Goal: Information Seeking & Learning: Compare options

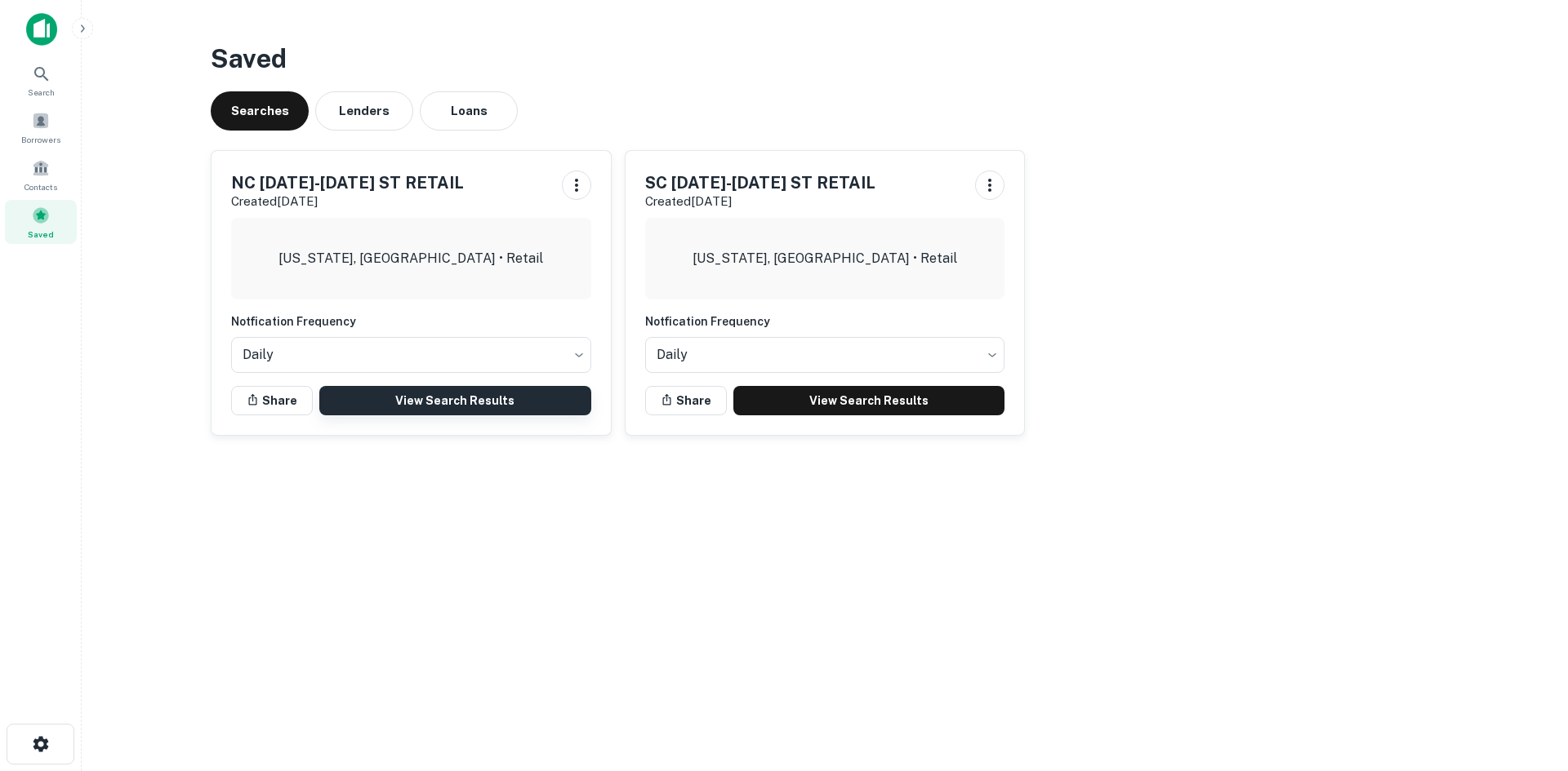
click at [459, 398] on link "View Search Results" at bounding box center [455, 401] width 272 height 30
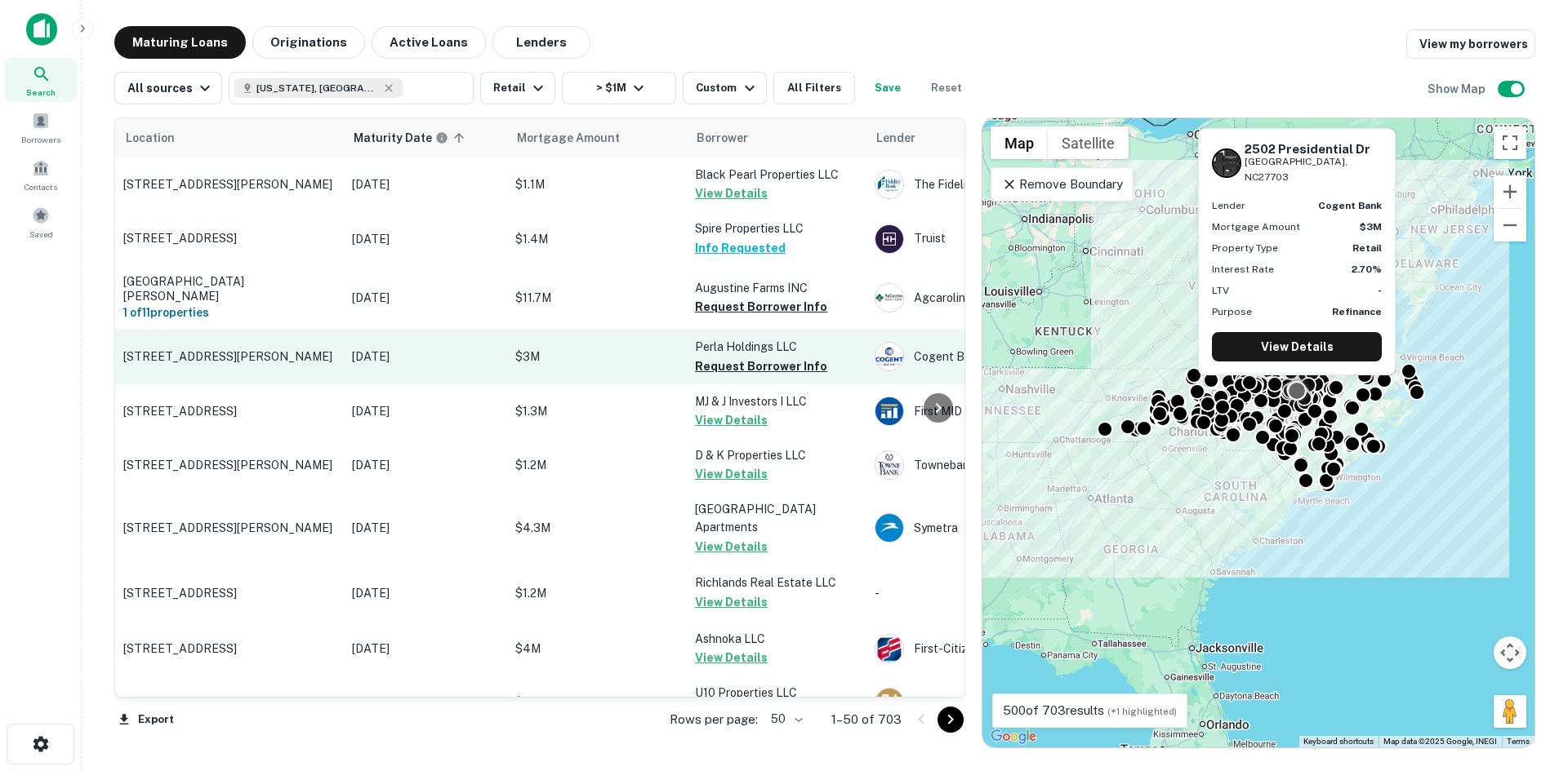
click at [211, 338] on td "2502 Presidential Dr Durham, NC27703" at bounding box center [229, 357] width 229 height 54
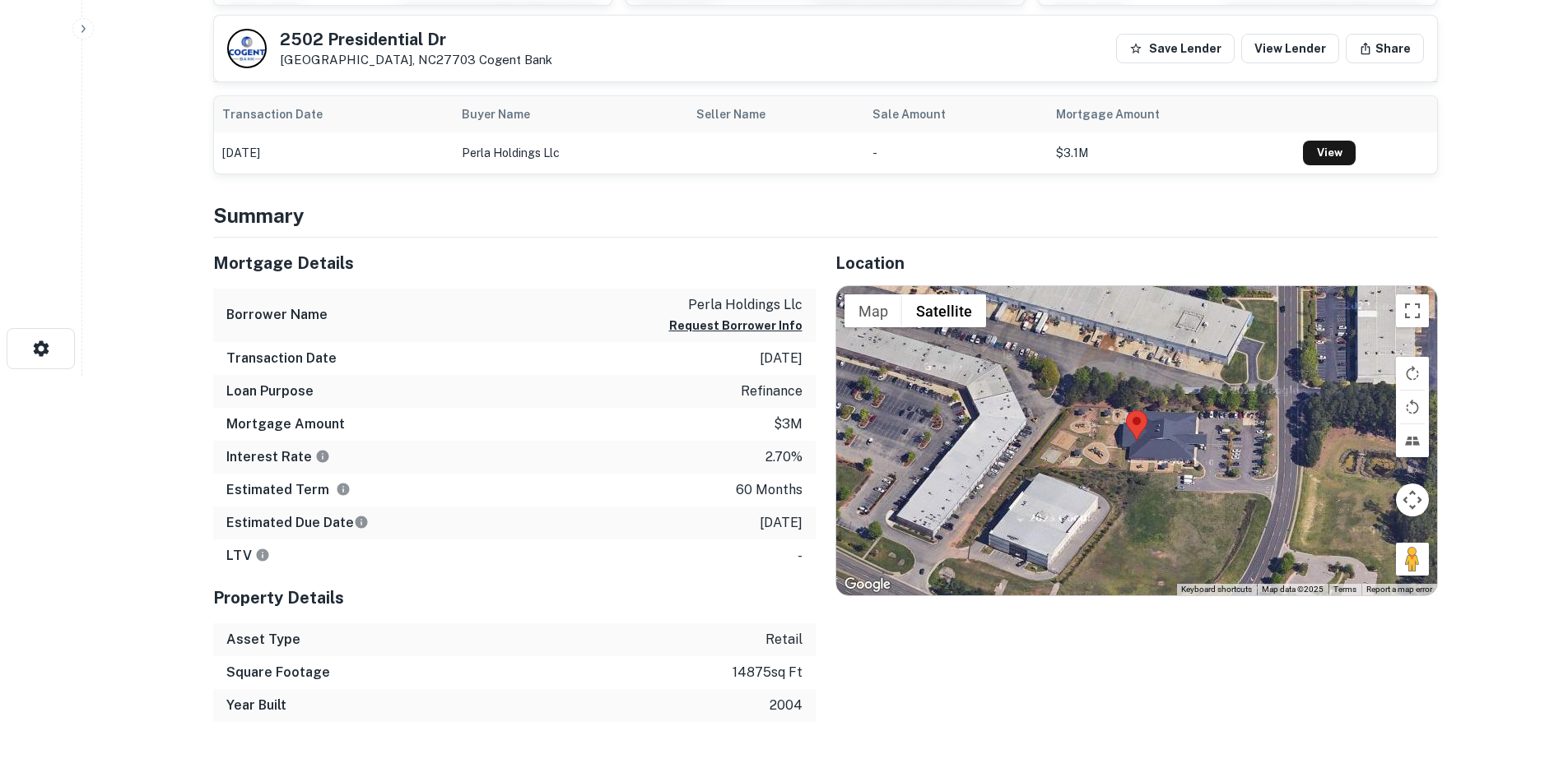
scroll to position [411, 0]
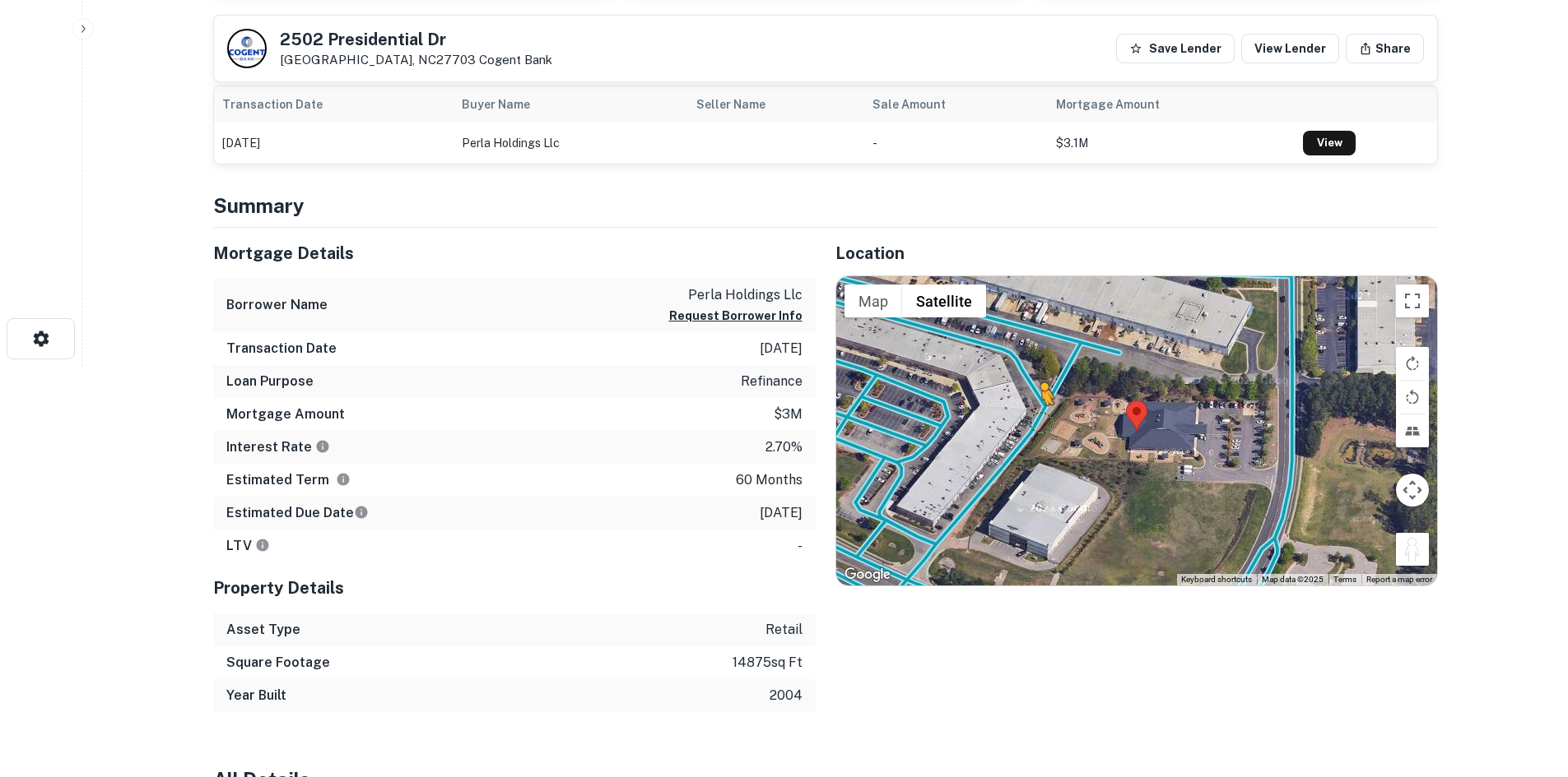
drag, startPoint x: 1409, startPoint y: 556, endPoint x: 1044, endPoint y: 421, distance: 389.2
click at [1044, 421] on div "To activate drag with keyboard, press Alt + Enter. Once in keyboard drag state,…" at bounding box center [1136, 431] width 601 height 309
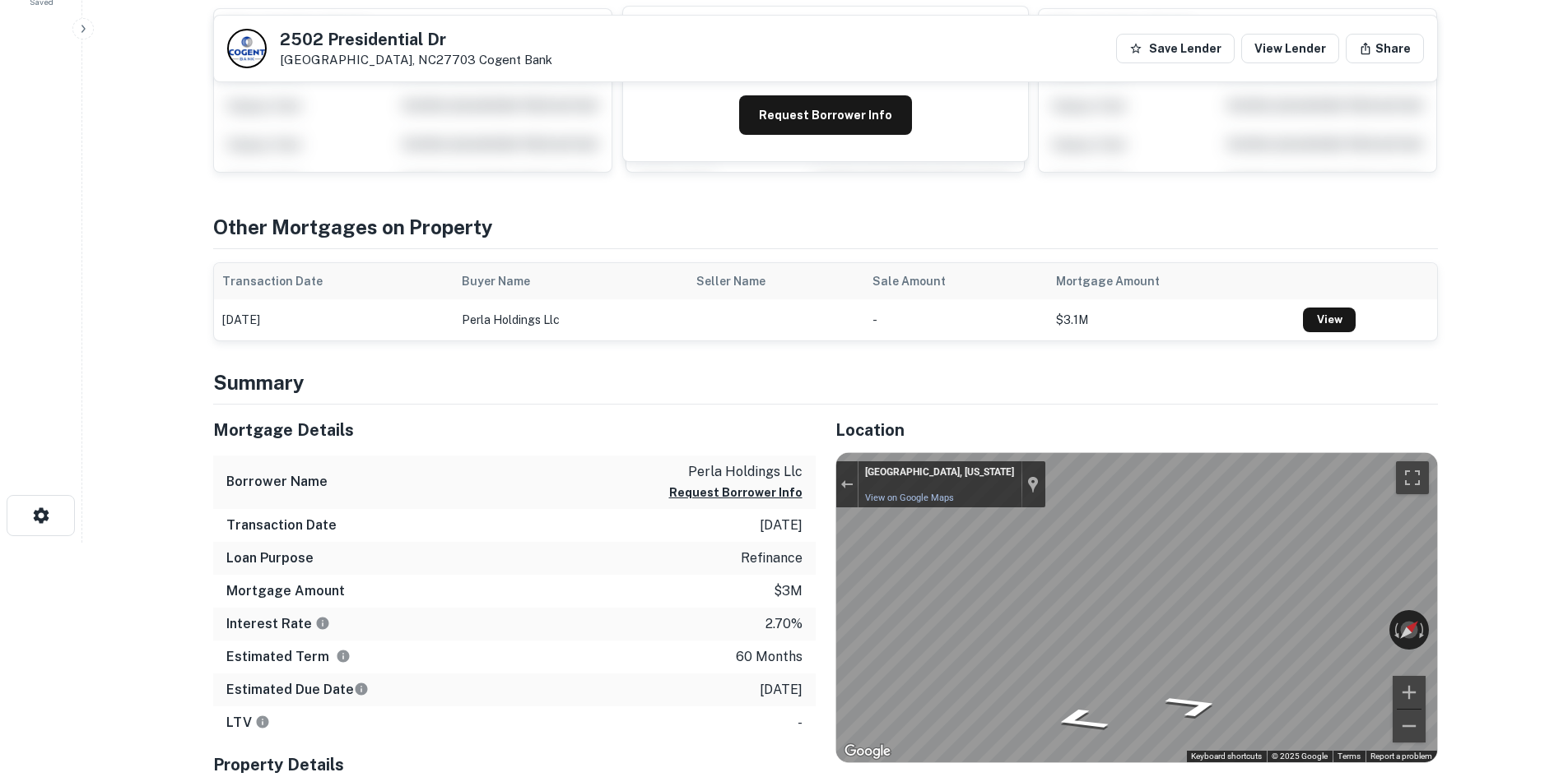
scroll to position [164, 0]
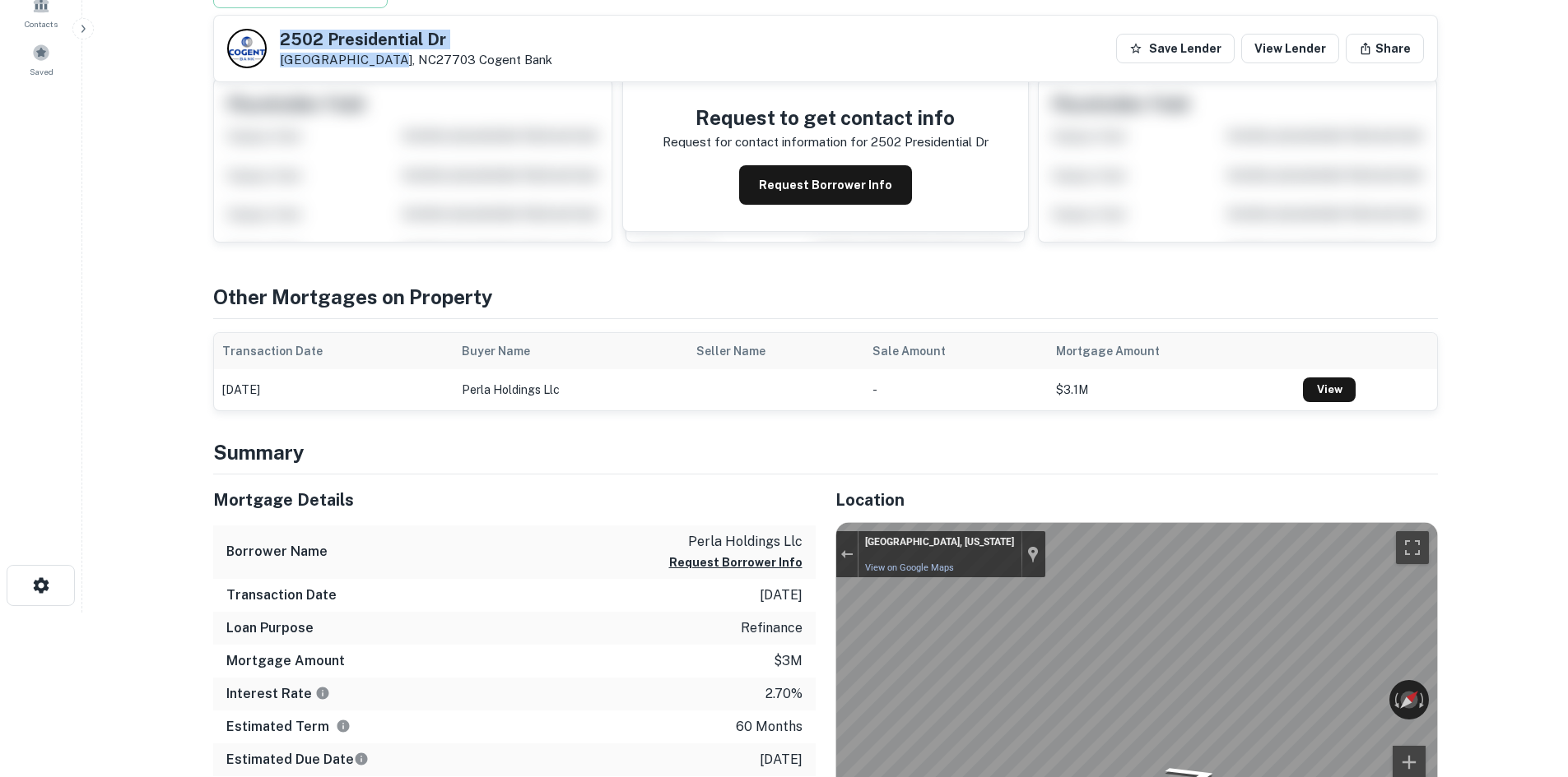
drag, startPoint x: 278, startPoint y: 36, endPoint x: 388, endPoint y: 62, distance: 113.0
click at [388, 62] on div "2502 Presidential Dr Durham, NC27703 Cogent Bank" at bounding box center [390, 48] width 325 height 40
copy div "2502 Presidential Dr Durham, NC27703"
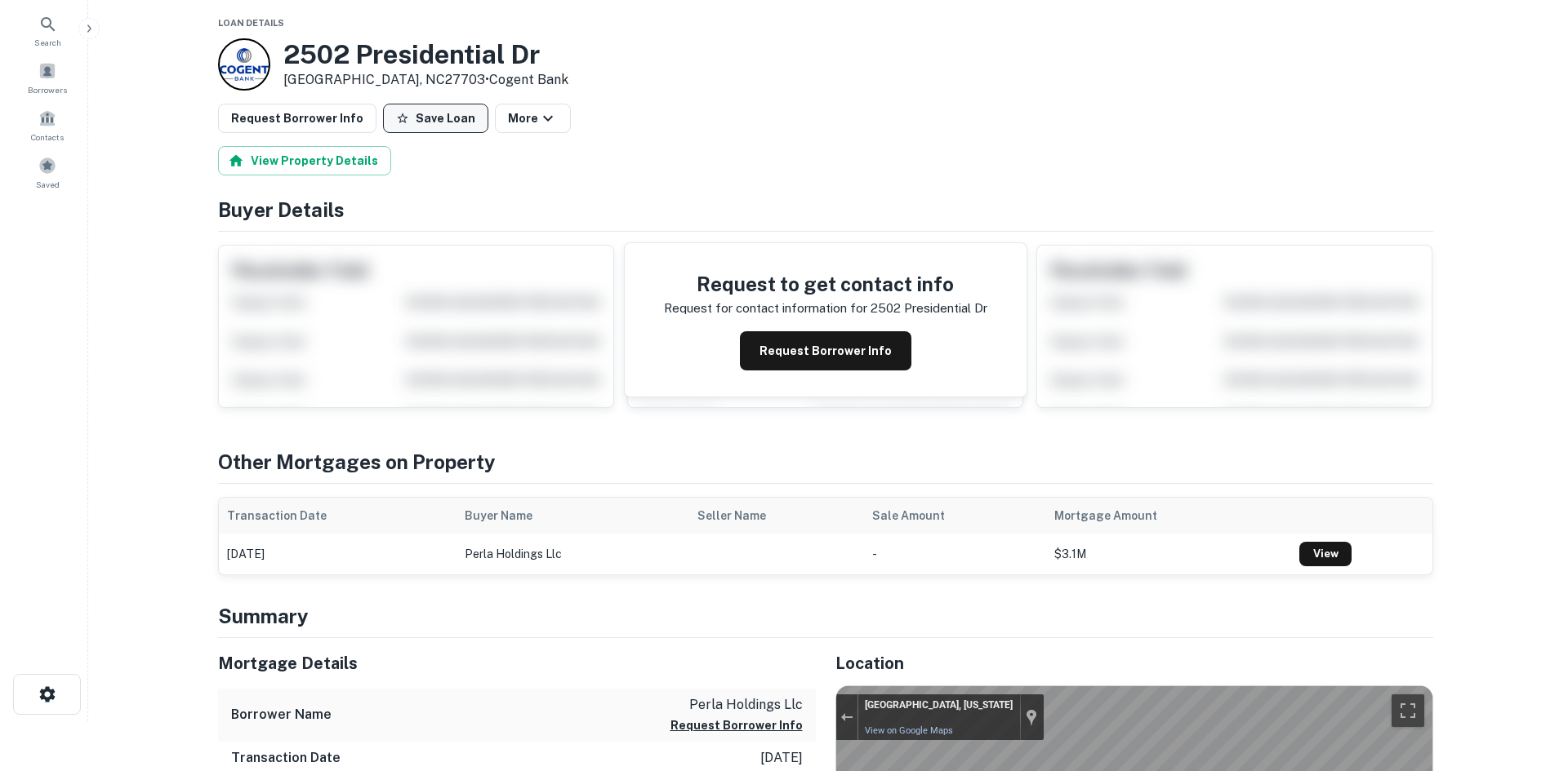
scroll to position [0, 0]
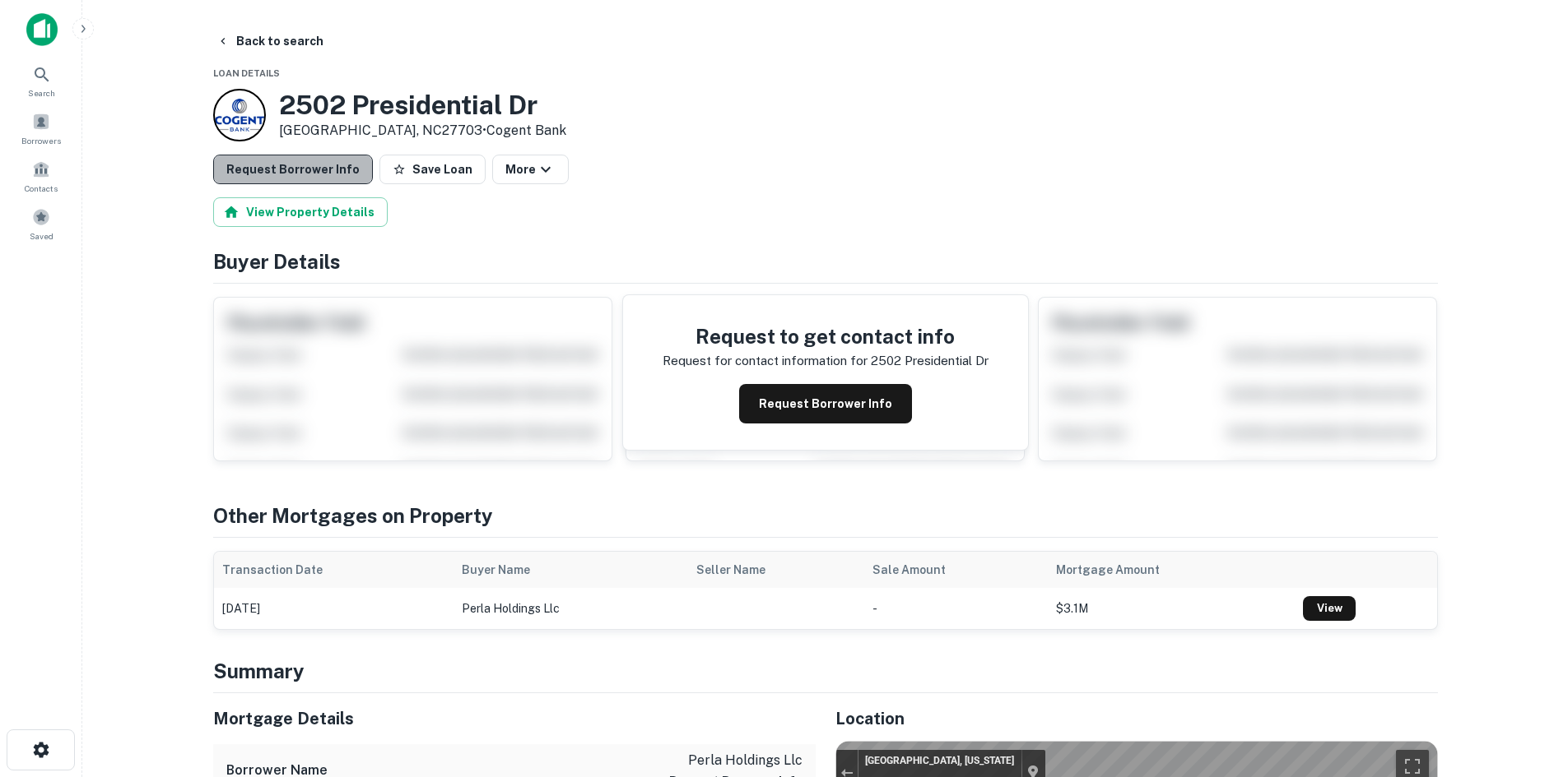
click at [309, 178] on button "Request Borrower Info" at bounding box center [293, 170] width 160 height 30
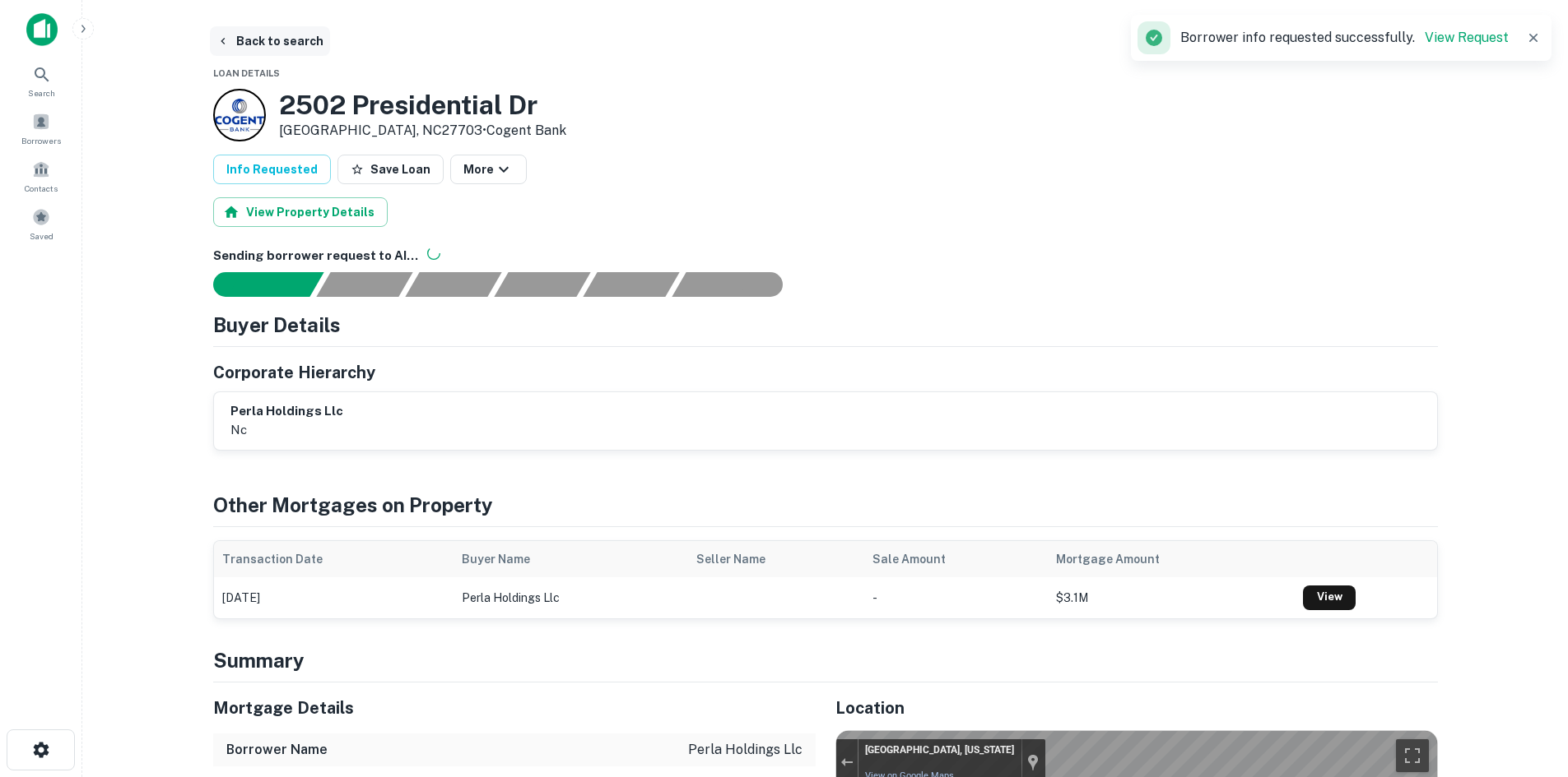
click at [219, 36] on icon "button" at bounding box center [222, 40] width 13 height 13
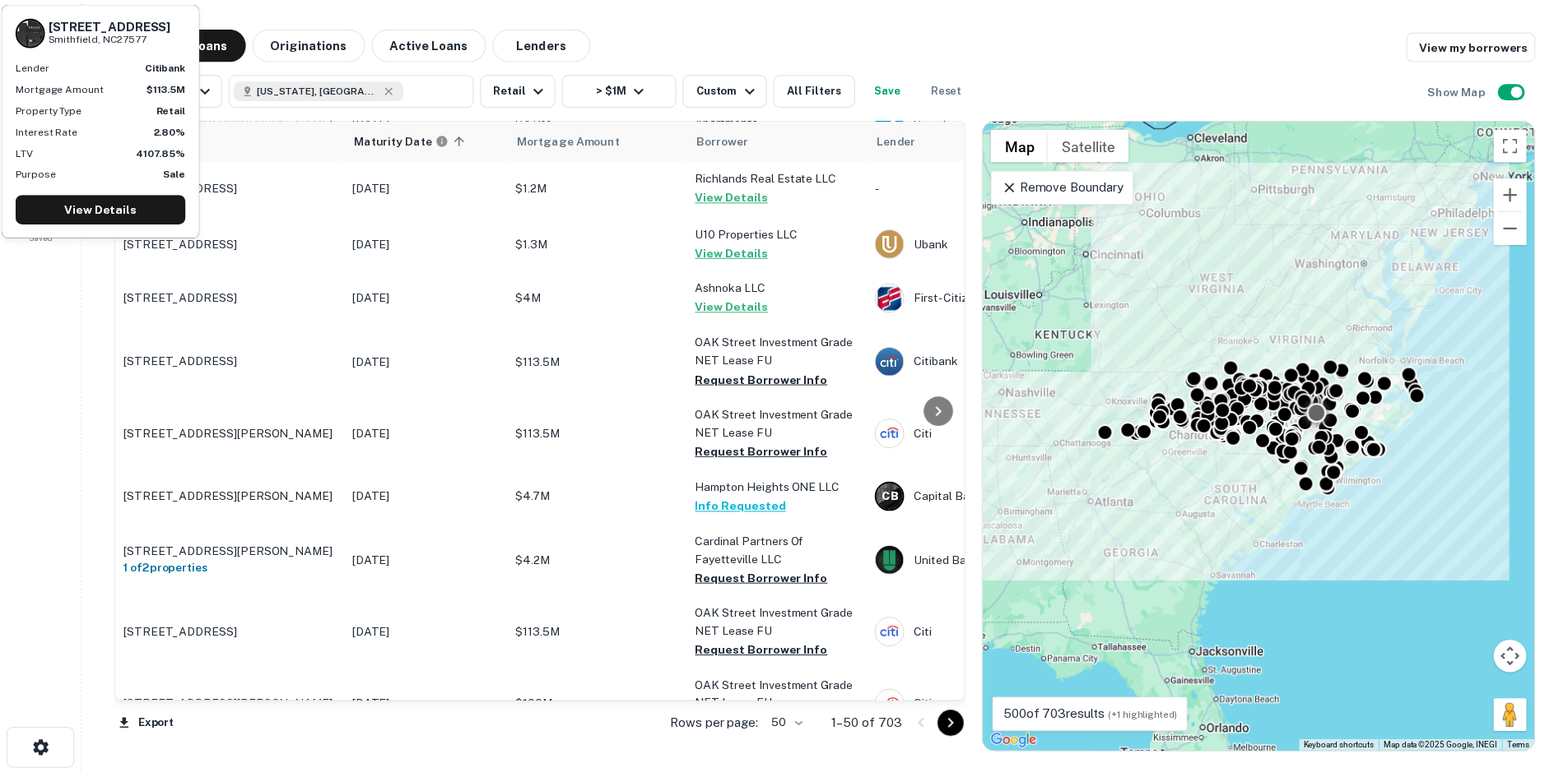
scroll to position [493, 0]
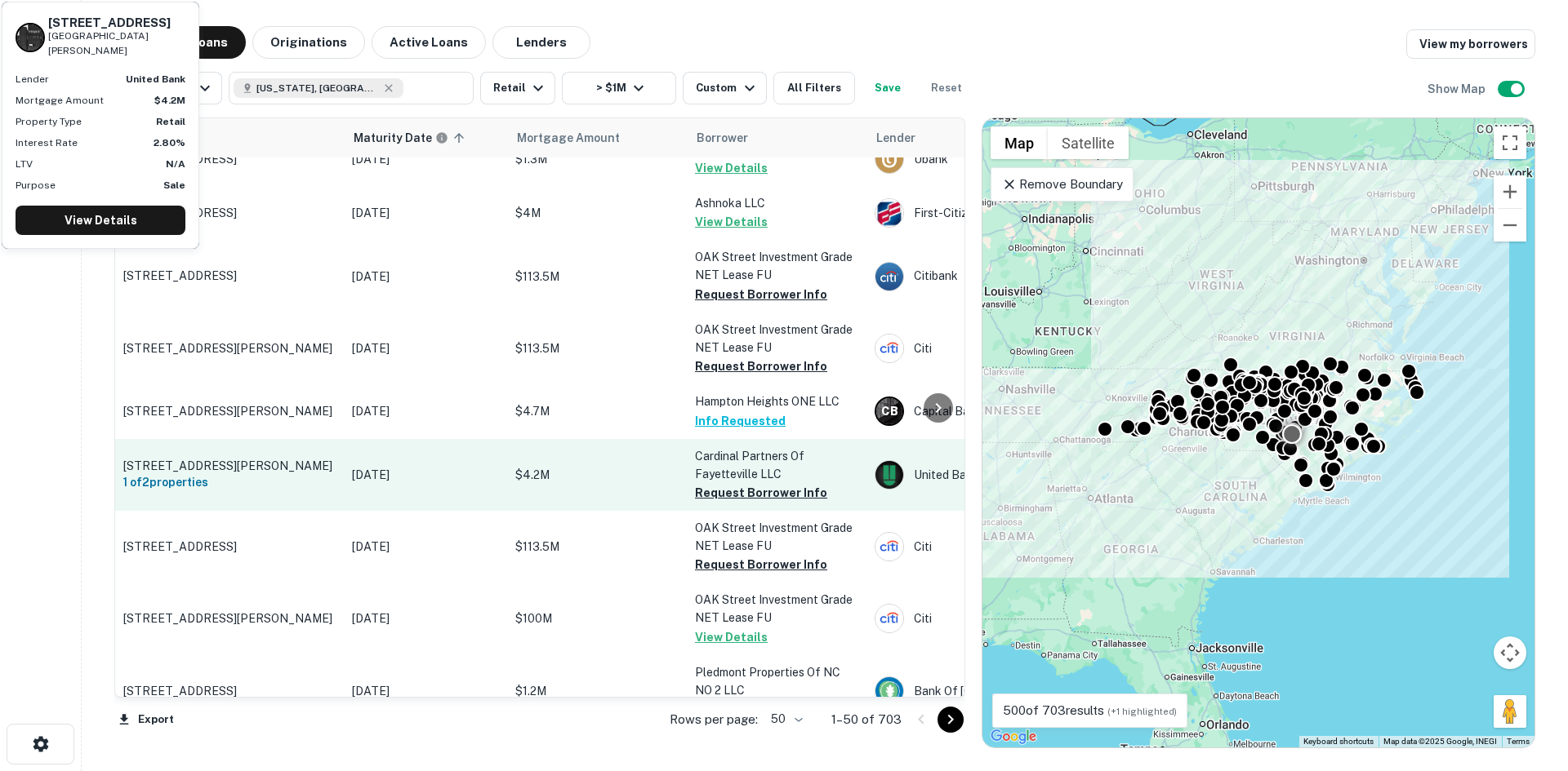
click at [260, 459] on p "3350 Footbridge Ln Hope Mills, NC28348" at bounding box center [229, 466] width 212 height 15
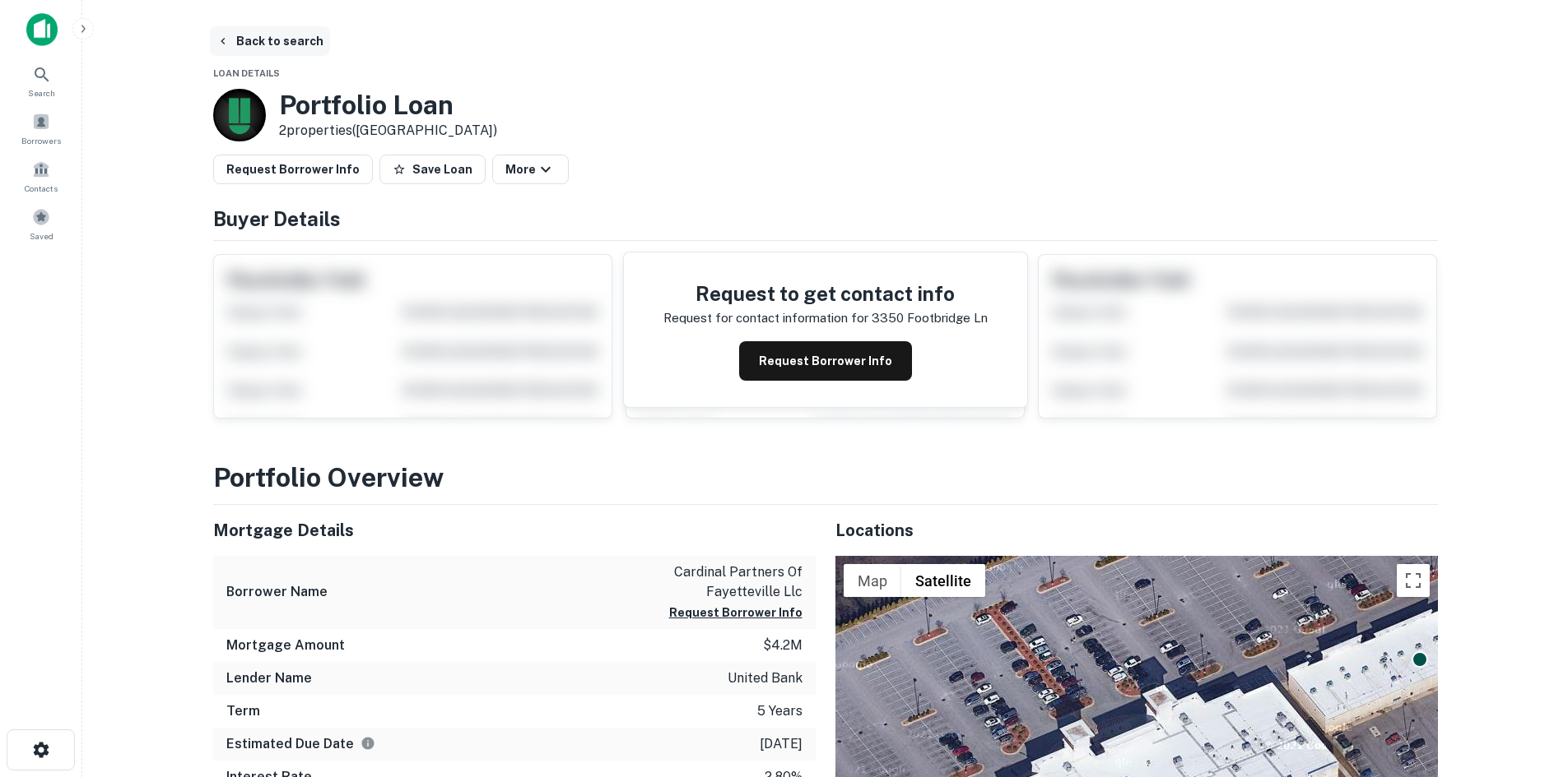
click at [292, 46] on button "Back to search" at bounding box center [270, 41] width 120 height 30
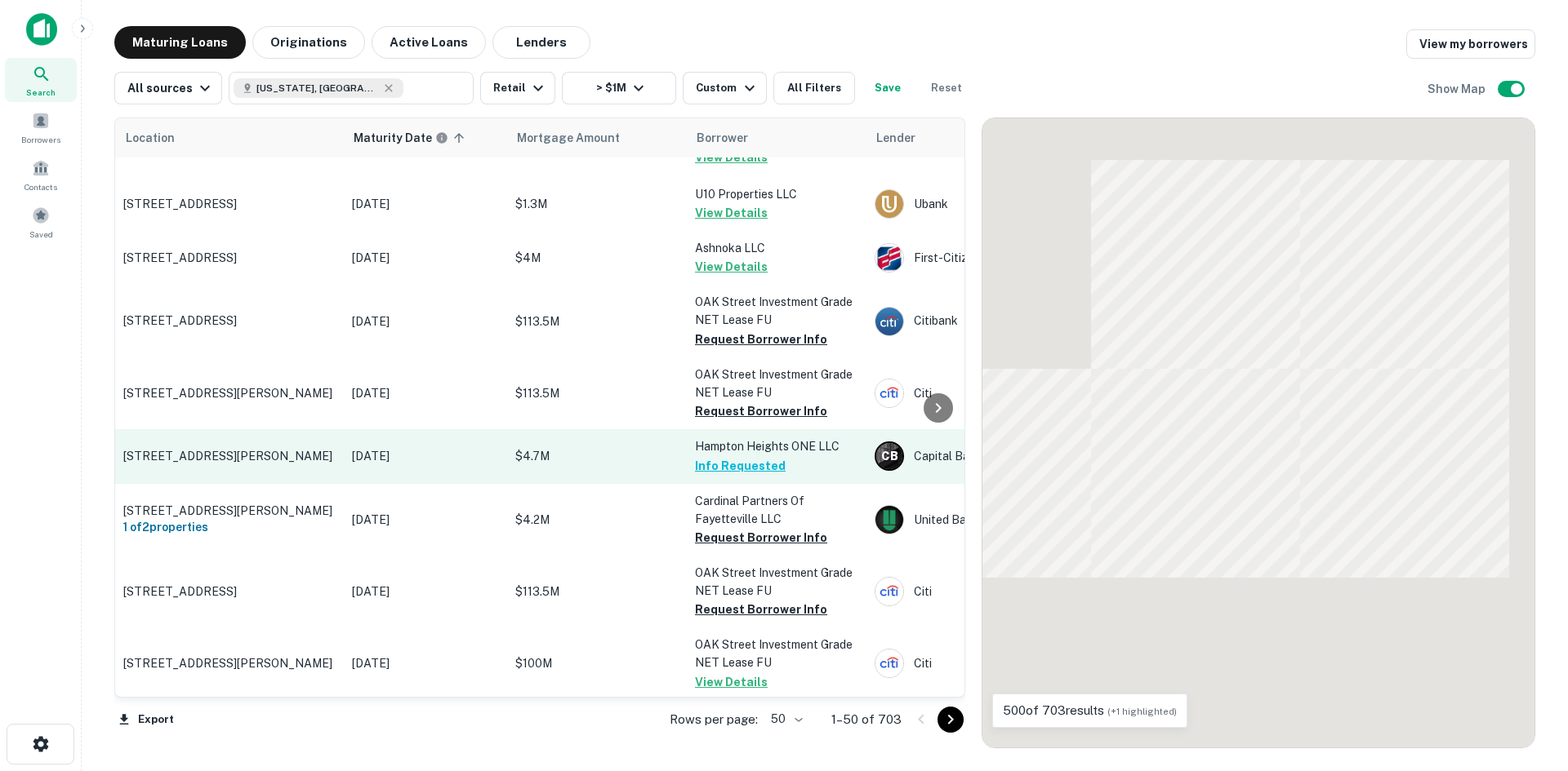
scroll to position [690, 0]
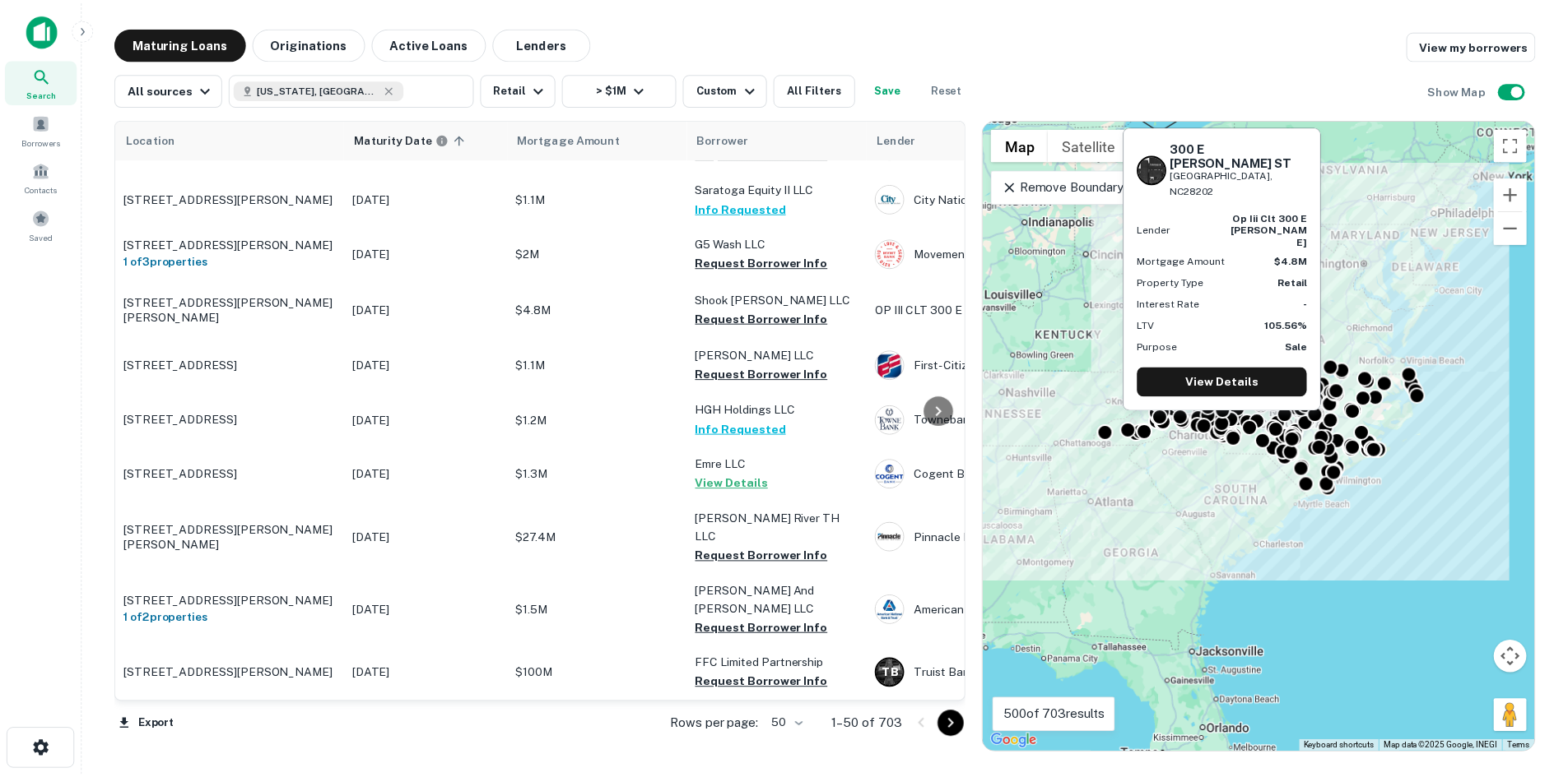
scroll to position [1435, 0]
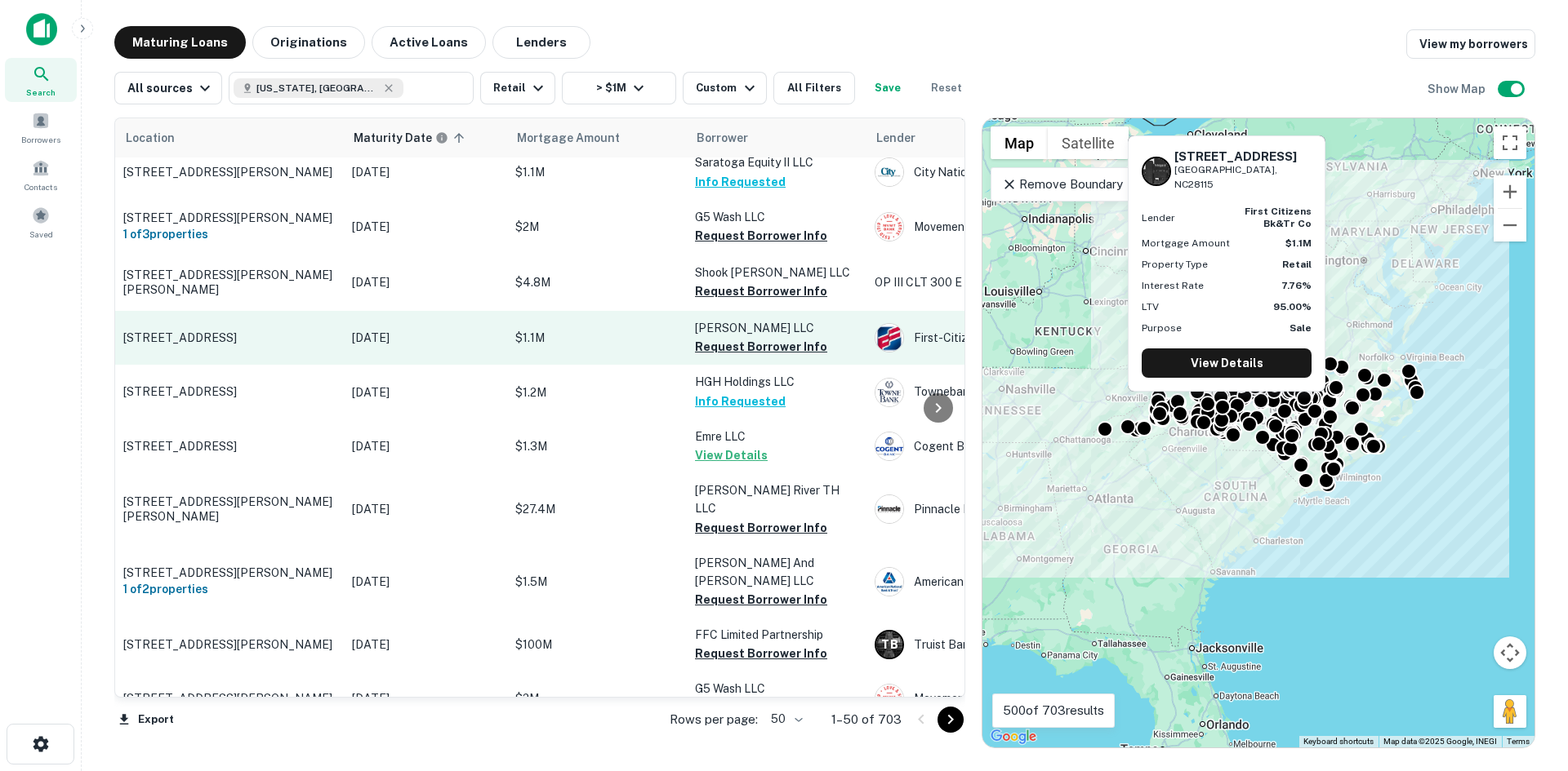
click at [245, 331] on p "203 Performance Rd Mooresville, NC28115" at bounding box center [229, 338] width 212 height 15
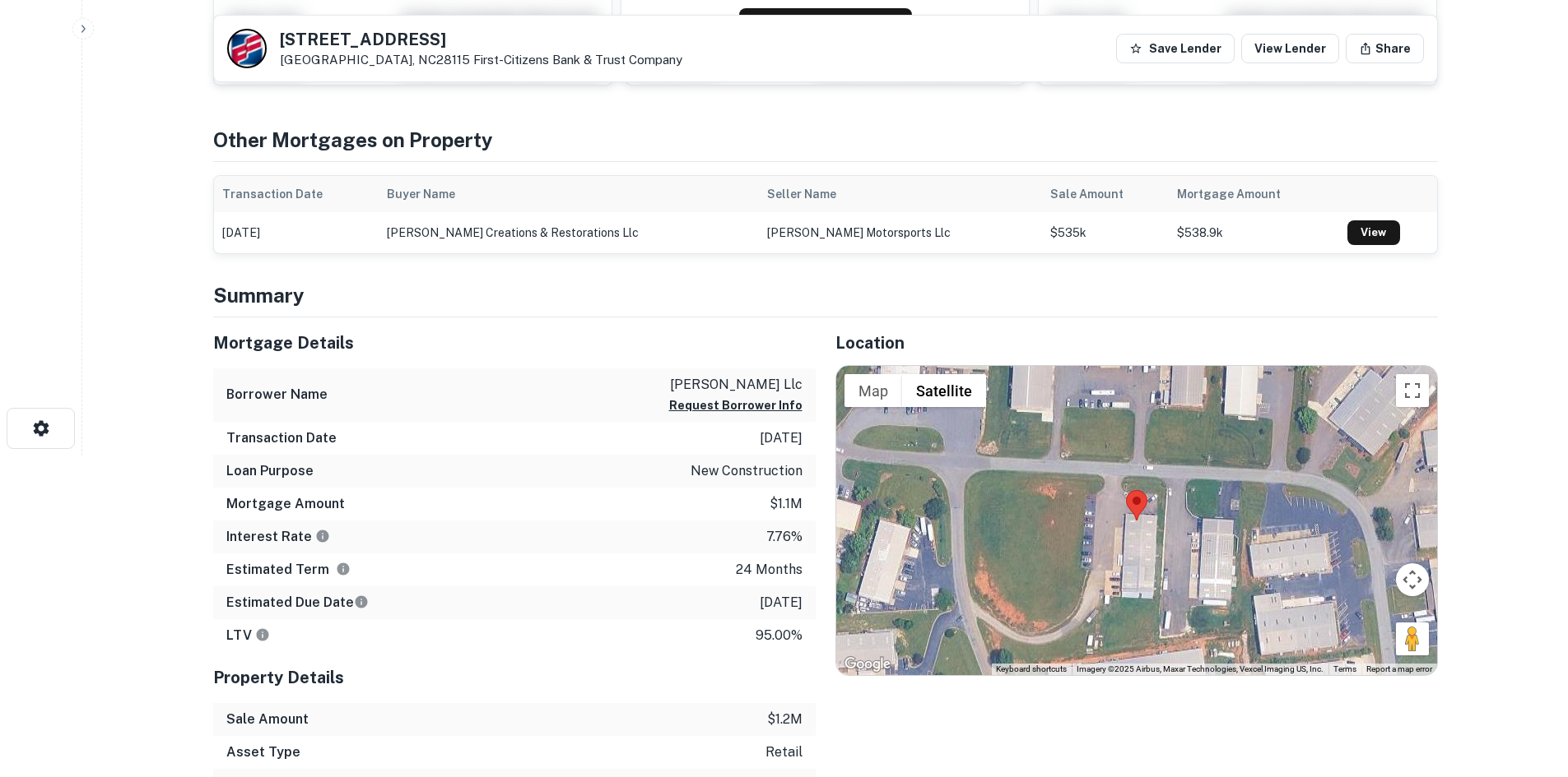
scroll to position [329, 0]
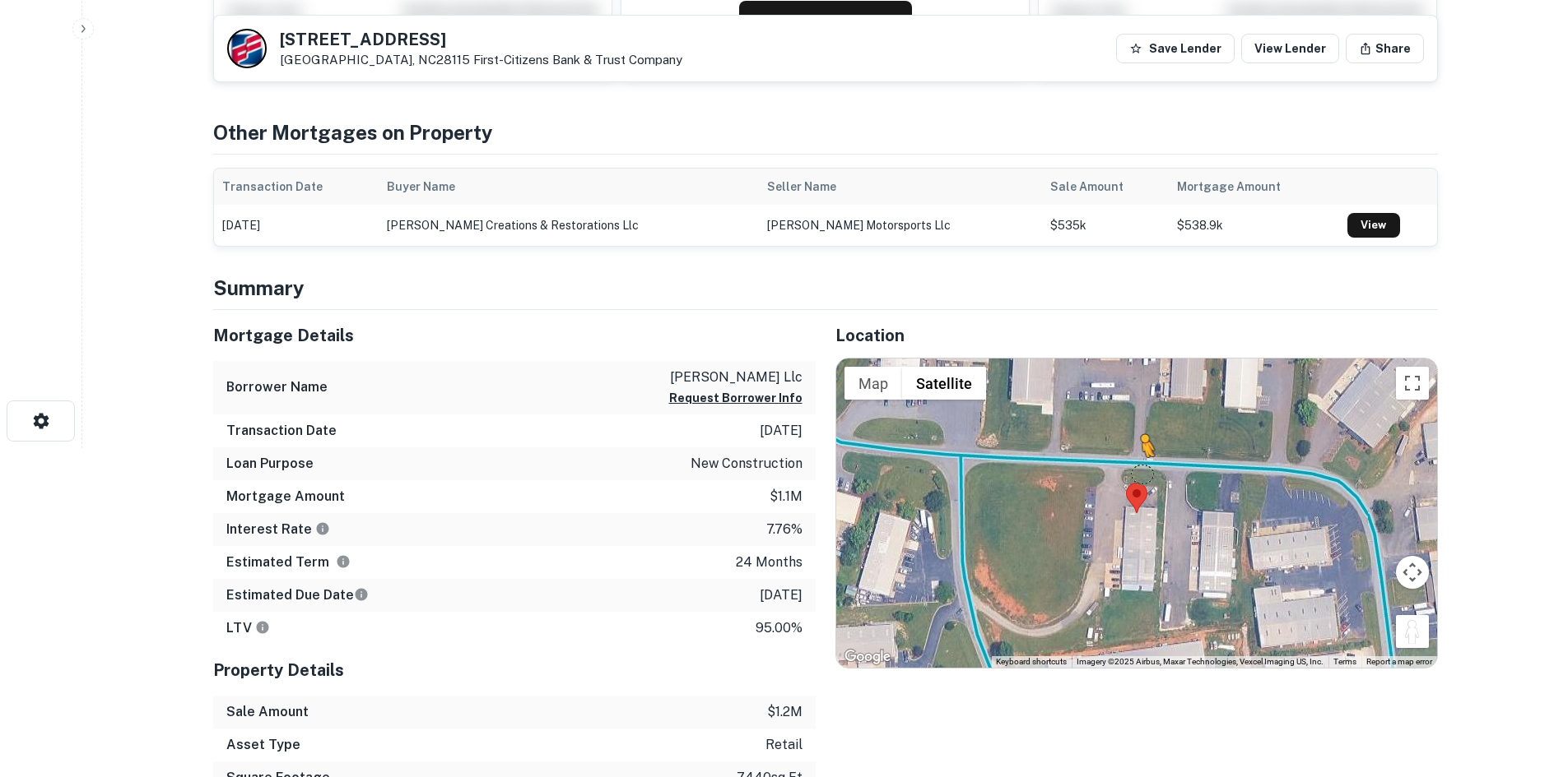
drag, startPoint x: 1424, startPoint y: 631, endPoint x: 1133, endPoint y: 465, distance: 335.0
click at [1133, 465] on div "To activate drag with keyboard, press Alt + Enter. Once in keyboard drag state,…" at bounding box center [1136, 513] width 601 height 309
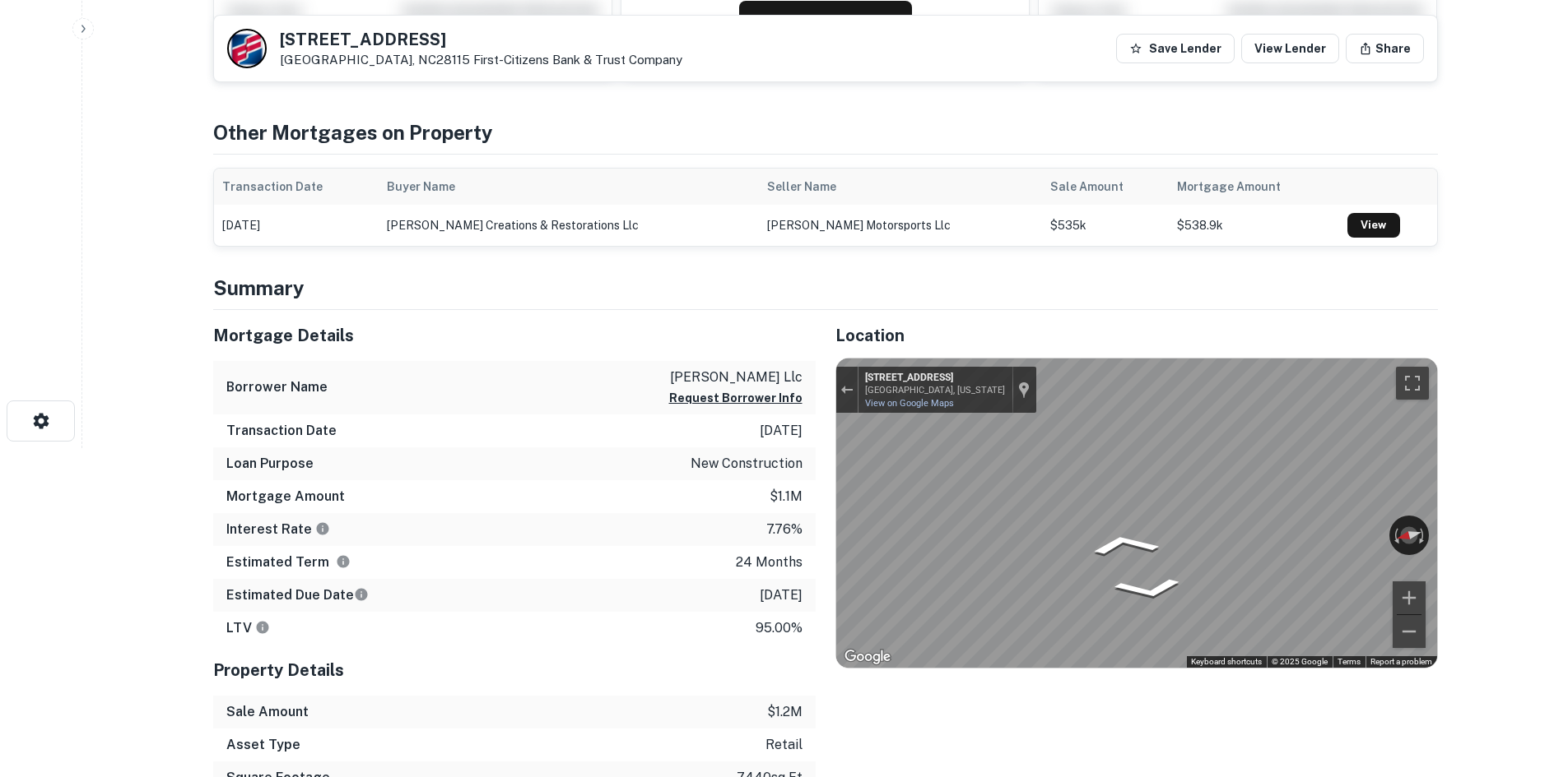
click at [778, 432] on div "Mortgage Details Borrower Name skye garrett llc Request Borrower Info Transacti…" at bounding box center [815, 585] width 1244 height 550
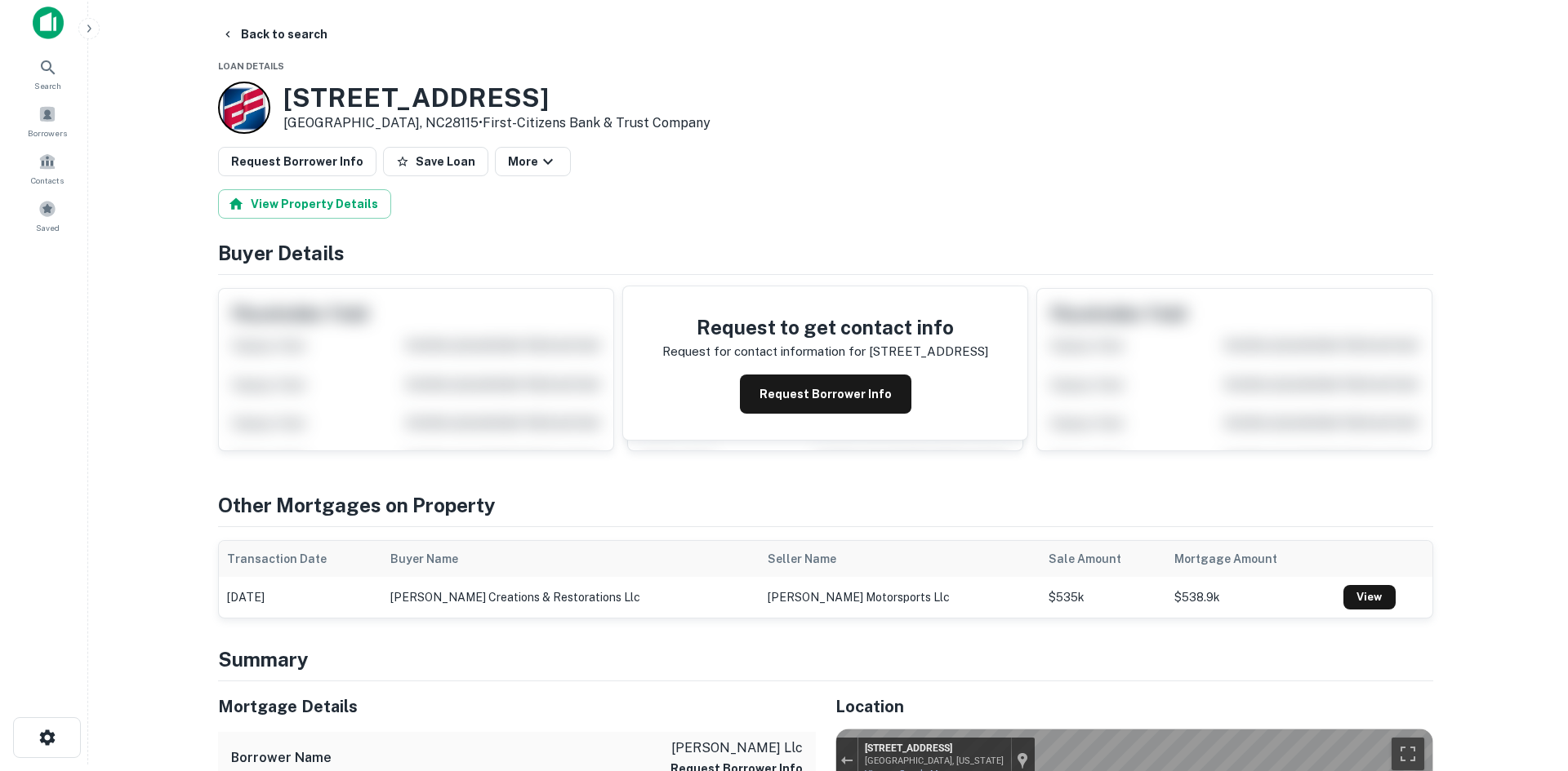
scroll to position [0, 0]
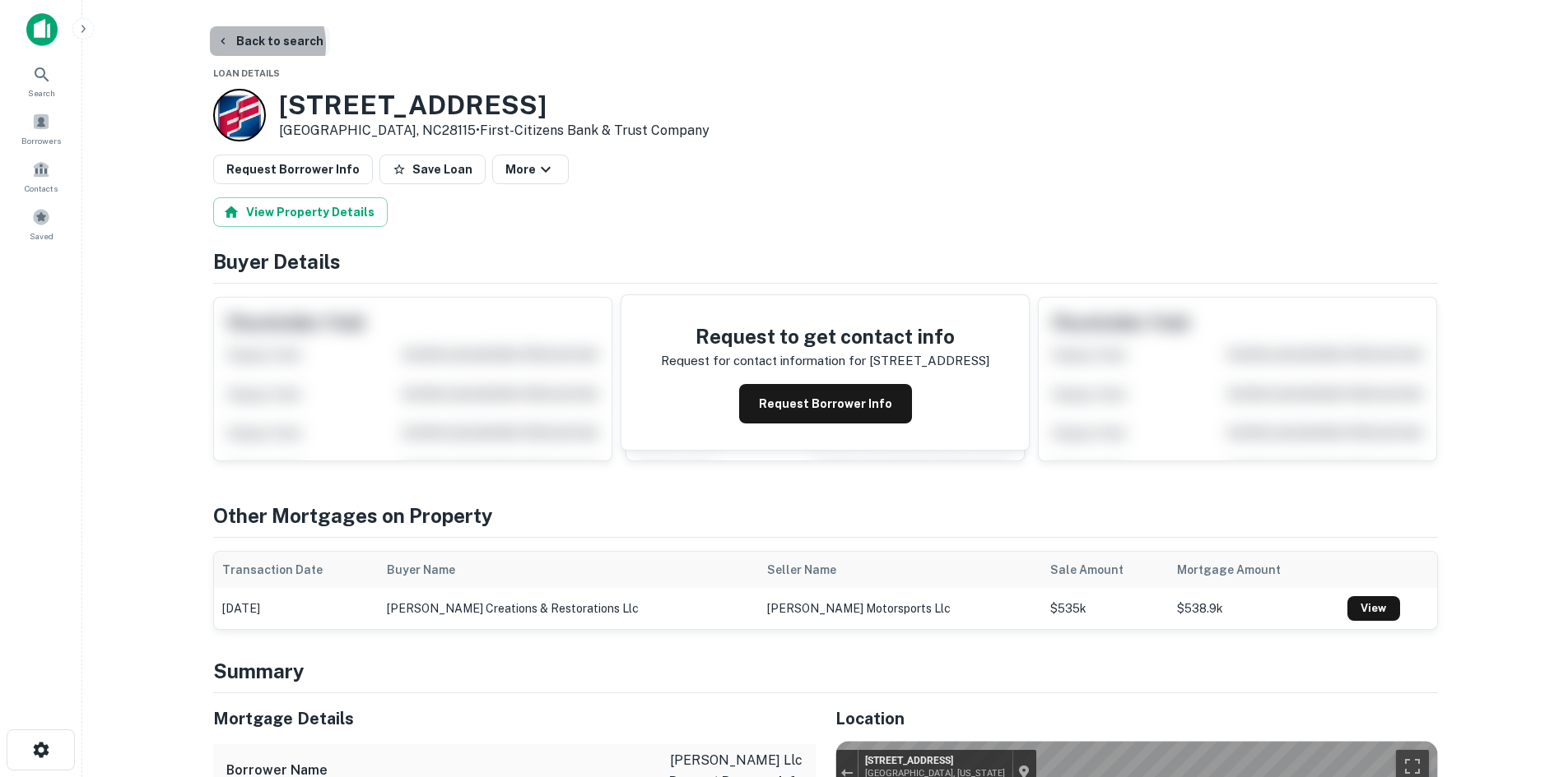
click at [245, 45] on button "Back to search" at bounding box center [270, 41] width 120 height 30
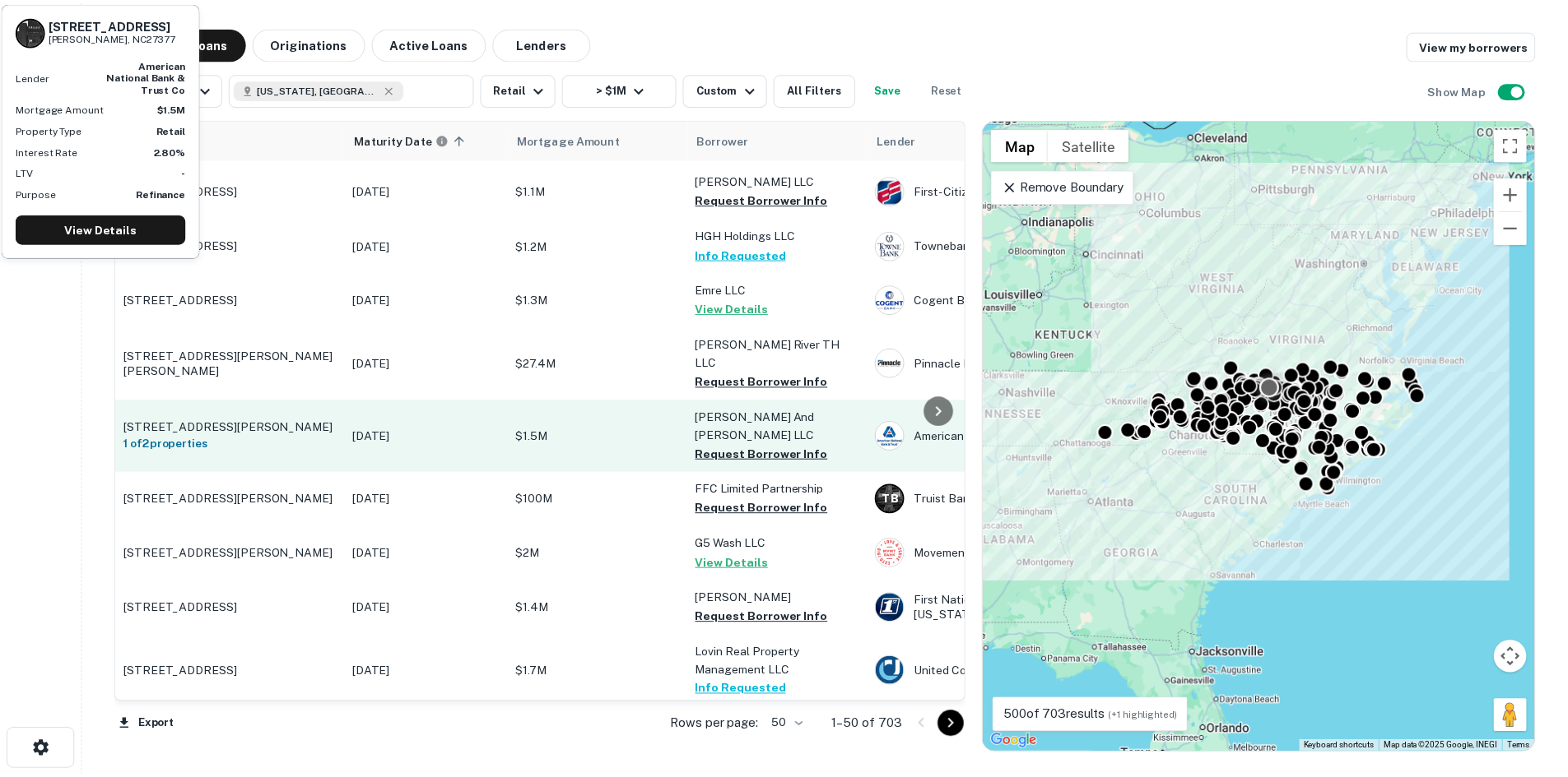
scroll to position [1600, 0]
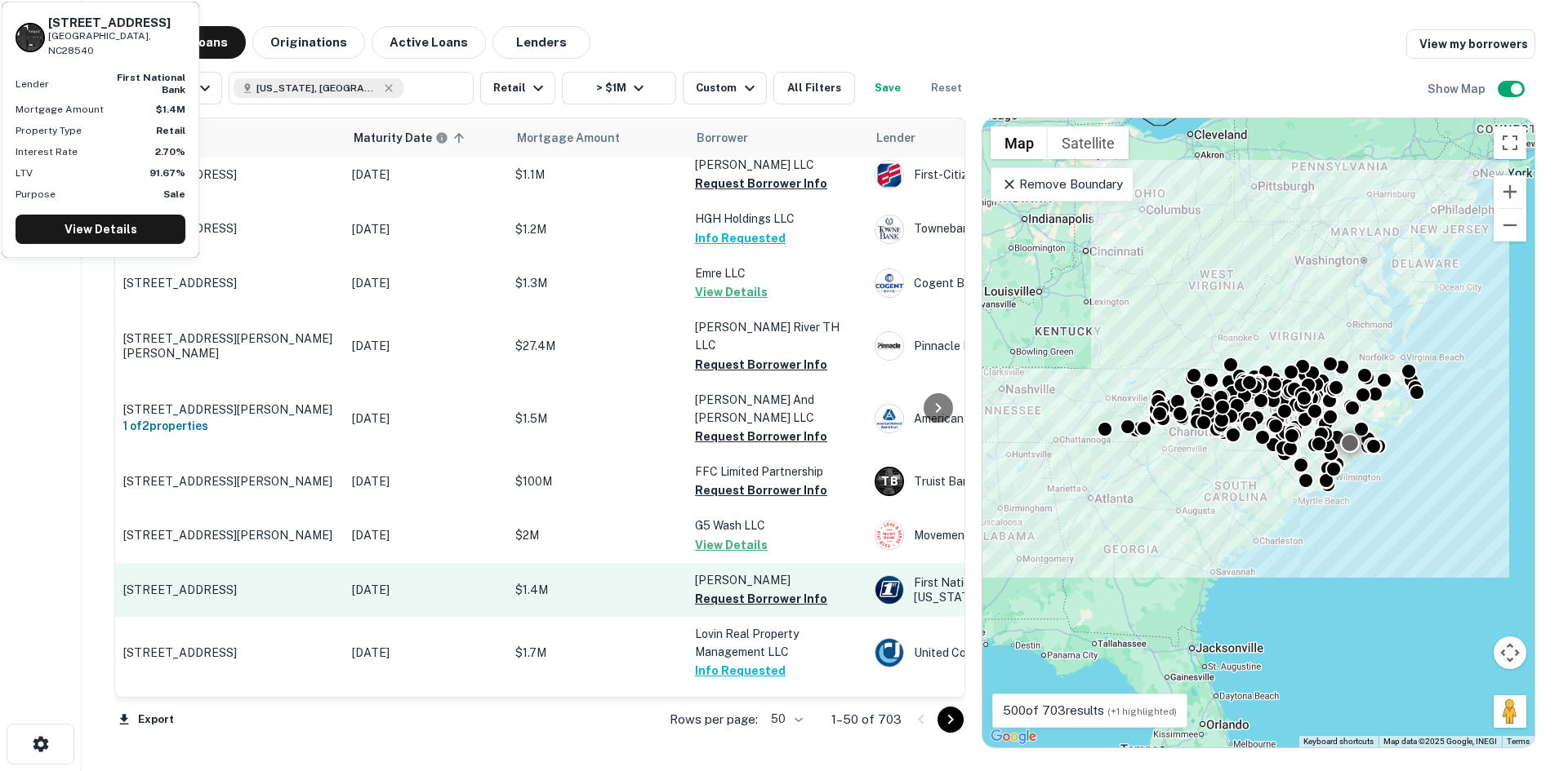
click at [179, 583] on p "916 Gum Branch Rd Jacksonville, NC28540" at bounding box center [229, 590] width 212 height 15
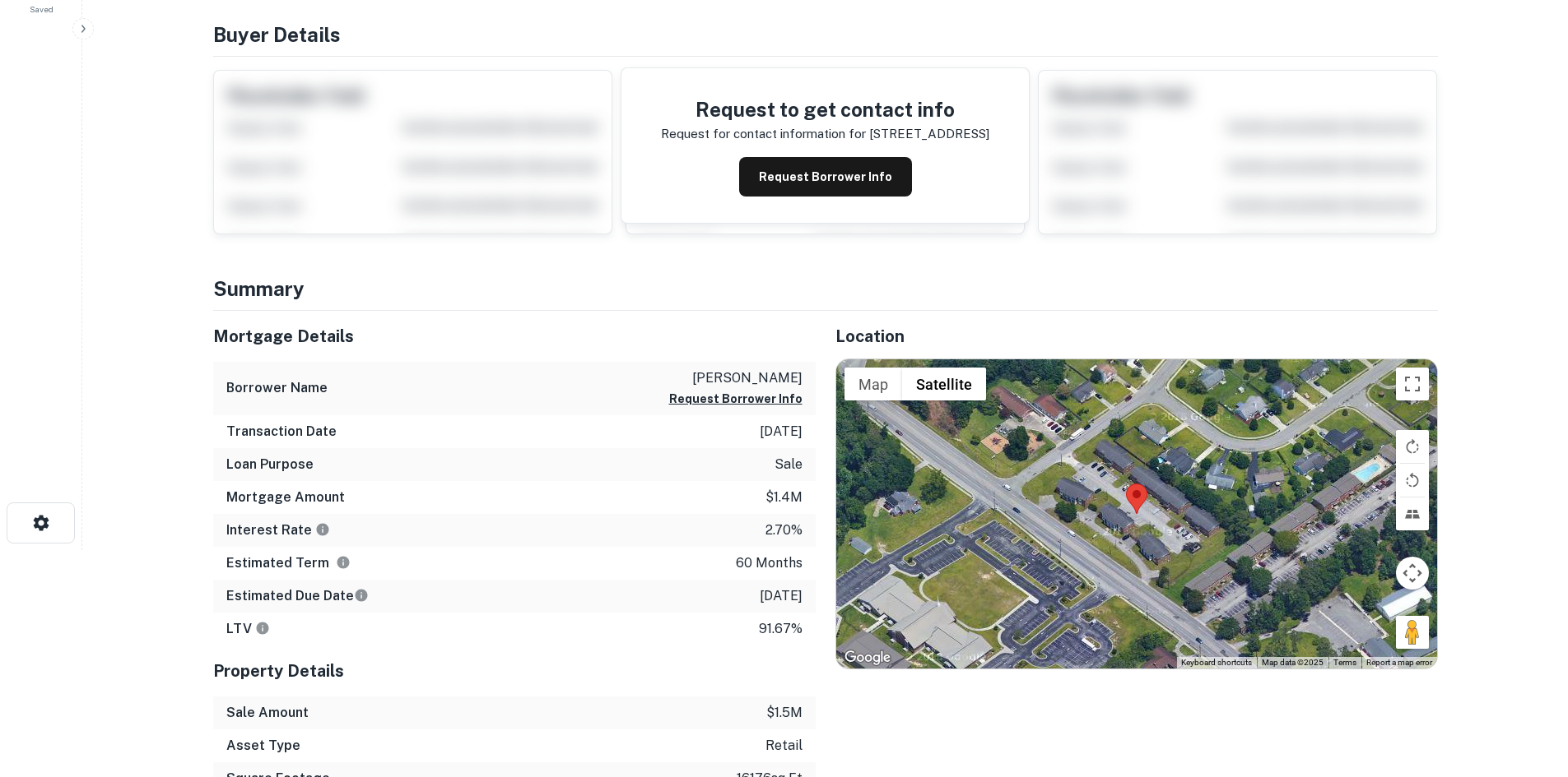
scroll to position [247, 0]
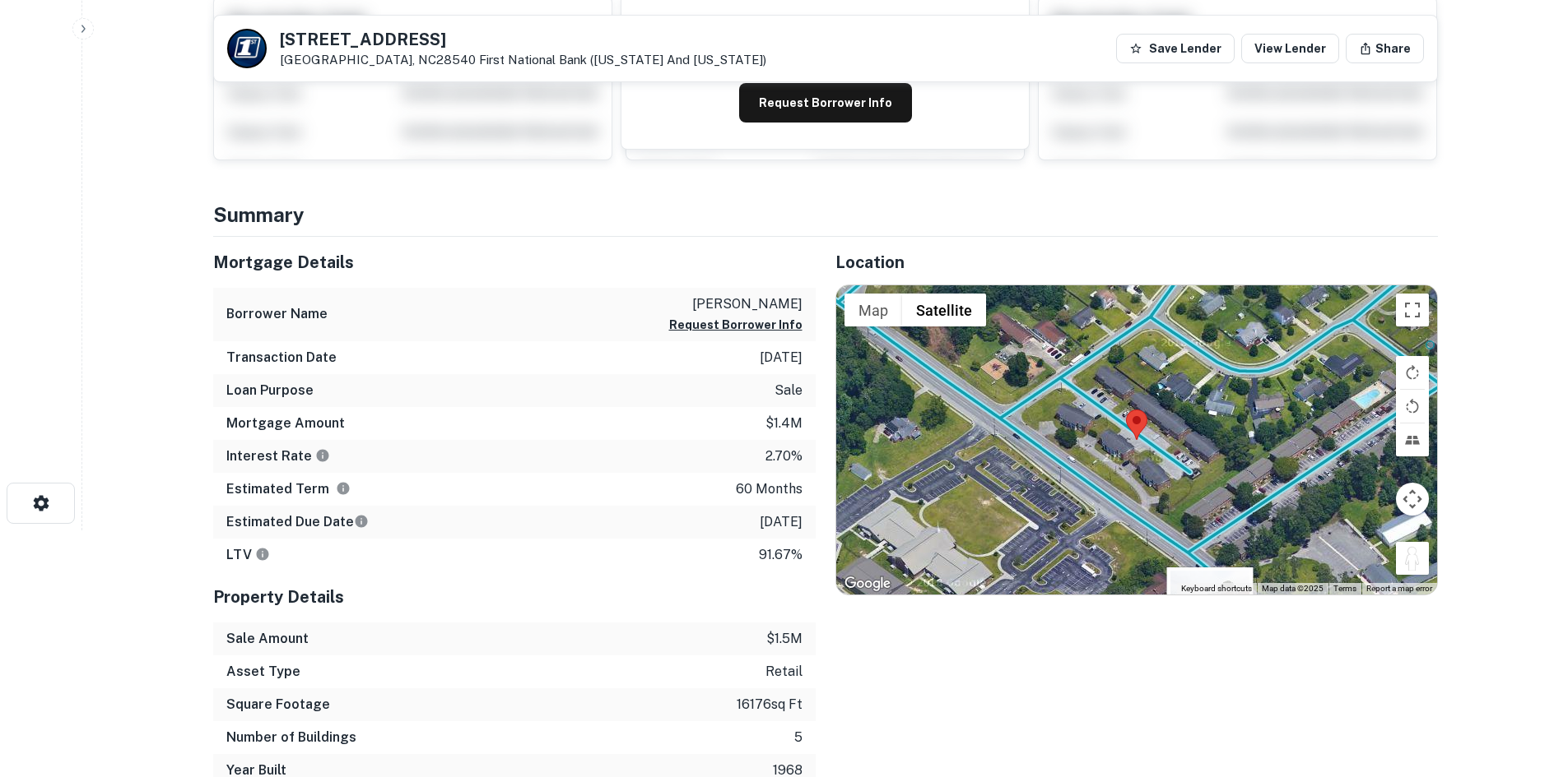
drag, startPoint x: 1409, startPoint y: 559, endPoint x: 1171, endPoint y: 675, distance: 264.8
click at [1208, 717] on div "Location ← Move left → Move right ↑ Move up ↓ Move down + Zoom in - Zoom out Ho…" at bounding box center [1126, 512] width 622 height 550
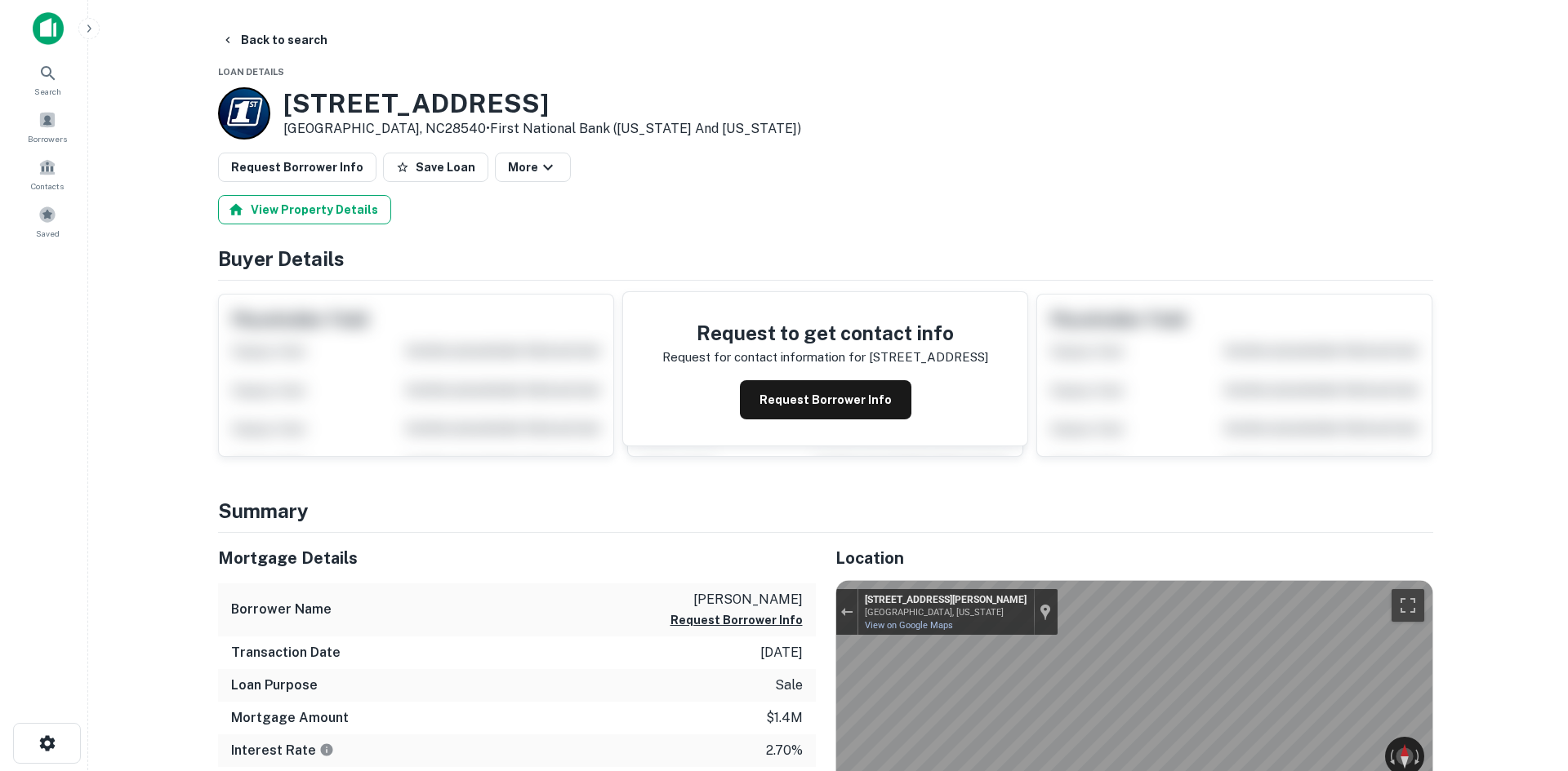
scroll to position [0, 0]
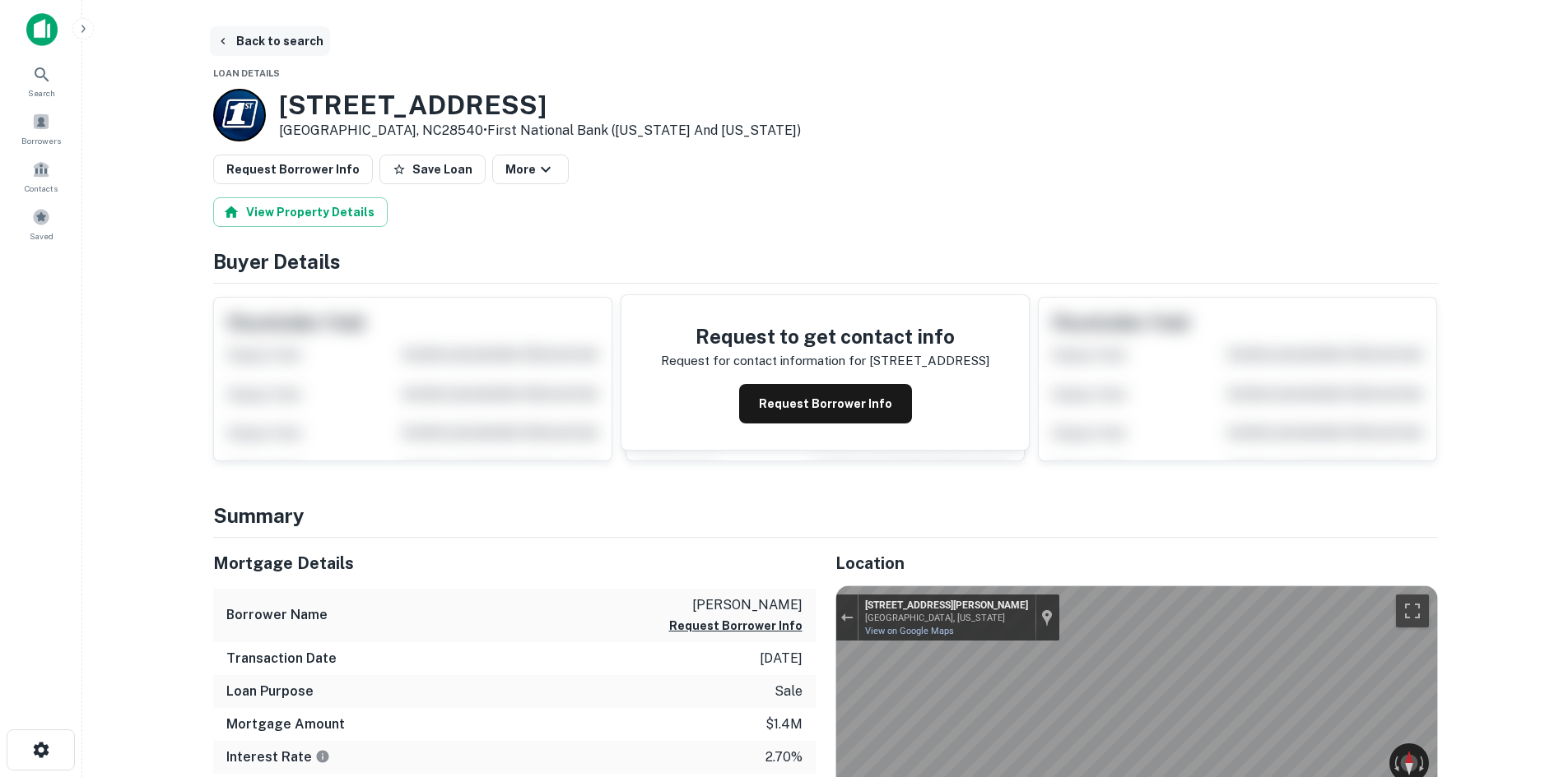
click at [266, 43] on button "Back to search" at bounding box center [270, 41] width 120 height 30
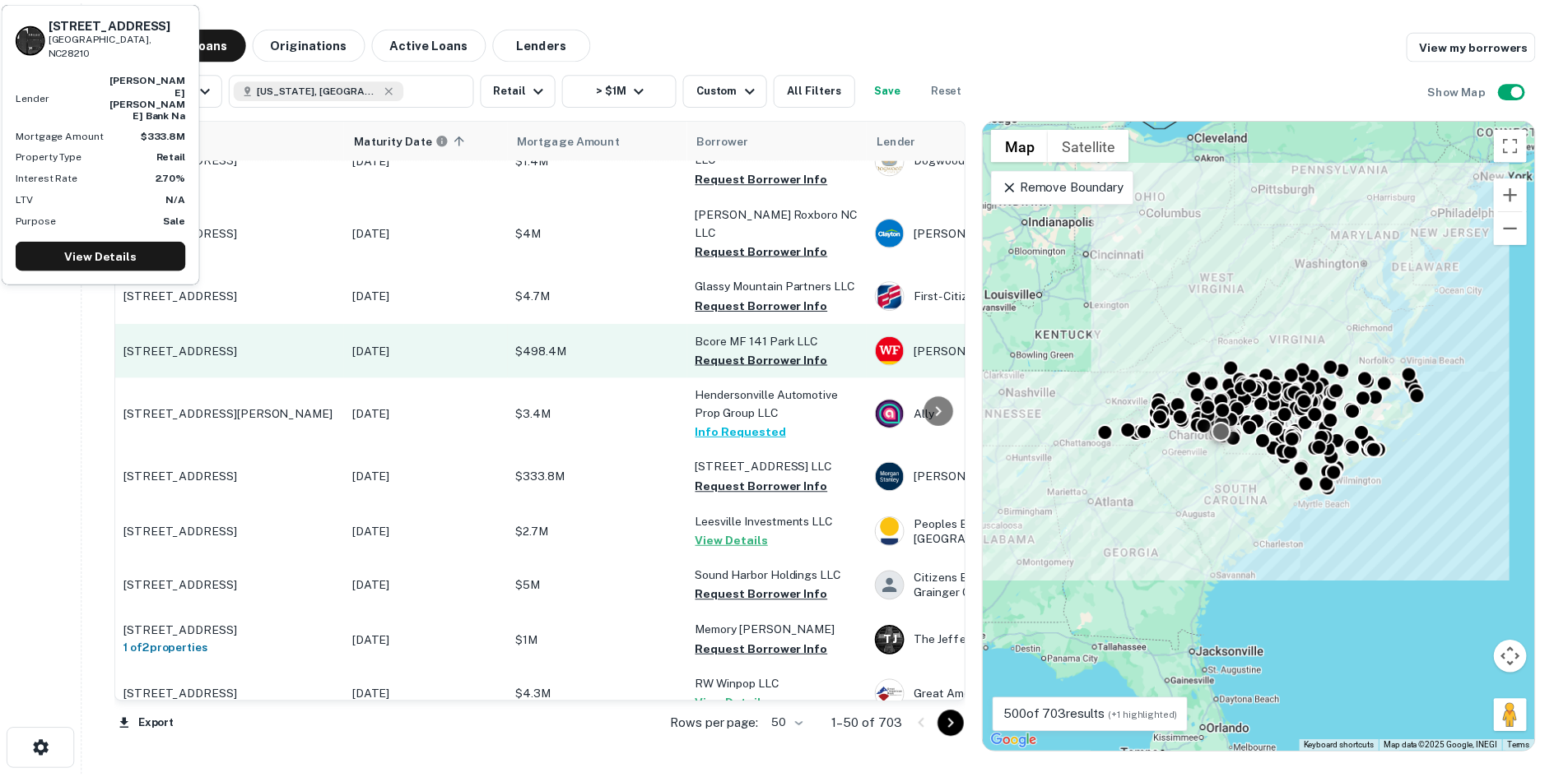
scroll to position [2258, 0]
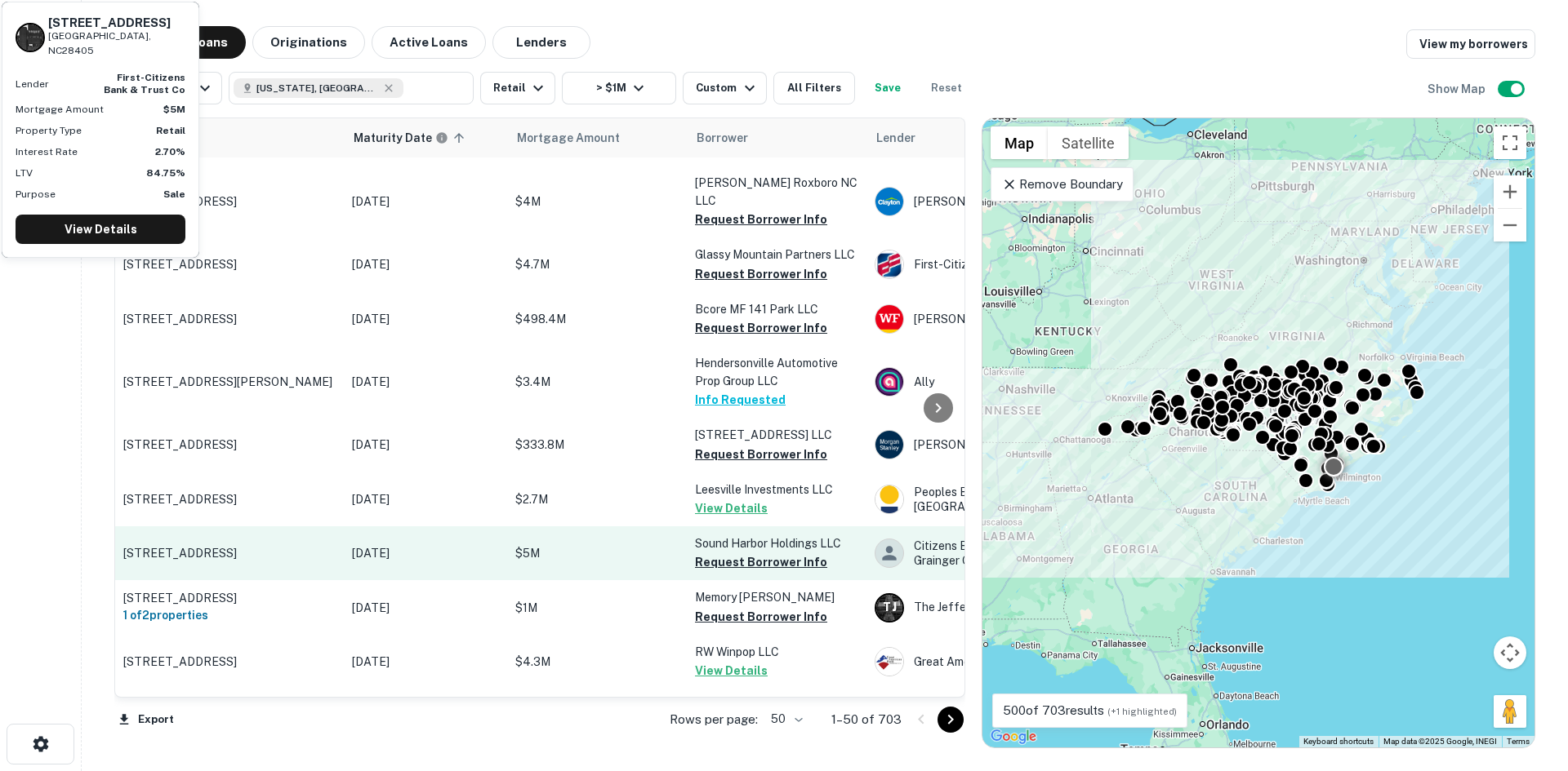
click at [201, 546] on p "6500 Windmill Way Wilmington, NC28405" at bounding box center [229, 553] width 212 height 15
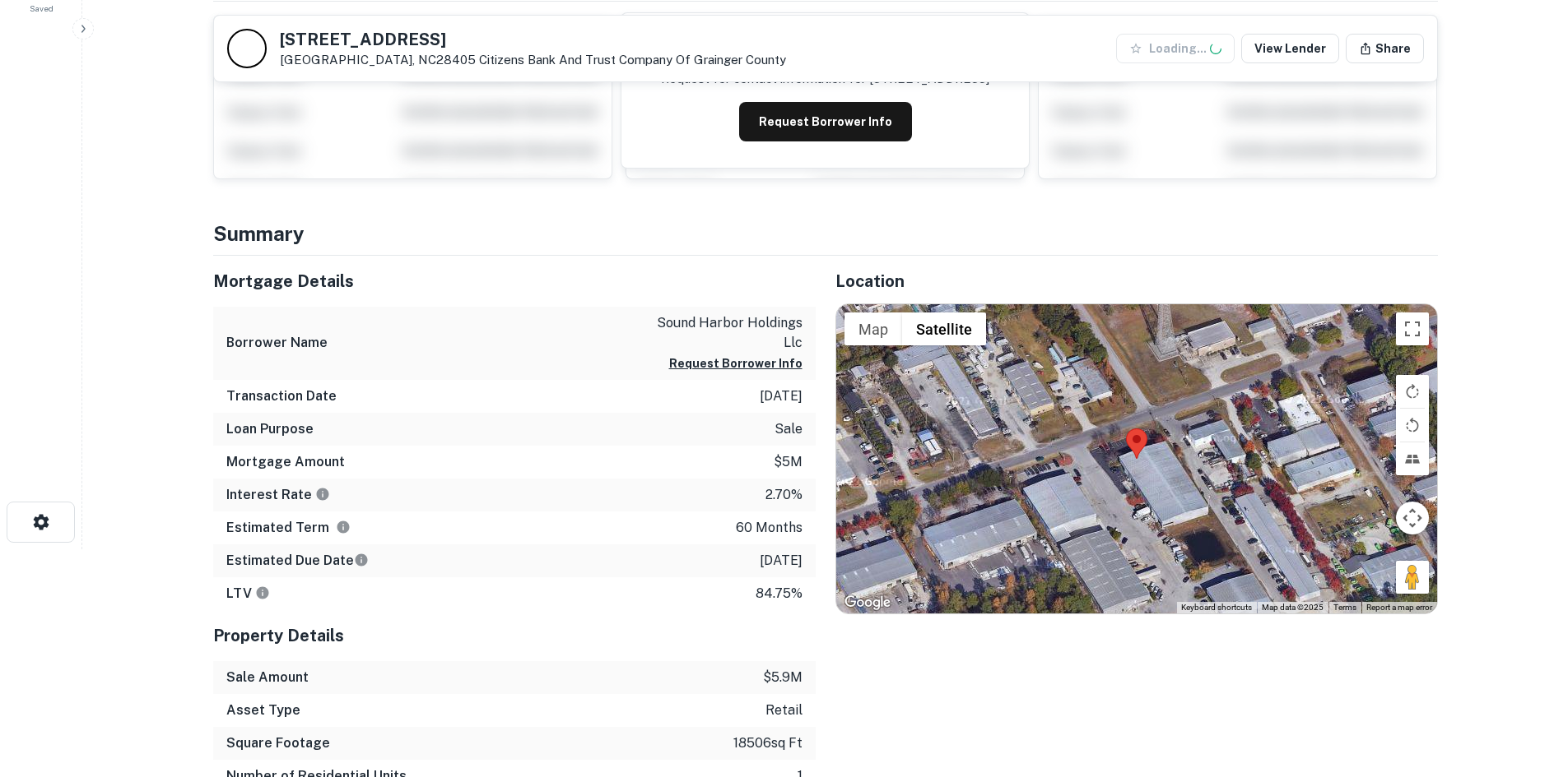
scroll to position [247, 0]
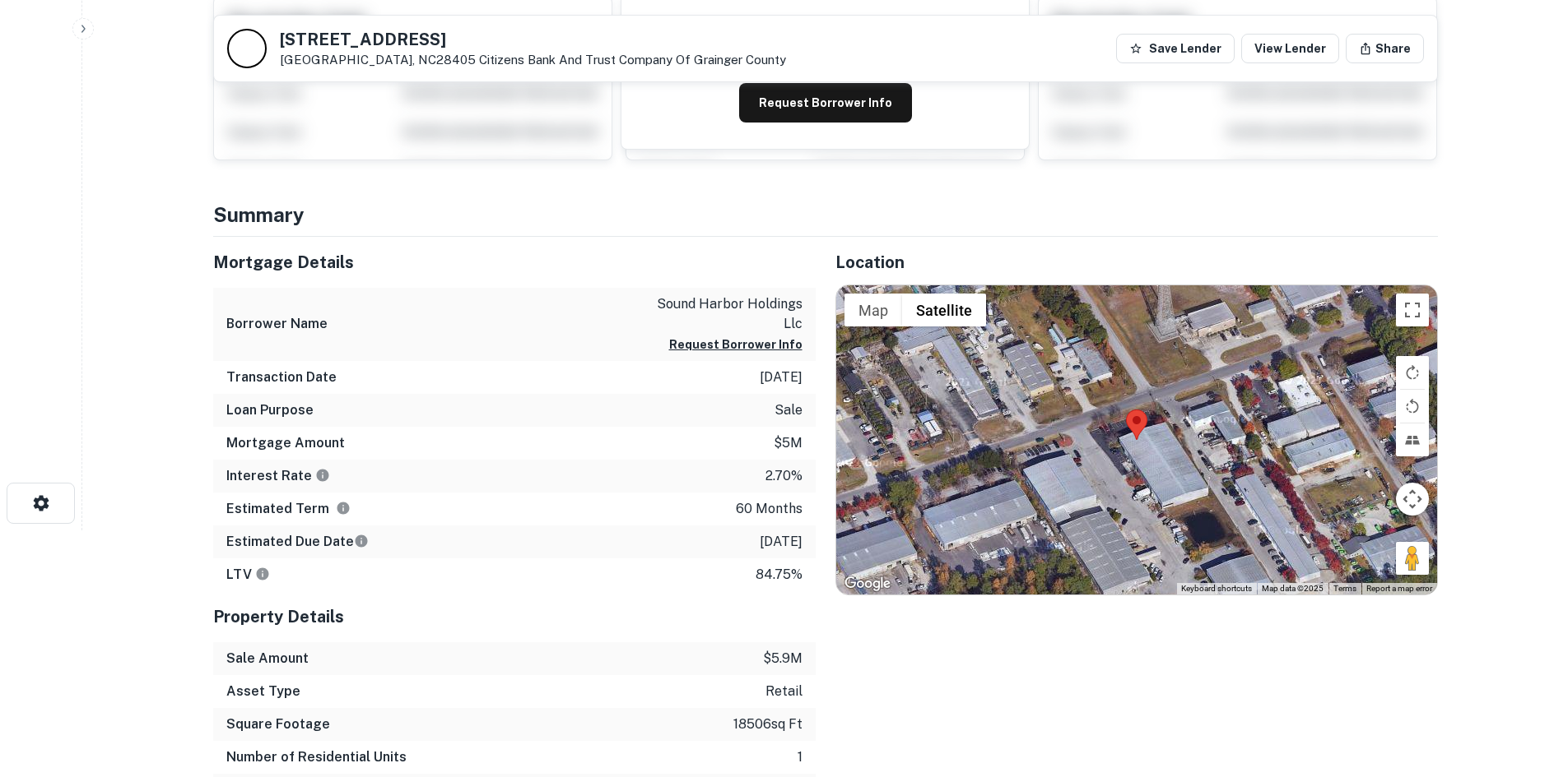
drag, startPoint x: 1408, startPoint y: 550, endPoint x: 1170, endPoint y: 399, distance: 281.9
click at [1170, 399] on div "Map Terrain Satellite Labels Keyboard shortcuts Map Data Map data ©2025 Map dat…" at bounding box center [1136, 440] width 601 height 309
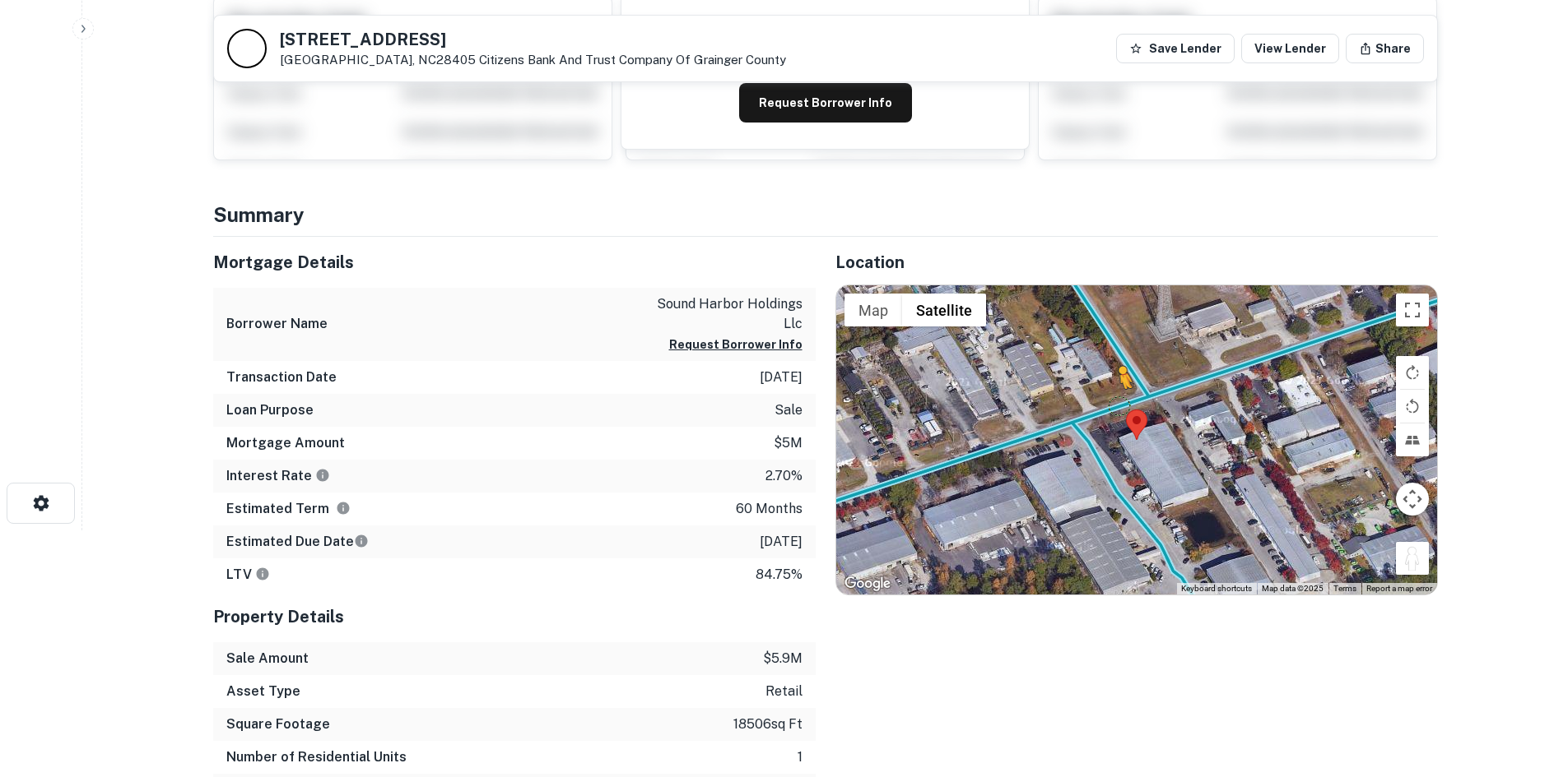
drag, startPoint x: 1403, startPoint y: 558, endPoint x: 1118, endPoint y: 404, distance: 323.9
click at [1118, 405] on div "To activate drag with keyboard, press Alt + Enter. Once in keyboard drag state,…" at bounding box center [1136, 440] width 601 height 309
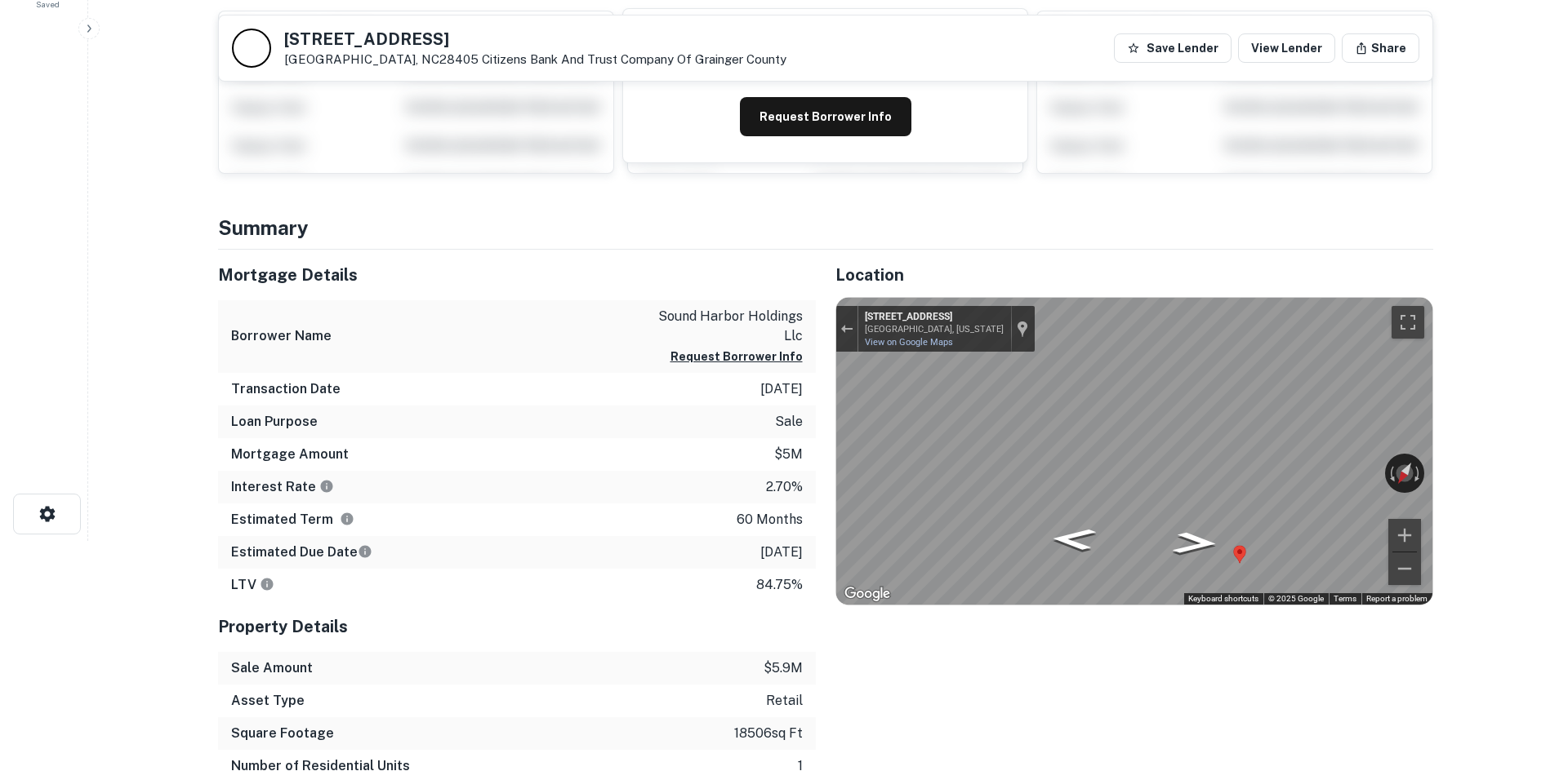
scroll to position [0, 0]
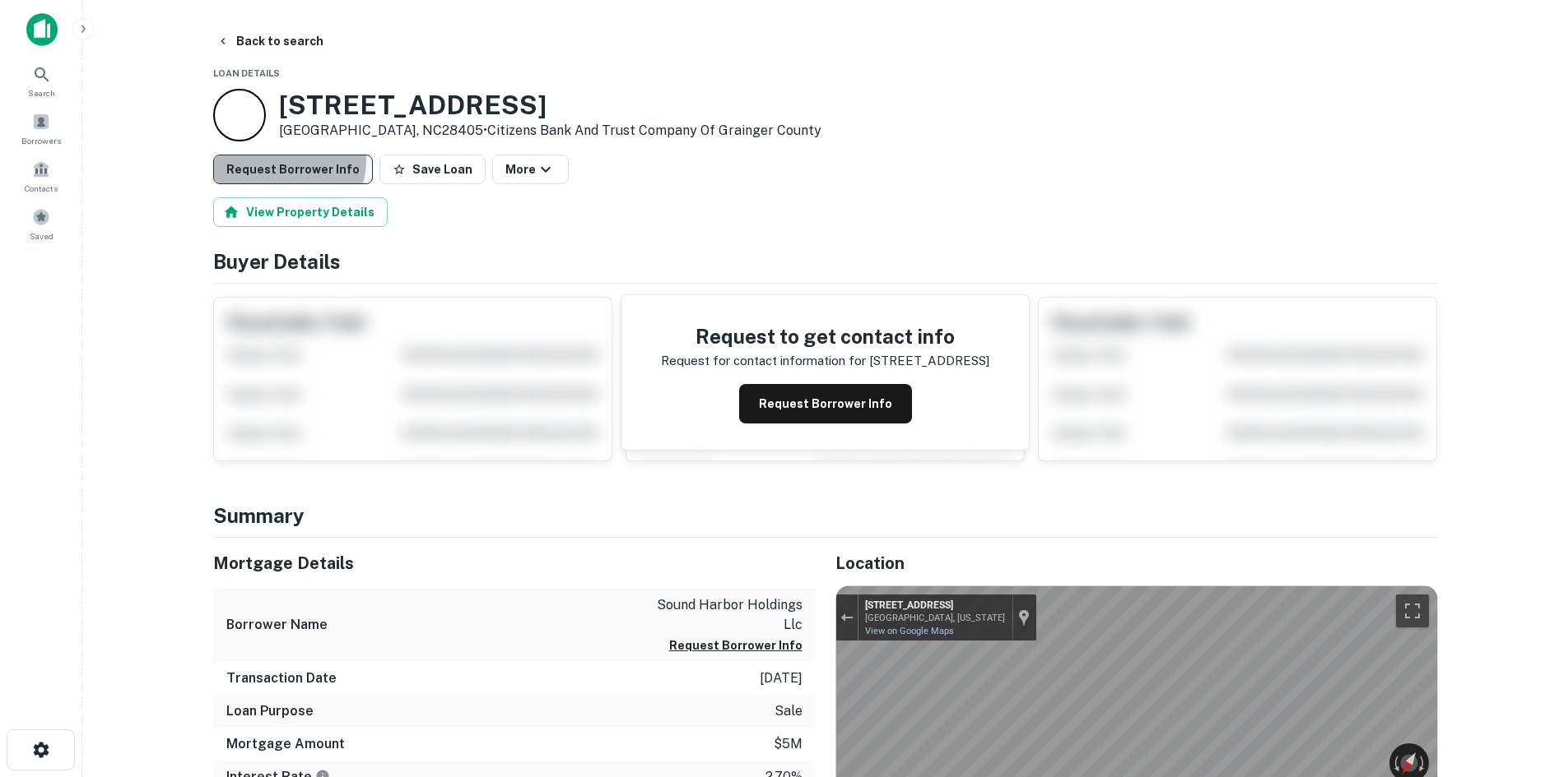
click at [280, 160] on button "Request Borrower Info" at bounding box center [293, 170] width 160 height 30
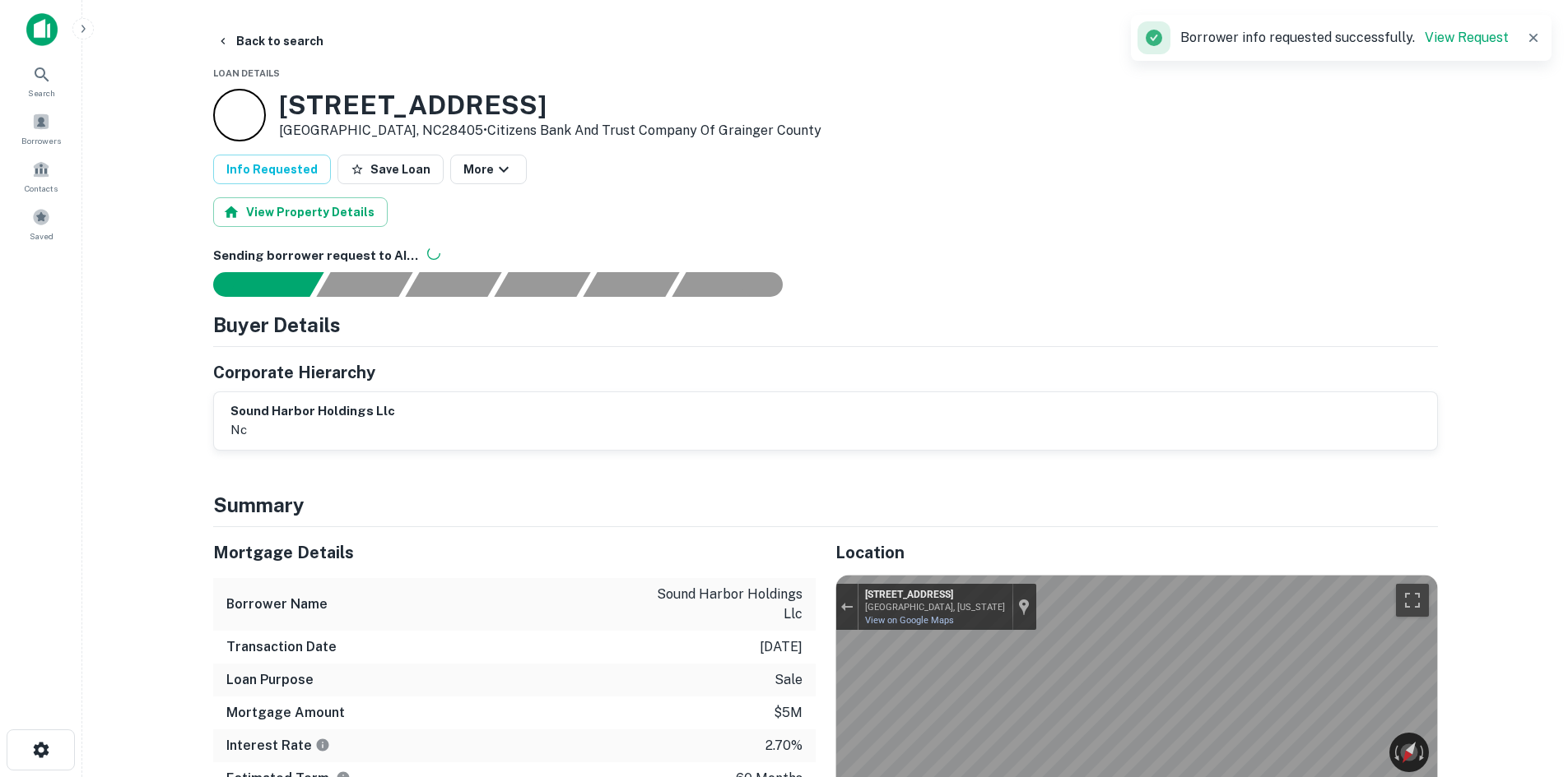
click at [268, 45] on button "Back to search" at bounding box center [270, 41] width 120 height 30
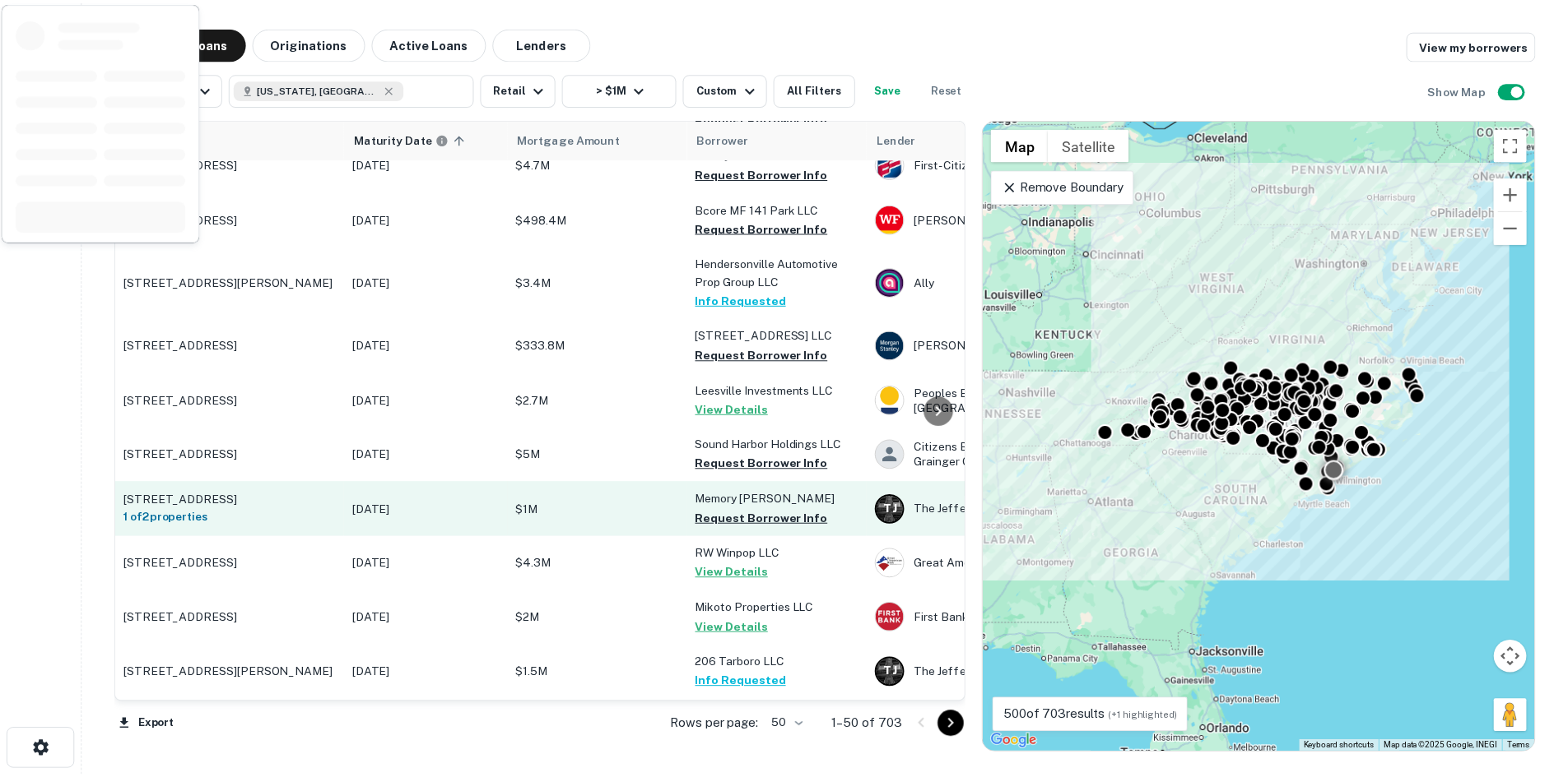
scroll to position [2390, 0]
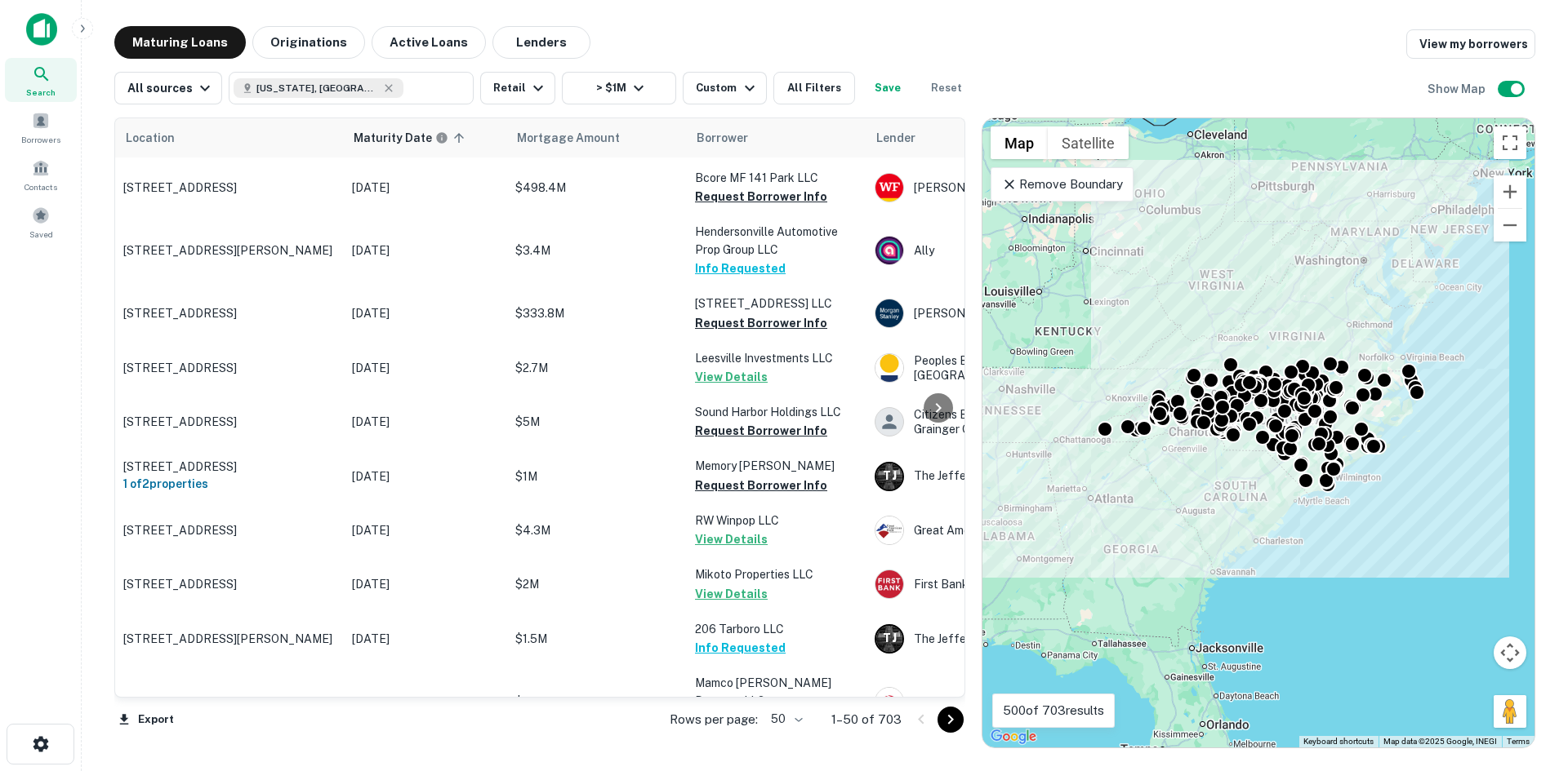
click at [772, 721] on body "Search Borrowers Contacts Saved Maturing Loans Originations Active Loans Lender…" at bounding box center [784, 386] width 1568 height 771
click at [782, 727] on li "100" at bounding box center [789, 737] width 47 height 30
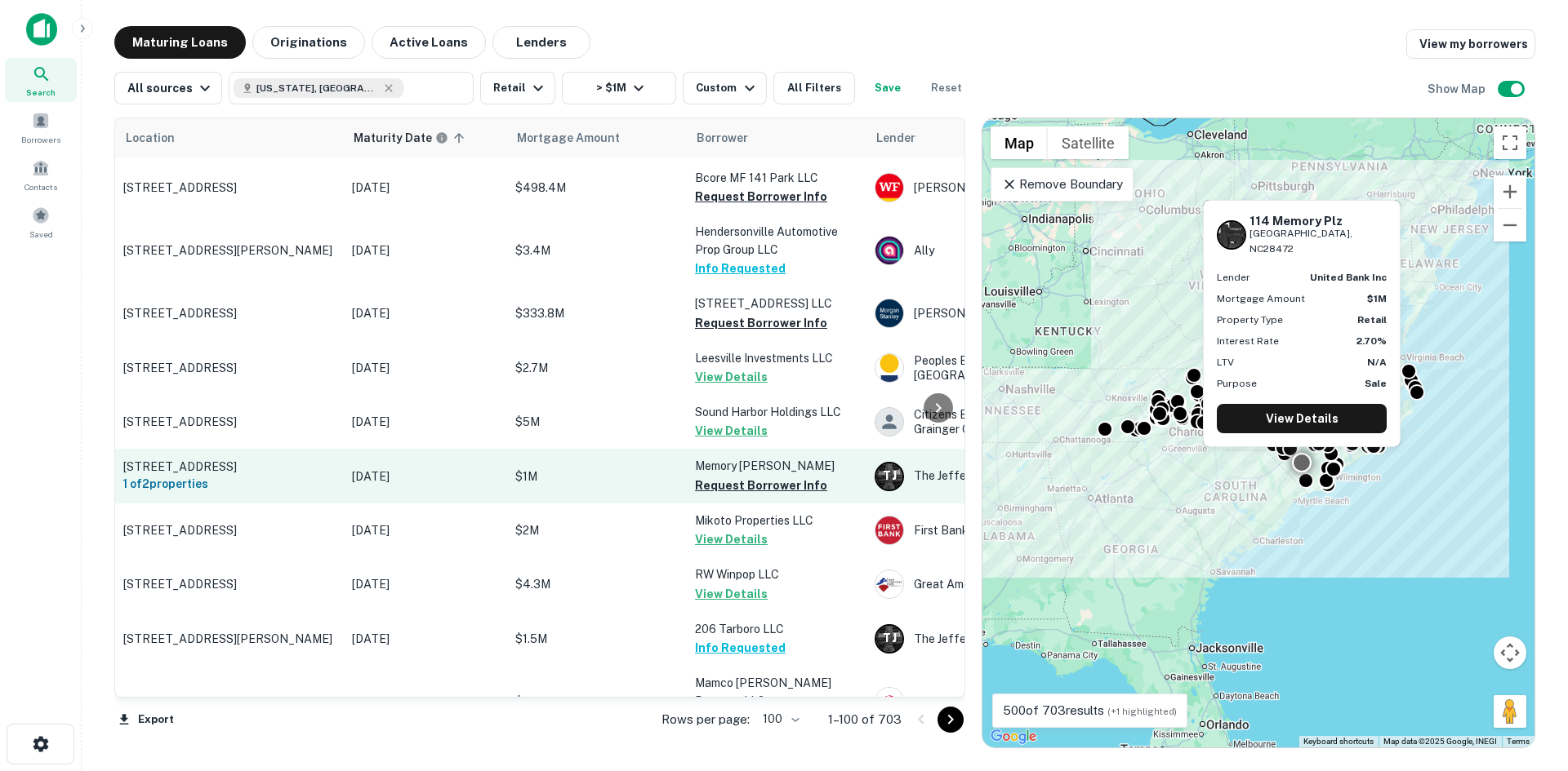
click at [141, 449] on td "114 Memory Plz Whiteville, NC28472 1 of 2 properties" at bounding box center [229, 476] width 229 height 54
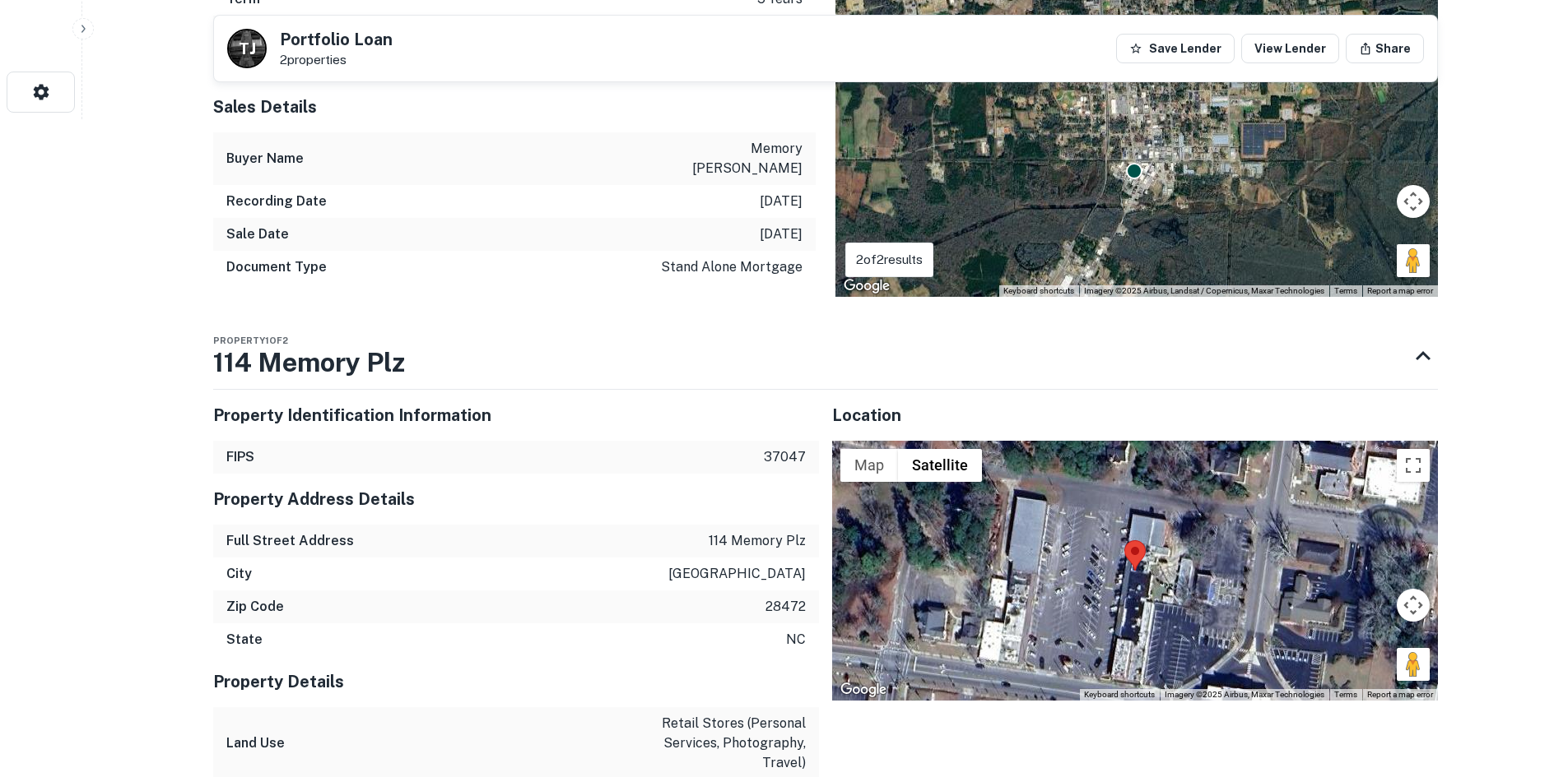
scroll to position [740, 0]
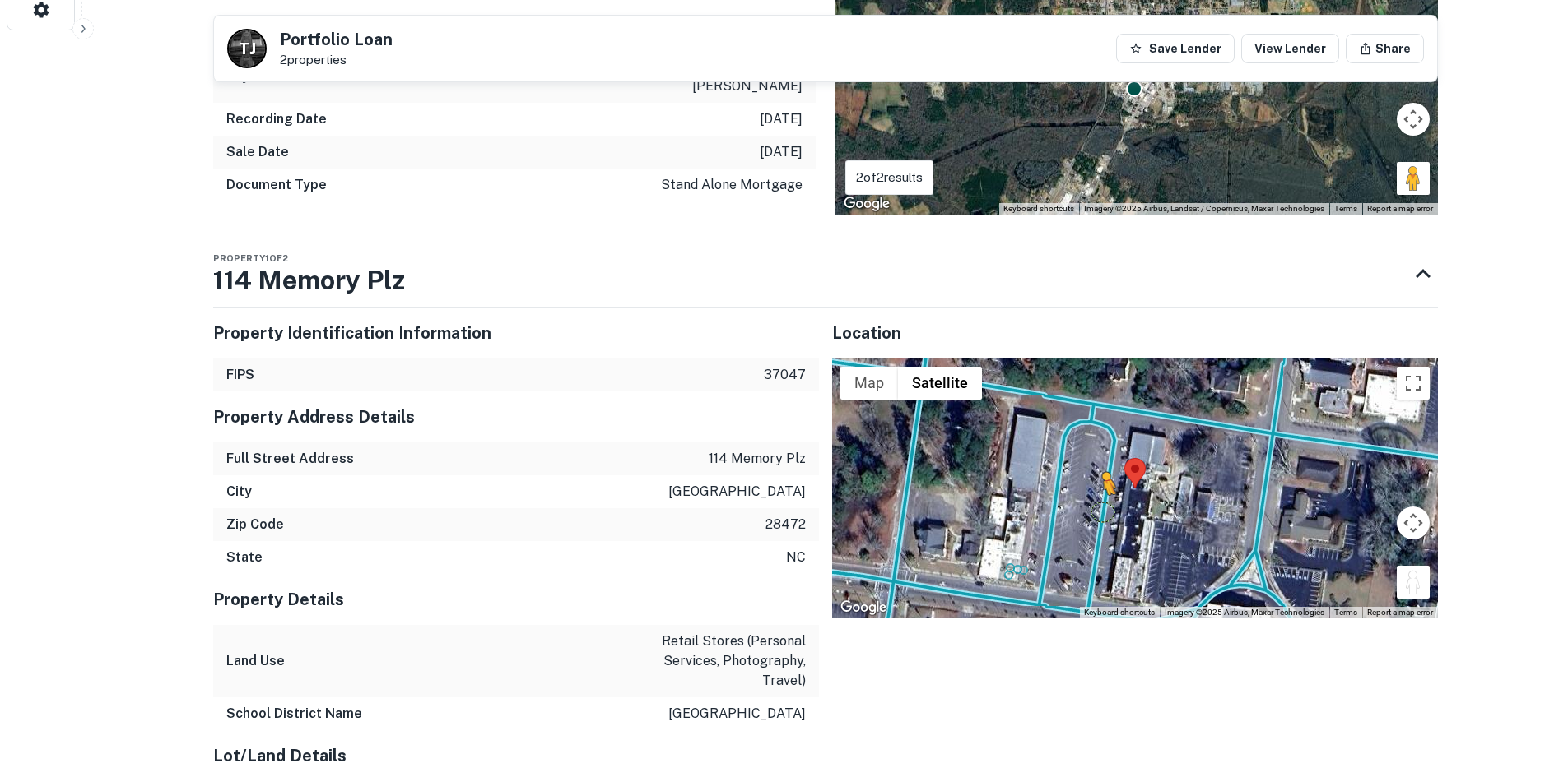
drag, startPoint x: 1410, startPoint y: 534, endPoint x: 1098, endPoint y: 470, distance: 318.5
click at [1098, 470] on div "To activate drag with keyboard, press Alt + Enter. Once in keyboard drag state,…" at bounding box center [1134, 489] width 606 height 260
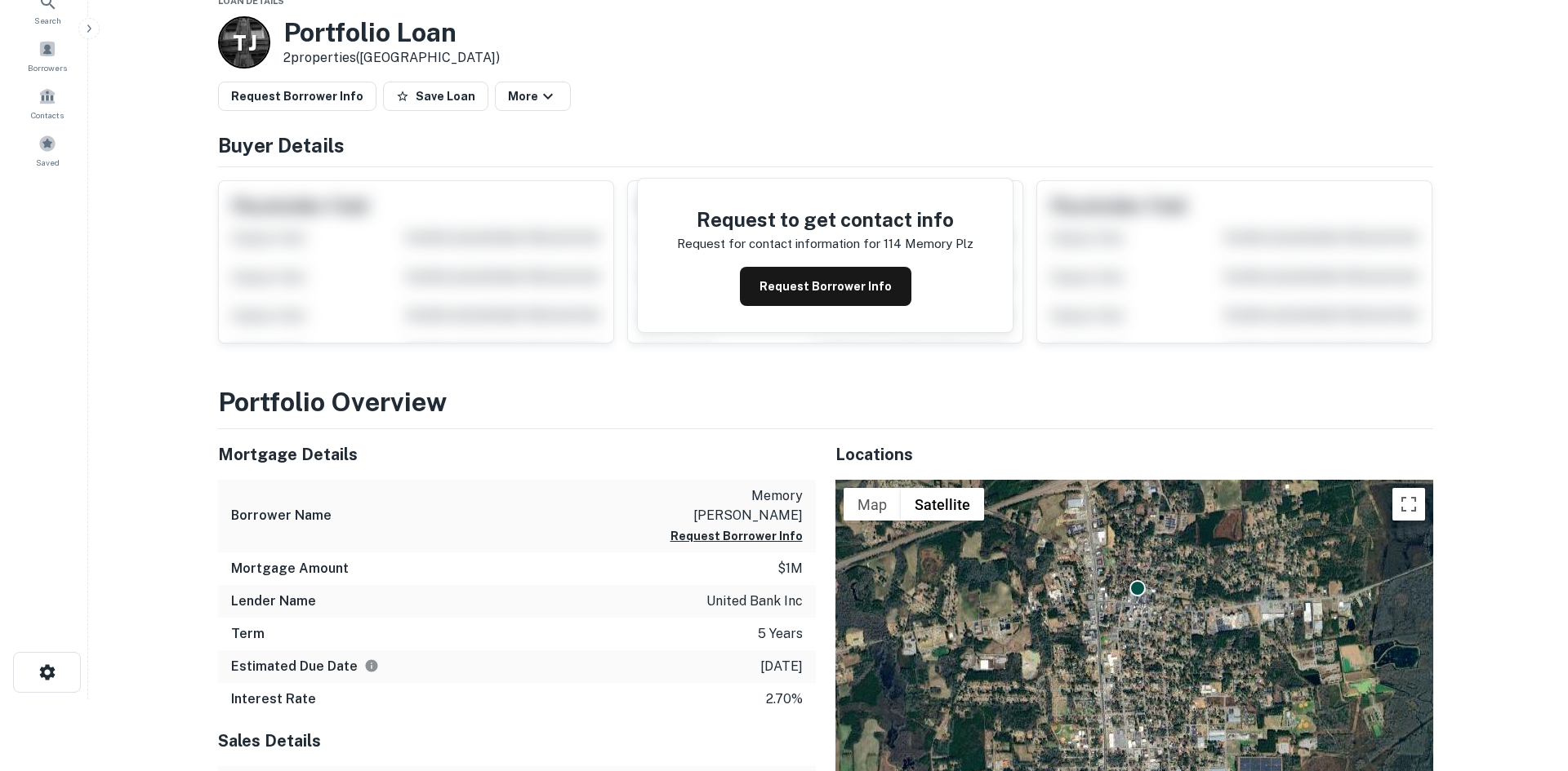
scroll to position [0, 0]
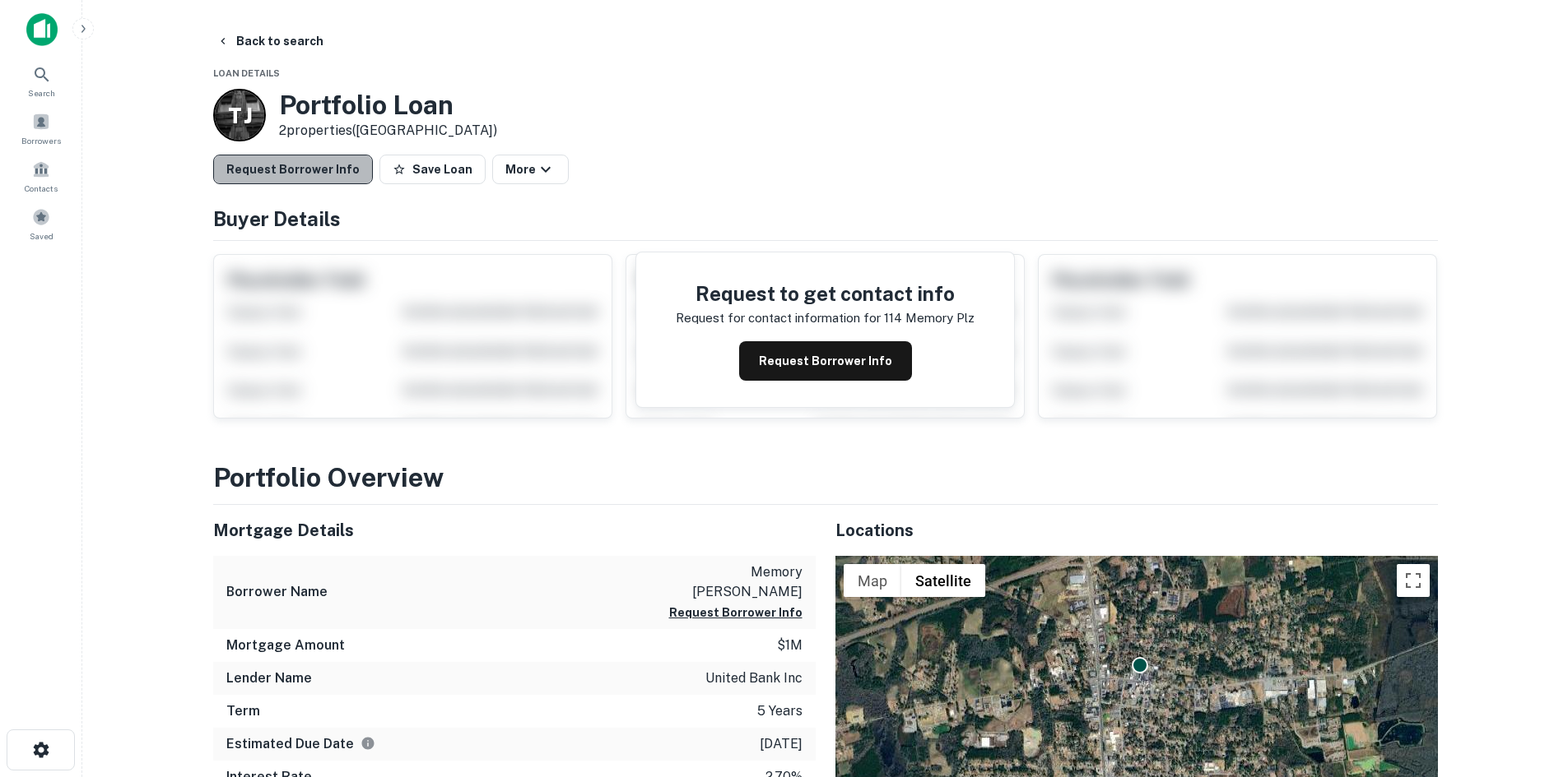
click at [329, 178] on button "Request Borrower Info" at bounding box center [293, 170] width 160 height 30
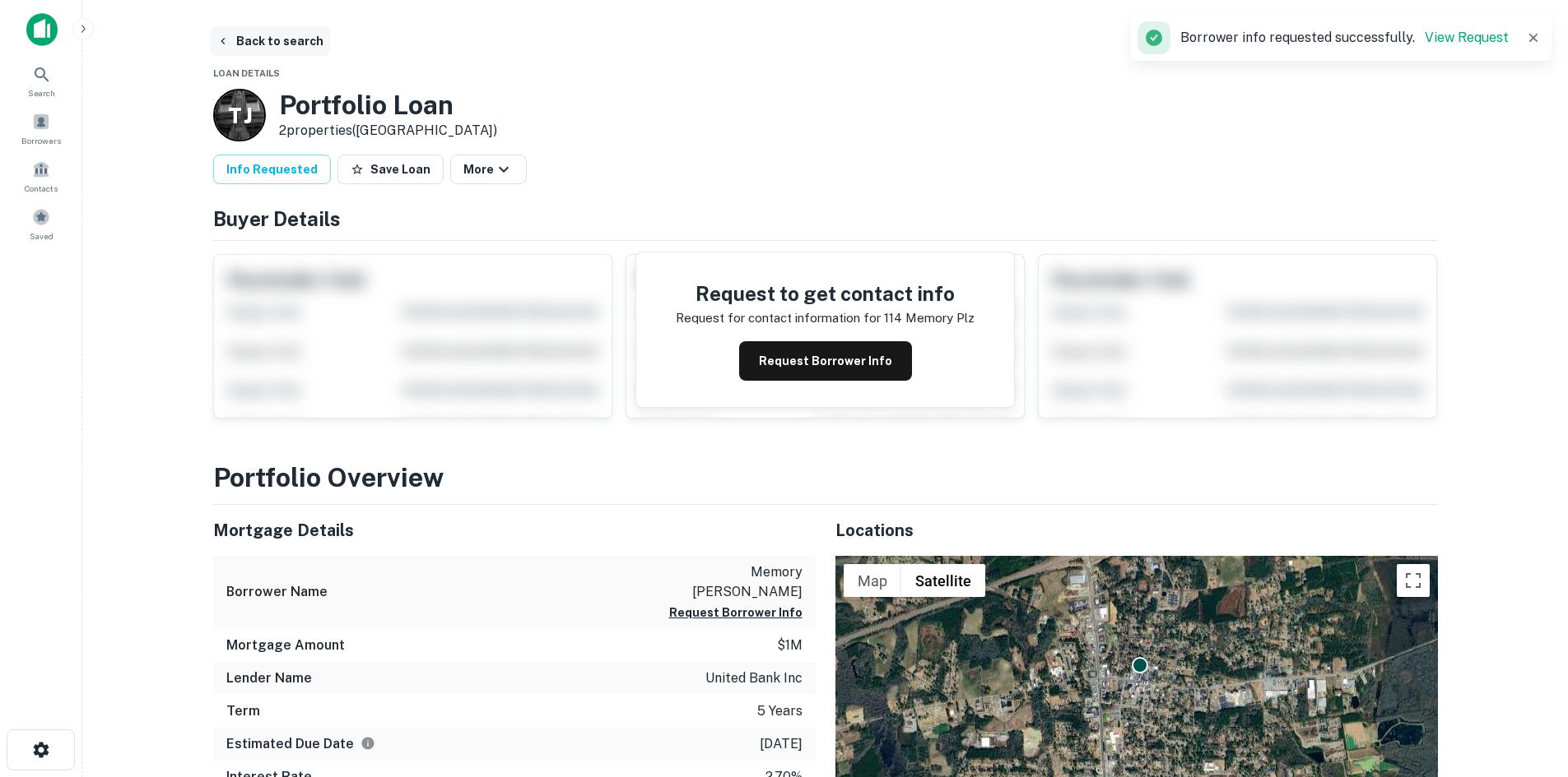
click at [264, 46] on button "Back to search" at bounding box center [270, 41] width 120 height 30
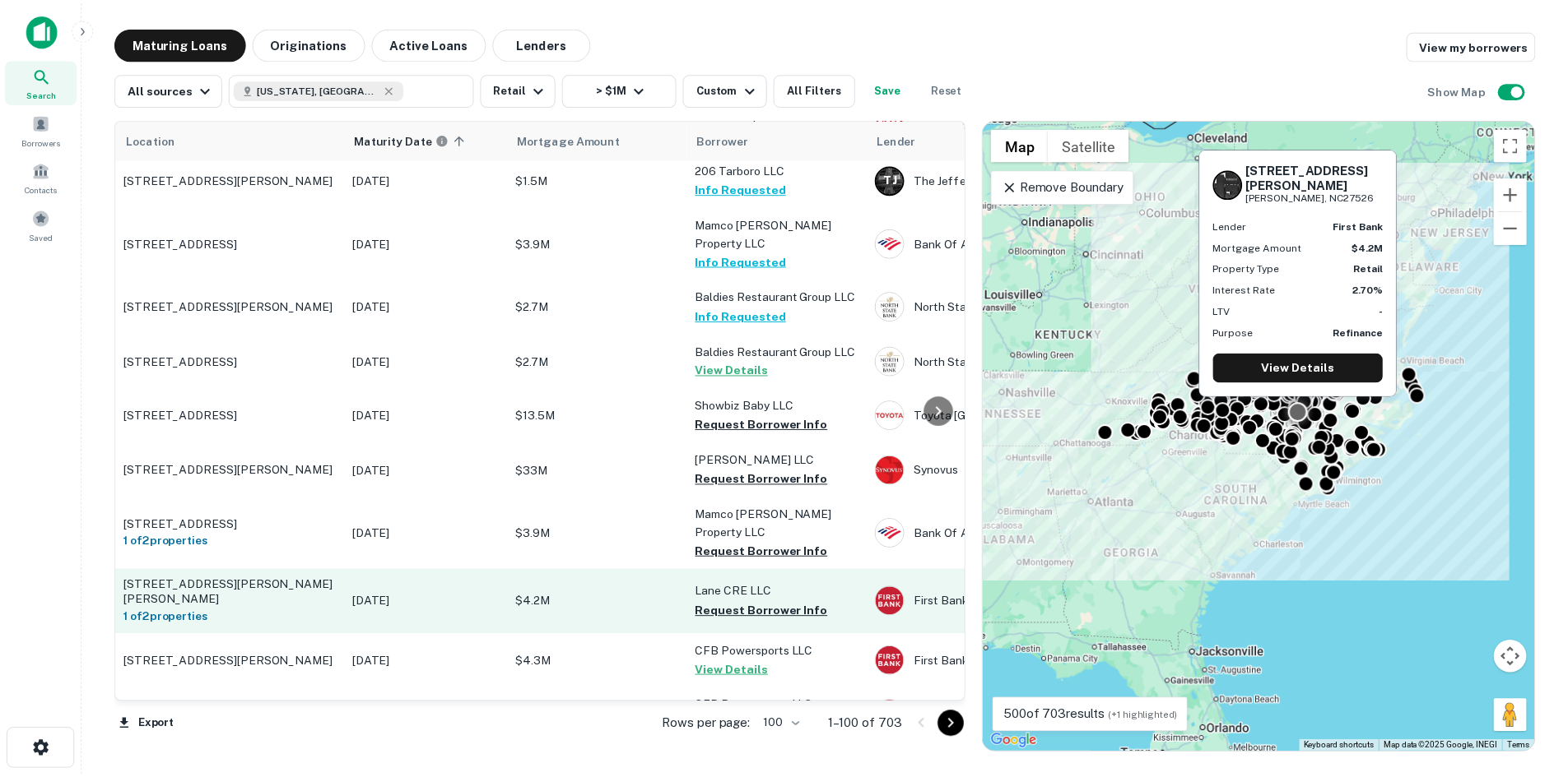
scroll to position [2884, 0]
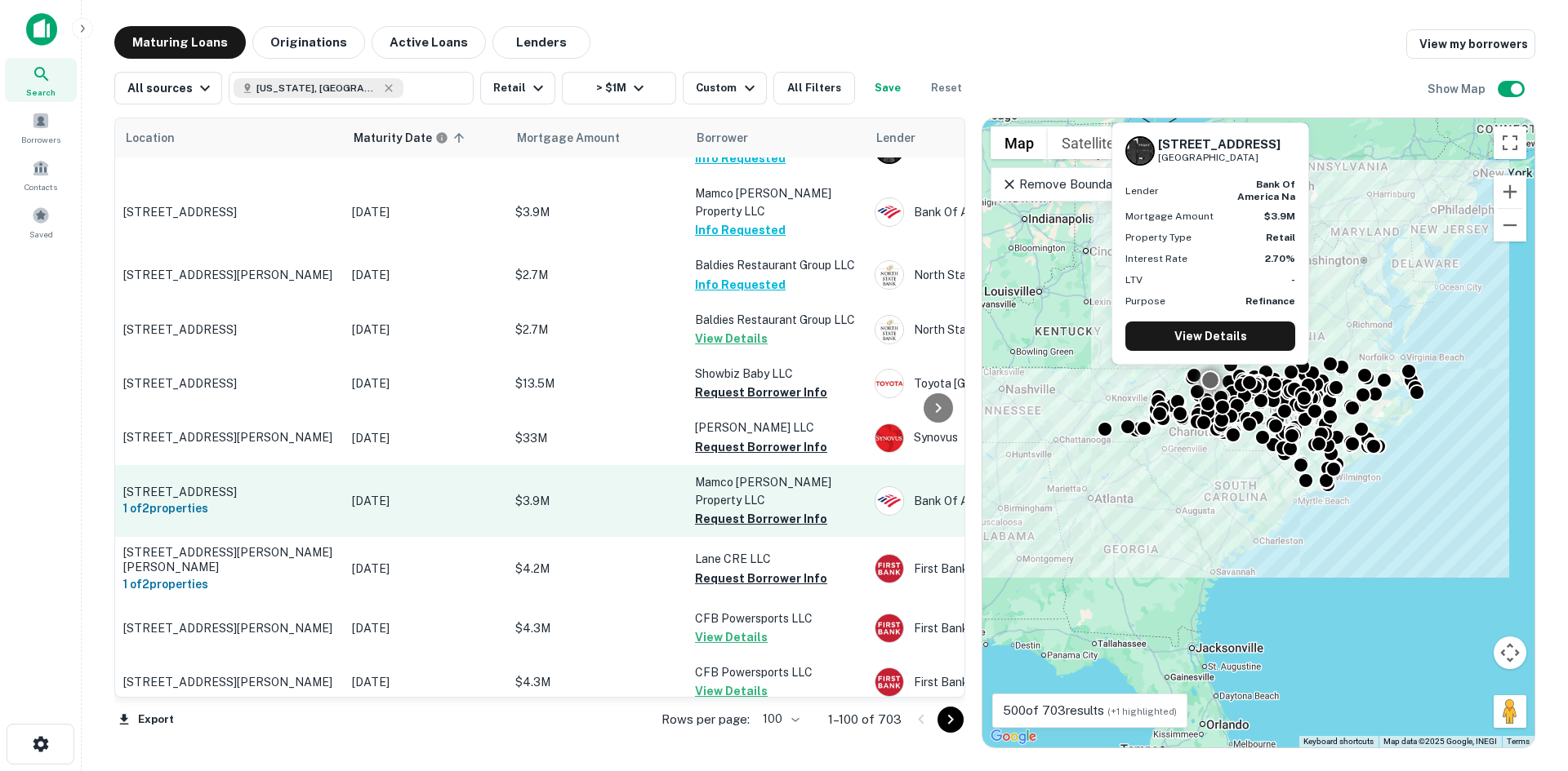
click at [216, 485] on p "1502 W D St North Wilkesboro, NC28659" at bounding box center [229, 492] width 212 height 15
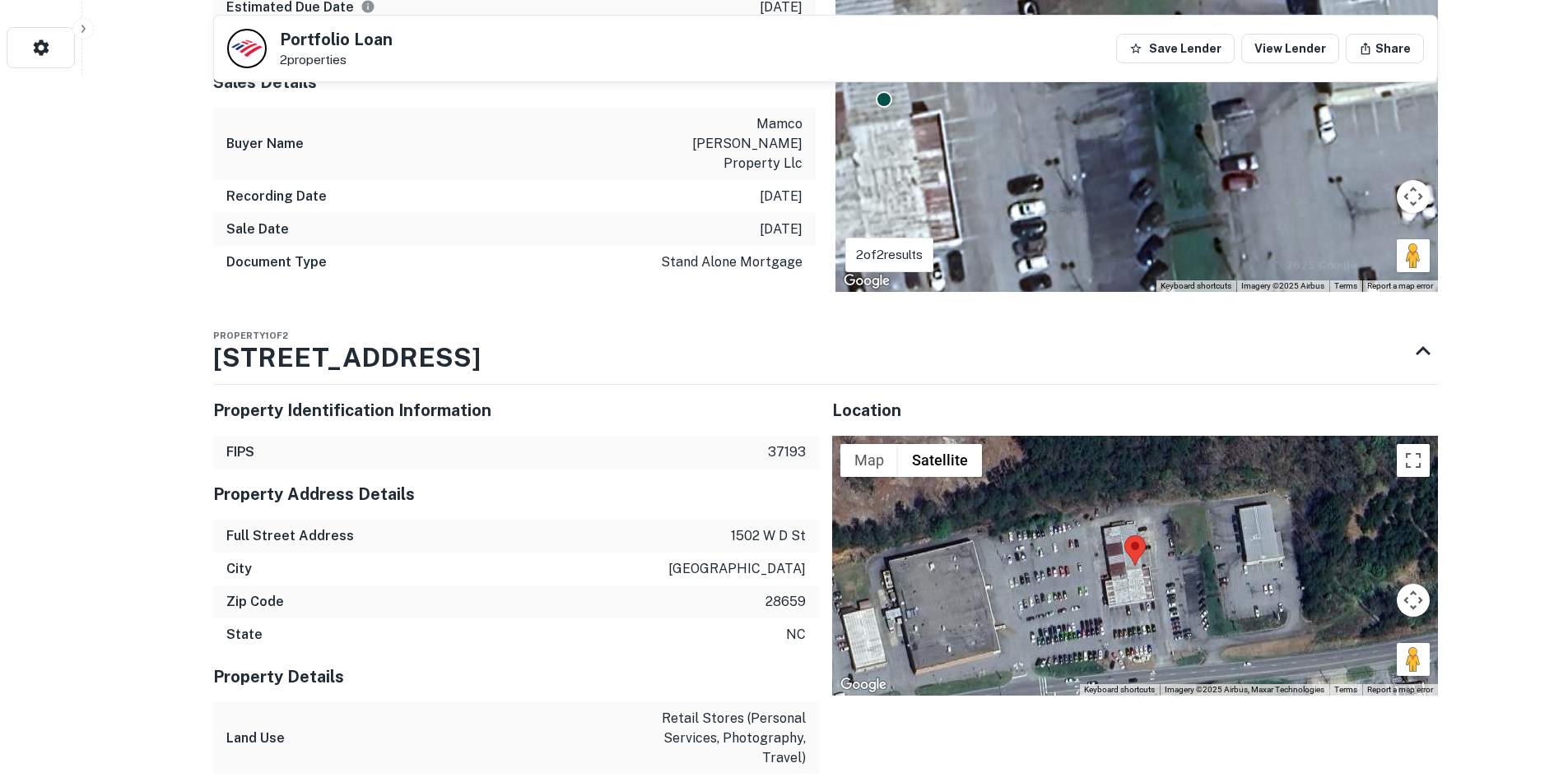
scroll to position [823, 0]
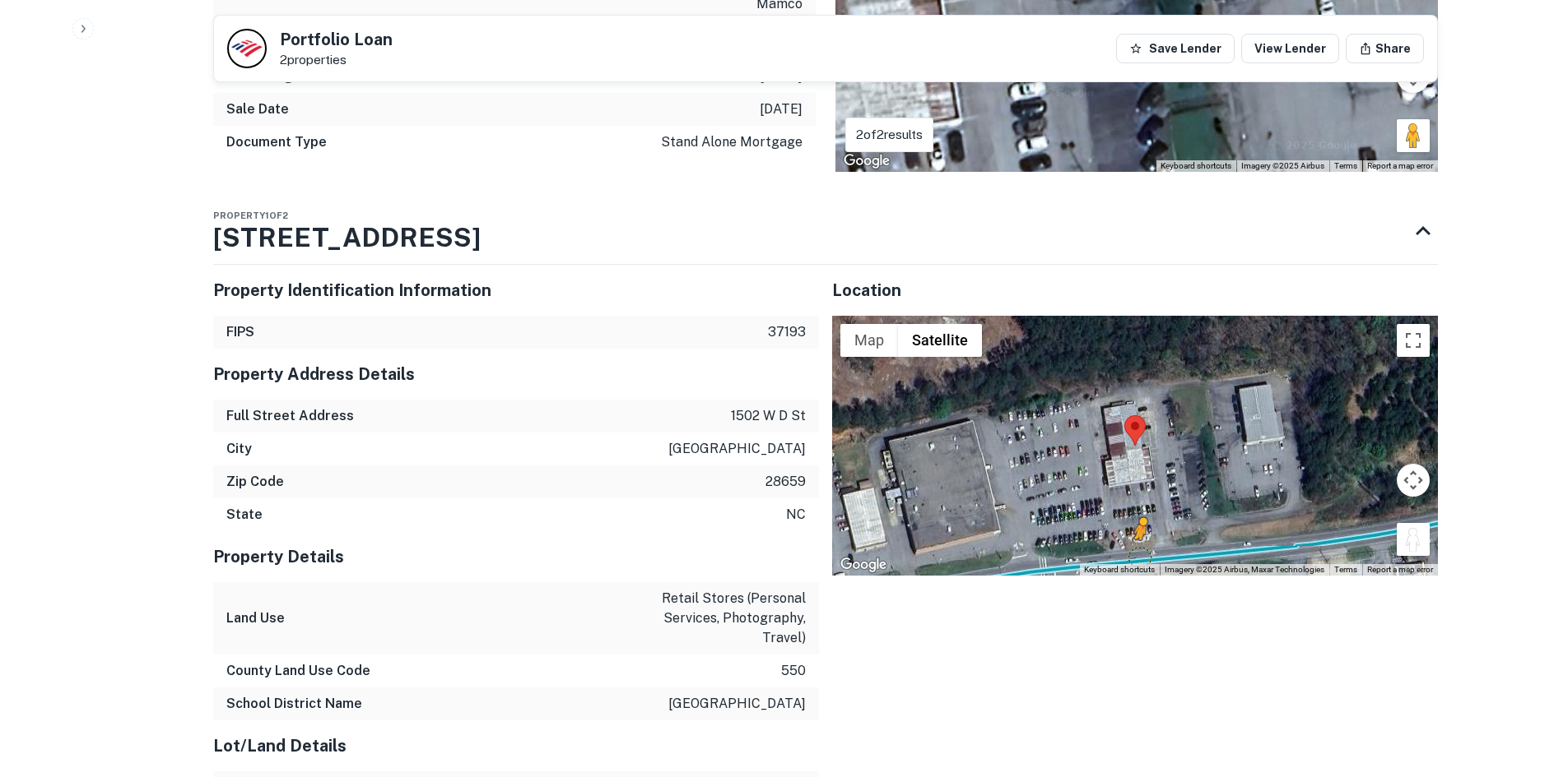
drag, startPoint x: 1411, startPoint y: 504, endPoint x: 1141, endPoint y: 518, distance: 270.4
click at [1141, 518] on div "To activate drag with keyboard, press Alt + Enter. Once in keyboard drag state,…" at bounding box center [1134, 446] width 606 height 260
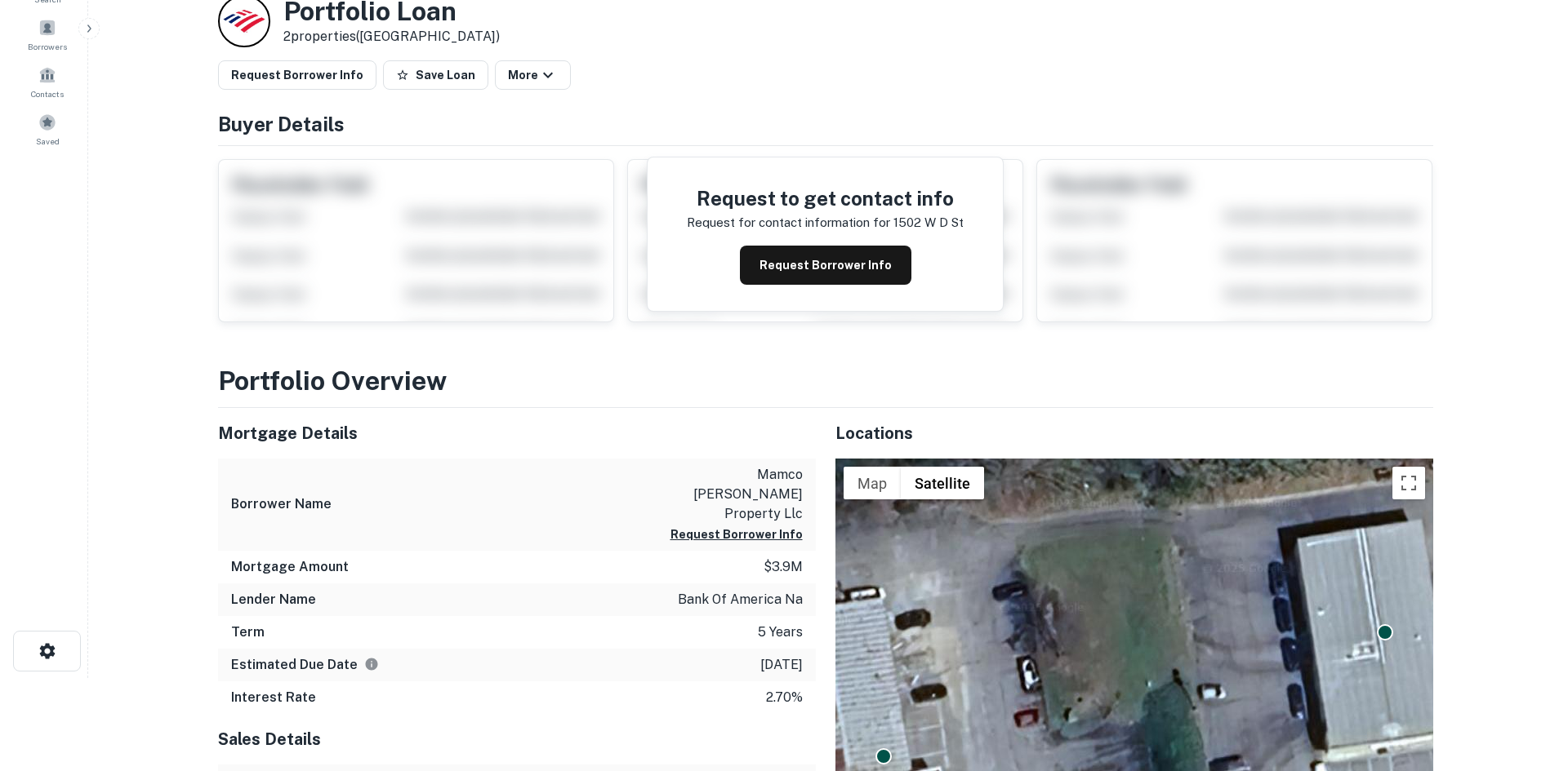
scroll to position [0, 0]
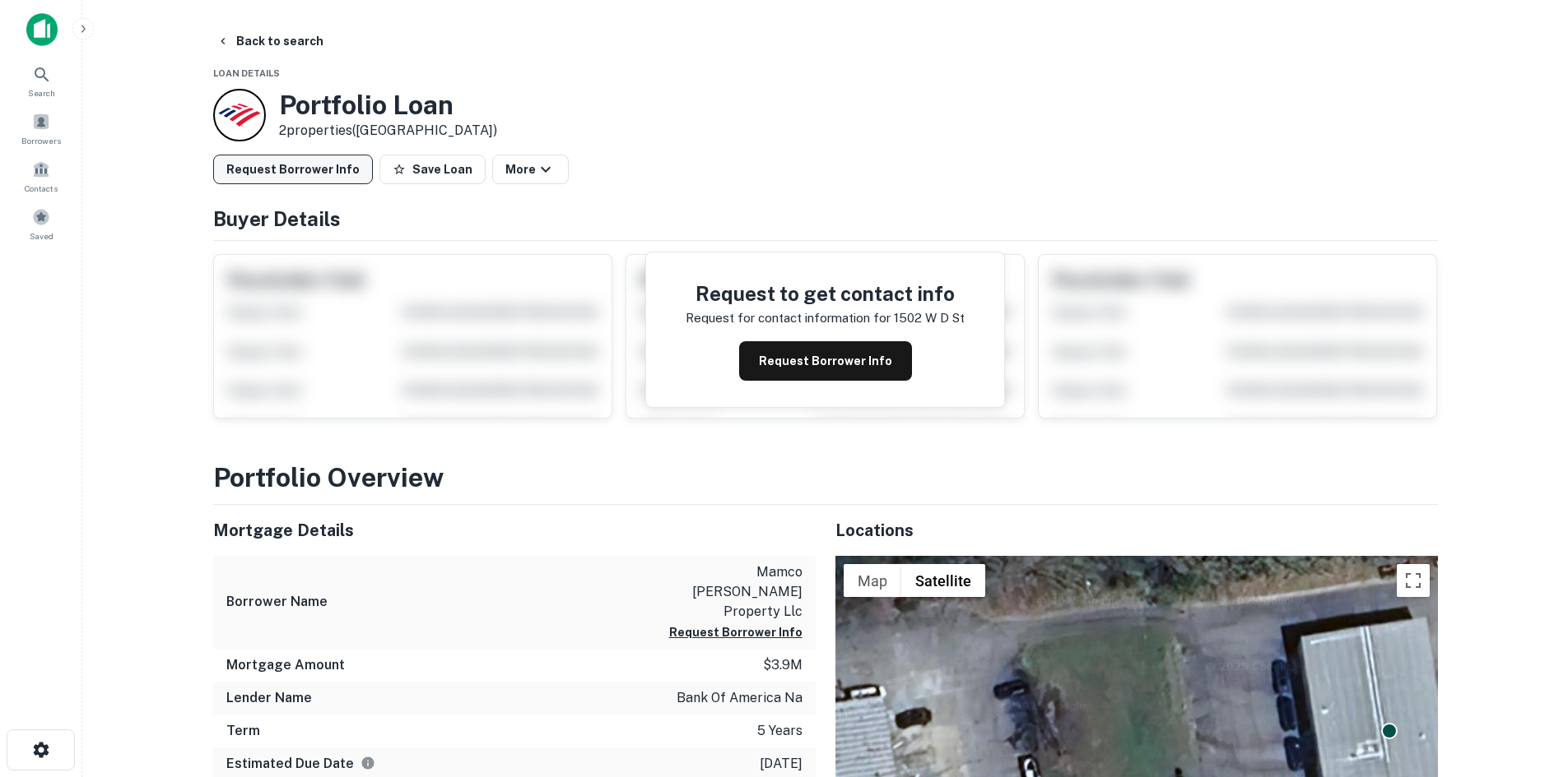
click at [329, 176] on button "Request Borrower Info" at bounding box center [293, 170] width 160 height 30
click at [244, 45] on button "Back to search" at bounding box center [270, 41] width 120 height 30
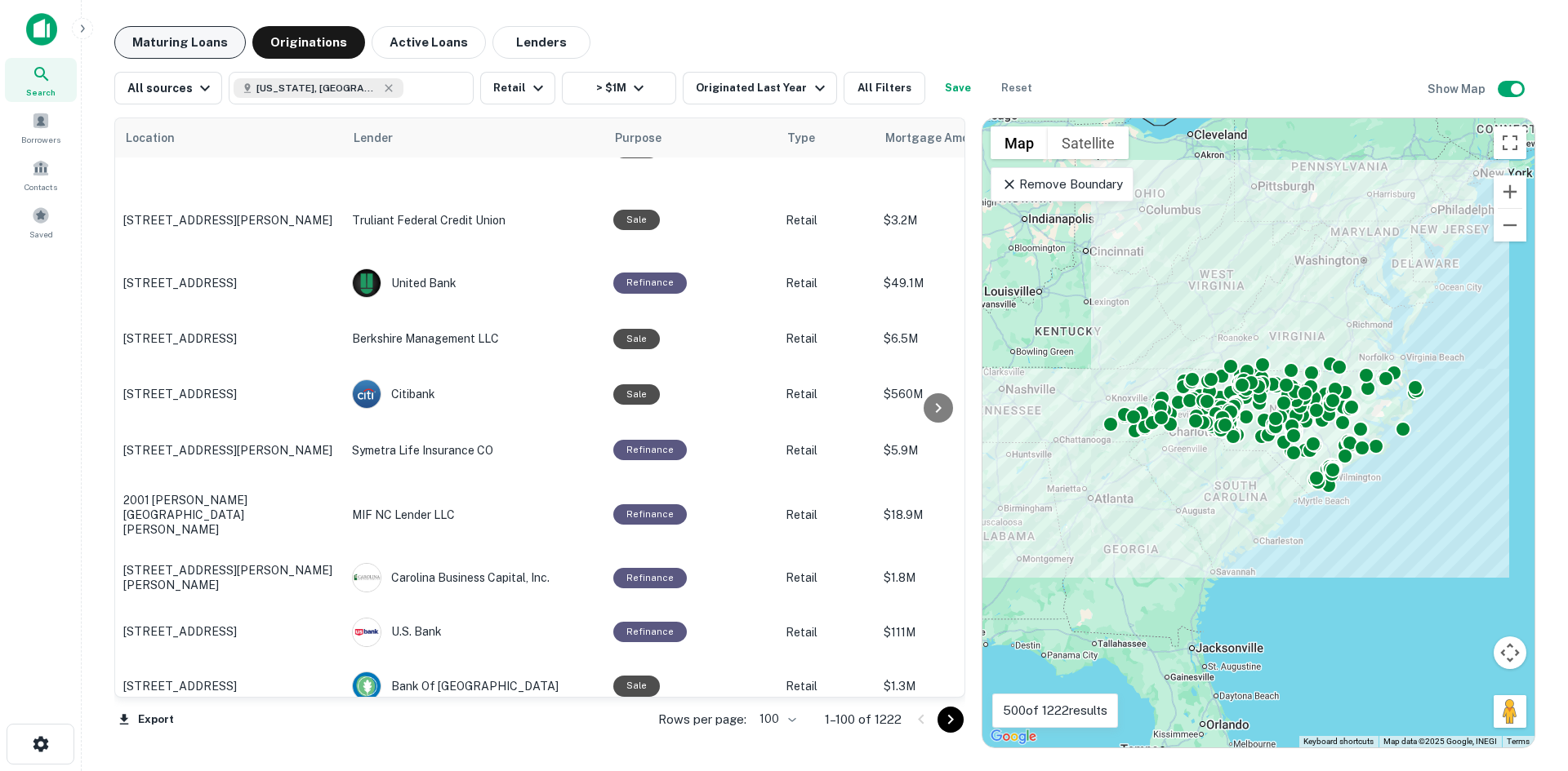
scroll to position [2535, 0]
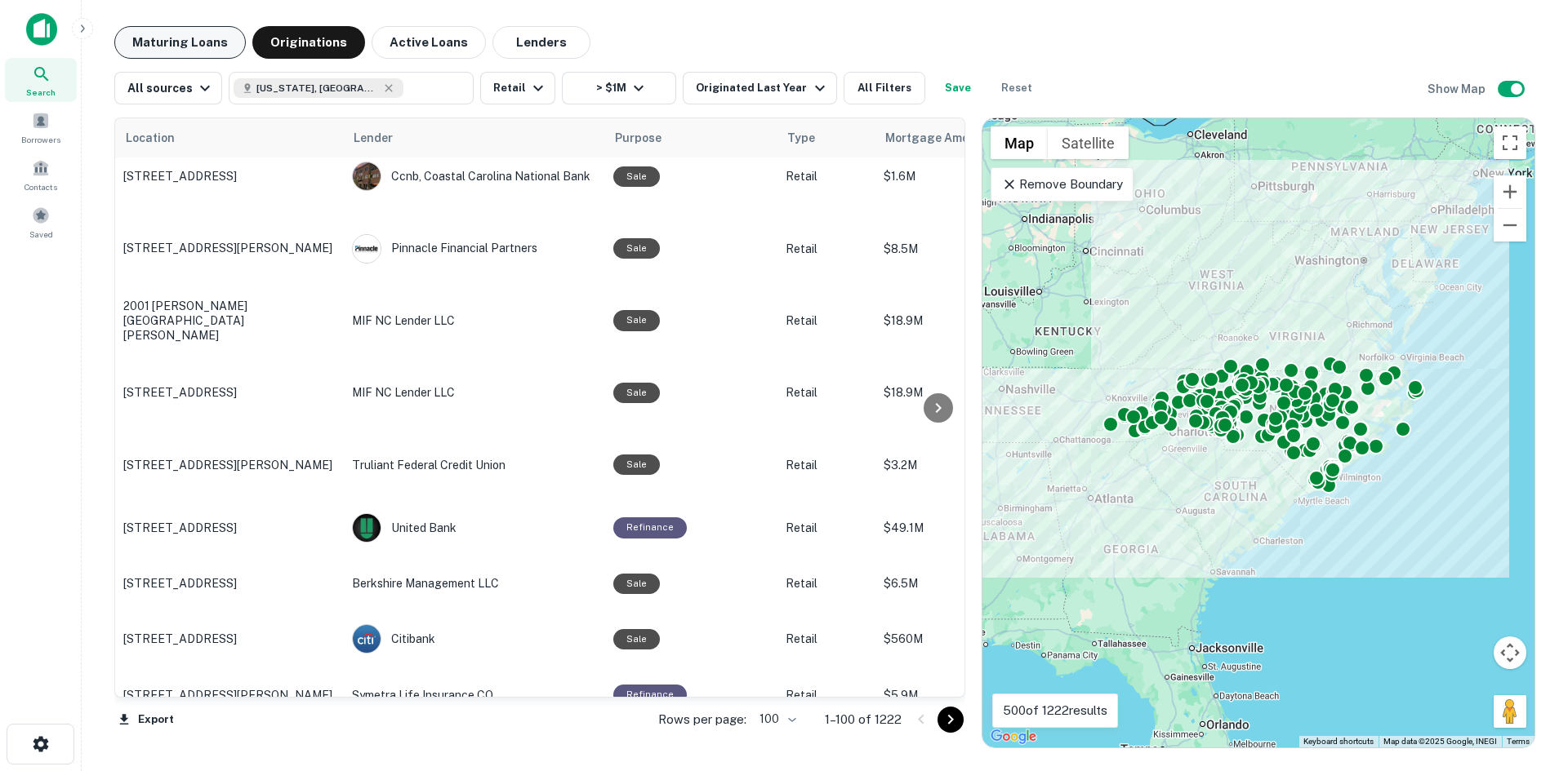
drag, startPoint x: 187, startPoint y: 29, endPoint x: 146, endPoint y: 40, distance: 42.4
click at [187, 29] on button "Maturing Loans" at bounding box center [180, 42] width 132 height 32
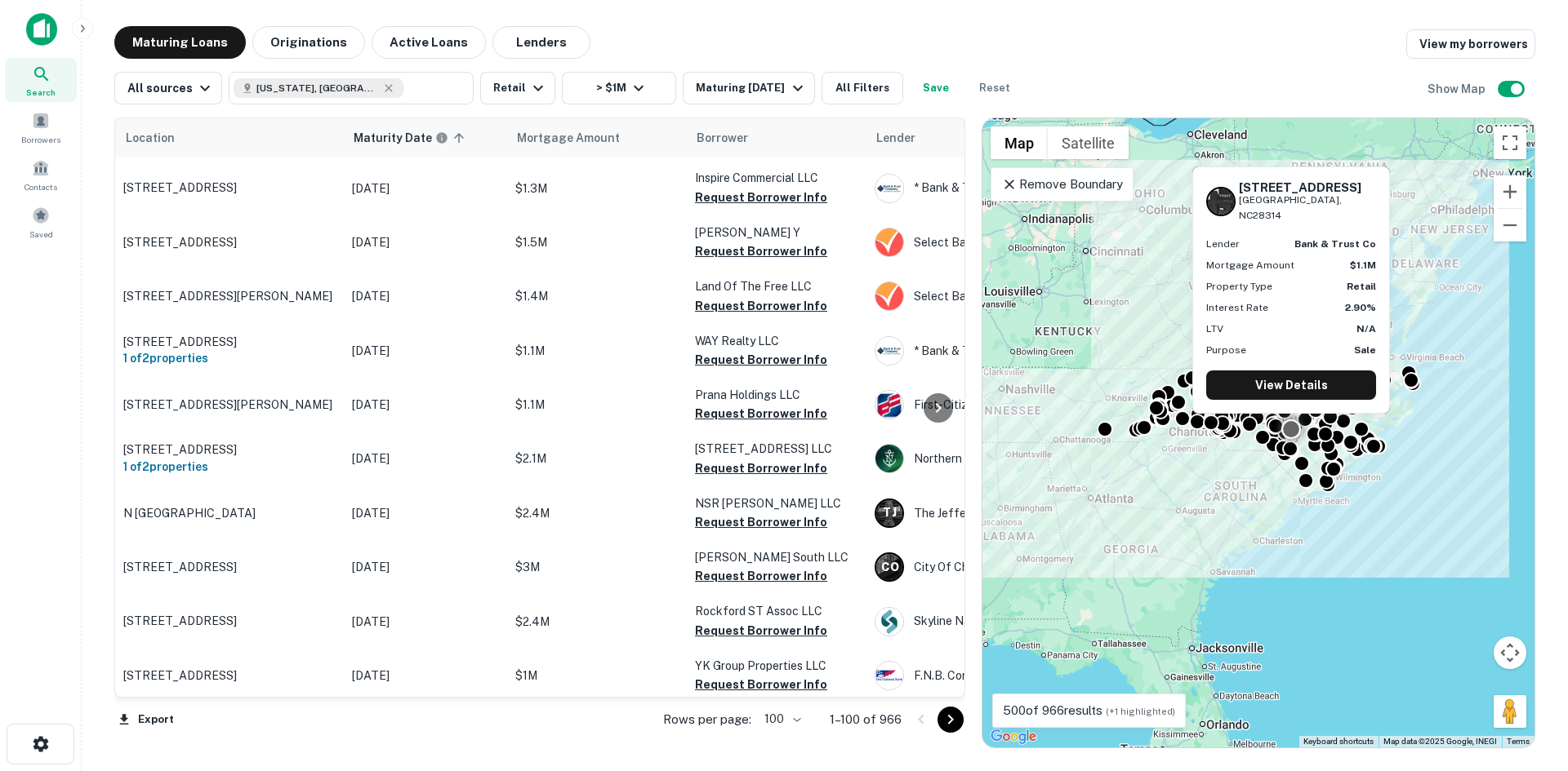
scroll to position [1061, 0]
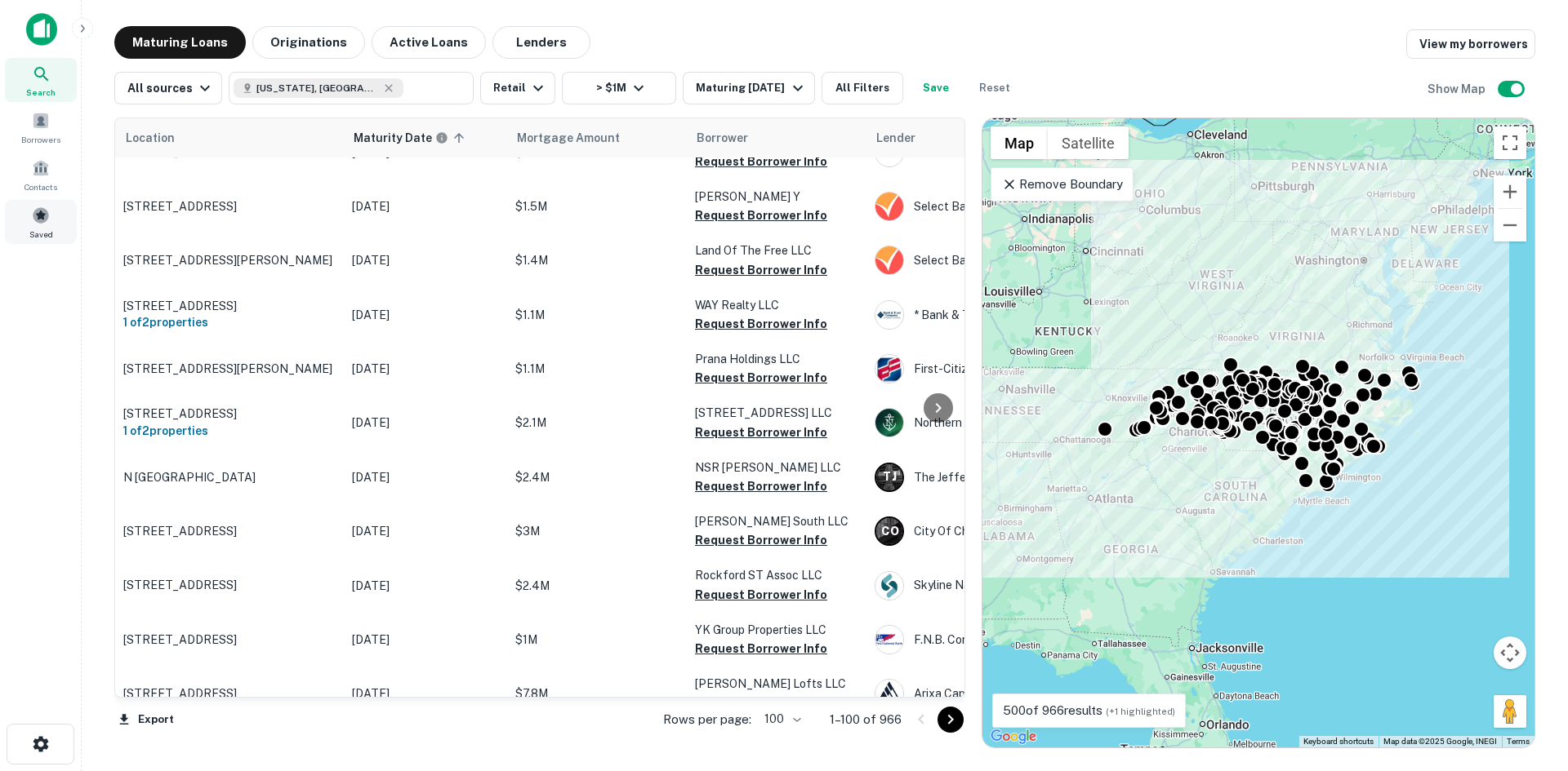
click at [65, 217] on div "Saved" at bounding box center [41, 222] width 72 height 44
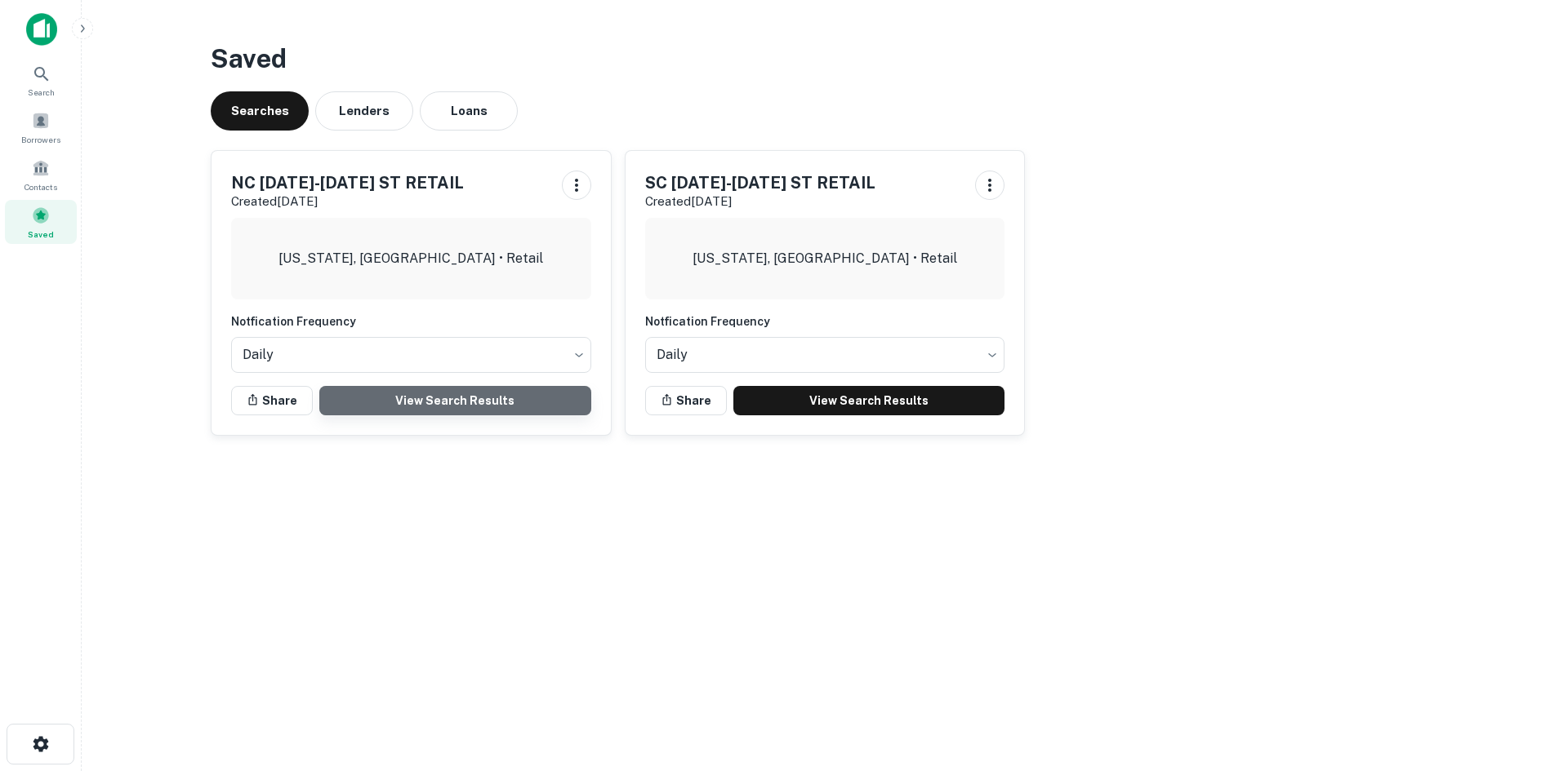
click at [491, 392] on link "View Search Results" at bounding box center [455, 401] width 272 height 30
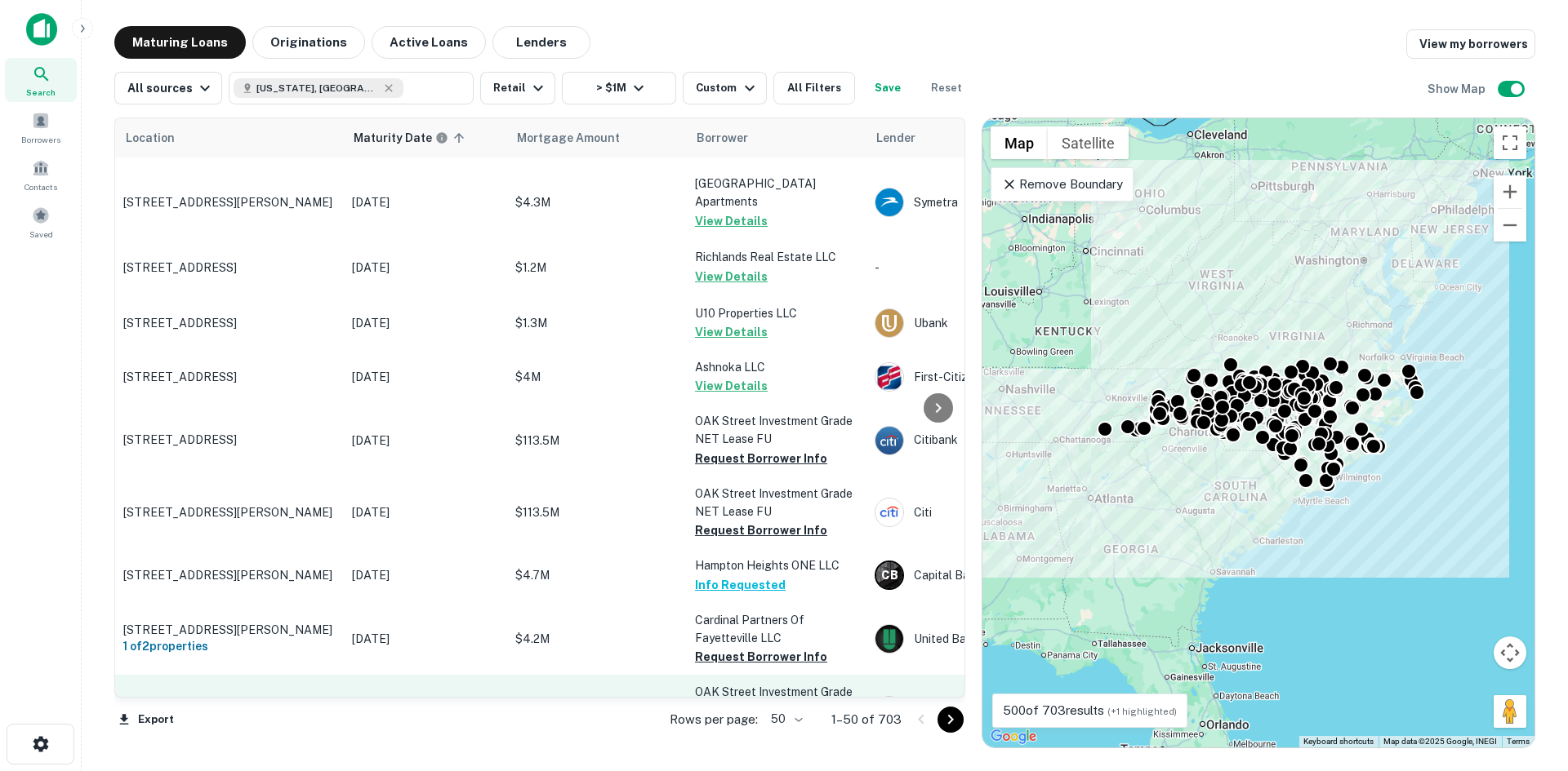
scroll to position [326, 0]
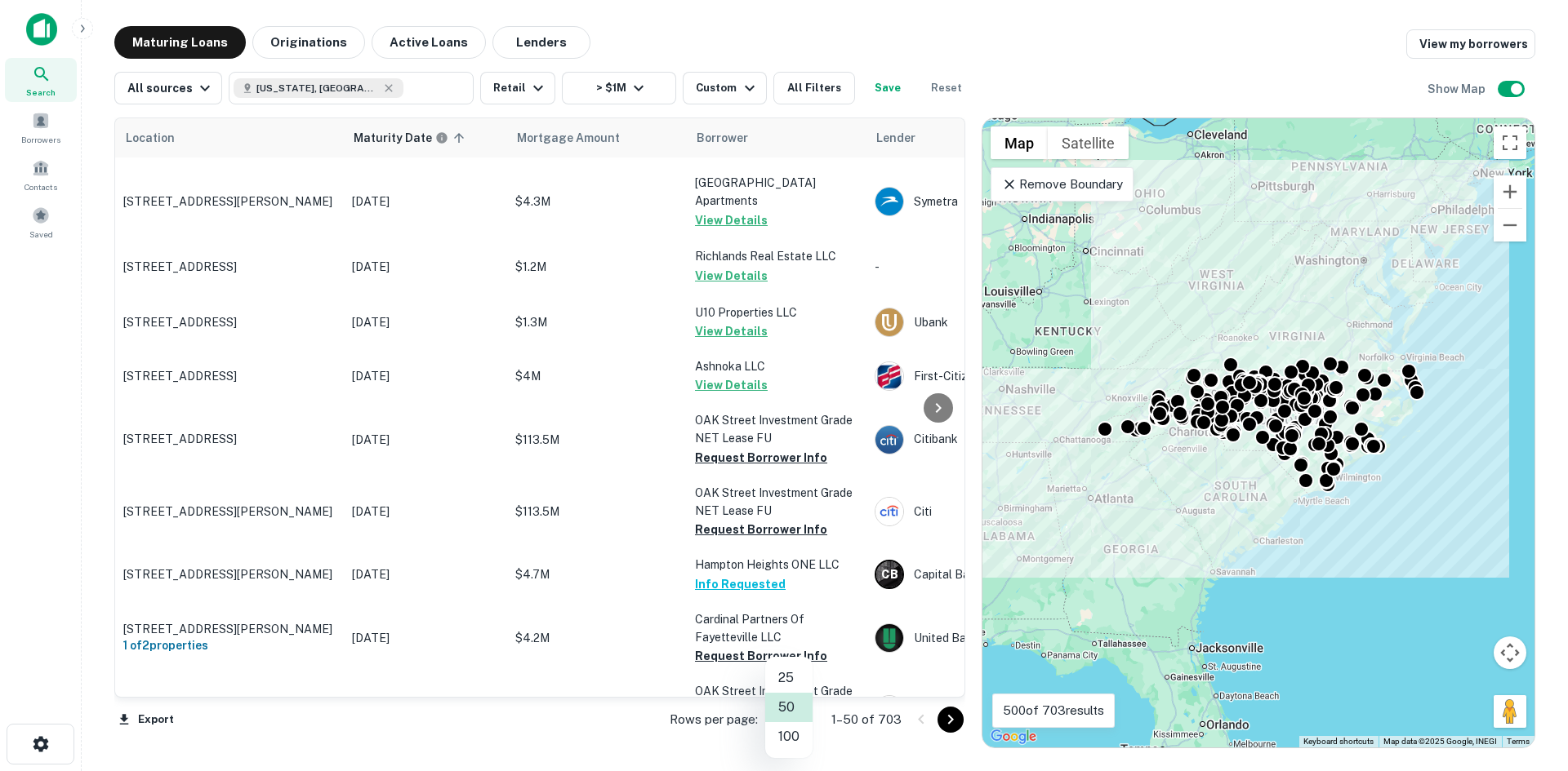
click at [807, 709] on body "Search Borrowers Contacts Saved Maturing Loans Originations Active Loans Lender…" at bounding box center [784, 386] width 1568 height 771
drag, startPoint x: 807, startPoint y: 733, endPoint x: 801, endPoint y: 720, distance: 14.3
click at [807, 733] on li "100" at bounding box center [789, 737] width 47 height 30
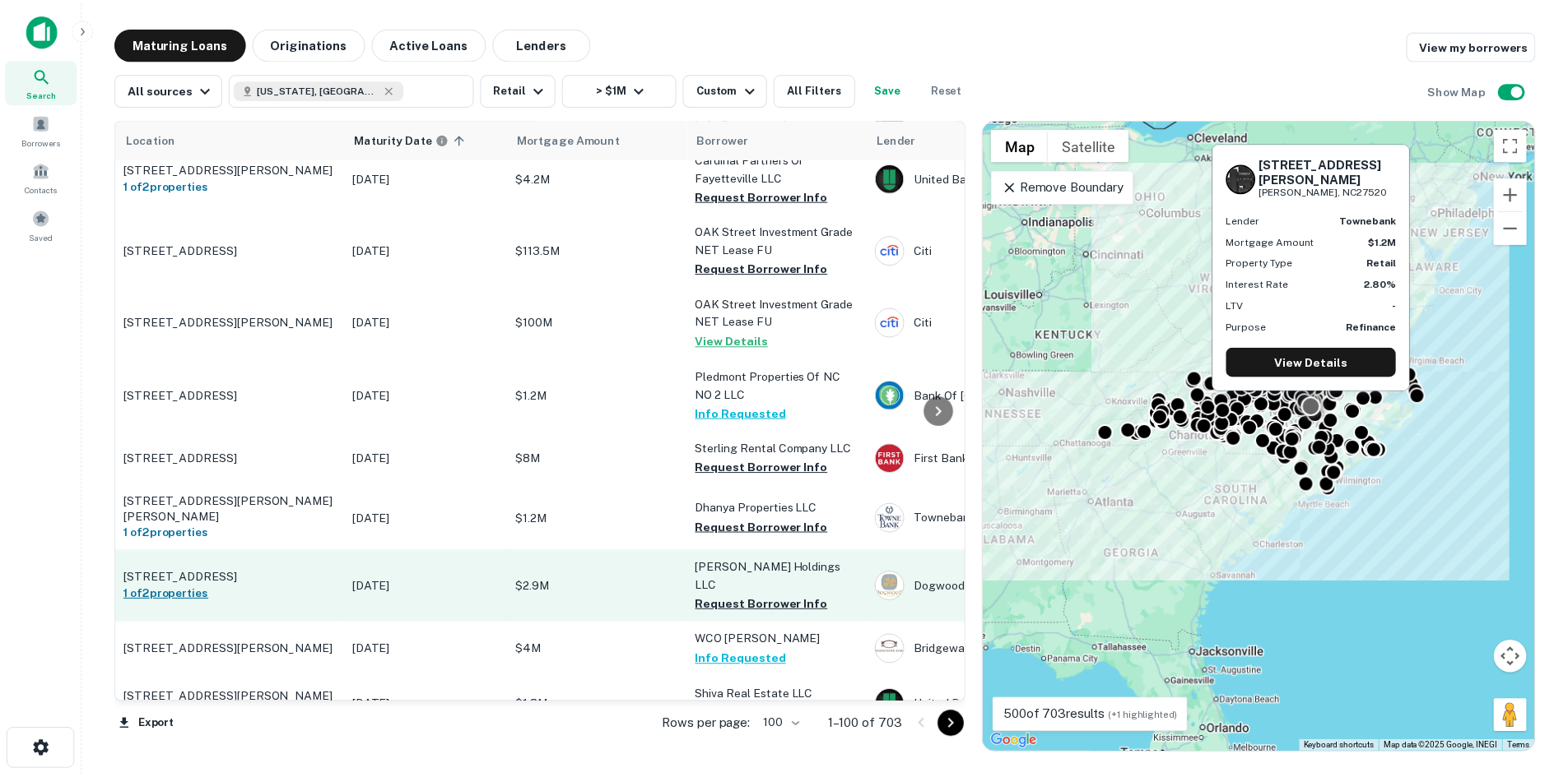
scroll to position [823, 0]
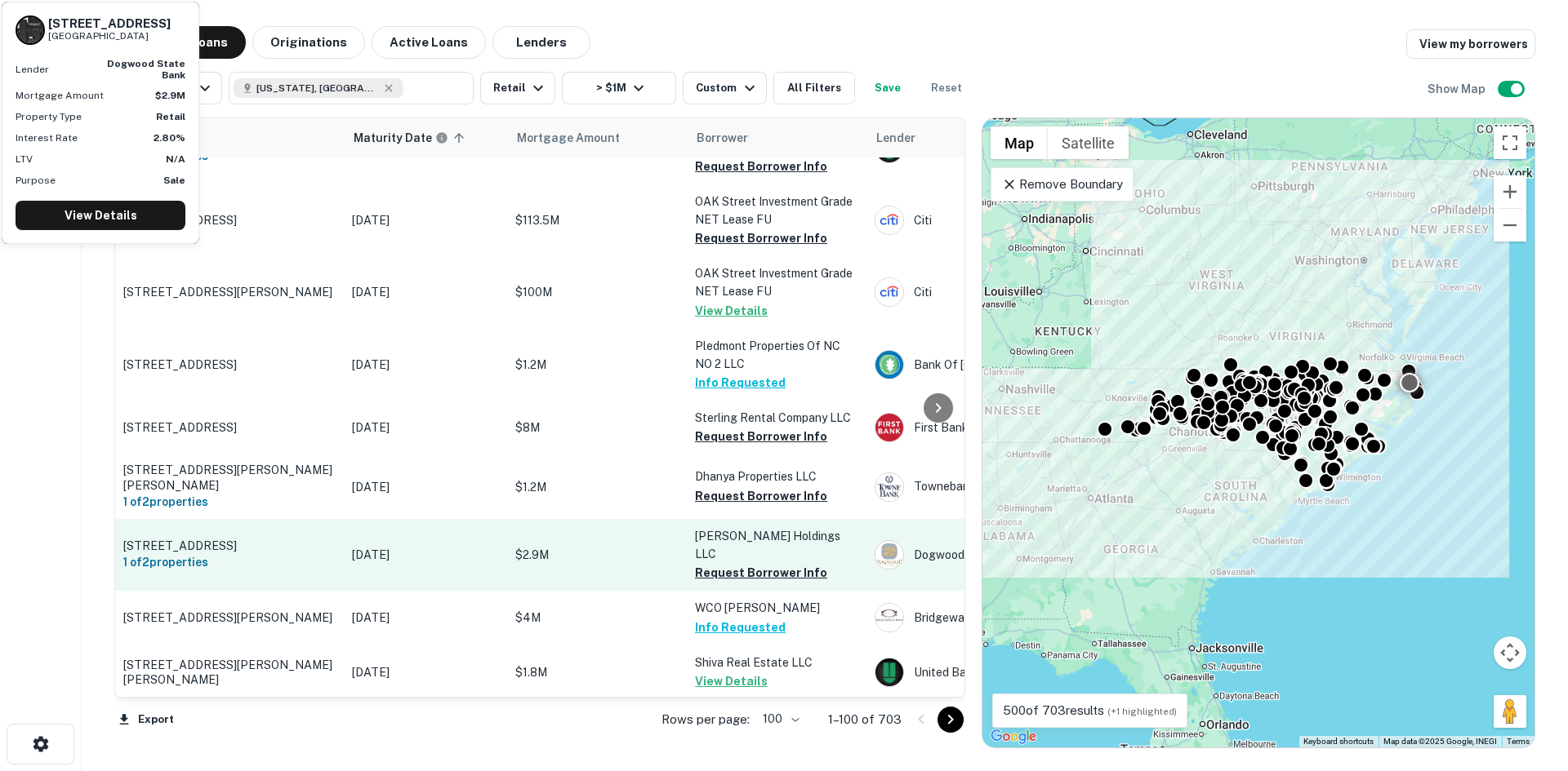
click at [244, 539] on p "8821 Caratoke Hwy Point Harbor, NC27964" at bounding box center [229, 546] width 212 height 15
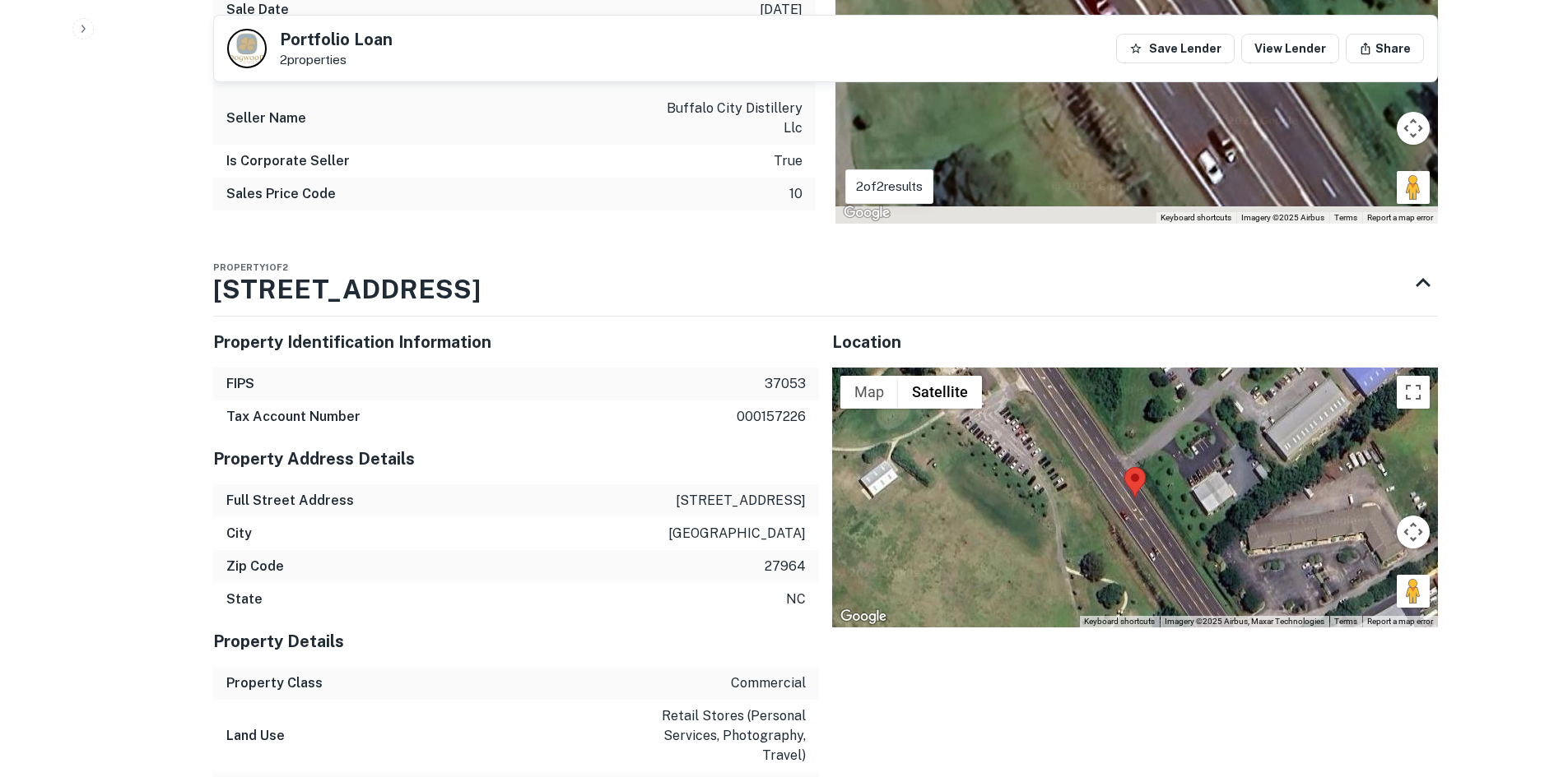
scroll to position [904, 0]
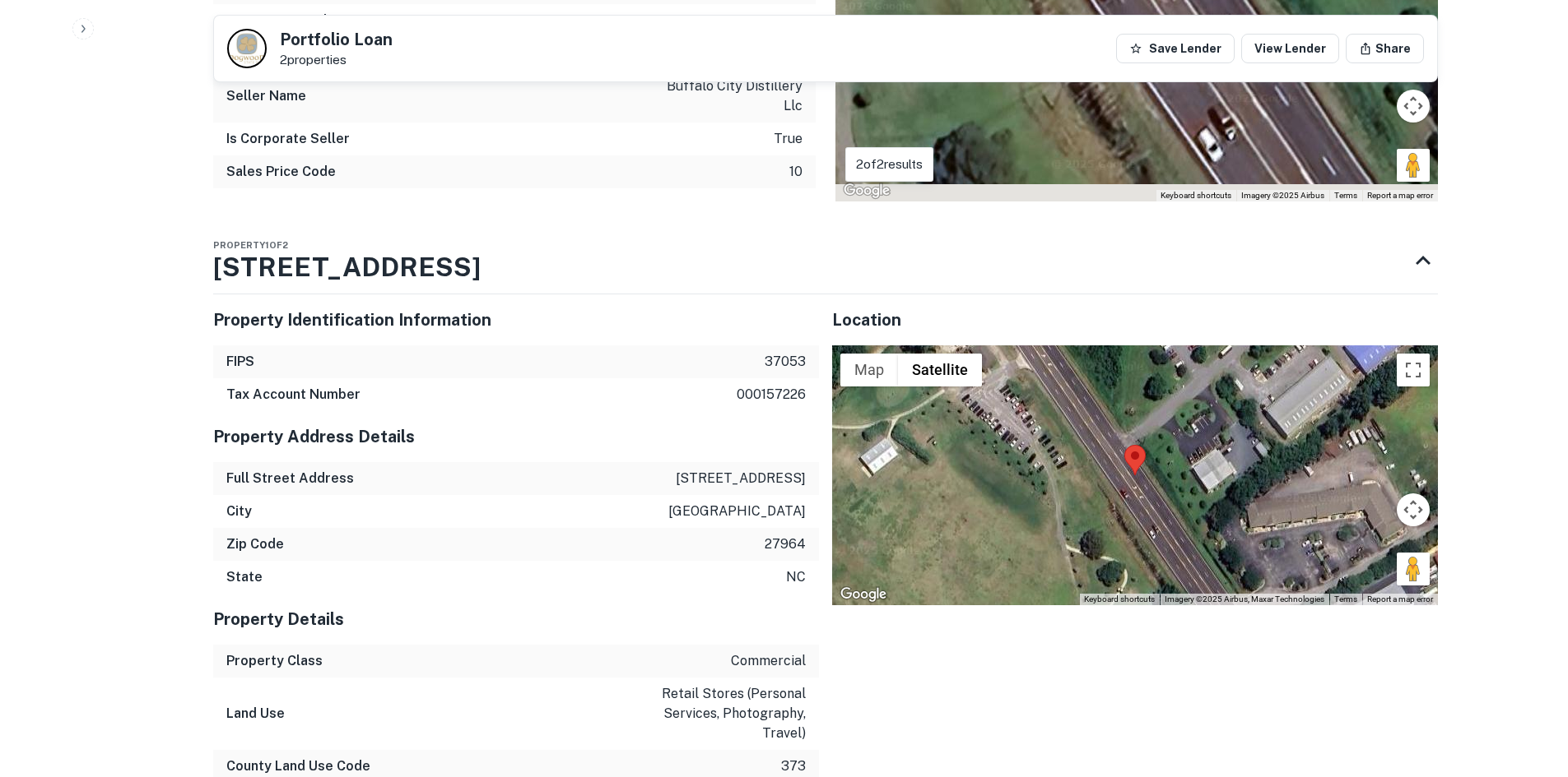
drag, startPoint x: 1397, startPoint y: 534, endPoint x: 1204, endPoint y: 470, distance: 203.3
click at [1204, 470] on div "Map Terrain Satellite Labels Keyboard shortcuts Map Data Imagery ©2025 Airbus, …" at bounding box center [1134, 476] width 606 height 260
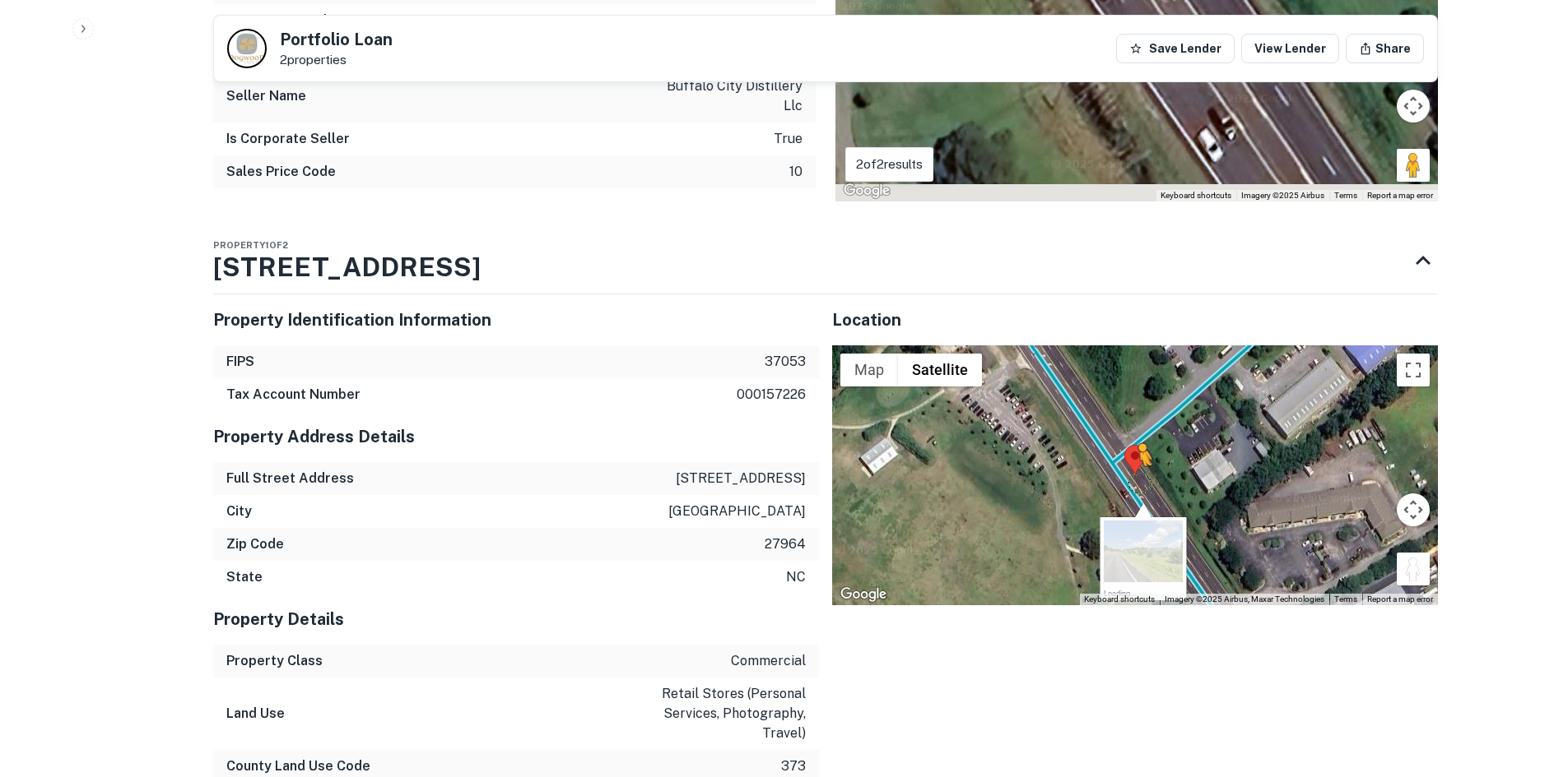
drag, startPoint x: 1415, startPoint y: 533, endPoint x: 1125, endPoint y: 439, distance: 304.9
click at [1125, 439] on div "To activate drag with keyboard, press Alt + Enter. Once in keyboard drag state,…" at bounding box center [1134, 476] width 606 height 260
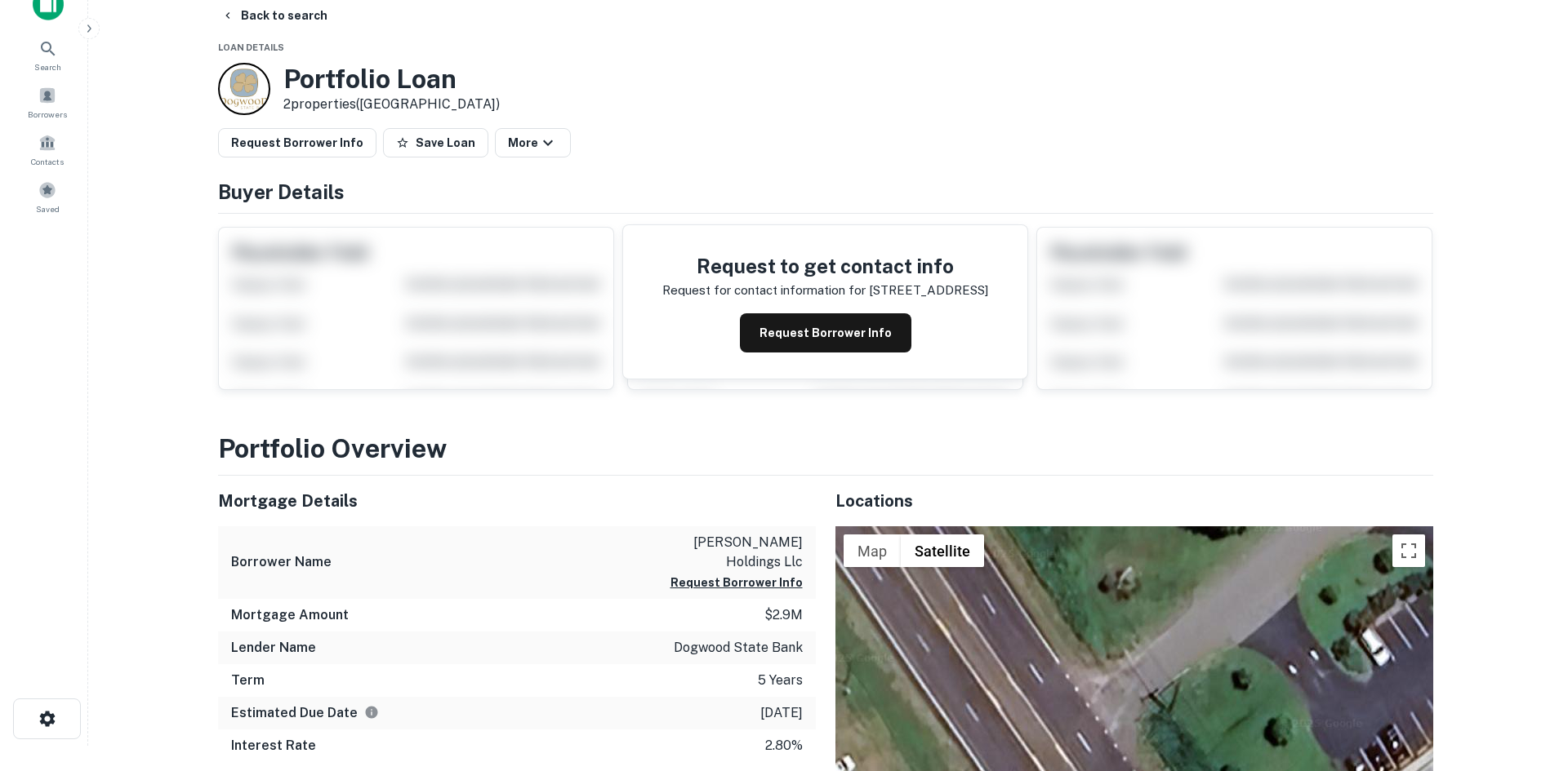
scroll to position [0, 0]
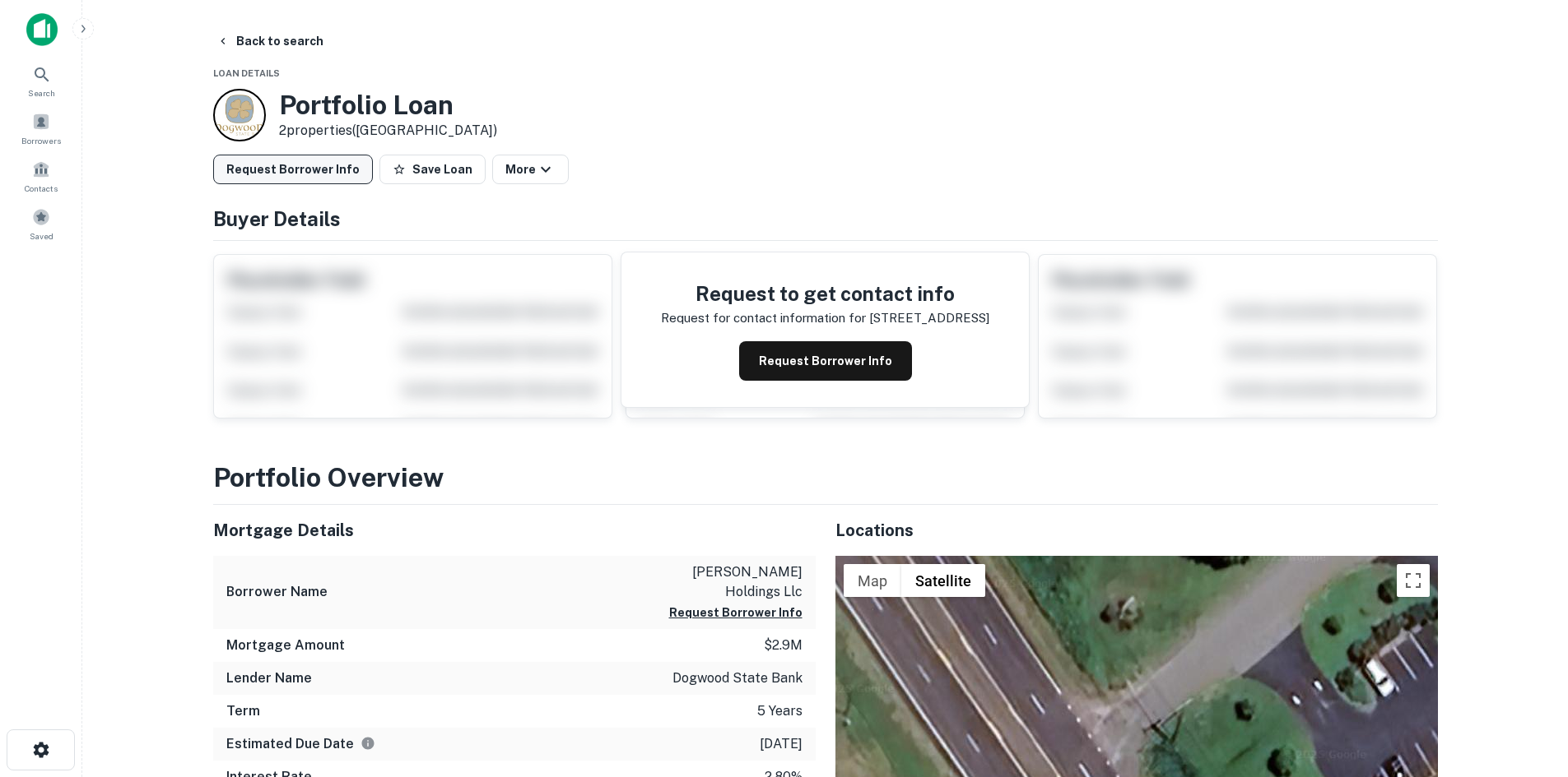
click at [336, 157] on button "Request Borrower Info" at bounding box center [293, 170] width 160 height 30
click at [281, 47] on button "Back to search" at bounding box center [270, 41] width 120 height 30
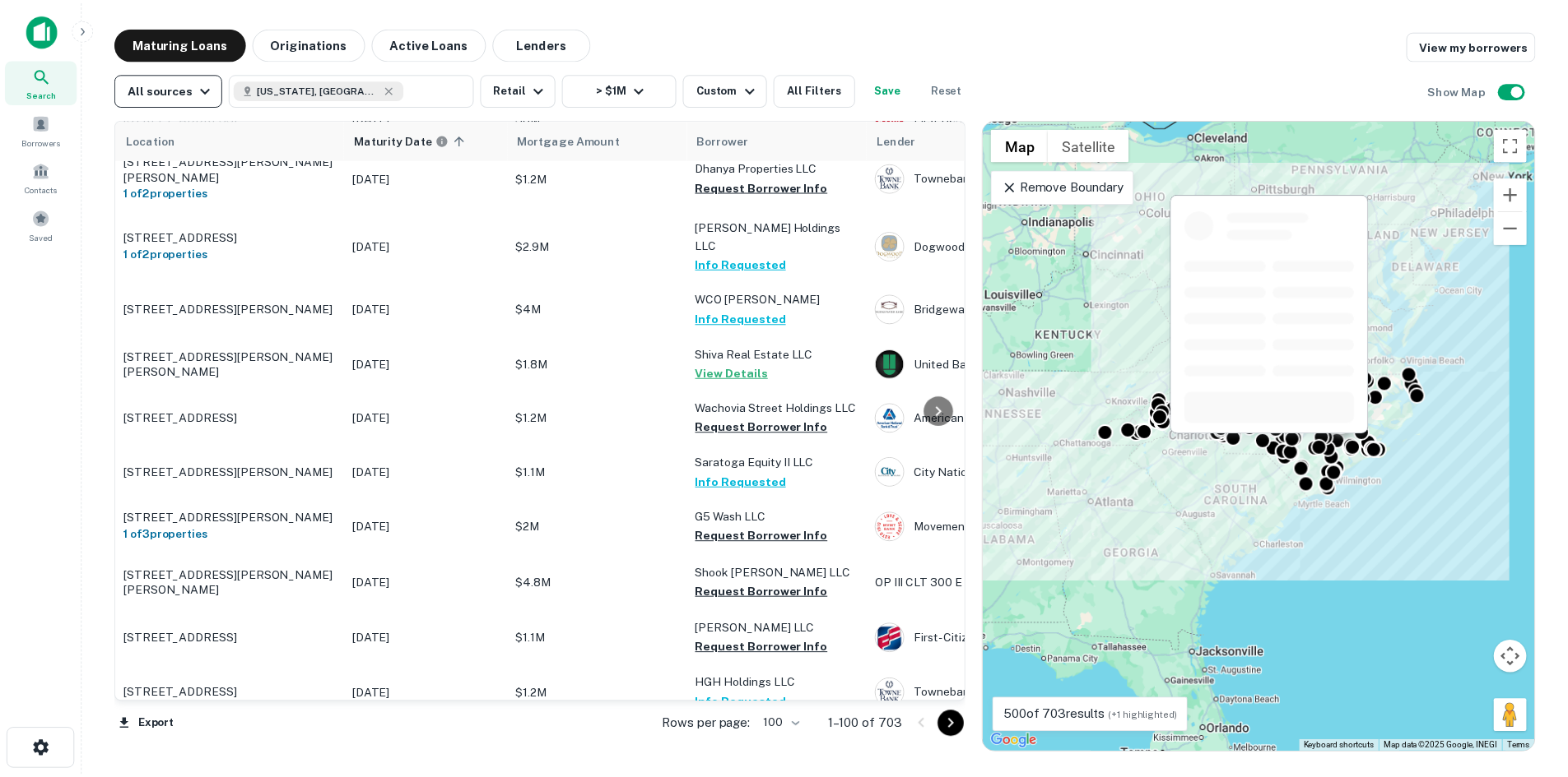
scroll to position [1151, 0]
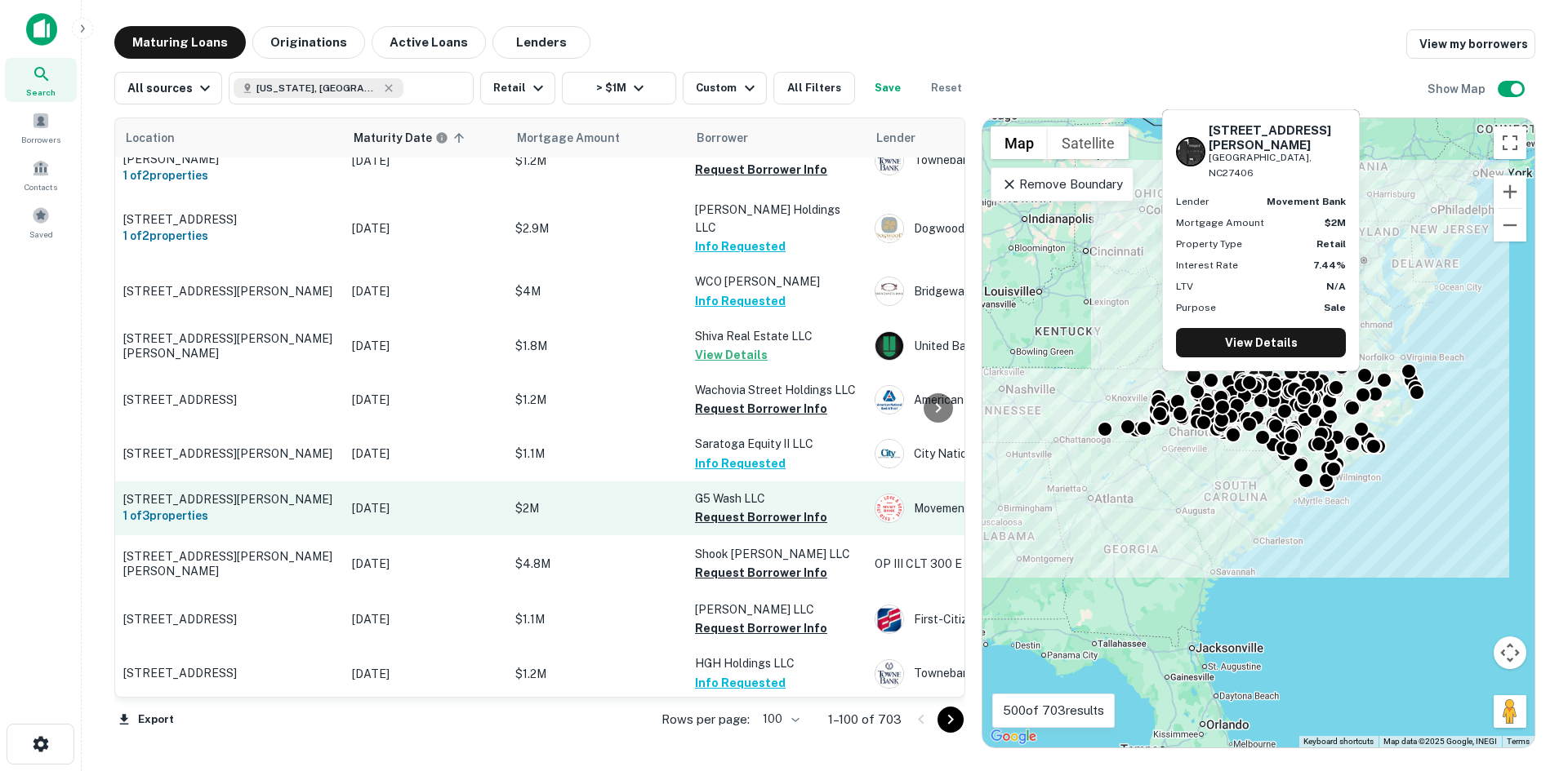
click at [236, 492] on p "3017 Randleman Rd Greensboro, NC27406" at bounding box center [229, 499] width 212 height 15
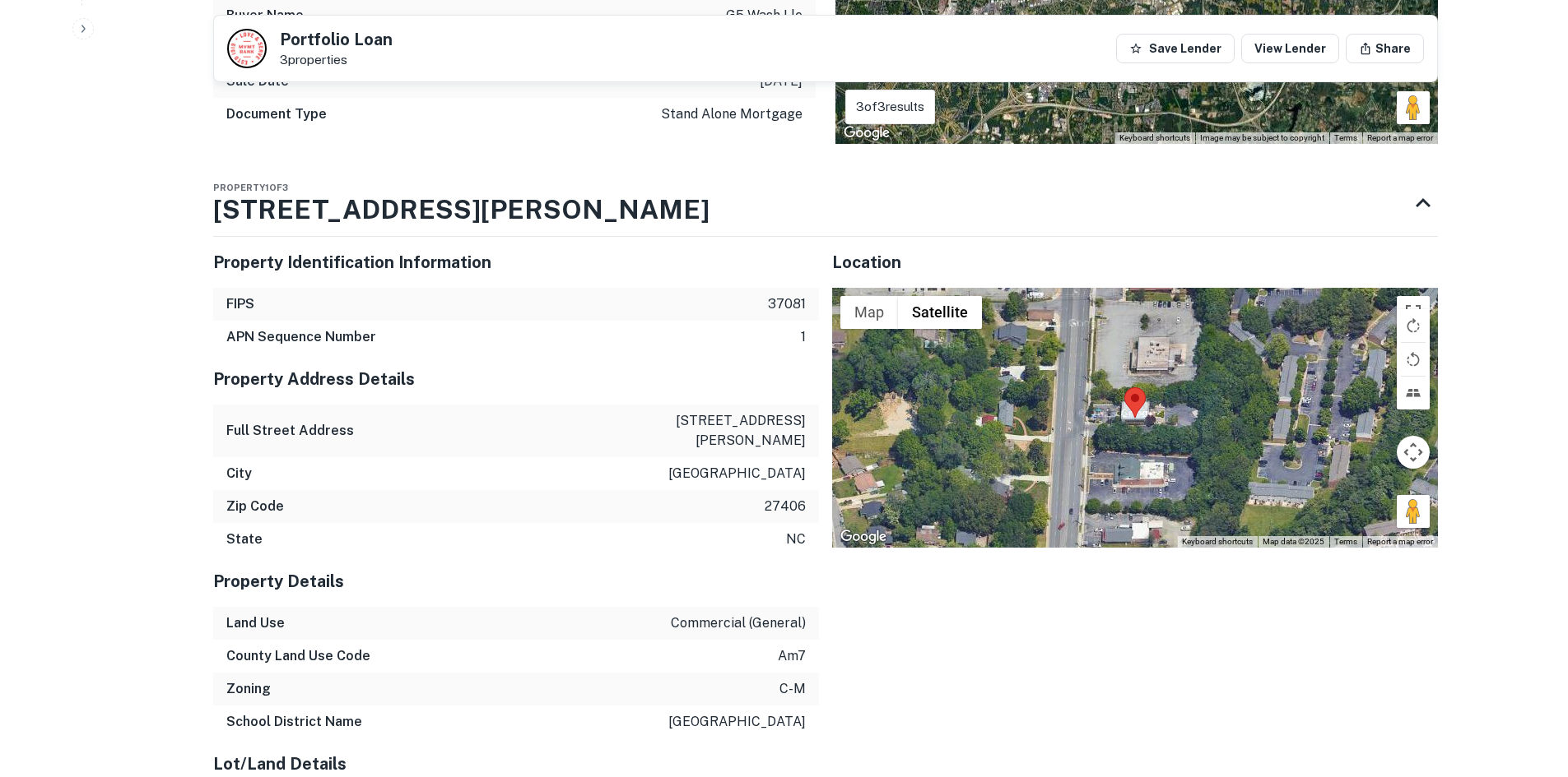
scroll to position [823, 0]
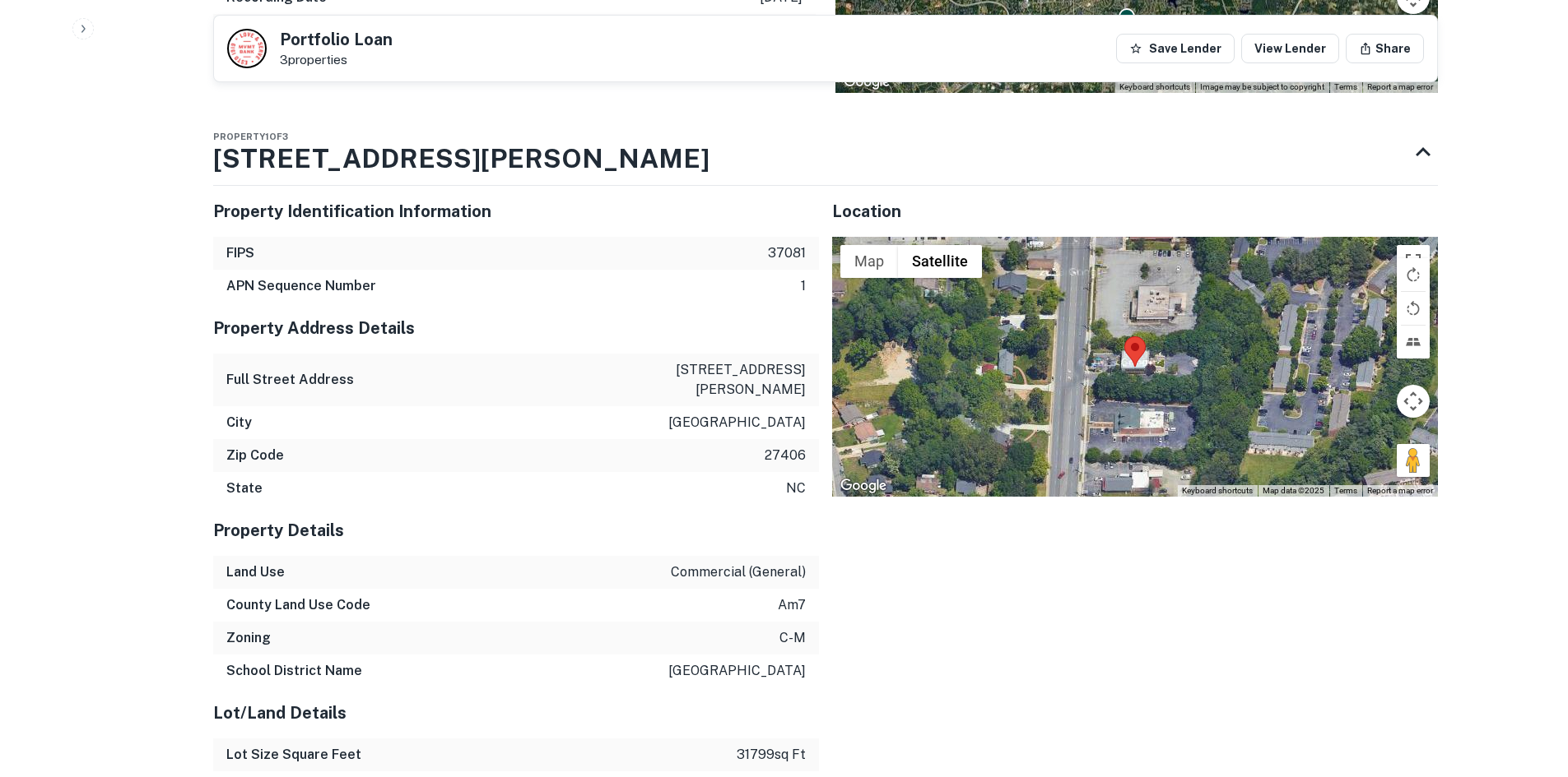
drag, startPoint x: 1399, startPoint y: 455, endPoint x: 1241, endPoint y: 416, distance: 162.7
click at [1197, 394] on div "Map Terrain Satellite Labels Keyboard shortcuts Map Data Map data ©2025 Map dat…" at bounding box center [1134, 367] width 606 height 260
drag, startPoint x: 1411, startPoint y: 456, endPoint x: 1078, endPoint y: 366, distance: 344.9
click at [1078, 366] on div "To activate drag with keyboard, press Alt + Enter. Once in keyboard drag state,…" at bounding box center [1134, 367] width 606 height 260
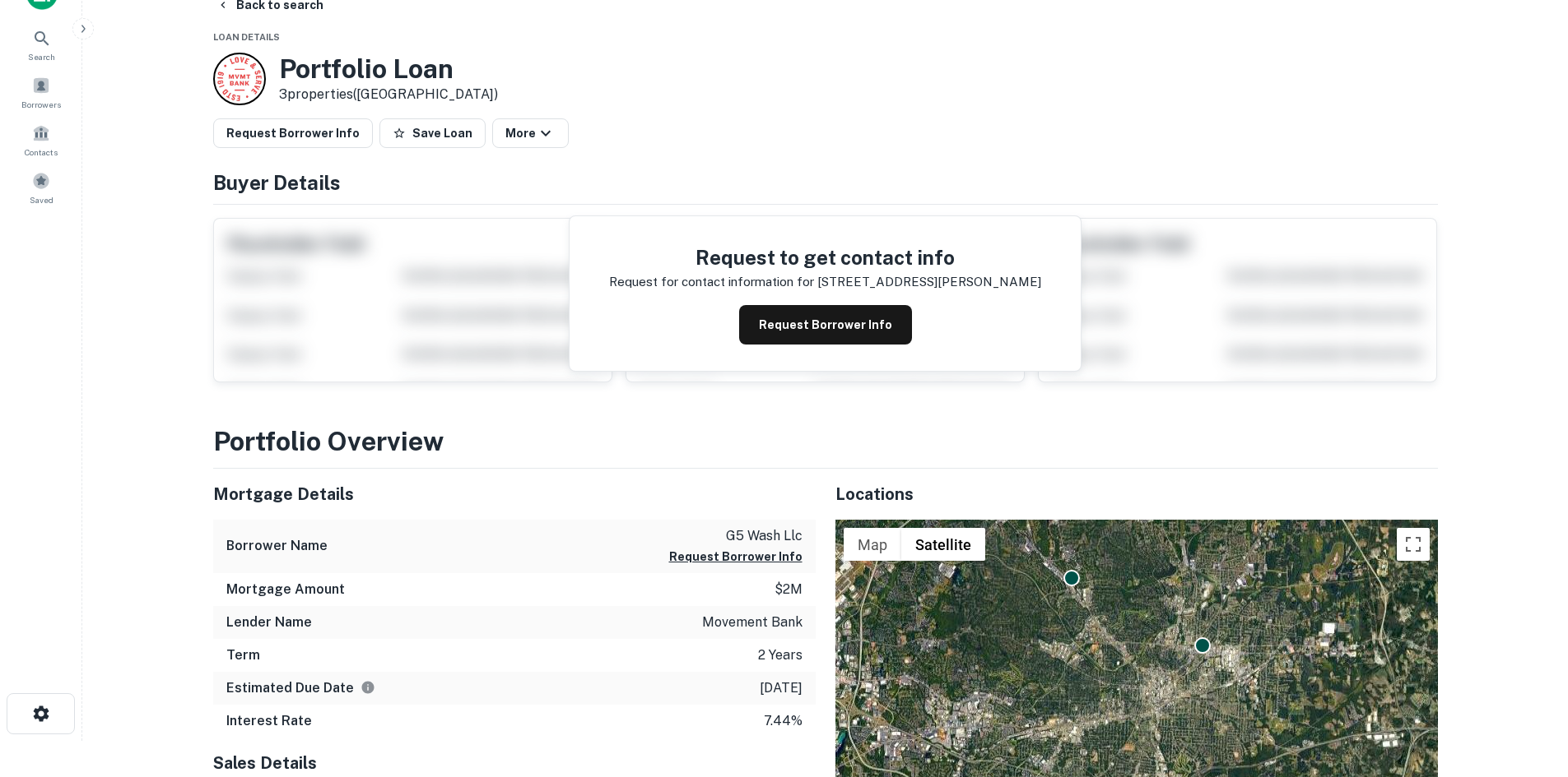
scroll to position [0, 0]
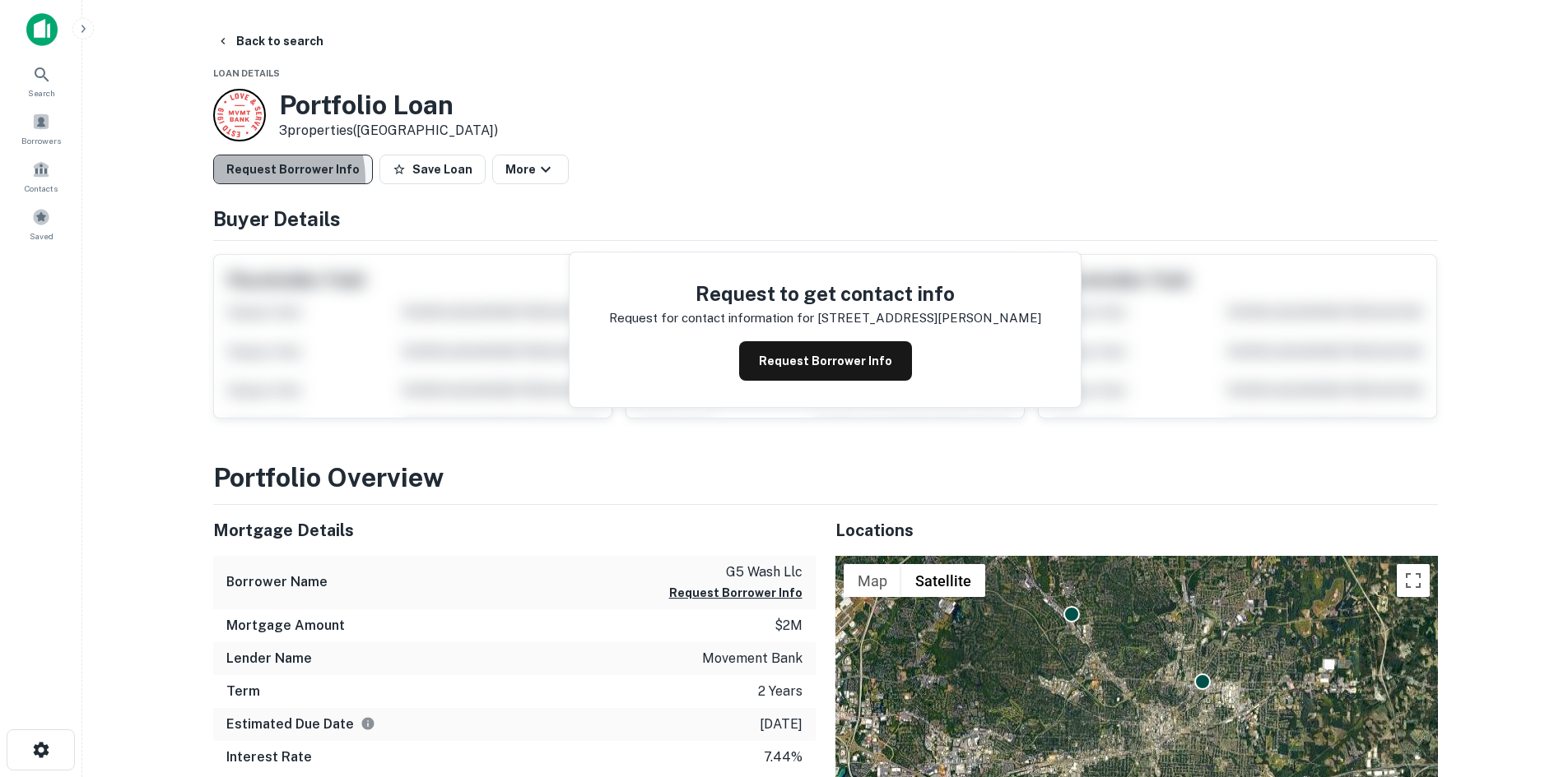
click at [259, 178] on button "Request Borrower Info" at bounding box center [293, 170] width 160 height 30
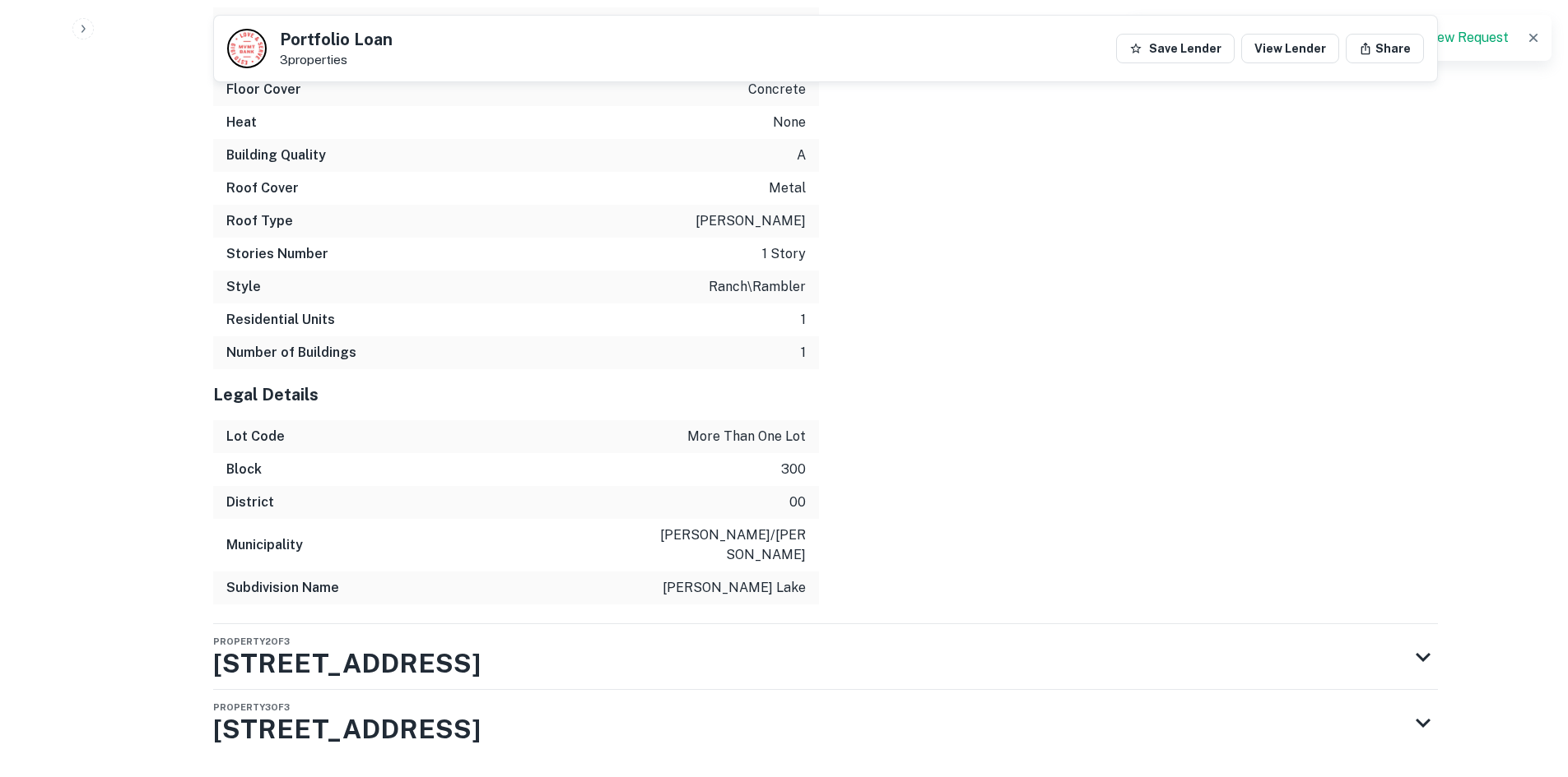
scroll to position [2160, 0]
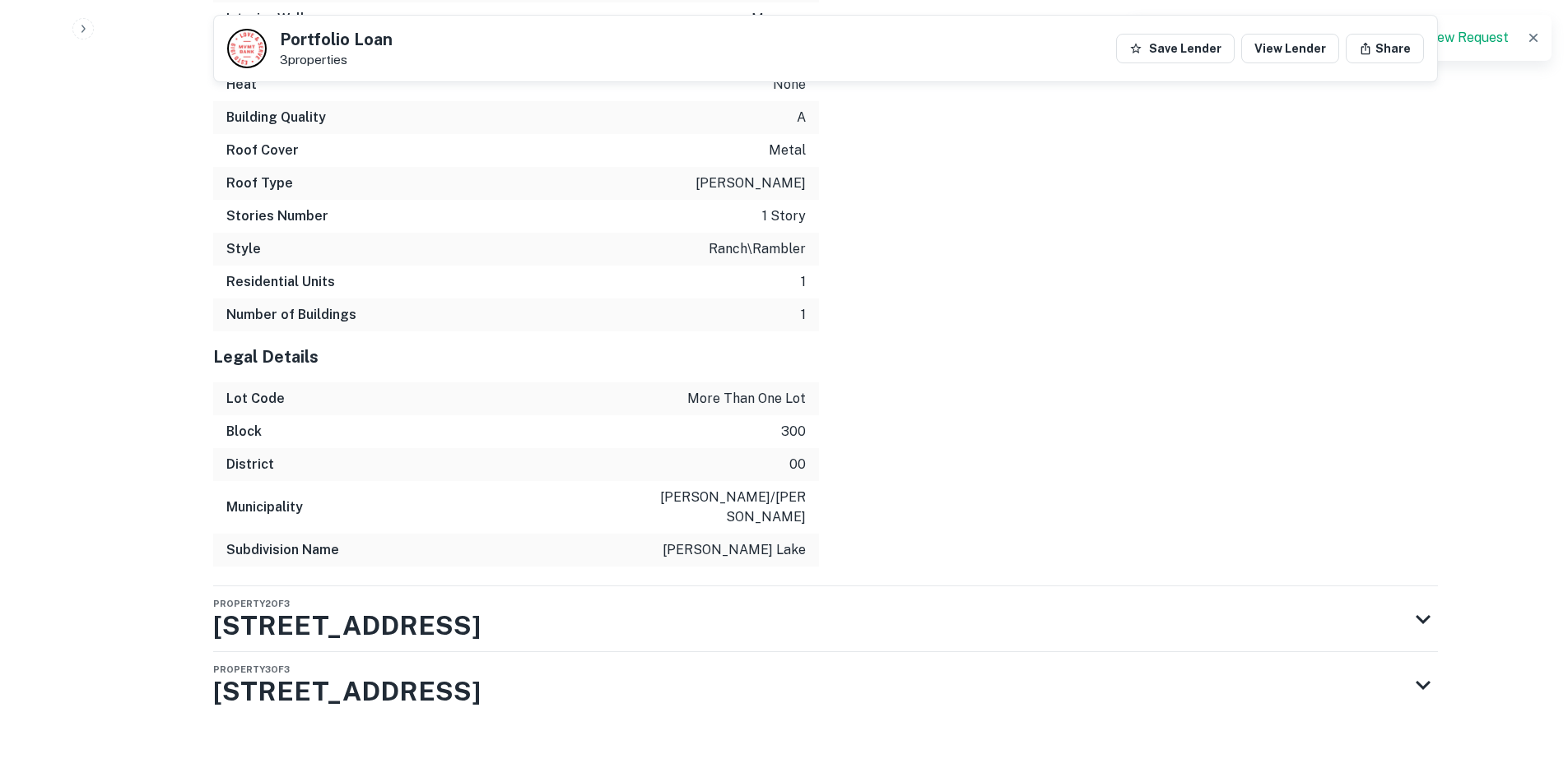
click at [964, 652] on div "Property 3 of 3 1060 E BESSEMER AVE" at bounding box center [825, 685] width 1224 height 66
click at [964, 617] on div "Property 2 of 3 2612 Battleground Ave" at bounding box center [810, 619] width 1195 height 66
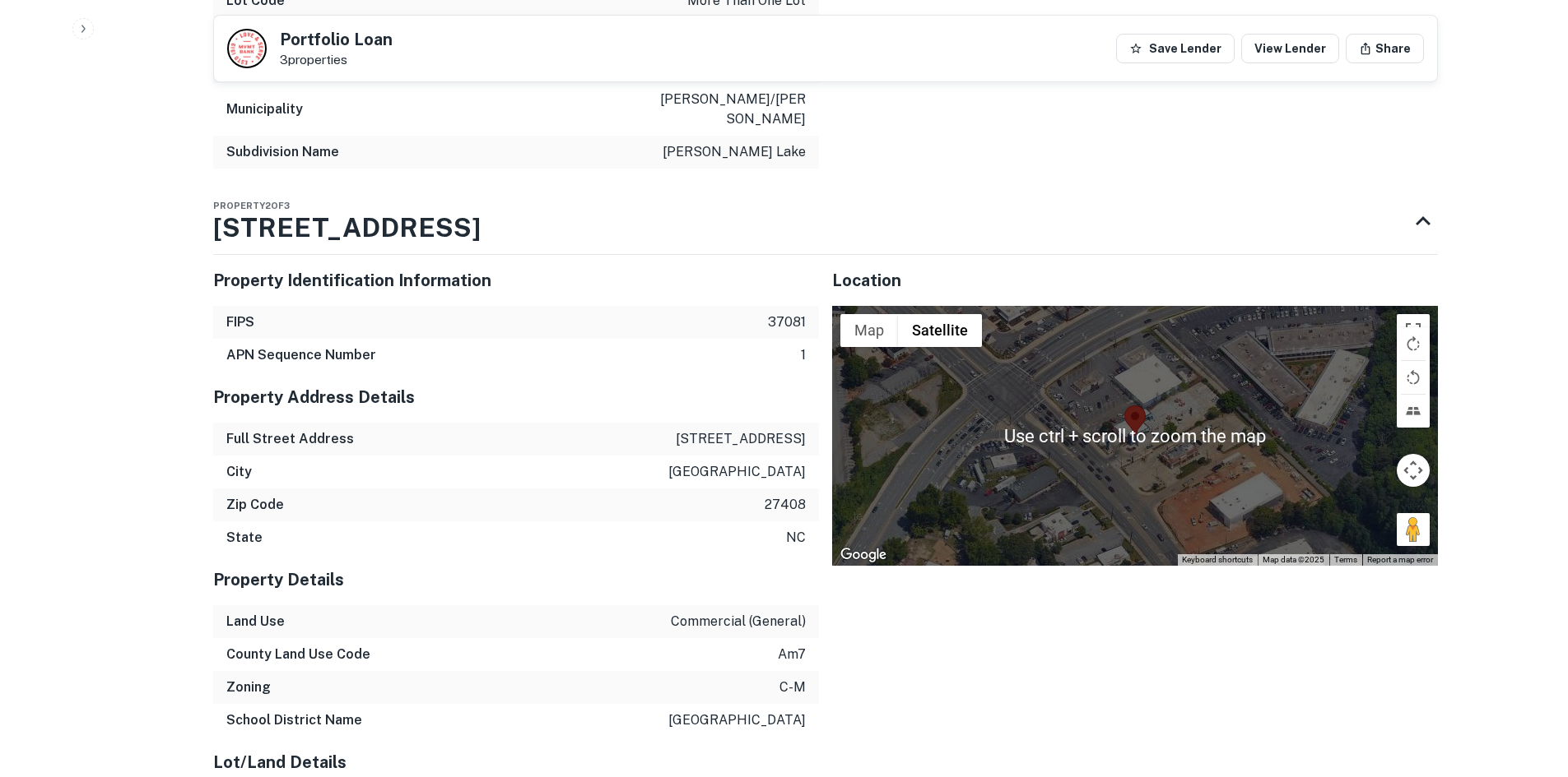
scroll to position [2572, 0]
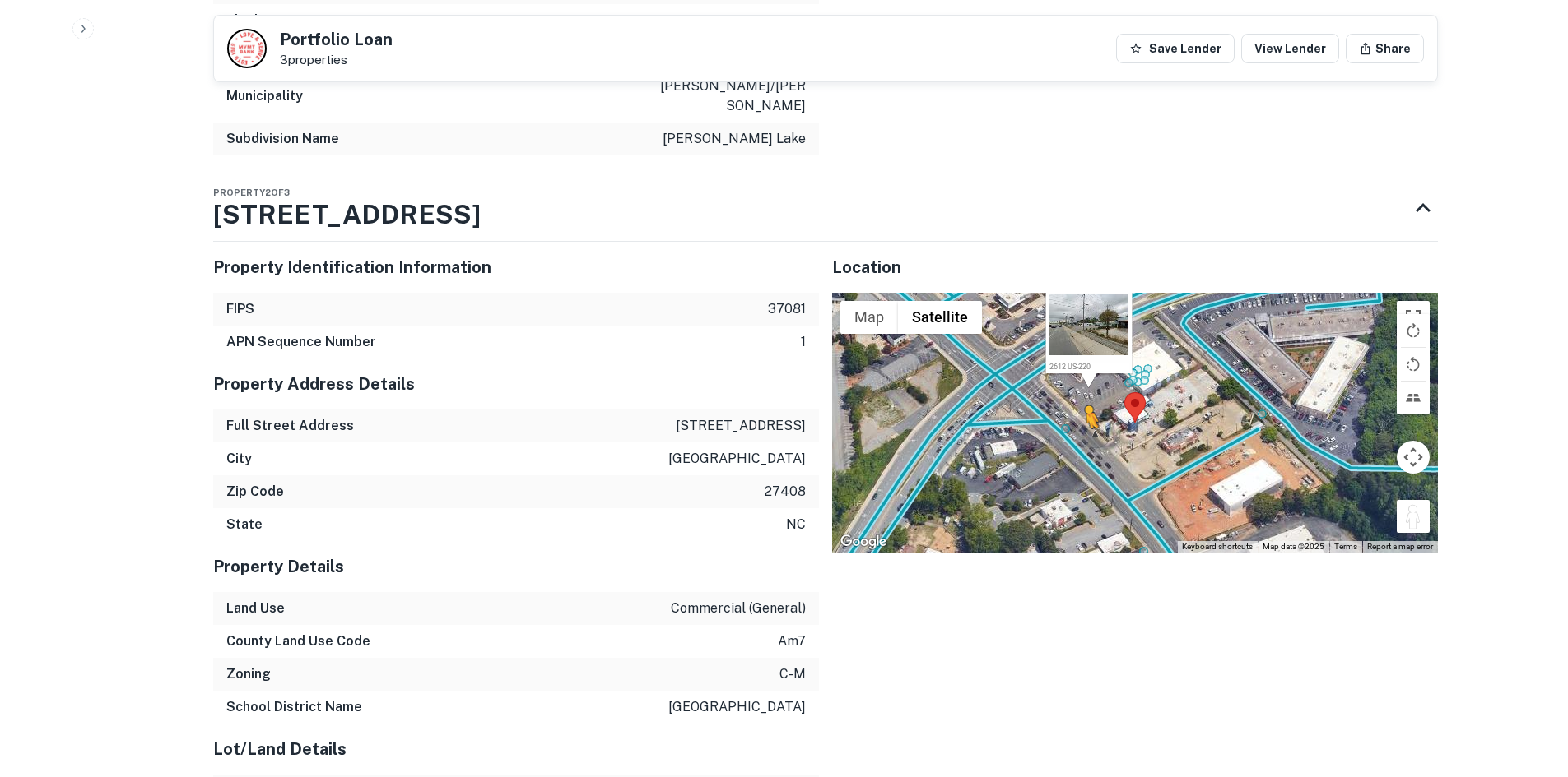
drag, startPoint x: 1415, startPoint y: 502, endPoint x: 1083, endPoint y: 425, distance: 340.8
click at [1083, 425] on div "To activate drag with keyboard, press Alt + Enter. Once in keyboard drag state,…" at bounding box center [1134, 423] width 606 height 260
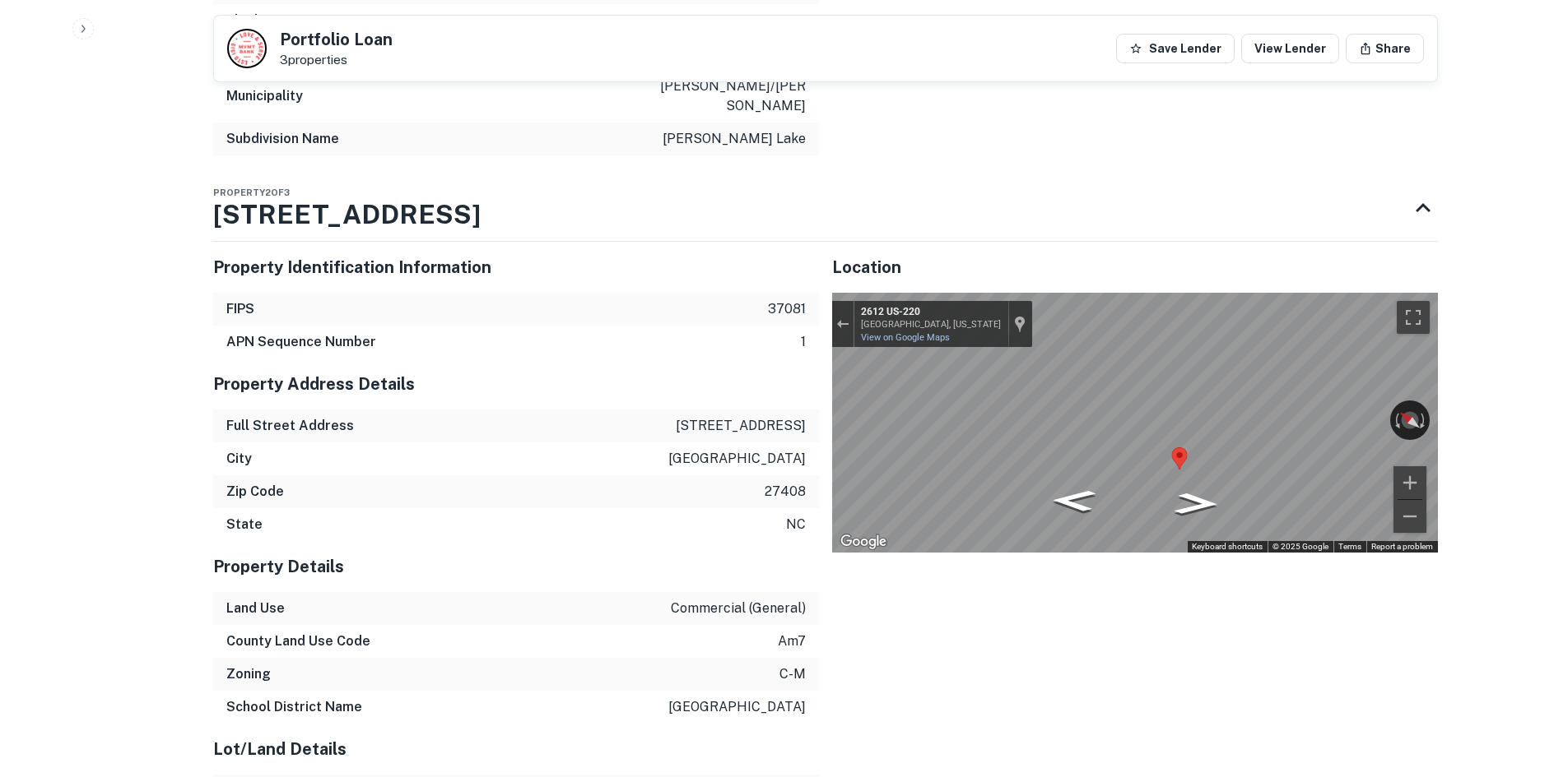
click at [1184, 447] on img "Map" at bounding box center [1179, 458] width 16 height 22
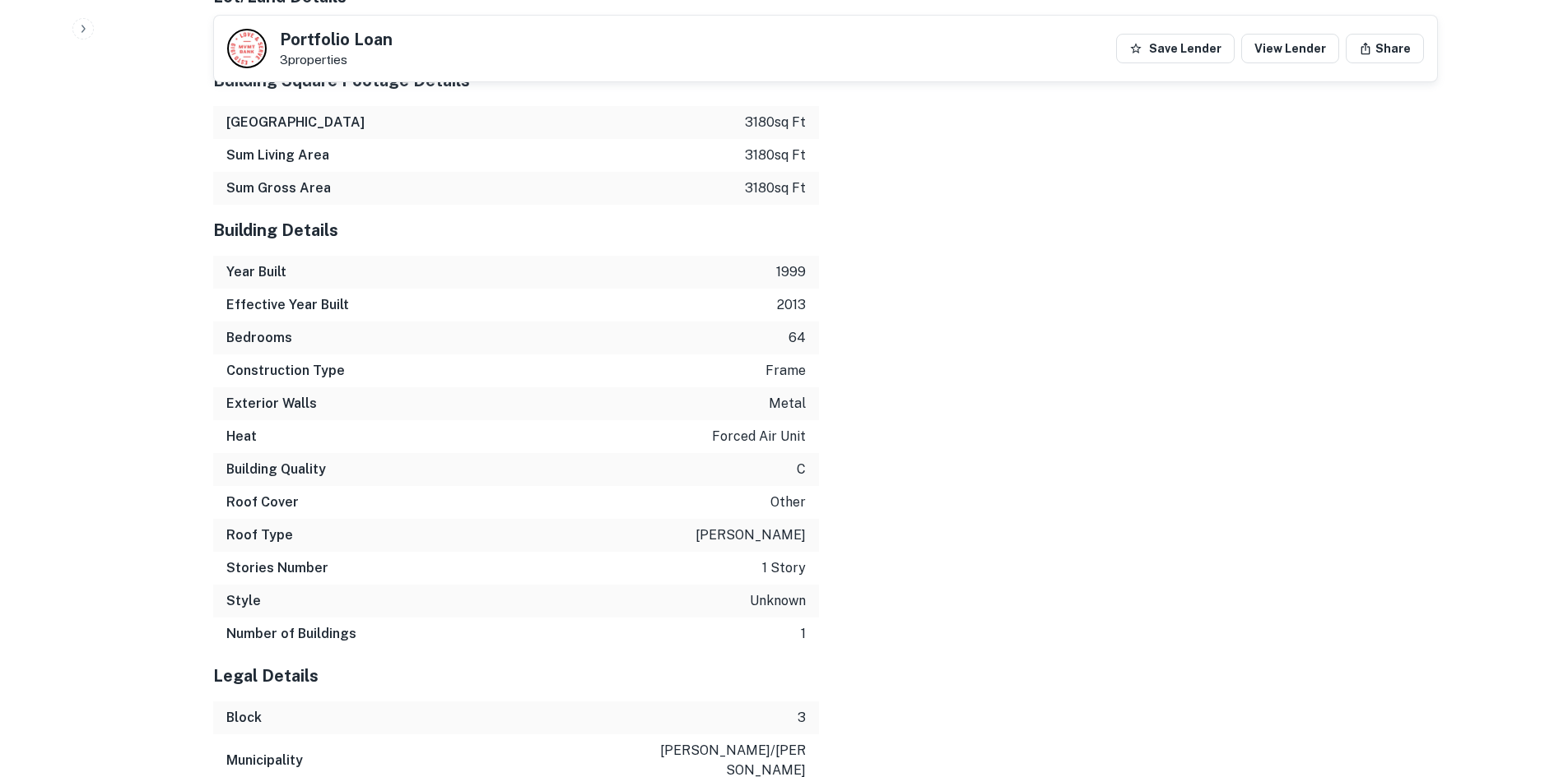
scroll to position [3512, 0]
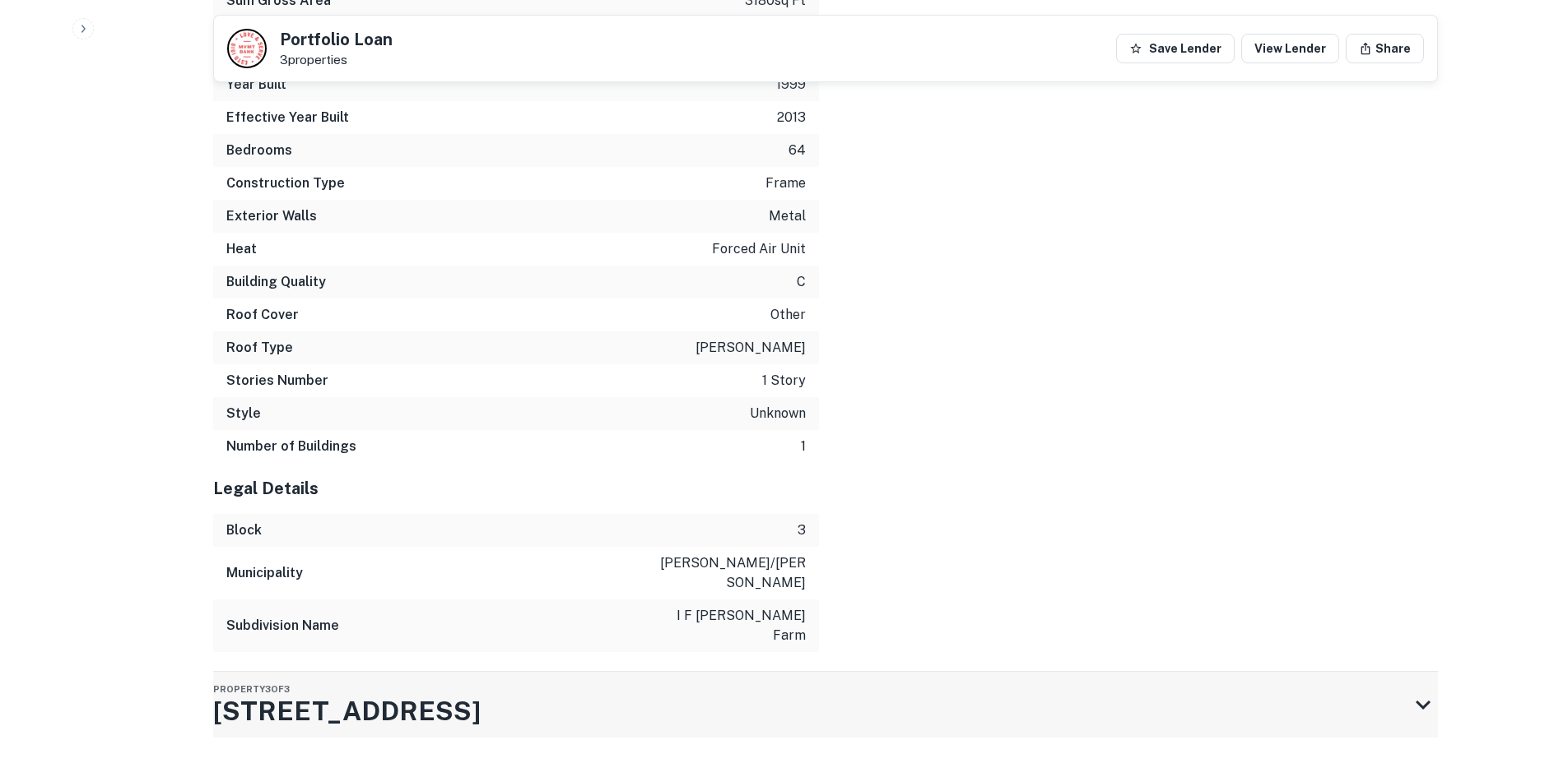
click at [971, 672] on div "Property 3 of 3 1060 E BESSEMER AVE" at bounding box center [810, 705] width 1195 height 66
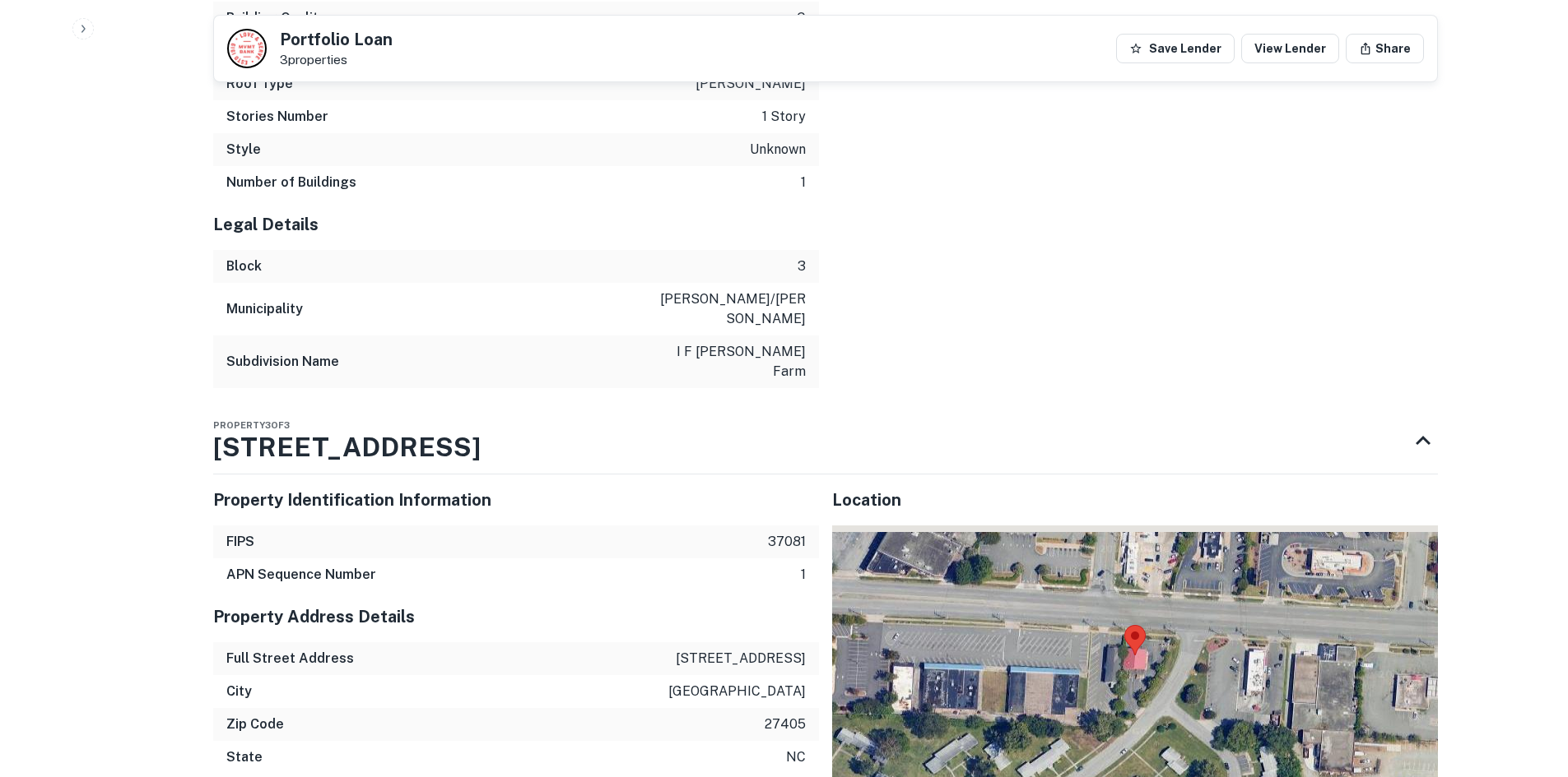
scroll to position [3841, 0]
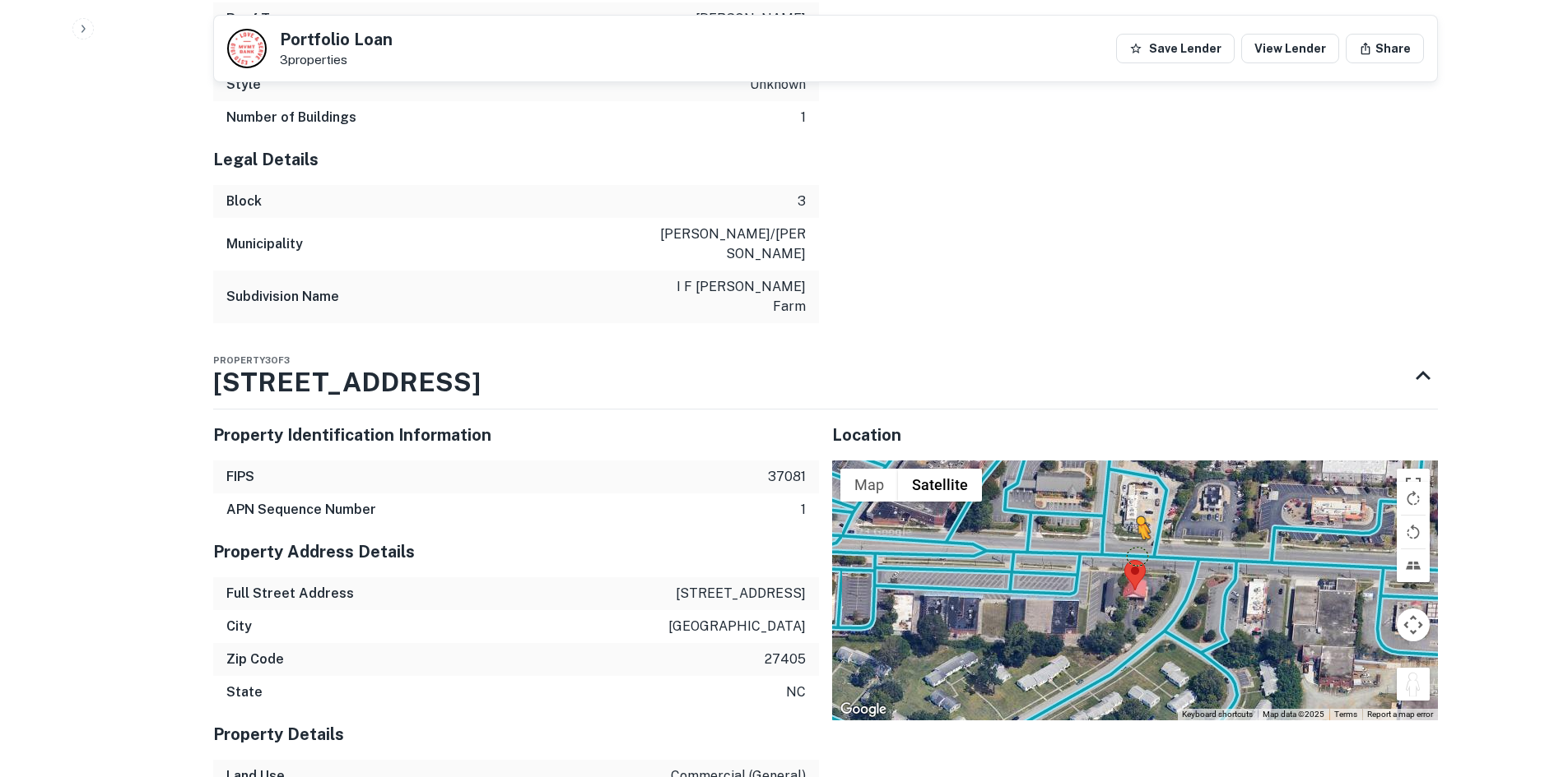
drag, startPoint x: 1398, startPoint y: 653, endPoint x: 1134, endPoint y: 512, distance: 299.3
click at [1134, 512] on div "To activate drag with keyboard, press Alt + Enter. Once in keyboard drag state,…" at bounding box center [1134, 591] width 606 height 260
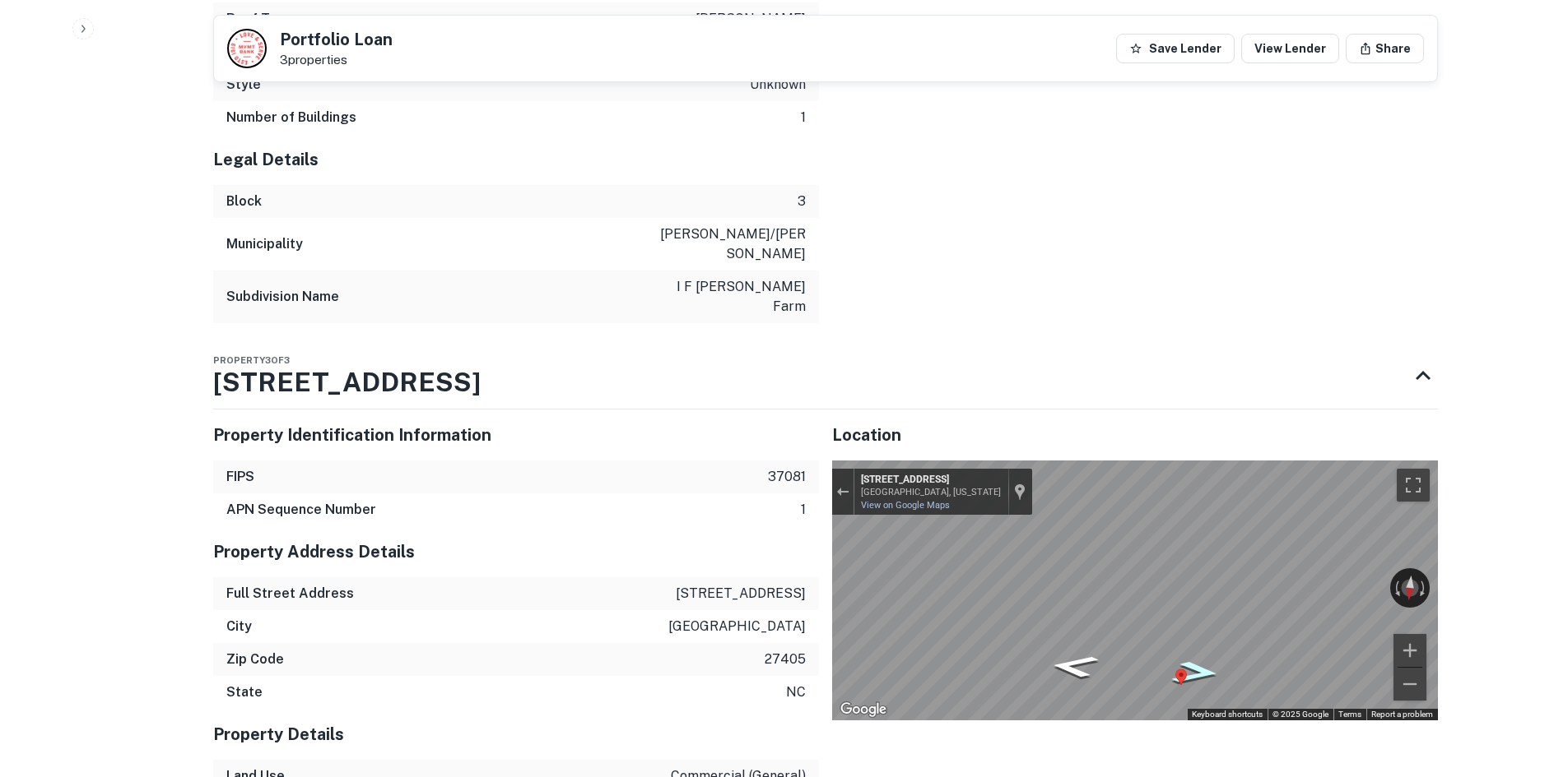
click at [1197, 638] on div "Map" at bounding box center [1134, 591] width 606 height 260
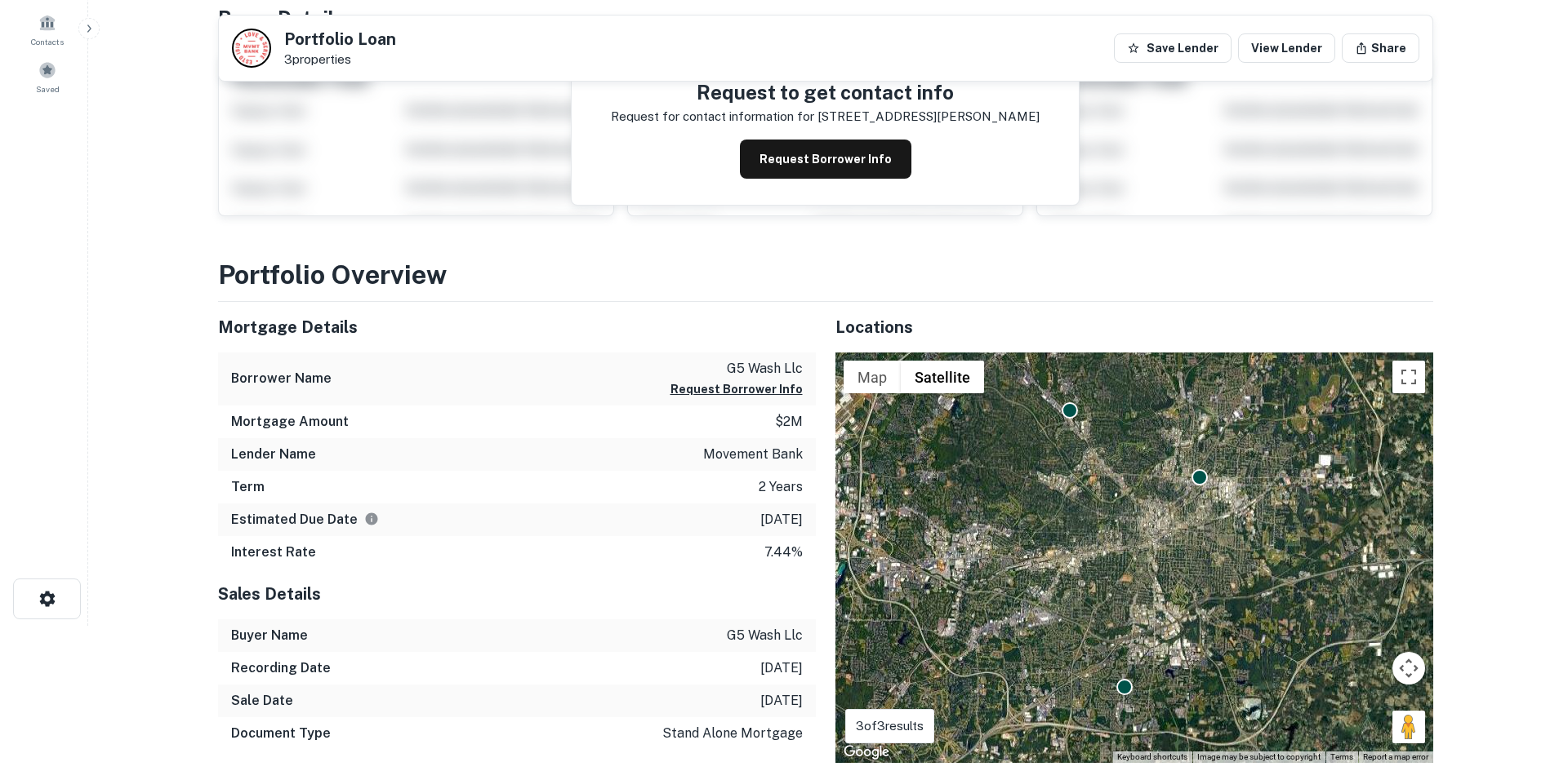
scroll to position [0, 0]
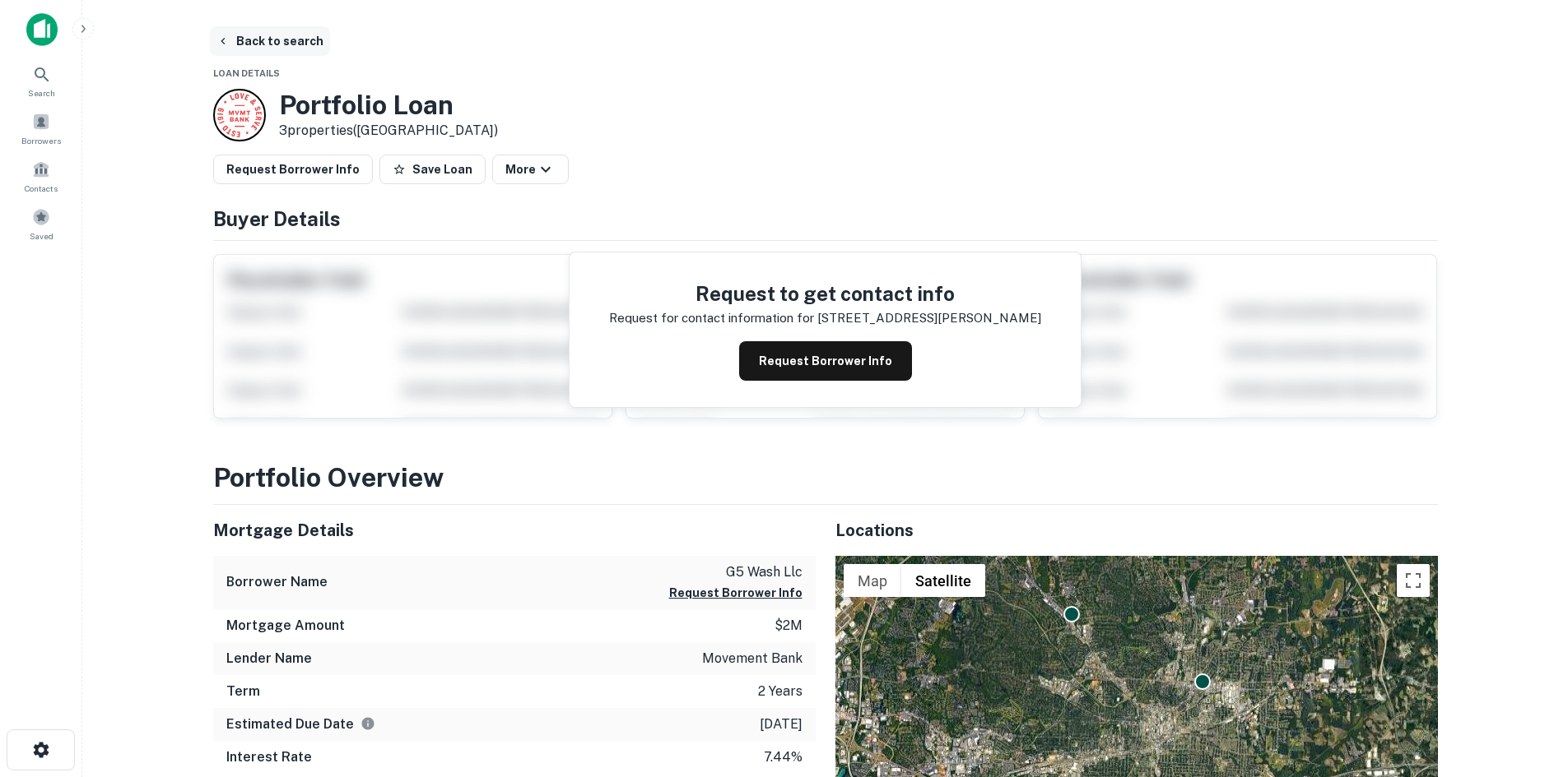
click at [273, 43] on button "Back to search" at bounding box center [270, 41] width 120 height 30
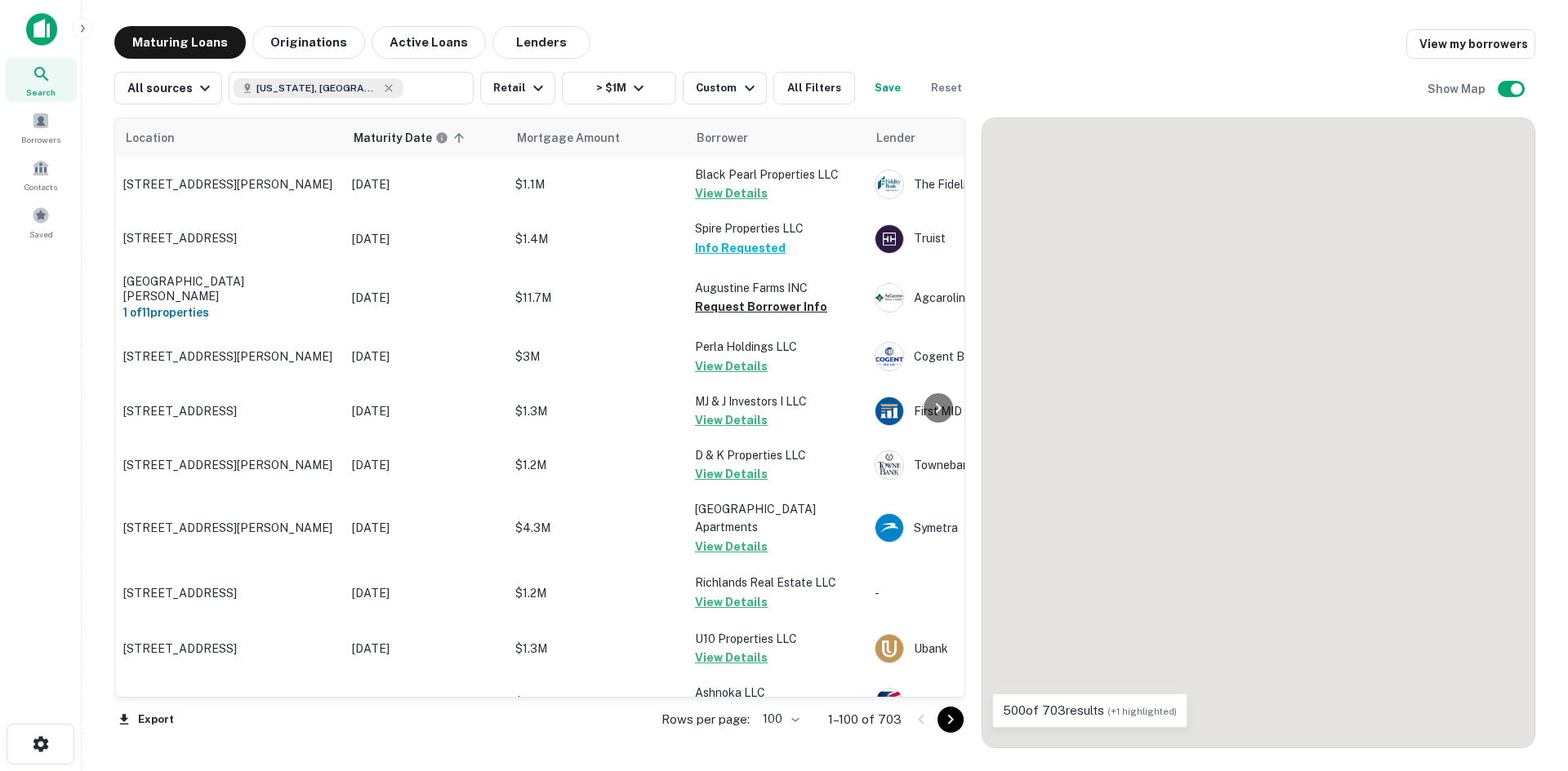
scroll to position [1469, 0]
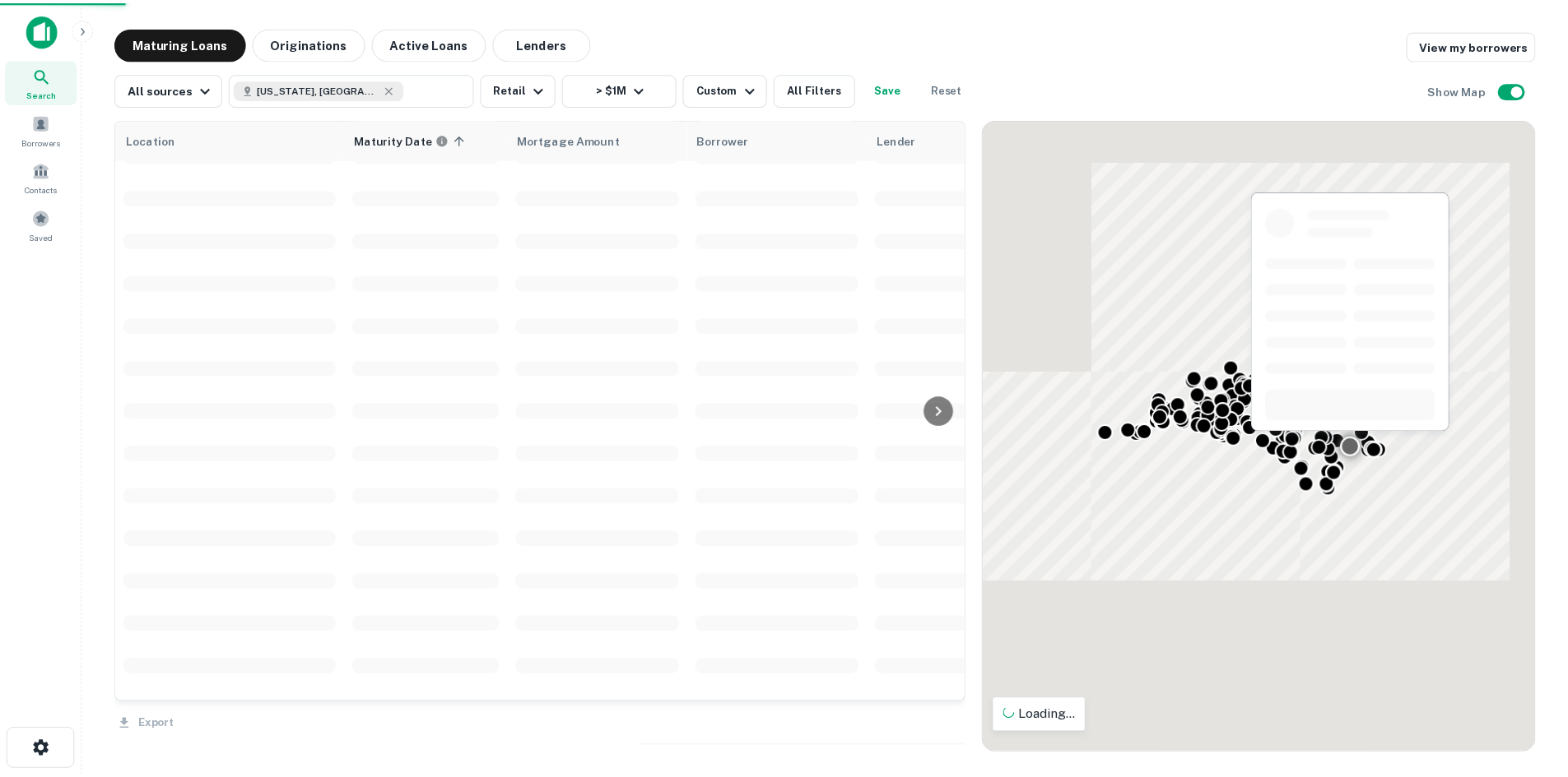
scroll to position [1727, 0]
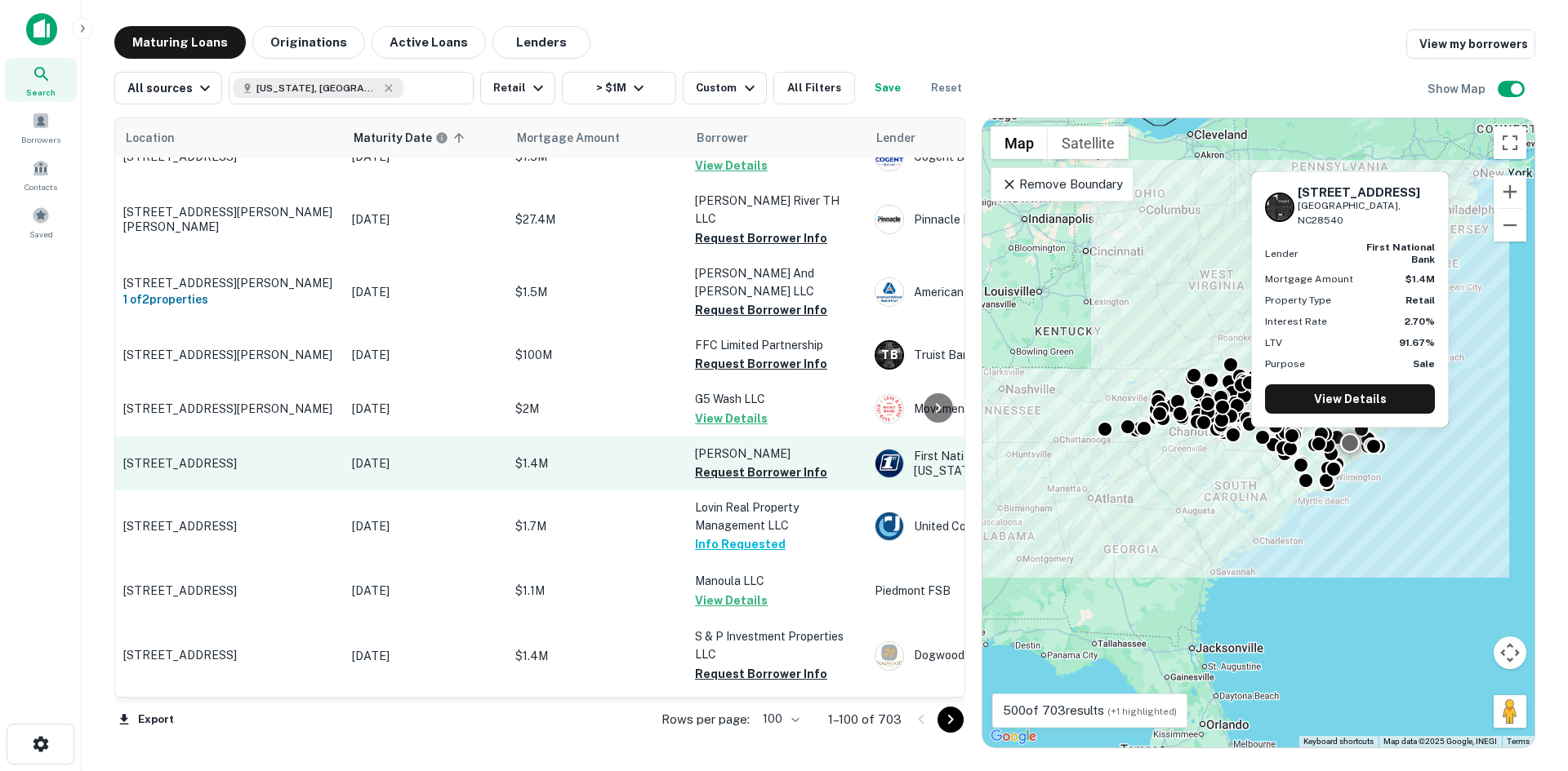
click at [220, 437] on td "916 Gum Branch Rd Jacksonville, NC28540" at bounding box center [229, 464] width 229 height 54
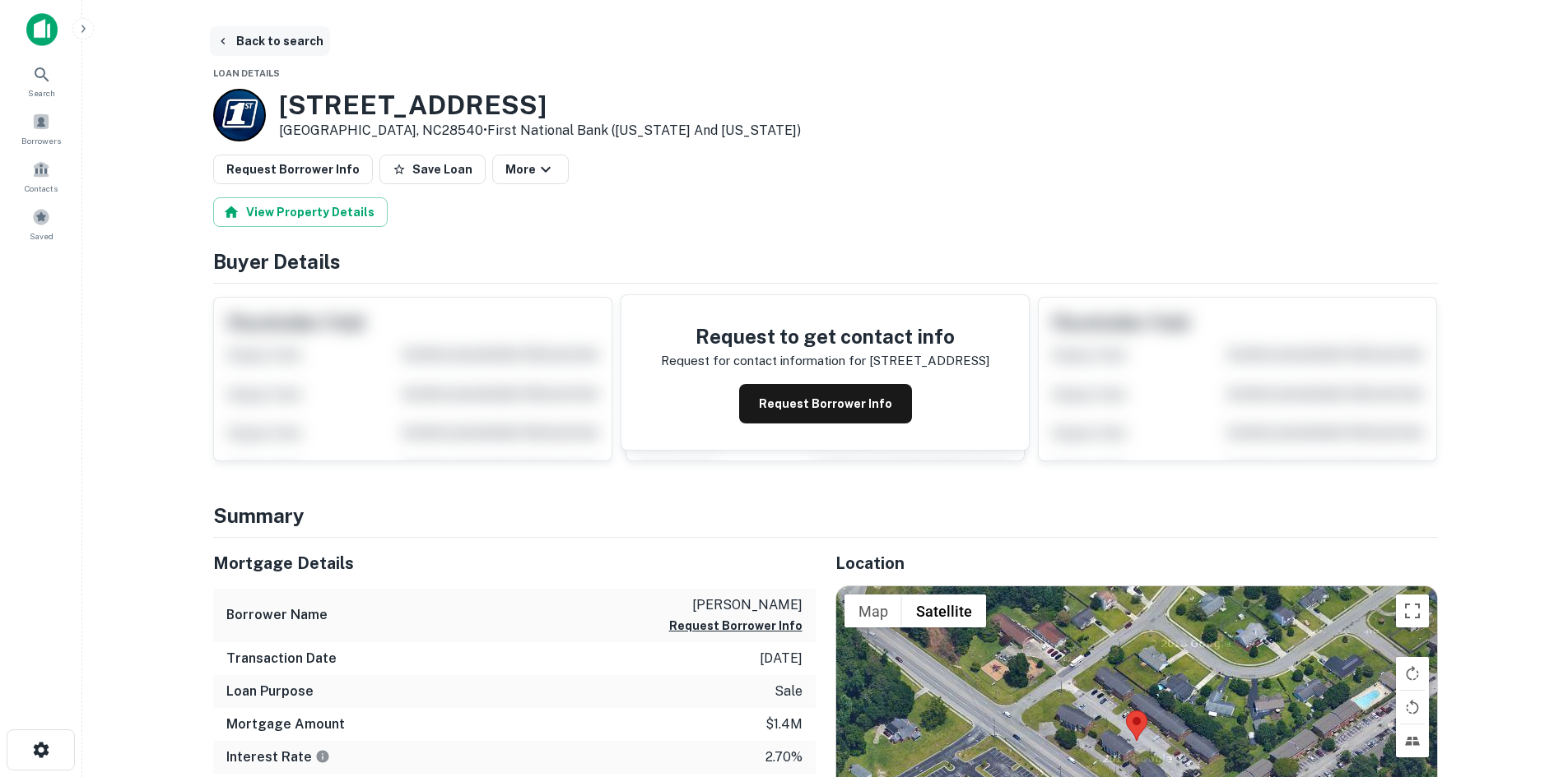
click at [263, 41] on button "Back to search" at bounding box center [270, 41] width 120 height 30
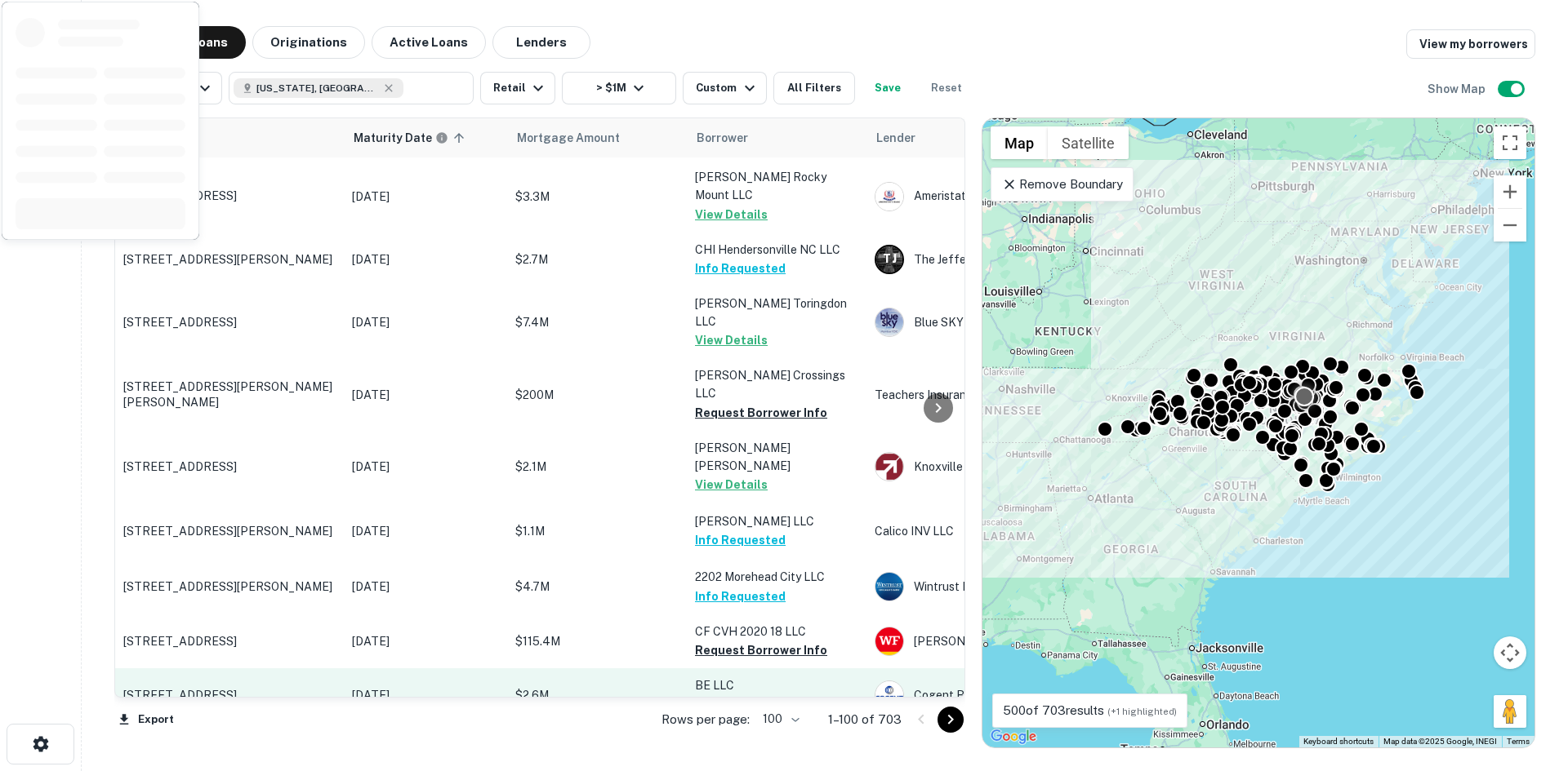
scroll to position [5198, 0]
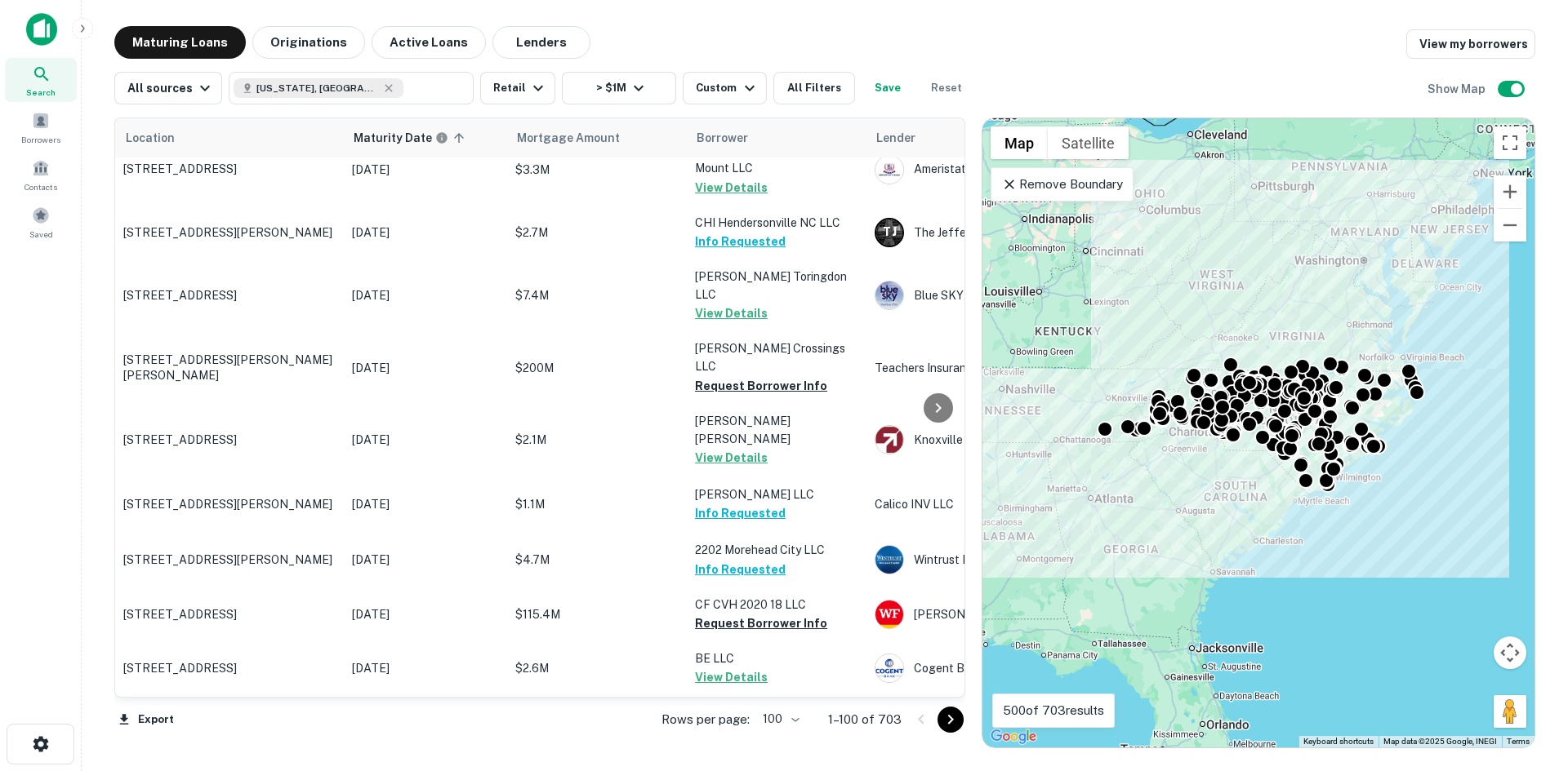
click at [938, 719] on button "Go to next page" at bounding box center [950, 720] width 26 height 26
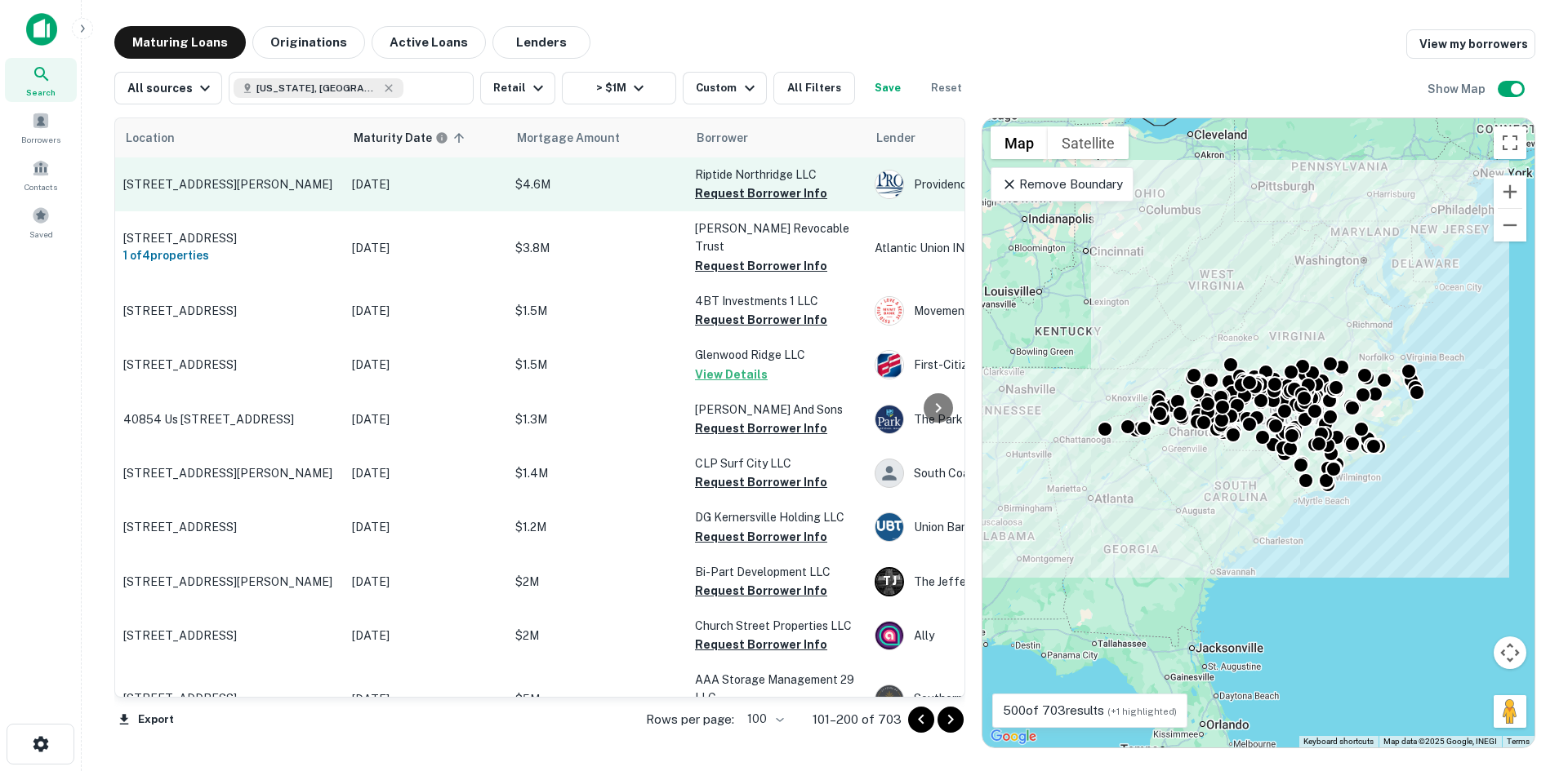
click at [198, 191] on p "7110 Sandy Forks Rd Raleigh, NC27615" at bounding box center [229, 184] width 212 height 15
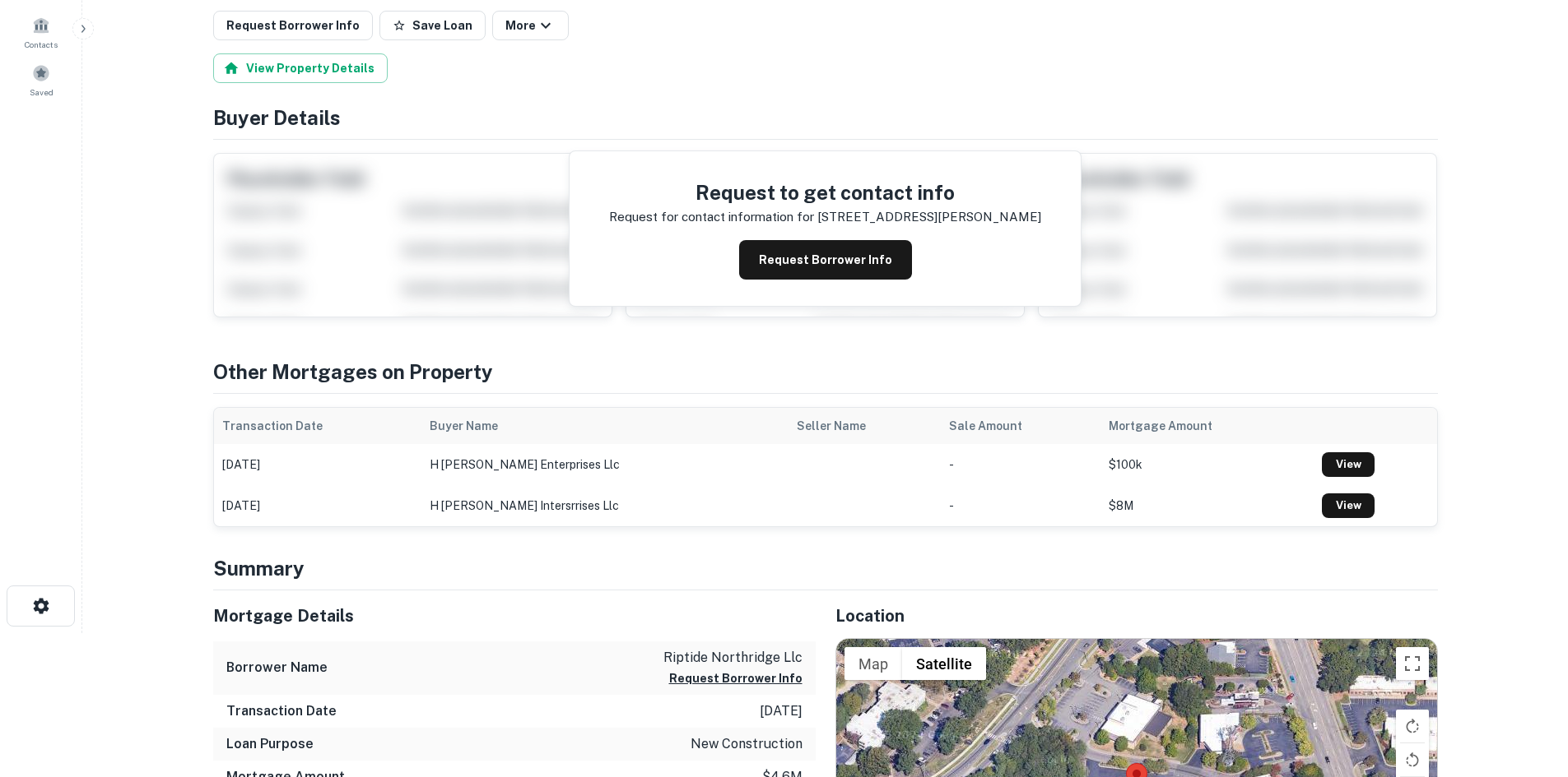
scroll to position [493, 0]
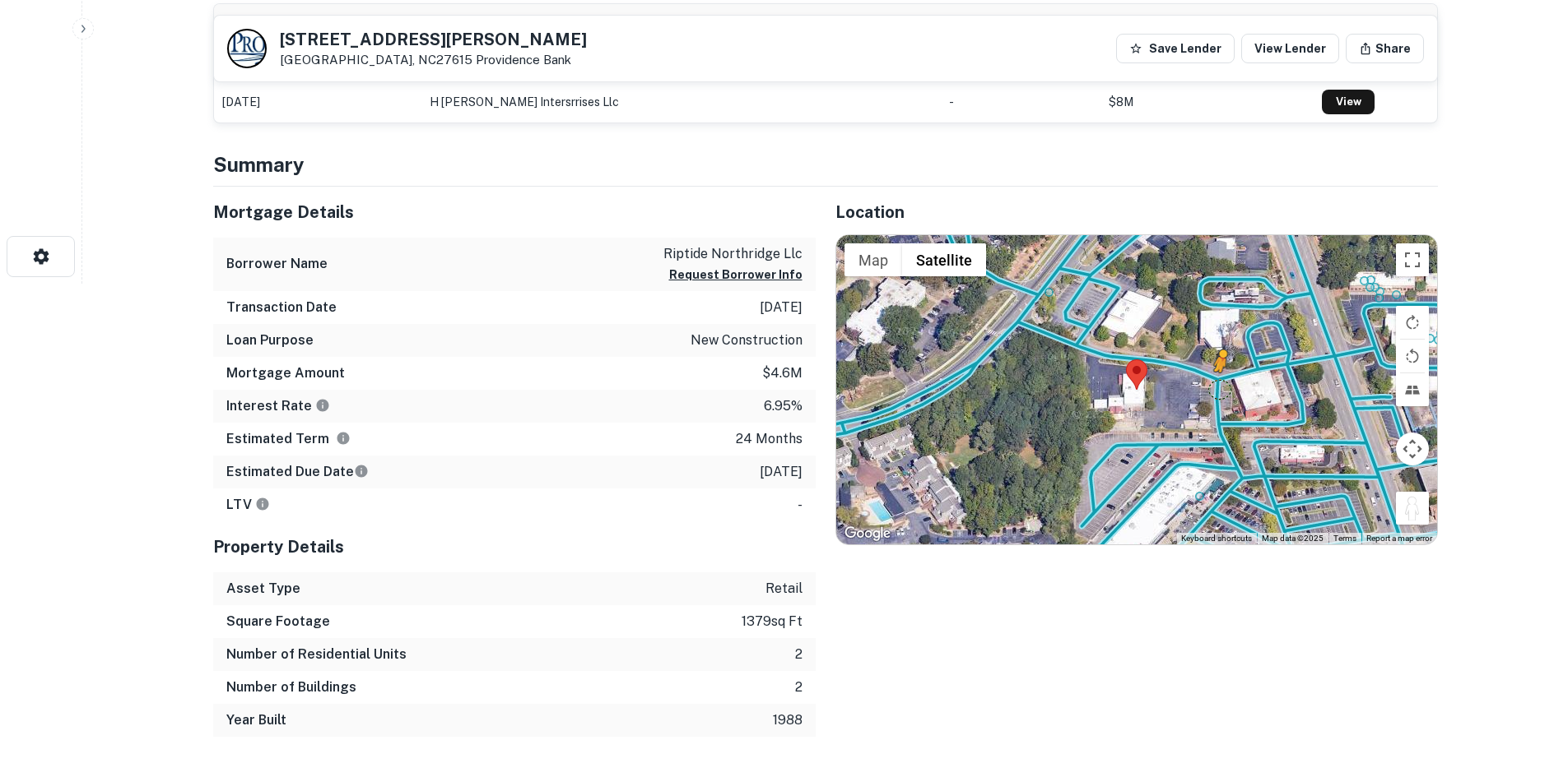
drag, startPoint x: 1400, startPoint y: 512, endPoint x: 1215, endPoint y: 380, distance: 227.3
click at [1215, 380] on div "To activate drag with keyboard, press Alt + Enter. Once in keyboard drag state,…" at bounding box center [1136, 390] width 601 height 309
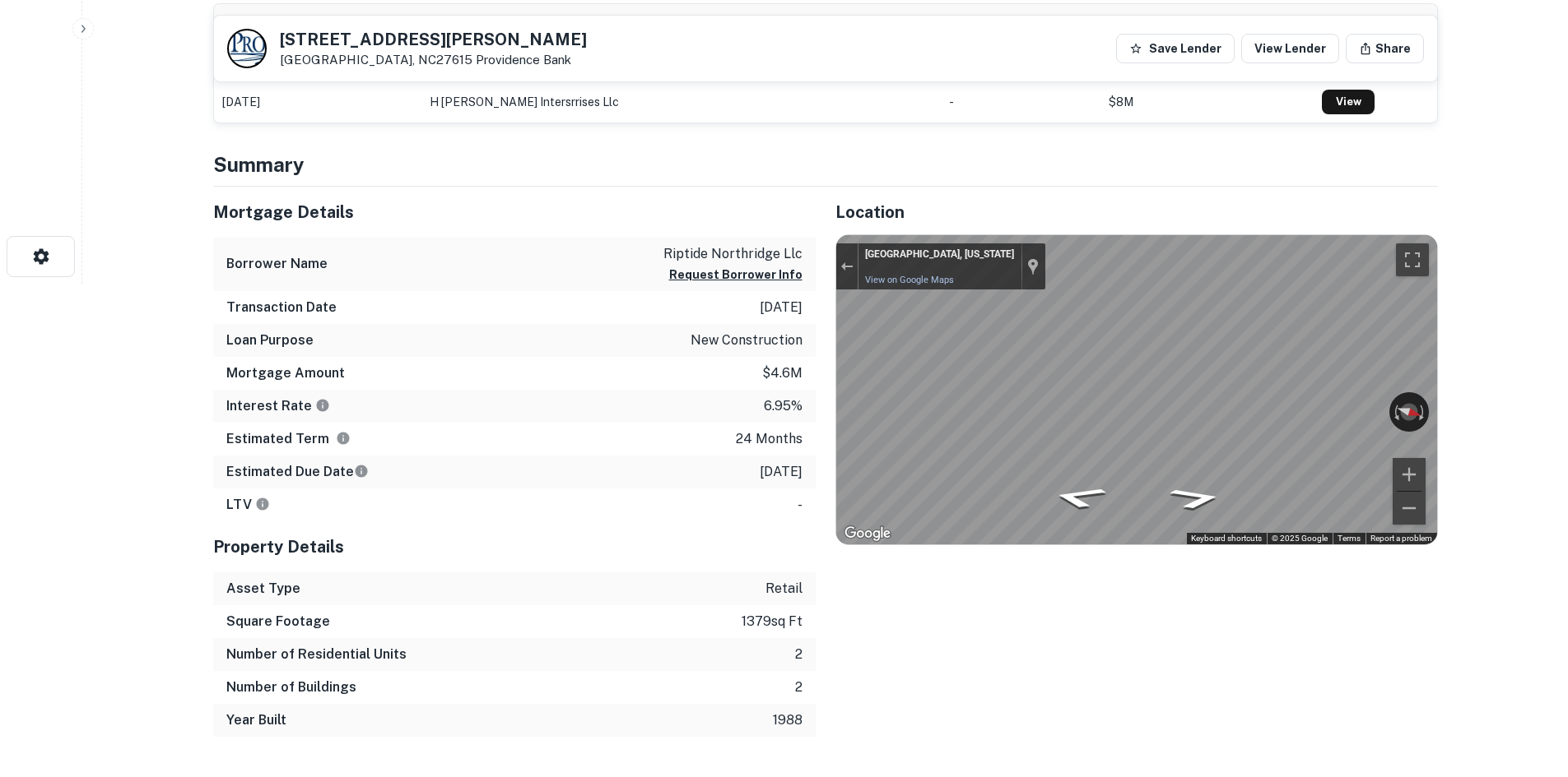
scroll to position [83, 0]
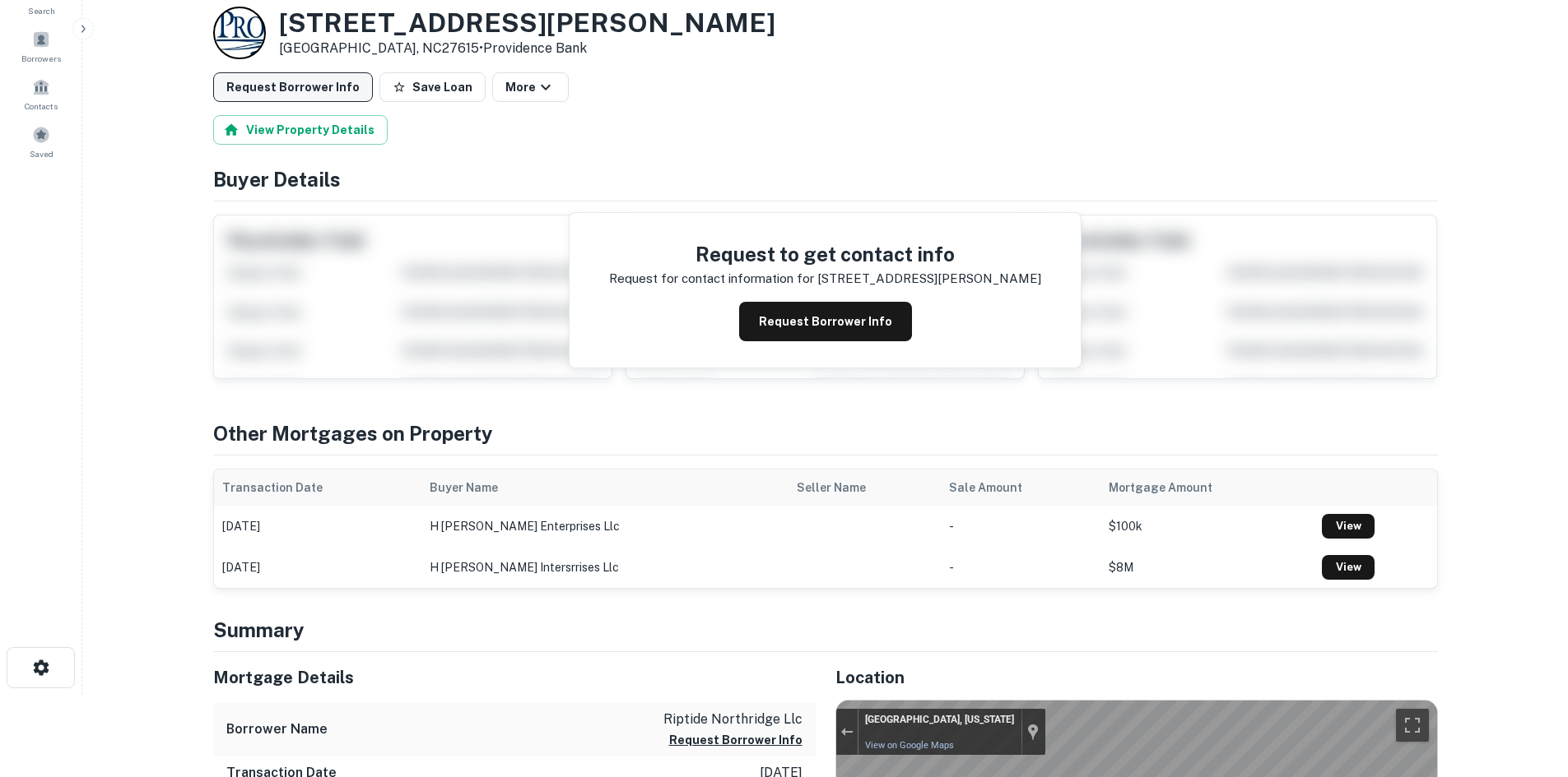
click at [277, 86] on button "Request Borrower Info" at bounding box center [293, 87] width 160 height 30
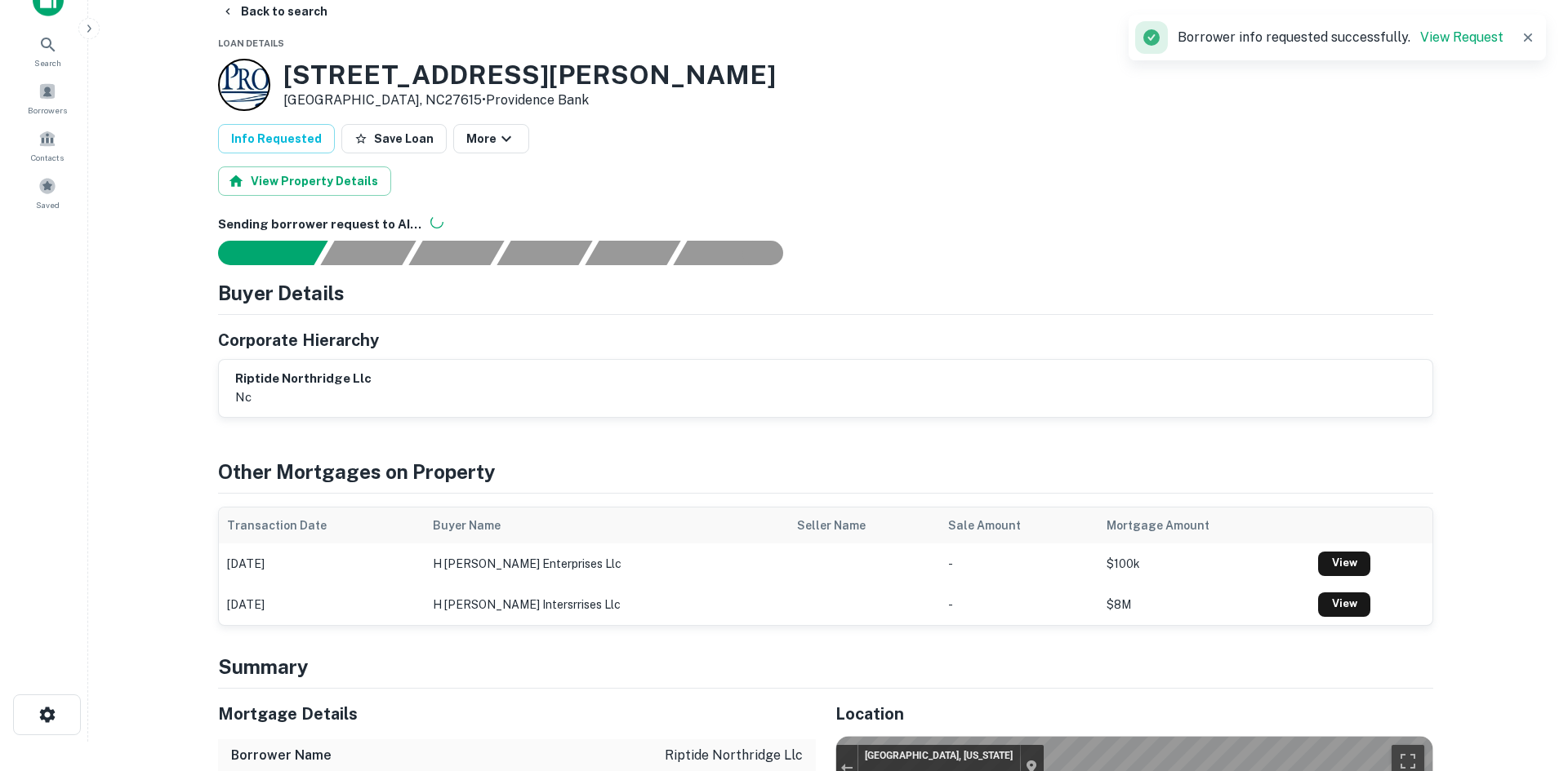
scroll to position [0, 0]
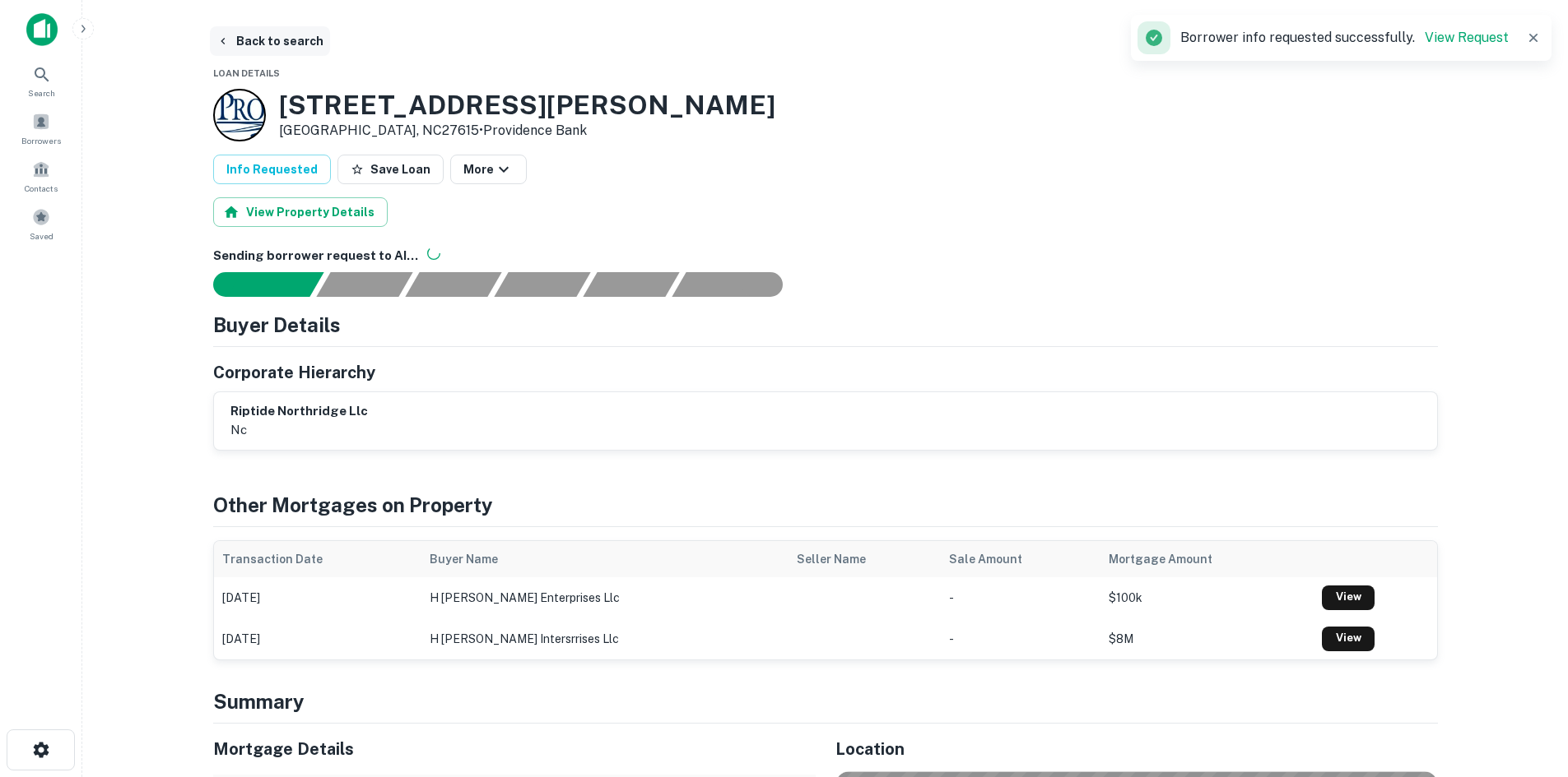
click at [271, 51] on button "Back to search" at bounding box center [270, 41] width 120 height 30
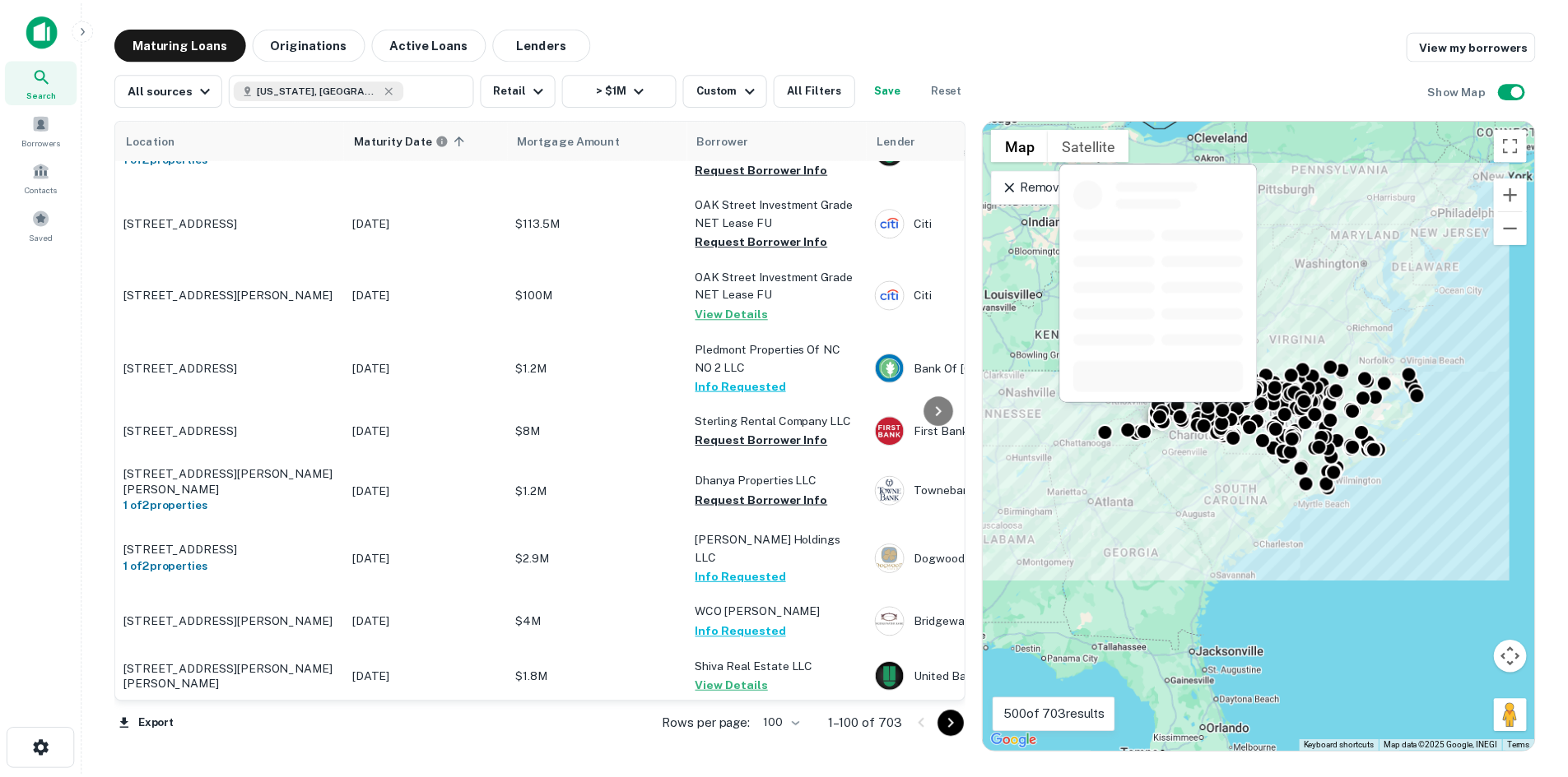
scroll to position [1316, 0]
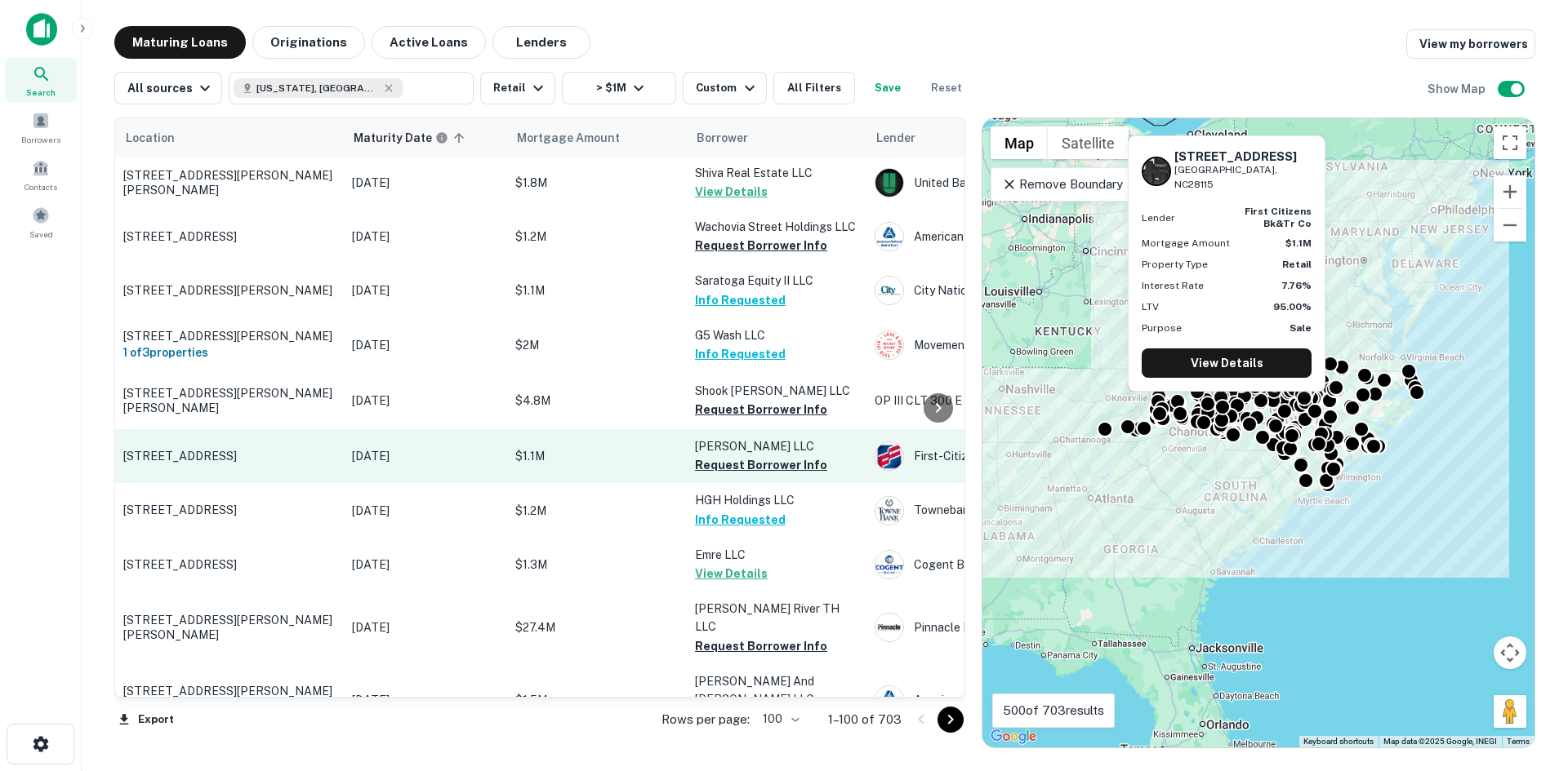
click at [185, 449] on p "[STREET_ADDRESS]" at bounding box center [229, 456] width 212 height 15
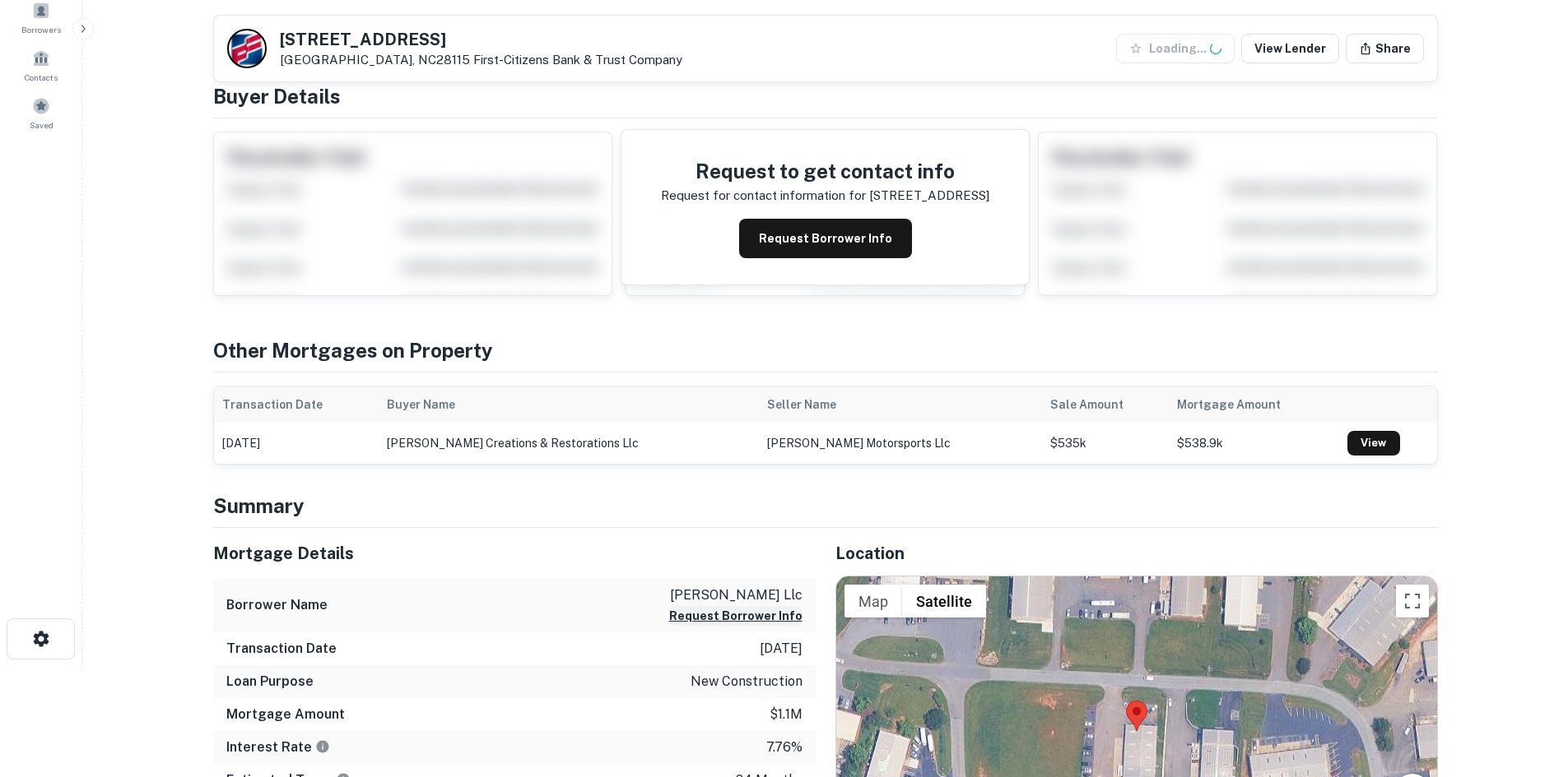
scroll to position [329, 0]
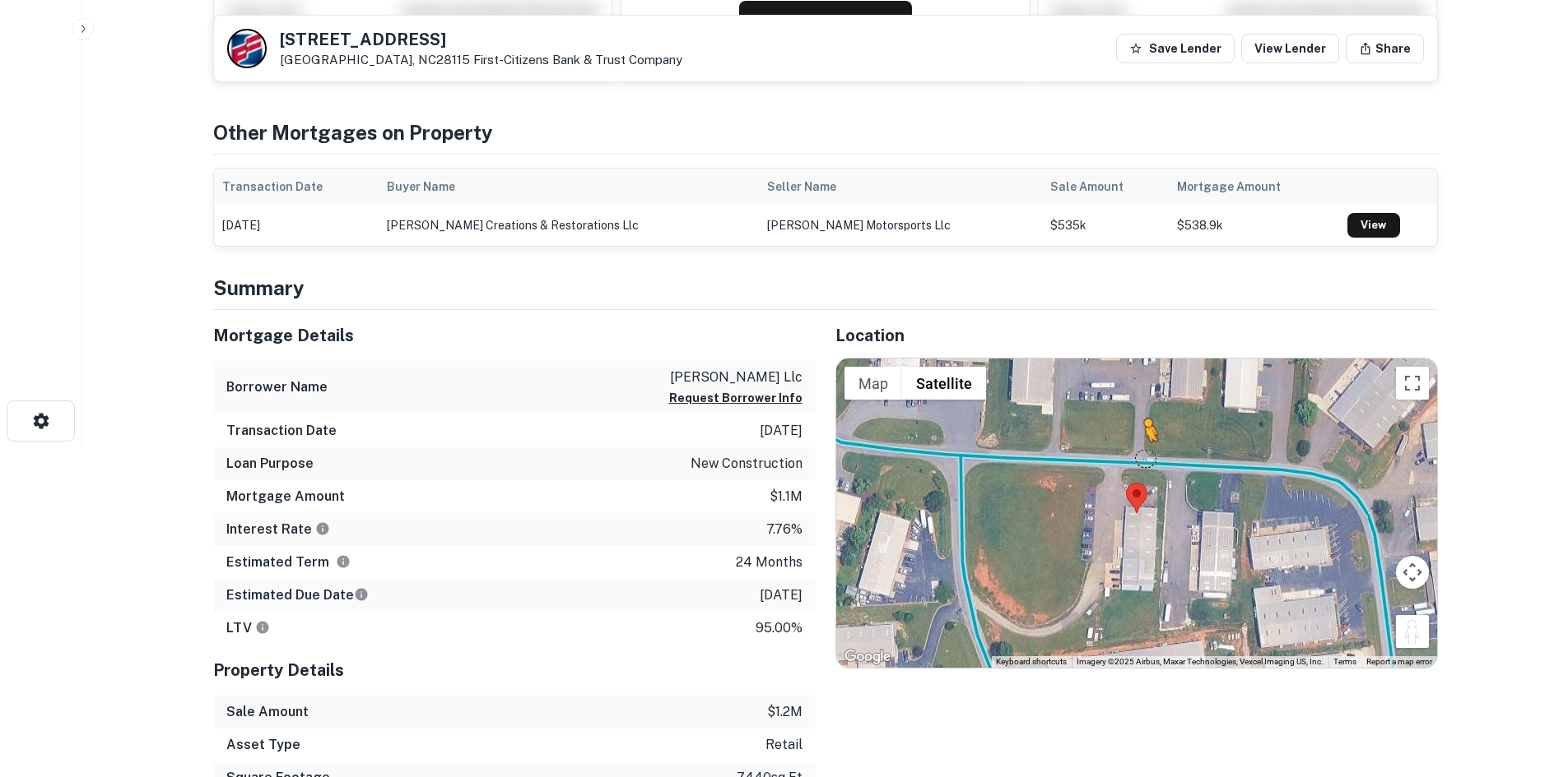
drag, startPoint x: 1411, startPoint y: 625, endPoint x: 1131, endPoint y: 454, distance: 328.1
click at [1131, 454] on div "To activate drag with keyboard, press Alt + Enter. Once in keyboard drag state,…" at bounding box center [1136, 513] width 601 height 309
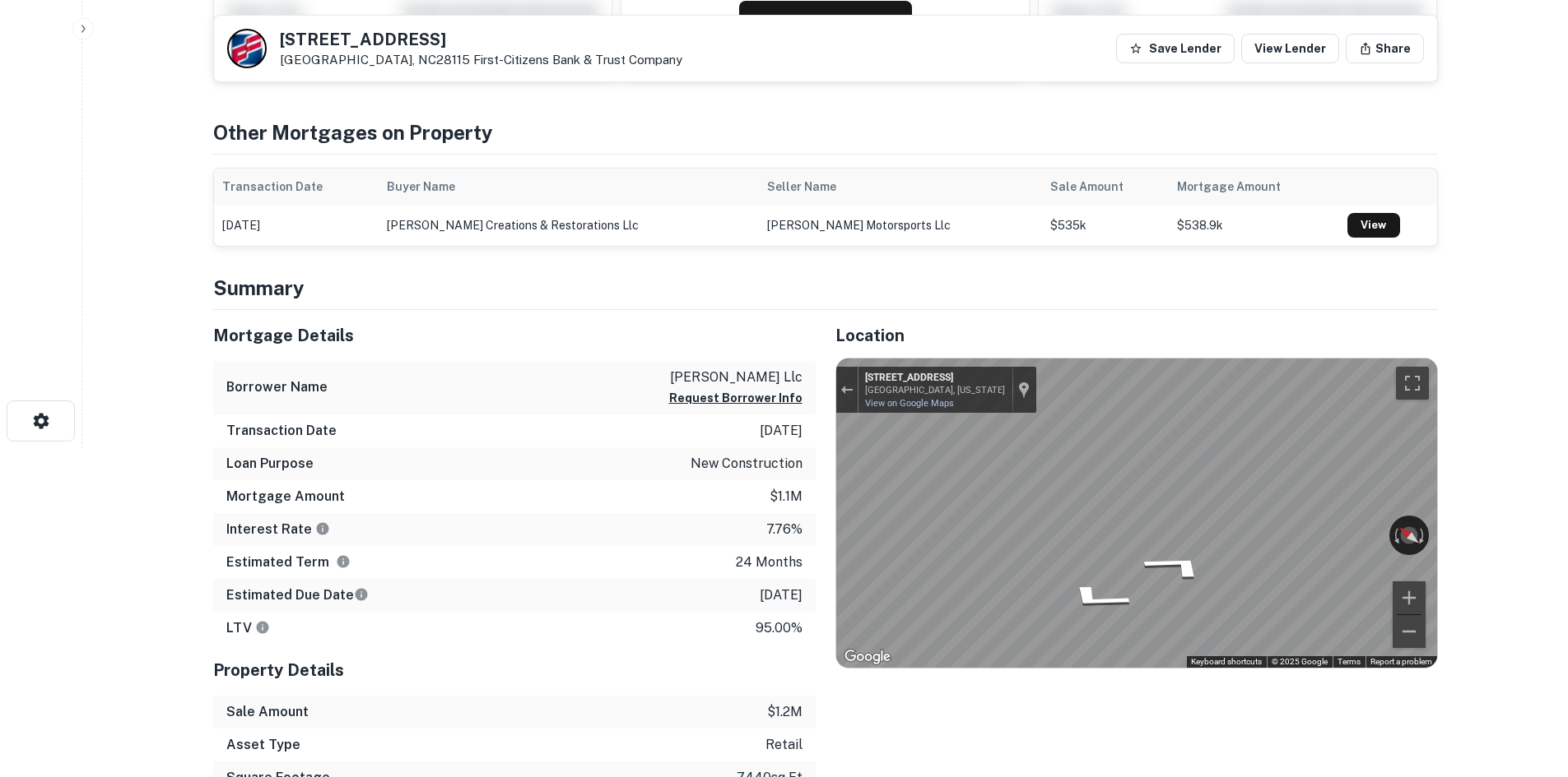
click at [771, 474] on div "Mortgage Details Borrower Name skye garrett llc Request Borrower Info Transacti…" at bounding box center [815, 585] width 1244 height 550
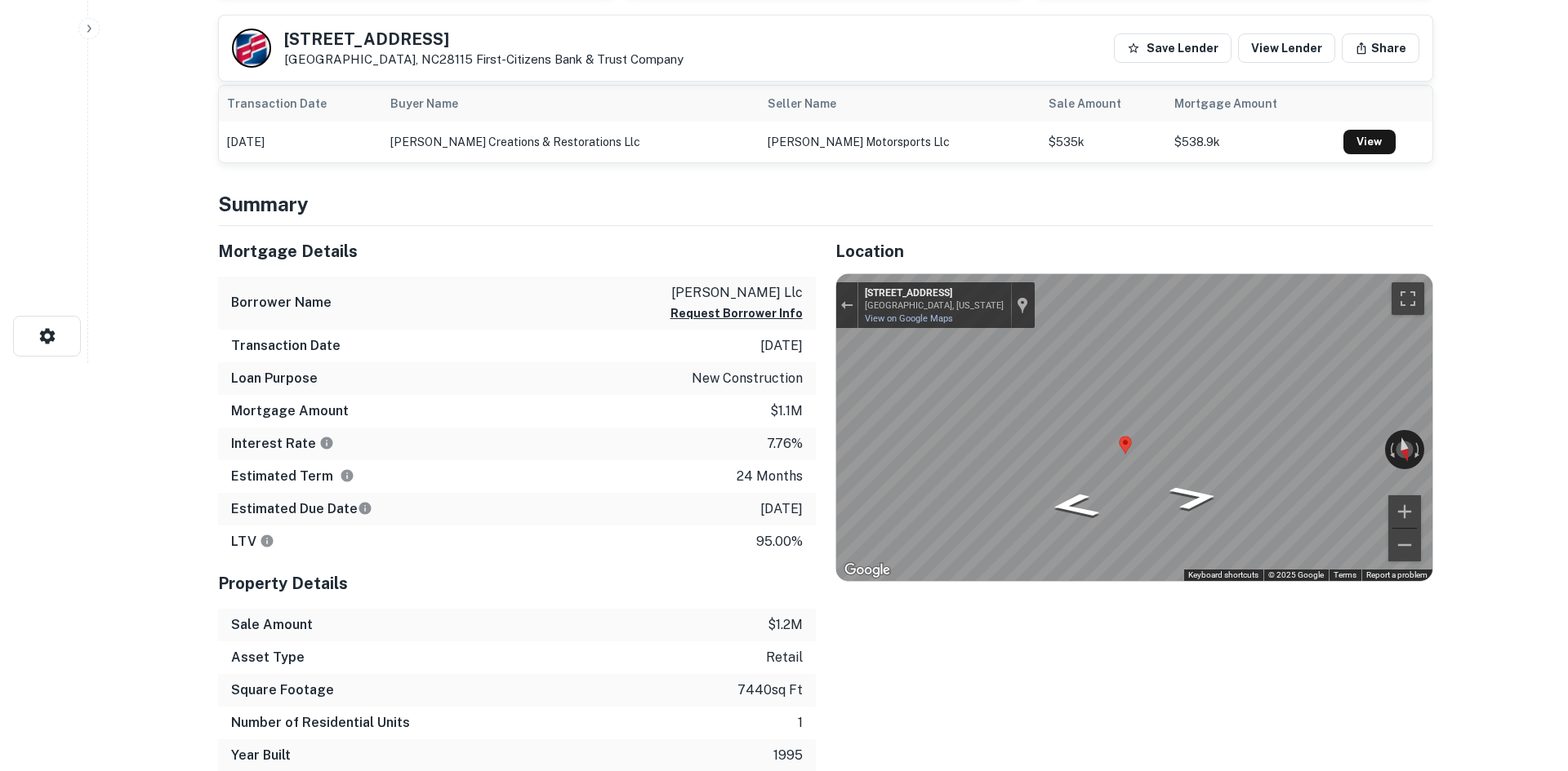
scroll to position [0, 0]
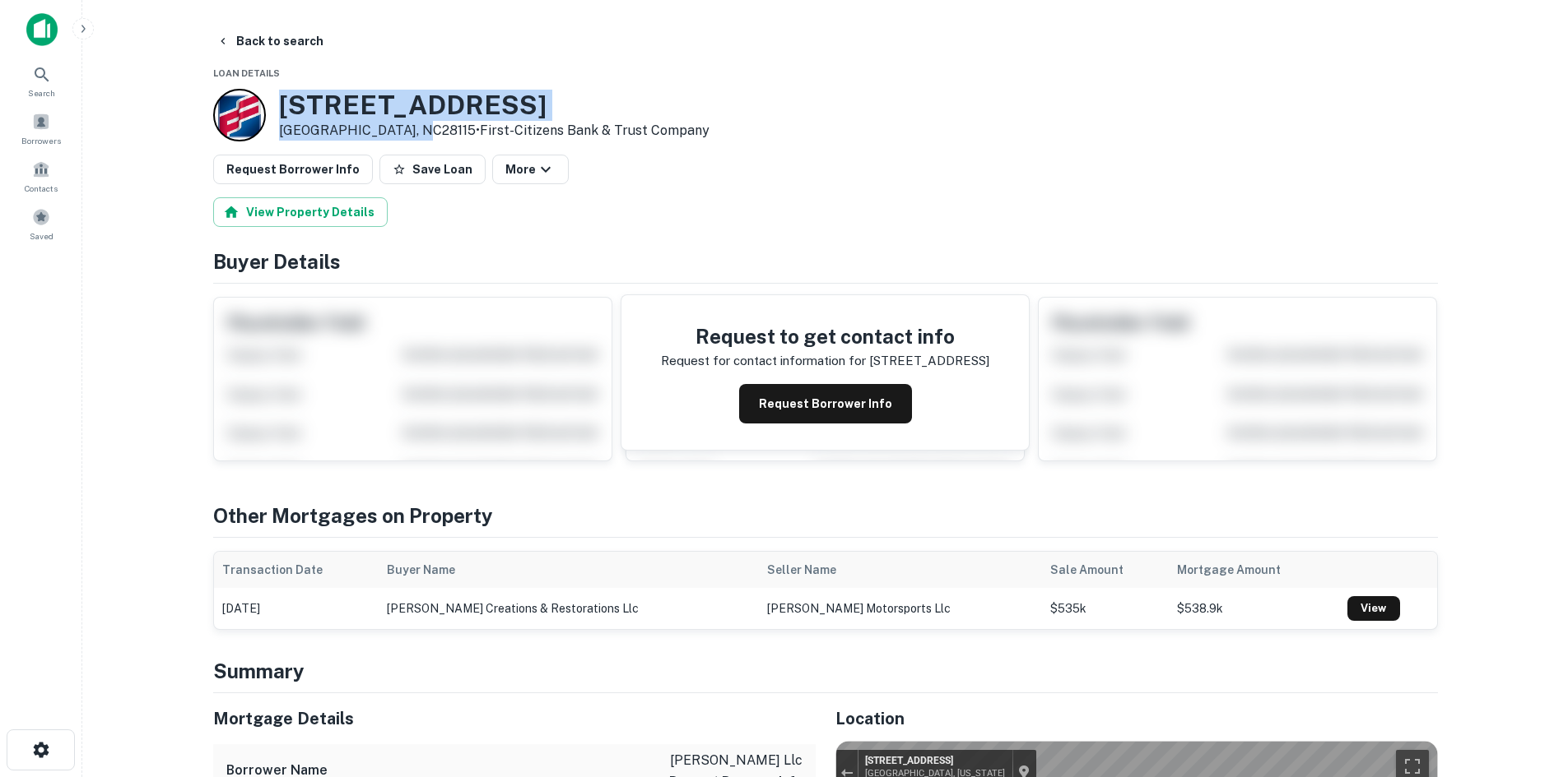
drag, startPoint x: 280, startPoint y: 99, endPoint x: 411, endPoint y: 133, distance: 135.3
click at [411, 133] on div "203 Performance Rd Mooresville, NC28115 • First-citizens Bank & Trust Company" at bounding box center [493, 115] width 430 height 51
copy div "[STREET_ADDRESS]"
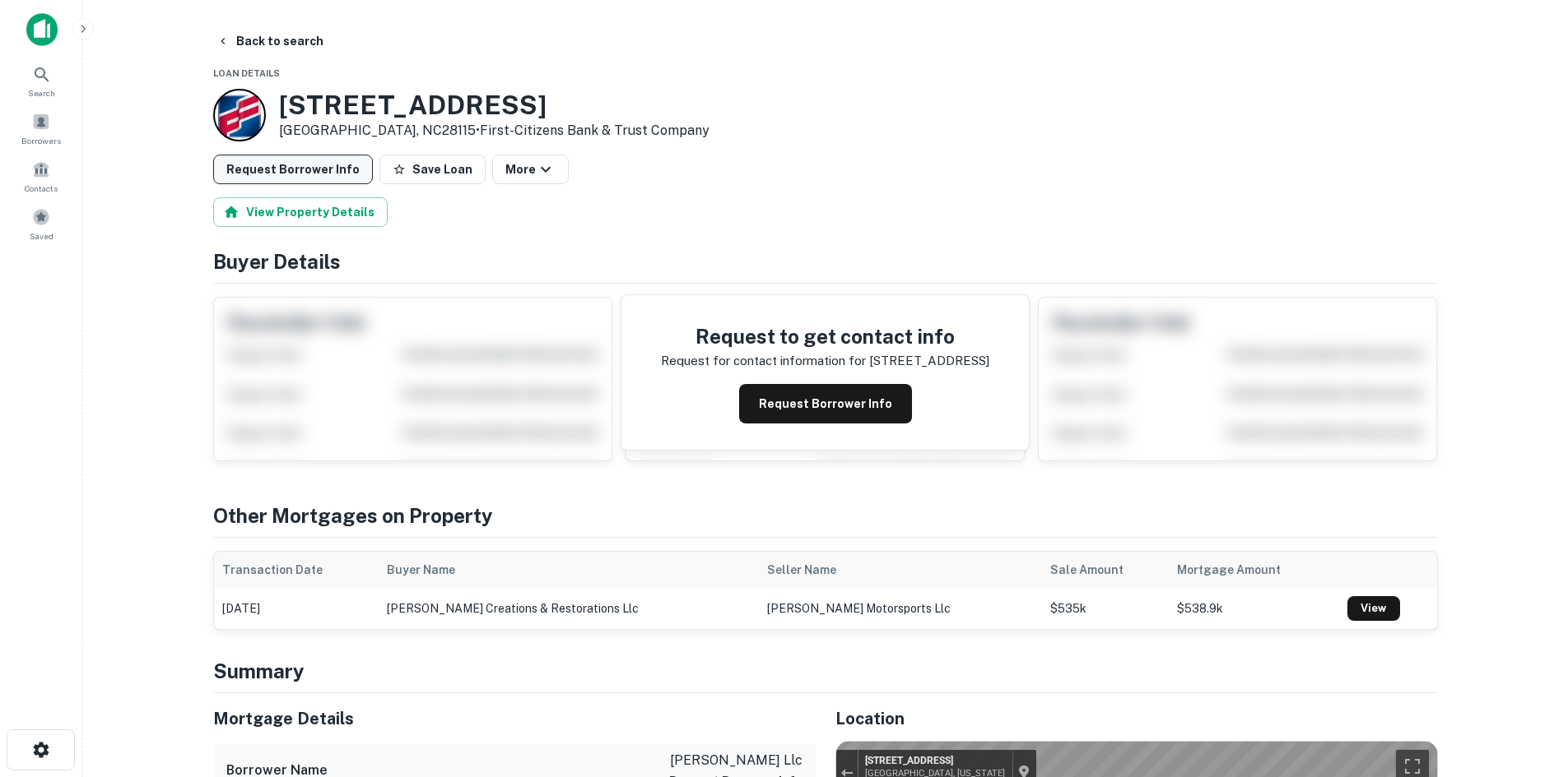
click at [281, 178] on button "Request Borrower Info" at bounding box center [293, 170] width 160 height 30
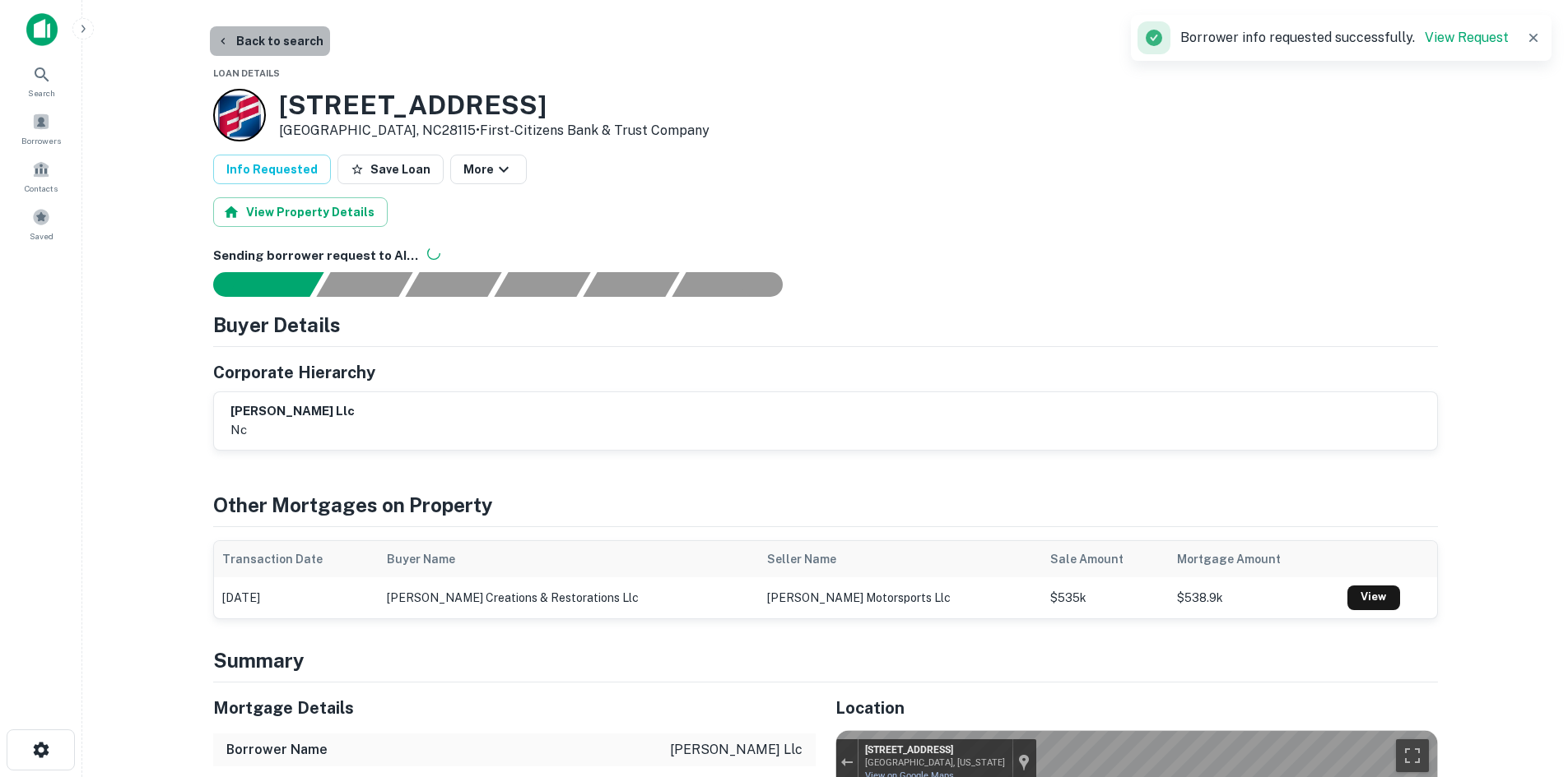
click at [281, 45] on button "Back to search" at bounding box center [270, 41] width 120 height 30
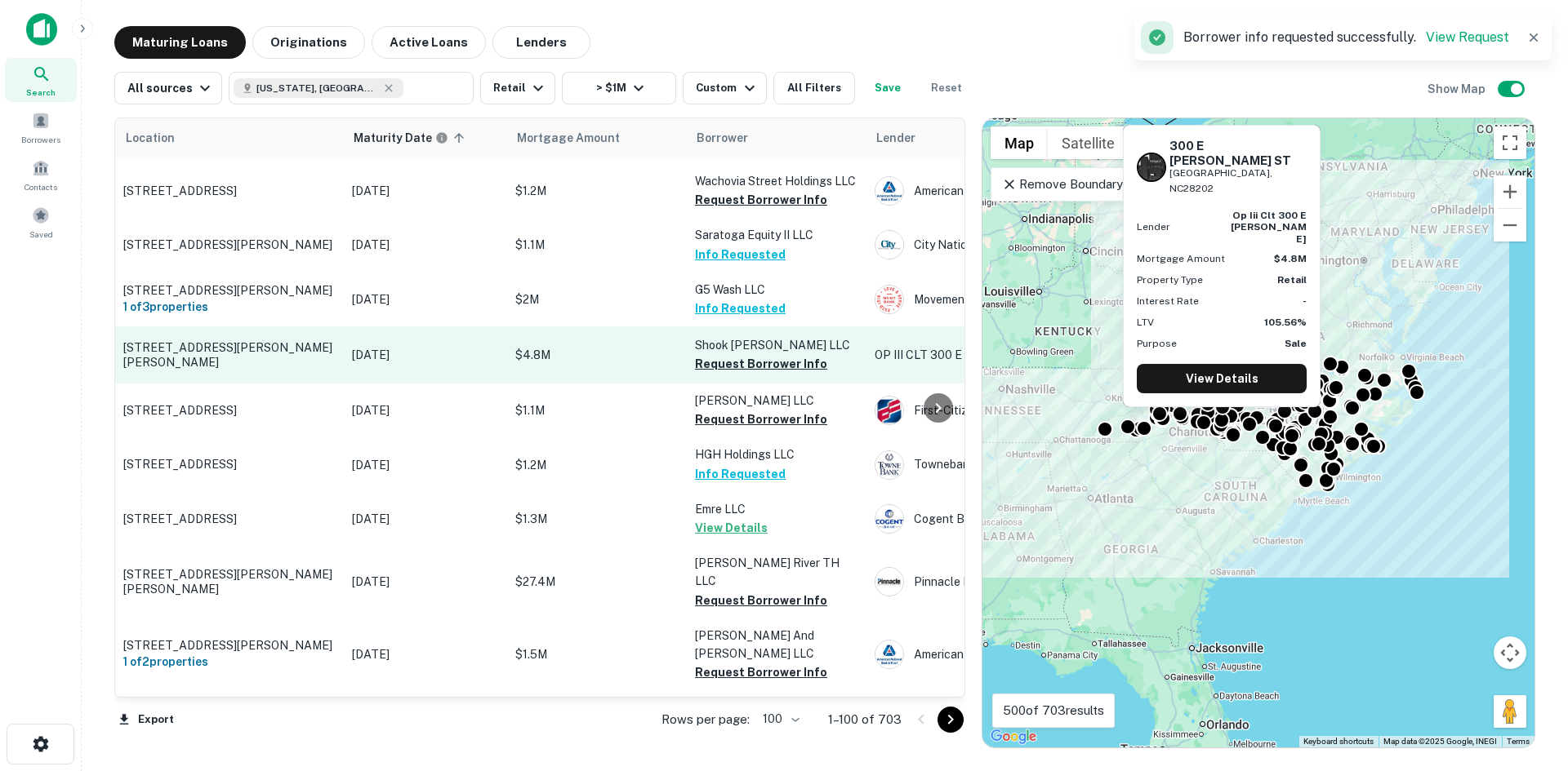
scroll to position [1388, 0]
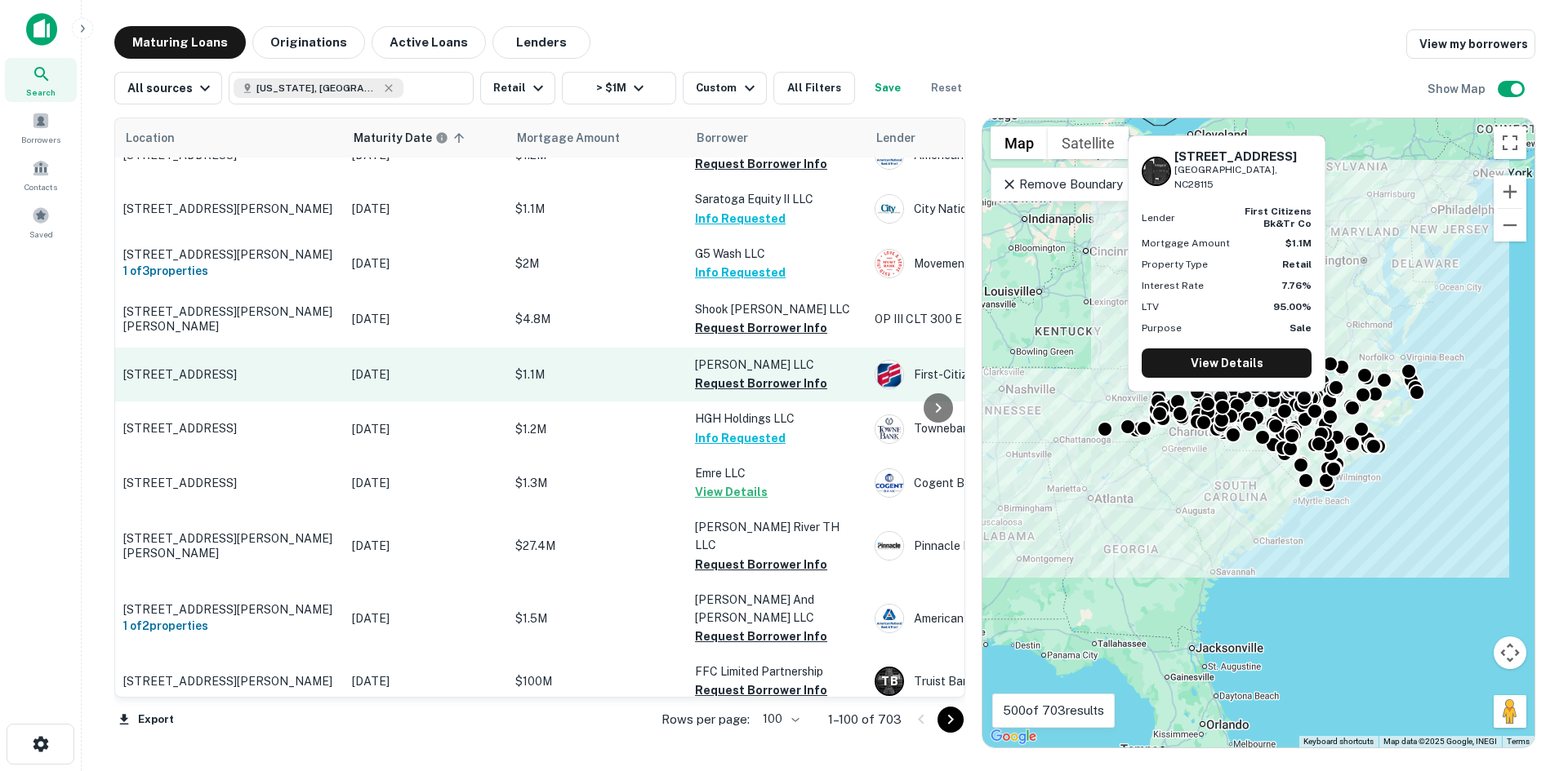
click at [221, 367] on p "[STREET_ADDRESS]" at bounding box center [229, 374] width 212 height 15
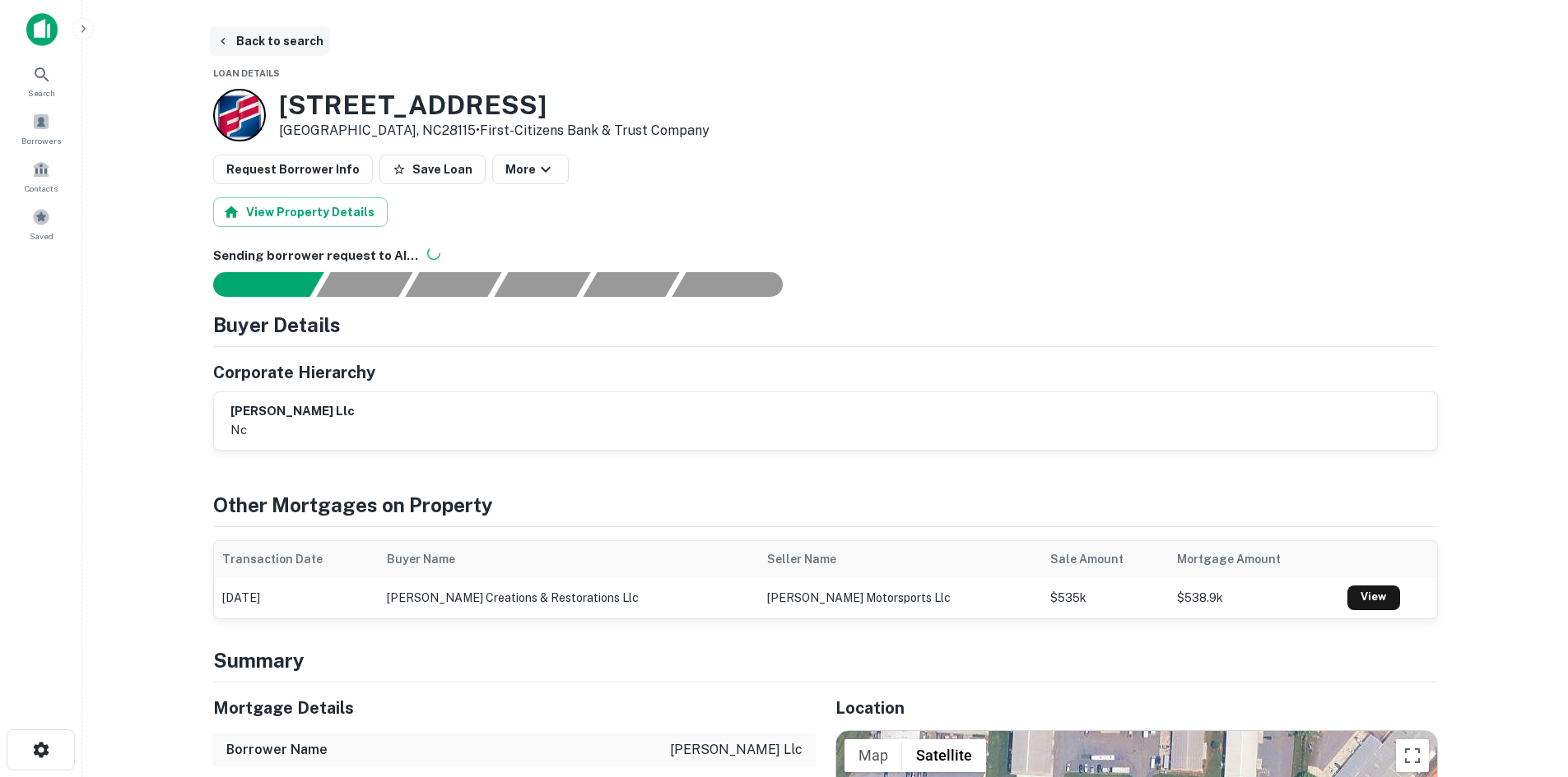
click at [248, 44] on button "Back to search" at bounding box center [270, 41] width 120 height 30
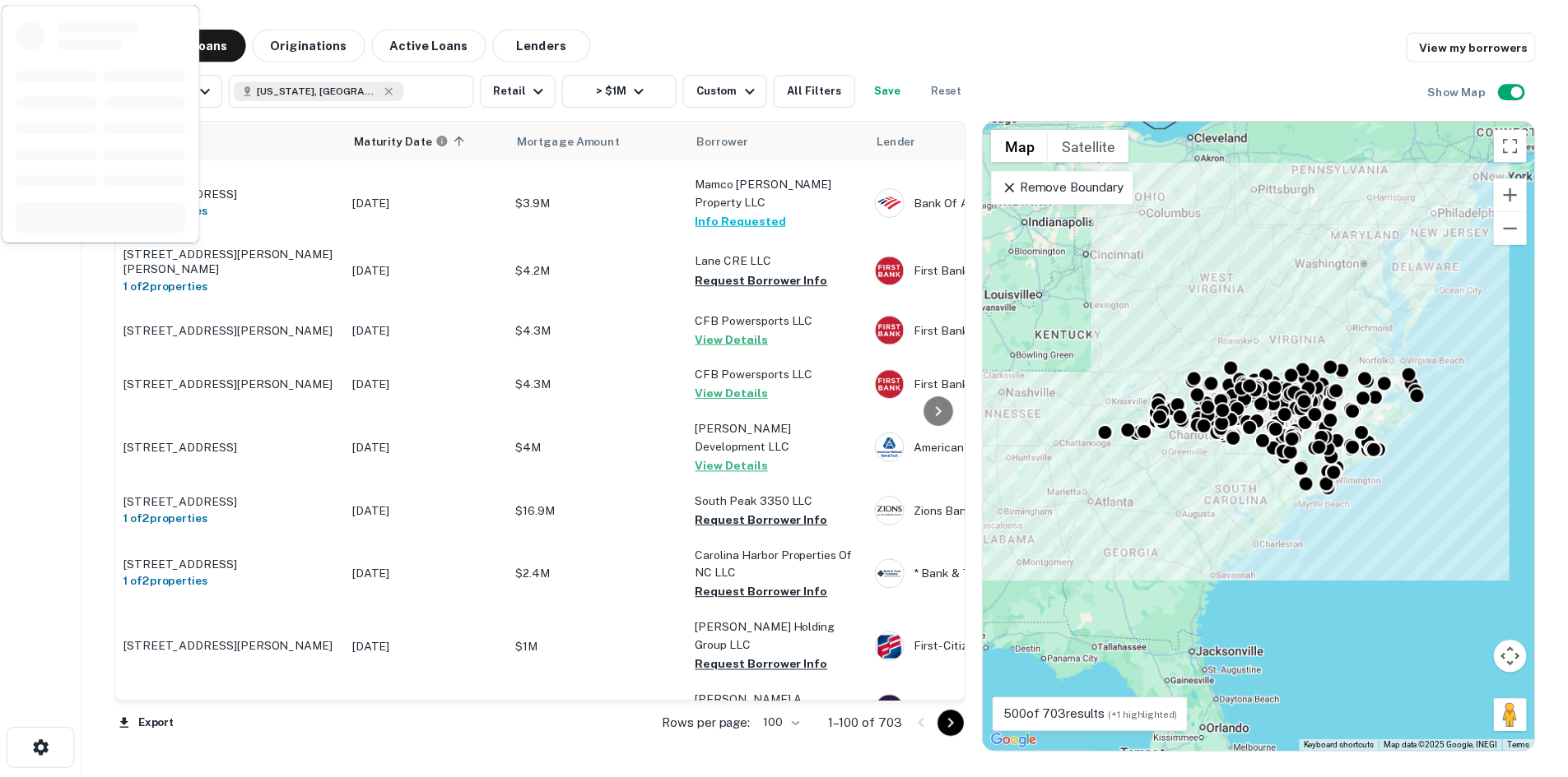
scroll to position [3290, 0]
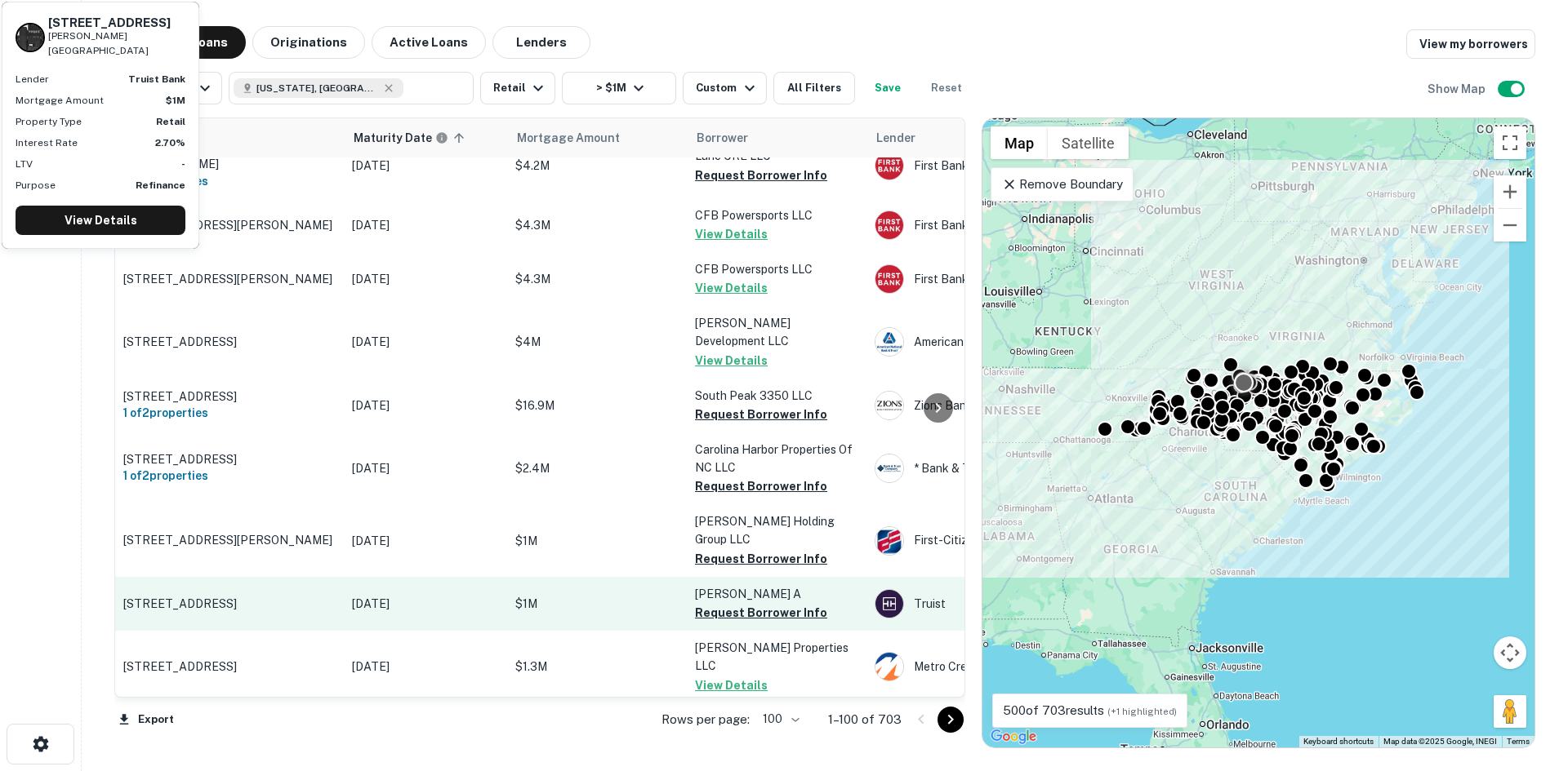
click at [236, 577] on td "860 W 5th St Winston Salem, NC27101" at bounding box center [229, 604] width 229 height 54
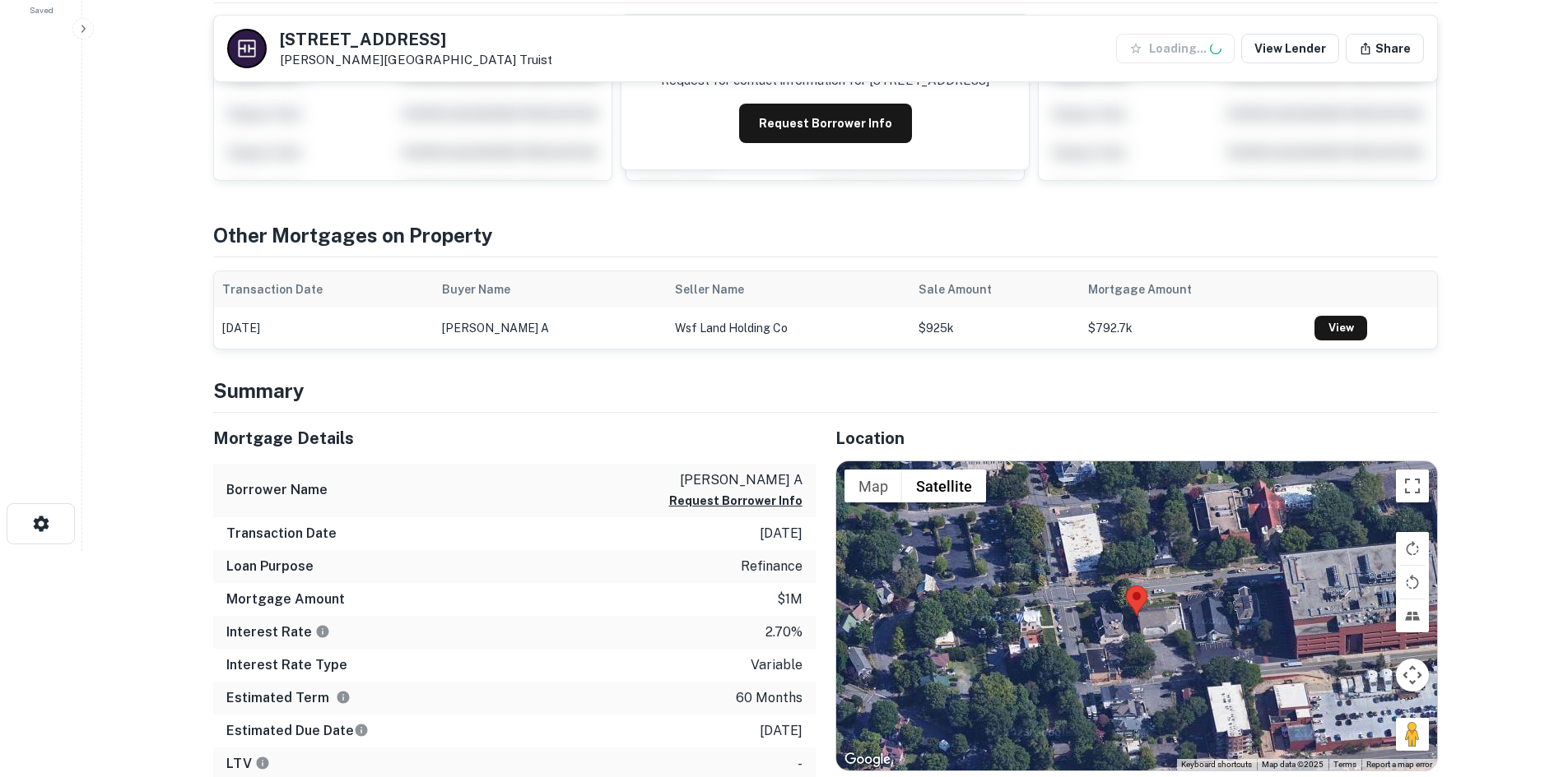
scroll to position [247, 0]
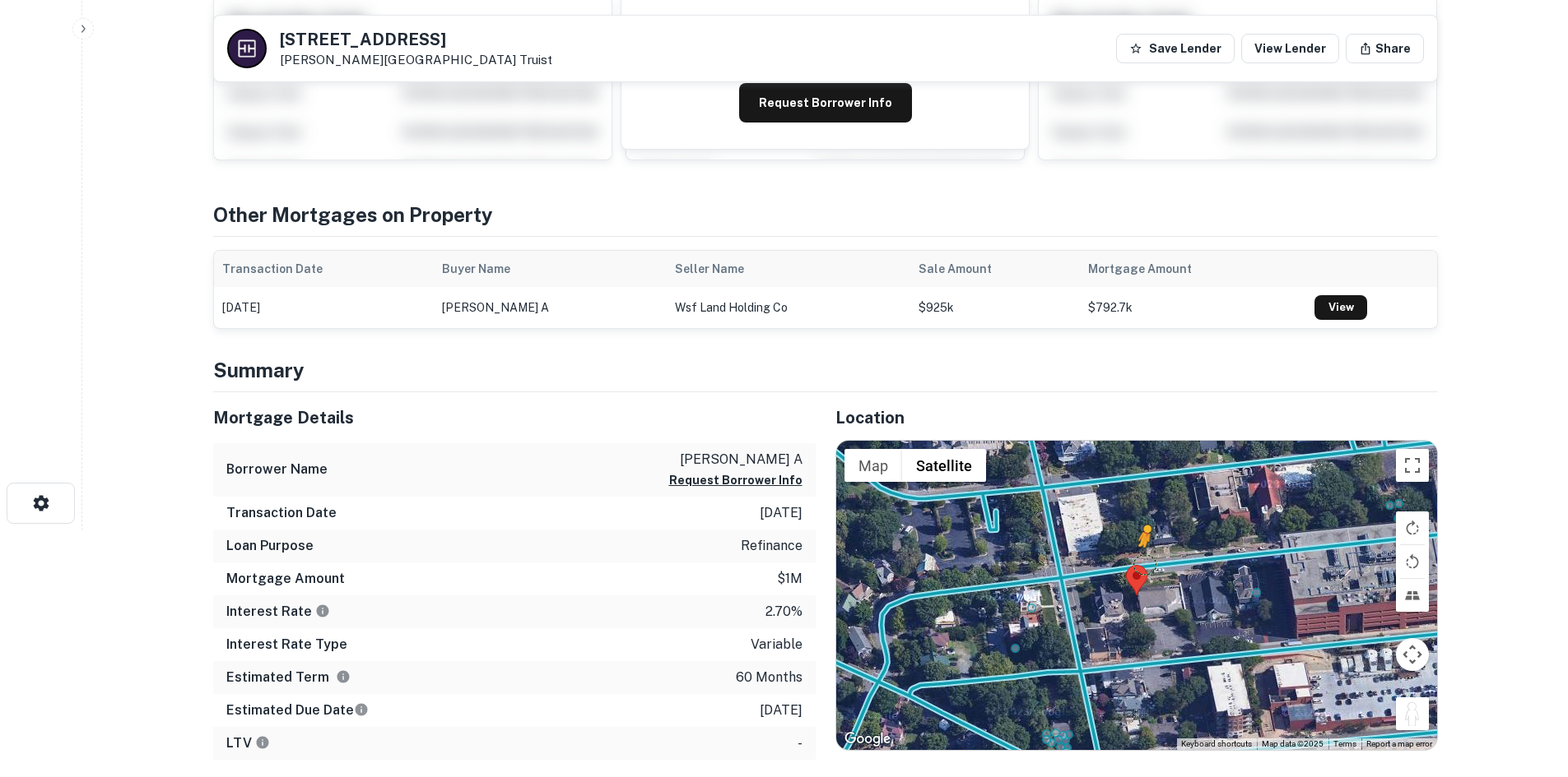
drag, startPoint x: 1425, startPoint y: 725, endPoint x: 1141, endPoint y: 561, distance: 328.0
click at [1141, 561] on div "To activate drag with keyboard, press Alt + Enter. Once in keyboard drag state,…" at bounding box center [1136, 596] width 601 height 309
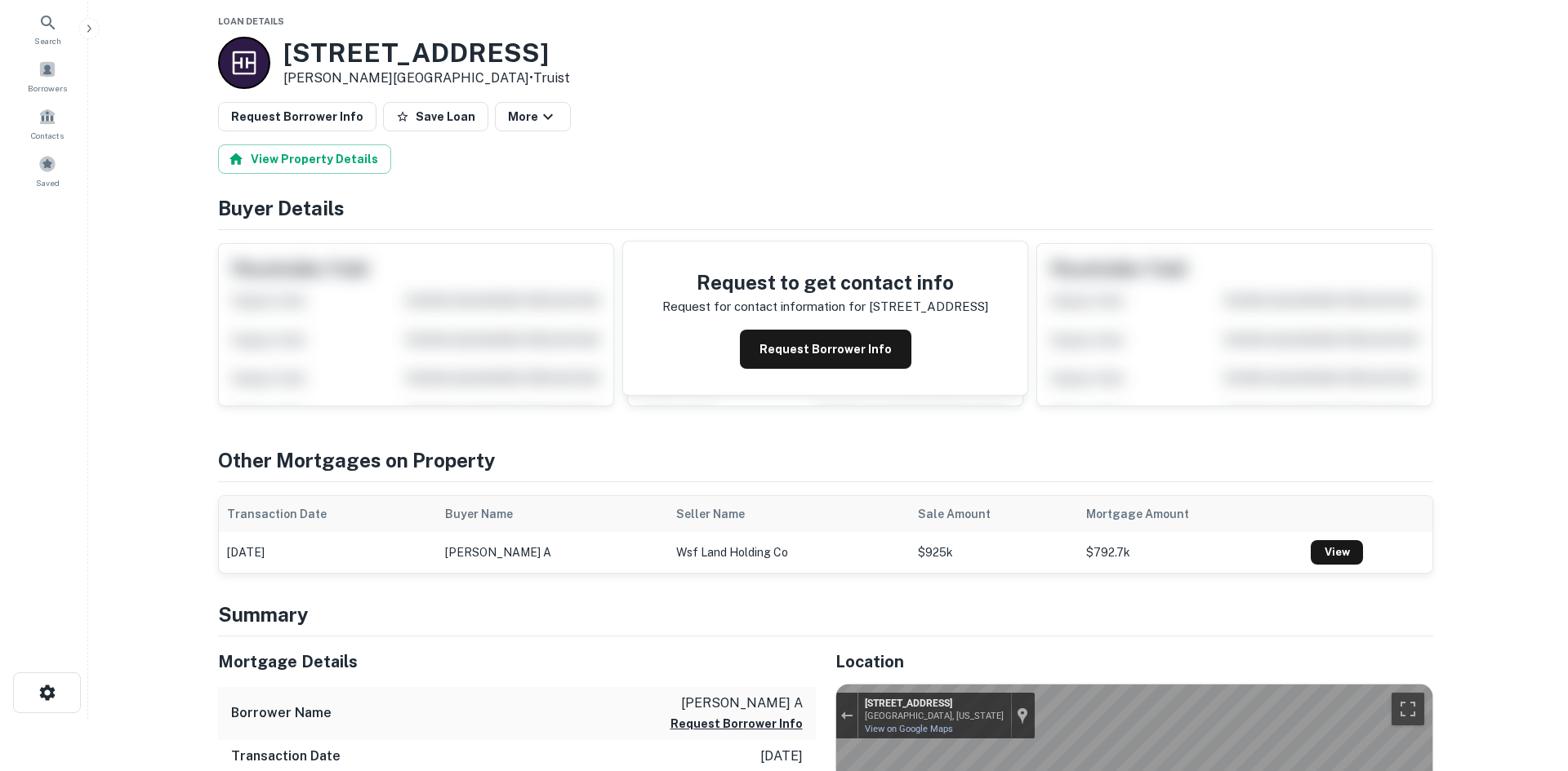
scroll to position [0, 0]
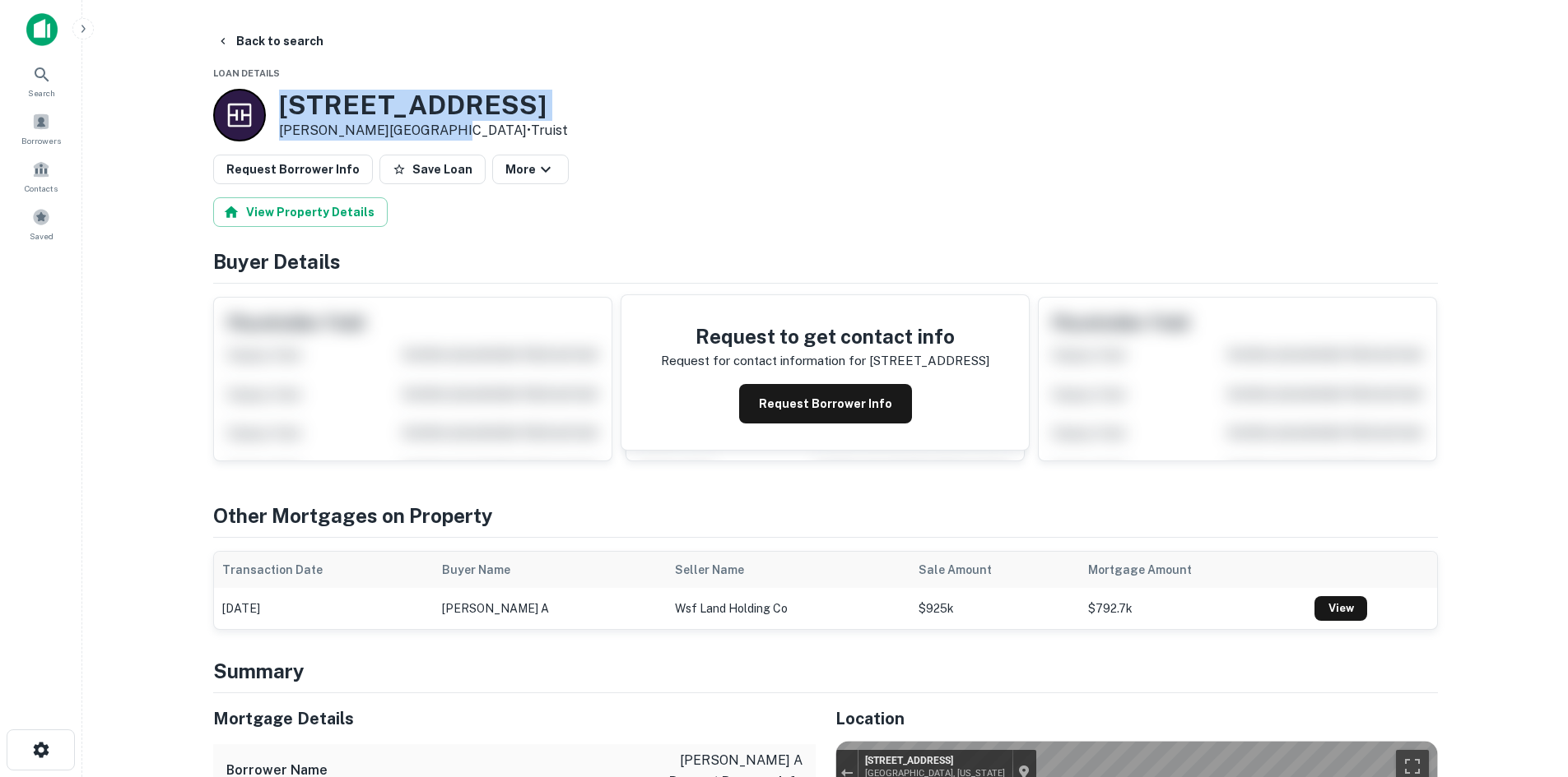
drag, startPoint x: 274, startPoint y: 105, endPoint x: 432, endPoint y: 123, distance: 159.0
click at [432, 123] on div "860 W 5TH ST Winston Salem, NC27101 • Truist" at bounding box center [390, 115] width 354 height 53
copy div "860 W 5TH ST Winston Salem, NC27101"
click at [325, 163] on button "Request Borrower Info" at bounding box center [293, 170] width 160 height 30
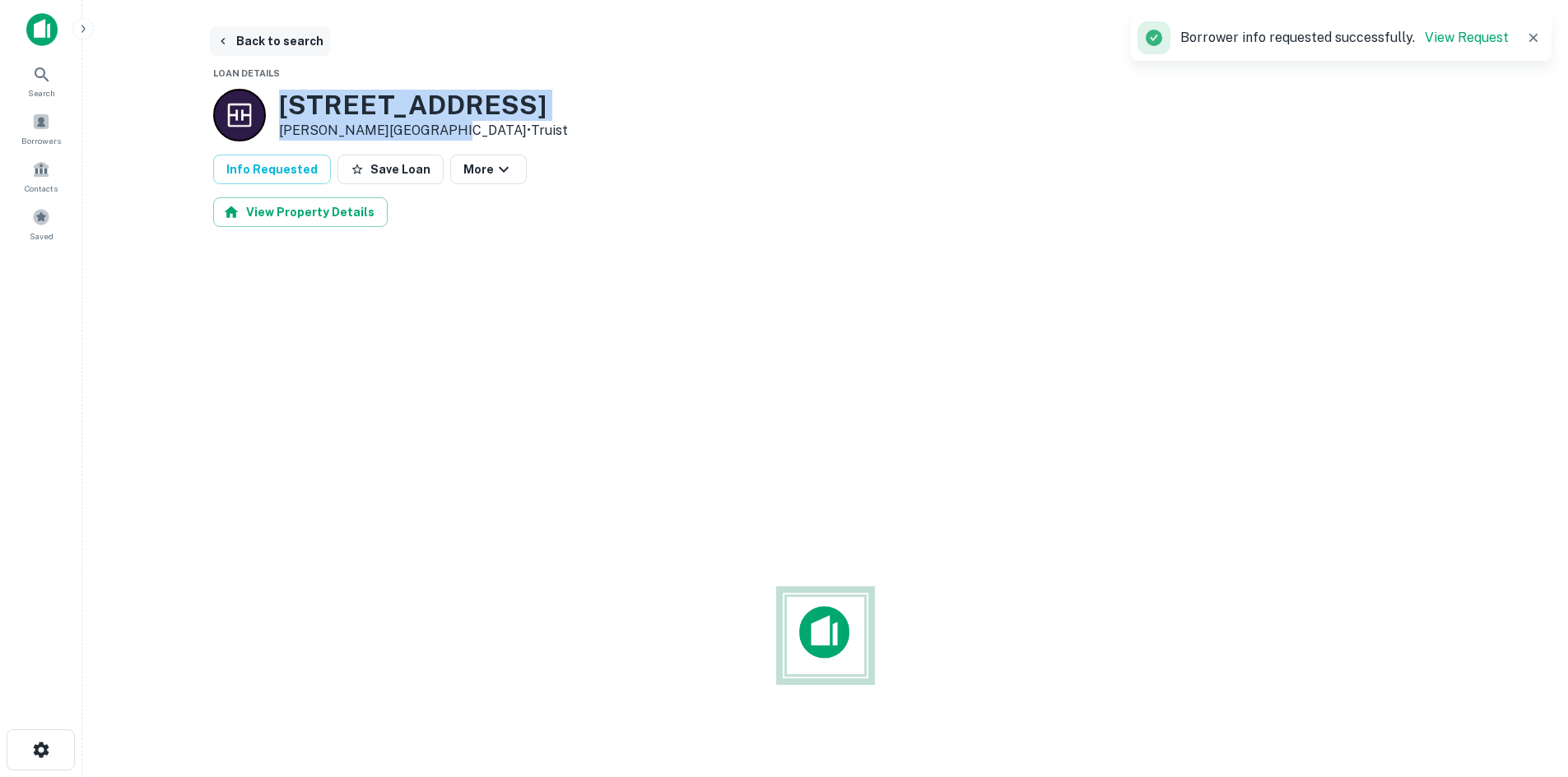
click at [284, 49] on button "Back to search" at bounding box center [270, 41] width 120 height 30
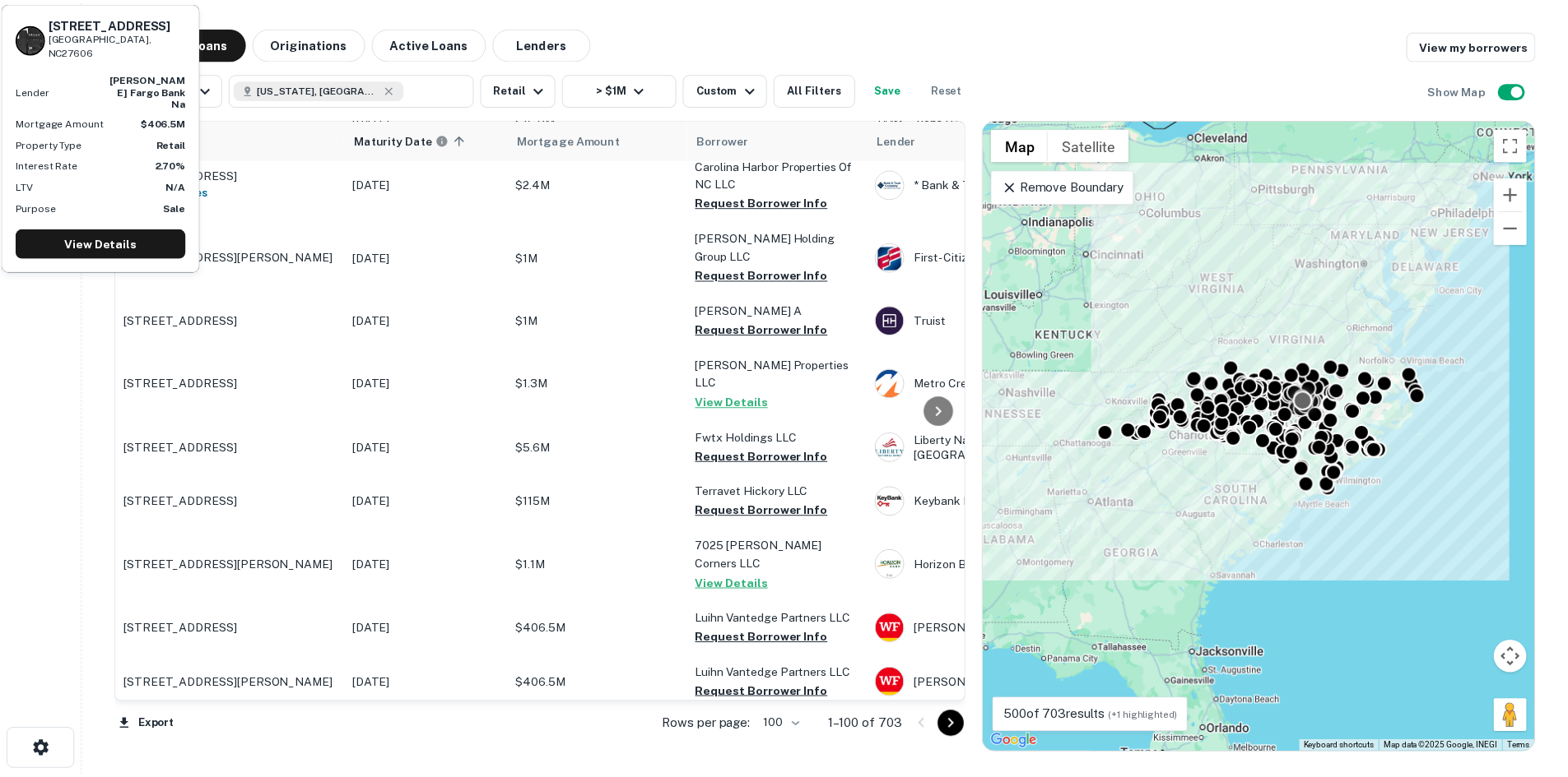
scroll to position [3619, 0]
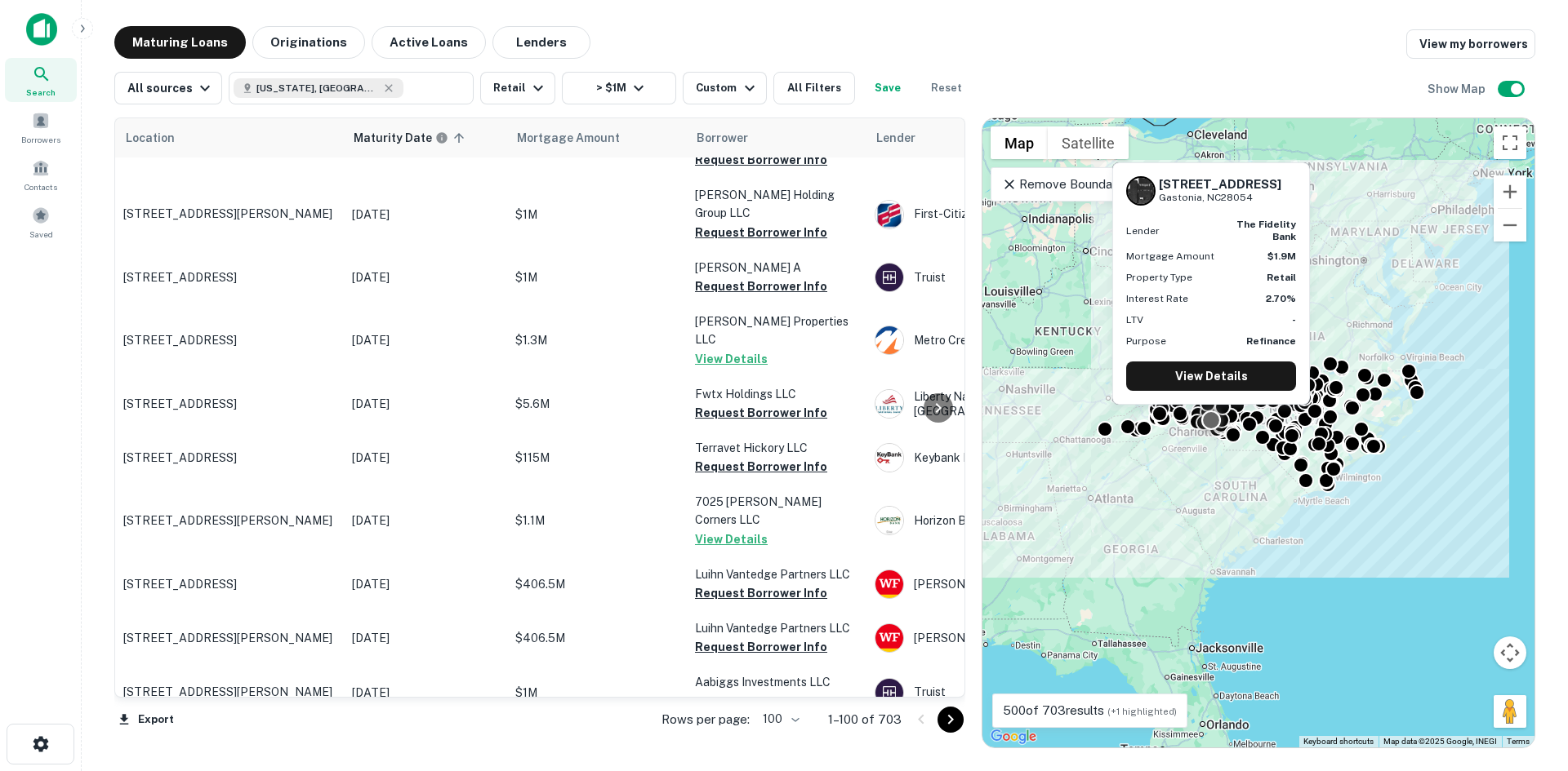
click at [229, 720] on td "1146 N New Hope Rd Gastonia, NC28054 1 of 2 properties" at bounding box center [229, 747] width 229 height 54
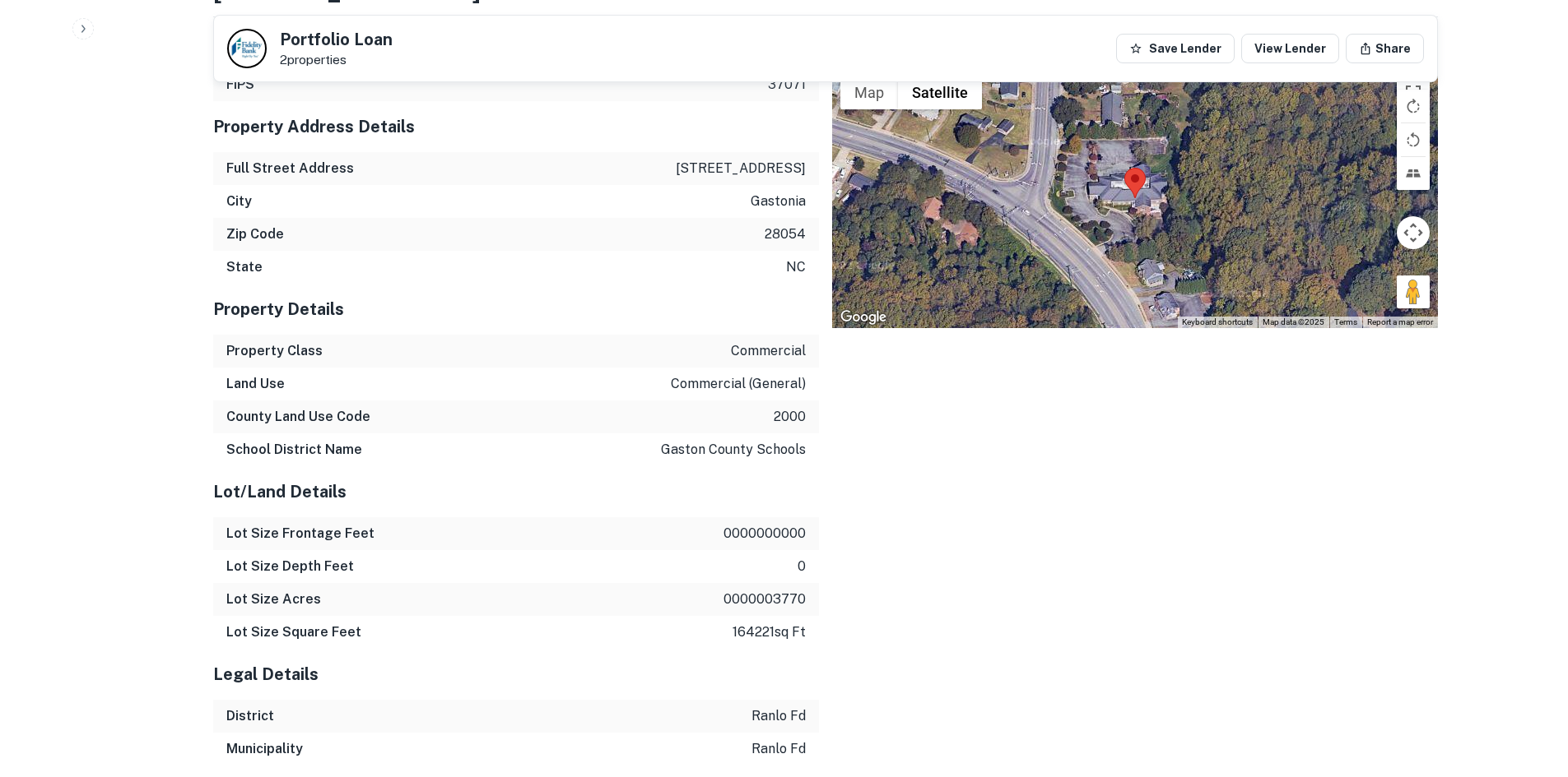
scroll to position [1144, 0]
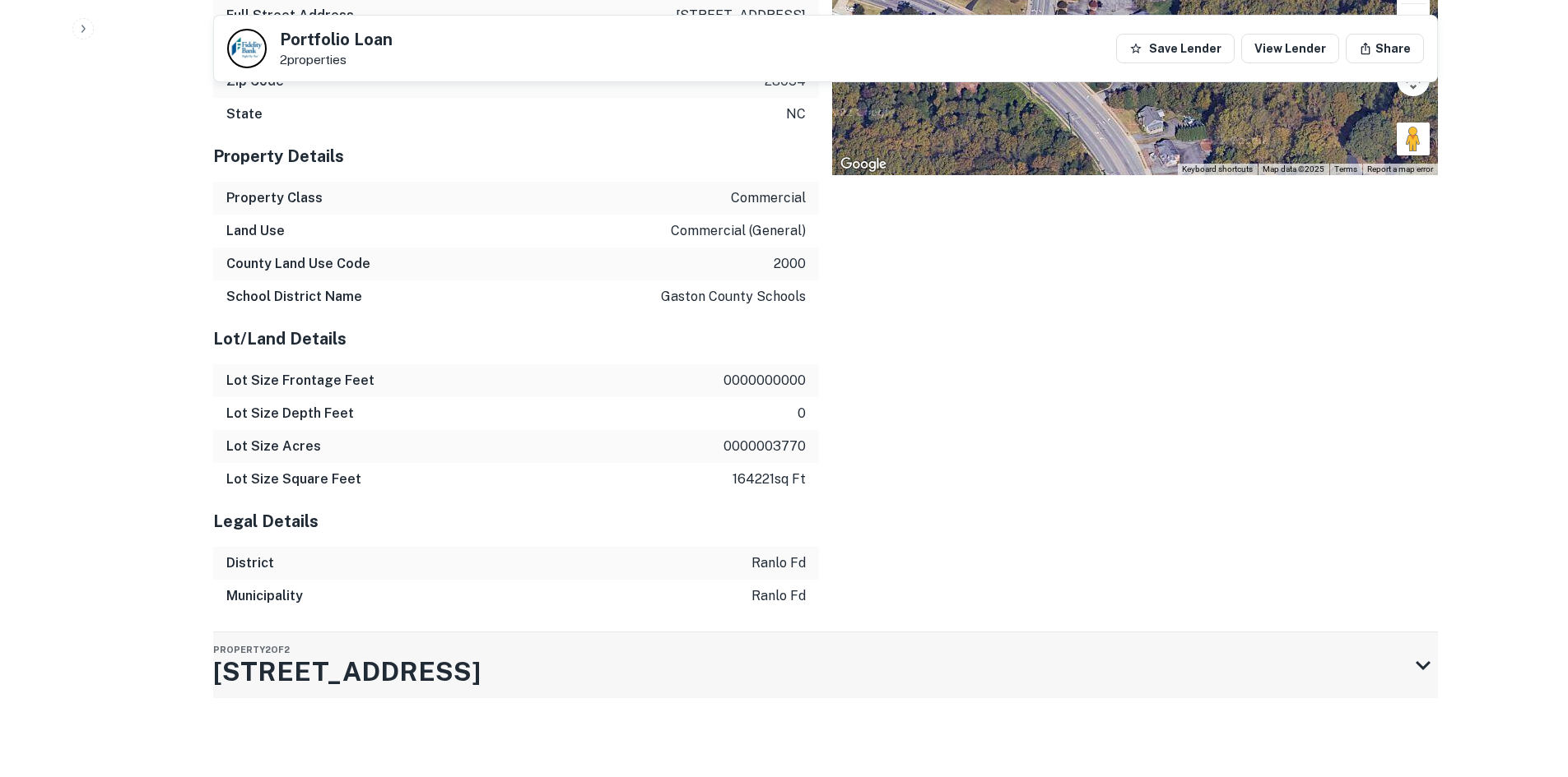
click at [689, 655] on div "Property 2 of 2 1146 N New Hope Rd" at bounding box center [810, 665] width 1195 height 66
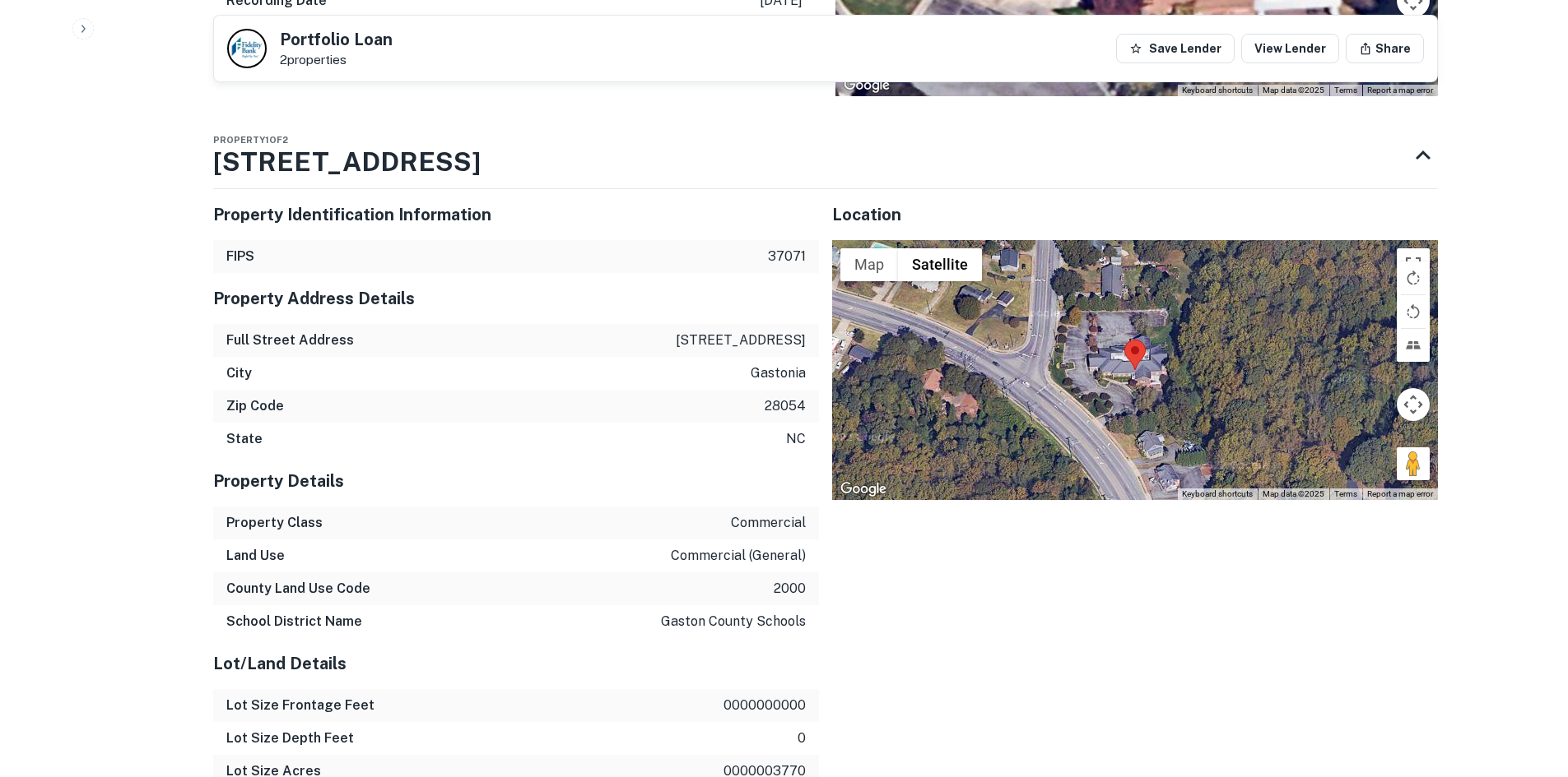
scroll to position [815, 0]
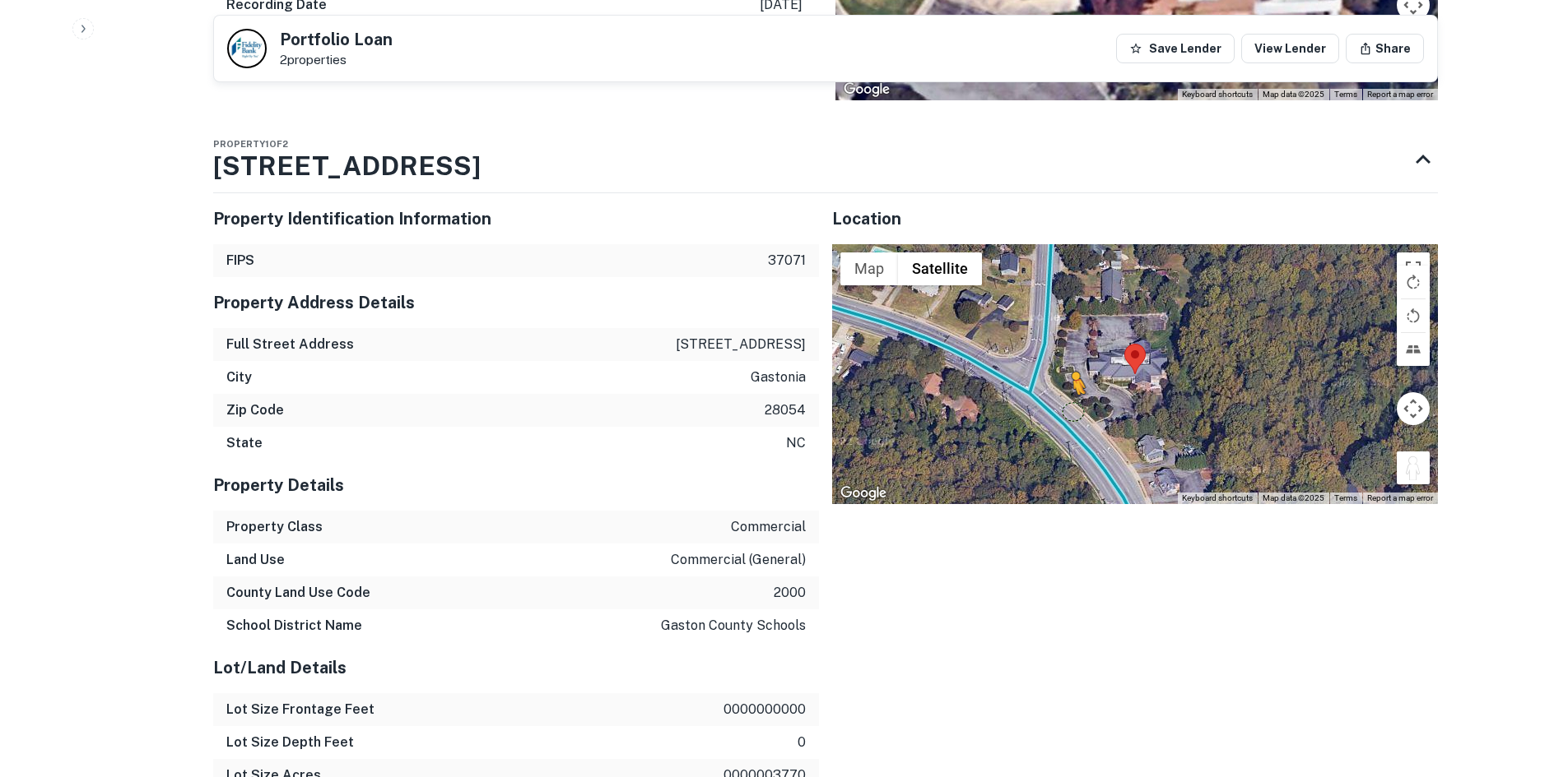
drag, startPoint x: 1403, startPoint y: 464, endPoint x: 1067, endPoint y: 412, distance: 340.0
click at [1067, 412] on div "To activate drag with keyboard, press Alt + Enter. Once in keyboard drag state,…" at bounding box center [1134, 374] width 606 height 260
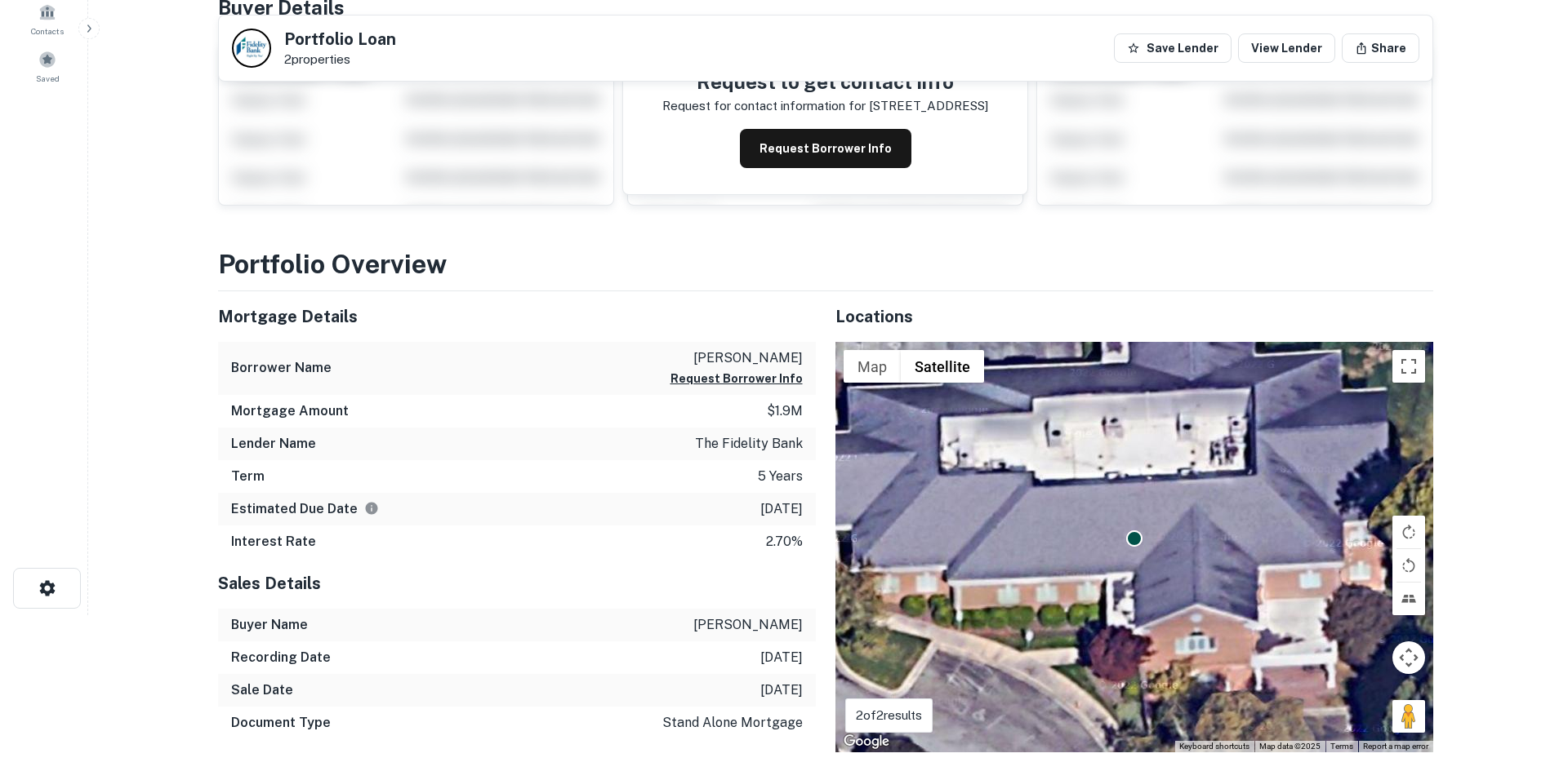
scroll to position [0, 0]
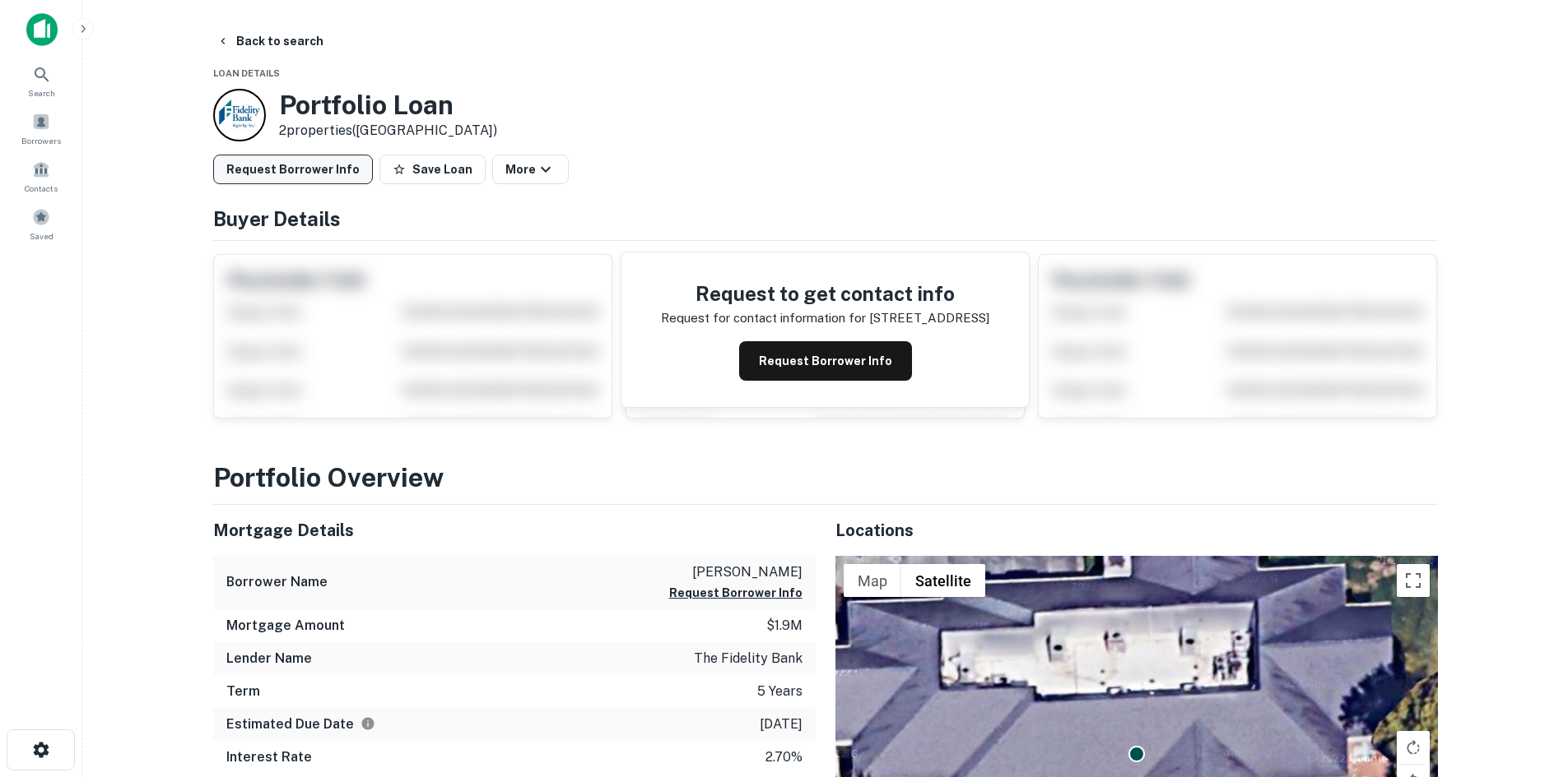
click at [317, 157] on button "Request Borrower Info" at bounding box center [293, 170] width 160 height 30
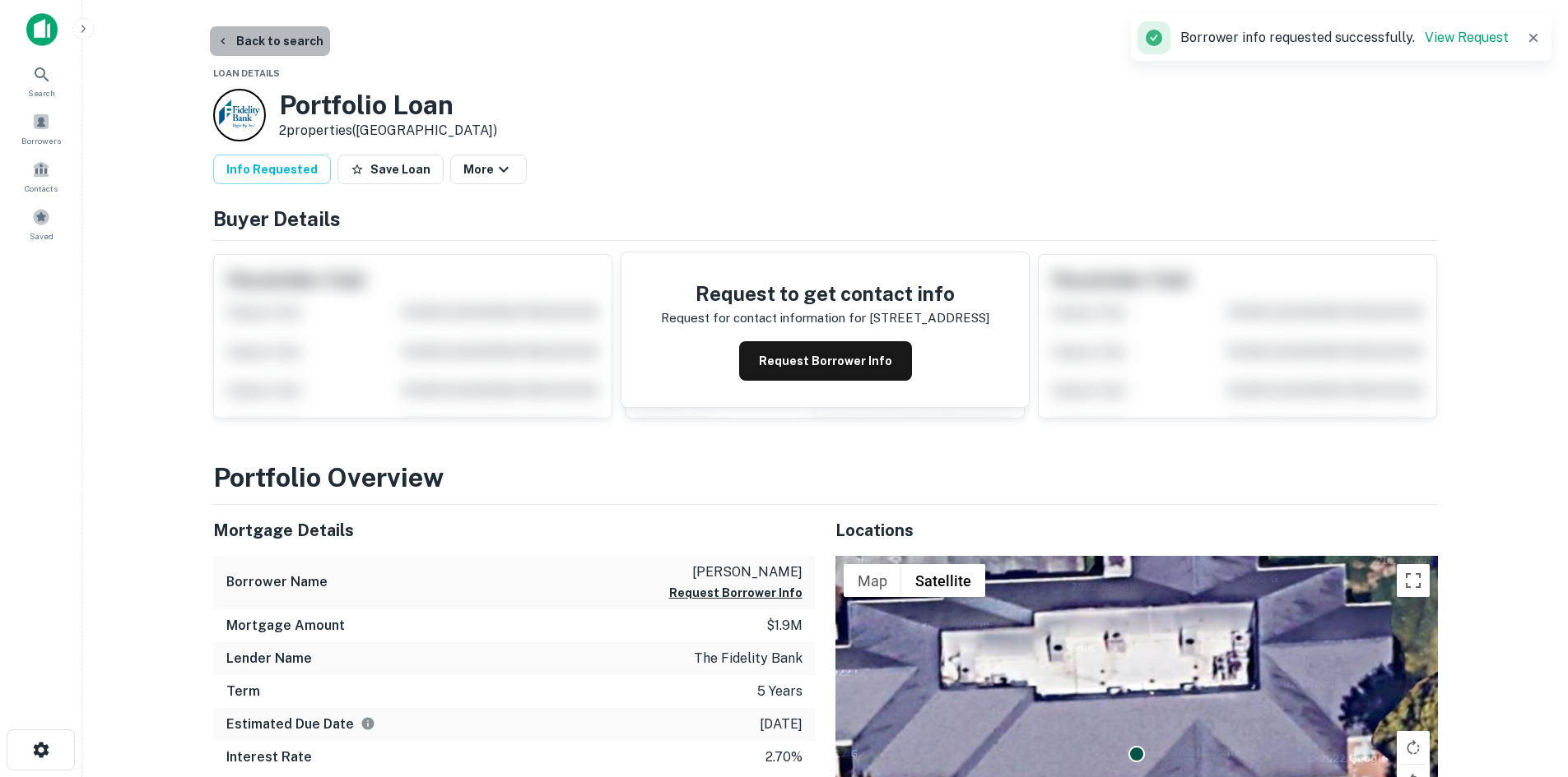
click at [274, 45] on button "Back to search" at bounding box center [270, 41] width 120 height 30
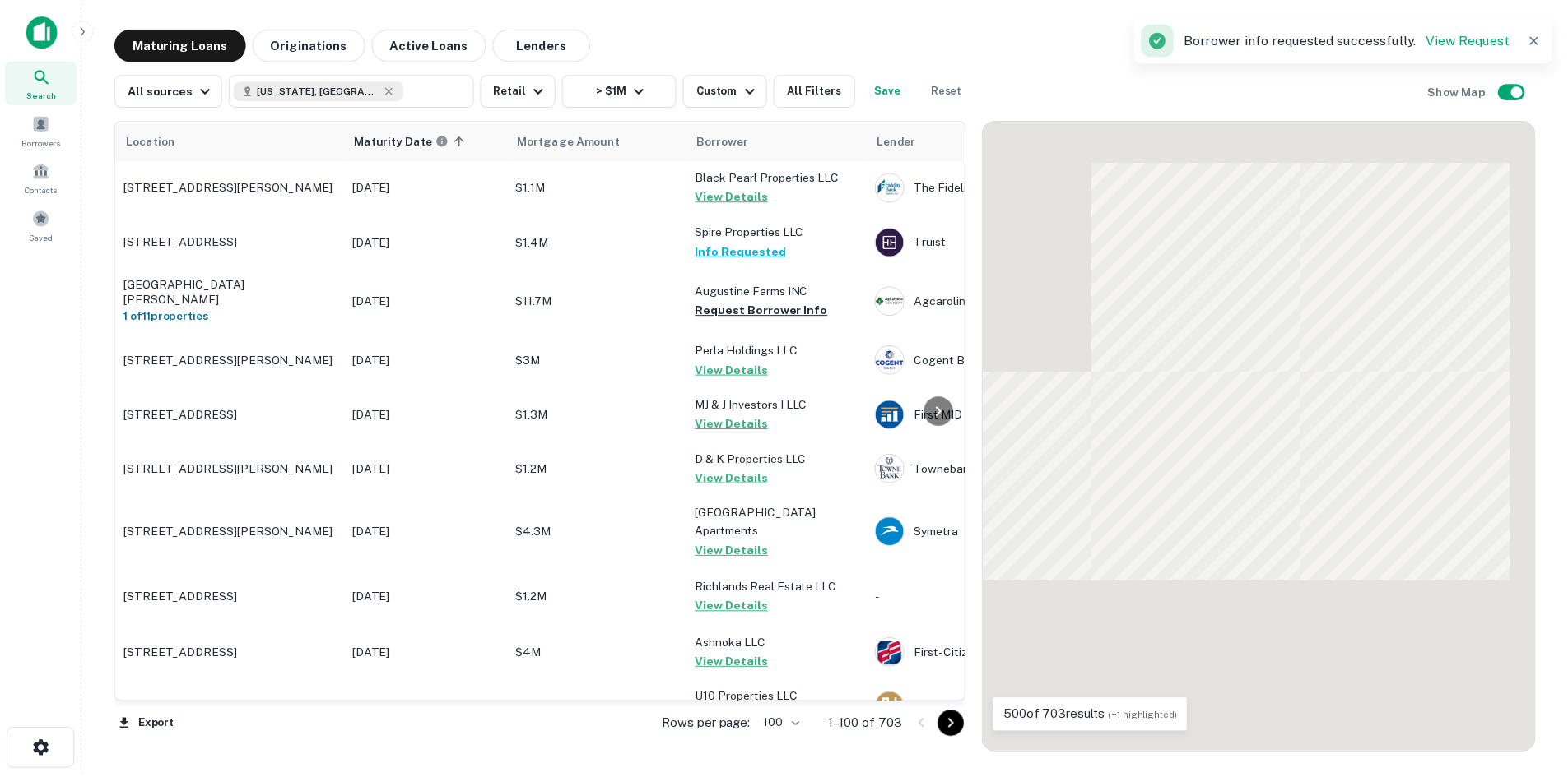
scroll to position [3619, 0]
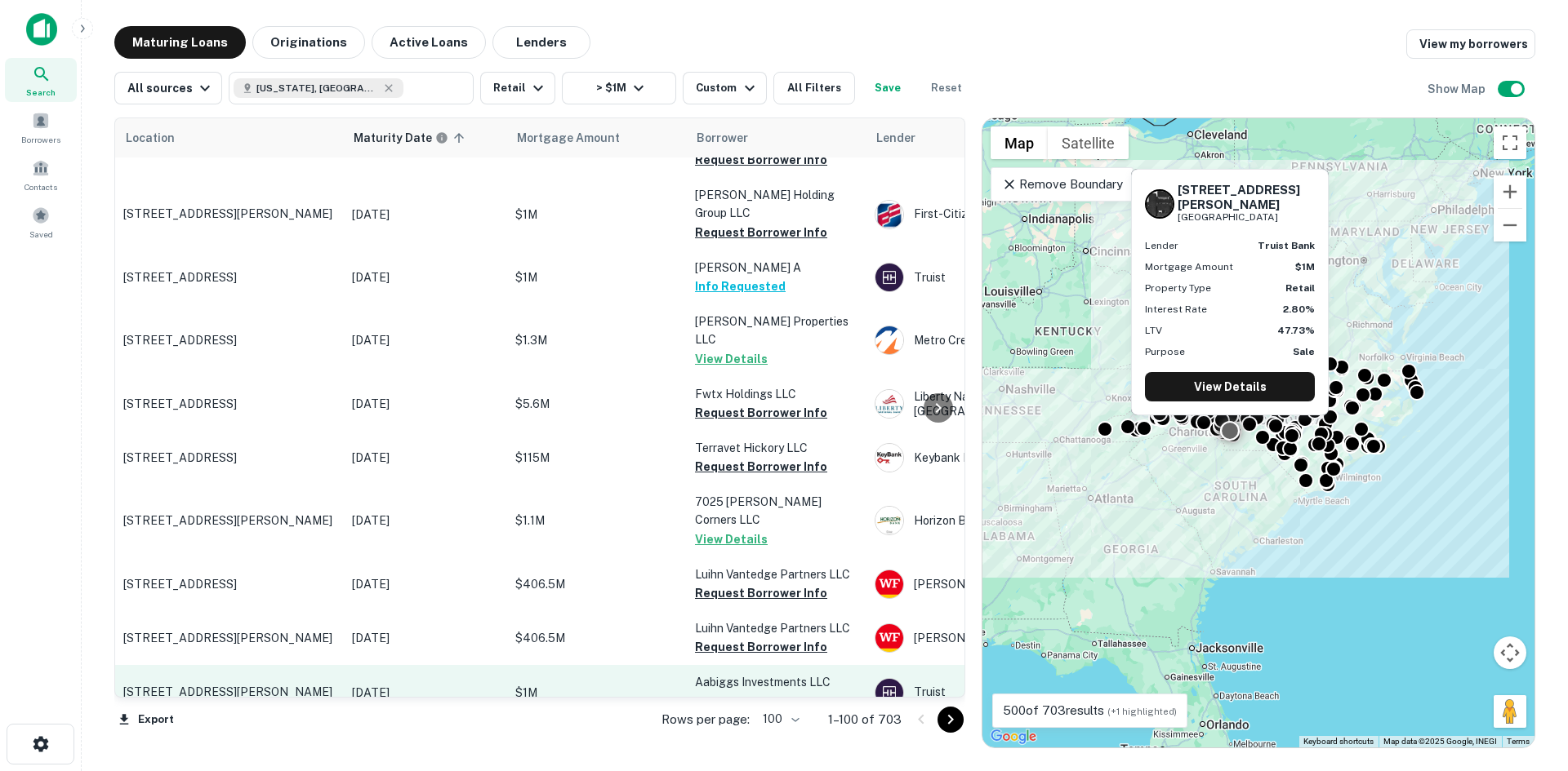
click at [277, 685] on p "1306 Wesley Chapel Rd Indian Trail, NC28079" at bounding box center [229, 692] width 212 height 15
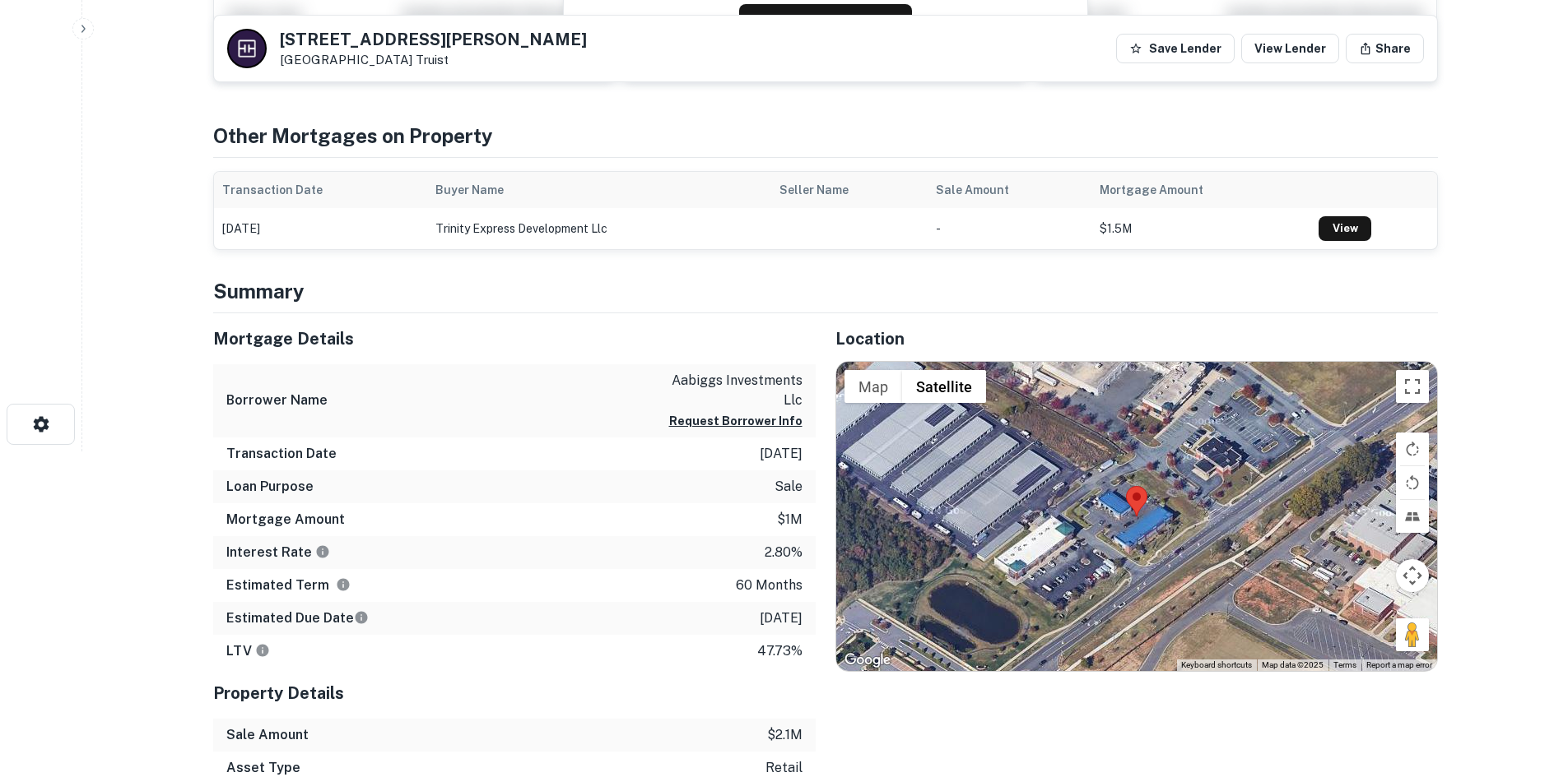
scroll to position [329, 0]
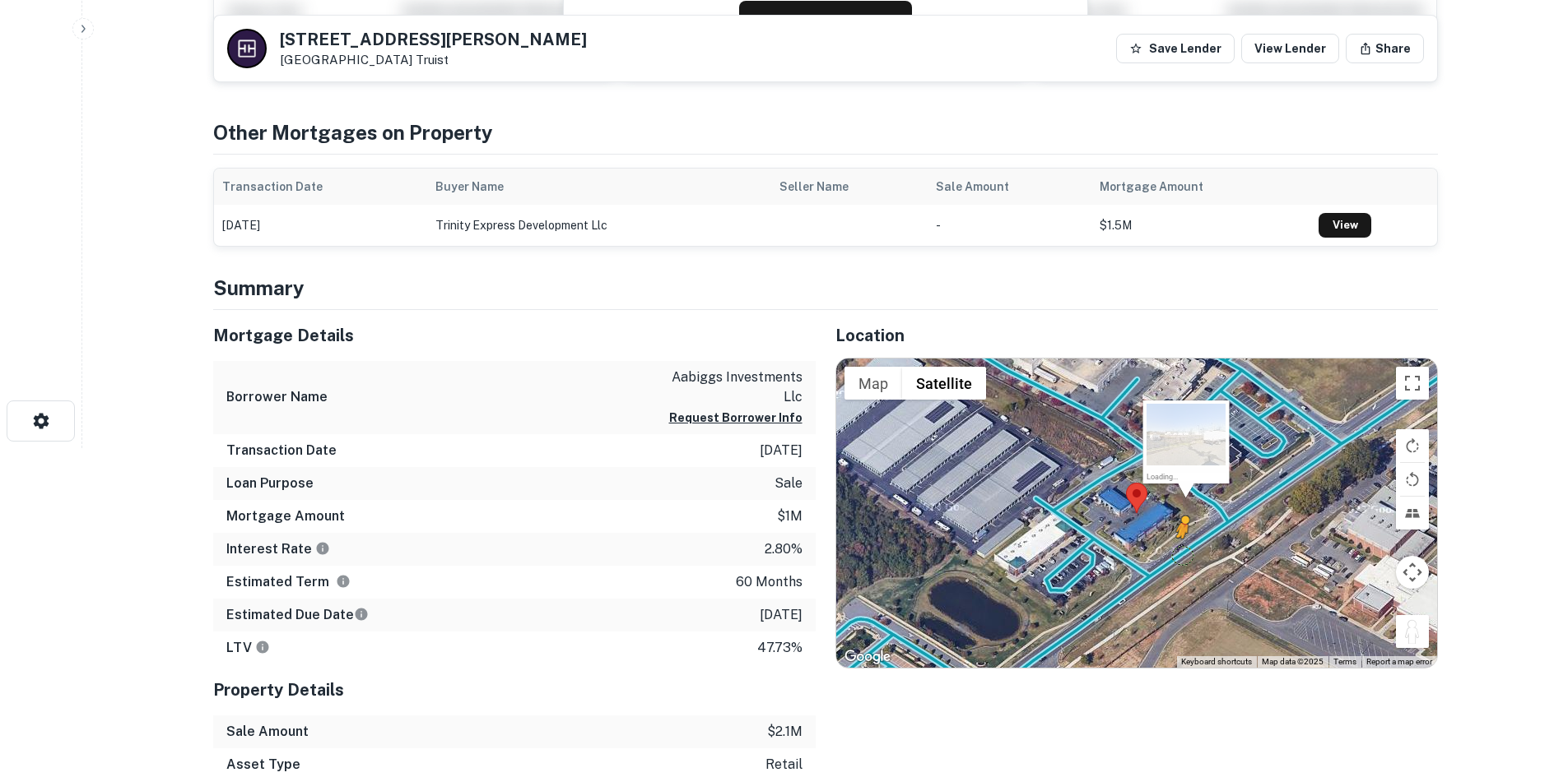
drag, startPoint x: 1426, startPoint y: 641, endPoint x: 1175, endPoint y: 547, distance: 268.0
click at [1176, 547] on div "To activate drag with keyboard, press Alt + Enter. Once in keyboard drag state,…" at bounding box center [1136, 513] width 601 height 309
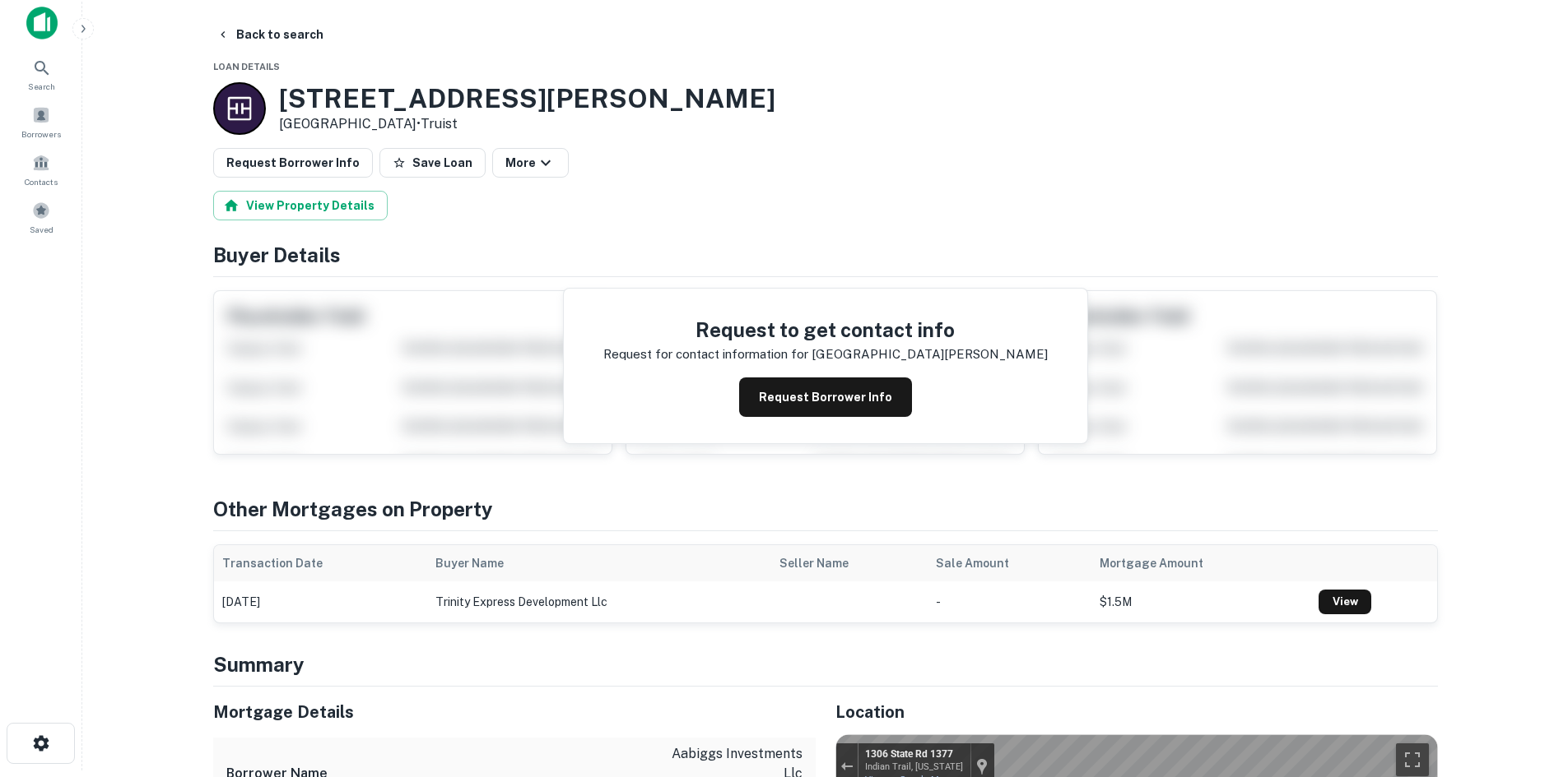
scroll to position [0, 0]
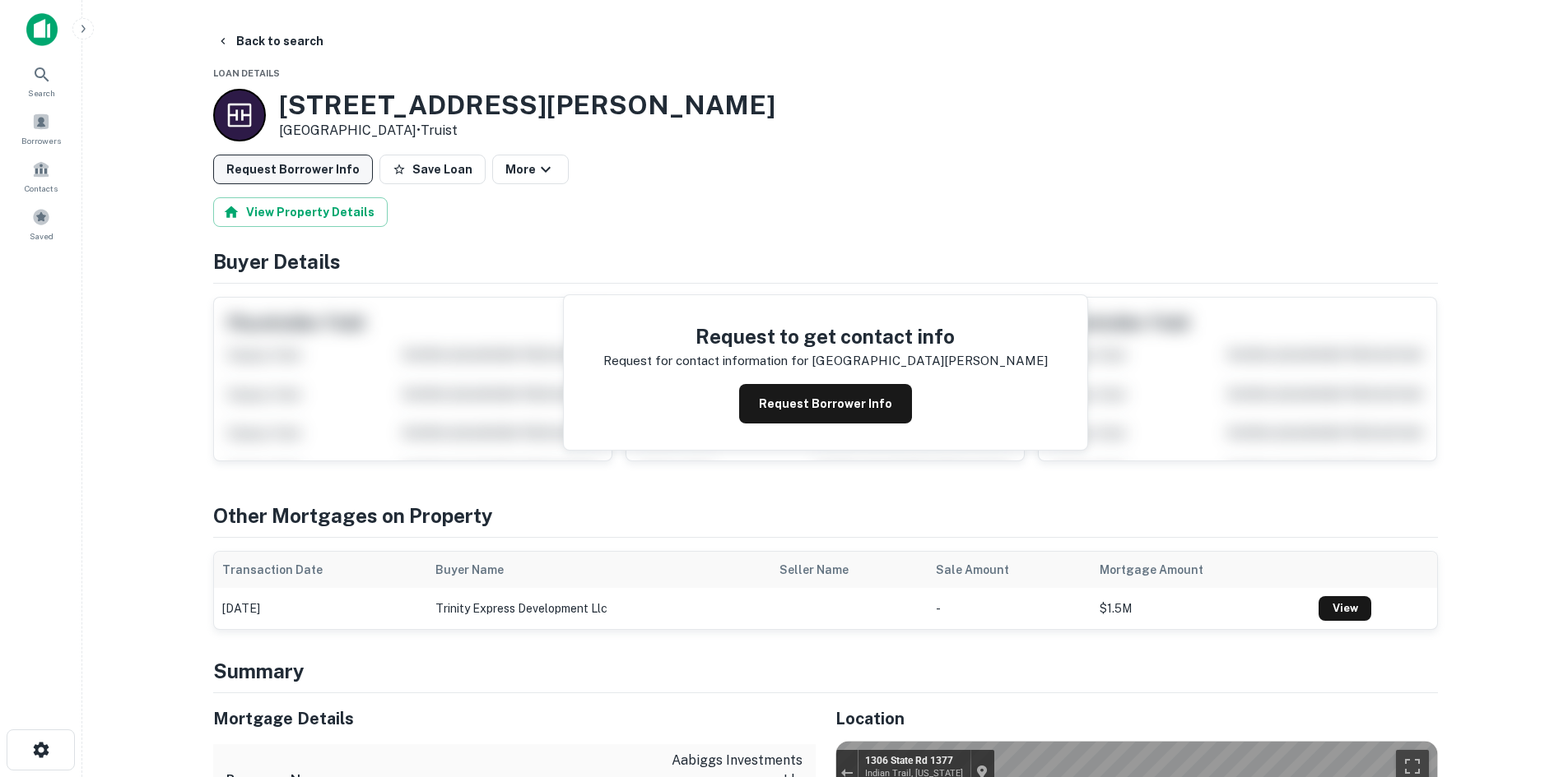
click at [313, 178] on button "Request Borrower Info" at bounding box center [293, 170] width 160 height 30
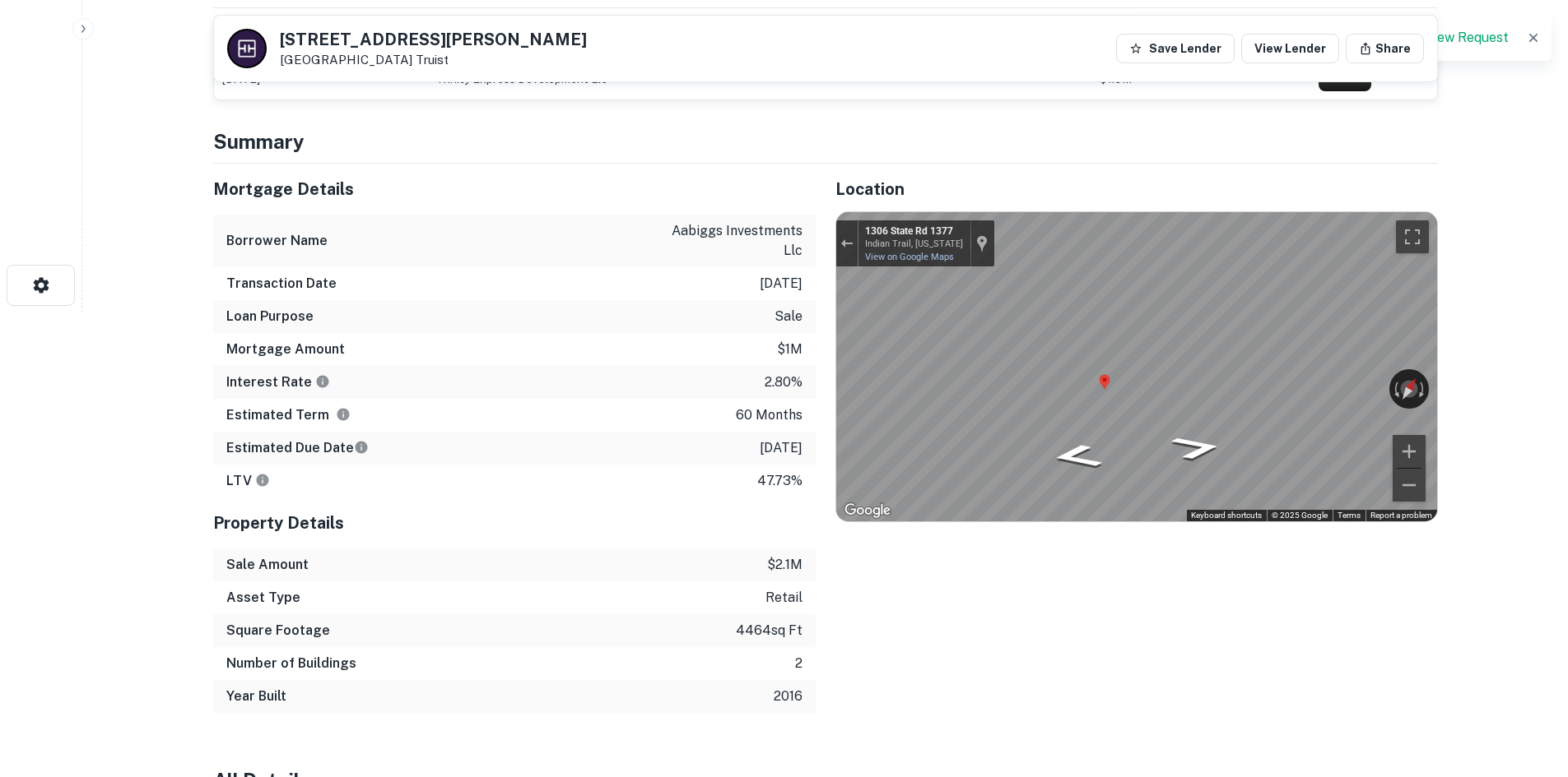
scroll to position [493, 0]
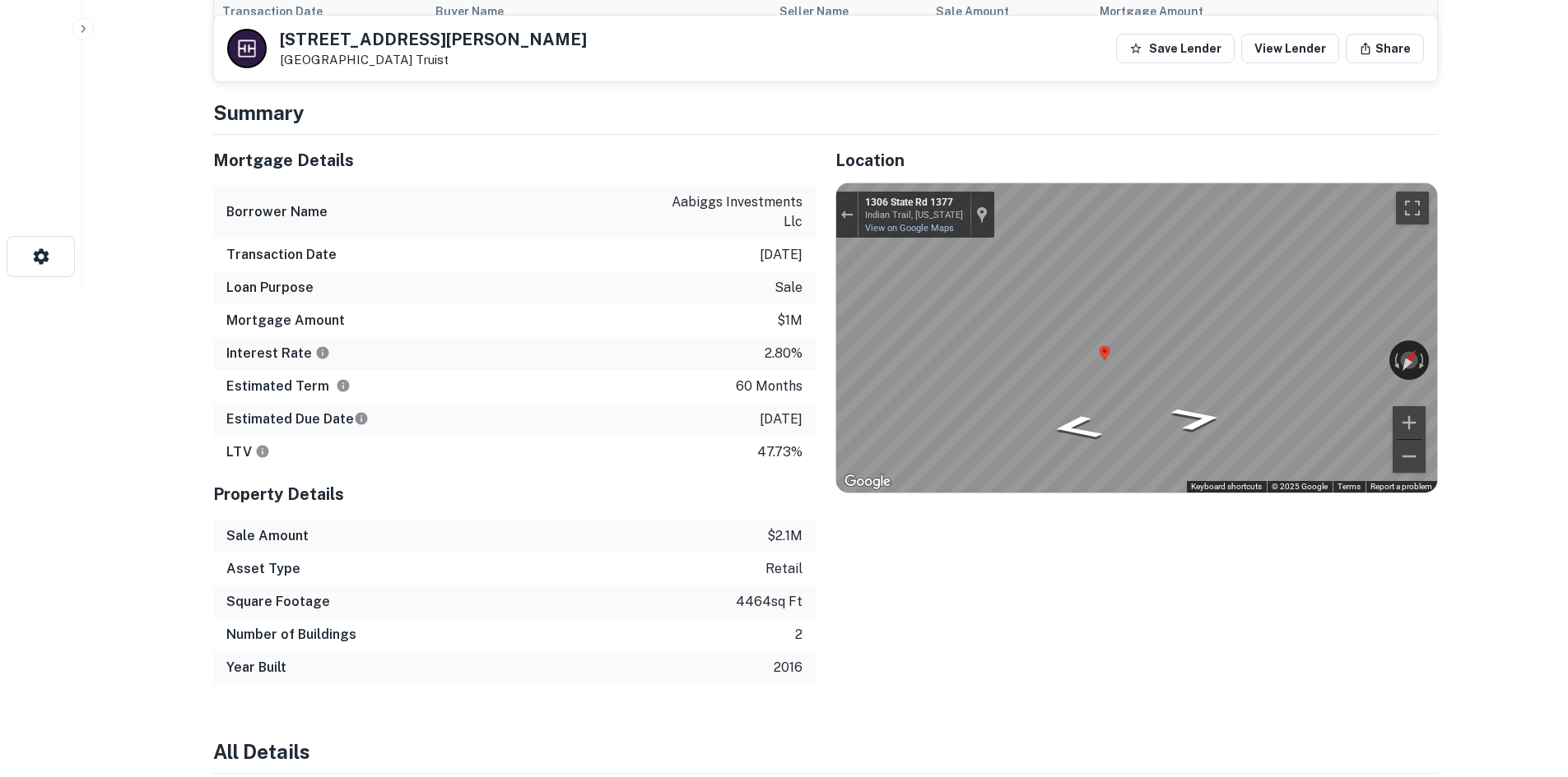
drag, startPoint x: 930, startPoint y: 575, endPoint x: 1077, endPoint y: 585, distance: 147.3
click at [1077, 585] on div "Location ← Move left → Move right ↑ Move up ↓ Move down + Zoom in - Zoom out Ho…" at bounding box center [1126, 409] width 622 height 549
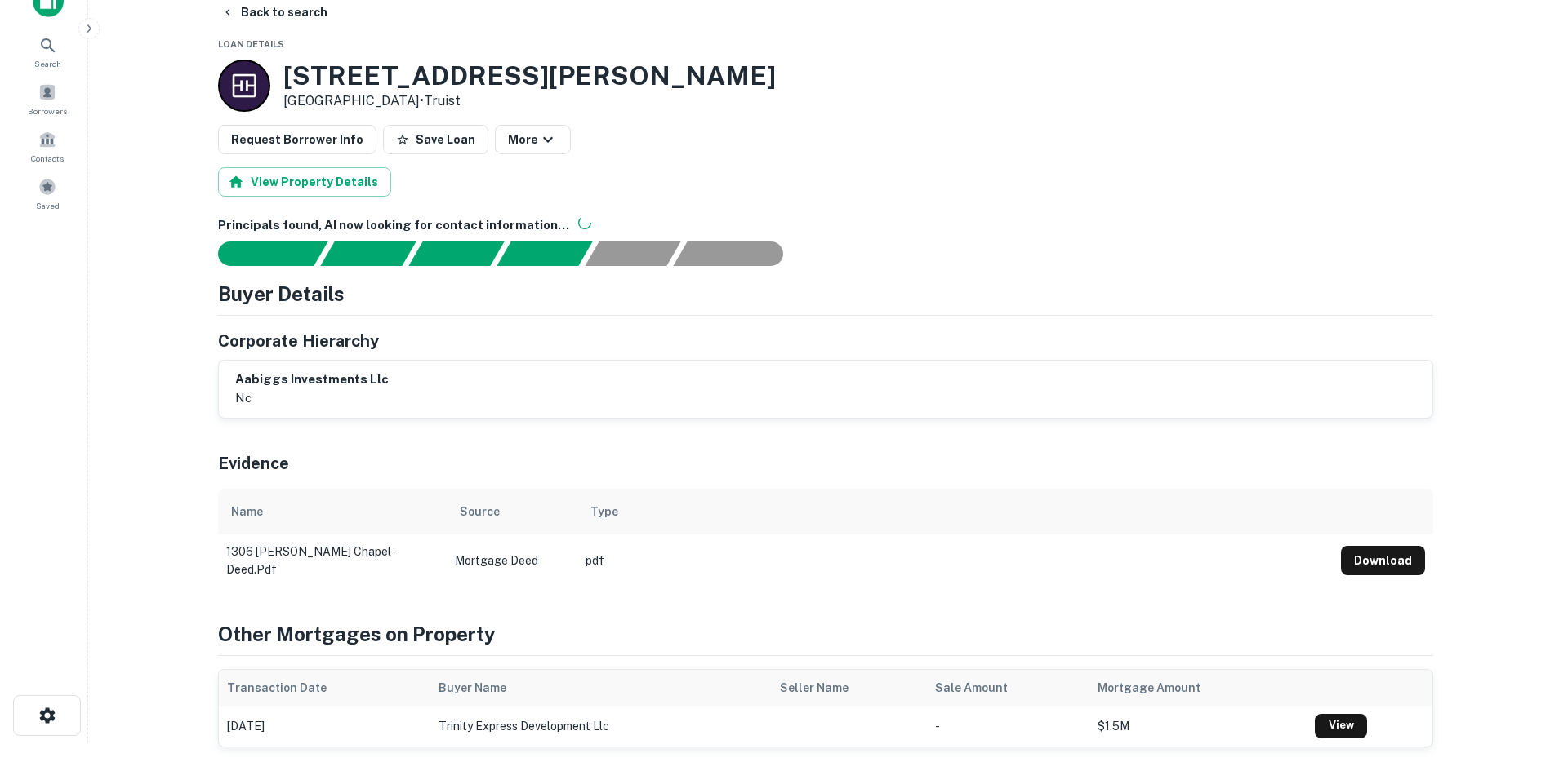
scroll to position [0, 0]
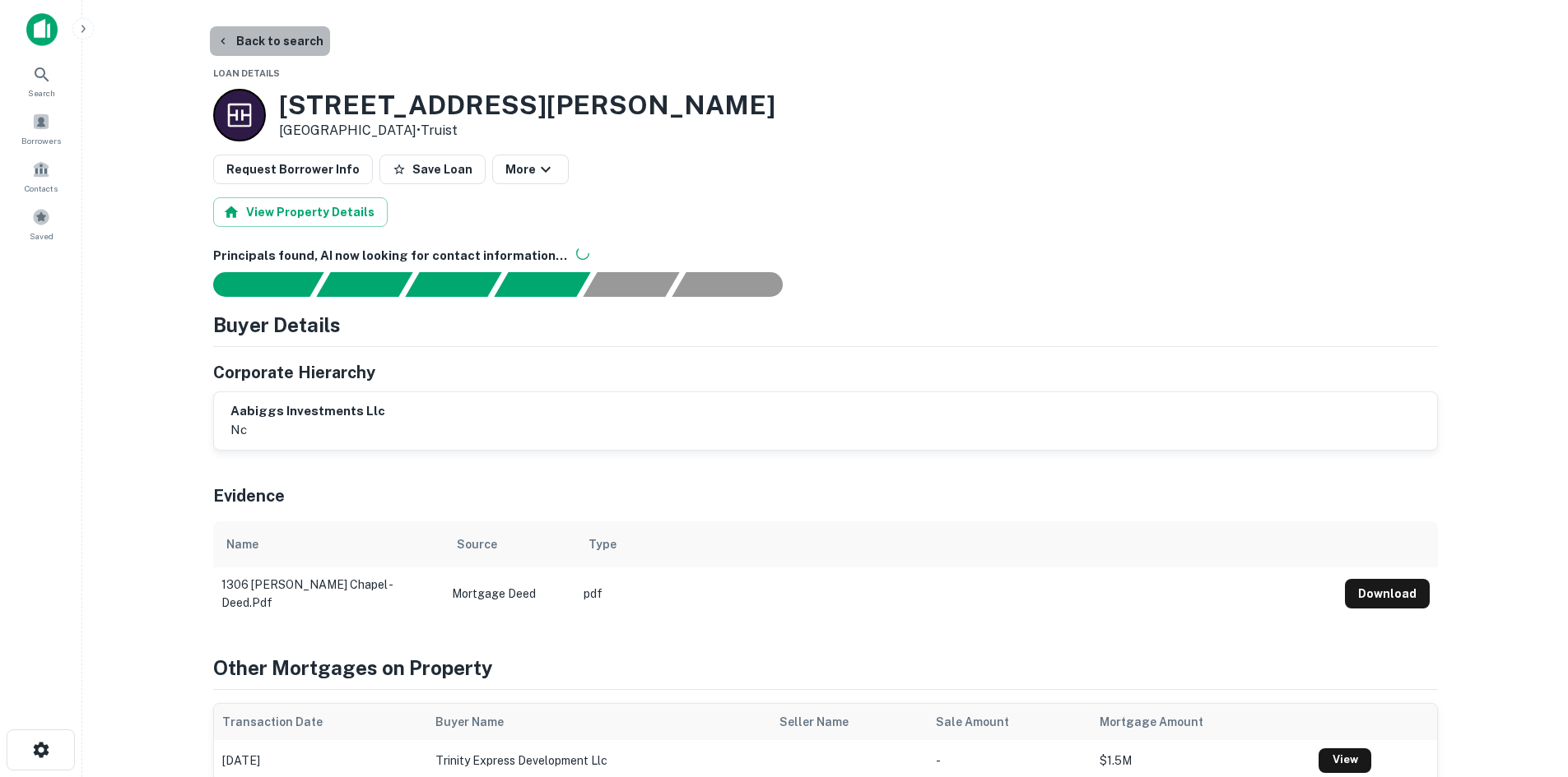
click at [305, 45] on button "Back to search" at bounding box center [270, 41] width 120 height 30
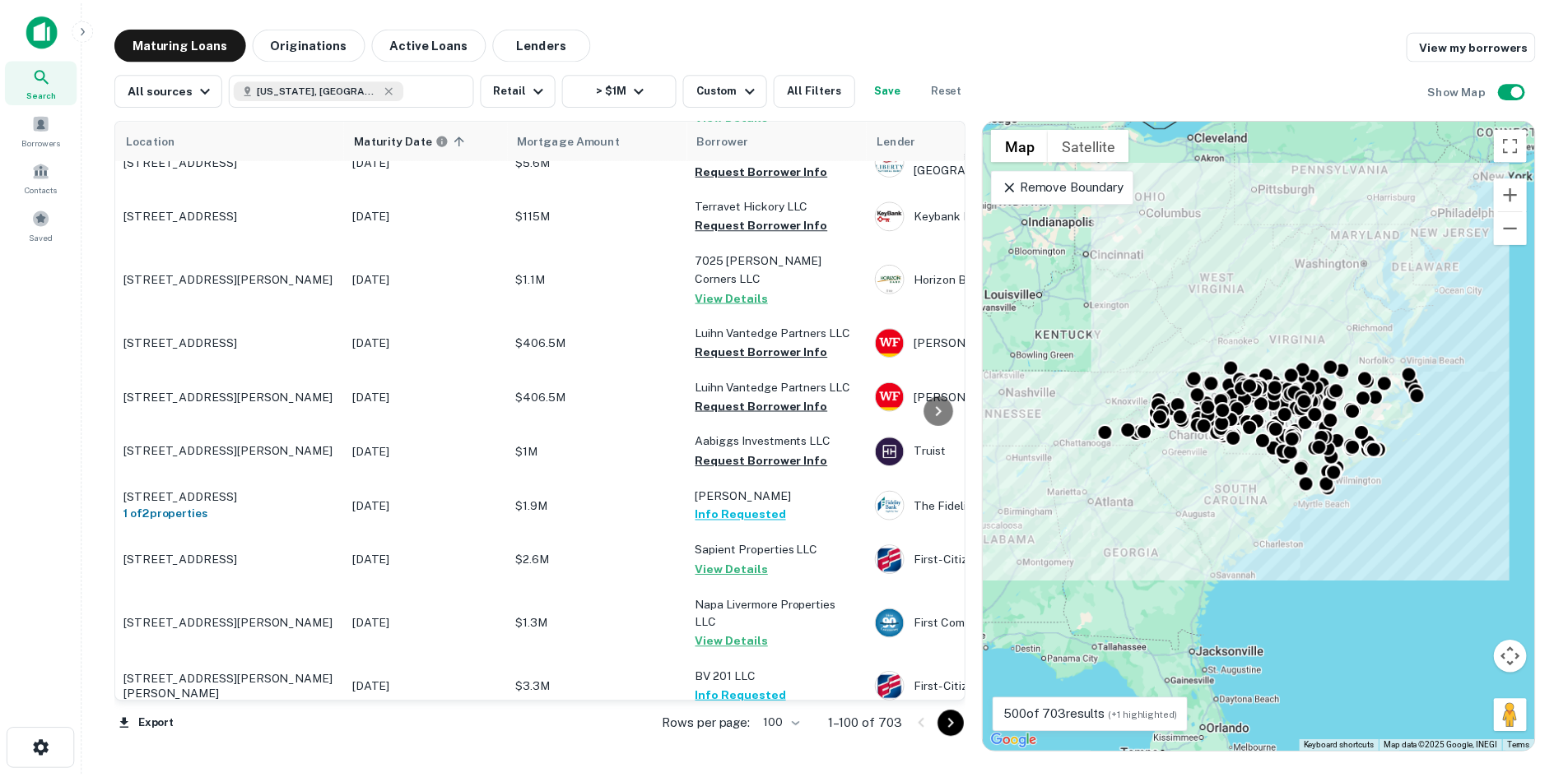
scroll to position [4441, 0]
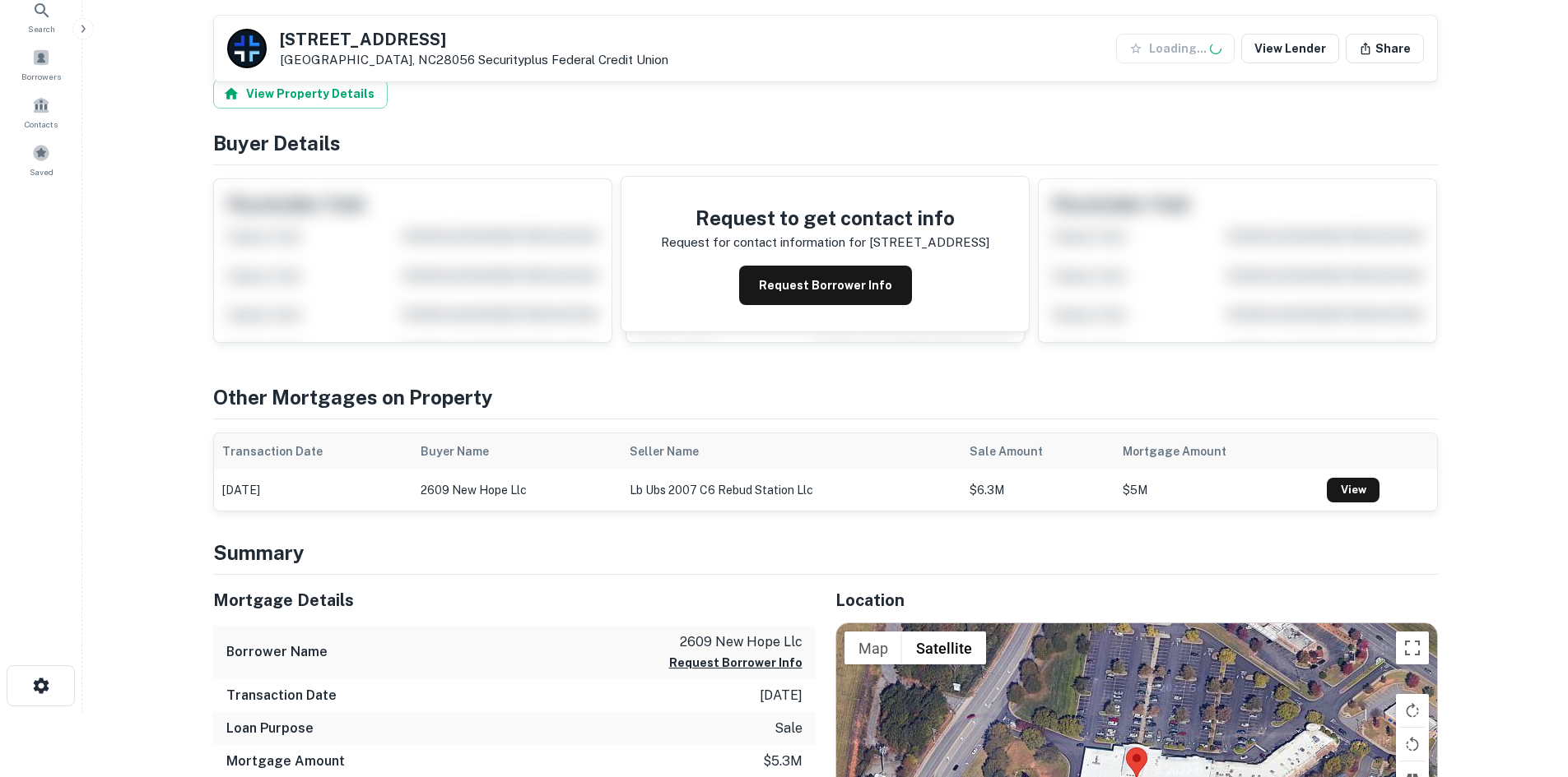
scroll to position [411, 0]
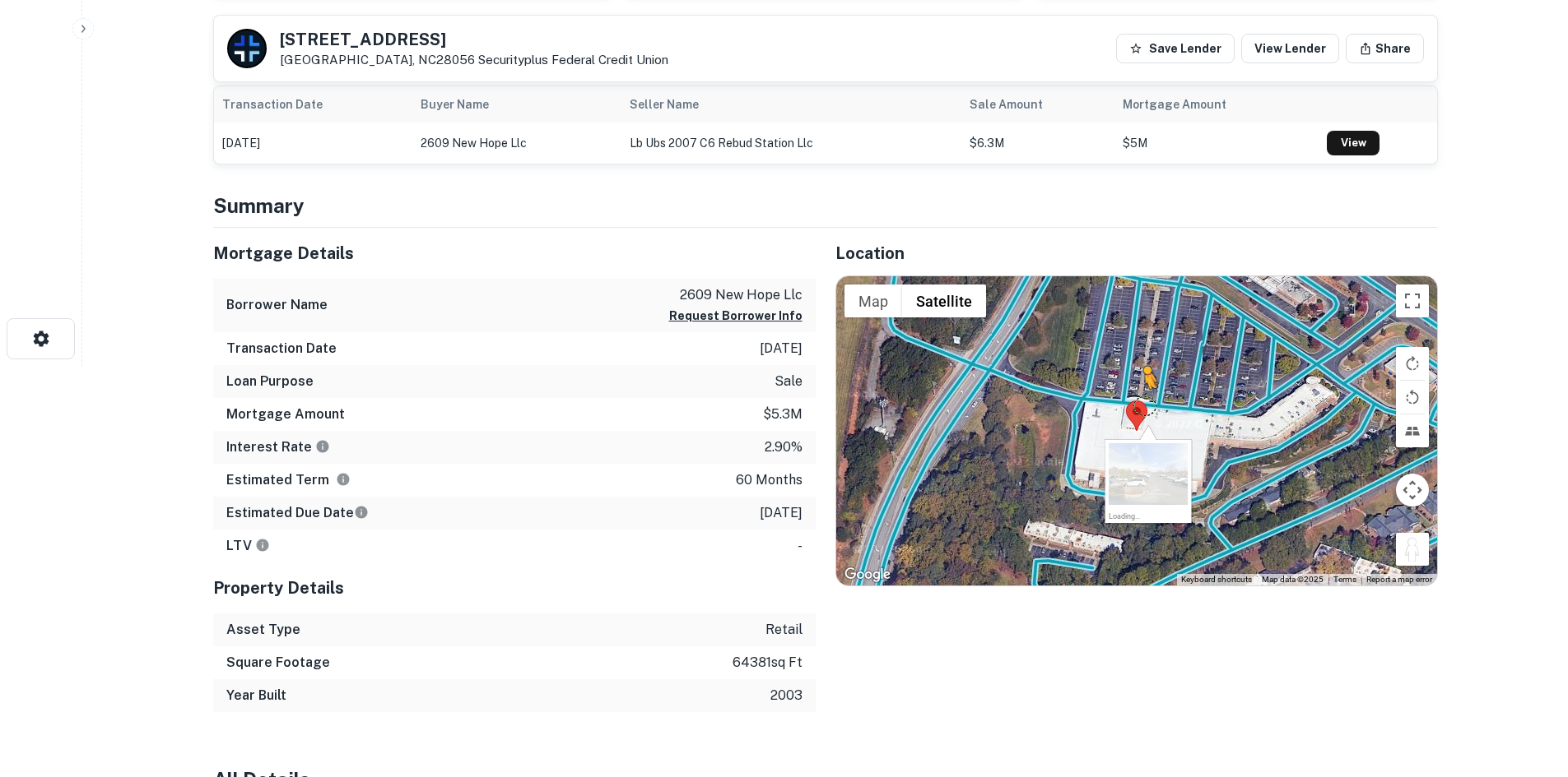
drag, startPoint x: 1427, startPoint y: 563, endPoint x: 1125, endPoint y: 390, distance: 348.0
click at [1125, 390] on div "To activate drag with keyboard, press Alt + Enter. Once in keyboard drag state,…" at bounding box center [1136, 431] width 601 height 309
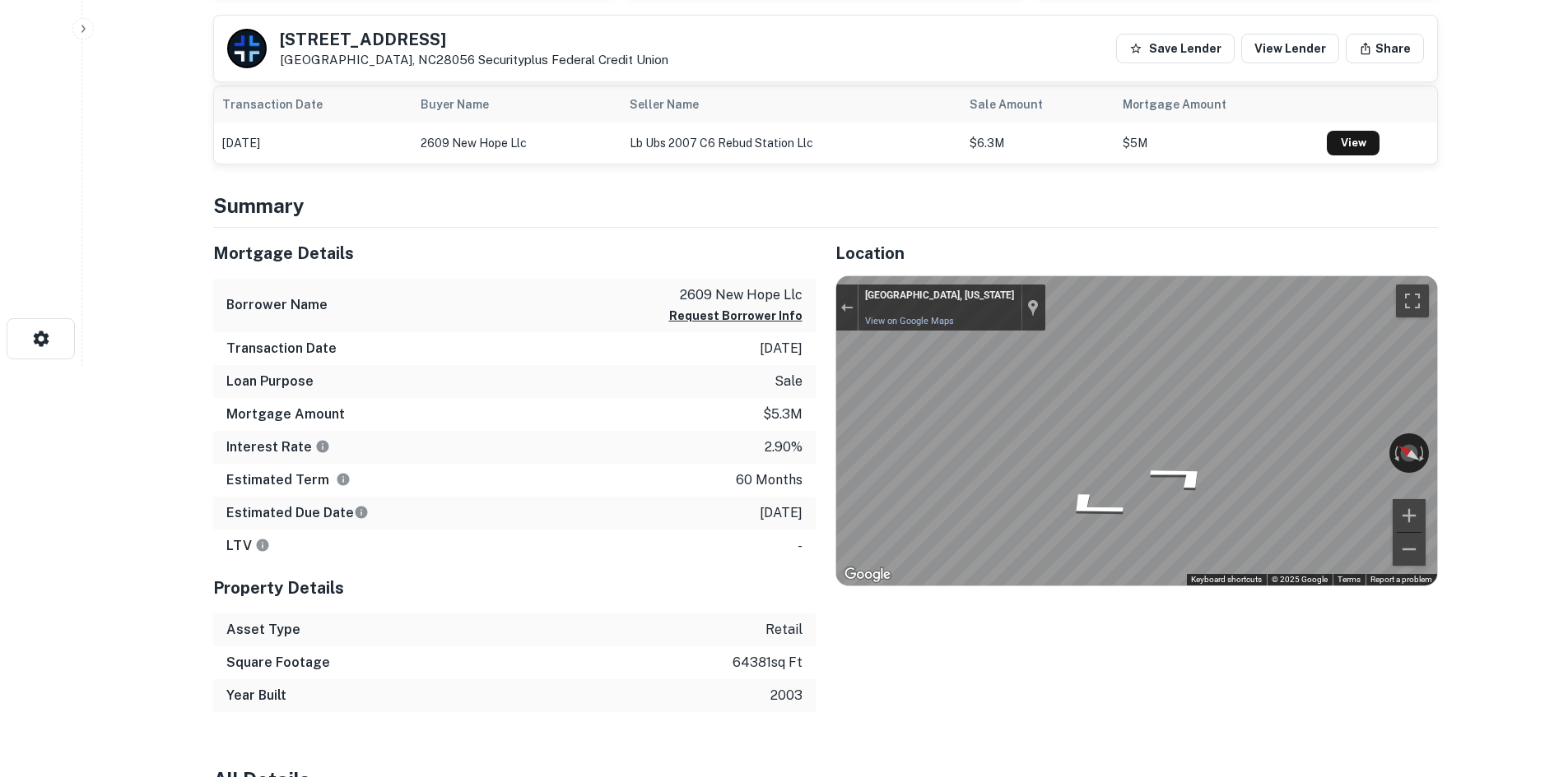
click at [612, 362] on div "Mortgage Details Borrower Name 2609 new hope llc Request Borrower Info Transact…" at bounding box center [815, 469] width 1244 height 484
click at [475, 389] on div "Mortgage Details Borrower Name 2609 new hope llc Request Borrower Info Transact…" at bounding box center [815, 469] width 1244 height 484
click at [691, 442] on div "Mortgage Details Borrower Name 2609 new hope llc Request Borrower Info Transact…" at bounding box center [815, 469] width 1244 height 484
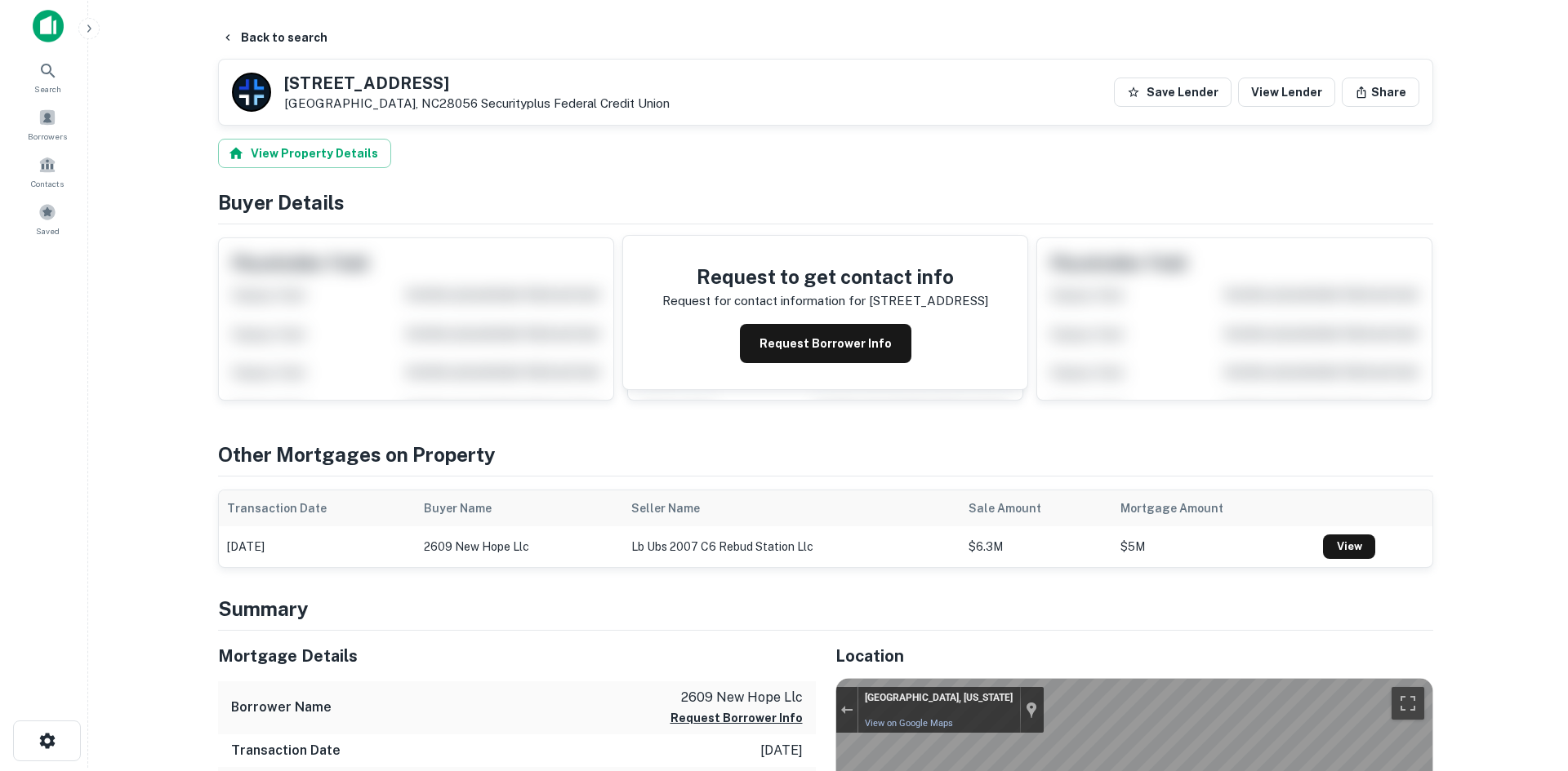
scroll to position [0, 0]
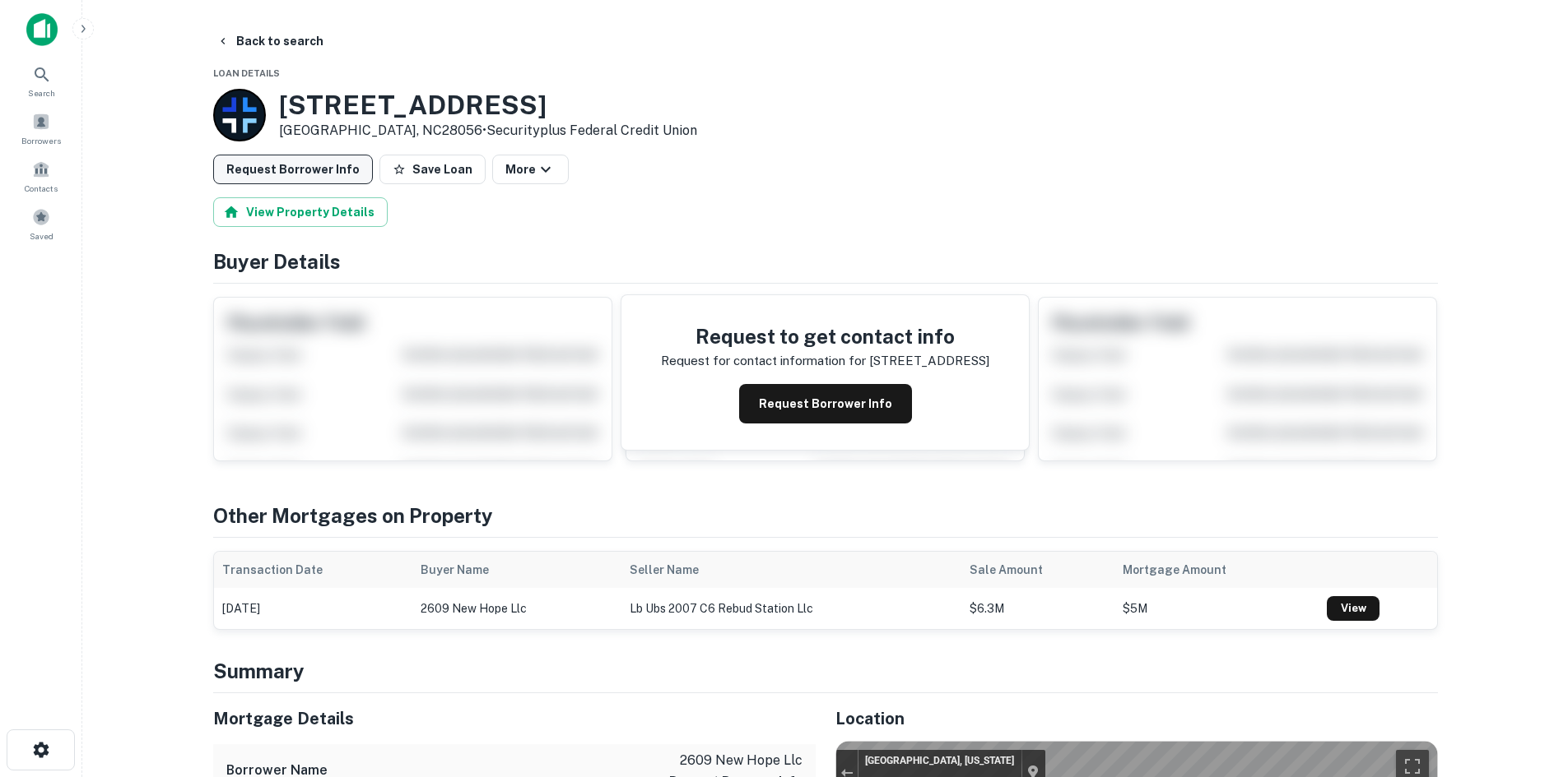
click at [332, 176] on button "Request Borrower Info" at bounding box center [293, 170] width 160 height 30
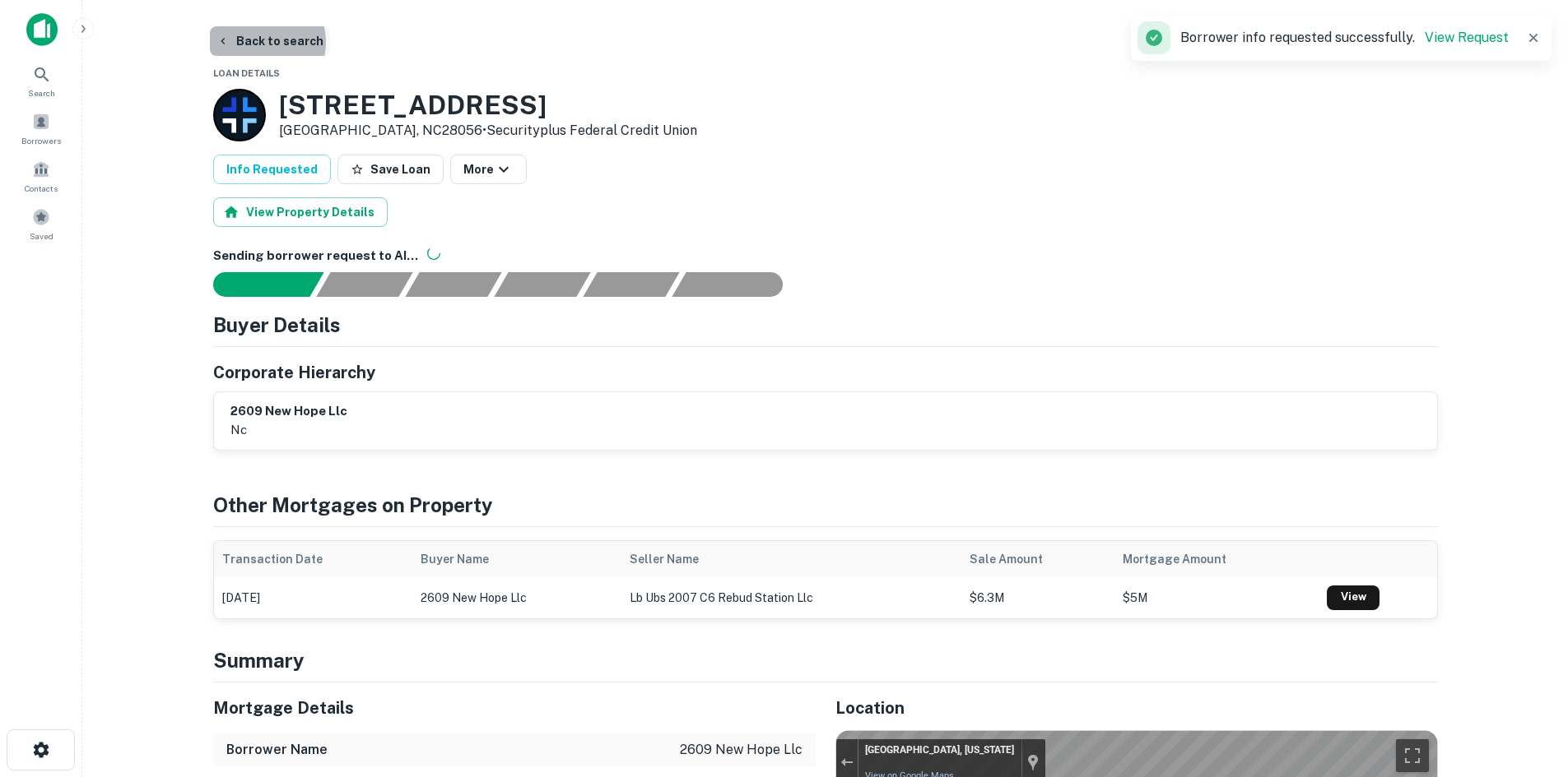
click at [259, 42] on button "Back to search" at bounding box center [270, 41] width 120 height 30
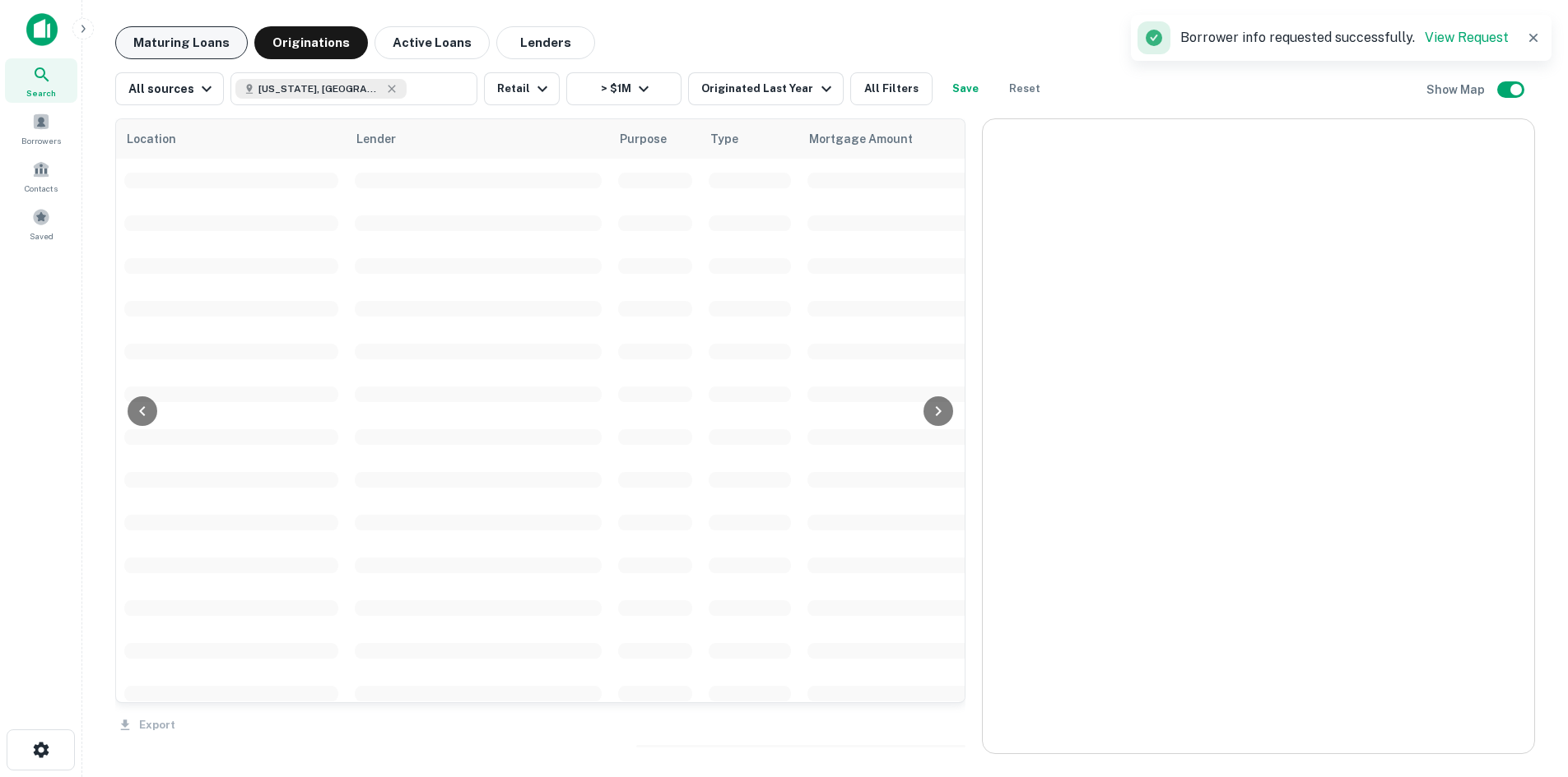
click at [199, 27] on button "Maturing Loans" at bounding box center [181, 42] width 133 height 33
click at [193, 36] on button "Maturing Loans" at bounding box center [181, 42] width 133 height 33
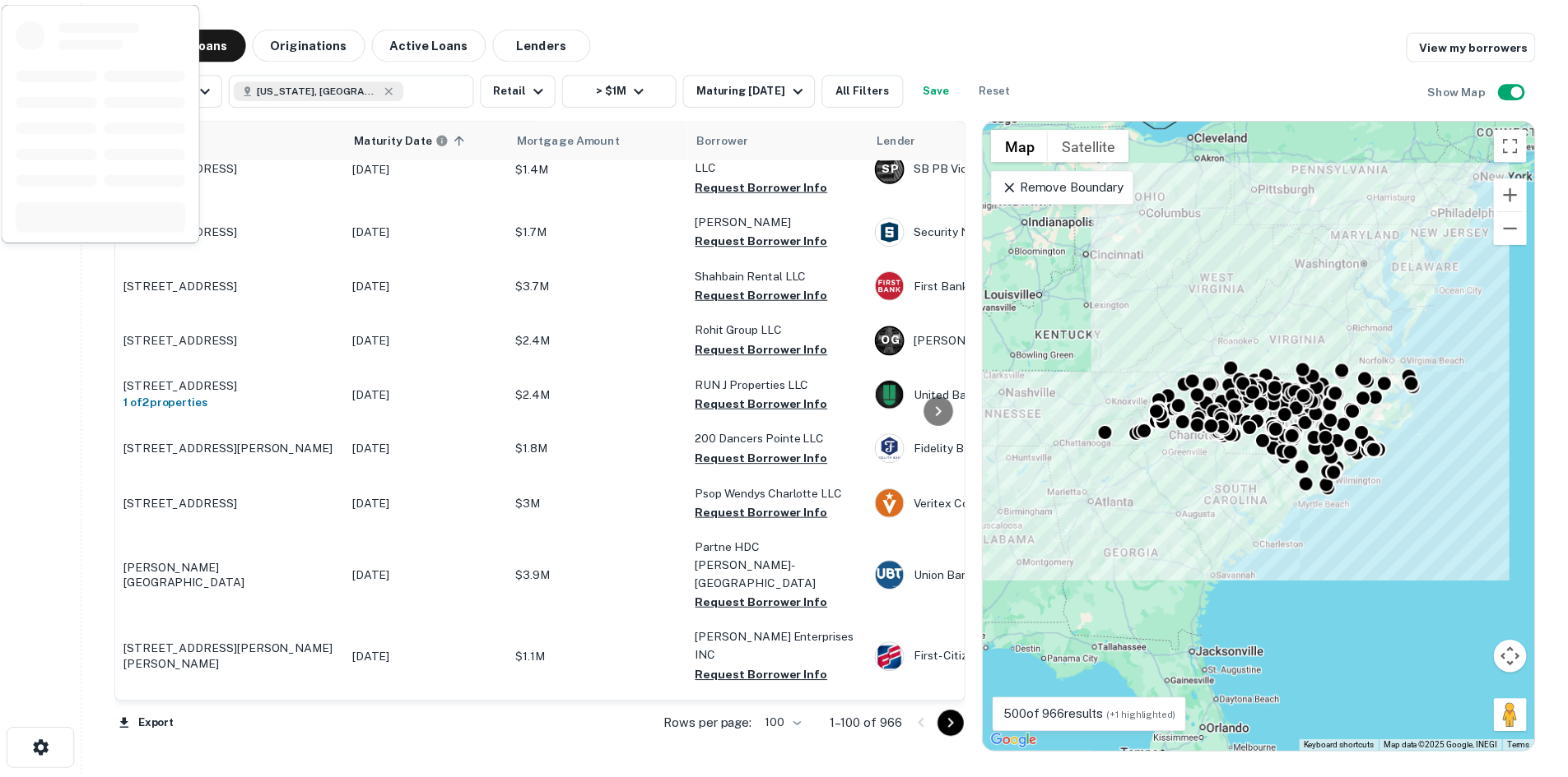
scroll to position [4075, 0]
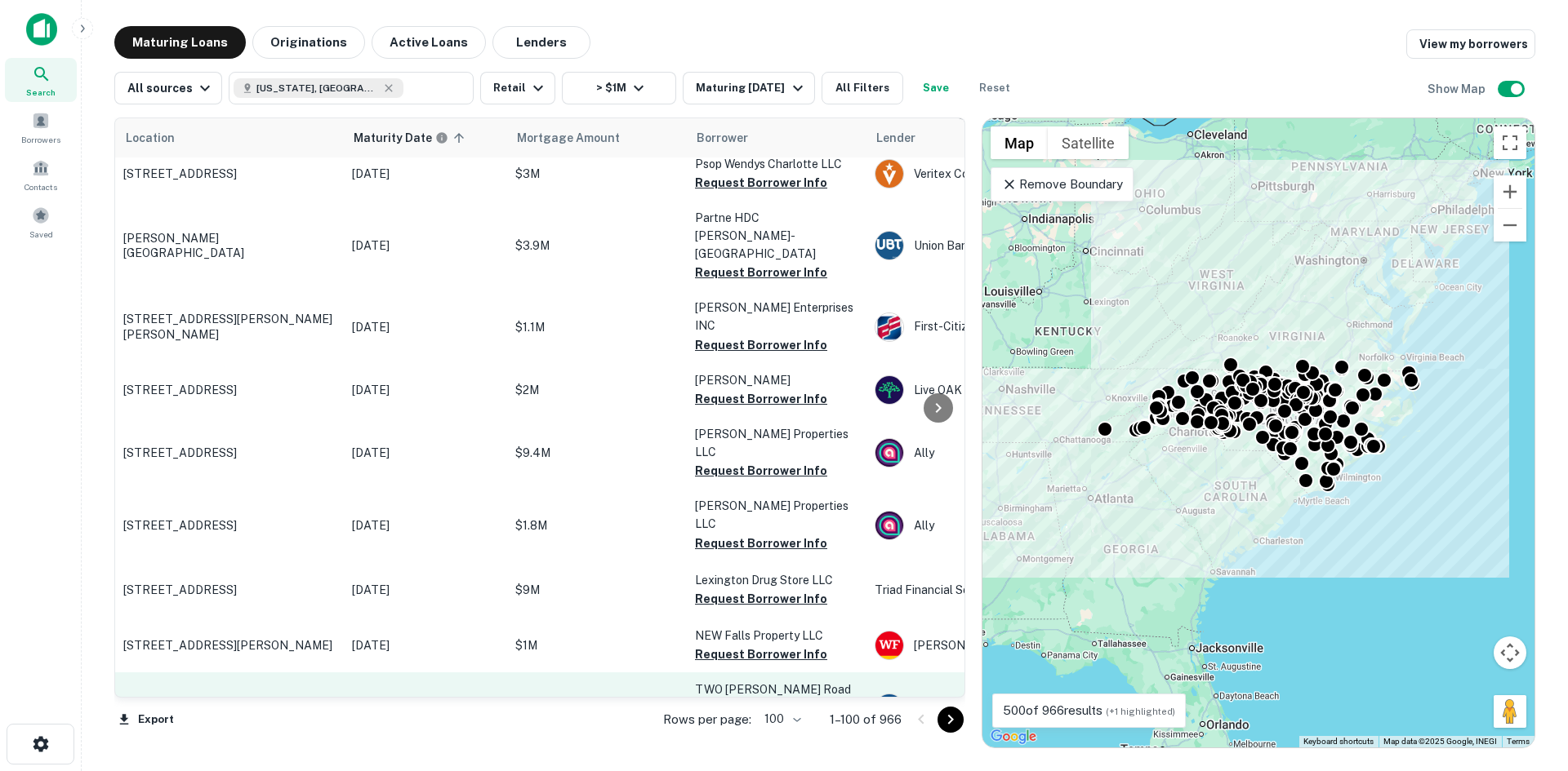
click at [208, 701] on p "[STREET_ADDRESS][PERSON_NAME]" at bounding box center [229, 708] width 212 height 15
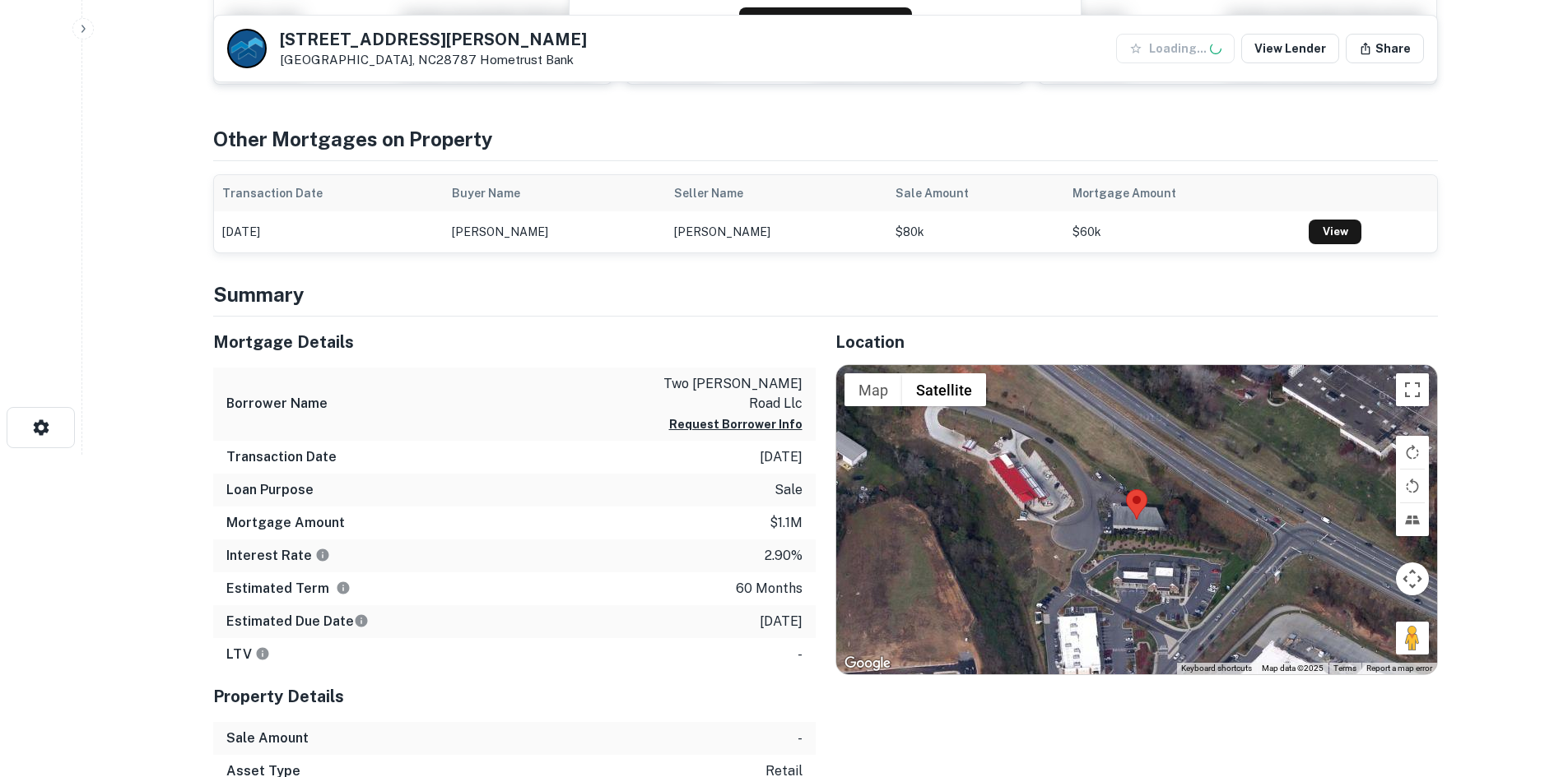
scroll to position [329, 0]
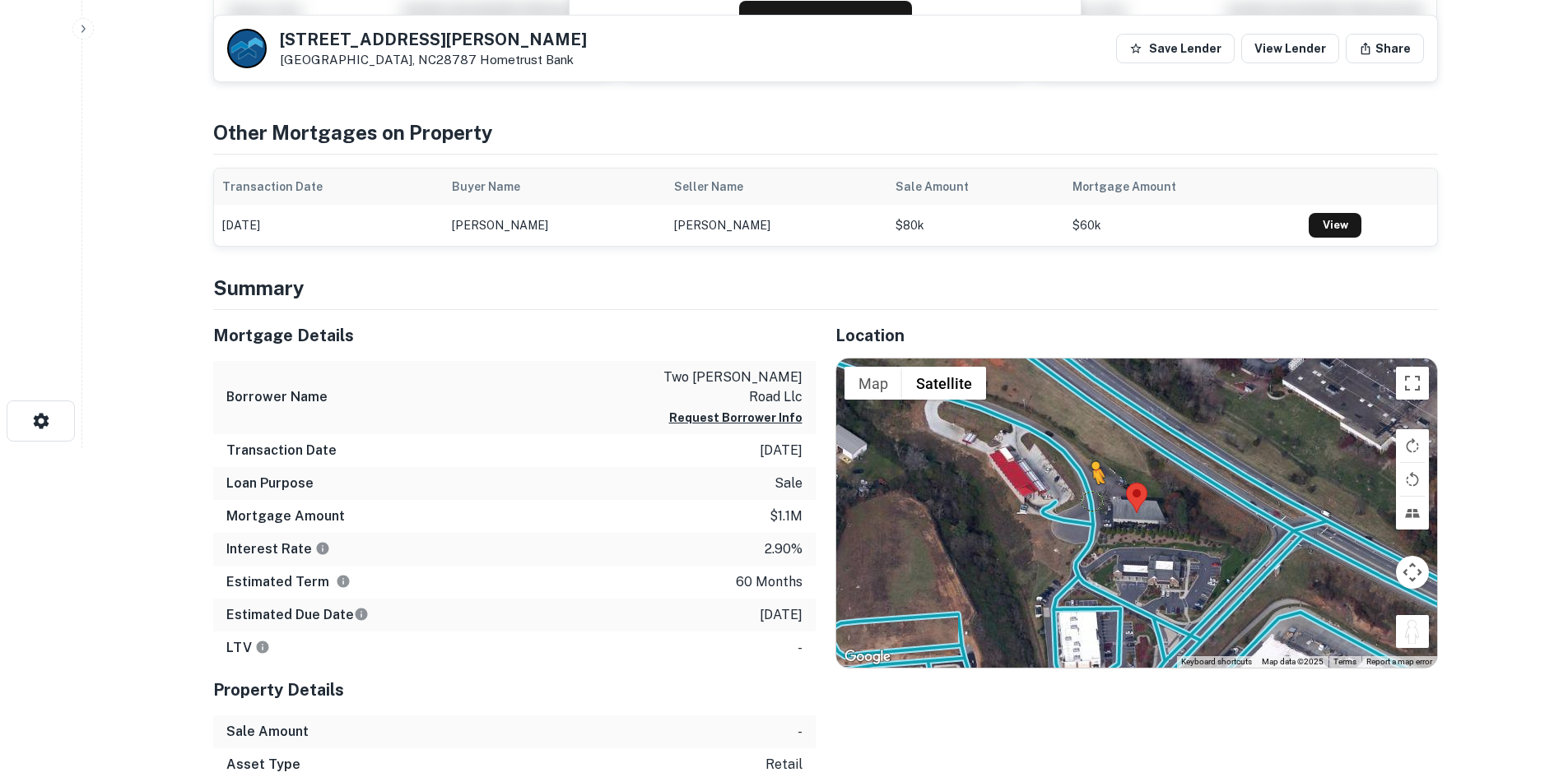
drag, startPoint x: 1400, startPoint y: 644, endPoint x: 1089, endPoint y: 500, distance: 342.7
click at [1089, 500] on div "To activate drag with keyboard, press Alt + Enter. Once in keyboard drag state,…" at bounding box center [1136, 513] width 601 height 309
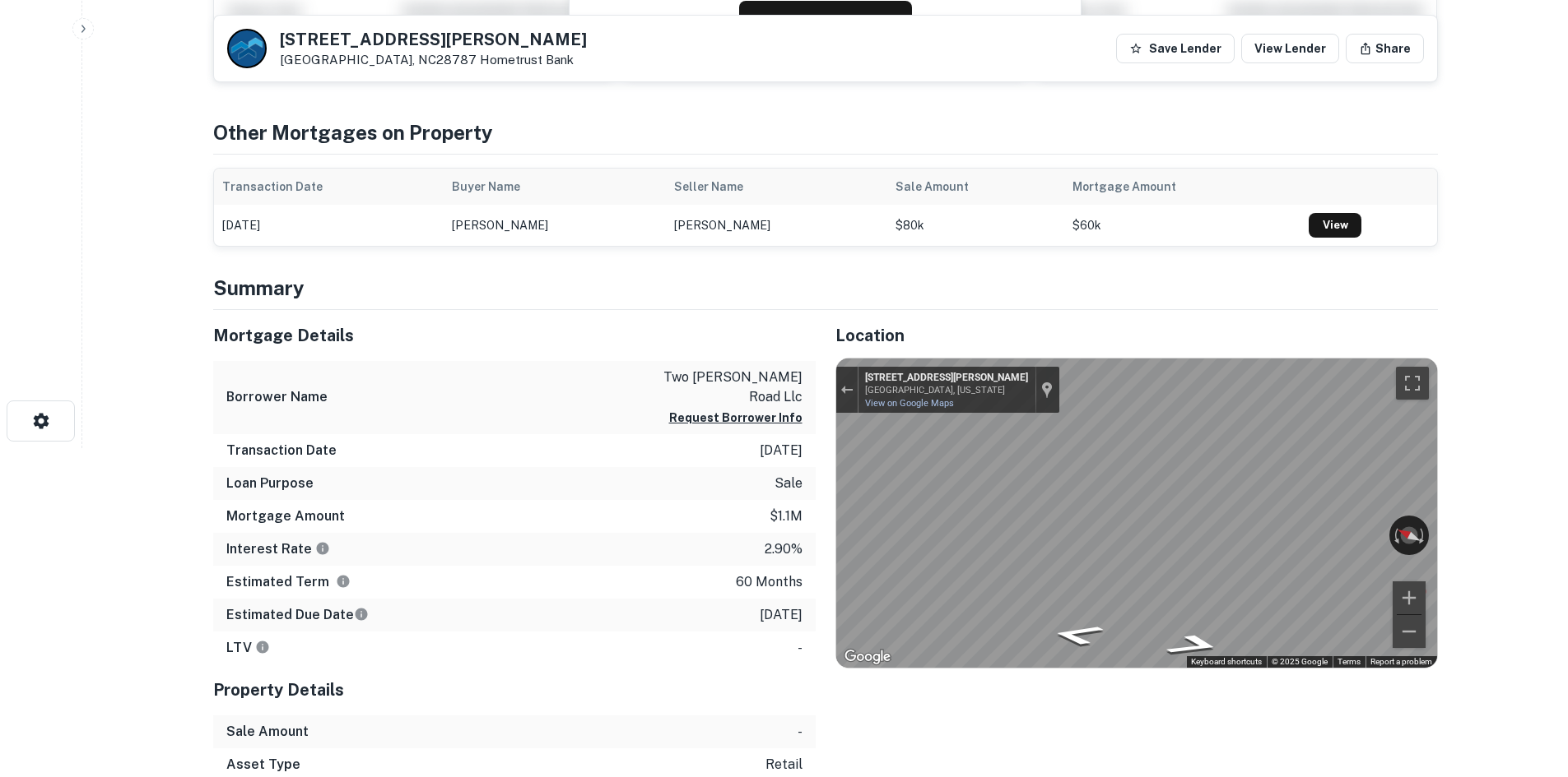
click at [820, 530] on div "Location ← Move left → Move right ↑ Move up ↓ Move down + Zoom in - Zoom out Ho…" at bounding box center [1126, 595] width 622 height 570
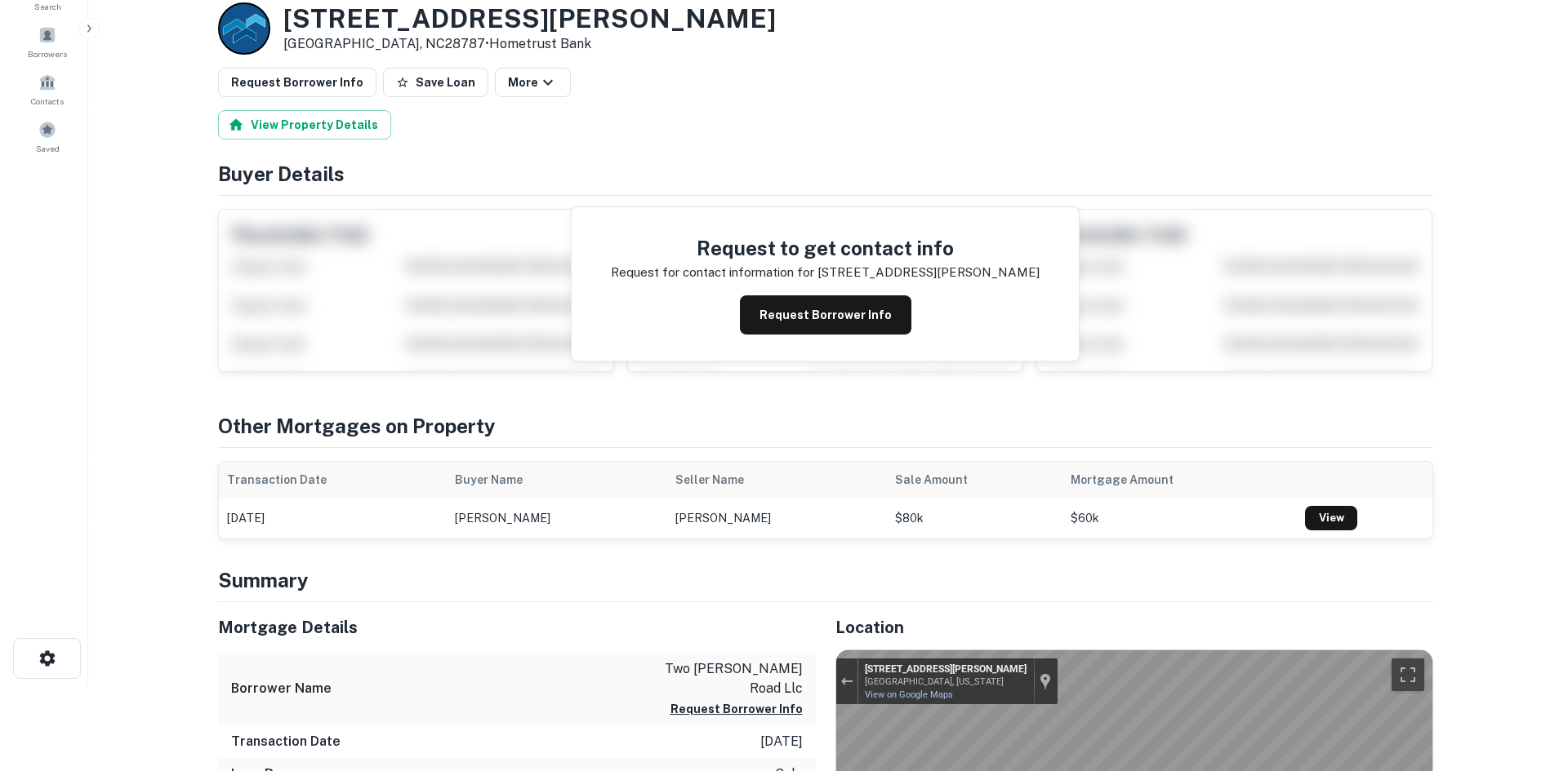
scroll to position [0, 0]
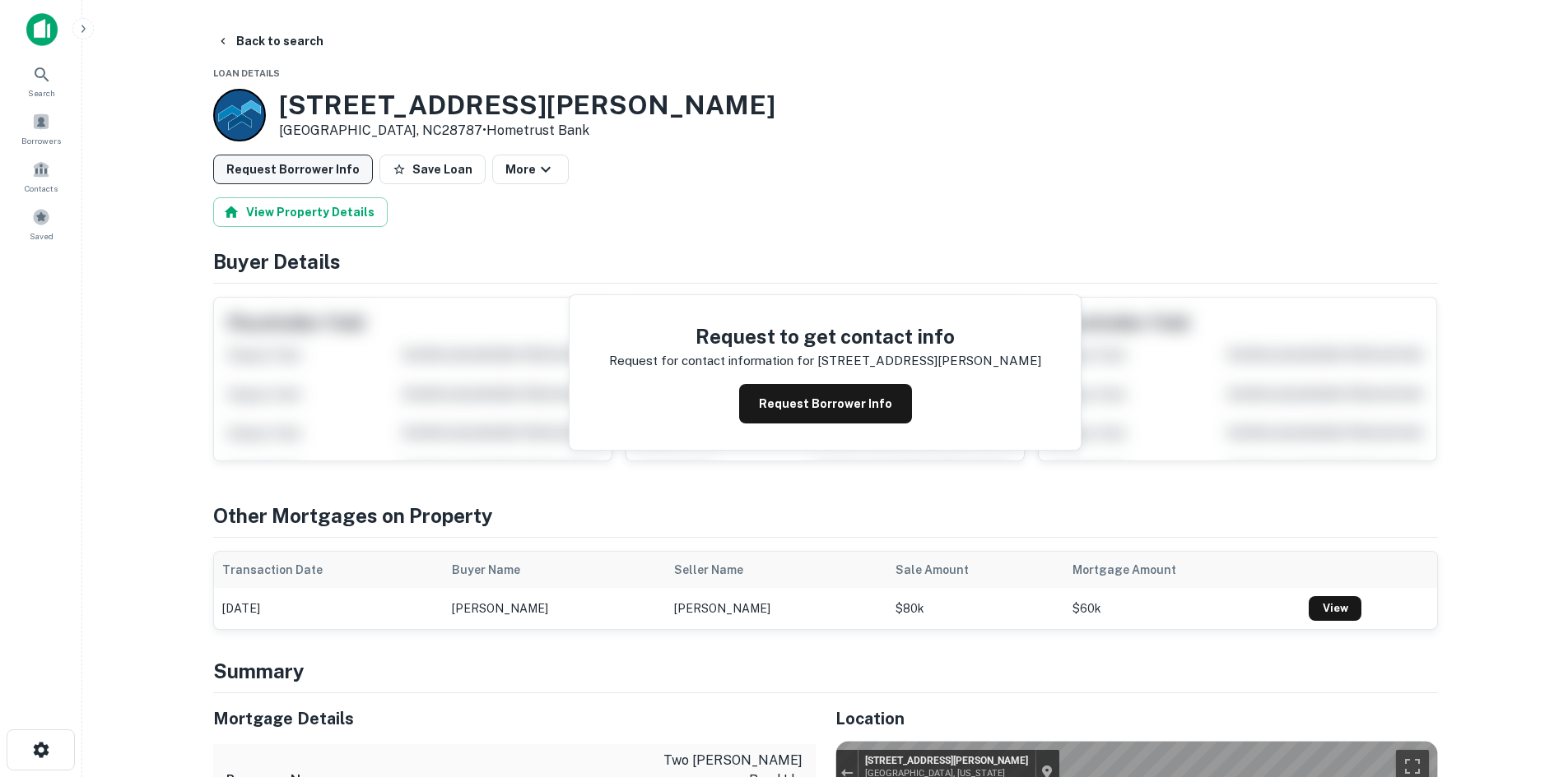
click at [301, 161] on button "Request Borrower Info" at bounding box center [293, 170] width 160 height 30
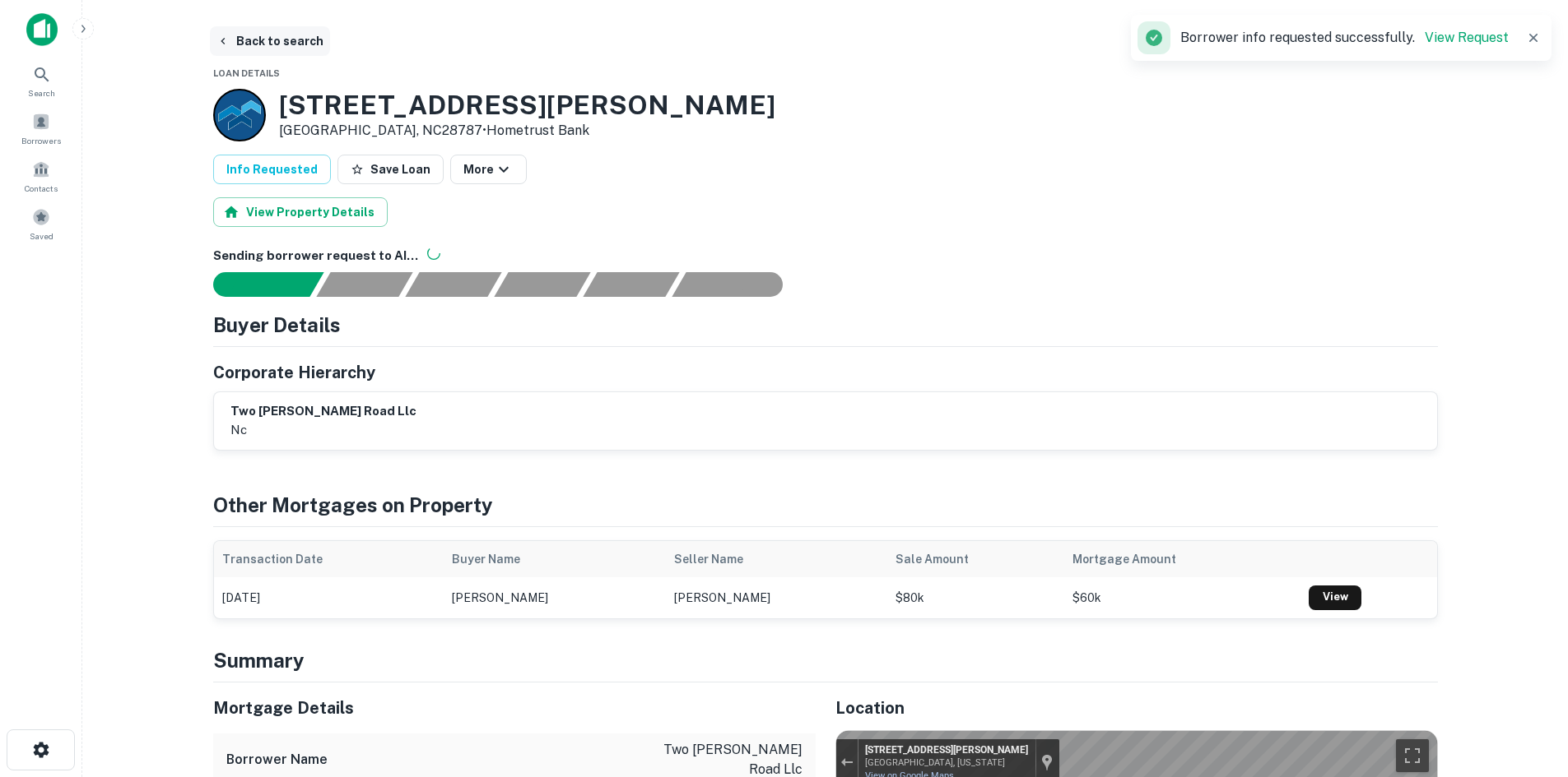
click at [291, 51] on button "Back to search" at bounding box center [270, 41] width 120 height 30
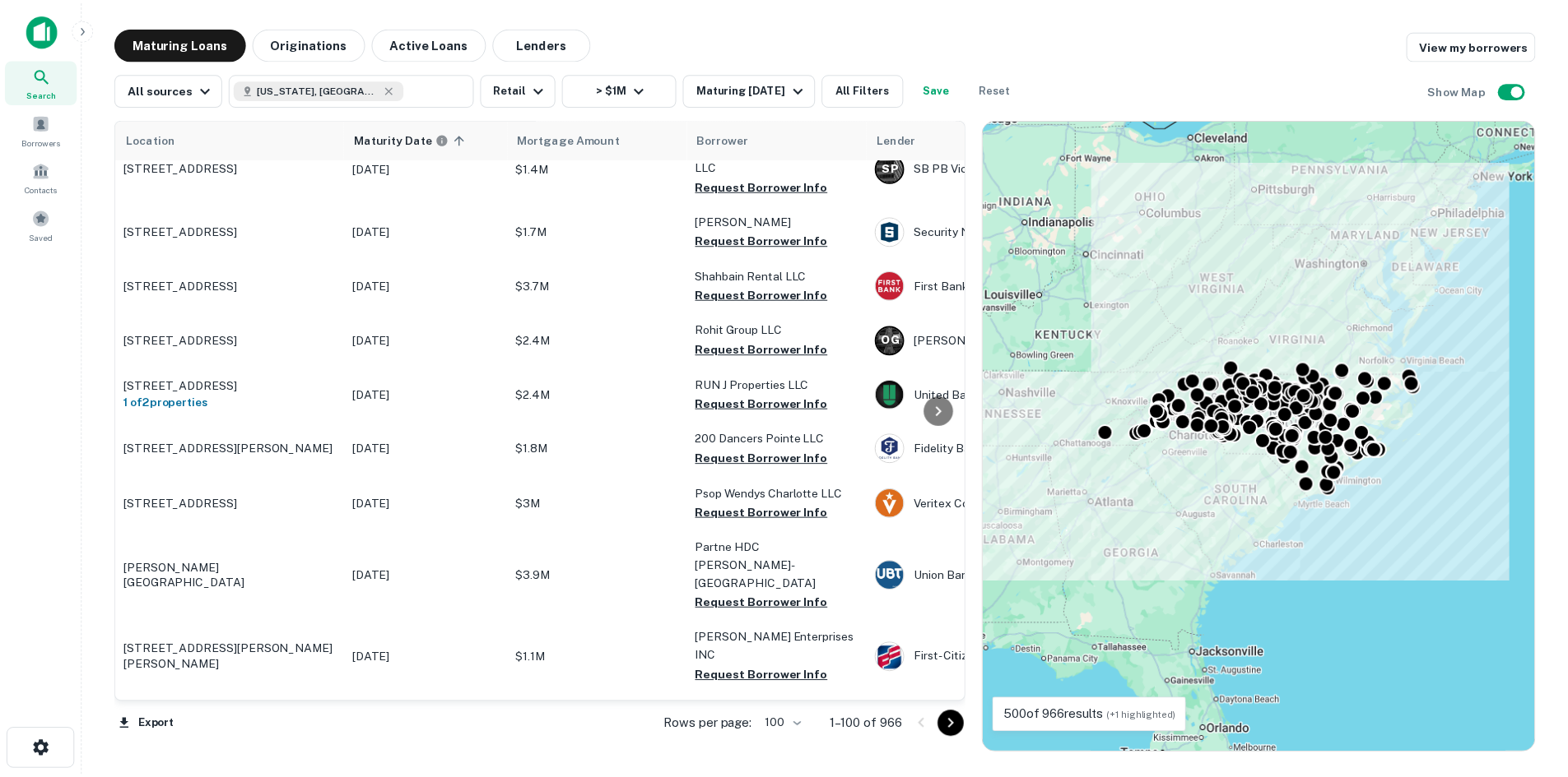
scroll to position [3910, 0]
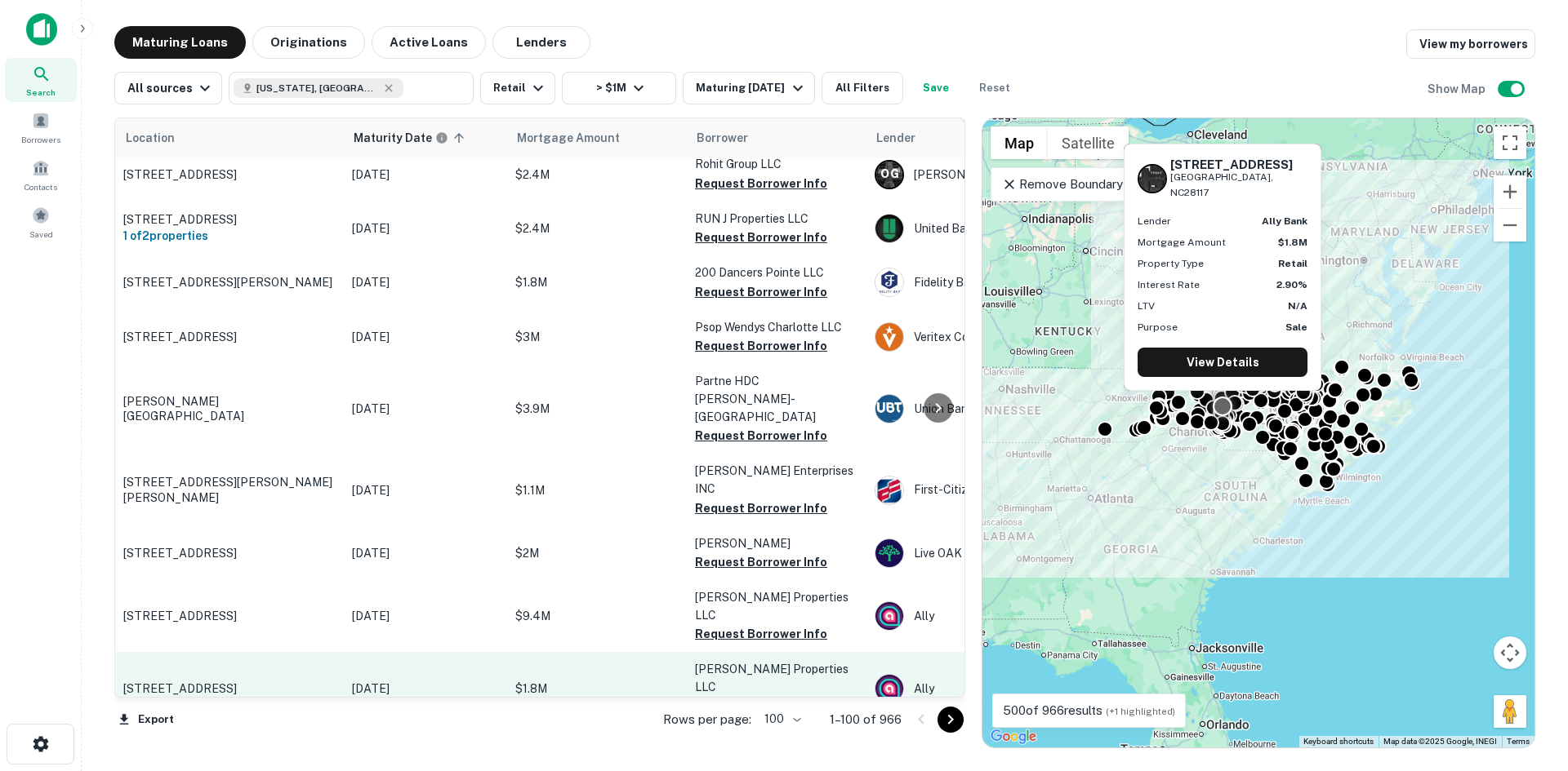
click at [254, 652] on td "[STREET_ADDRESS]" at bounding box center [229, 688] width 229 height 72
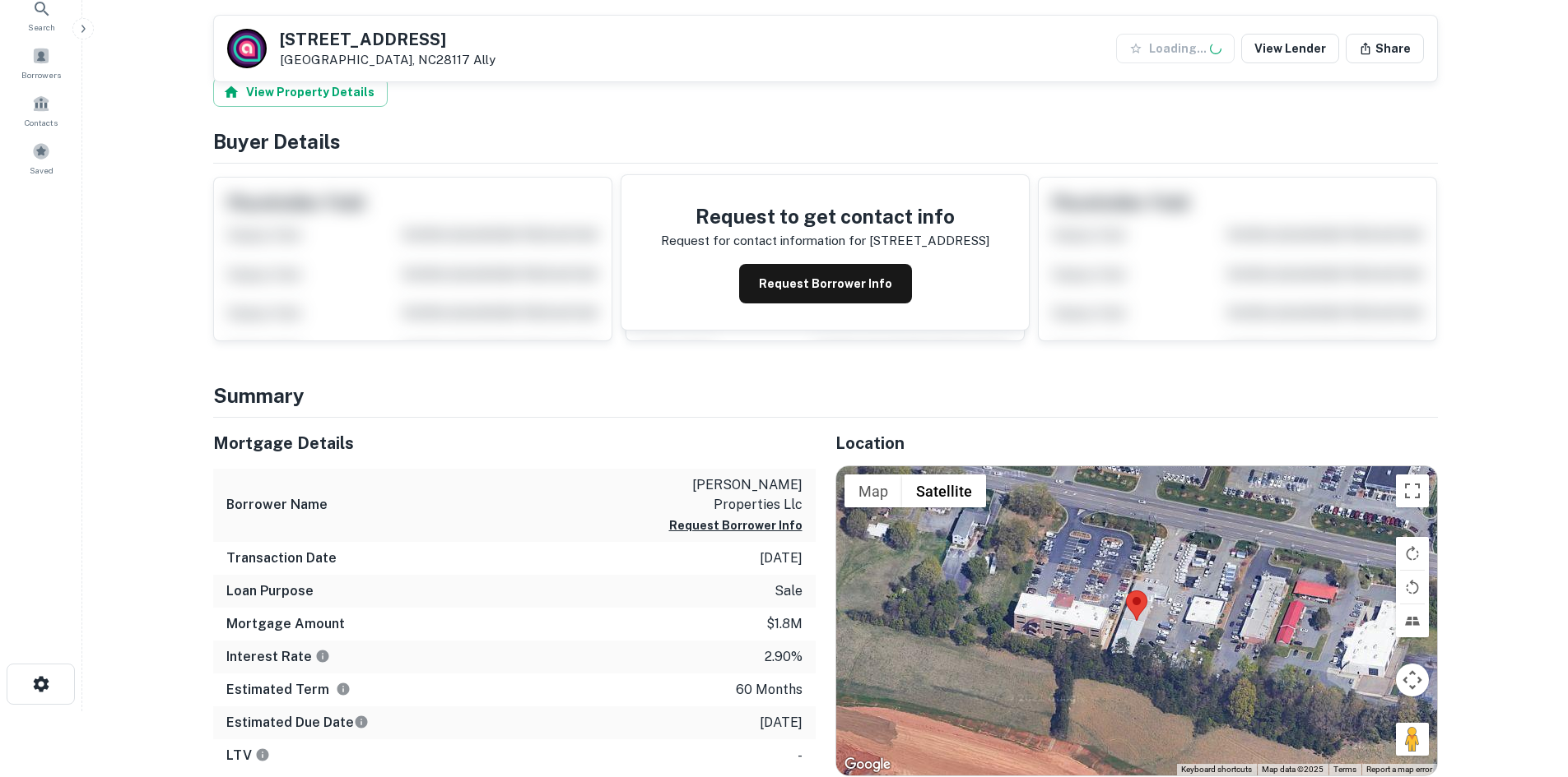
scroll to position [247, 0]
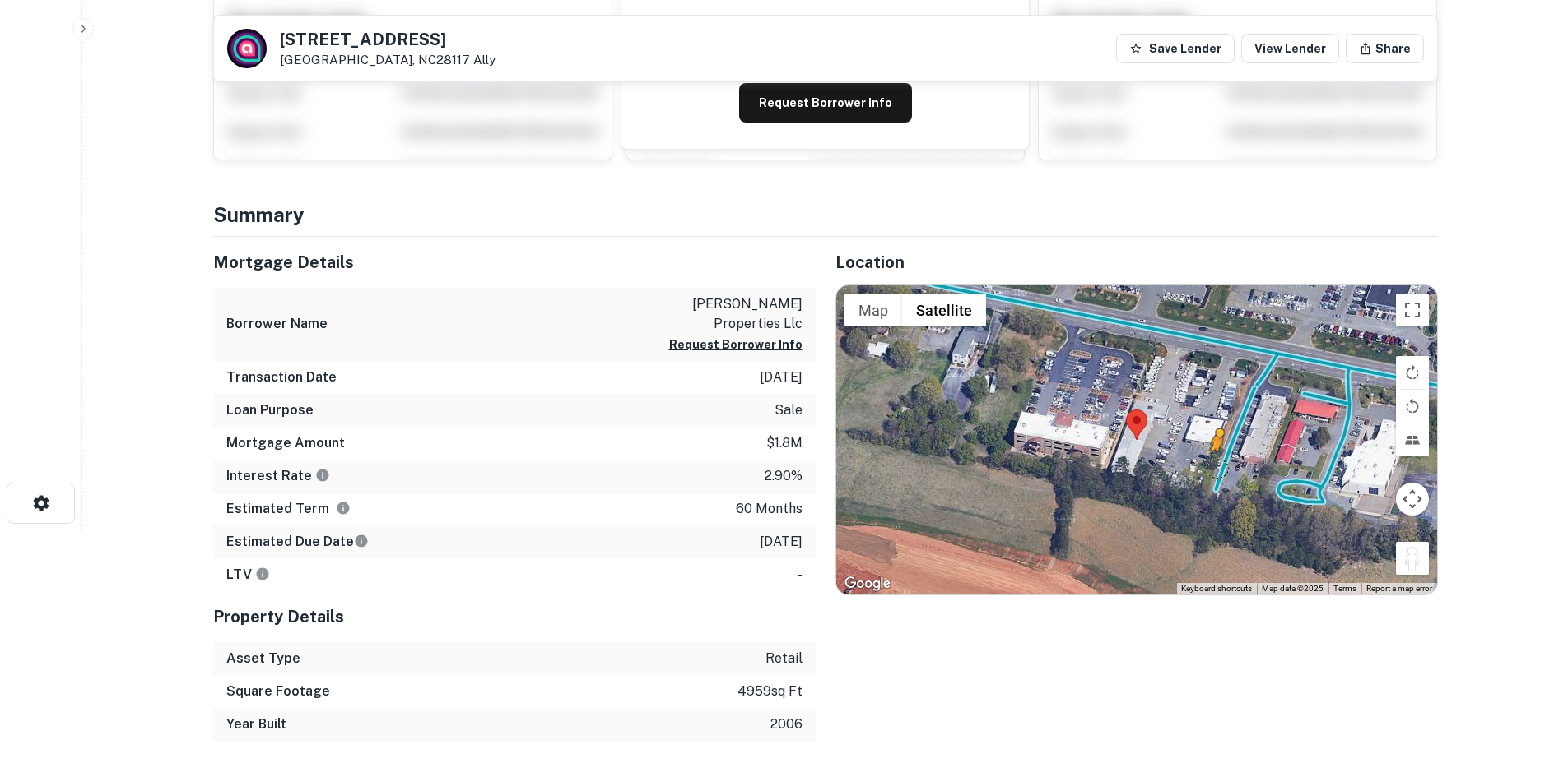
drag, startPoint x: 1405, startPoint y: 554, endPoint x: 1210, endPoint y: 467, distance: 213.5
click at [1210, 467] on div "To activate drag with keyboard, press Alt + Enter. Once in keyboard drag state,…" at bounding box center [1136, 440] width 601 height 309
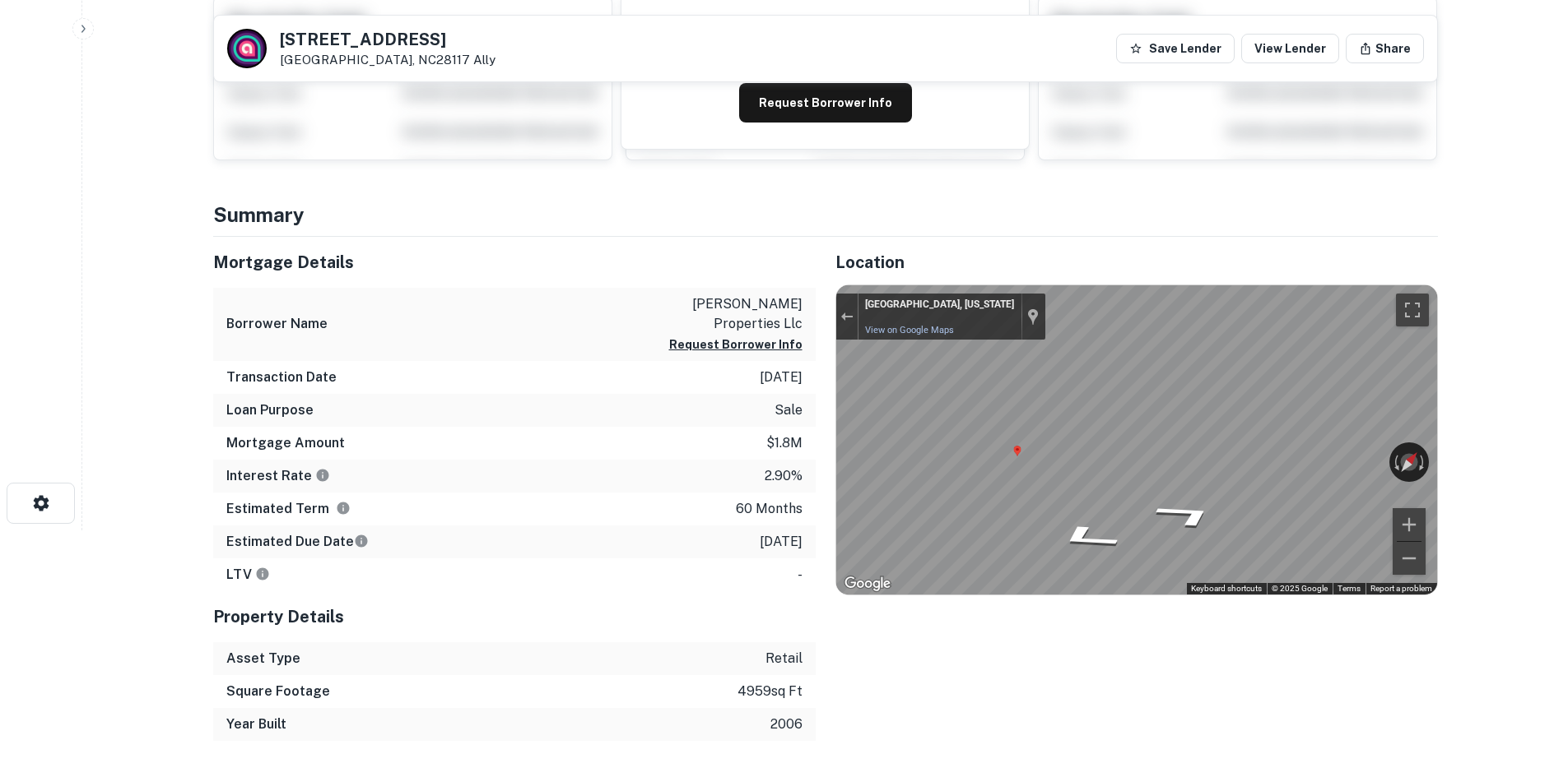
click at [653, 381] on div "Mortgage Details Borrower Name dawn properties llc Request Borrower Info Transa…" at bounding box center [815, 489] width 1244 height 505
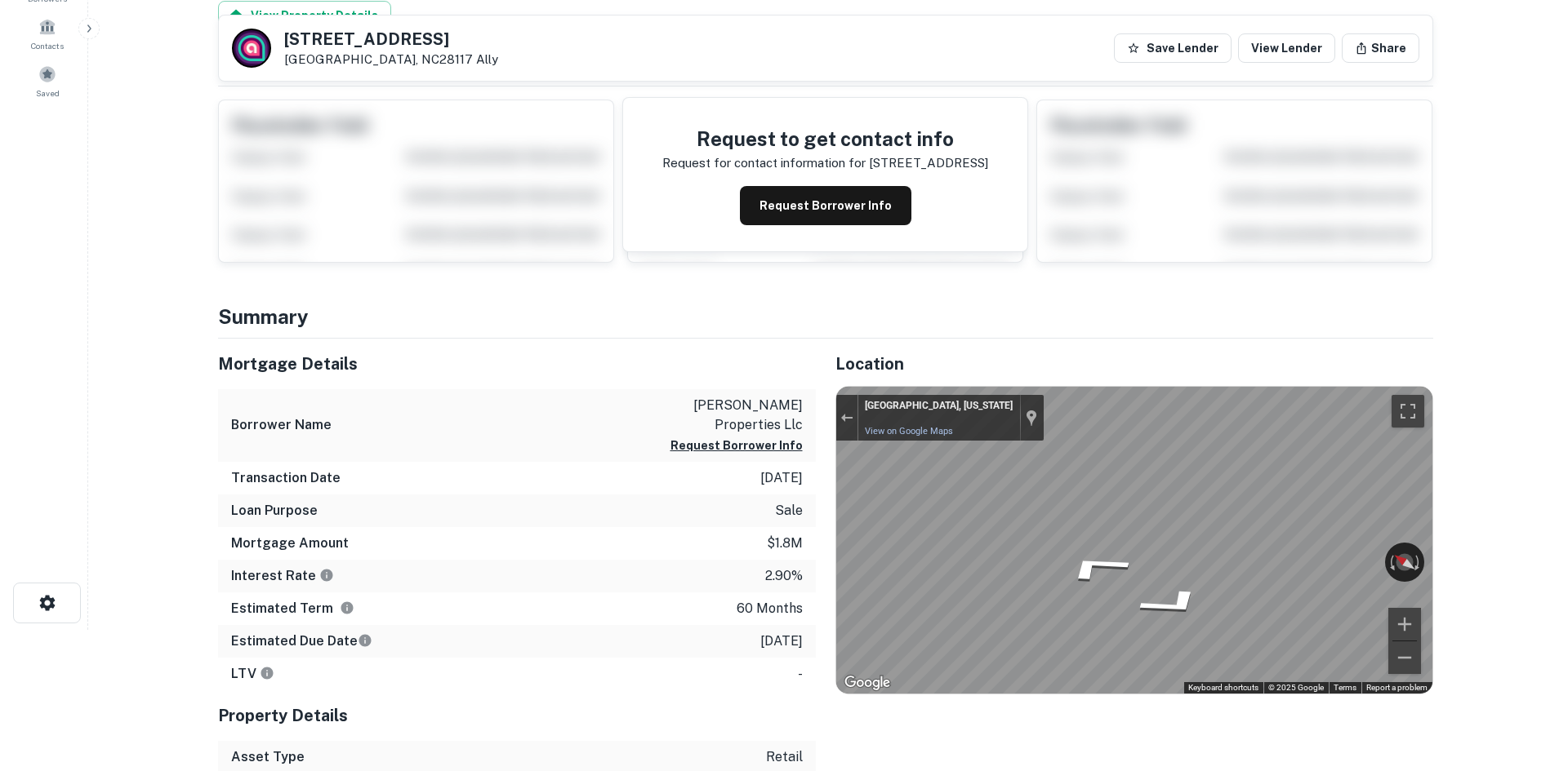
scroll to position [0, 0]
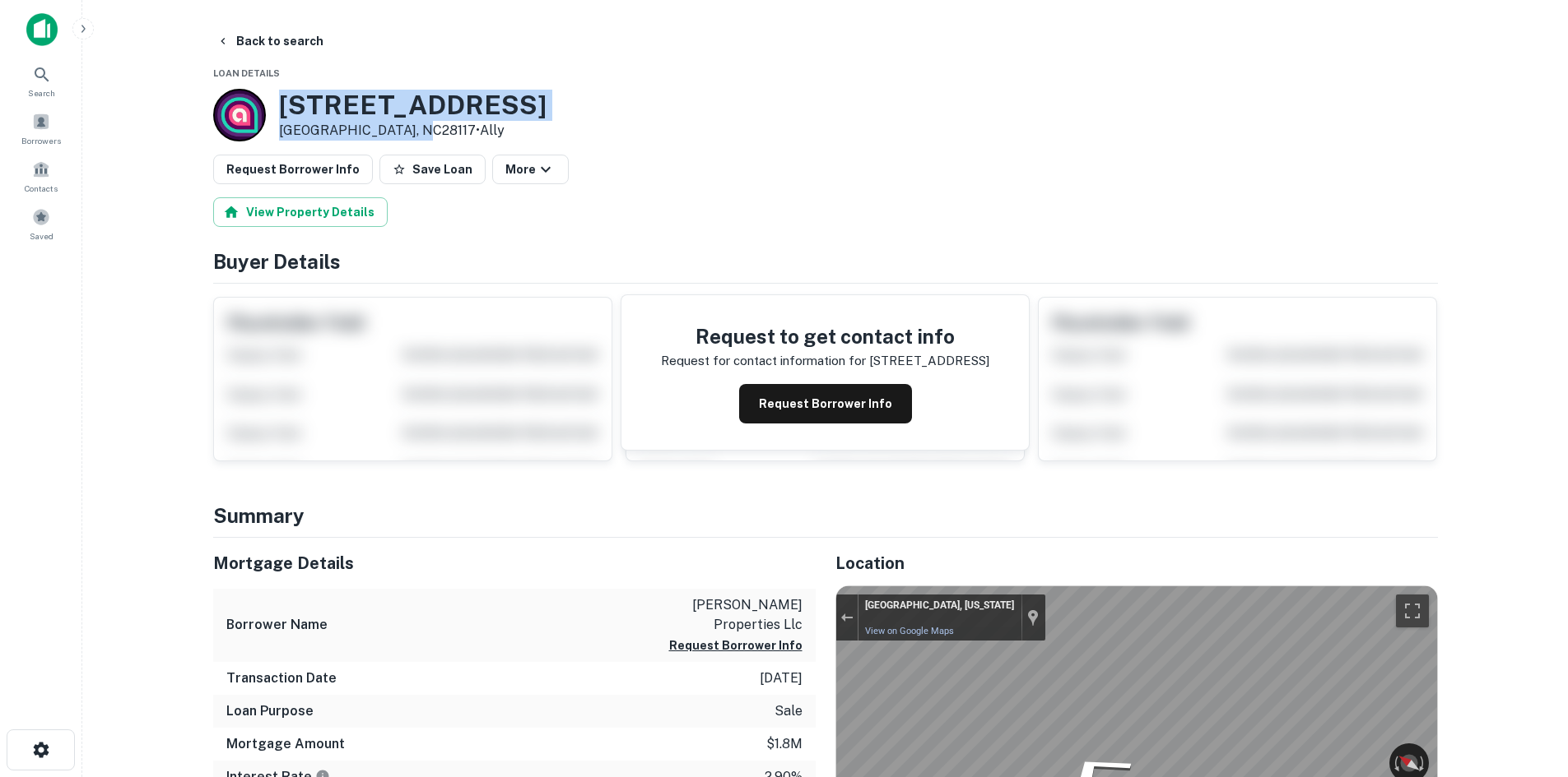
drag, startPoint x: 275, startPoint y: 96, endPoint x: 410, endPoint y: 134, distance: 140.2
click at [410, 134] on div "209 W Plaza Dr Mooresville, NC28117 • Ally" at bounding box center [379, 115] width 333 height 53
copy div "[STREET_ADDRESS]"
click at [281, 45] on button "Back to search" at bounding box center [270, 41] width 120 height 30
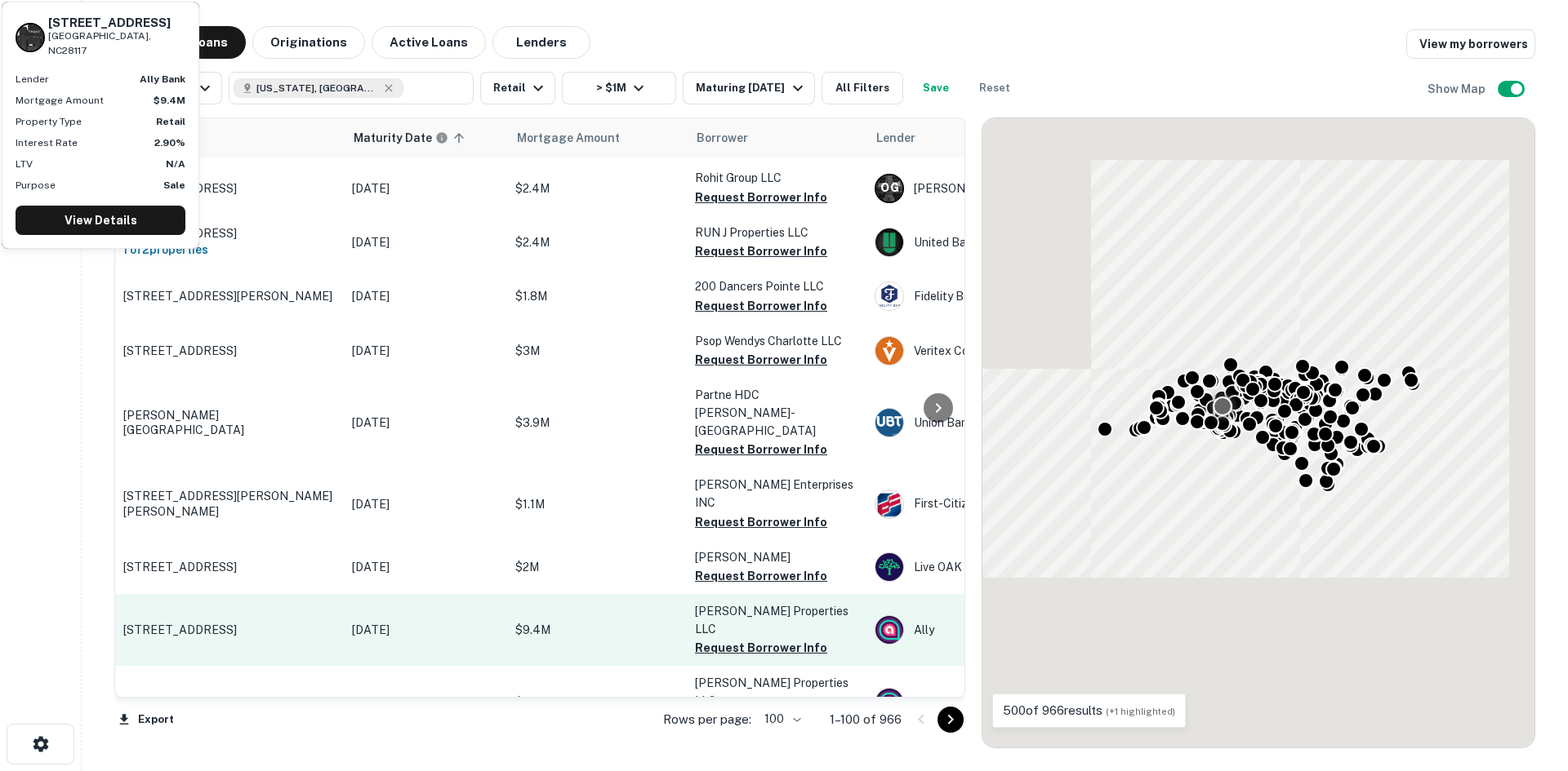
scroll to position [3880, 0]
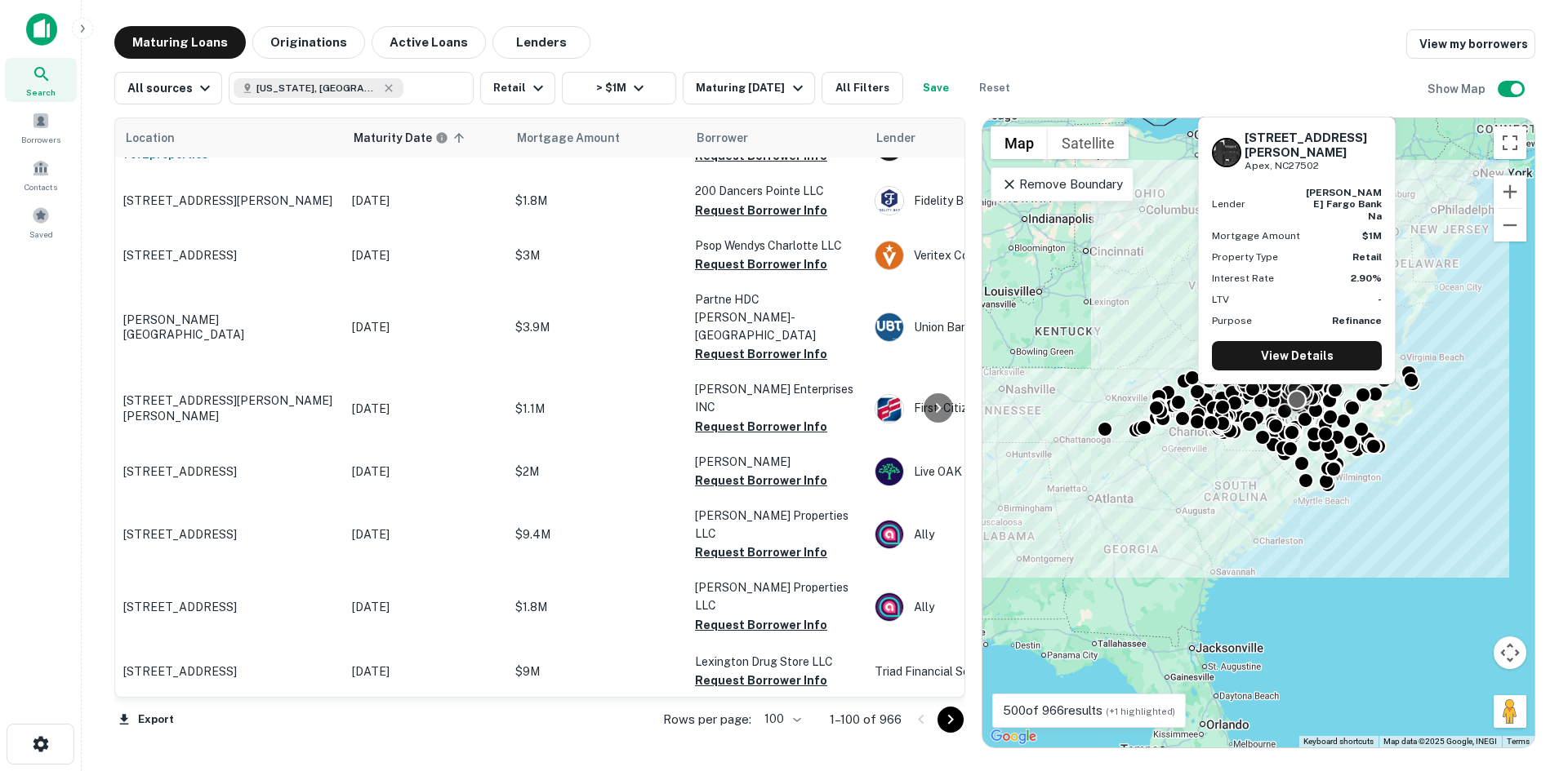
click at [216, 720] on p "[STREET_ADDRESS][PERSON_NAME]" at bounding box center [229, 727] width 212 height 15
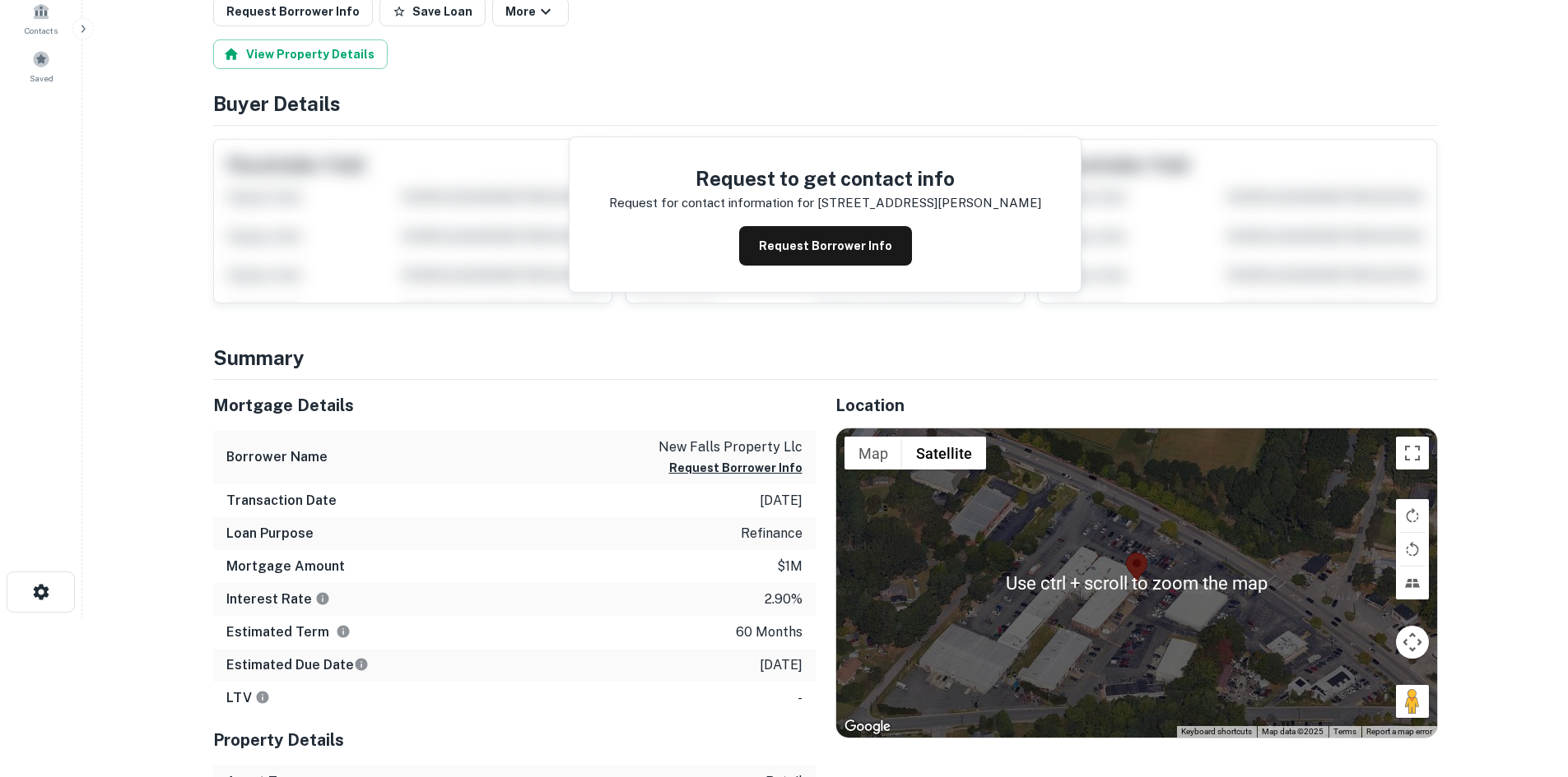
scroll to position [164, 0]
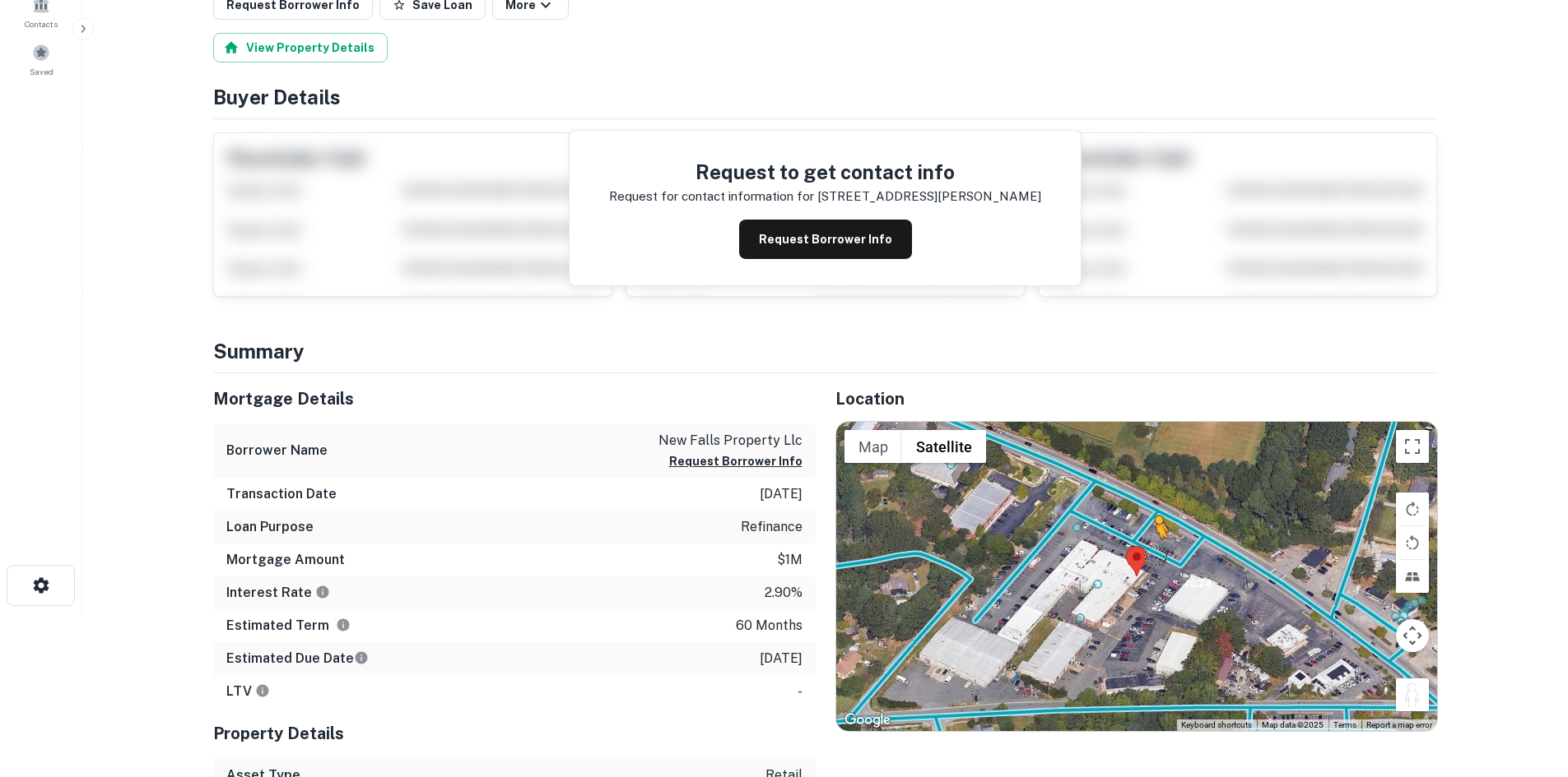
drag, startPoint x: 1423, startPoint y: 695, endPoint x: 1155, endPoint y: 555, distance: 302.4
click at [1155, 555] on div "To activate drag with keyboard, press Alt + Enter. Once in keyboard drag state,…" at bounding box center [1136, 577] width 601 height 309
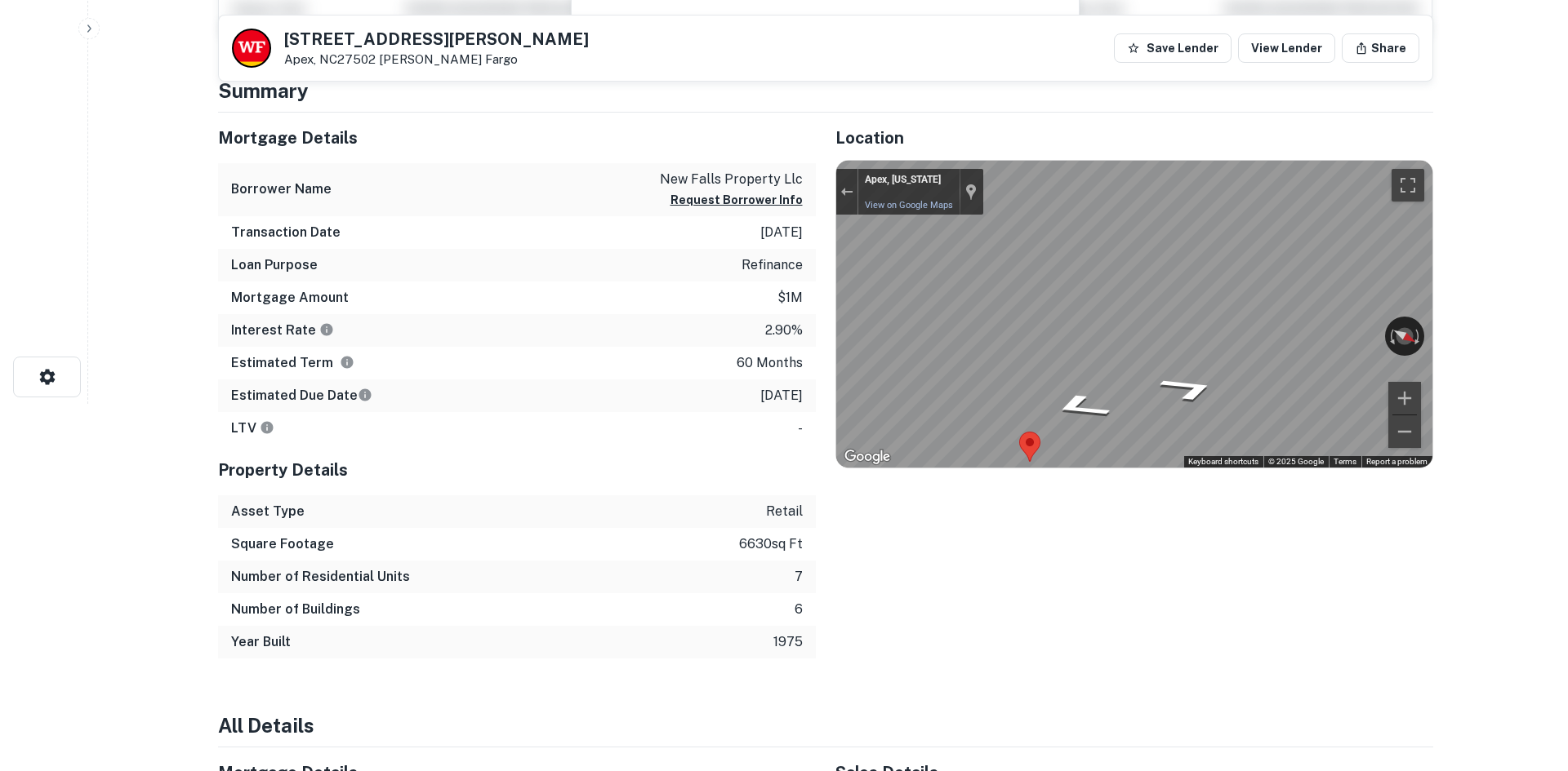
scroll to position [0, 0]
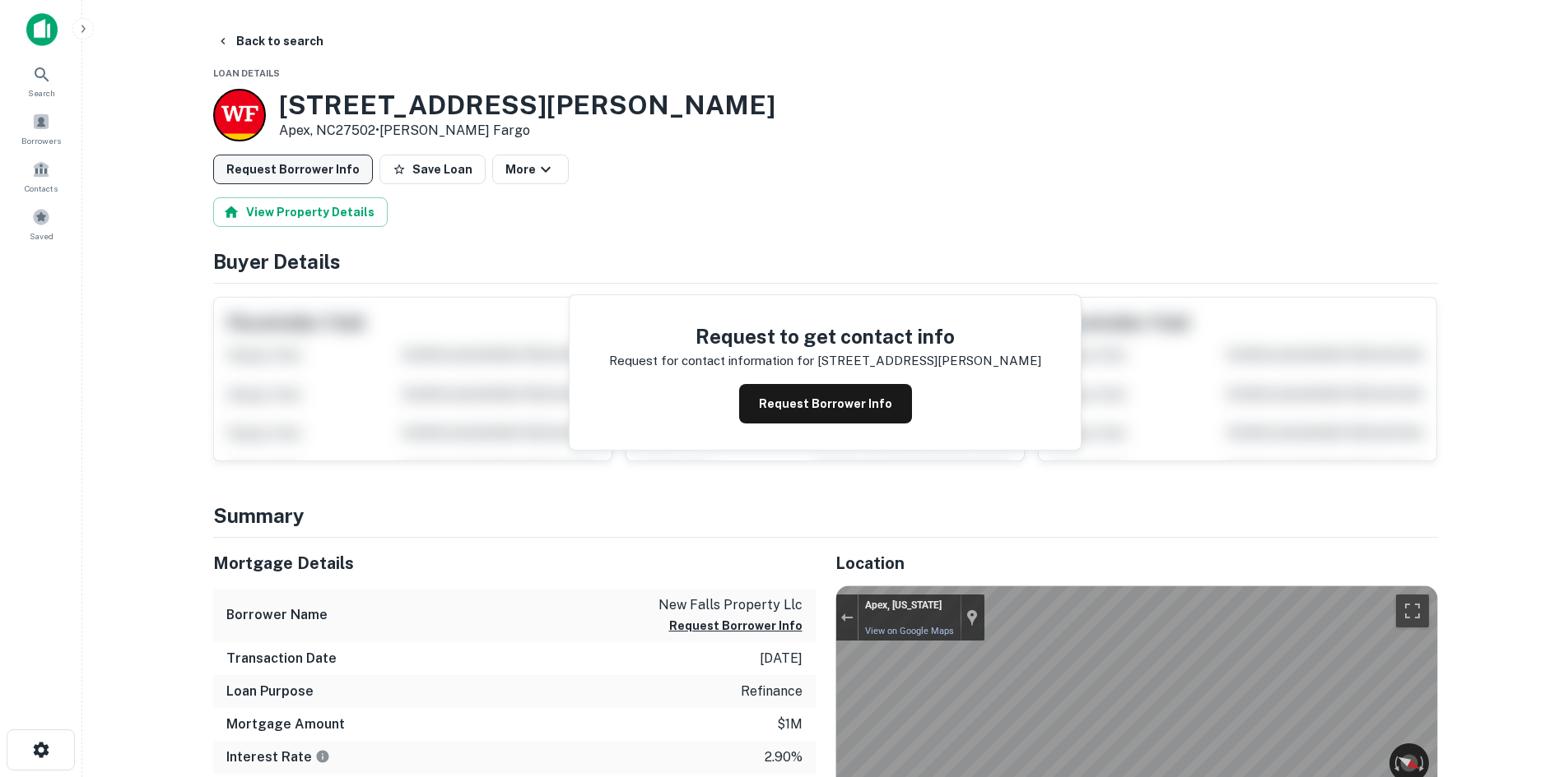
click at [261, 178] on button "Request Borrower Info" at bounding box center [293, 170] width 160 height 30
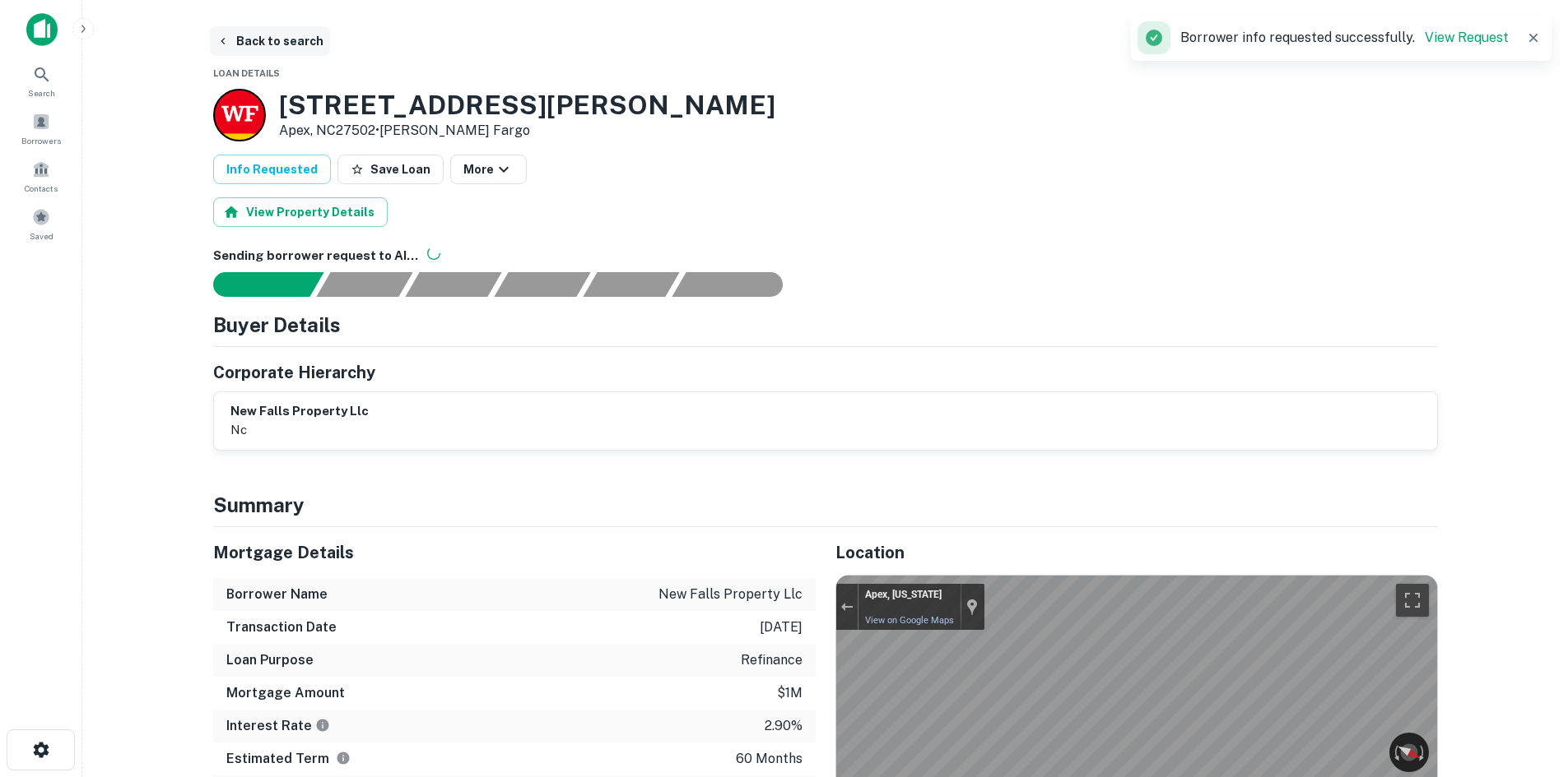
click at [278, 45] on button "Back to search" at bounding box center [270, 41] width 120 height 30
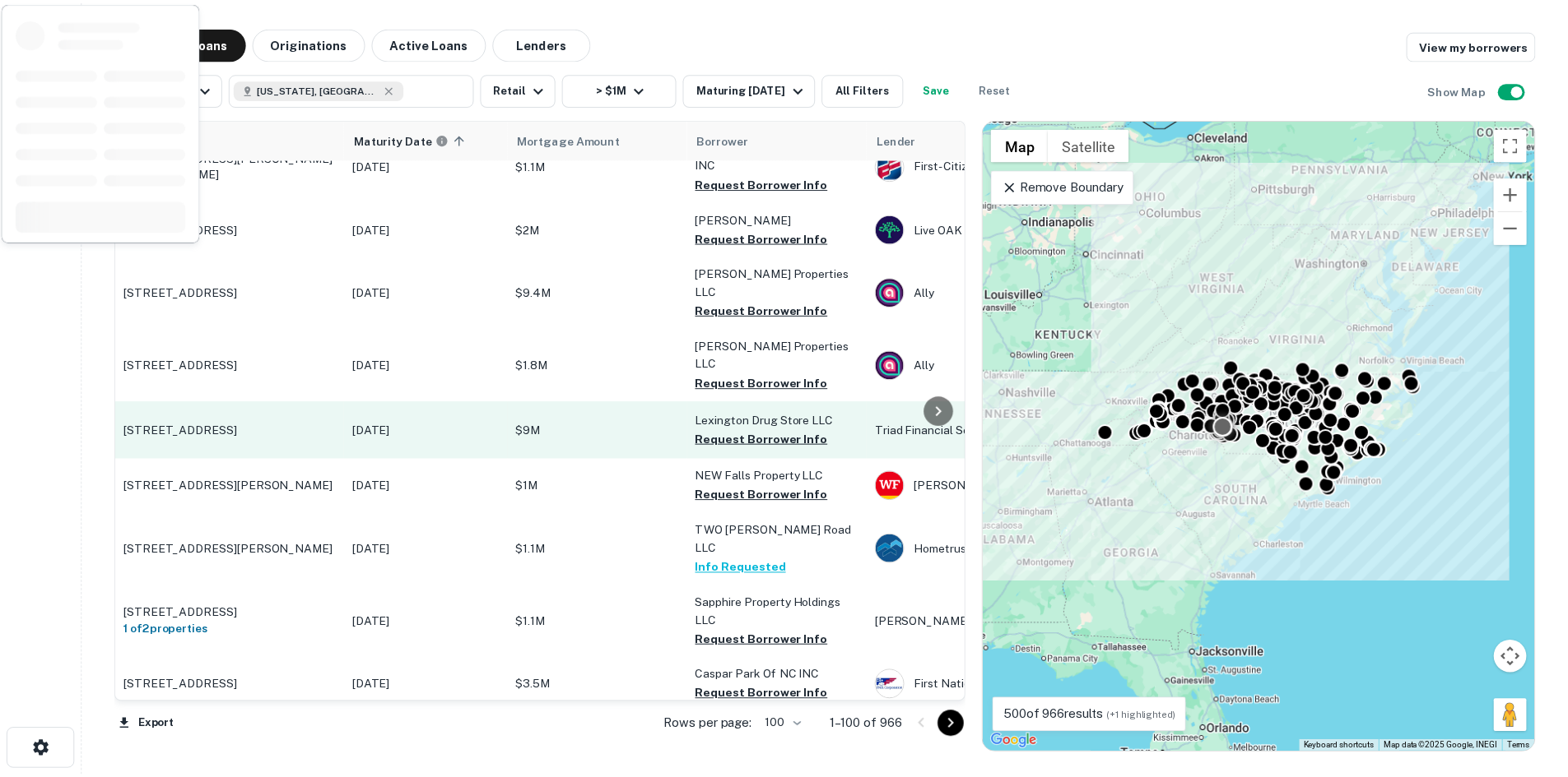
scroll to position [4404, 0]
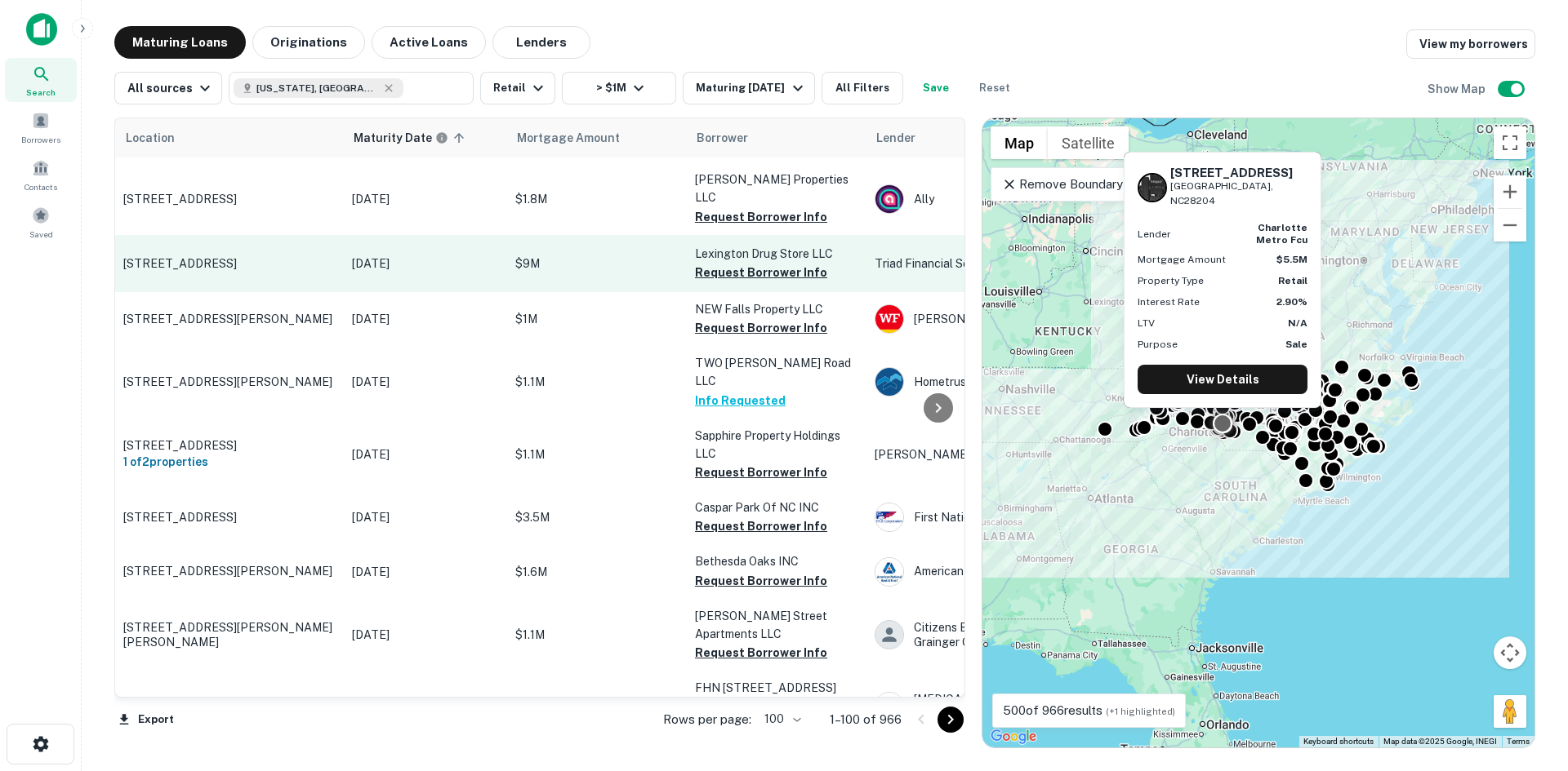
click at [250, 699] on p "[STREET_ADDRESS][PERSON_NAME]" at bounding box center [229, 706] width 212 height 15
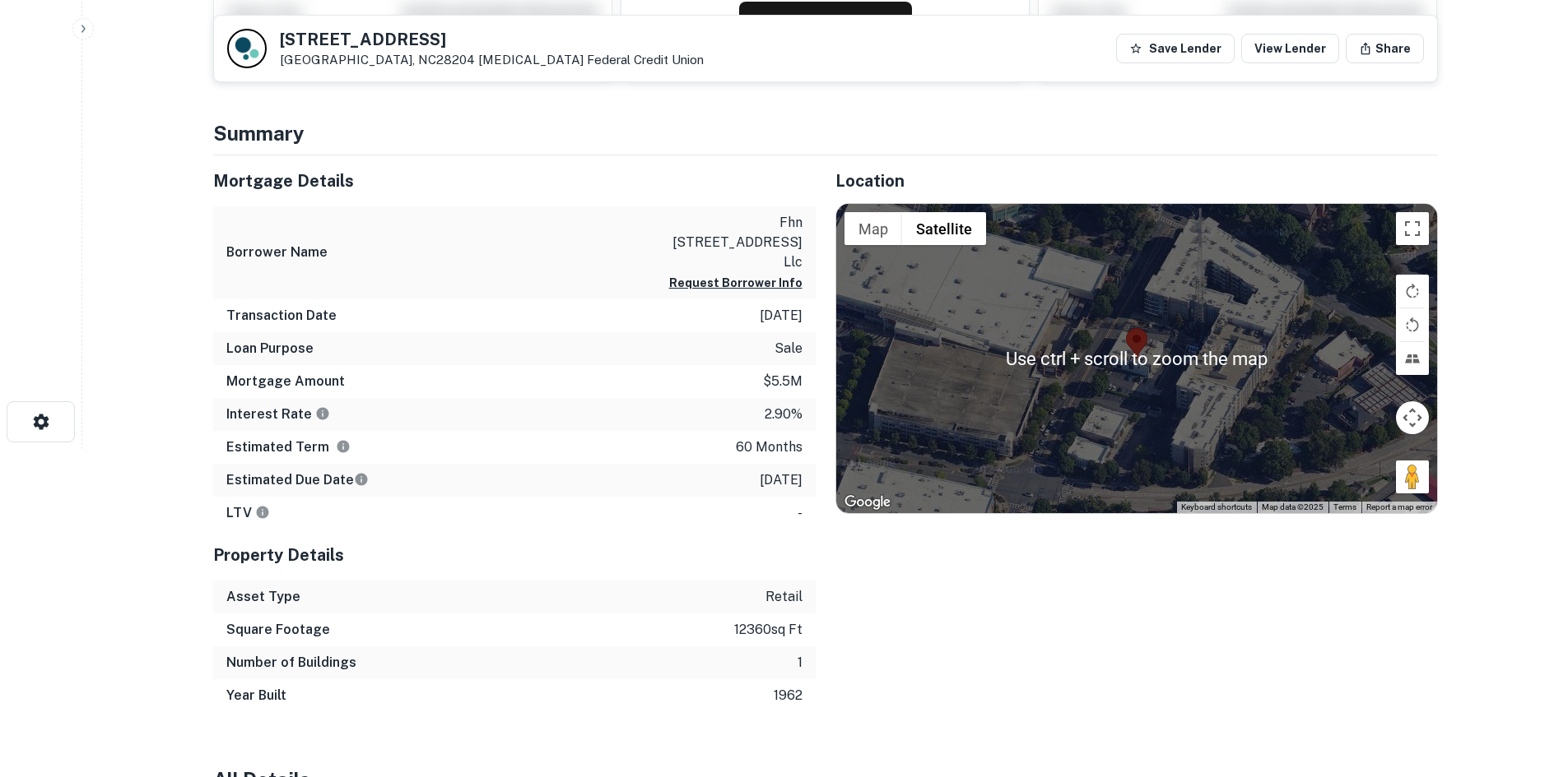
scroll to position [329, 0]
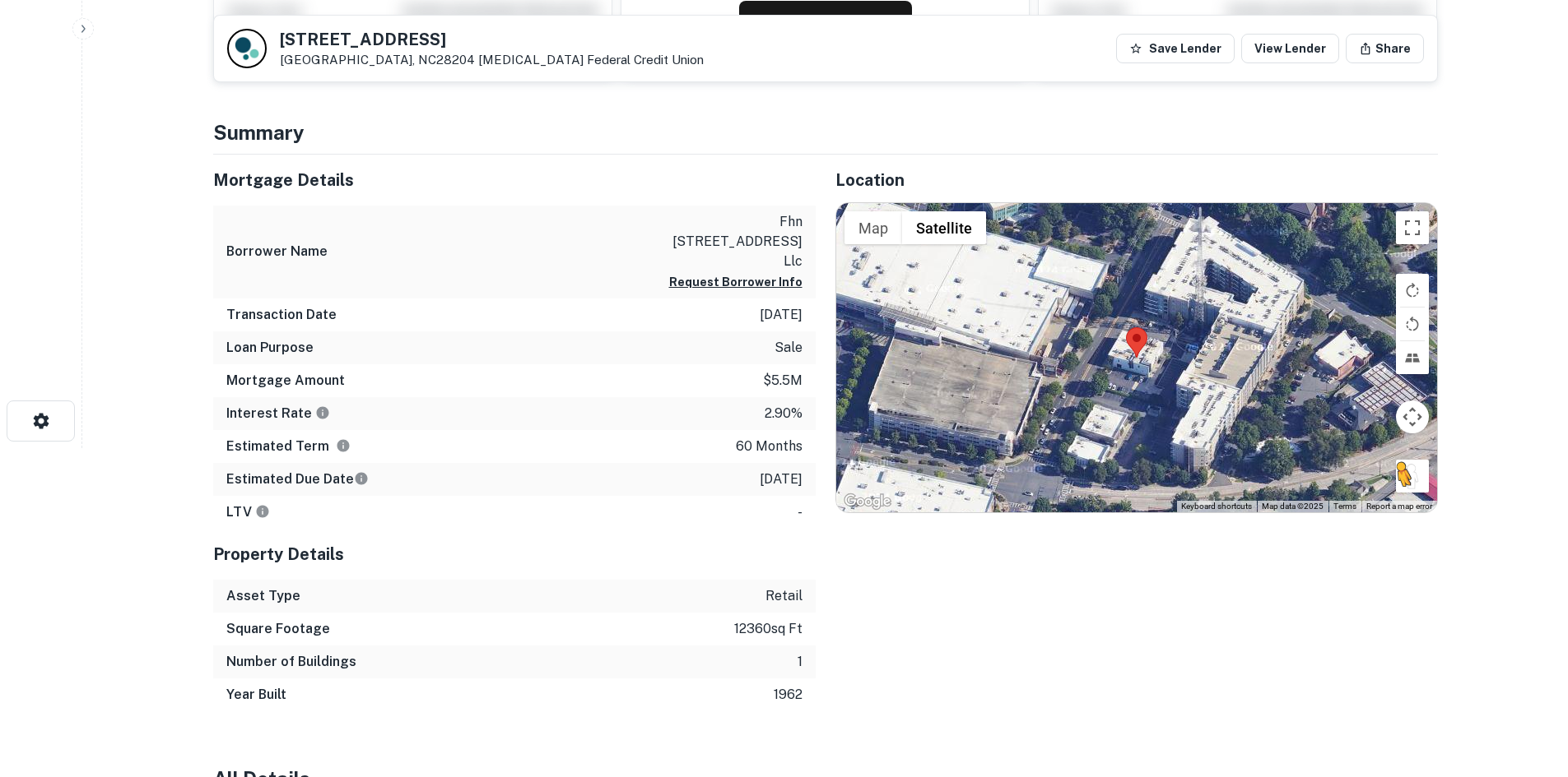
click at [1427, 484] on button "Drag Pegman onto the map to open Street View" at bounding box center [1411, 476] width 33 height 33
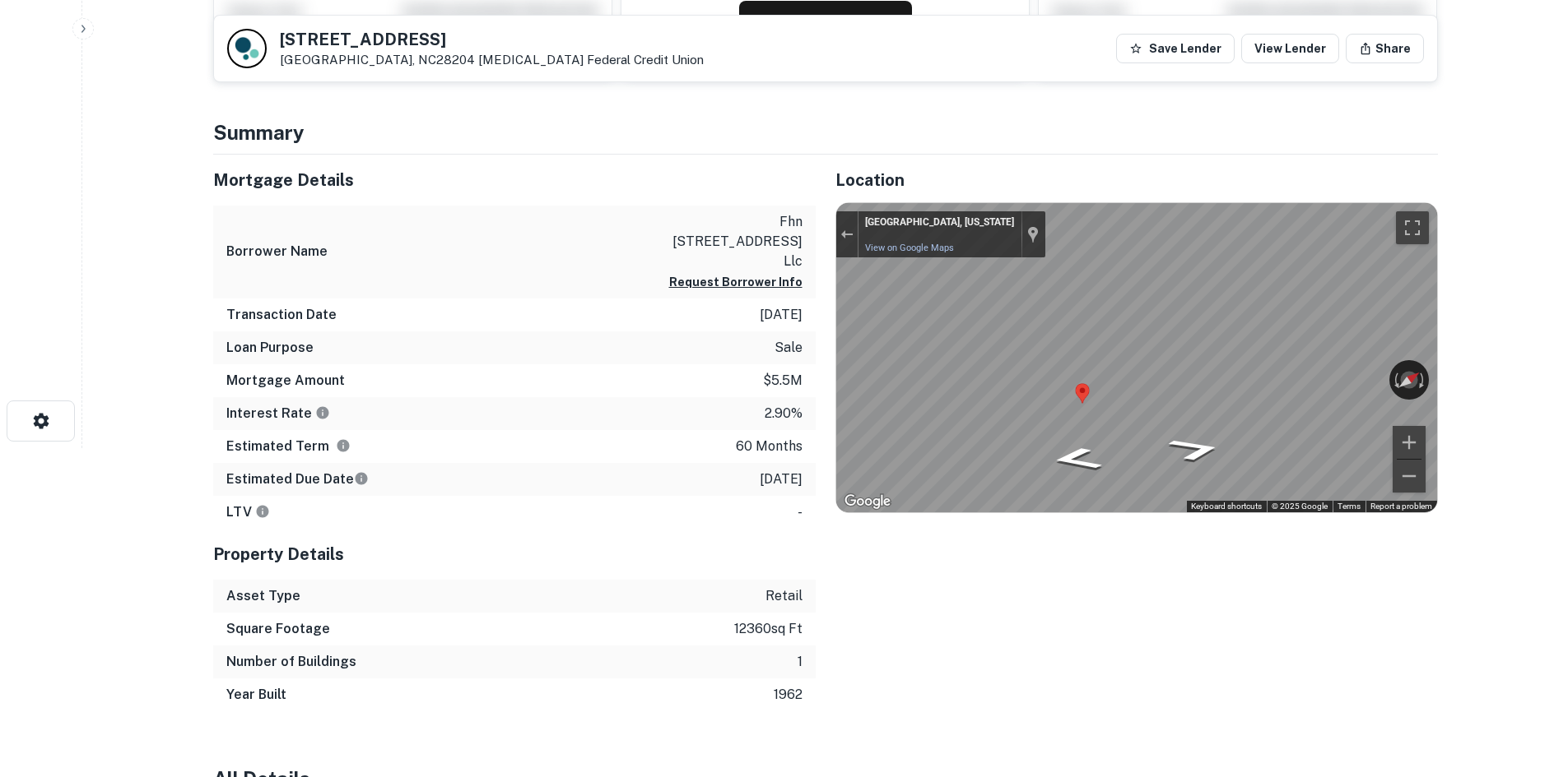
click at [1031, 365] on div "← Move left → Move right ↑ Move up ↓ Move down + Zoom in - Zoom out Charlotte, …" at bounding box center [1136, 358] width 601 height 309
drag, startPoint x: 1287, startPoint y: 369, endPoint x: 753, endPoint y: 364, distance: 534.0
click at [758, 366] on div "Mortgage Details Borrower Name fhn 209 kings drive llc Request Borrower Info Tr…" at bounding box center [815, 432] width 1244 height 556
click at [1402, 390] on div "← Move left → Move right ↑ Move up ↓ Move down + Zoom in - Zoom out Charlotte, …" at bounding box center [1136, 358] width 601 height 309
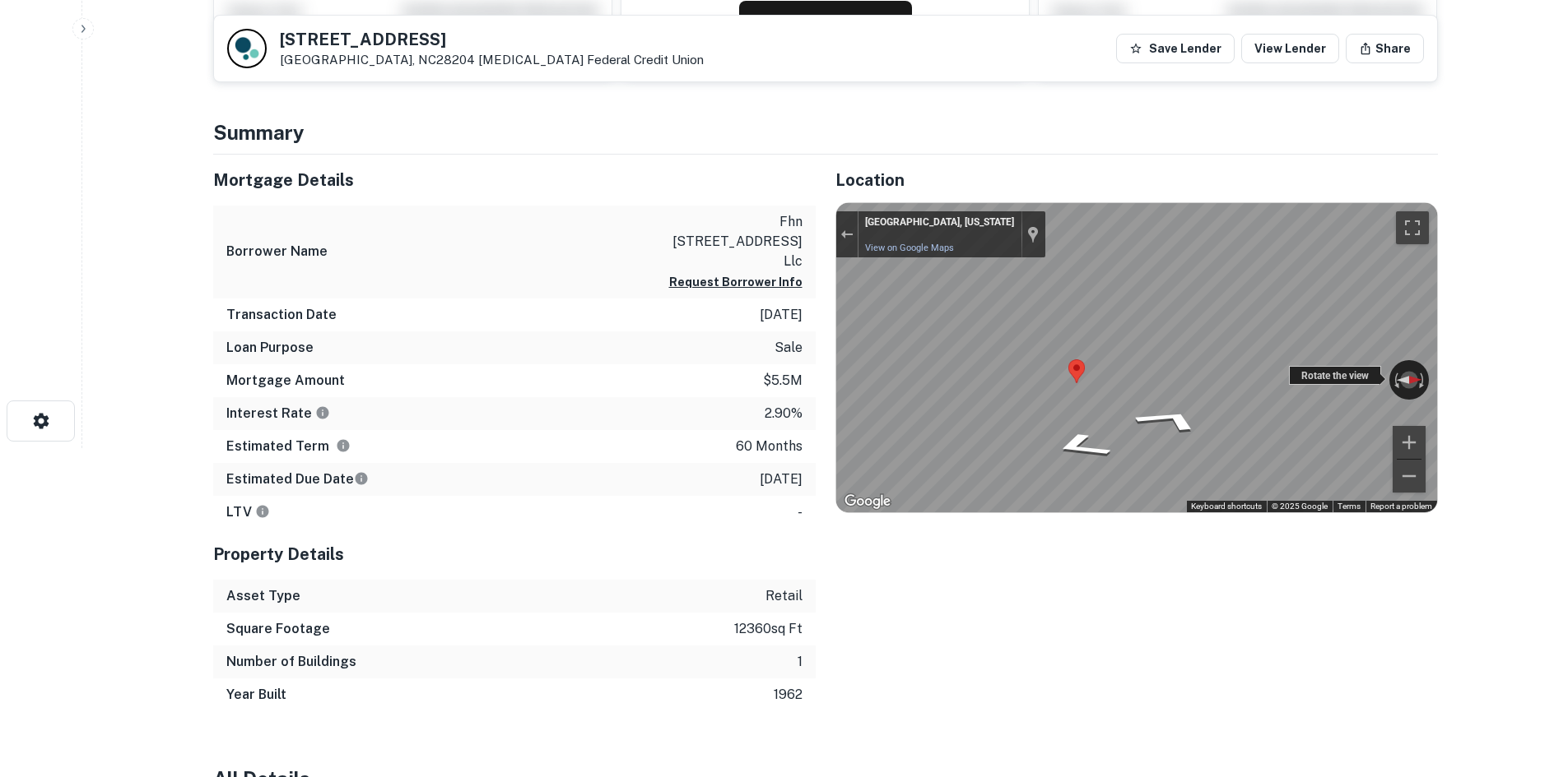
click at [1178, 379] on div "← Move left → Move right ↑ Move up ↓ Move down + Zoom in - Zoom out Charlotte, …" at bounding box center [1136, 358] width 601 height 309
drag, startPoint x: 1309, startPoint y: 381, endPoint x: 1453, endPoint y: 554, distance: 225.1
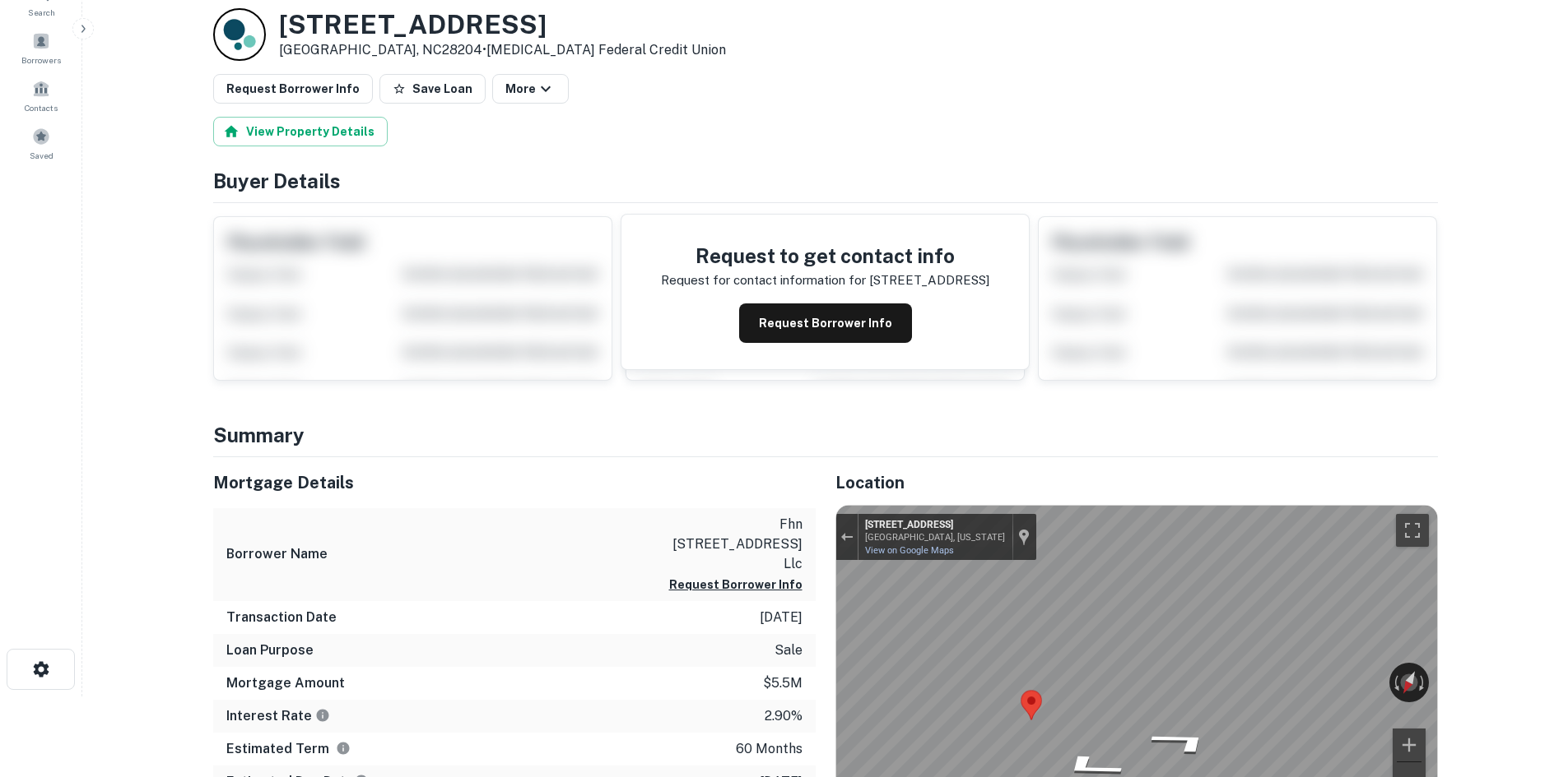
scroll to position [0, 0]
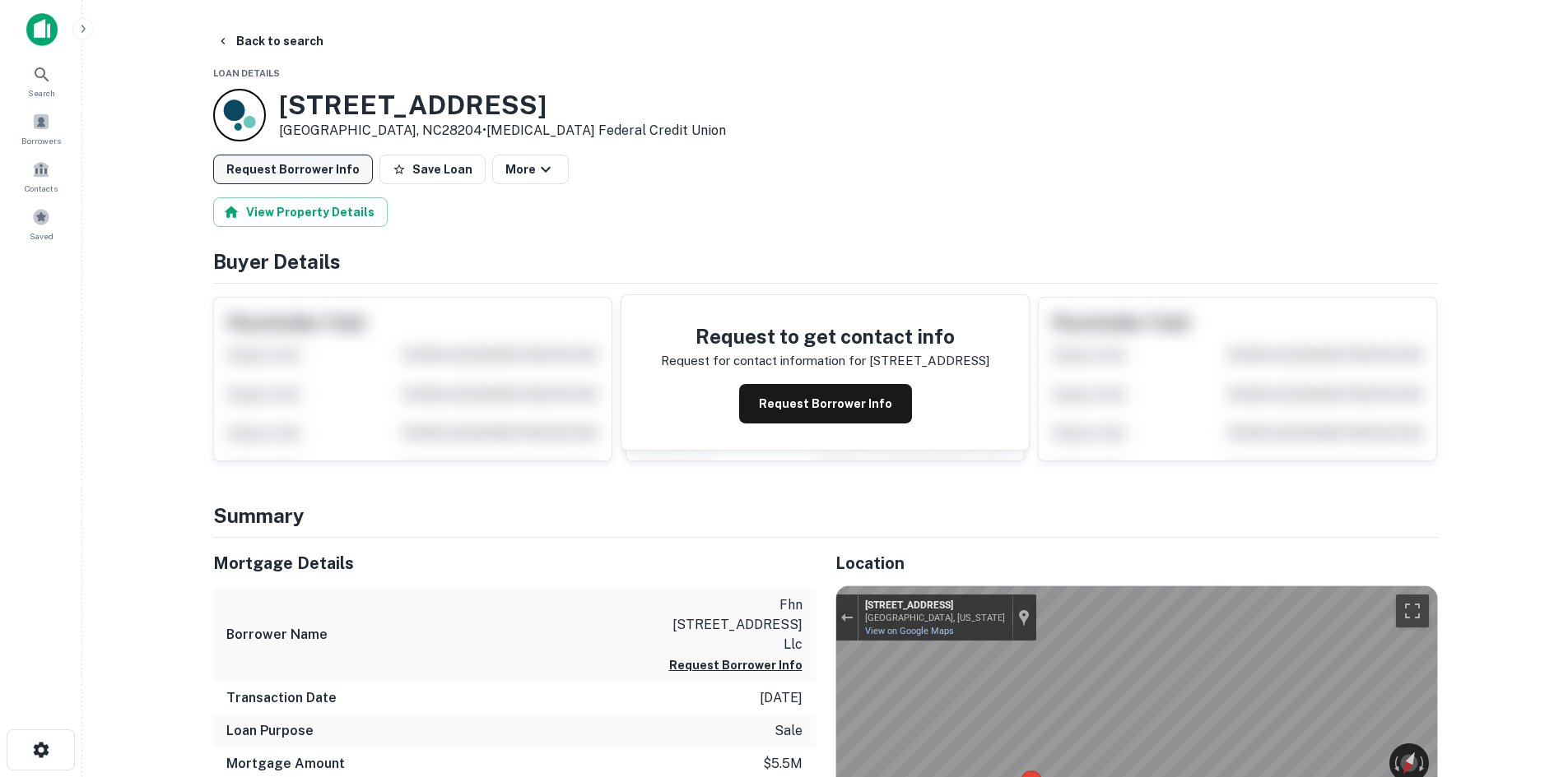
click at [288, 181] on button "Request Borrower Info" at bounding box center [293, 170] width 160 height 30
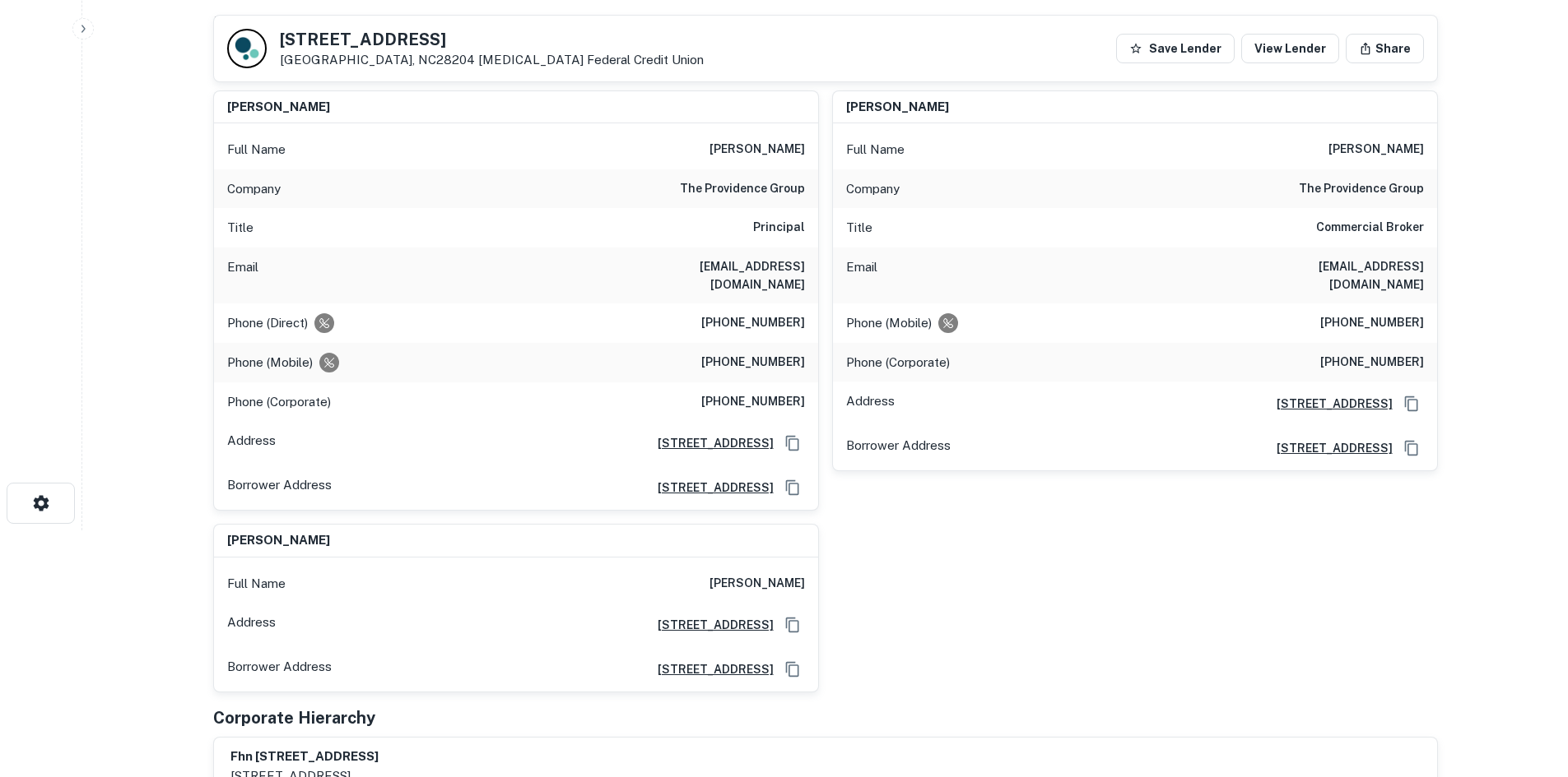
scroll to position [164, 0]
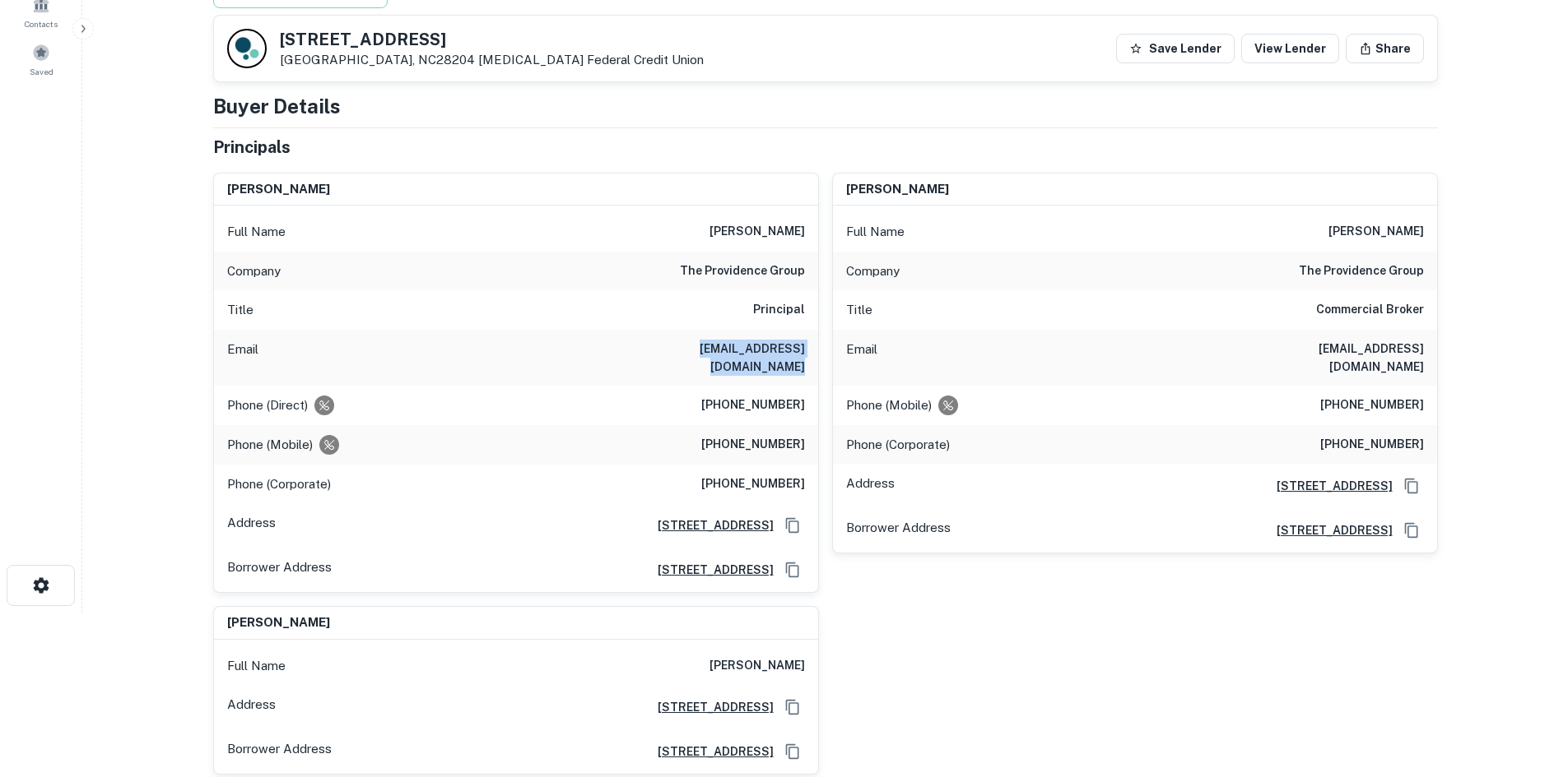
drag, startPoint x: 604, startPoint y: 344, endPoint x: 812, endPoint y: 343, distance: 208.0
click at [812, 343] on div "Email enichols@providencegroup.com" at bounding box center [515, 358] width 604 height 56
click at [606, 337] on div "Email enichols@providencegroup.com" at bounding box center [515, 358] width 604 height 56
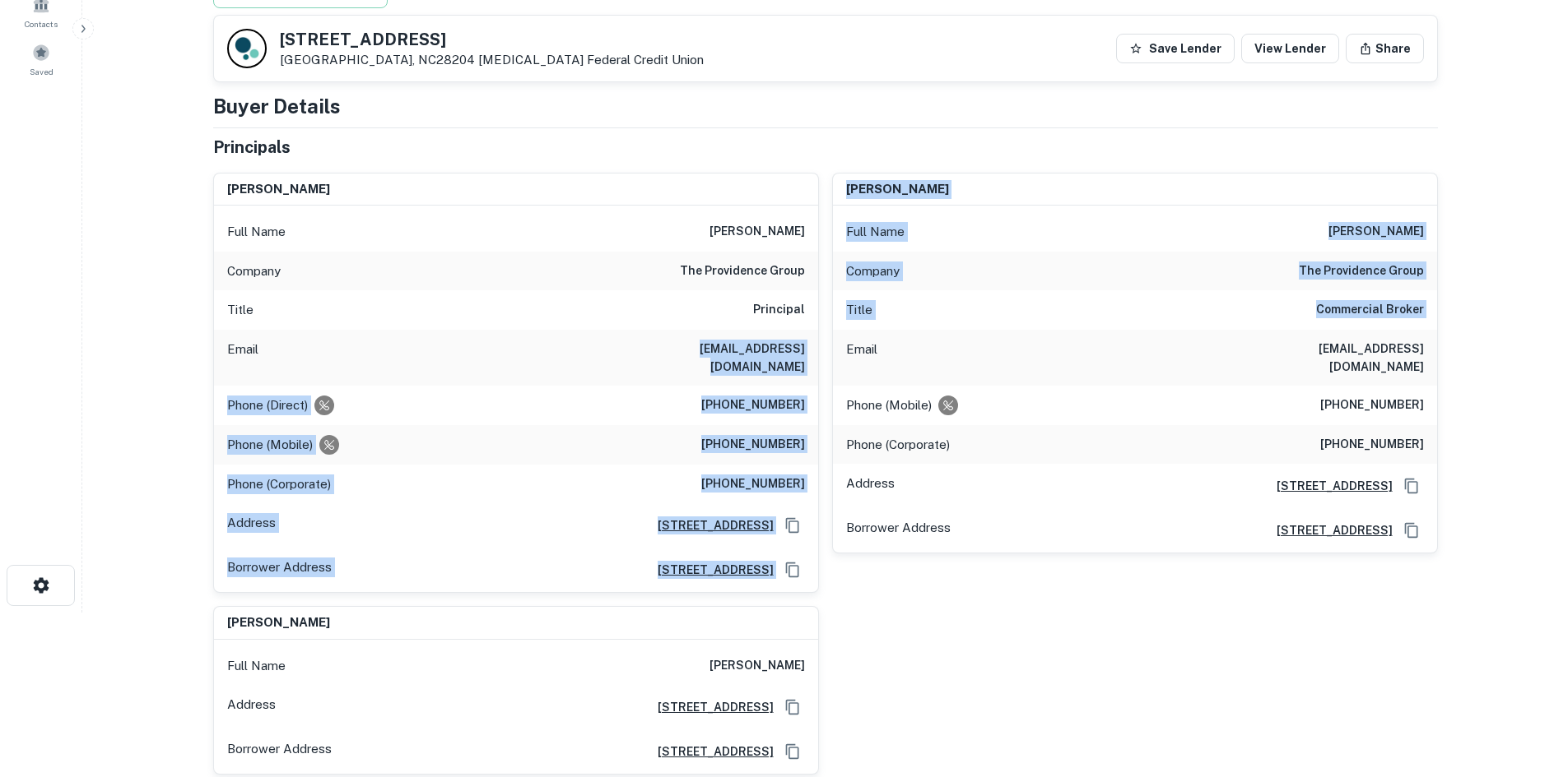
drag, startPoint x: 620, startPoint y: 338, endPoint x: 828, endPoint y: 346, distance: 208.2
click at [828, 346] on div "eric c . nichols Full Name eric c . nichols Company the providence group Title …" at bounding box center [818, 468] width 1237 height 616
click at [801, 345] on h6 "enichols@providencegroup.com" at bounding box center [706, 357] width 198 height 36
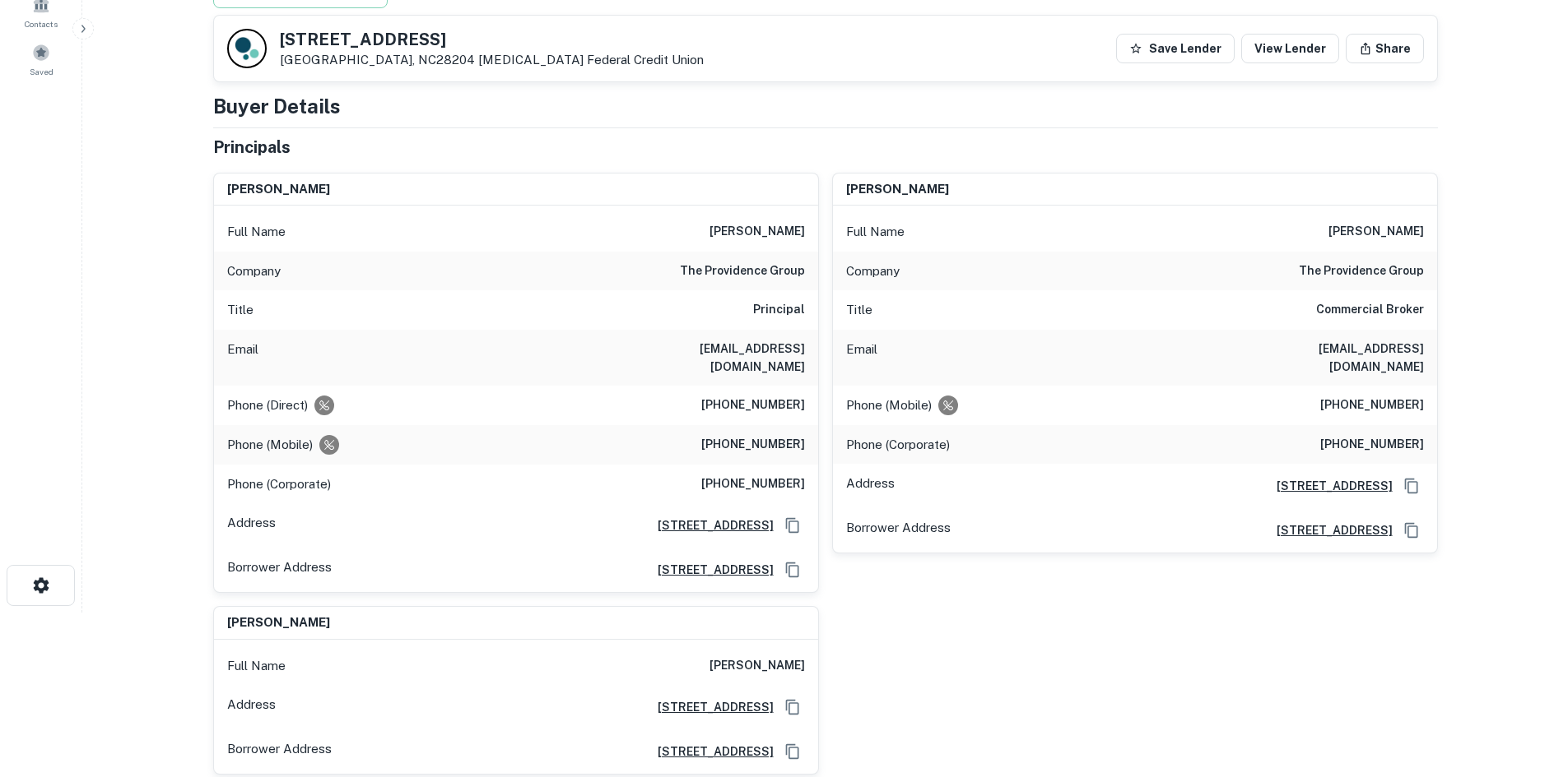
click at [724, 349] on h6 "enichols@providencegroup.com" at bounding box center [706, 357] width 198 height 36
click at [724, 348] on h6 "enichols@providencegroup.com" at bounding box center [706, 357] width 198 height 36
copy h6 "enichols@providencegroup.com"
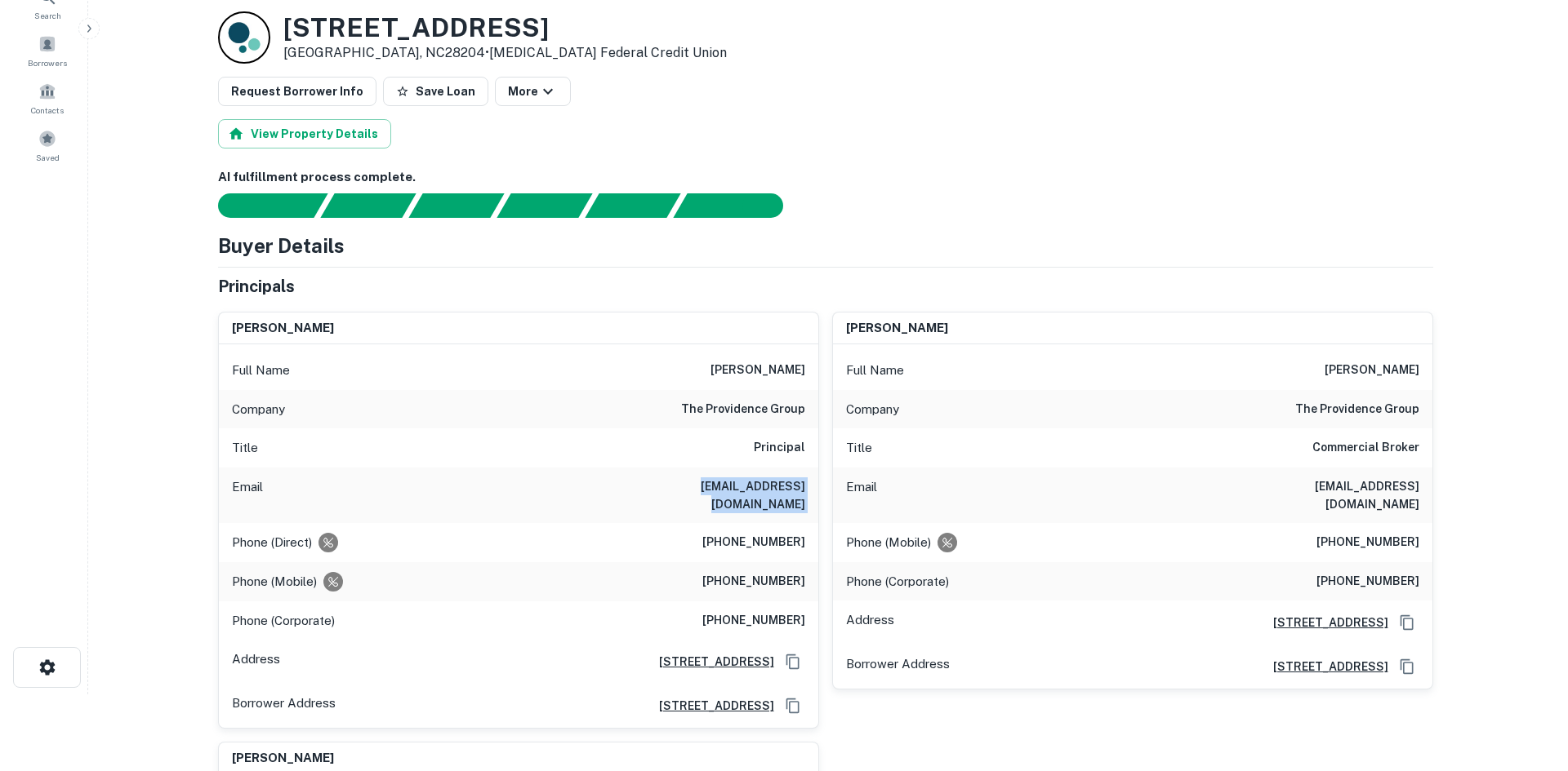
scroll to position [0, 0]
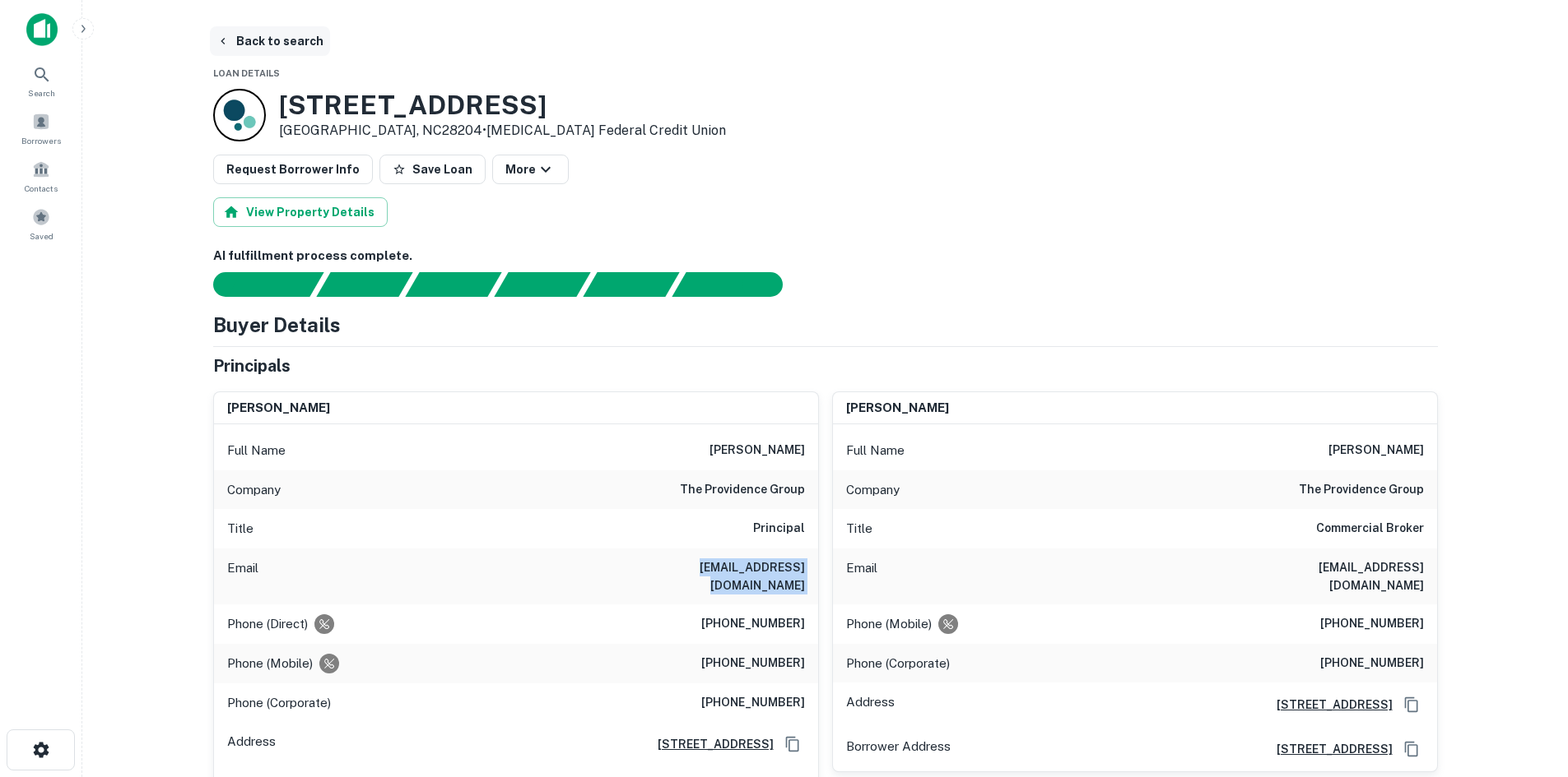
click at [303, 39] on button "Back to search" at bounding box center [270, 41] width 120 height 30
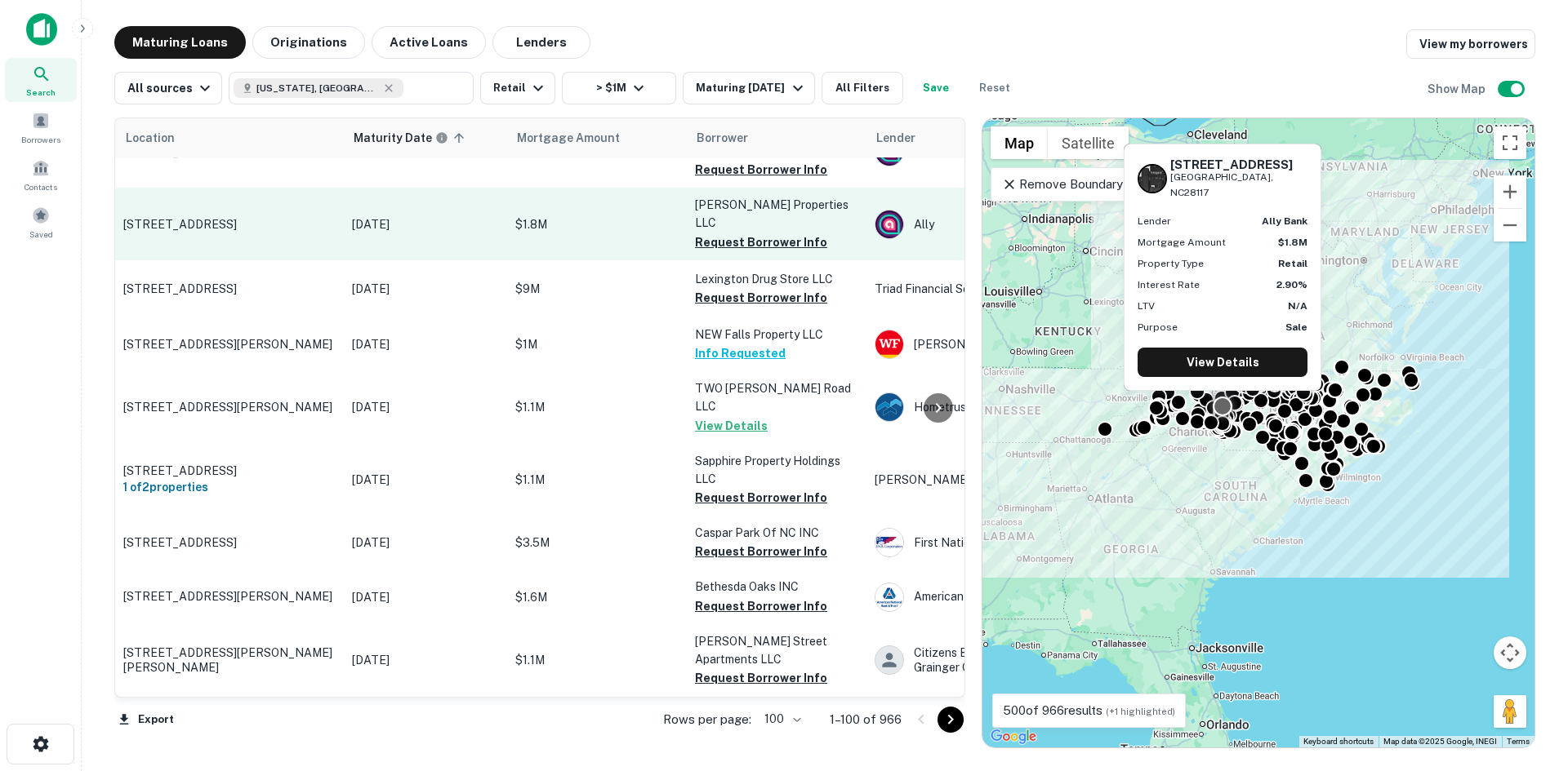
scroll to position [4370, 0]
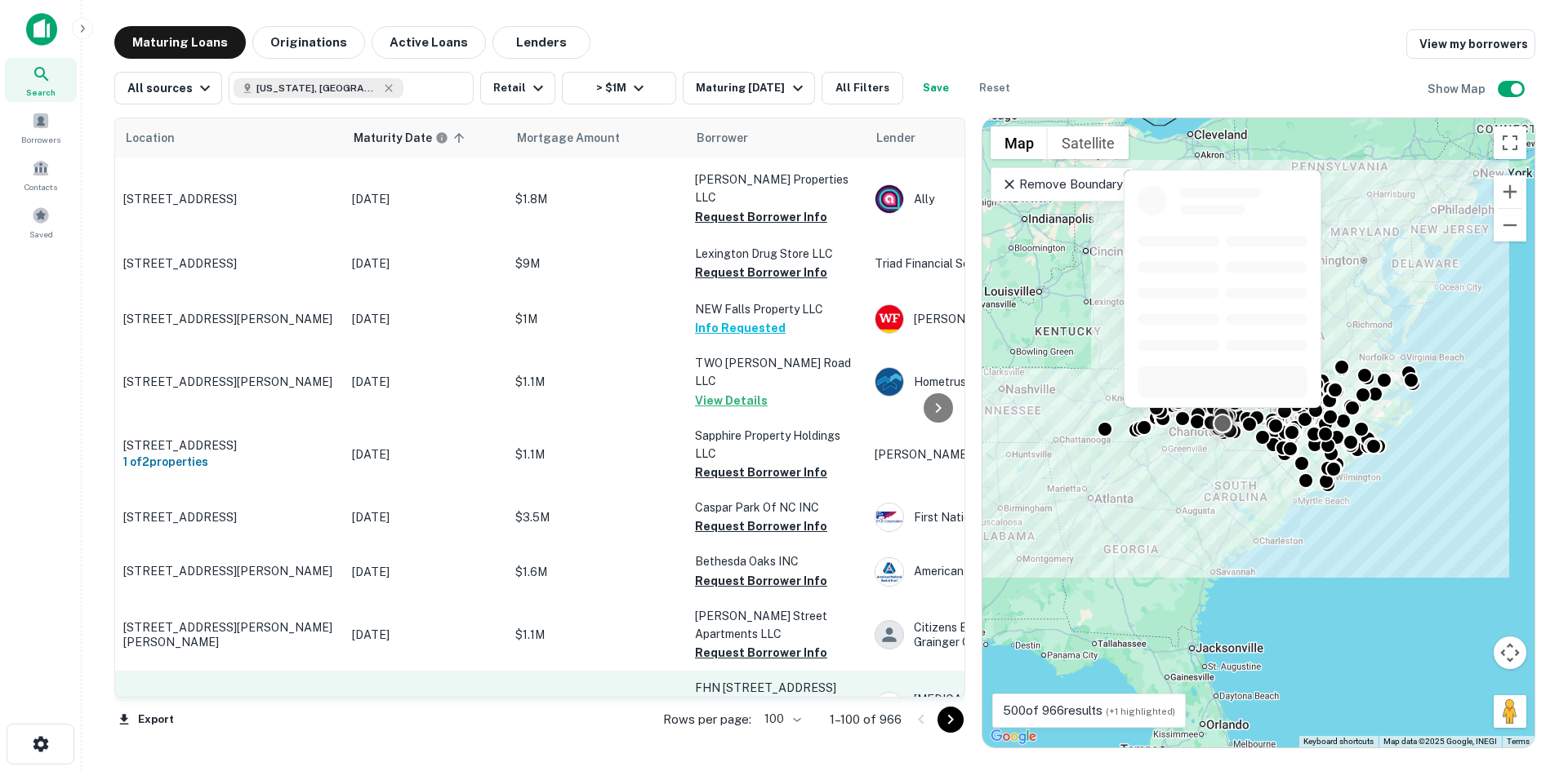
click at [269, 671] on td "[STREET_ADDRESS][PERSON_NAME]" at bounding box center [229, 706] width 229 height 72
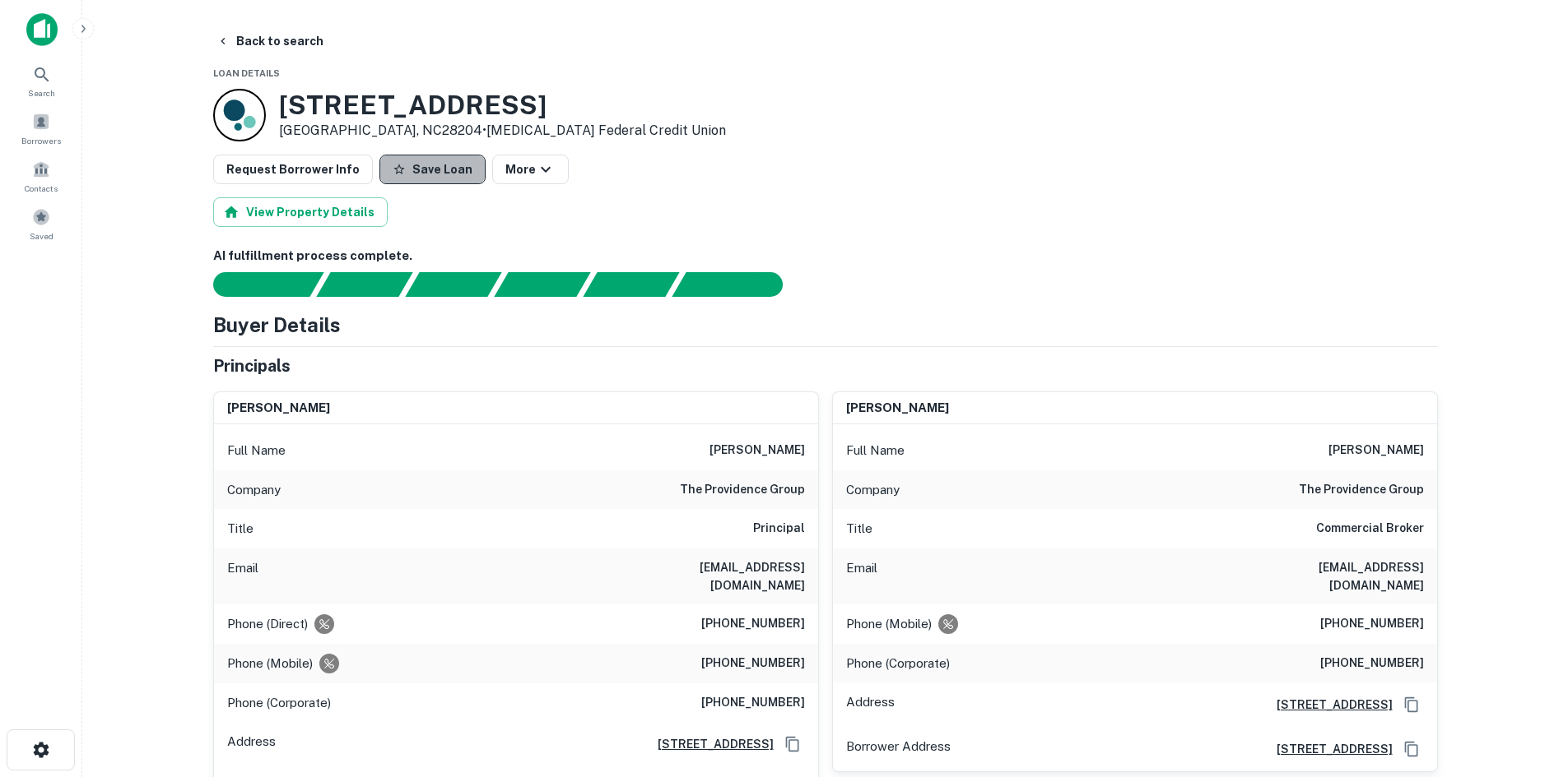
click at [435, 167] on button "Save Loan" at bounding box center [432, 170] width 106 height 30
click at [288, 47] on button "Back to search" at bounding box center [270, 41] width 120 height 30
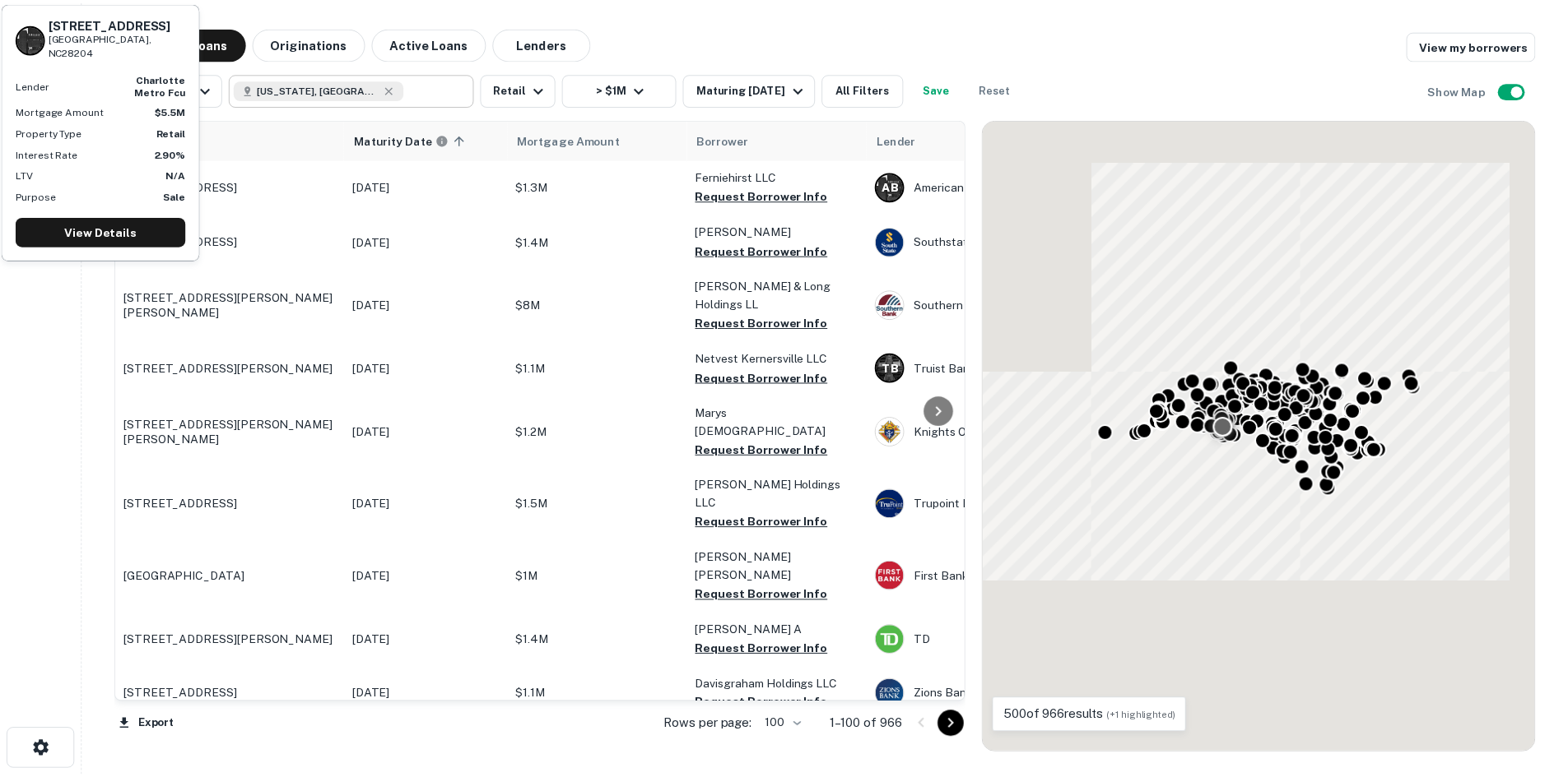
scroll to position [4404, 0]
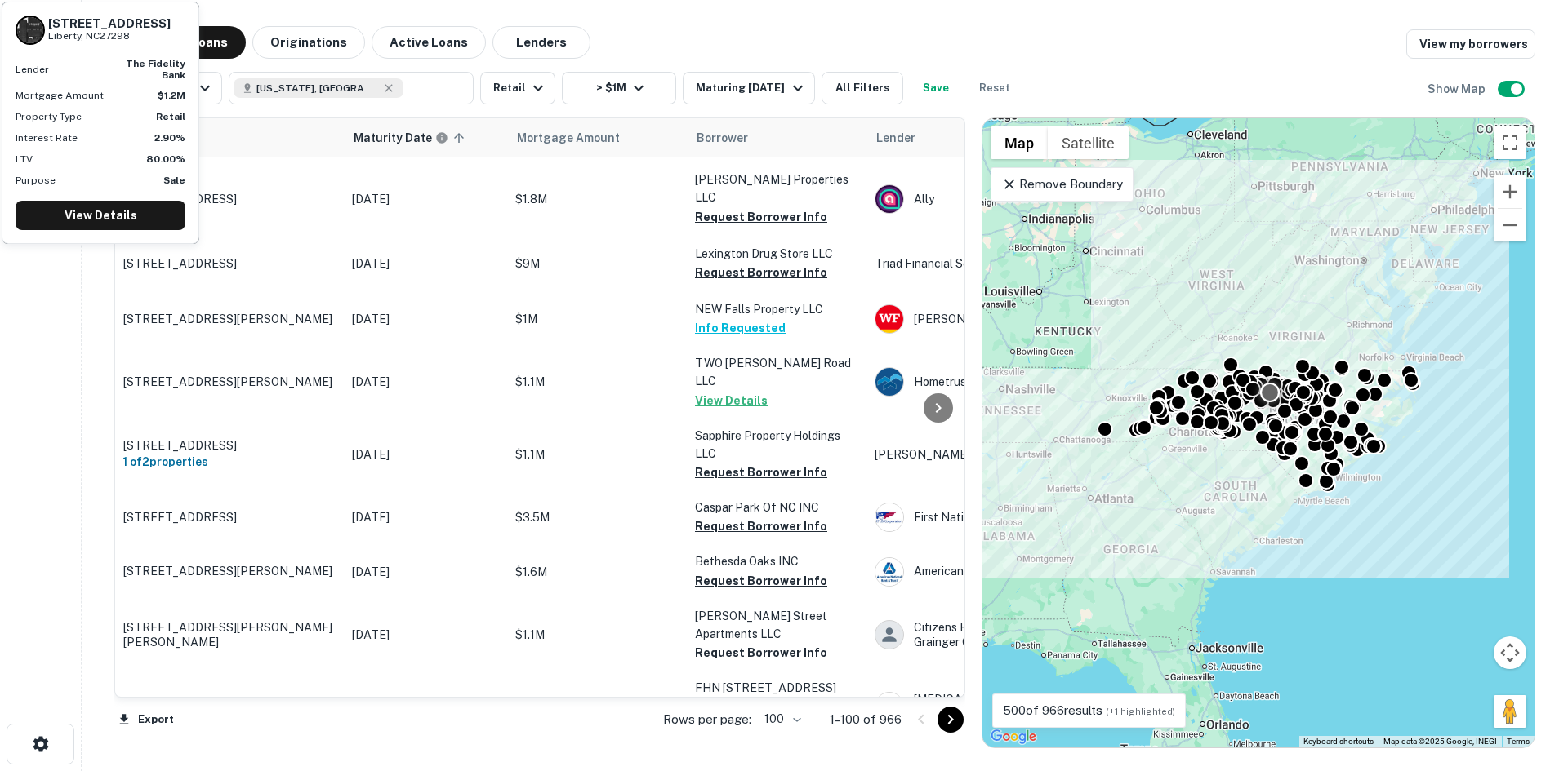
click at [175, 743] on td "[STREET_ADDRESS]" at bounding box center [229, 770] width 229 height 54
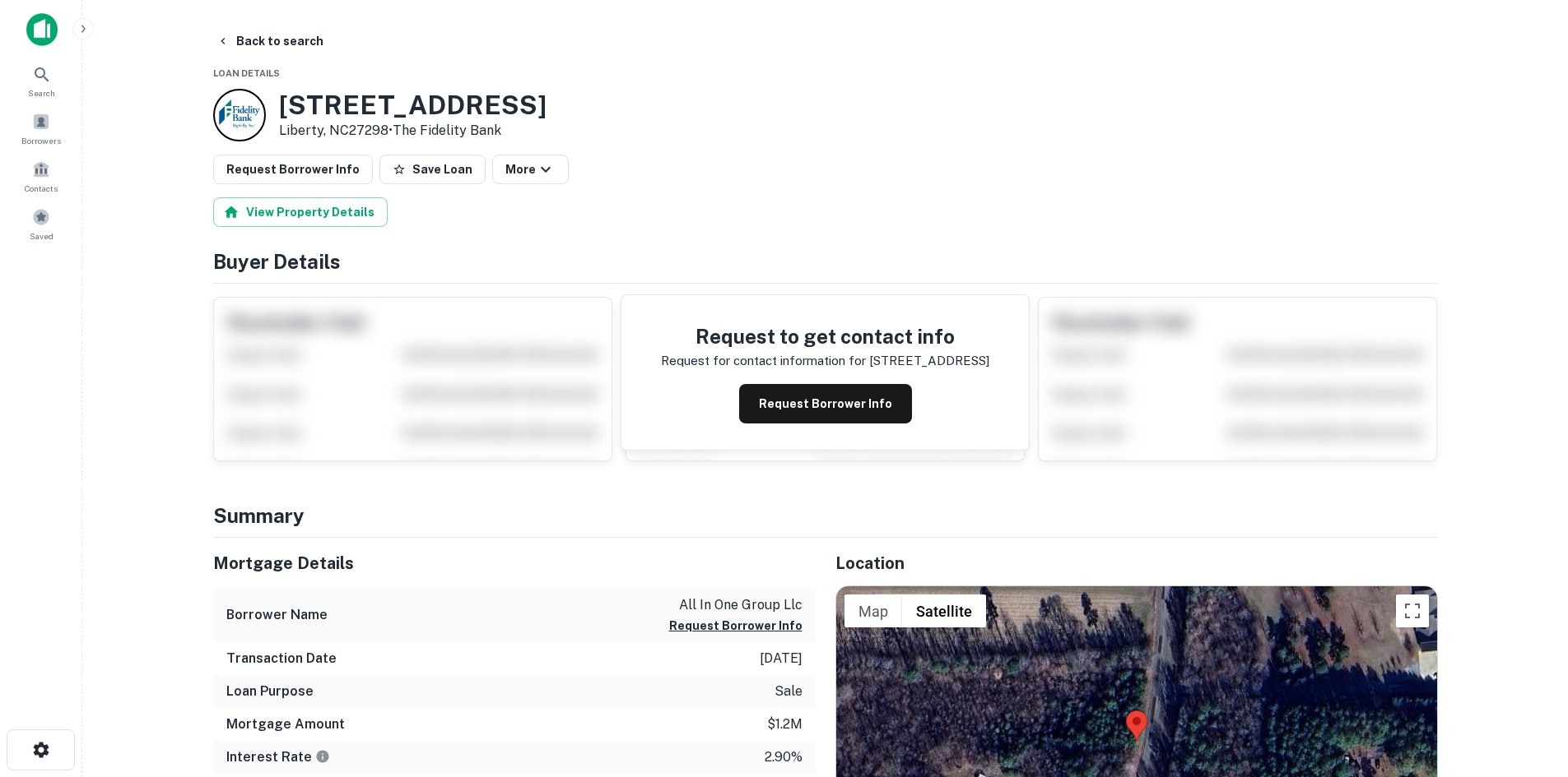
drag, startPoint x: 269, startPoint y: 101, endPoint x: 390, endPoint y: 134, distance: 125.4
click at [390, 134] on div "5315 Liberty Grove Rd Liberty, NC27298 • The Fidelity Bank" at bounding box center [379, 115] width 333 height 53
copy div "[STREET_ADDRESS]"
click at [245, 40] on button "Back to search" at bounding box center [270, 41] width 120 height 30
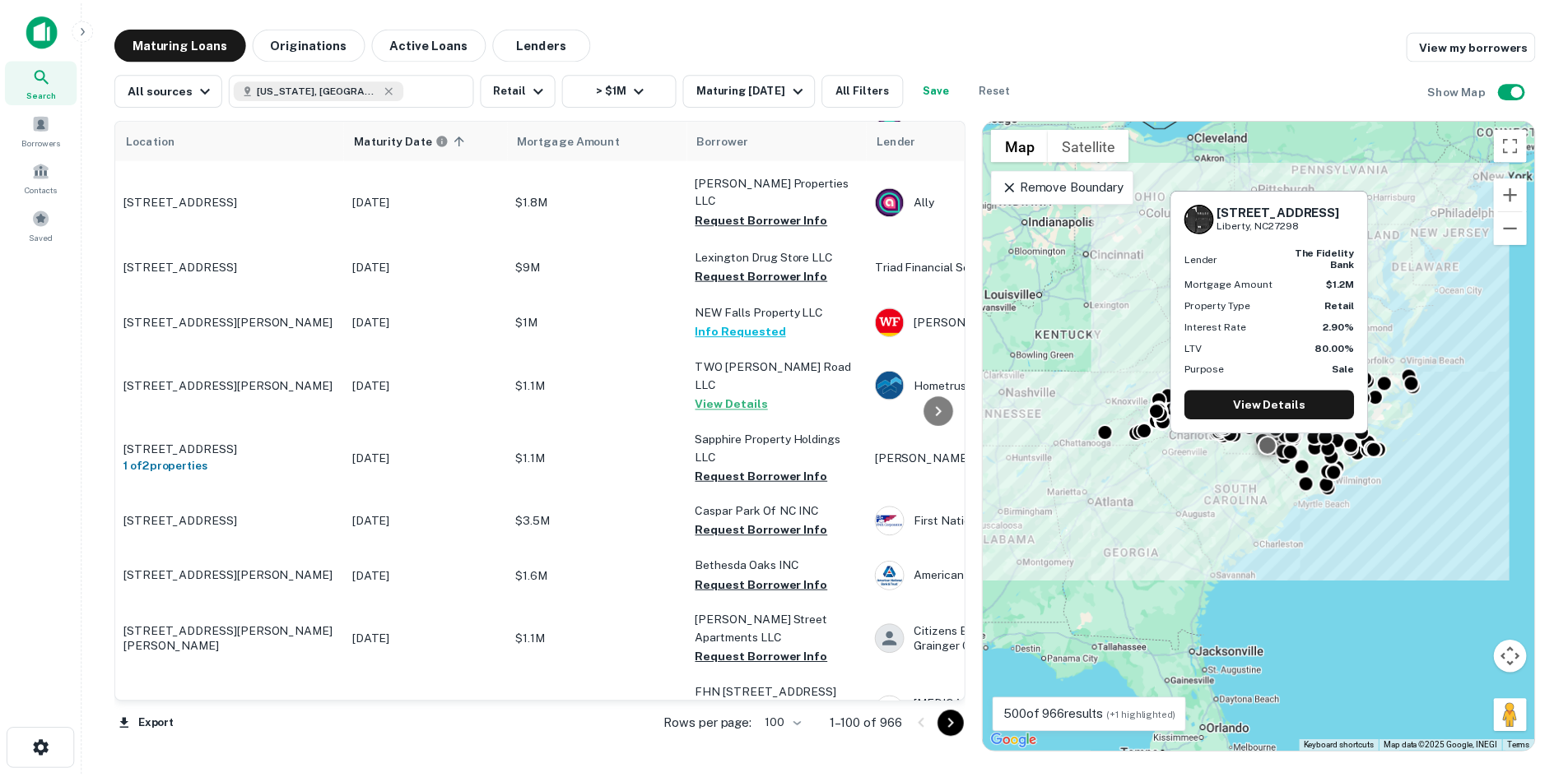
scroll to position [4568, 0]
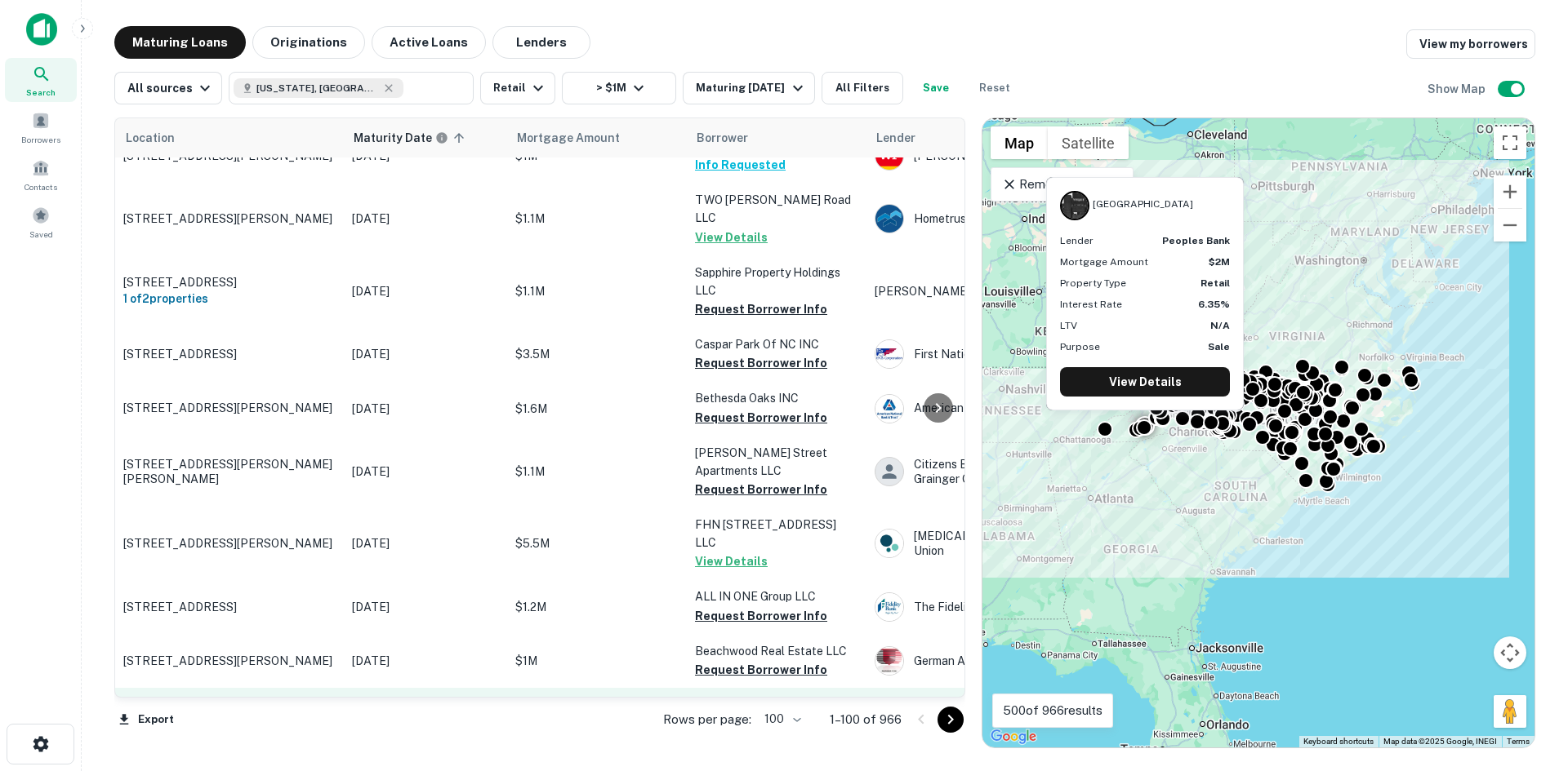
click at [184, 707] on p "[GEOGRAPHIC_DATA]" at bounding box center [229, 714] width 212 height 15
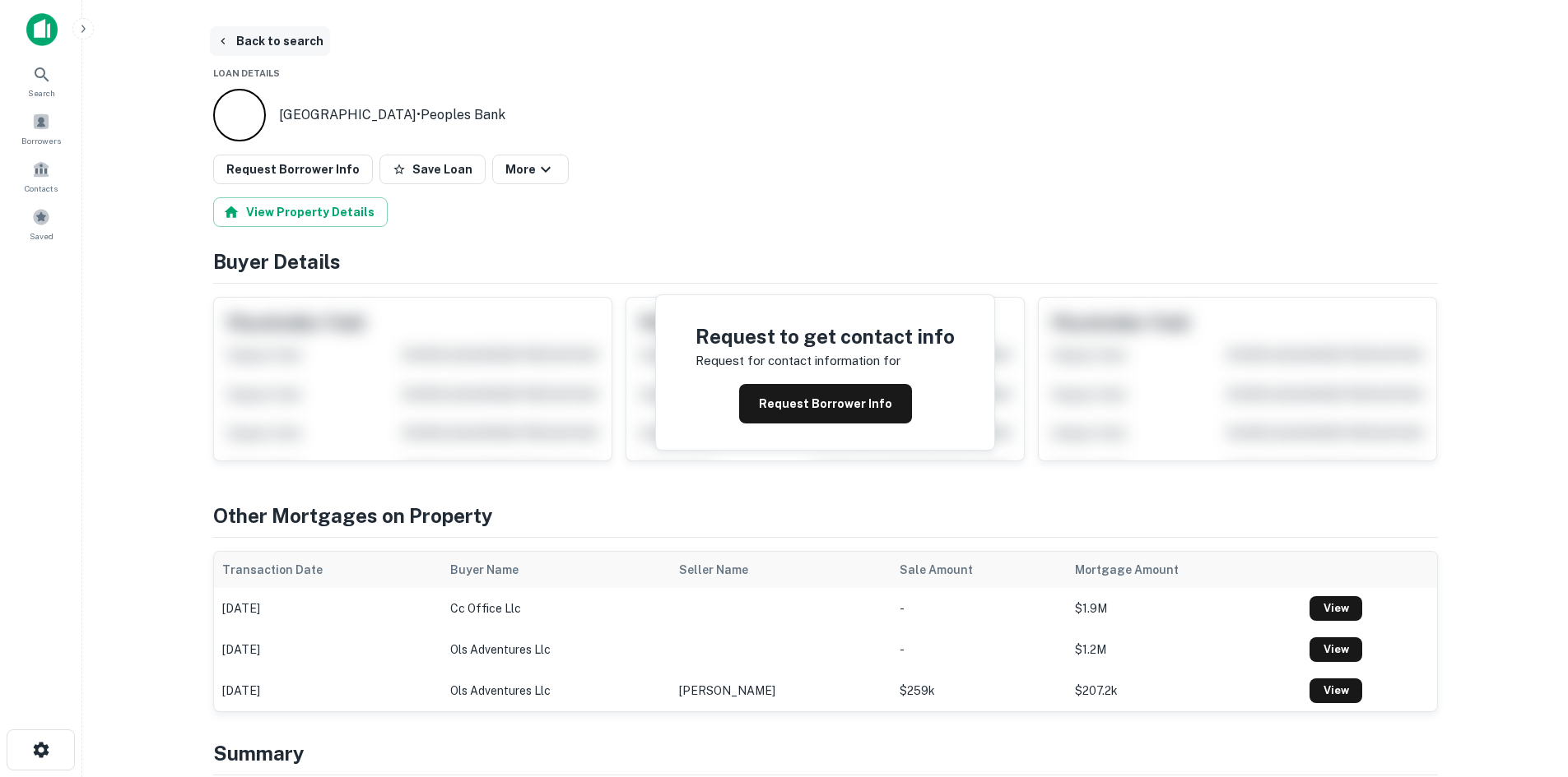
click at [288, 27] on button "Back to search" at bounding box center [270, 41] width 120 height 30
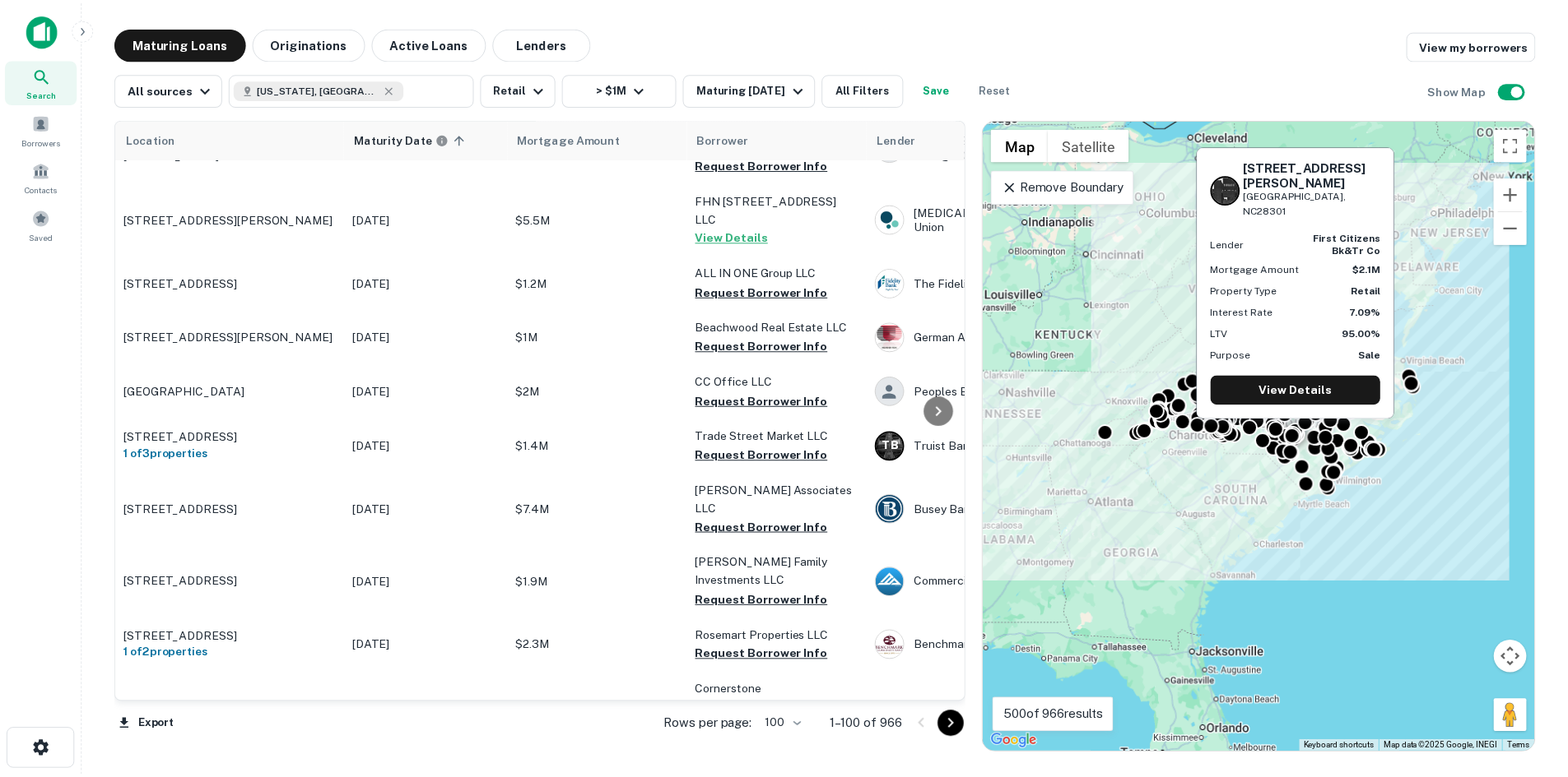
scroll to position [4979, 0]
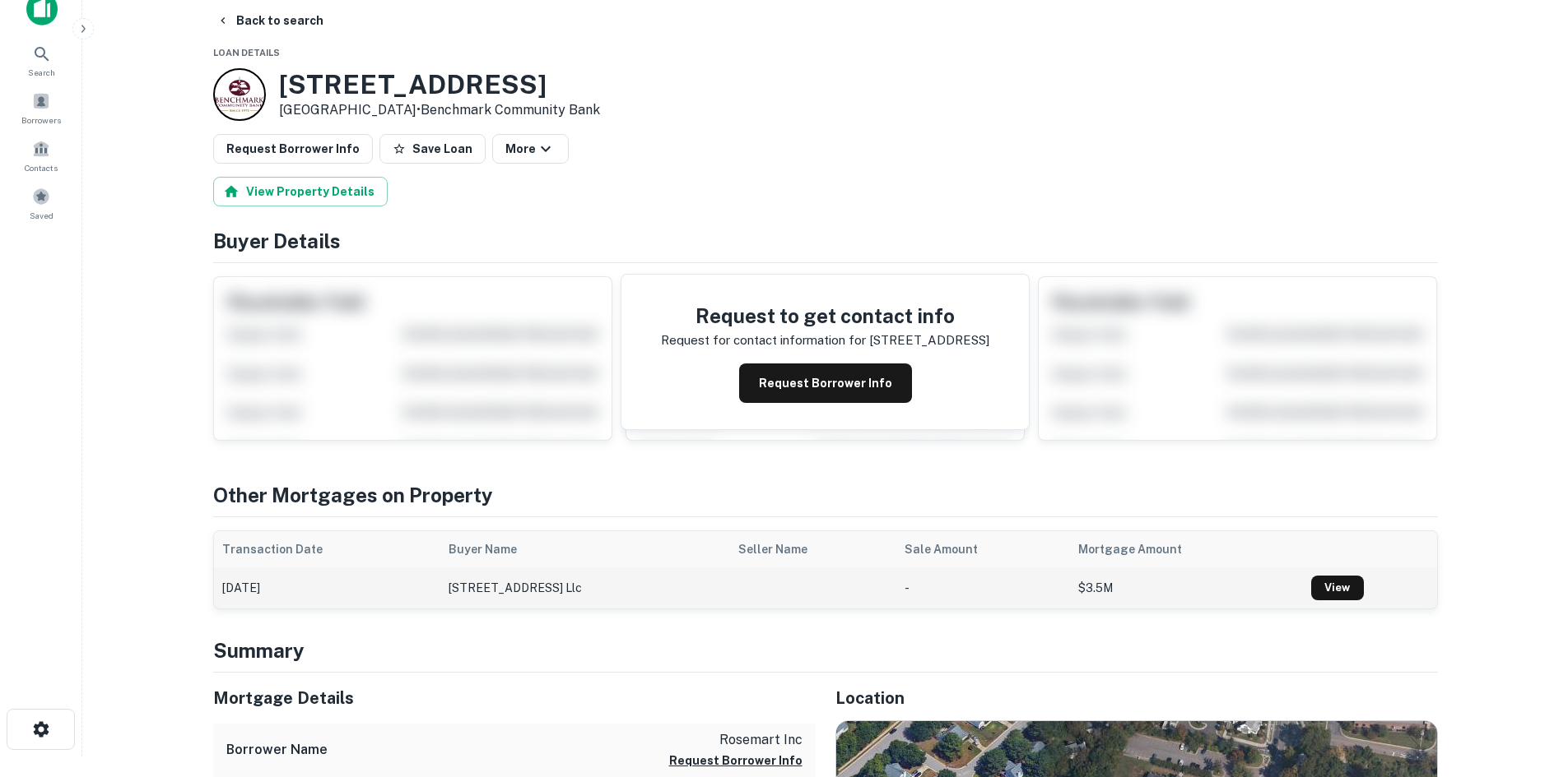
scroll to position [329, 0]
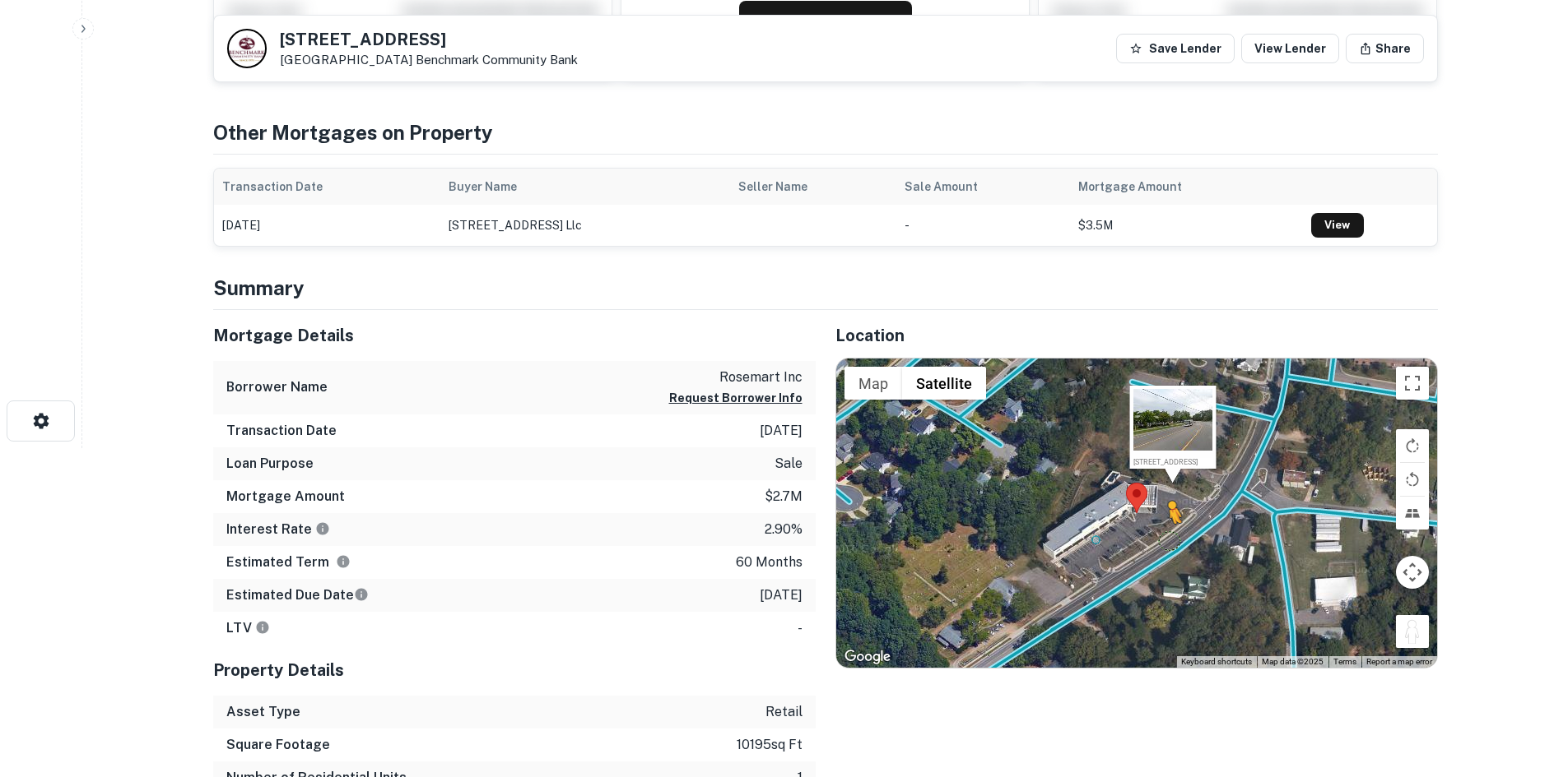
drag, startPoint x: 1418, startPoint y: 626, endPoint x: 1165, endPoint y: 540, distance: 267.2
click at [1165, 540] on div "To activate drag with keyboard, press Alt + Enter. Once in keyboard drag state,…" at bounding box center [1136, 513] width 601 height 309
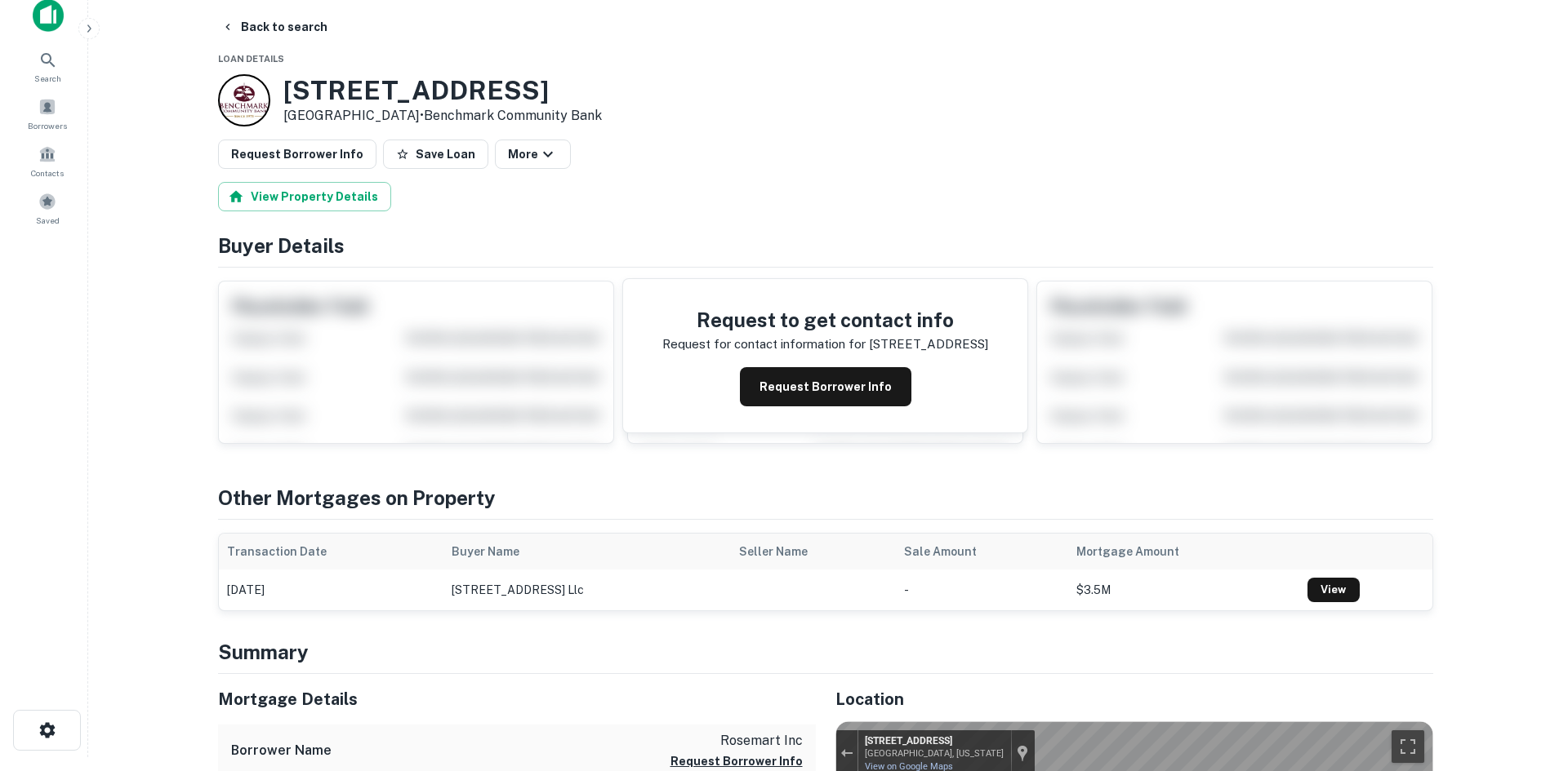
scroll to position [0, 0]
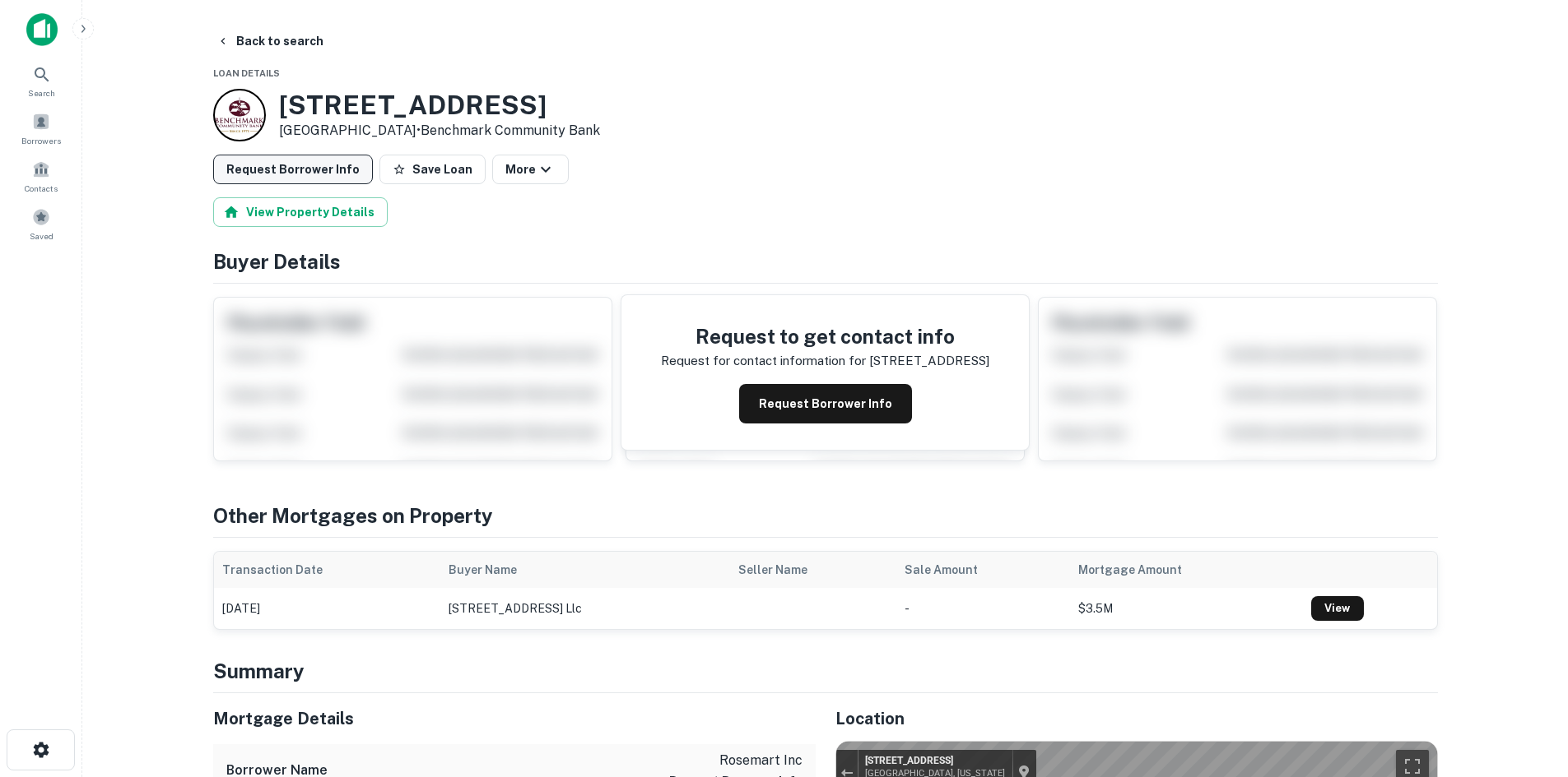
click at [302, 180] on button "Request Borrower Info" at bounding box center [293, 170] width 160 height 30
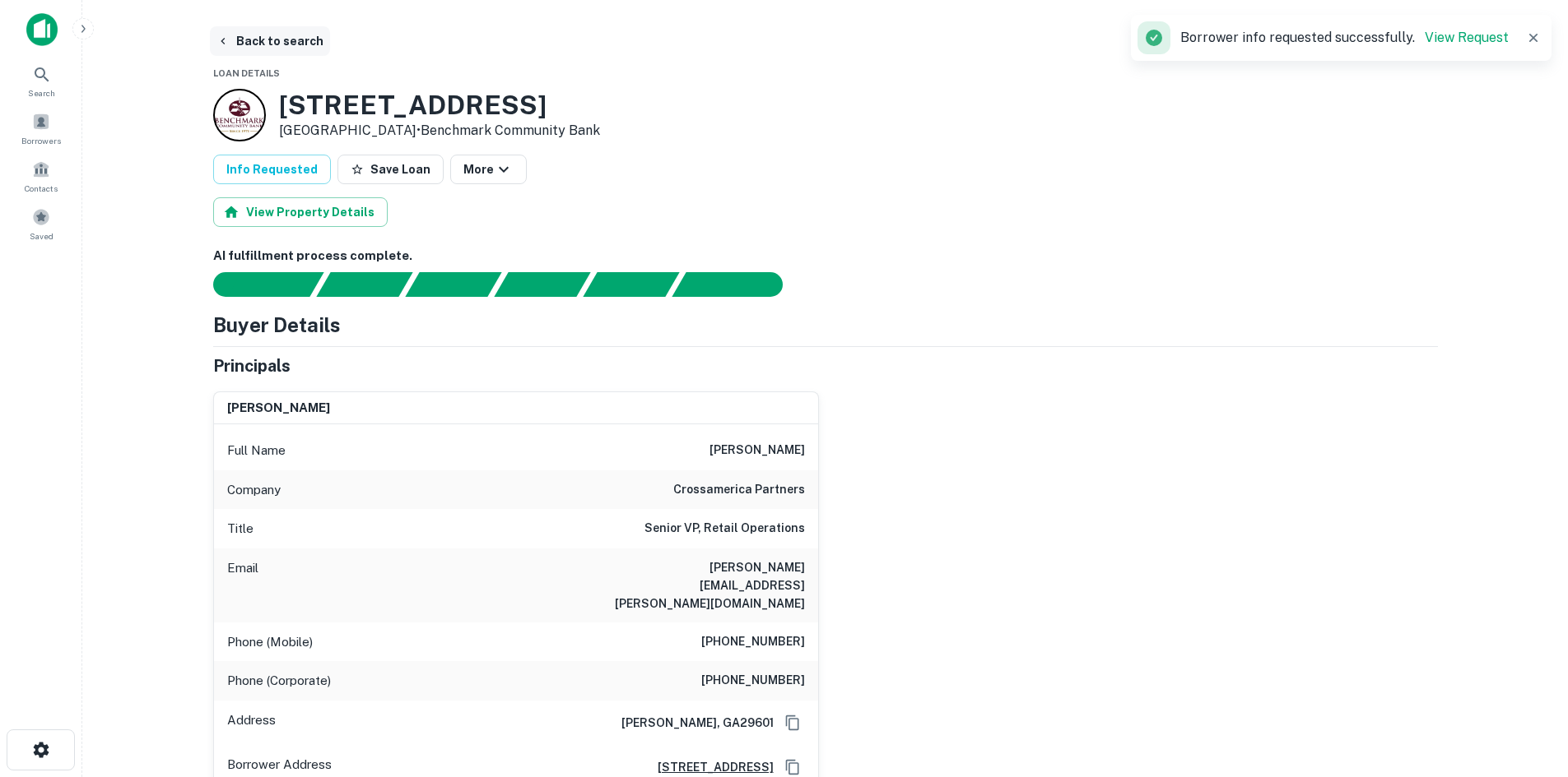
click at [257, 54] on button "Back to search" at bounding box center [270, 41] width 120 height 30
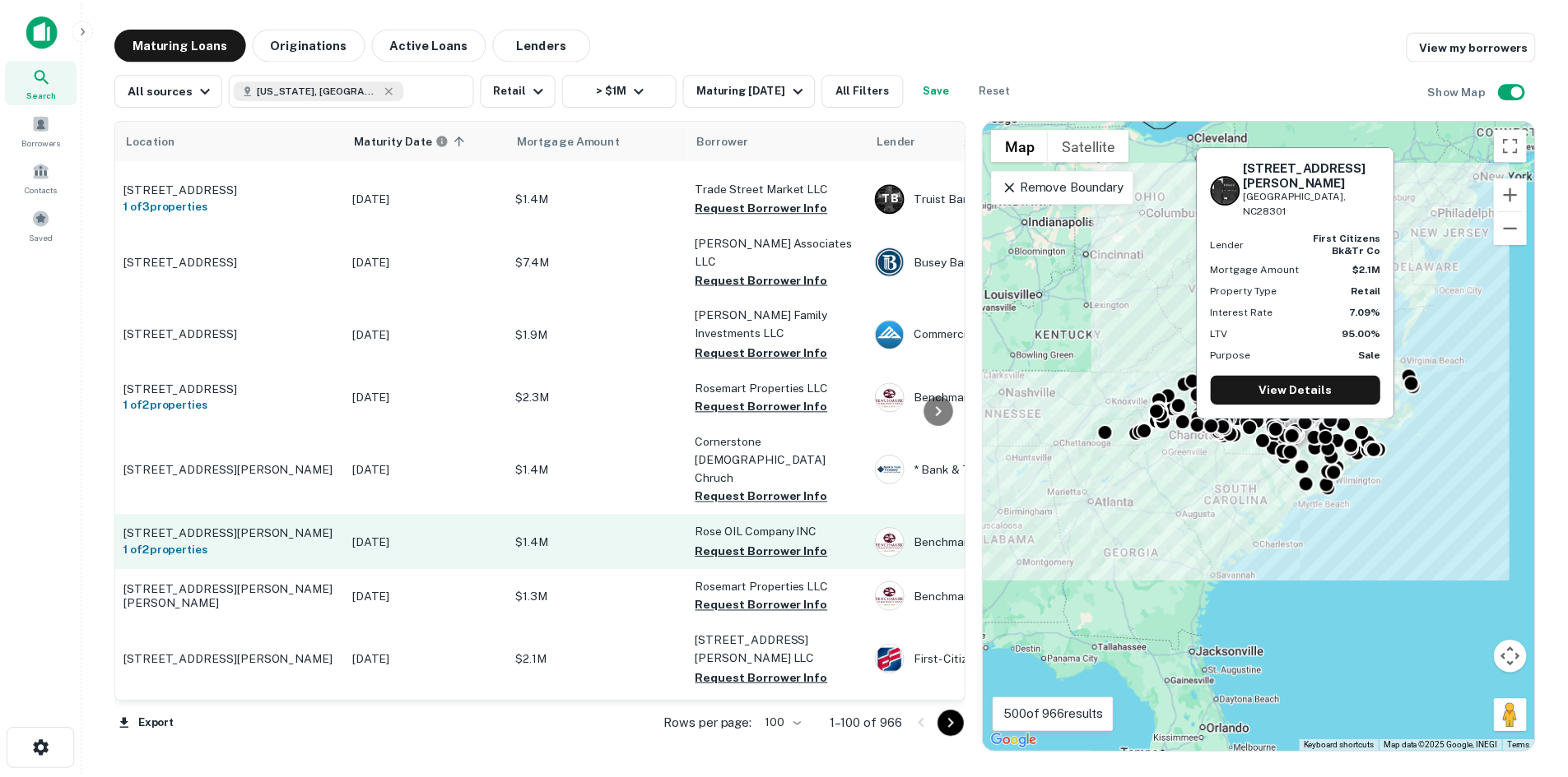
scroll to position [5226, 0]
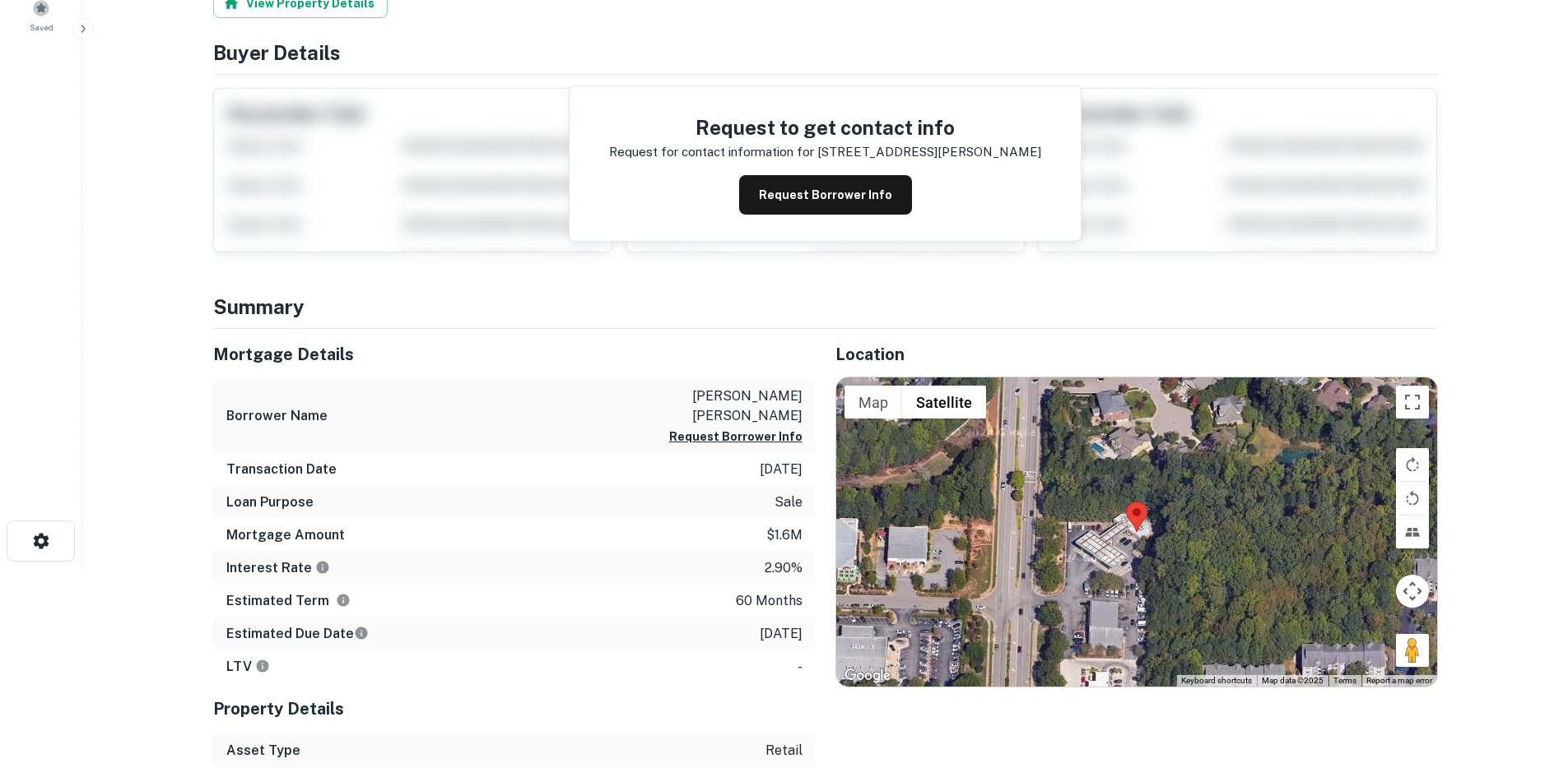
scroll to position [247, 0]
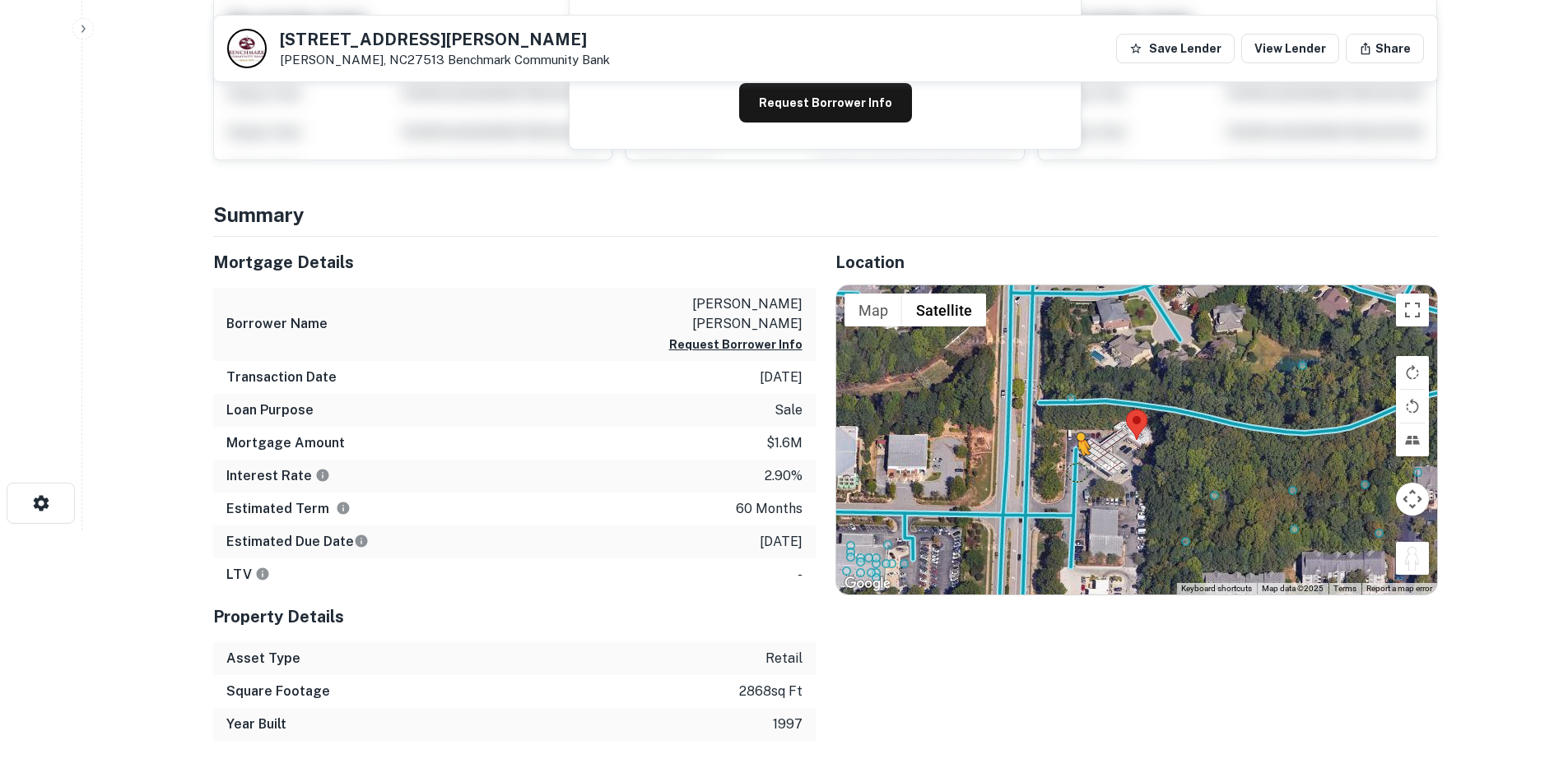
drag, startPoint x: 1399, startPoint y: 563, endPoint x: 1074, endPoint y: 468, distance: 338.6
click at [1074, 468] on div "To activate drag with keyboard, press Alt + Enter. Once in keyboard drag state,…" at bounding box center [1136, 440] width 601 height 309
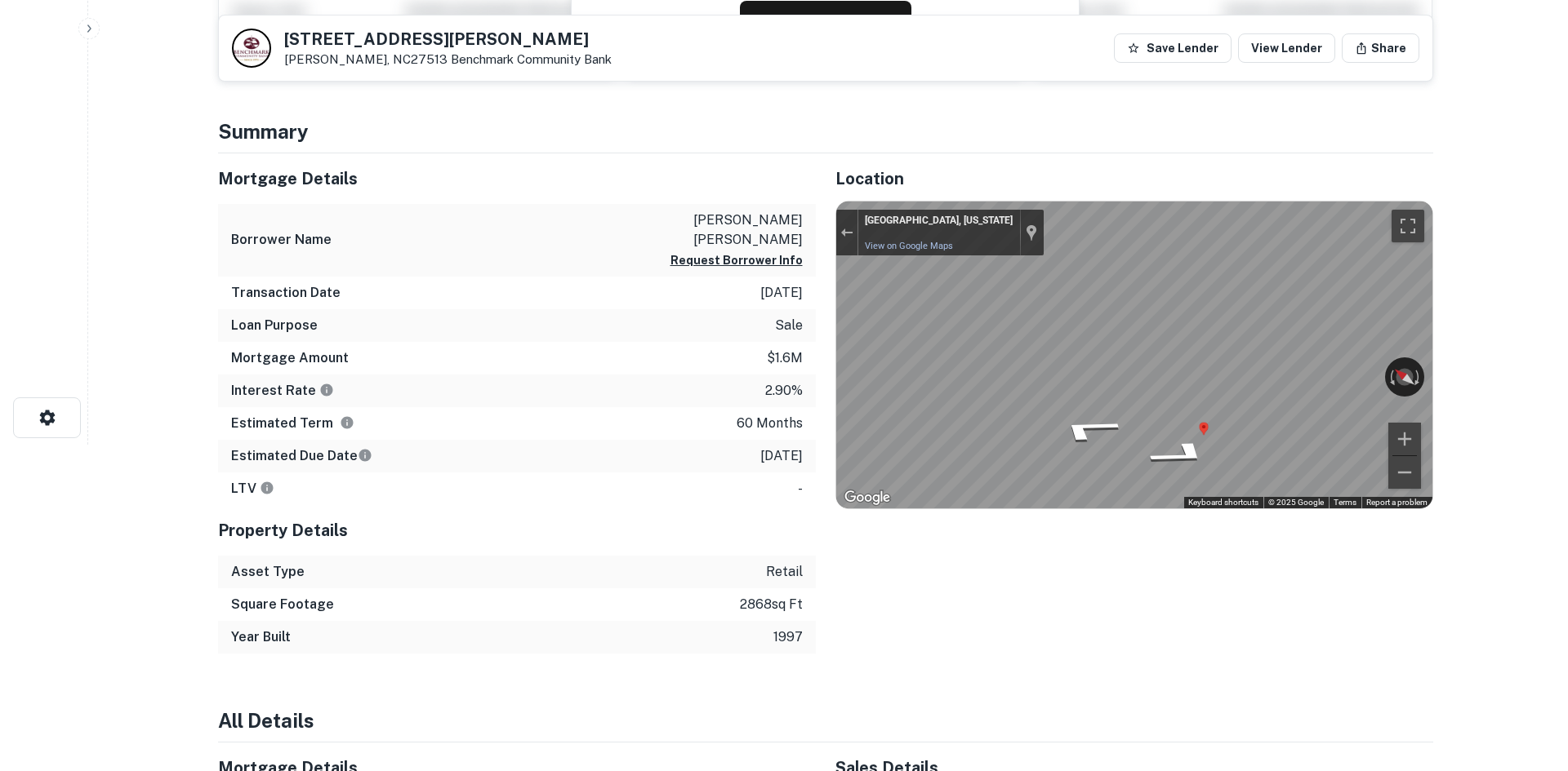
scroll to position [0, 0]
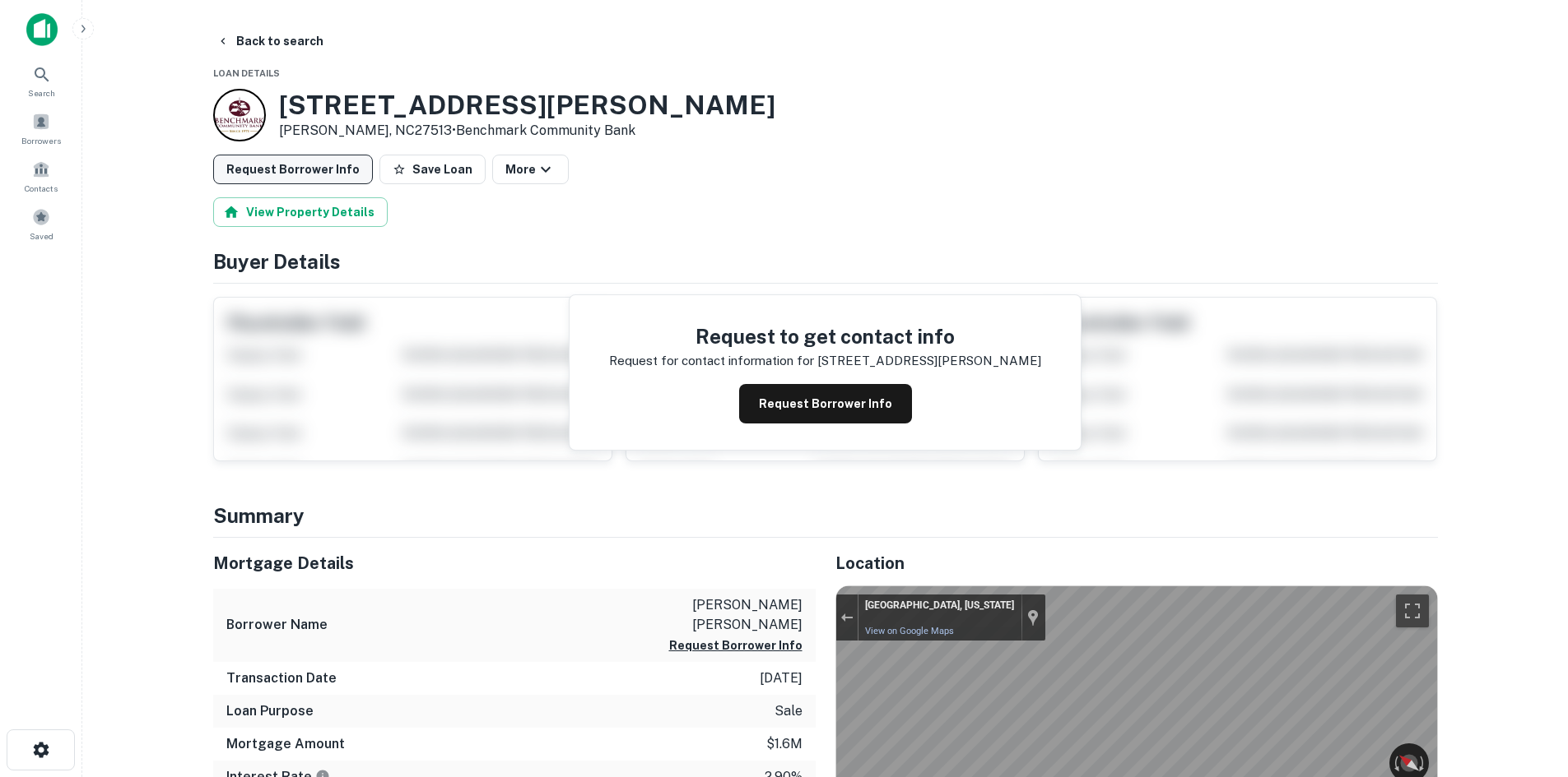
click at [302, 172] on button "Request Borrower Info" at bounding box center [293, 170] width 160 height 30
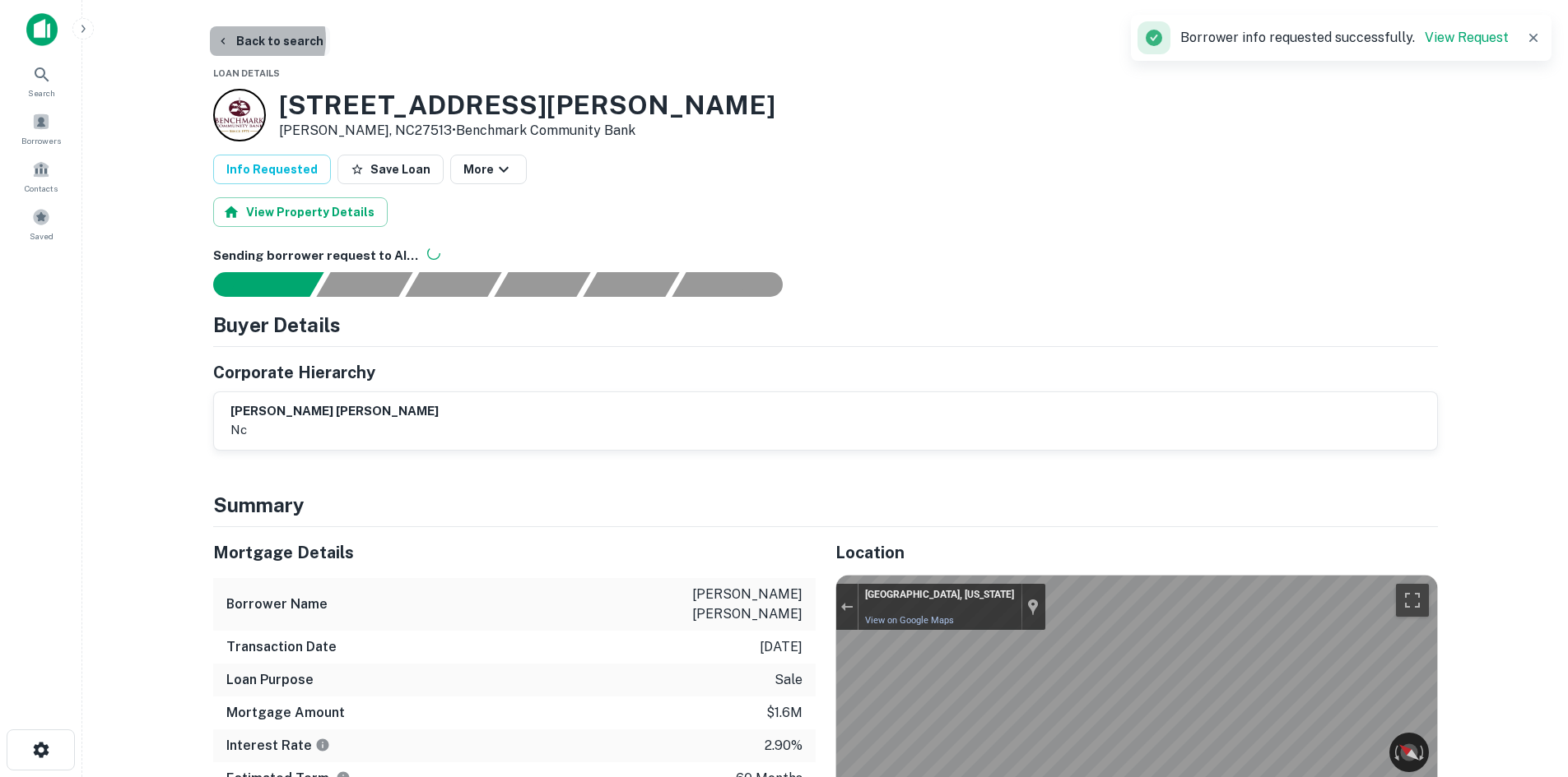
click at [239, 40] on button "Back to search" at bounding box center [270, 41] width 120 height 30
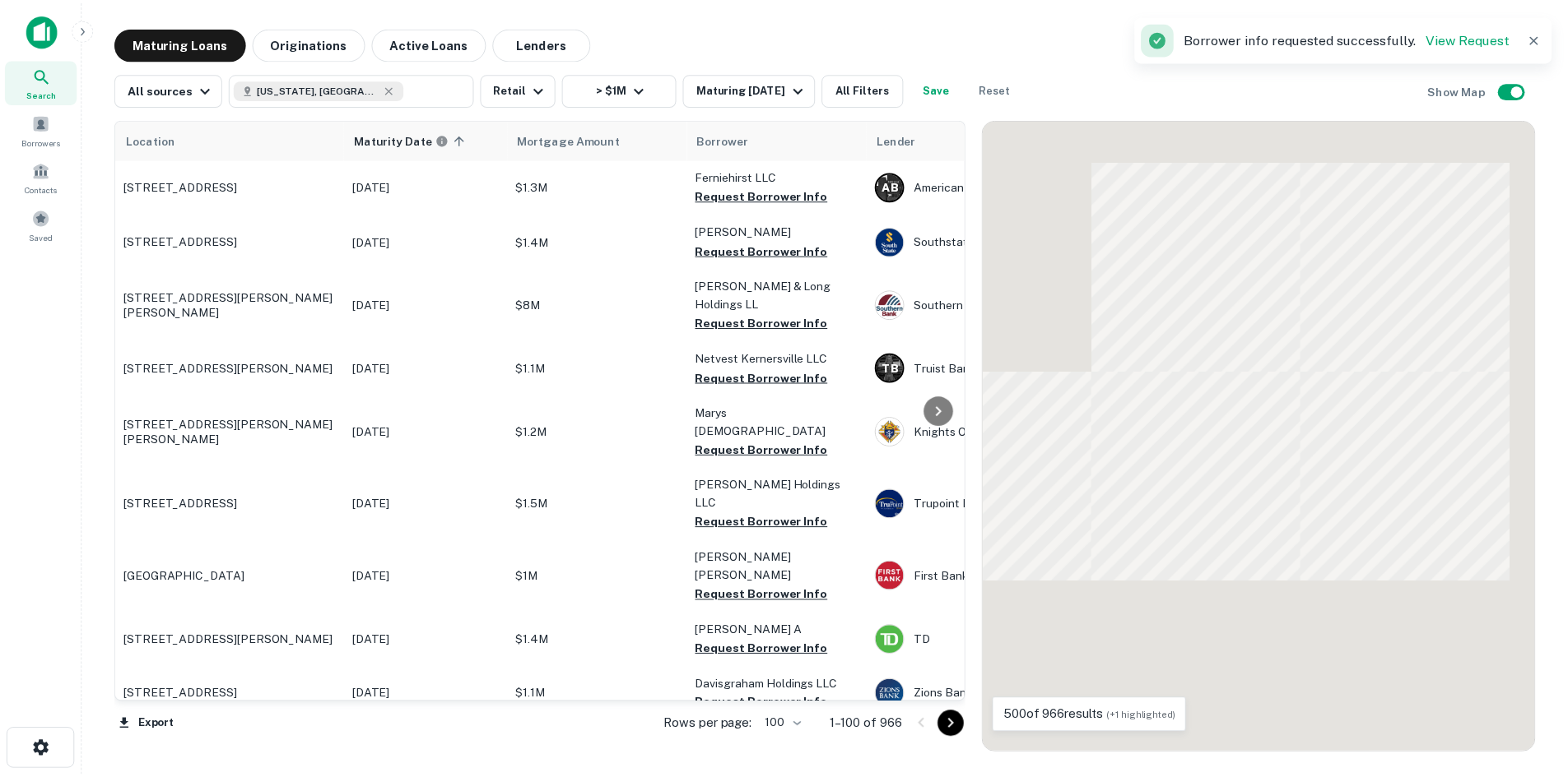
scroll to position [5226, 0]
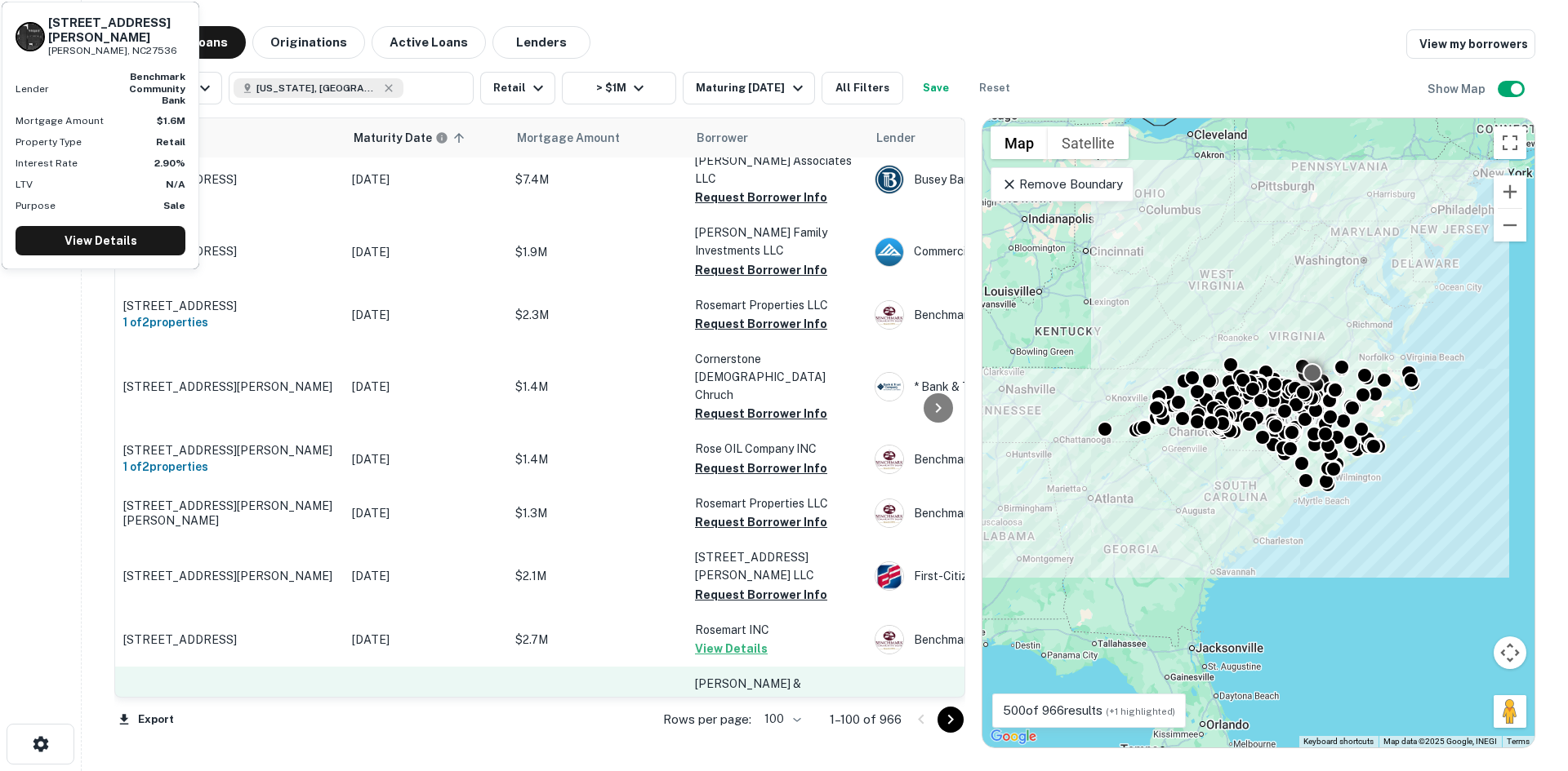
click at [251, 697] on p "[STREET_ADDRESS][PERSON_NAME][PERSON_NAME]" at bounding box center [229, 712] width 212 height 30
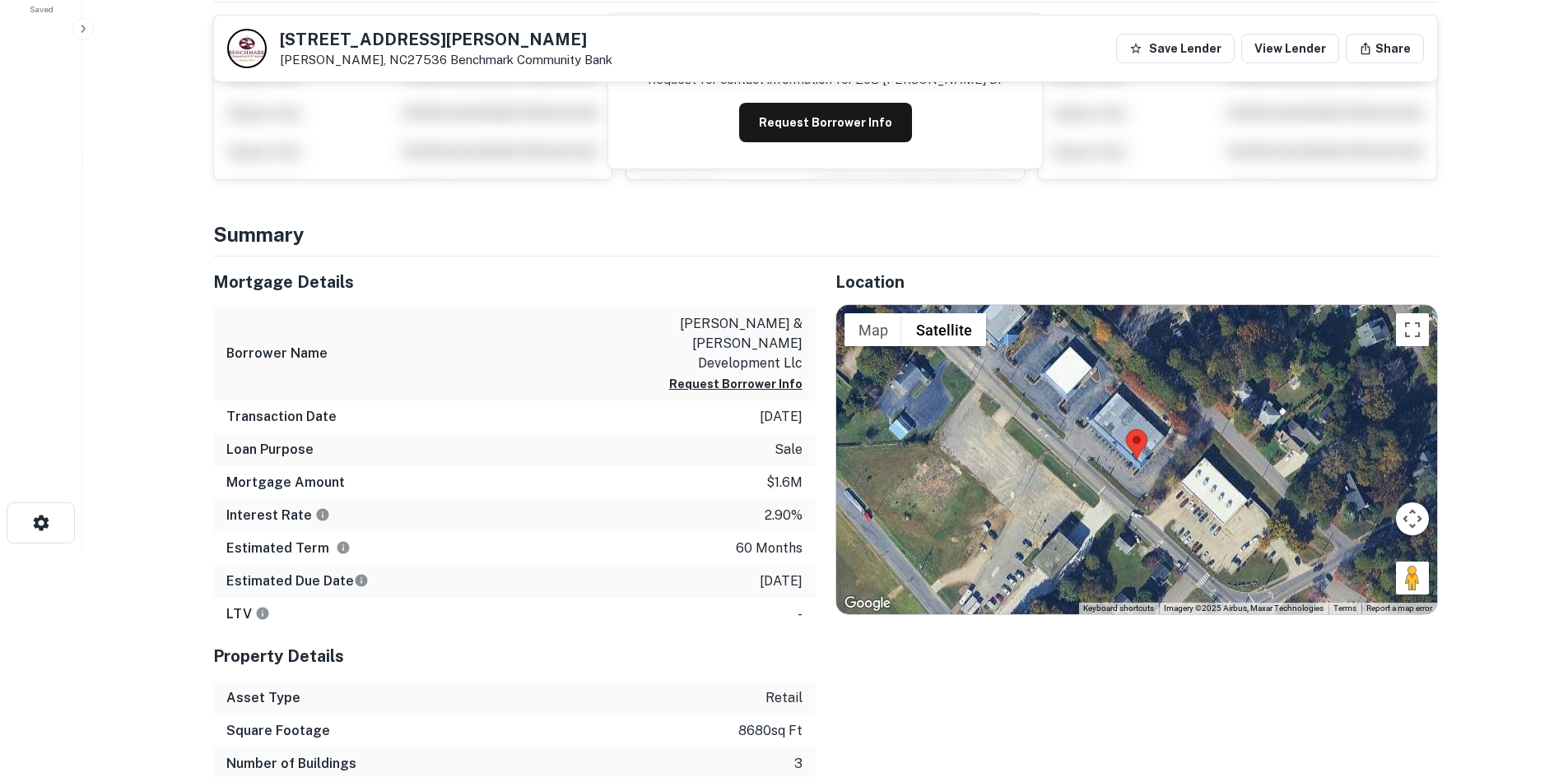
scroll to position [247, 0]
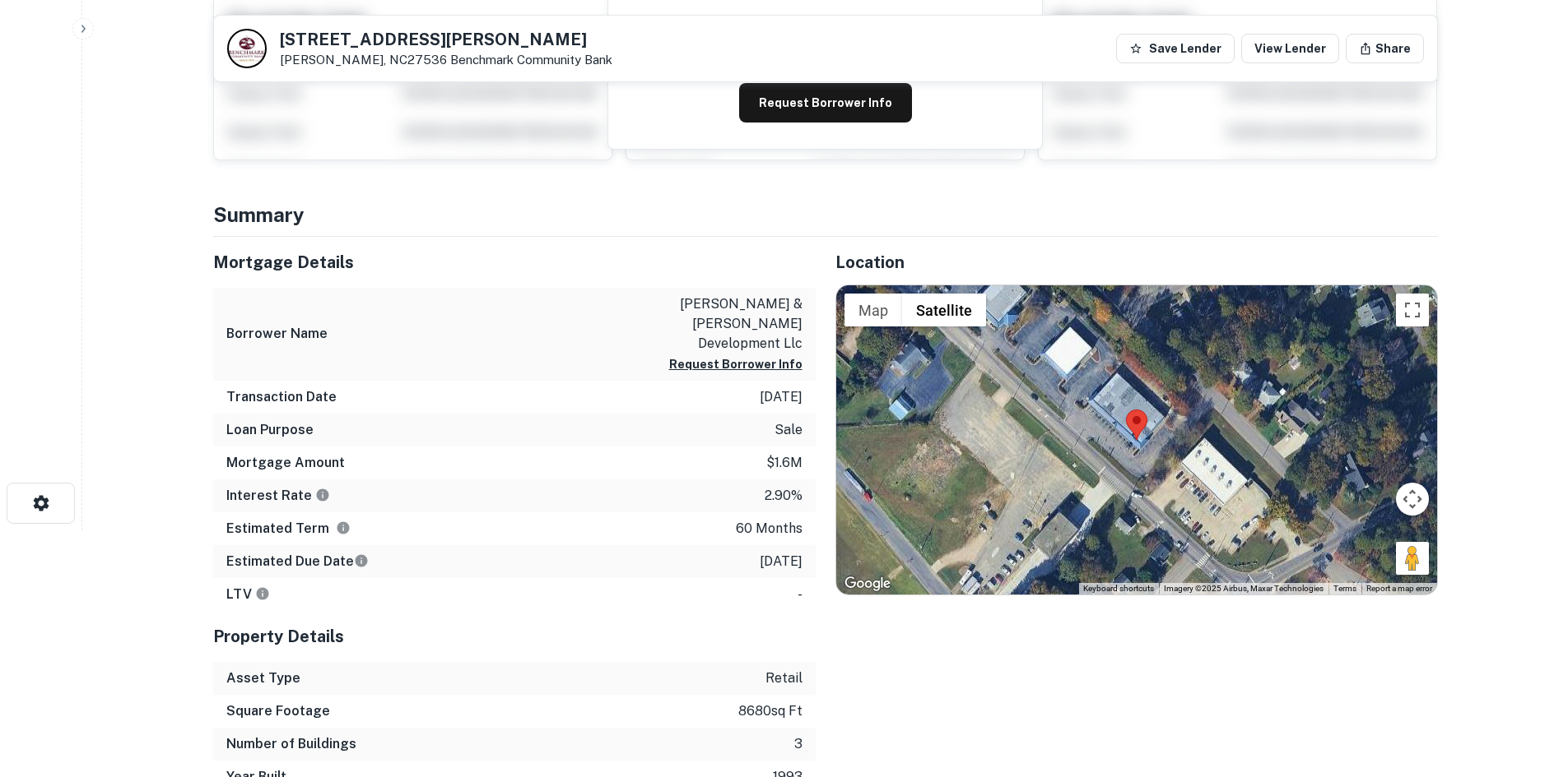
drag, startPoint x: 1396, startPoint y: 556, endPoint x: 1168, endPoint y: 509, distance: 232.8
click at [1168, 509] on div "Map Terrain Satellite Labels Keyboard shortcuts Map Data Imagery ©2025 Airbus, …" at bounding box center [1136, 440] width 601 height 309
drag, startPoint x: 1383, startPoint y: 538, endPoint x: 1159, endPoint y: 458, distance: 237.9
click at [1159, 458] on div "Map Terrain Satellite Labels Keyboard shortcuts Map Data Imagery ©2025 Airbus, …" at bounding box center [1136, 440] width 601 height 309
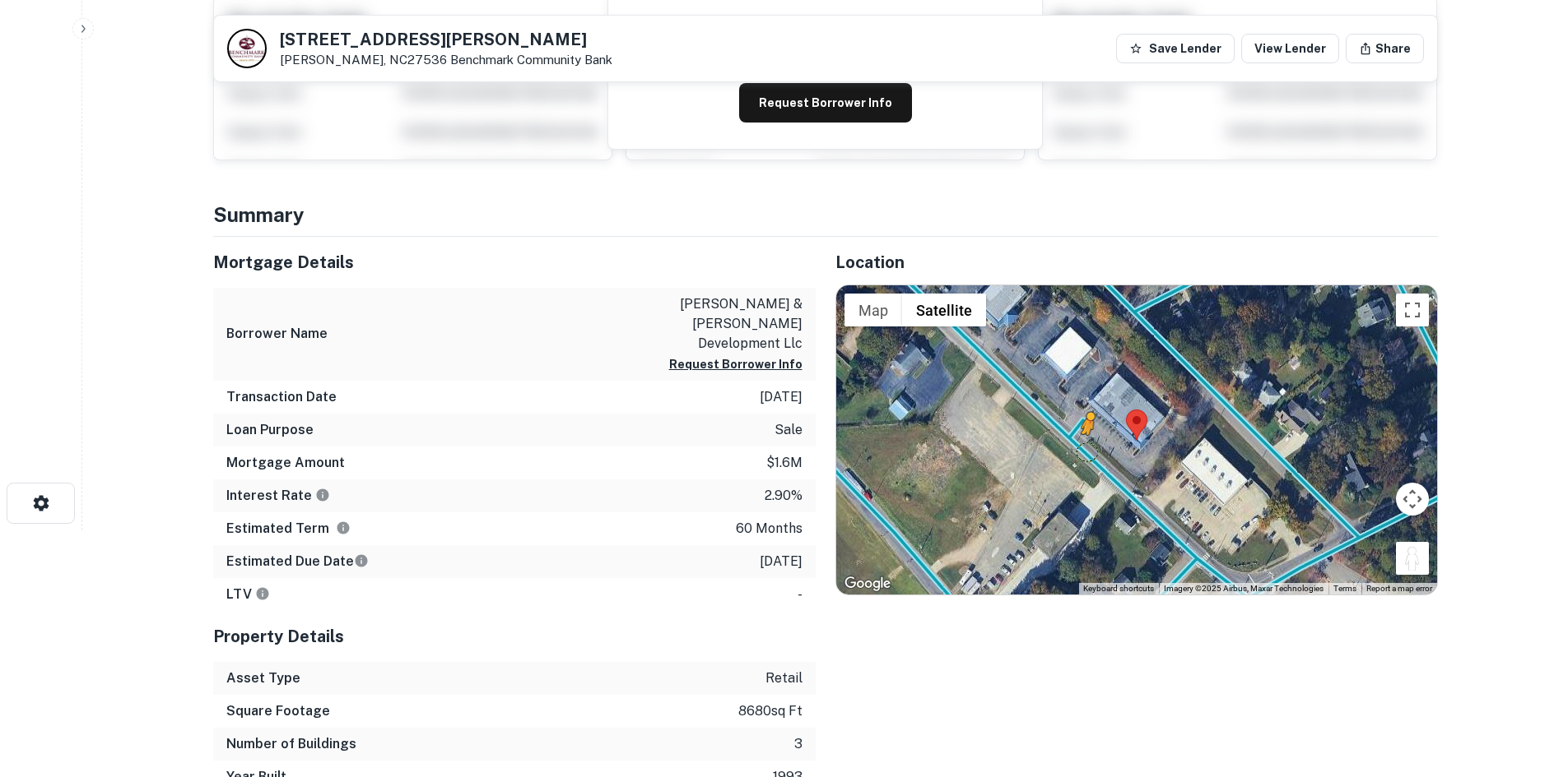
drag, startPoint x: 1402, startPoint y: 560, endPoint x: 1088, endPoint y: 451, distance: 332.4
click at [1088, 451] on div "To activate drag with keyboard, press Alt + Enter. Once in keyboard drag state,…" at bounding box center [1136, 440] width 601 height 309
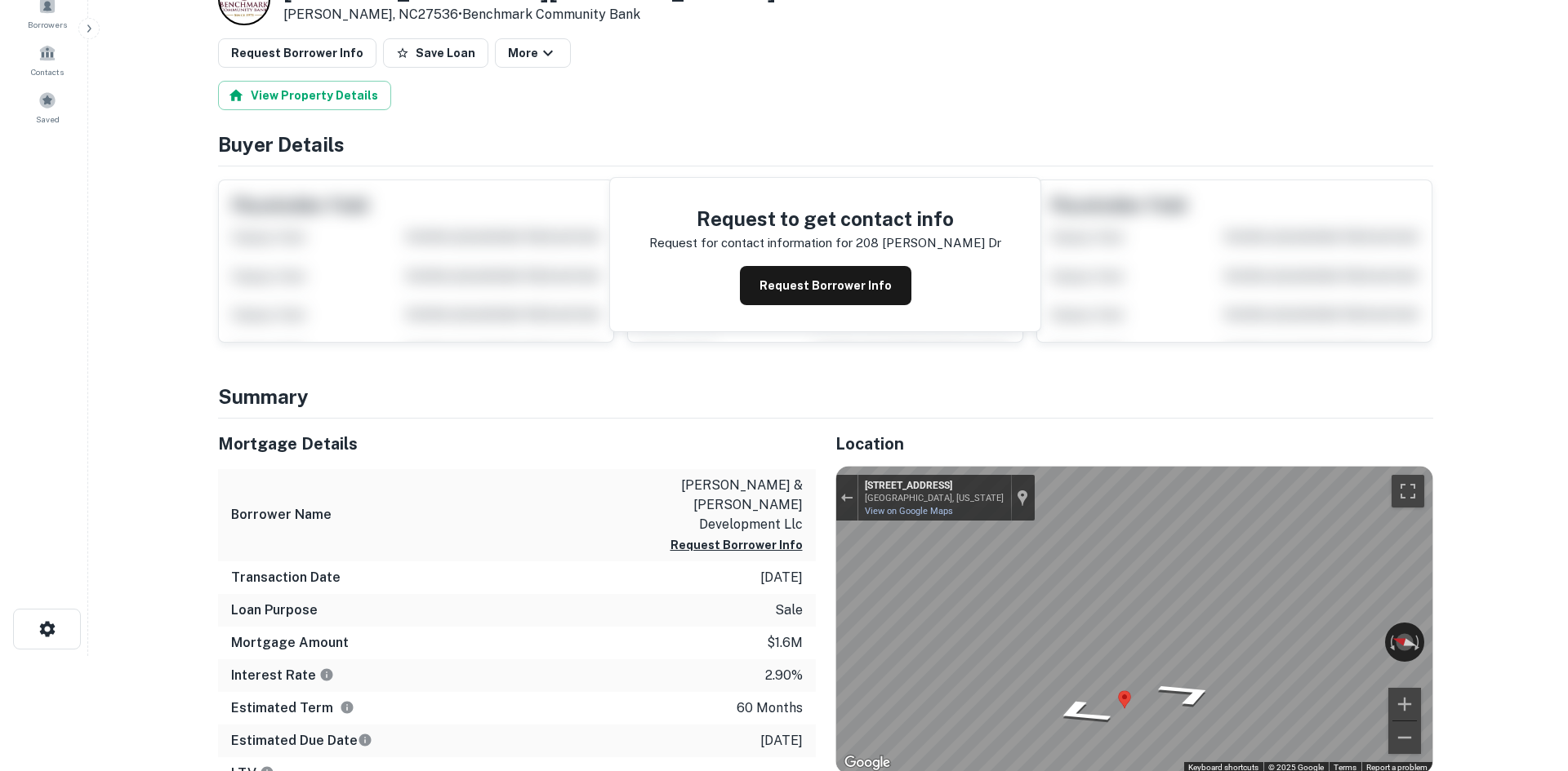
scroll to position [0, 0]
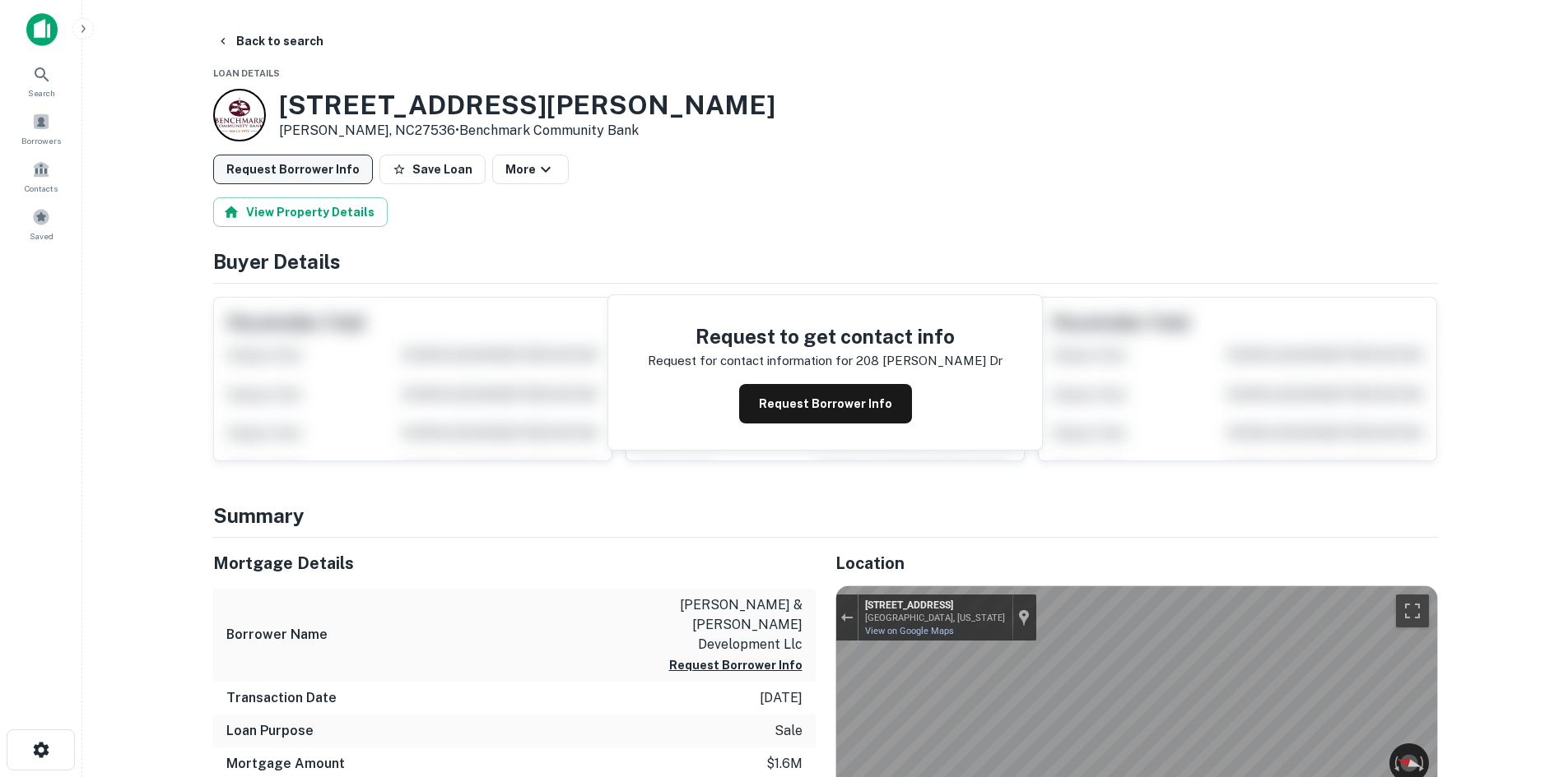
click at [255, 158] on button "Request Borrower Info" at bounding box center [293, 170] width 160 height 30
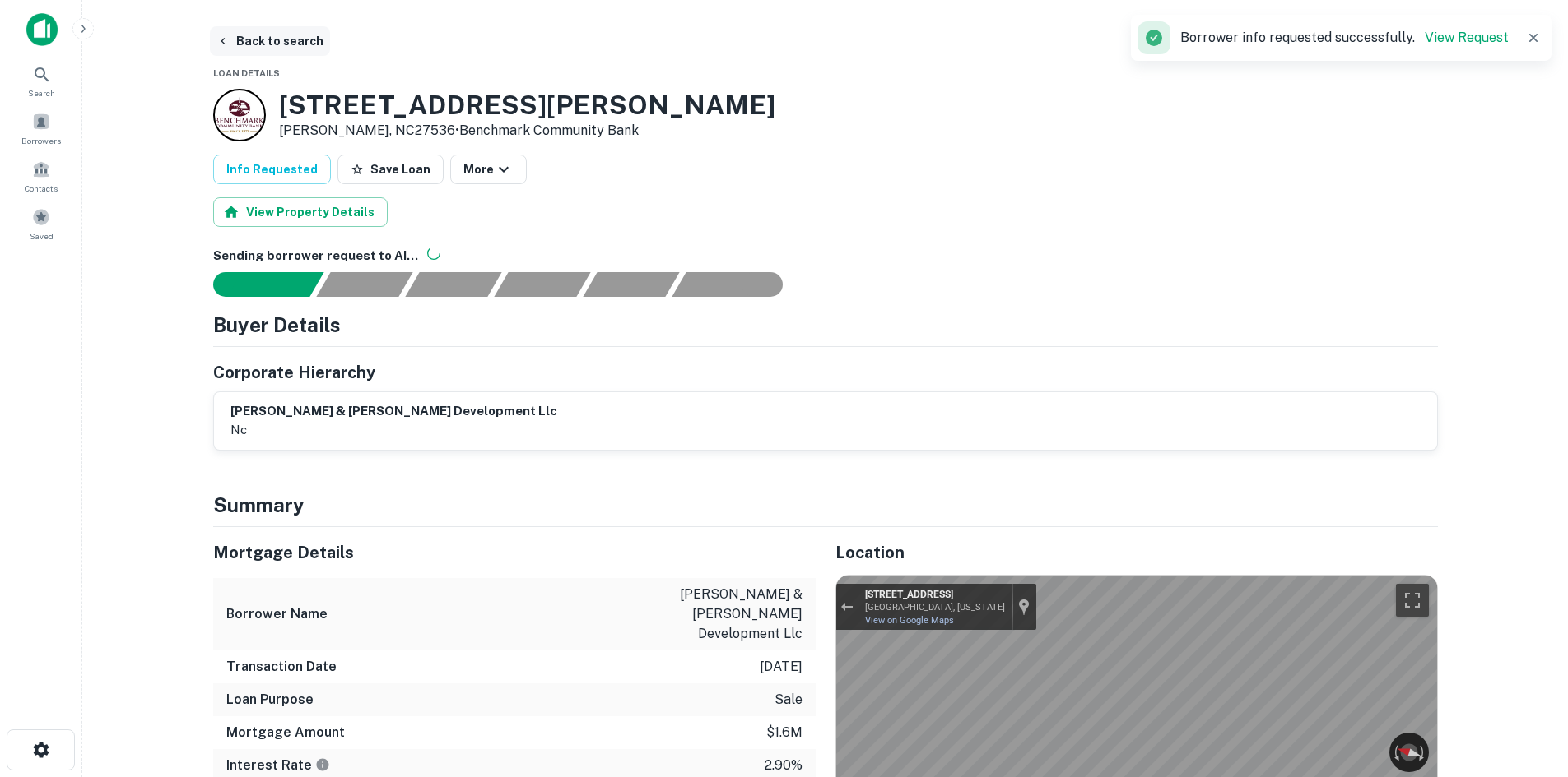
click at [273, 52] on button "Back to search" at bounding box center [270, 41] width 120 height 30
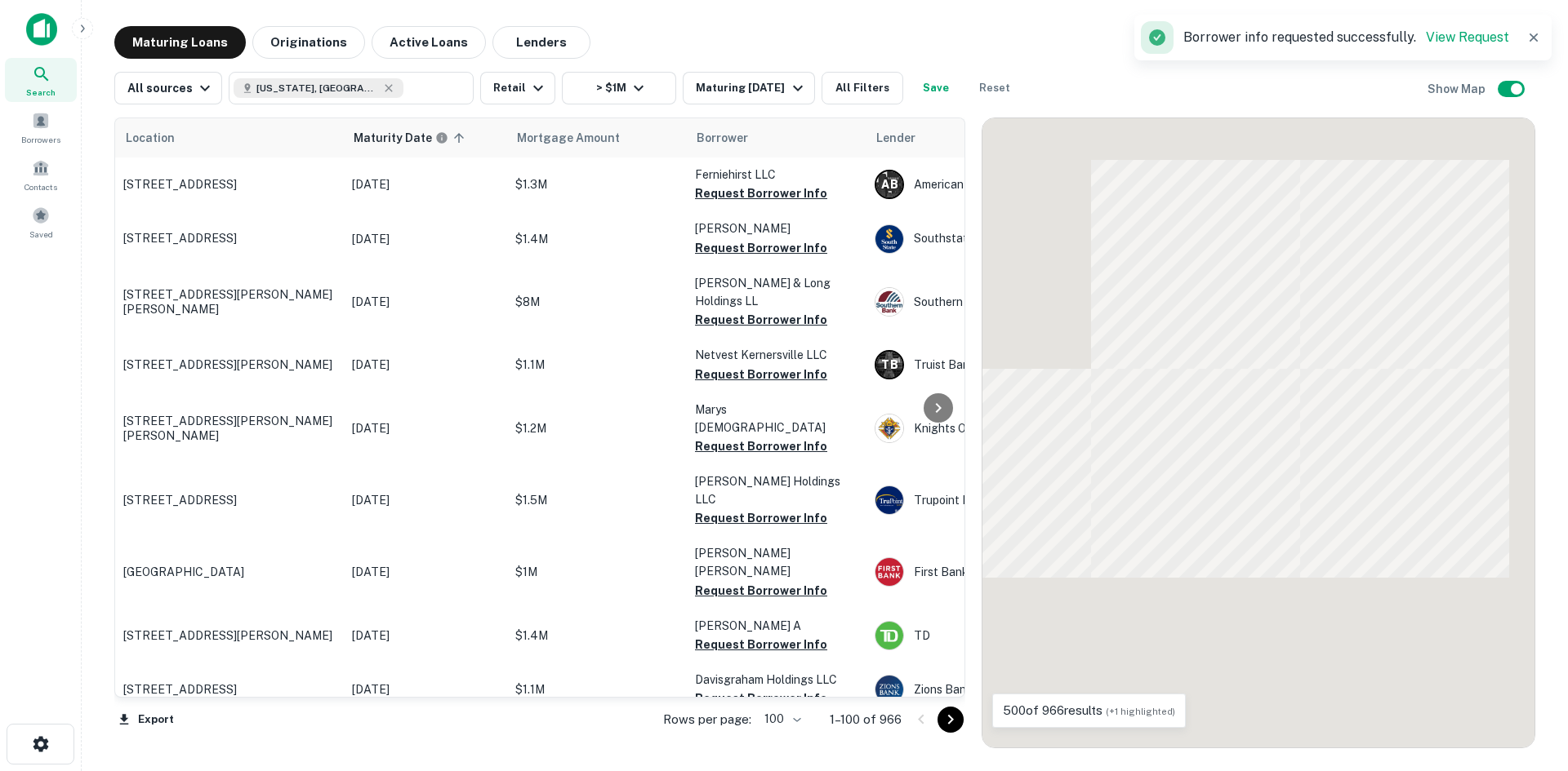
scroll to position [5186, 0]
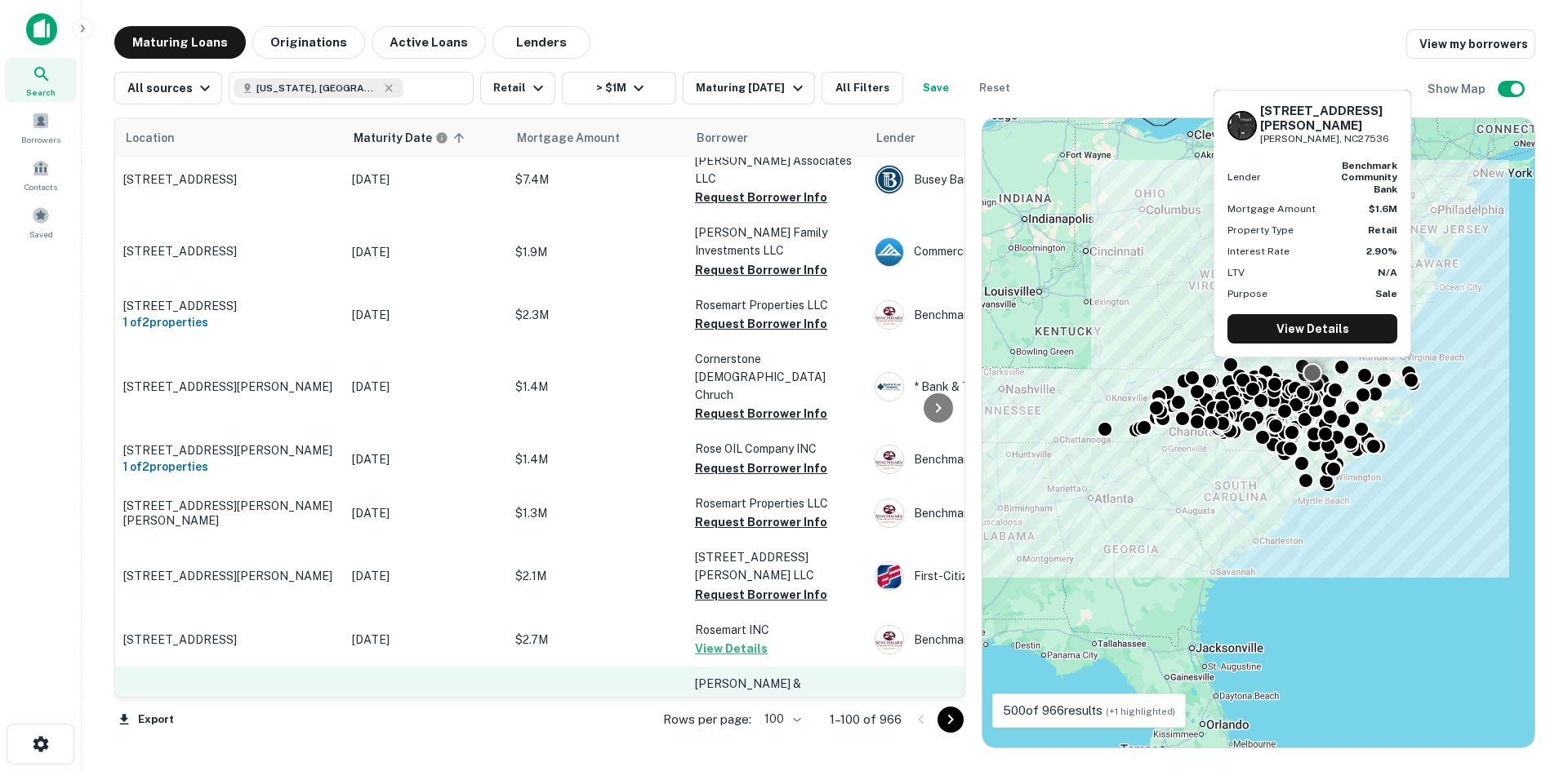
click at [260, 697] on p "[STREET_ADDRESS][PERSON_NAME][PERSON_NAME]" at bounding box center [229, 712] width 212 height 30
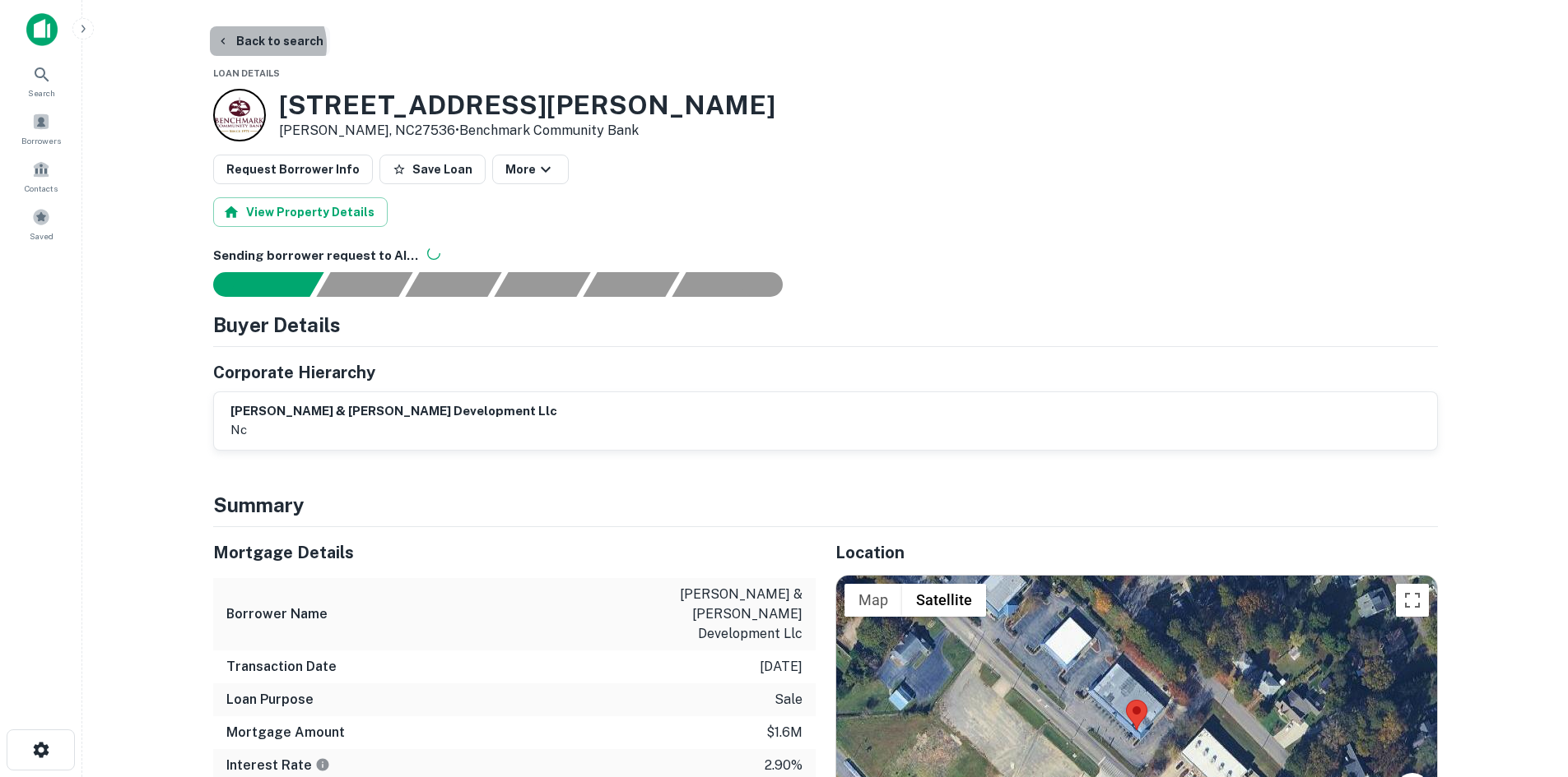
click at [264, 45] on button "Back to search" at bounding box center [270, 41] width 120 height 30
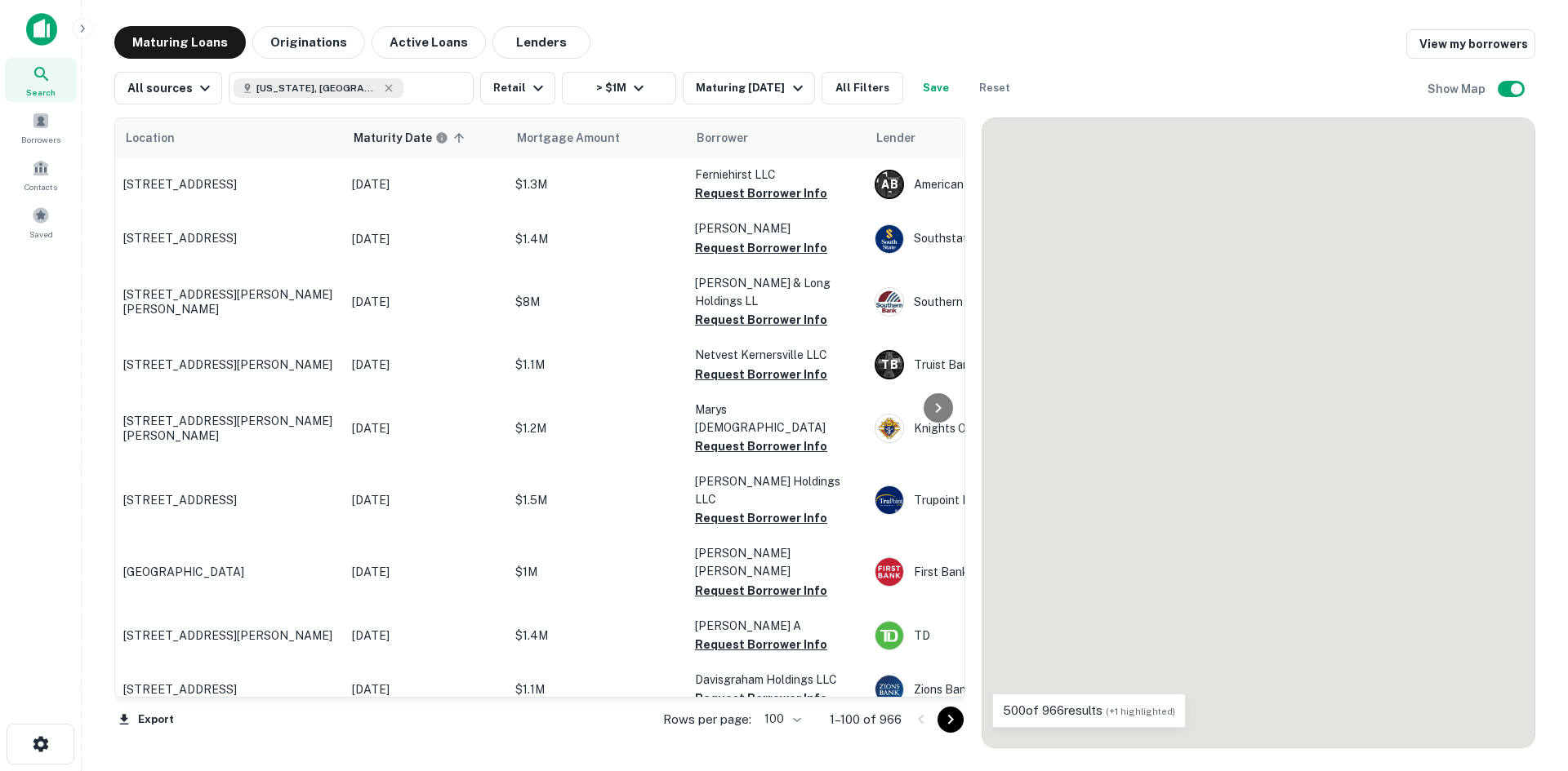
scroll to position [5186, 0]
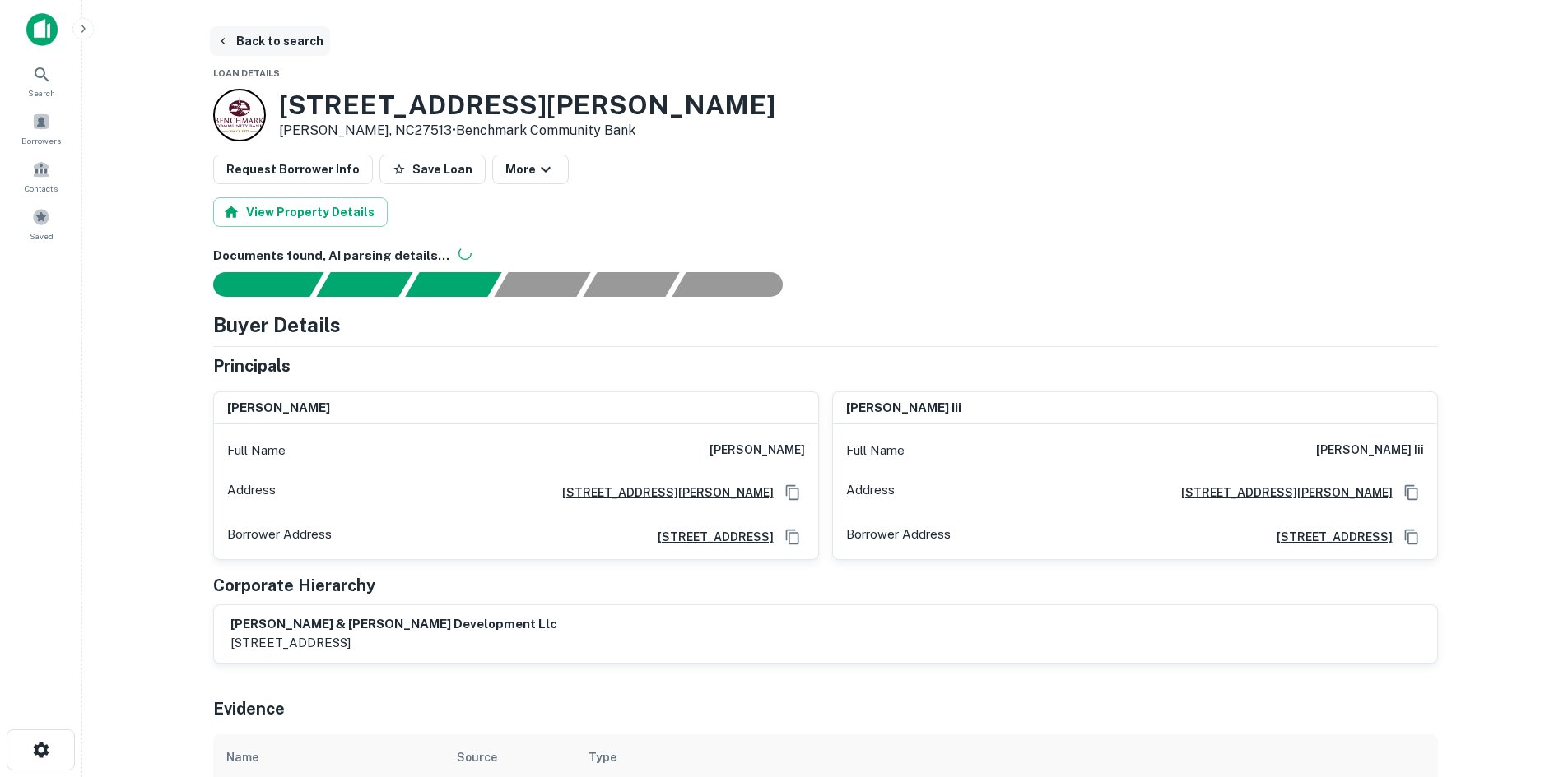
click at [275, 40] on button "Back to search" at bounding box center [270, 41] width 120 height 30
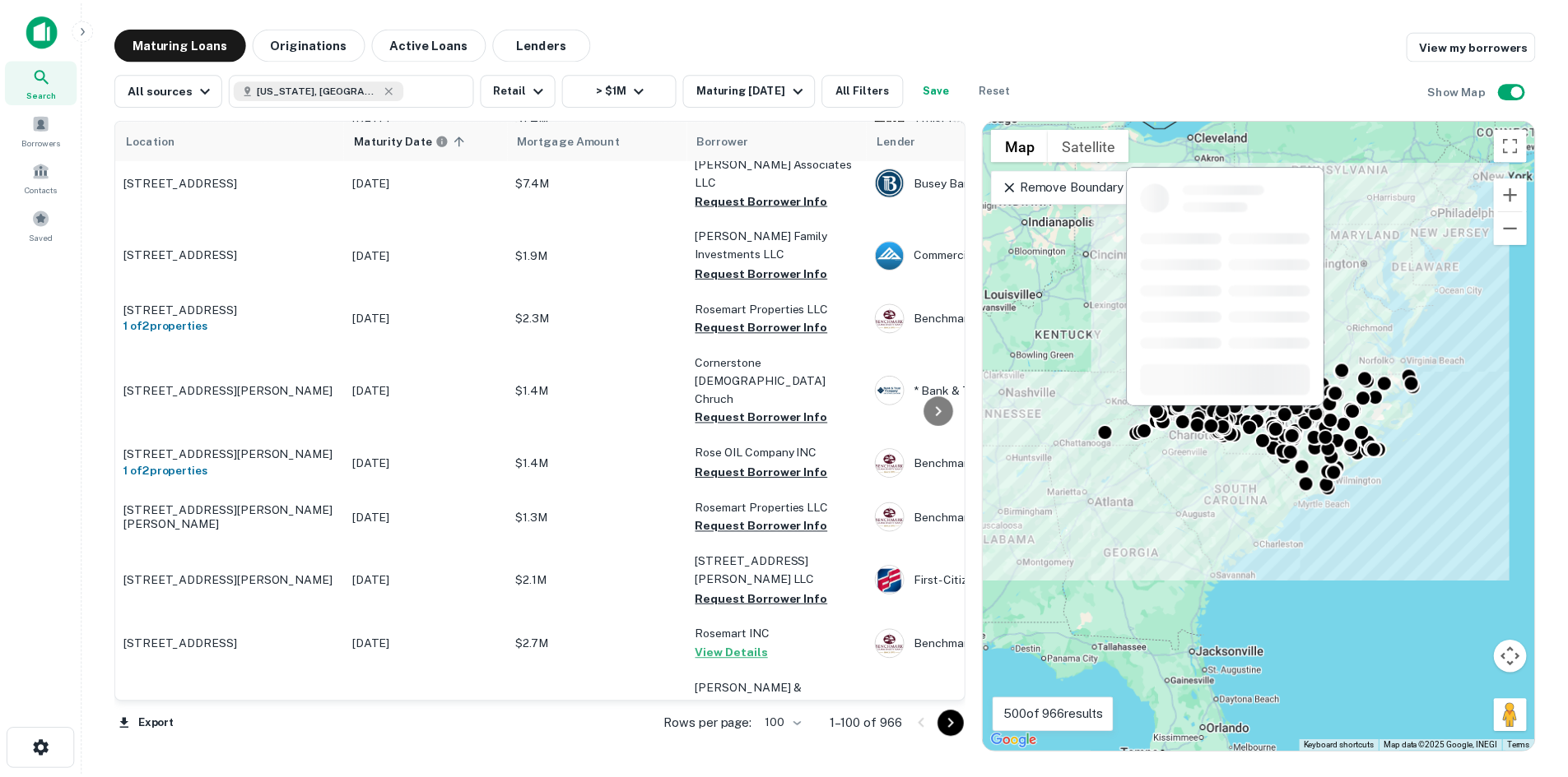
scroll to position [5280, 0]
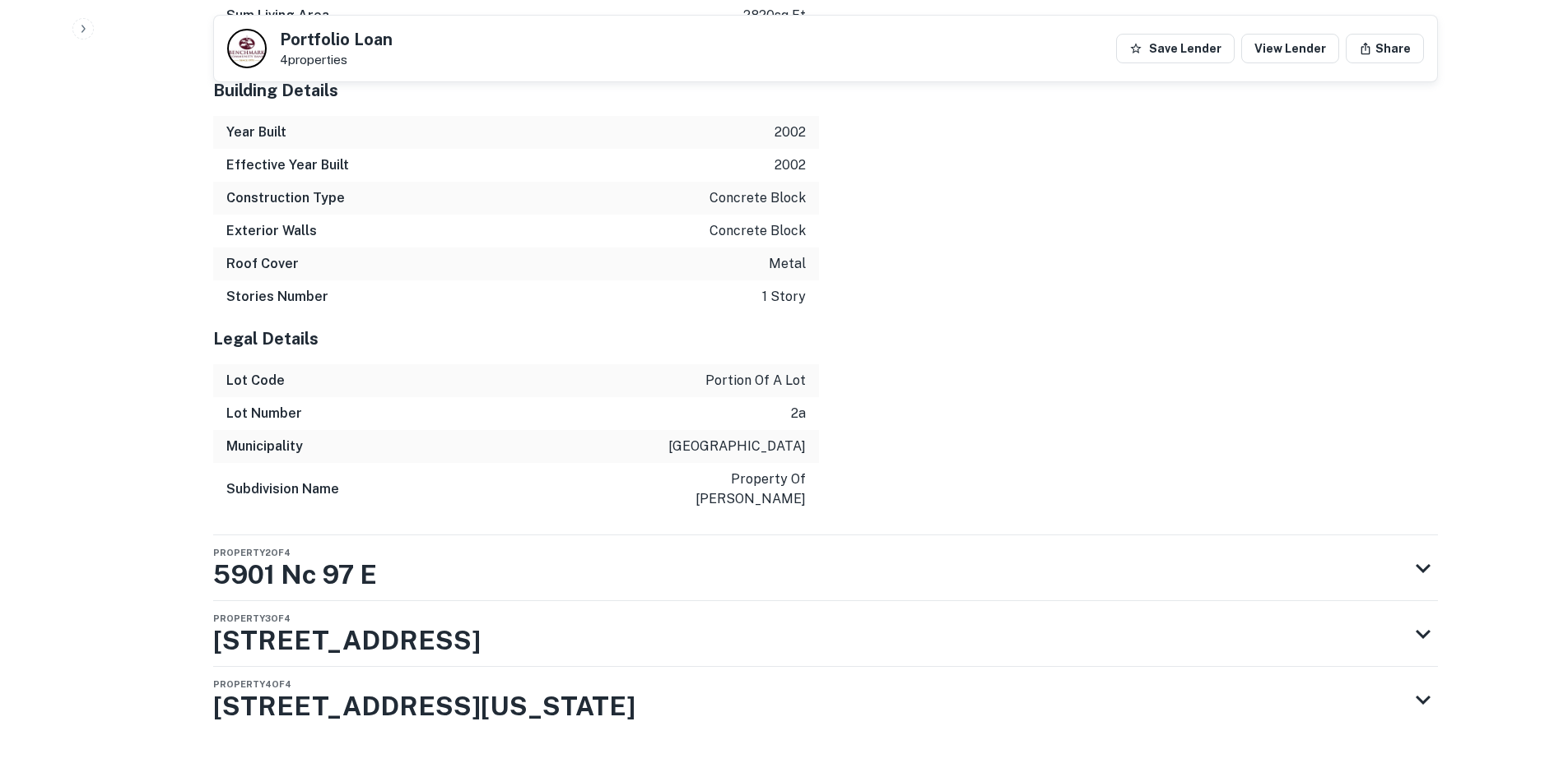
scroll to position [1832, 0]
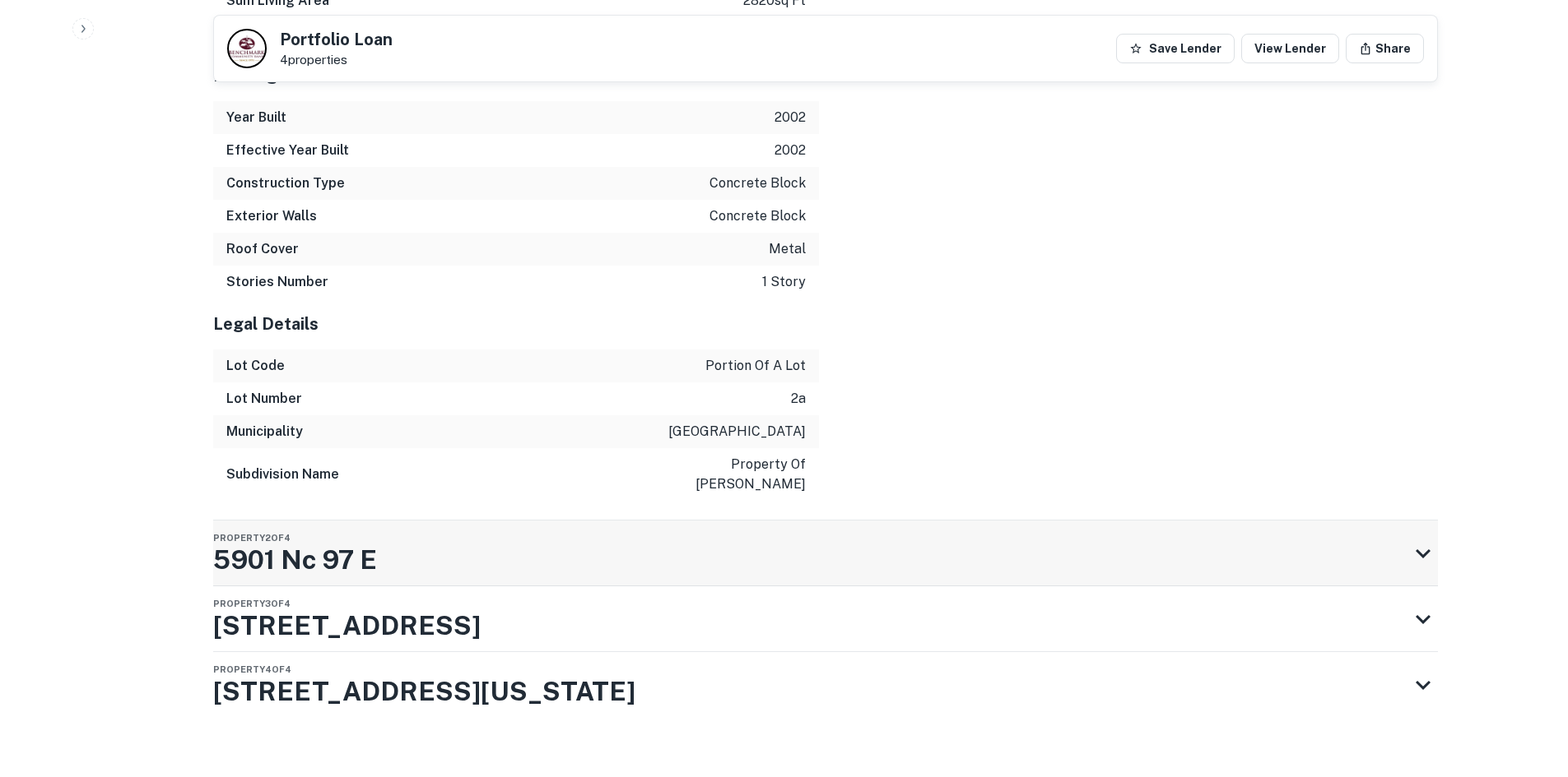
click at [841, 549] on div "Property 2 of 4 5901 Nc 97 E" at bounding box center [810, 553] width 1195 height 66
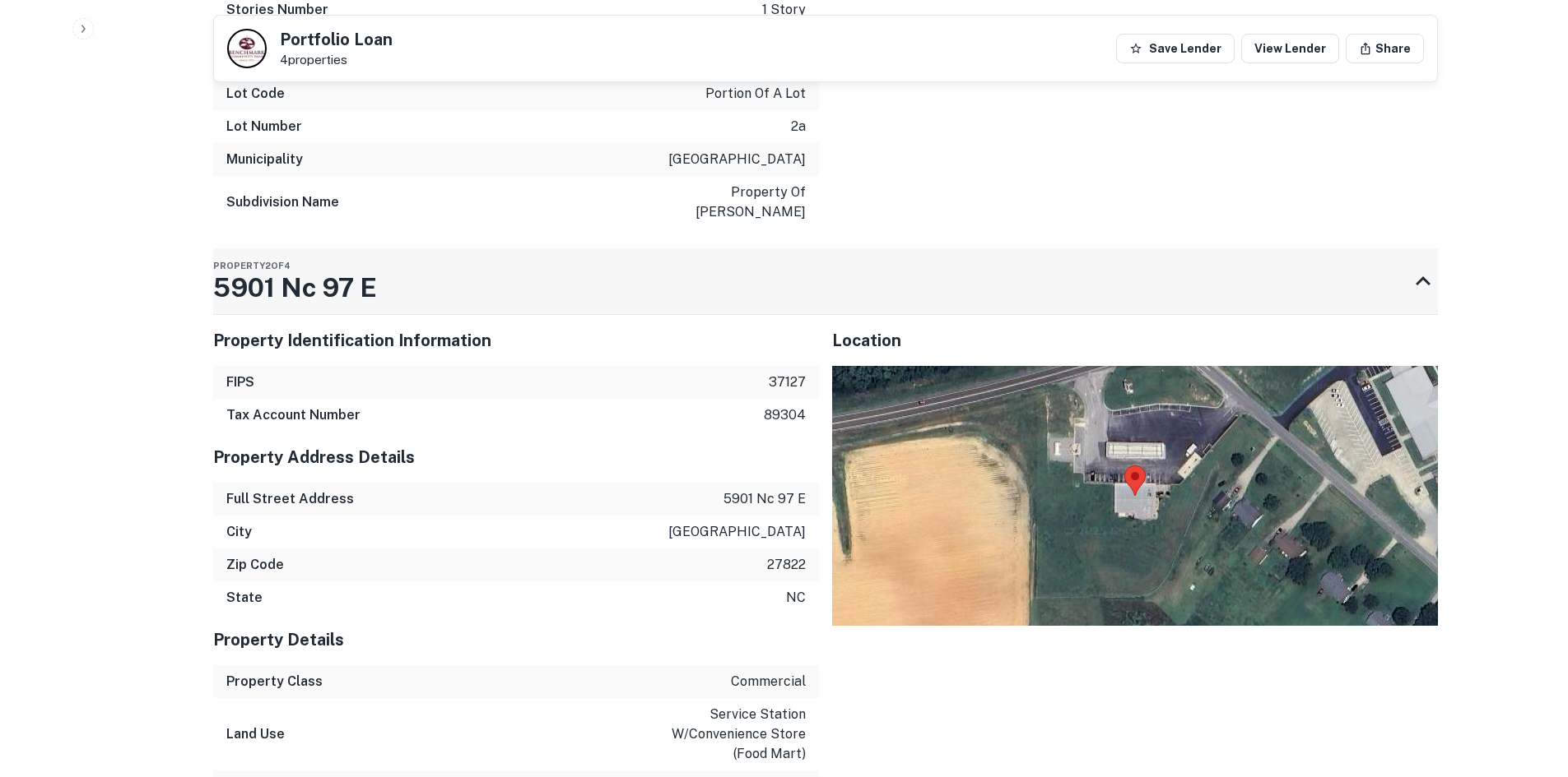
scroll to position [2160, 0]
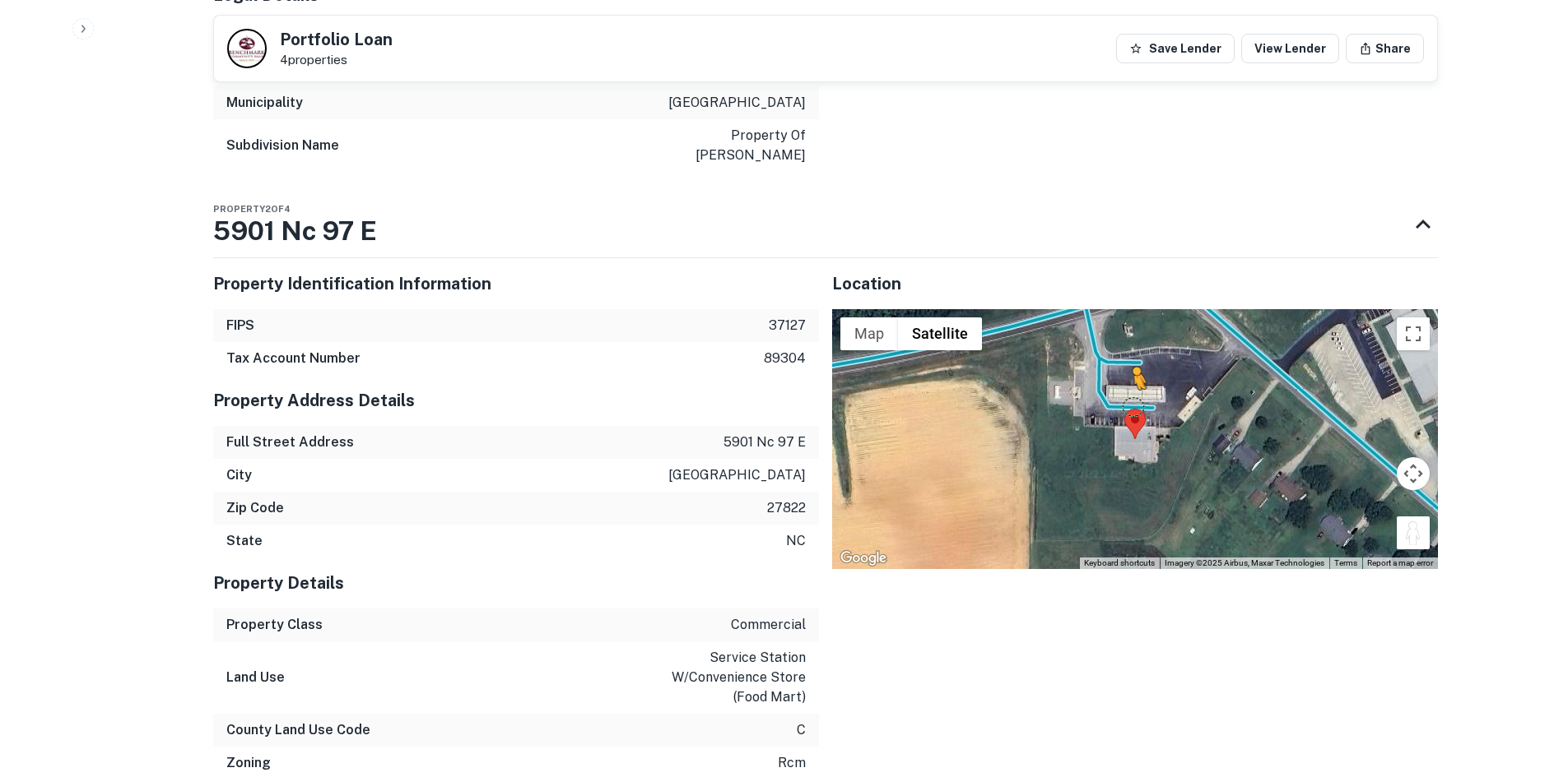
drag, startPoint x: 1409, startPoint y: 511, endPoint x: 1120, endPoint y: 383, distance: 316.1
click at [1120, 383] on div "To activate drag with keyboard, press Alt + Enter. Once in keyboard drag state,…" at bounding box center [1134, 439] width 606 height 260
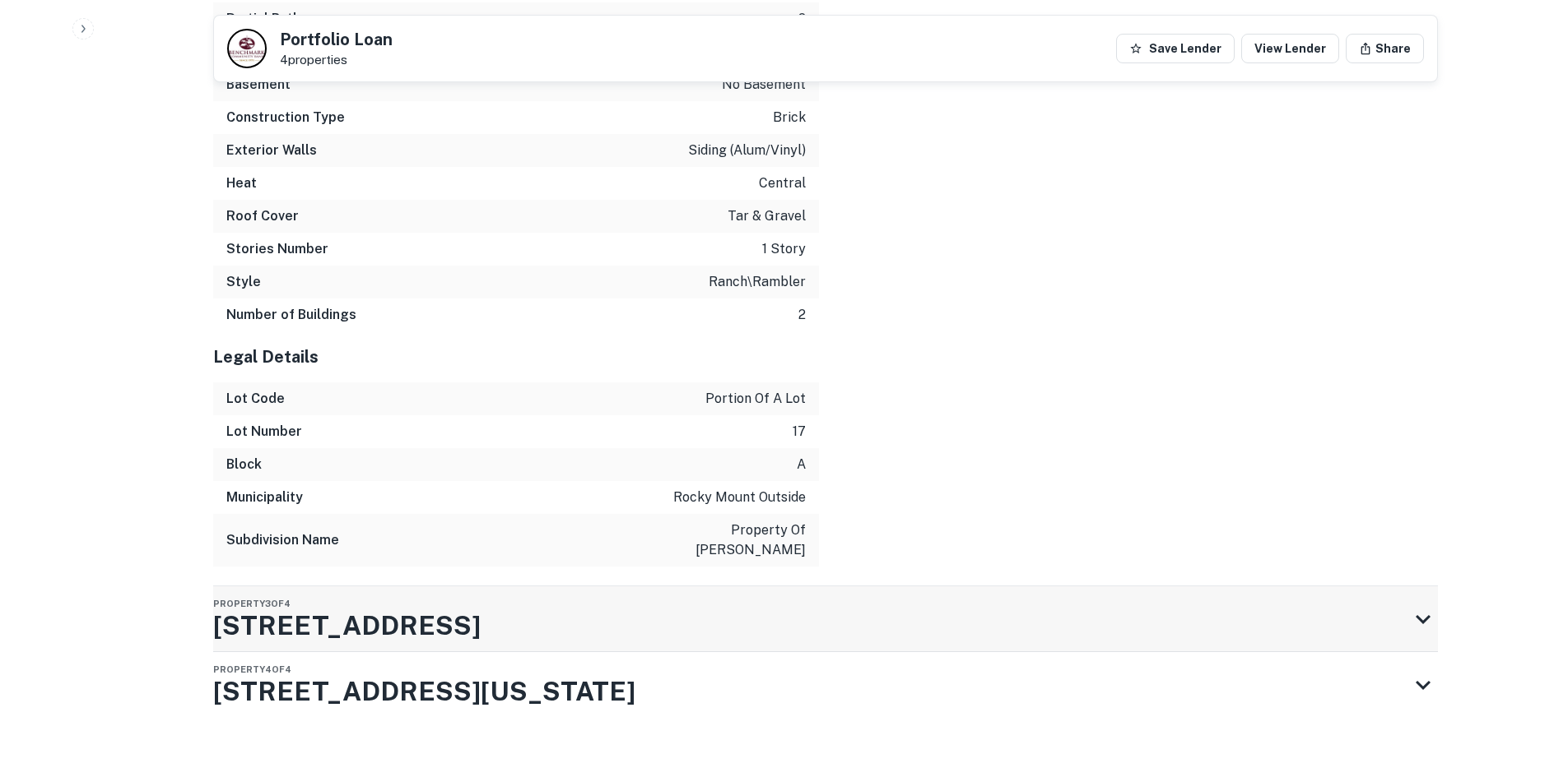
click at [930, 586] on div "Property 3 of 4 5862 S Nc Highway 58" at bounding box center [810, 619] width 1195 height 66
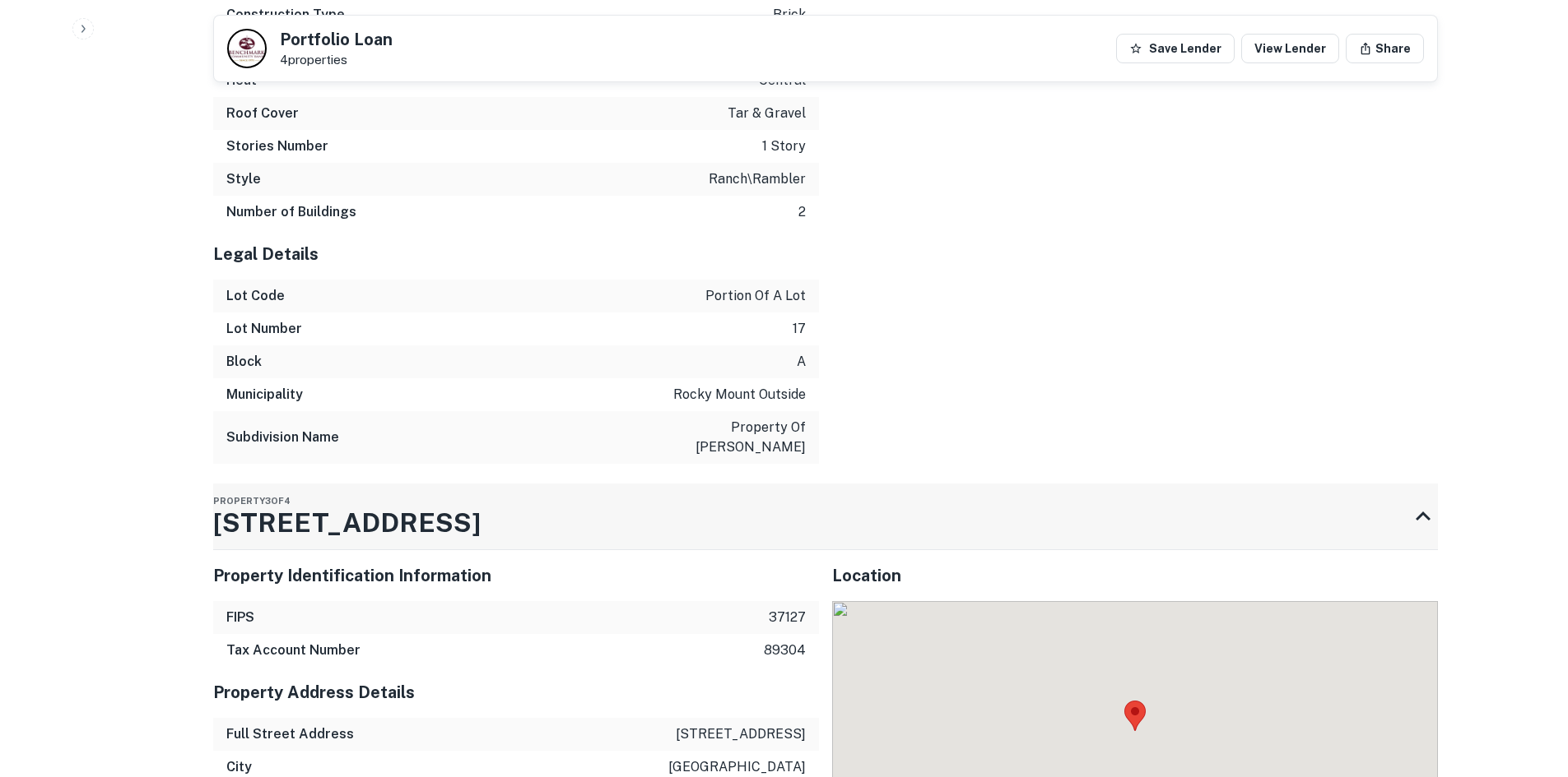
scroll to position [3867, 0]
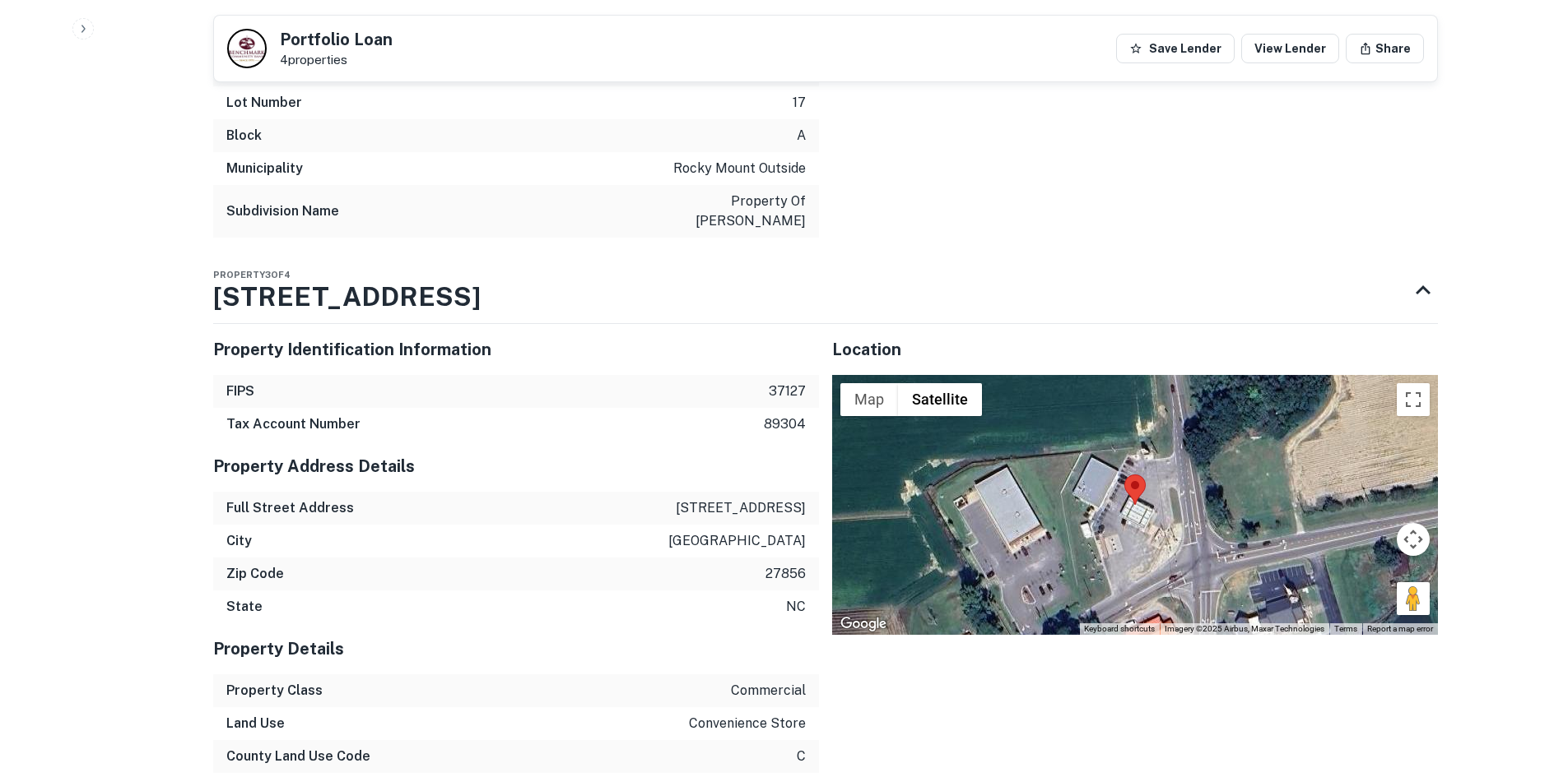
drag, startPoint x: 1404, startPoint y: 576, endPoint x: 1470, endPoint y: 555, distance: 69.3
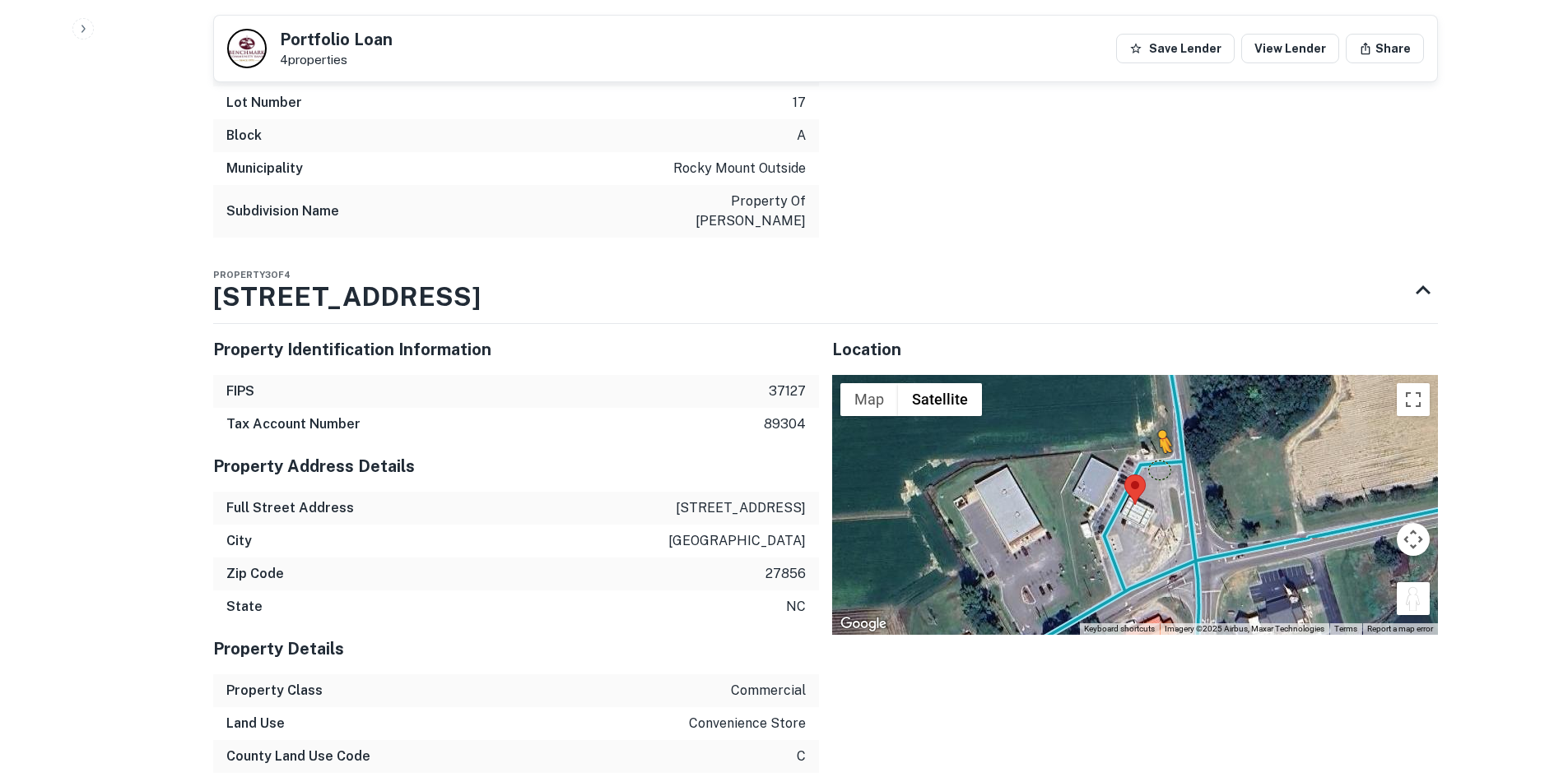
drag, startPoint x: 1417, startPoint y: 583, endPoint x: 1153, endPoint y: 447, distance: 297.0
click at [1153, 447] on div "To activate drag with keyboard, press Alt + Enter. Once in keyboard drag state,…" at bounding box center [1134, 505] width 606 height 260
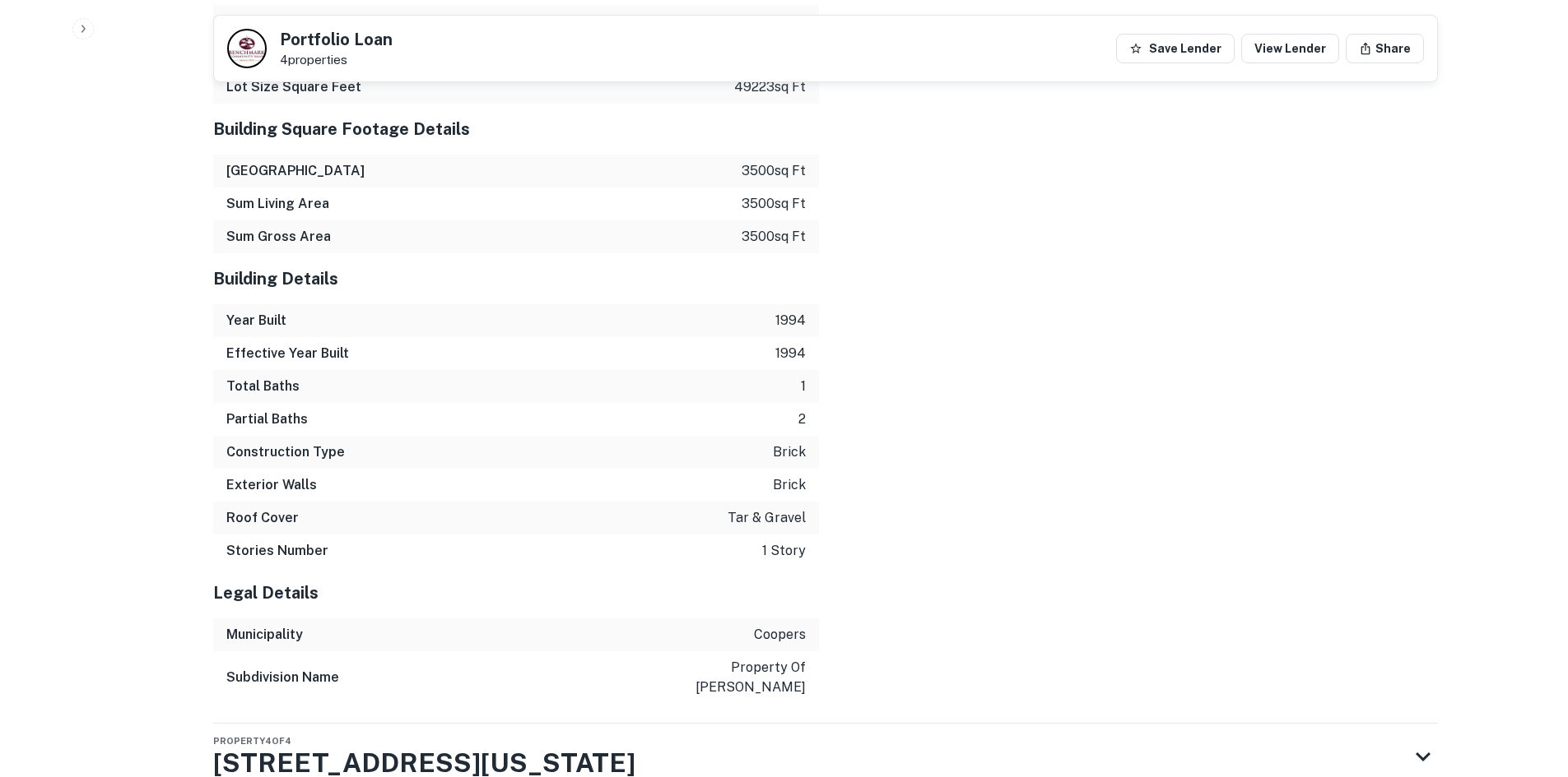
scroll to position [4844, 0]
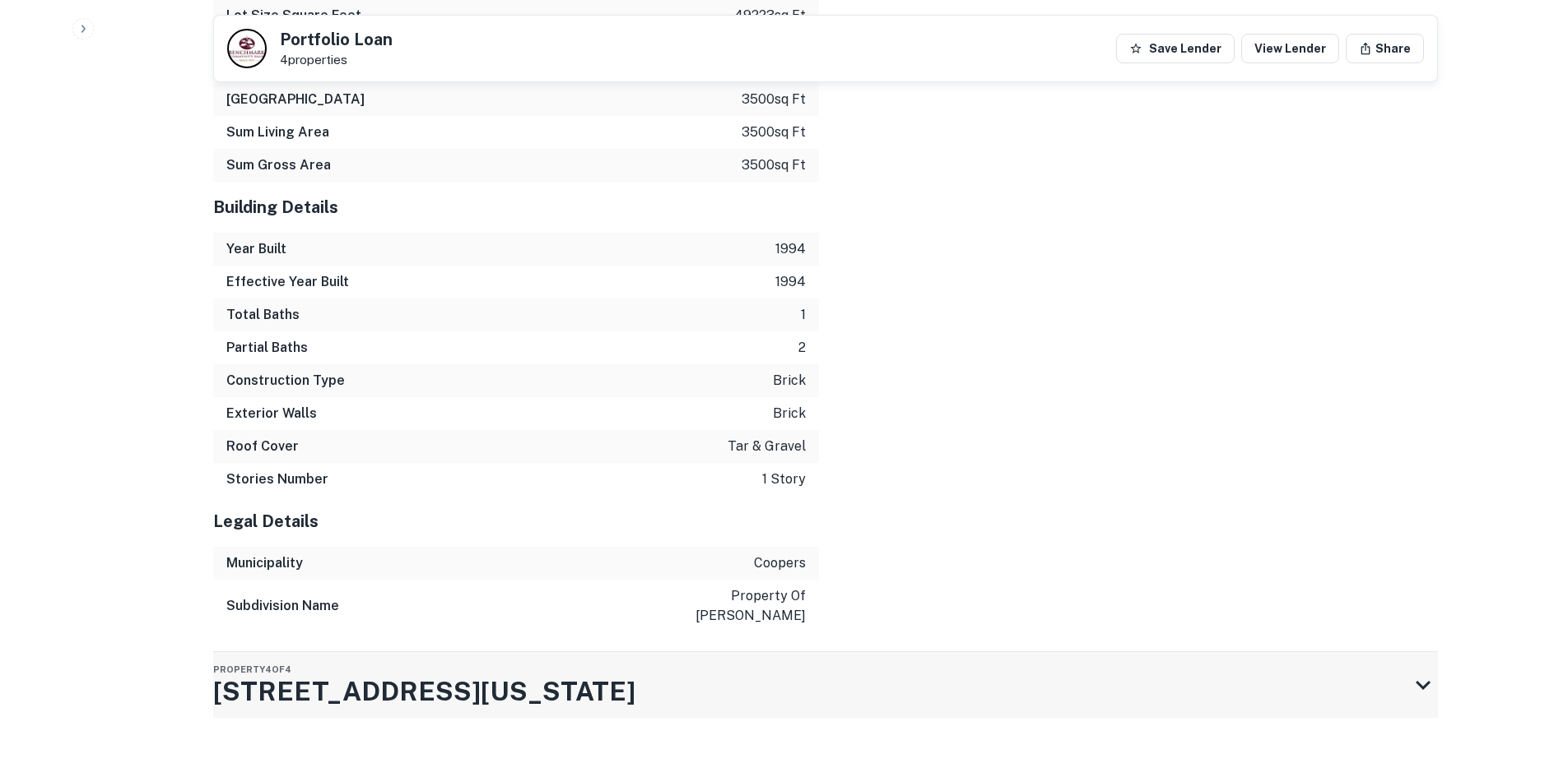
click at [563, 665] on div "Property 4 of 4 479 W Washington St" at bounding box center [810, 685] width 1195 height 66
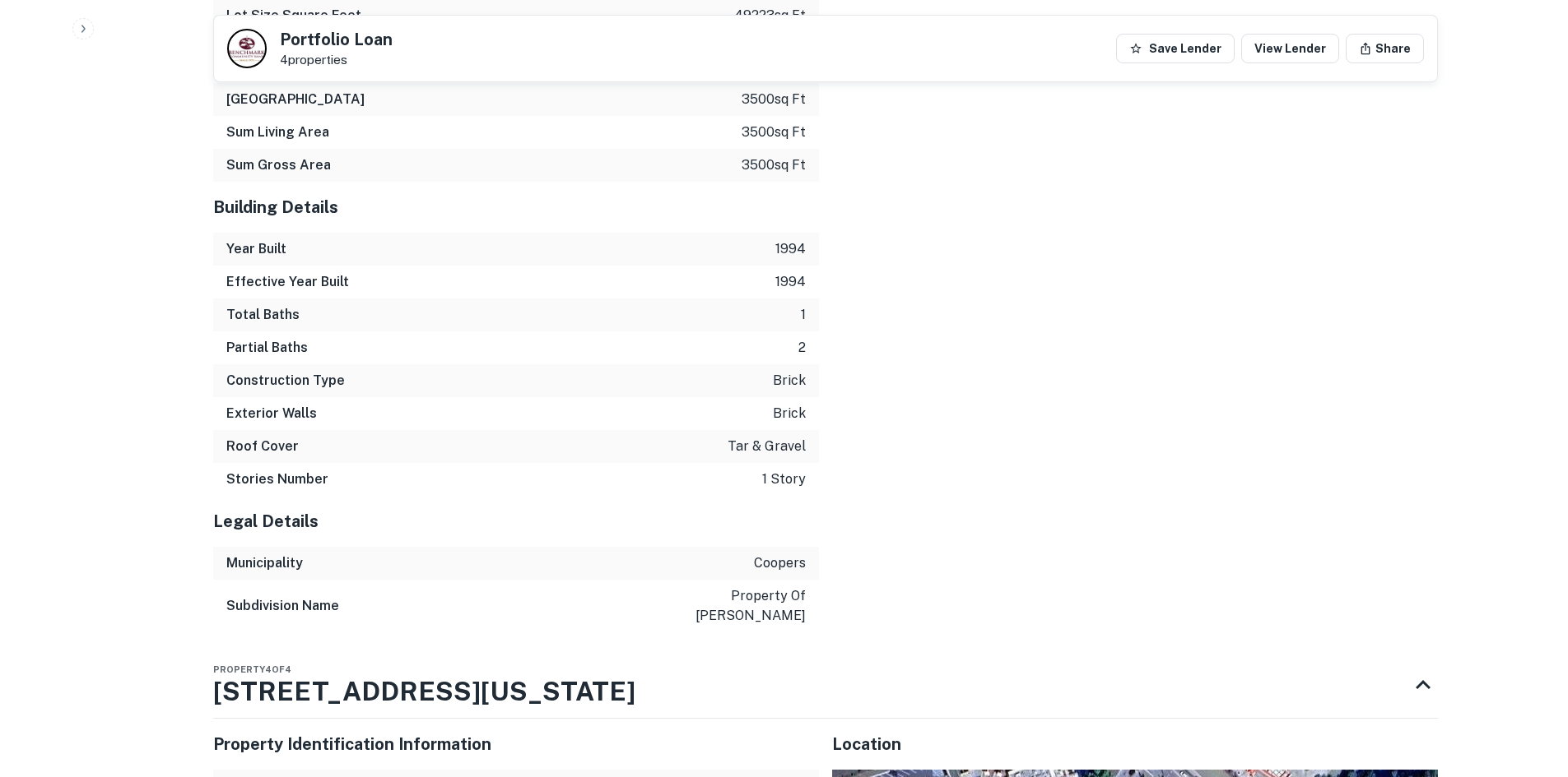
scroll to position [5254, 0]
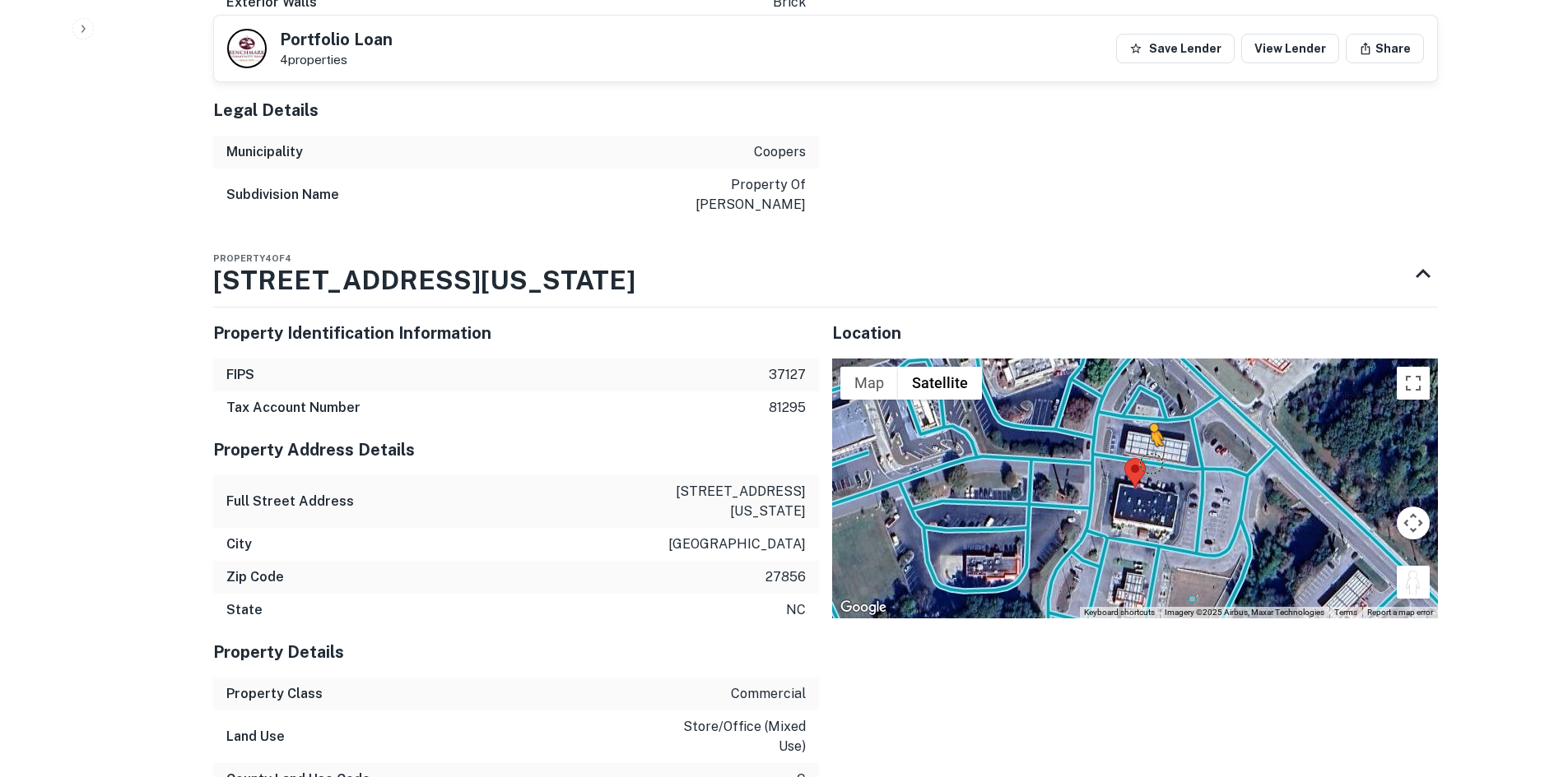
drag, startPoint x: 1404, startPoint y: 548, endPoint x: 1149, endPoint y: 443, distance: 275.8
click at [1149, 443] on div "To activate drag with keyboard, press Alt + Enter. Once in keyboard drag state,…" at bounding box center [1134, 489] width 606 height 260
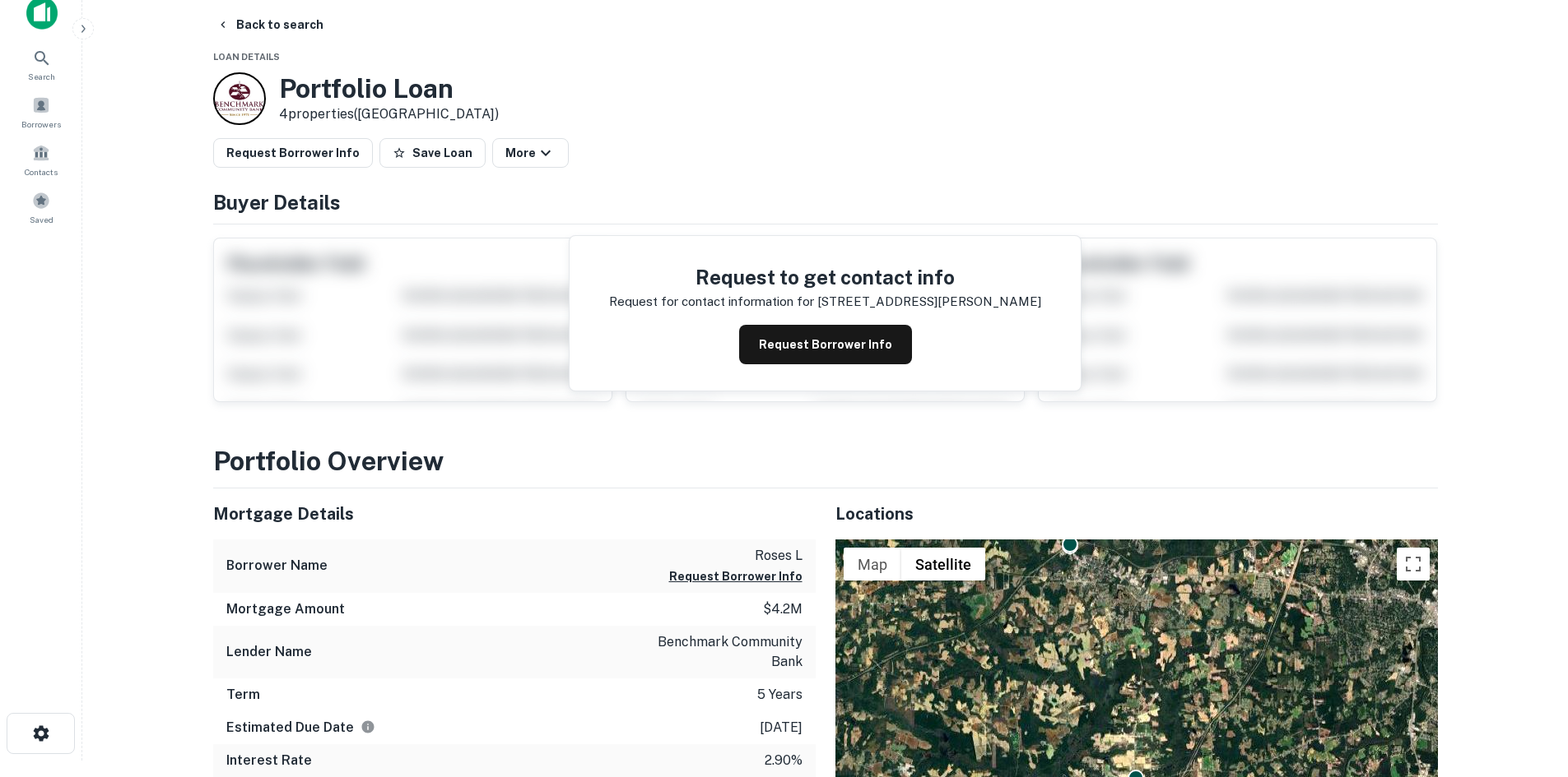
scroll to position [0, 0]
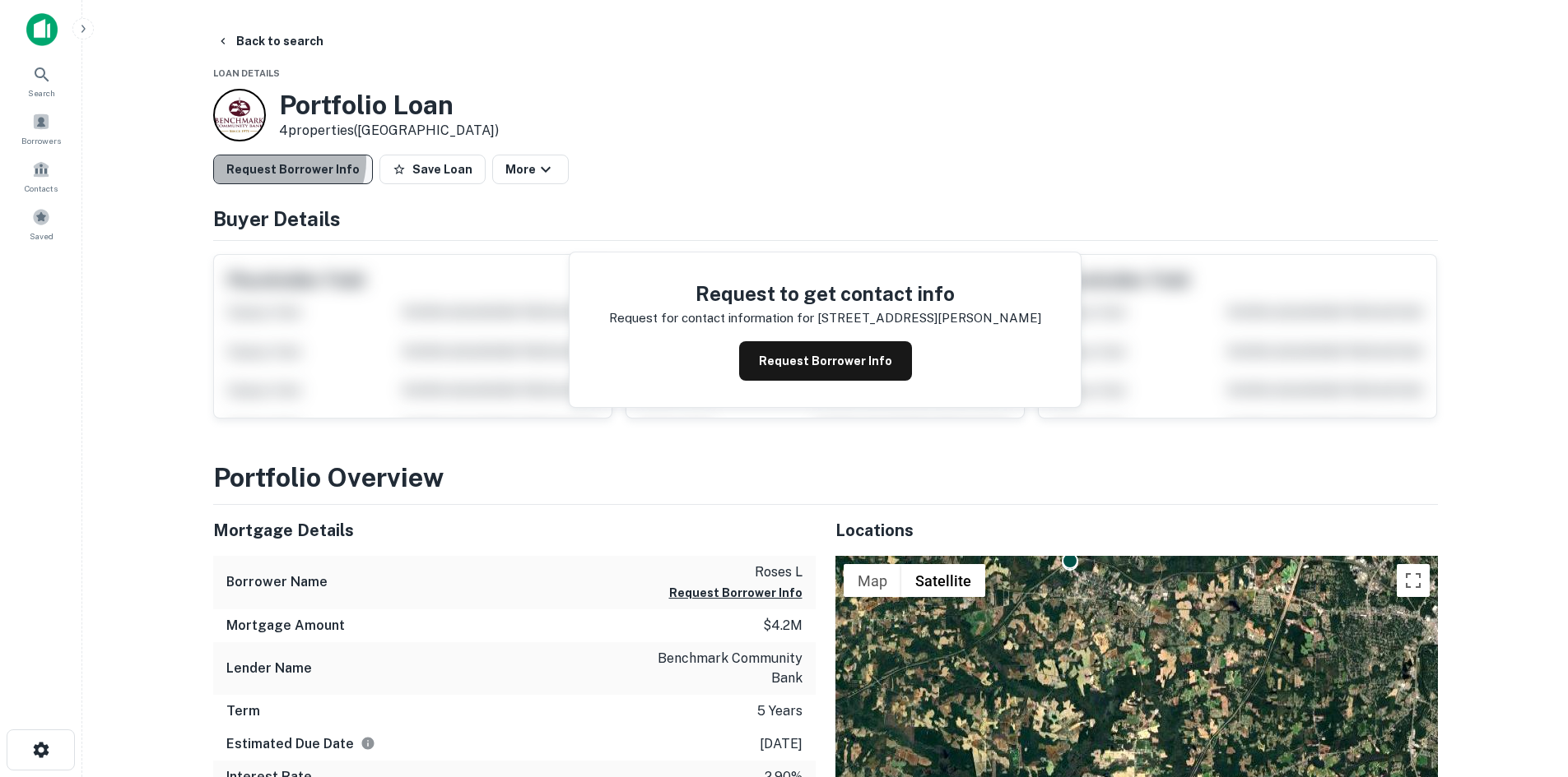
click at [287, 161] on button "Request Borrower Info" at bounding box center [293, 170] width 160 height 30
click at [310, 163] on button "Request Borrower Info" at bounding box center [293, 170] width 160 height 30
click at [260, 46] on button "Back to search" at bounding box center [270, 41] width 120 height 30
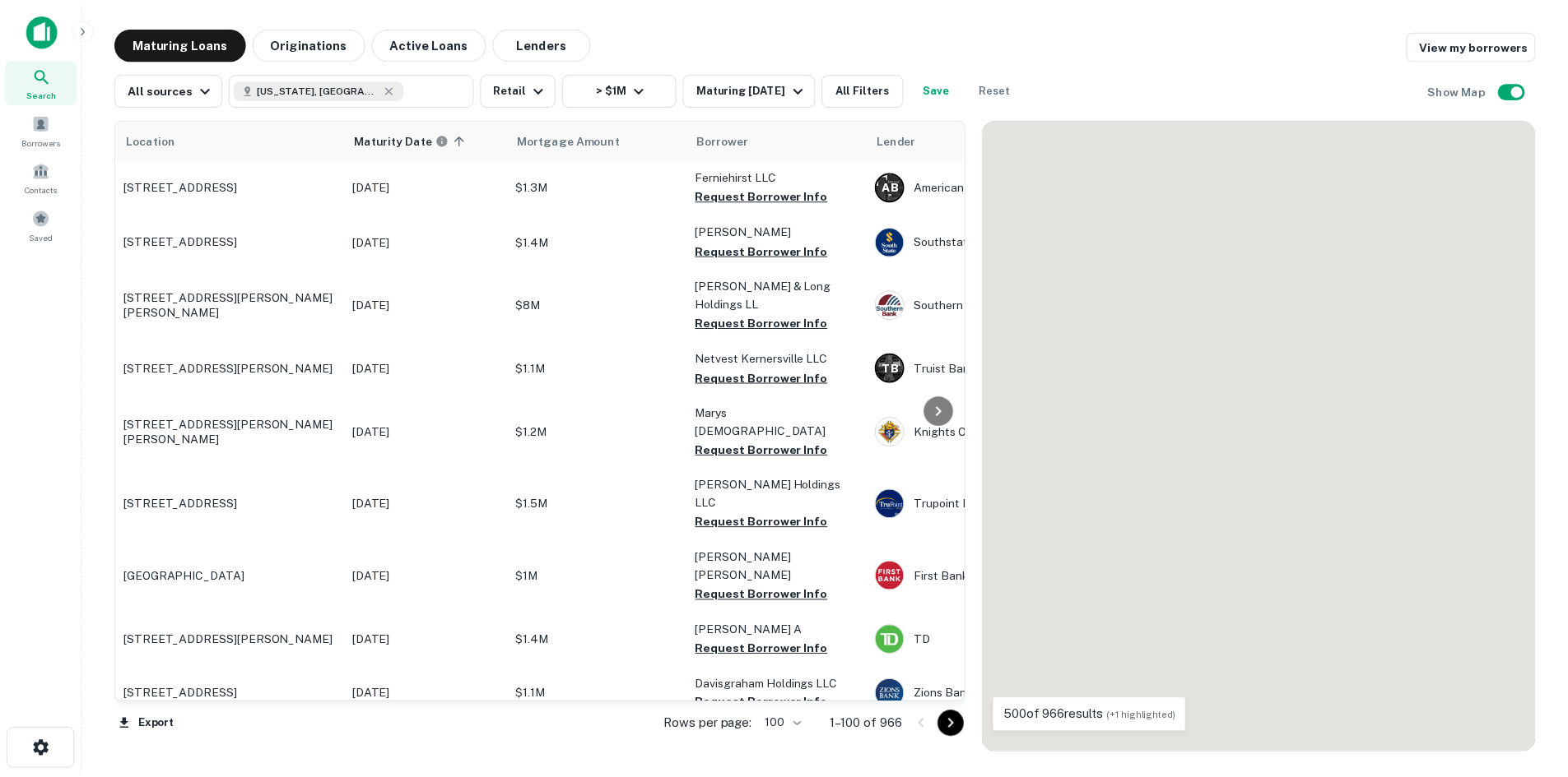
scroll to position [5280, 0]
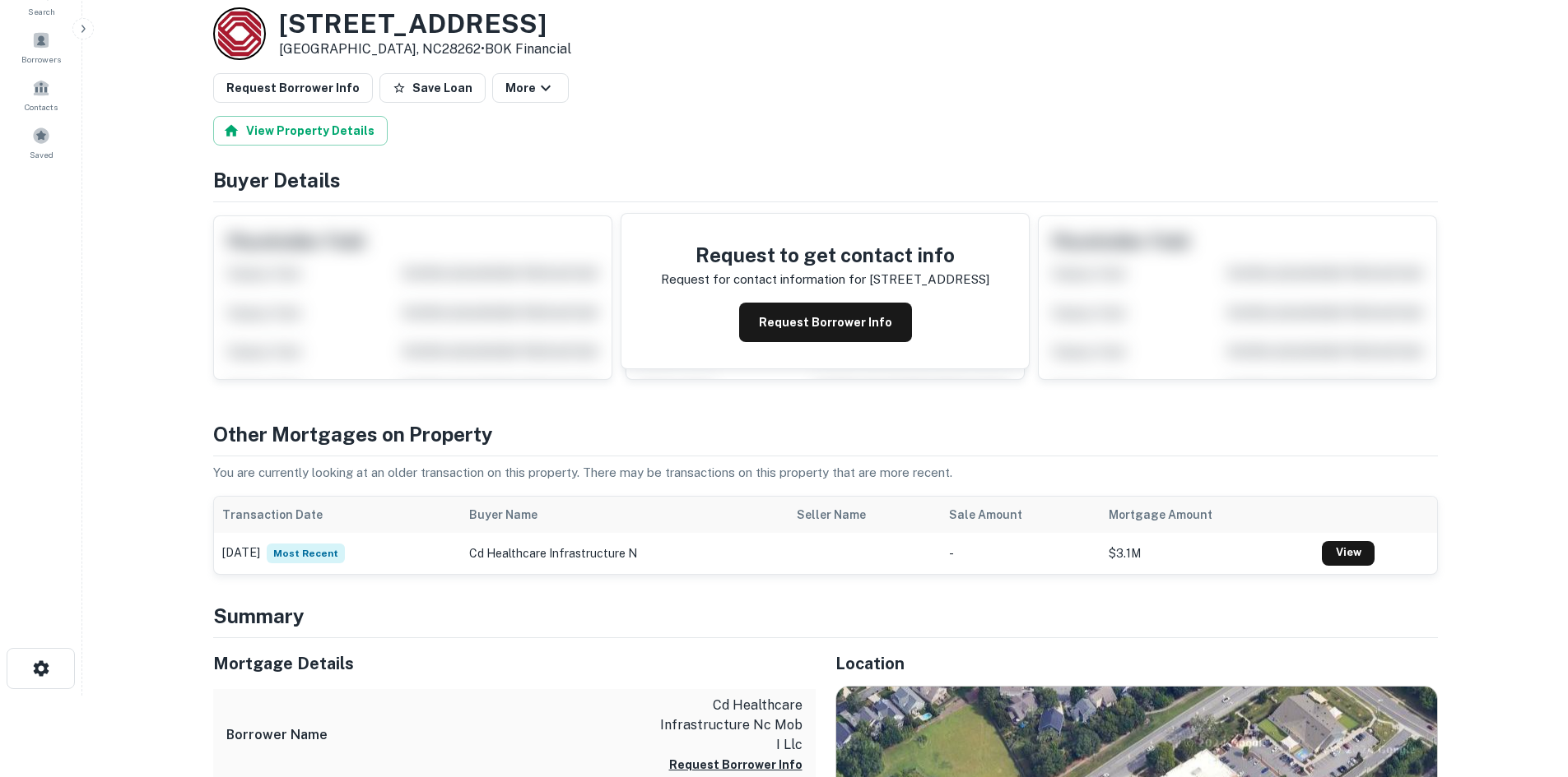
scroll to position [329, 0]
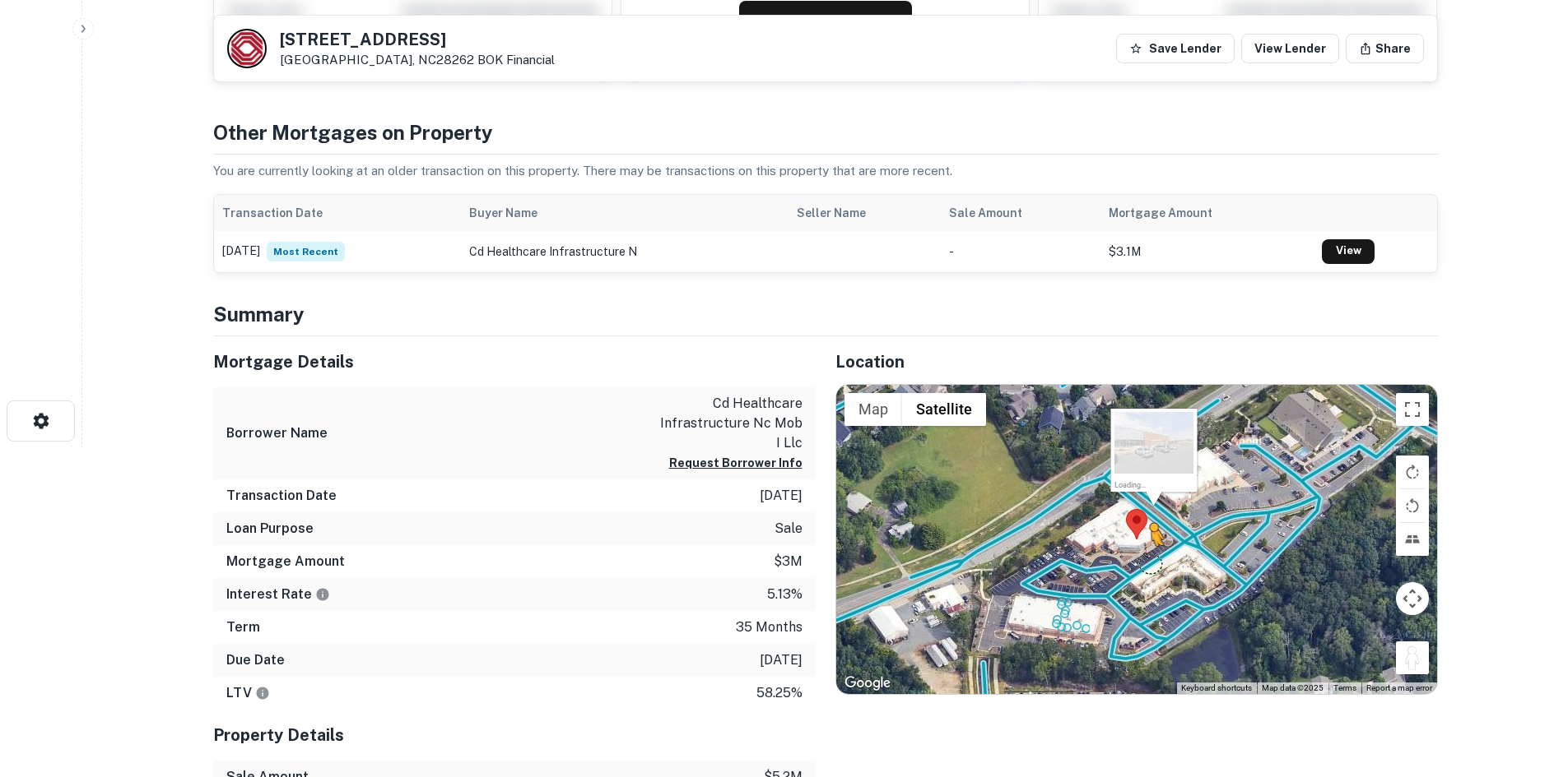
drag, startPoint x: 1417, startPoint y: 657, endPoint x: 1146, endPoint y: 562, distance: 287.2
click at [1146, 562] on div "To activate drag with keyboard, press Alt + Enter. Once in keyboard drag state,…" at bounding box center [1136, 540] width 601 height 309
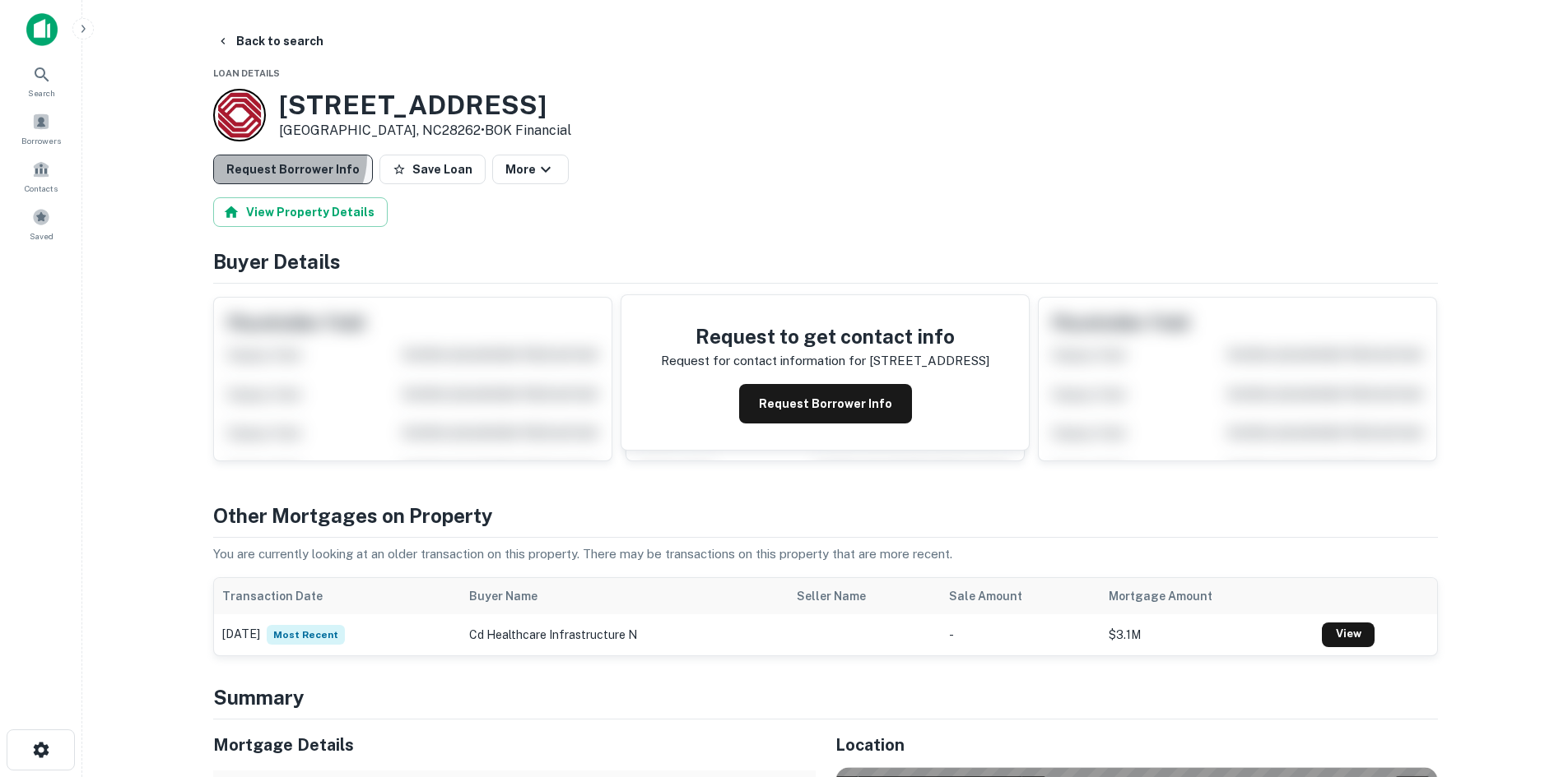
click at [281, 156] on button "Request Borrower Info" at bounding box center [293, 170] width 160 height 30
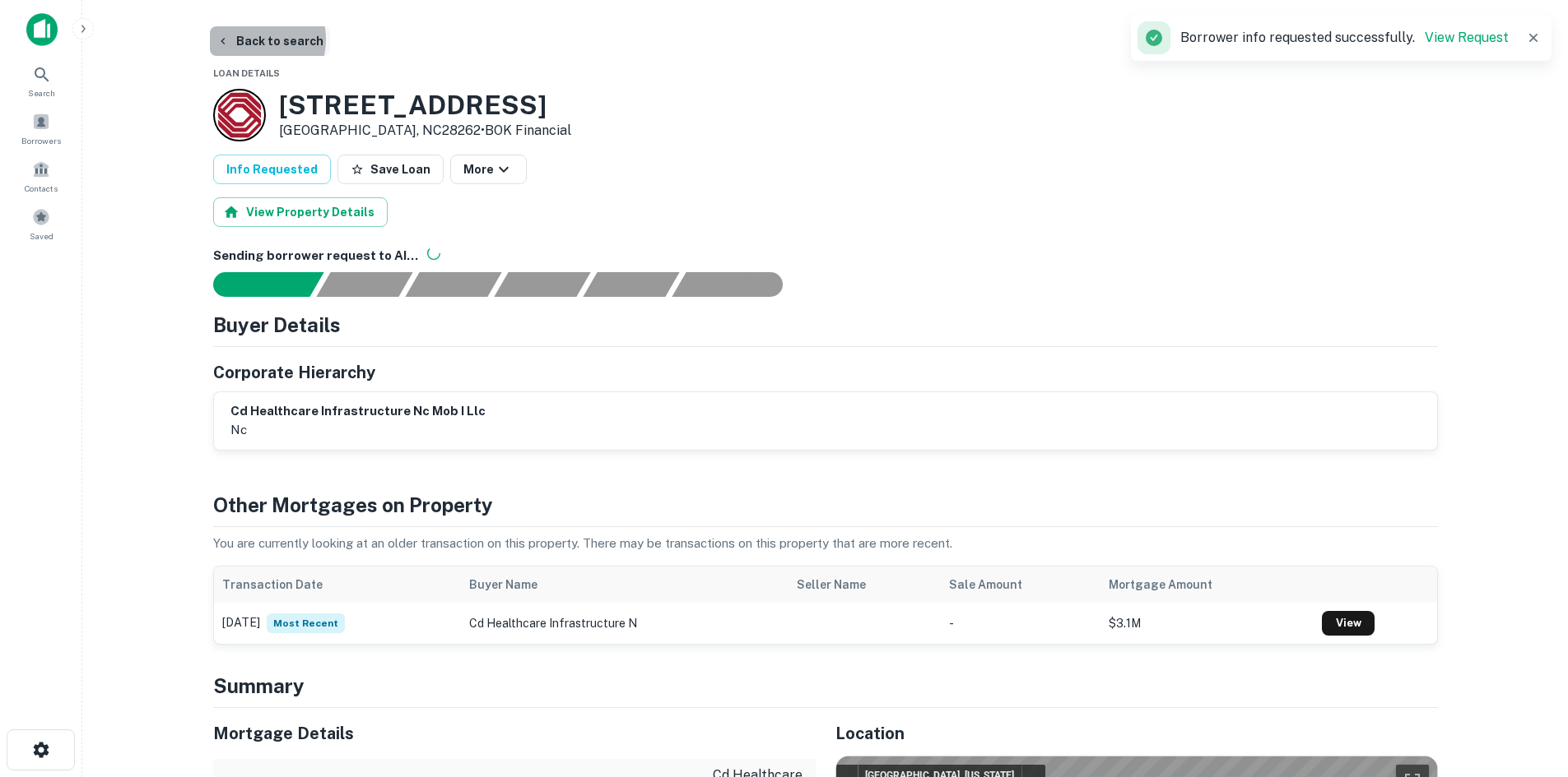
click at [244, 40] on button "Back to search" at bounding box center [270, 41] width 120 height 30
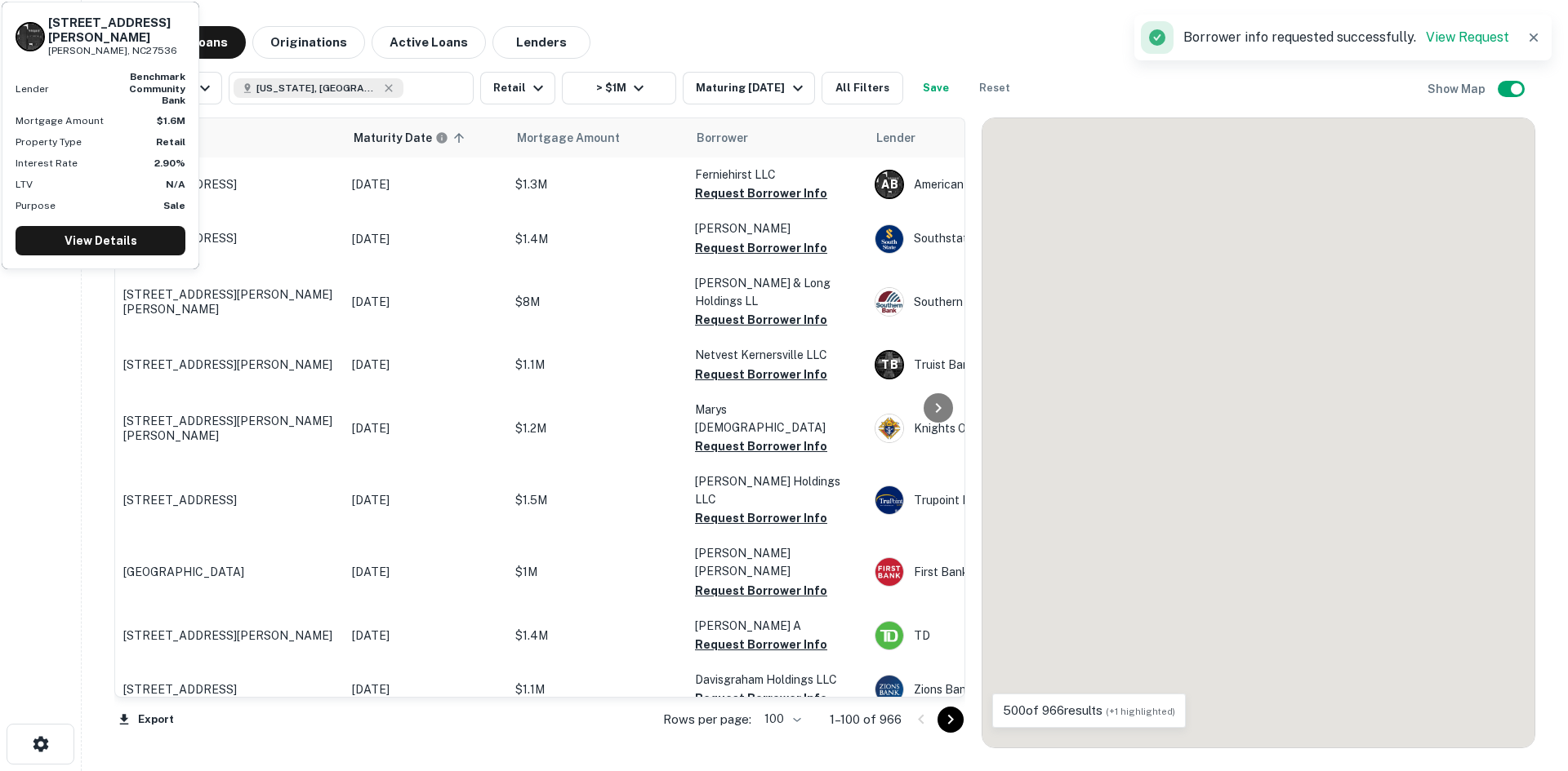
scroll to position [5239, 0]
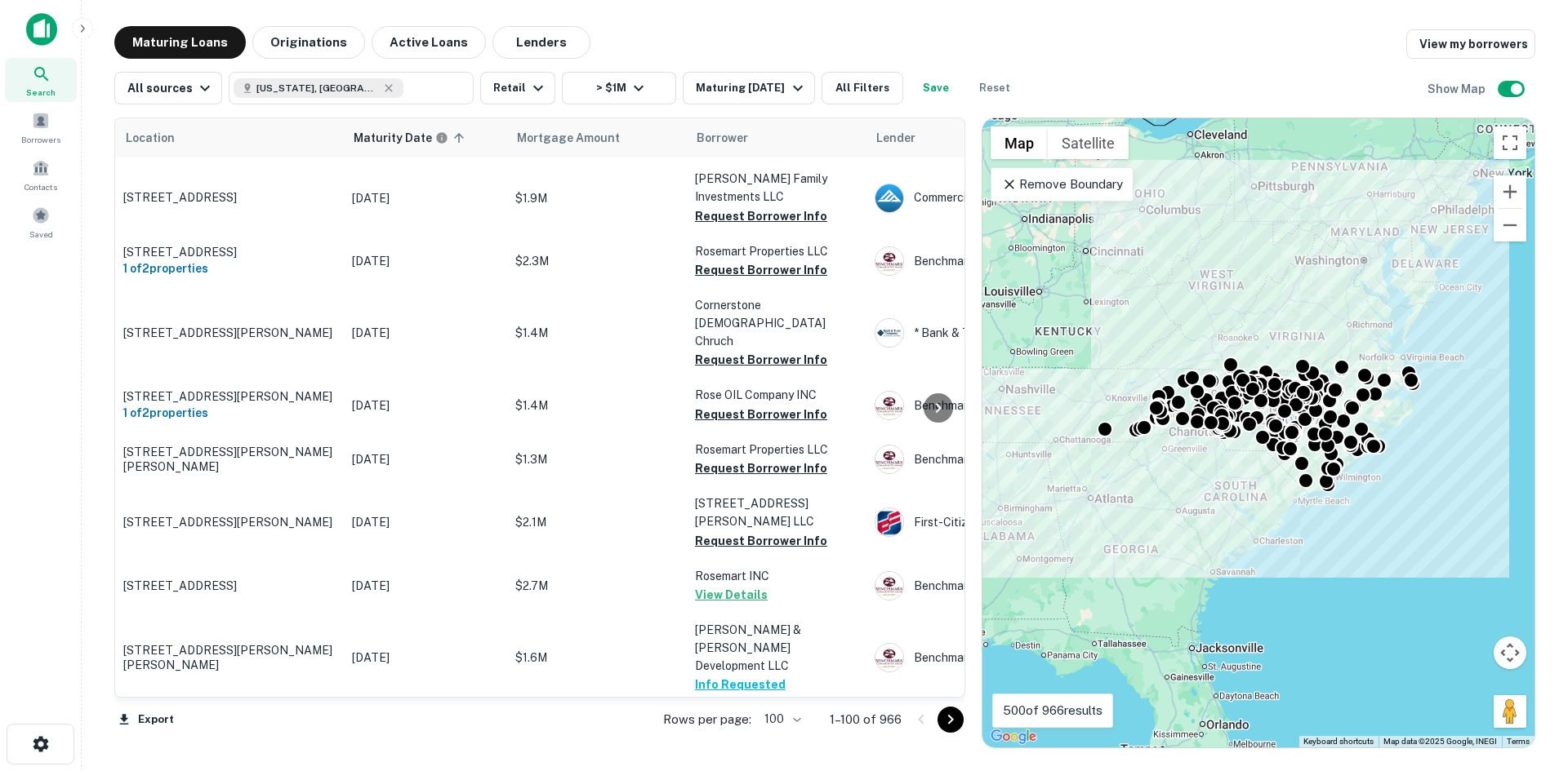
click at [958, 715] on icon "Go to next page" at bounding box center [950, 720] width 19 height 19
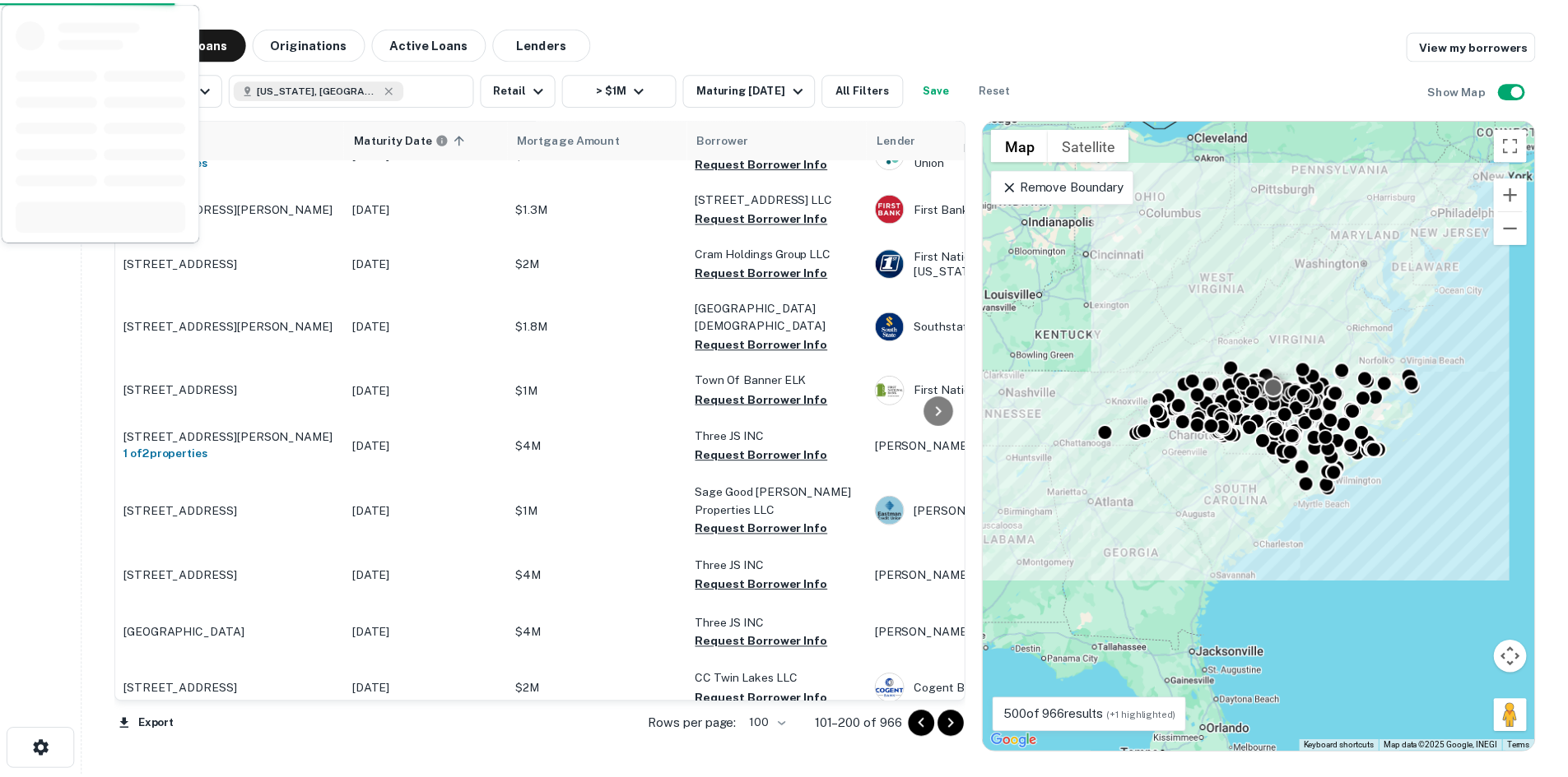
scroll to position [5280, 0]
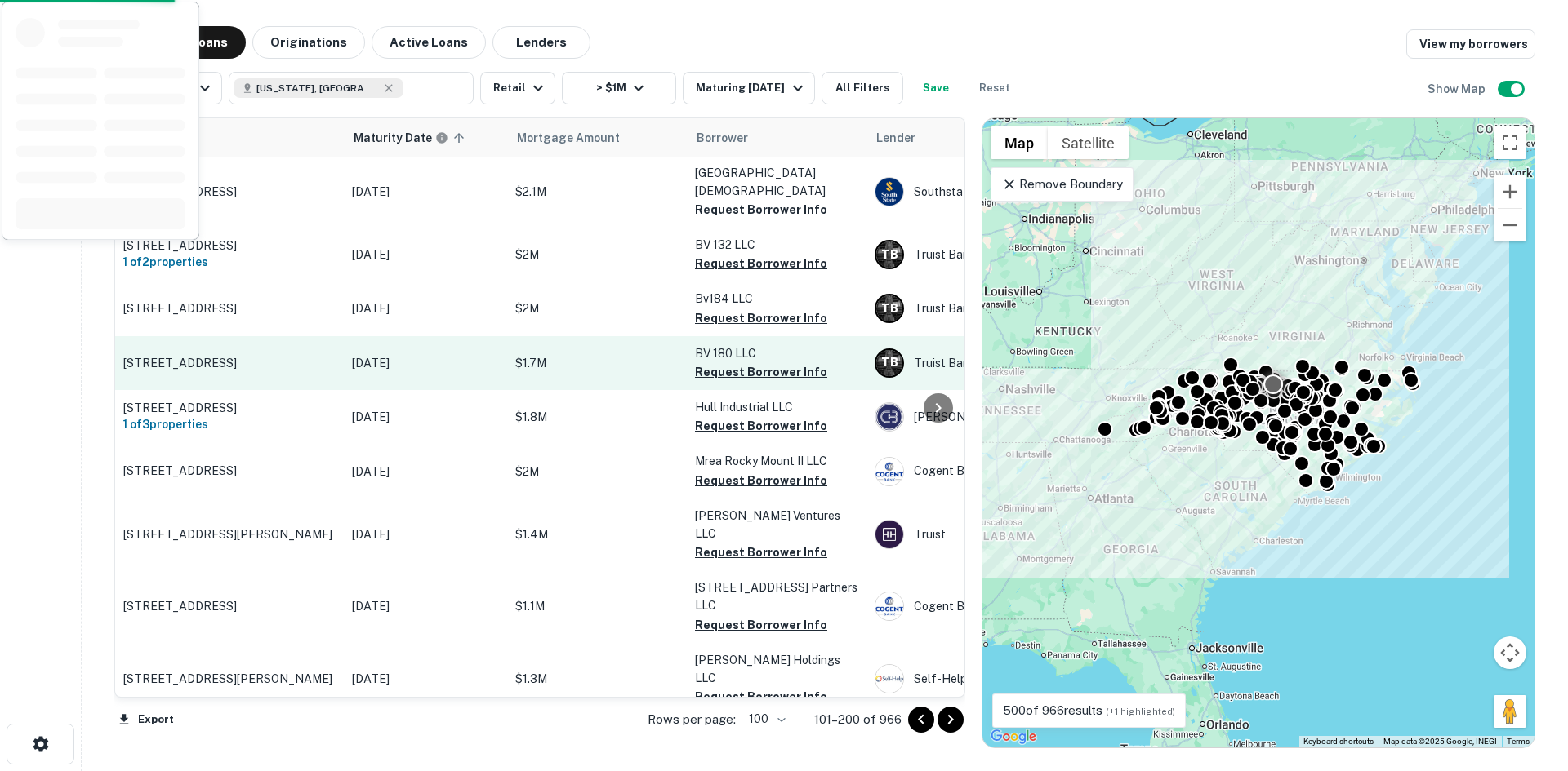
click at [237, 356] on p "[STREET_ADDRESS]" at bounding box center [229, 363] width 212 height 15
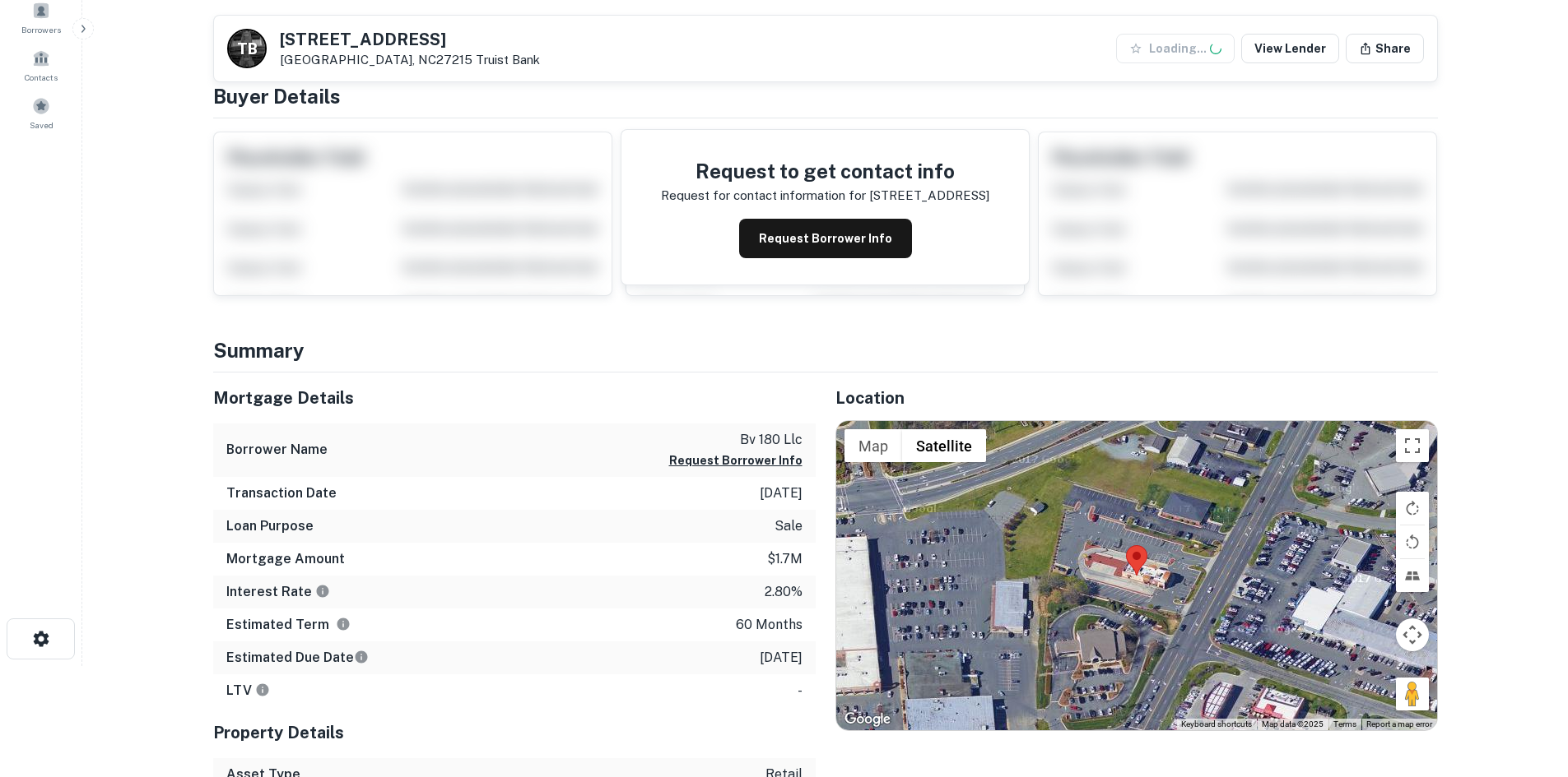
scroll to position [329, 0]
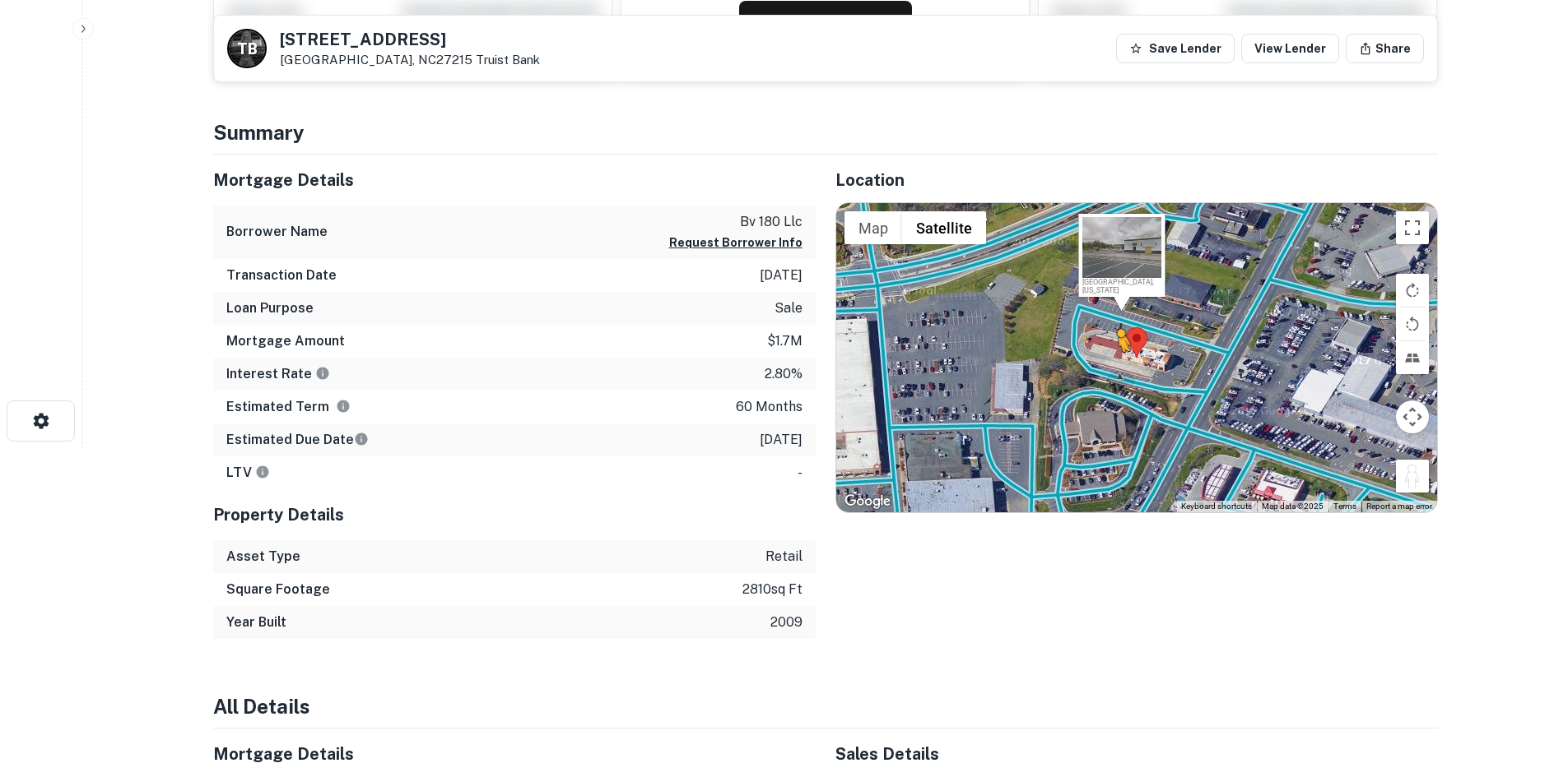
drag, startPoint x: 1403, startPoint y: 473, endPoint x: 1118, endPoint y: 368, distance: 303.7
click at [1118, 368] on div "To activate drag with keyboard, press Alt + Enter. Once in keyboard drag state,…" at bounding box center [1136, 358] width 601 height 309
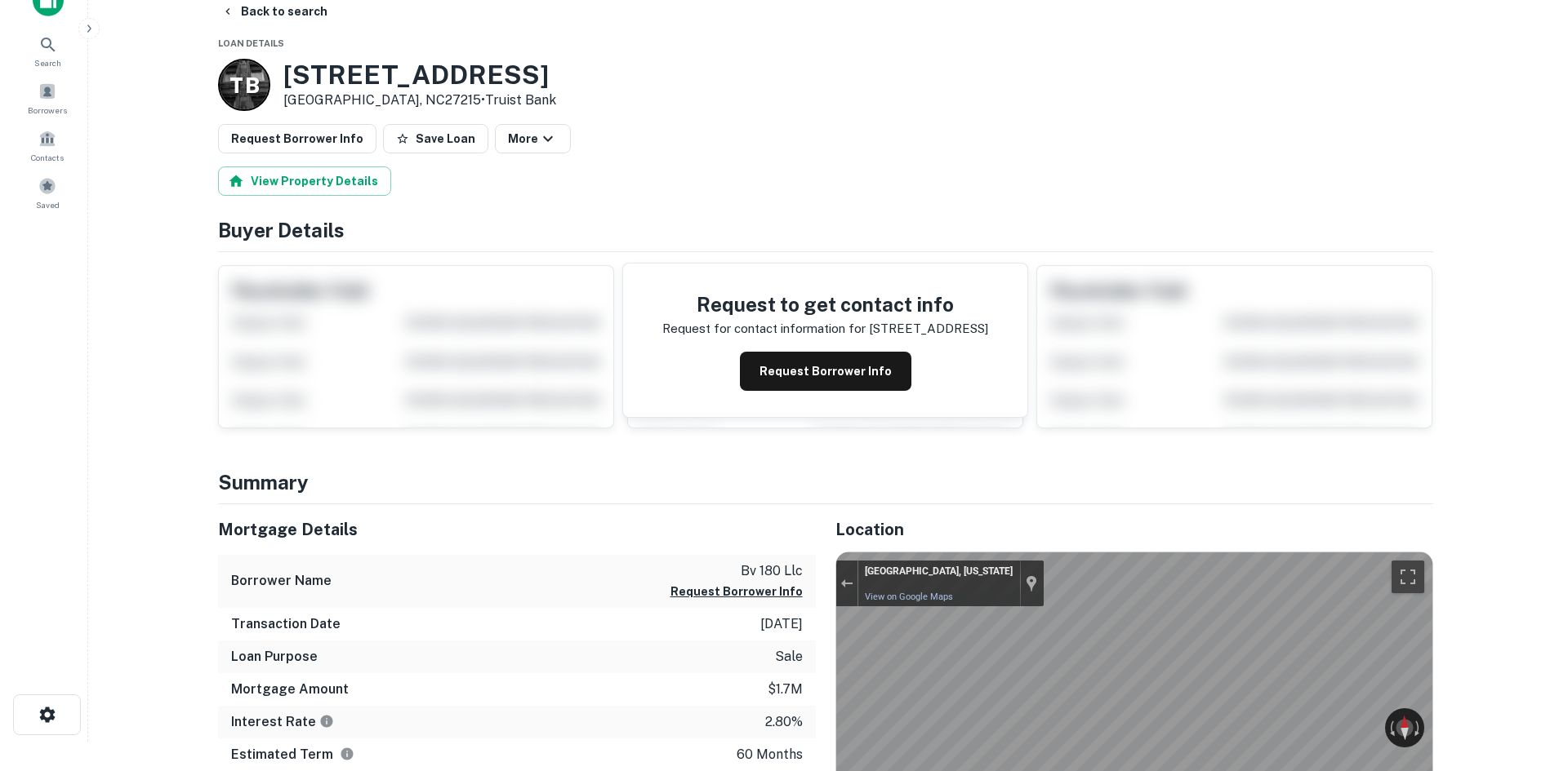
scroll to position [0, 0]
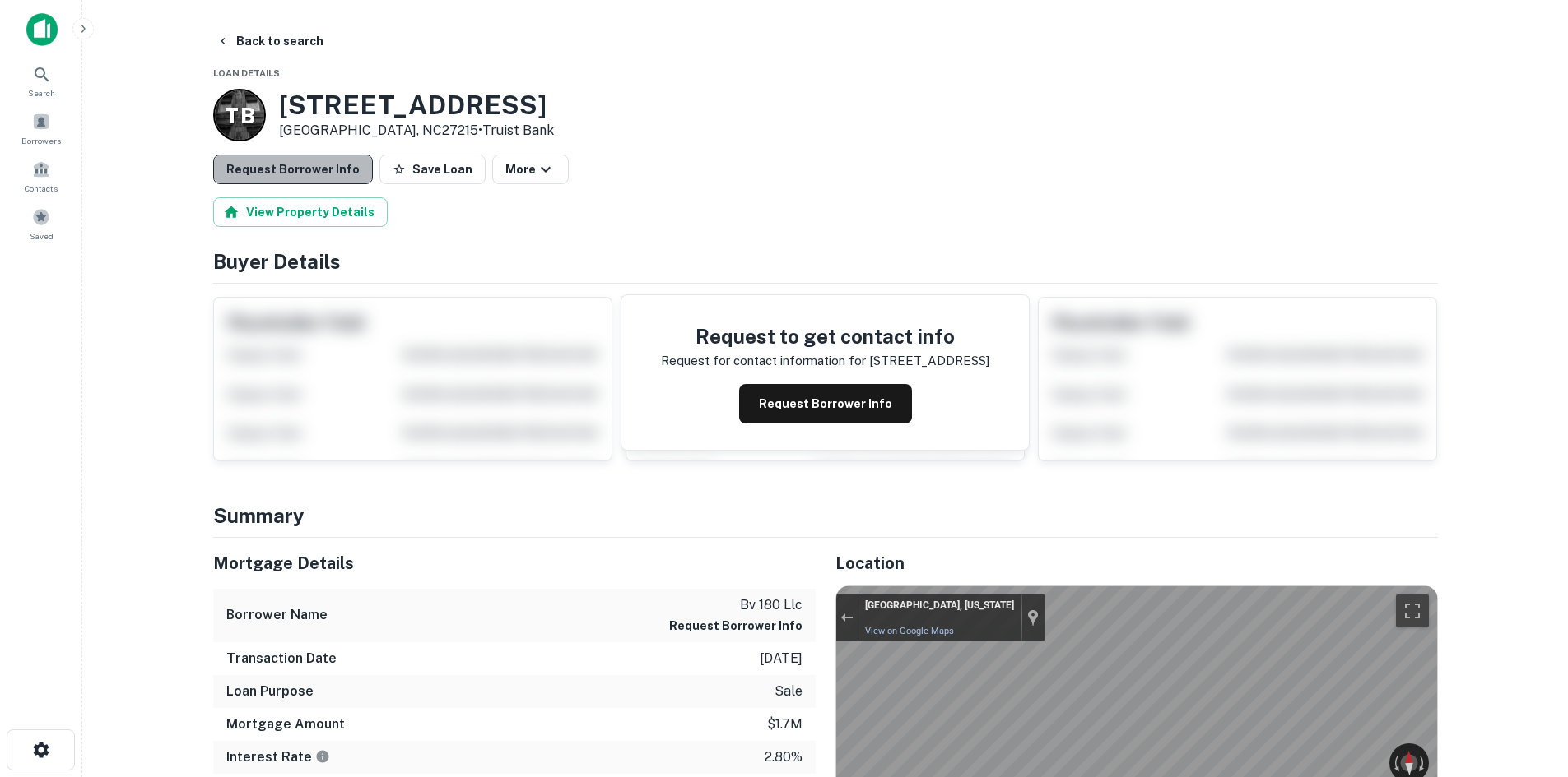
click at [352, 171] on button "Request Borrower Info" at bounding box center [293, 170] width 160 height 30
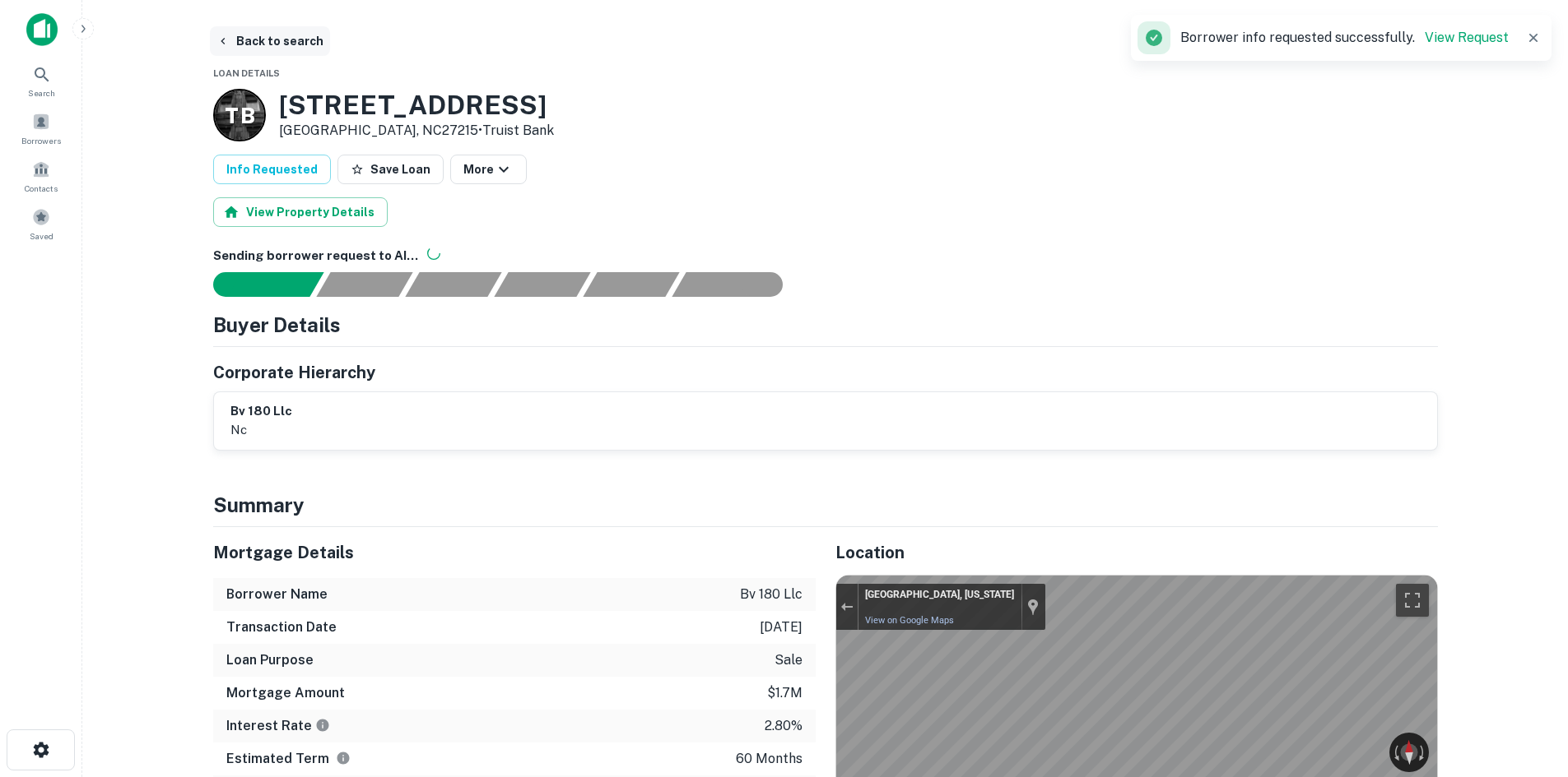
click at [255, 47] on button "Back to search" at bounding box center [270, 41] width 120 height 30
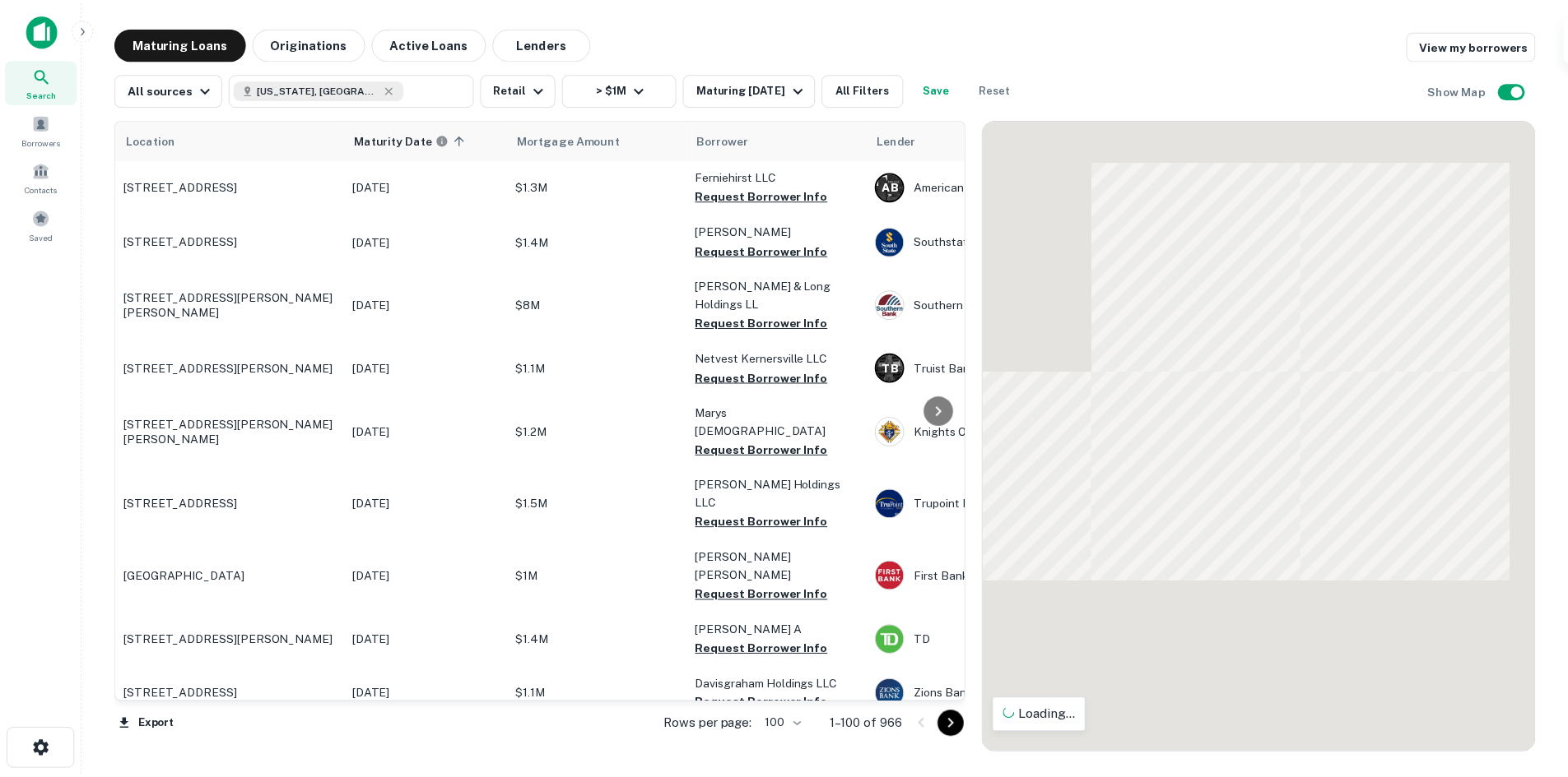
scroll to position [3745, 0]
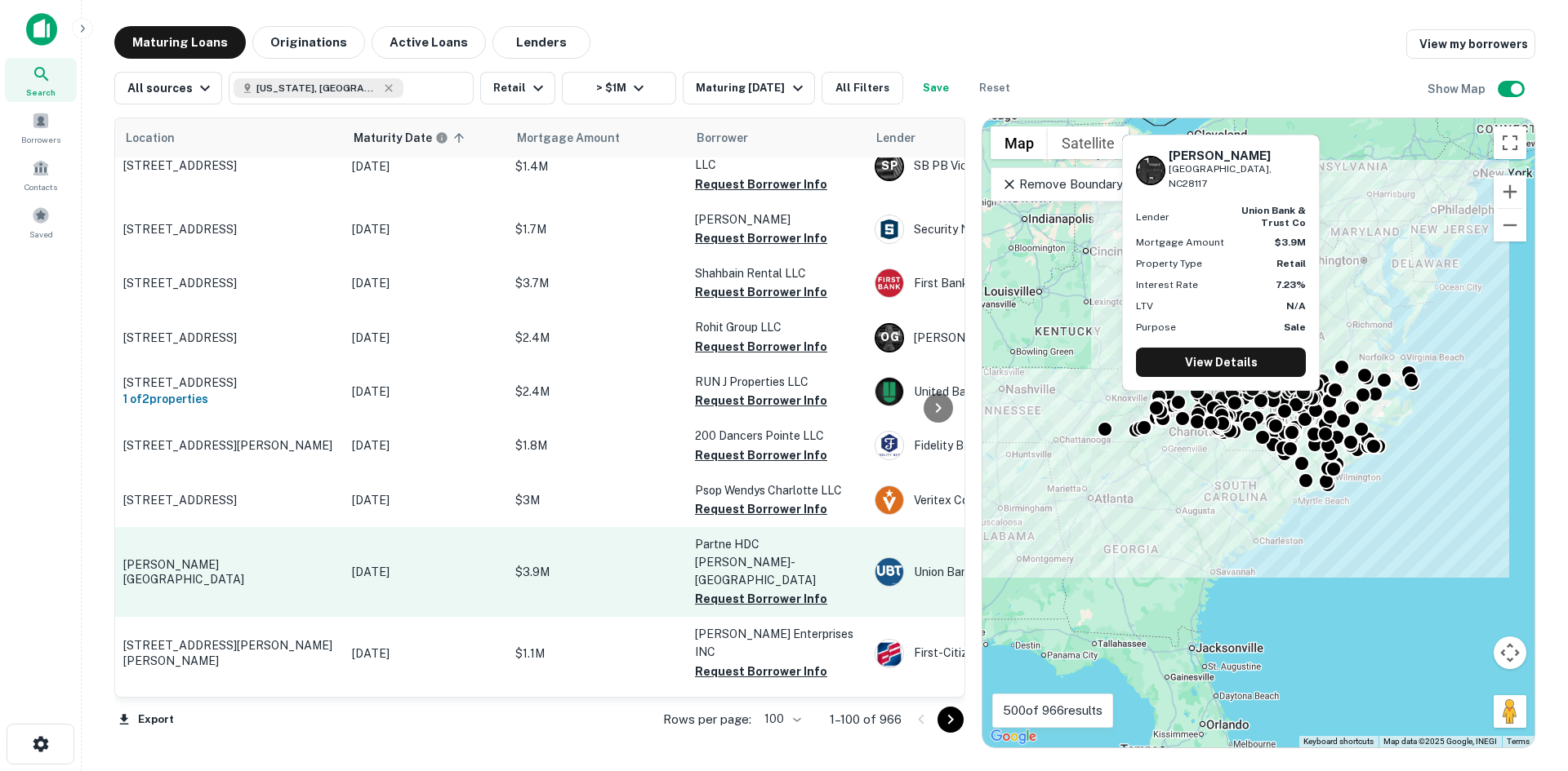
click at [266, 527] on td "[PERSON_NAME][GEOGRAPHIC_DATA]" at bounding box center [229, 571] width 229 height 90
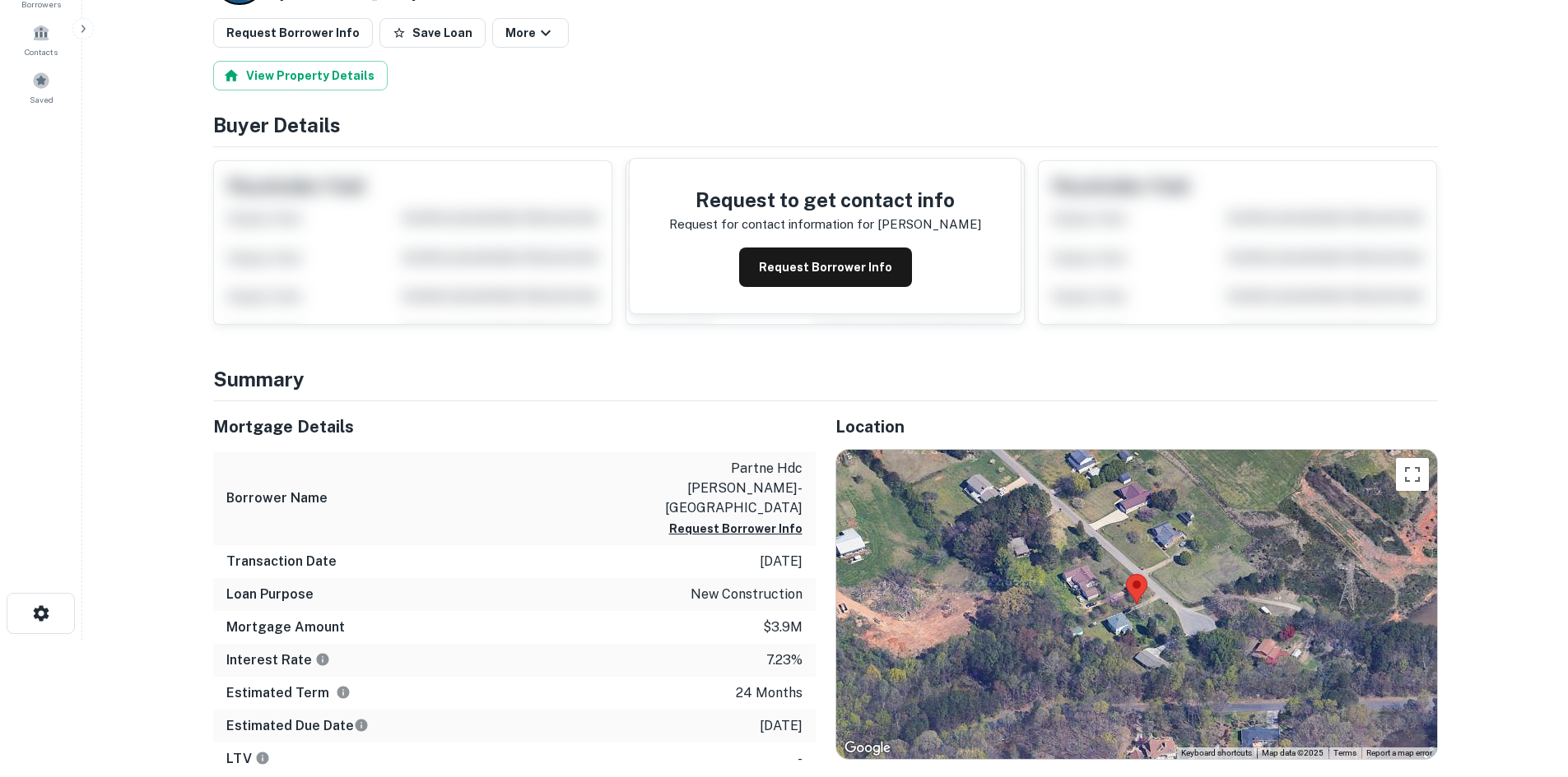
scroll to position [164, 0]
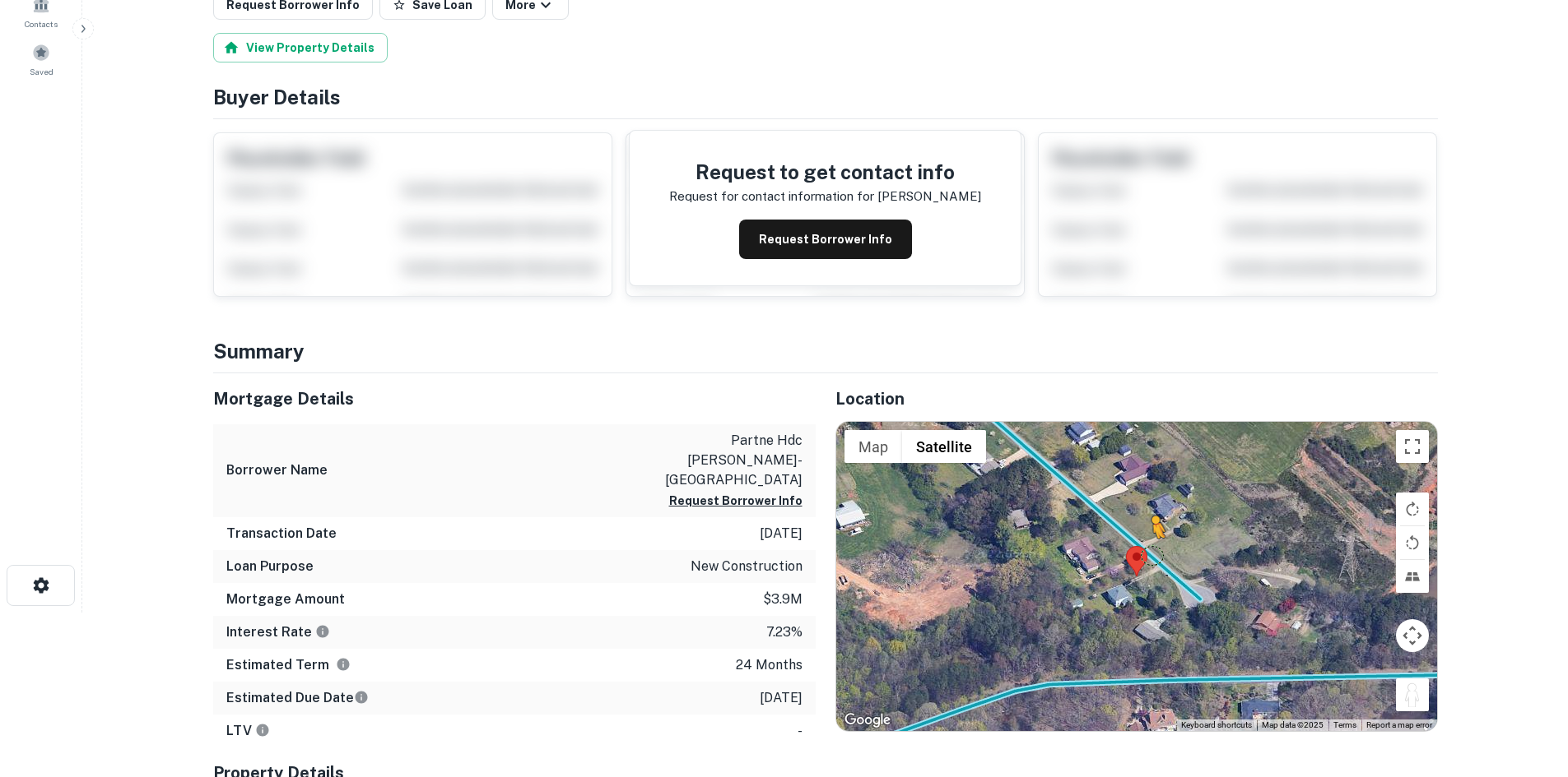
drag, startPoint x: 1400, startPoint y: 696, endPoint x: 1150, endPoint y: 550, distance: 289.5
click at [1150, 550] on div "To activate drag with keyboard, press Alt + Enter. Once in keyboard drag state,…" at bounding box center [1136, 577] width 601 height 309
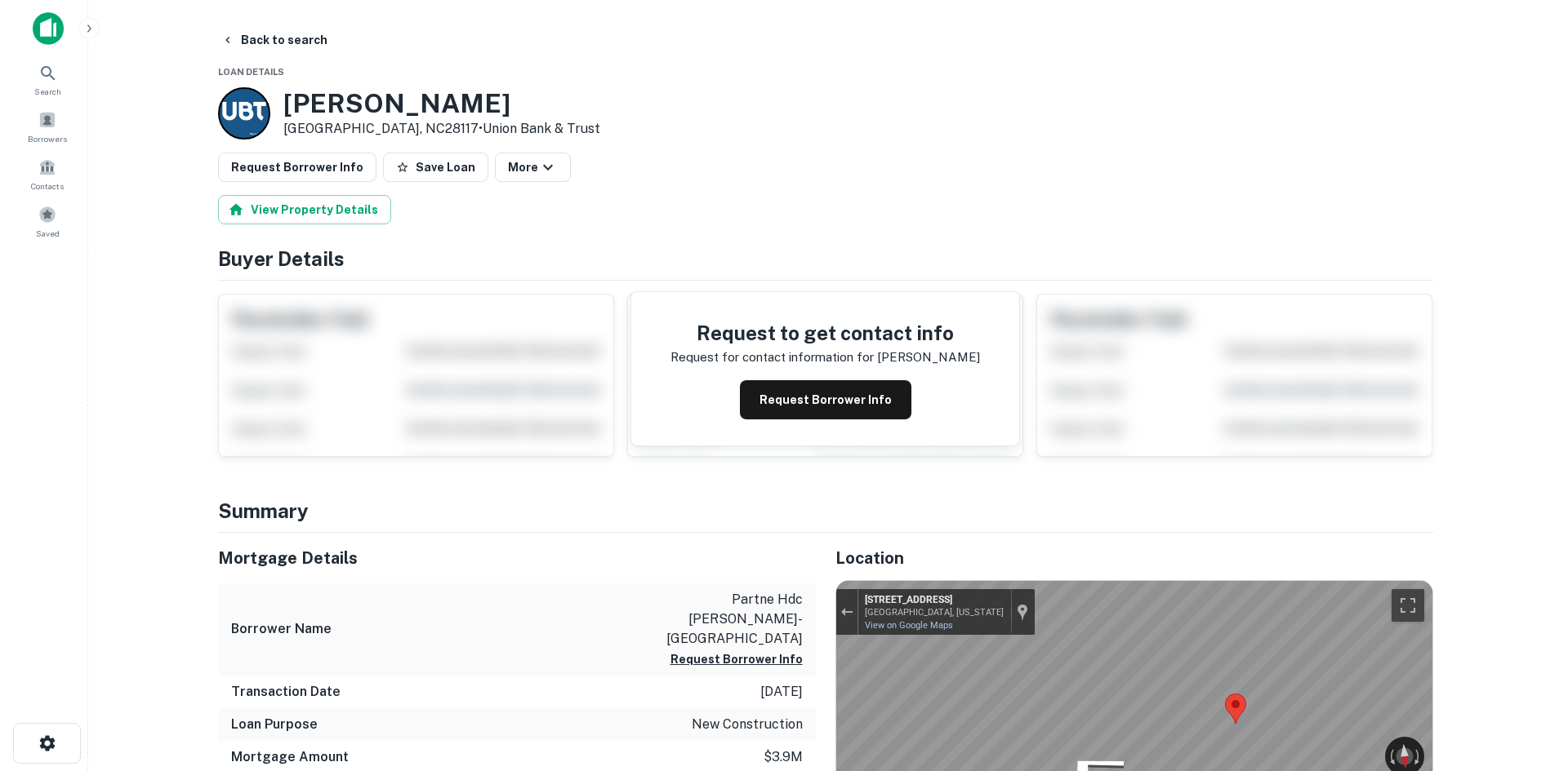
scroll to position [0, 0]
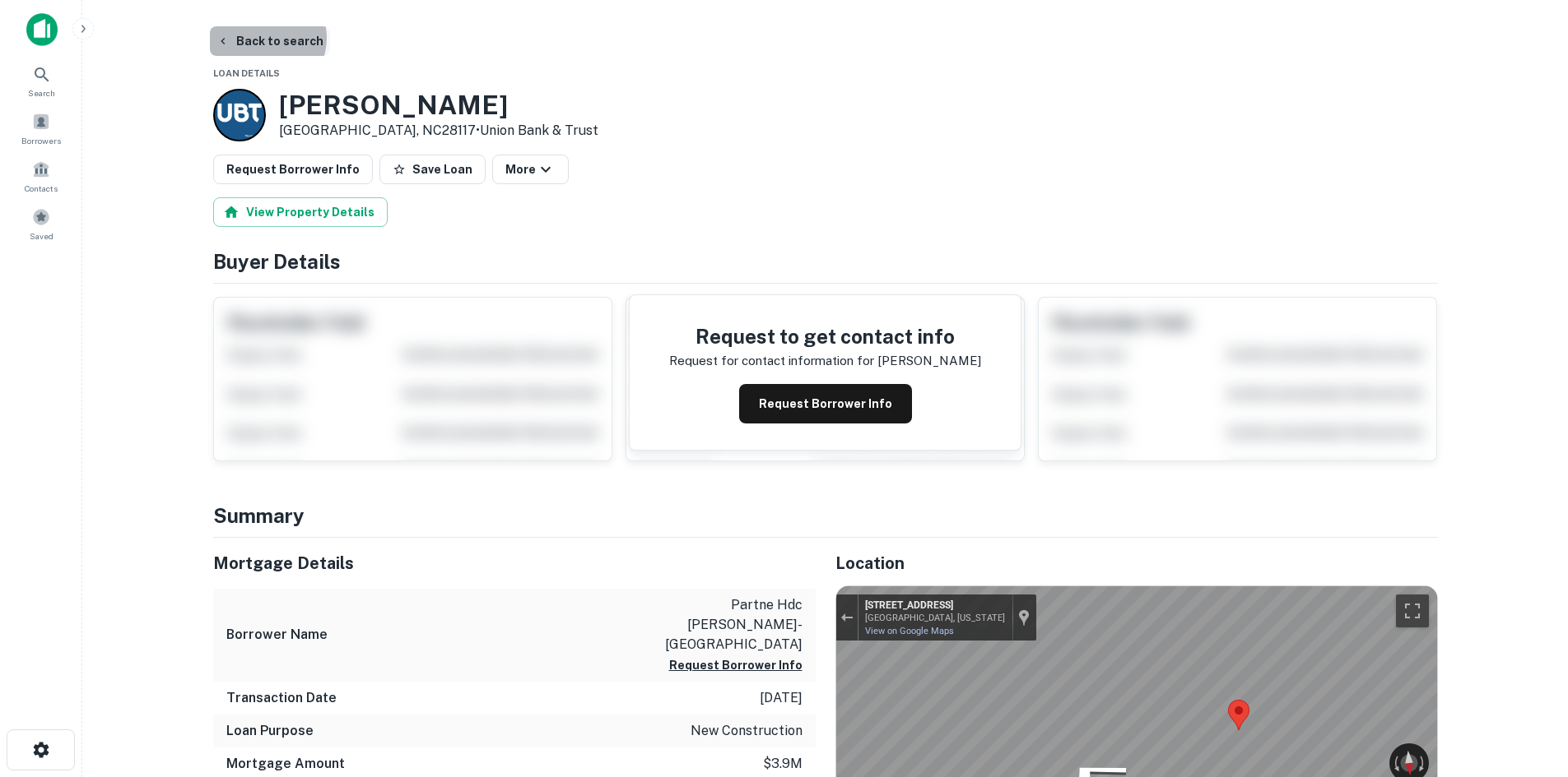
click at [262, 38] on button "Back to search" at bounding box center [270, 41] width 120 height 30
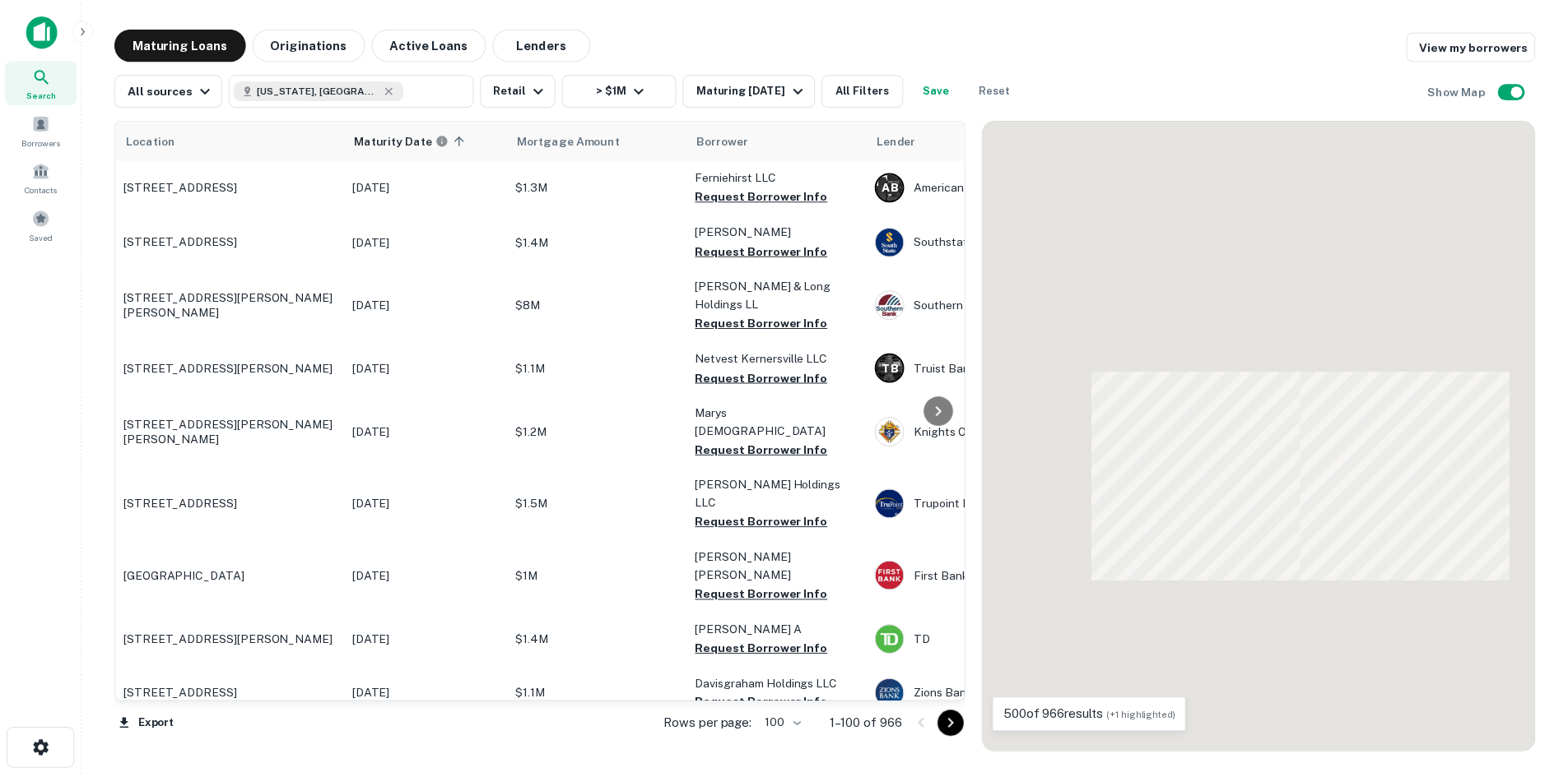
scroll to position [3745, 0]
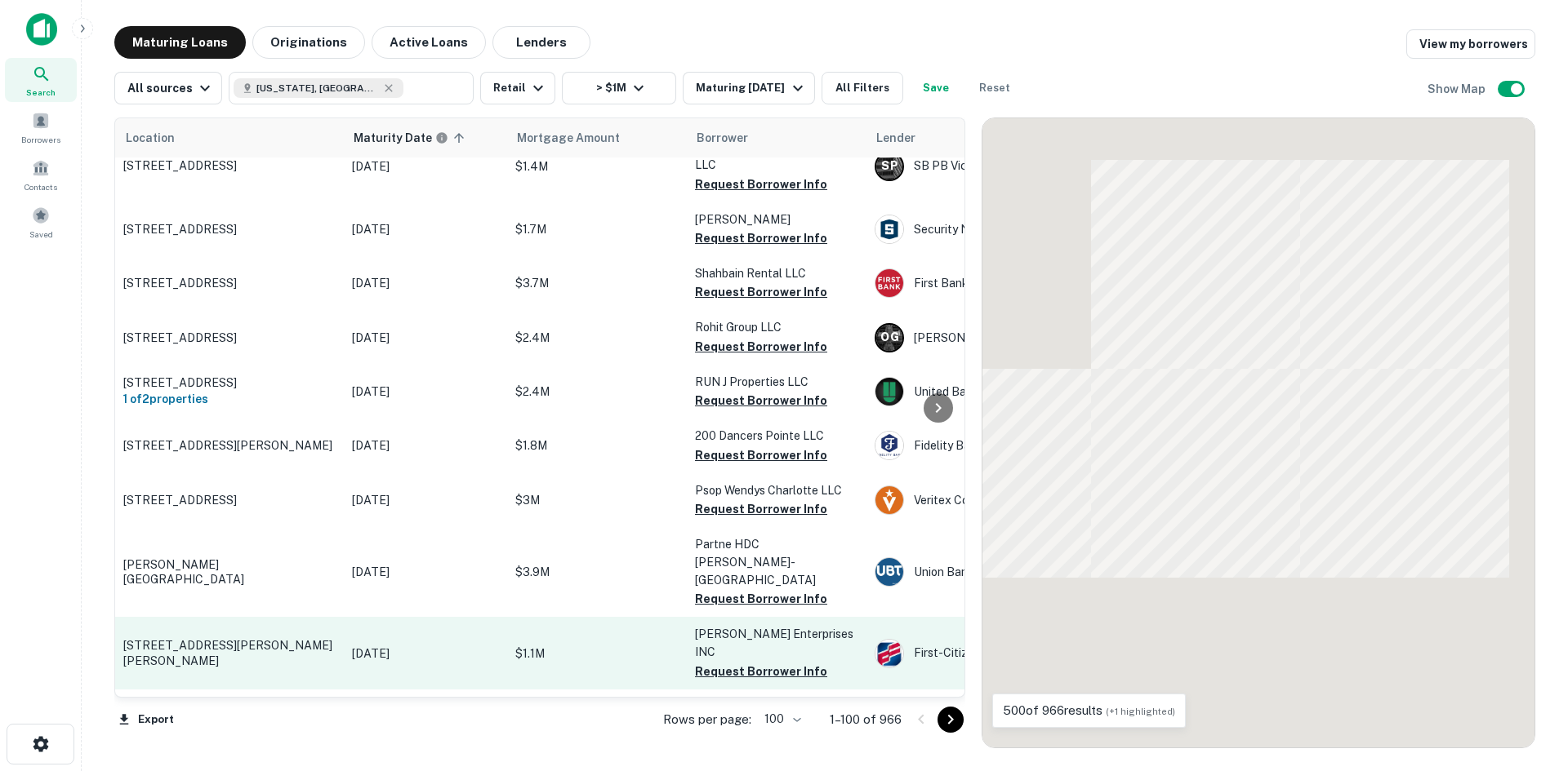
click at [257, 638] on p "[STREET_ADDRESS][PERSON_NAME][PERSON_NAME]" at bounding box center [229, 653] width 212 height 30
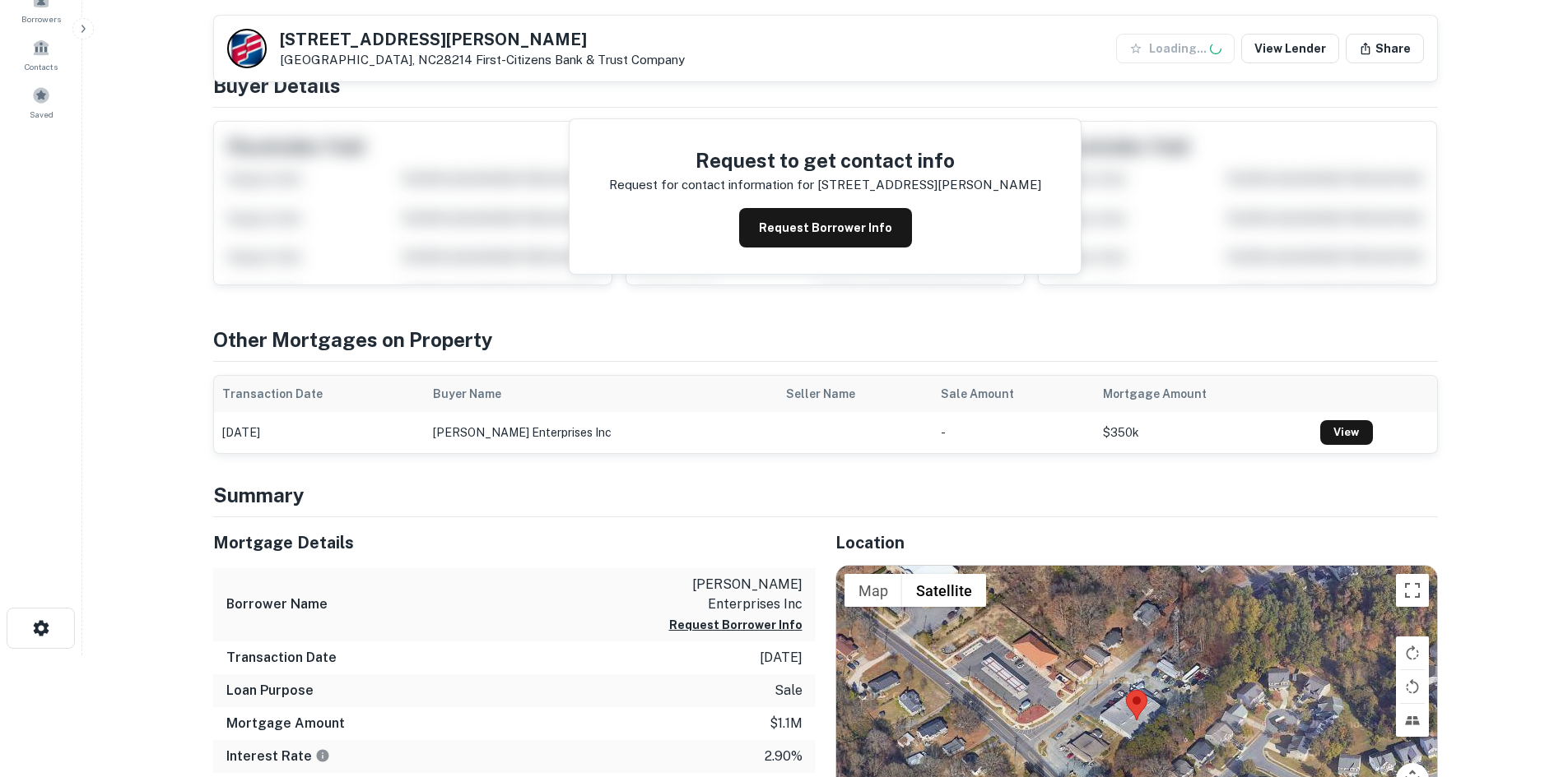
scroll to position [247, 0]
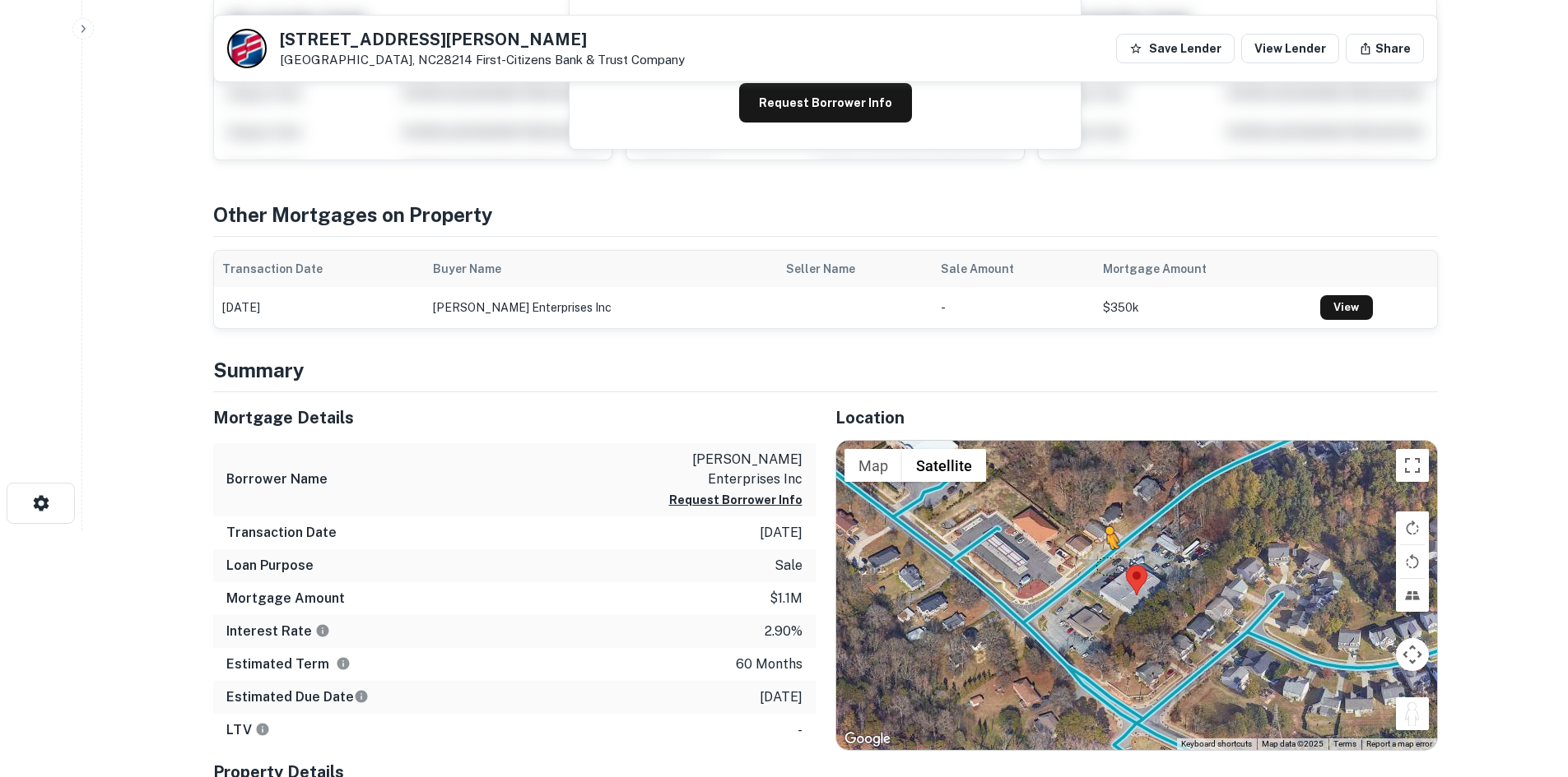
drag, startPoint x: 1409, startPoint y: 717, endPoint x: 1100, endPoint y: 563, distance: 345.2
click at [1100, 563] on div "To activate drag with keyboard, press Alt + Enter. Once in keyboard drag state,…" at bounding box center [1136, 596] width 601 height 309
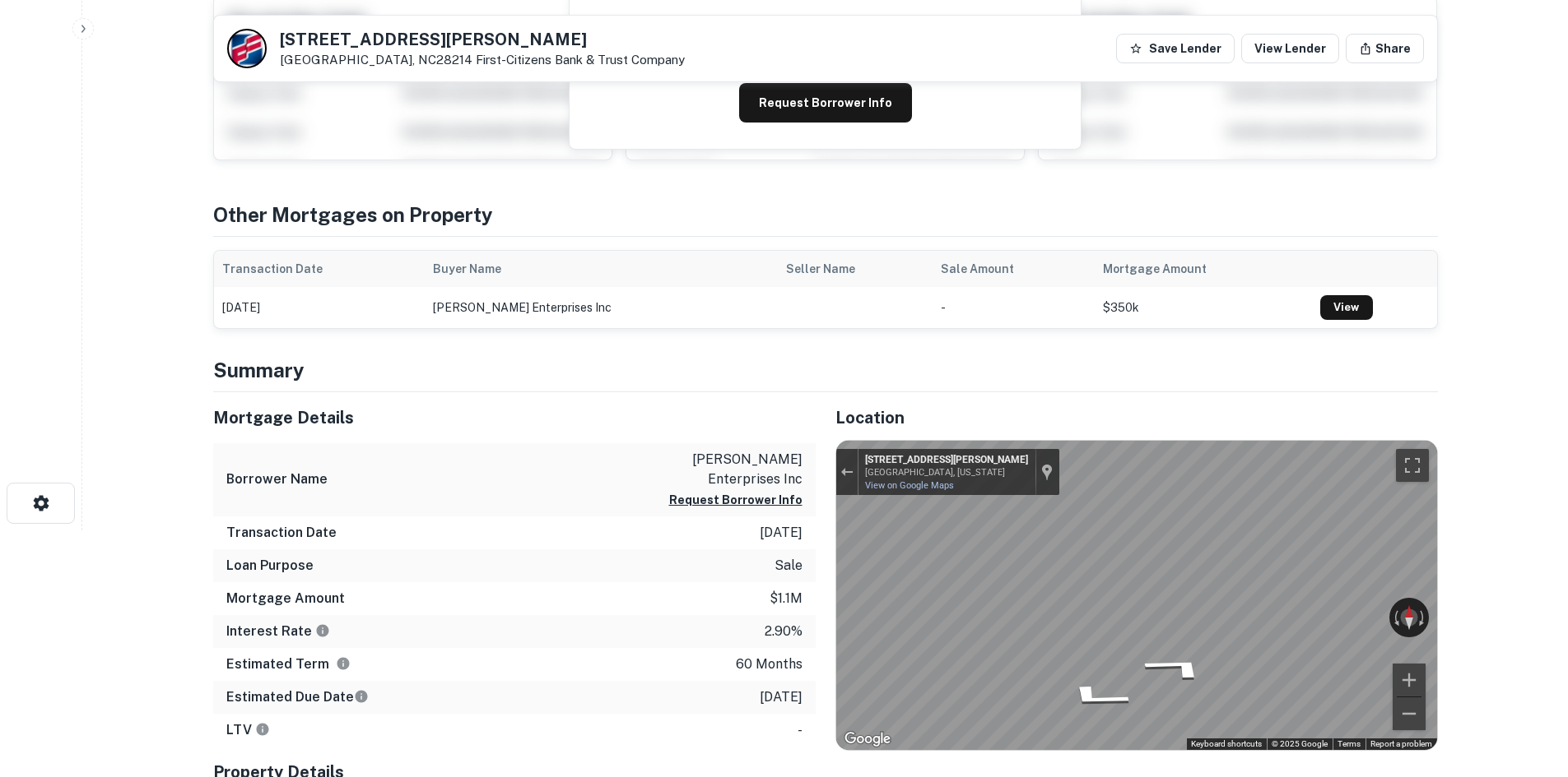
click at [798, 510] on div "Mortgage Details Borrower Name [PERSON_NAME] enterprises inc Request Borrower I…" at bounding box center [815, 660] width 1244 height 537
click at [832, 570] on div "Location ← Move left → Move right ↑ Move up ↓ Move down + Zoom in - Zoom out Ho…" at bounding box center [1126, 660] width 622 height 537
click at [1316, 606] on div "← Move left → Move right ↑ Move up ↓ Move down + Zoom in - Zoom out [STREET_ADD…" at bounding box center [1136, 596] width 601 height 309
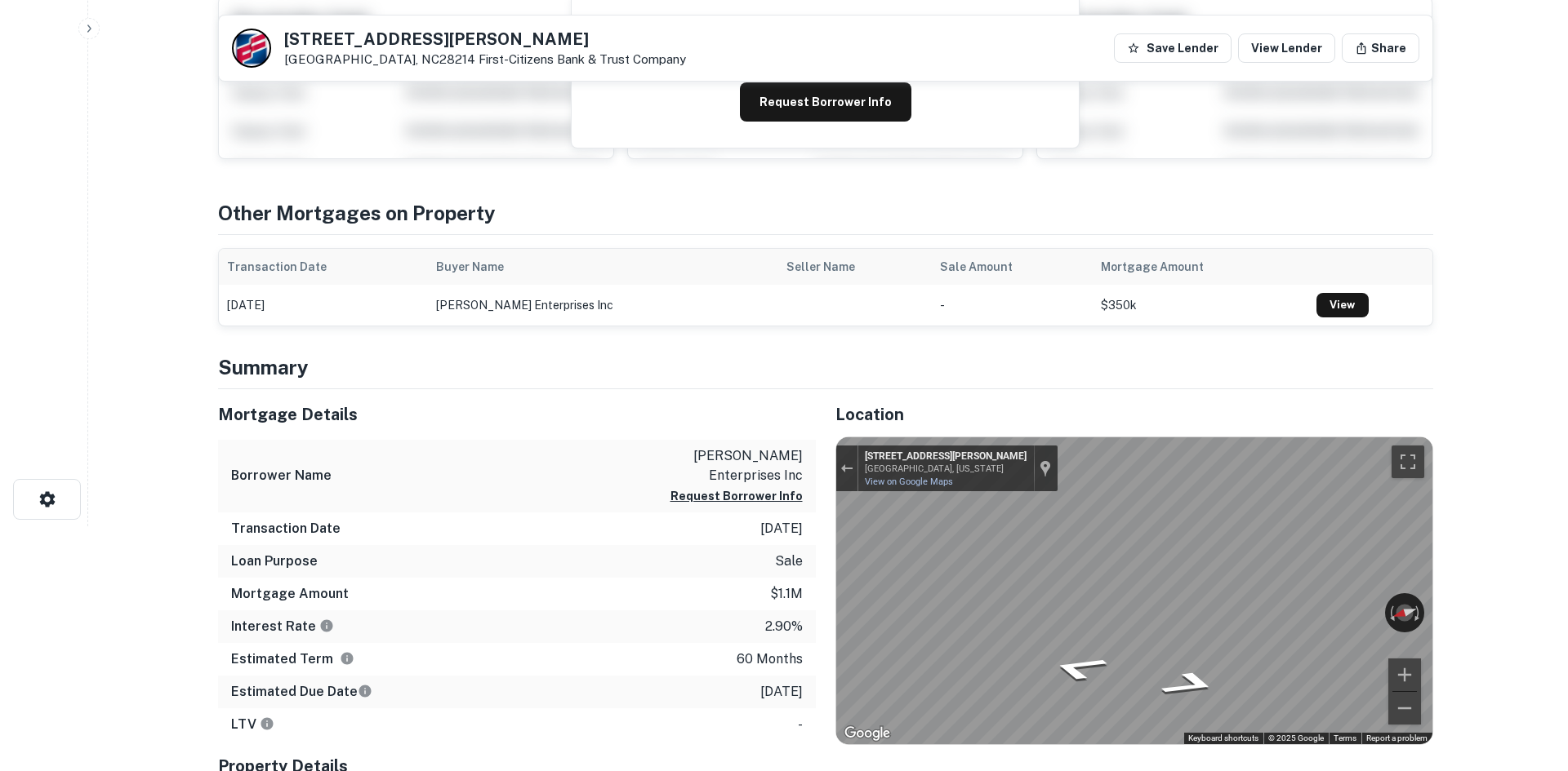
scroll to position [0, 0]
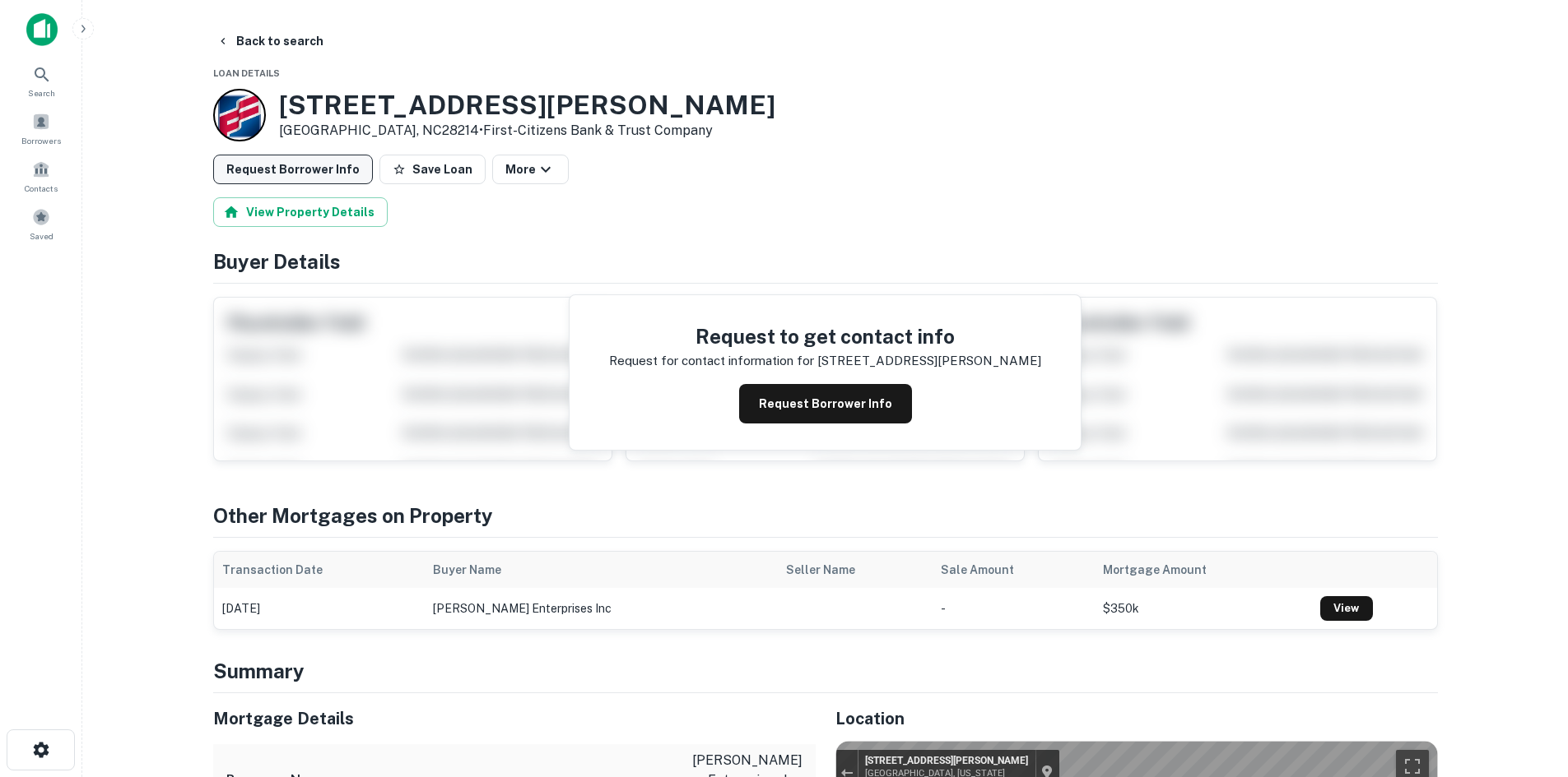
click at [252, 170] on button "Request Borrower Info" at bounding box center [293, 170] width 160 height 30
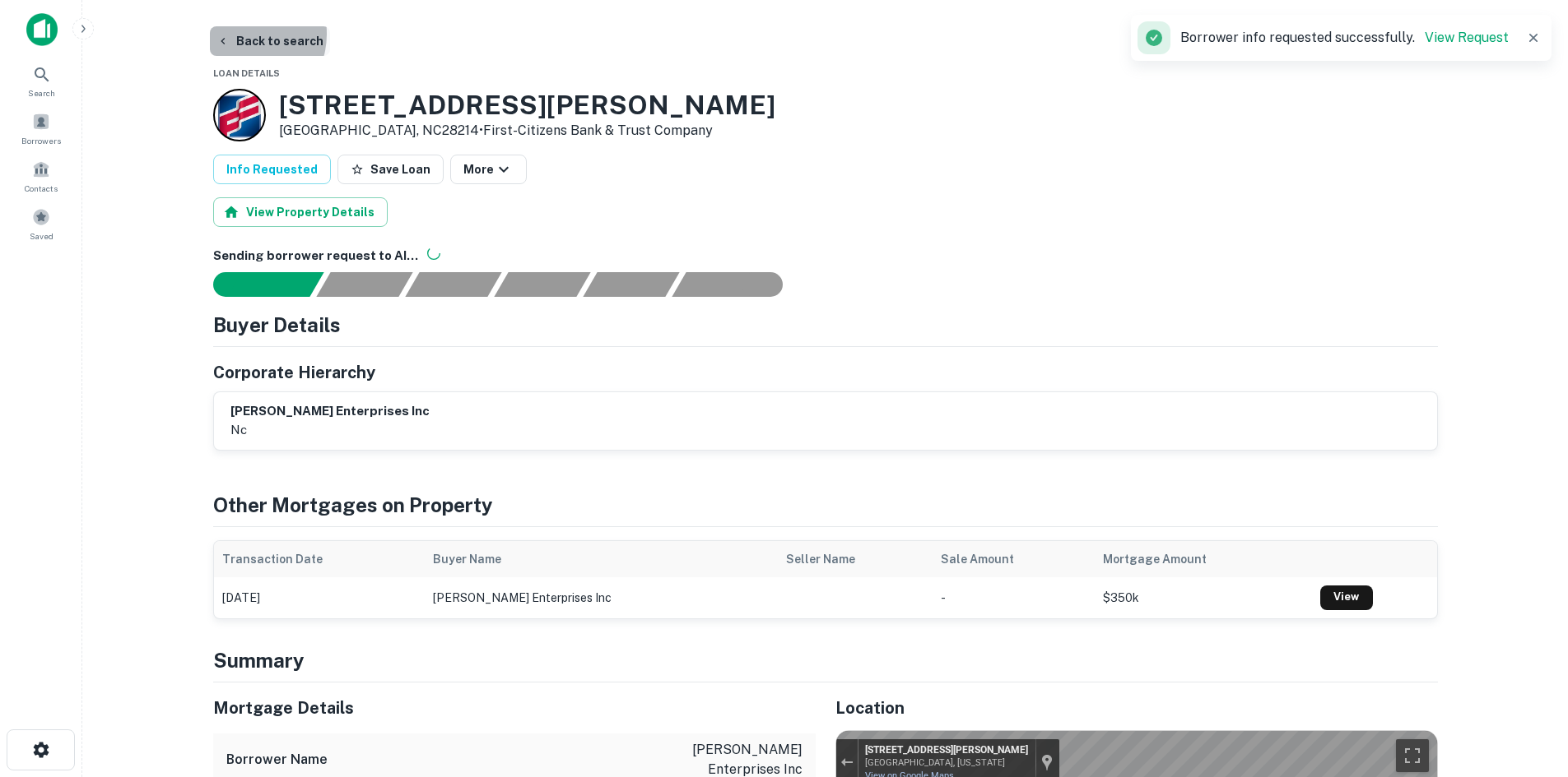
click at [240, 33] on button "Back to search" at bounding box center [270, 41] width 120 height 30
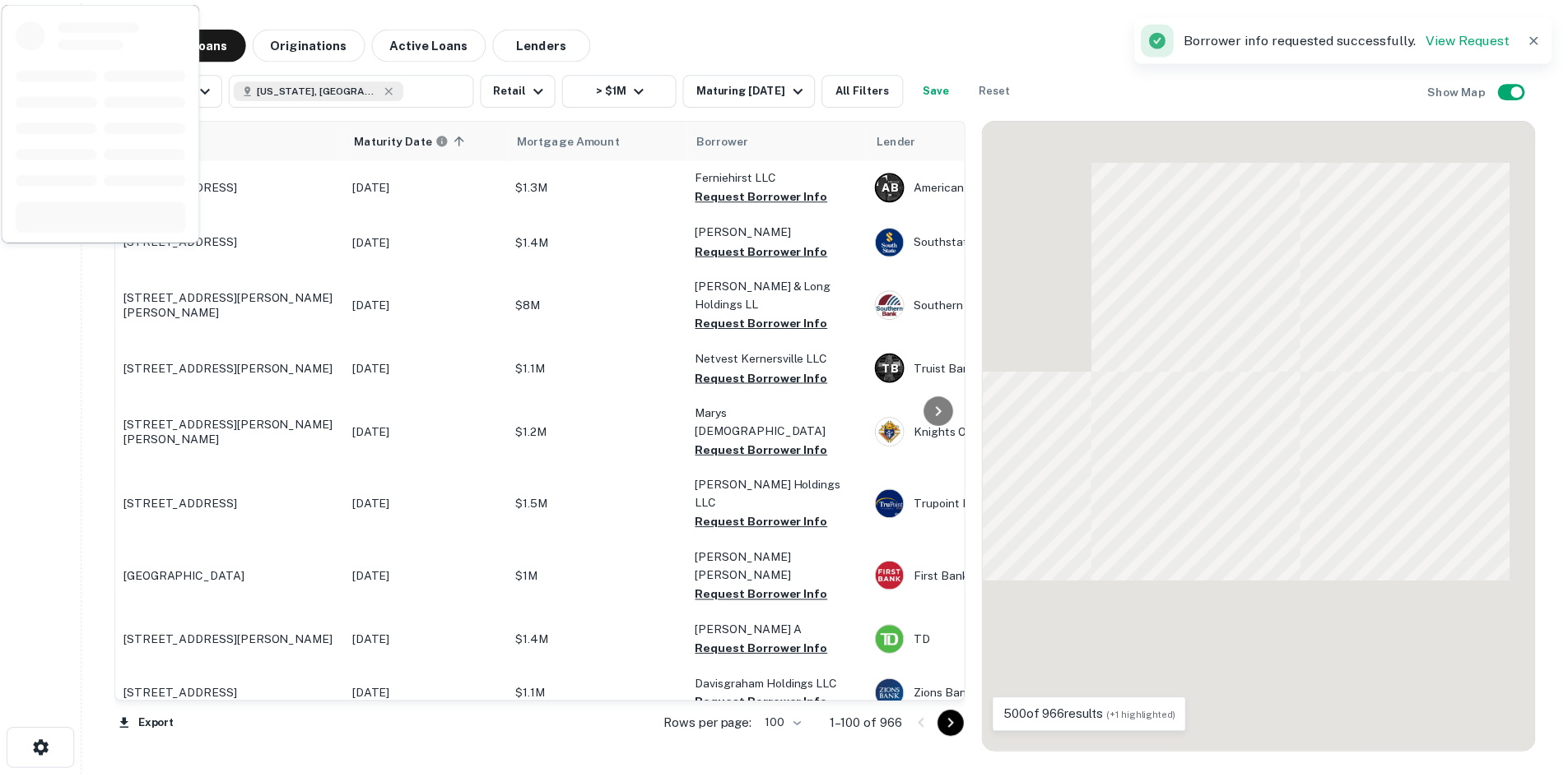
scroll to position [3745, 0]
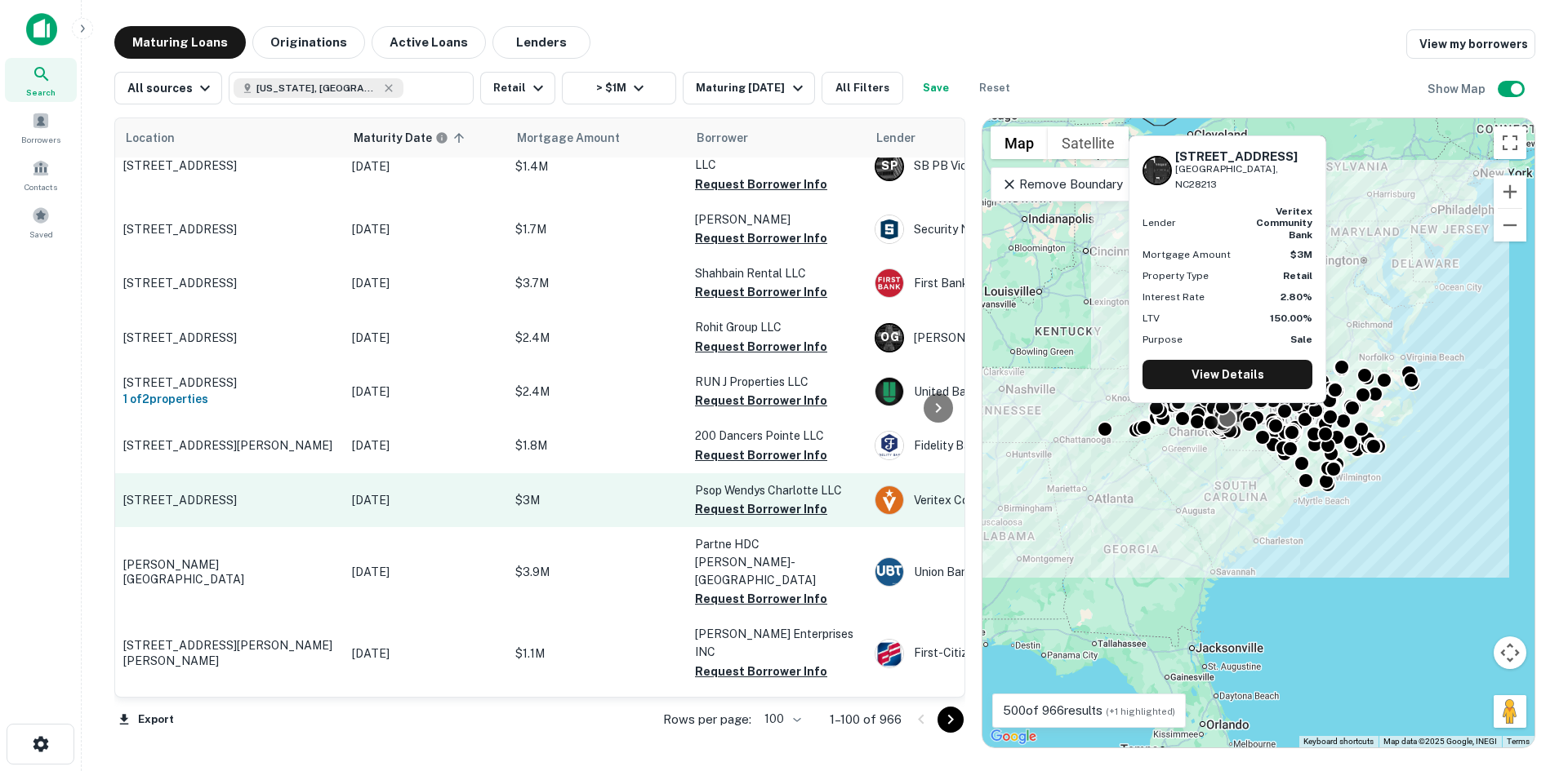
click at [265, 493] on p "[STREET_ADDRESS]" at bounding box center [229, 500] width 212 height 15
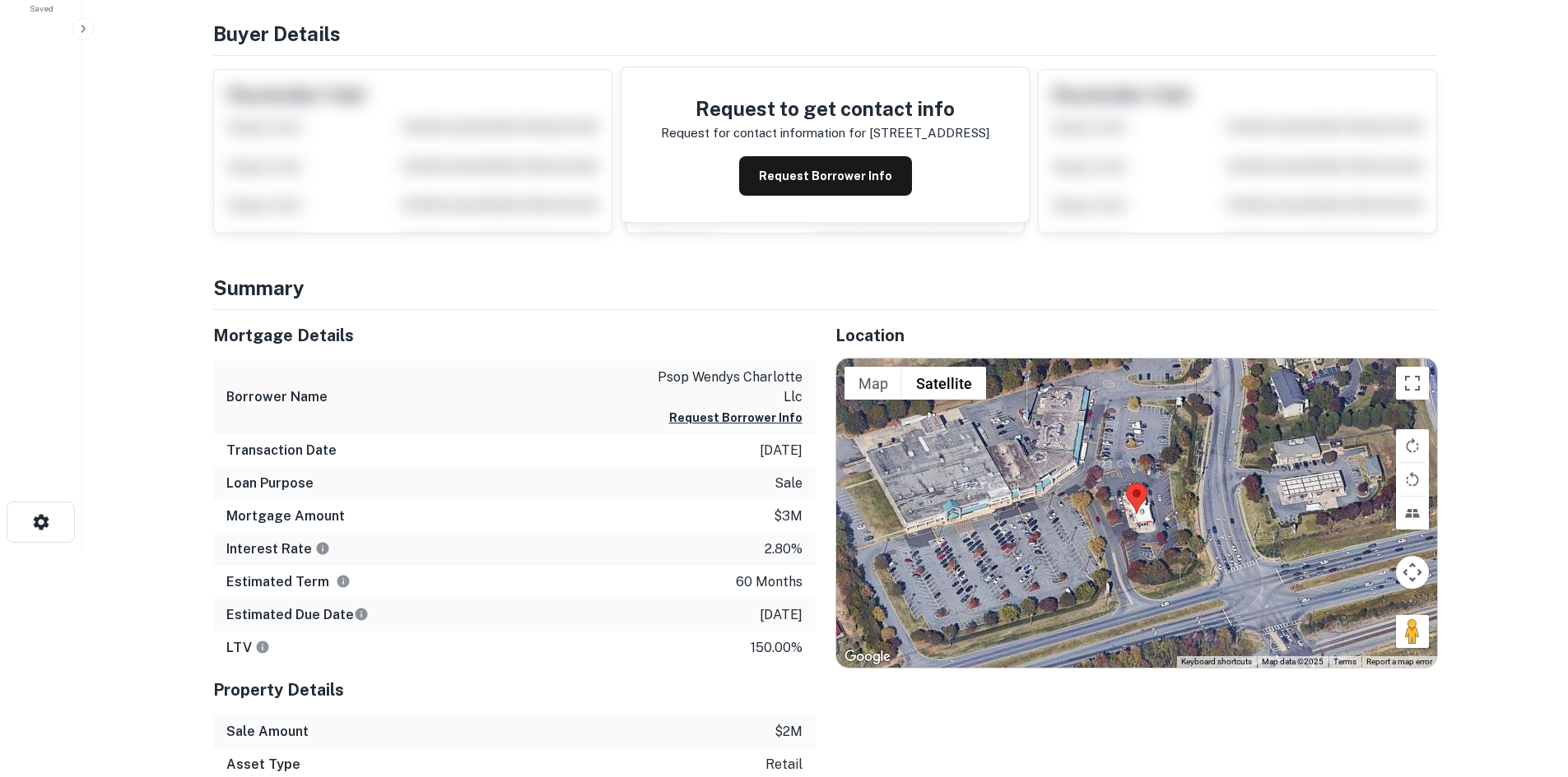
scroll to position [247, 0]
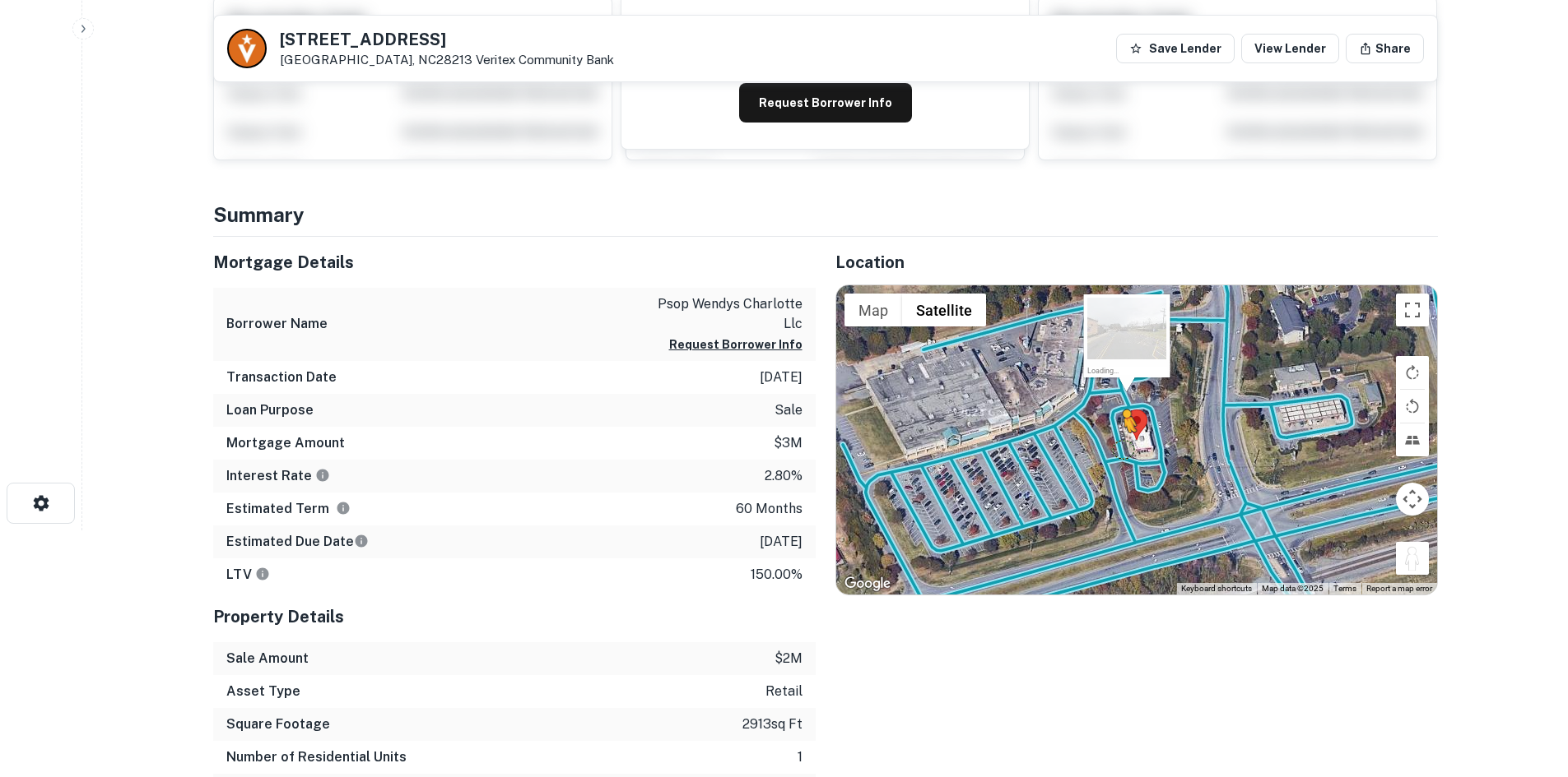
drag, startPoint x: 1406, startPoint y: 557, endPoint x: 1119, endPoint y: 447, distance: 307.4
click at [1119, 447] on div "To activate drag with keyboard, press Alt + Enter. Once in keyboard drag state,…" at bounding box center [1136, 440] width 601 height 309
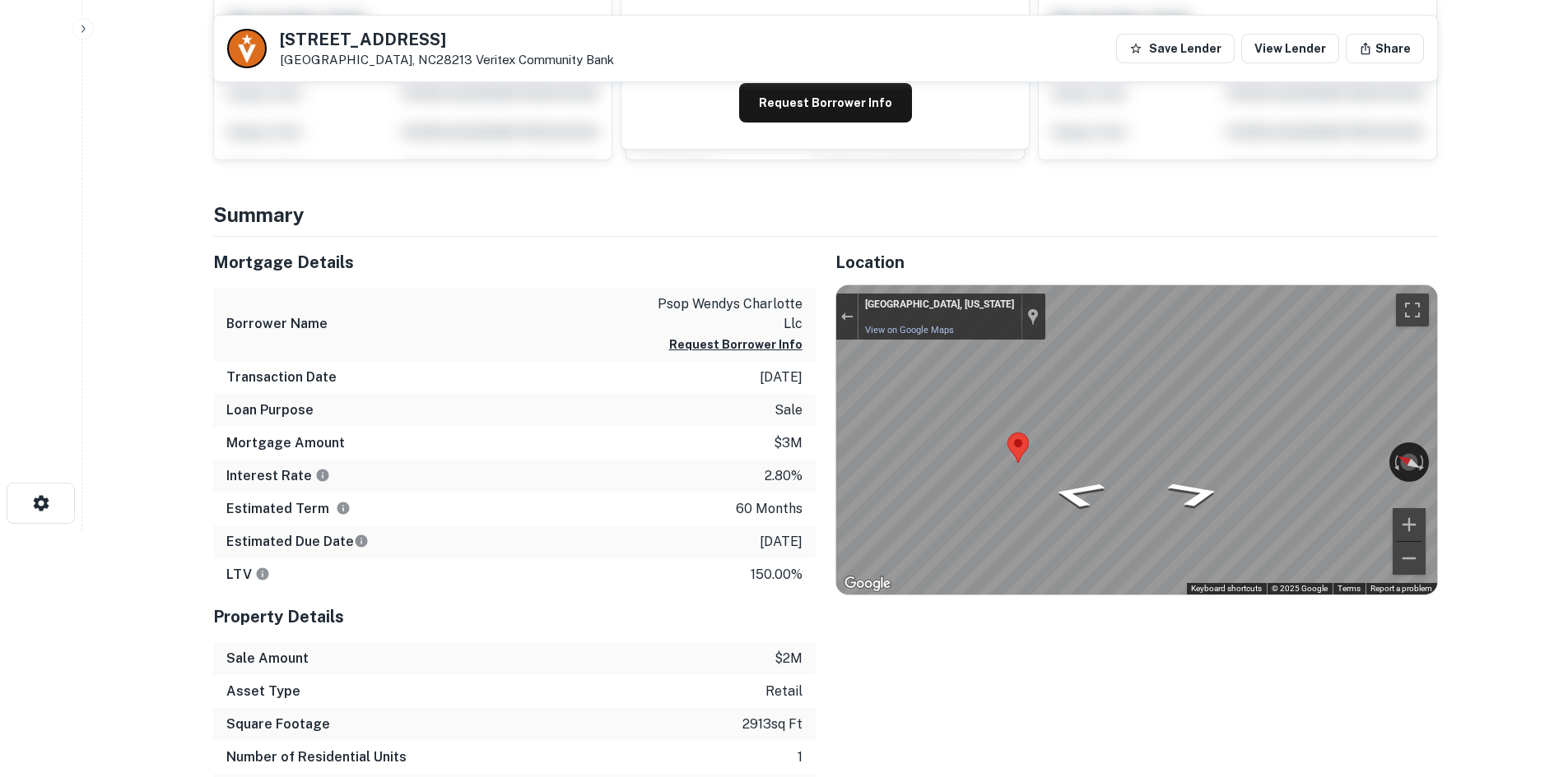
click at [1270, 428] on div "Map" at bounding box center [1136, 440] width 601 height 309
drag, startPoint x: 1017, startPoint y: 448, endPoint x: 749, endPoint y: 374, distance: 278.0
click at [748, 374] on div "Mortgage Details Borrower Name psop wendys charlotte llc Request Borrower Info …" at bounding box center [815, 538] width 1244 height 603
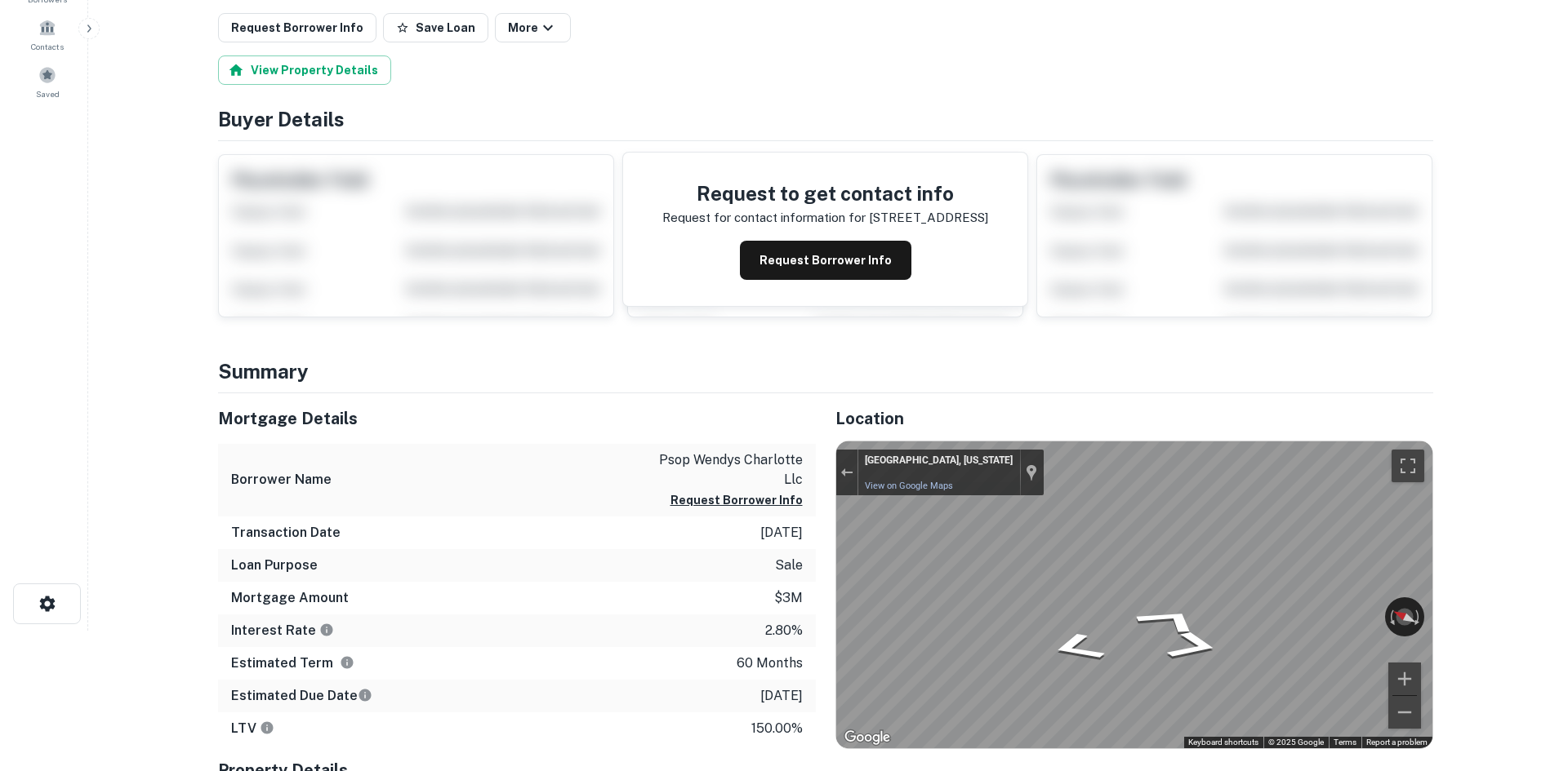
scroll to position [0, 0]
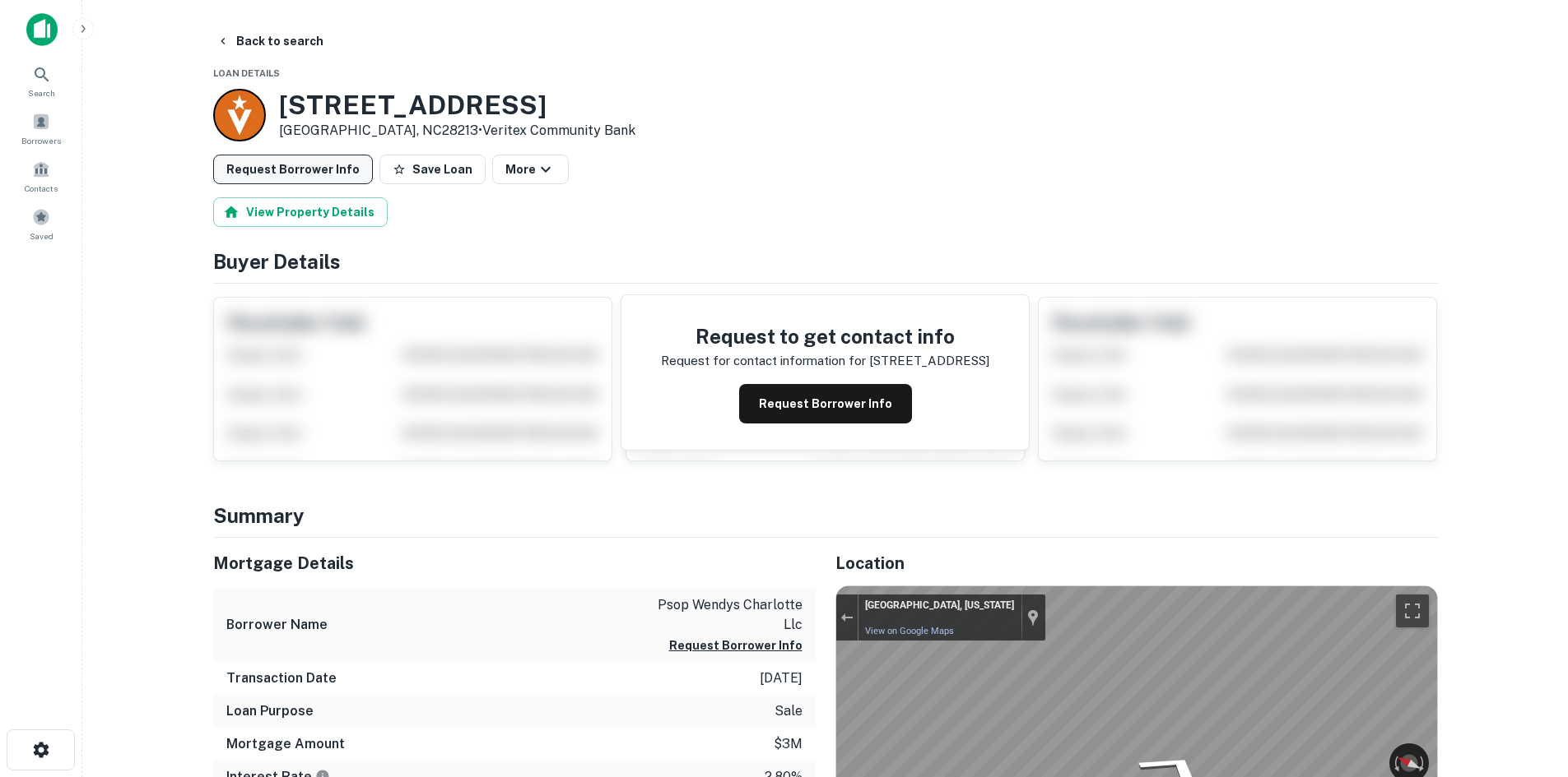
click at [342, 169] on button "Request Borrower Info" at bounding box center [293, 170] width 160 height 30
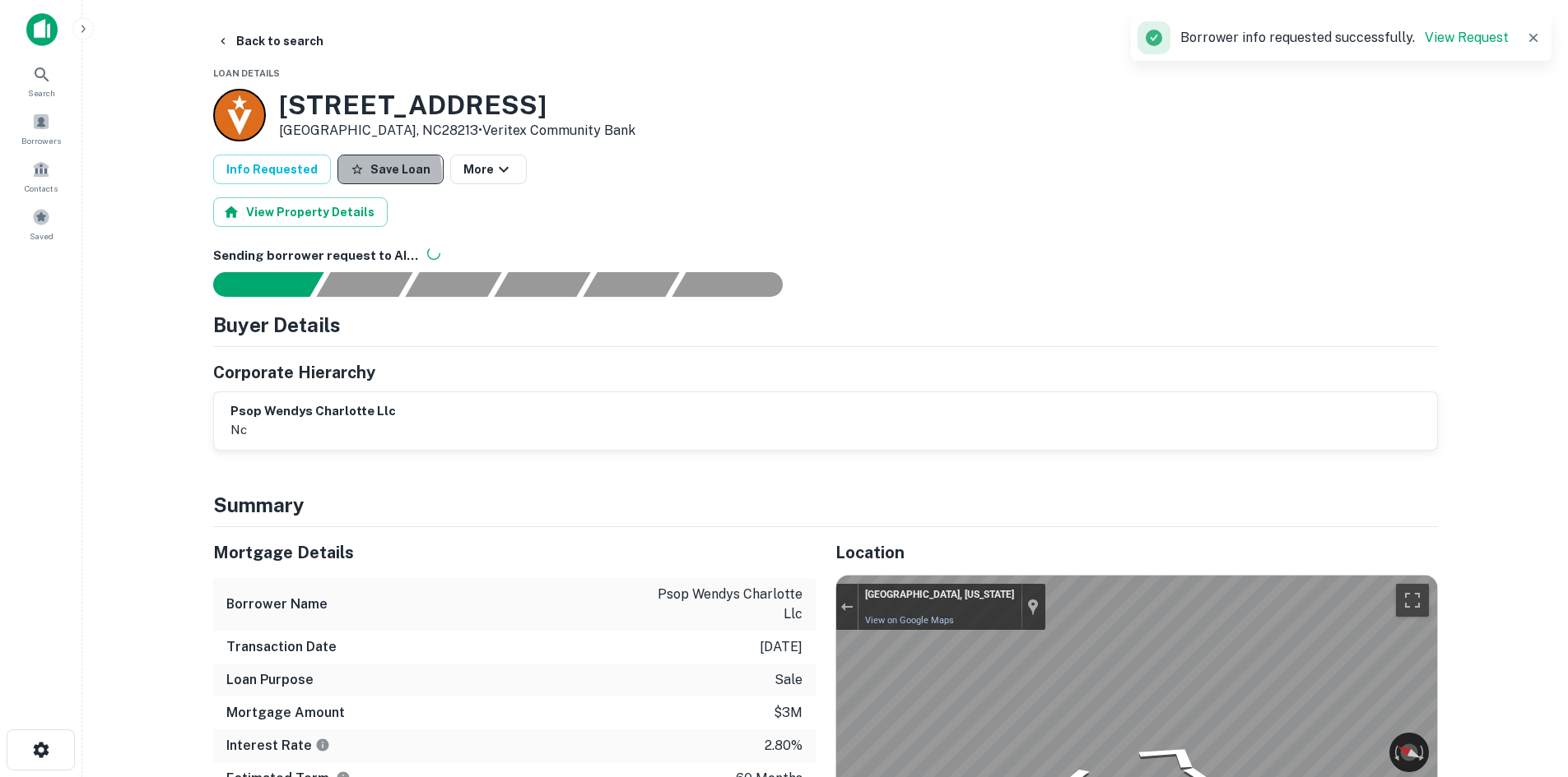
click at [362, 174] on button "Save Loan" at bounding box center [390, 170] width 106 height 30
click at [283, 46] on button "Back to search" at bounding box center [270, 41] width 120 height 30
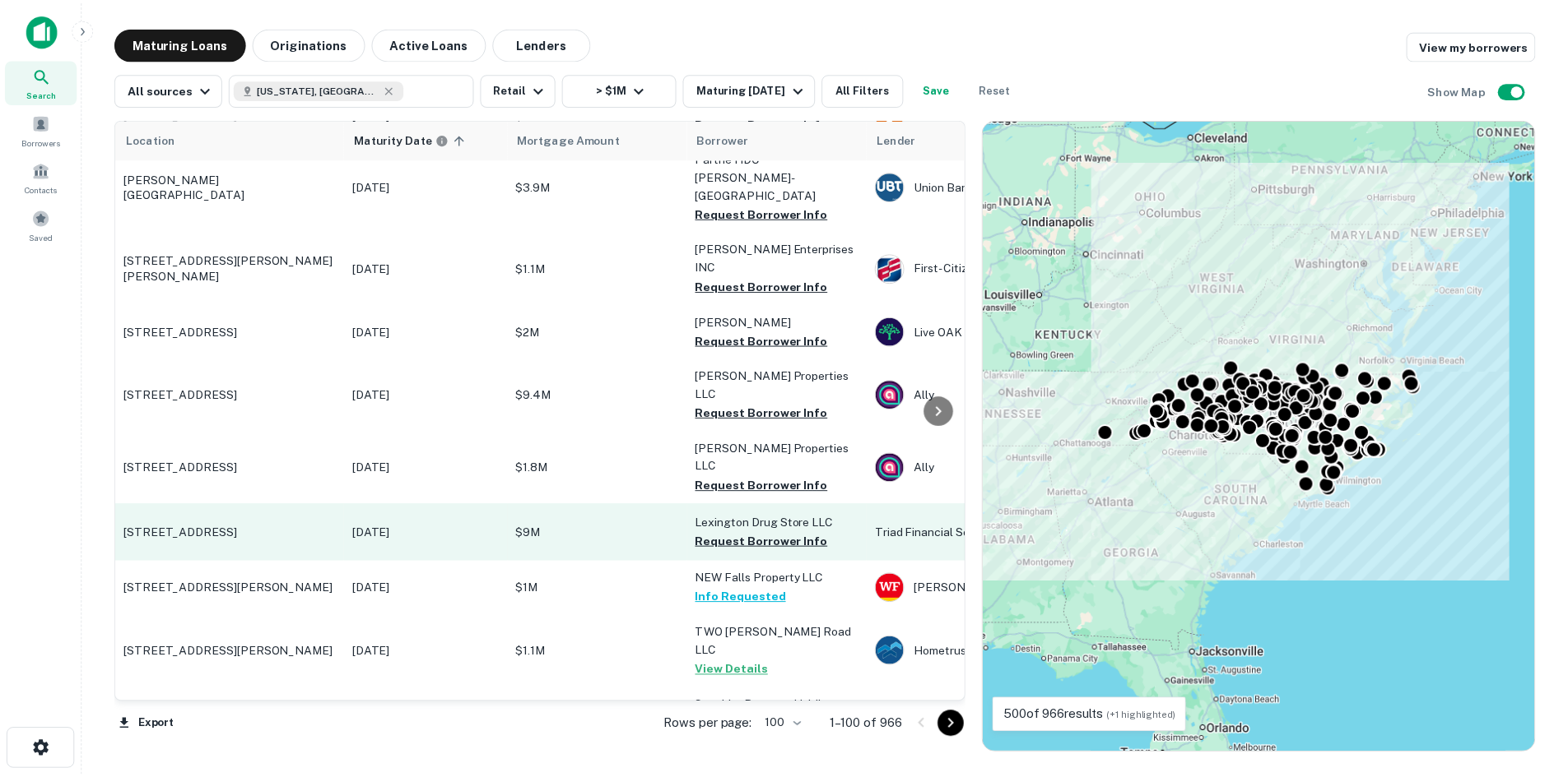
scroll to position [4157, 0]
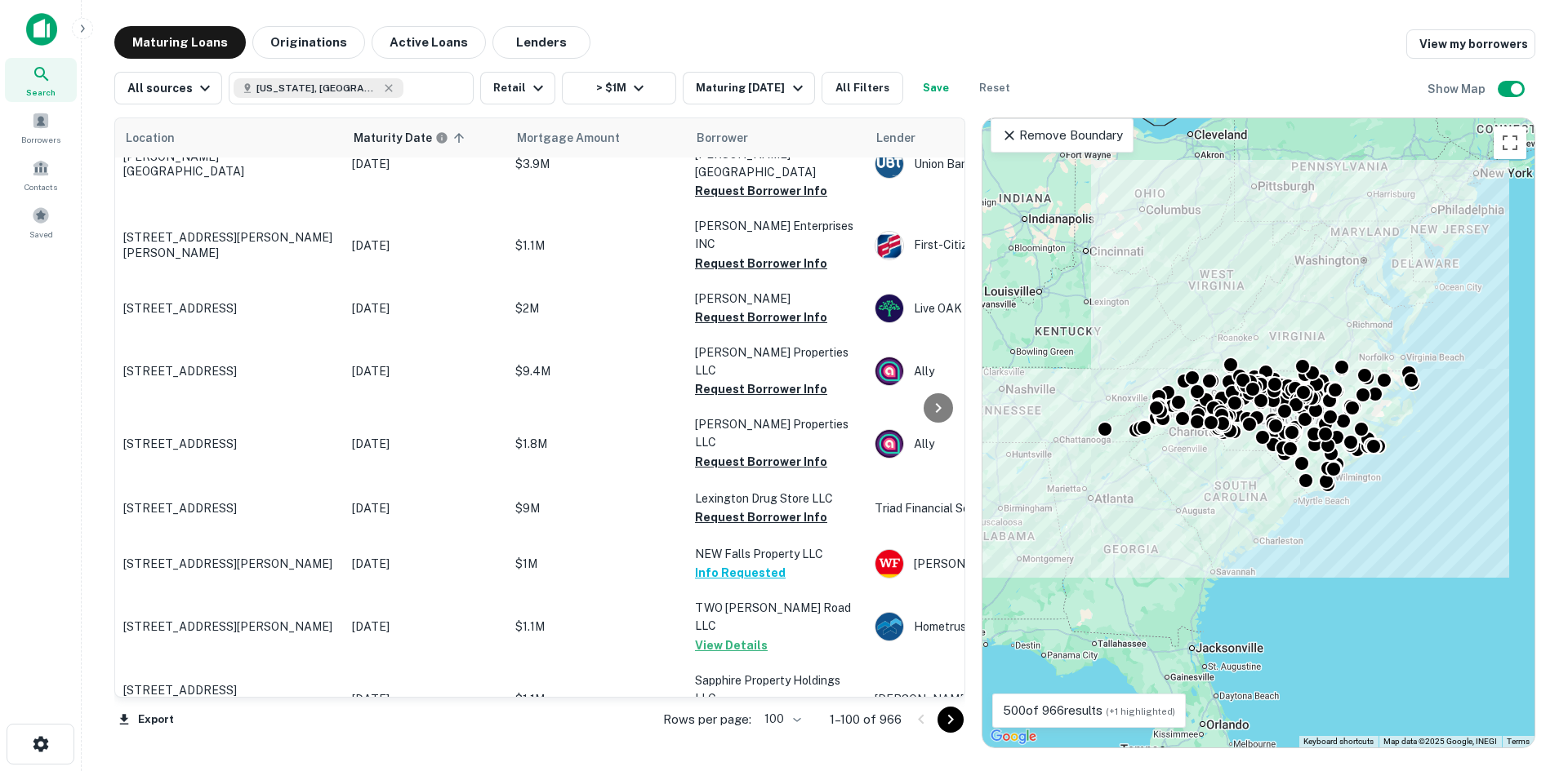
click at [265, 755] on p "[STREET_ADDRESS]" at bounding box center [229, 762] width 212 height 15
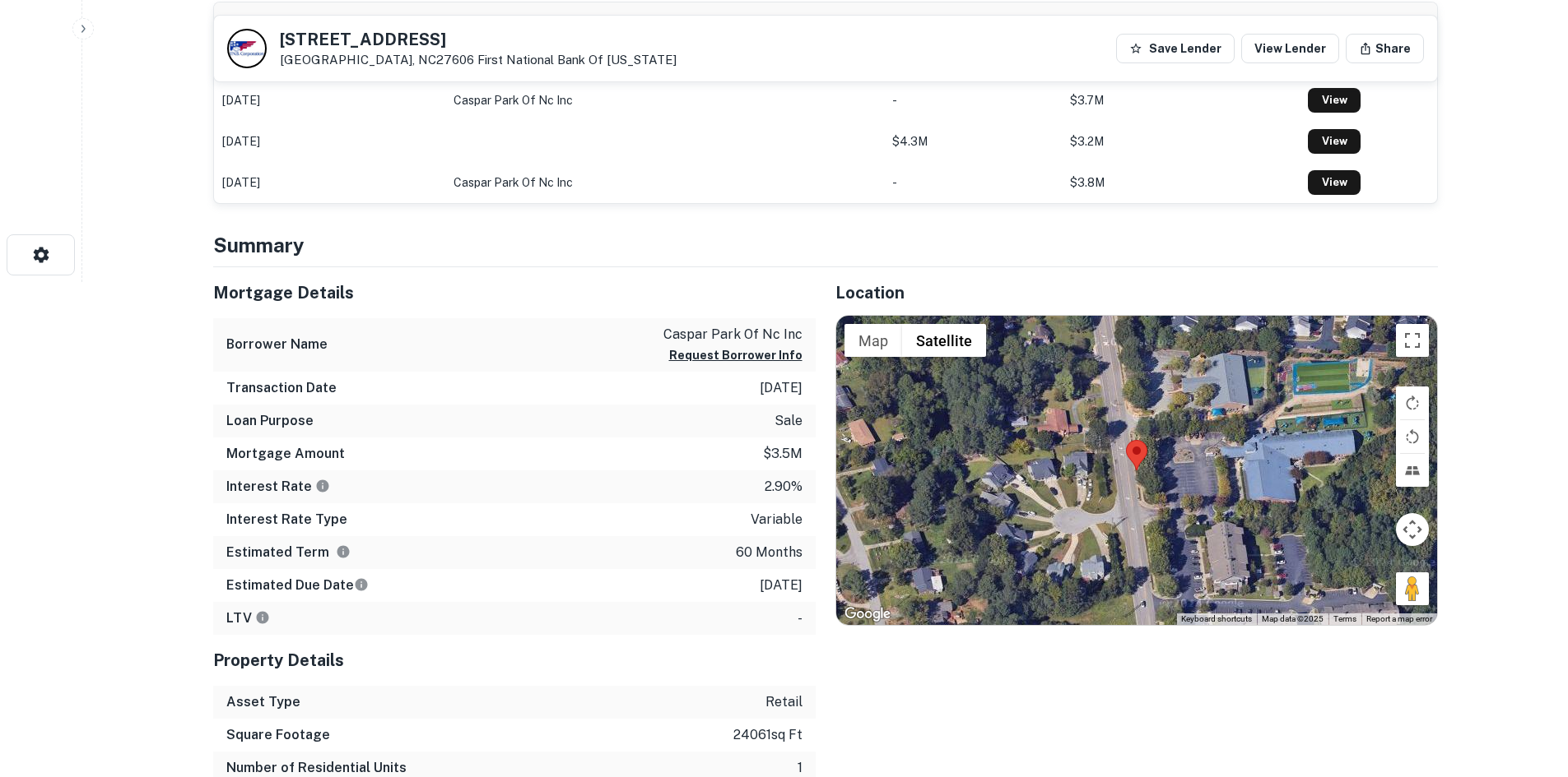
scroll to position [658, 0]
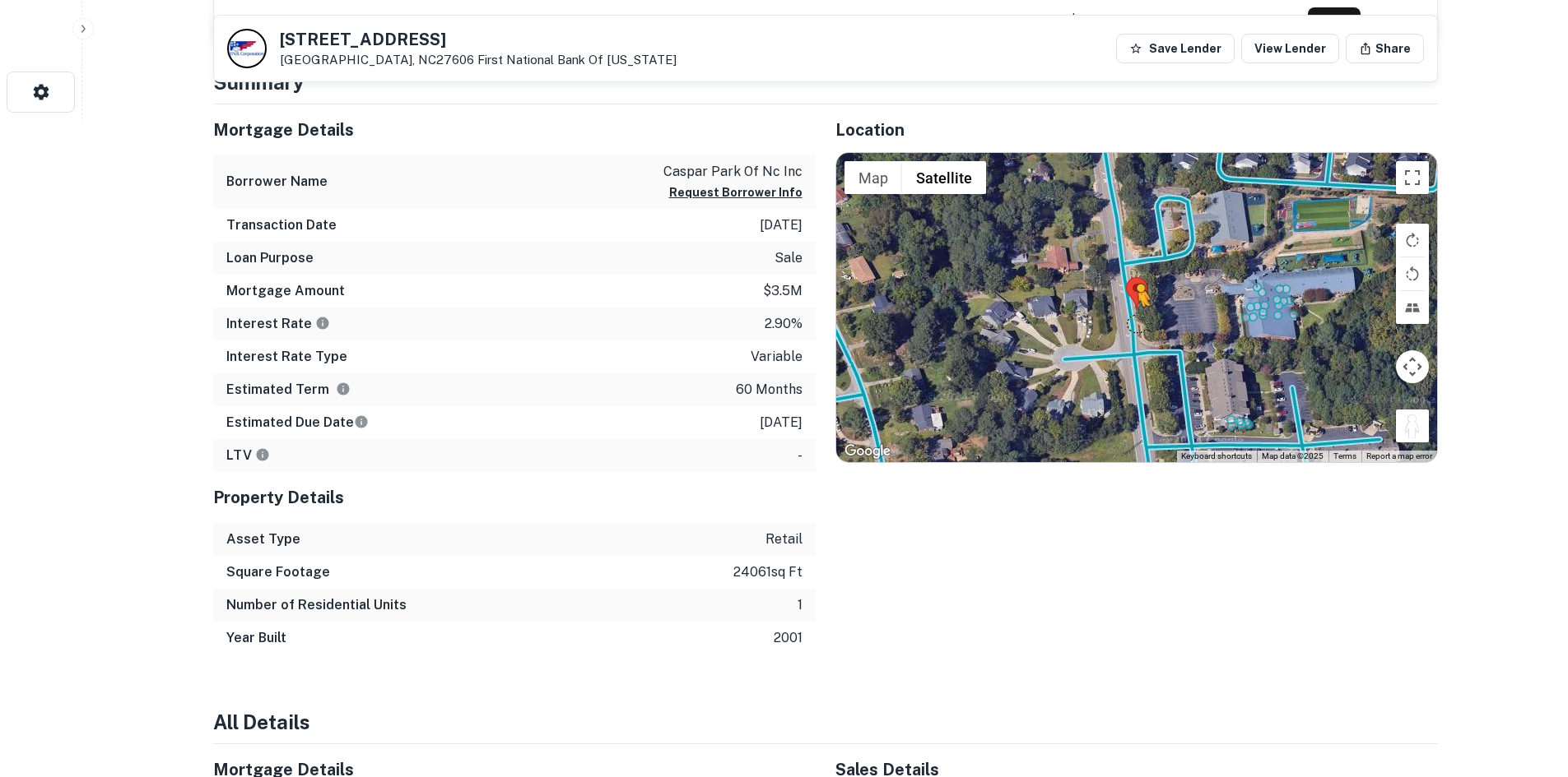
drag, startPoint x: 1406, startPoint y: 417, endPoint x: 1127, endPoint y: 312, distance: 298.1
click at [1127, 312] on div "To activate drag with keyboard, press Alt + Enter. Once in keyboard drag state,…" at bounding box center [1136, 308] width 601 height 309
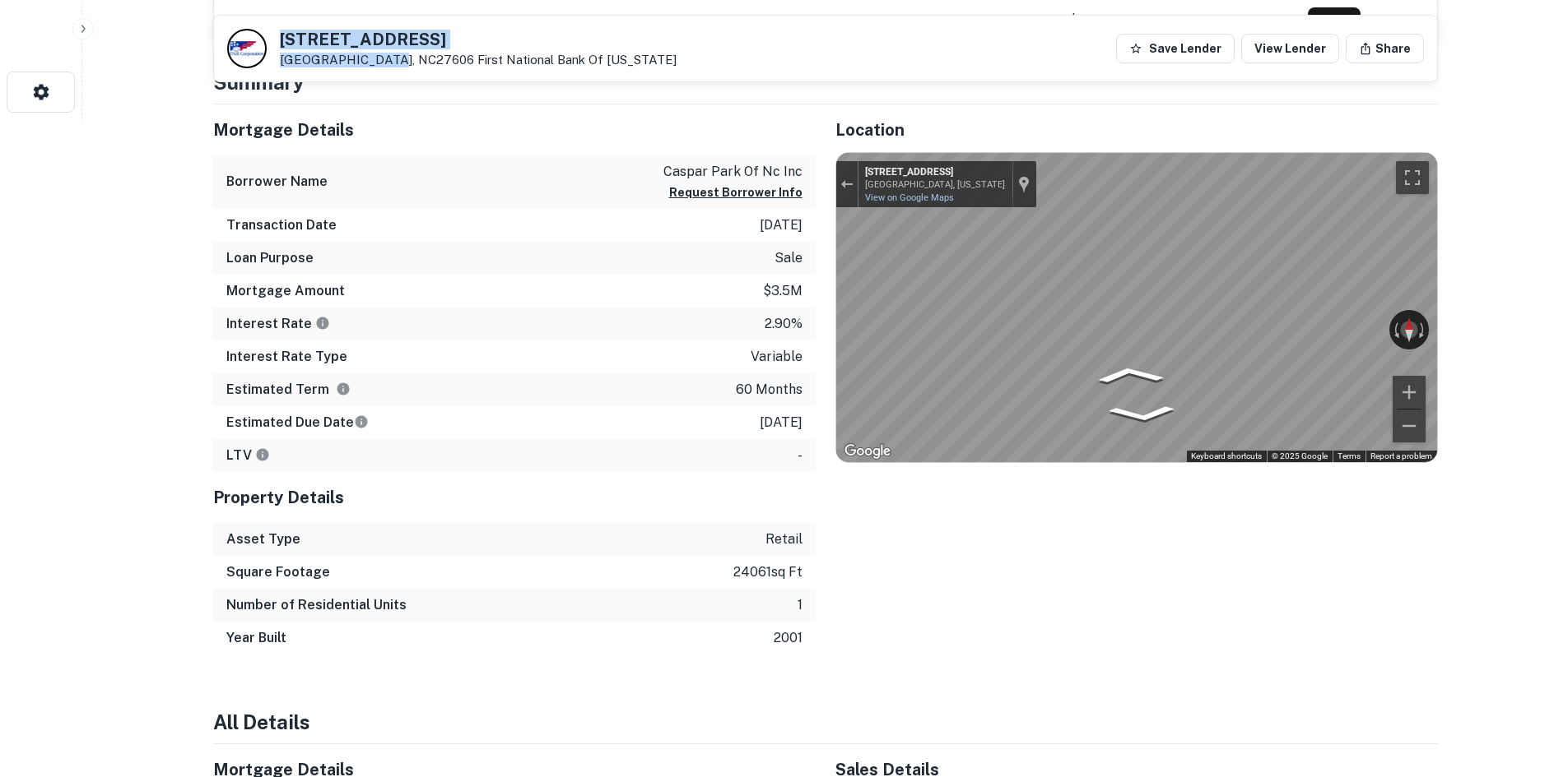
drag, startPoint x: 278, startPoint y: 39, endPoint x: 384, endPoint y: 62, distance: 108.5
click at [384, 62] on div "[STREET_ADDRESS][GEOGRAPHIC_DATA][US_STATE]" at bounding box center [451, 48] width 449 height 40
copy div "[STREET_ADDRESS]"
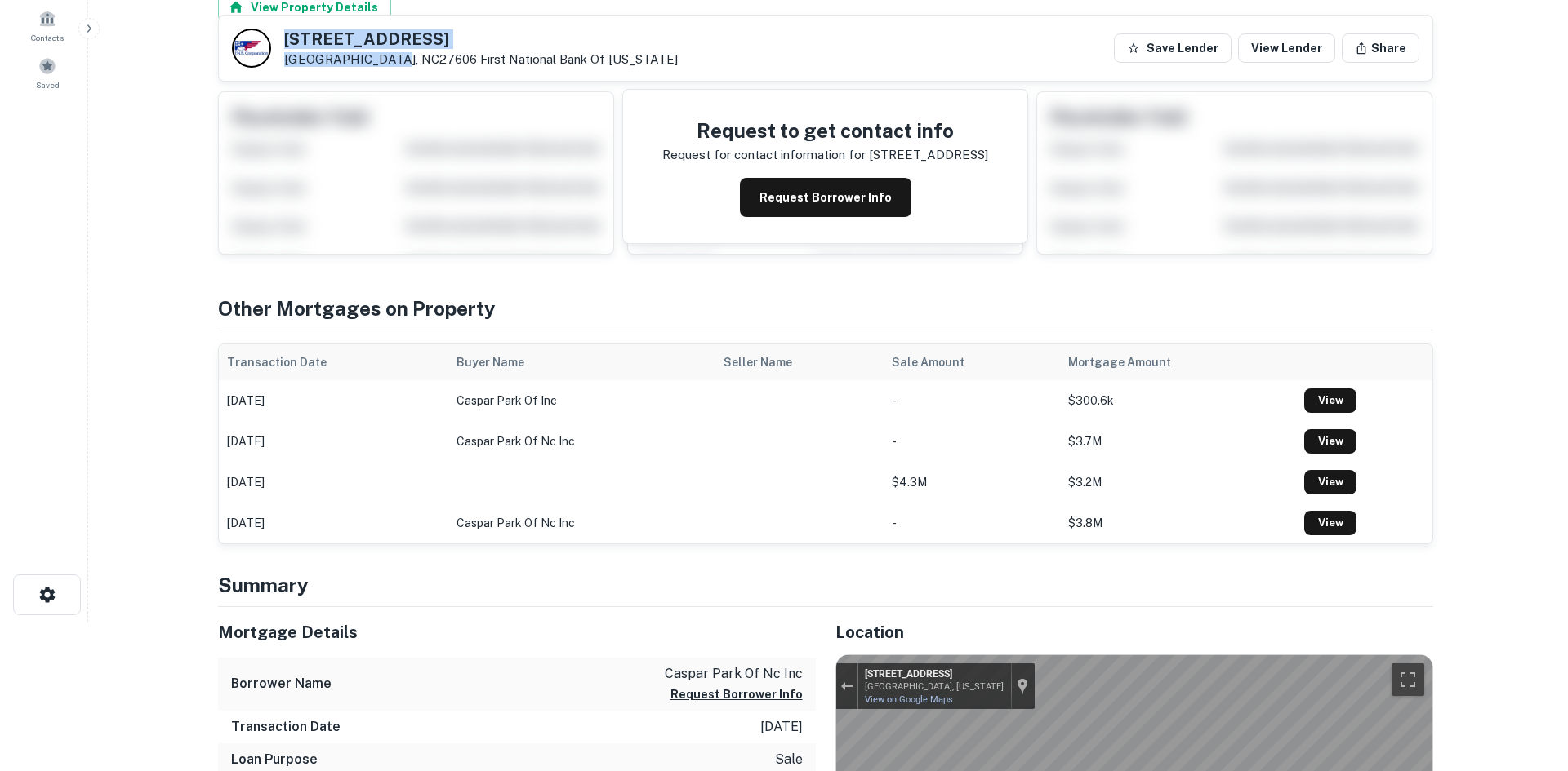
scroll to position [0, 0]
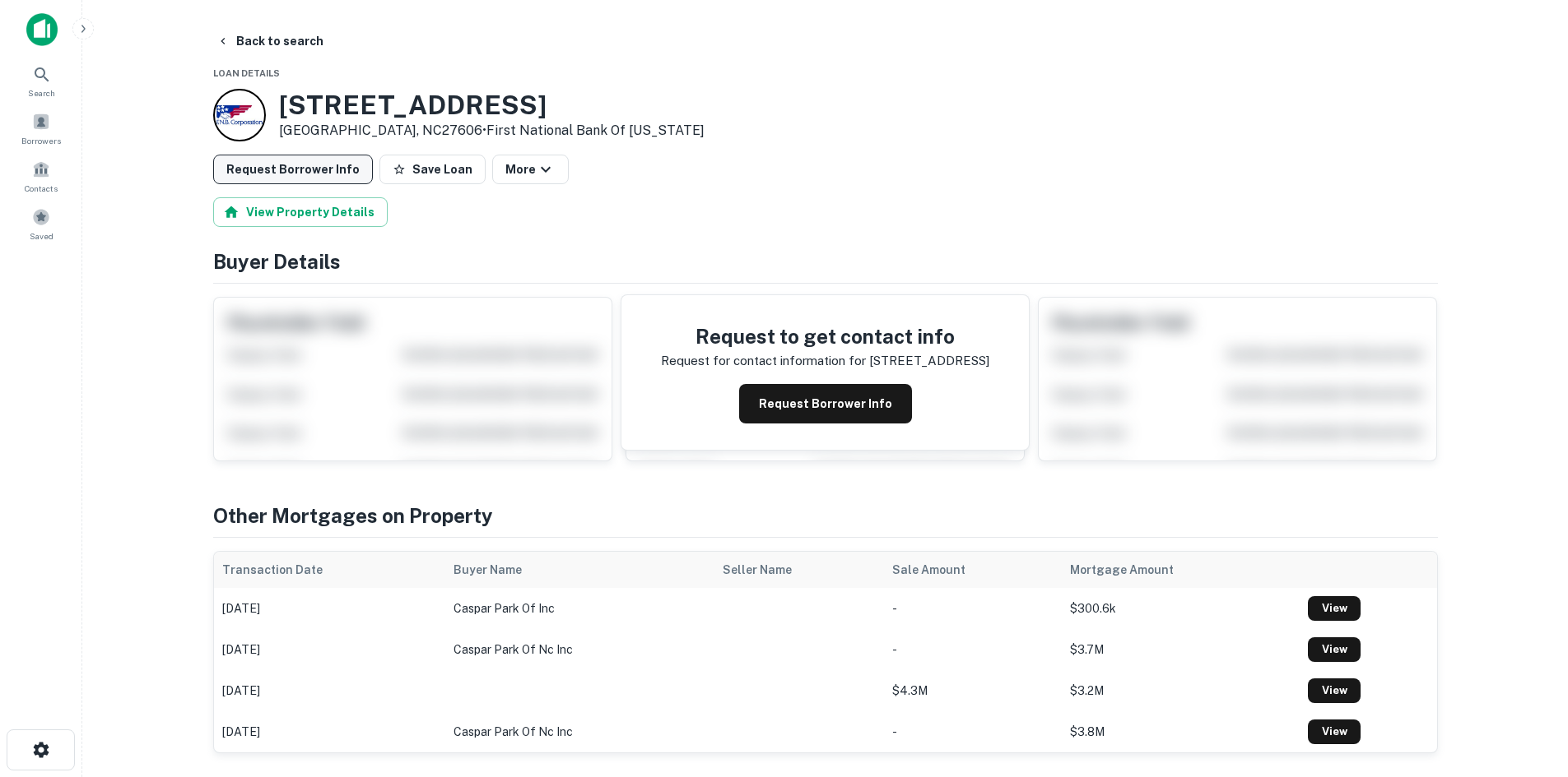
click at [261, 164] on button "Request Borrower Info" at bounding box center [293, 170] width 160 height 30
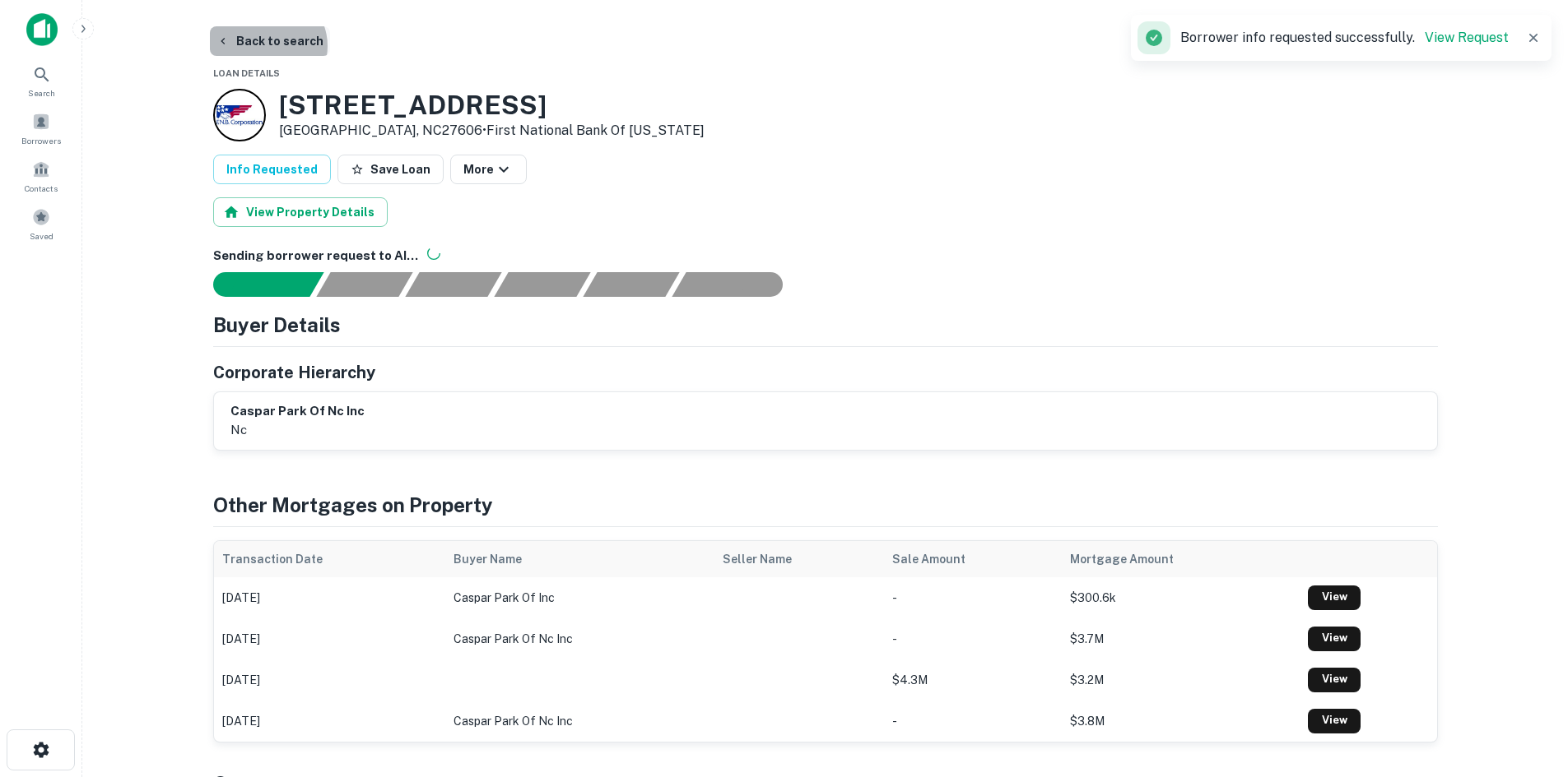
click at [266, 46] on button "Back to search" at bounding box center [270, 41] width 120 height 30
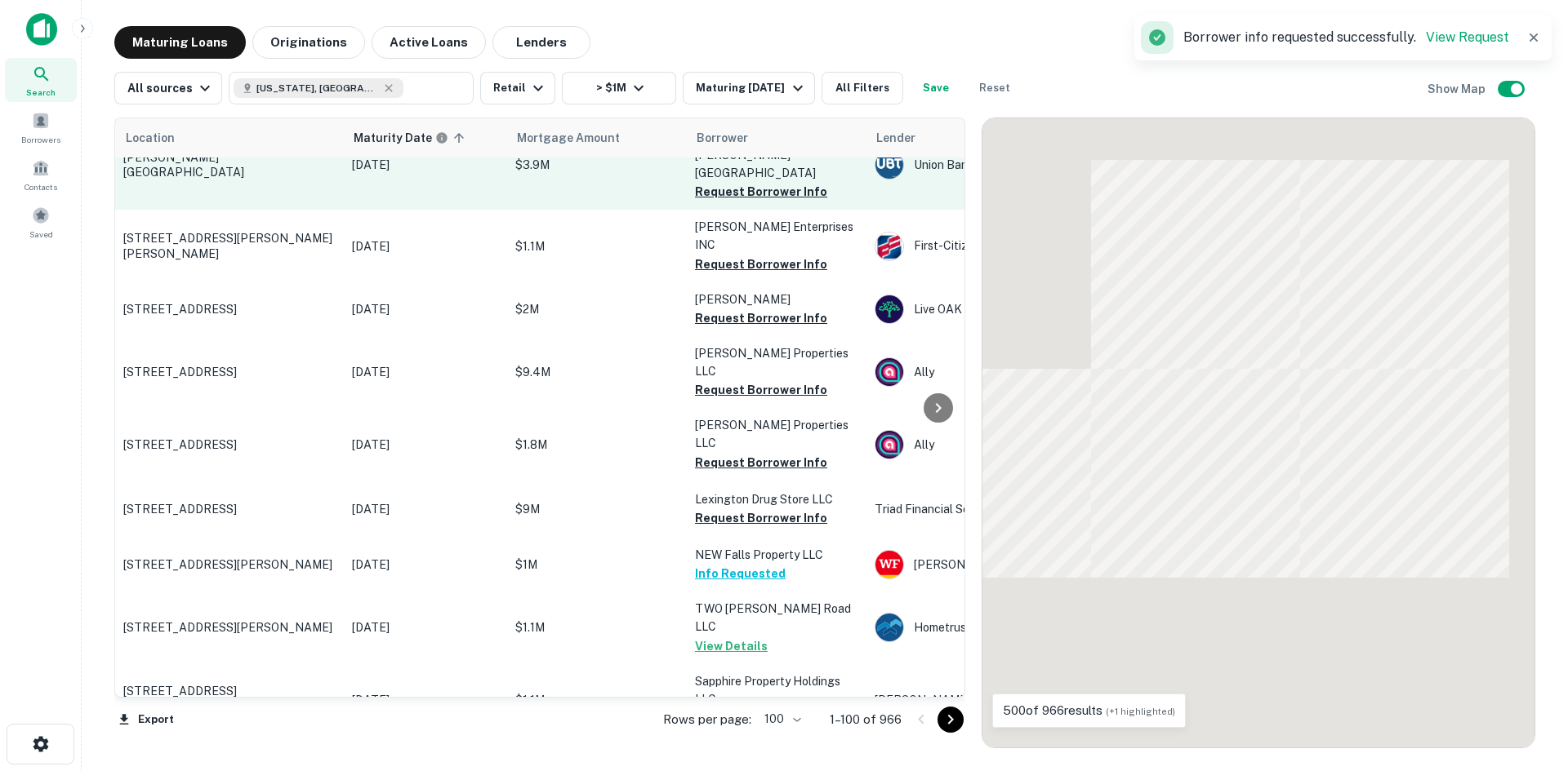
scroll to position [4125, 0]
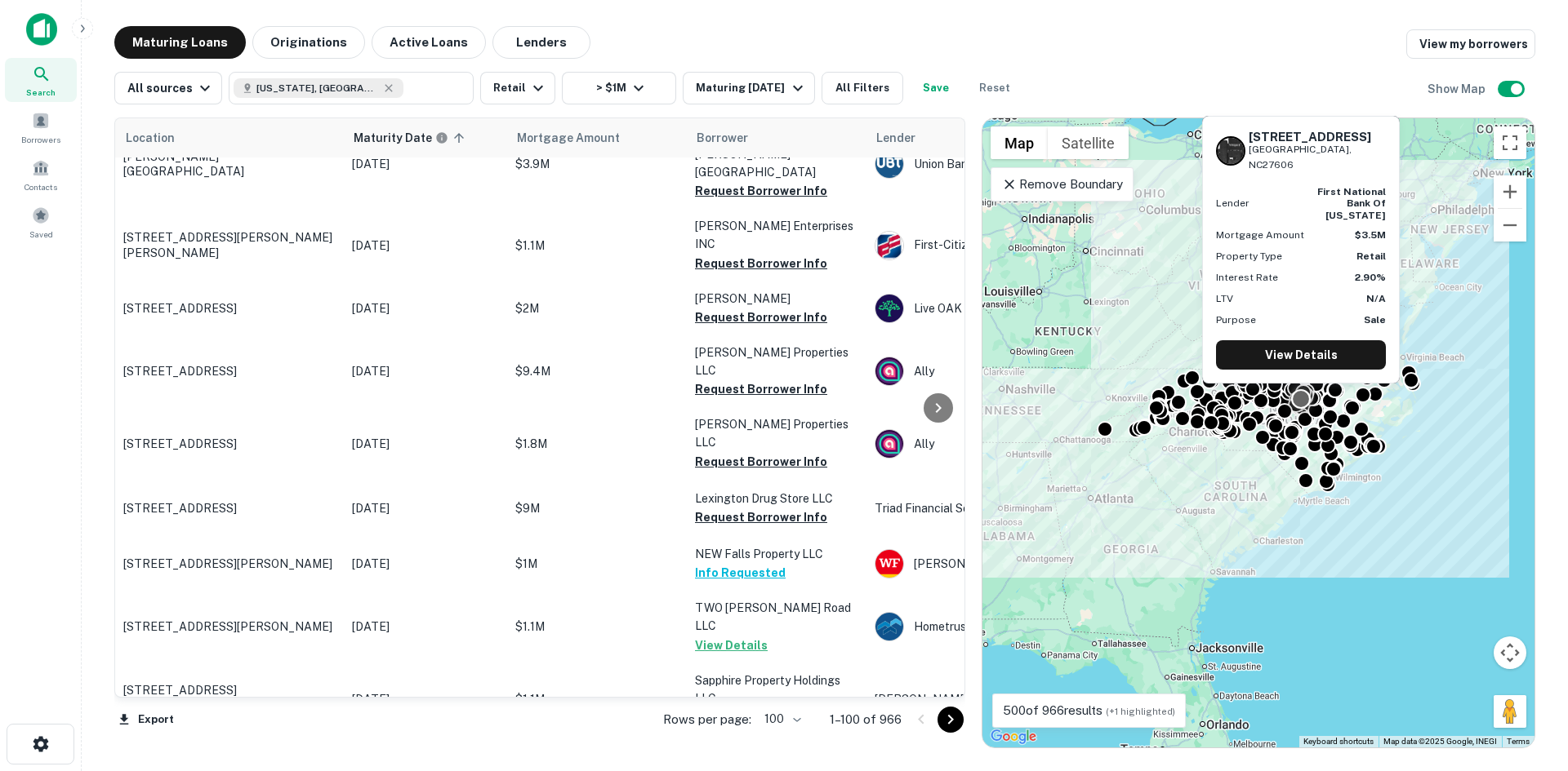
click at [247, 755] on p "[STREET_ADDRESS]" at bounding box center [229, 762] width 212 height 15
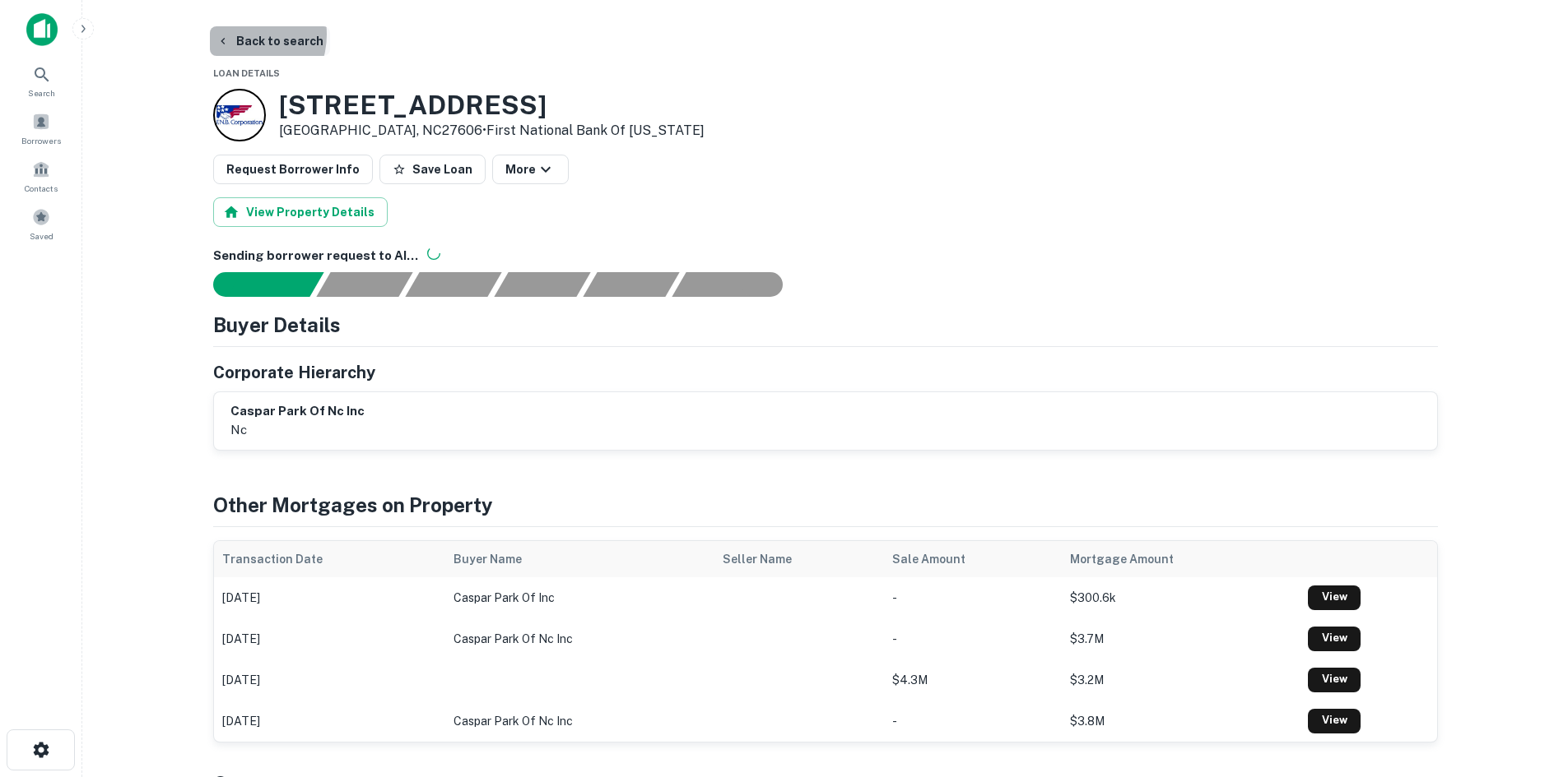
click at [238, 34] on button "Back to search" at bounding box center [270, 41] width 120 height 30
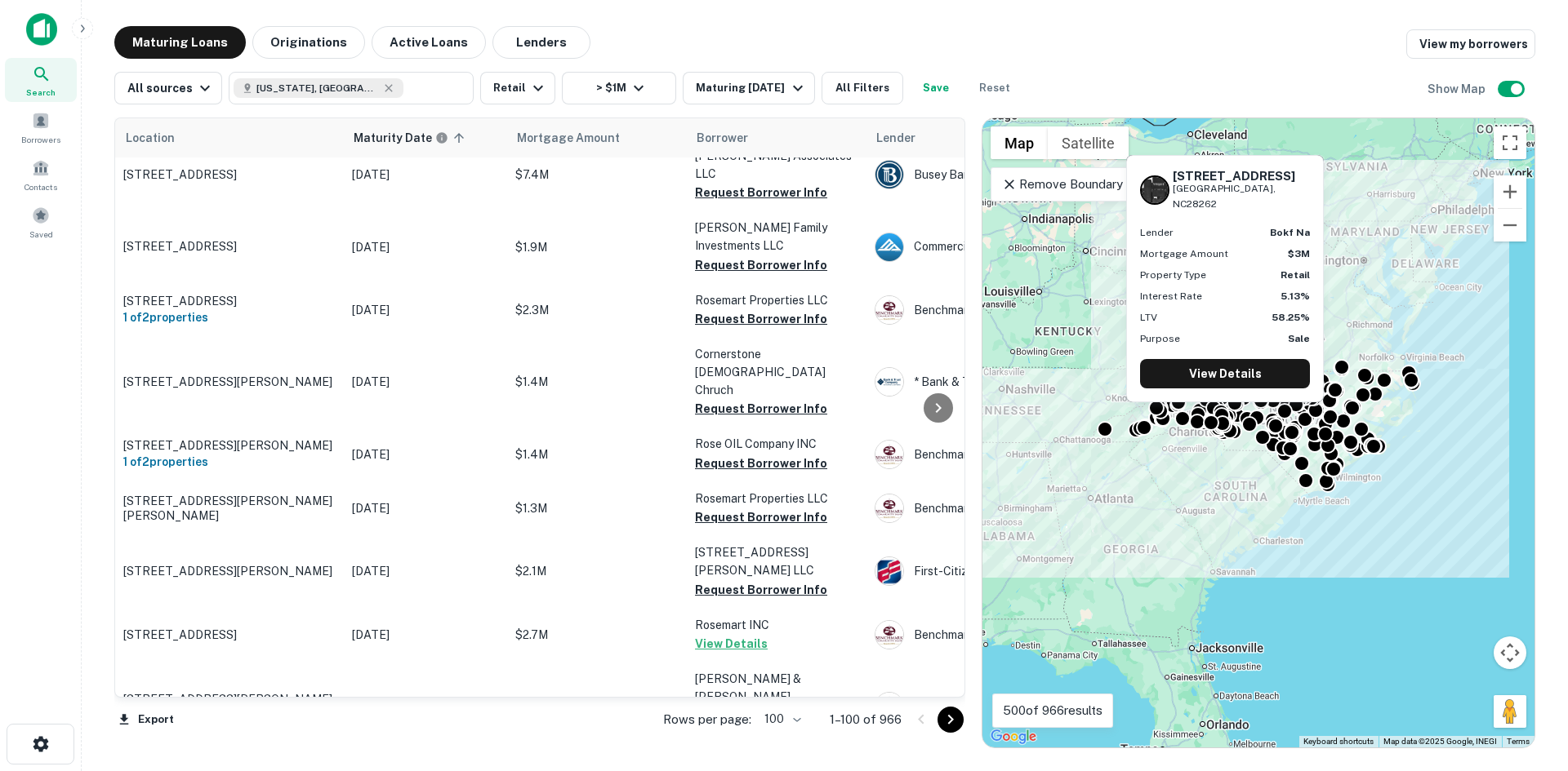
scroll to position [5239, 0]
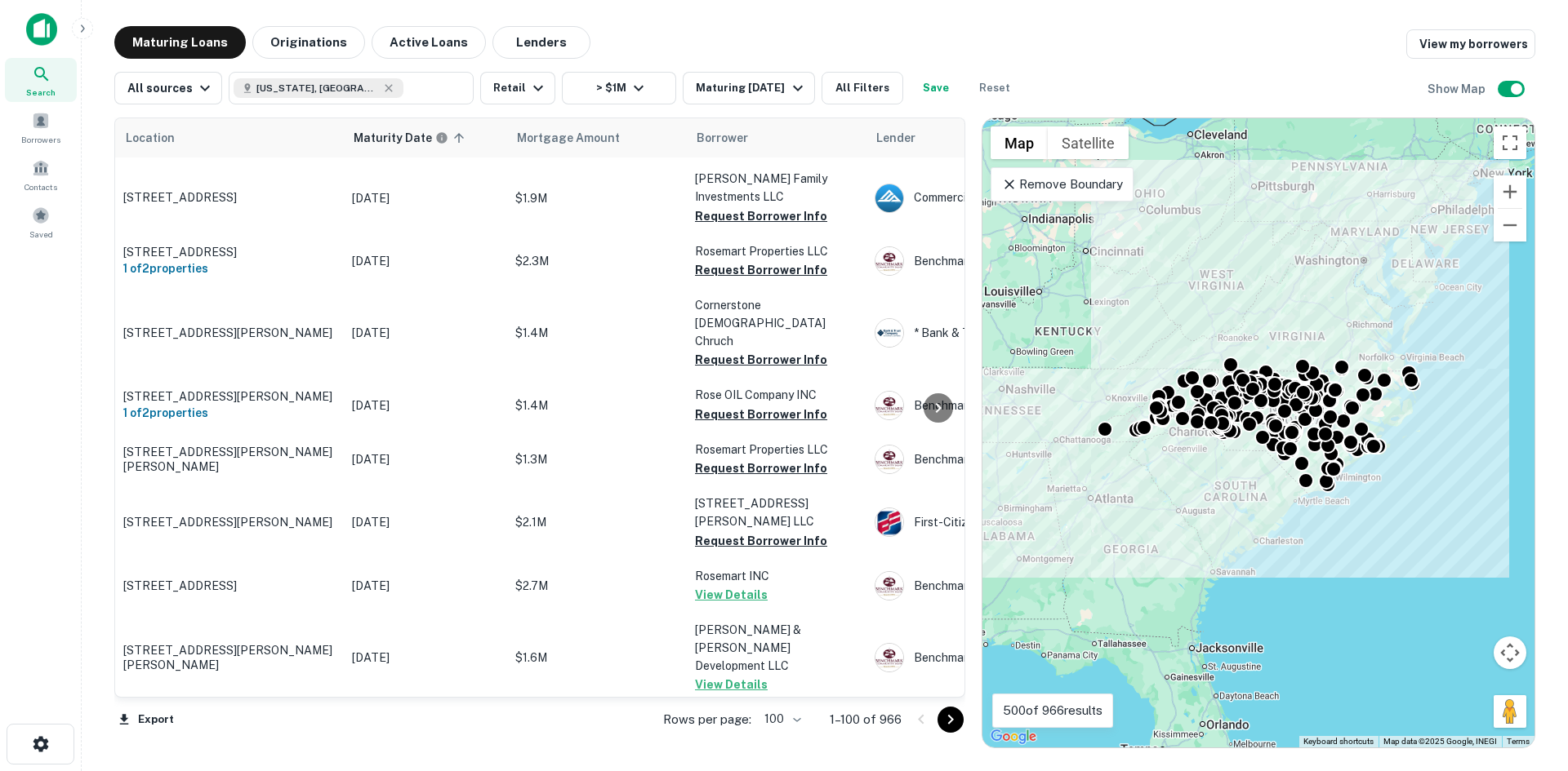
click at [939, 718] on button "Go to next page" at bounding box center [950, 720] width 26 height 26
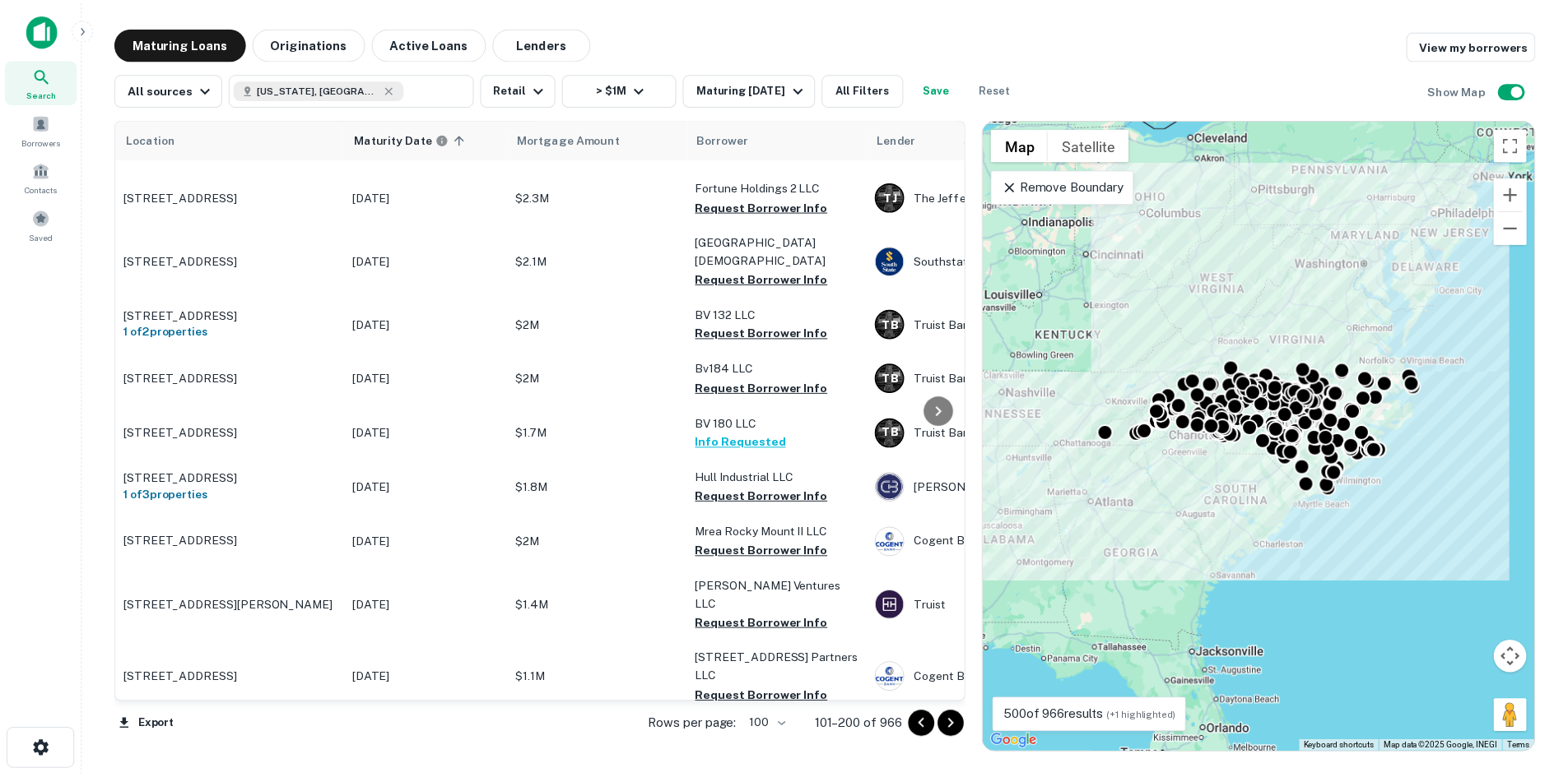
scroll to position [3964, 0]
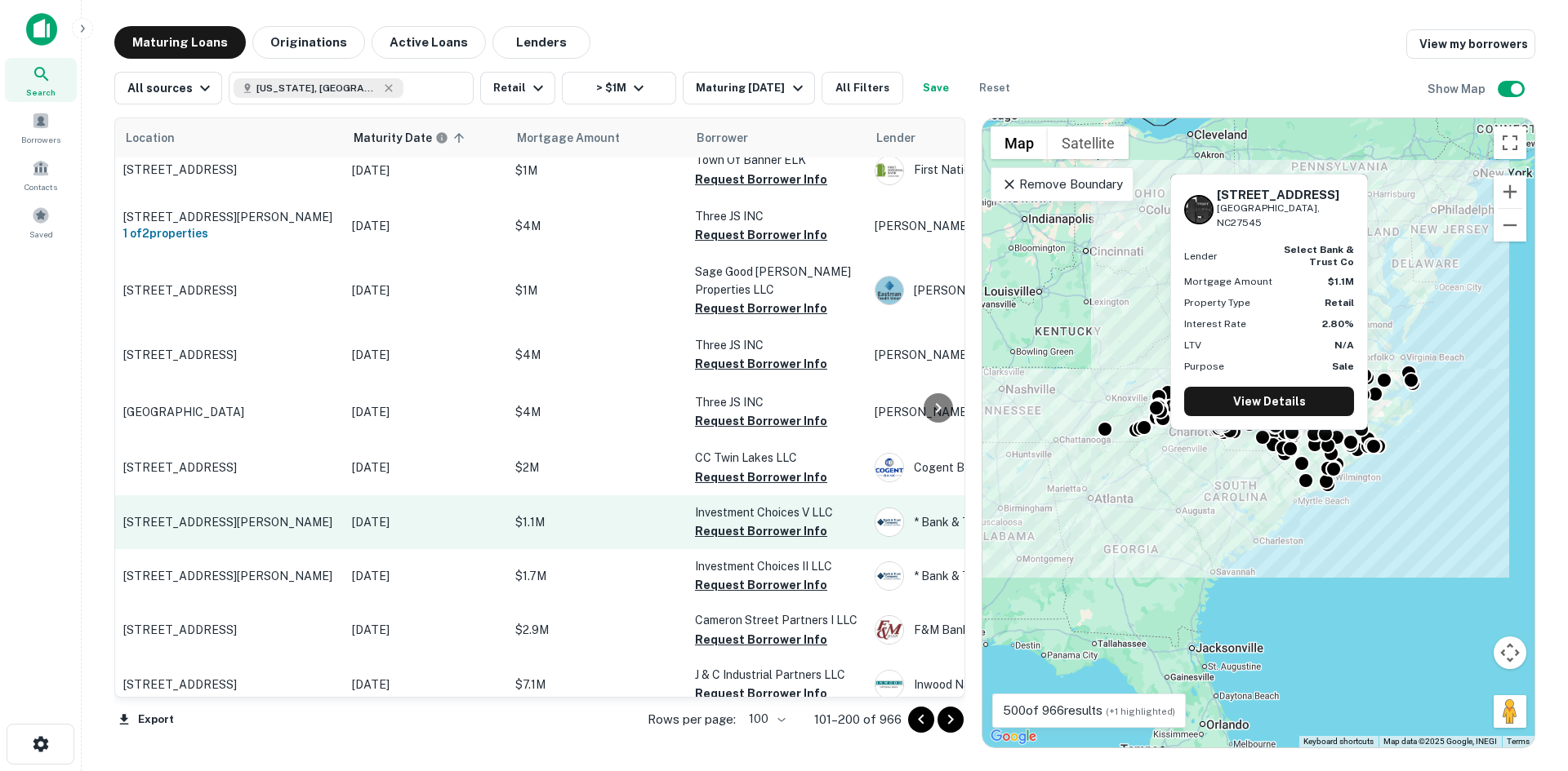
click at [261, 515] on p "[STREET_ADDRESS][PERSON_NAME]" at bounding box center [229, 522] width 212 height 15
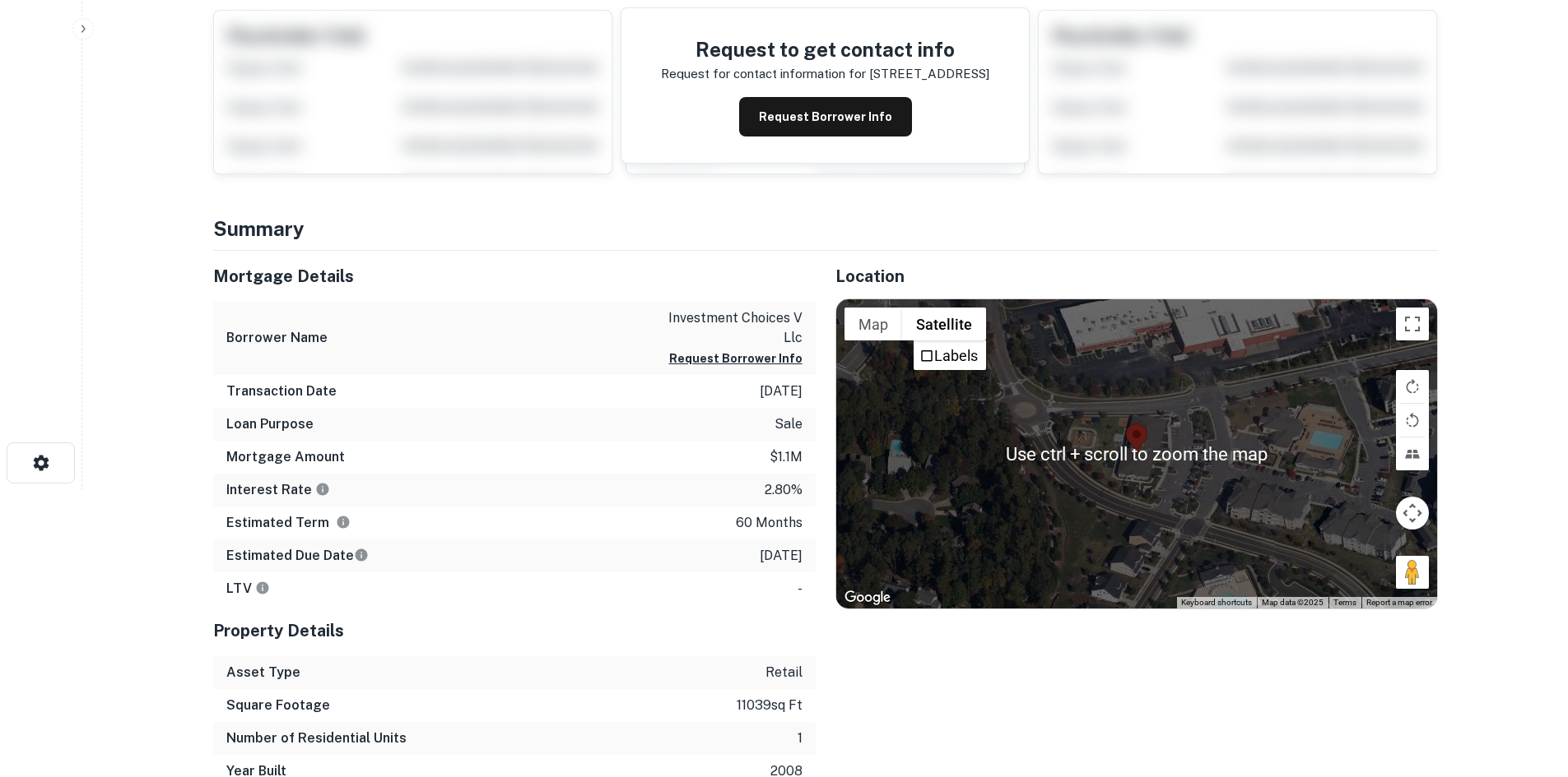
scroll to position [329, 0]
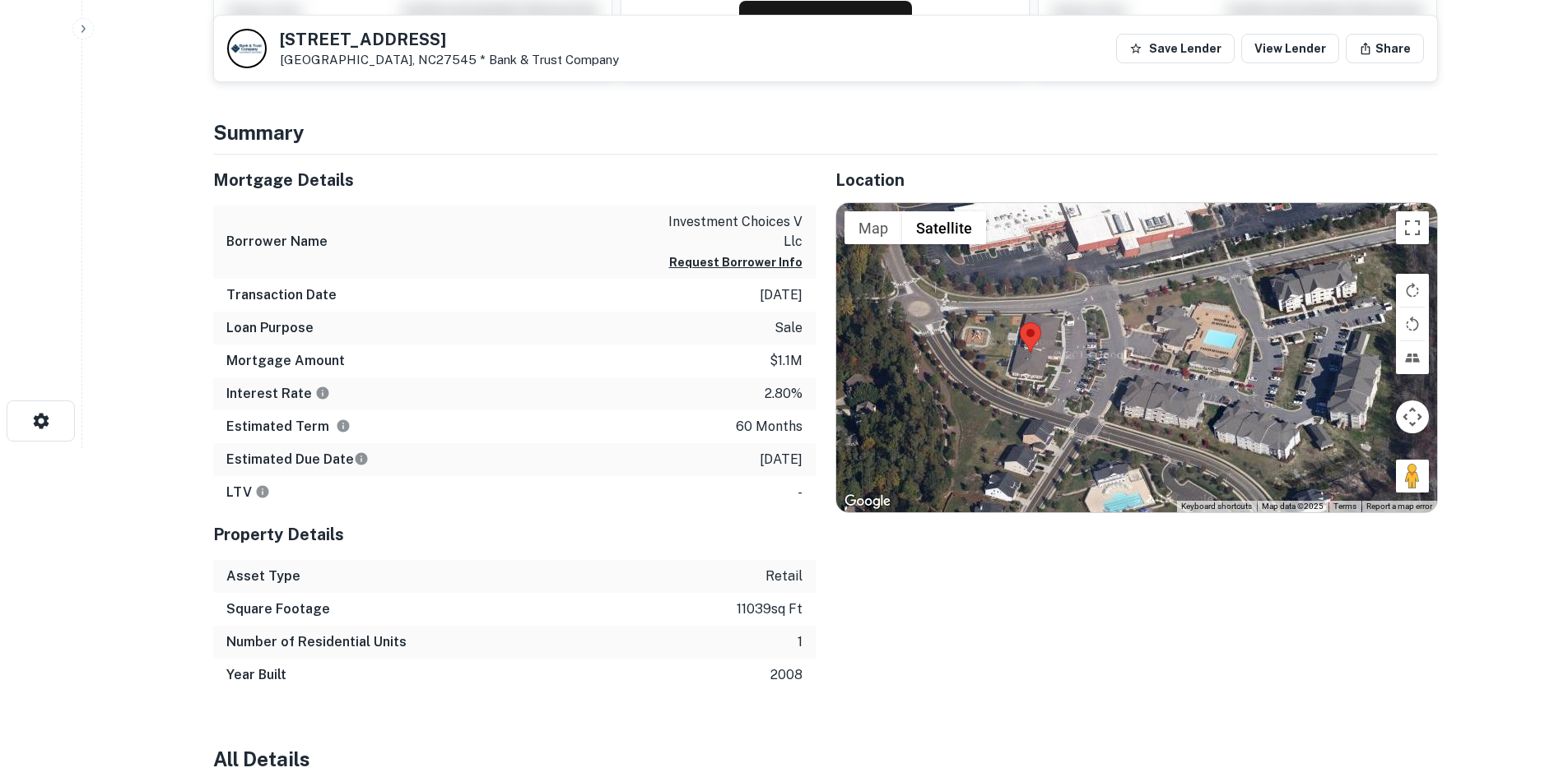
drag, startPoint x: 1430, startPoint y: 480, endPoint x: 1323, endPoint y: 476, distance: 107.1
click at [1323, 476] on div at bounding box center [1136, 358] width 601 height 309
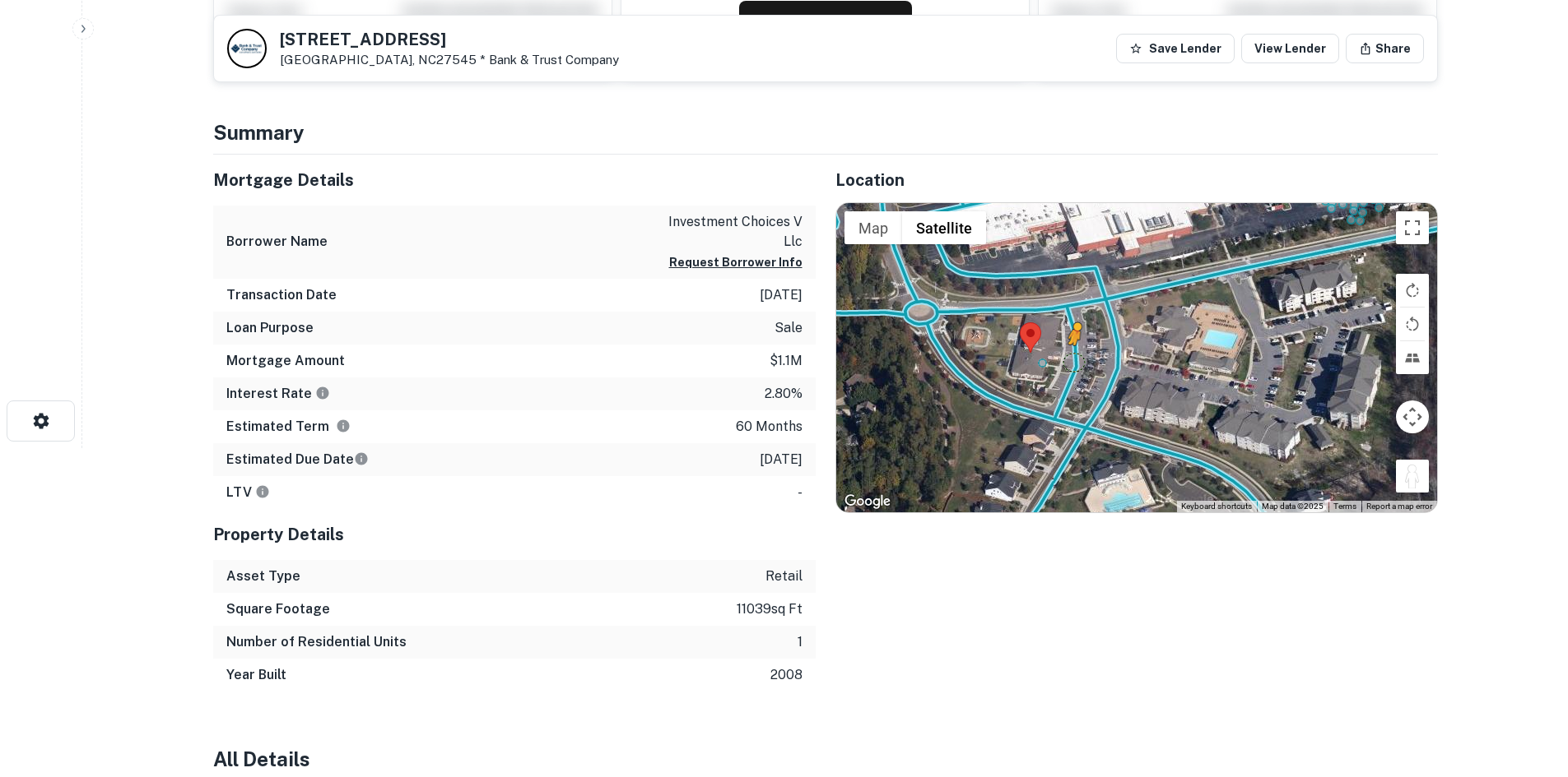
drag, startPoint x: 1411, startPoint y: 484, endPoint x: 1068, endPoint y: 358, distance: 365.4
click at [1068, 358] on div "To activate drag with keyboard, press Alt + Enter. Once in keyboard drag state,…" at bounding box center [1136, 358] width 601 height 309
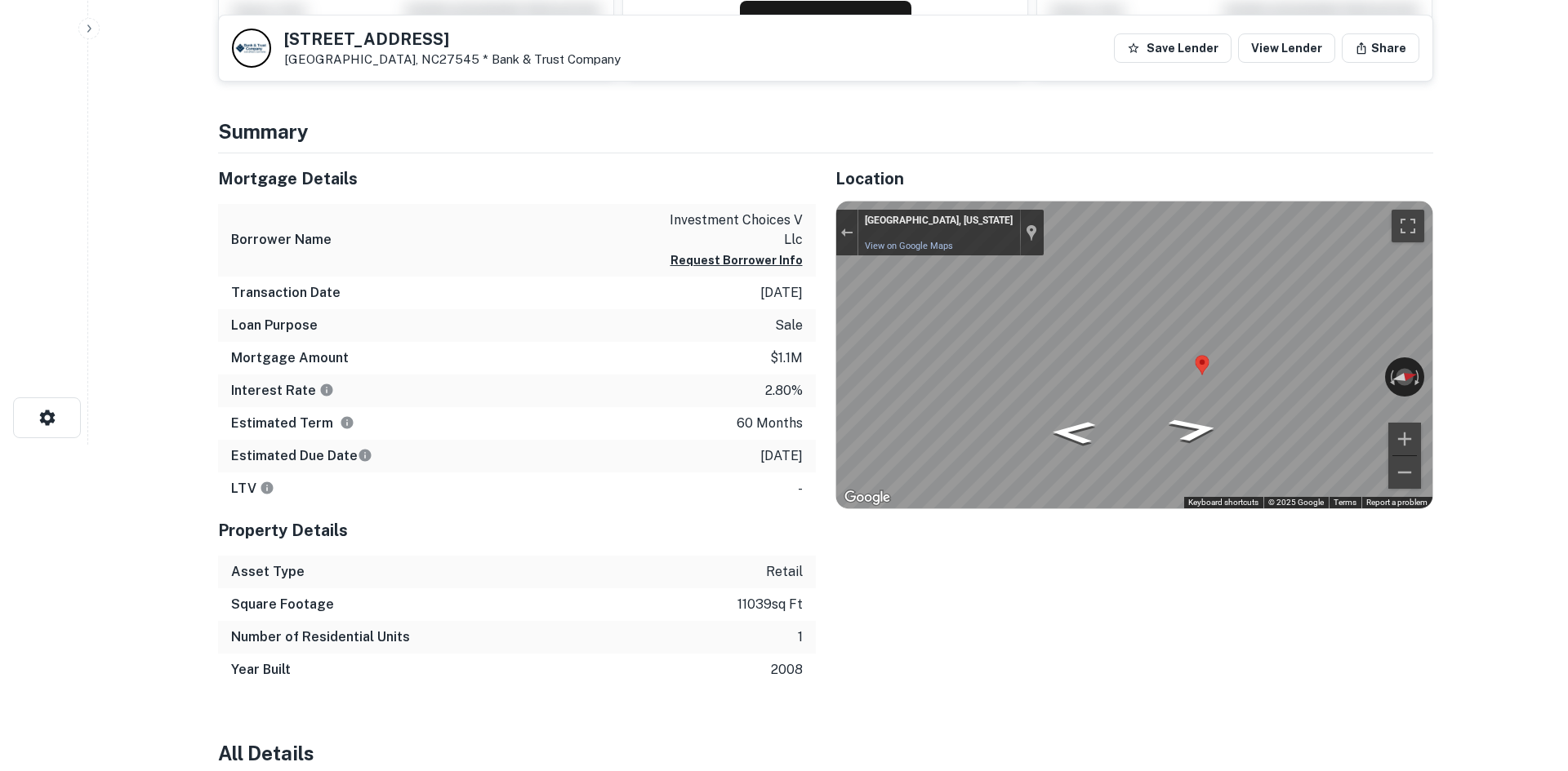
scroll to position [0, 0]
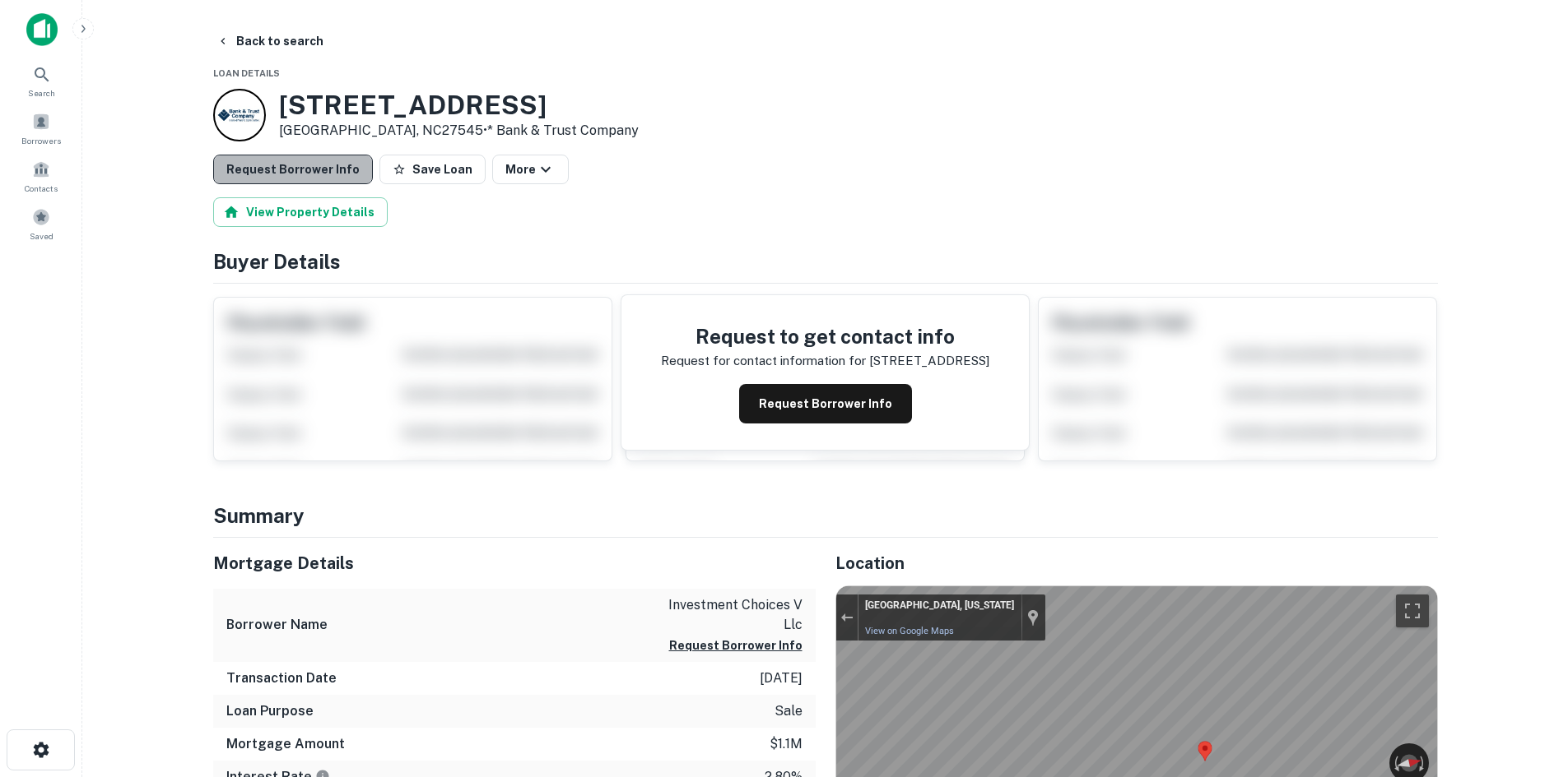
click at [332, 169] on button "Request Borrower Info" at bounding box center [293, 170] width 160 height 30
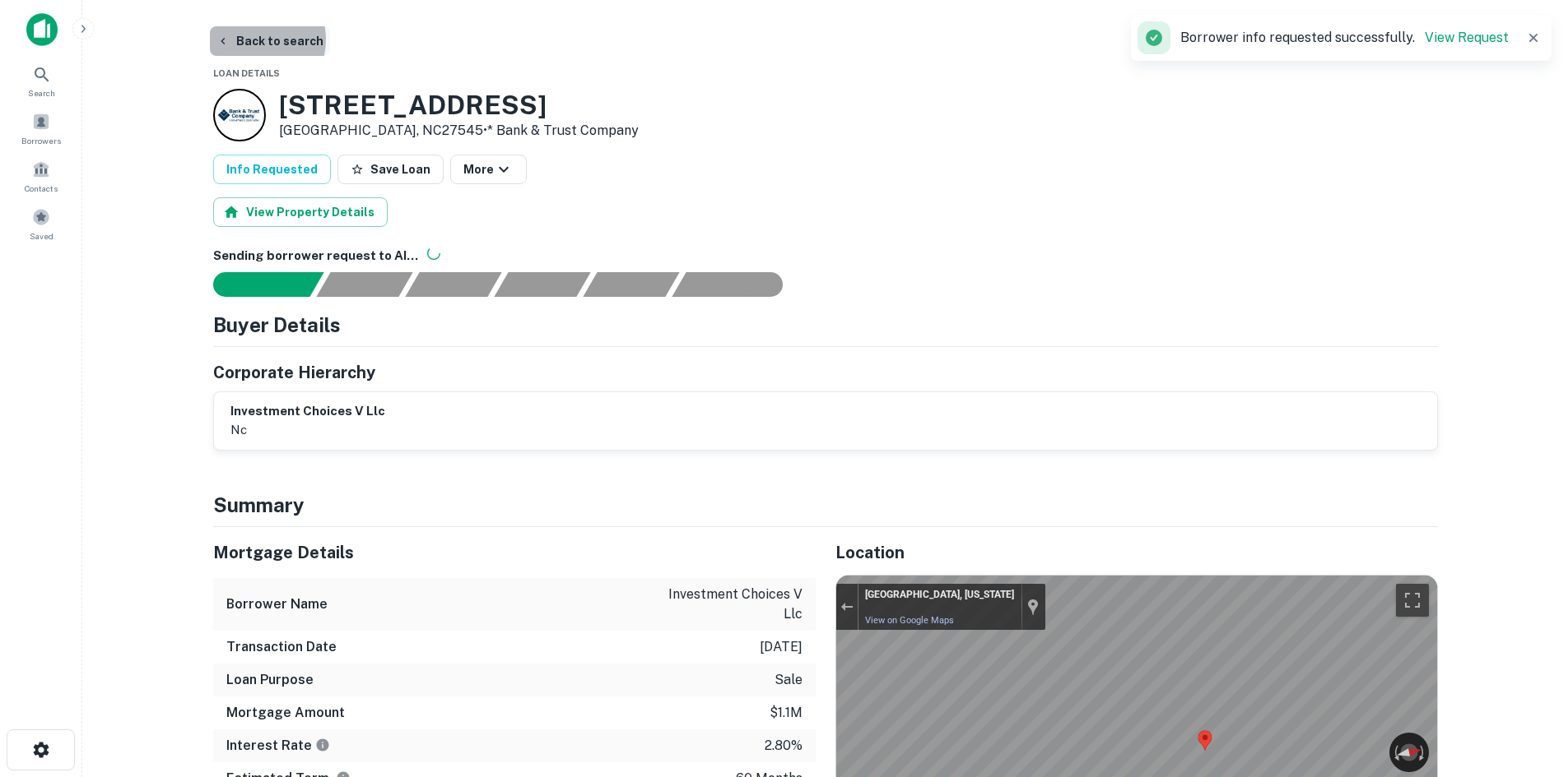
click at [250, 40] on button "Back to search" at bounding box center [270, 41] width 120 height 30
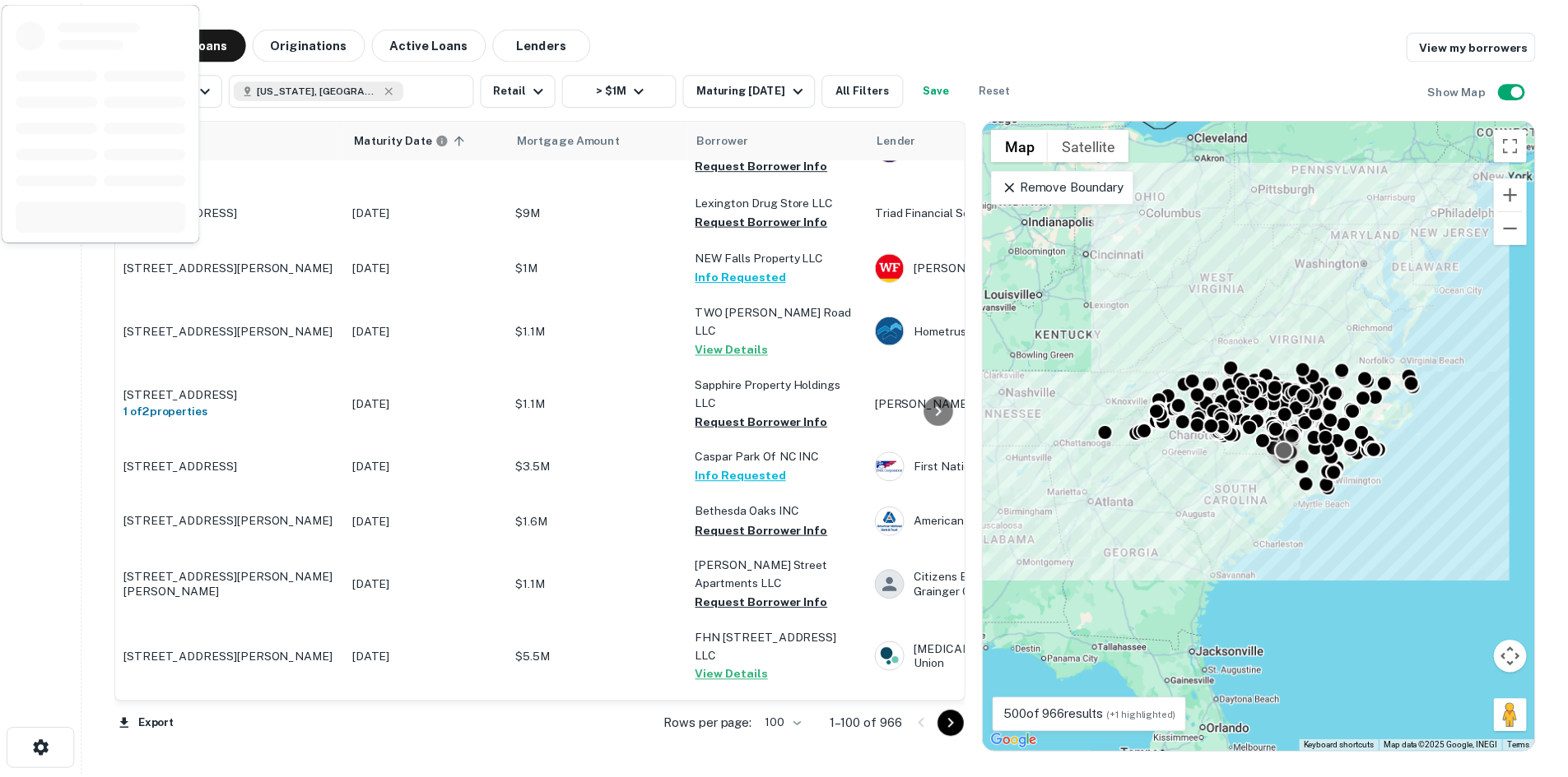
scroll to position [4622, 0]
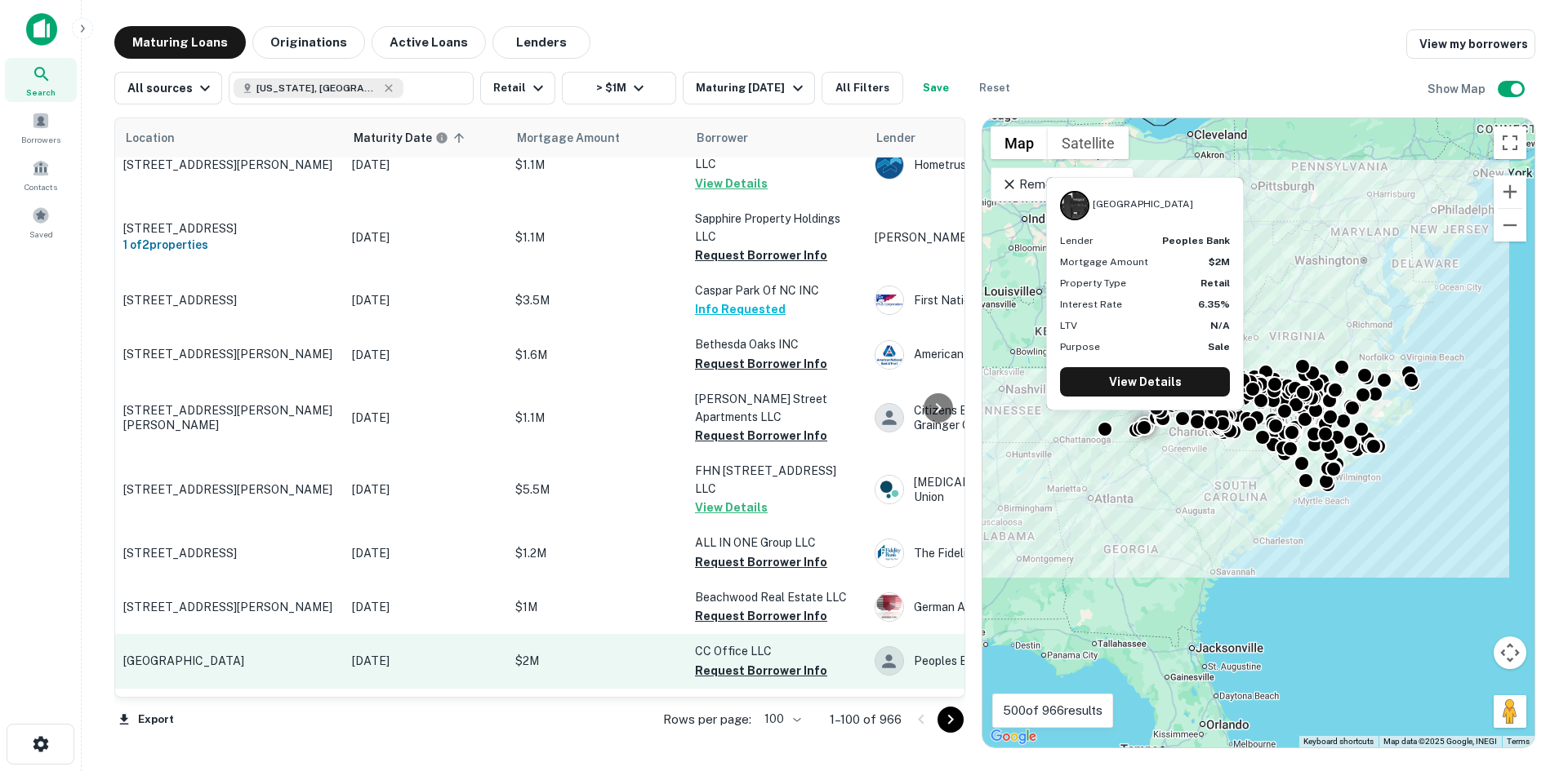
click at [213, 654] on p "[GEOGRAPHIC_DATA]" at bounding box center [229, 661] width 212 height 15
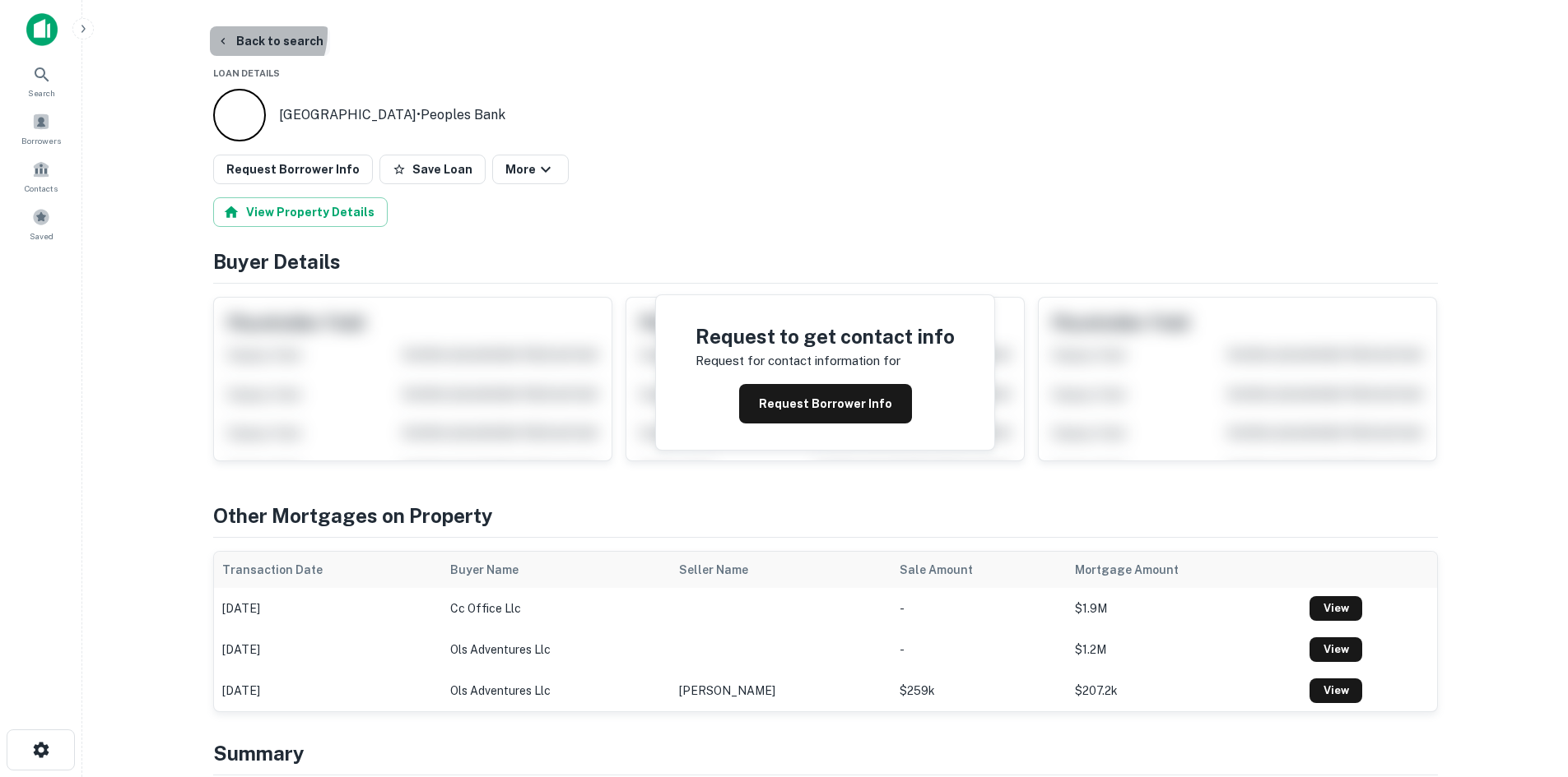
click at [240, 34] on button "Back to search" at bounding box center [270, 41] width 120 height 30
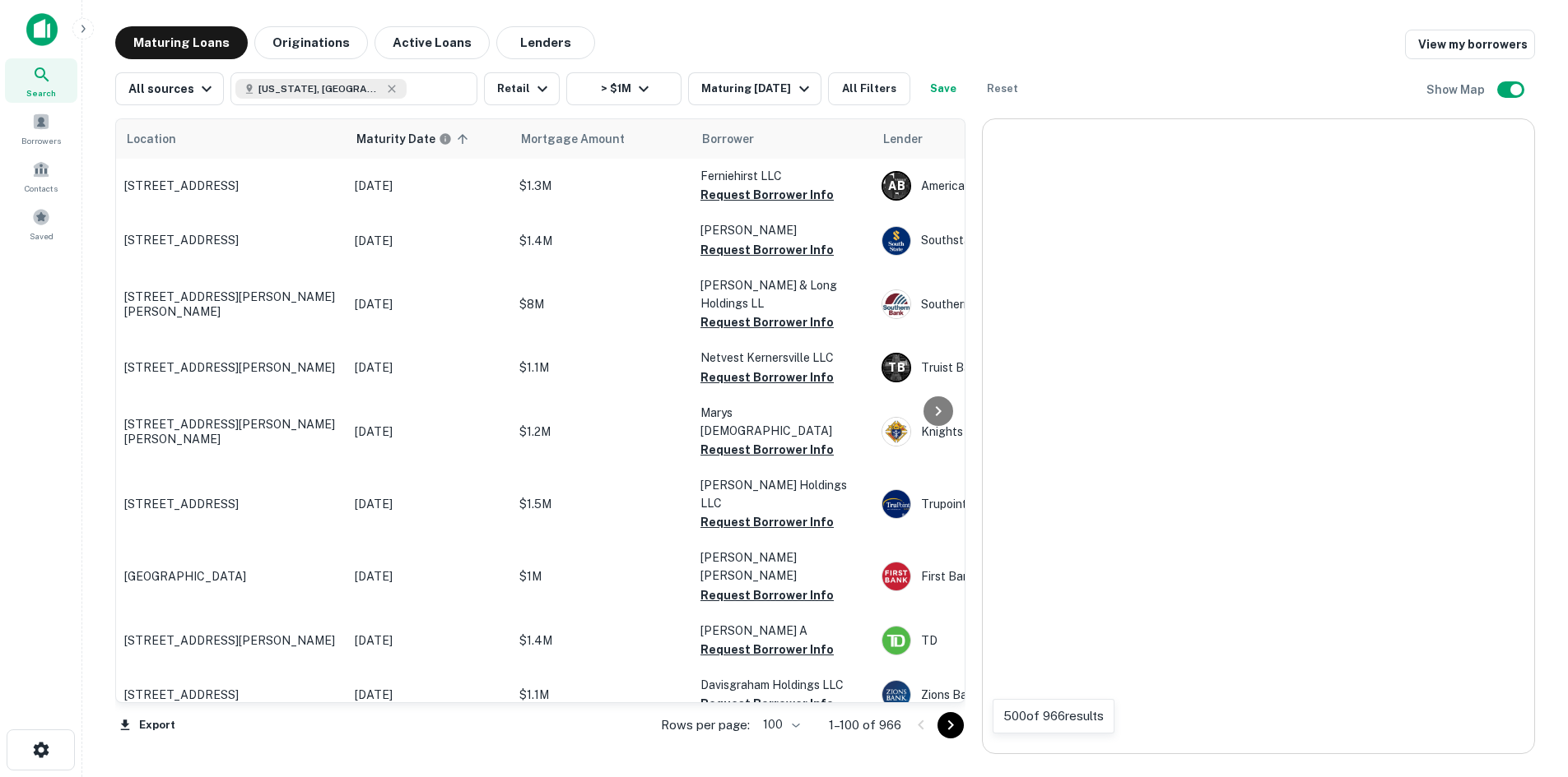
click at [957, 724] on icon "Go to next page" at bounding box center [951, 725] width 19 height 19
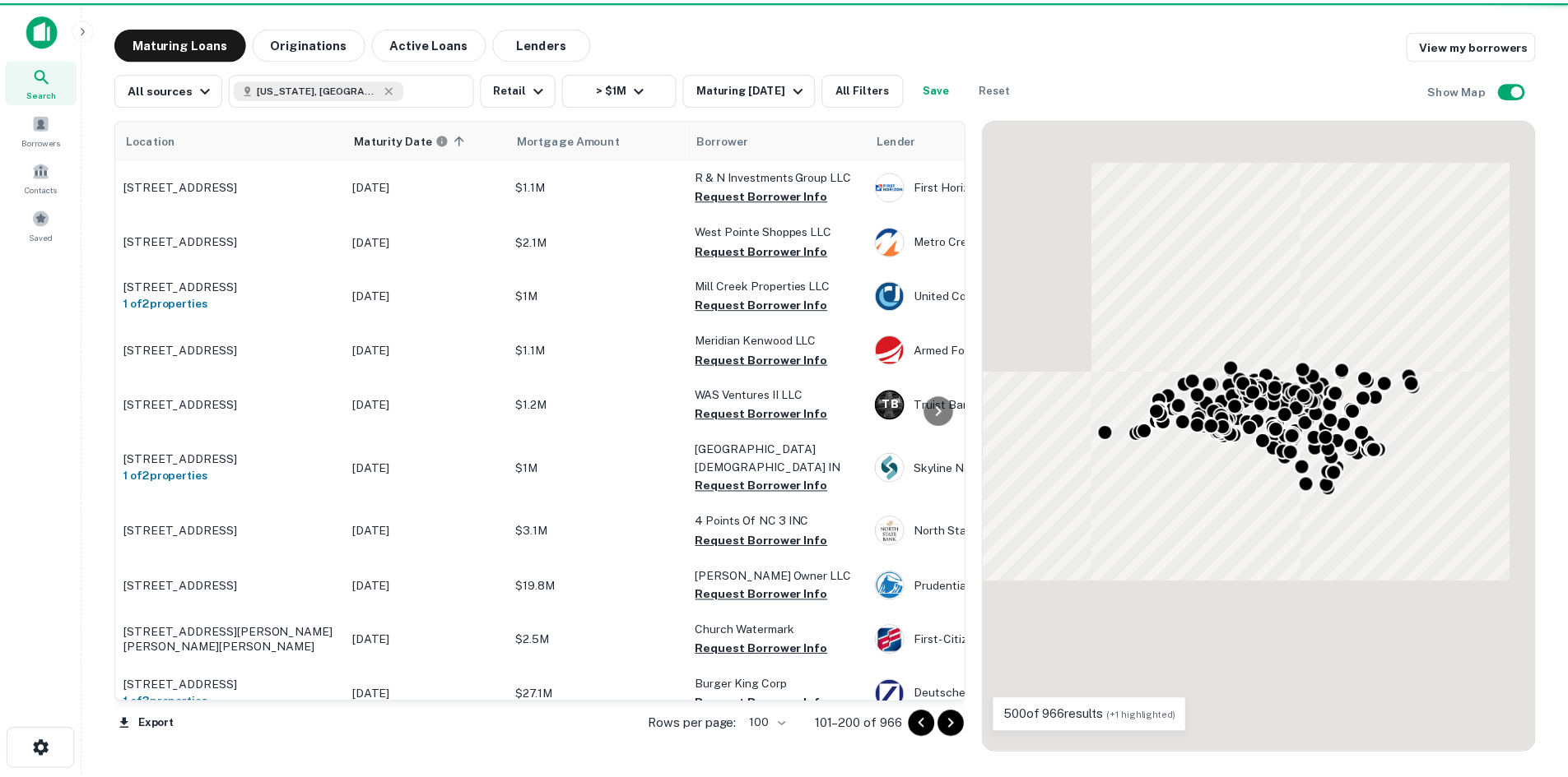
scroll to position [5283, 0]
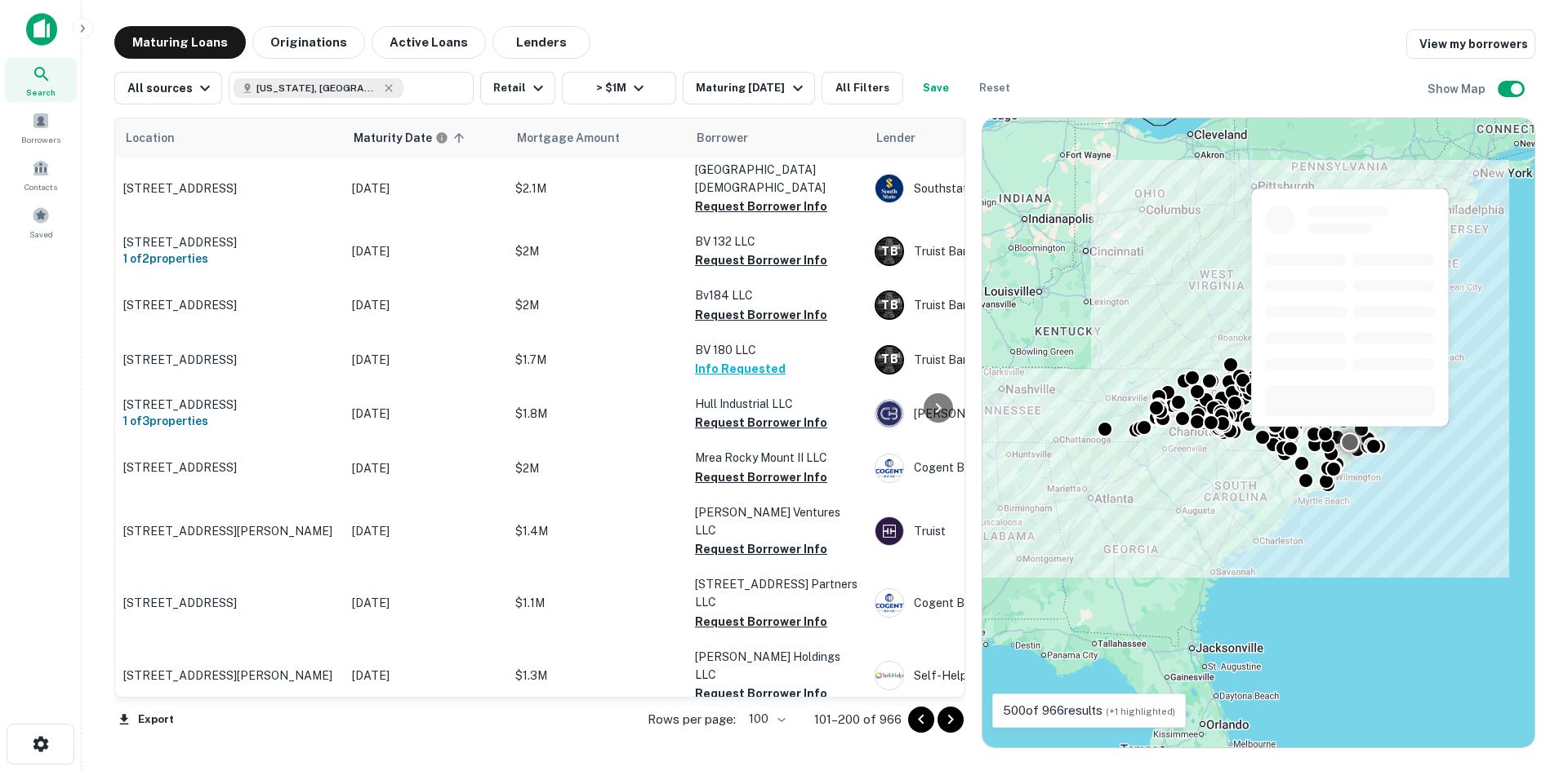
click at [243, 731] on p "[STREET_ADDRESS]" at bounding box center [229, 738] width 212 height 15
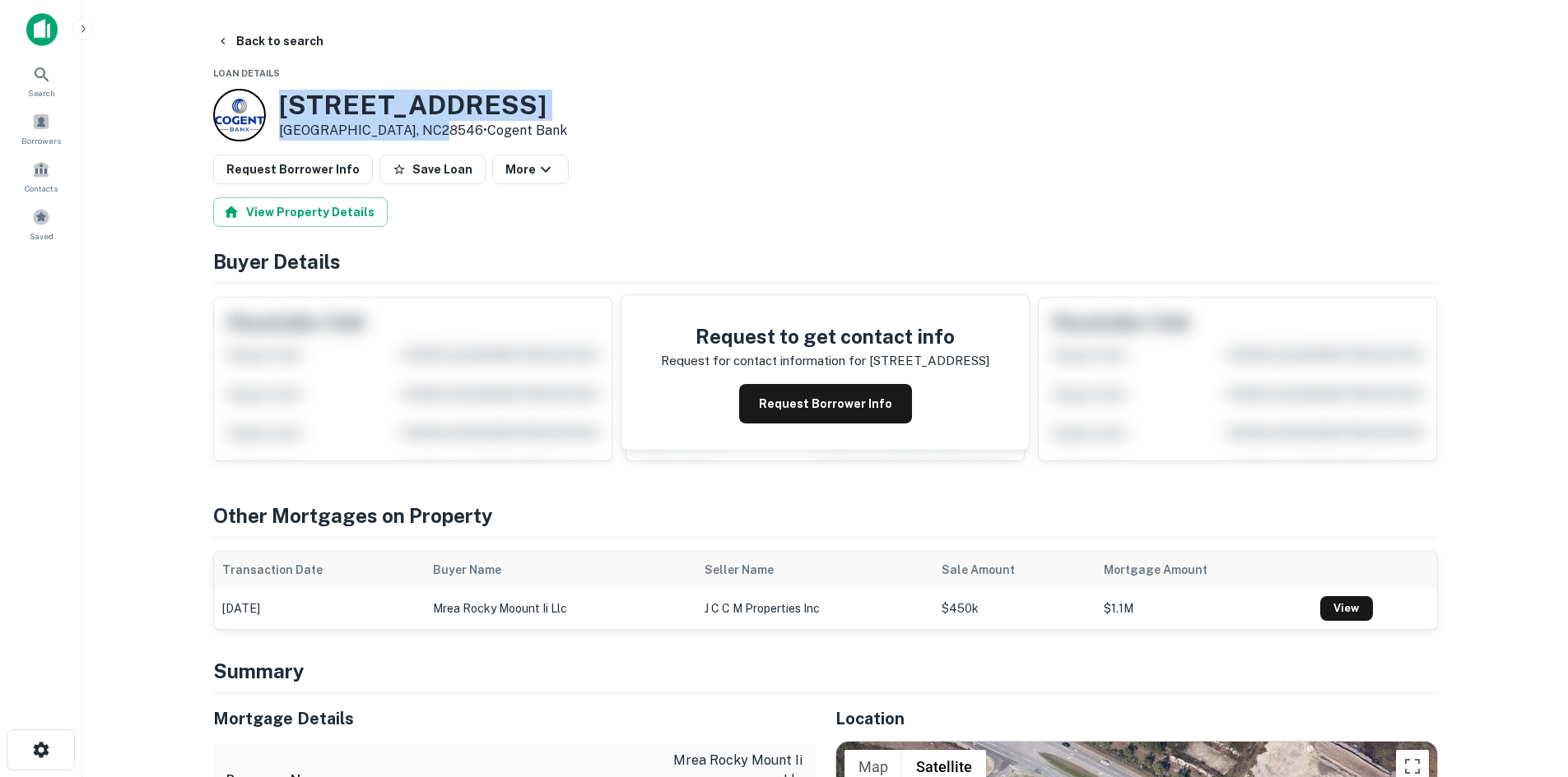
drag, startPoint x: 273, startPoint y: 106, endPoint x: 421, endPoint y: 137, distance: 151.2
click at [421, 137] on div "[STREET_ADDRESS] • Cogent Bank" at bounding box center [390, 115] width 354 height 53
copy div "[STREET_ADDRESS]"
click at [300, 214] on button "View Property Details" at bounding box center [300, 213] width 174 height 30
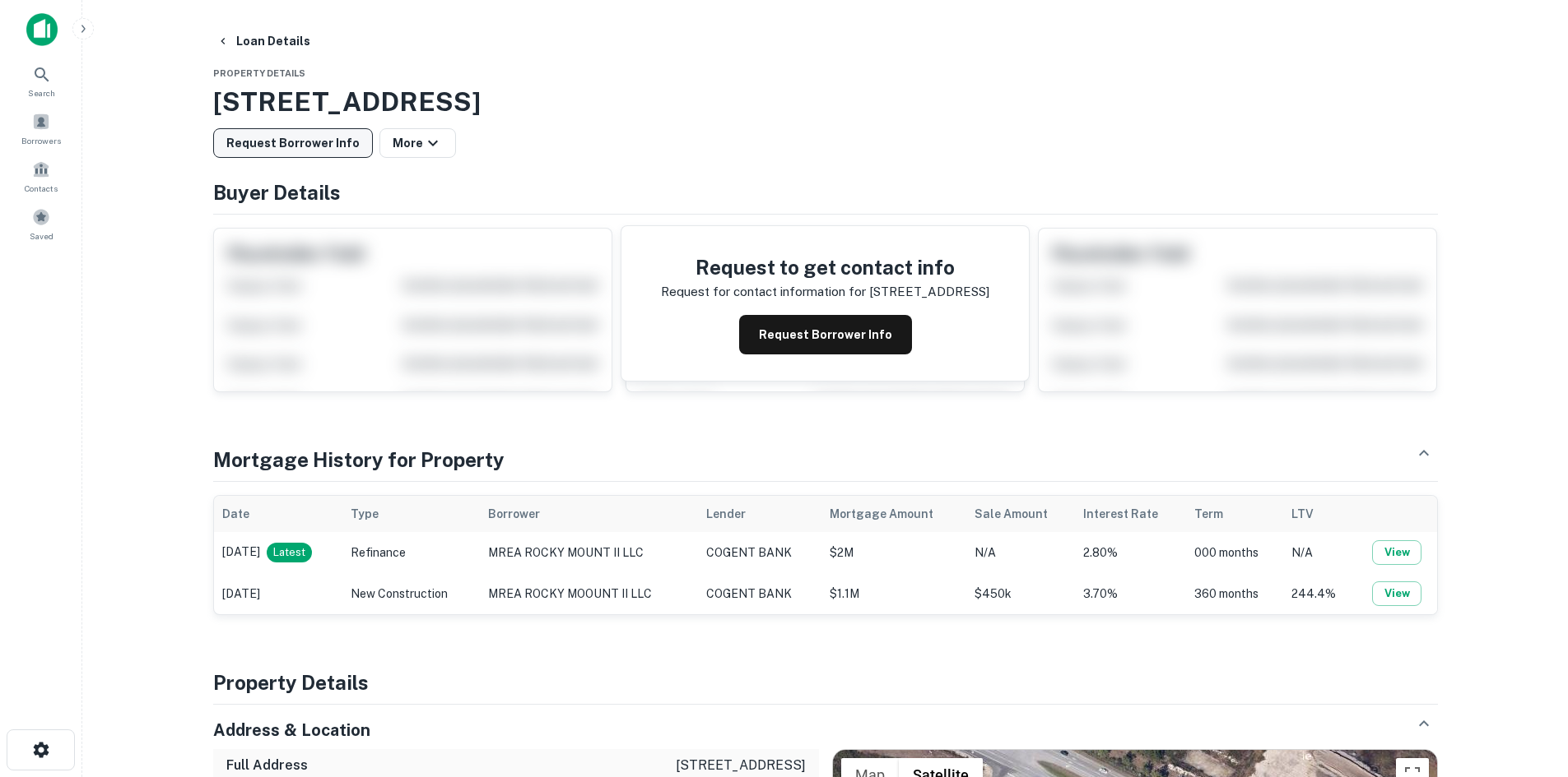
click at [306, 146] on button "Request Borrower Info" at bounding box center [293, 143] width 160 height 30
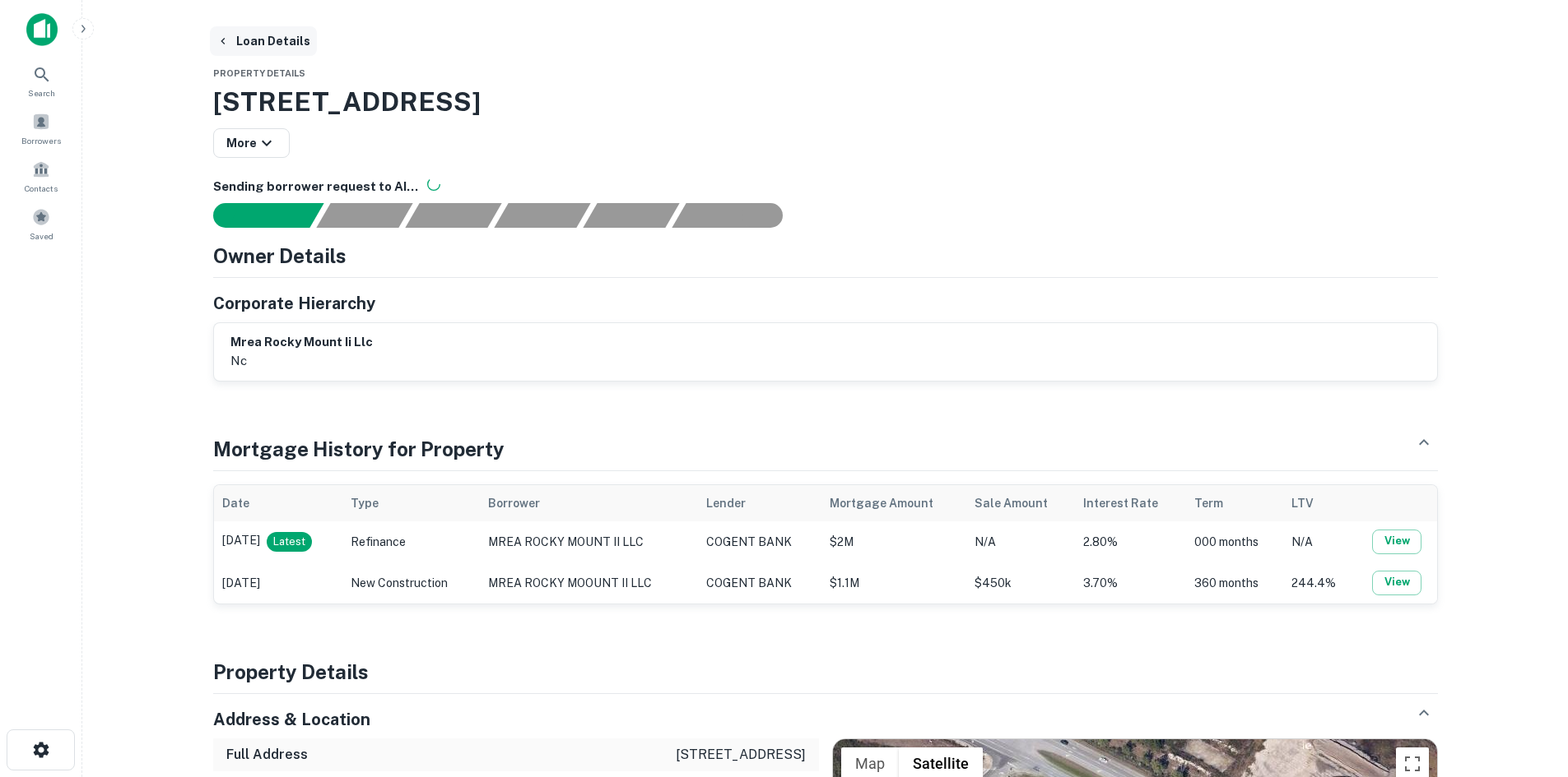
click at [264, 47] on button "Loan Details" at bounding box center [264, 41] width 107 height 30
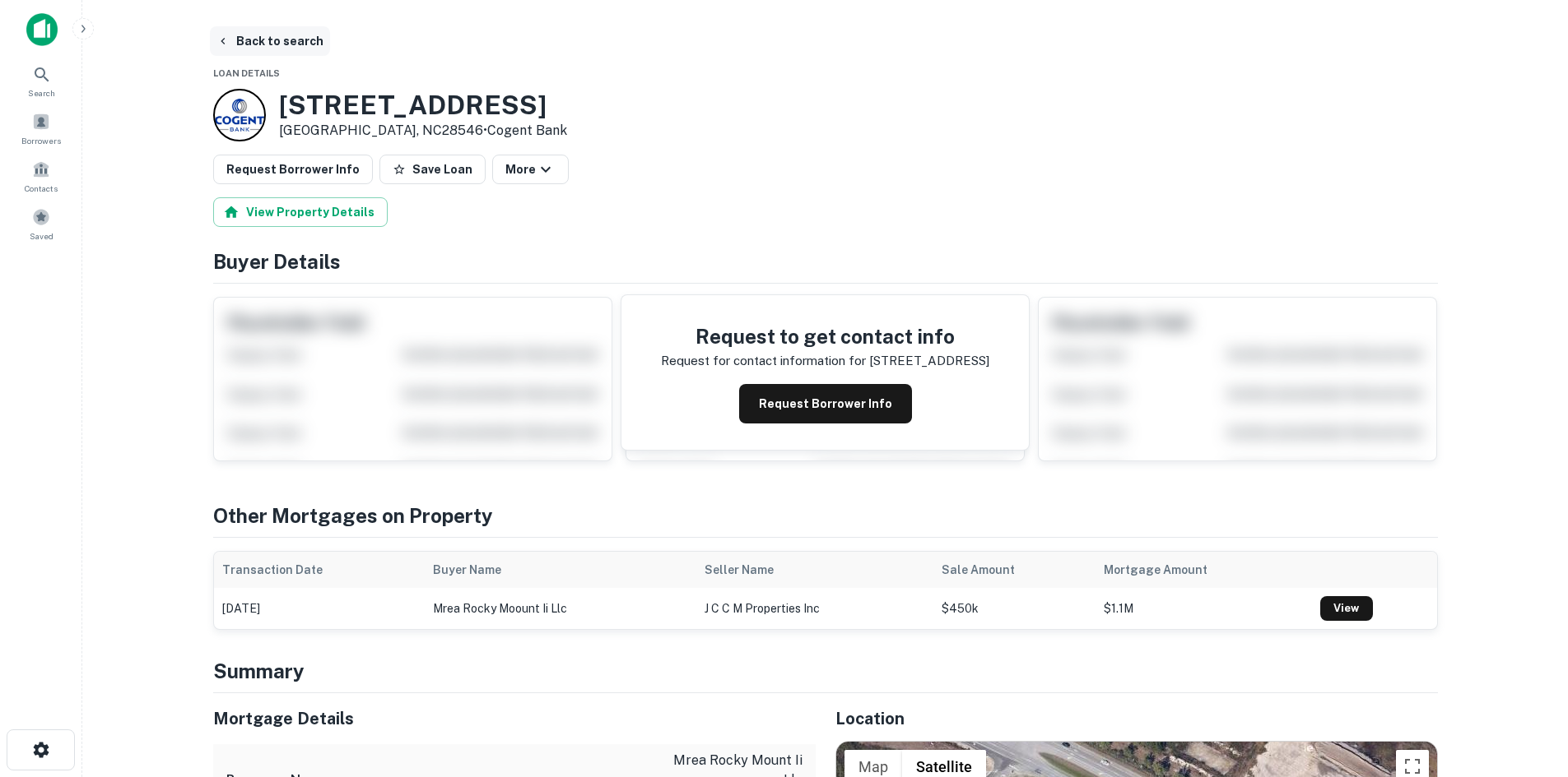
click at [270, 45] on button "Back to search" at bounding box center [270, 41] width 120 height 30
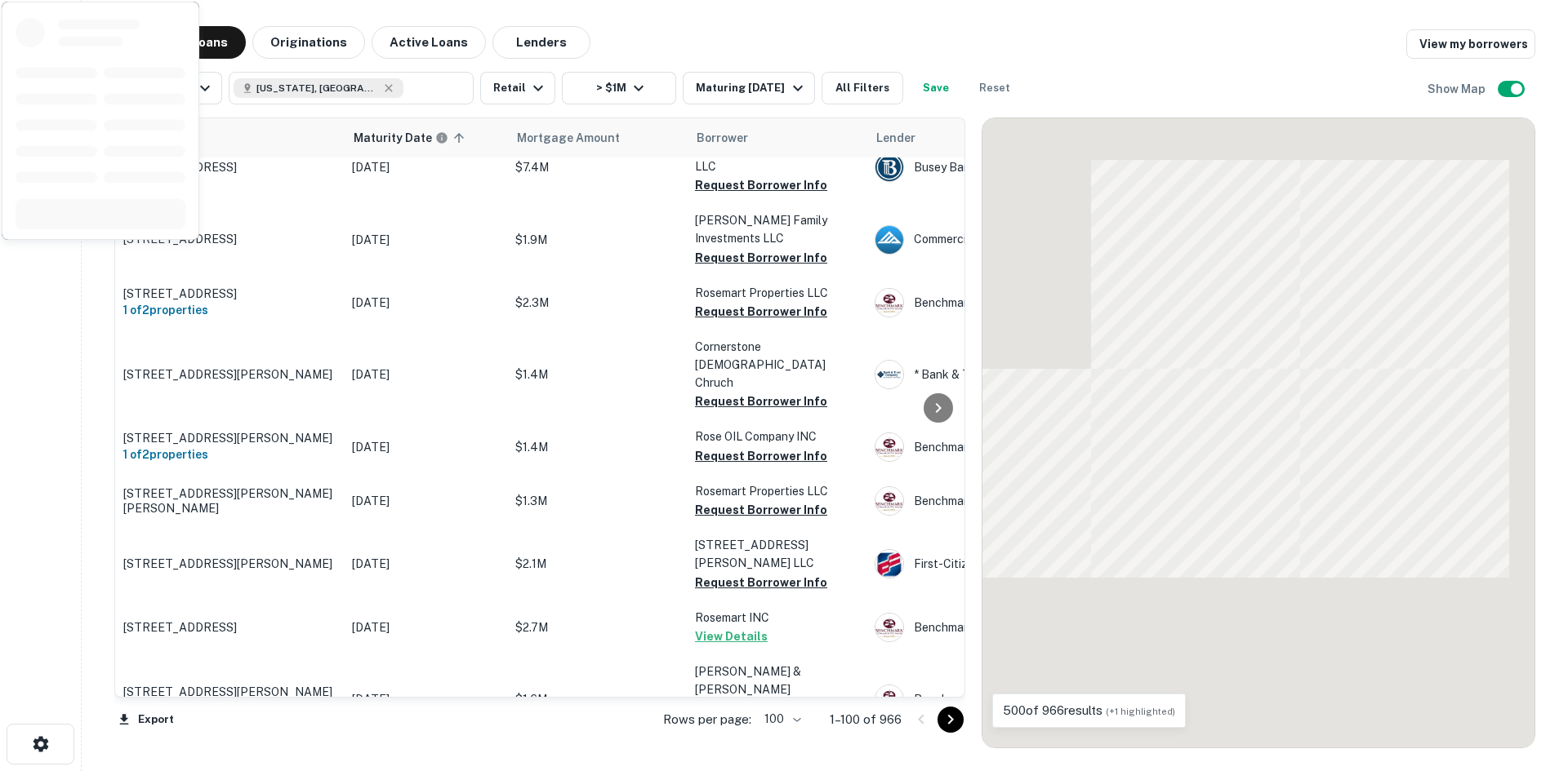
scroll to position [5239, 0]
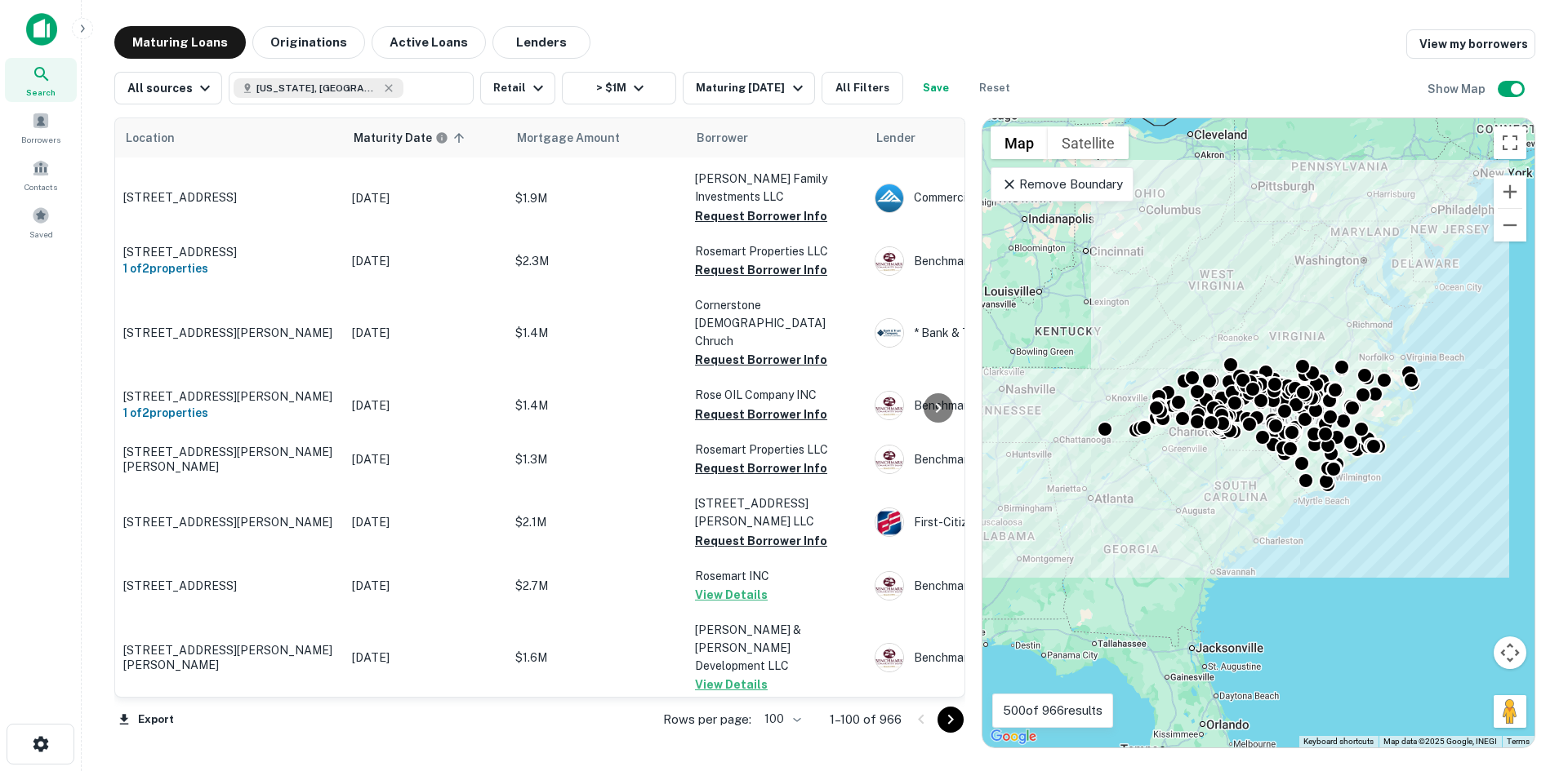
click at [941, 718] on icon "Go to next page" at bounding box center [950, 720] width 19 height 19
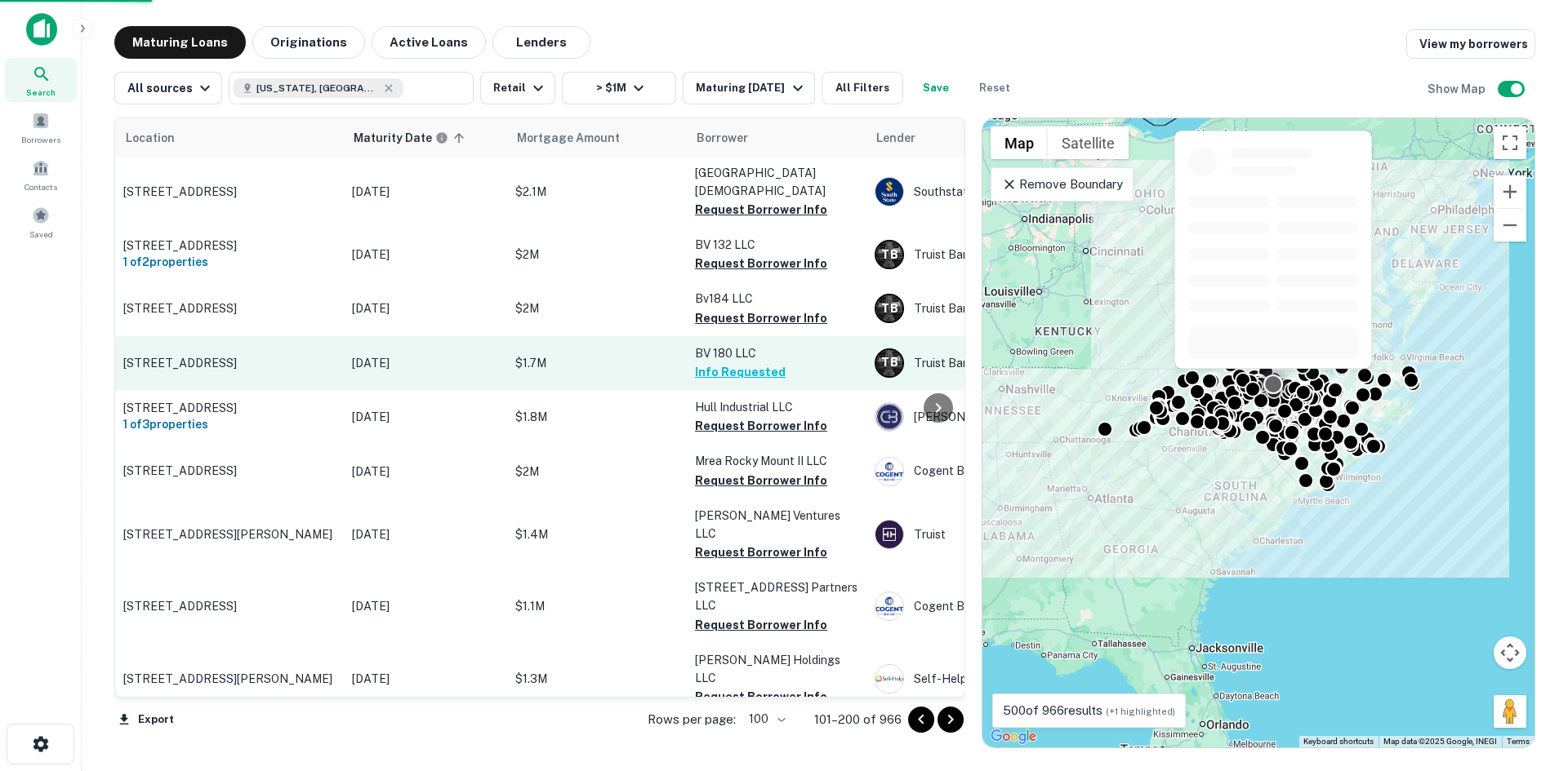
click at [238, 356] on p "[STREET_ADDRESS]" at bounding box center [229, 363] width 212 height 15
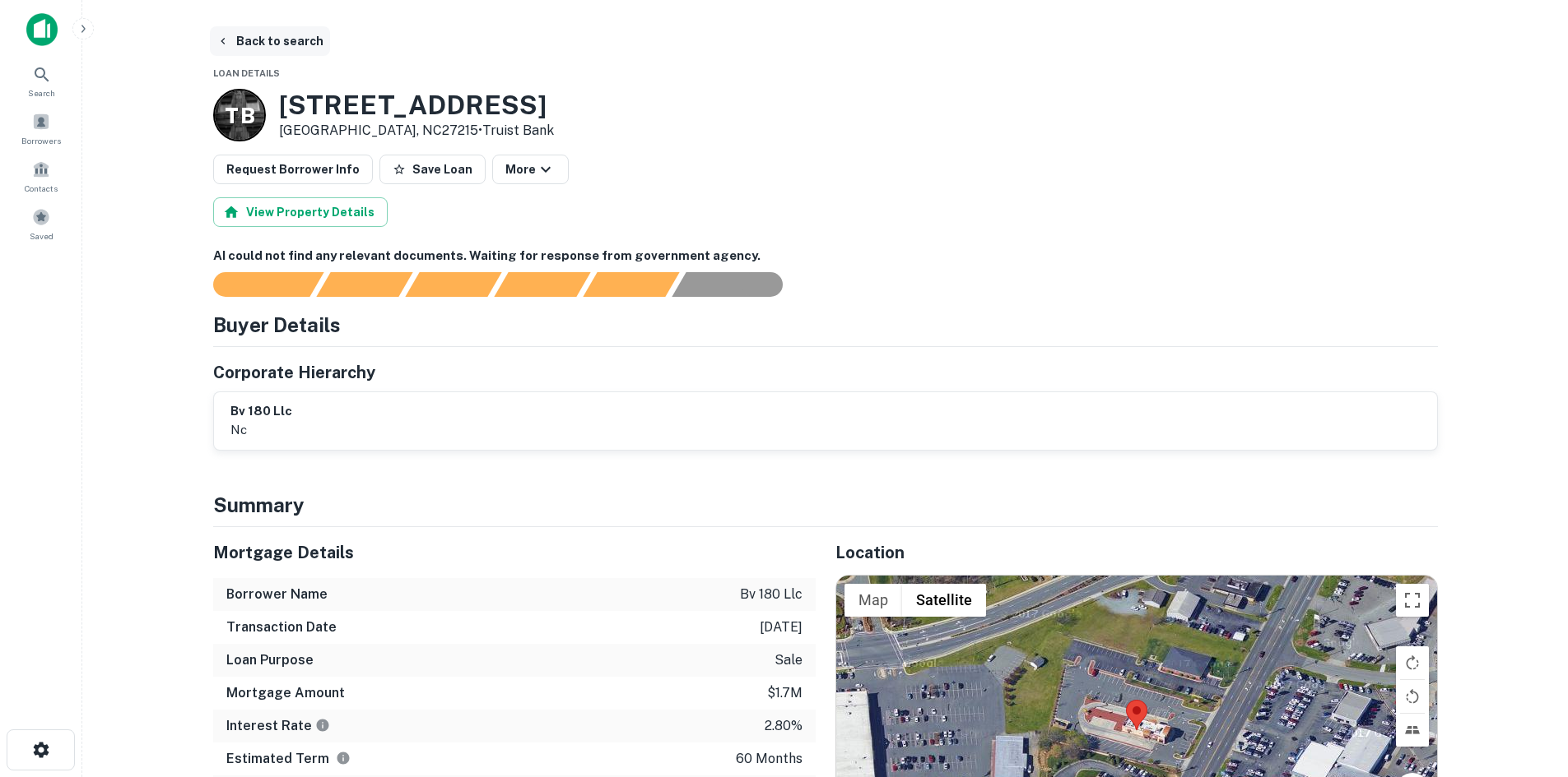
click at [284, 52] on button "Back to search" at bounding box center [270, 41] width 120 height 30
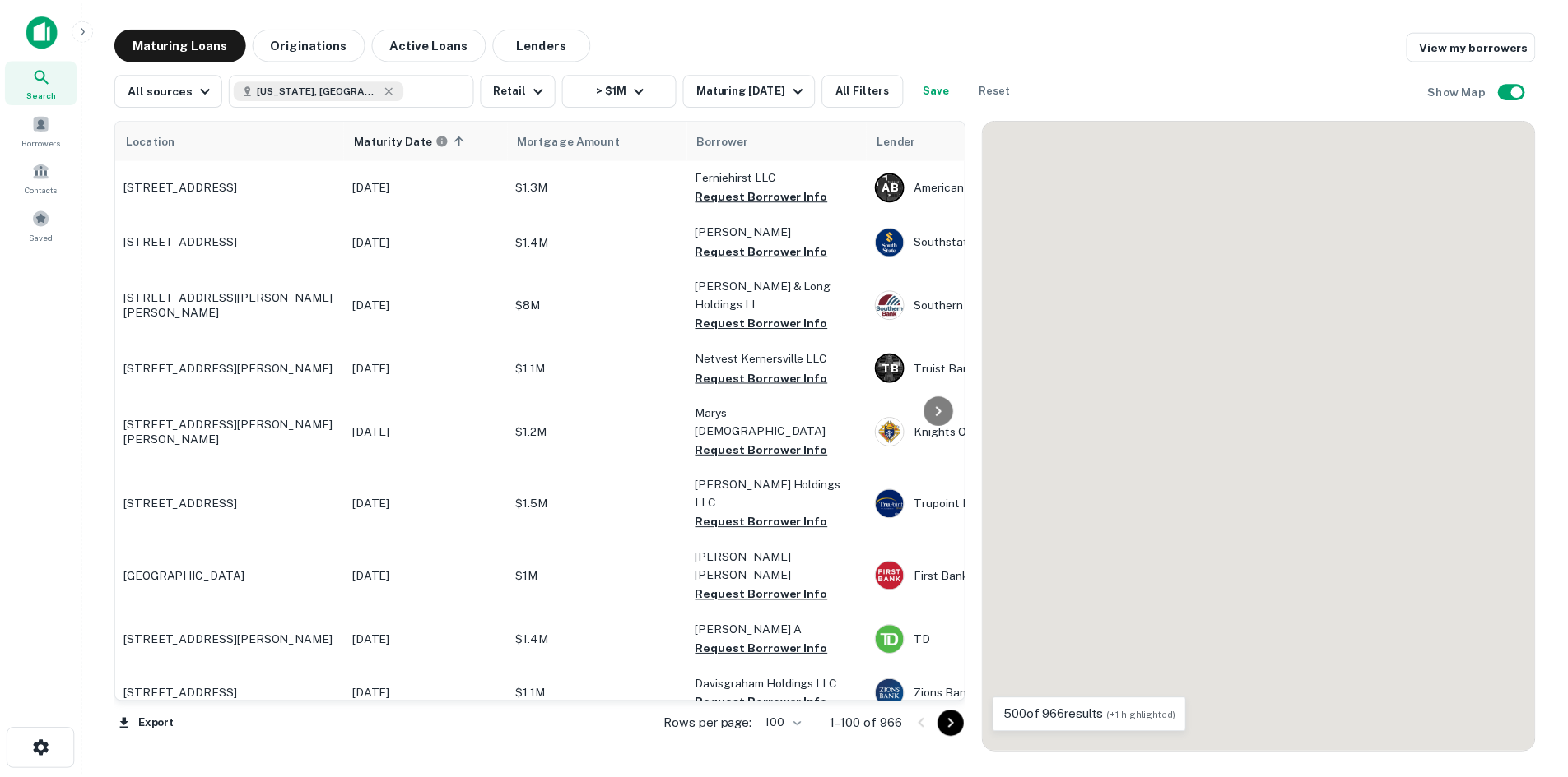
scroll to position [5280, 0]
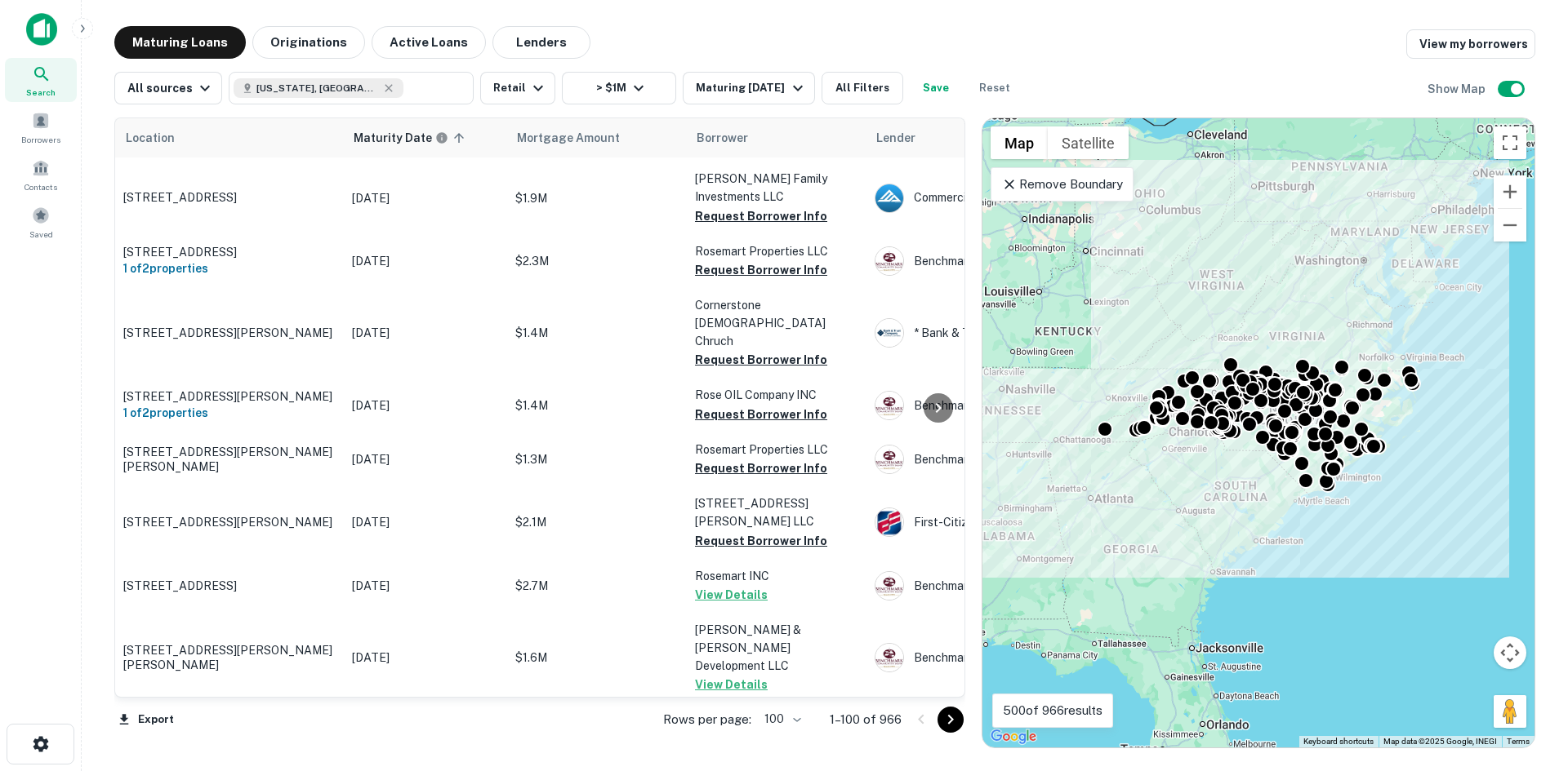
click at [951, 721] on icon "Go to next page" at bounding box center [950, 720] width 6 height 10
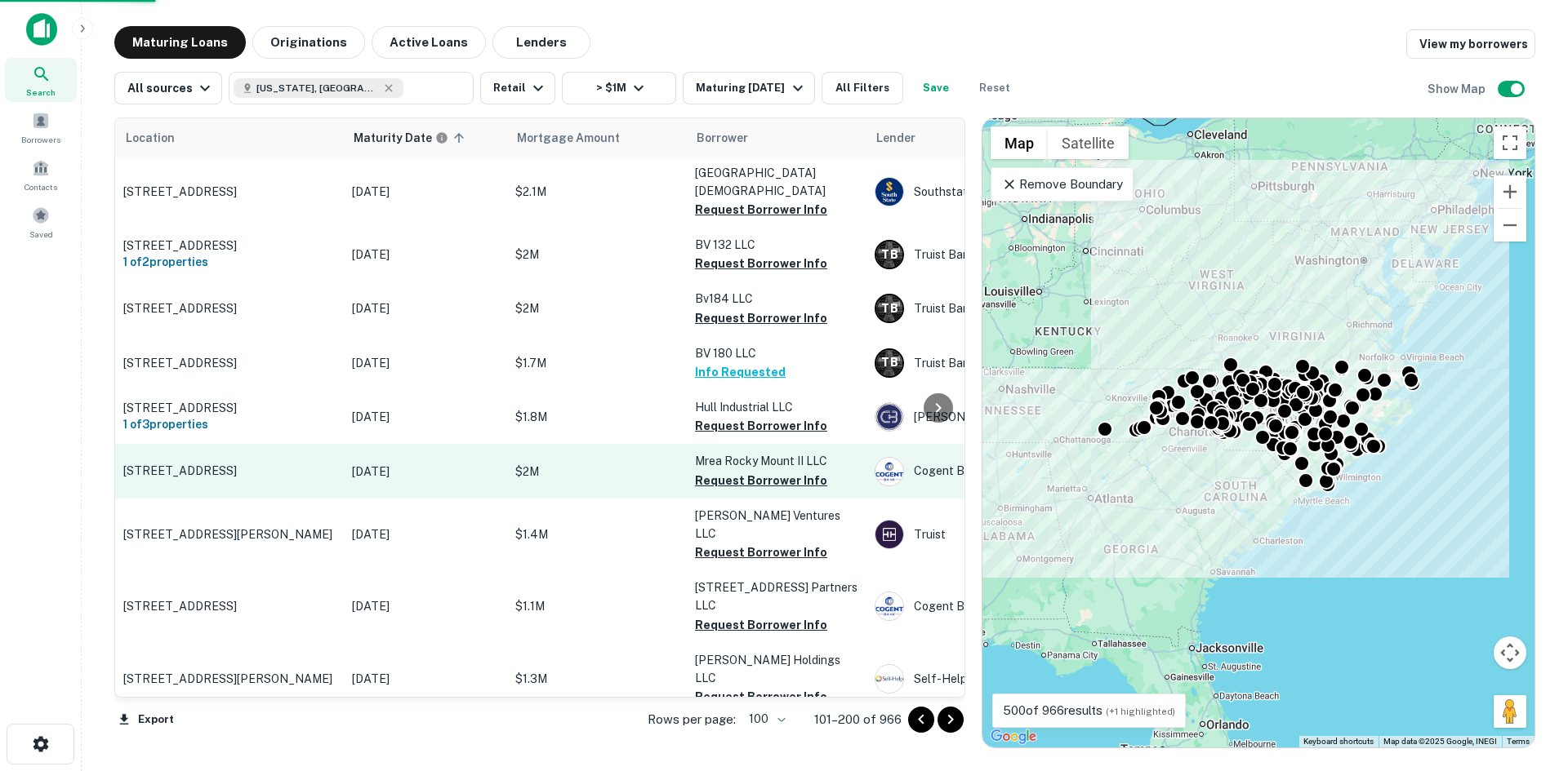
click at [273, 464] on p "[STREET_ADDRESS]" at bounding box center [229, 471] width 212 height 15
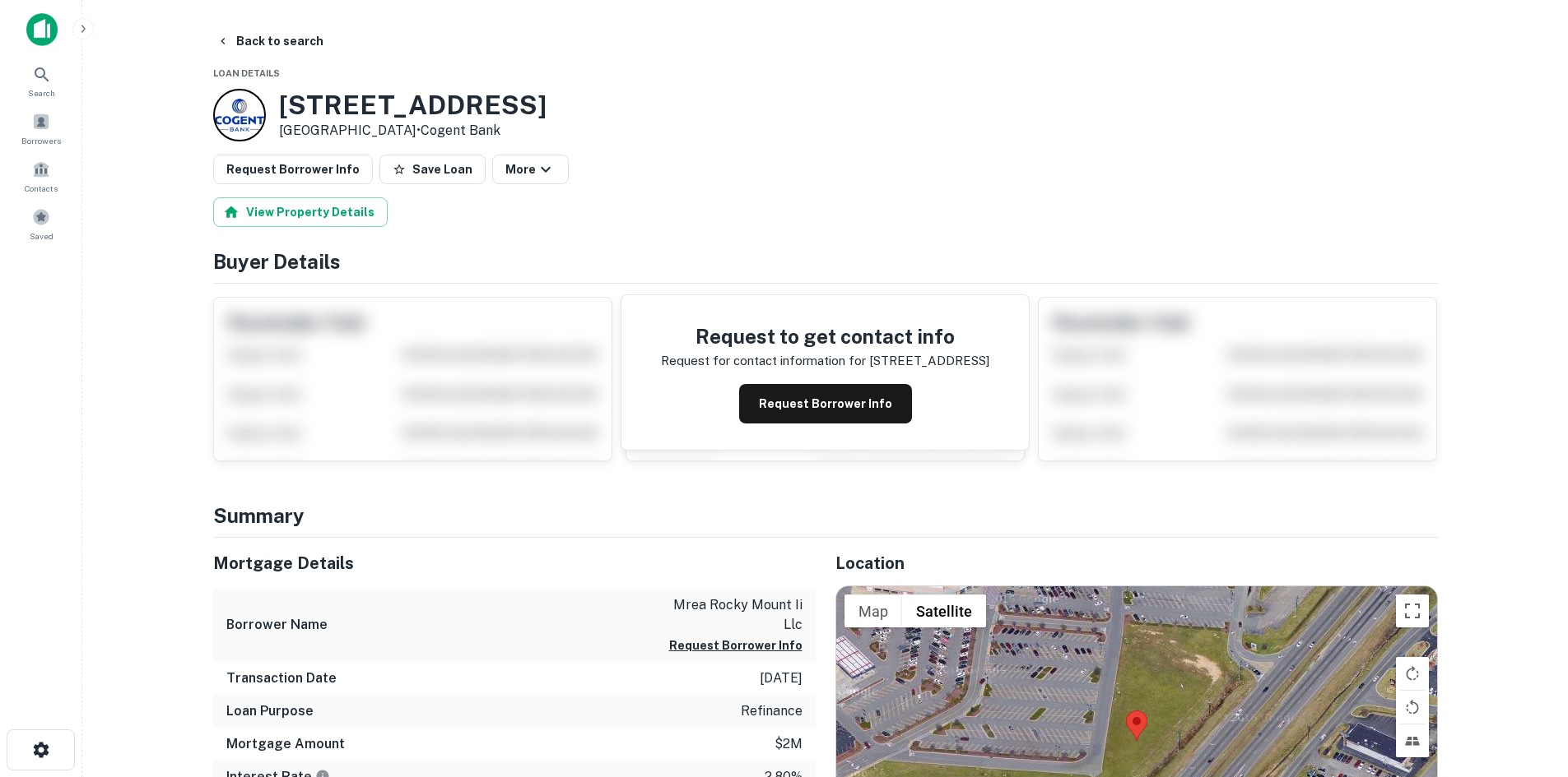
drag, startPoint x: 279, startPoint y: 112, endPoint x: 423, endPoint y: 134, distance: 145.7
click at [423, 134] on div "970 Tarrytown Ctr Rocky Mount, NC27804 • Cogent Bank" at bounding box center [412, 115] width 267 height 51
copy div "[STREET_ADDRESS]"
click at [287, 171] on button "Request Borrower Info" at bounding box center [293, 170] width 160 height 30
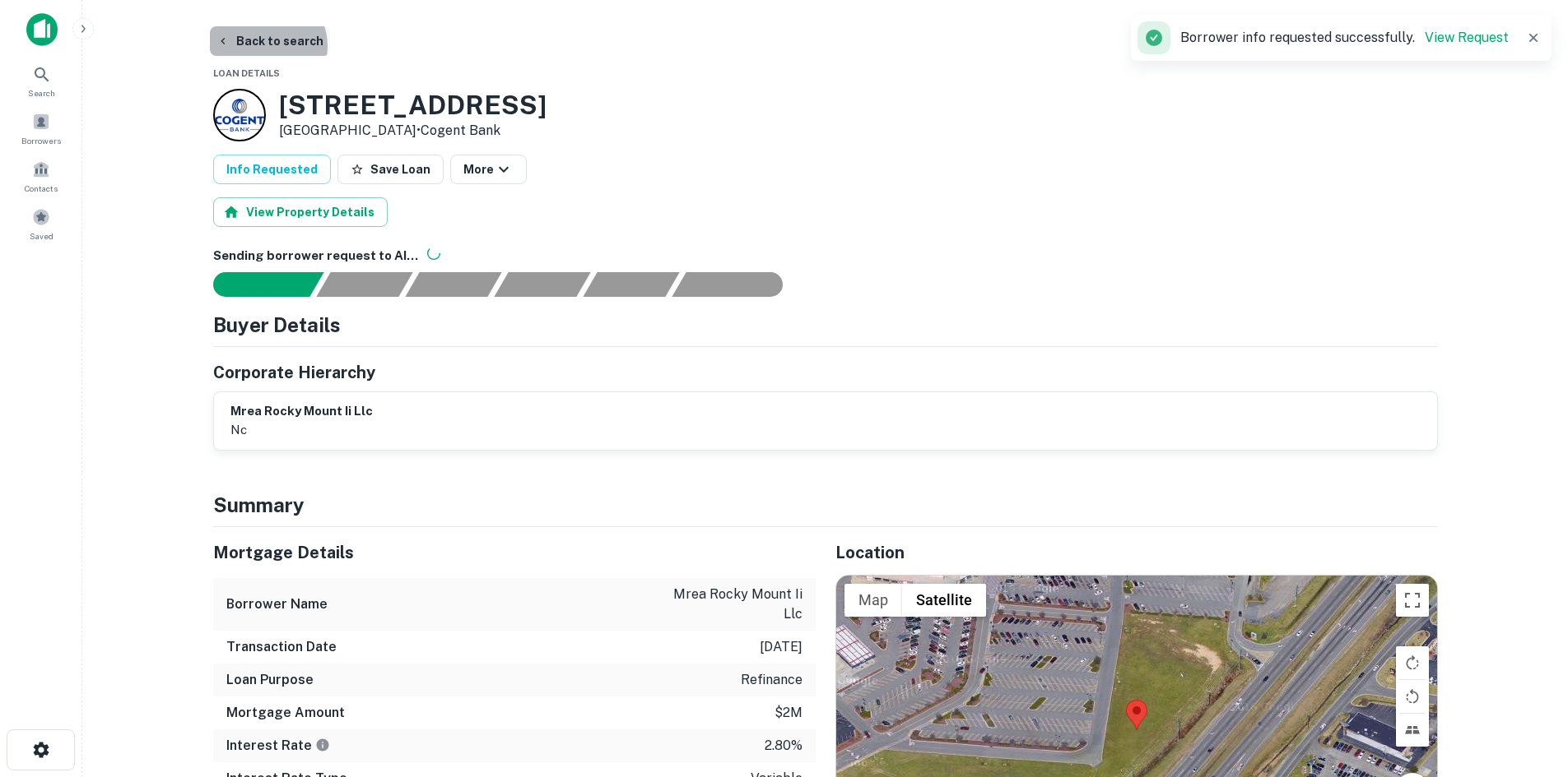
click at [263, 46] on button "Back to search" at bounding box center [270, 41] width 120 height 30
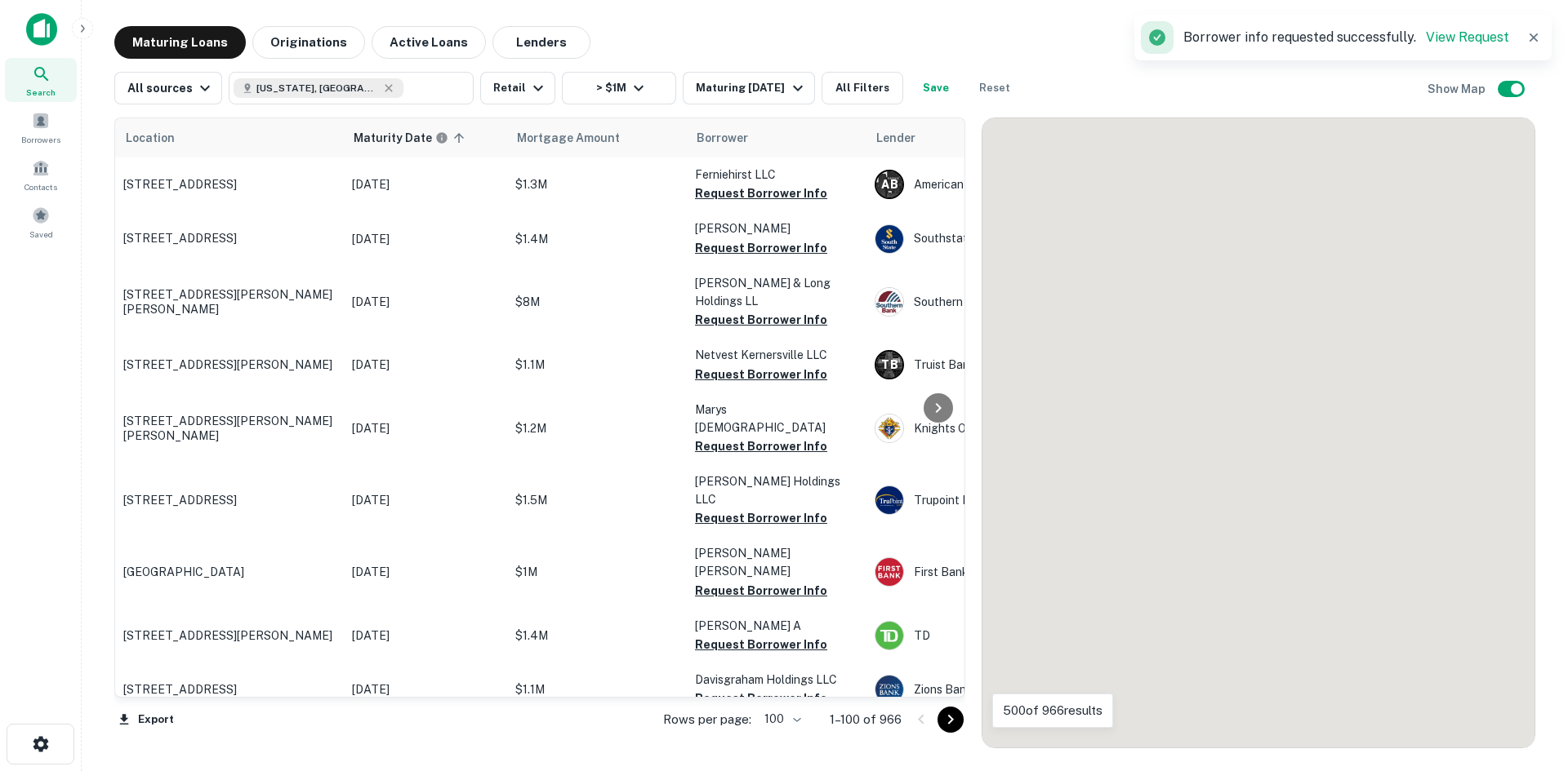
scroll to position [5239, 0]
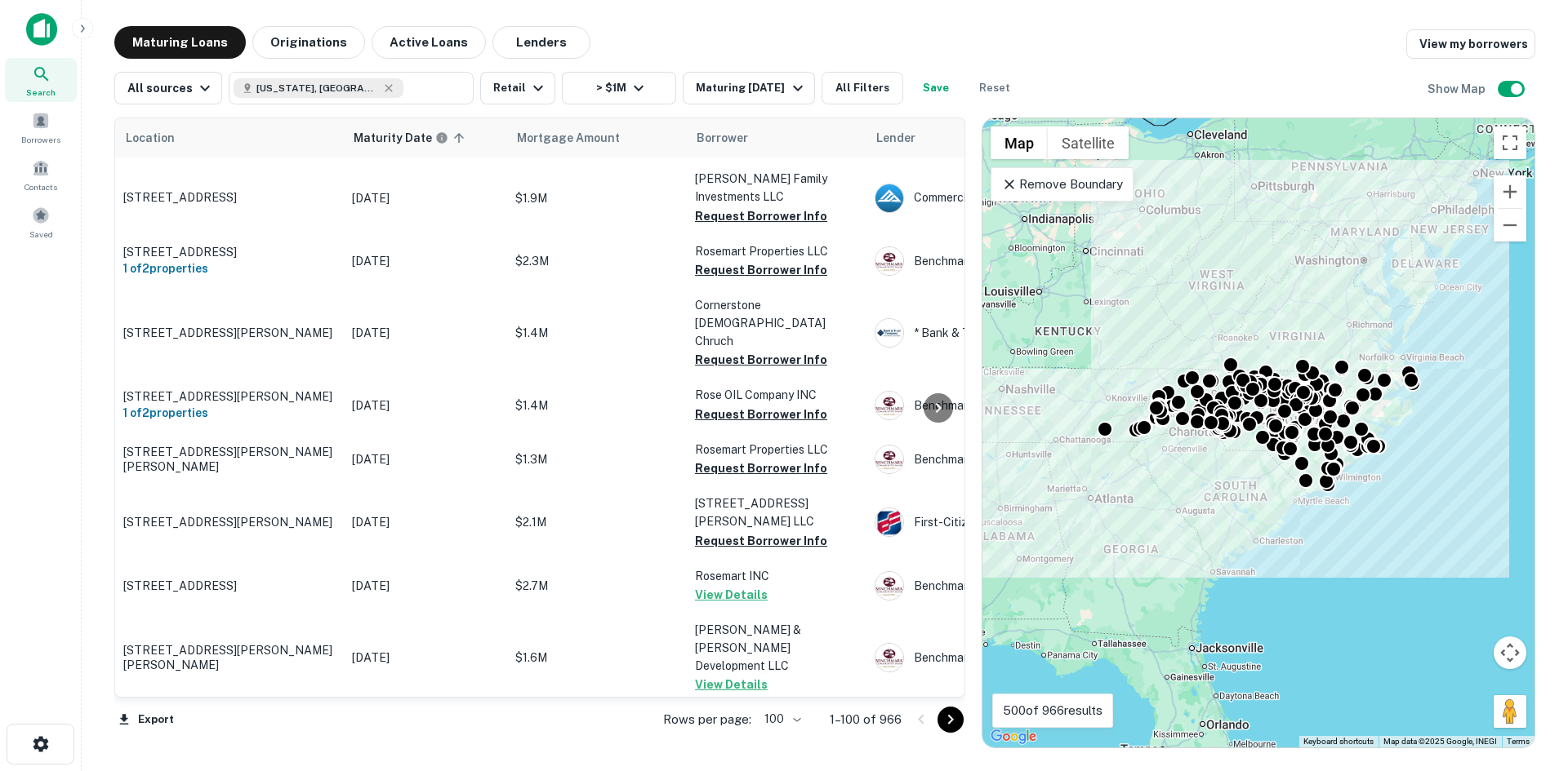
click at [788, 721] on body "Search Borrowers Contacts Saved Maturing Loans Originations Active Loans Lender…" at bounding box center [784, 386] width 1568 height 771
click at [949, 716] on div at bounding box center [784, 386] width 1568 height 771
click at [949, 717] on icon "Go to next page" at bounding box center [950, 720] width 6 height 10
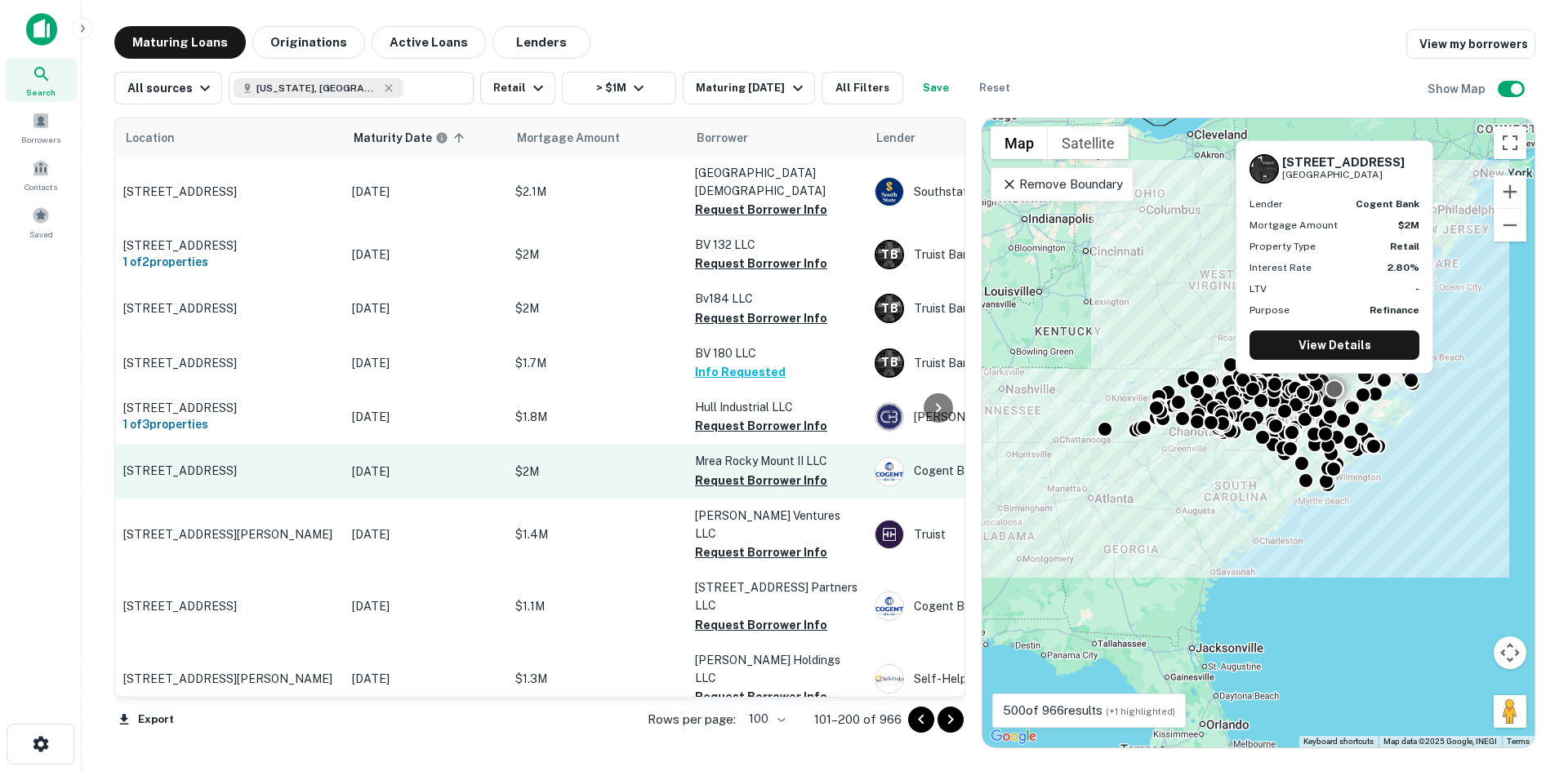
click at [278, 464] on p "[STREET_ADDRESS]" at bounding box center [229, 471] width 212 height 15
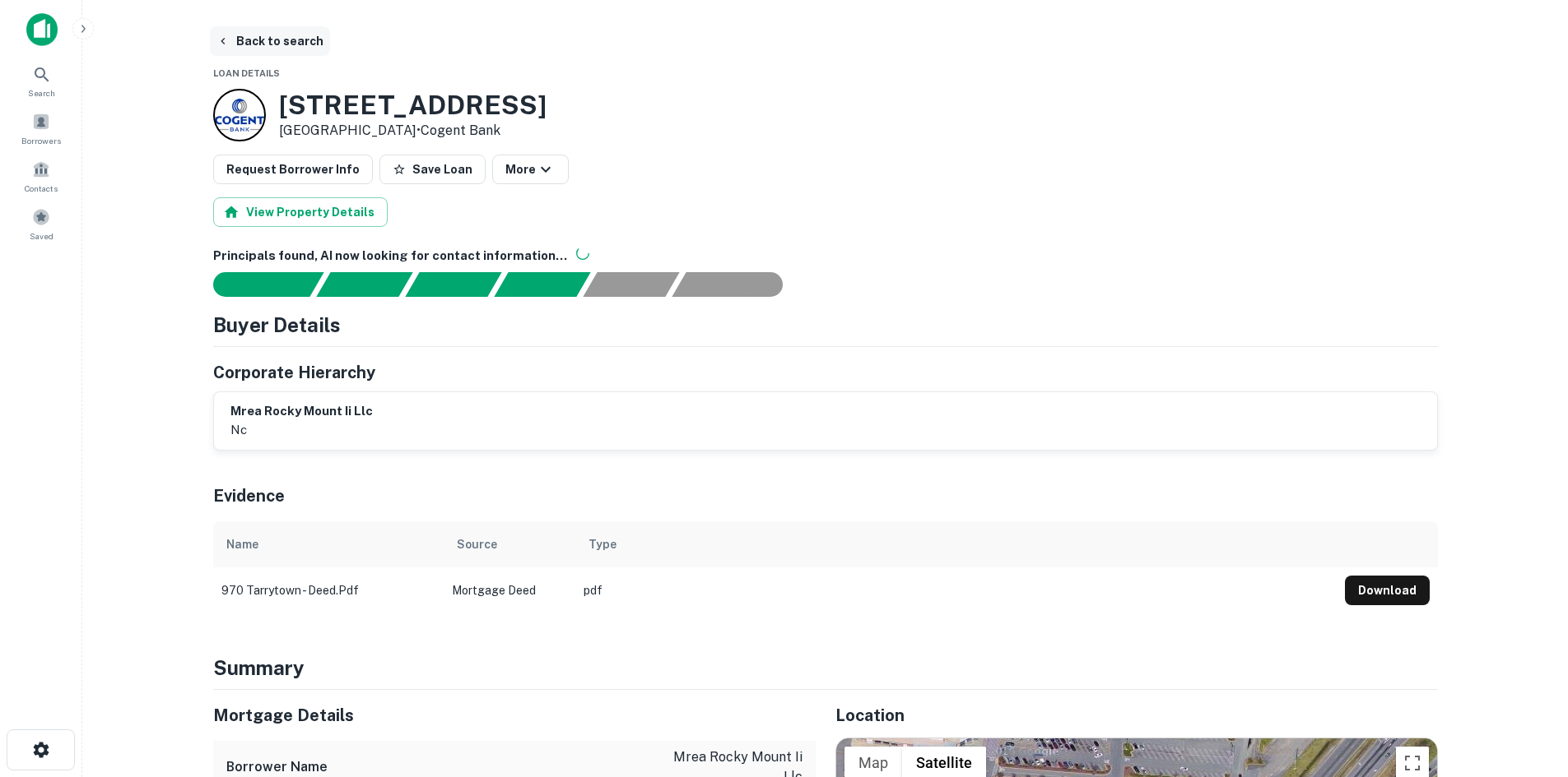
click at [262, 31] on button "Back to search" at bounding box center [270, 41] width 120 height 30
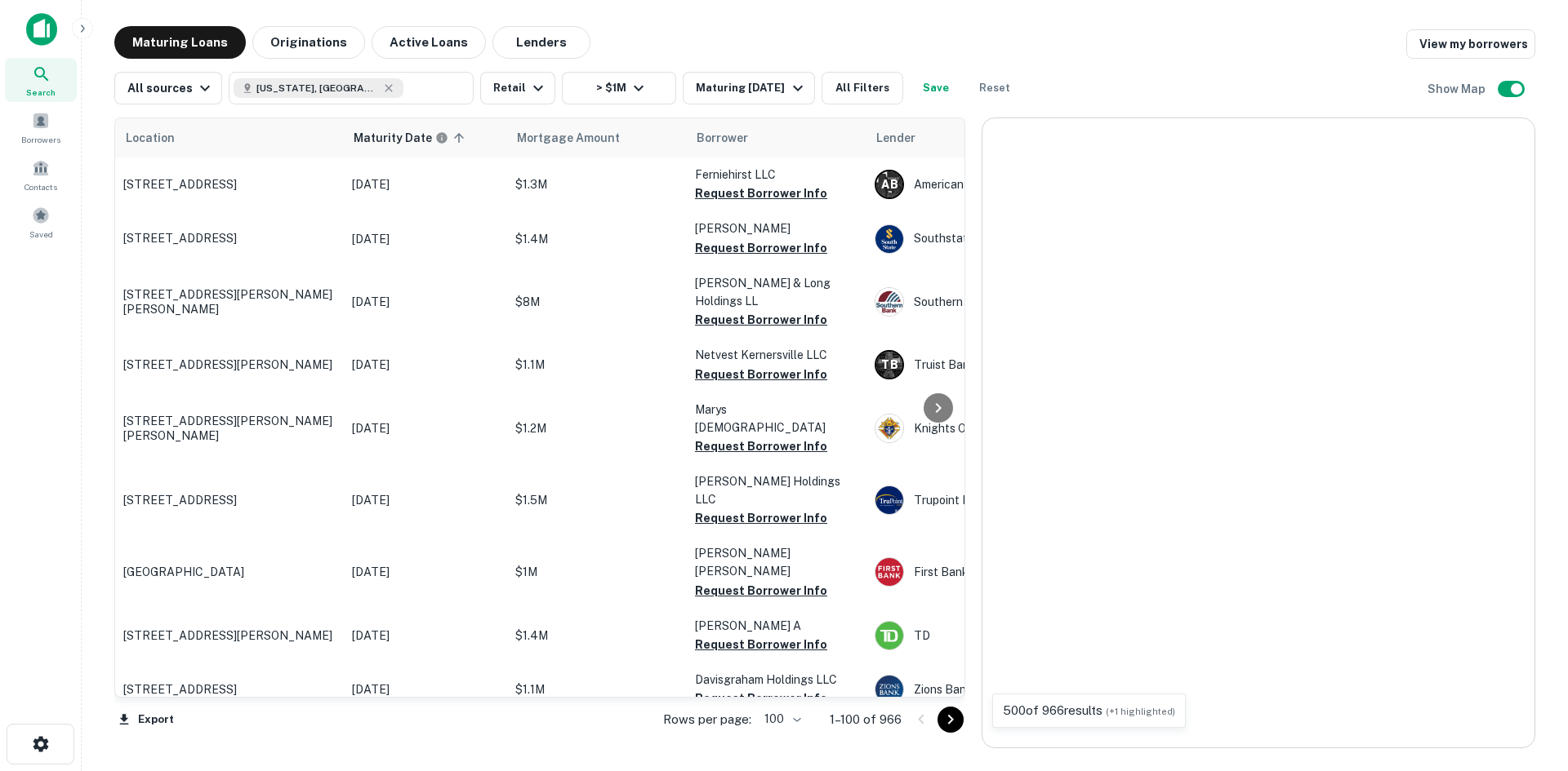
scroll to position [5239, 0]
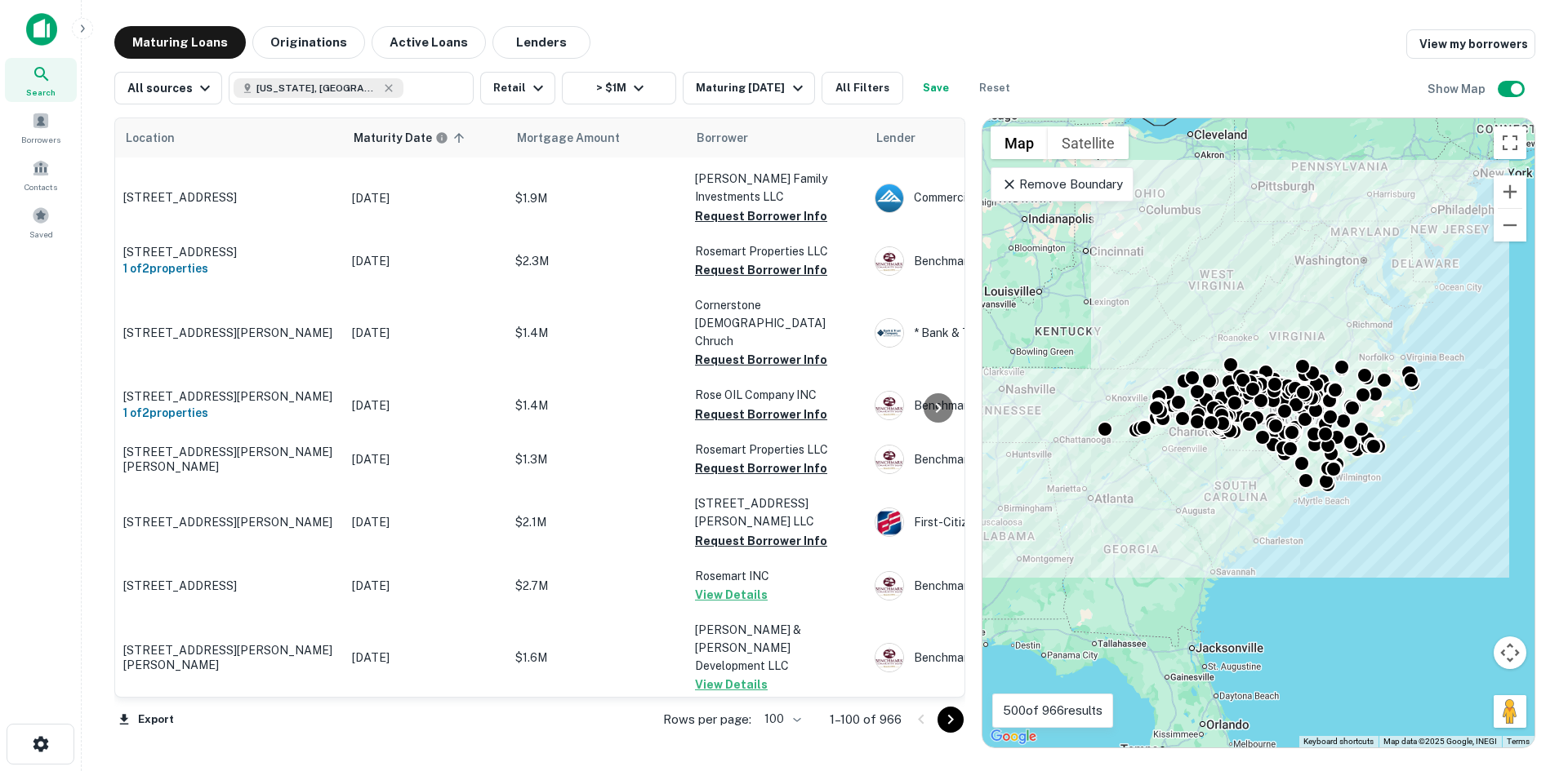
click at [957, 720] on icon "Go to next page" at bounding box center [950, 720] width 19 height 19
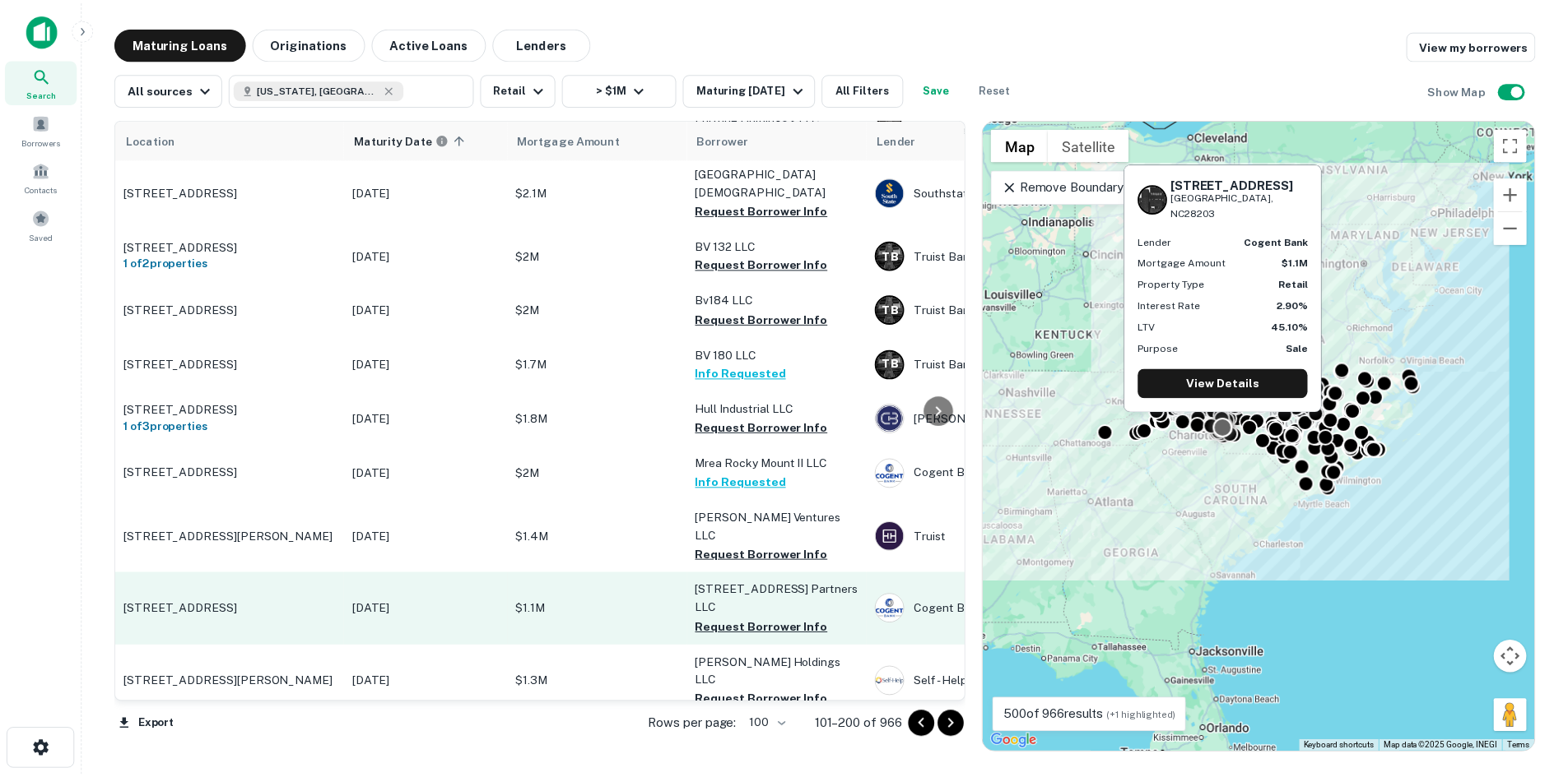
scroll to position [5283, 0]
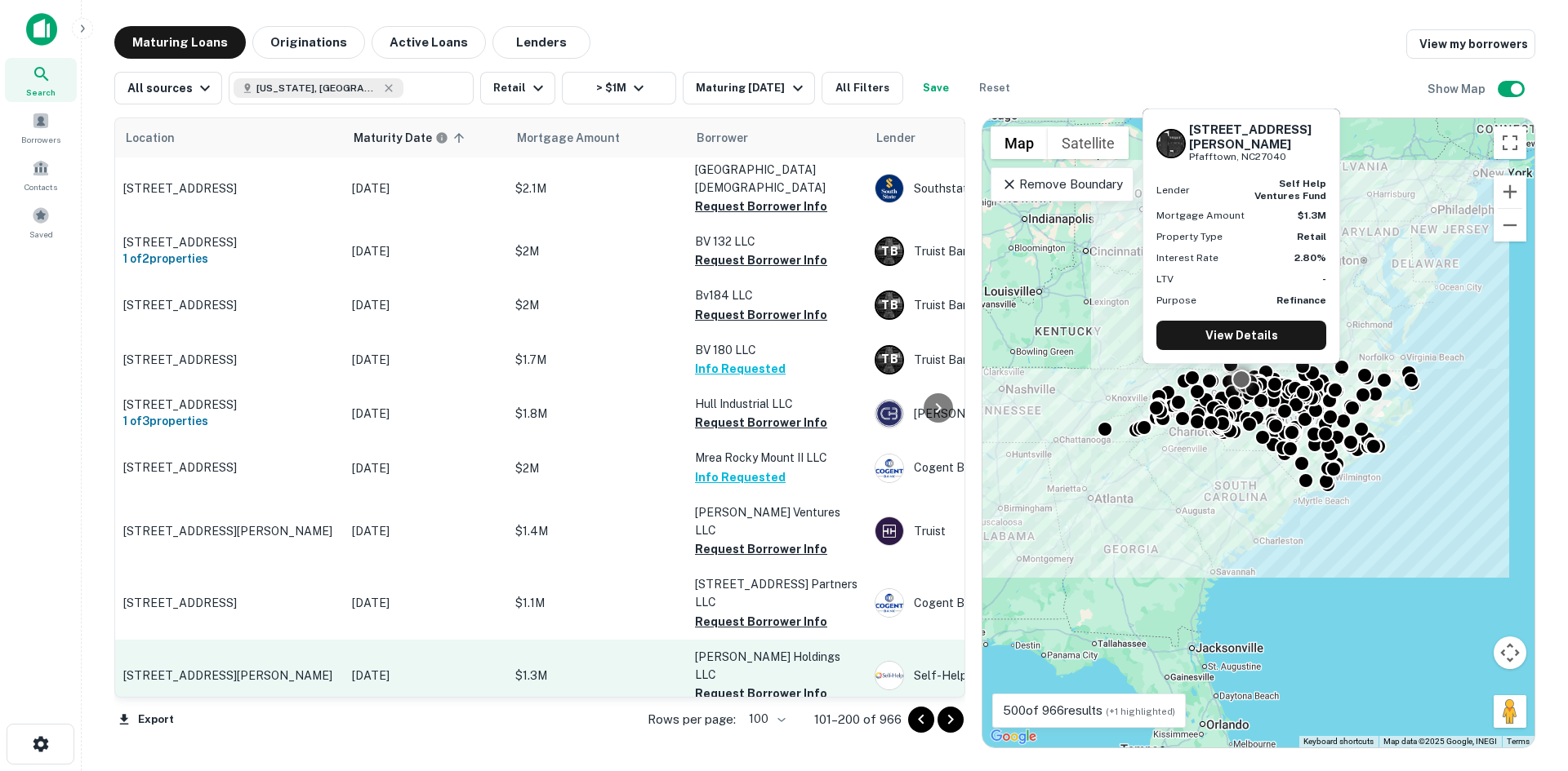
click at [236, 668] on p "[STREET_ADDRESS][PERSON_NAME]" at bounding box center [229, 675] width 212 height 15
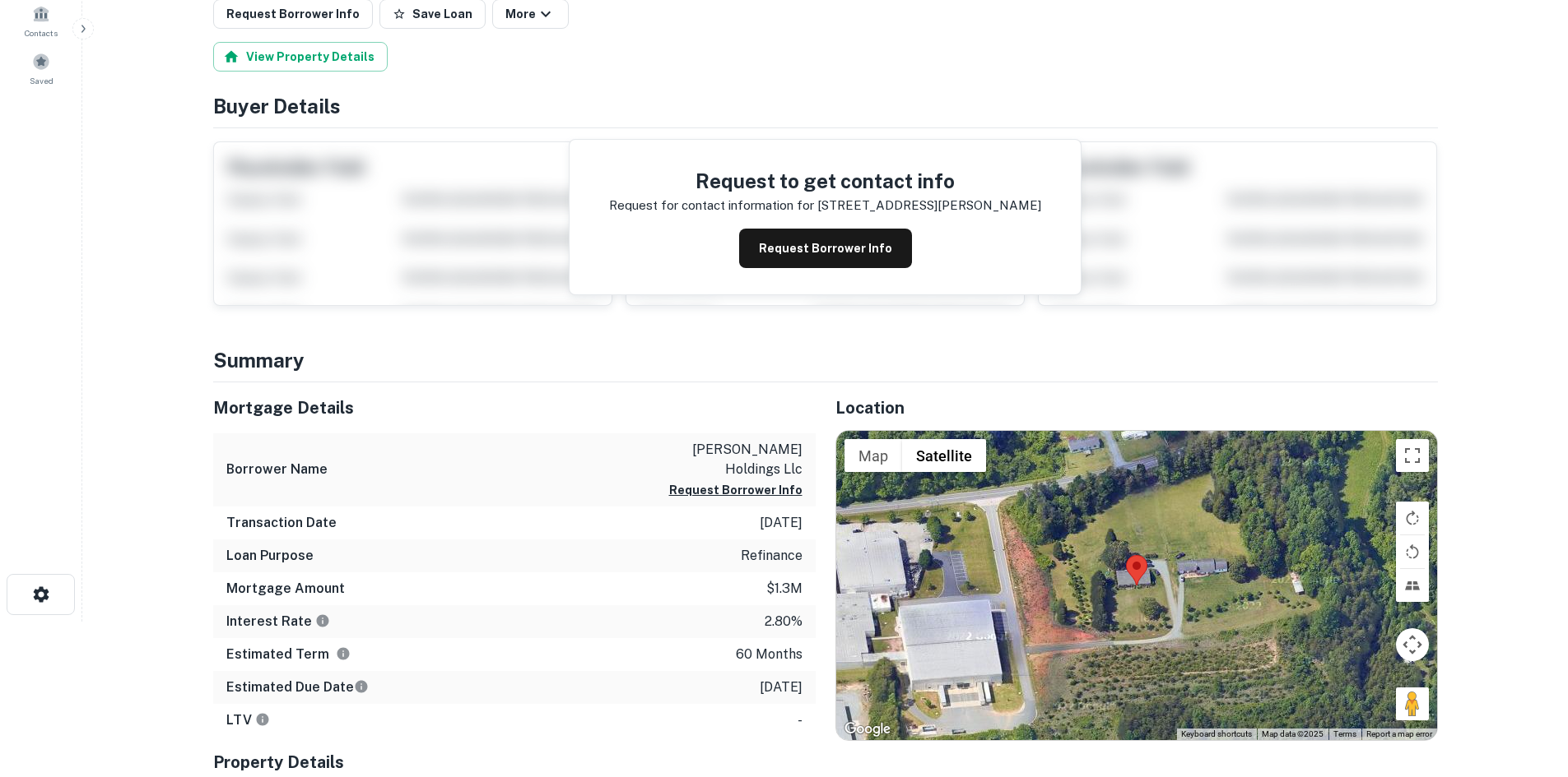
scroll to position [247, 0]
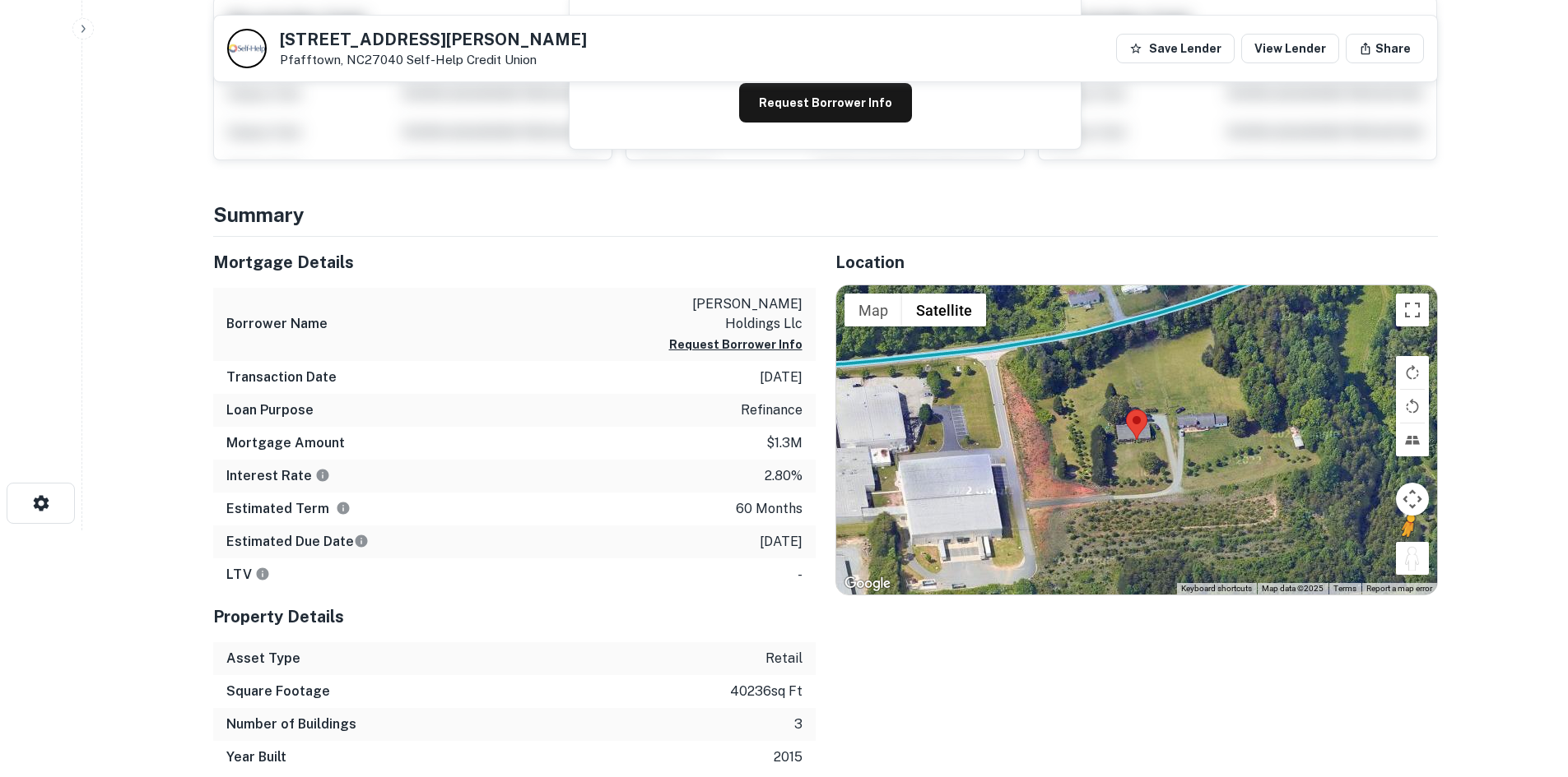
drag, startPoint x: 1406, startPoint y: 567, endPoint x: 1410, endPoint y: 555, distance: 12.6
click at [1410, 555] on button "Drag Pegman onto the map to open Street View" at bounding box center [1411, 558] width 33 height 33
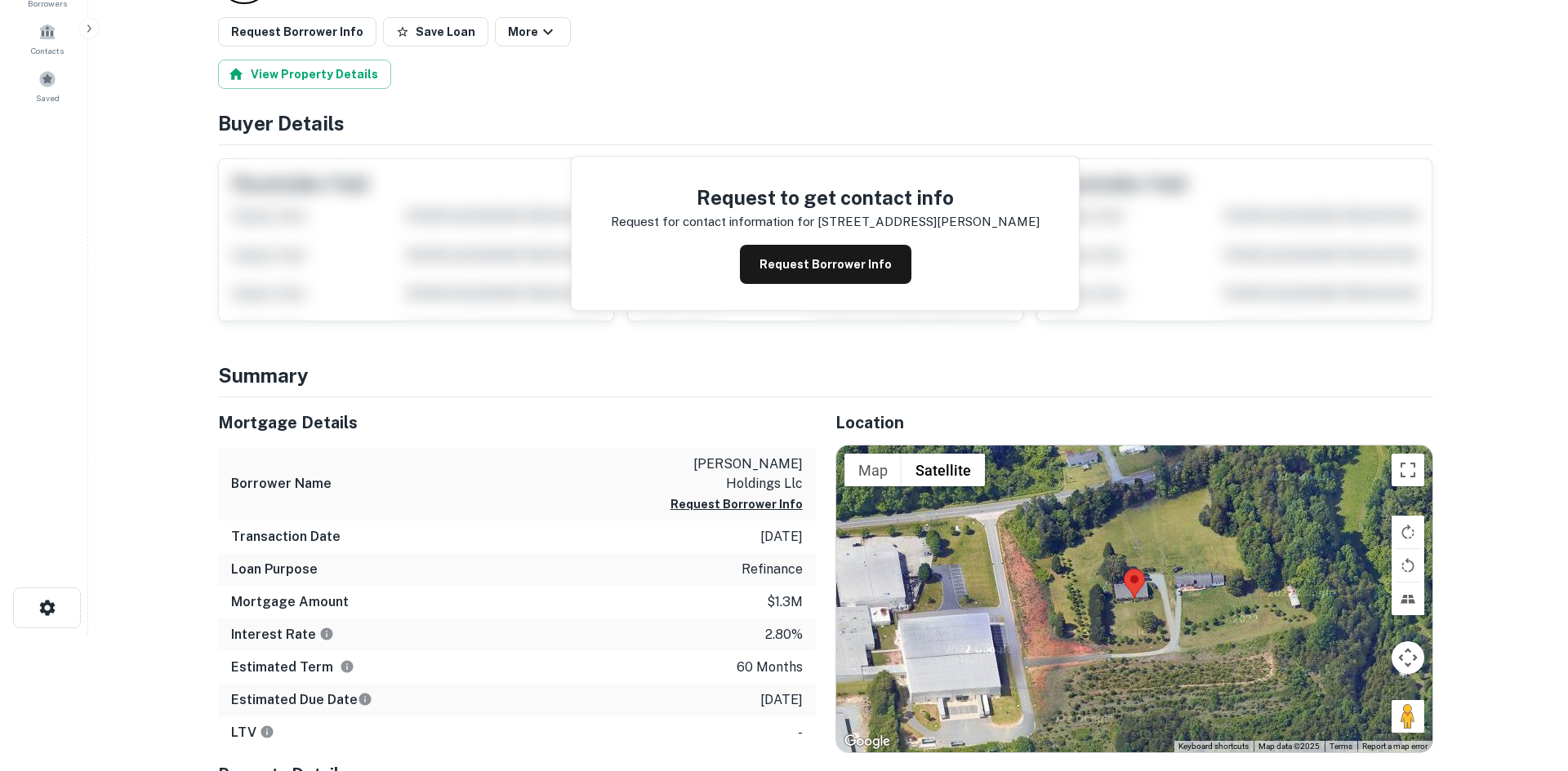
scroll to position [0, 0]
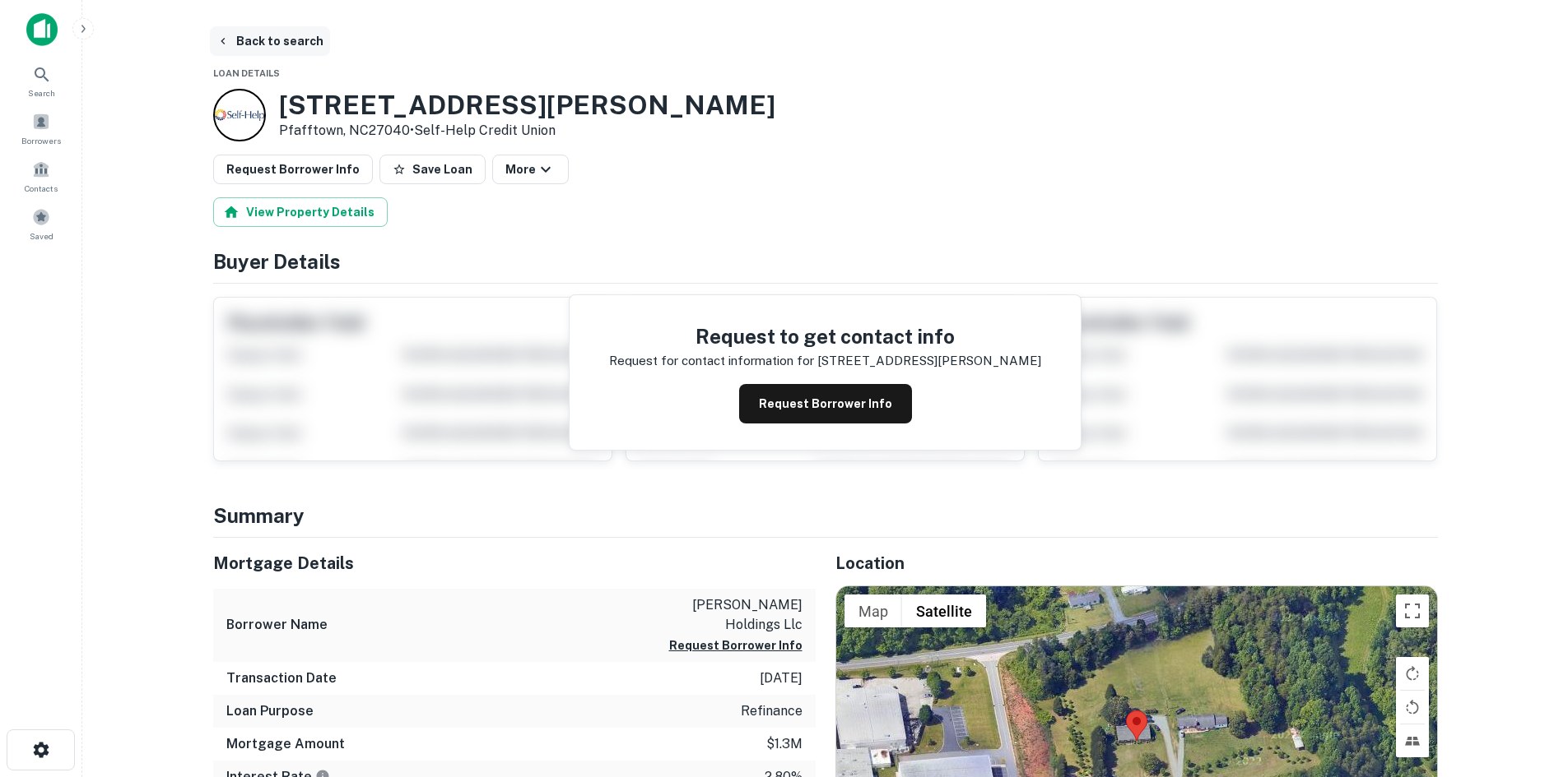
click at [266, 44] on button "Back to search" at bounding box center [270, 41] width 120 height 30
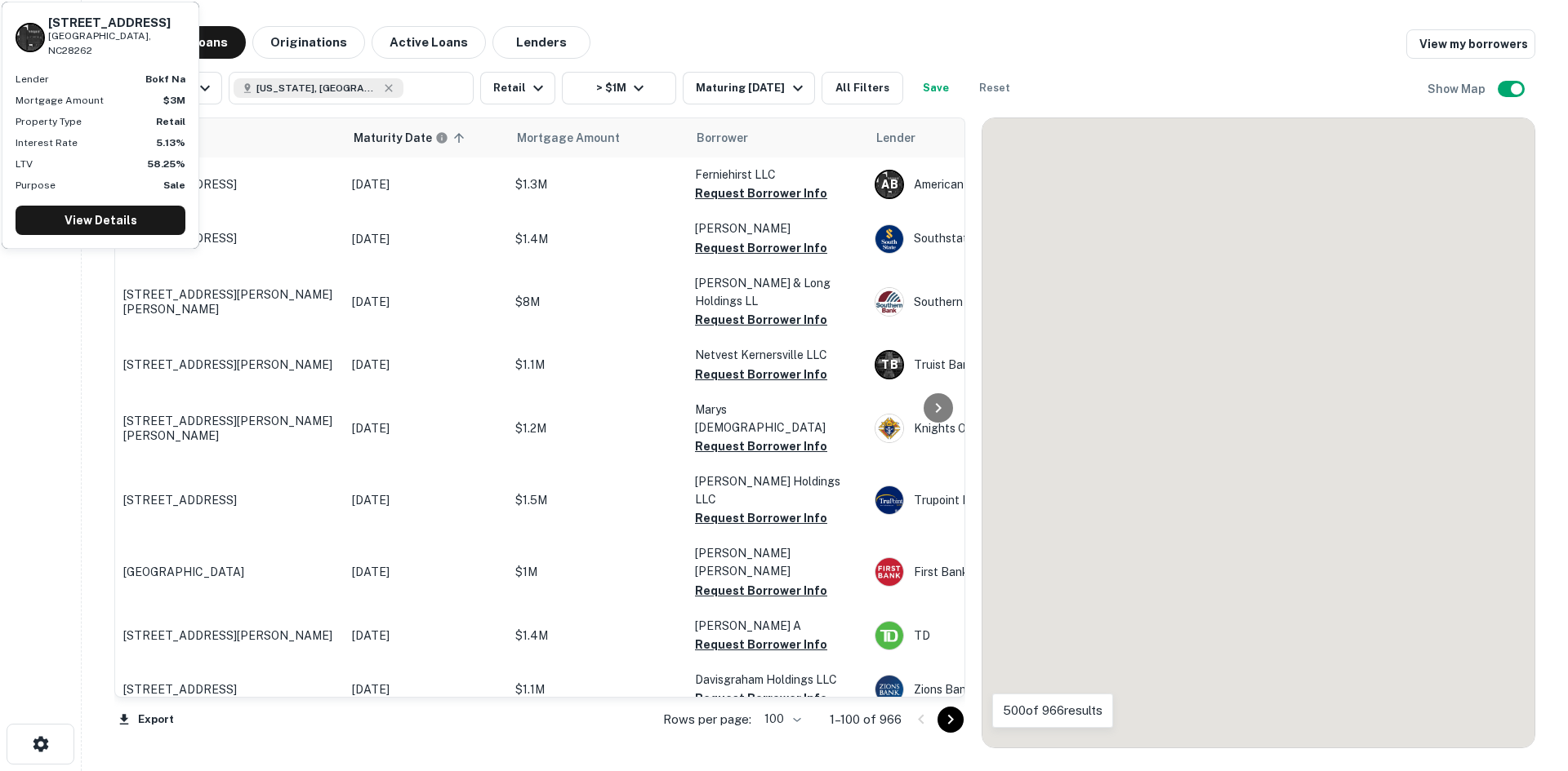
scroll to position [5239, 0]
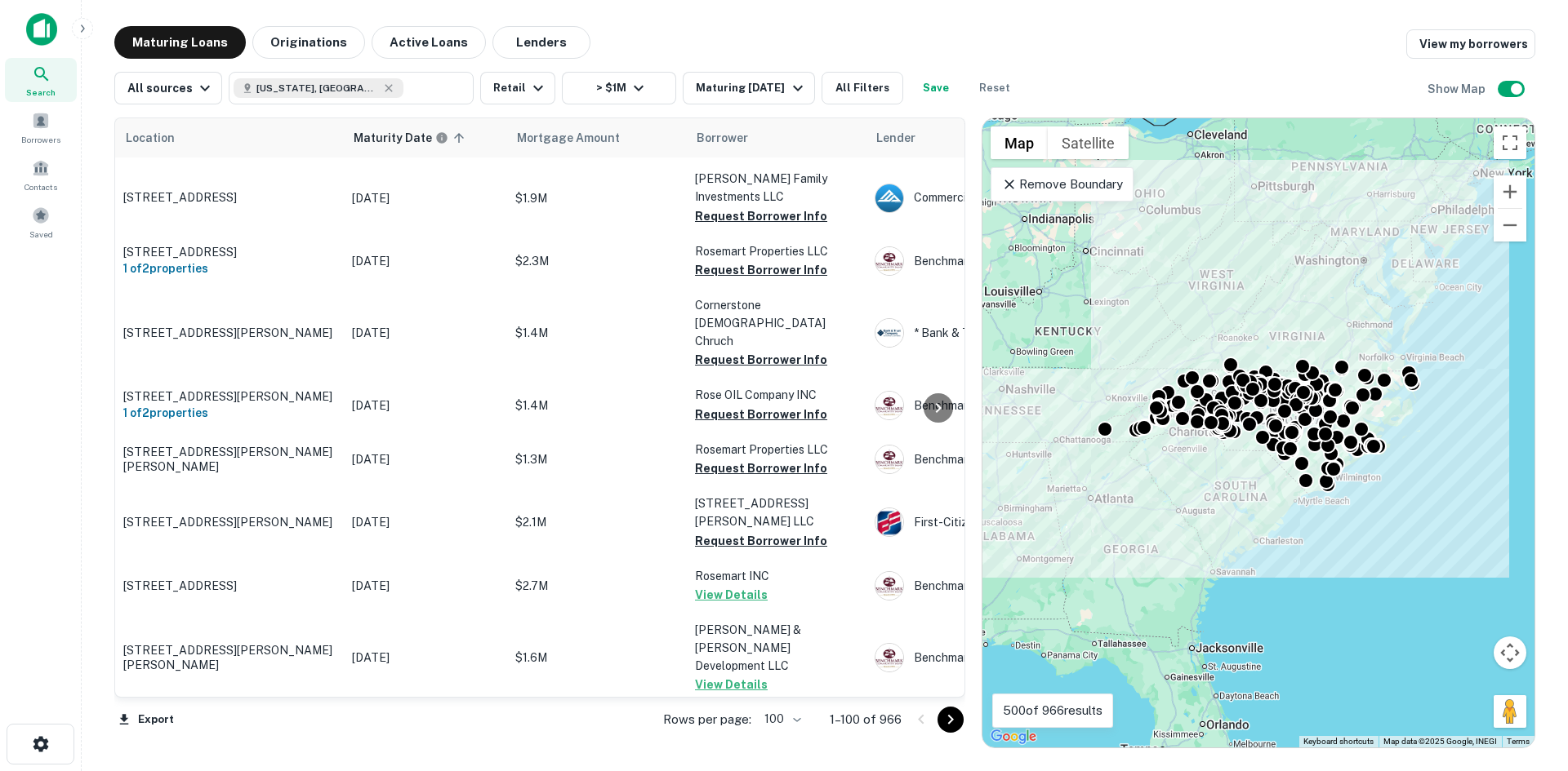
click at [953, 713] on icon "Go to next page" at bounding box center [950, 720] width 19 height 19
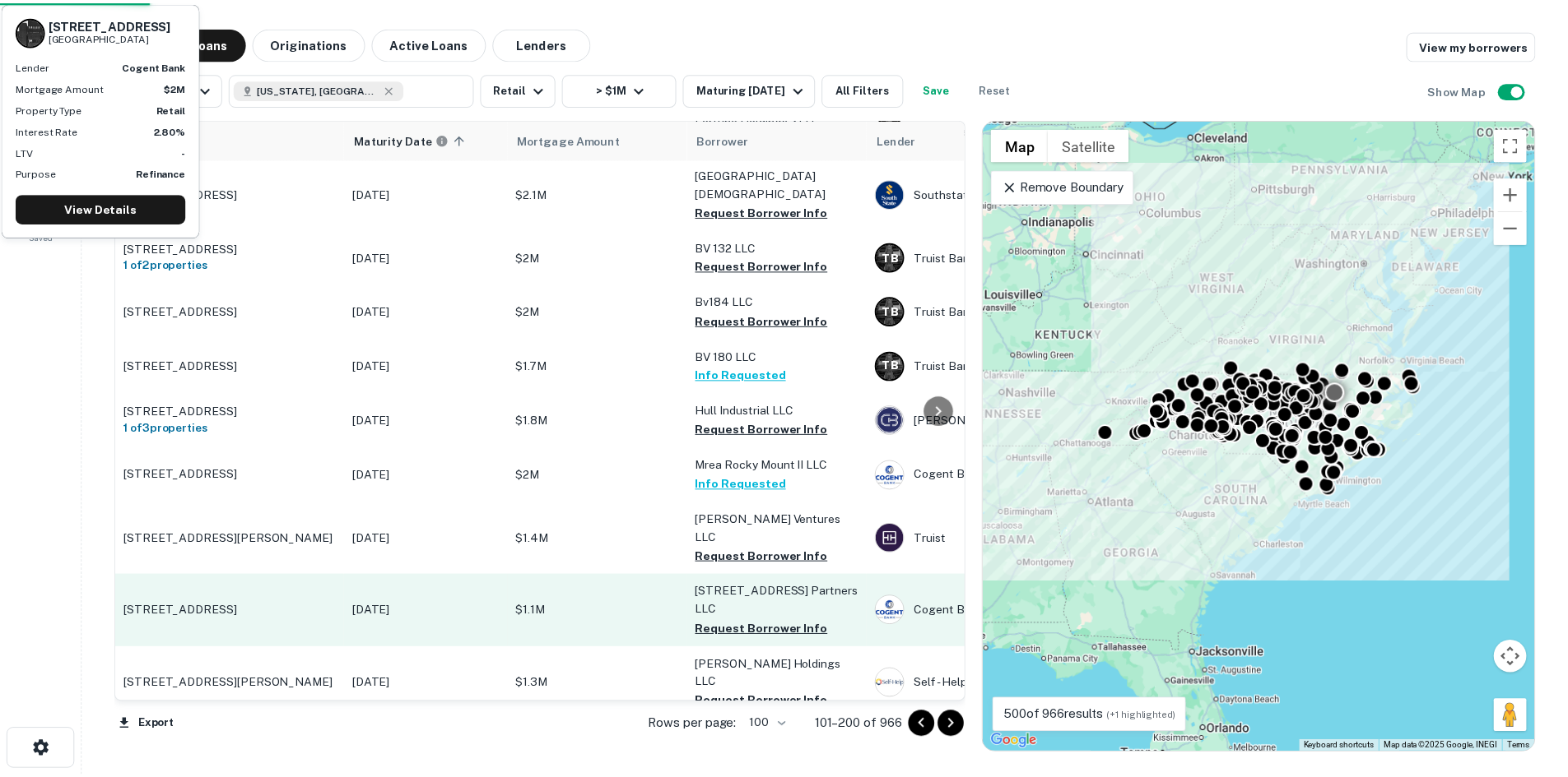
scroll to position [5283, 0]
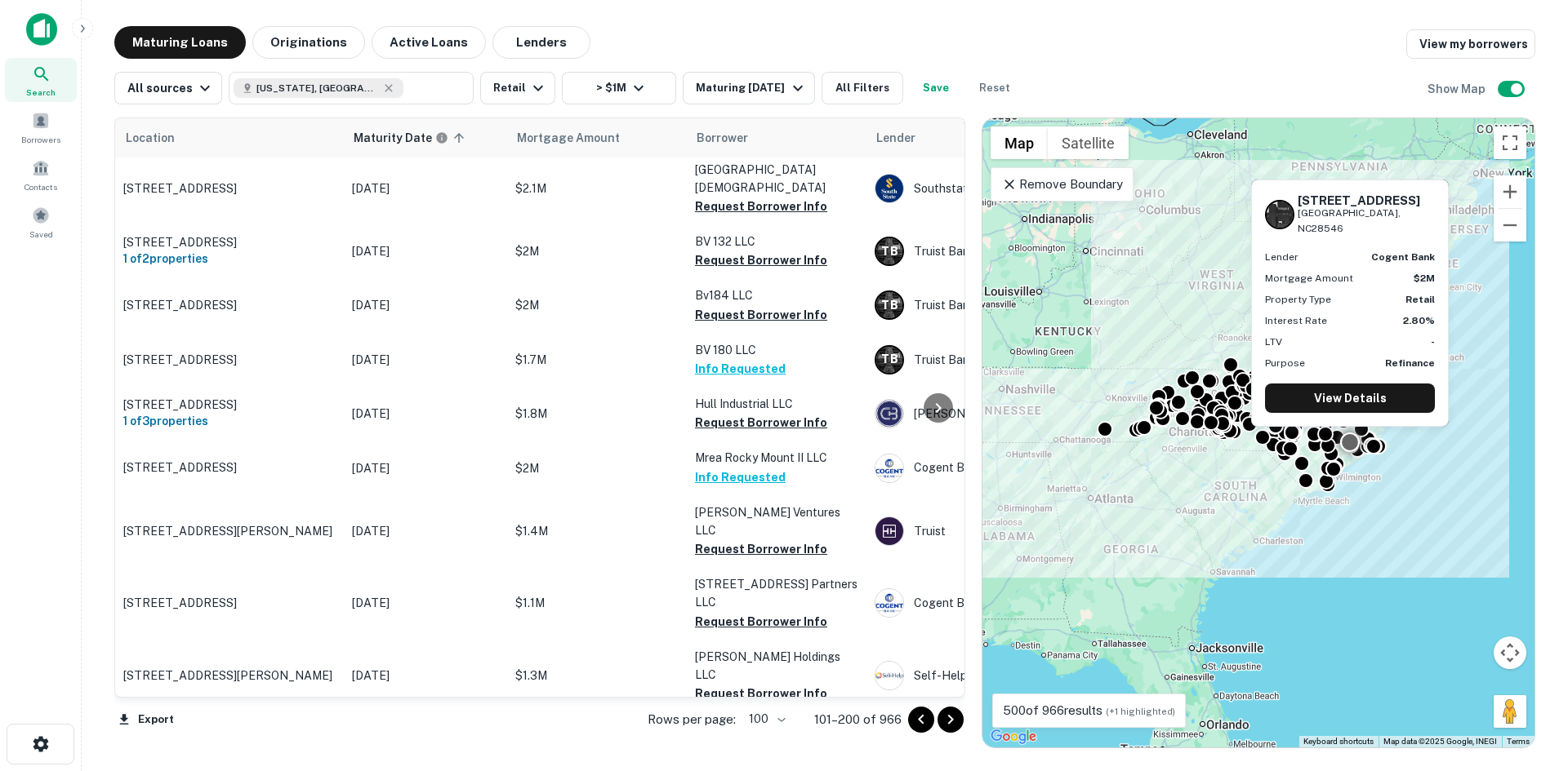
click at [207, 731] on p "[STREET_ADDRESS]" at bounding box center [229, 738] width 212 height 15
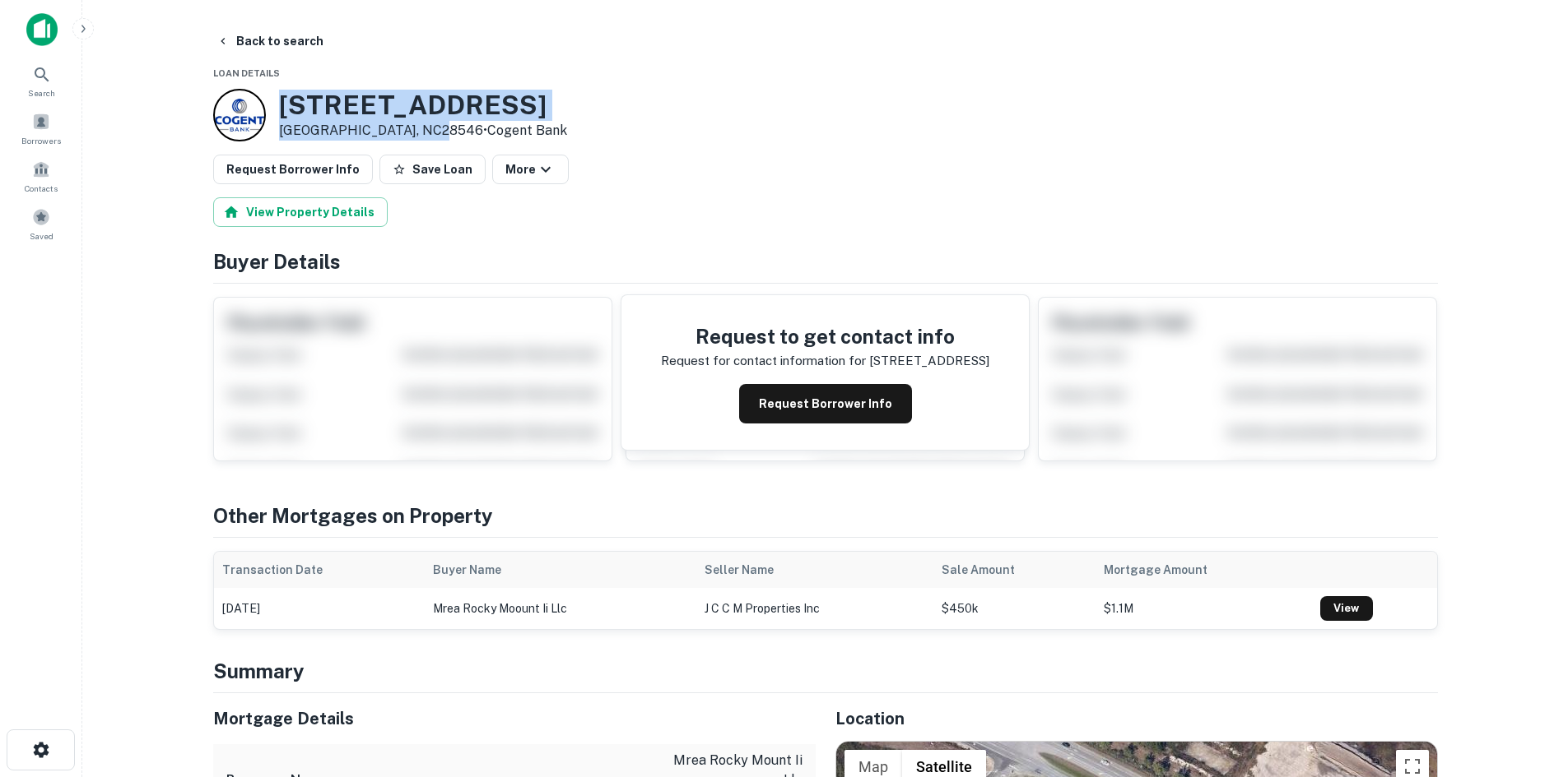
drag, startPoint x: 276, startPoint y: 101, endPoint x: 420, endPoint y: 133, distance: 147.5
click at [420, 133] on div "4127 Western Blvd Jacksonville, NC28546 • Cogent Bank" at bounding box center [390, 115] width 354 height 53
copy div "[STREET_ADDRESS]"
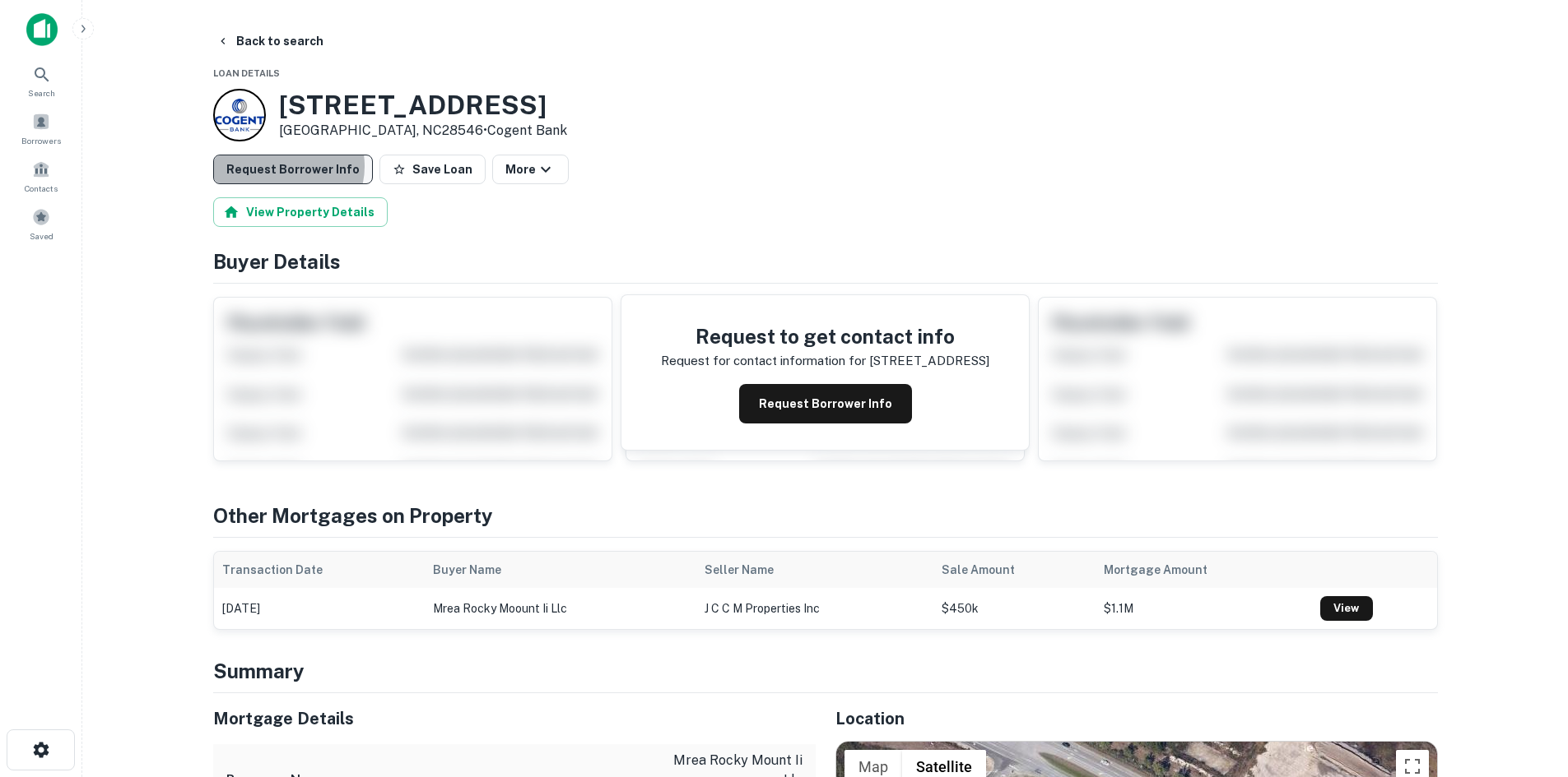
click at [288, 166] on button "Request Borrower Info" at bounding box center [293, 170] width 160 height 30
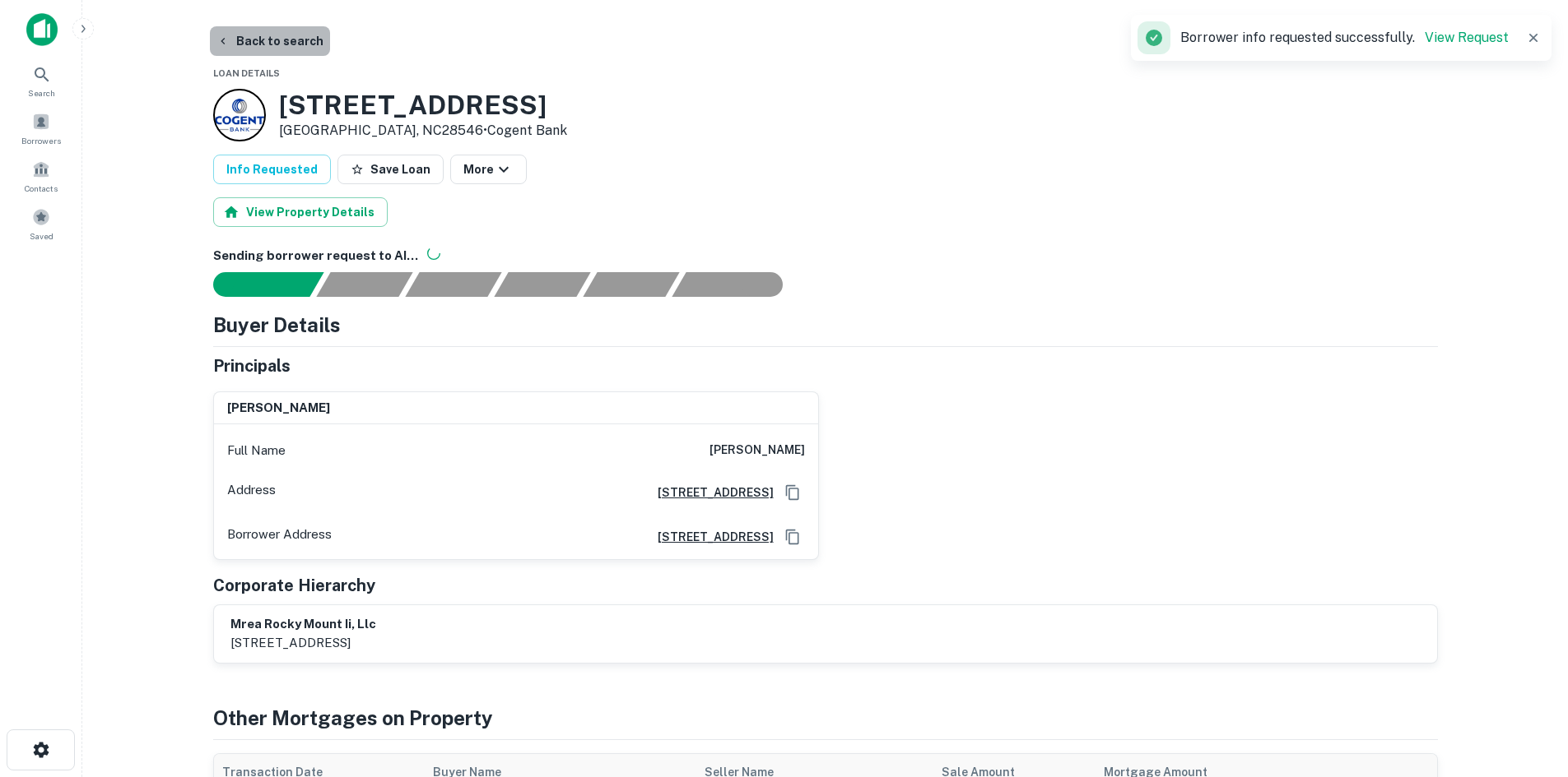
click at [272, 32] on button "Back to search" at bounding box center [270, 41] width 120 height 30
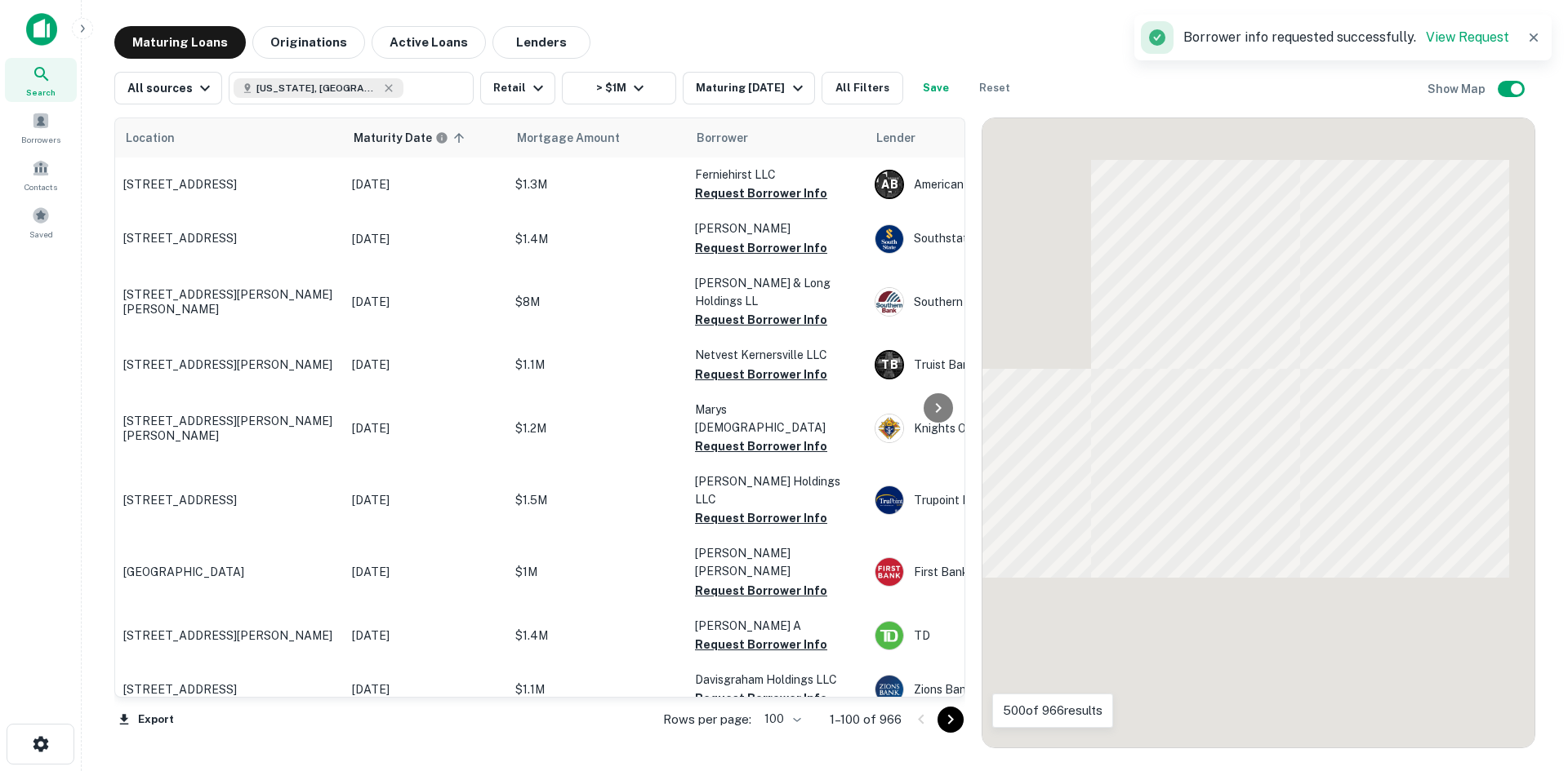
scroll to position [5239, 0]
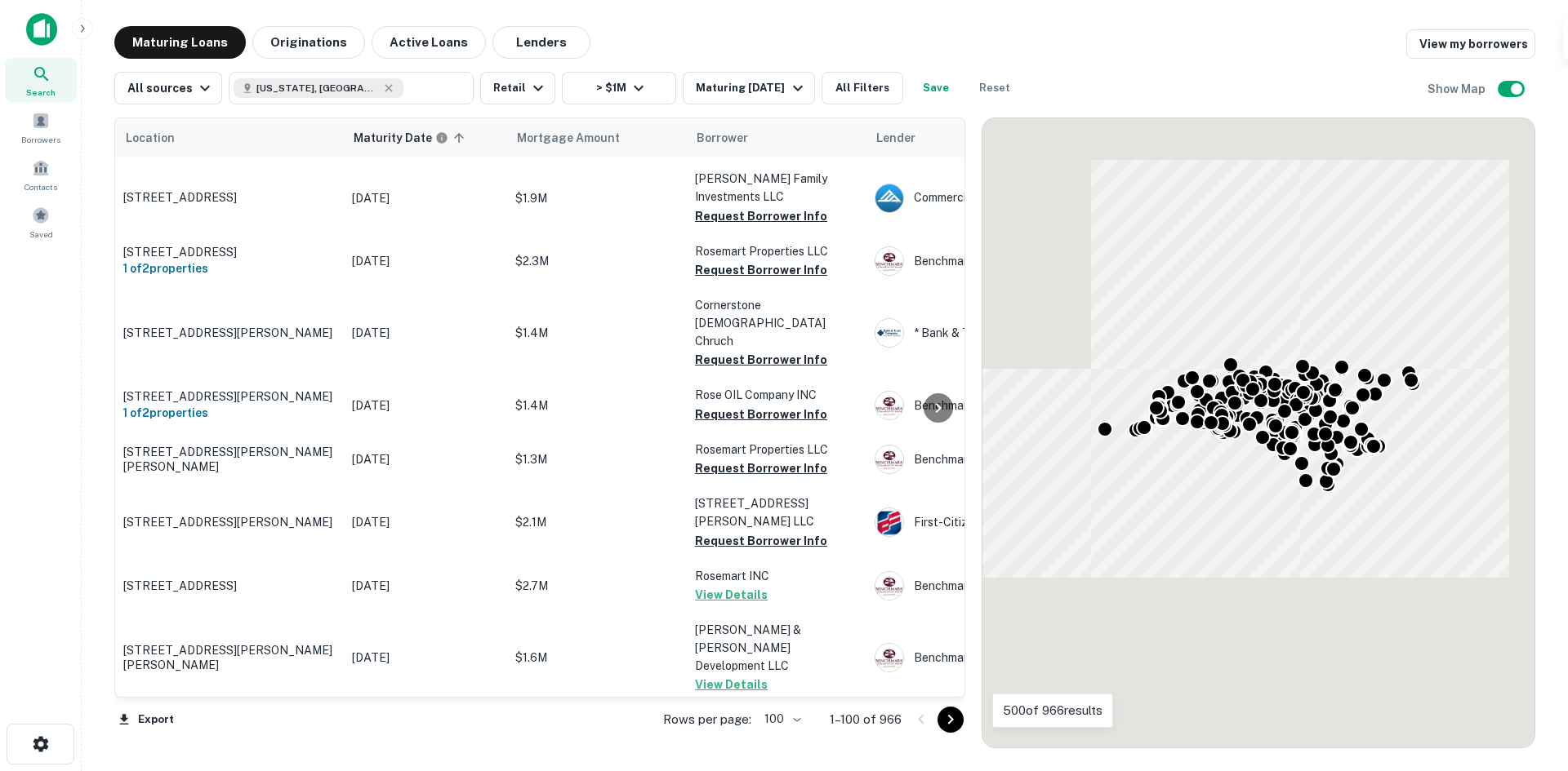
click at [939, 721] on button "Go to next page" at bounding box center [950, 720] width 26 height 26
click at [942, 720] on icon "Go to next page" at bounding box center [950, 720] width 19 height 19
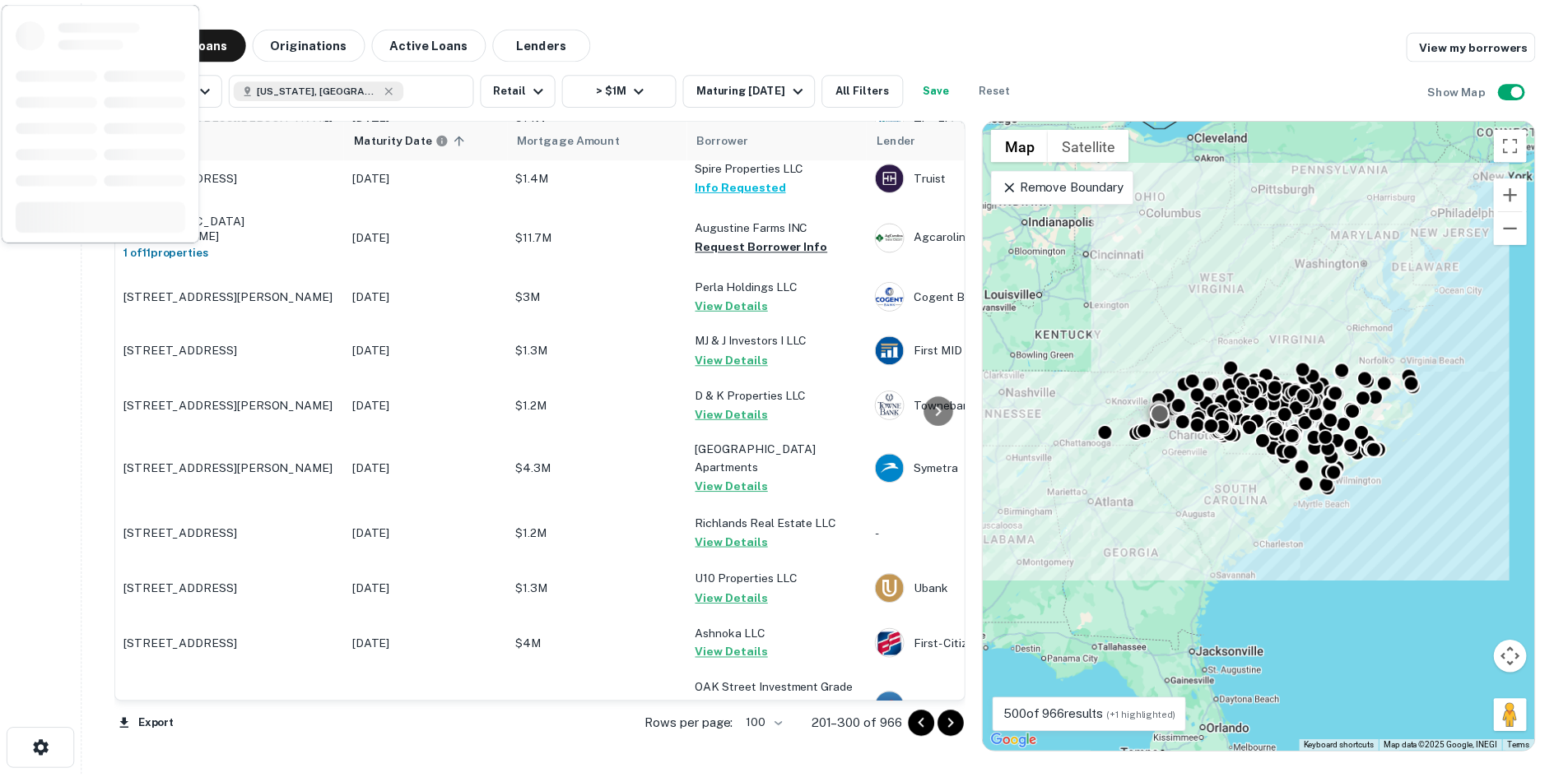
scroll to position [1580, 0]
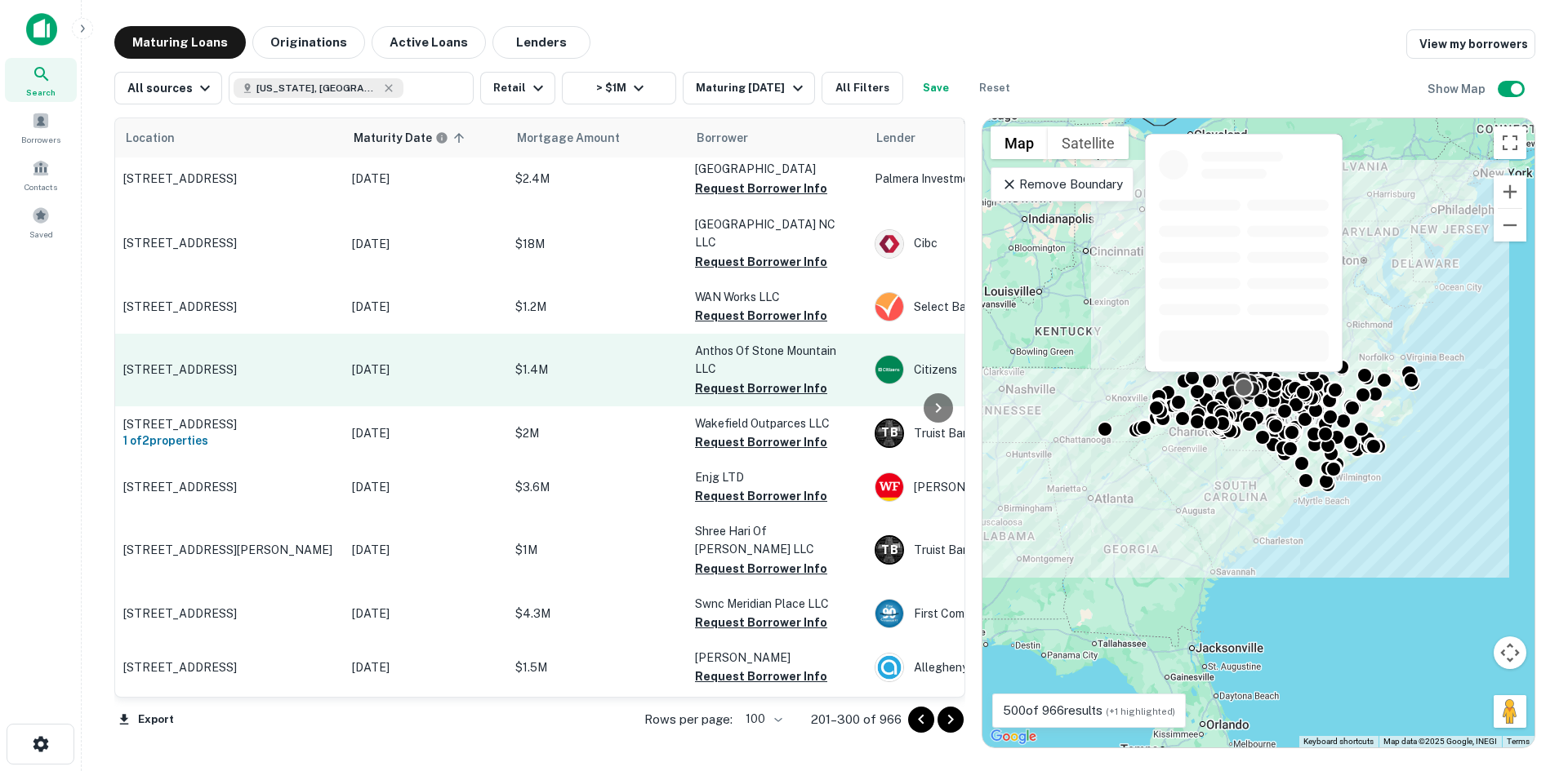
click at [251, 362] on p "[STREET_ADDRESS]" at bounding box center [229, 369] width 212 height 15
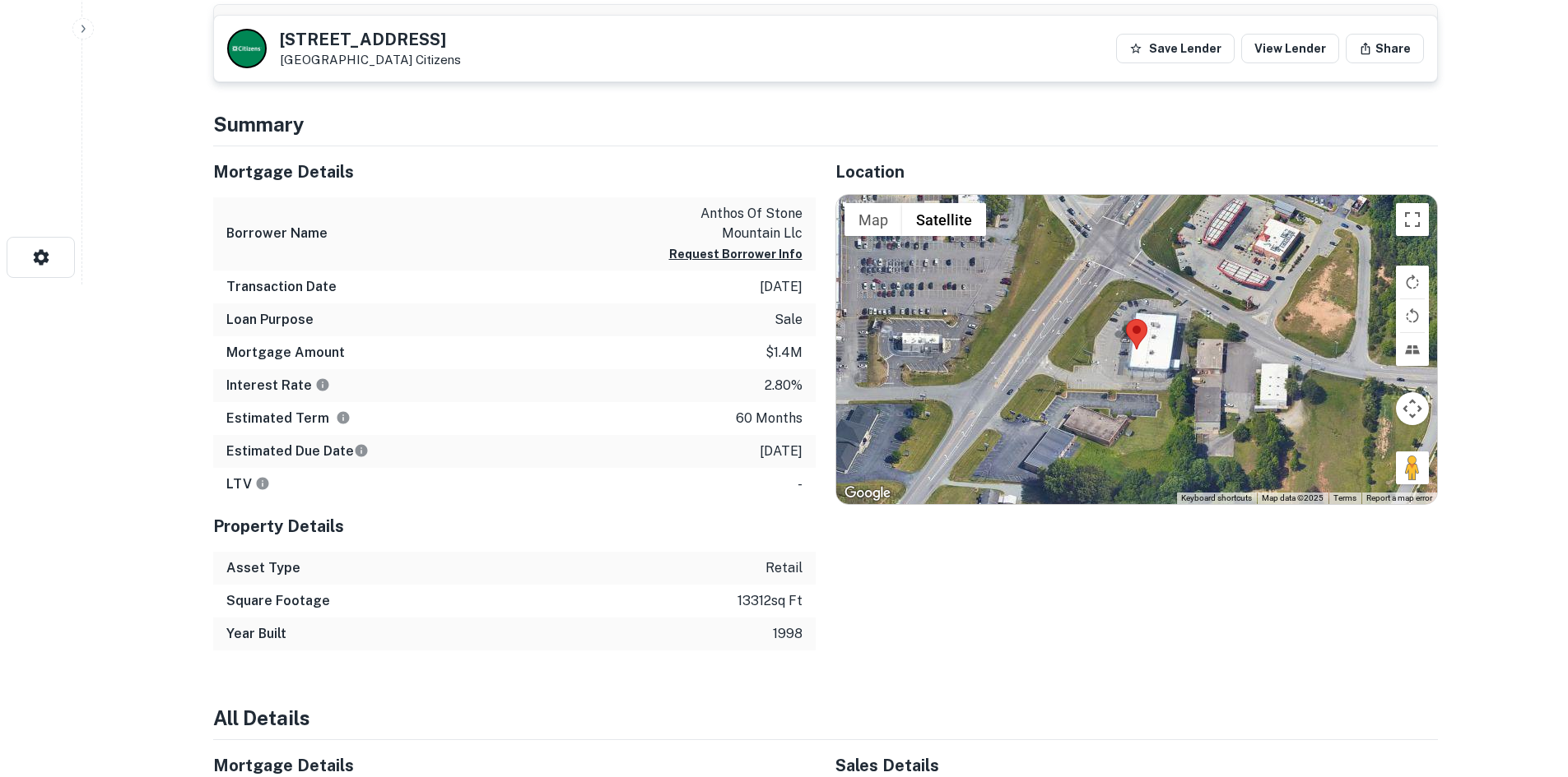
scroll to position [493, 0]
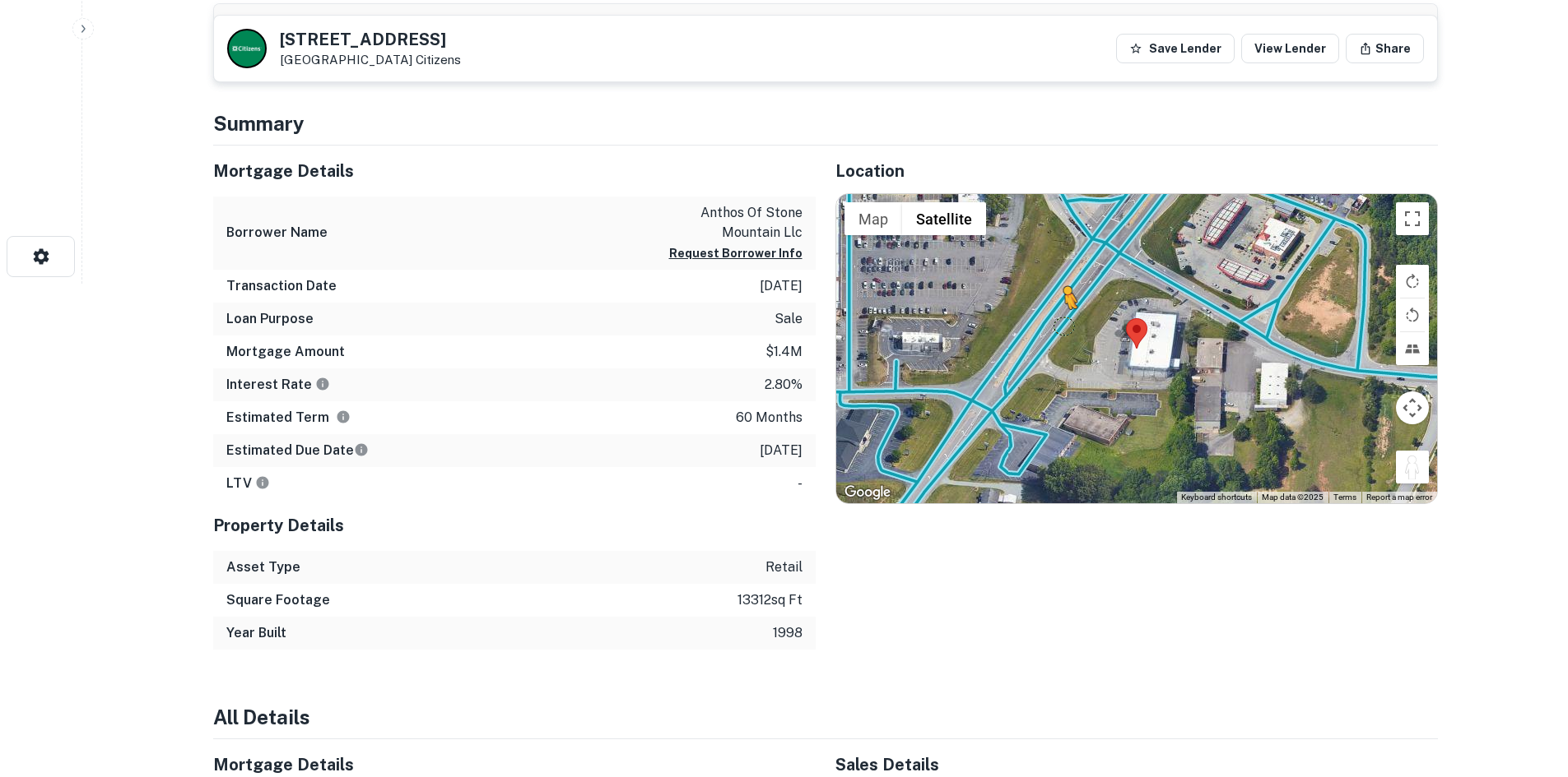
drag, startPoint x: 1416, startPoint y: 458, endPoint x: 1059, endPoint y: 325, distance: 381.0
click at [1059, 325] on div "To activate drag with keyboard, press Alt + Enter. Once in keyboard drag state,…" at bounding box center [1136, 349] width 601 height 309
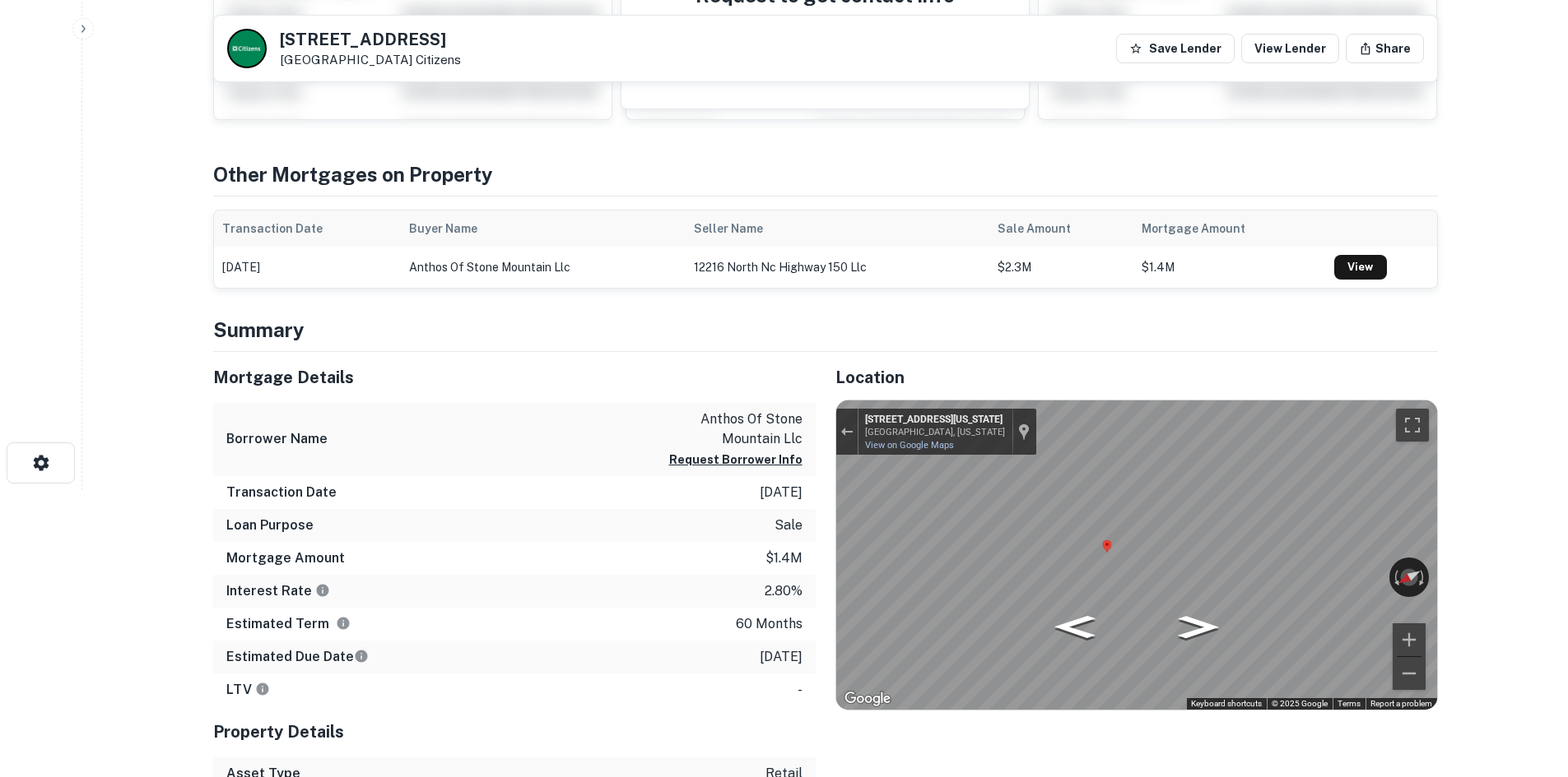
scroll to position [83, 0]
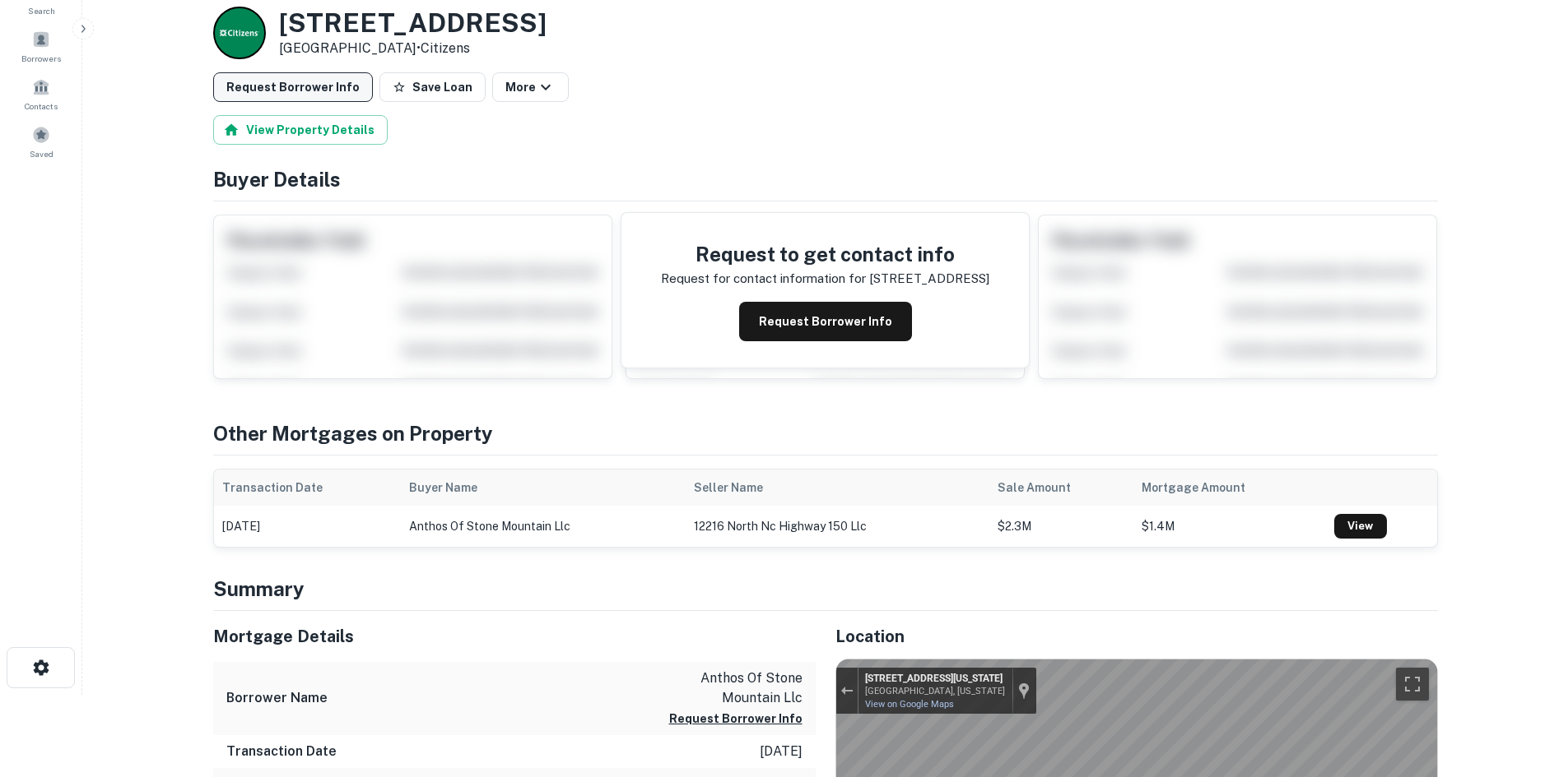
click at [344, 78] on button "Request Borrower Info" at bounding box center [293, 87] width 160 height 30
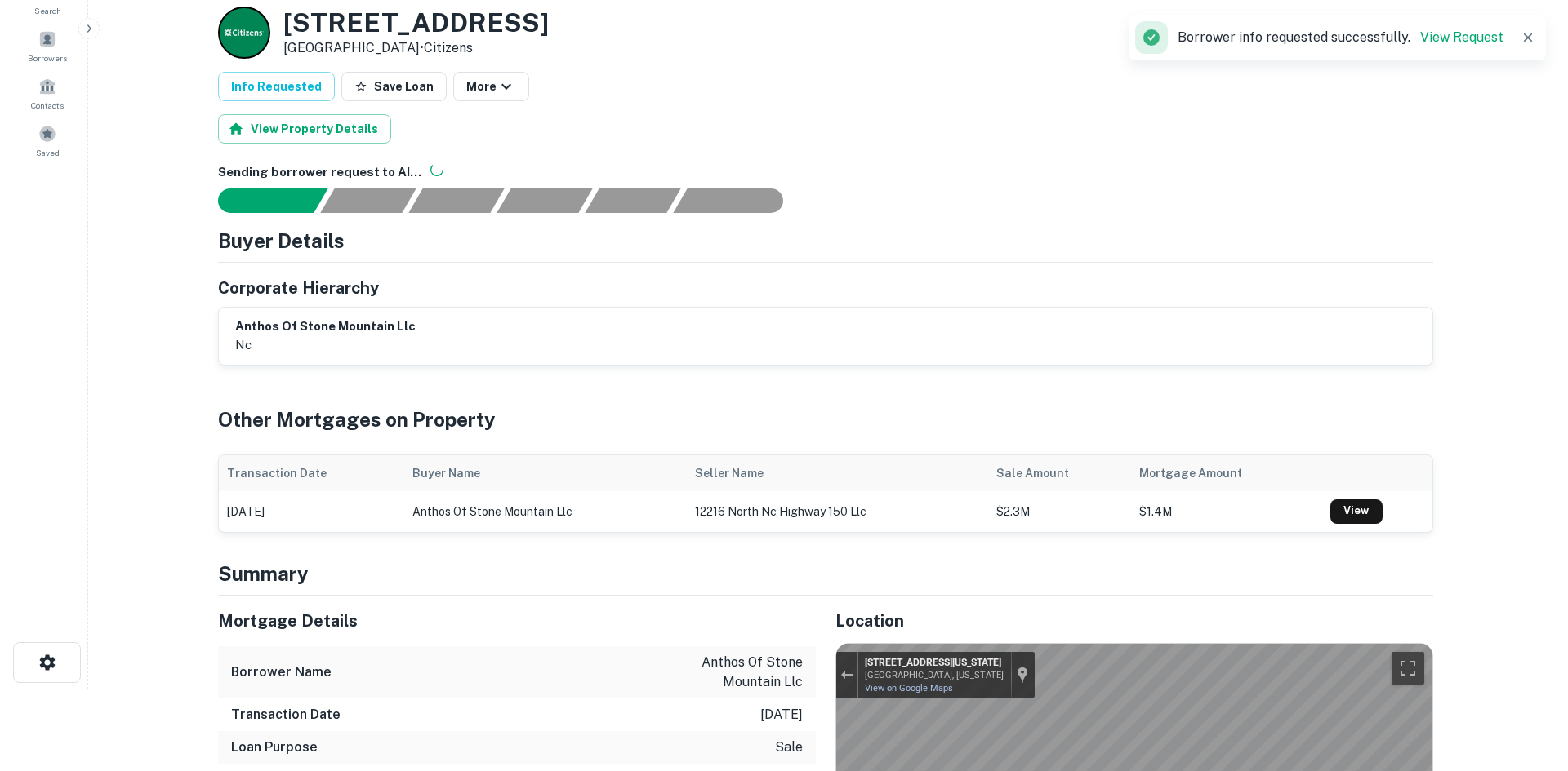
scroll to position [0, 0]
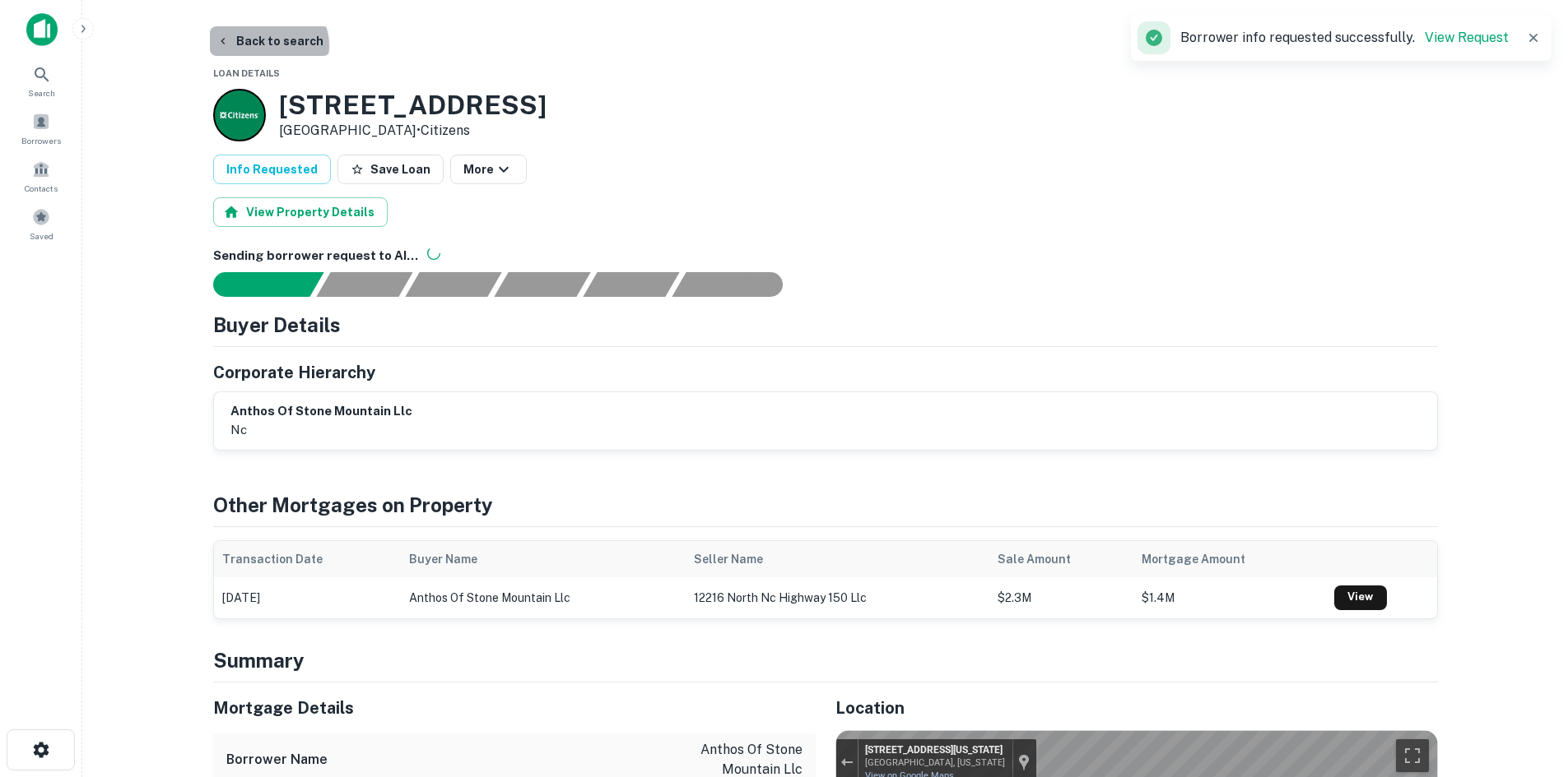
click at [266, 46] on button "Back to search" at bounding box center [270, 41] width 120 height 30
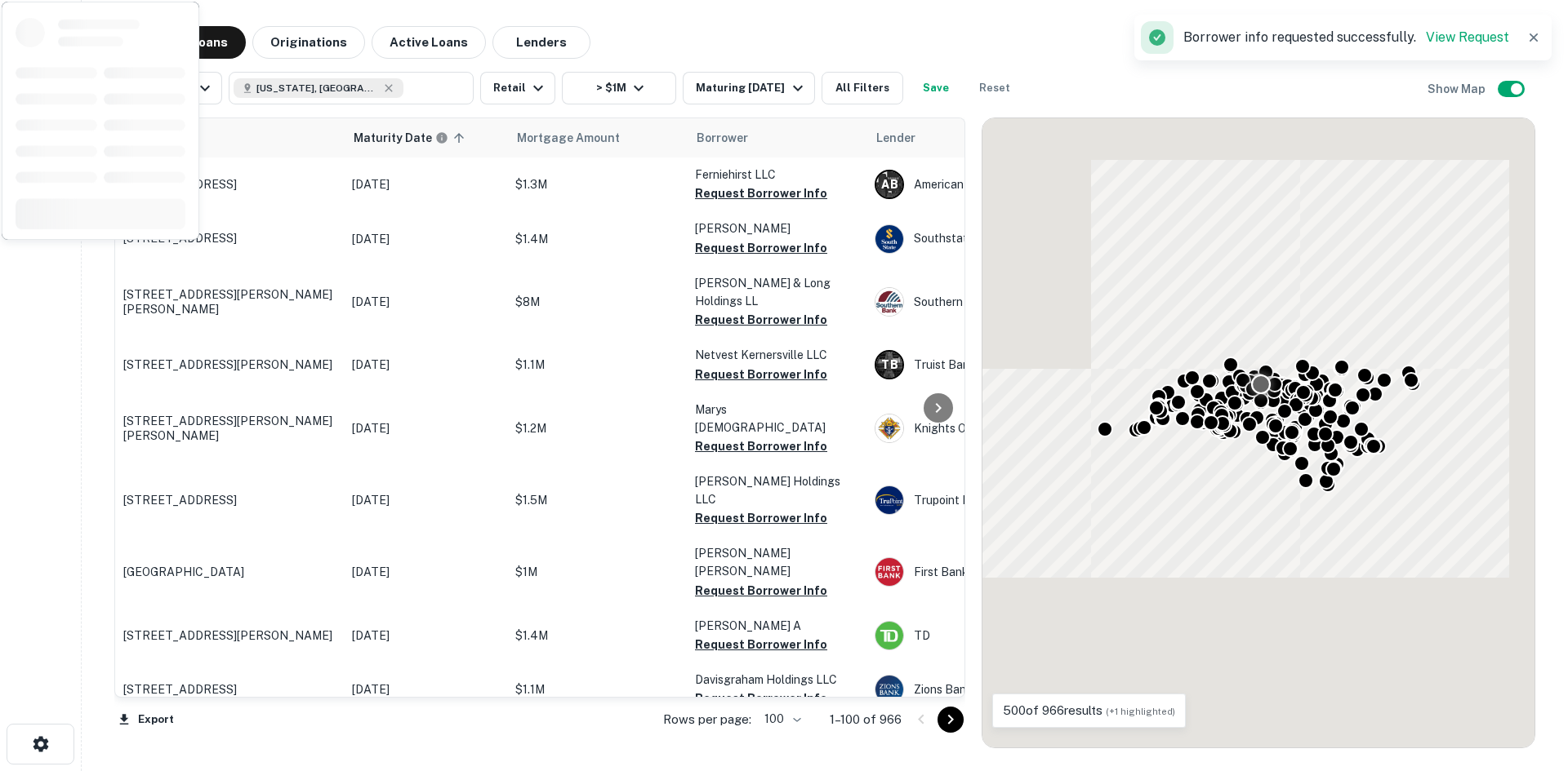
scroll to position [1568, 0]
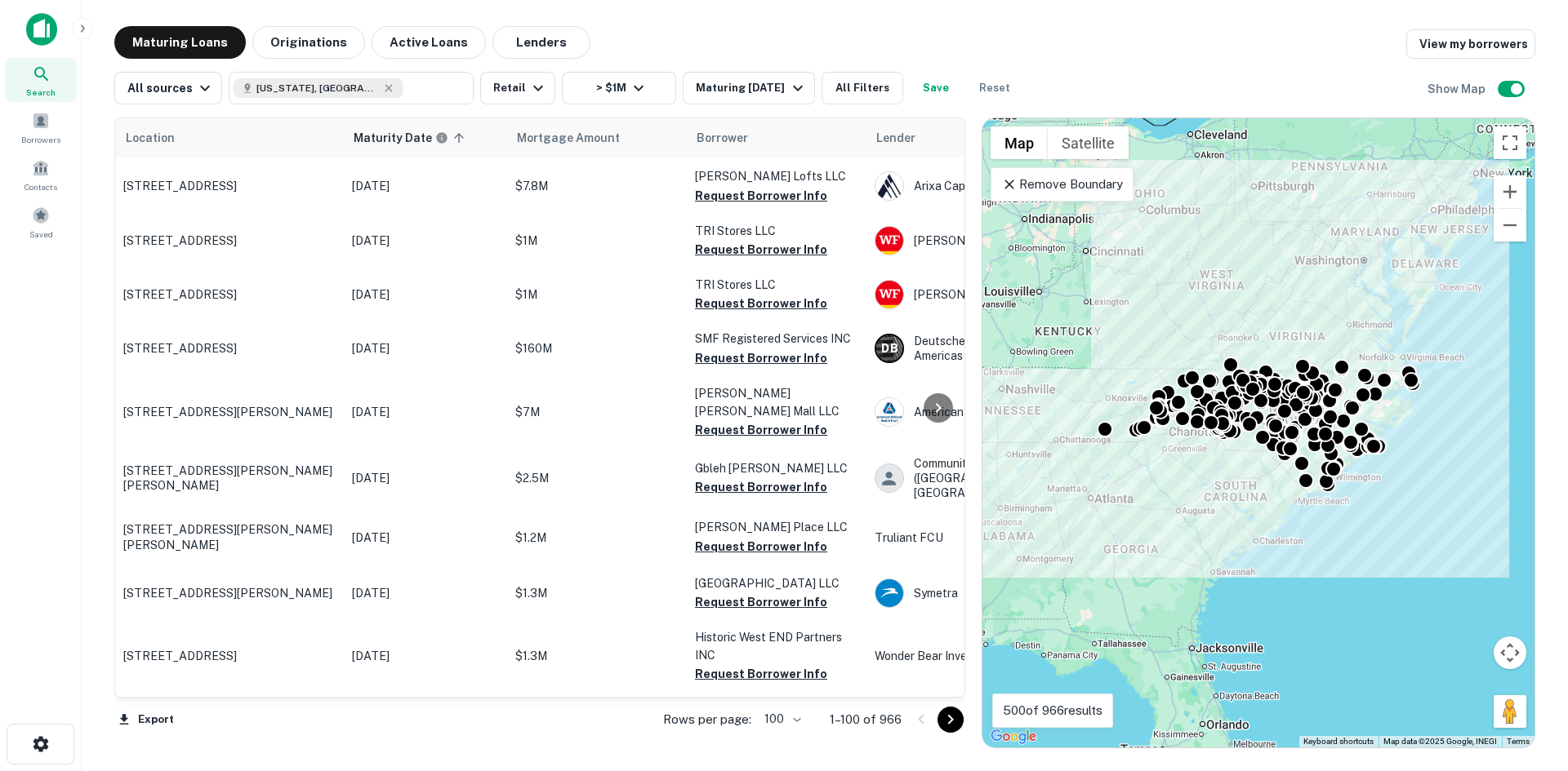
click at [958, 717] on icon "Go to next page" at bounding box center [950, 720] width 19 height 19
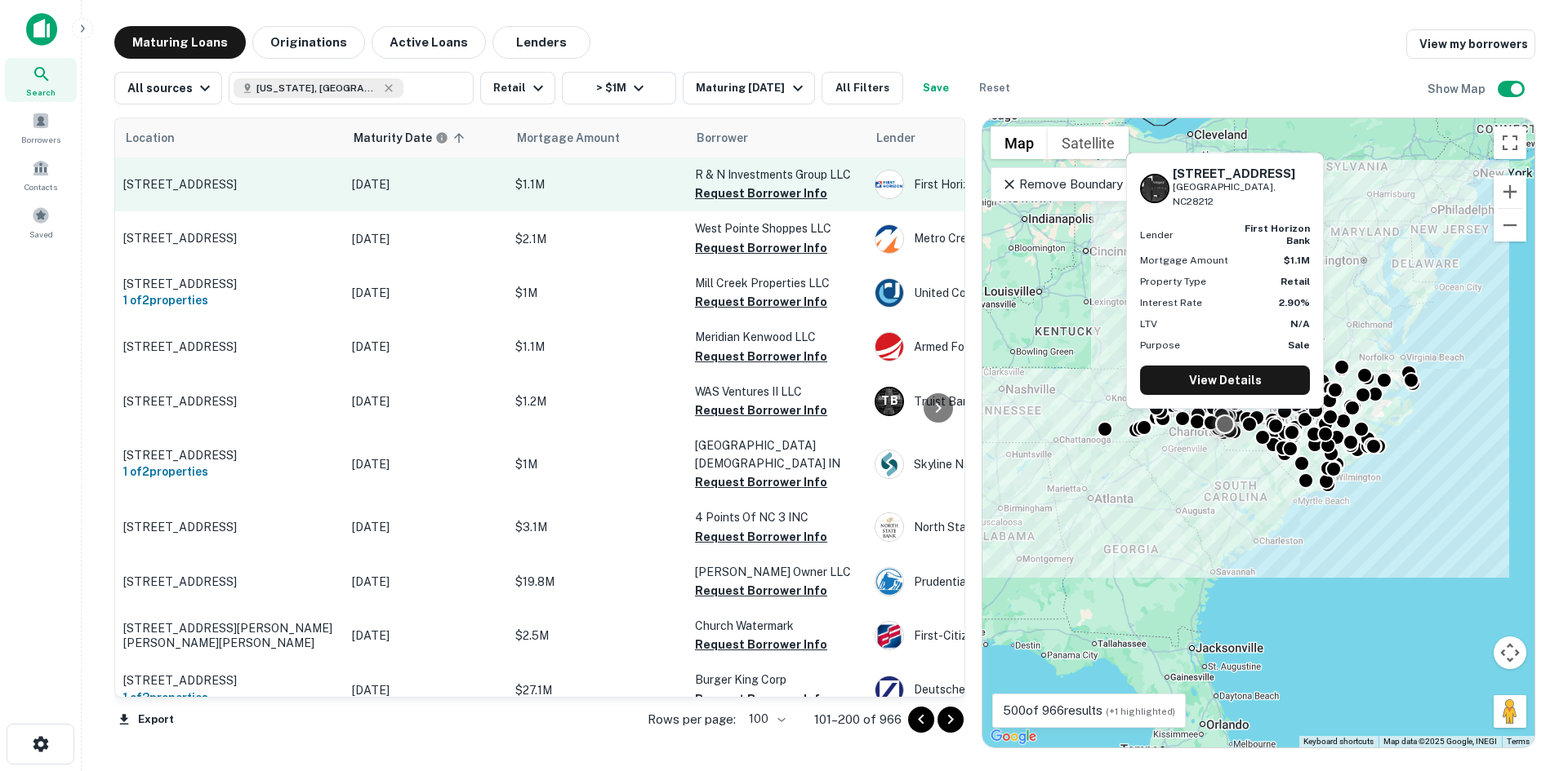
click at [259, 182] on p "[STREET_ADDRESS]" at bounding box center [229, 184] width 212 height 15
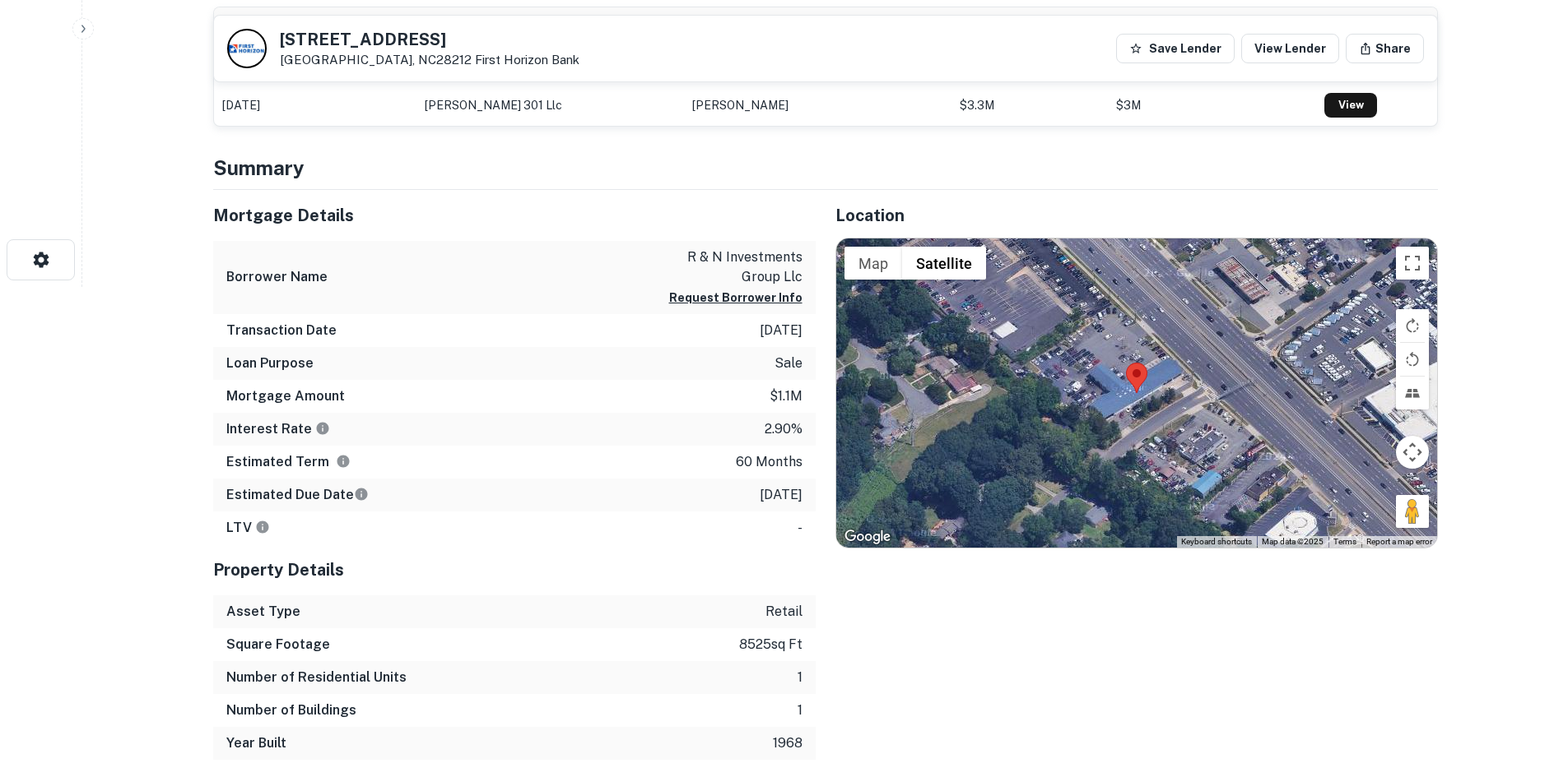
scroll to position [493, 0]
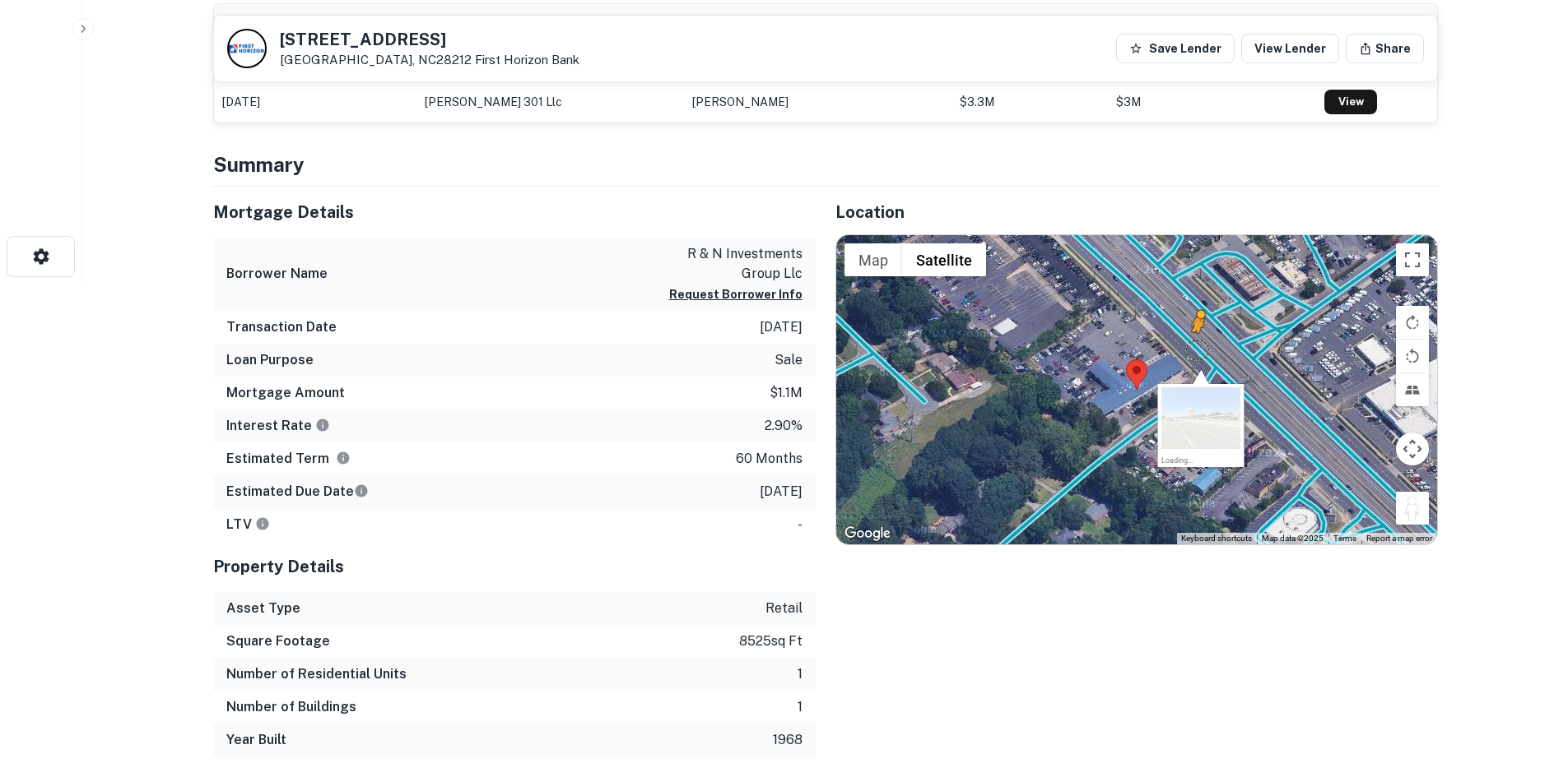
drag, startPoint x: 1407, startPoint y: 501, endPoint x: 1189, endPoint y: 342, distance: 269.8
click at [1189, 342] on div "To activate drag with keyboard, press Alt + Enter. Once in keyboard drag state,…" at bounding box center [1136, 390] width 601 height 309
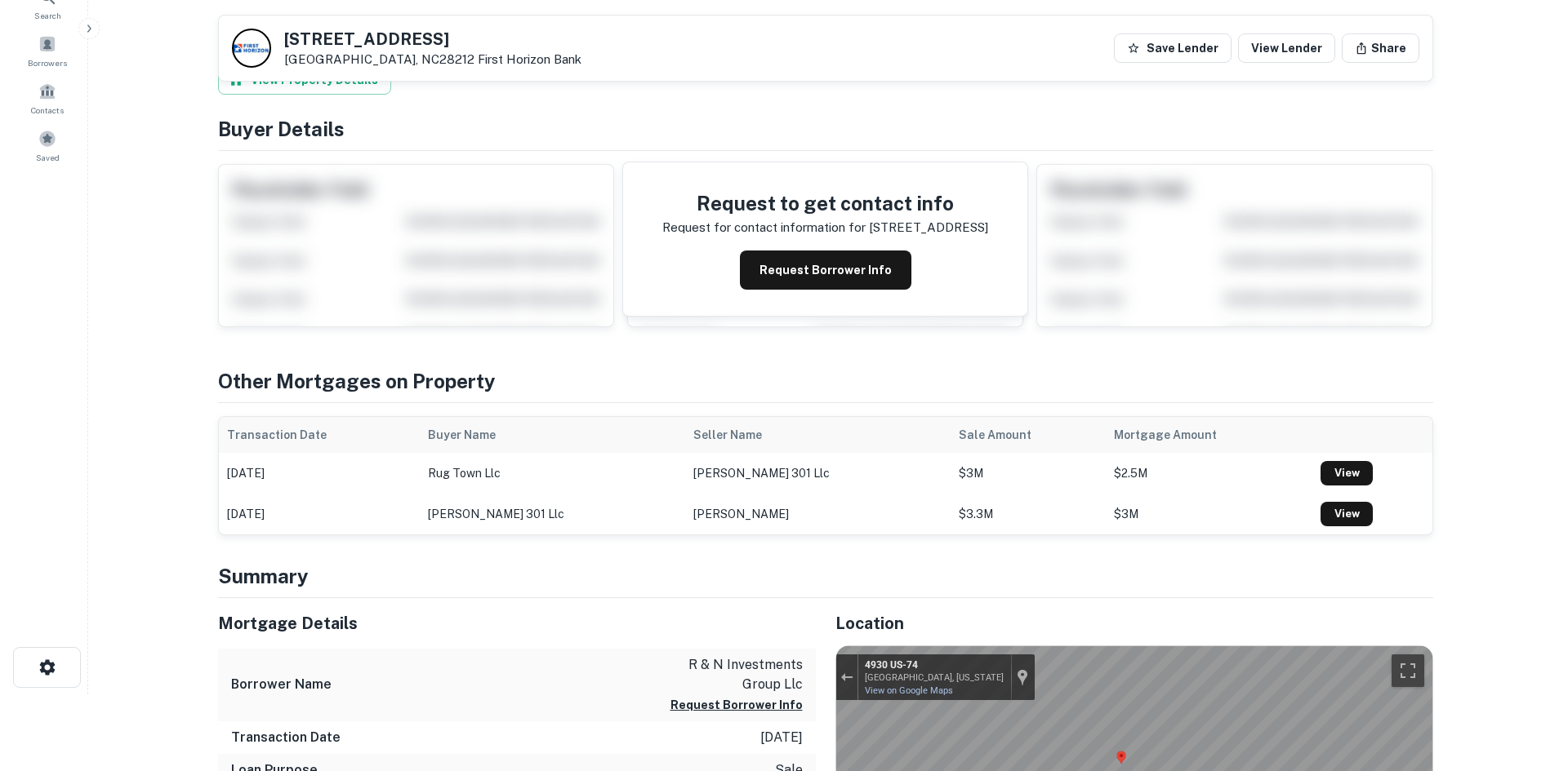
scroll to position [0, 0]
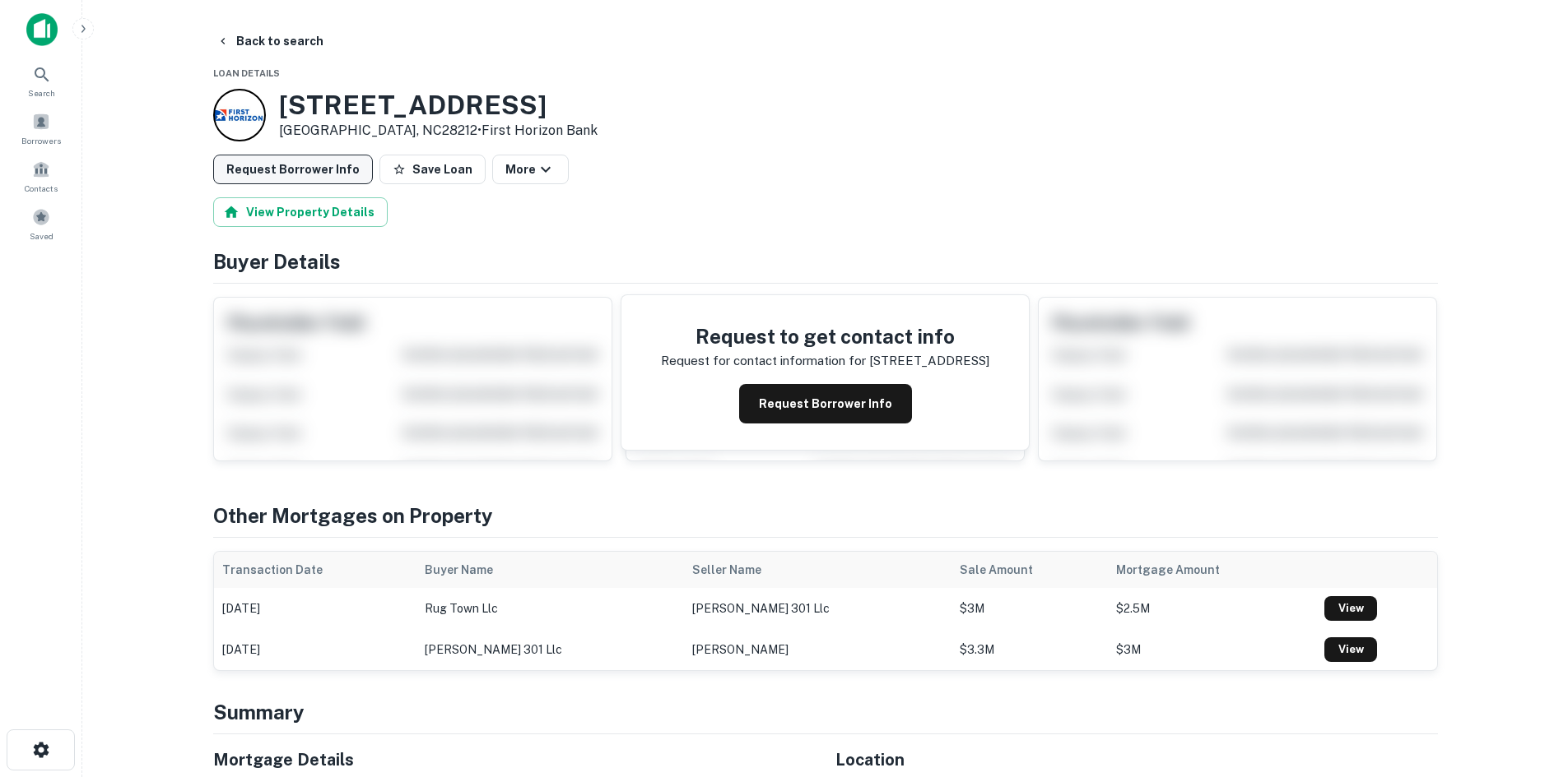
click at [340, 168] on button "Request Borrower Info" at bounding box center [293, 170] width 160 height 30
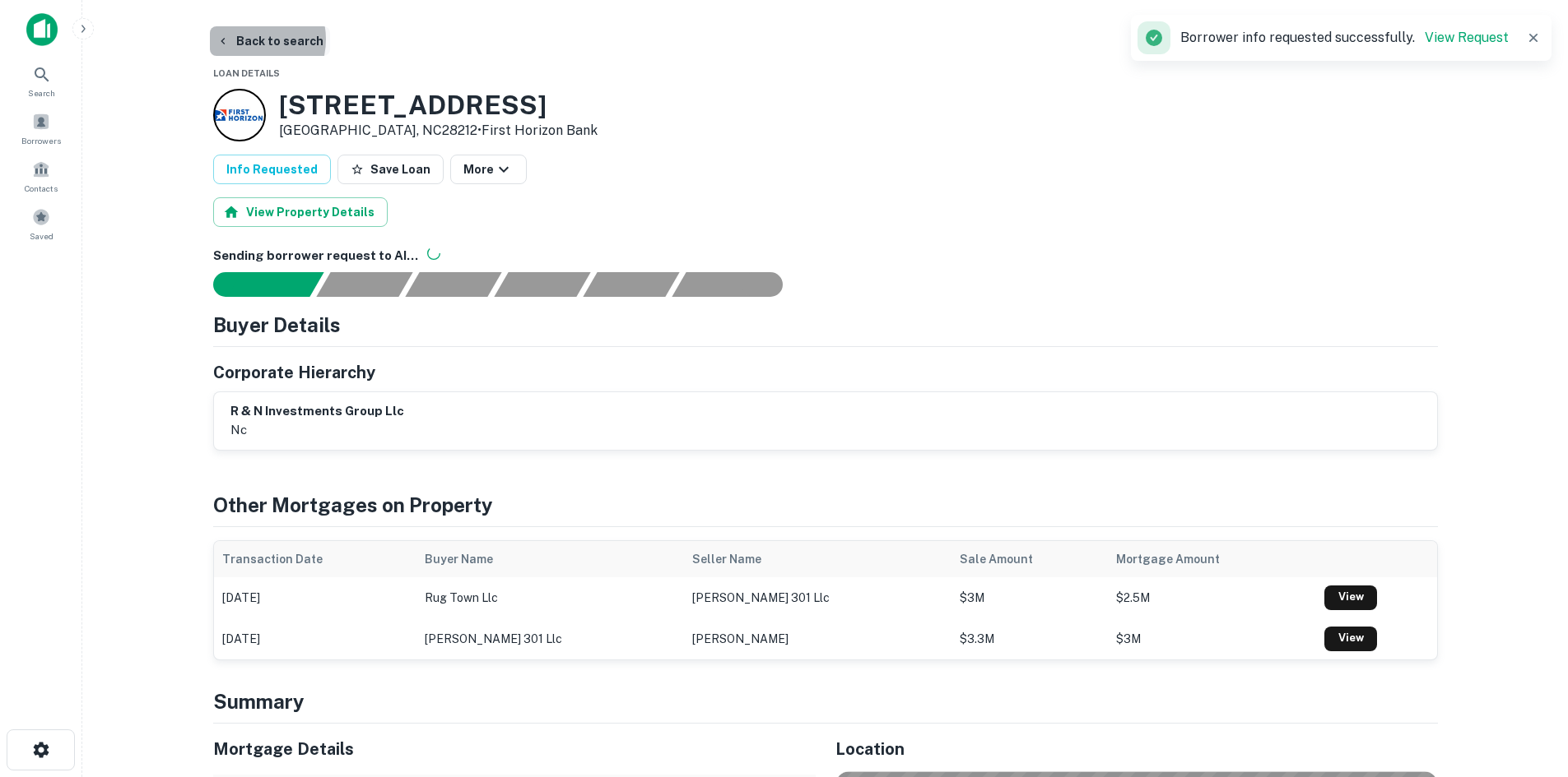
click at [246, 40] on button "Back to search" at bounding box center [270, 41] width 120 height 30
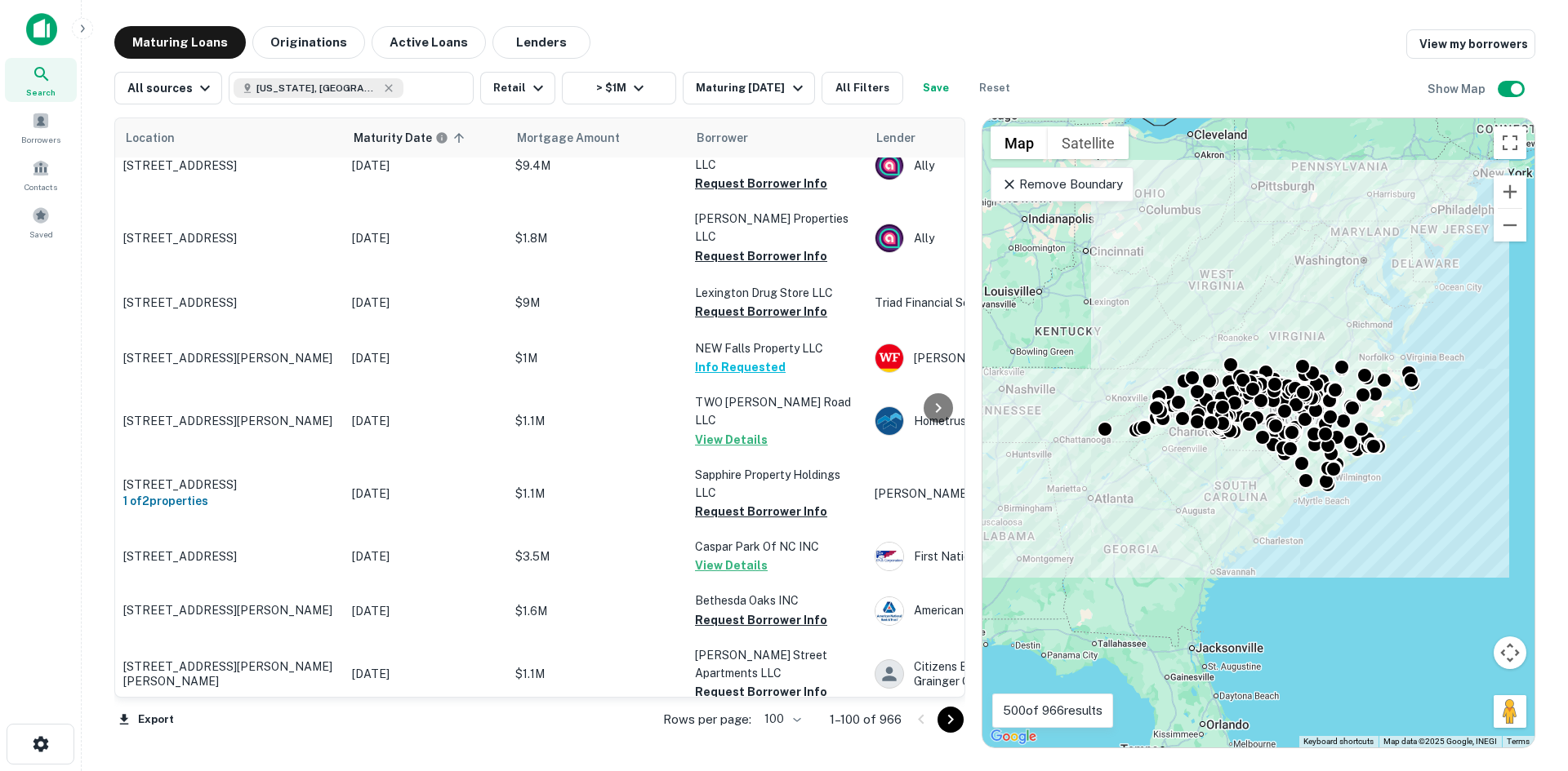
scroll to position [4652, 0]
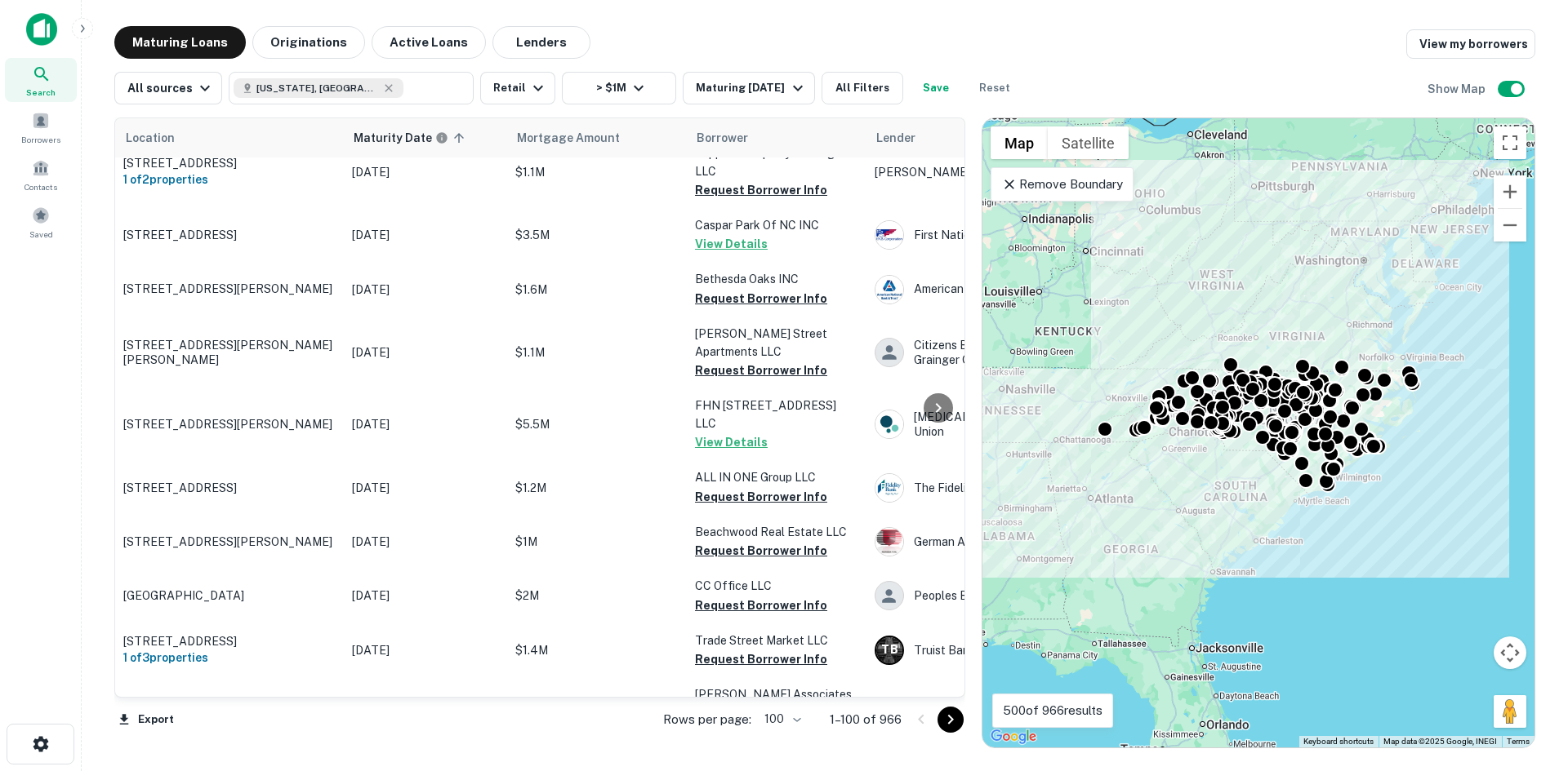
click at [960, 721] on icon "Go to next page" at bounding box center [950, 720] width 19 height 19
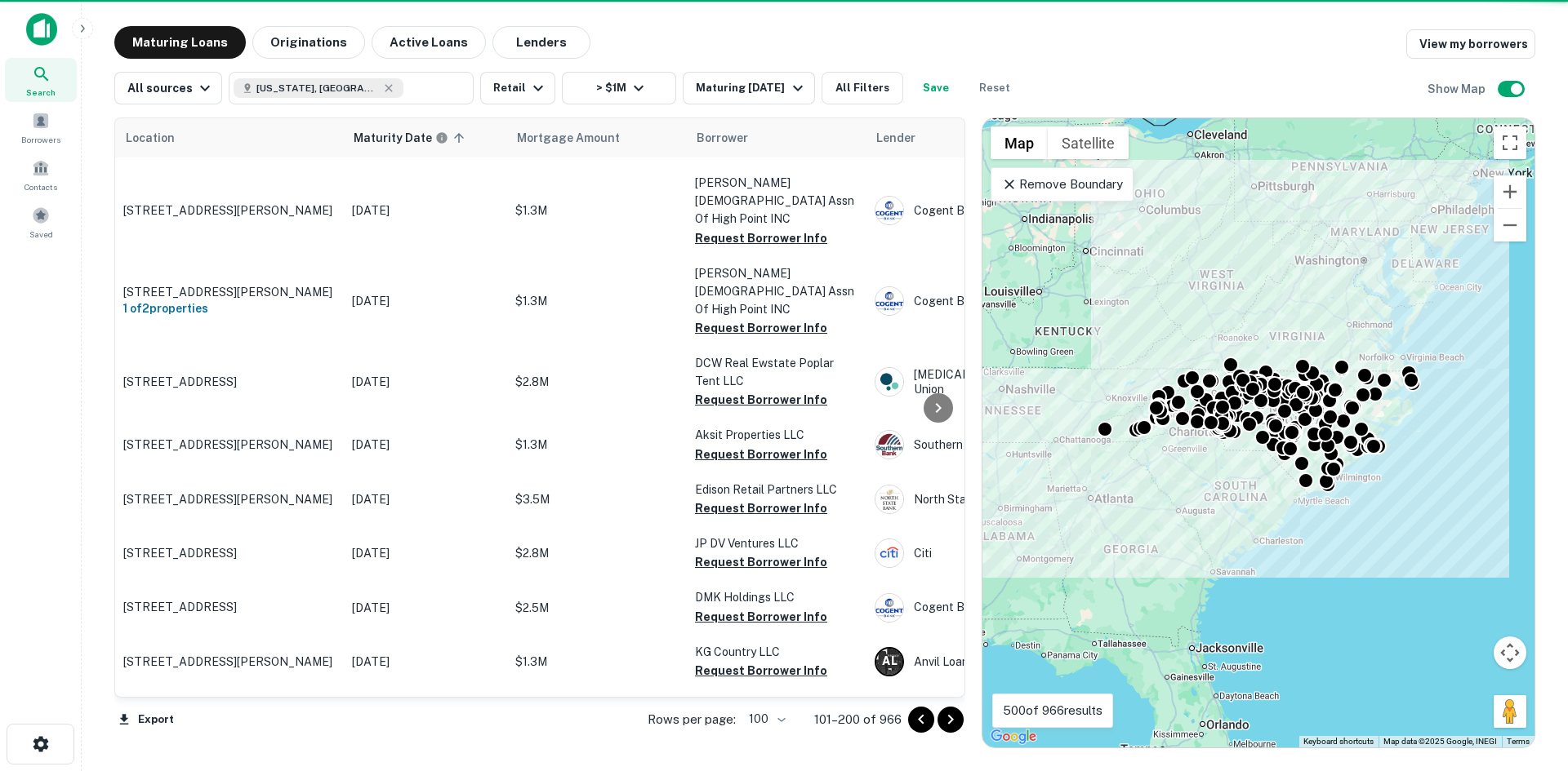
click at [948, 714] on icon "Go to next page" at bounding box center [950, 720] width 19 height 19
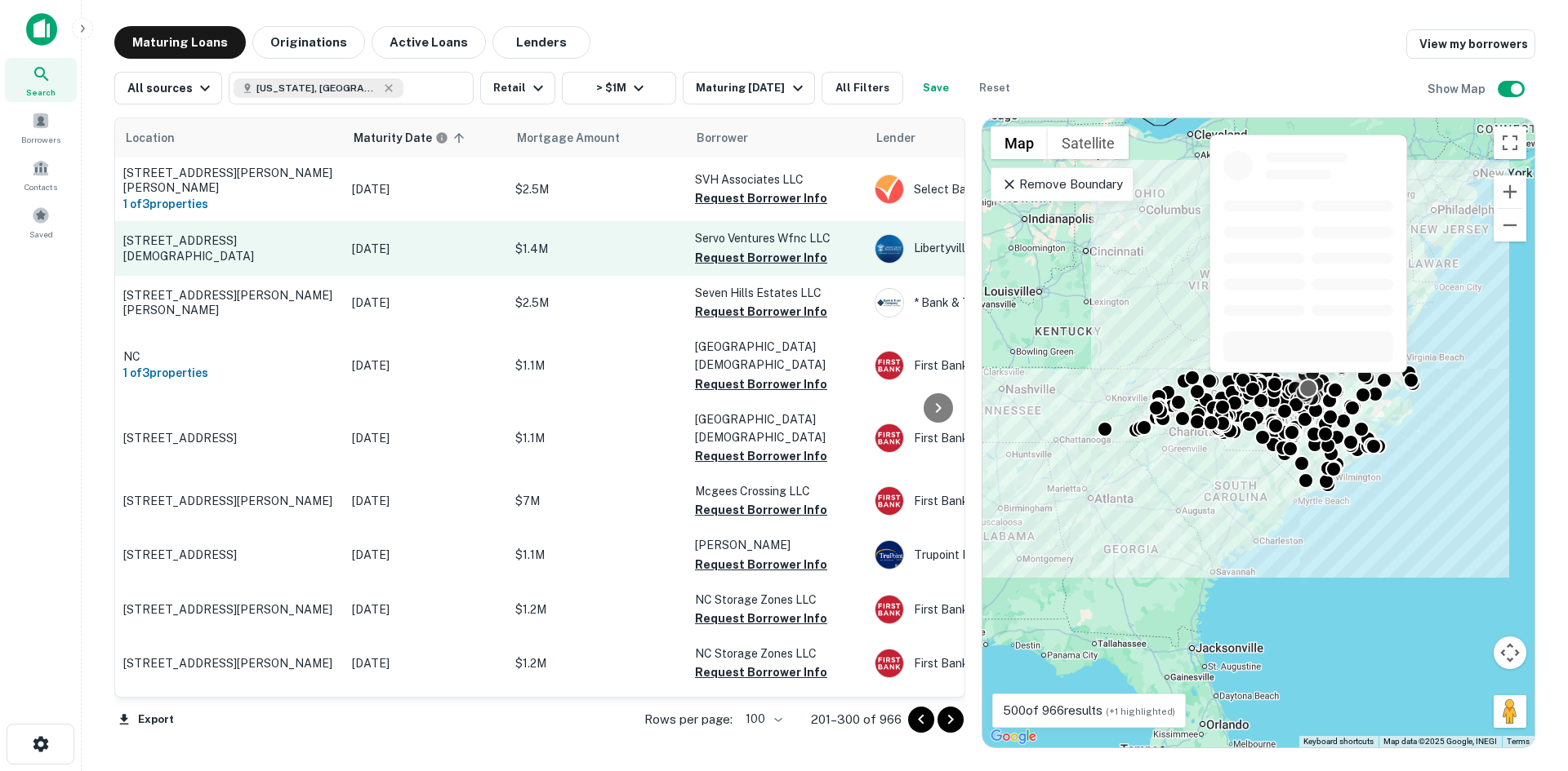
click at [221, 242] on p "[STREET_ADDRESS][DEMOGRAPHIC_DATA]" at bounding box center [229, 249] width 212 height 30
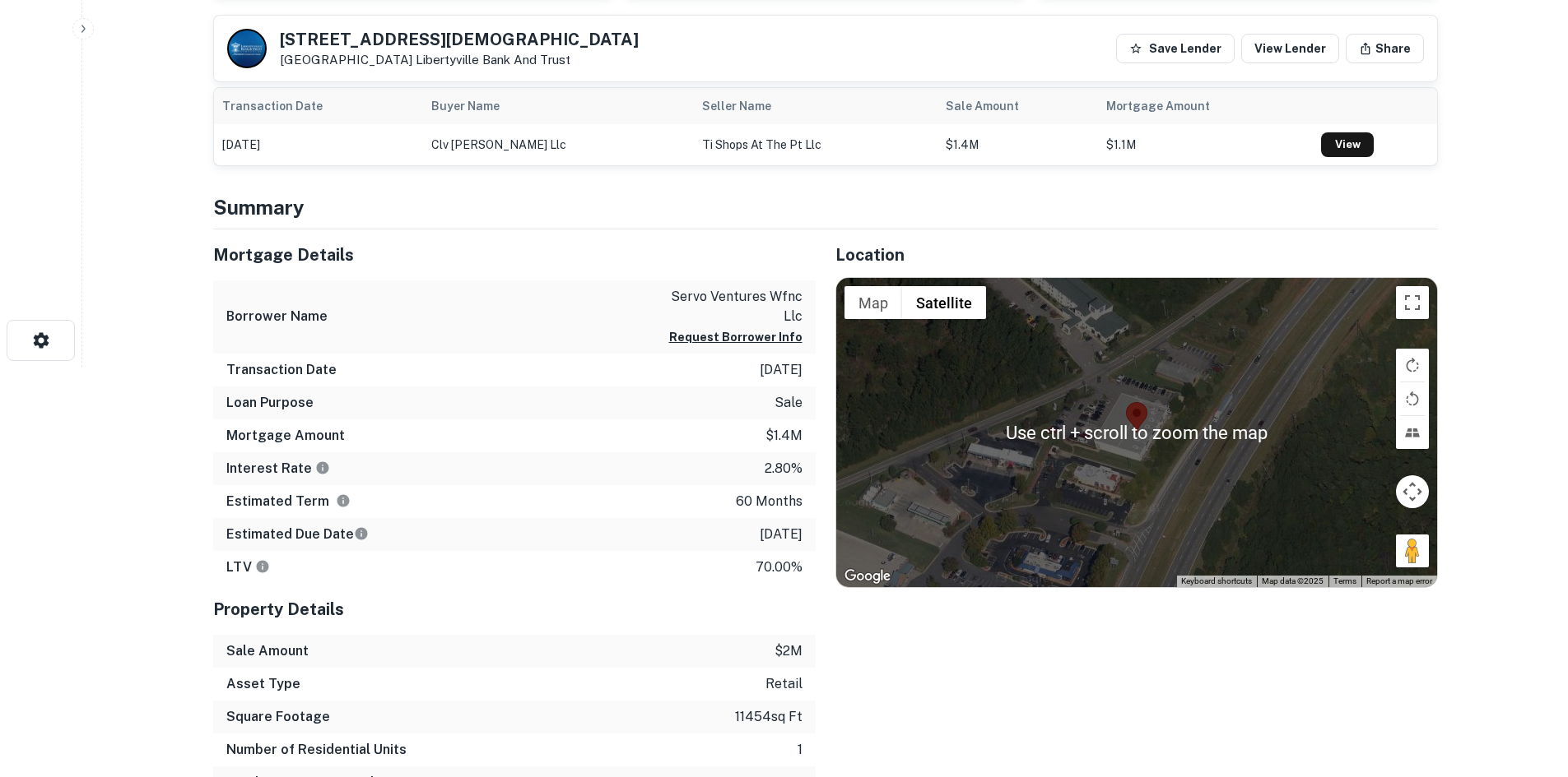
scroll to position [411, 0]
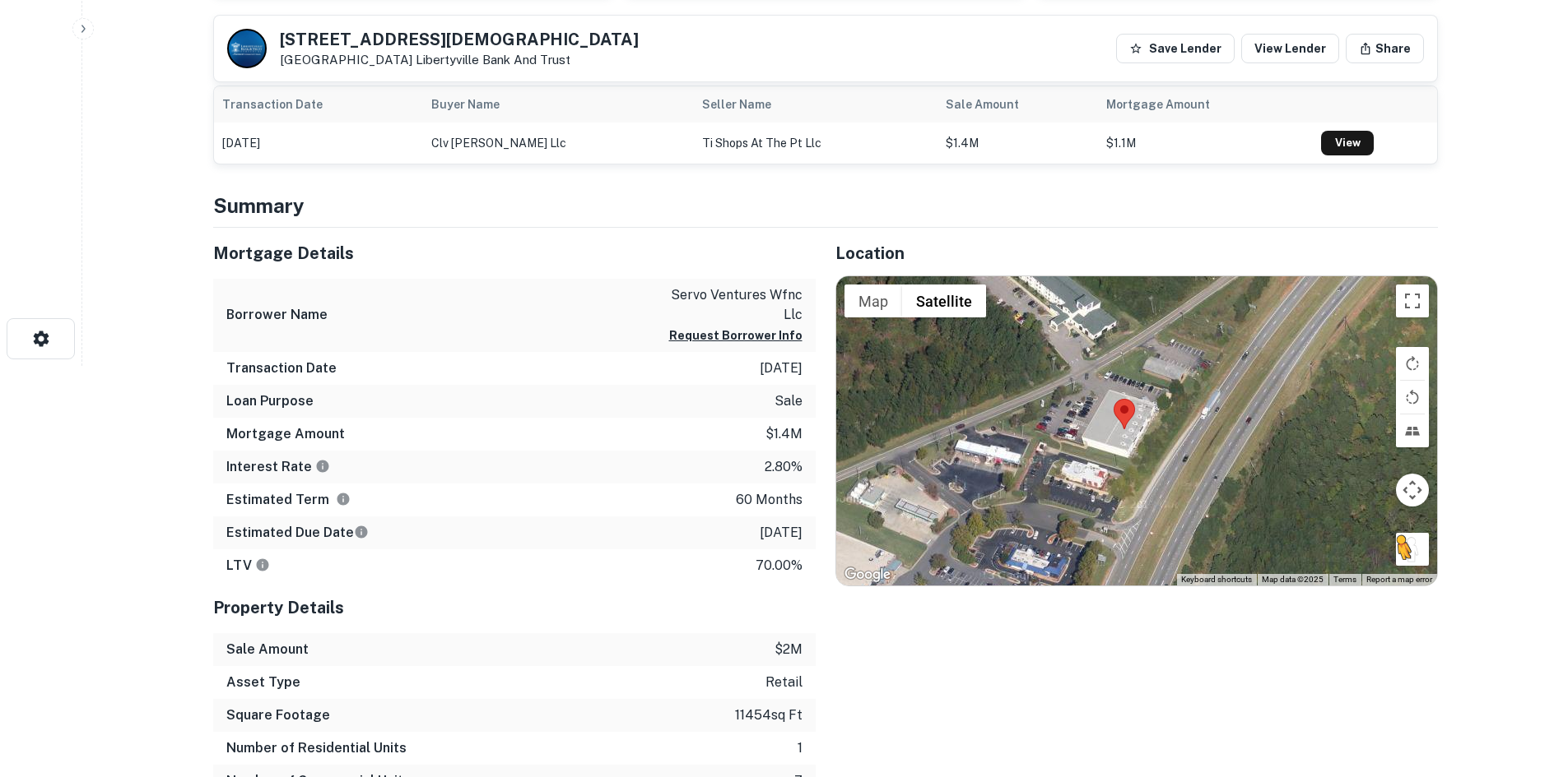
drag, startPoint x: 1428, startPoint y: 552, endPoint x: 1407, endPoint y: 549, distance: 21.2
click at [1407, 549] on div "To activate drag with keyboard, press Alt + Enter. Once in keyboard drag state,…" at bounding box center [1136, 431] width 601 height 309
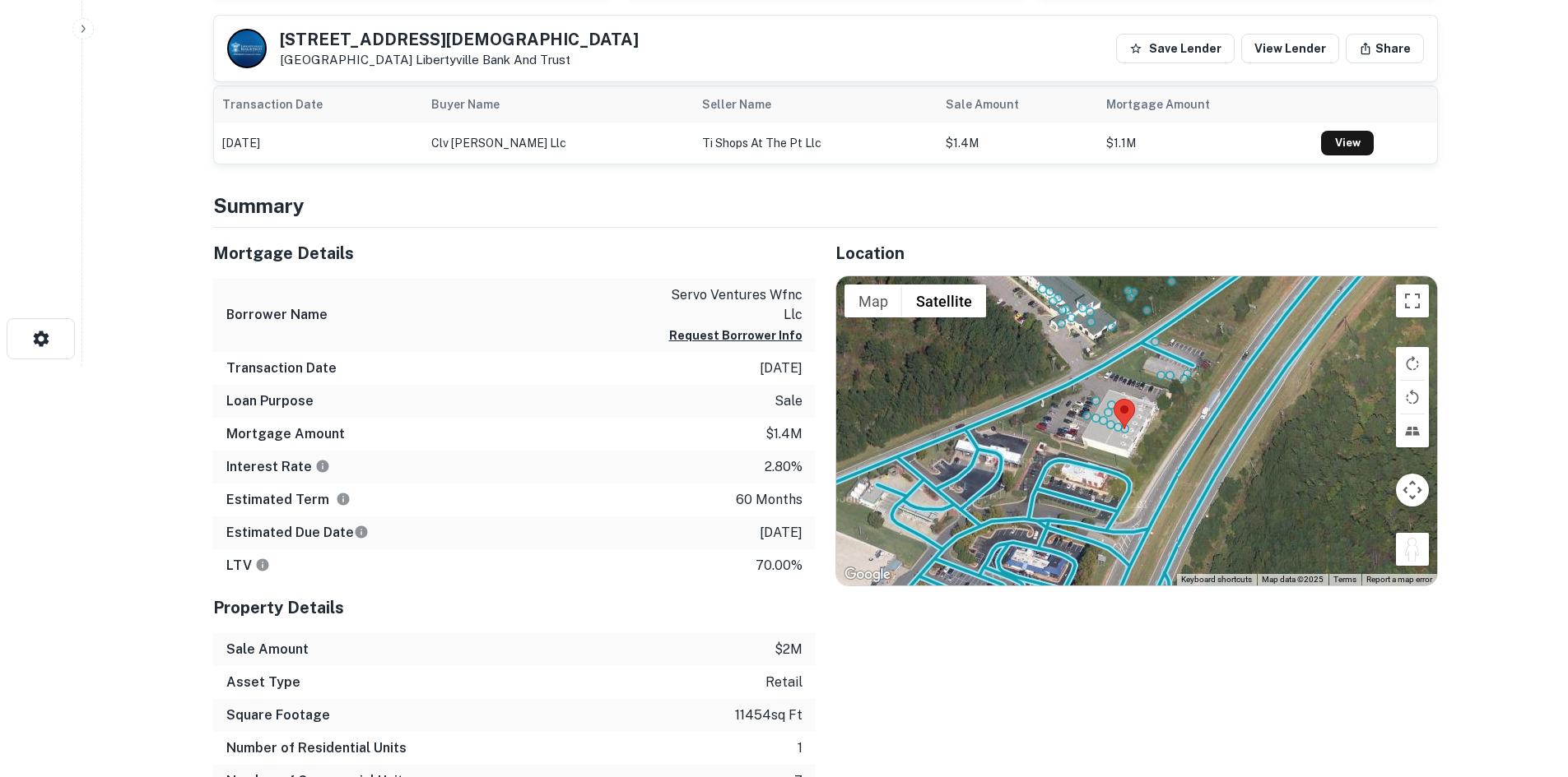
drag, startPoint x: 1412, startPoint y: 553, endPoint x: 1081, endPoint y: 375, distance: 375.8
click at [1081, 375] on div "To activate drag with keyboard, press Alt + Enter. Once in keyboard drag state,…" at bounding box center [1136, 431] width 601 height 309
click at [1069, 392] on div "To activate drag with keyboard, press Alt + Enter. Once in keyboard drag state,…" at bounding box center [1136, 431] width 601 height 309
click at [1069, 386] on div "To activate drag with keyboard, press Alt + Enter. Once in keyboard drag state,…" at bounding box center [1136, 431] width 601 height 309
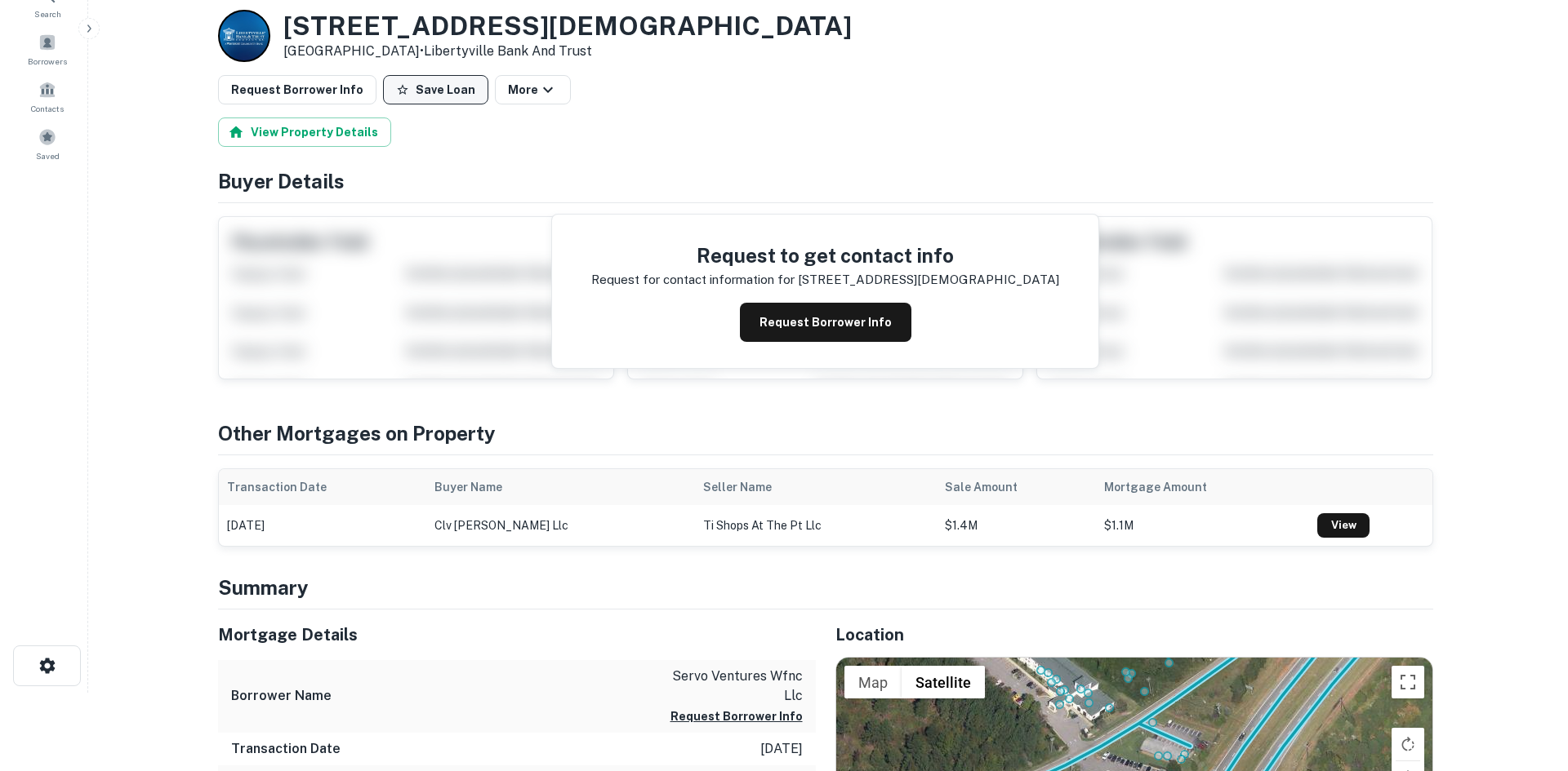
scroll to position [0, 0]
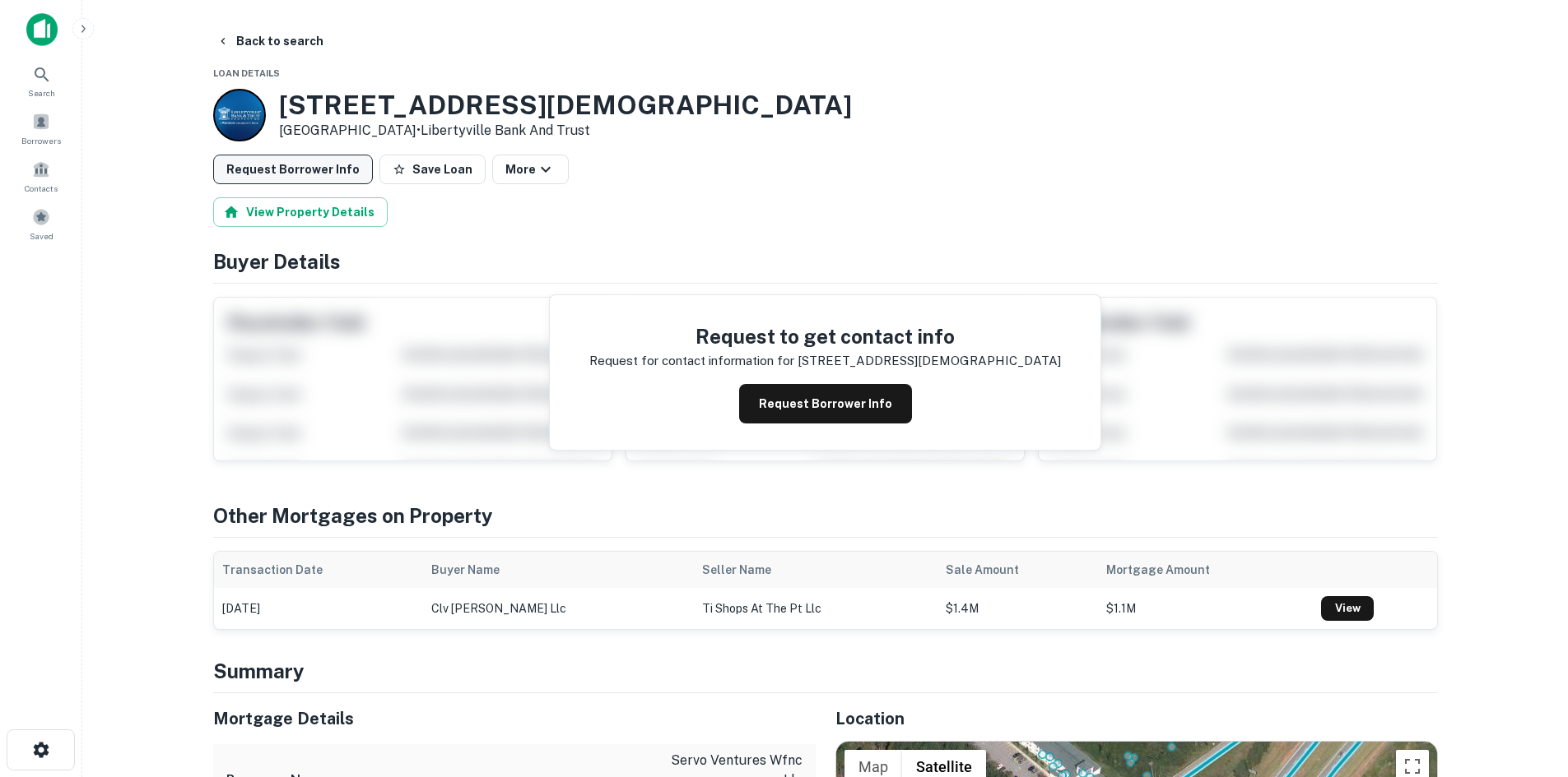
click at [272, 160] on button "Request Borrower Info" at bounding box center [293, 170] width 160 height 30
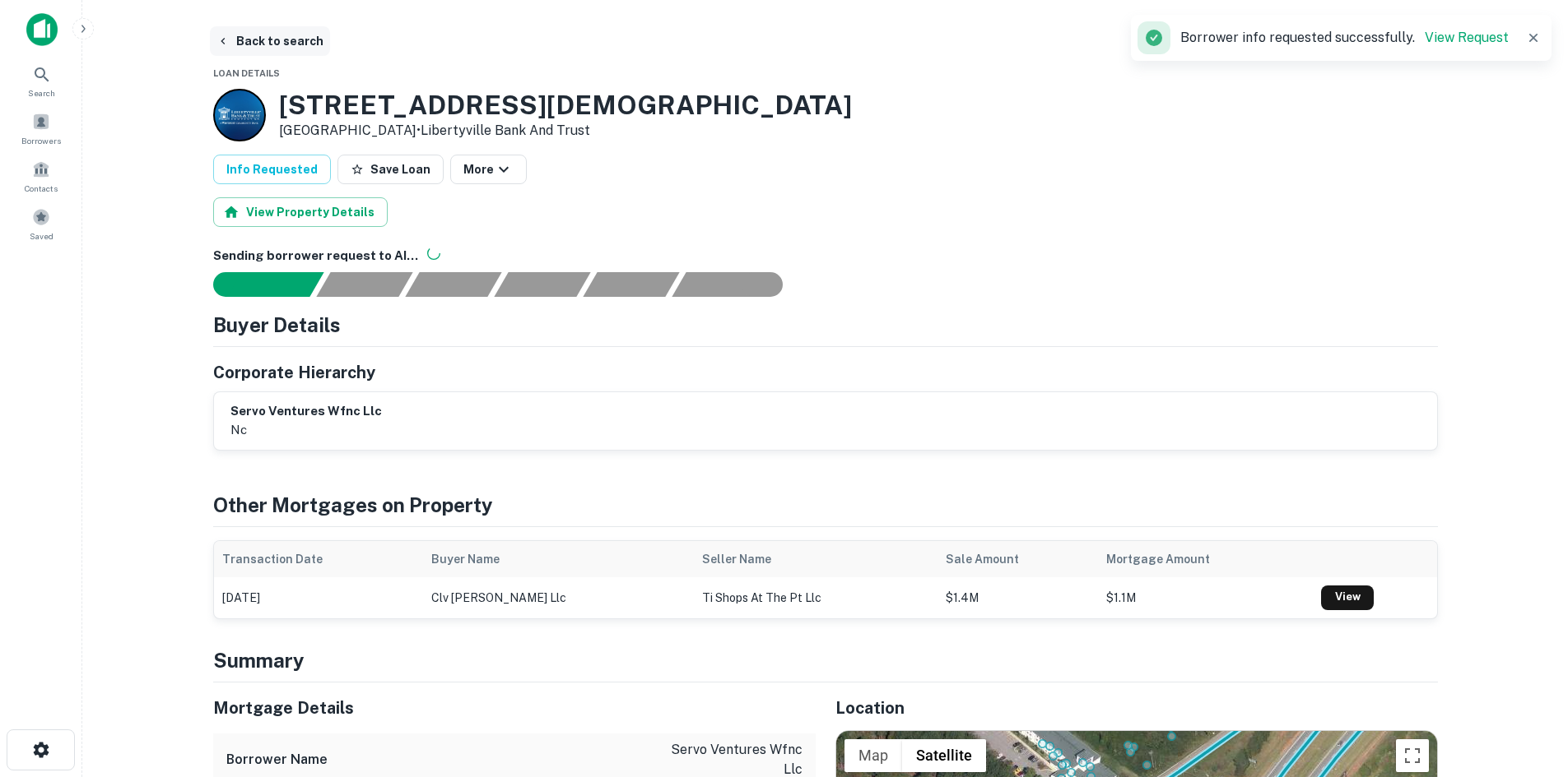
click at [255, 39] on button "Back to search" at bounding box center [270, 41] width 120 height 30
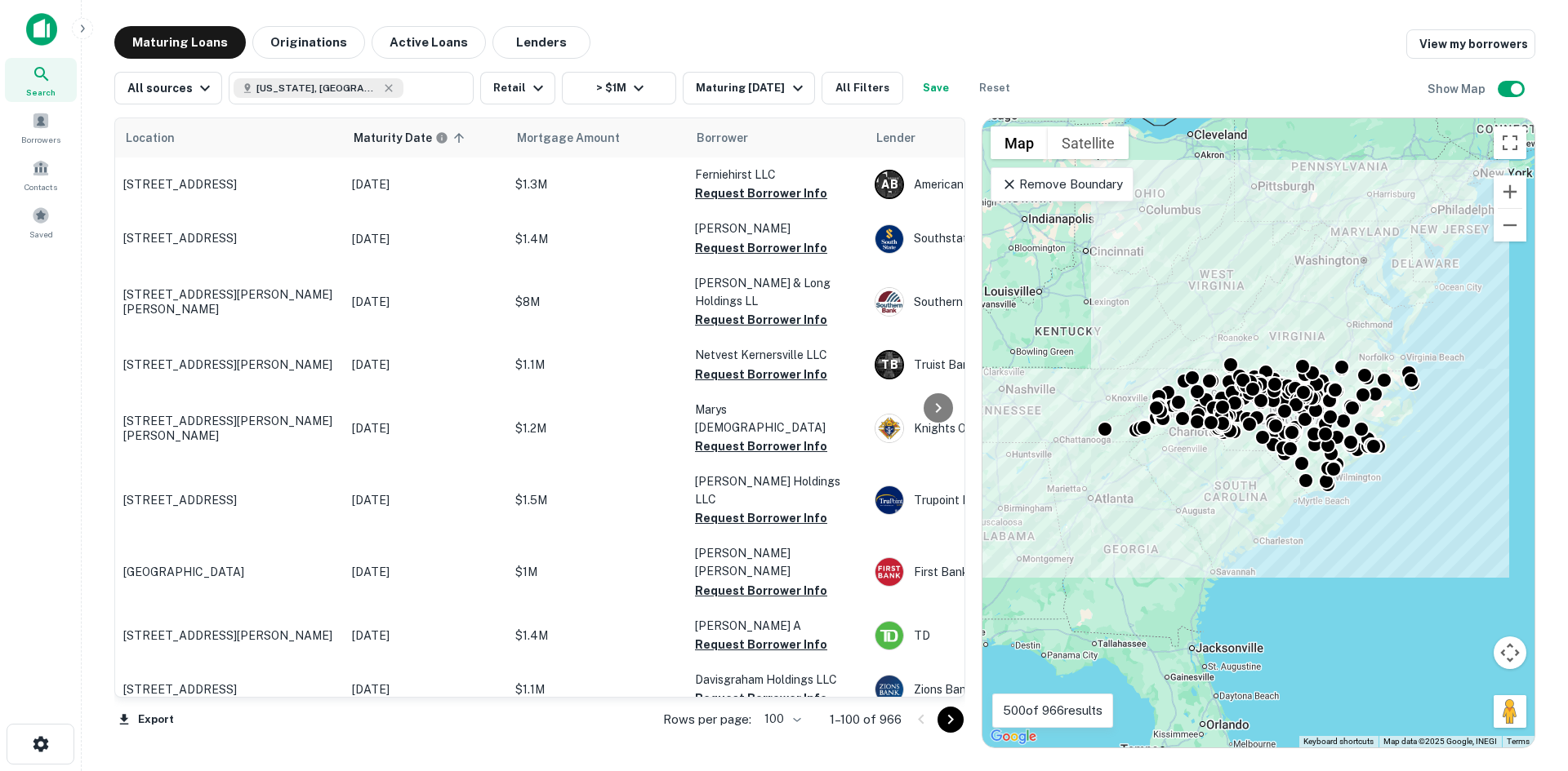
scroll to position [326, 0]
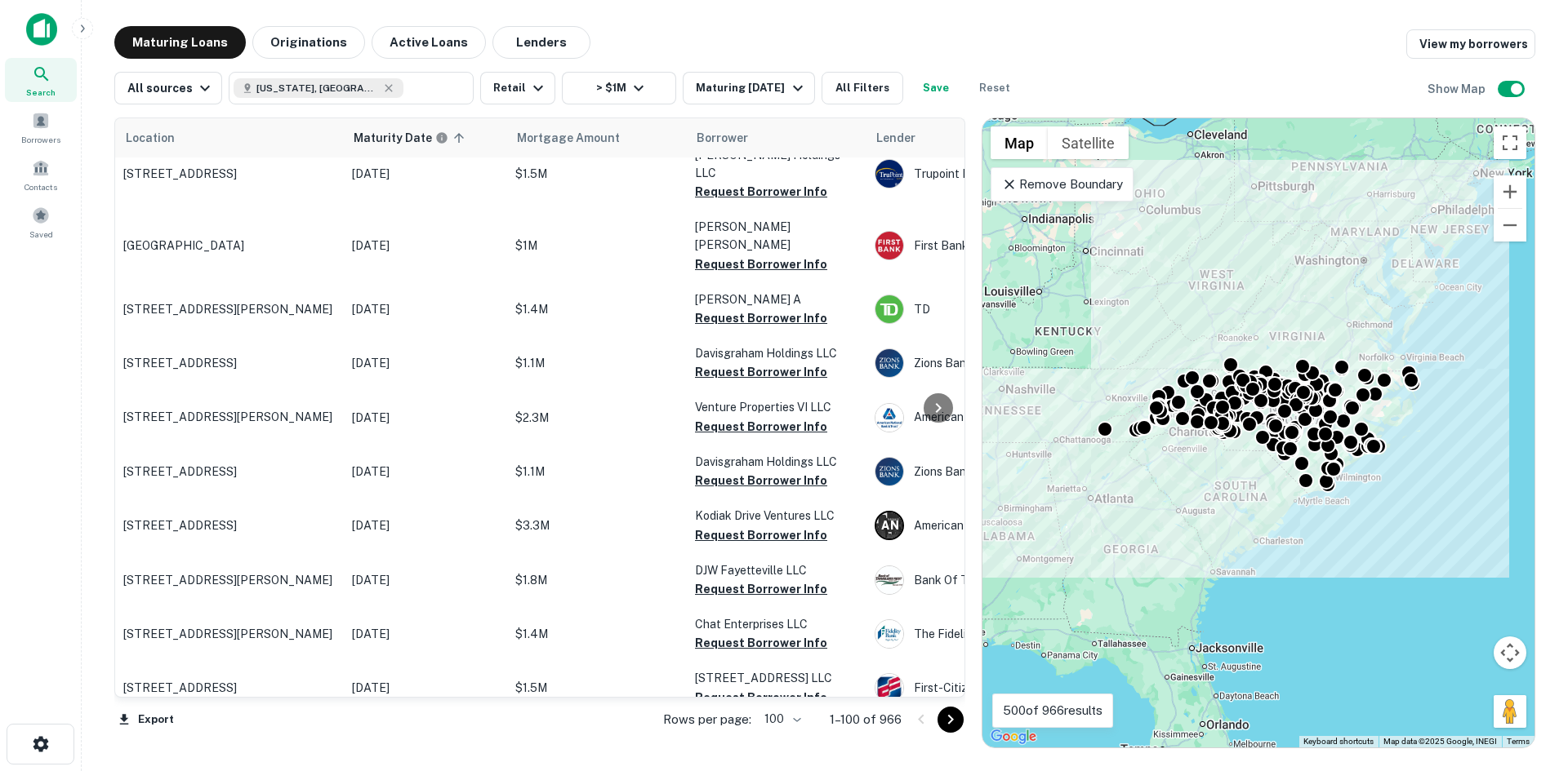
click at [940, 719] on button "Go to next page" at bounding box center [950, 720] width 26 height 26
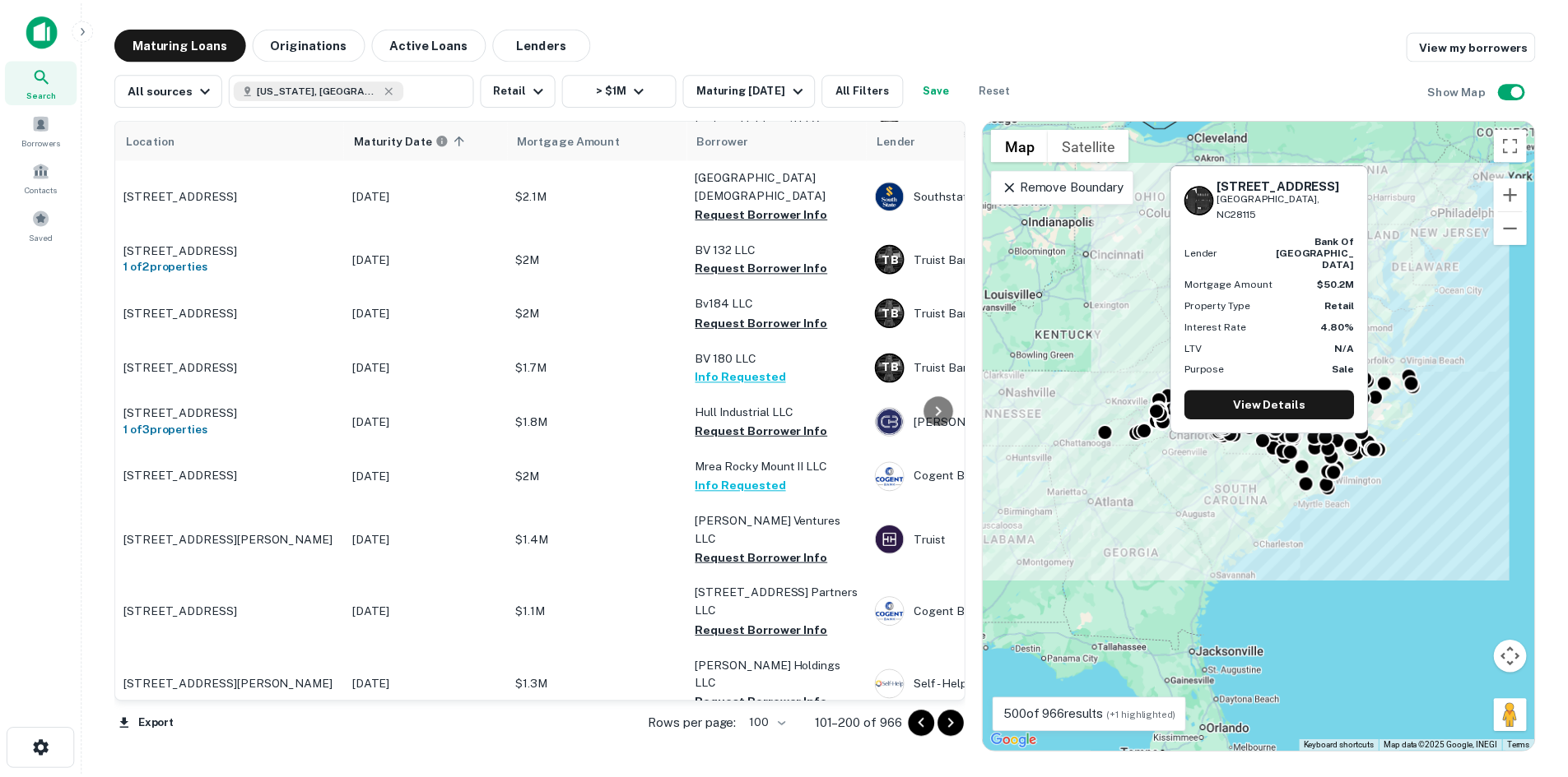
scroll to position [5283, 0]
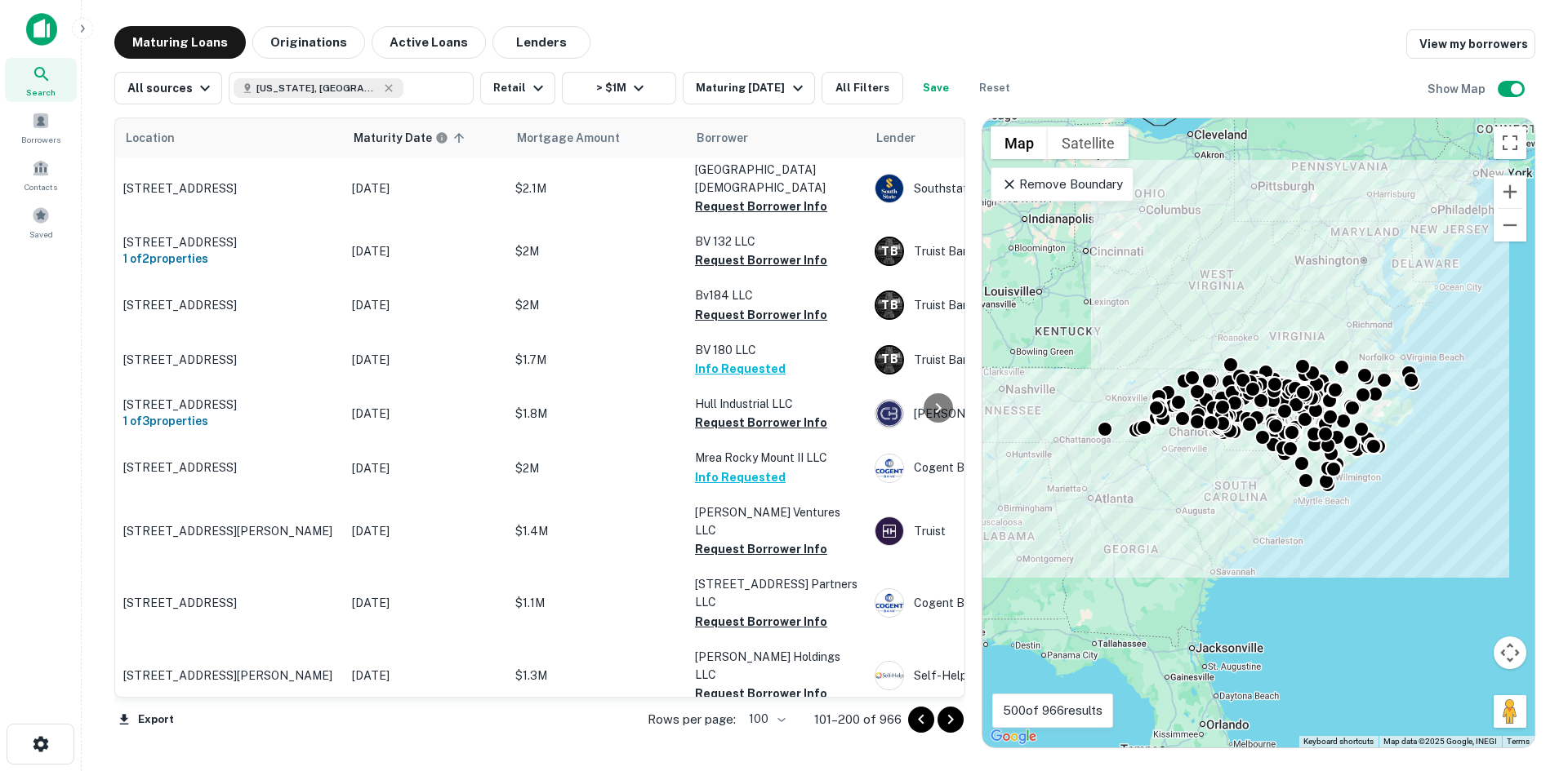
click at [944, 719] on icon "Go to next page" at bounding box center [950, 720] width 19 height 19
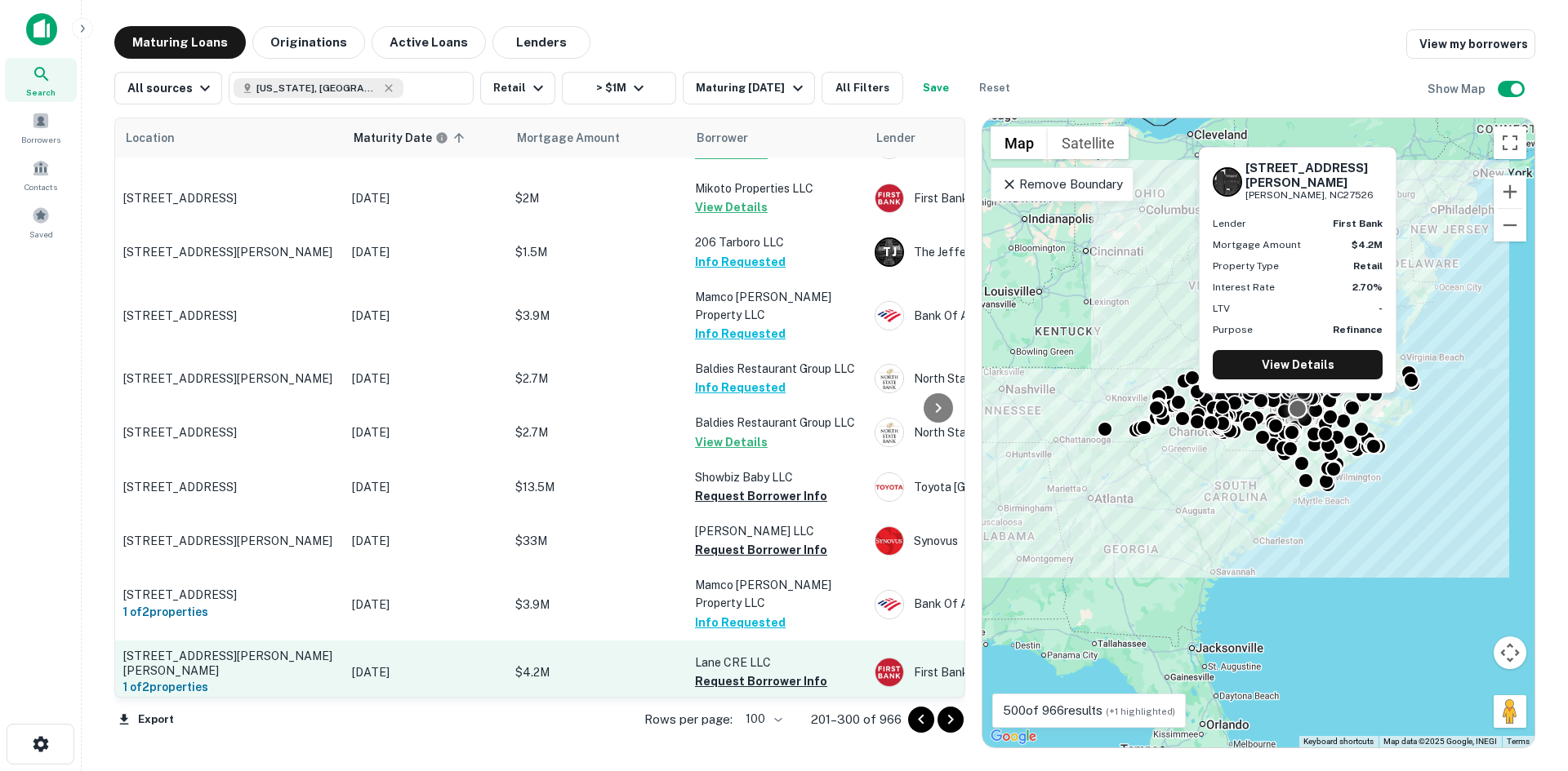
click at [277, 649] on p "[STREET_ADDRESS][PERSON_NAME][PERSON_NAME]" at bounding box center [229, 664] width 212 height 30
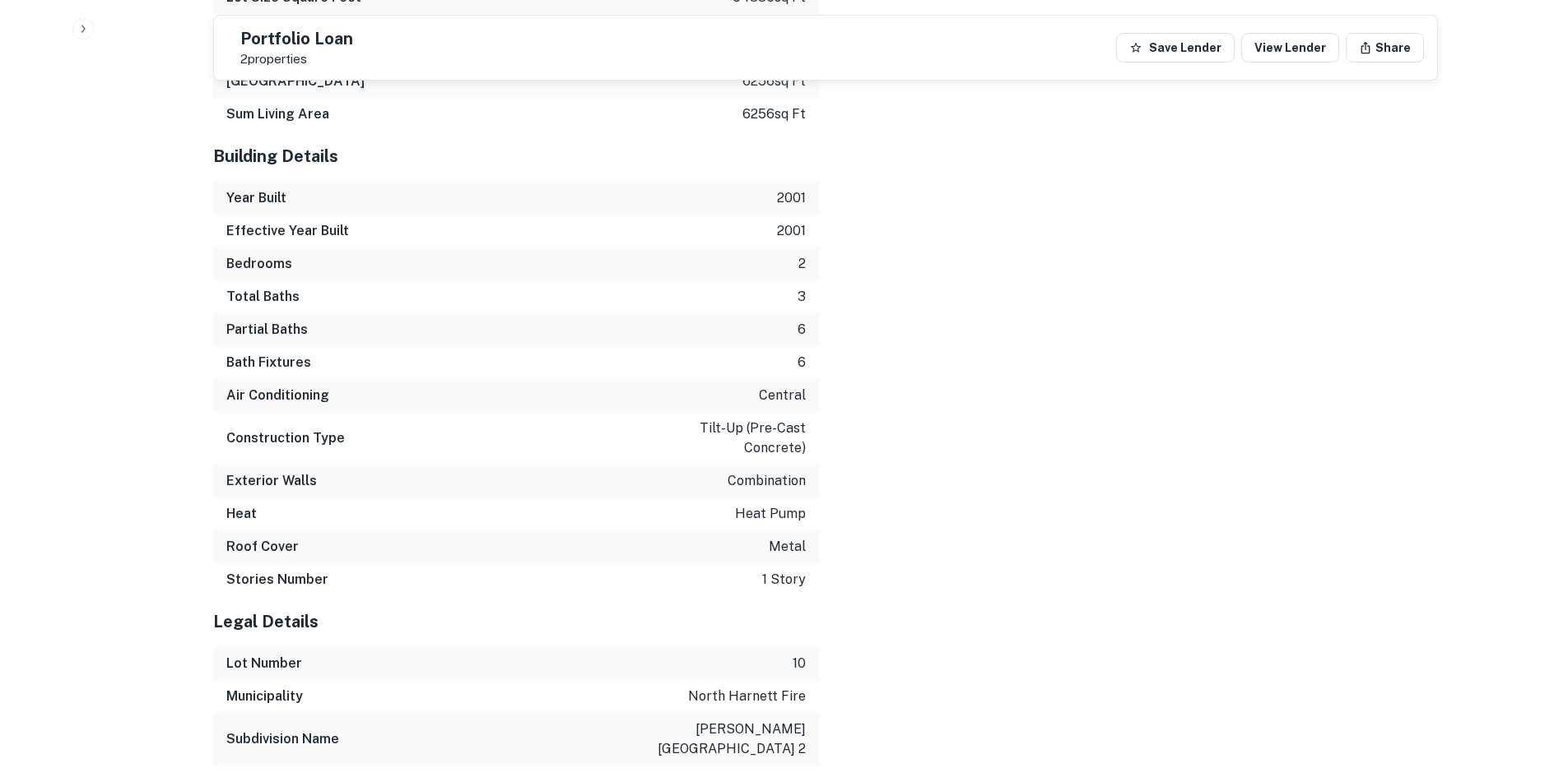
scroll to position [1884, 0]
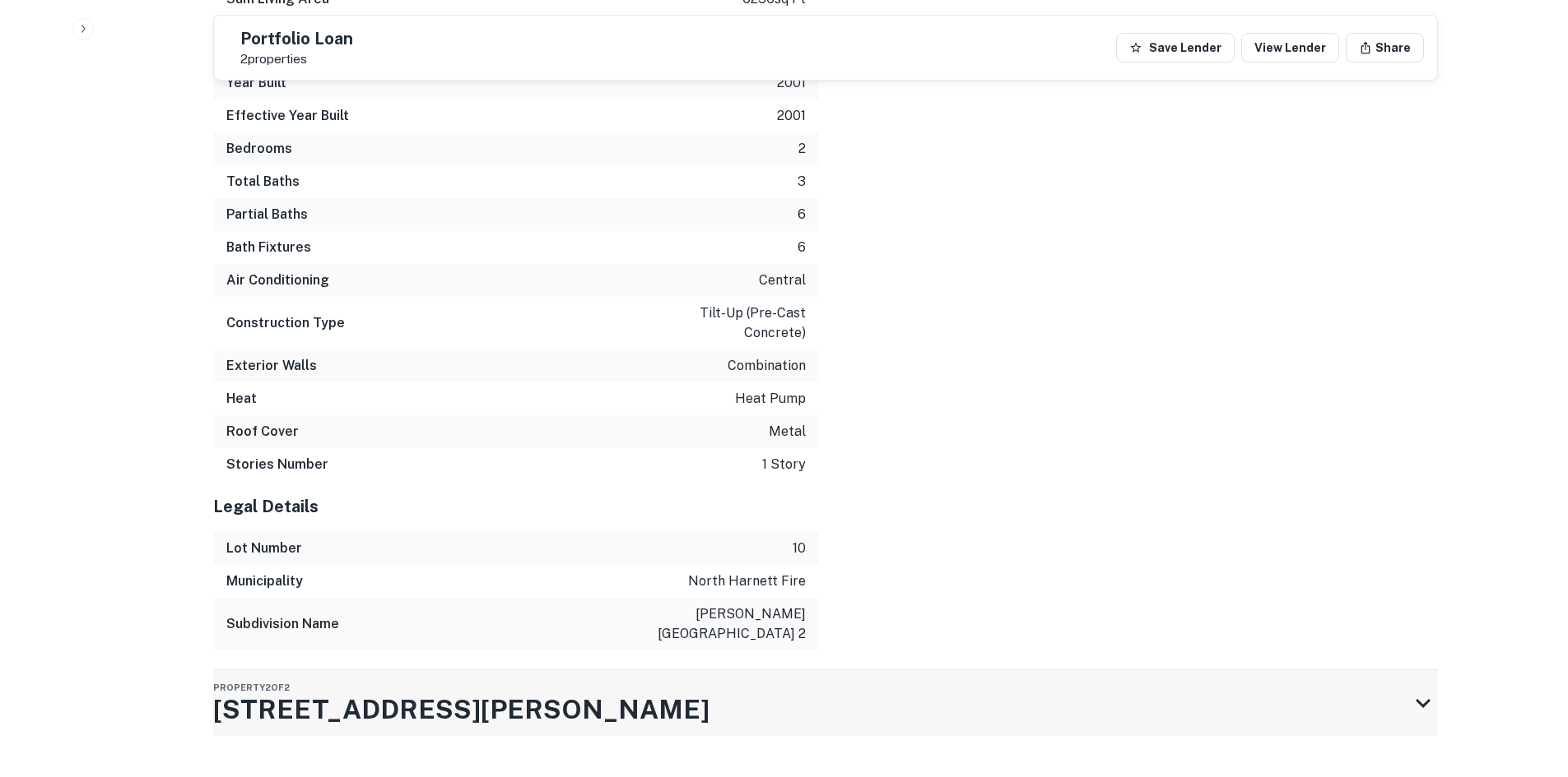
click at [570, 671] on div "Property 2 of [STREET_ADDRESS][PERSON_NAME]" at bounding box center [810, 703] width 1195 height 66
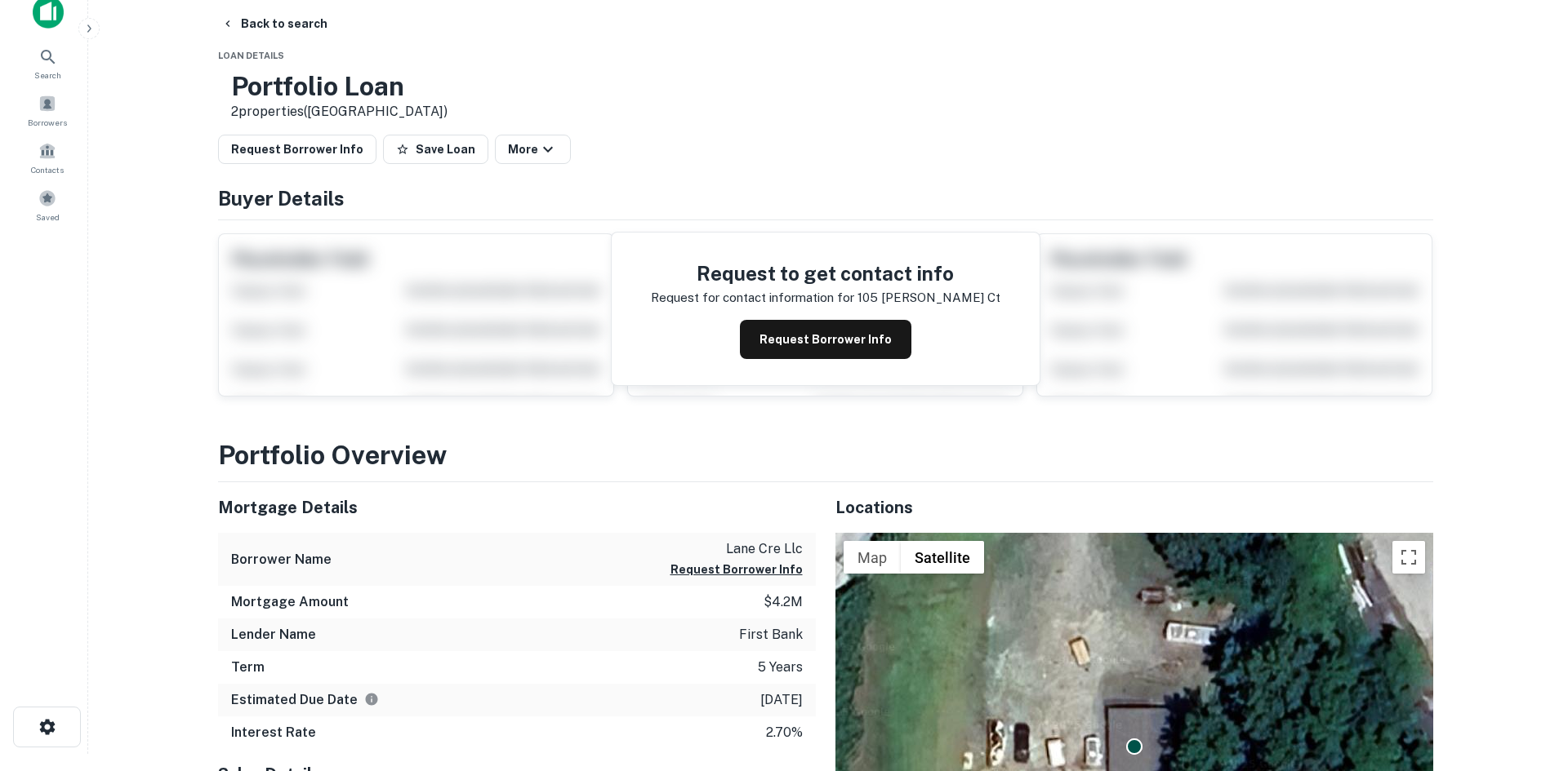
scroll to position [0, 0]
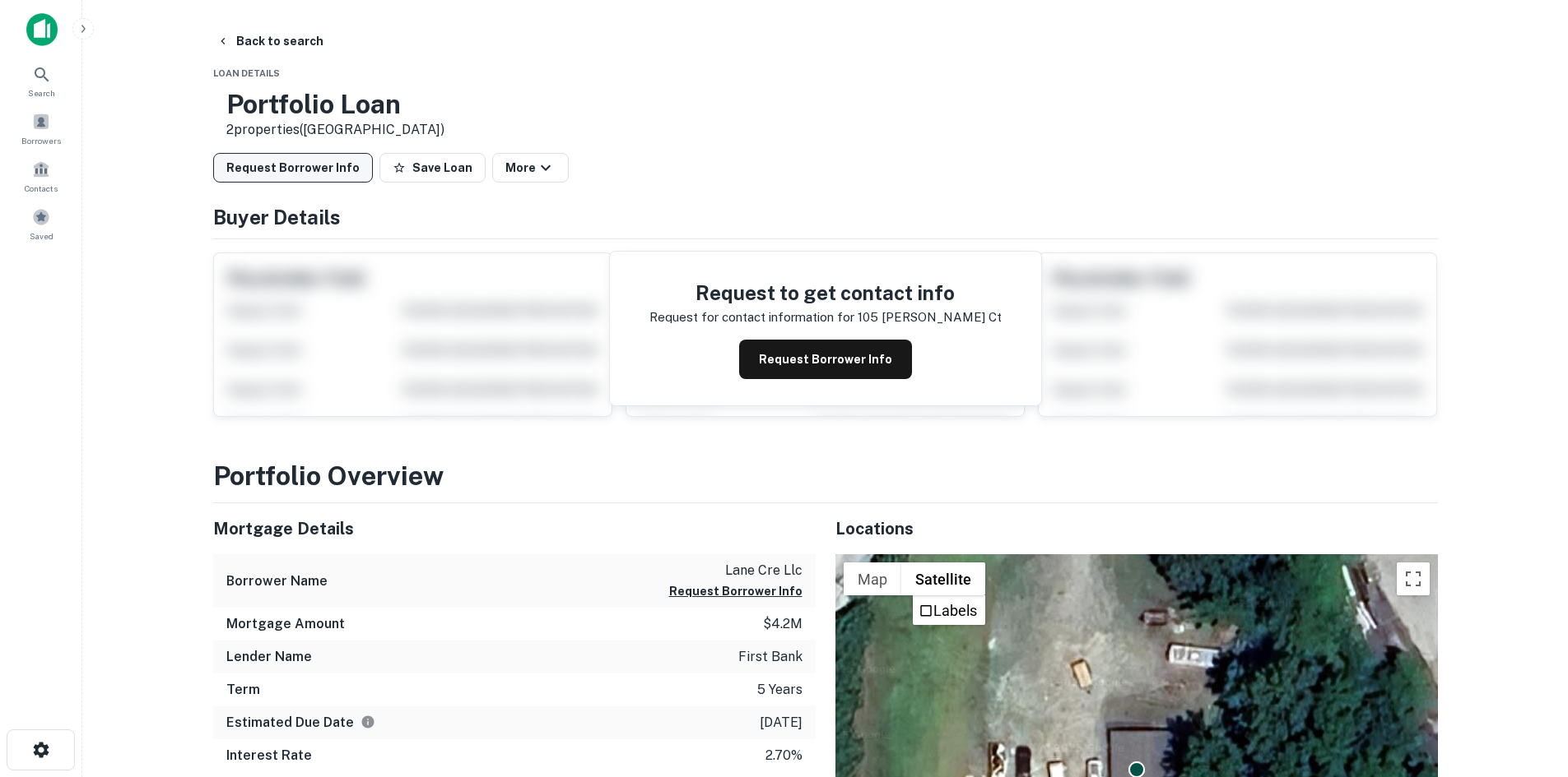
click at [278, 155] on button "Request Borrower Info" at bounding box center [293, 168] width 160 height 30
click at [279, 39] on button "Back to search" at bounding box center [270, 41] width 120 height 30
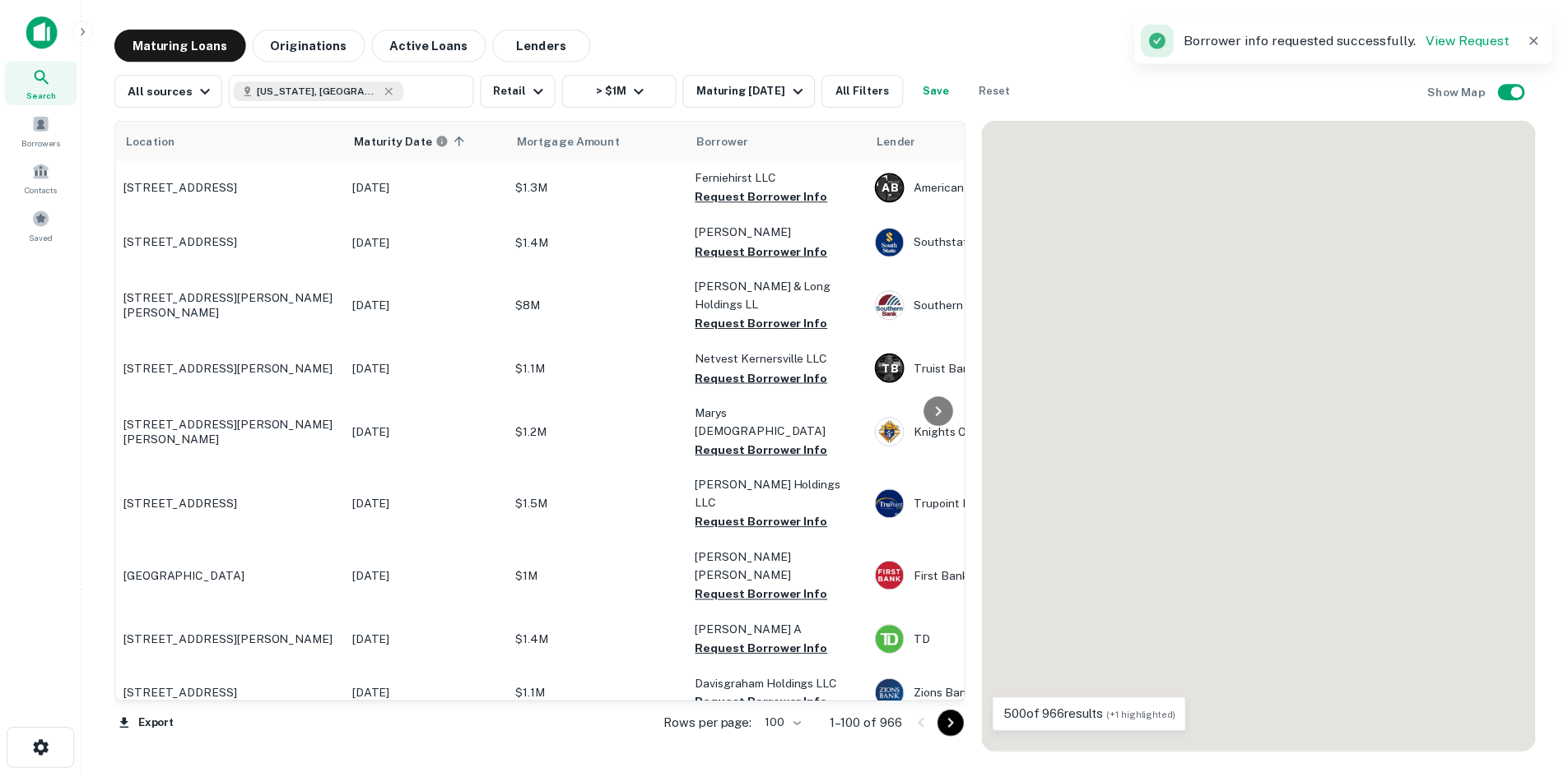
scroll to position [4486, 0]
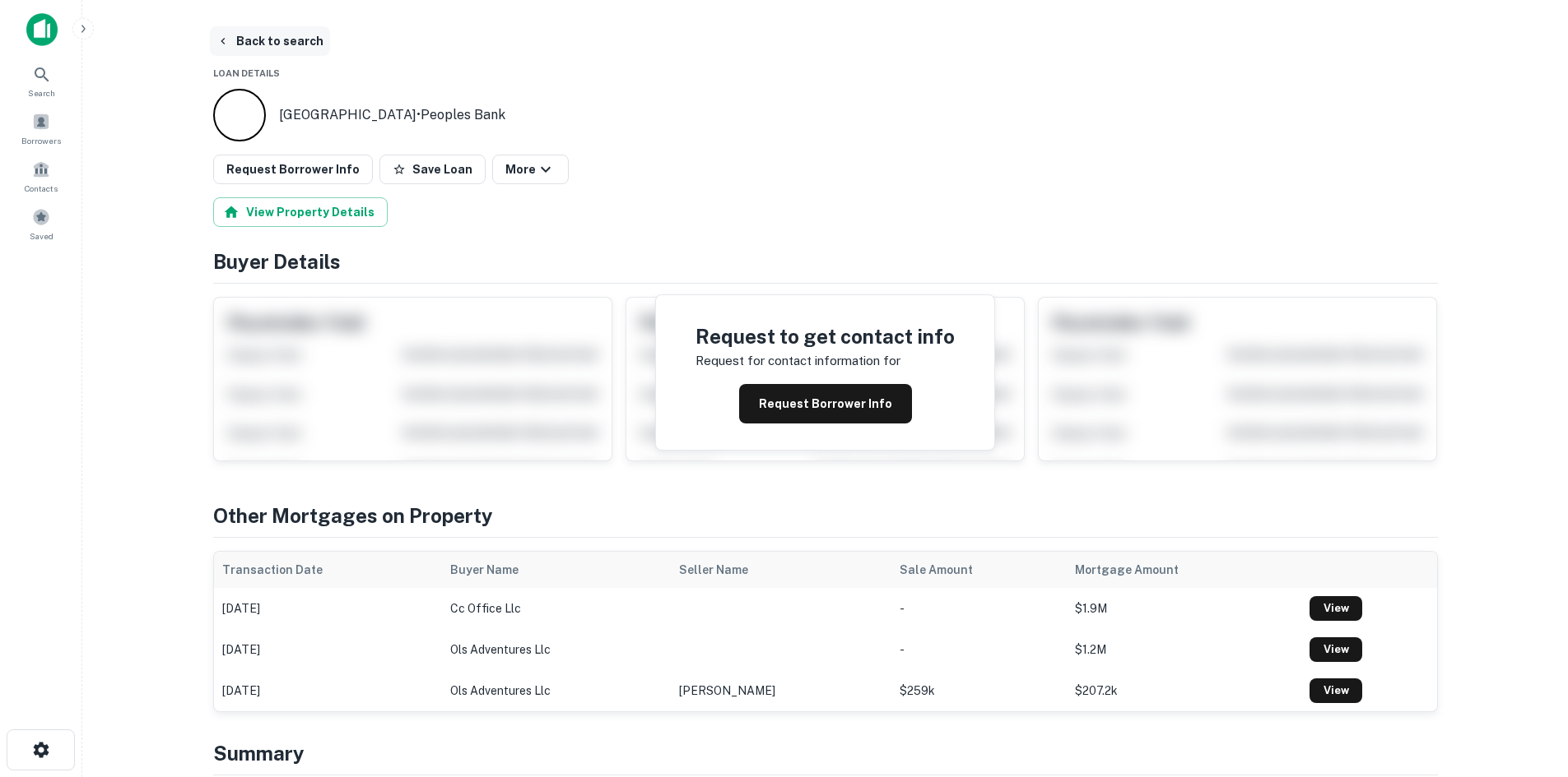
click at [254, 46] on button "Back to search" at bounding box center [270, 41] width 120 height 30
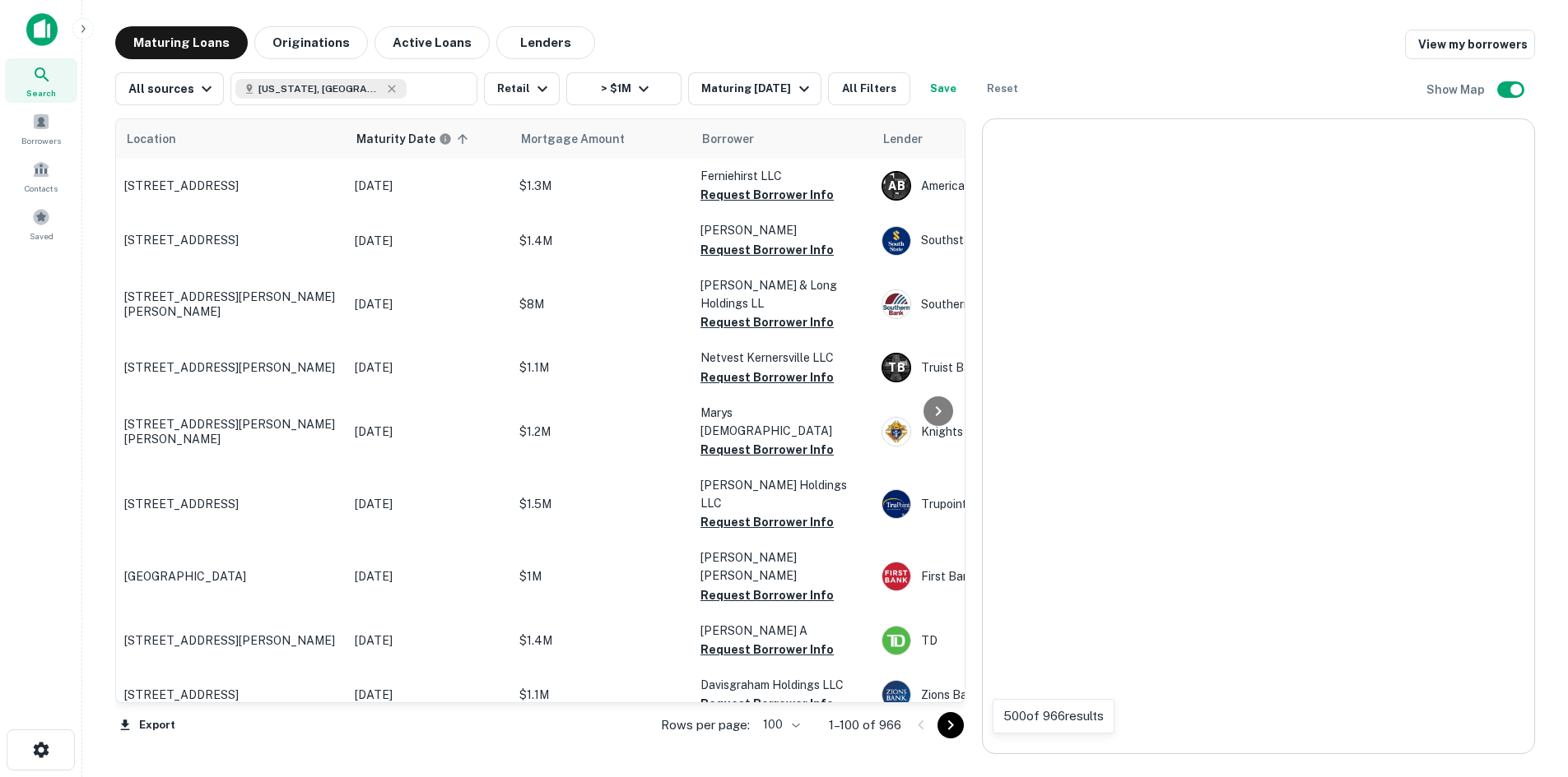
click at [960, 723] on icon "Go to next page" at bounding box center [951, 725] width 19 height 19
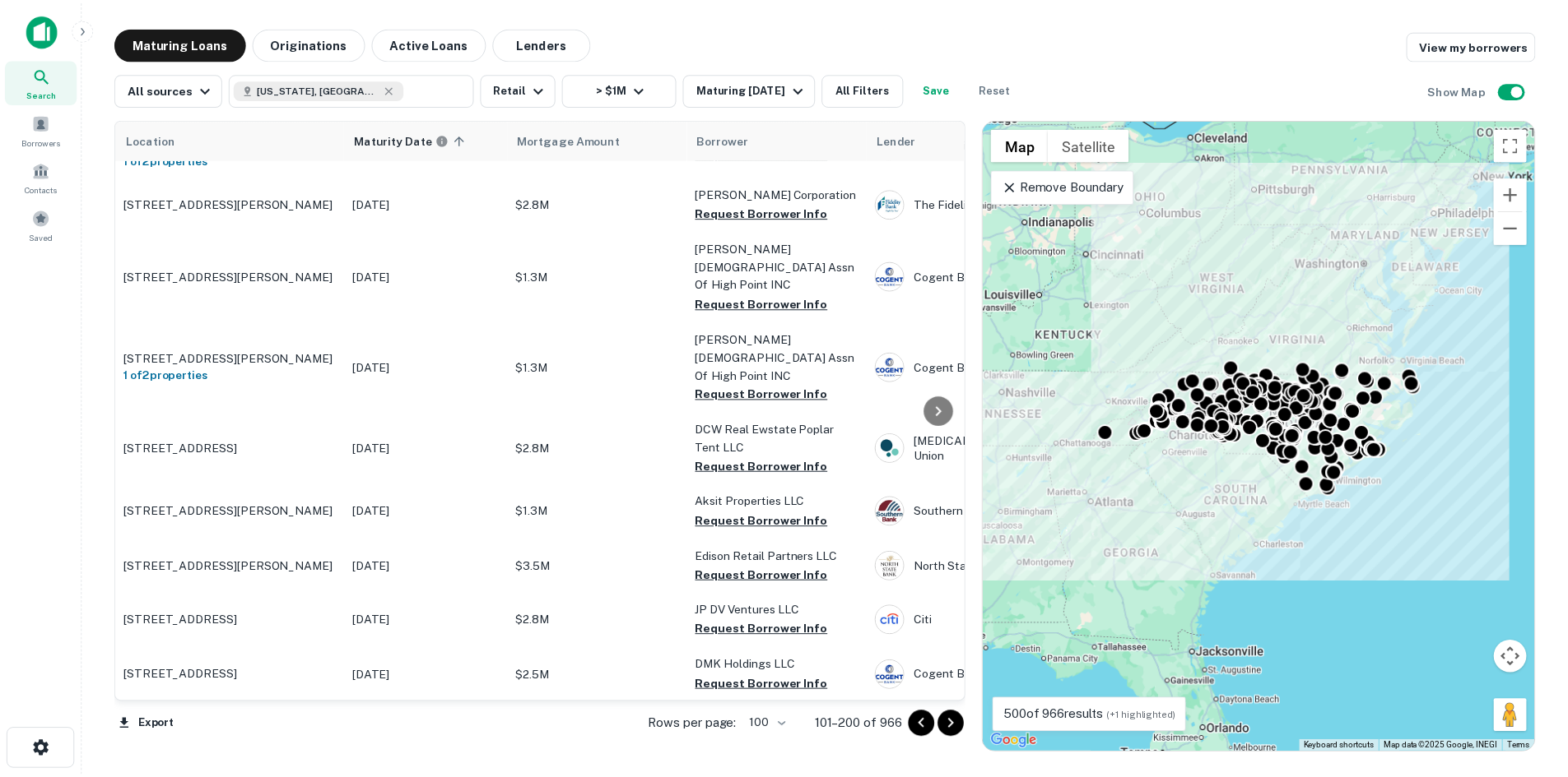
scroll to position [5283, 0]
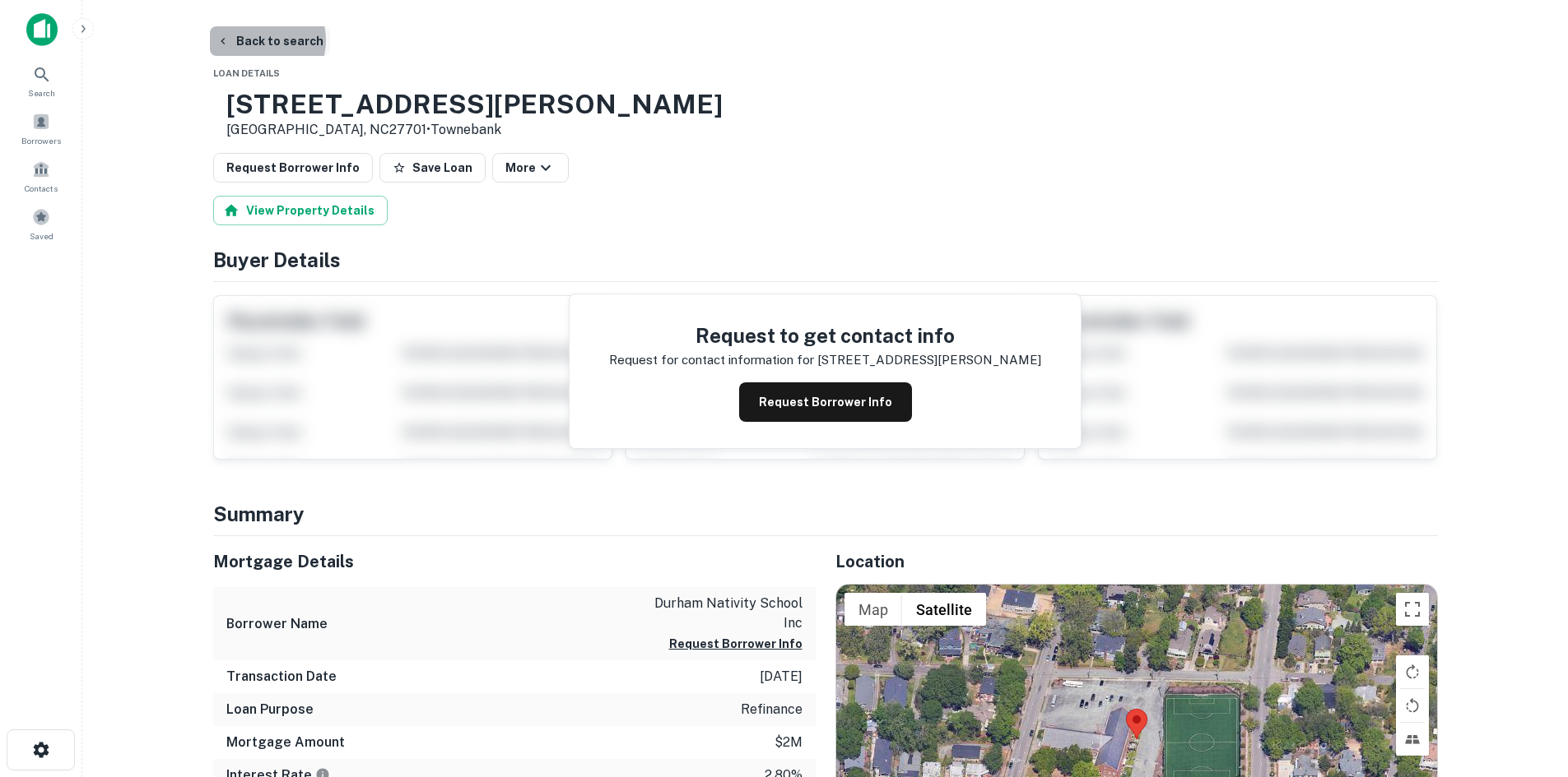
click at [252, 40] on button "Back to search" at bounding box center [270, 41] width 120 height 30
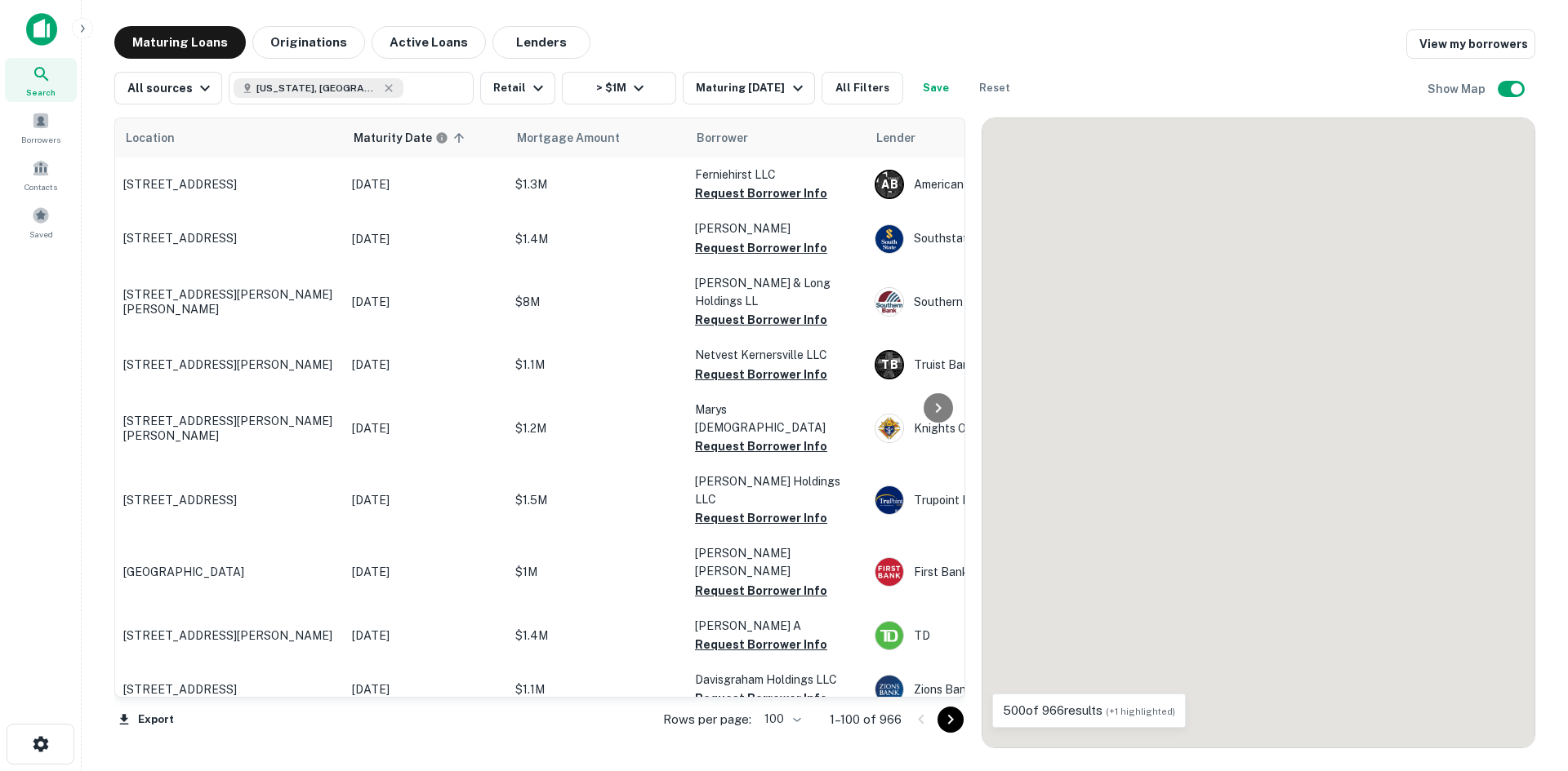
scroll to position [5239, 0]
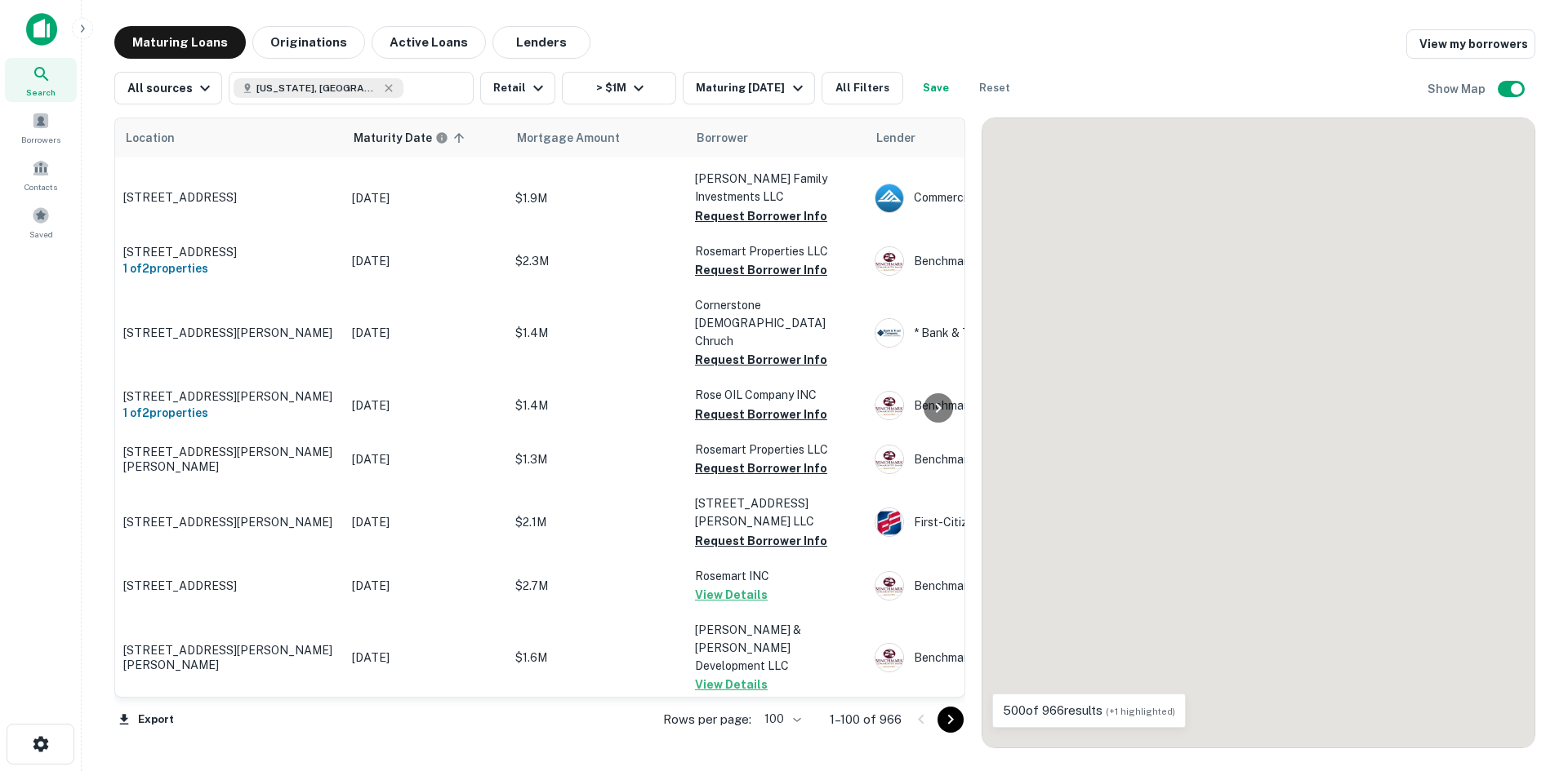
click at [949, 720] on icon "Go to next page" at bounding box center [950, 720] width 19 height 19
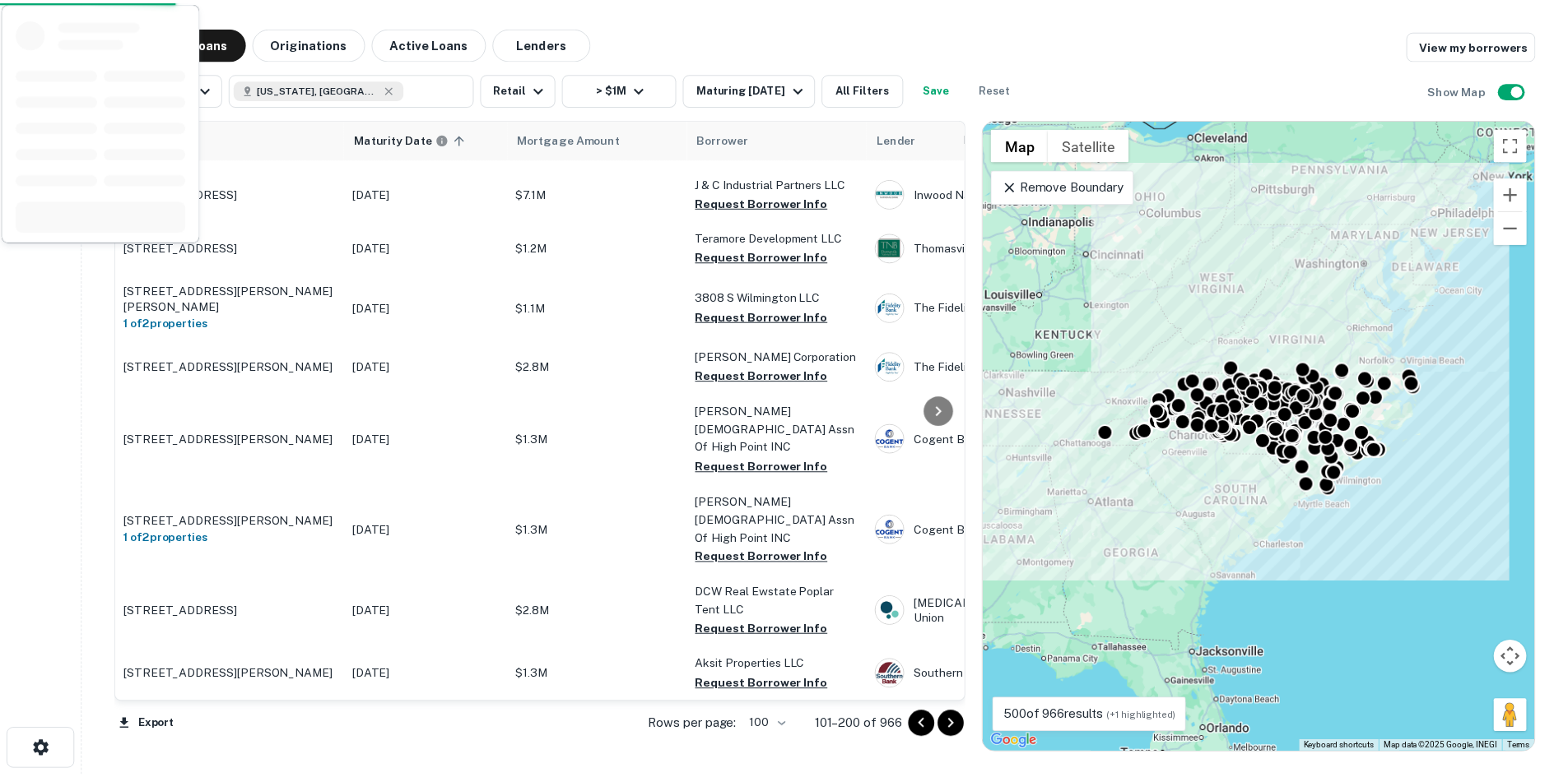
scroll to position [3145, 0]
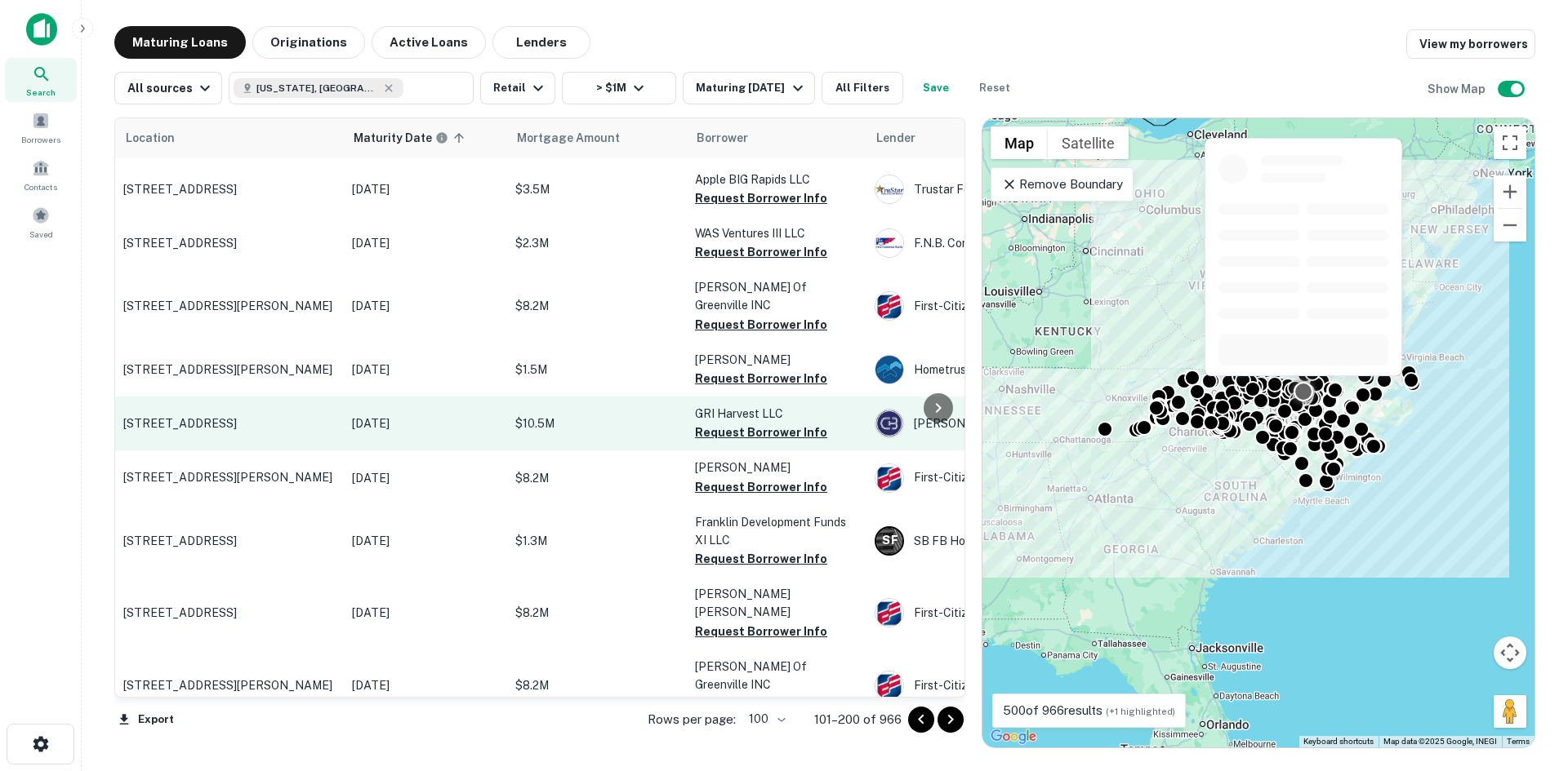
click at [291, 416] on p "[STREET_ADDRESS]" at bounding box center [229, 423] width 212 height 15
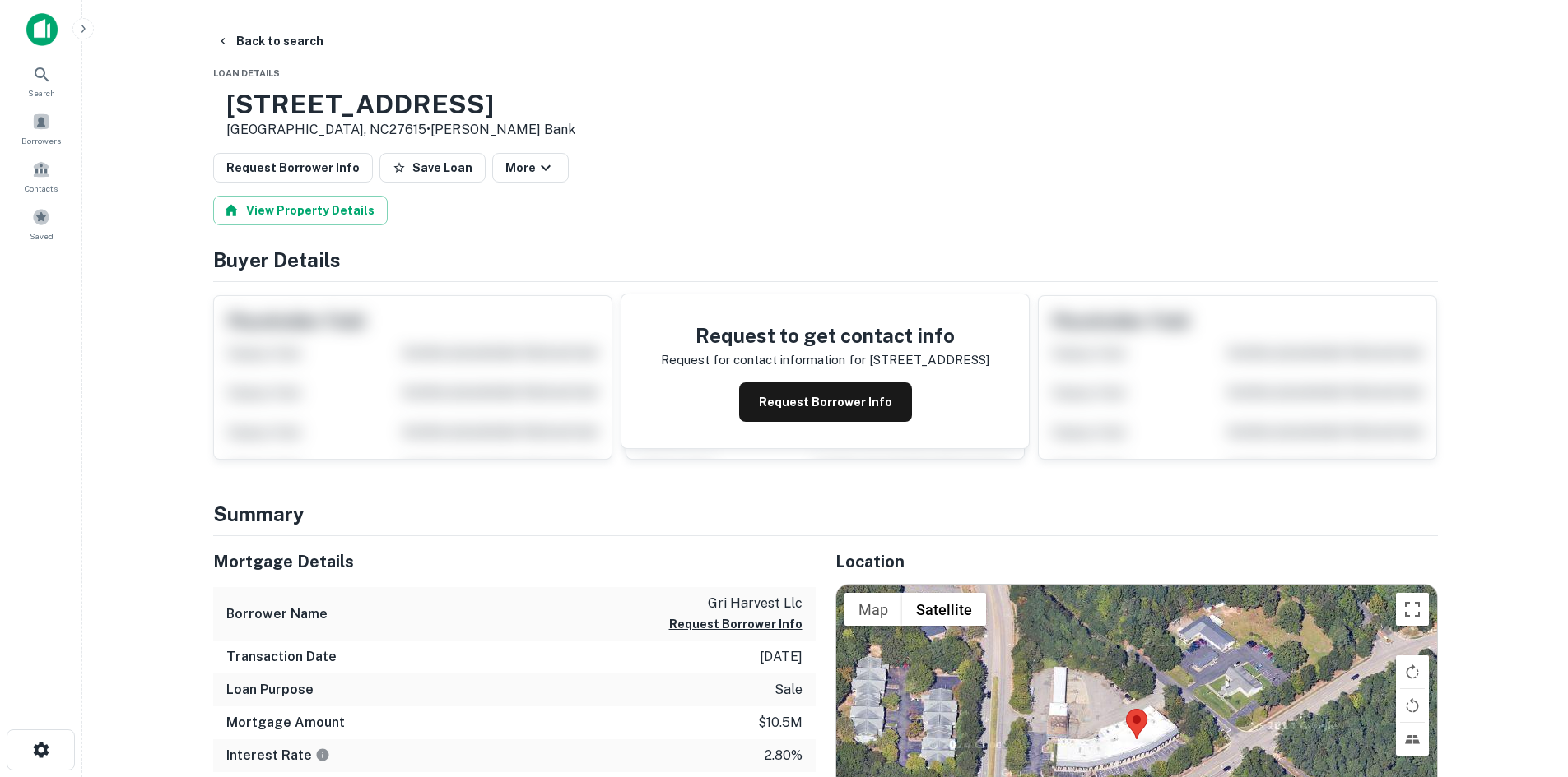
click at [258, 49] on button "Back to search" at bounding box center [270, 41] width 120 height 30
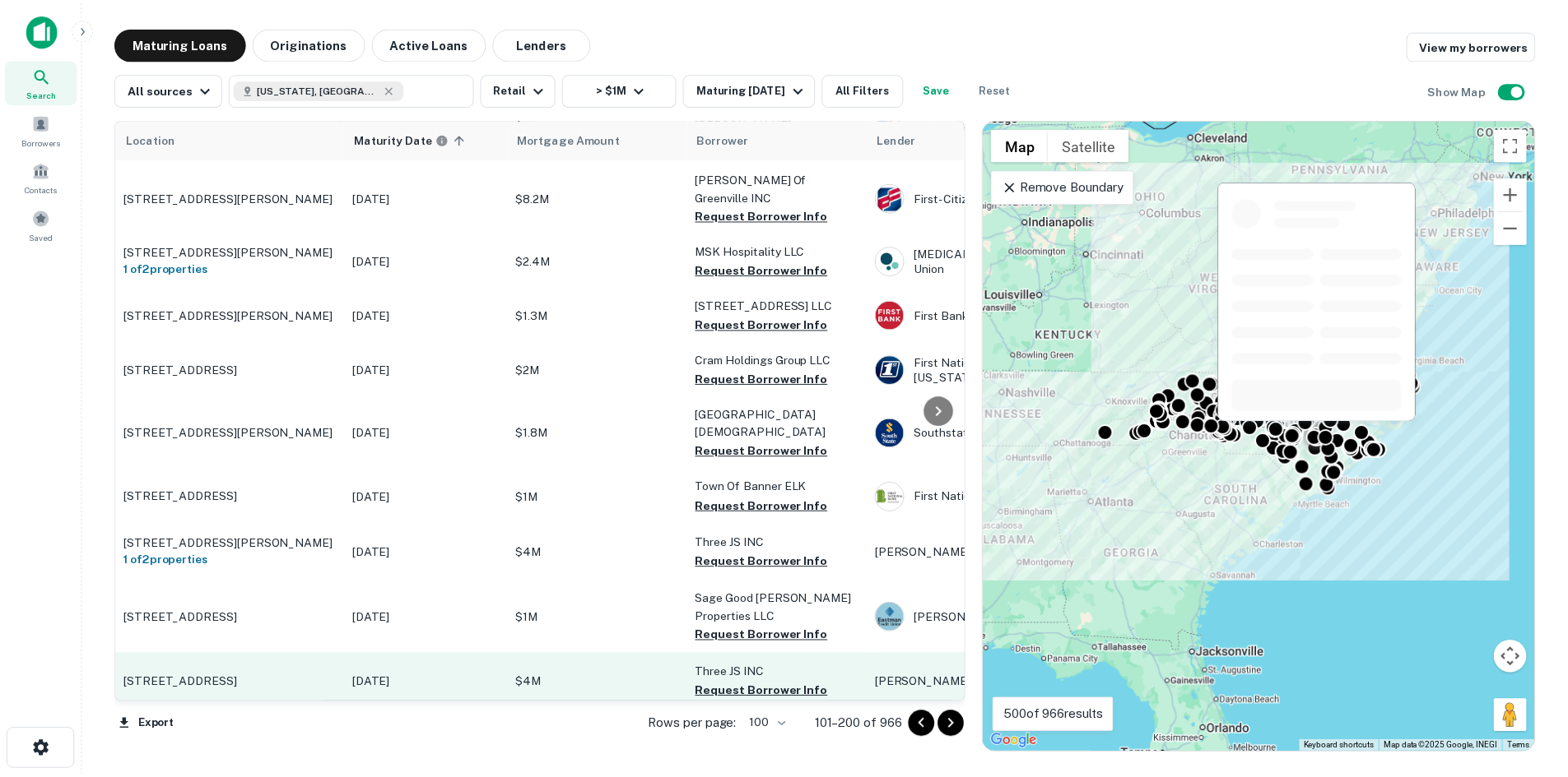
scroll to position [3721, 0]
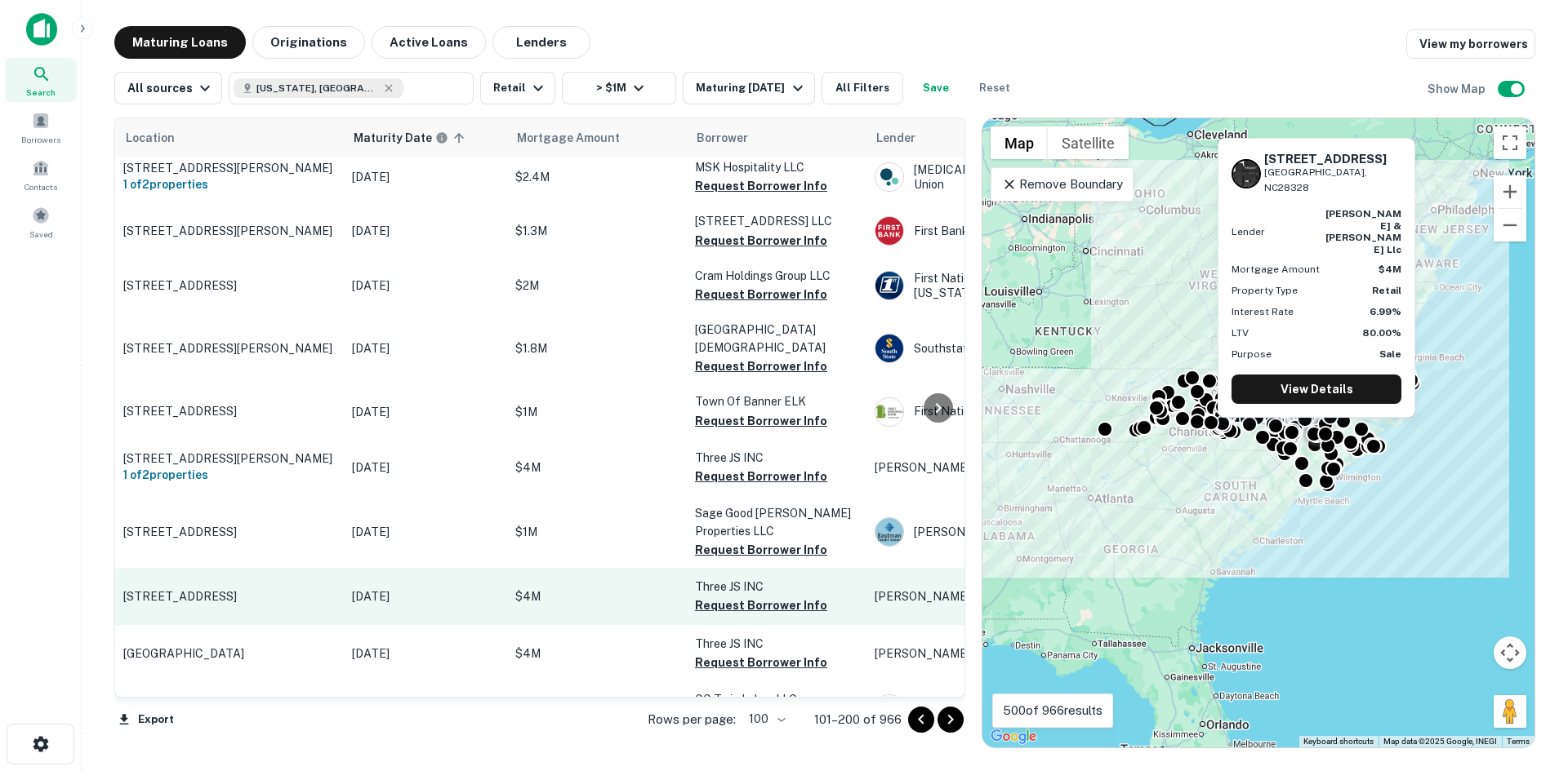
click at [221, 568] on td "[STREET_ADDRESS]" at bounding box center [229, 597] width 229 height 58
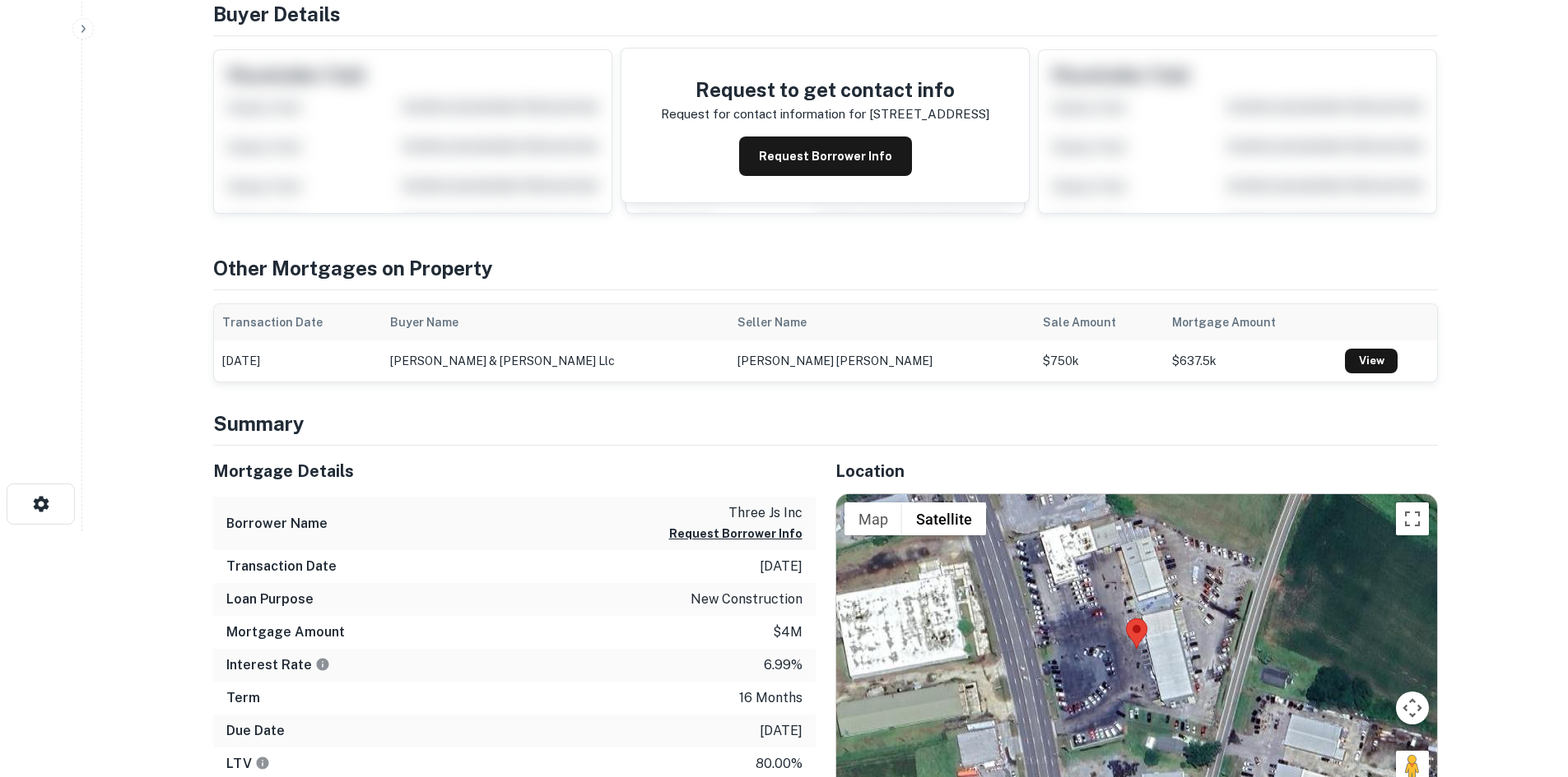
scroll to position [247, 0]
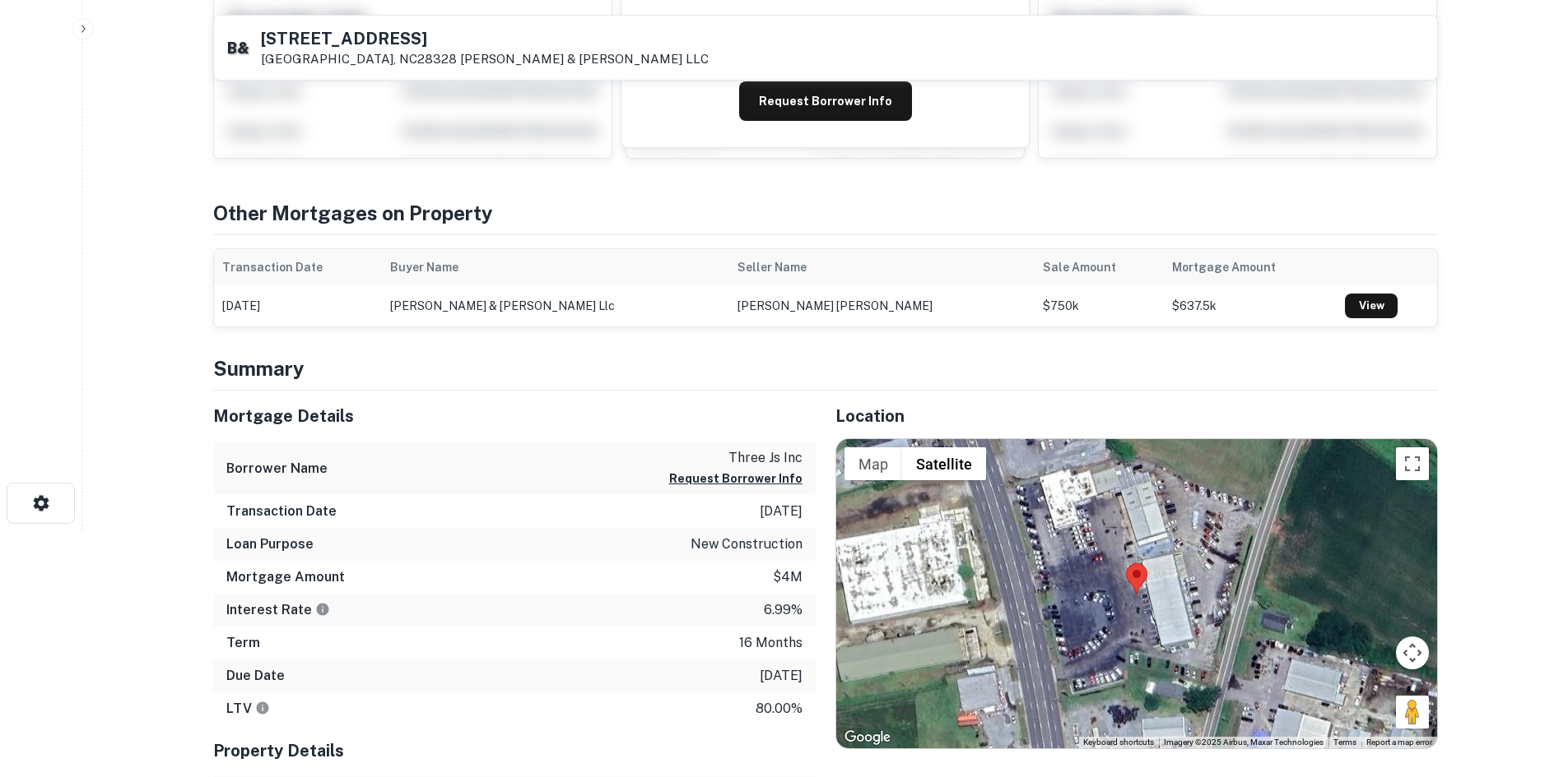
drag, startPoint x: 1427, startPoint y: 713, endPoint x: 1151, endPoint y: 644, distance: 284.5
click at [1151, 644] on div "Map Terrain Satellite Labels Keyboard shortcuts Map Data Imagery ©2025 Airbus, …" at bounding box center [1136, 594] width 601 height 309
drag, startPoint x: 1418, startPoint y: 712, endPoint x: 1301, endPoint y: 674, distance: 123.0
click at [1218, 635] on div "Map Terrain Satellite Labels Keyboard shortcuts Map Data Imagery ©2025 Airbus, …" at bounding box center [1136, 594] width 601 height 309
drag, startPoint x: 1396, startPoint y: 712, endPoint x: 1265, endPoint y: 673, distance: 136.7
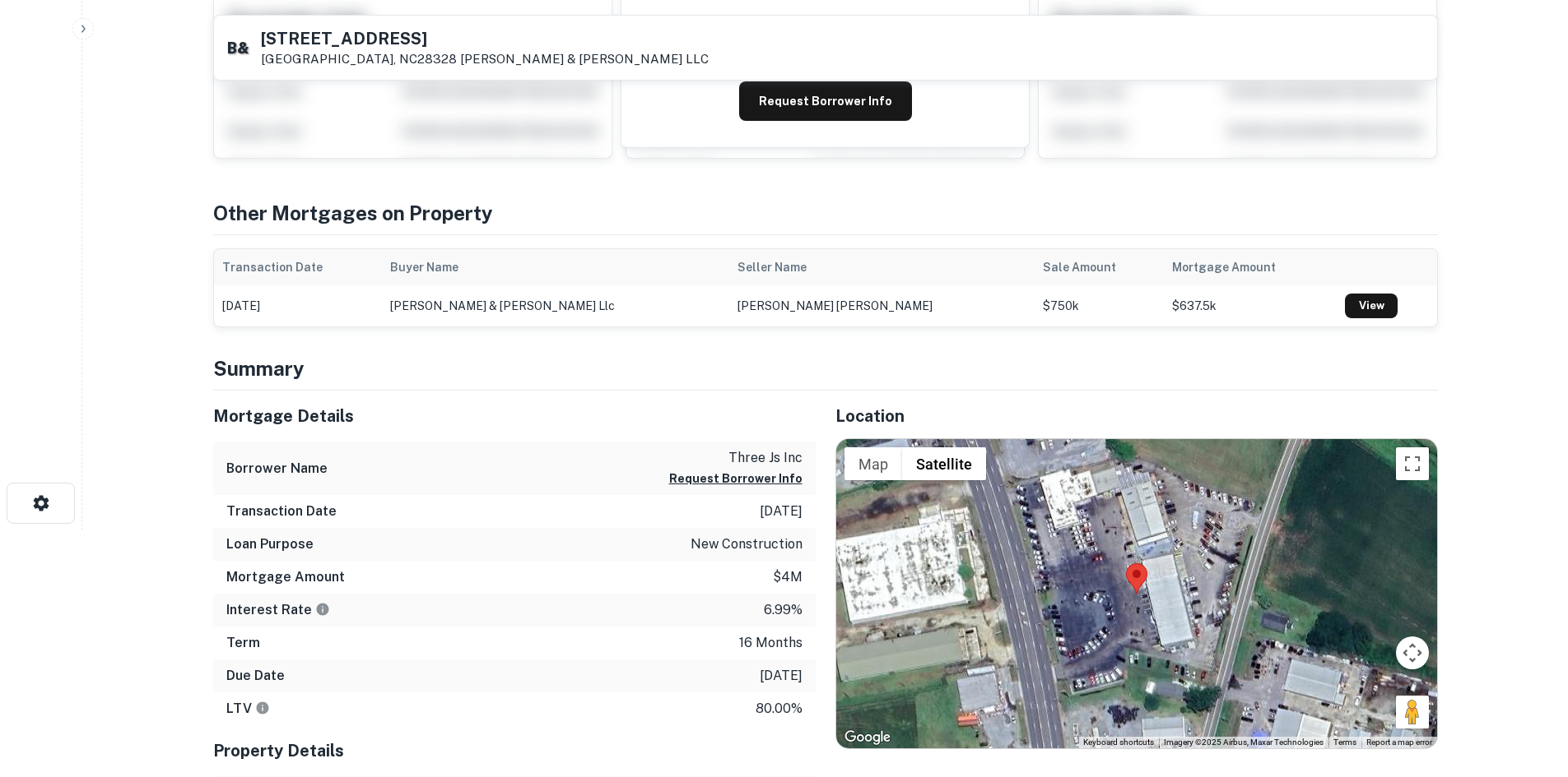
click at [1261, 673] on div "Map Terrain Satellite Labels Keyboard shortcuts Map Data Imagery ©2025 Airbus, …" at bounding box center [1136, 594] width 601 height 309
drag, startPoint x: 1420, startPoint y: 709, endPoint x: 1040, endPoint y: 593, distance: 397.3
click at [1040, 593] on div "Map Terrain Satellite Labels Keyboard shortcuts Map Data Imagery ©2025 Airbus, …" at bounding box center [1136, 594] width 601 height 309
click at [1040, 593] on div at bounding box center [1136, 594] width 601 height 309
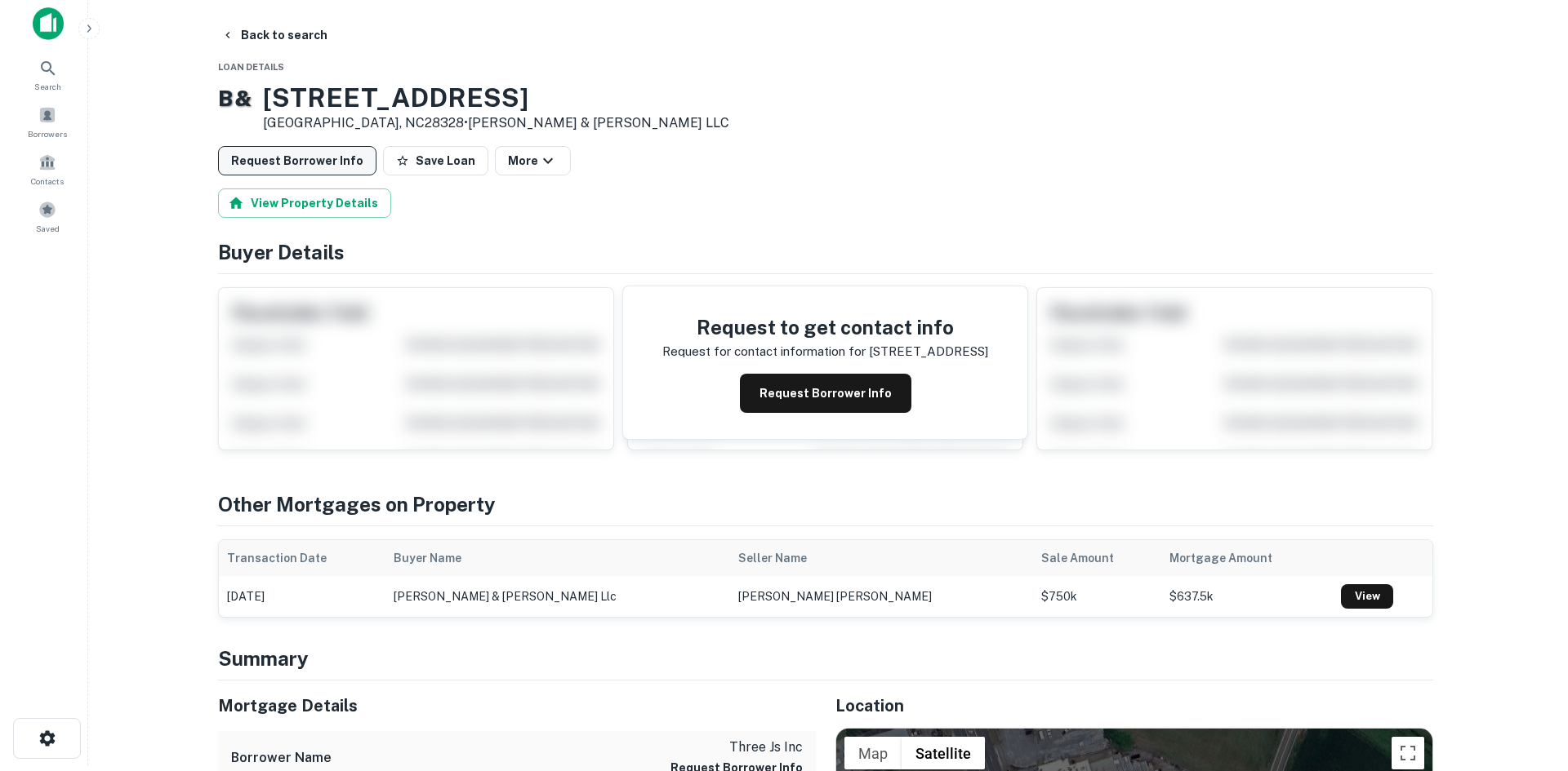
scroll to position [0, 0]
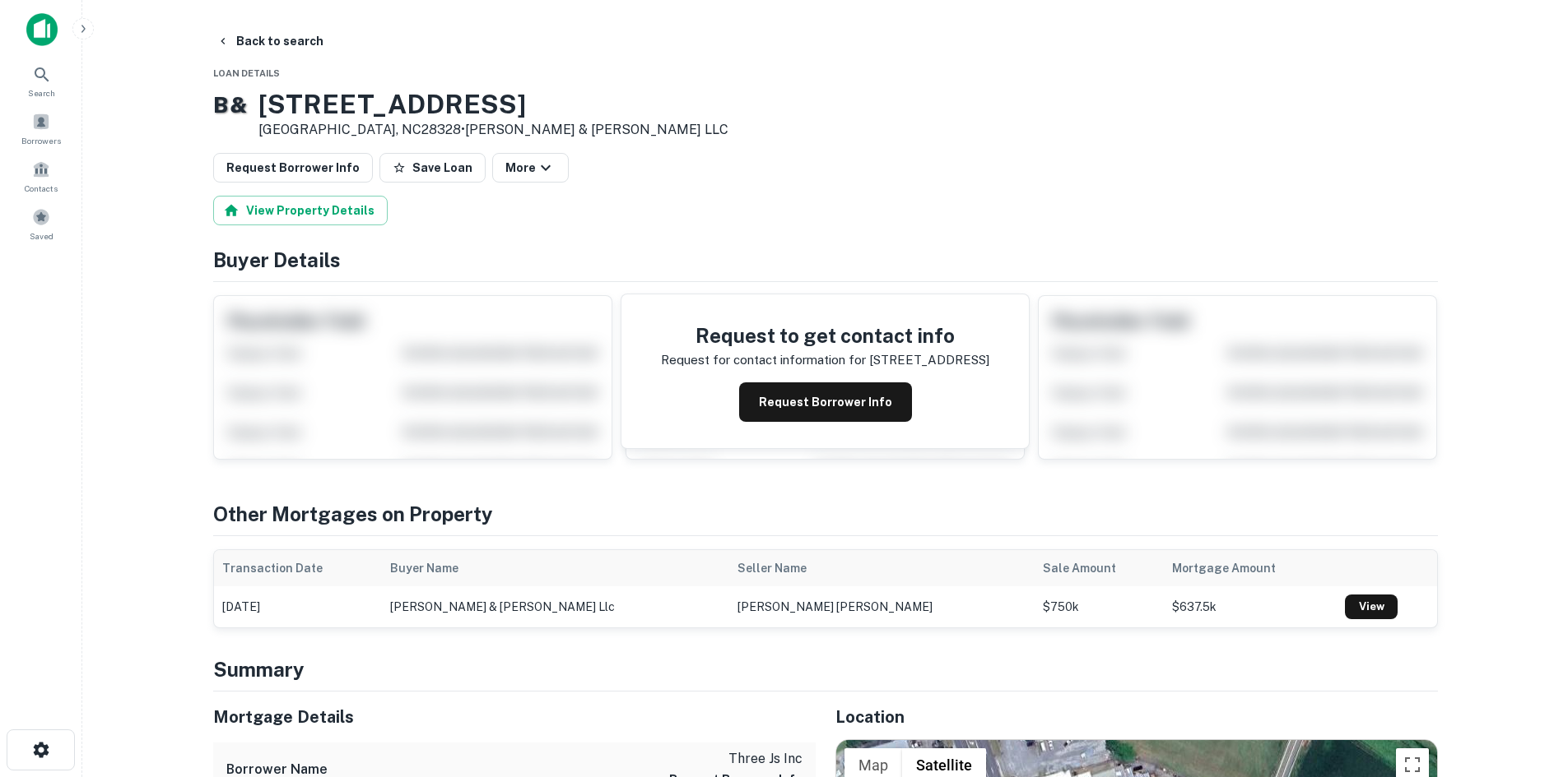
drag, startPoint x: 277, startPoint y: 103, endPoint x: 402, endPoint y: 128, distance: 127.5
click at [402, 128] on div "B & 213 Southeast Blvd Clinton, NC28328 • Burgess & LEE LLC" at bounding box center [470, 114] width 515 height 51
copy div "213 Southeast Blvd Clinton, NC28328 •"
click at [336, 115] on h3 "213 Southeast Blvd" at bounding box center [493, 105] width 470 height 32
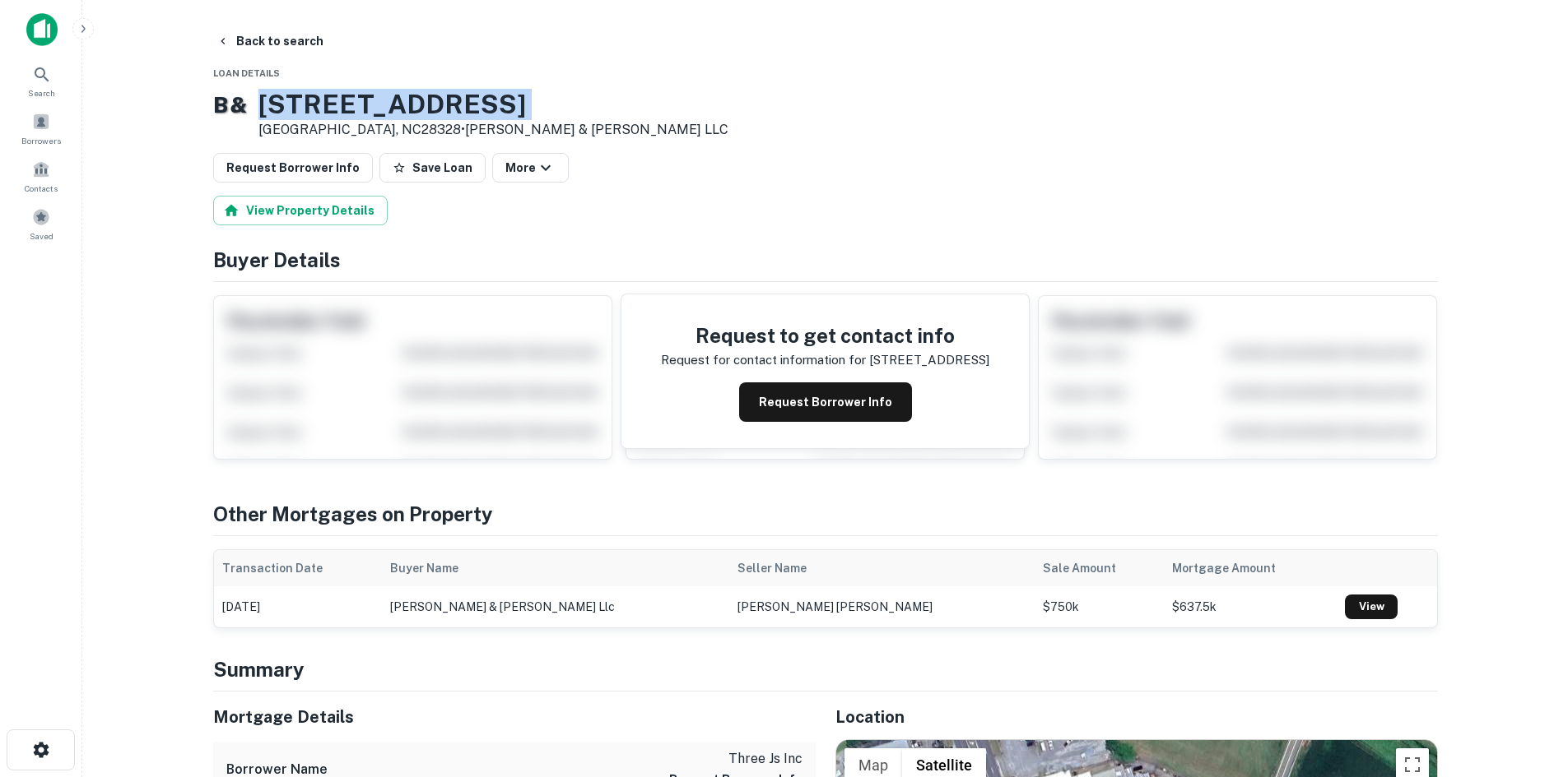
click at [336, 115] on h3 "213 Southeast Blvd" at bounding box center [493, 105] width 470 height 32
click at [328, 160] on button "Request Borrower Info" at bounding box center [293, 168] width 160 height 30
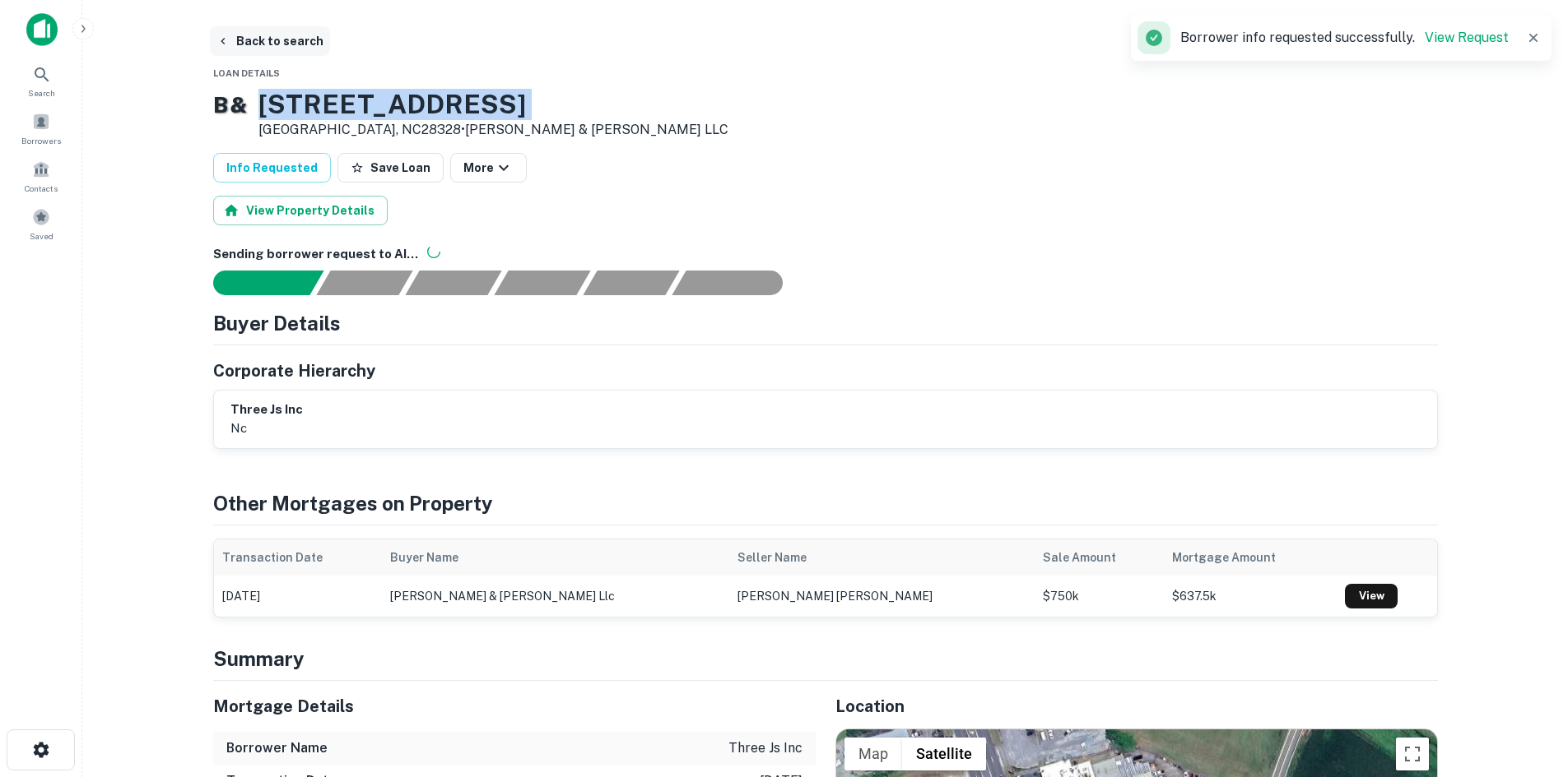
click at [252, 50] on button "Back to search" at bounding box center [270, 41] width 120 height 30
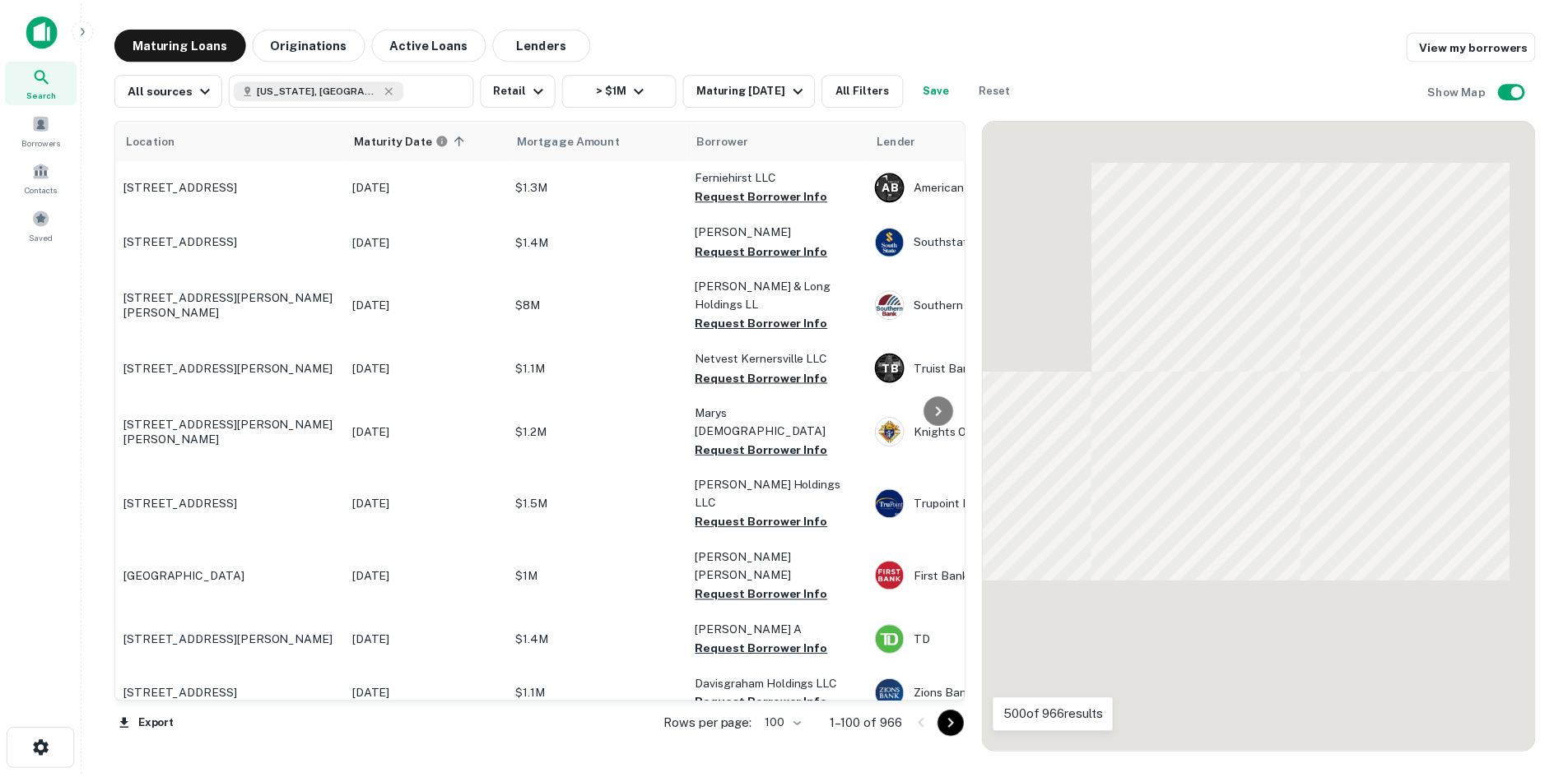
scroll to position [3721, 0]
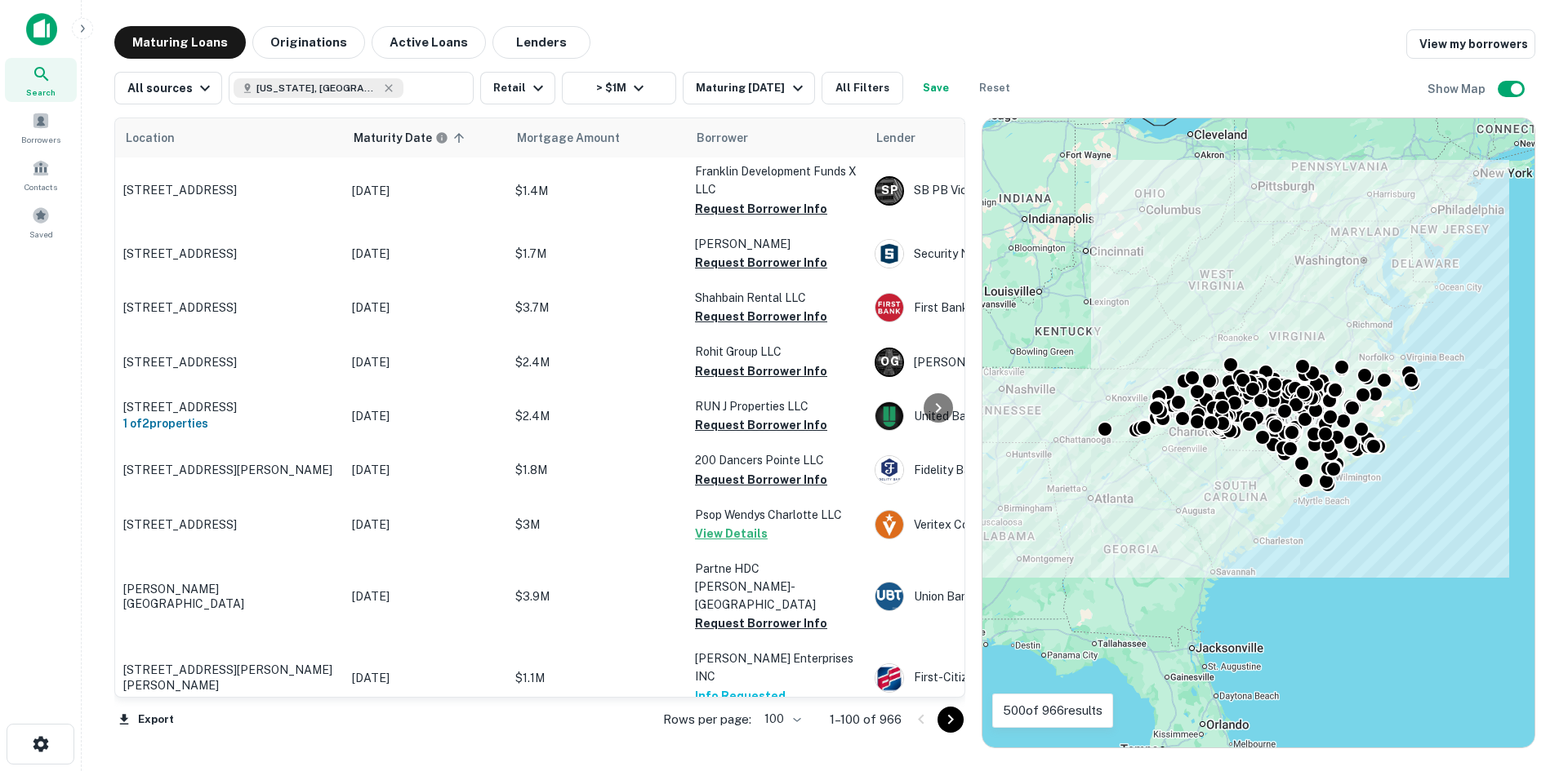
click at [948, 727] on icon "Go to next page" at bounding box center [950, 720] width 19 height 19
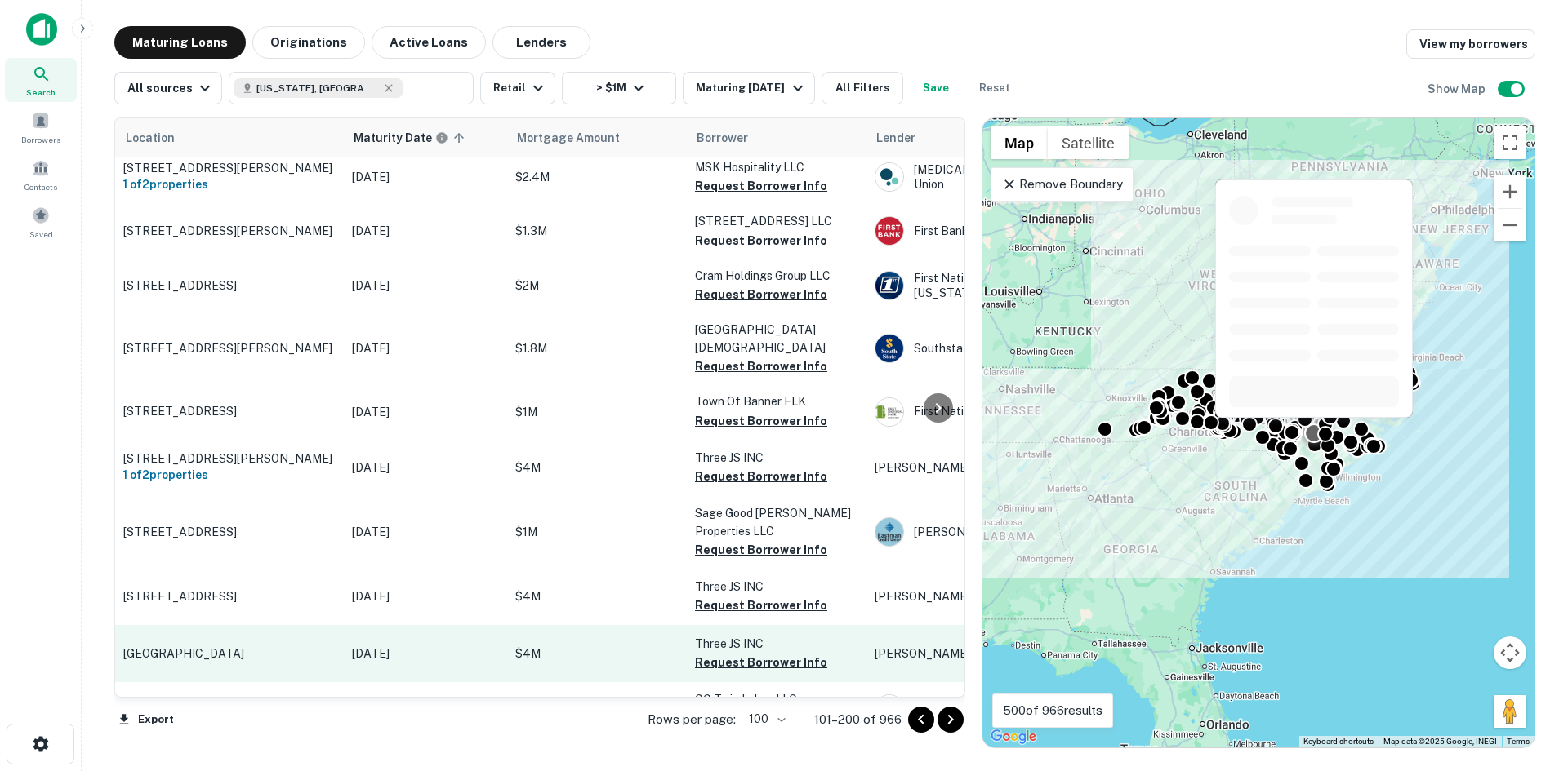
click at [207, 646] on p "[GEOGRAPHIC_DATA]" at bounding box center [229, 653] width 212 height 15
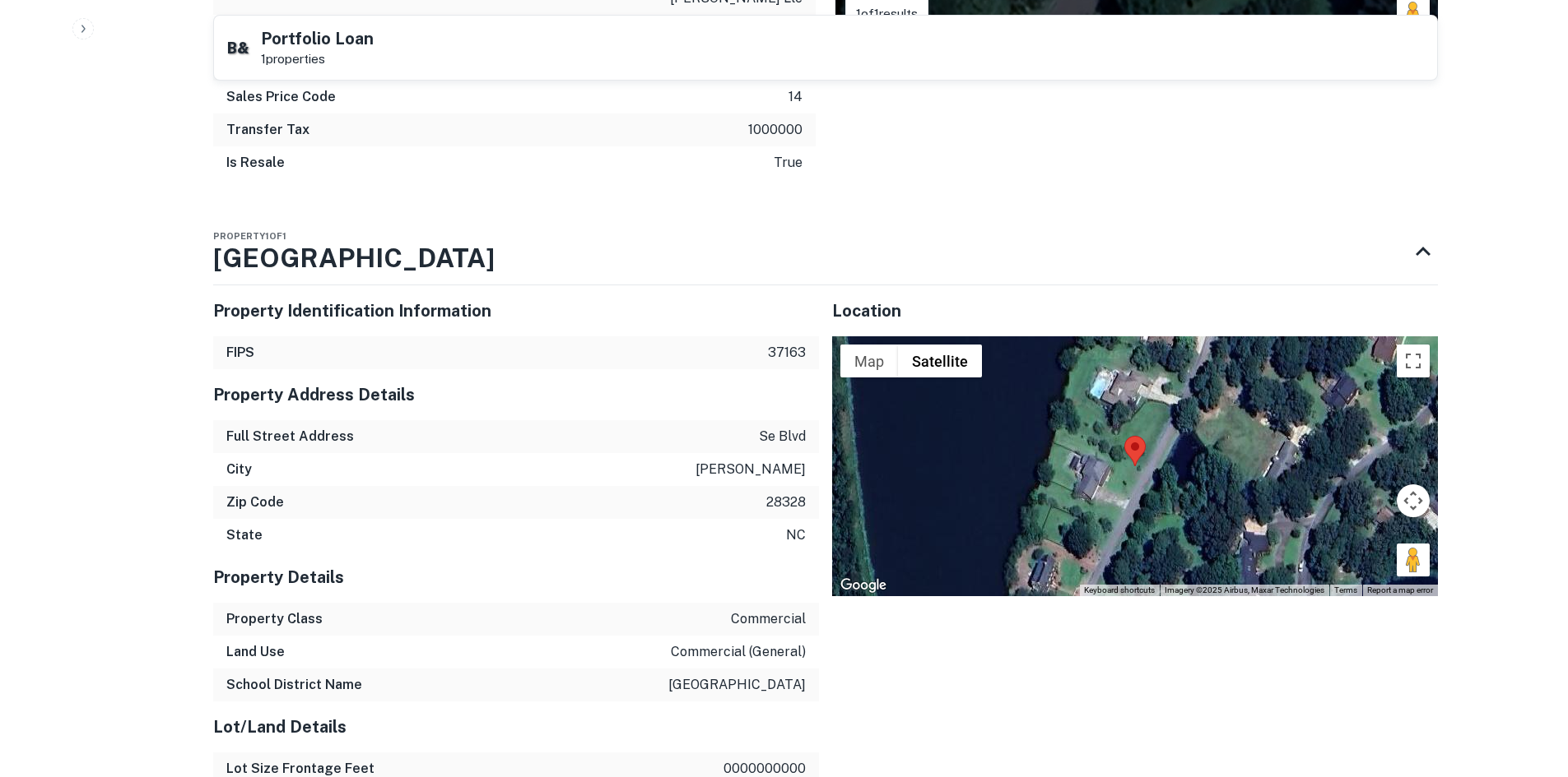
scroll to position [1069, 0]
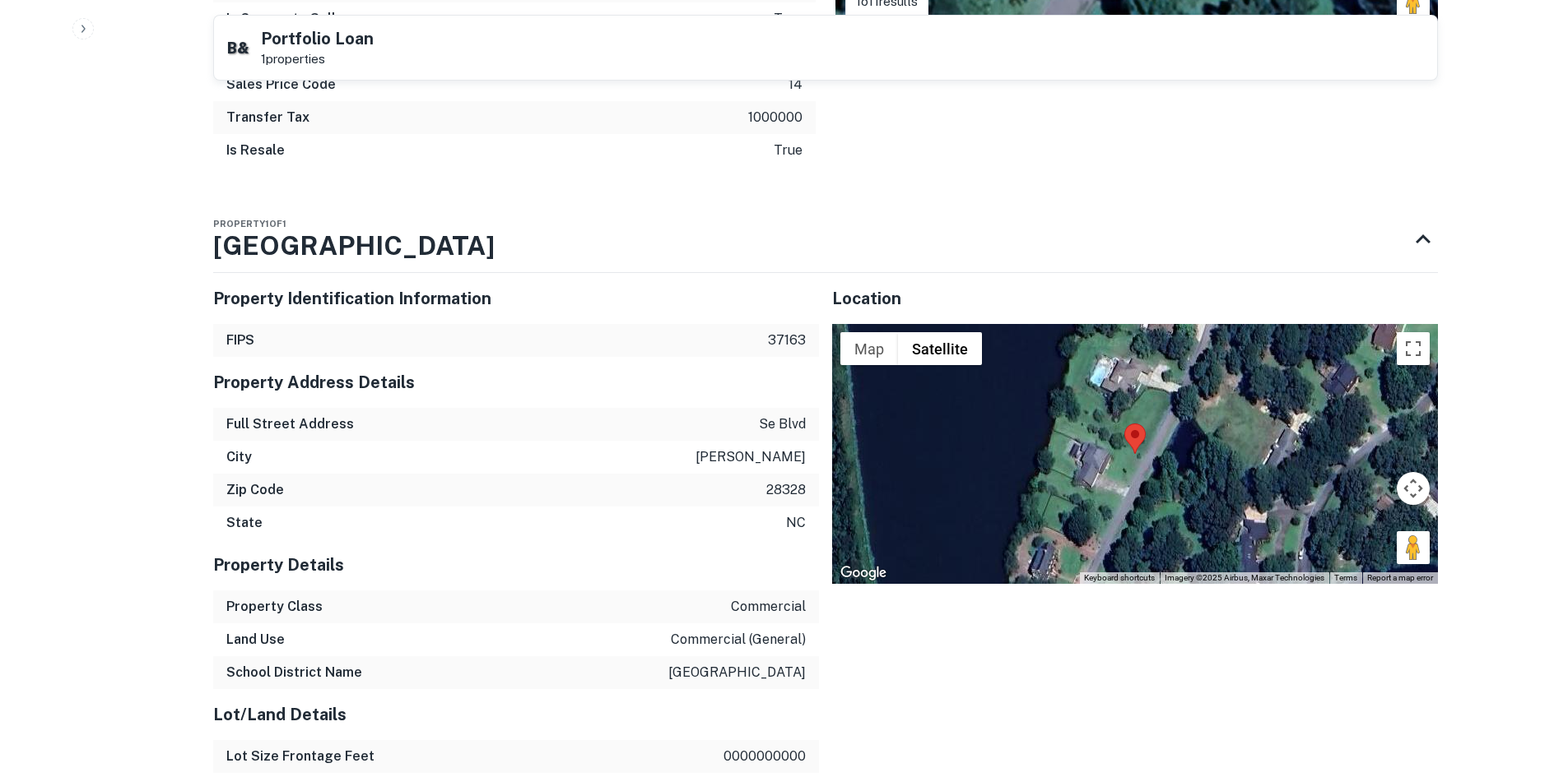
drag, startPoint x: 1408, startPoint y: 504, endPoint x: 1274, endPoint y: 473, distance: 137.5
click at [1188, 439] on div "Map Terrain Satellite Labels Keyboard shortcuts Map Data Imagery ©2025 Airbus, …" at bounding box center [1134, 454] width 606 height 260
drag, startPoint x: 1414, startPoint y: 508, endPoint x: 1167, endPoint y: 435, distance: 257.6
click at [1167, 435] on div "Map Terrain Satellite Labels Keyboard shortcuts Map Data Imagery ©2025 Airbus, …" at bounding box center [1134, 454] width 606 height 260
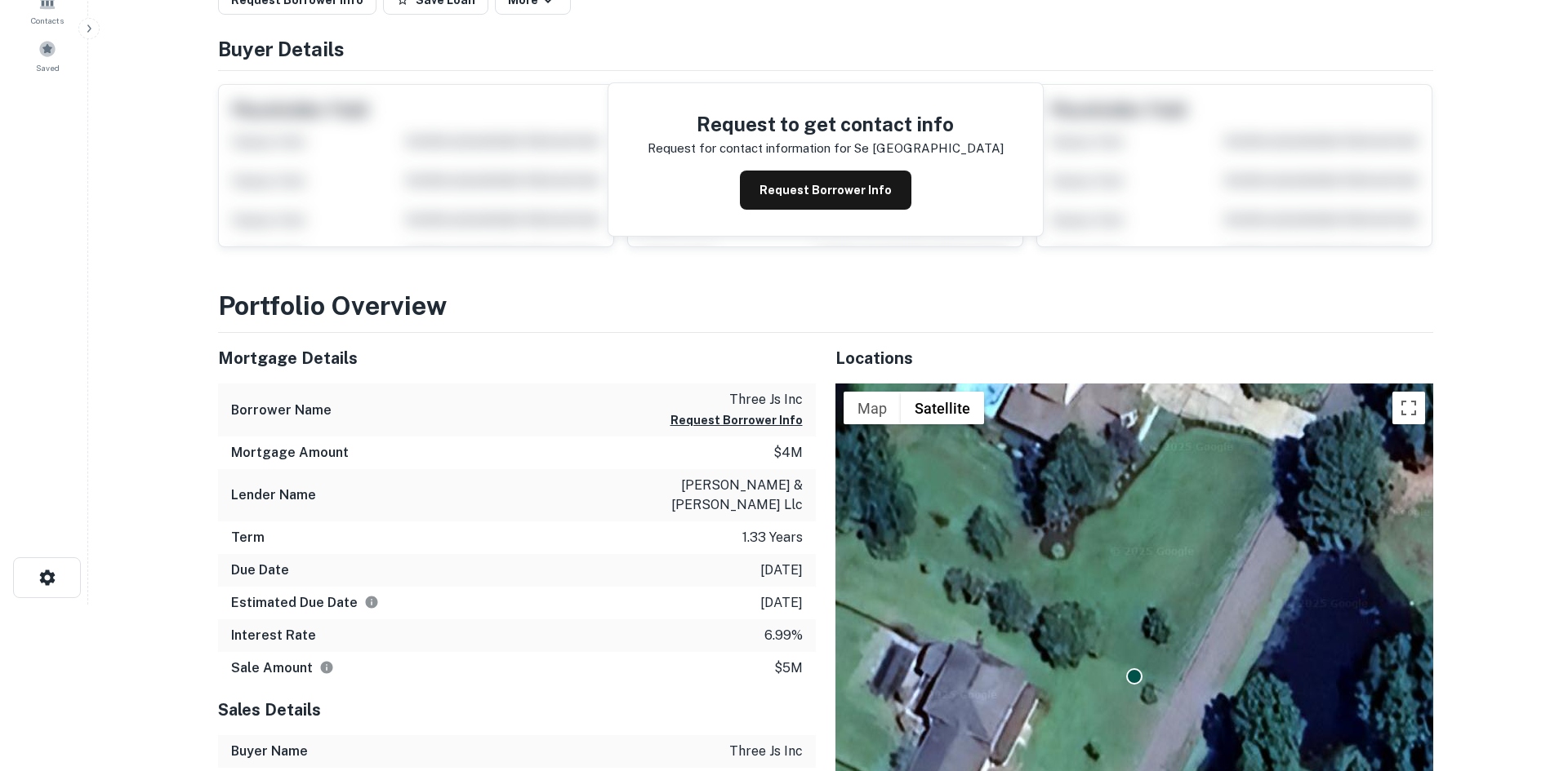
scroll to position [0, 0]
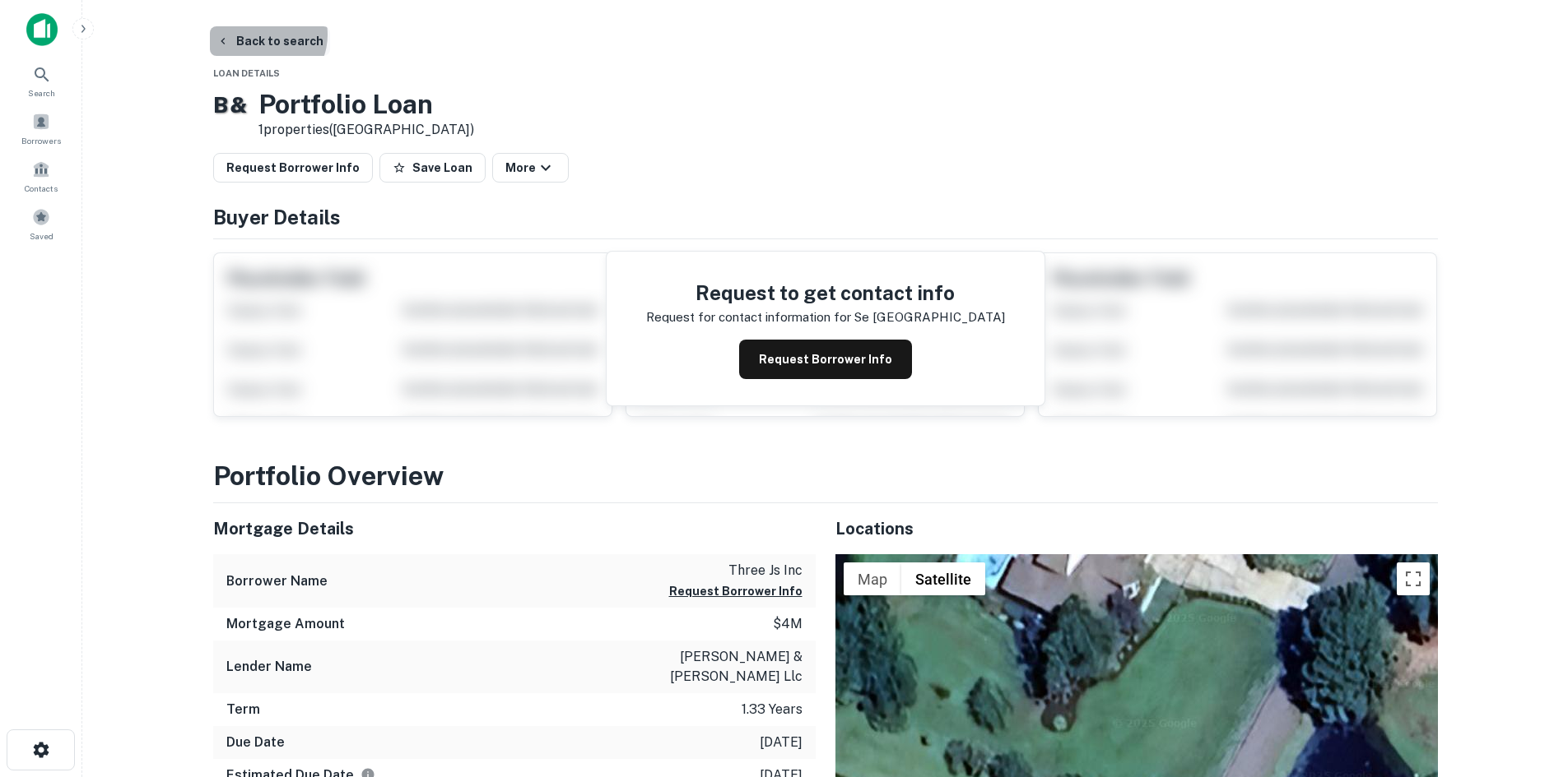
click at [261, 34] on button "Back to search" at bounding box center [270, 41] width 120 height 30
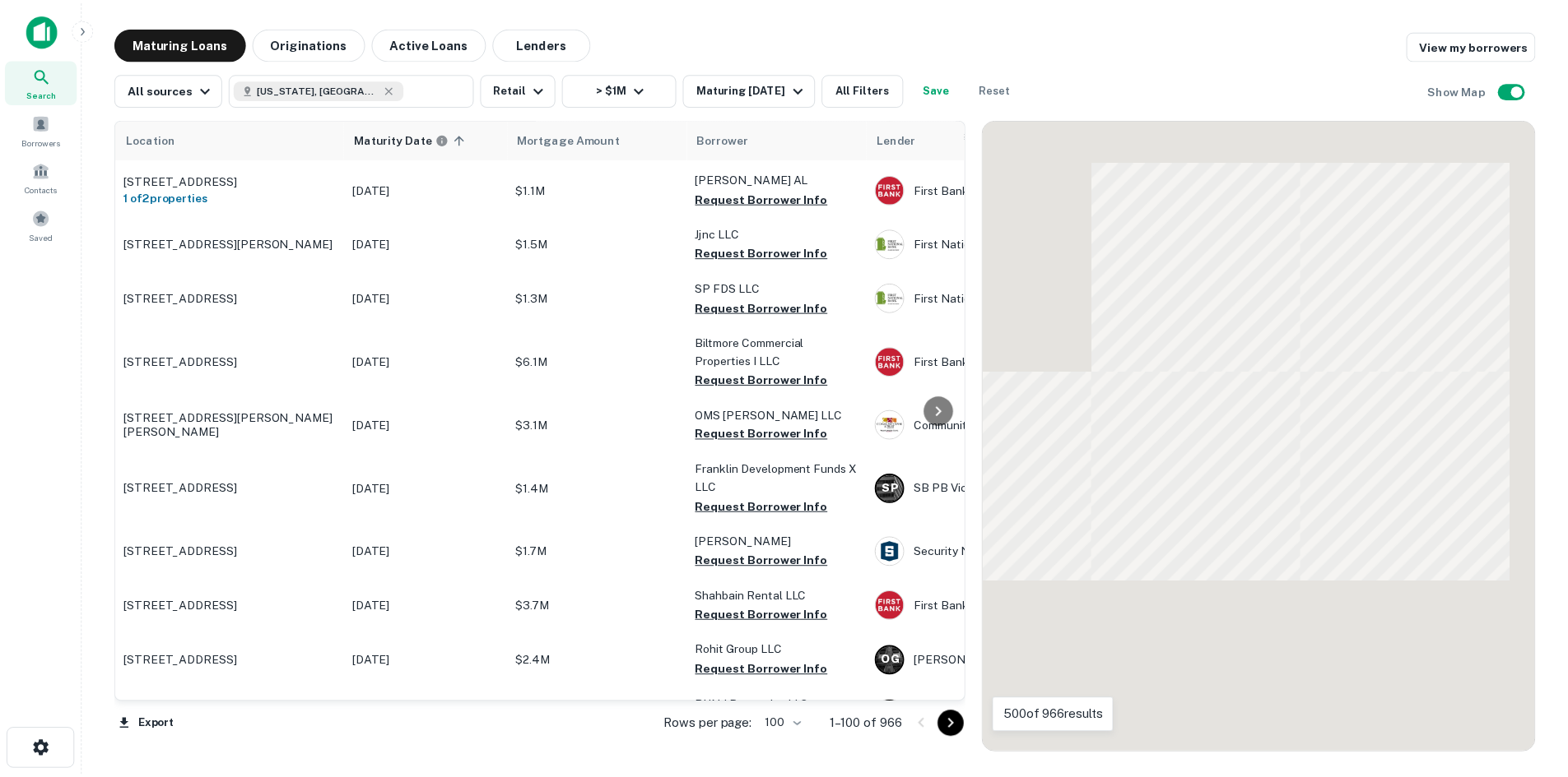
scroll to position [3721, 0]
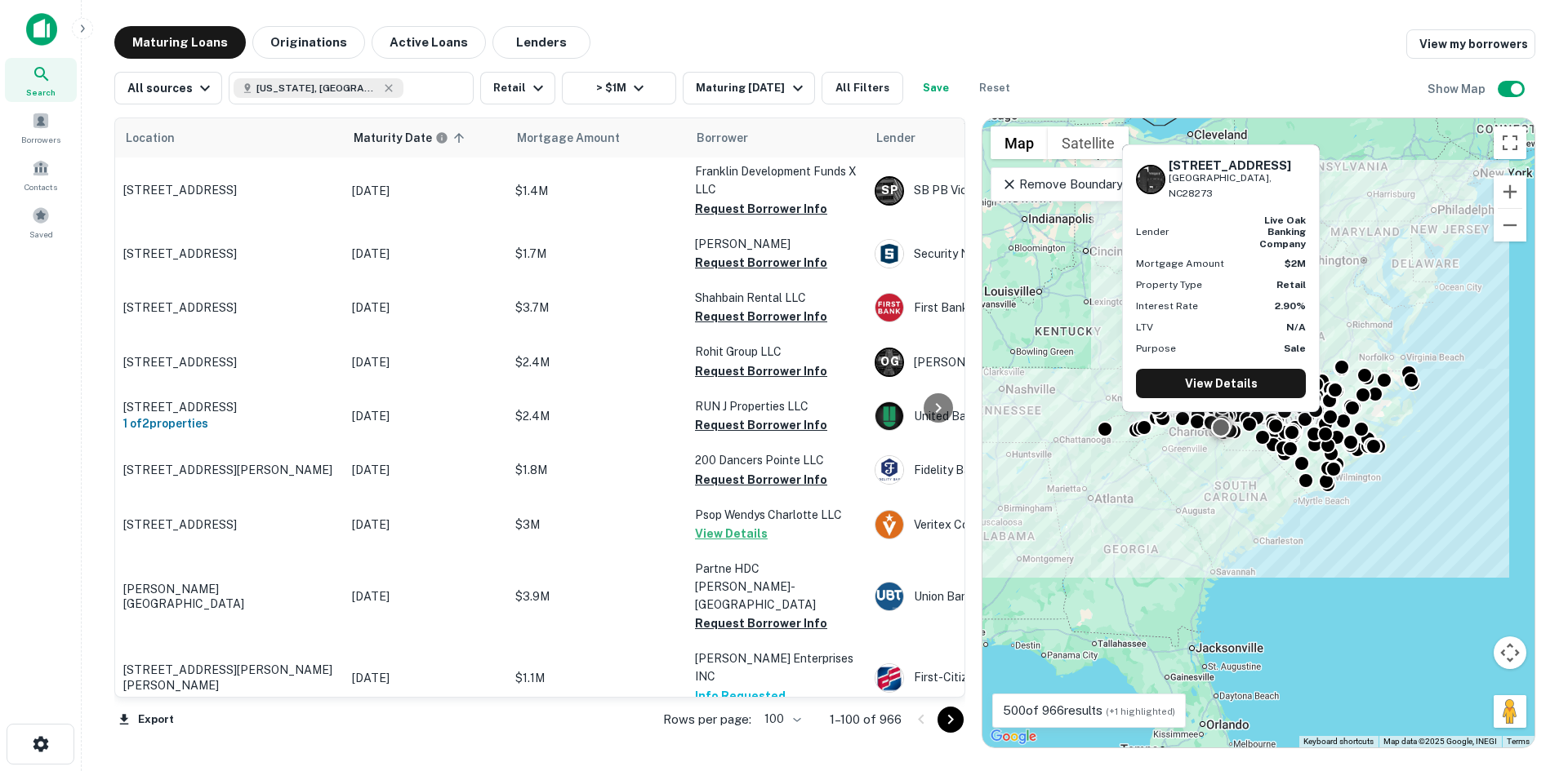
click at [213, 733] on p "[STREET_ADDRESS]" at bounding box center [229, 740] width 212 height 15
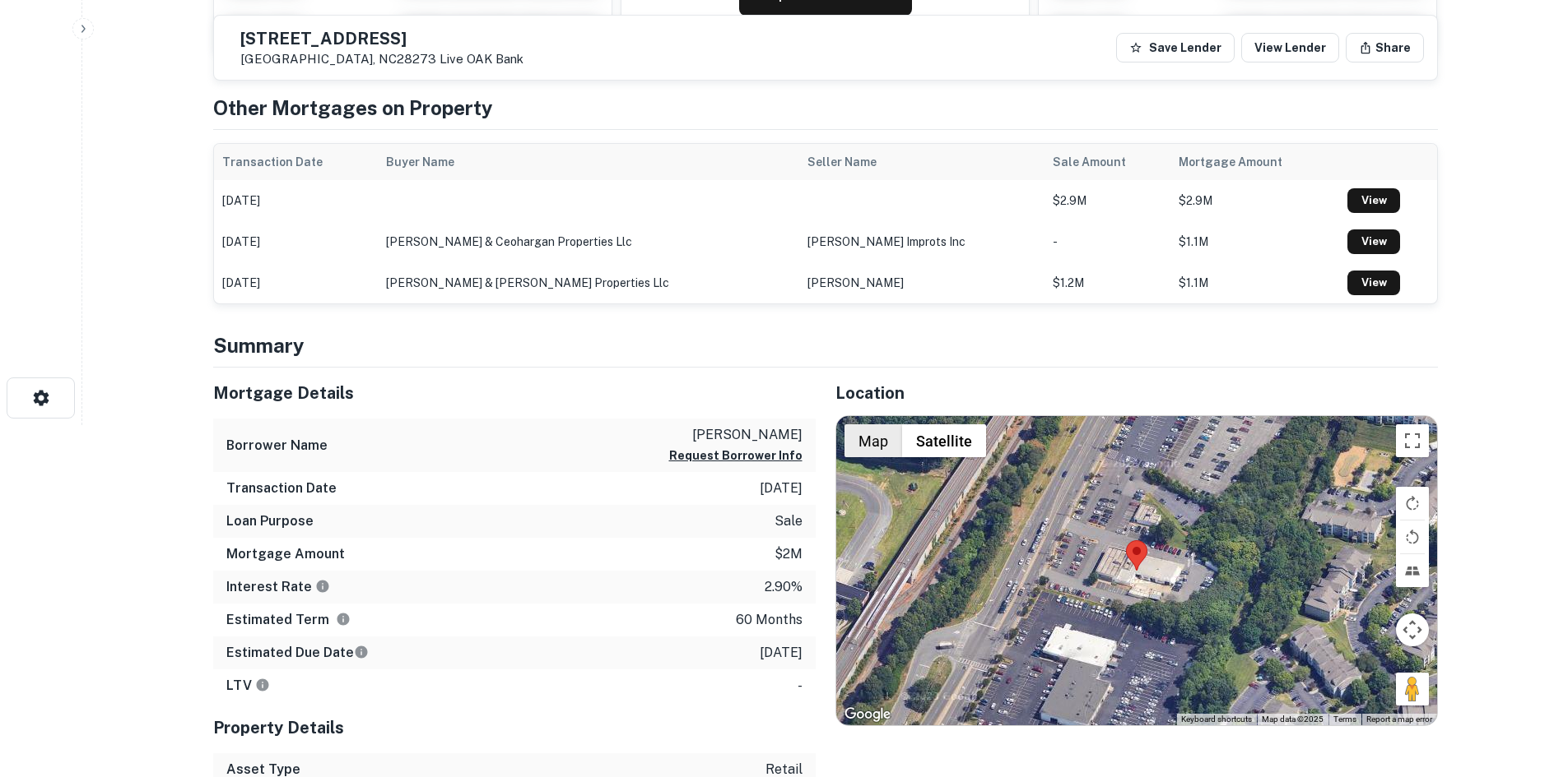
scroll to position [411, 0]
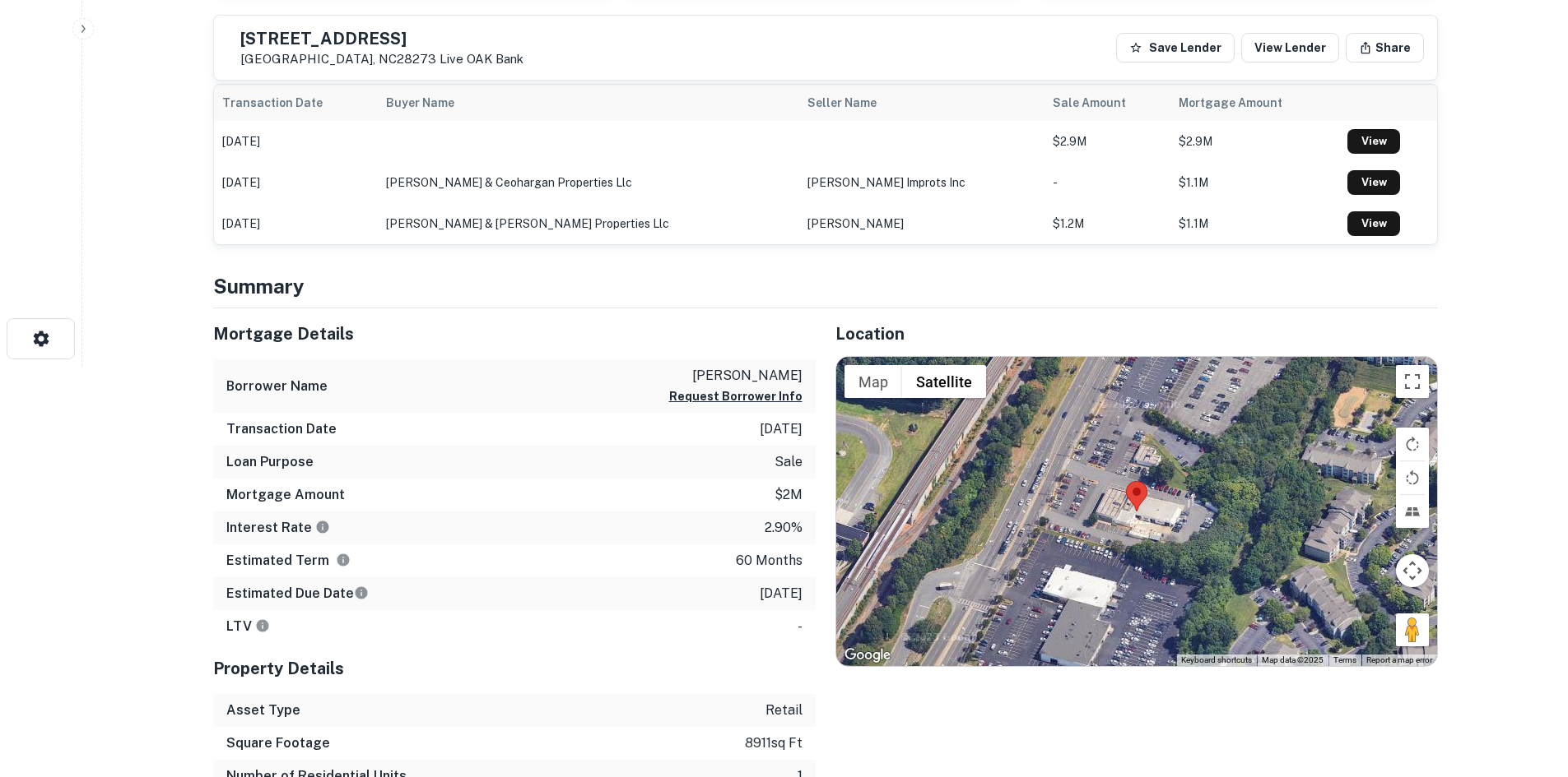
drag, startPoint x: 1421, startPoint y: 629, endPoint x: 1222, endPoint y: 534, distance: 220.5
click at [1222, 534] on div "Map Terrain Satellite Labels Keyboard shortcuts Map Data Map data ©2025 Map dat…" at bounding box center [1136, 512] width 601 height 309
drag, startPoint x: 1401, startPoint y: 629, endPoint x: 1043, endPoint y: 557, distance: 365.2
click at [1091, 567] on div "Map Terrain Satellite Labels Keyboard shortcuts Map Data Map data ©2025 Map dat…" at bounding box center [1136, 512] width 601 height 309
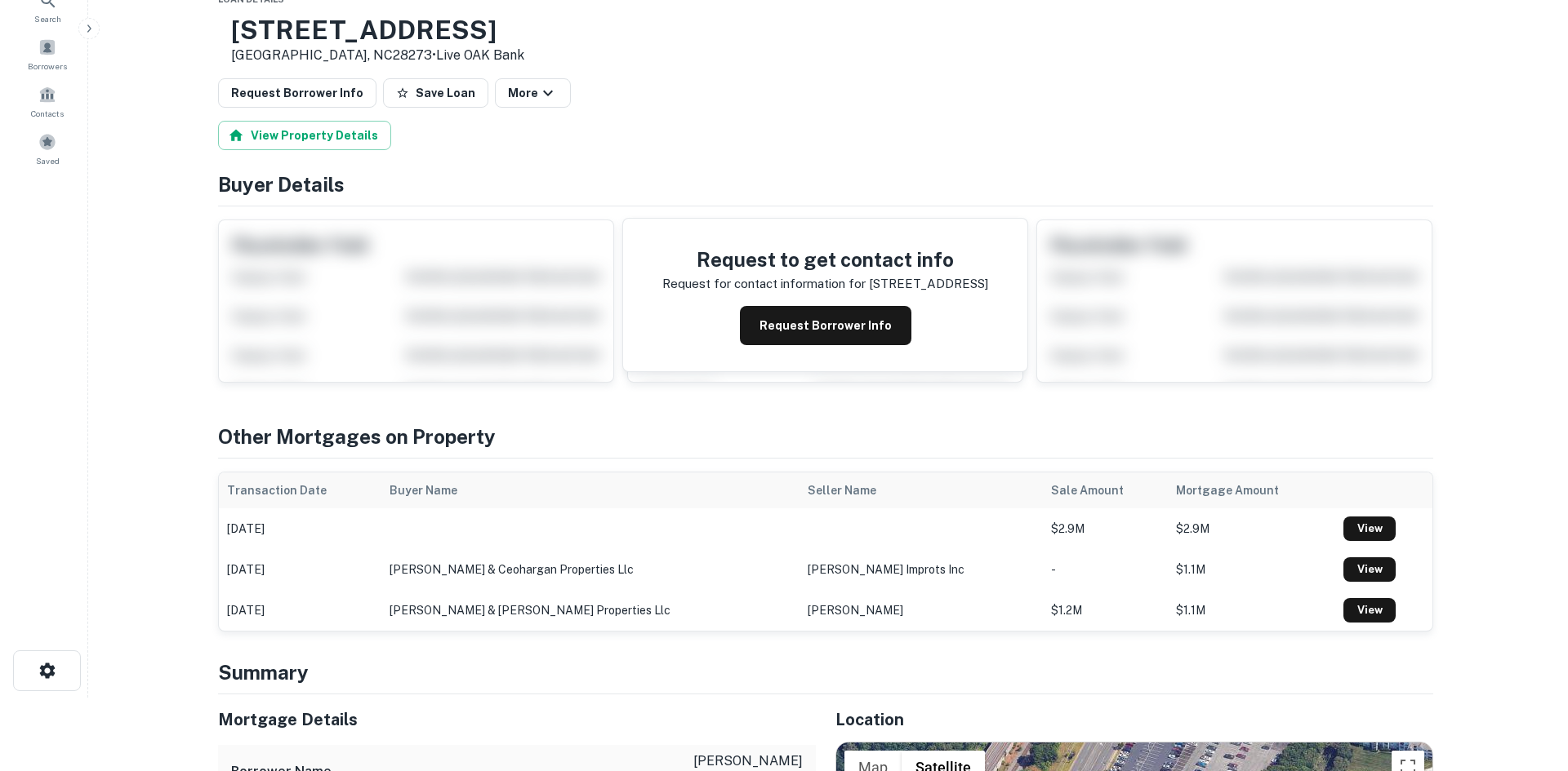
scroll to position [0, 0]
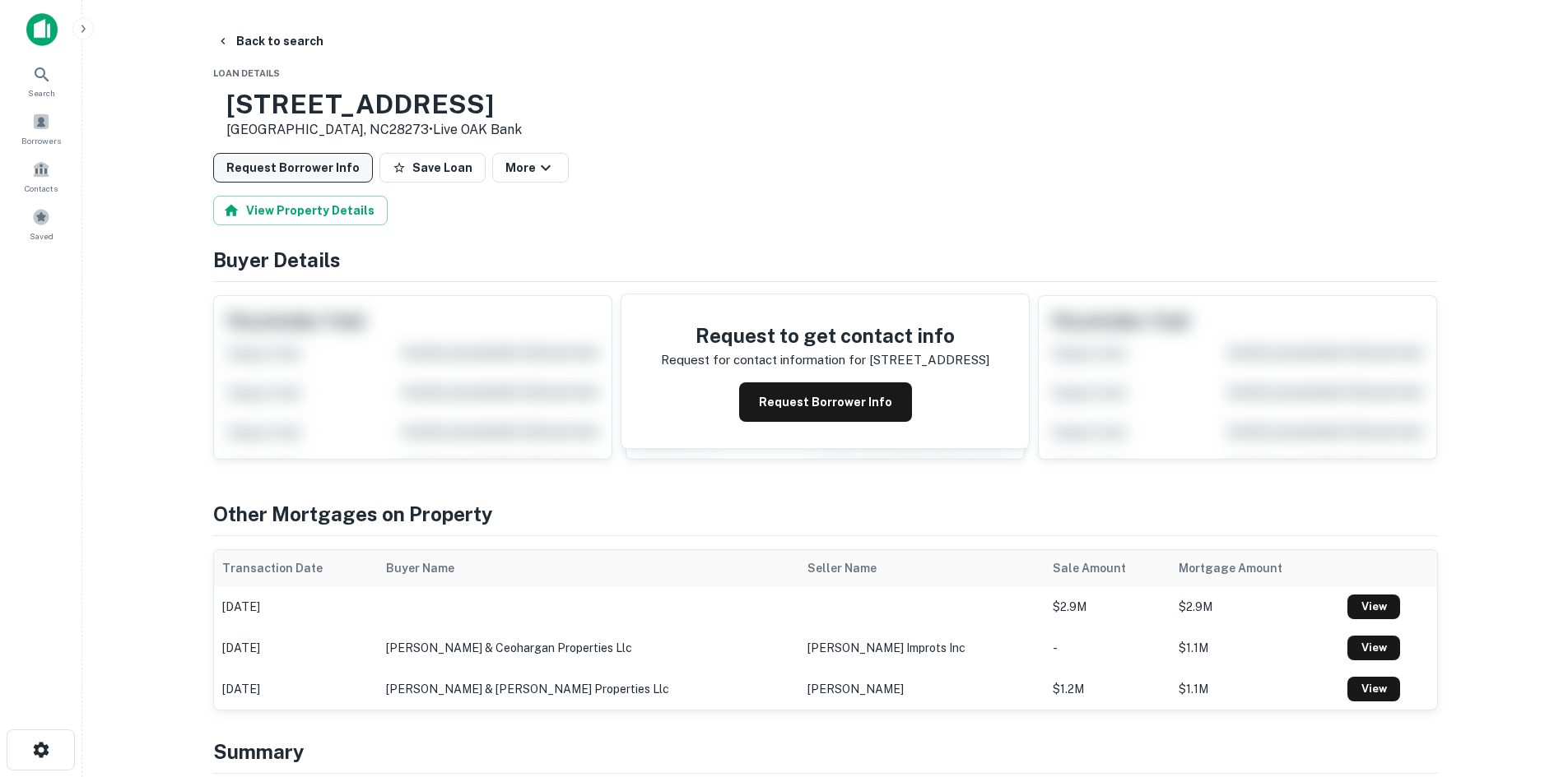
click at [272, 162] on button "Request Borrower Info" at bounding box center [293, 168] width 160 height 30
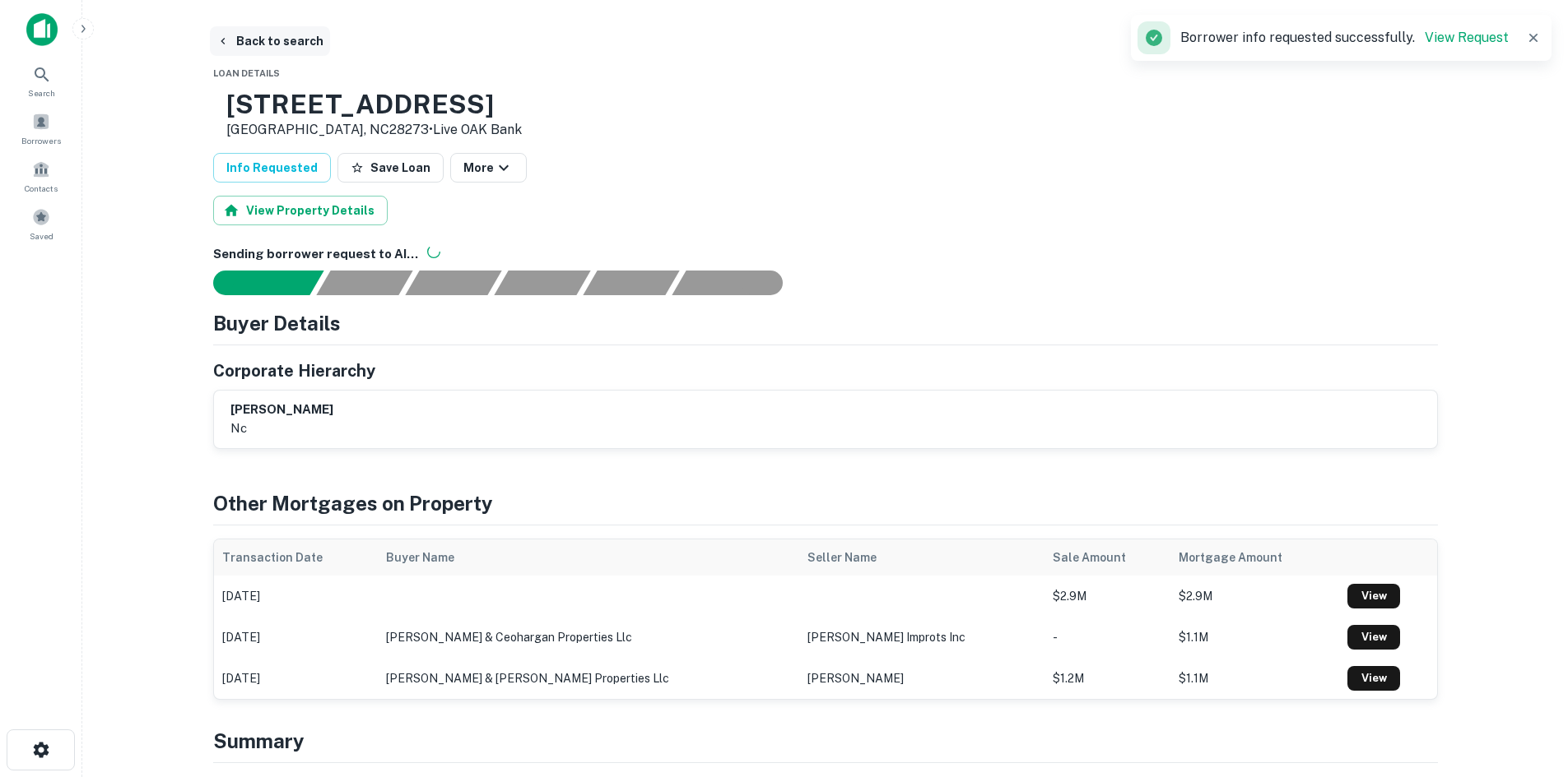
click at [280, 47] on button "Back to search" at bounding box center [270, 41] width 120 height 30
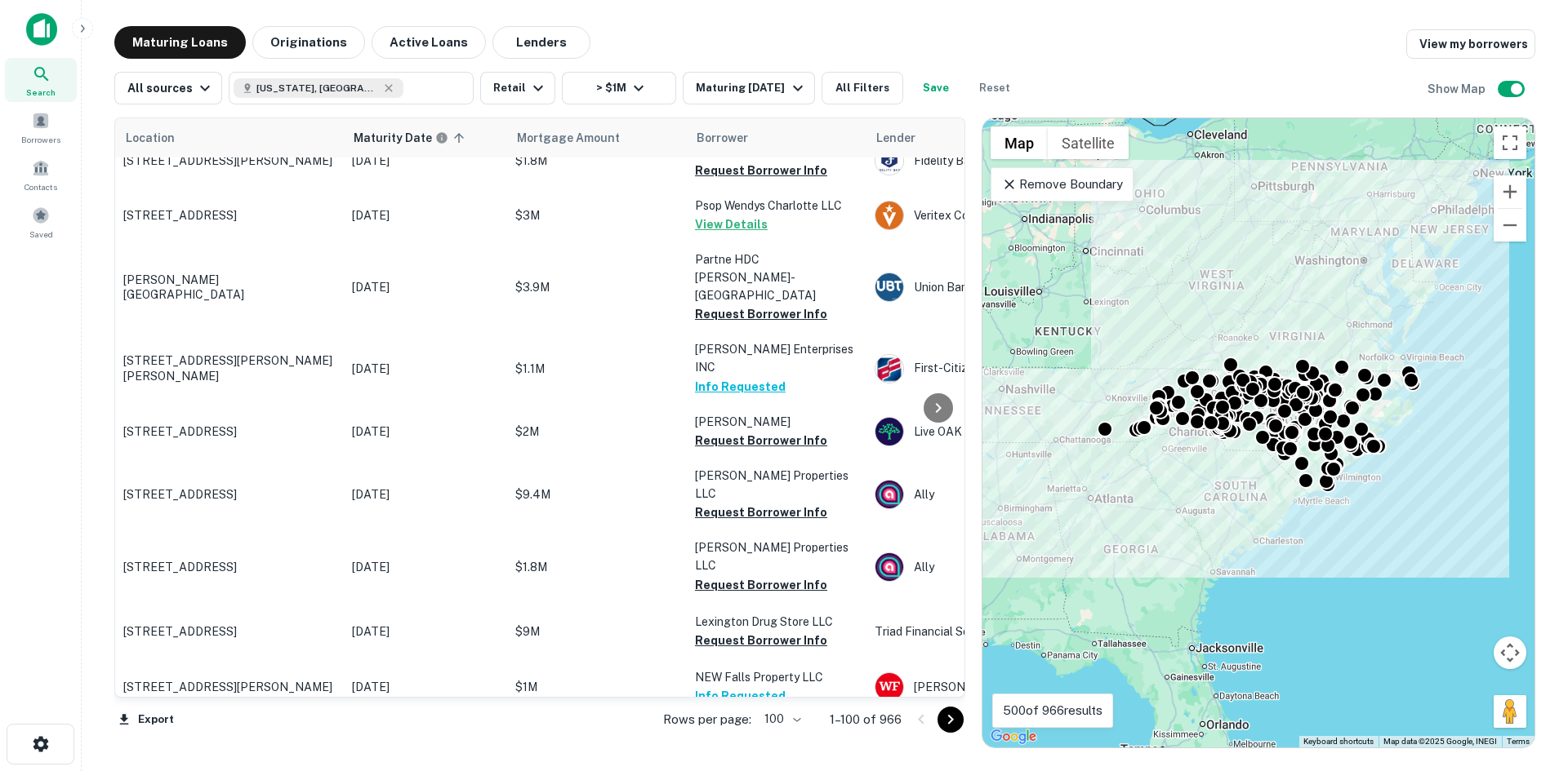
scroll to position [4345, 0]
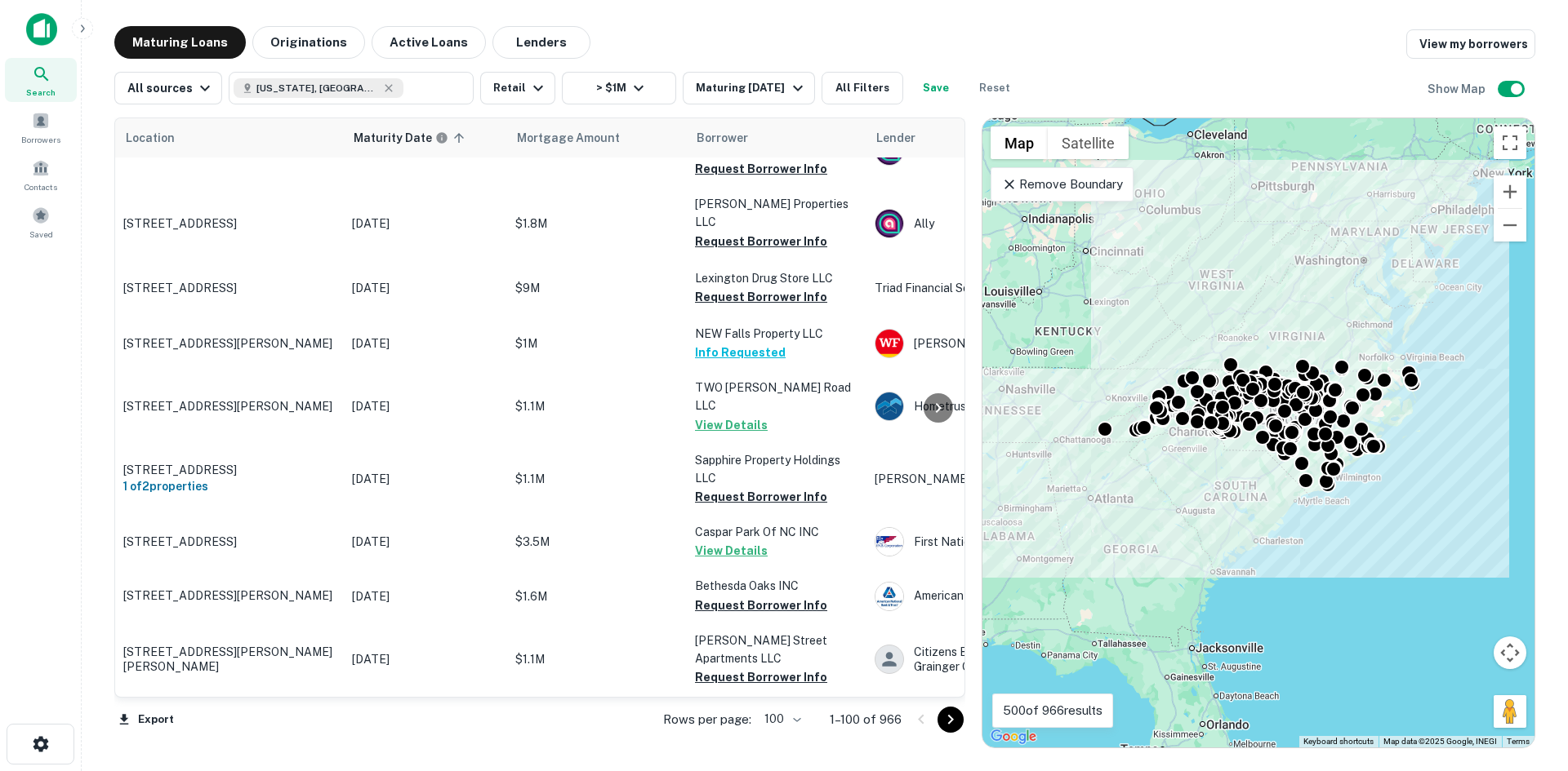
click at [948, 710] on icon "Go to next page" at bounding box center [950, 720] width 19 height 19
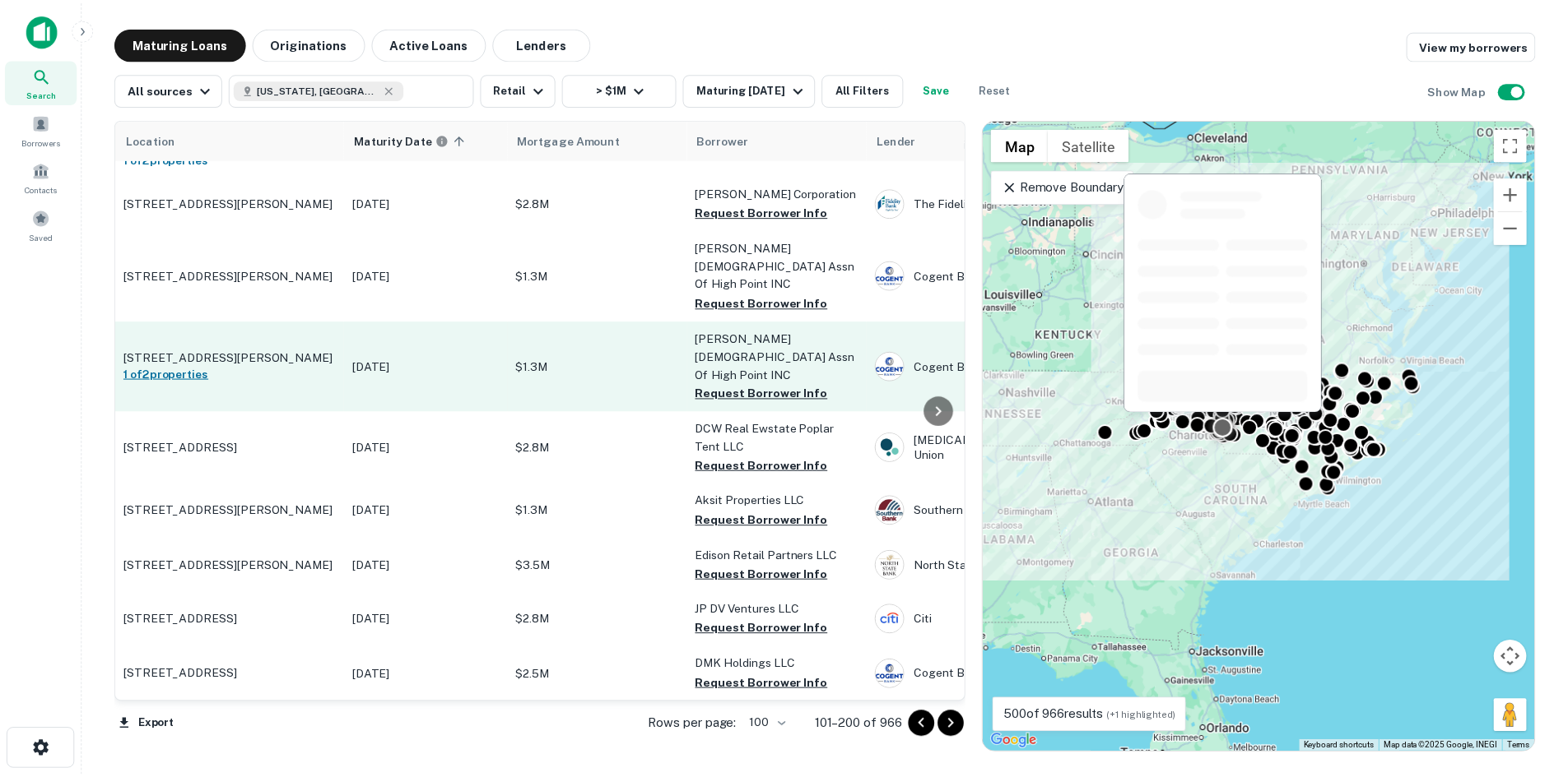
scroll to position [5283, 0]
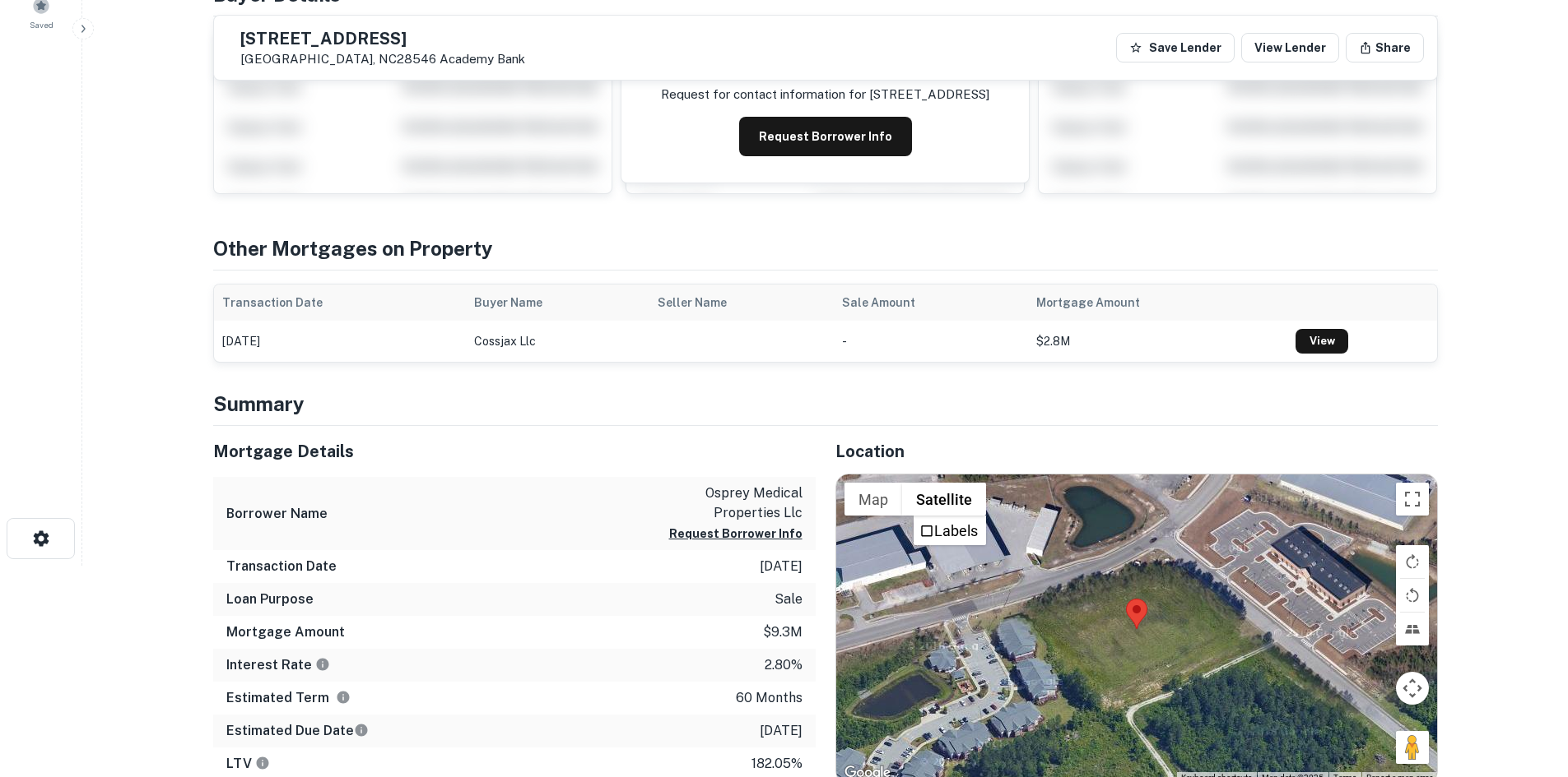
scroll to position [83, 0]
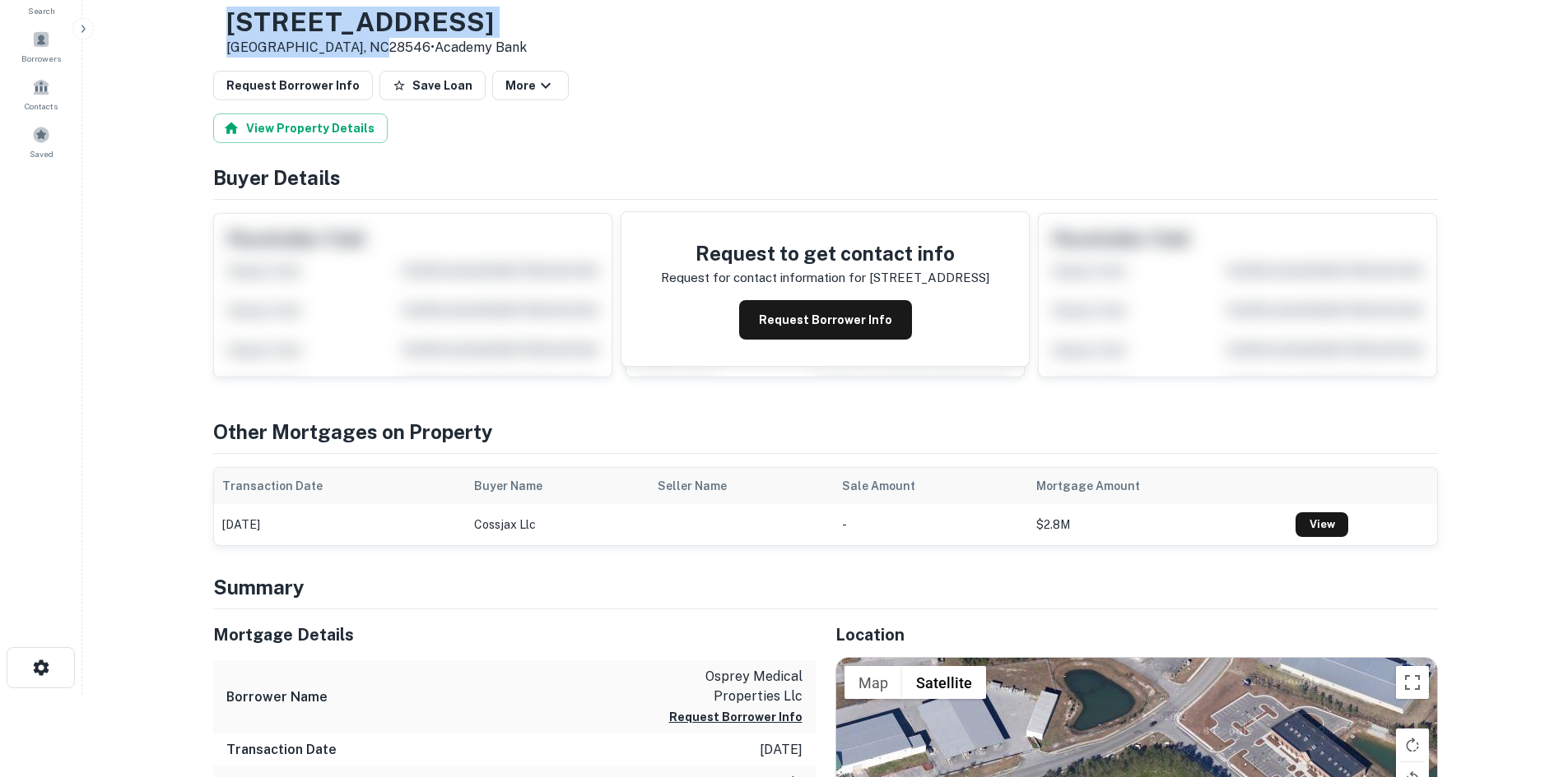
drag, startPoint x: 272, startPoint y: 19, endPoint x: 416, endPoint y: 55, distance: 148.4
click at [416, 55] on div "201 Williamsburg Pkwy Jacksonville, NC28546 • Academy Bank" at bounding box center [369, 32] width 314 height 51
copy div "[STREET_ADDRESS]"
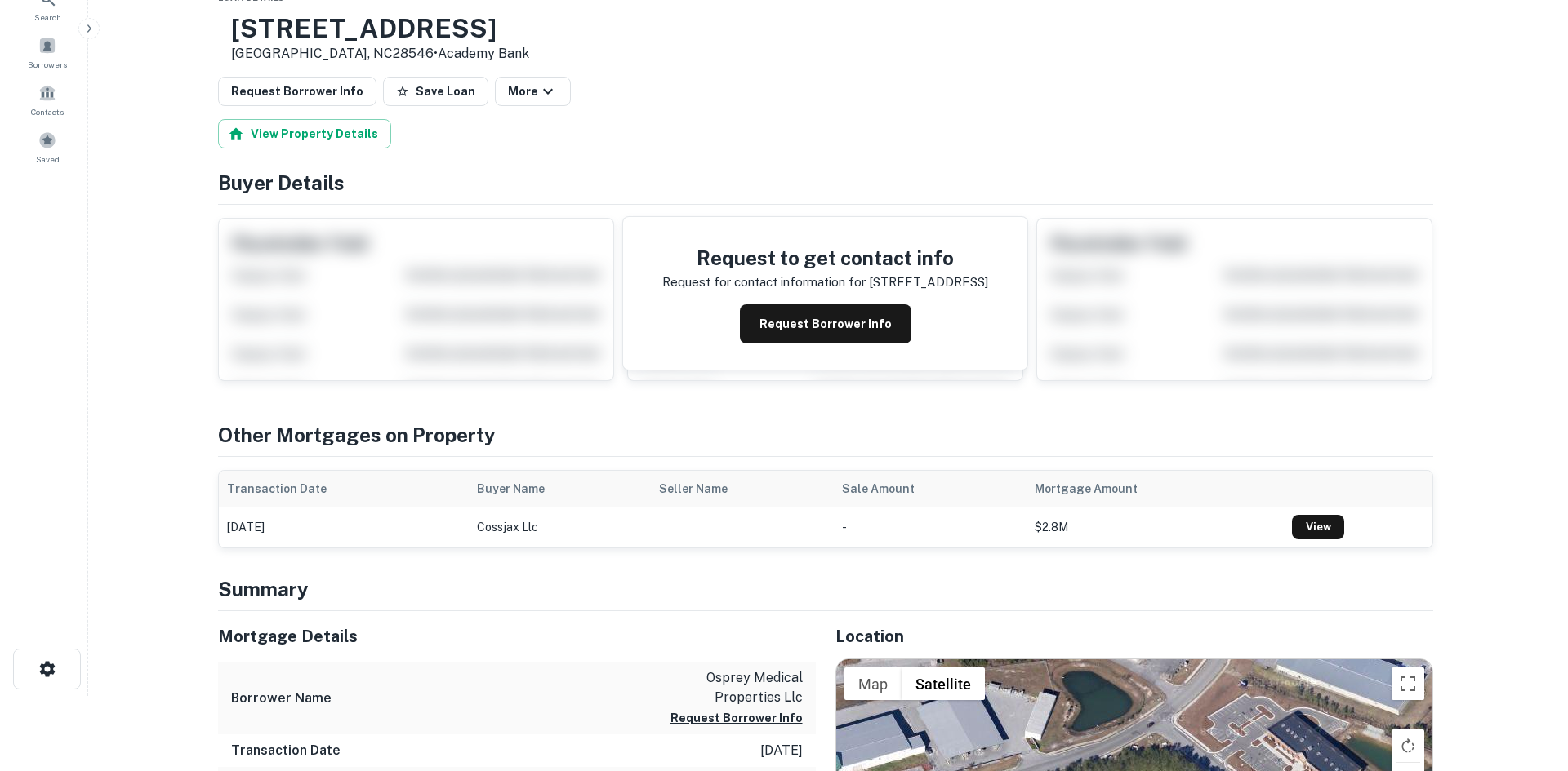
scroll to position [0, 0]
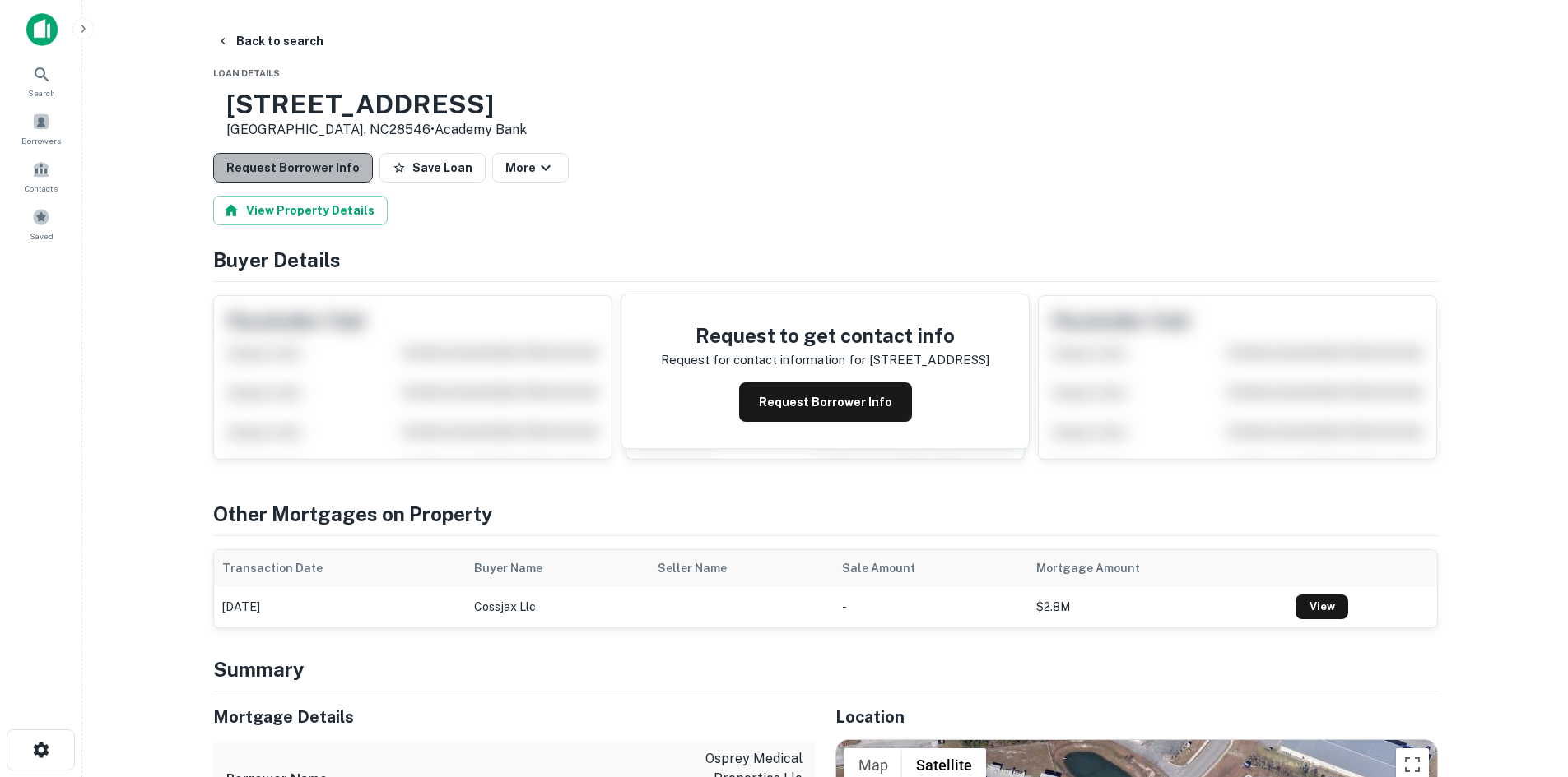
click at [302, 160] on button "Request Borrower Info" at bounding box center [293, 168] width 160 height 30
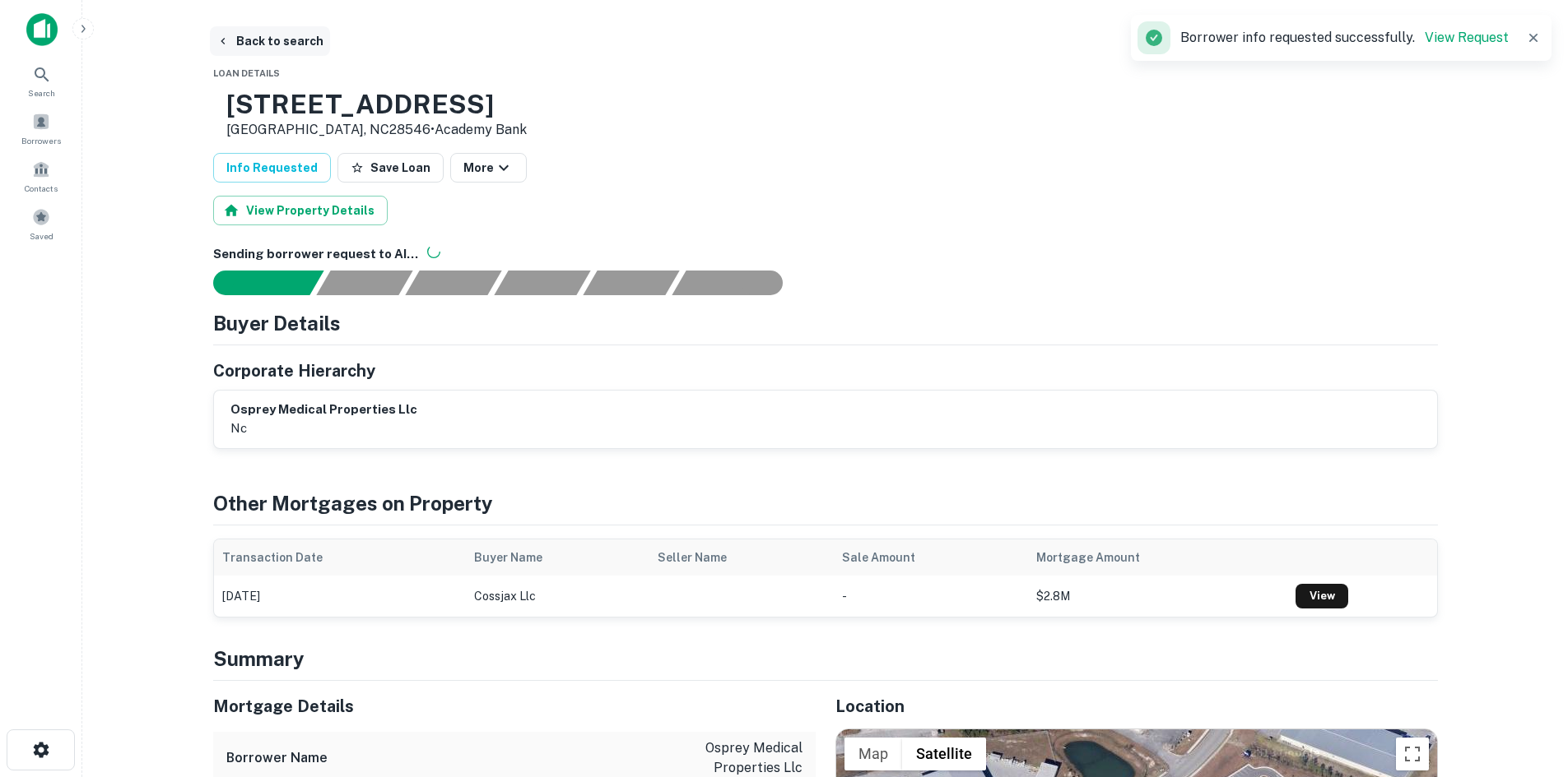
click at [302, 43] on button "Back to search" at bounding box center [270, 41] width 120 height 30
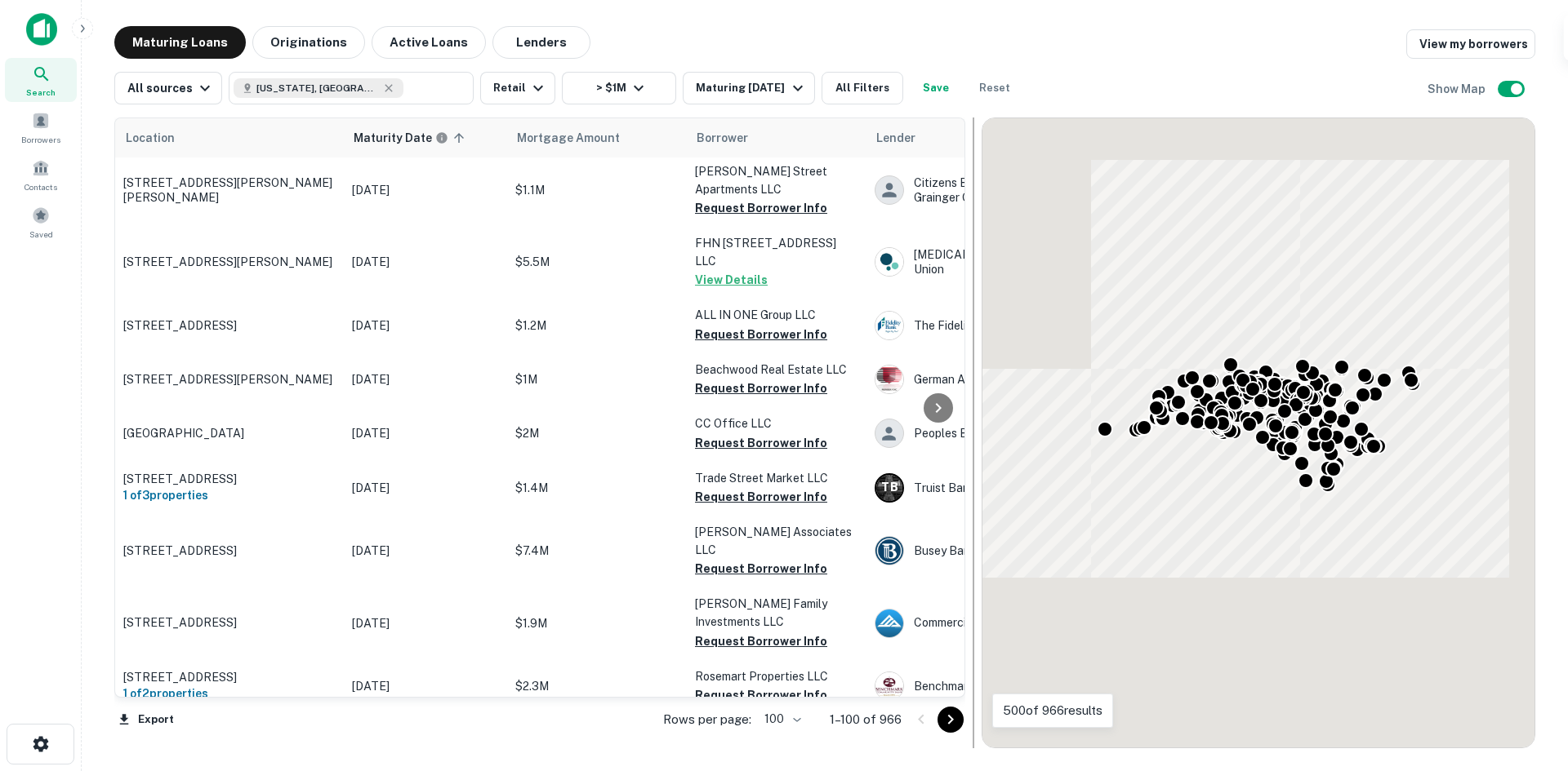
scroll to position [4977, 0]
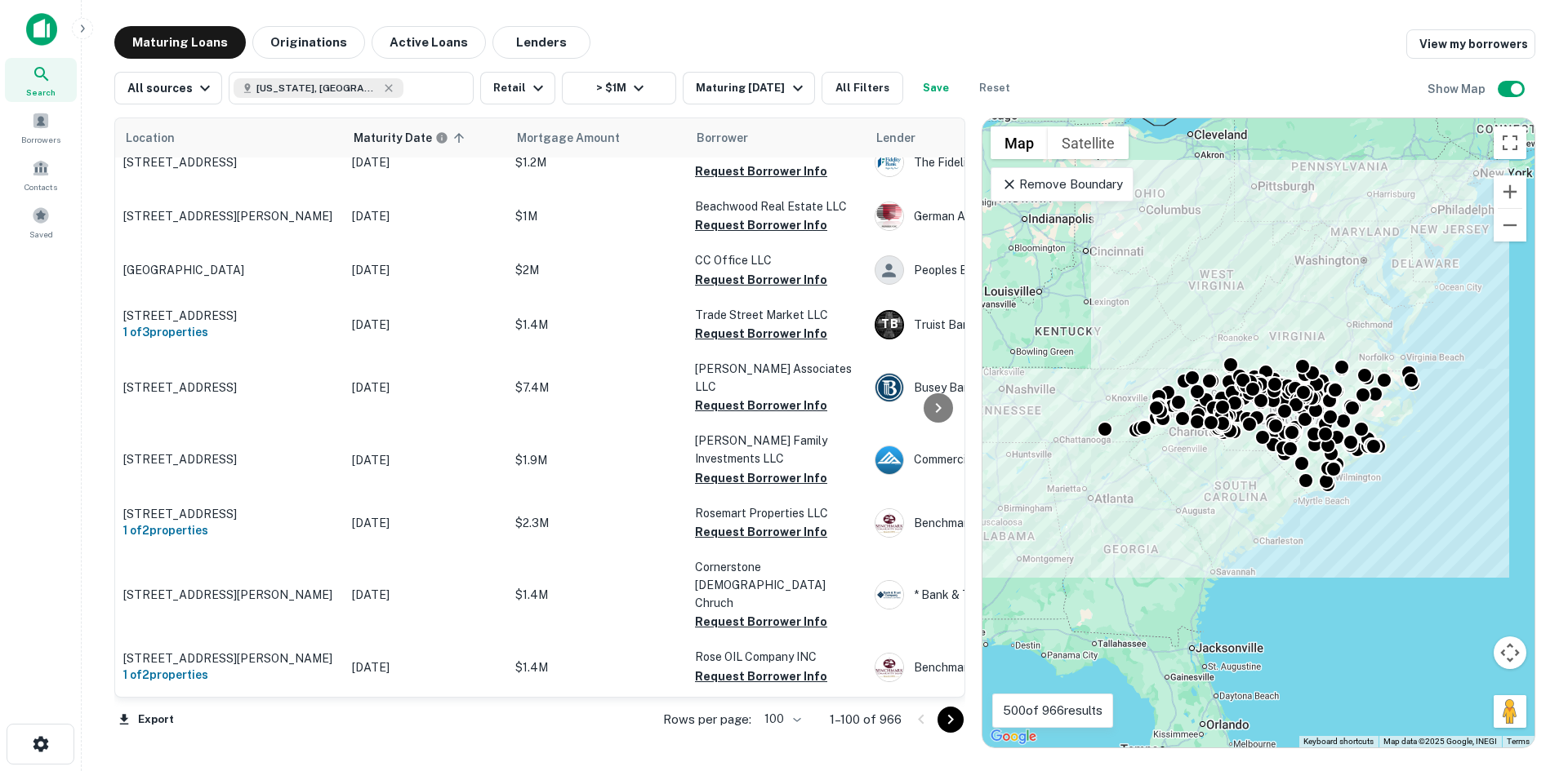
click at [937, 714] on div at bounding box center [936, 720] width 56 height 26
click at [938, 714] on button "Go to next page" at bounding box center [950, 720] width 26 height 26
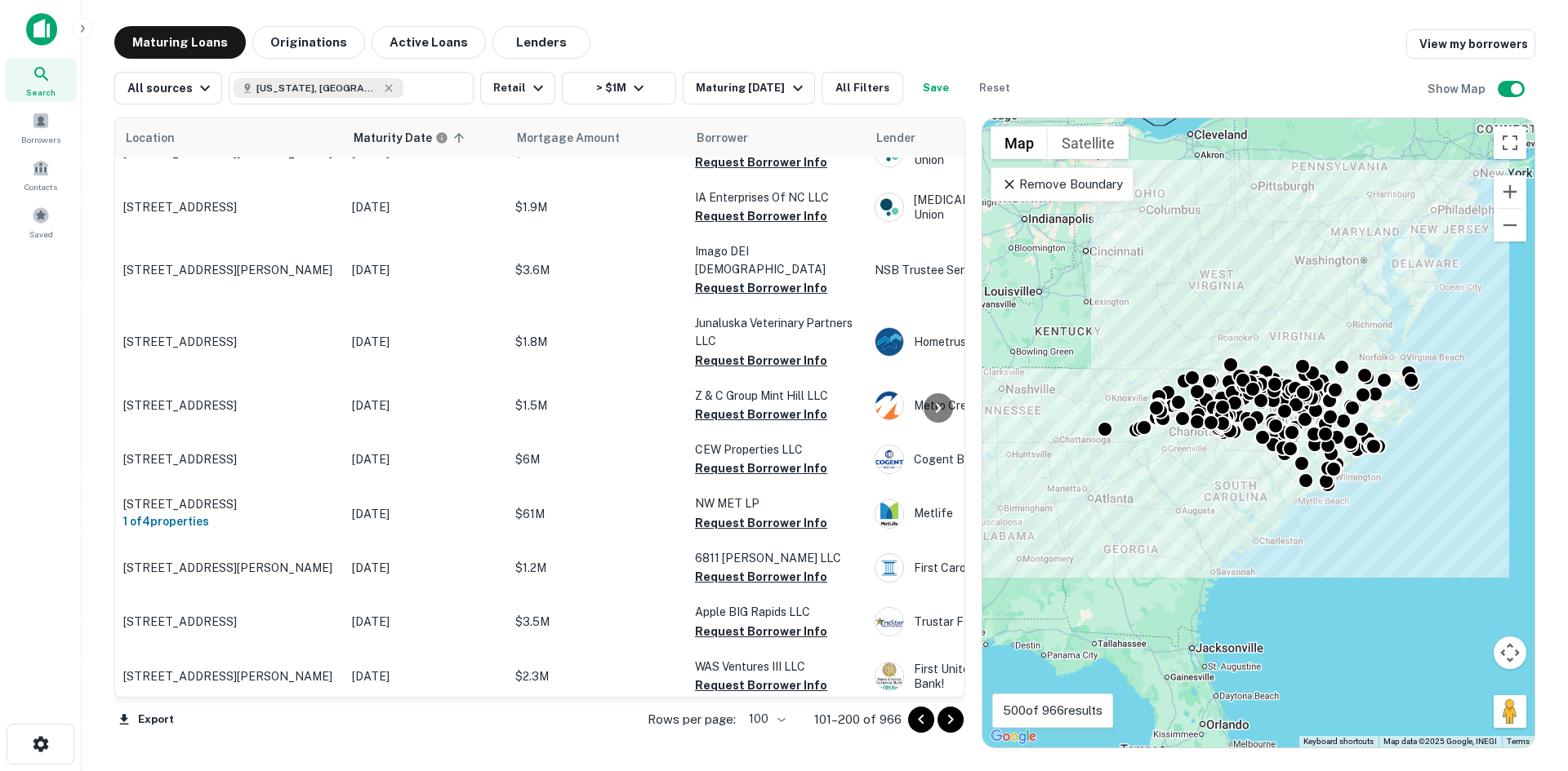
scroll to position [2631, 0]
click at [948, 722] on icon "Go to next page" at bounding box center [950, 720] width 19 height 19
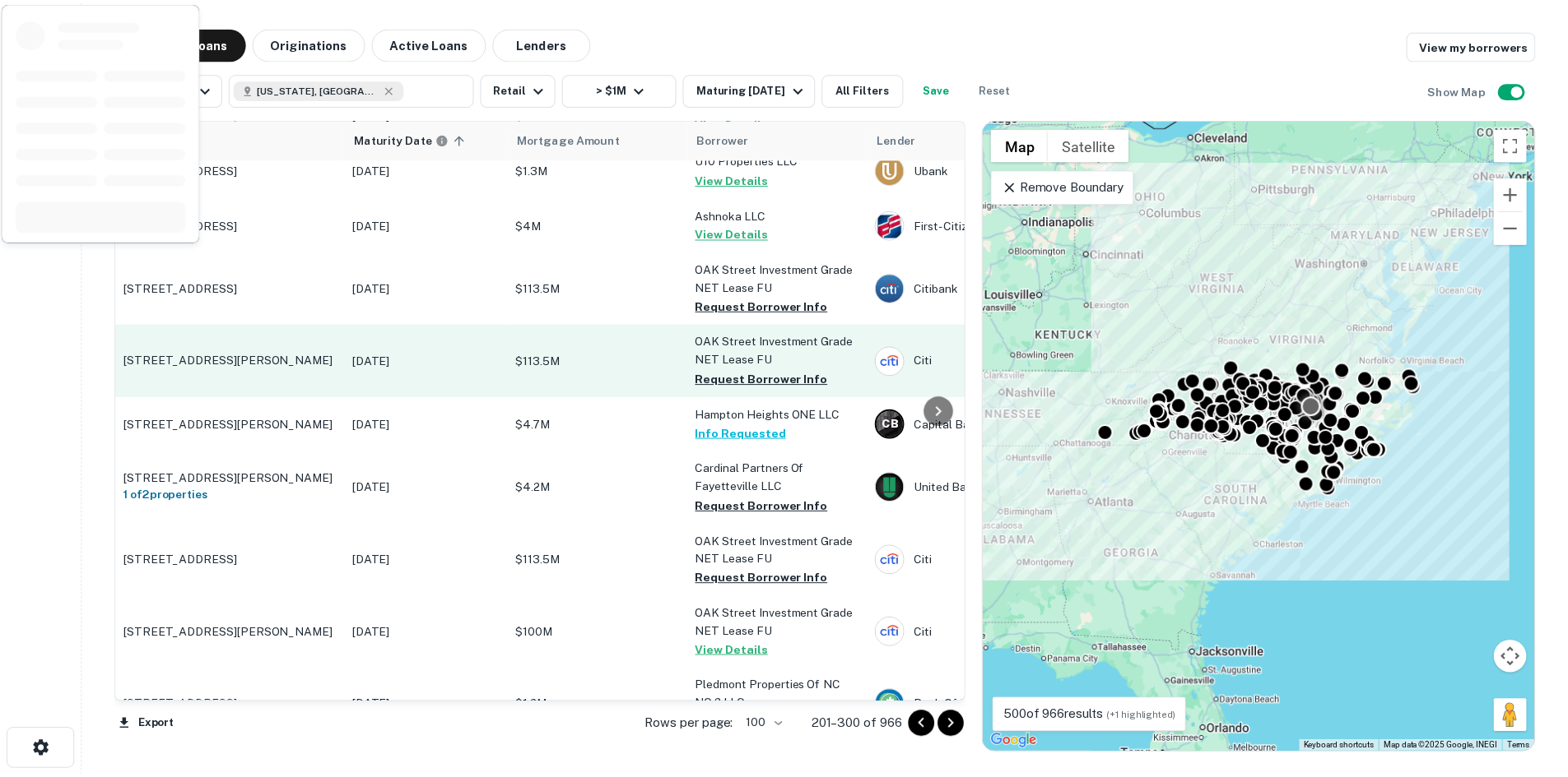
scroll to position [3145, 0]
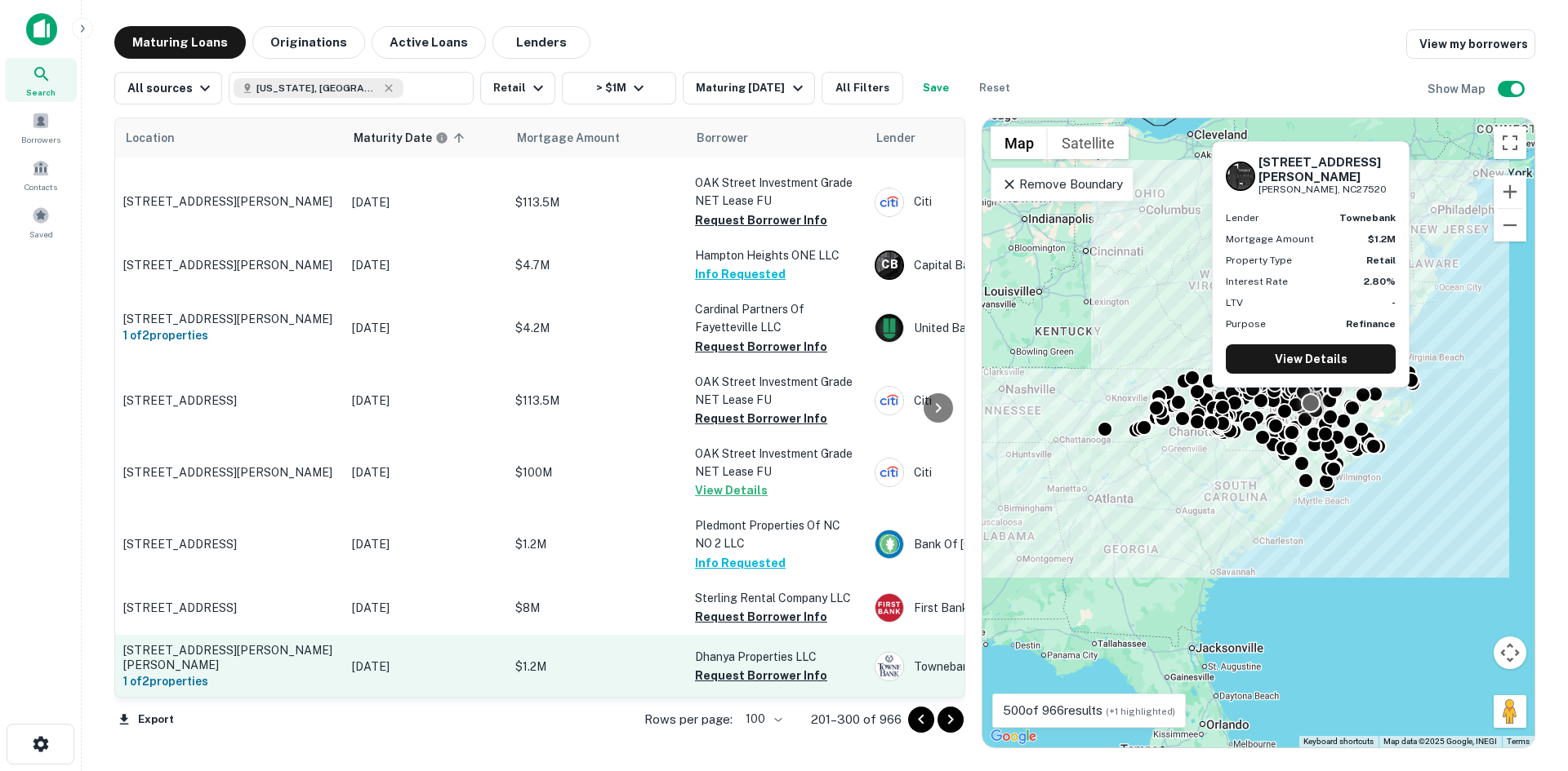
click at [190, 643] on p "[STREET_ADDRESS][PERSON_NAME][PERSON_NAME]" at bounding box center [229, 658] width 212 height 30
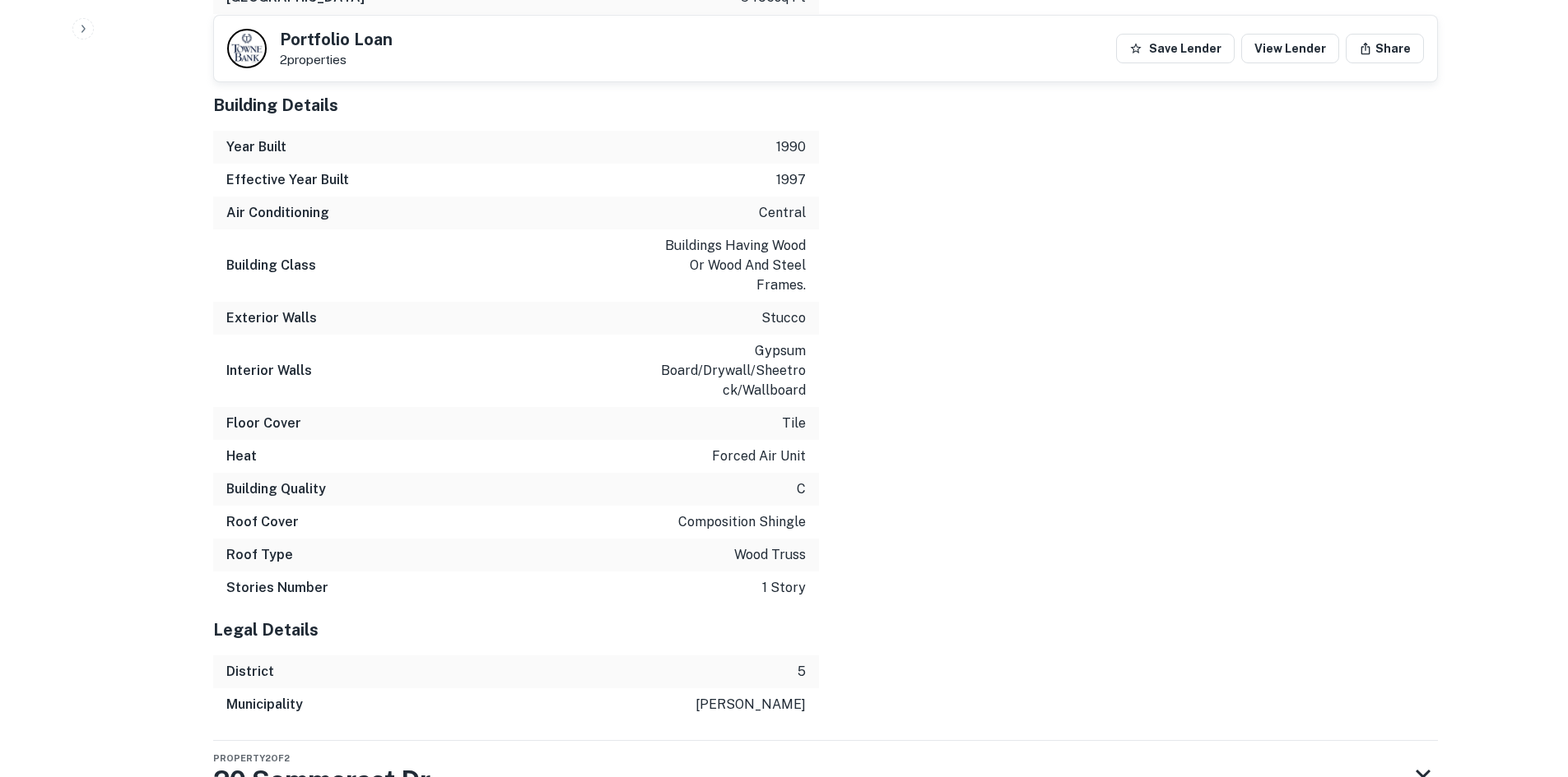
scroll to position [1792, 0]
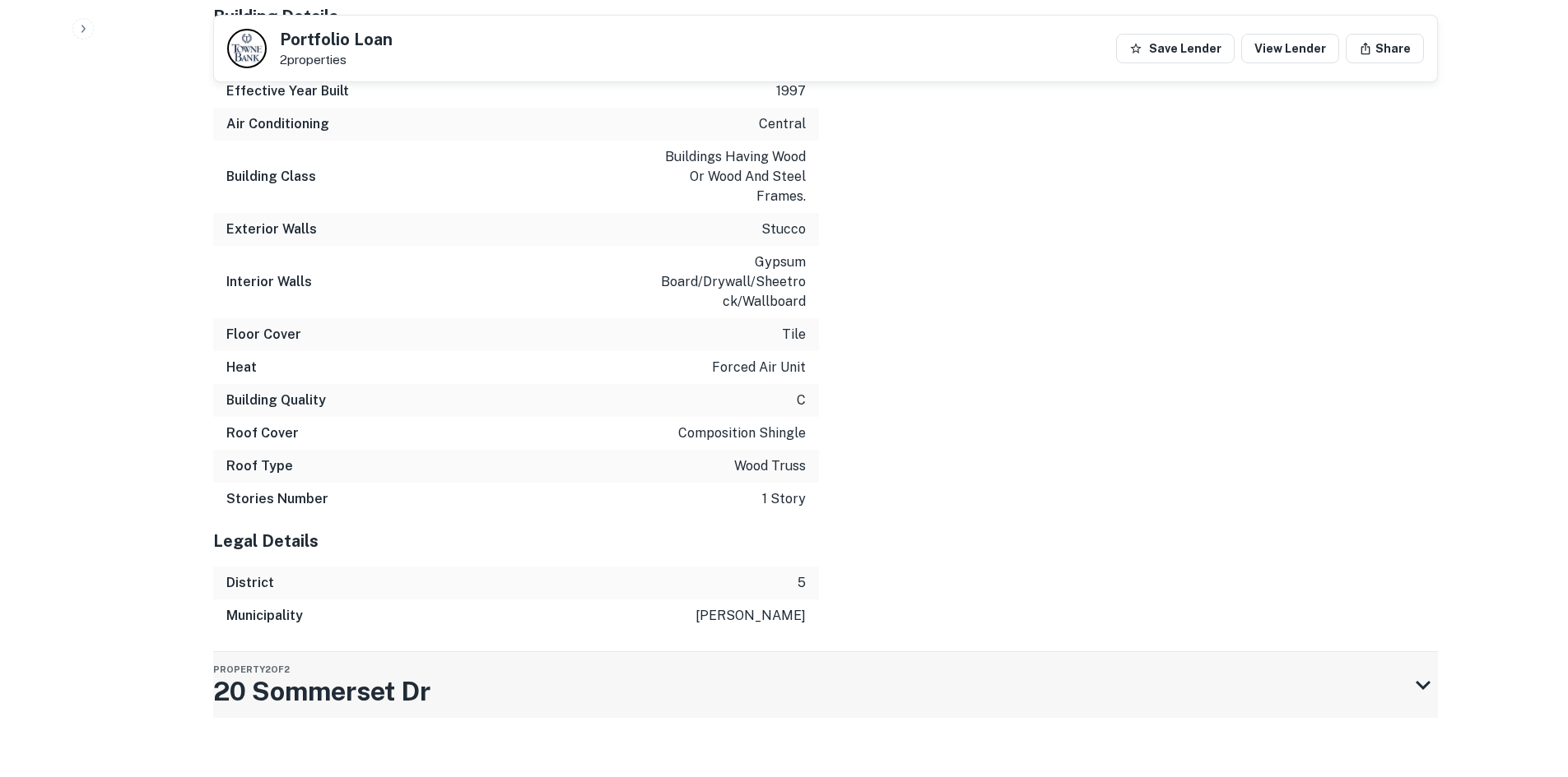
click at [884, 657] on div "Property 2 of 2 20 Sommerset Dr" at bounding box center [810, 685] width 1195 height 66
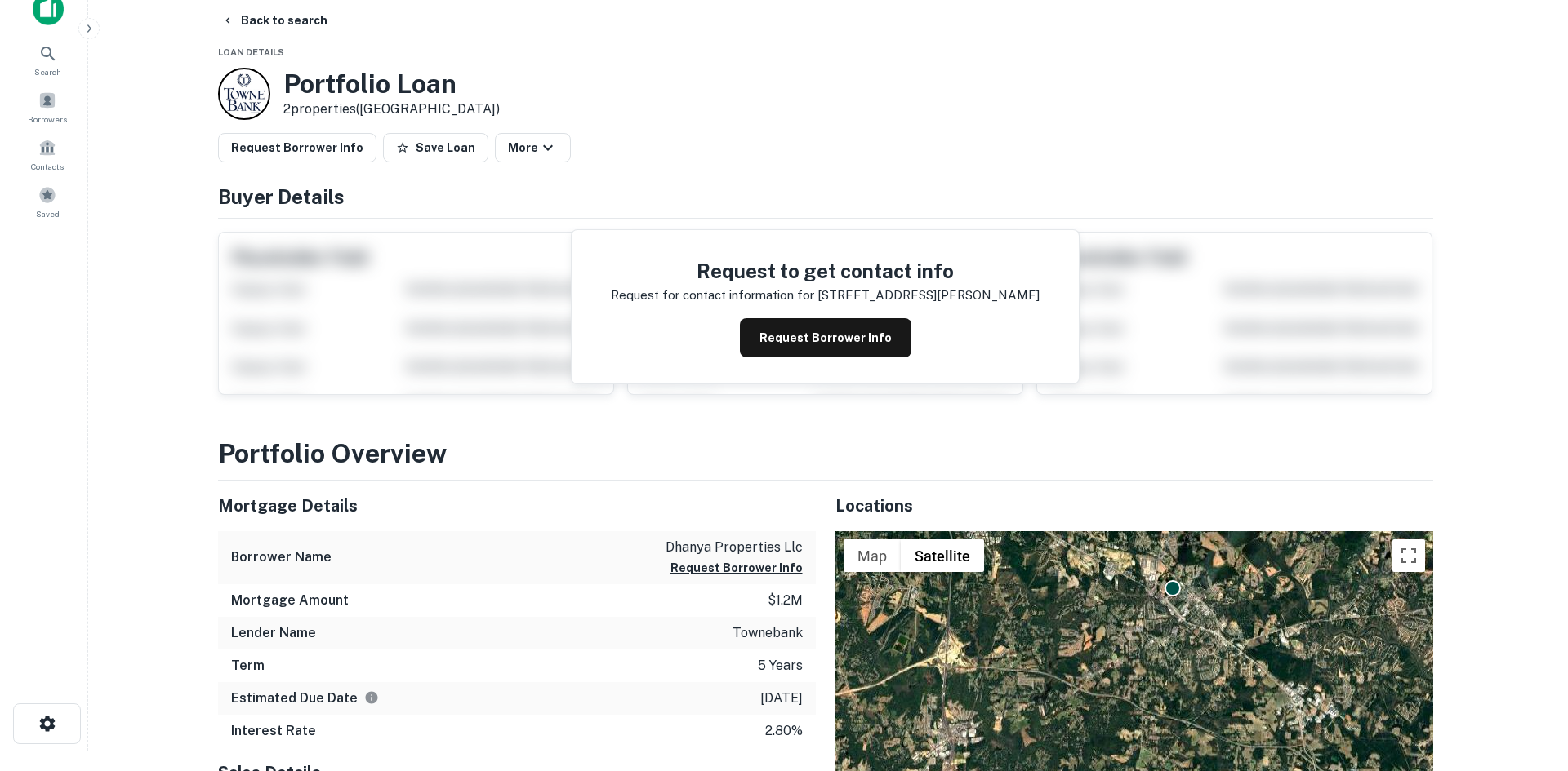
scroll to position [0, 0]
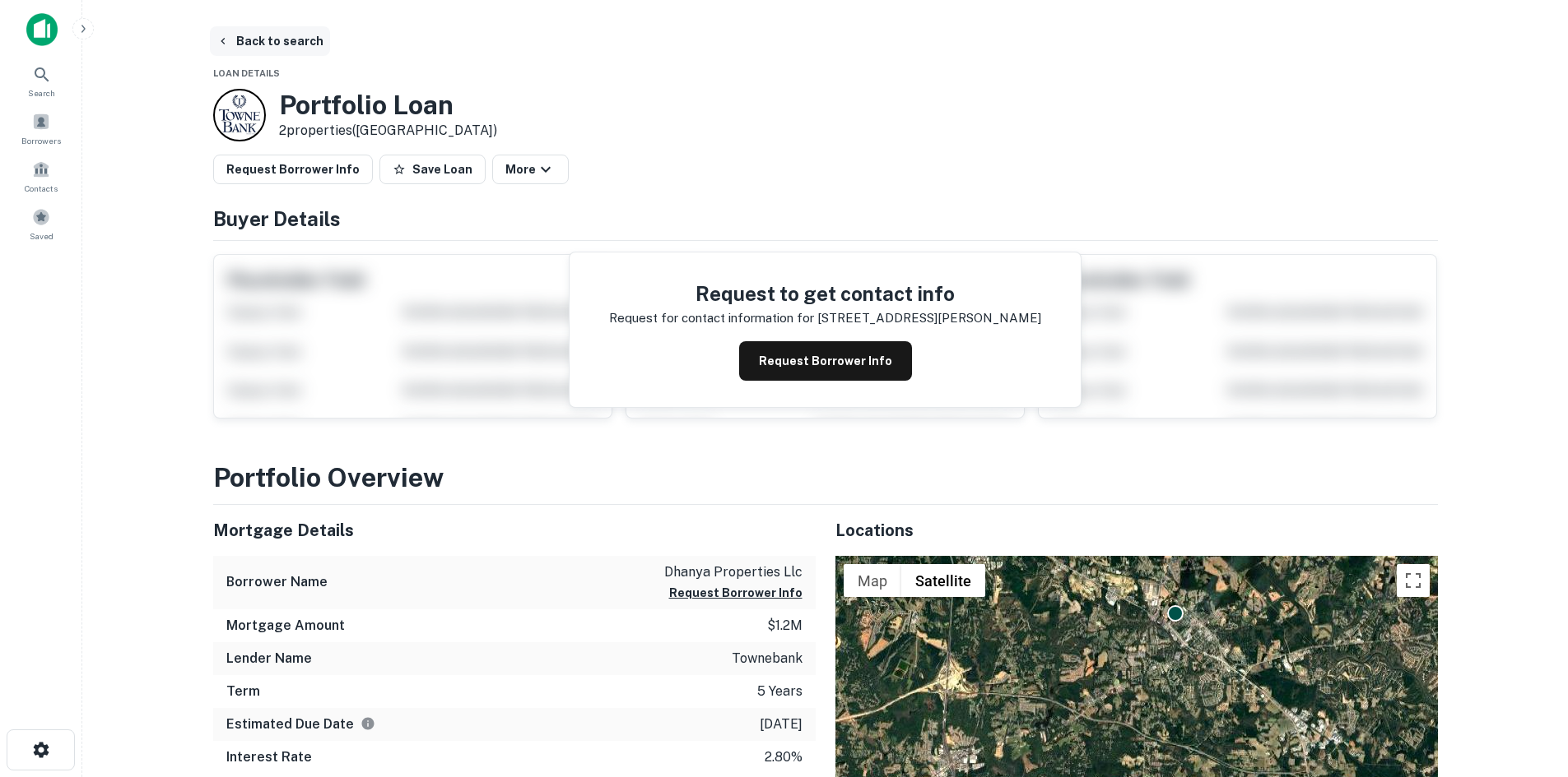
click at [251, 49] on button "Back to search" at bounding box center [270, 41] width 120 height 30
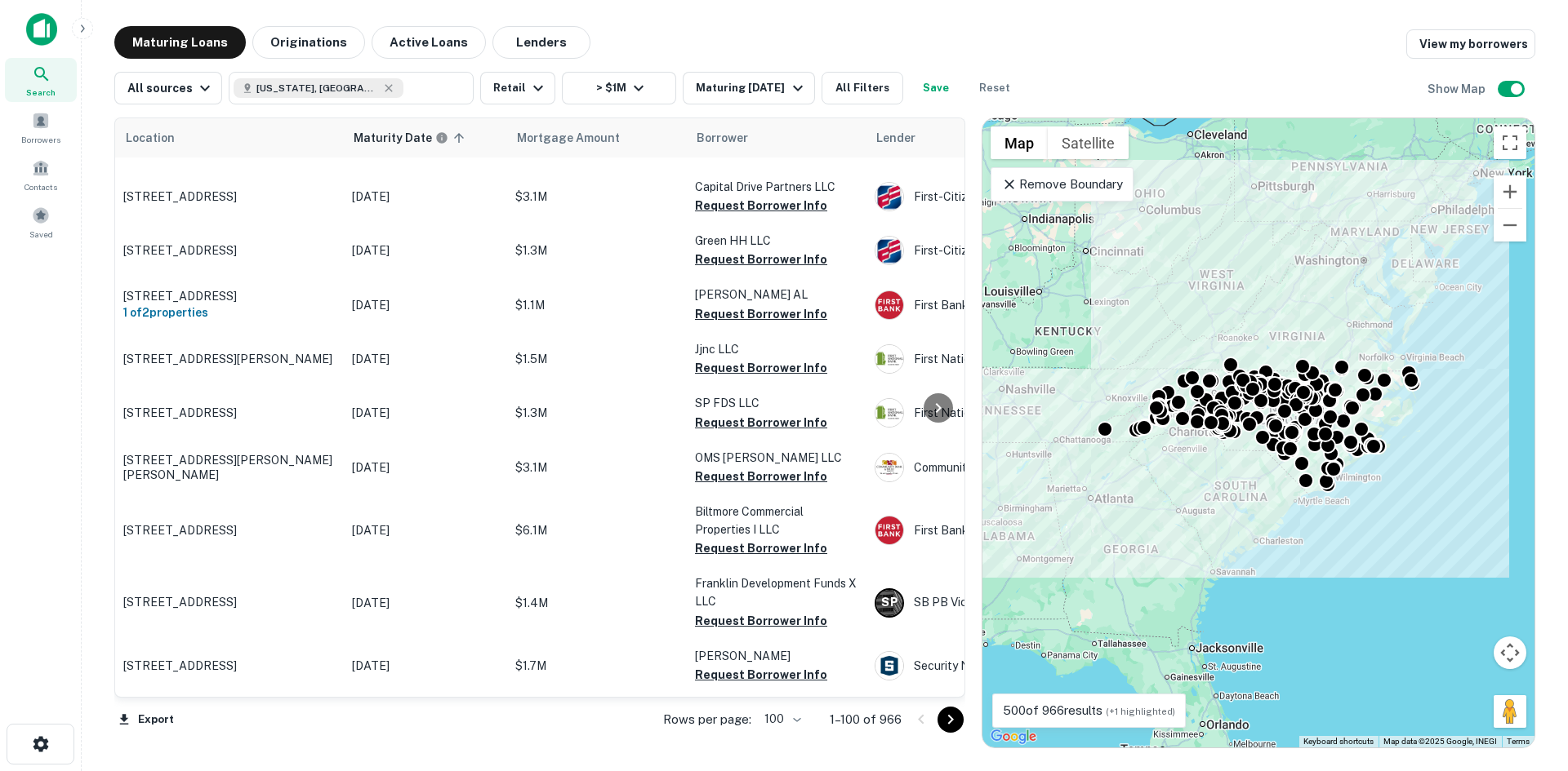
scroll to position [3529, 0]
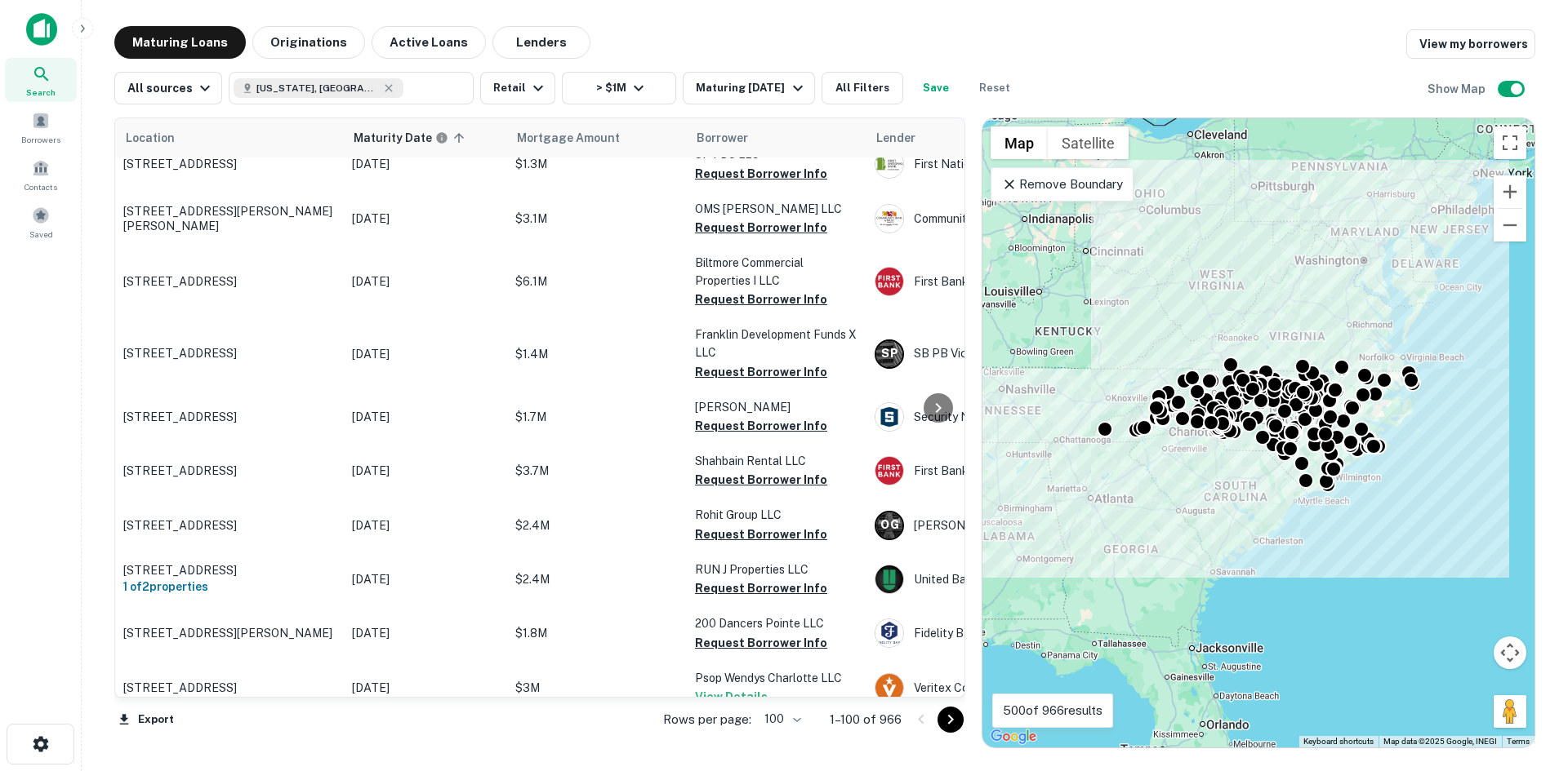
click at [949, 720] on icon "Go to next page" at bounding box center [950, 720] width 19 height 19
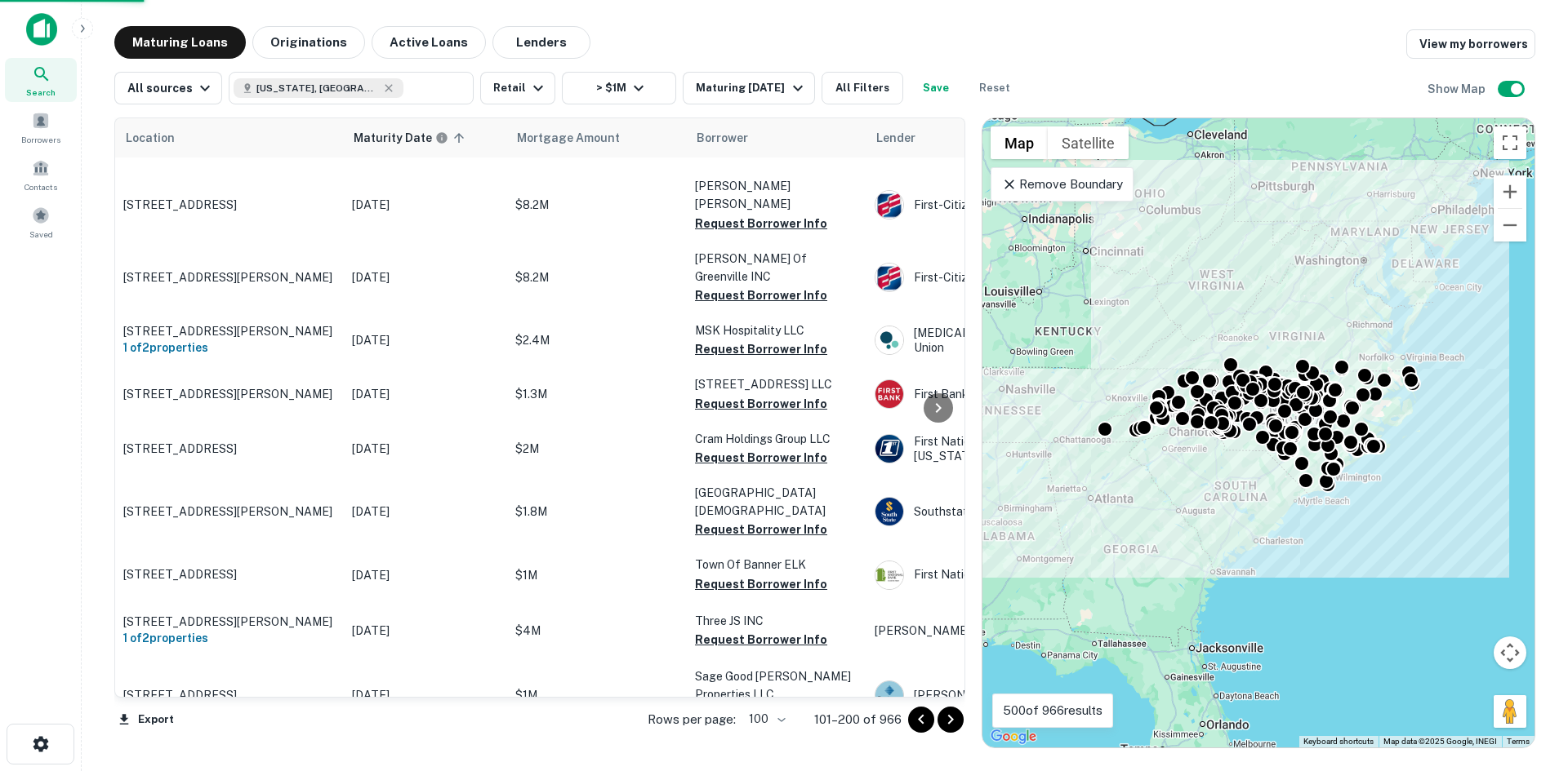
click at [949, 720] on icon "Go to next page" at bounding box center [950, 720] width 19 height 19
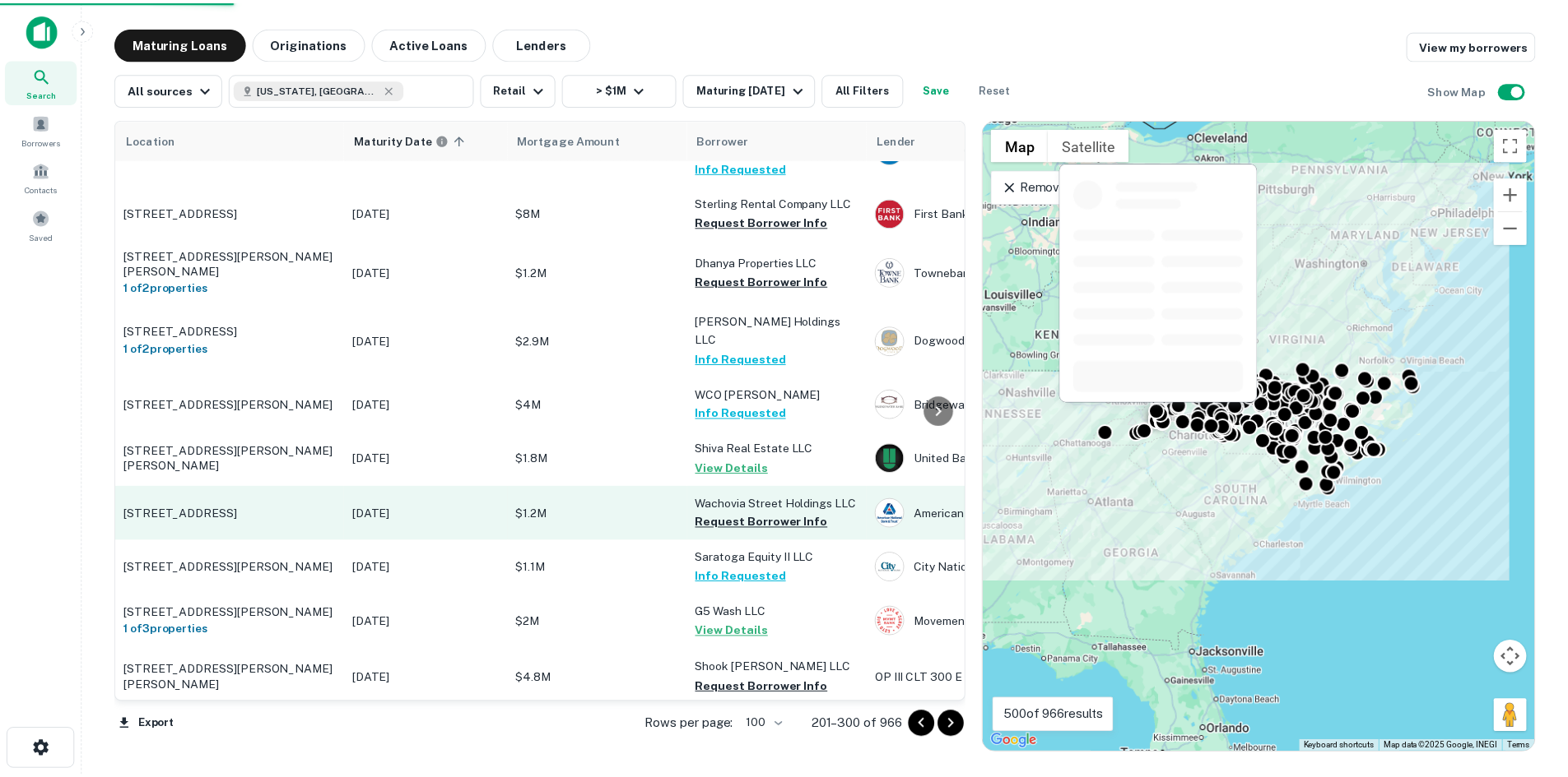
scroll to position [3968, 0]
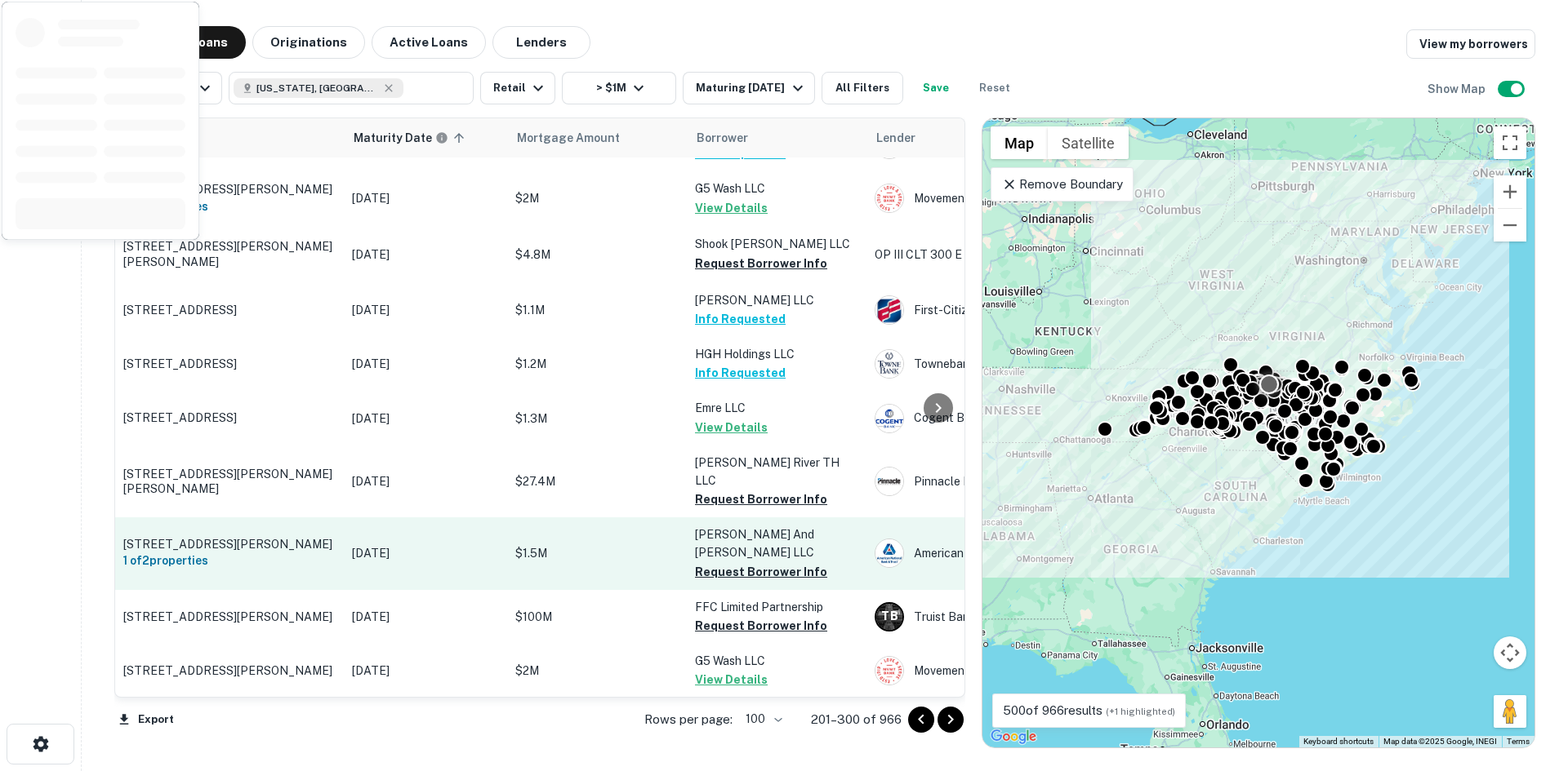
click at [249, 537] on p "[STREET_ADDRESS][PERSON_NAME]" at bounding box center [229, 544] width 212 height 15
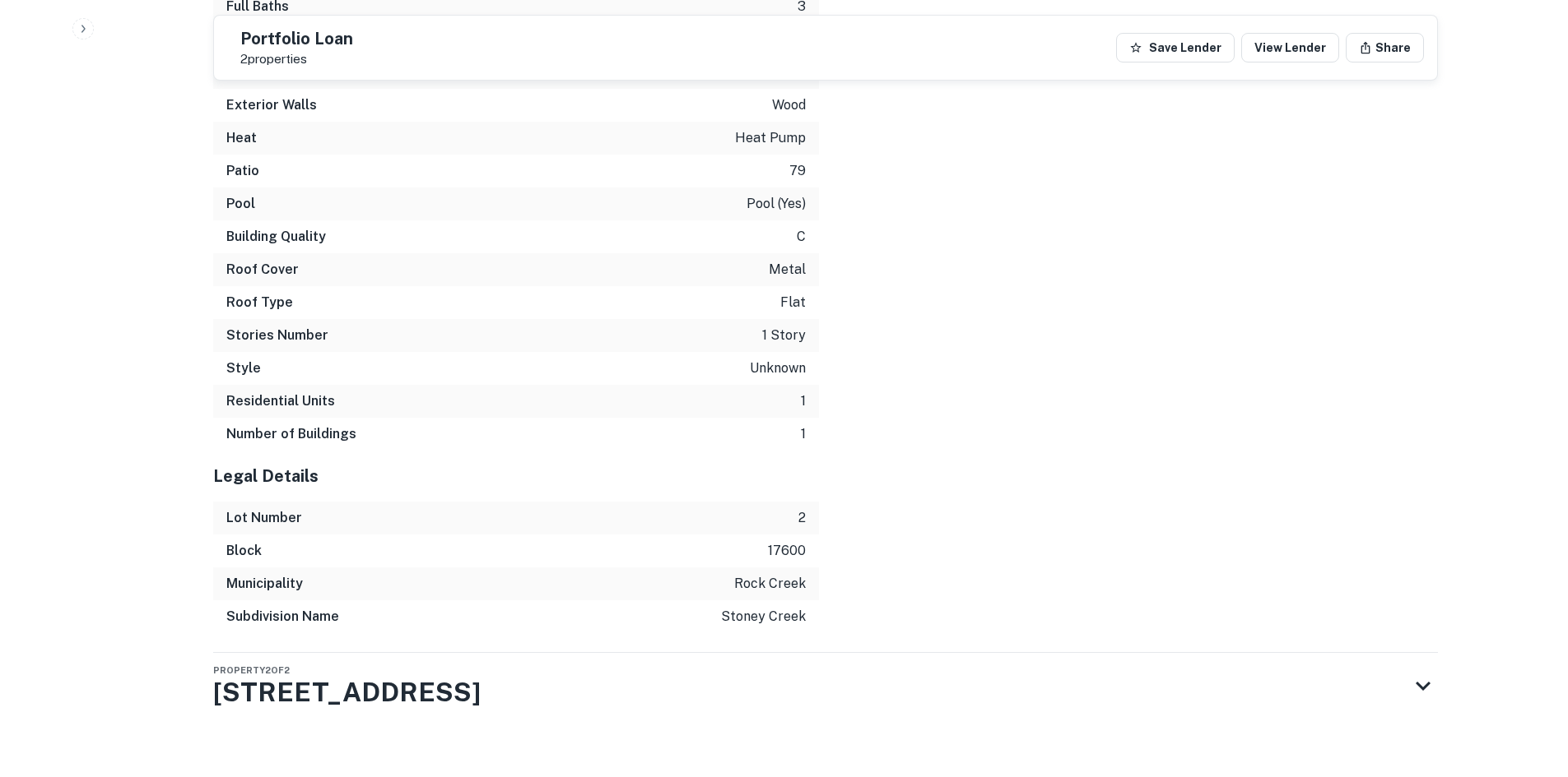
scroll to position [2174, 0]
click at [876, 690] on div "Property 2 of 2 [STREET_ADDRESS]" at bounding box center [810, 683] width 1195 height 66
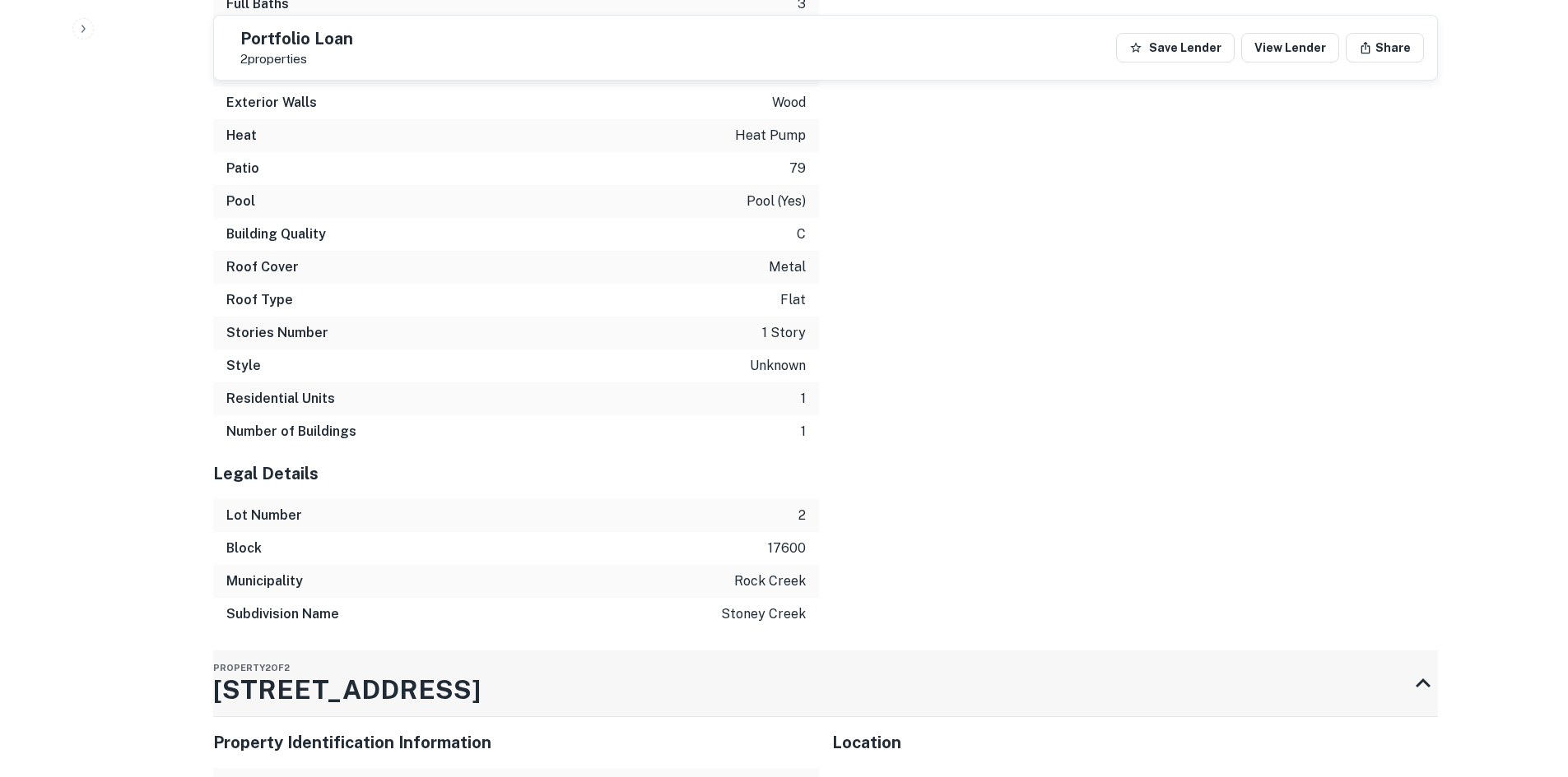
click at [873, 679] on div "Property 2 of 2 [STREET_ADDRESS]" at bounding box center [810, 683] width 1195 height 66
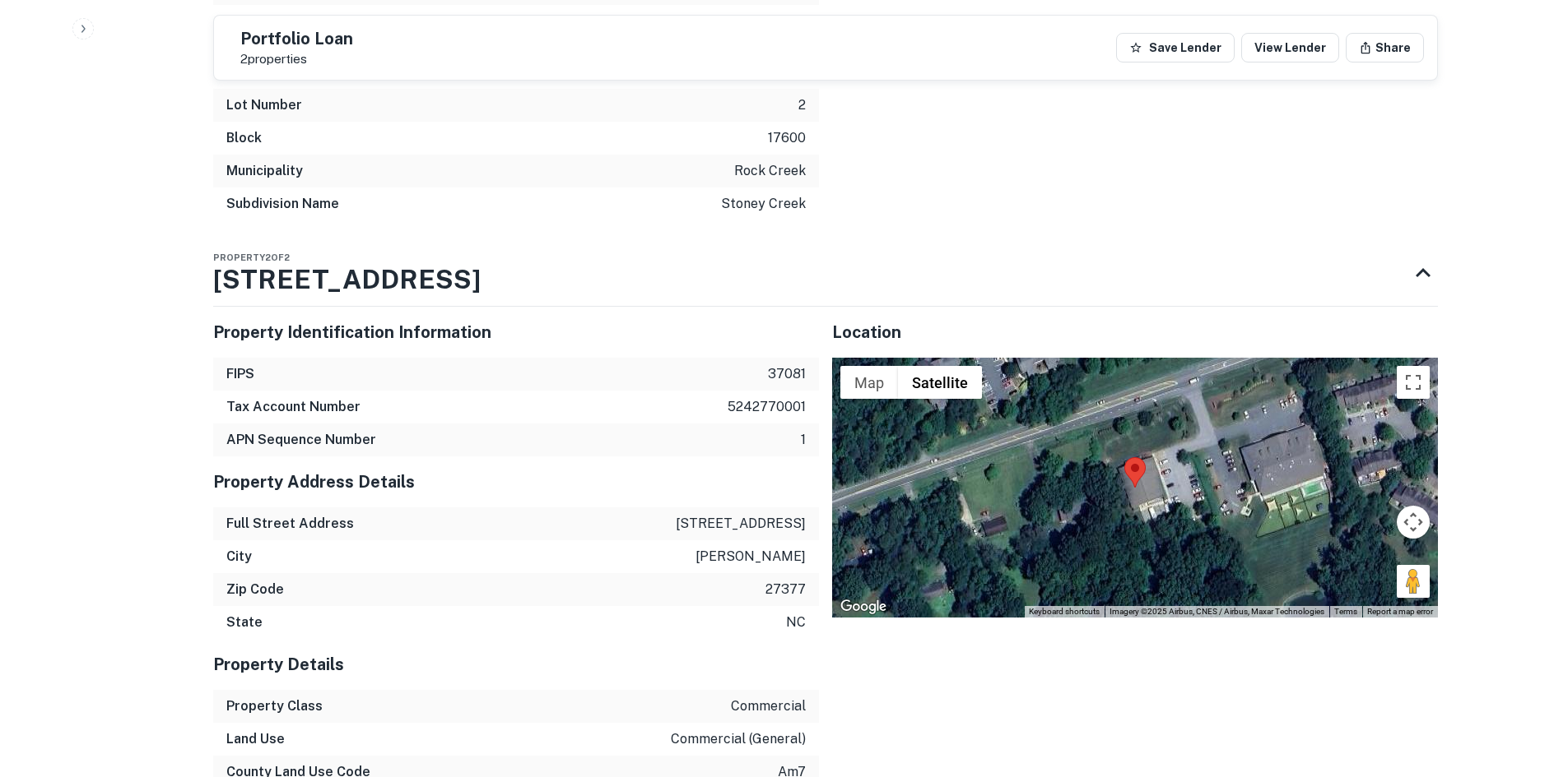
scroll to position [2585, 0]
drag, startPoint x: 1418, startPoint y: 568, endPoint x: 1166, endPoint y: 403, distance: 301.2
click at [1166, 403] on div "Map Terrain Satellite Labels Keyboard shortcuts Map Data Imagery ©2025 Airbus, …" at bounding box center [1134, 487] width 606 height 260
drag, startPoint x: 1421, startPoint y: 563, endPoint x: 1154, endPoint y: 450, distance: 289.9
click at [1155, 450] on div "Map Terrain Satellite Labels Keyboard shortcuts Map Data Imagery ©2025 Airbus, …" at bounding box center [1134, 487] width 606 height 260
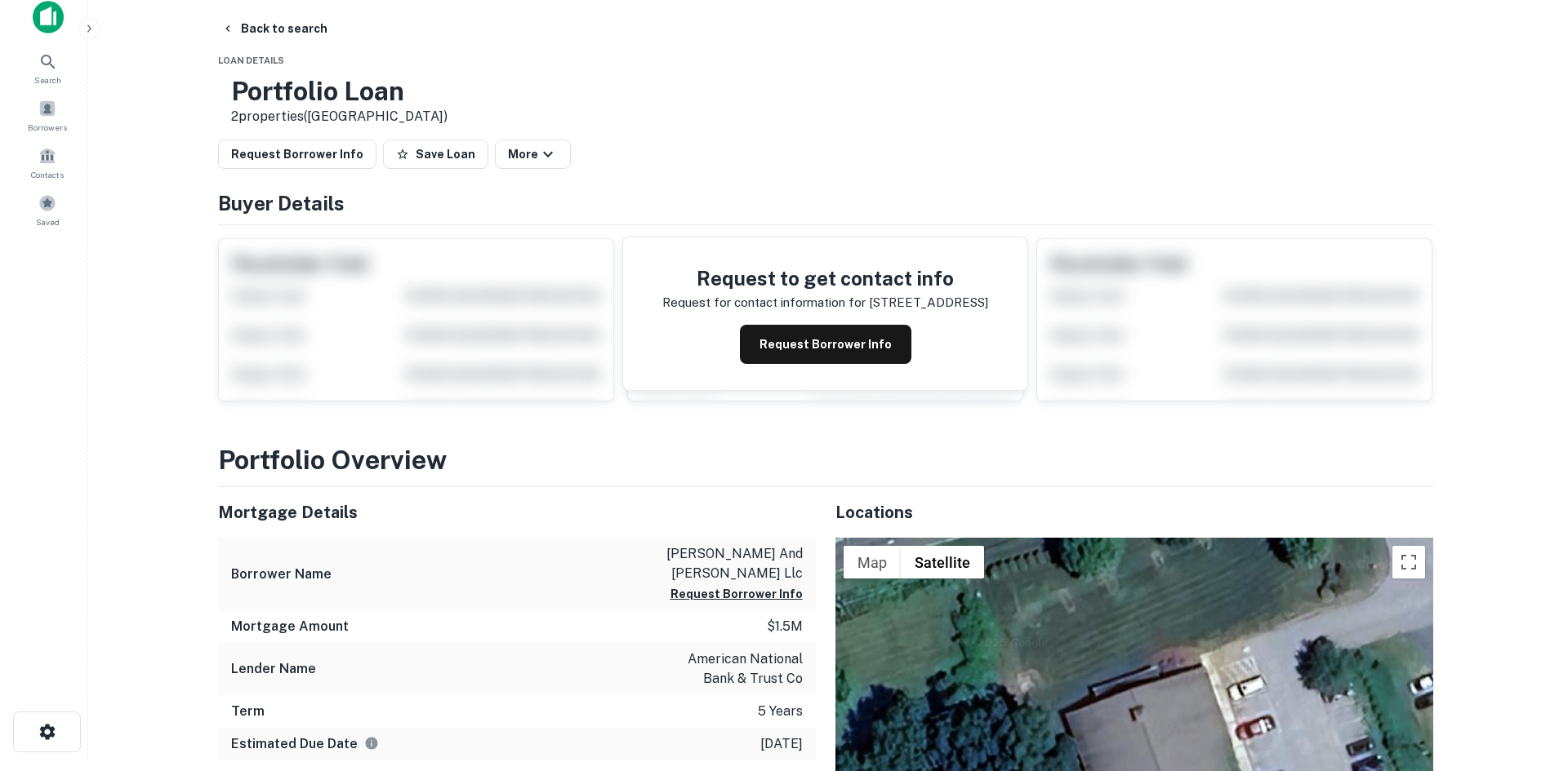
scroll to position [0, 0]
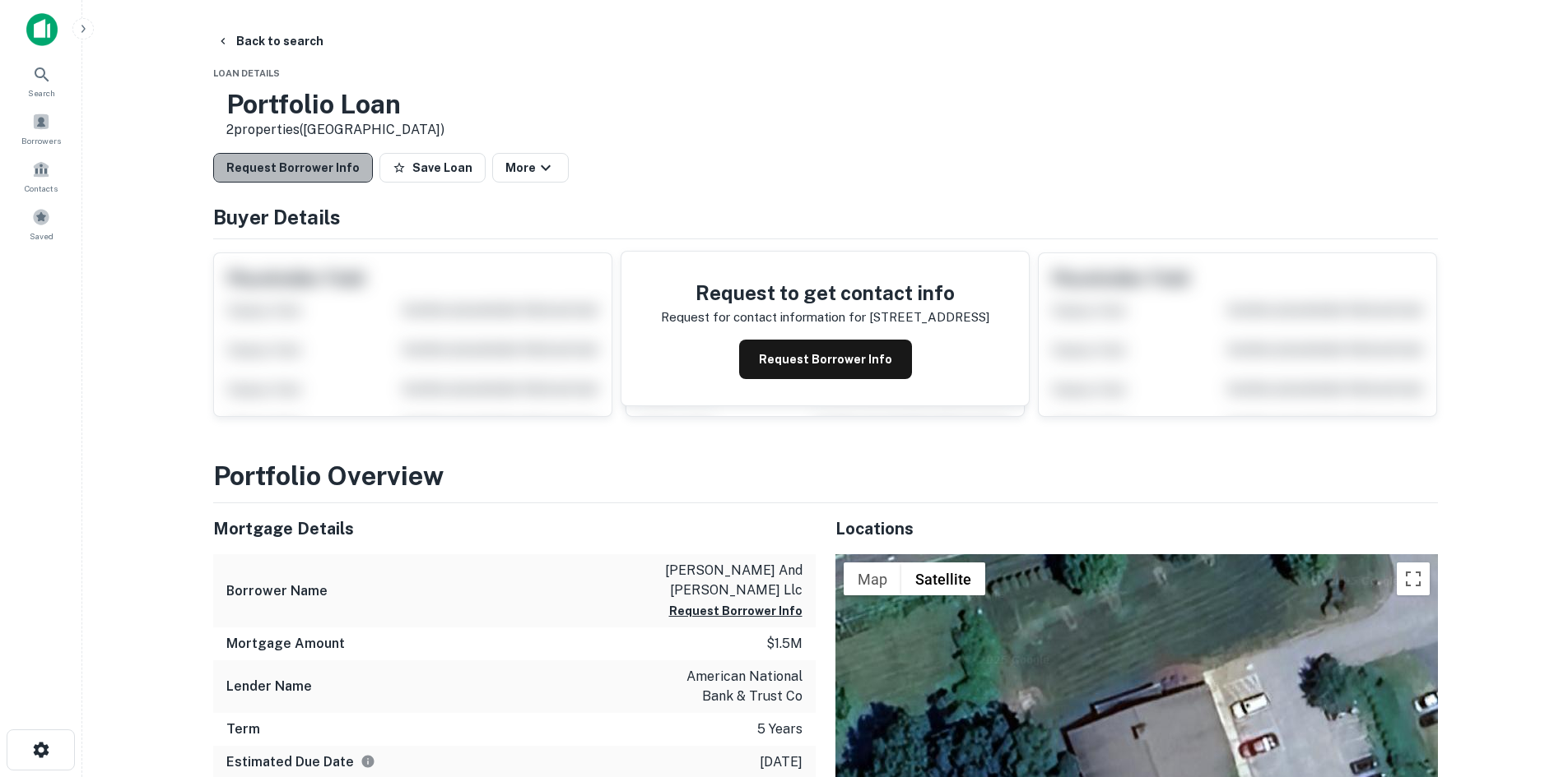
click at [313, 158] on button "Request Borrower Info" at bounding box center [293, 168] width 160 height 30
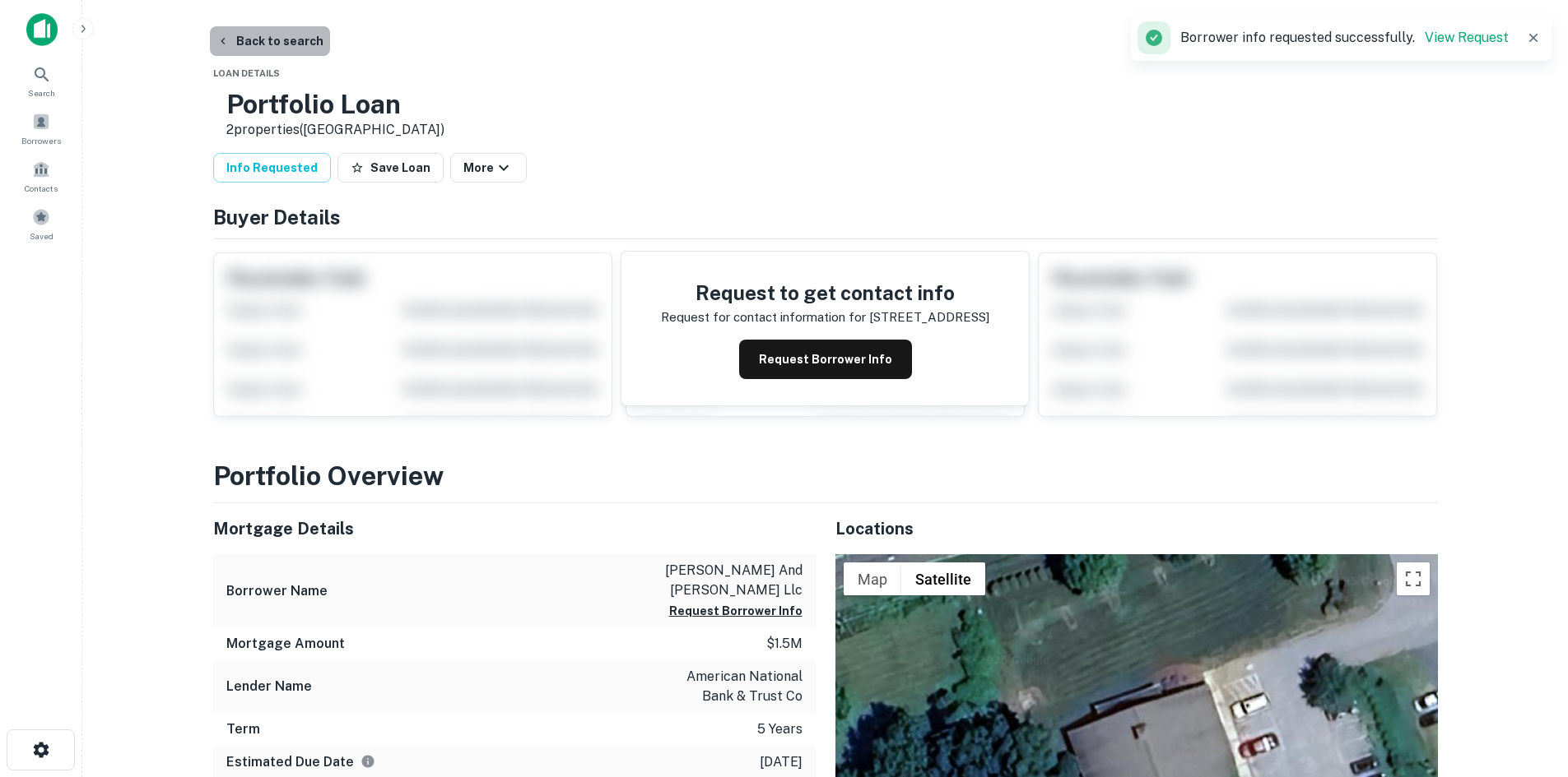
click at [276, 45] on button "Back to search" at bounding box center [270, 41] width 120 height 30
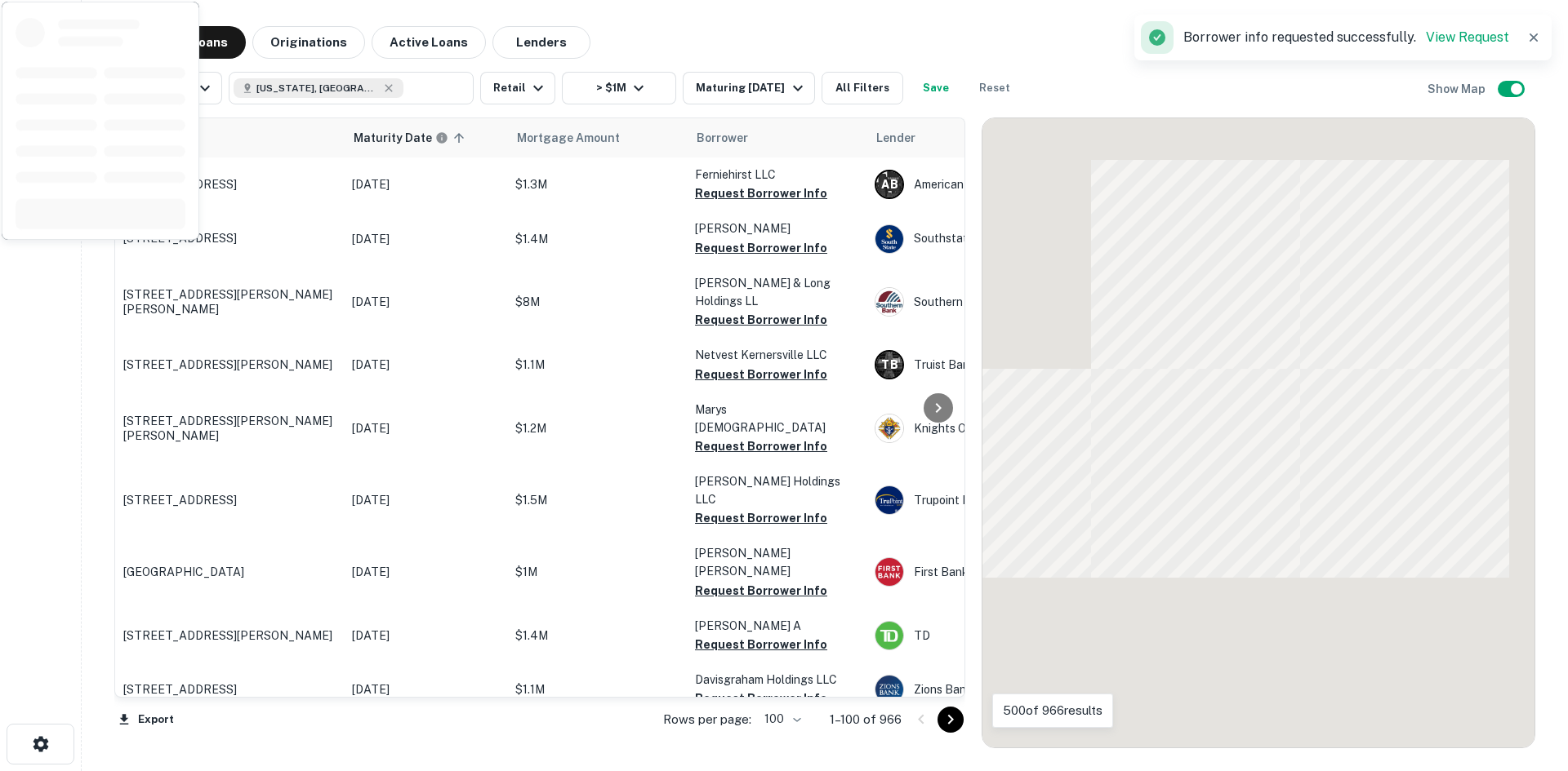
scroll to position [3716, 0]
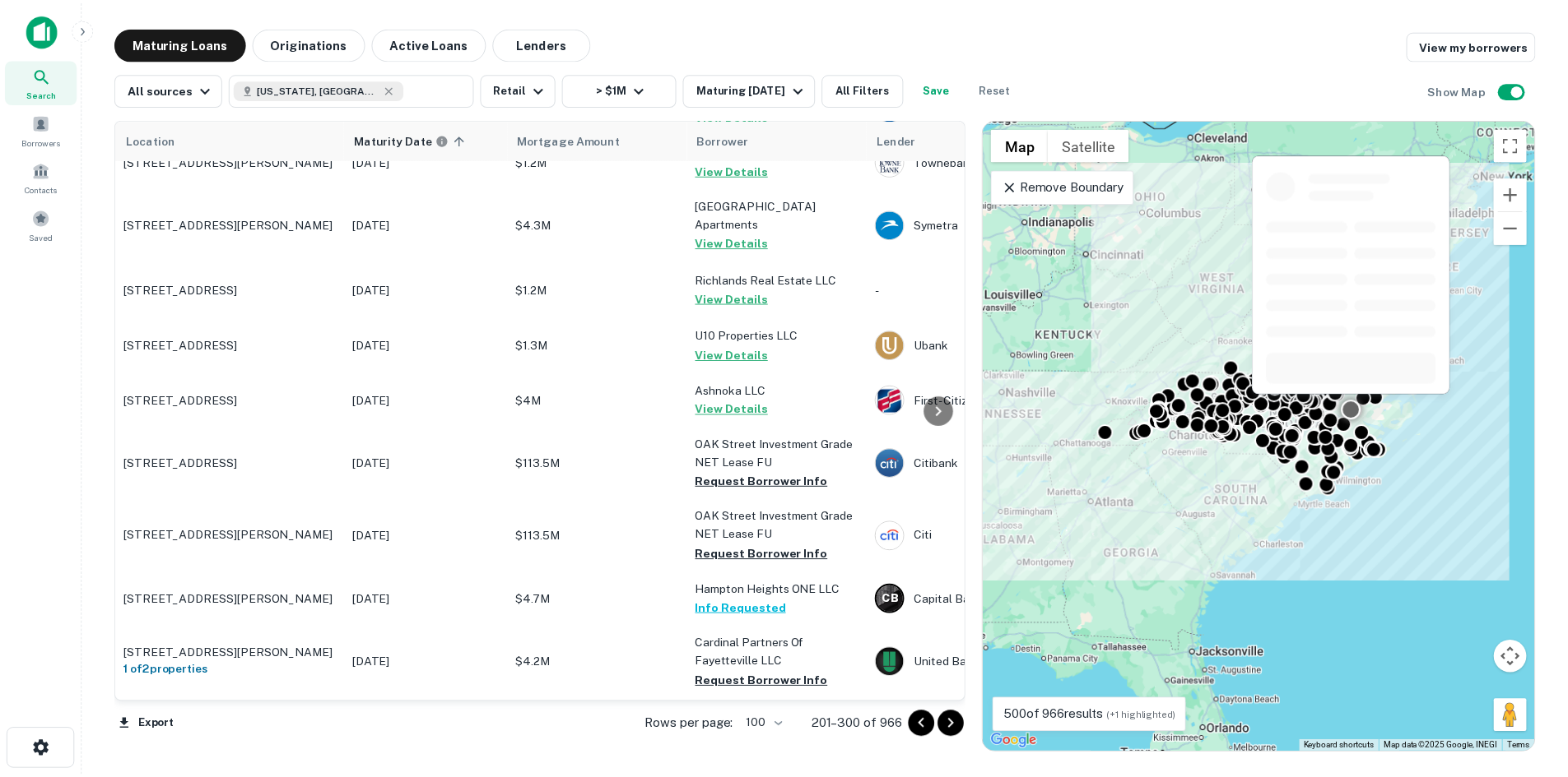
scroll to position [3060, 0]
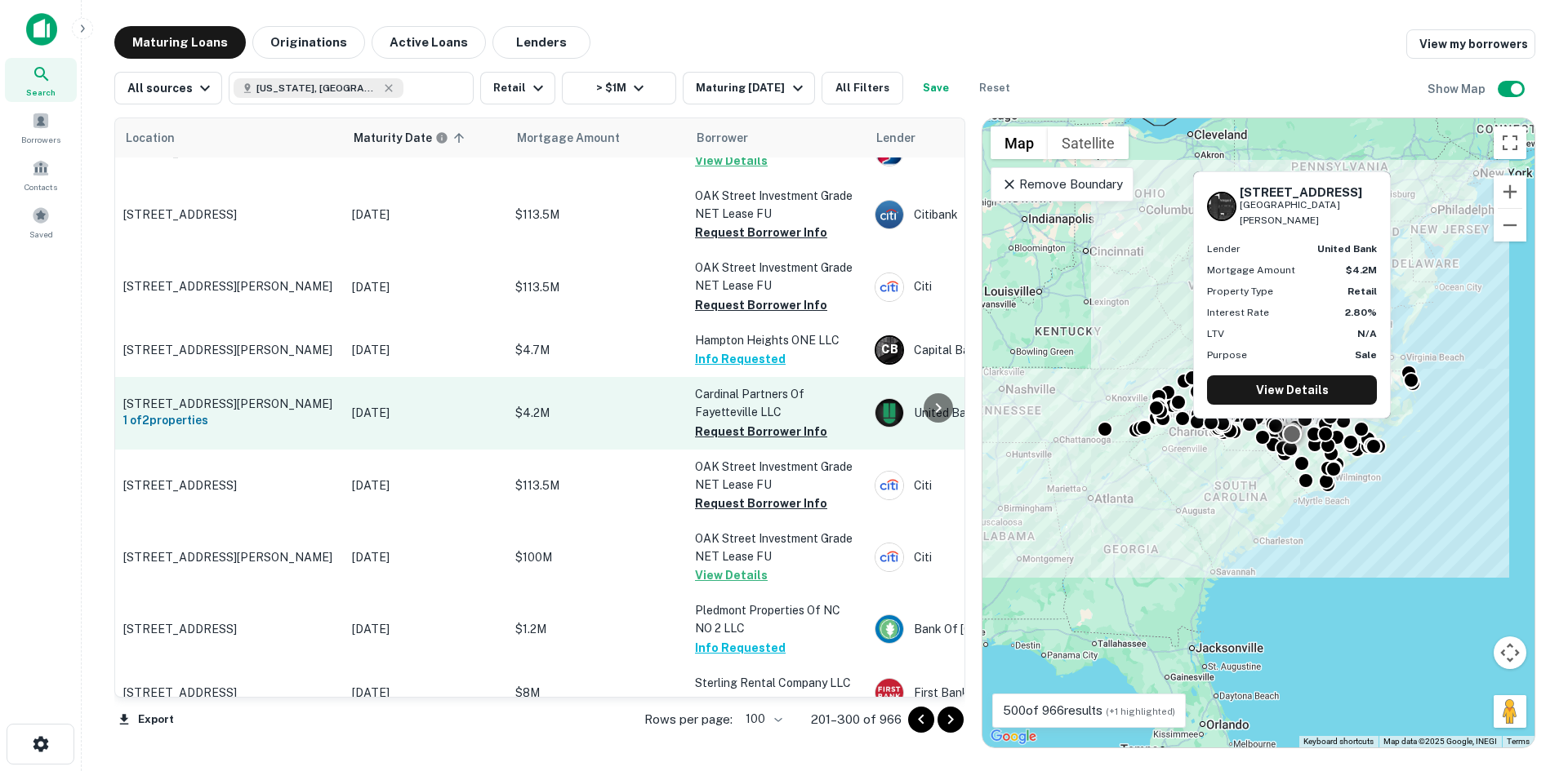
click at [229, 397] on p "[STREET_ADDRESS][PERSON_NAME]" at bounding box center [229, 404] width 212 height 15
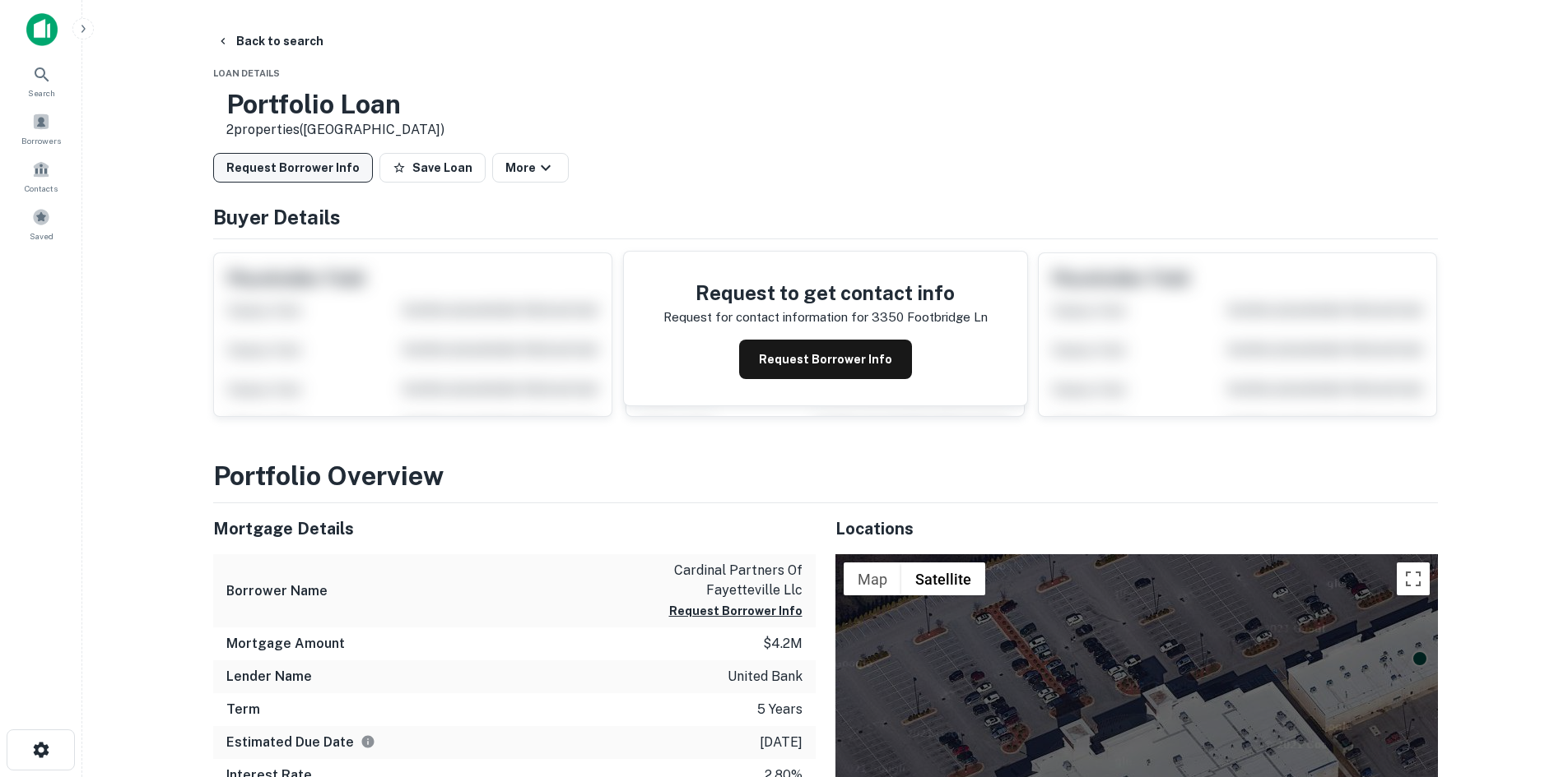
click at [329, 173] on button "Request Borrower Info" at bounding box center [293, 168] width 160 height 30
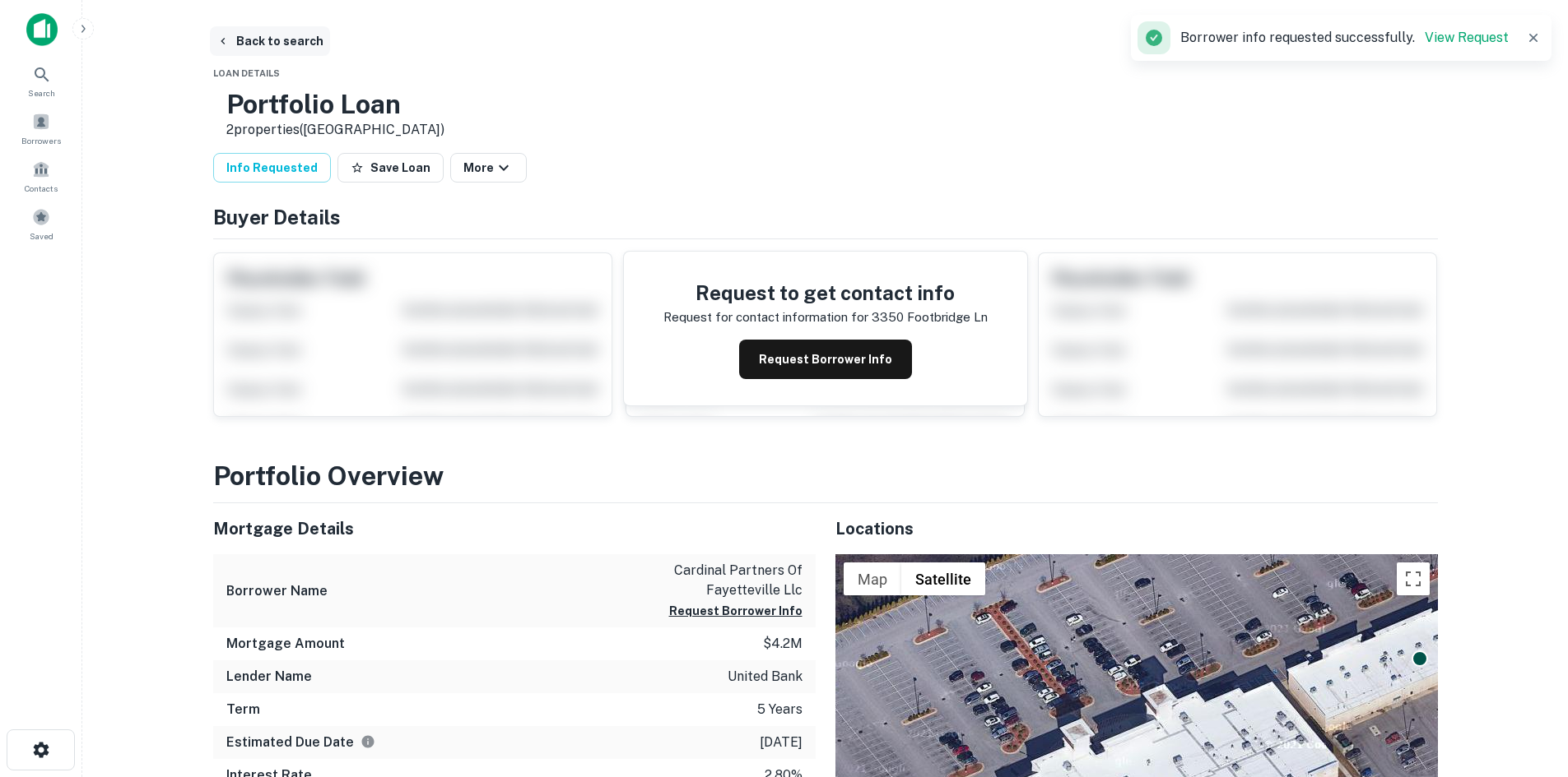
click at [285, 44] on button "Back to search" at bounding box center [270, 41] width 120 height 30
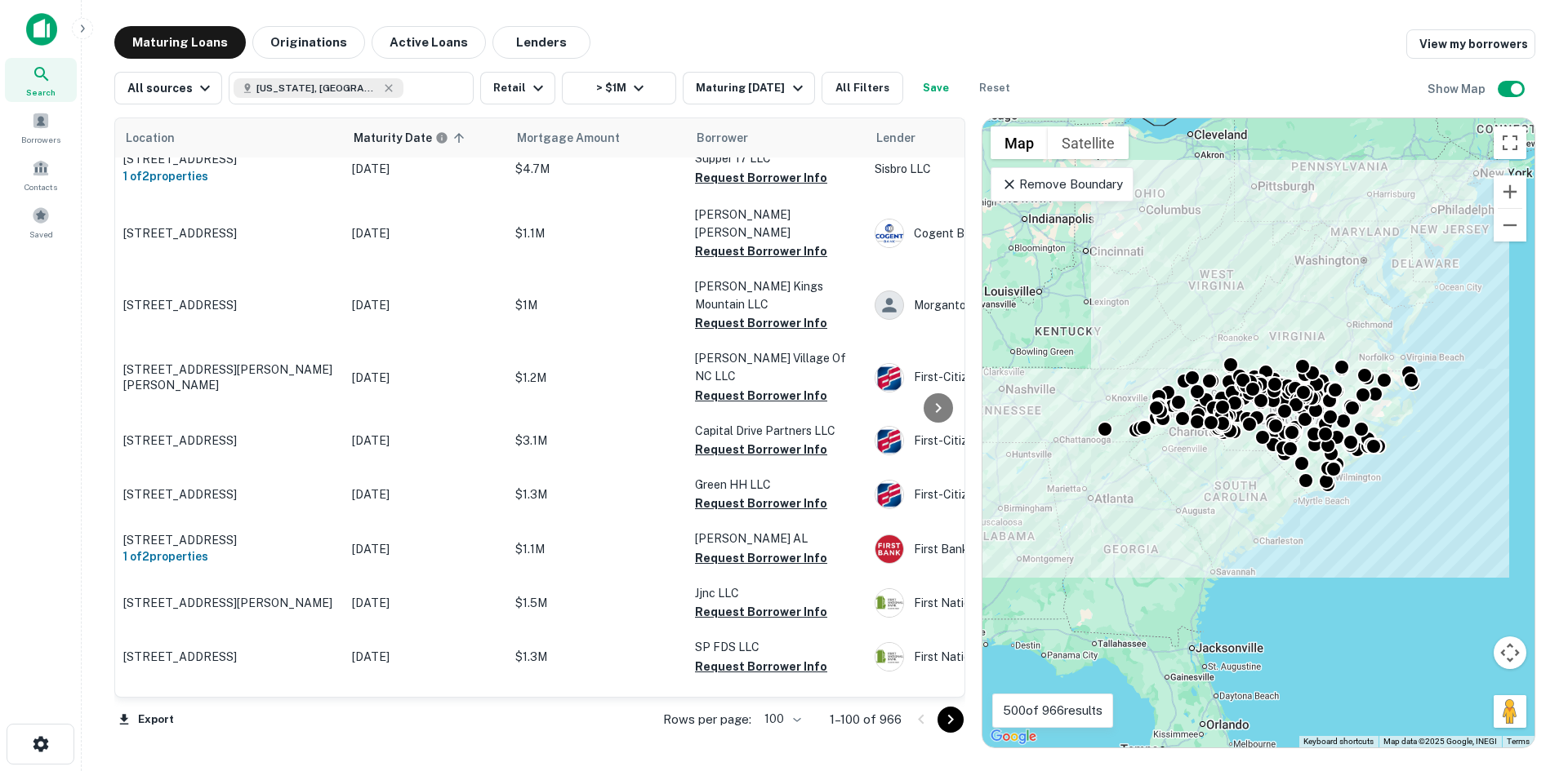
scroll to position [3199, 0]
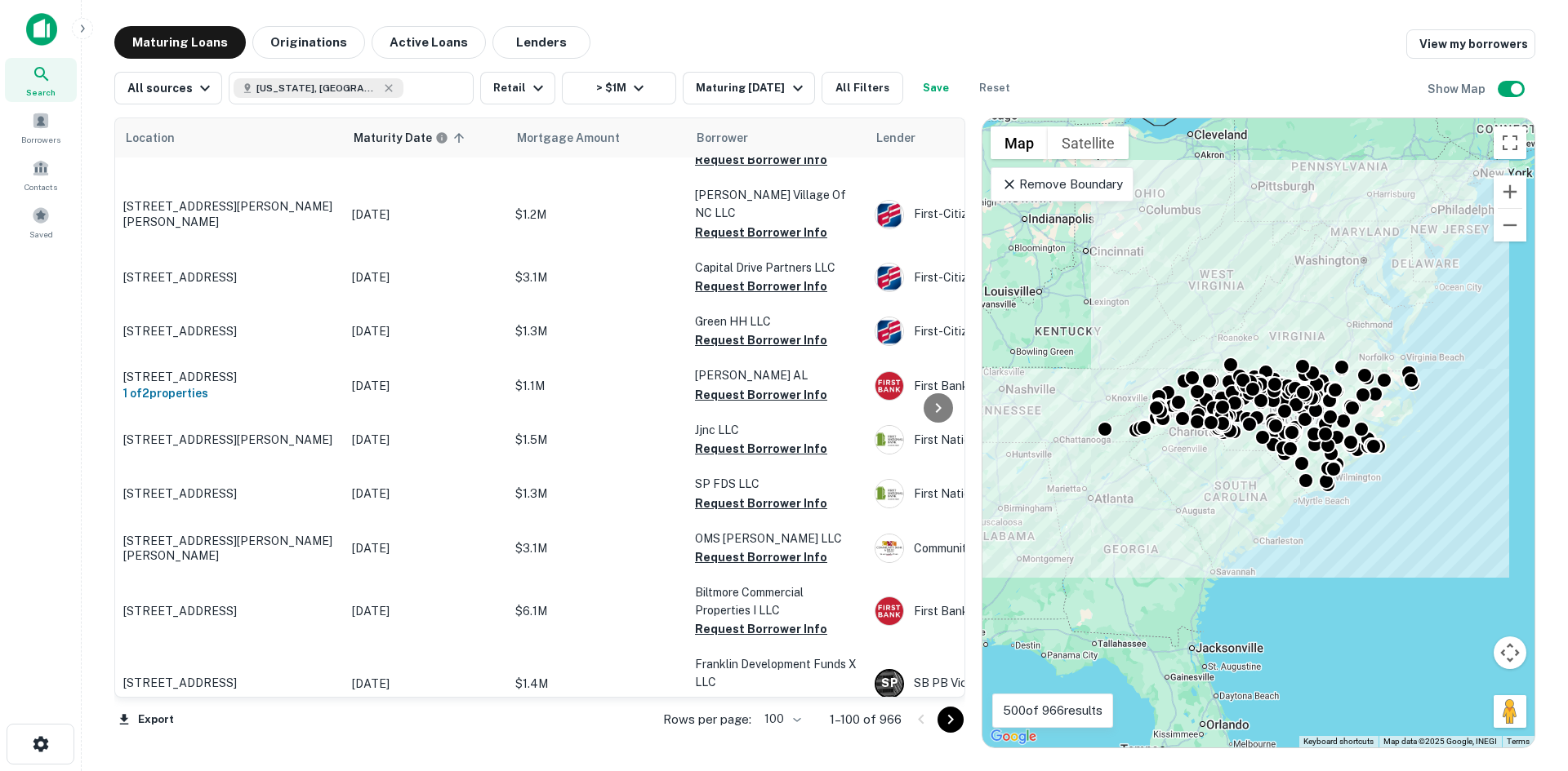
click at [944, 727] on icon "Go to next page" at bounding box center [950, 720] width 19 height 19
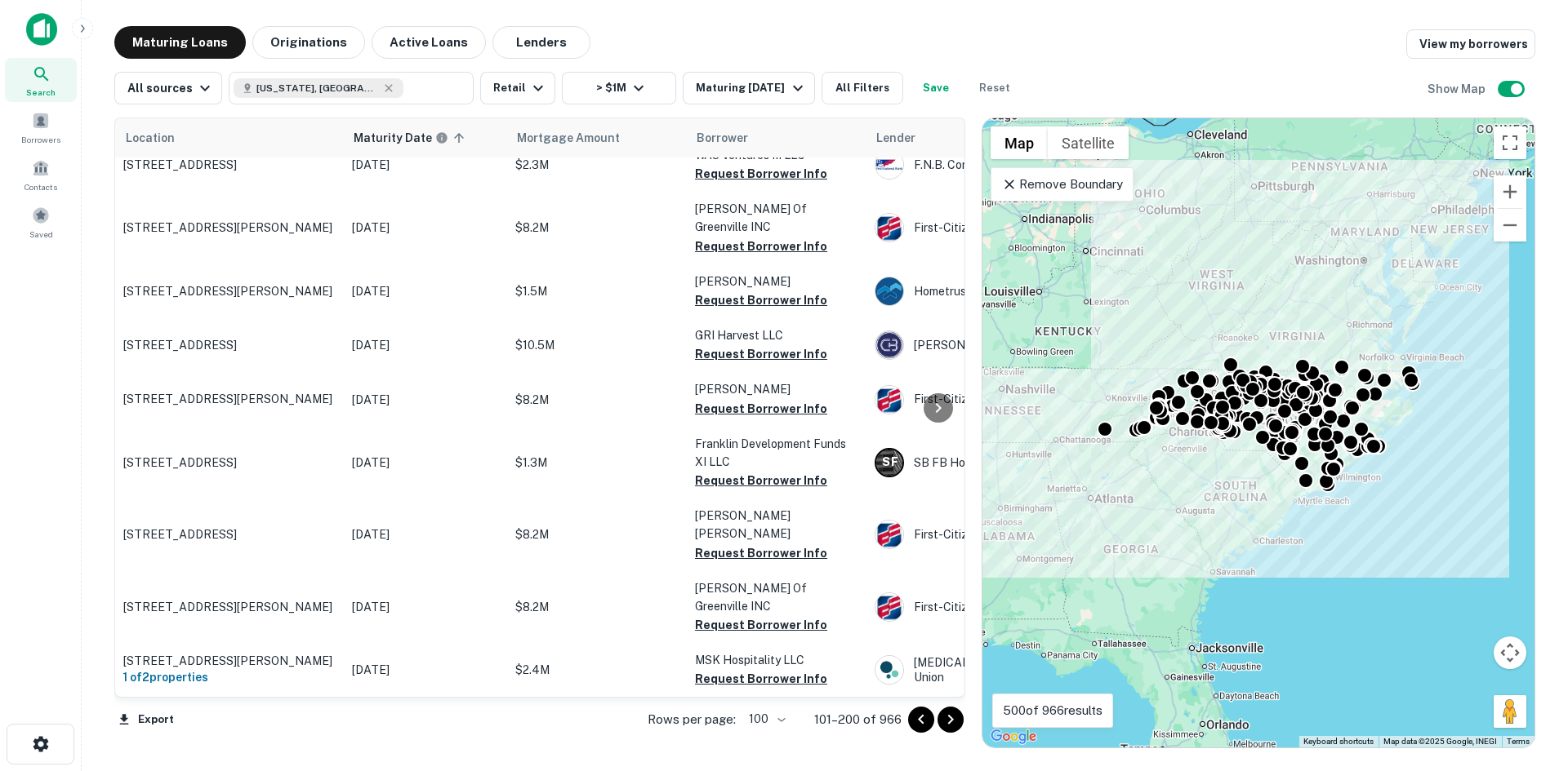
click at [957, 719] on icon "Go to next page" at bounding box center [950, 720] width 19 height 19
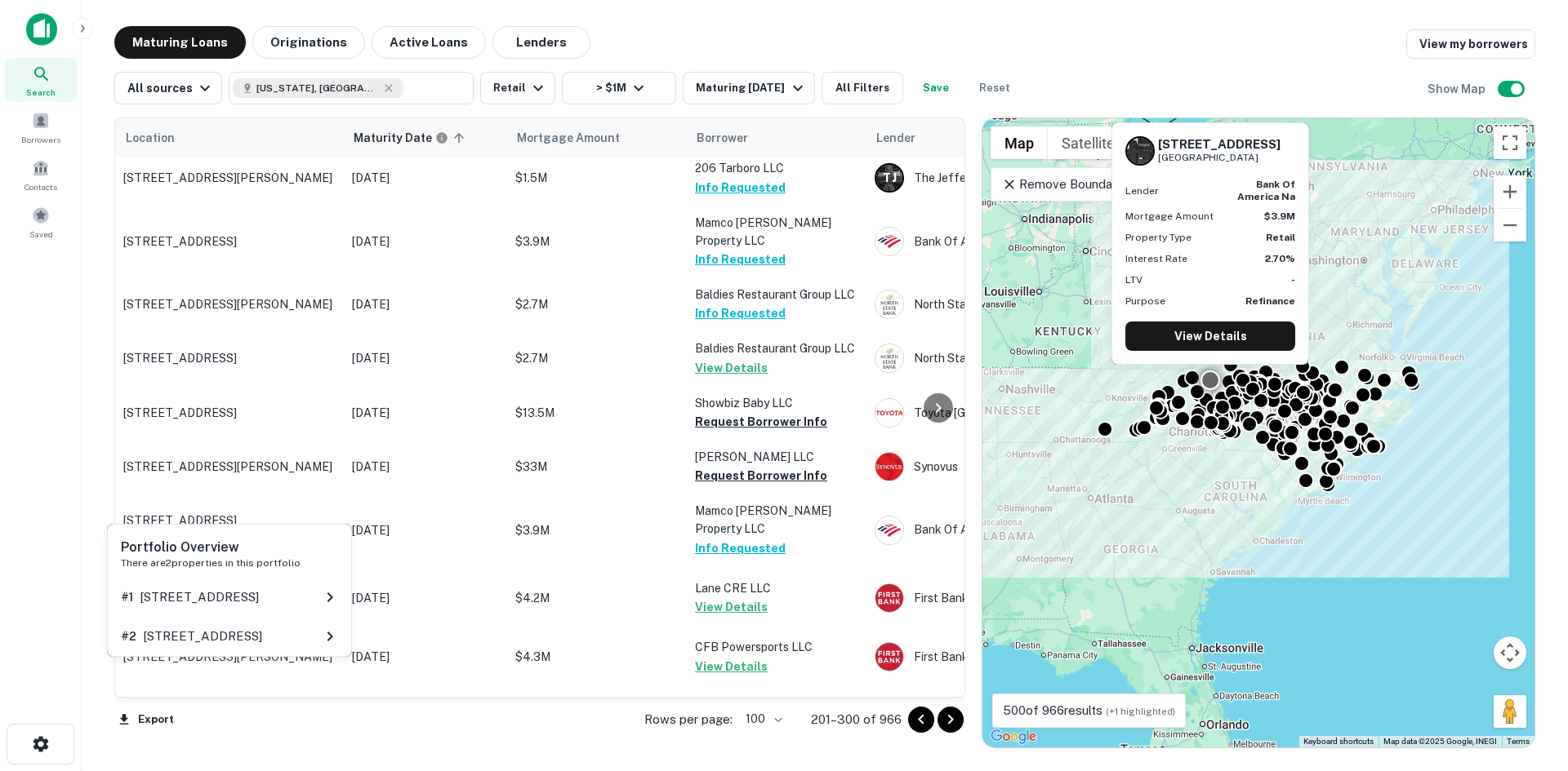
scroll to position [5323, 0]
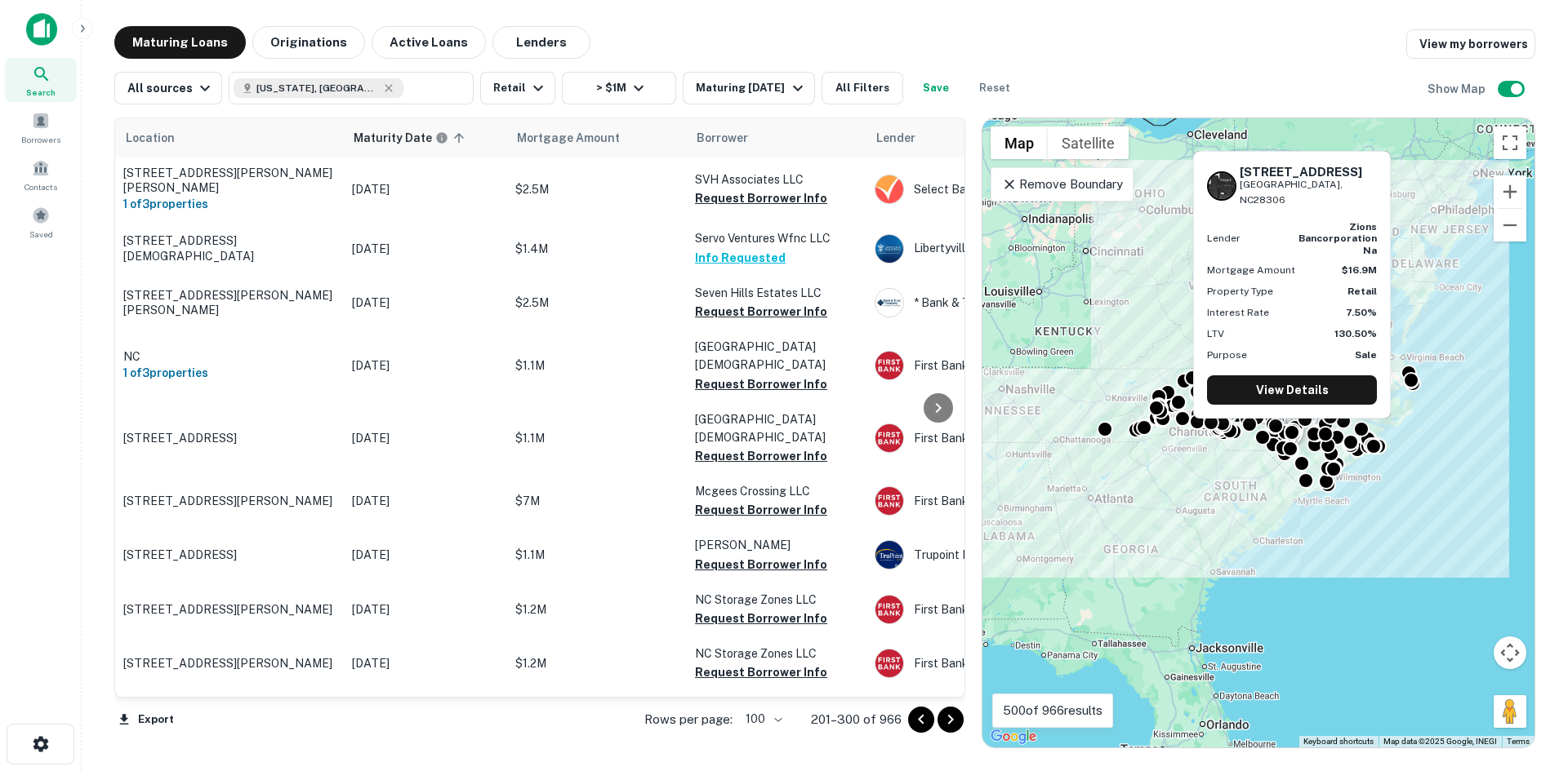
scroll to position [5323, 0]
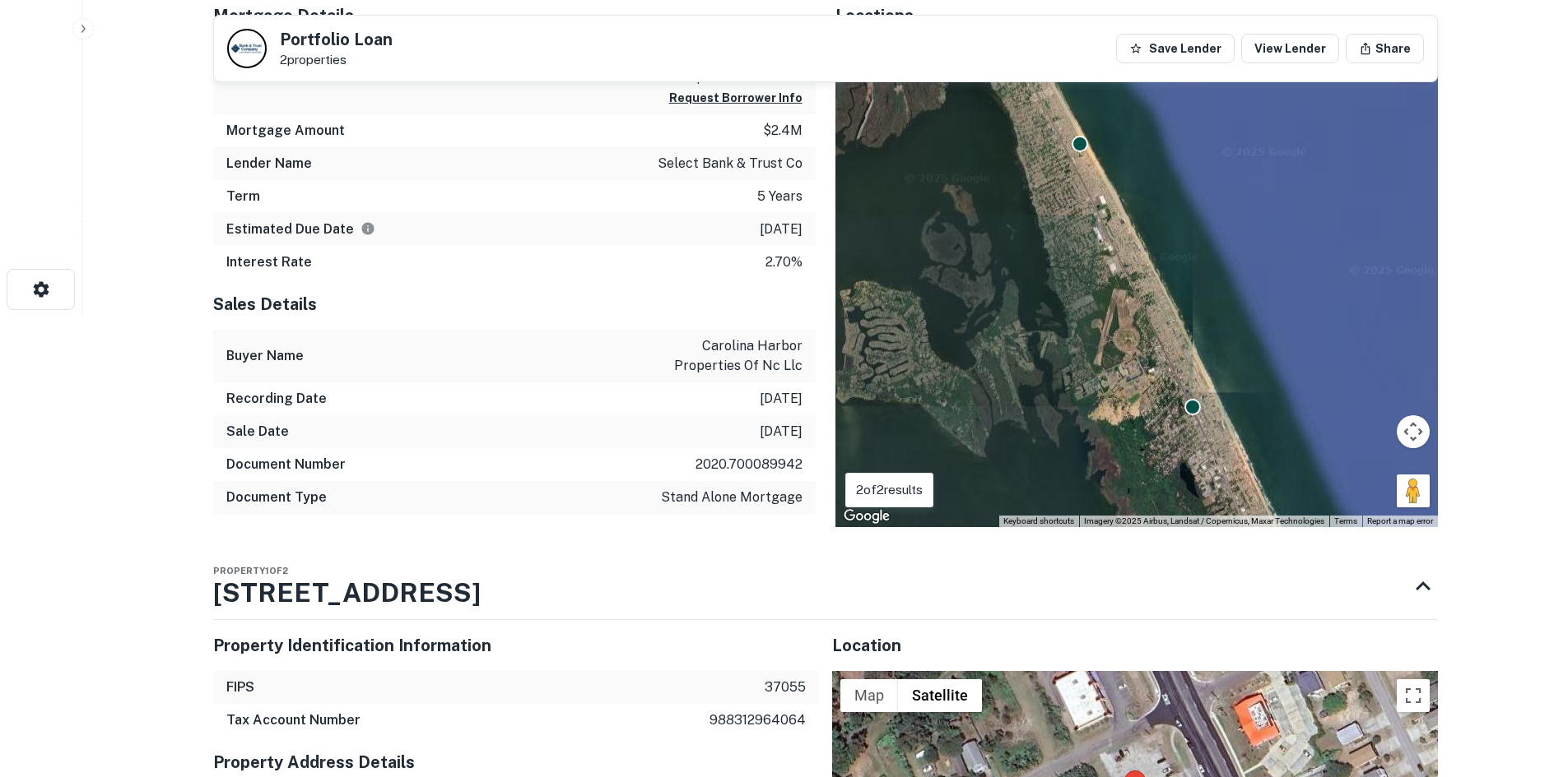
scroll to position [740, 0]
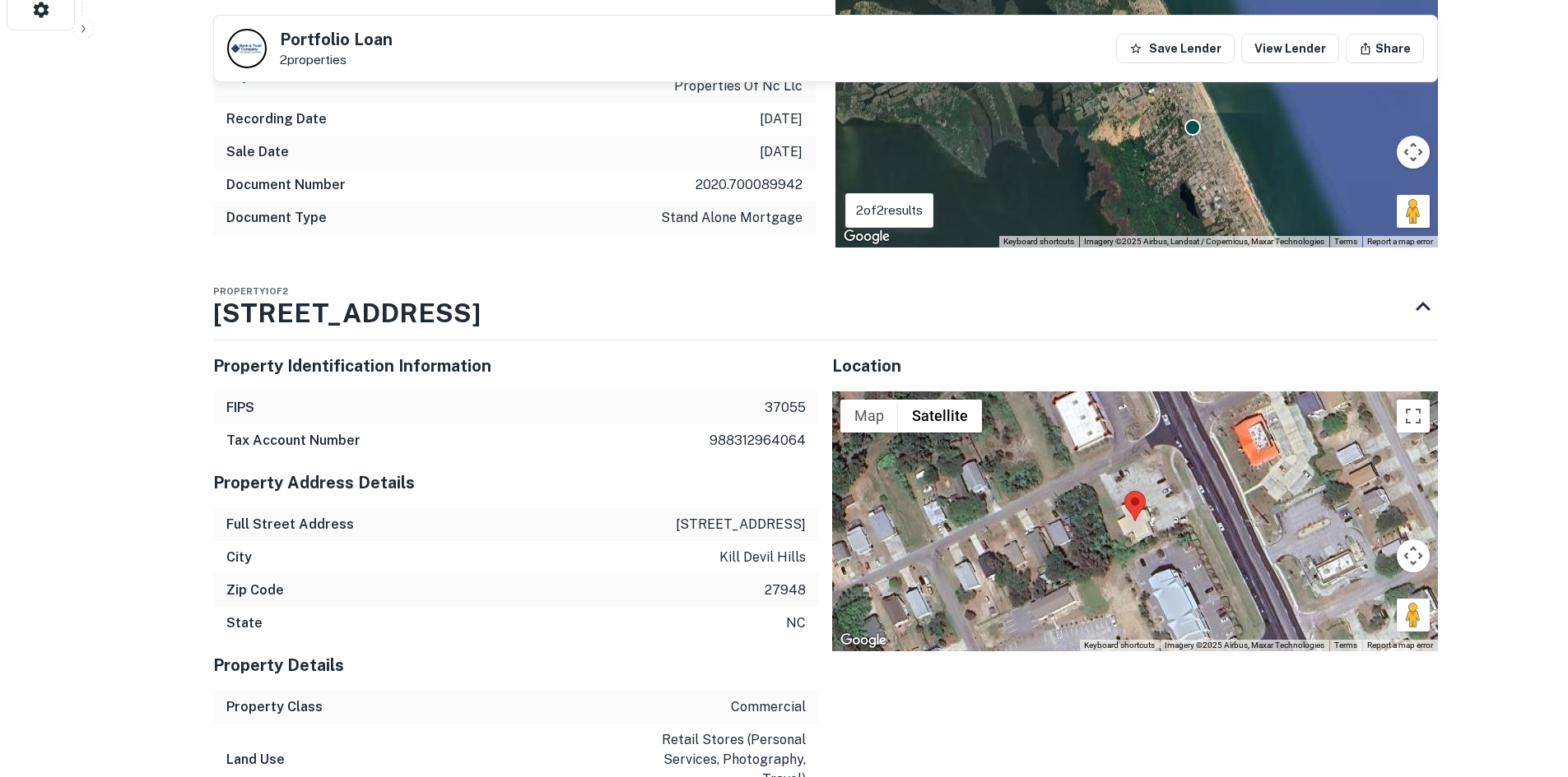
drag, startPoint x: 1417, startPoint y: 616, endPoint x: 1149, endPoint y: 505, distance: 290.1
click at [1149, 505] on div "Map Terrain Satellite Labels Keyboard shortcuts Map Data Imagery ©2025 Airbus, …" at bounding box center [1134, 521] width 606 height 260
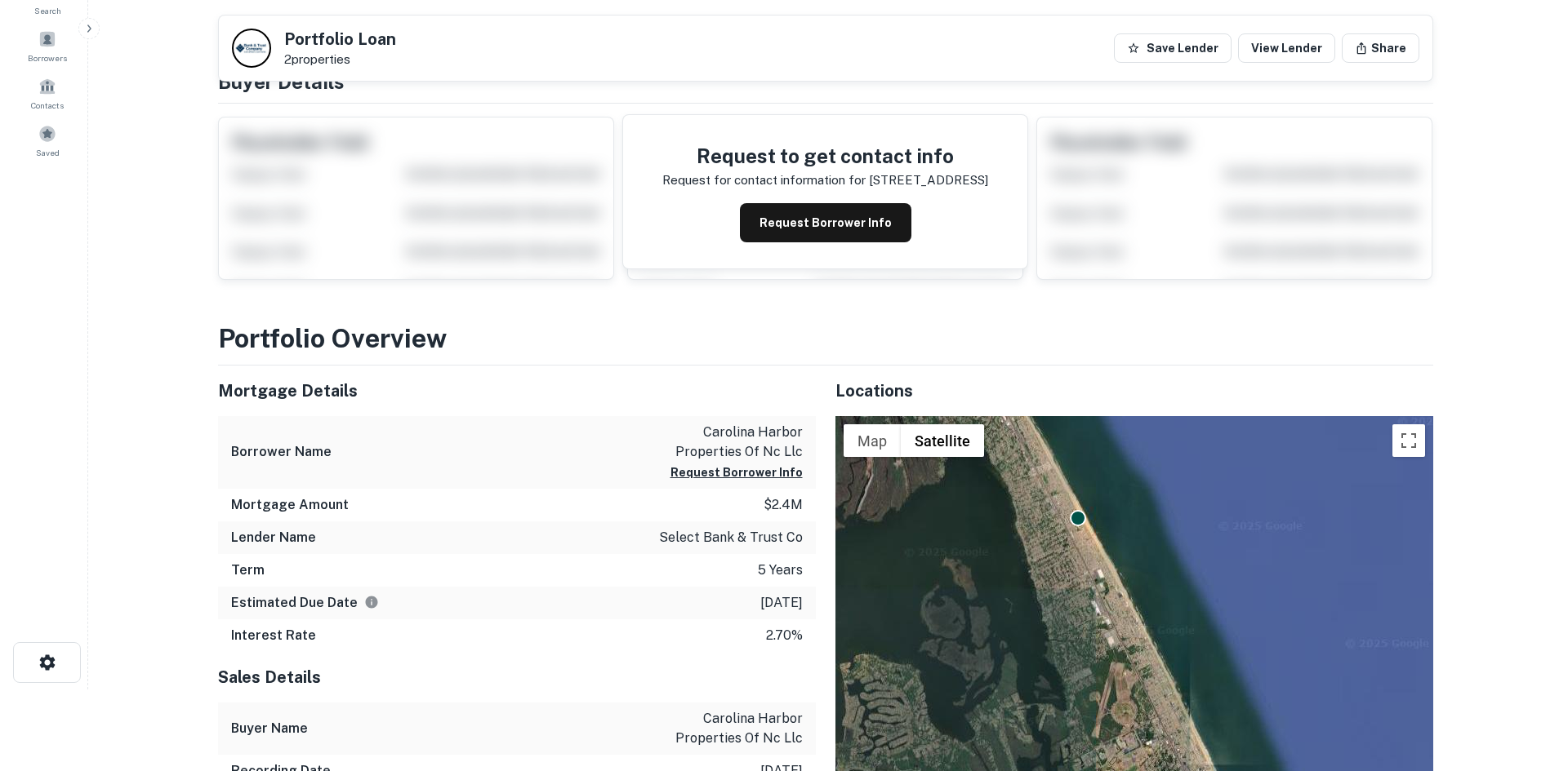
scroll to position [0, 0]
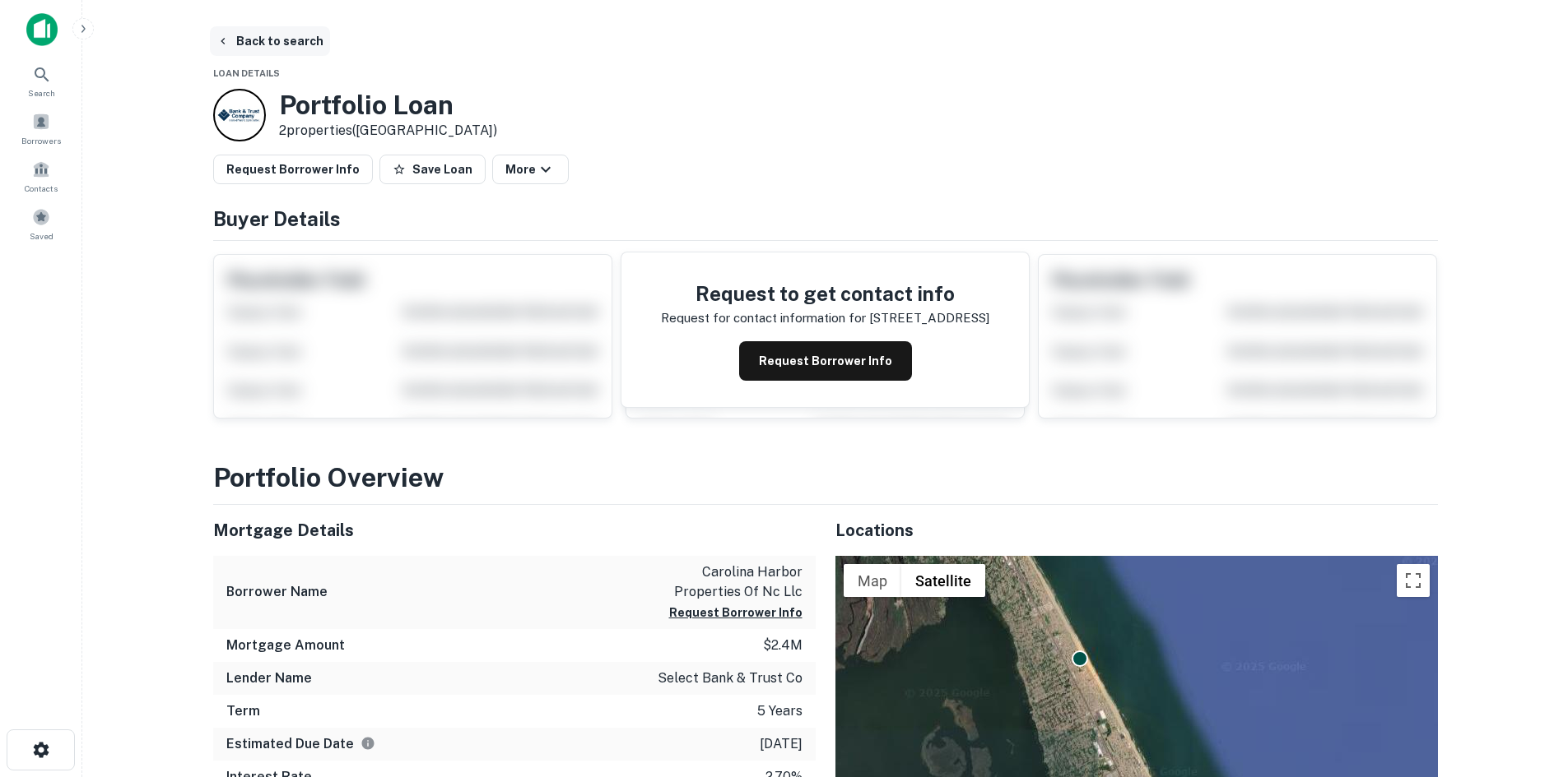
click at [257, 32] on button "Back to search" at bounding box center [270, 41] width 120 height 30
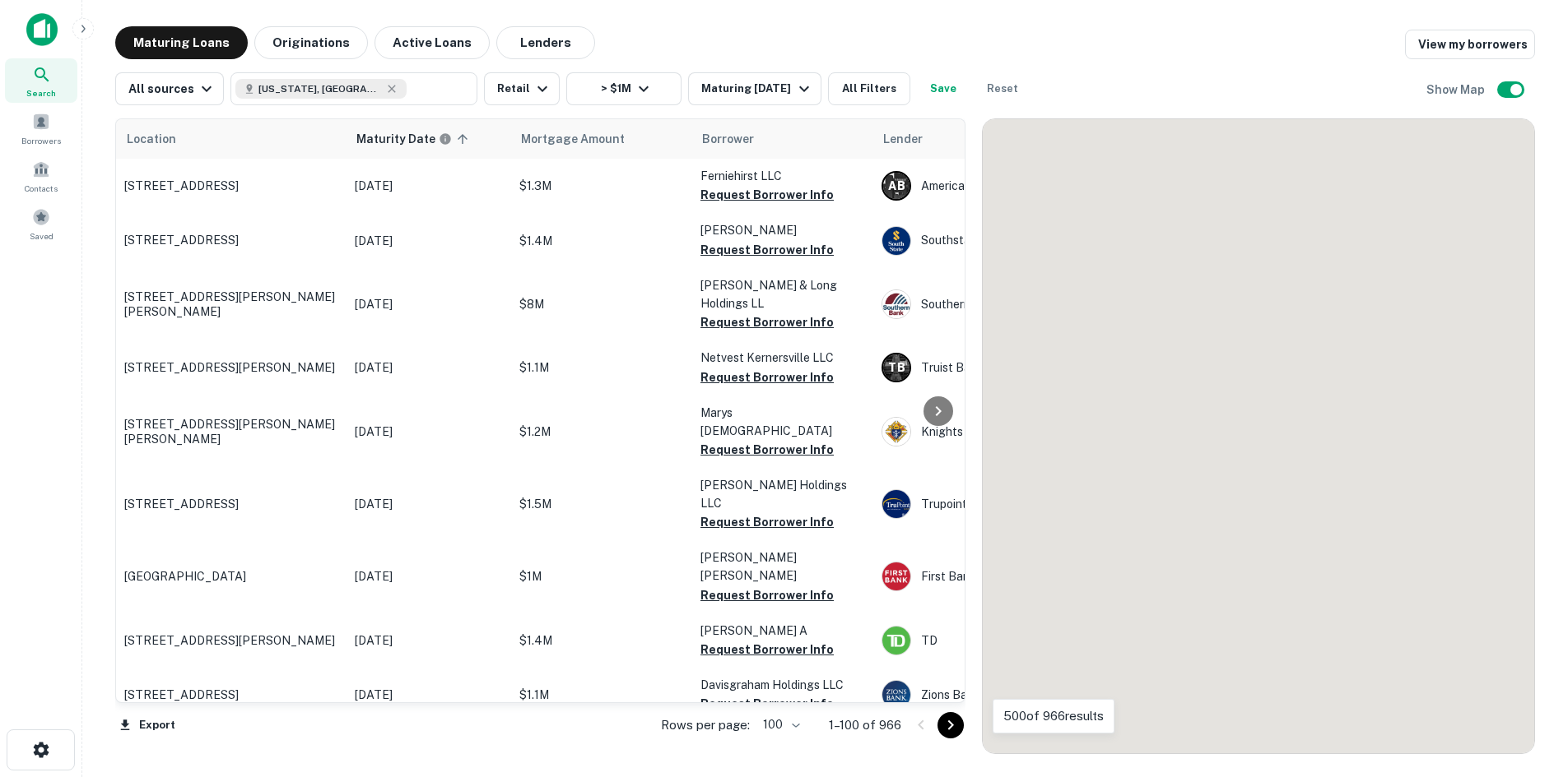
click at [949, 718] on icon "Go to next page" at bounding box center [951, 725] width 19 height 19
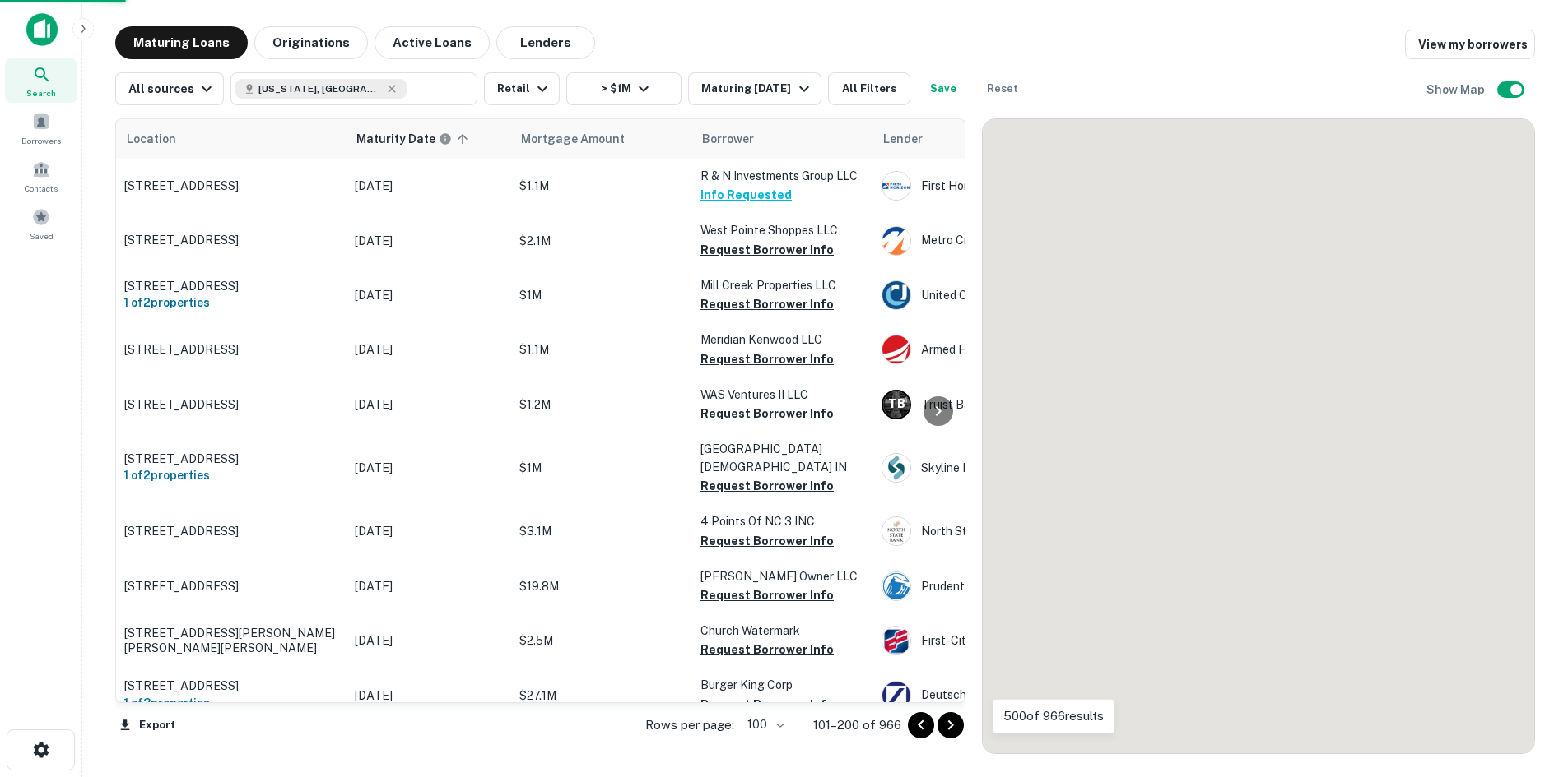
click at [949, 718] on icon "Go to next page" at bounding box center [951, 725] width 19 height 19
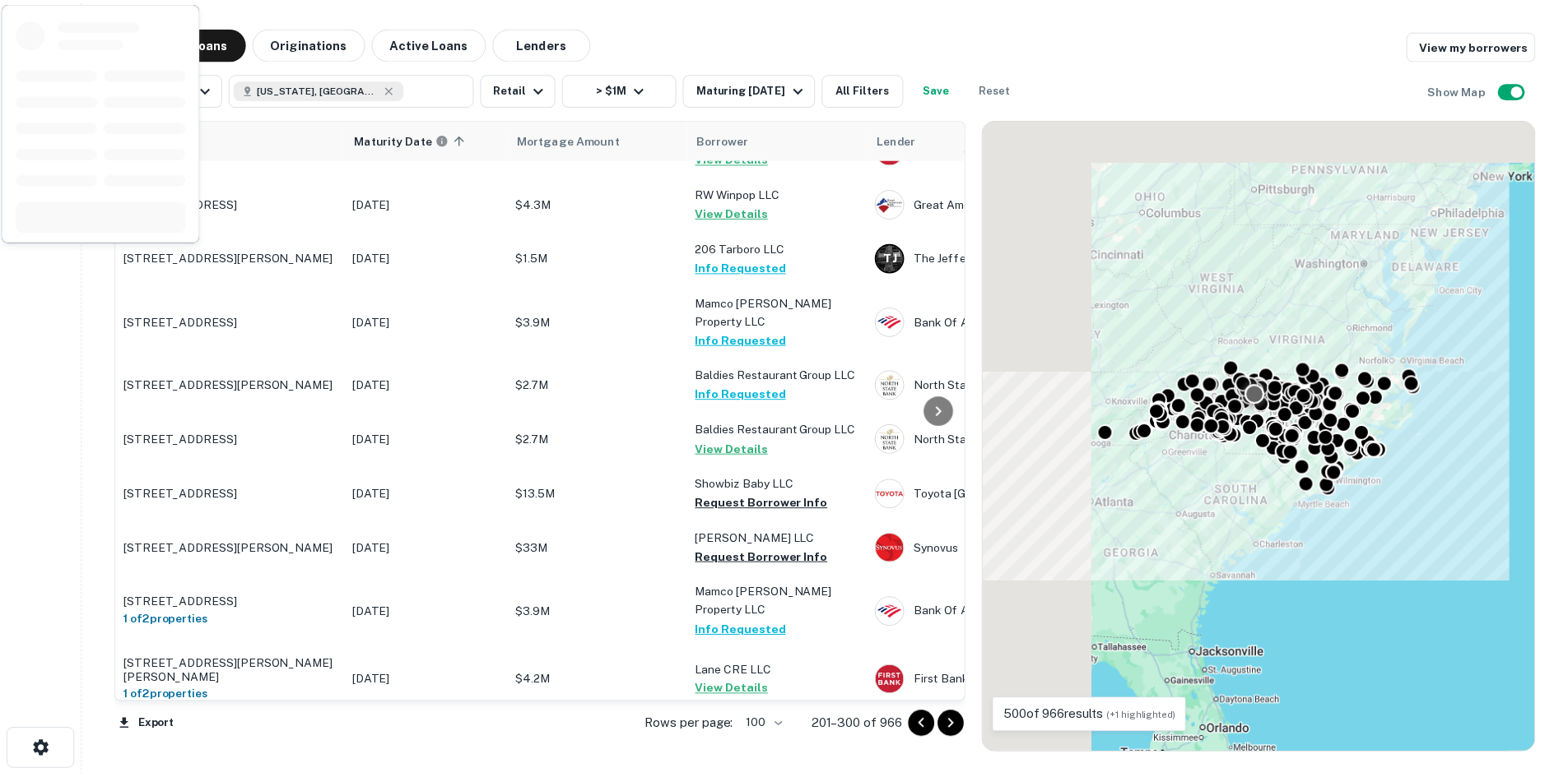
scroll to position [5364, 0]
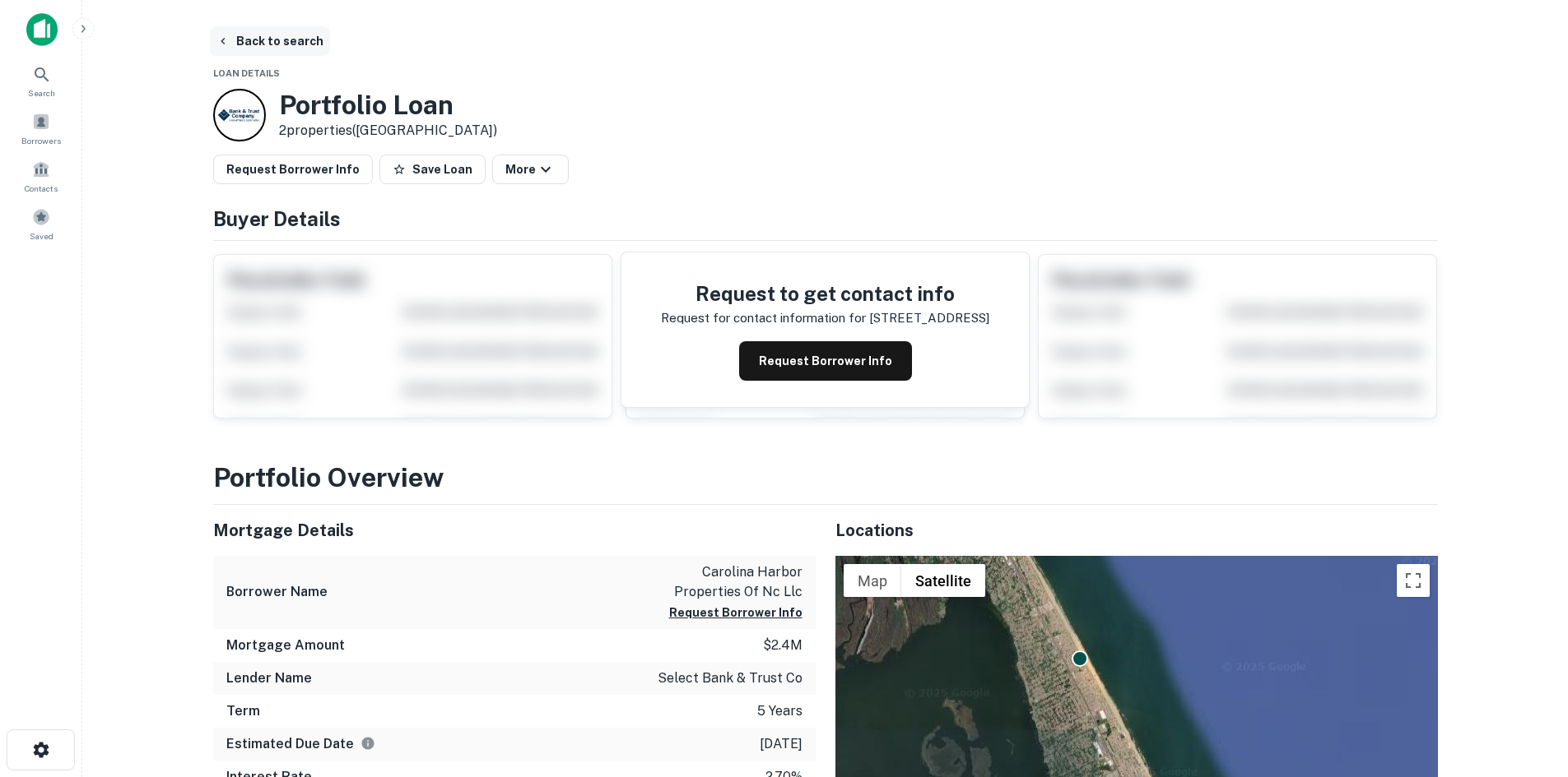
click at [267, 43] on button "Back to search" at bounding box center [270, 41] width 120 height 30
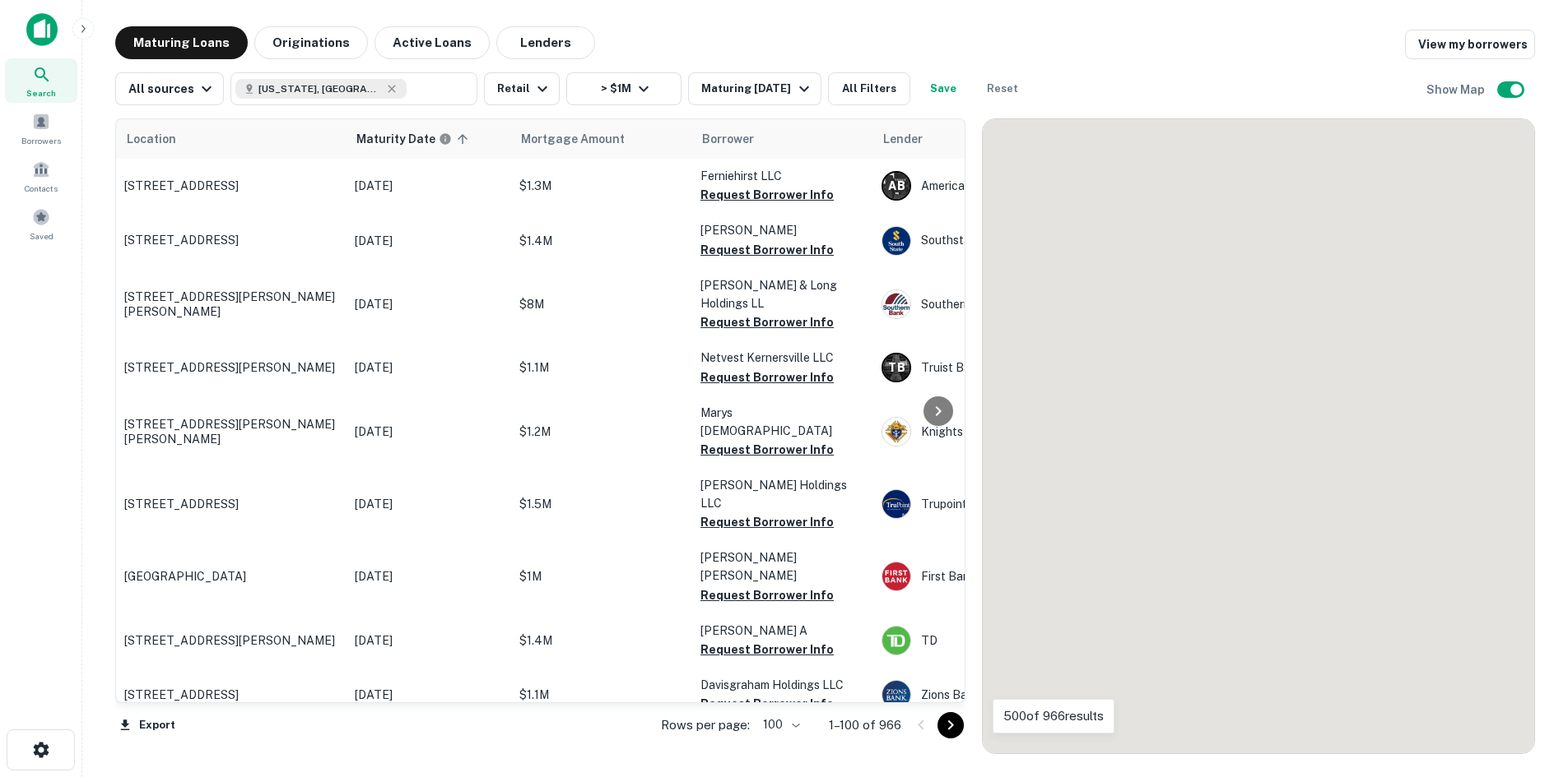
click at [960, 726] on icon "Go to next page" at bounding box center [951, 725] width 19 height 19
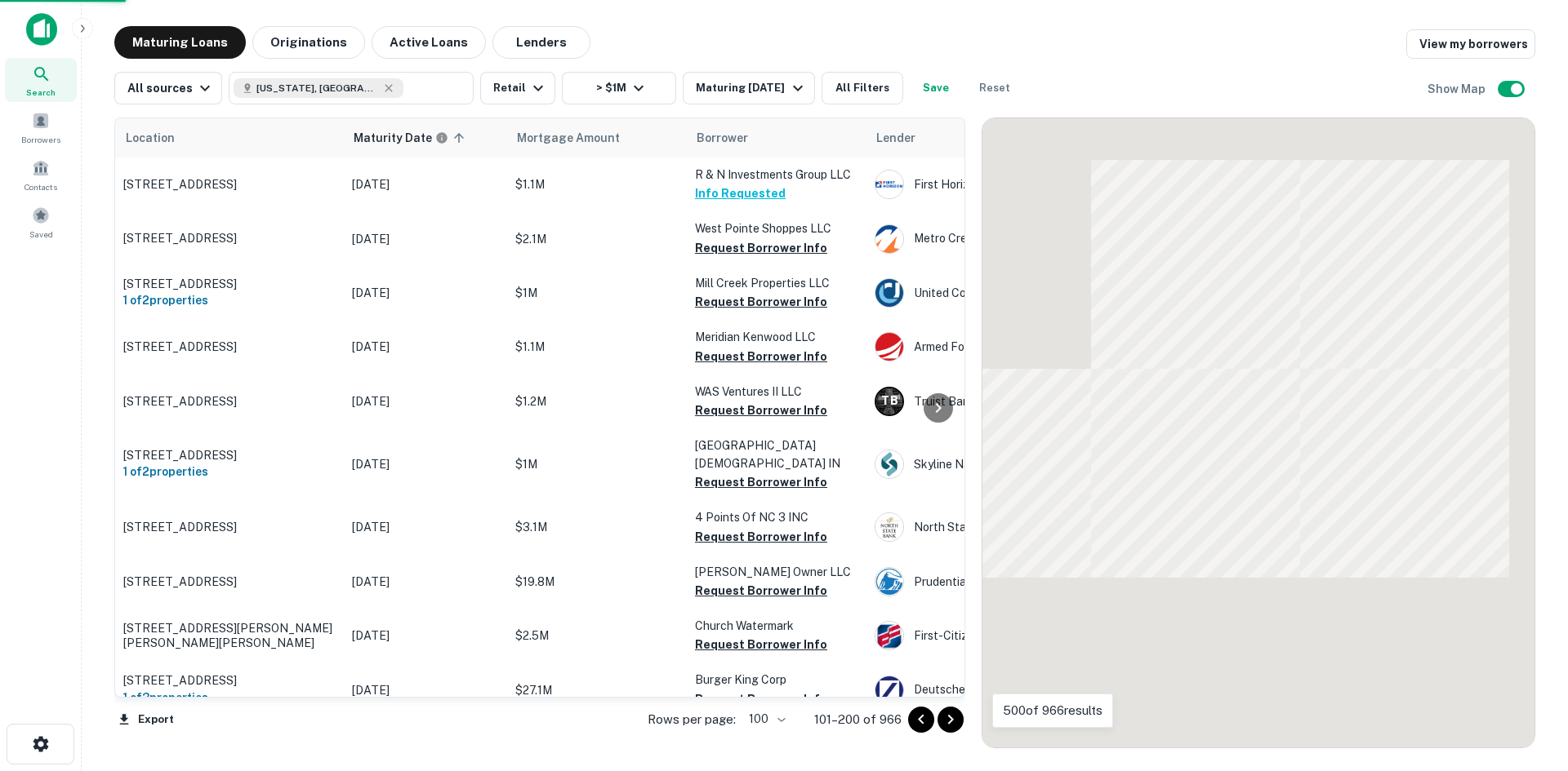
scroll to position [5239, 0]
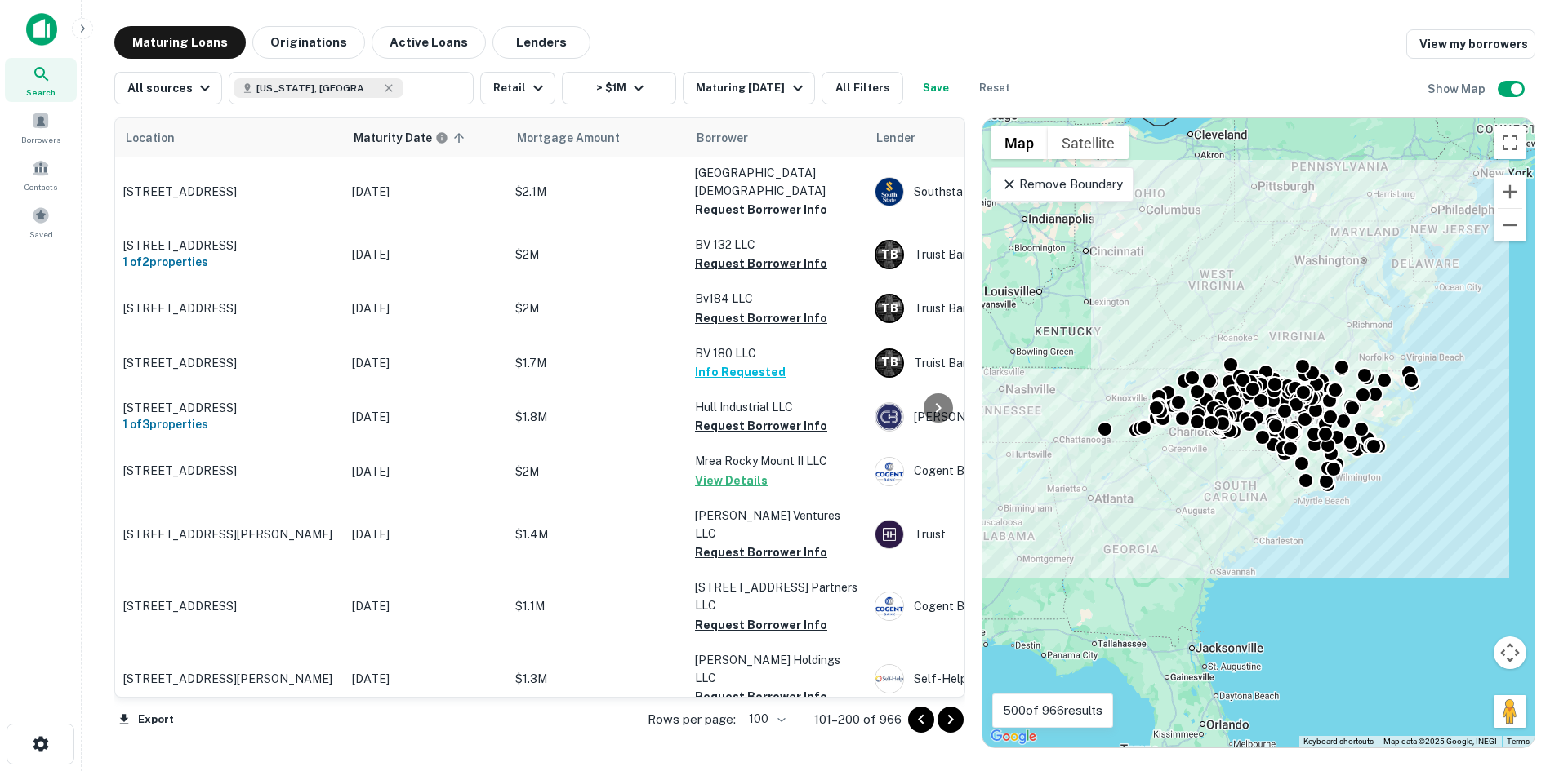
click at [956, 721] on icon "Go to next page" at bounding box center [950, 720] width 19 height 19
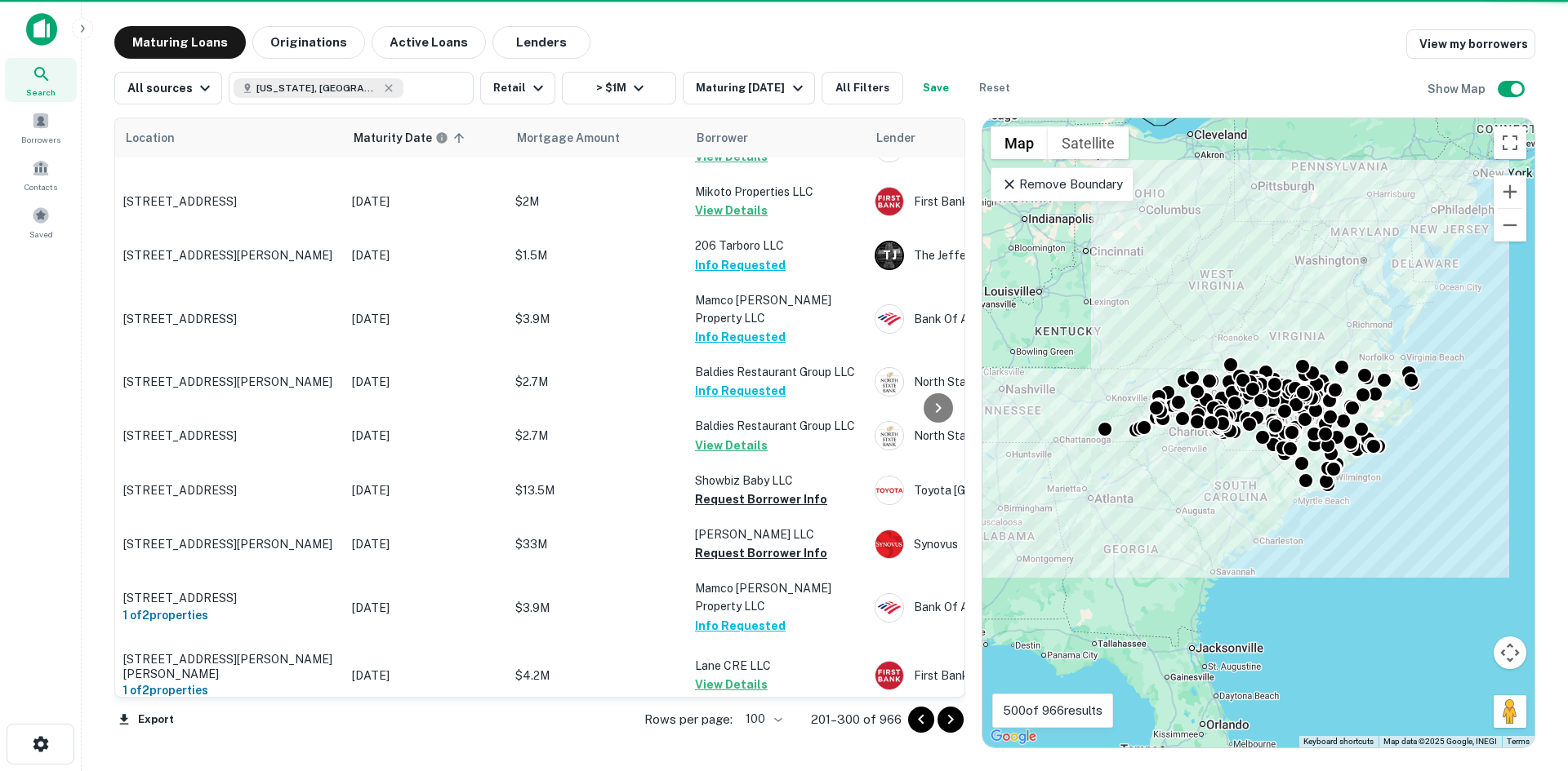
click at [956, 721] on icon "Go to next page" at bounding box center [950, 720] width 19 height 19
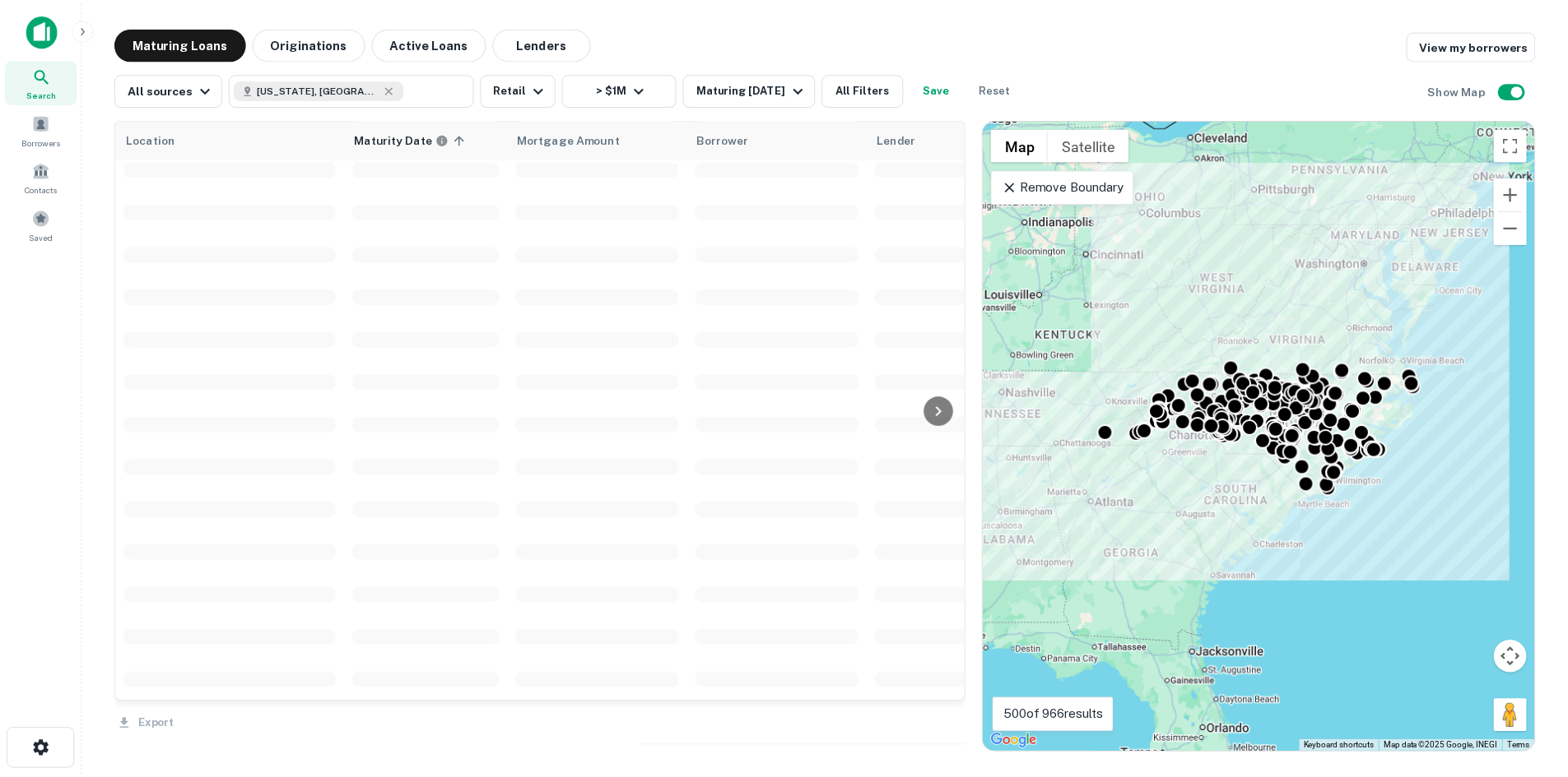
scroll to position [5280, 0]
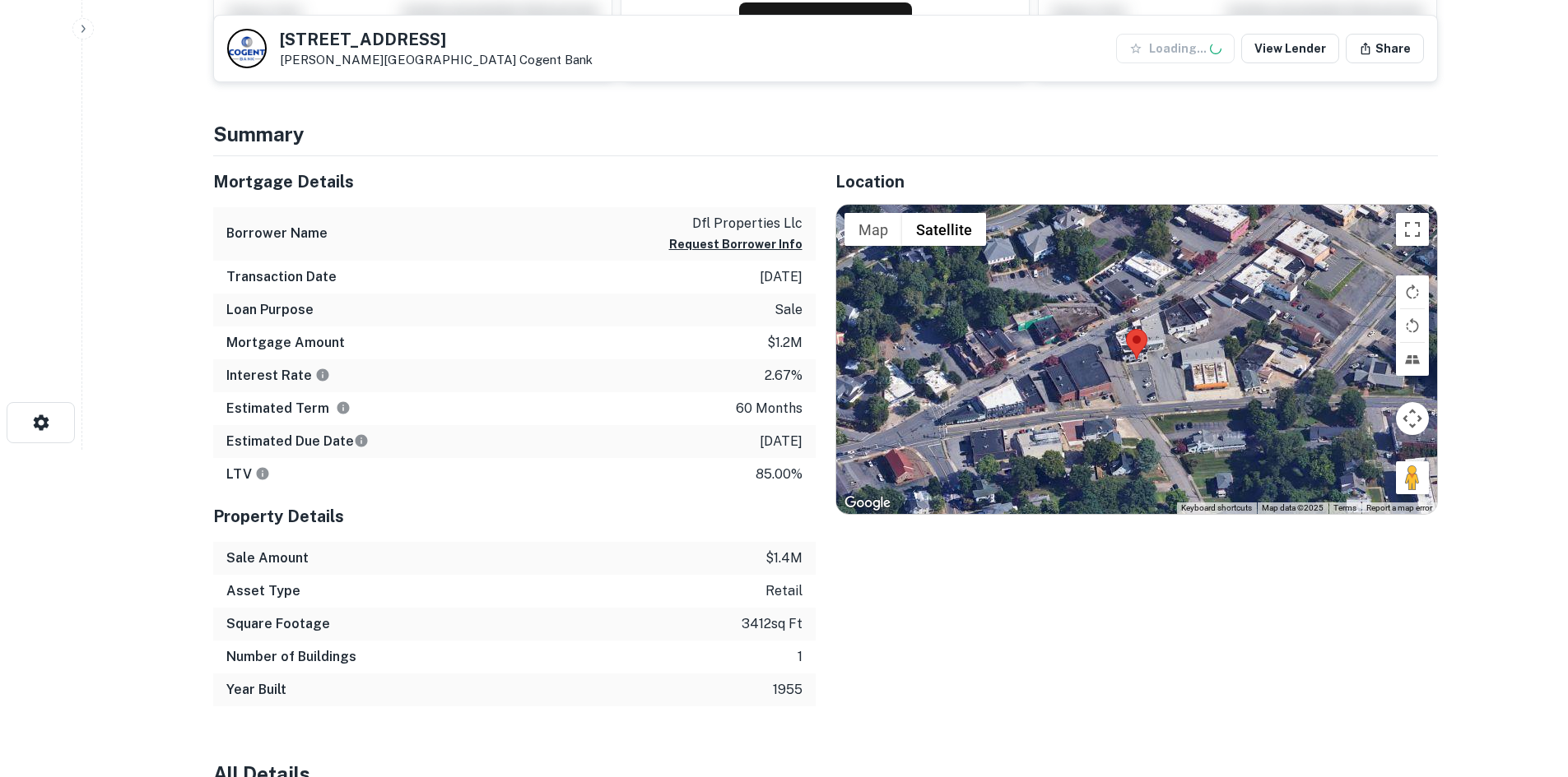
scroll to position [329, 0]
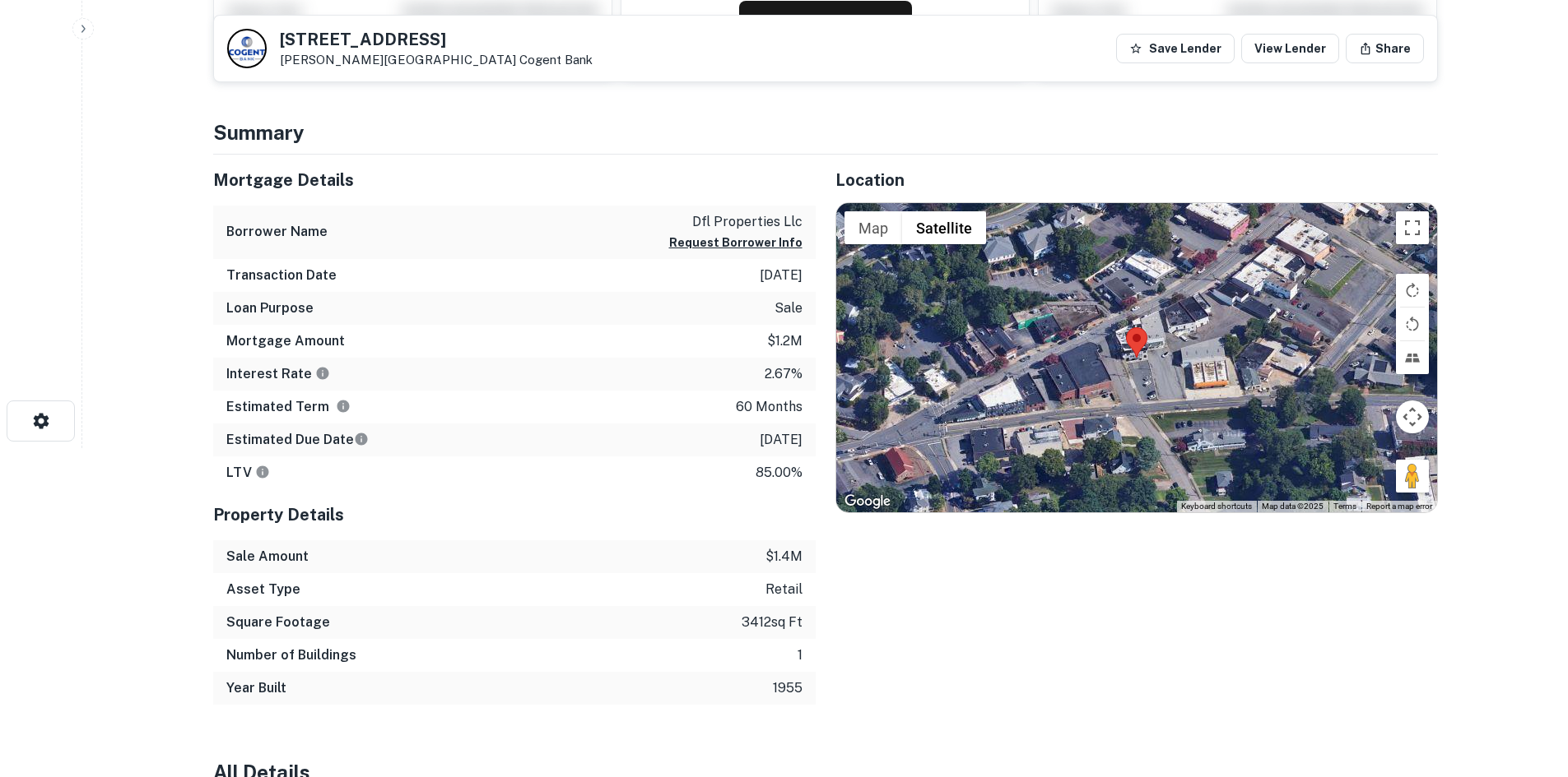
drag, startPoint x: 1414, startPoint y: 476, endPoint x: 1146, endPoint y: 409, distance: 276.2
click at [1146, 409] on div "Map Terrain Satellite Labels Keyboard shortcuts Map Data Map data ©2025 Map dat…" at bounding box center [1136, 358] width 601 height 309
drag, startPoint x: 1406, startPoint y: 479, endPoint x: 1159, endPoint y: 403, distance: 258.4
click at [1162, 405] on div "Map Terrain Satellite Labels Keyboard shortcuts Map Data Map data ©2025 Map dat…" at bounding box center [1136, 358] width 601 height 309
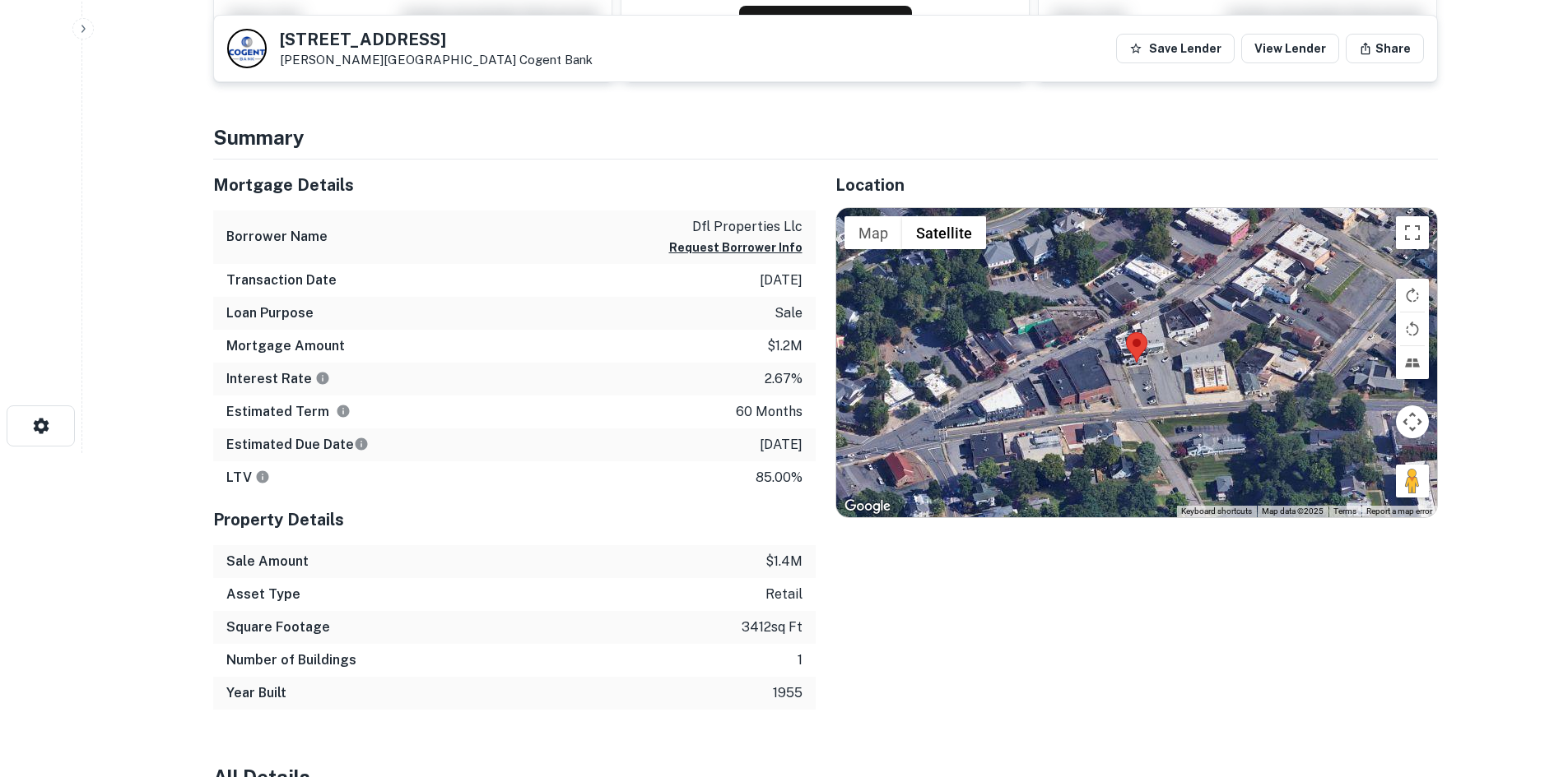
scroll to position [0, 0]
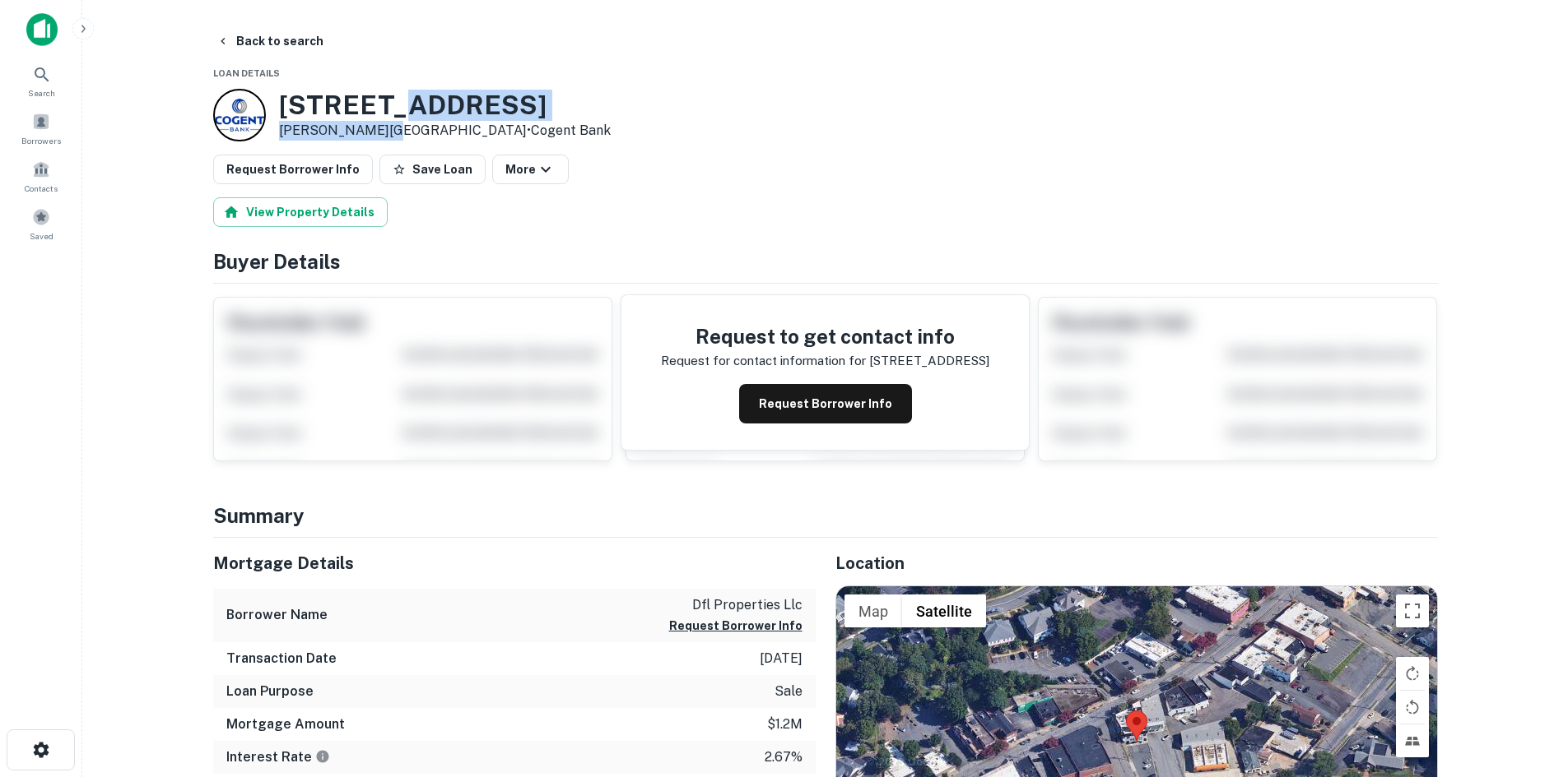
click at [378, 121] on div "[STREET_ADDRESS] • Cogent Bank" at bounding box center [444, 115] width 332 height 51
click at [376, 121] on p "Winston Salem, NC27101 • Cogent Bank" at bounding box center [444, 131] width 332 height 19
click at [361, 114] on h3 "[STREET_ADDRESS]" at bounding box center [444, 105] width 332 height 32
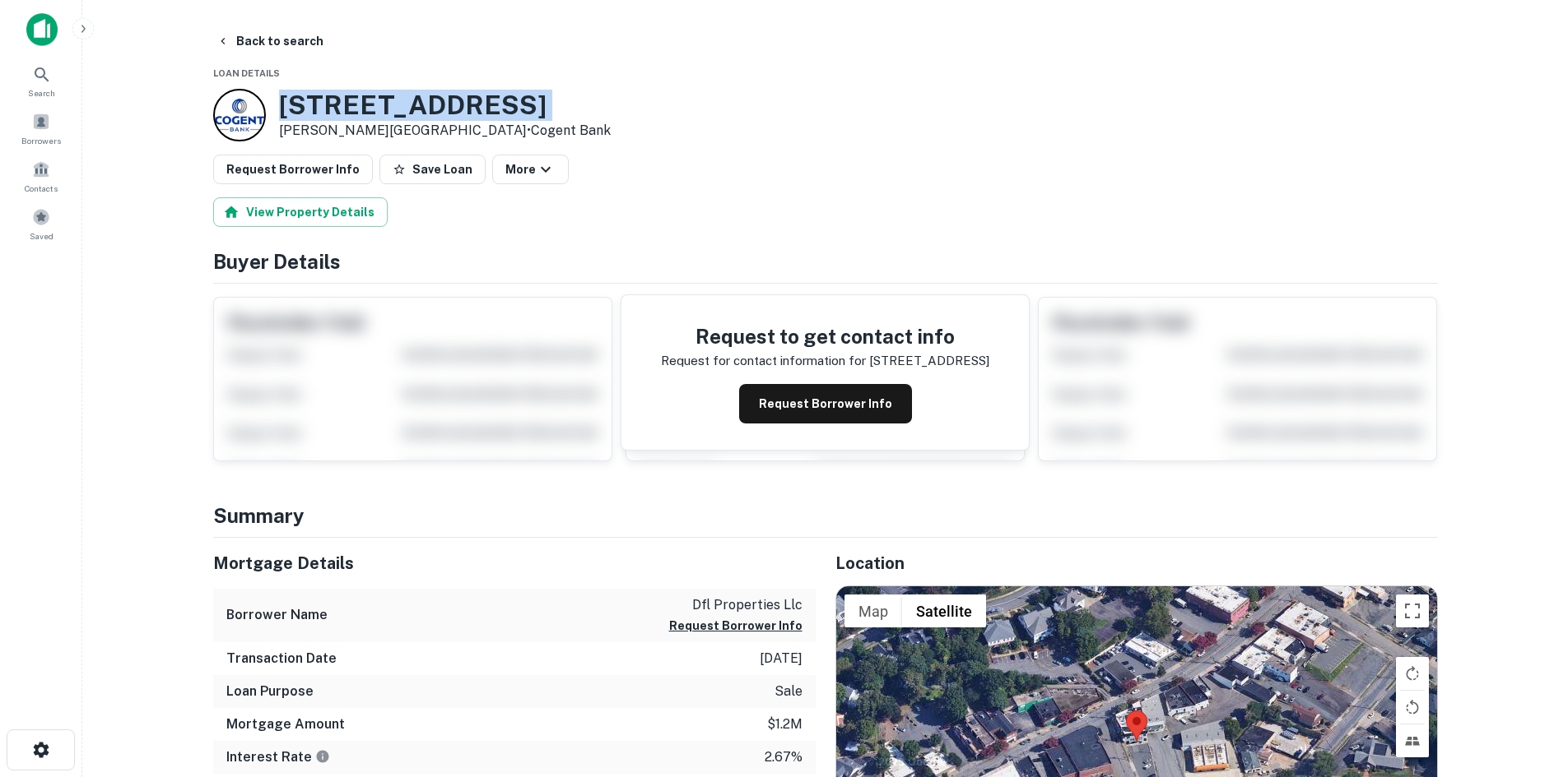
click at [361, 114] on h3 "[STREET_ADDRESS]" at bounding box center [444, 105] width 332 height 32
click at [313, 117] on h3 "[STREET_ADDRESS]" at bounding box center [444, 105] width 332 height 32
drag, startPoint x: 277, startPoint y: 99, endPoint x: 368, endPoint y: 134, distance: 97.5
click at [368, 134] on div "1133 W 1ST ST Winston Salem, NC27101 • Cogent Bank" at bounding box center [412, 115] width 397 height 53
copy div "1133 W 1ST ST Winston Salem"
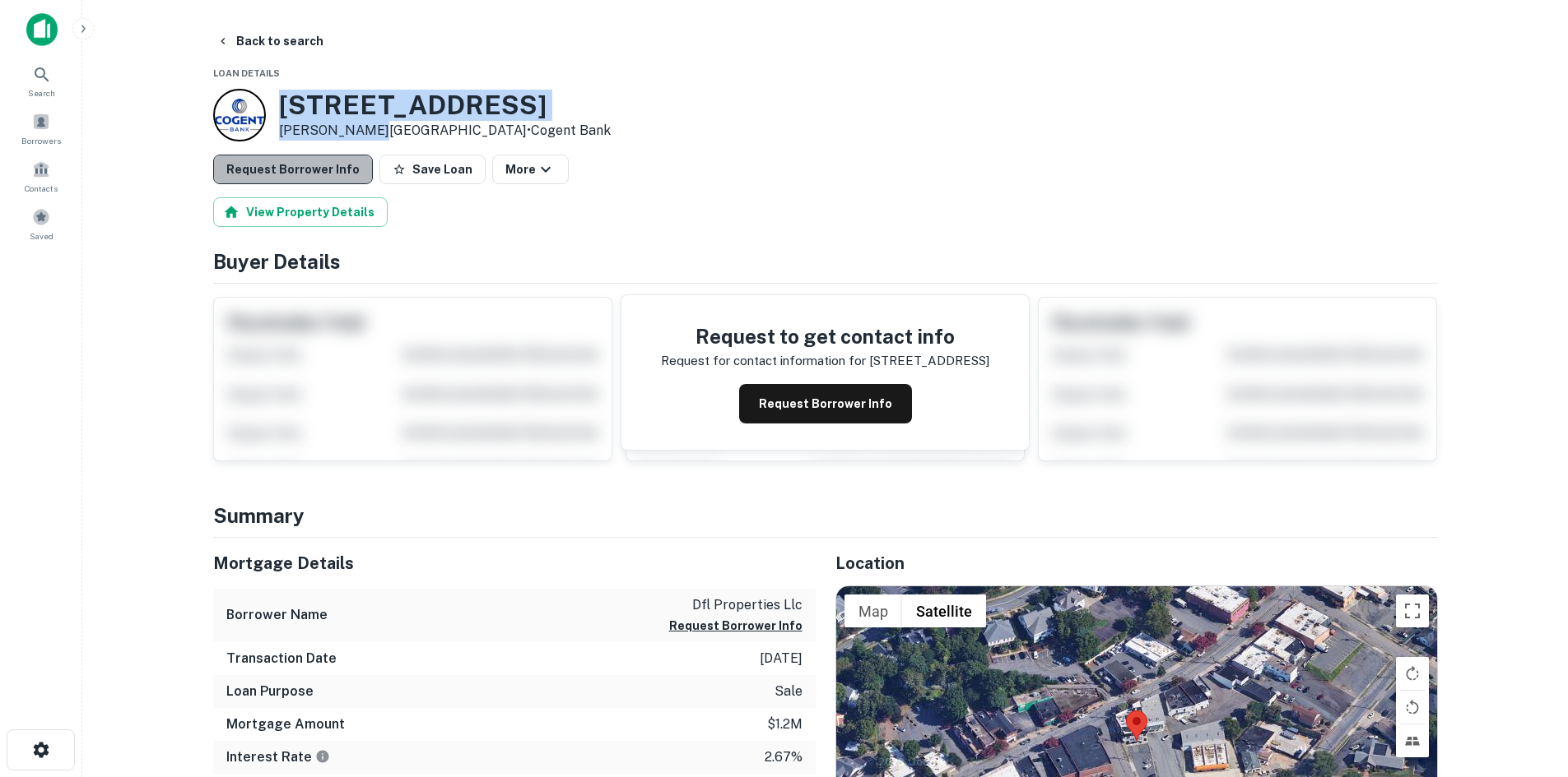
click at [330, 158] on button "Request Borrower Info" at bounding box center [293, 170] width 160 height 30
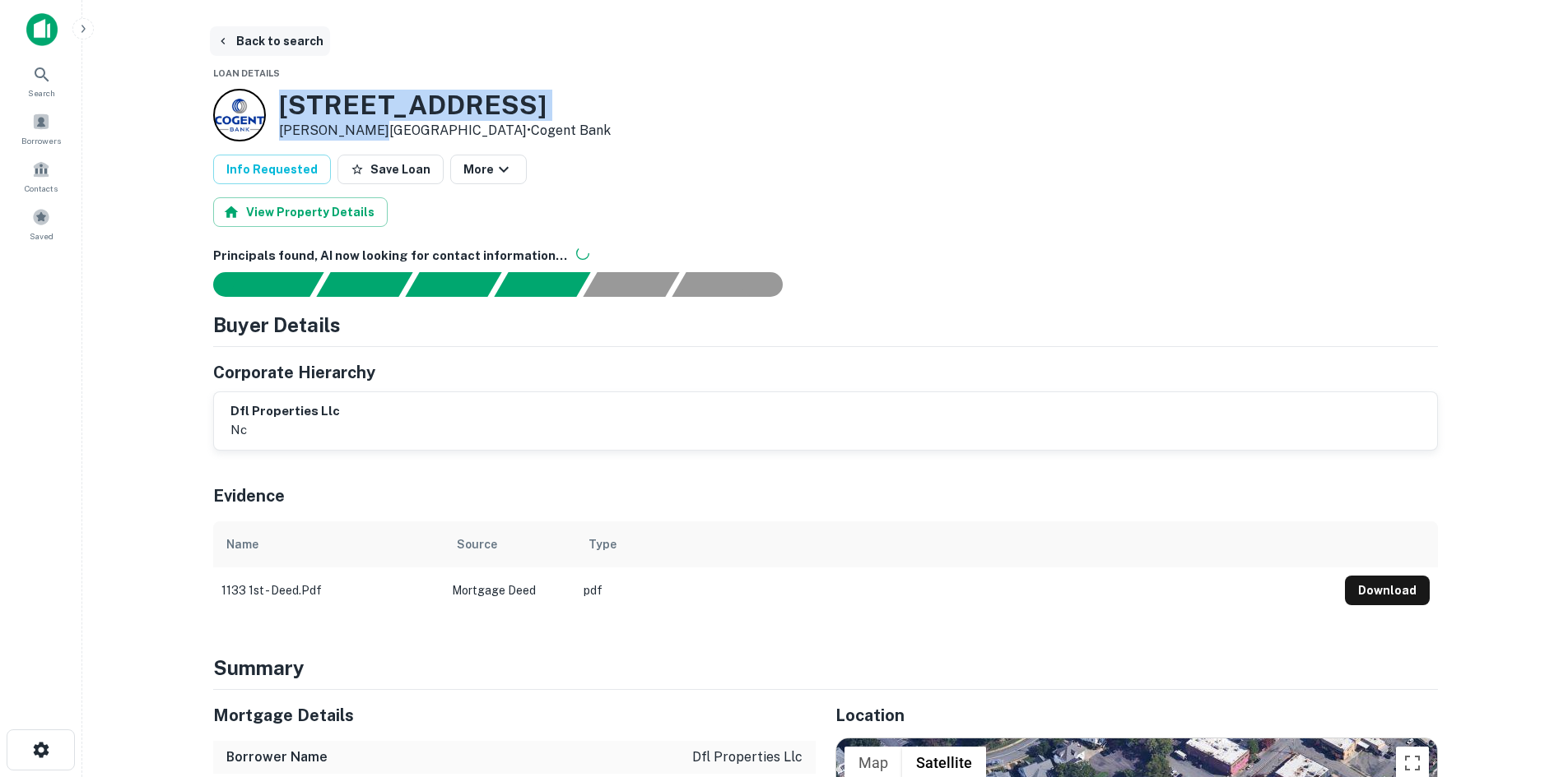
click at [240, 31] on button "Back to search" at bounding box center [270, 41] width 120 height 30
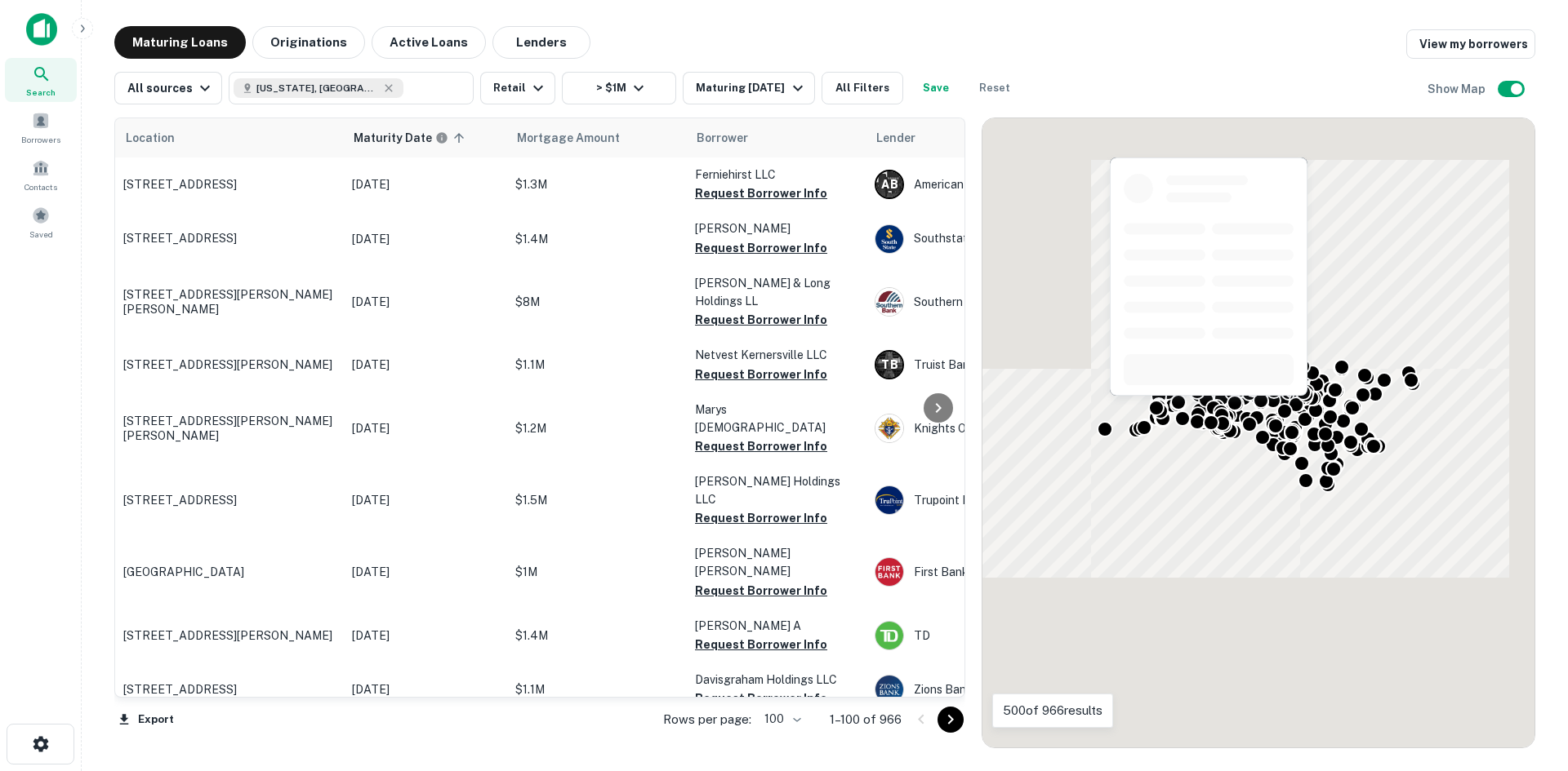
scroll to position [4778, 0]
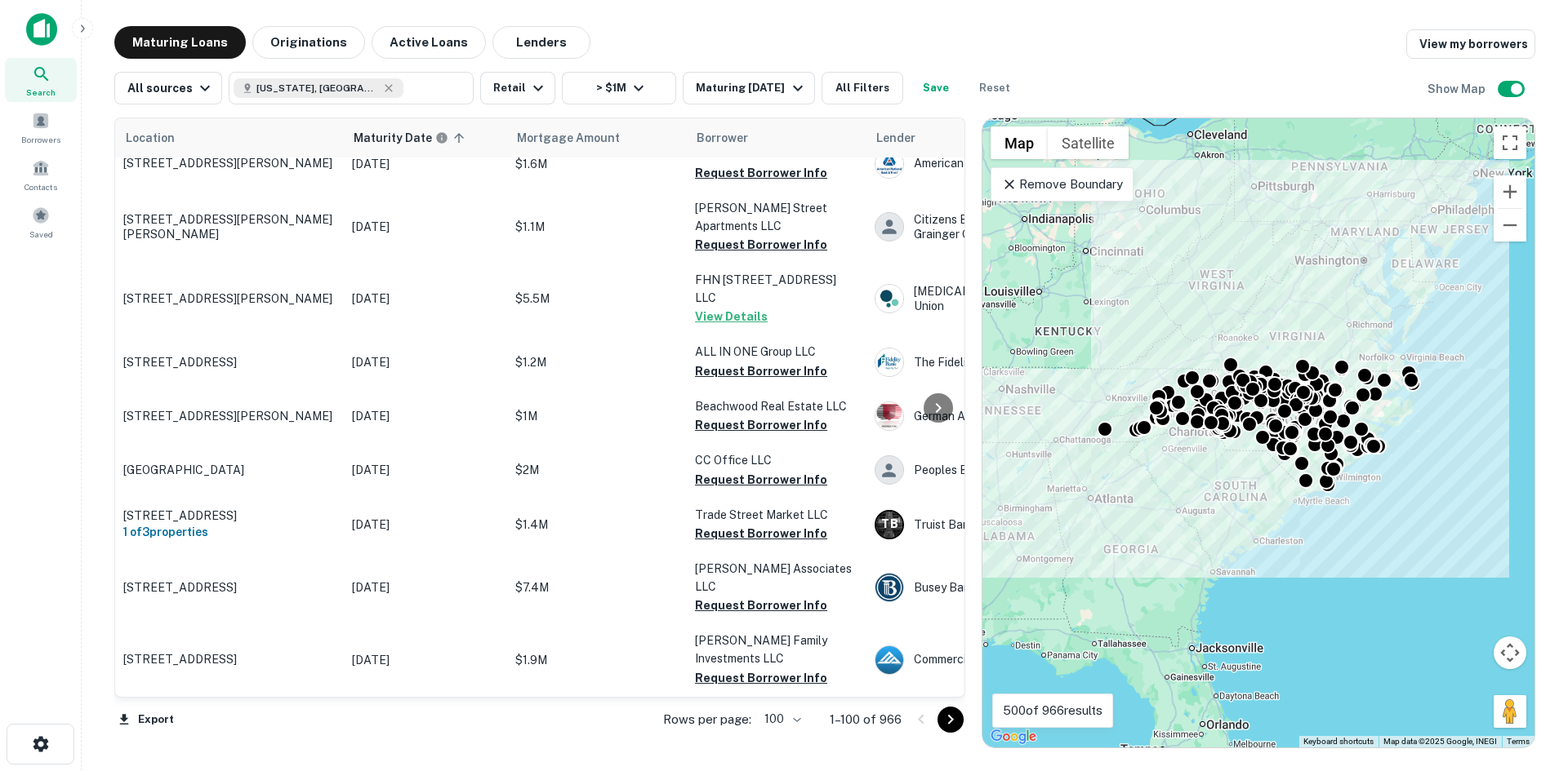
click at [949, 718] on icon "Go to next page" at bounding box center [950, 720] width 19 height 19
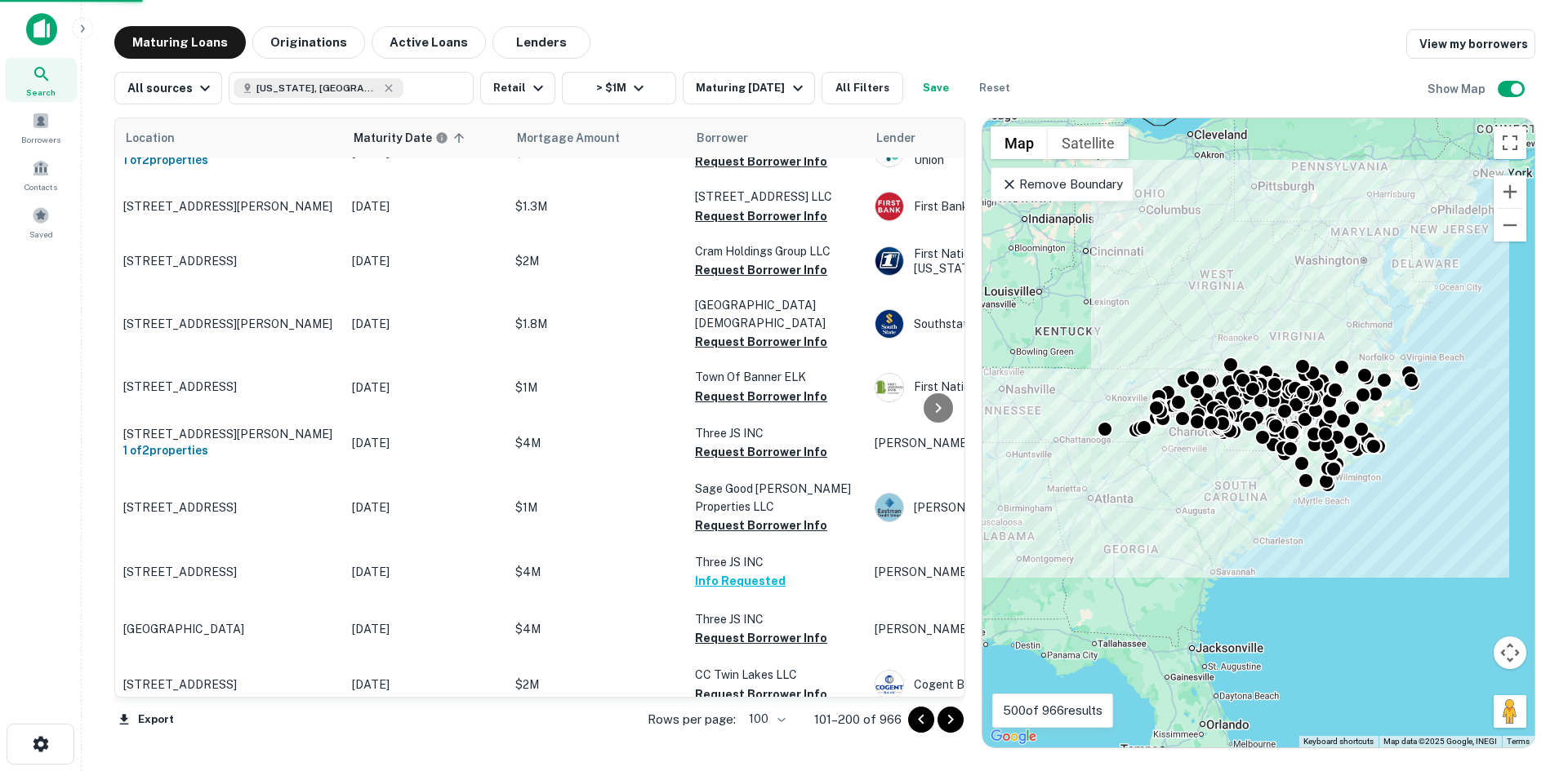
scroll to position [4778, 0]
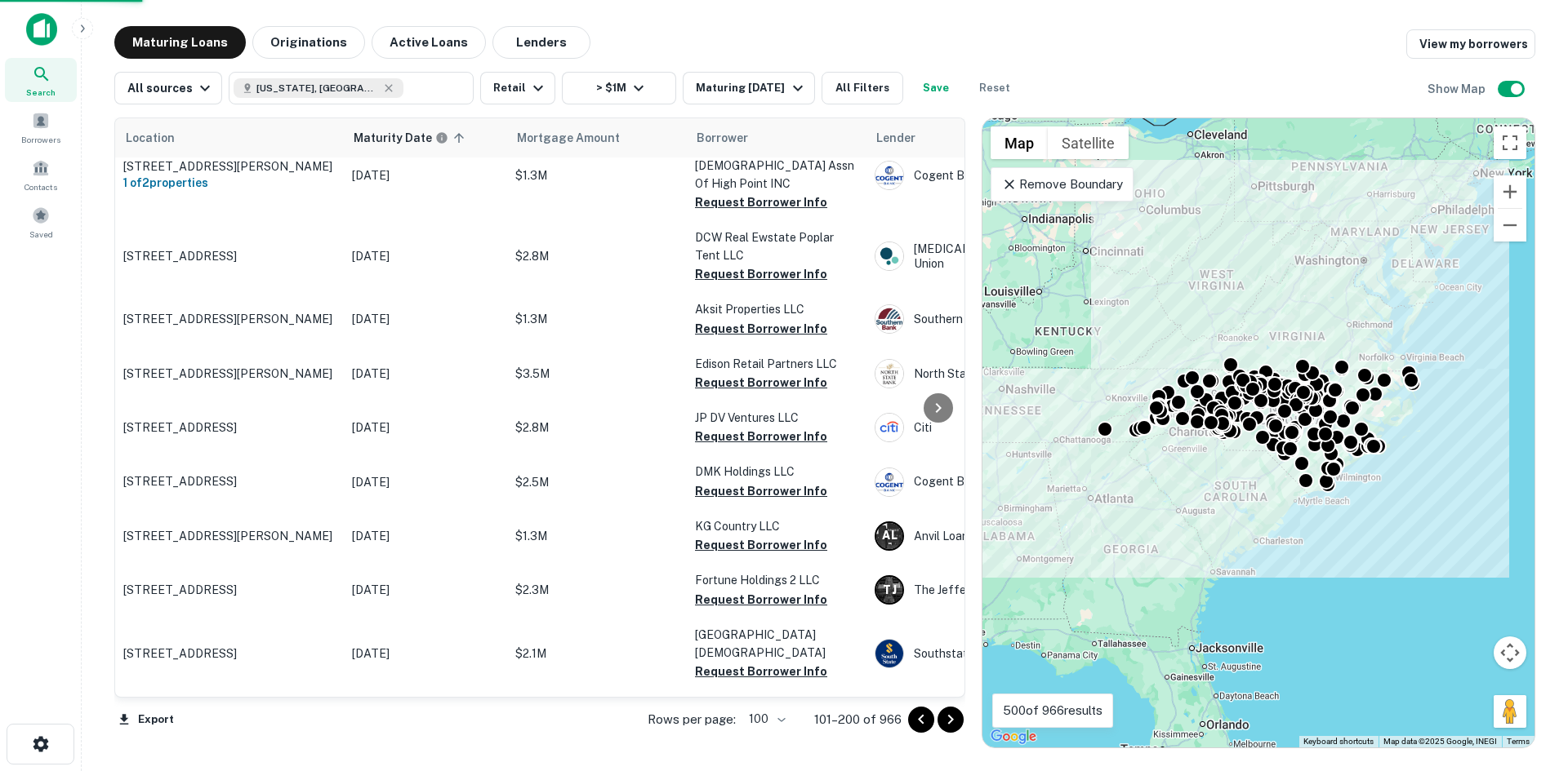
click at [949, 718] on icon "Go to next page" at bounding box center [950, 720] width 19 height 19
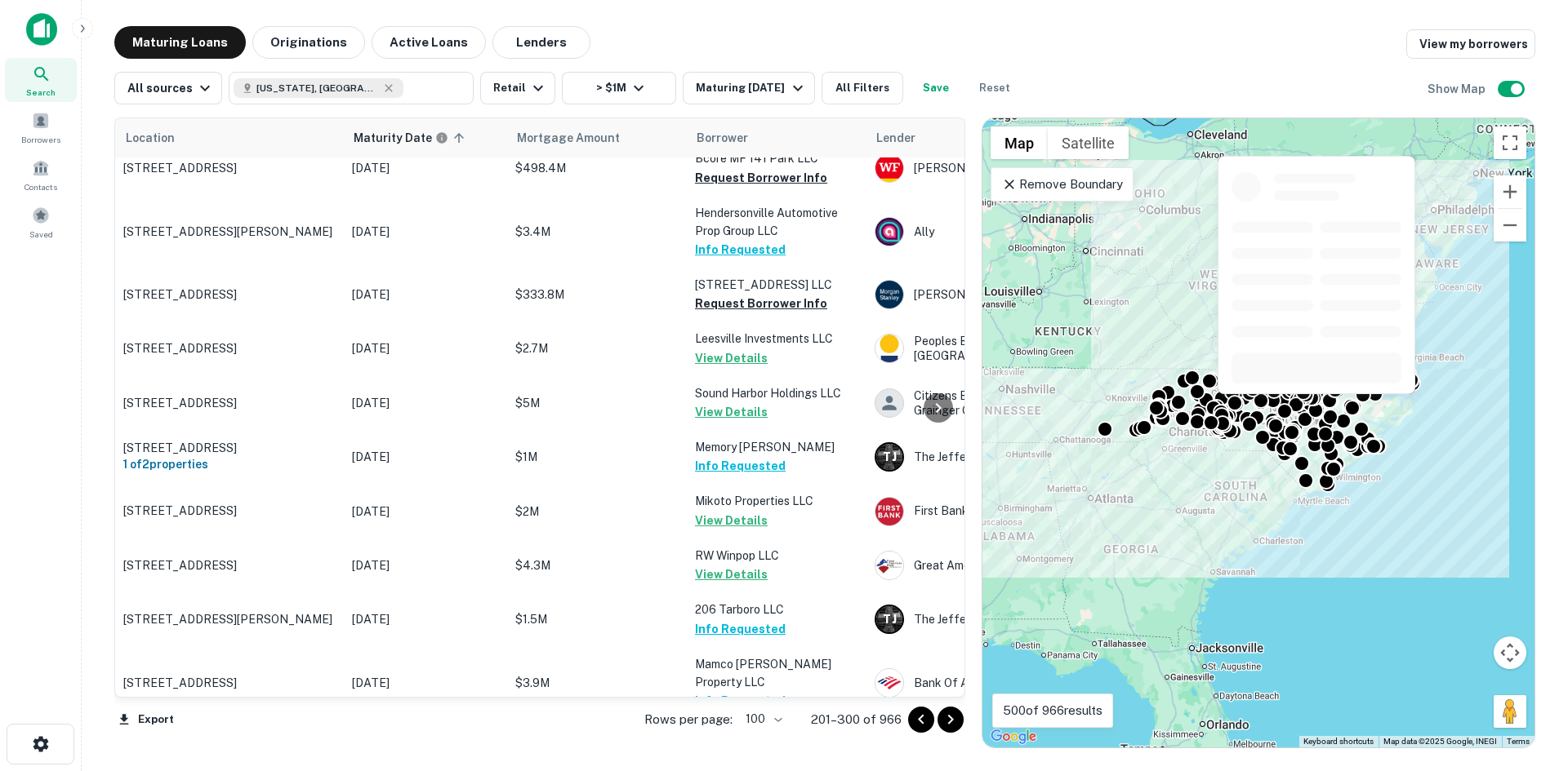
scroll to position [5323, 0]
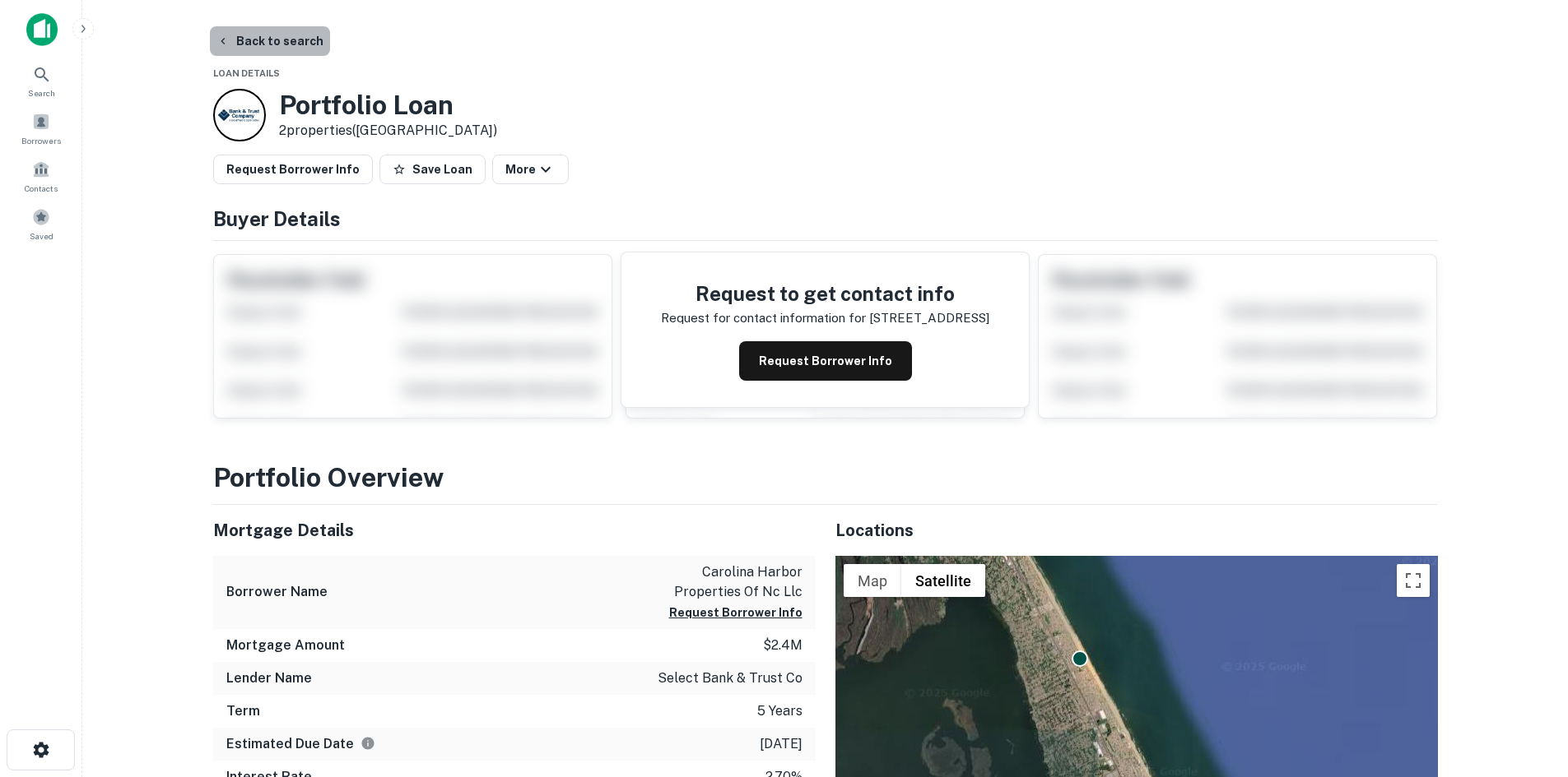
click at [306, 36] on button "Back to search" at bounding box center [270, 41] width 120 height 30
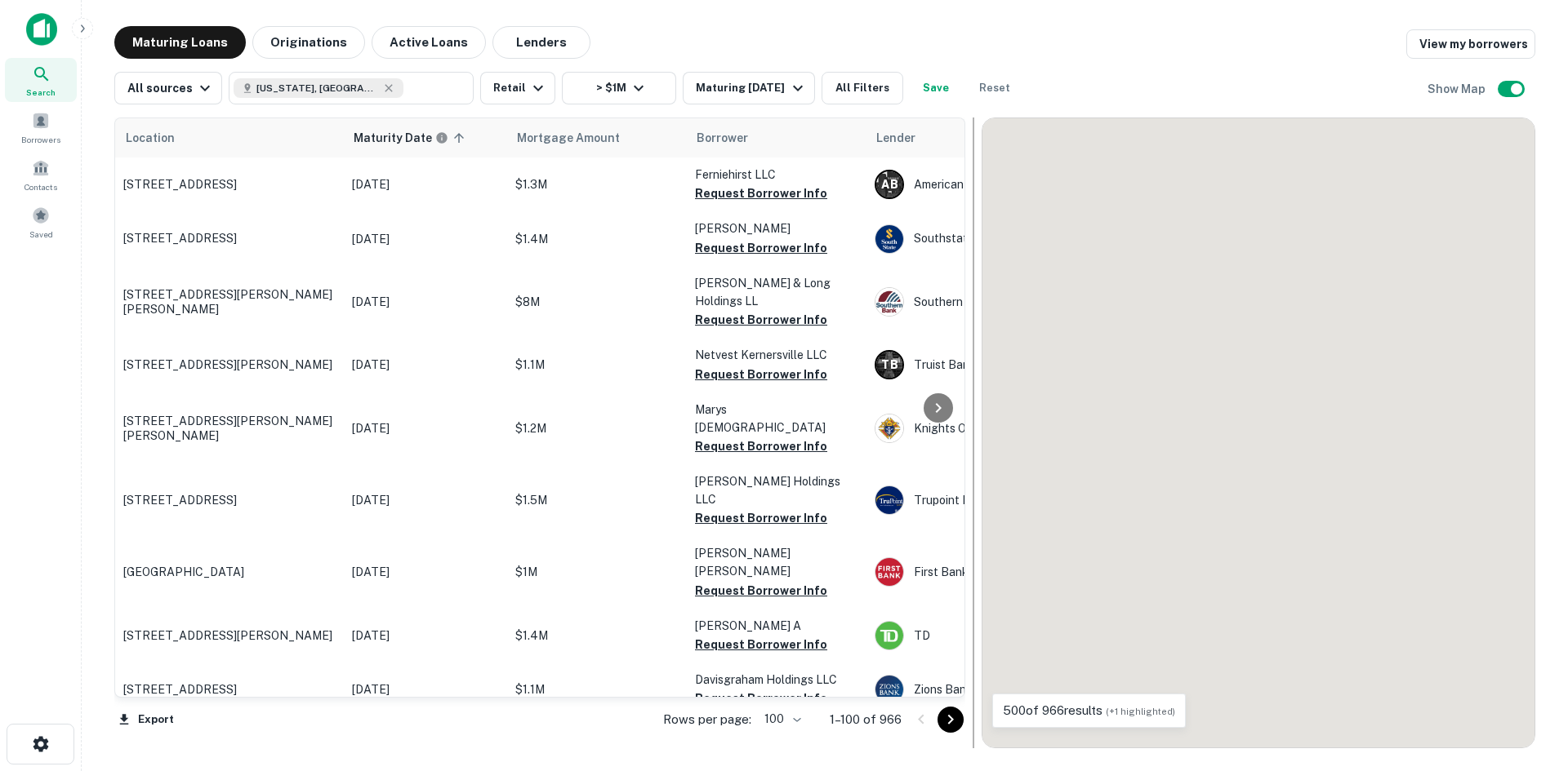
scroll to position [5239, 0]
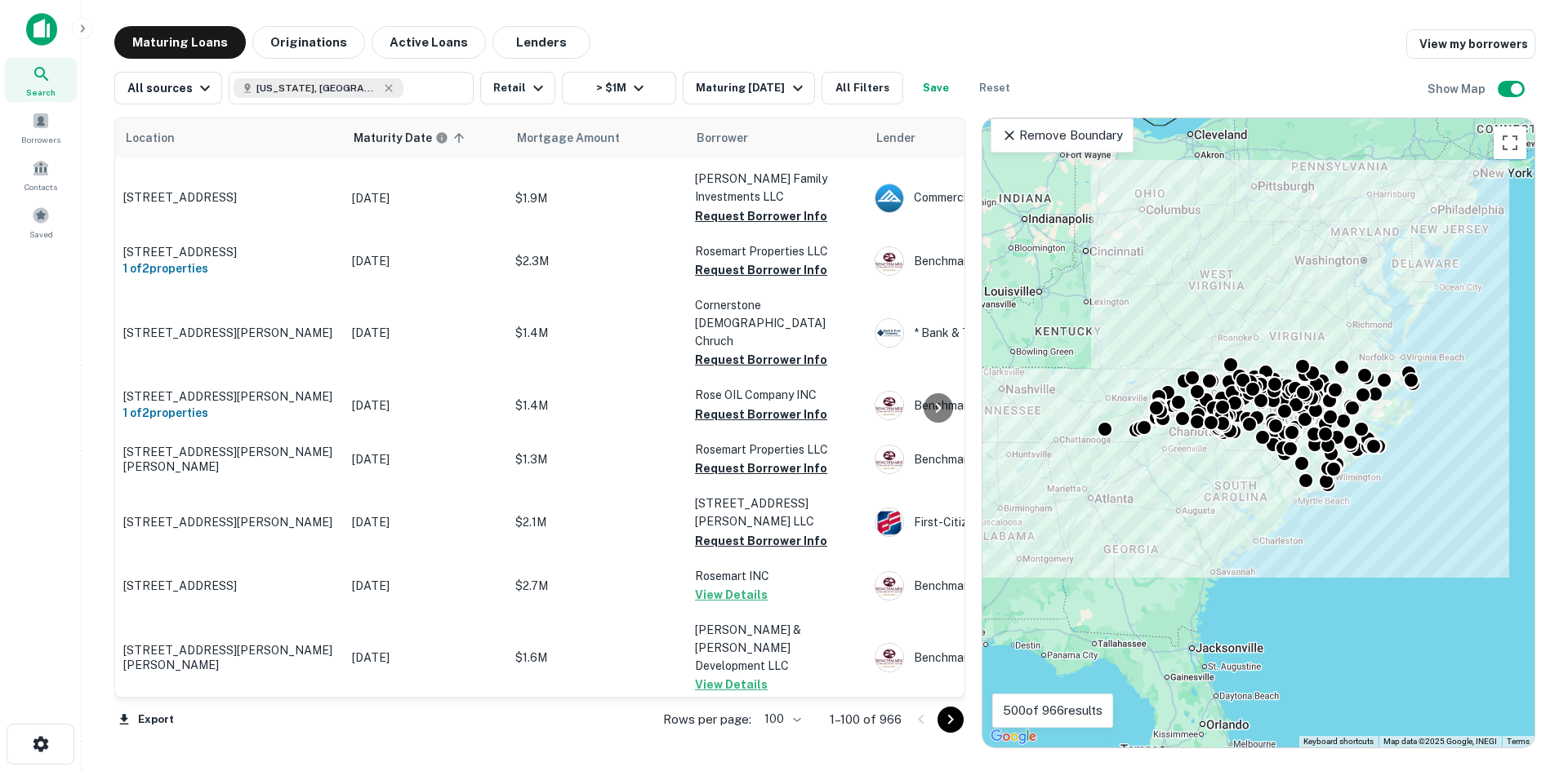
click at [956, 714] on icon "Go to next page" at bounding box center [950, 720] width 19 height 19
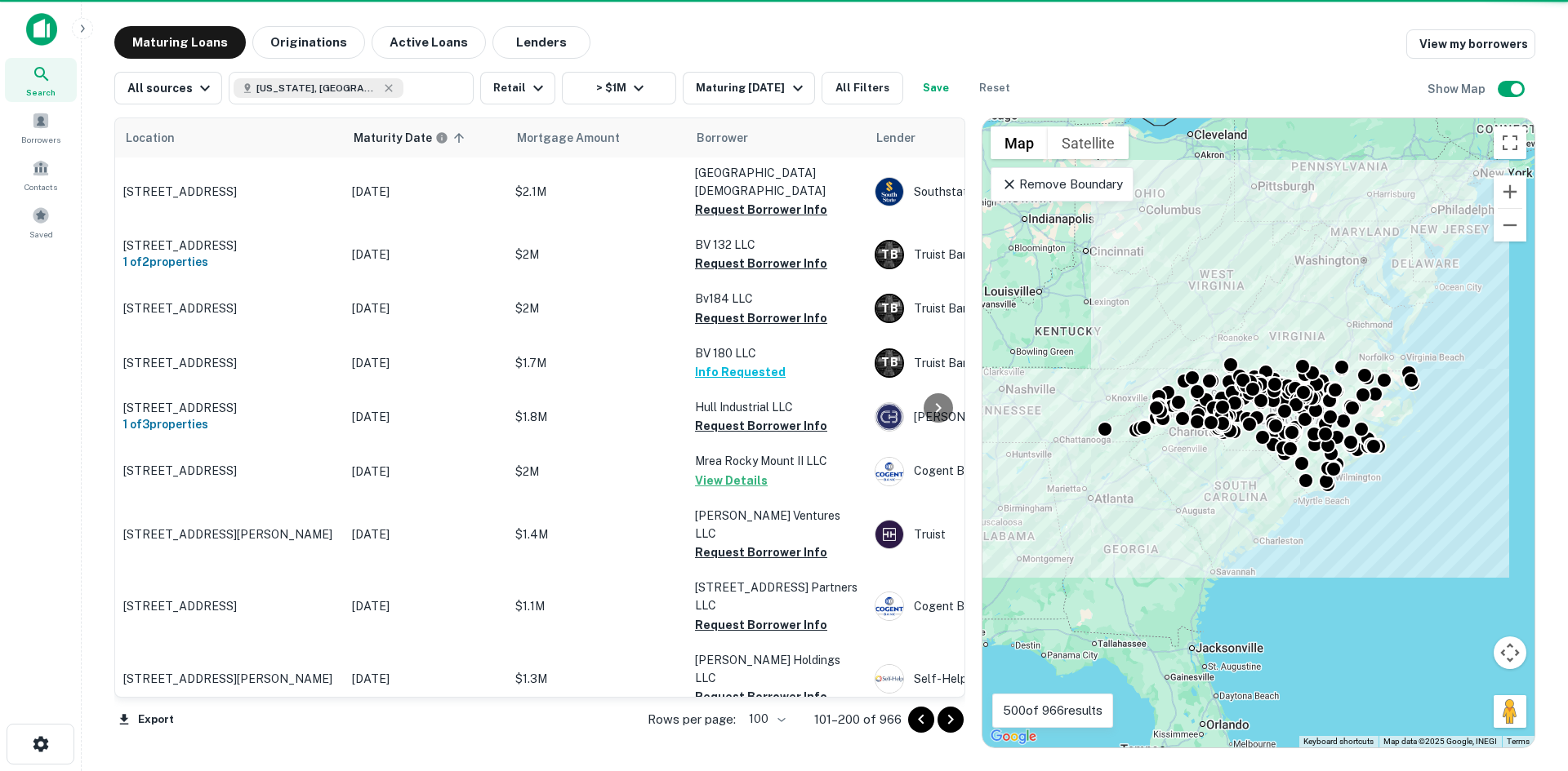
click at [956, 714] on icon "Go to next page" at bounding box center [950, 720] width 19 height 19
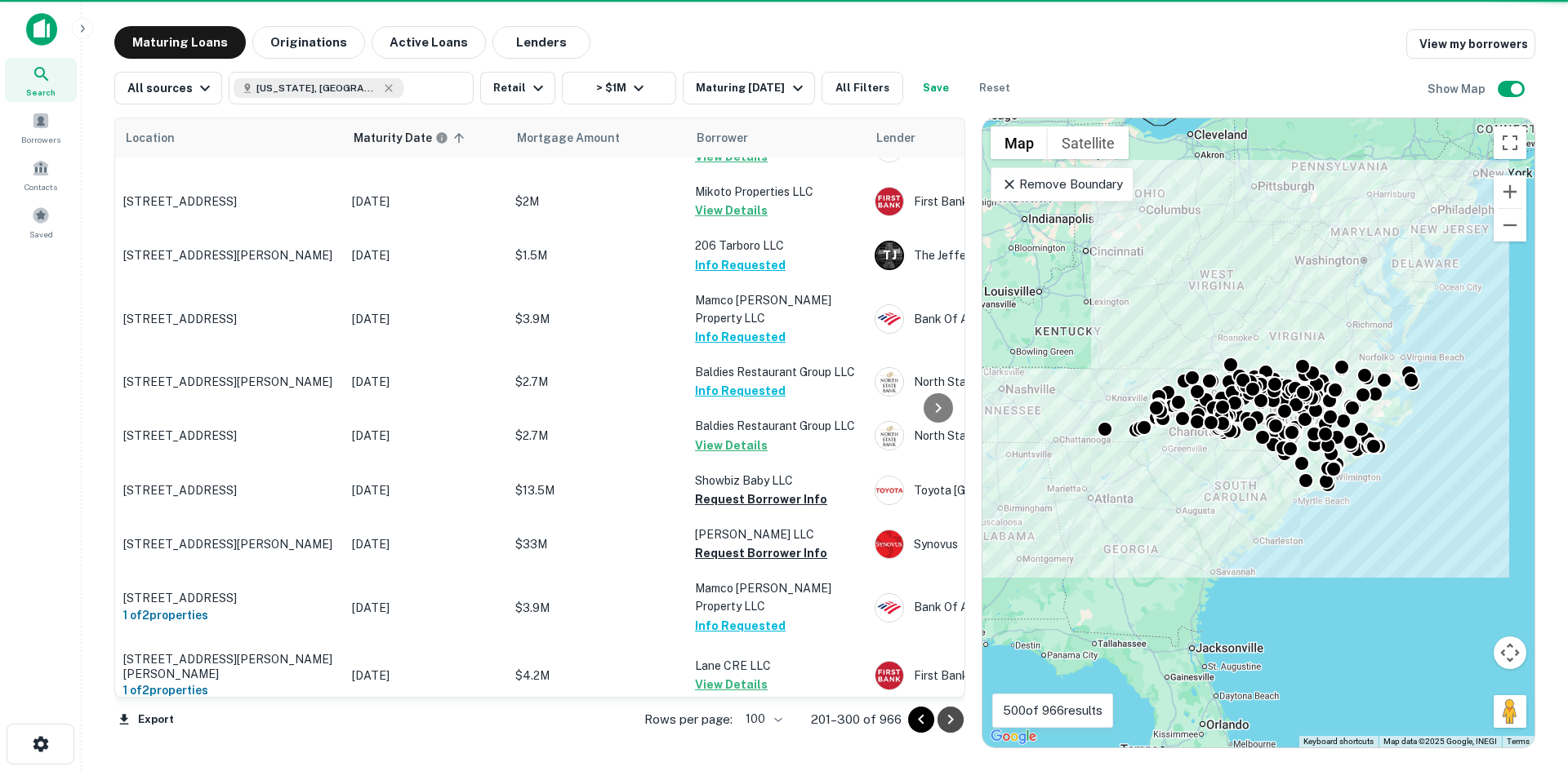
click at [956, 714] on icon "Go to next page" at bounding box center [950, 720] width 19 height 19
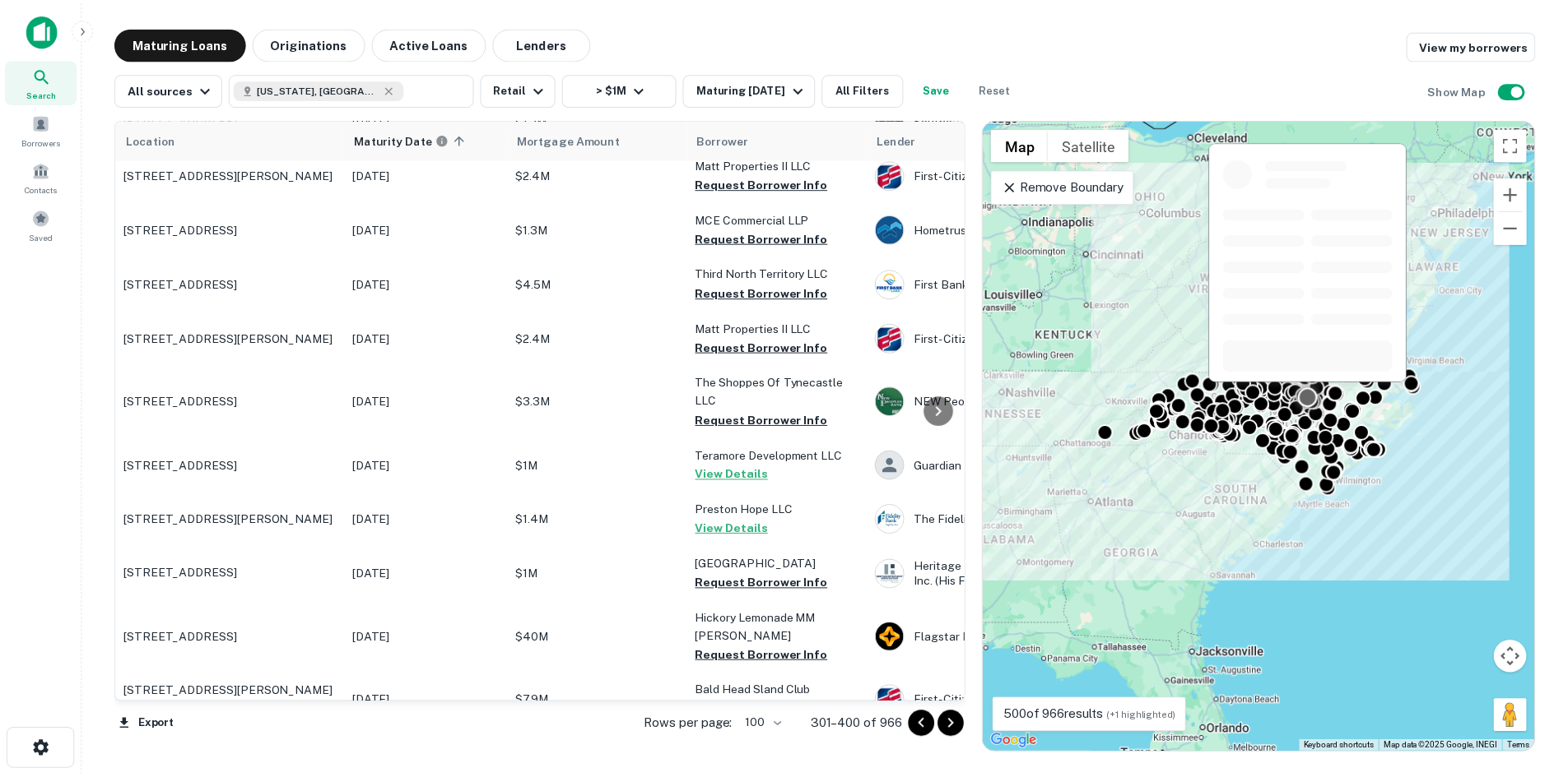
scroll to position [5302, 0]
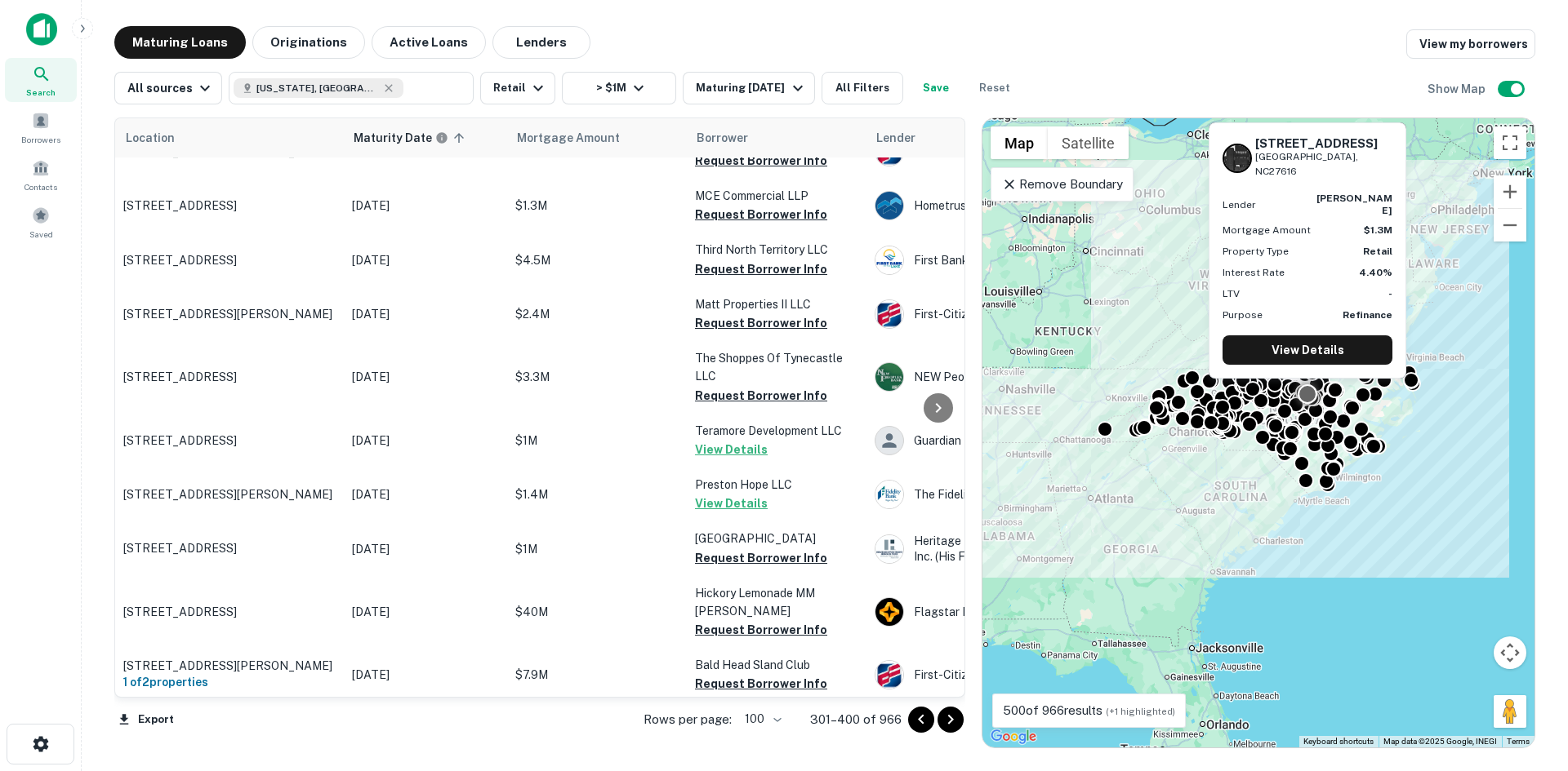
click at [250, 731] on p "5017 Deah Way Raleigh, NC27616" at bounding box center [229, 738] width 212 height 15
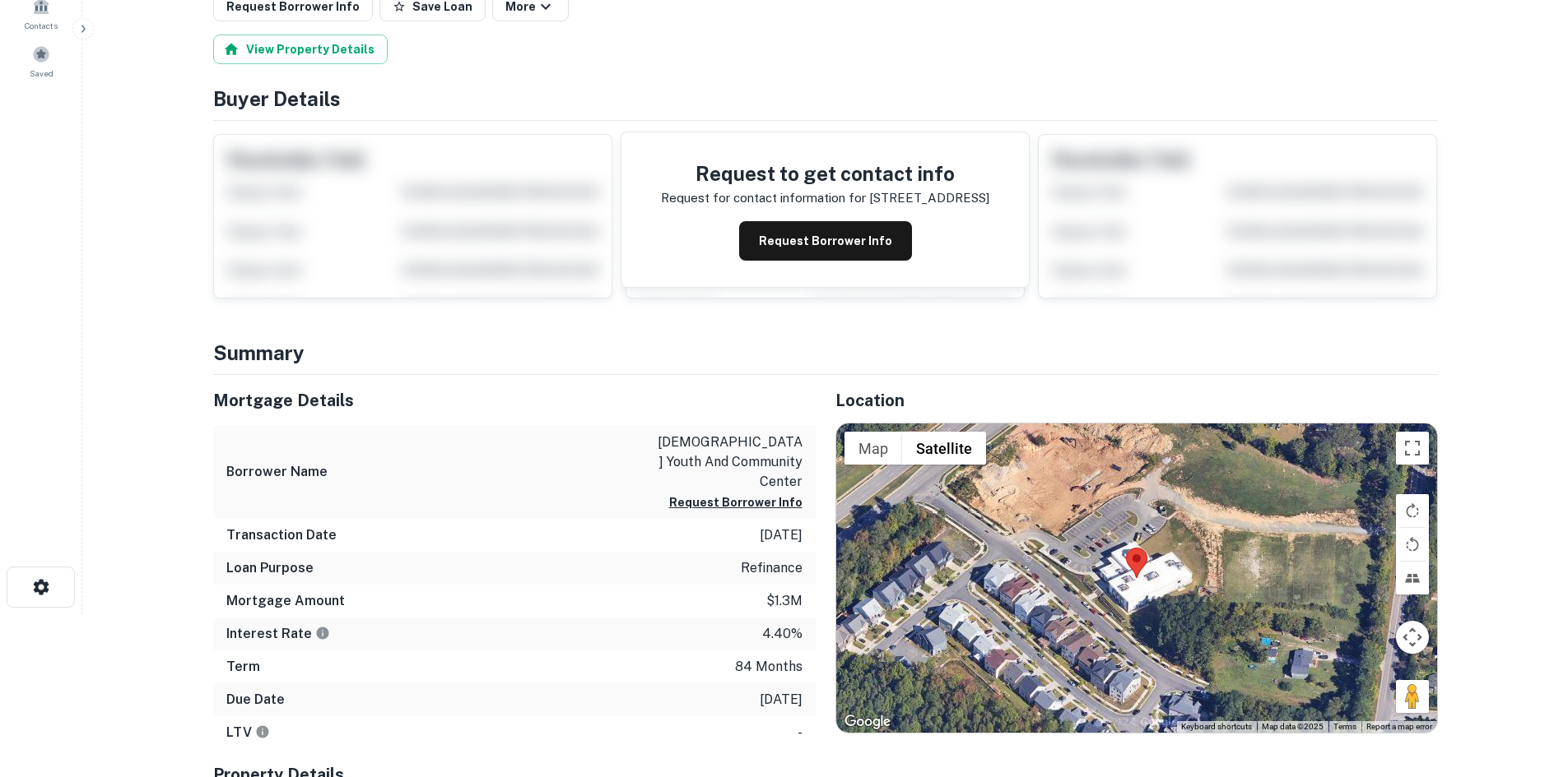
scroll to position [164, 0]
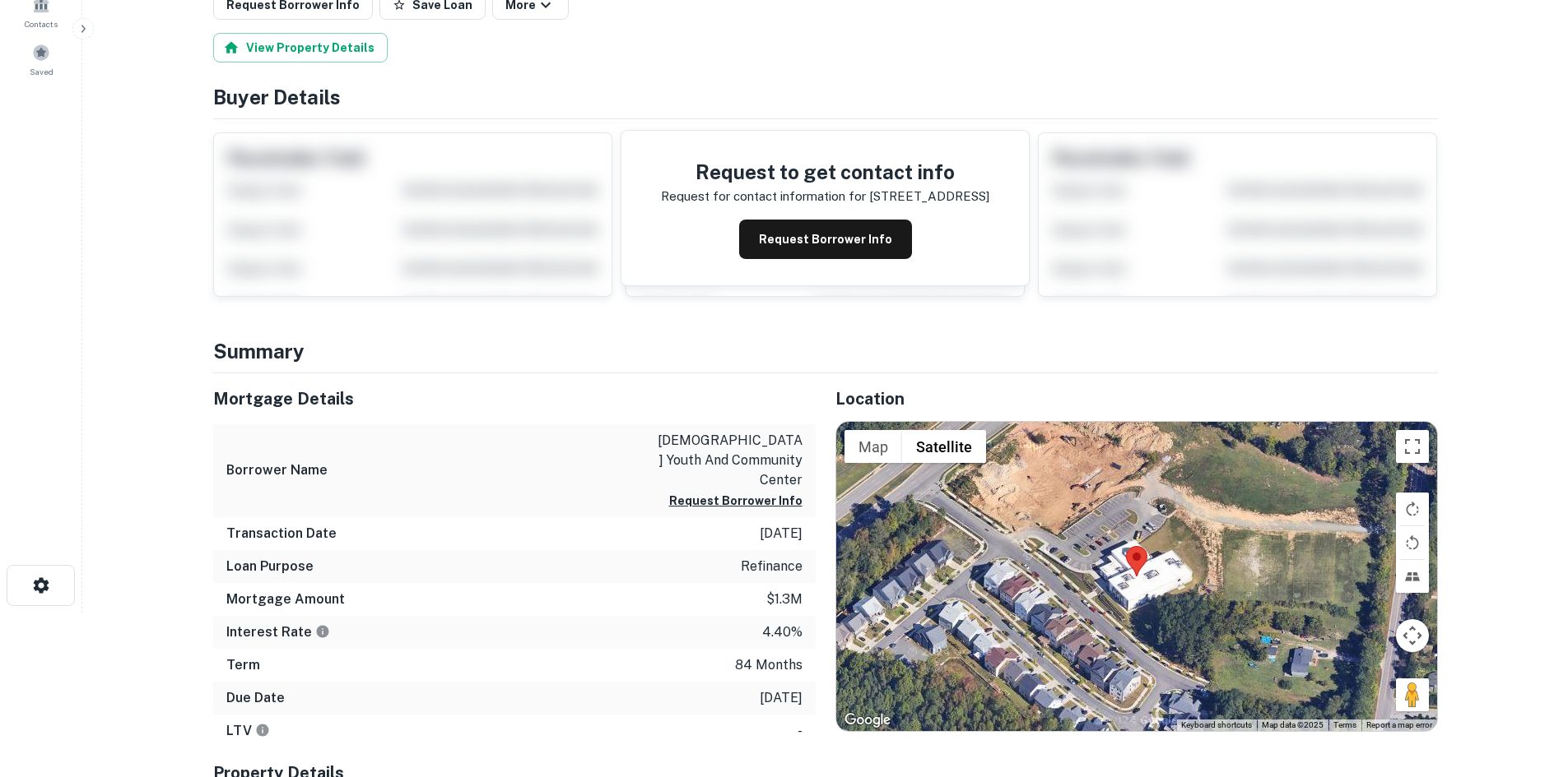
drag, startPoint x: 1414, startPoint y: 705, endPoint x: 1137, endPoint y: 563, distance: 311.3
click at [1137, 563] on div "Map Terrain Satellite Labels Keyboard shortcuts Map Data Map data ©2025 Map dat…" at bounding box center [1136, 577] width 601 height 309
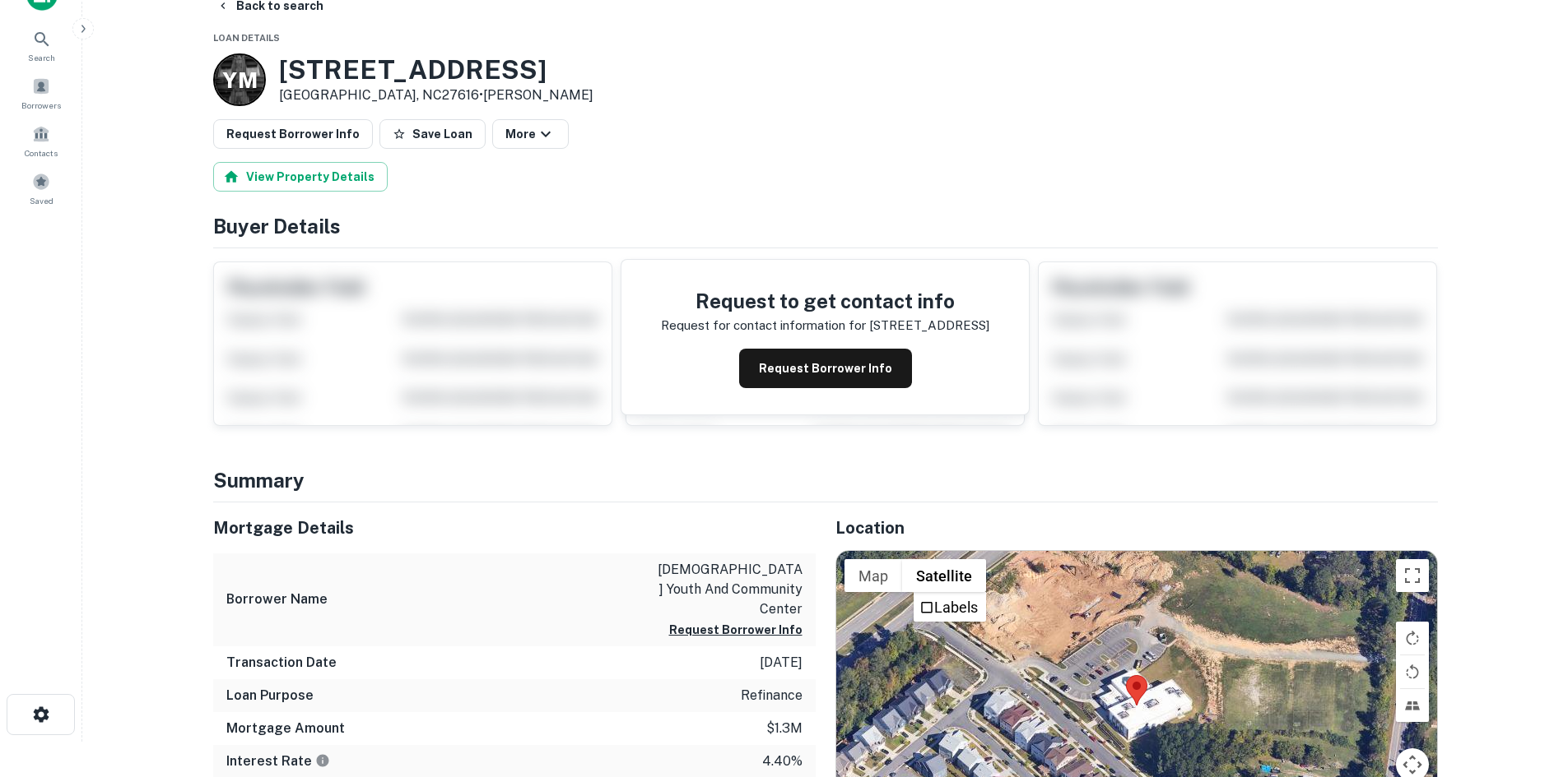
scroll to position [0, 0]
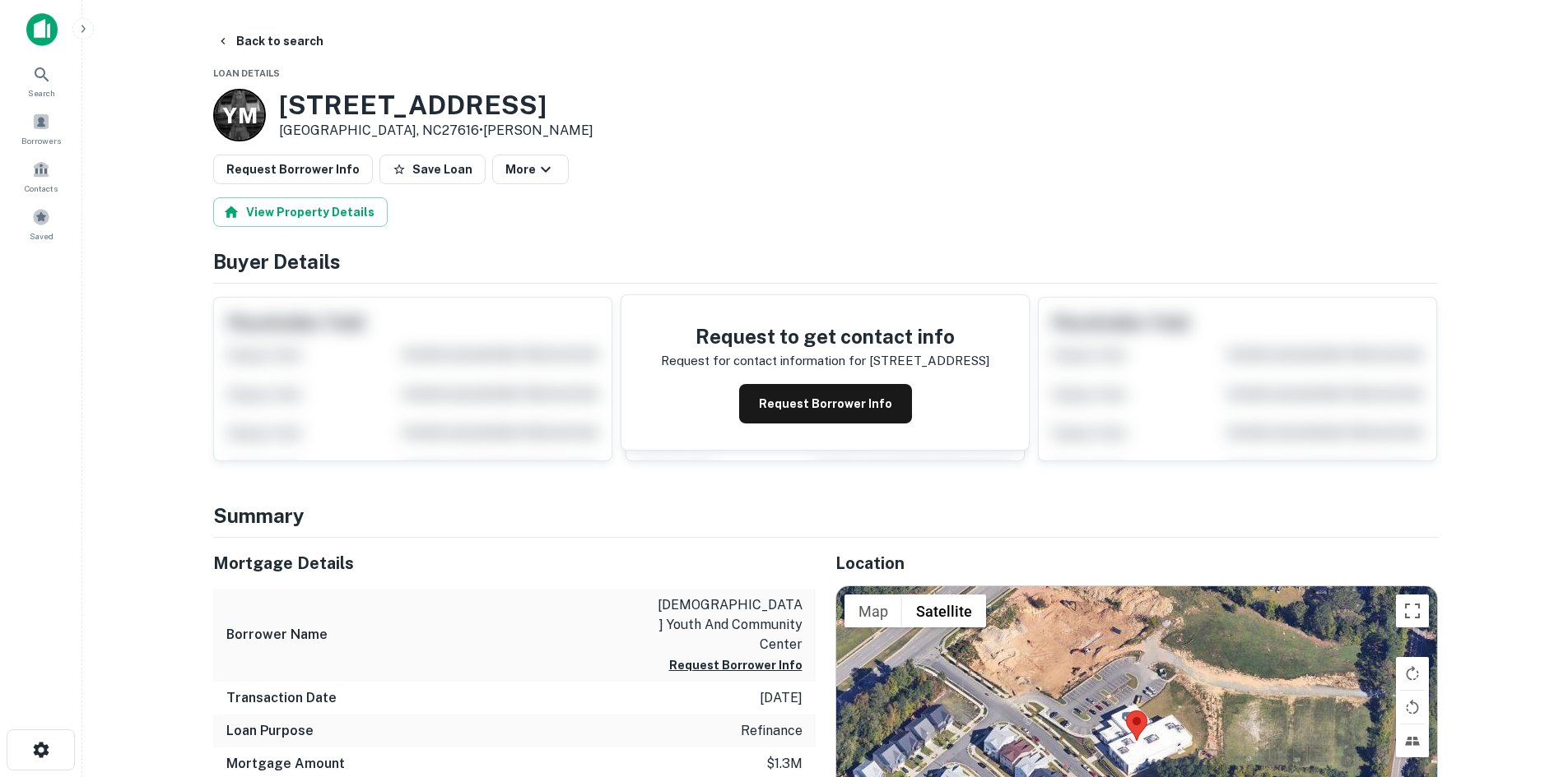
drag, startPoint x: 352, startPoint y: 107, endPoint x: 352, endPoint y: 97, distance: 10.0
click at [352, 105] on h3 "5017 Deah Way" at bounding box center [435, 105] width 314 height 32
click at [352, 97] on h3 "5017 Deah Way" at bounding box center [435, 105] width 314 height 32
click at [352, 102] on h3 "5017 Deah Way" at bounding box center [435, 105] width 314 height 32
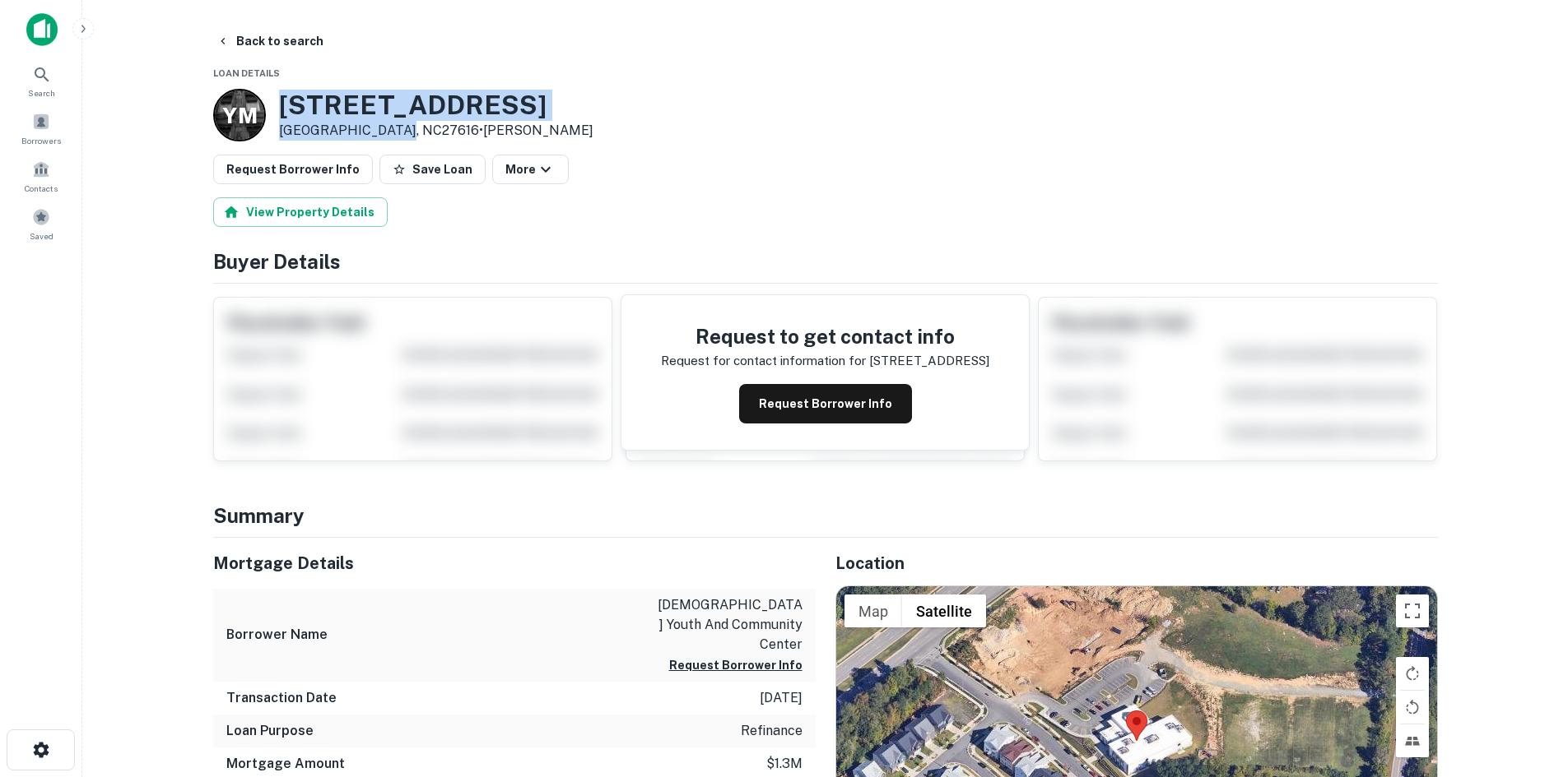
drag, startPoint x: 273, startPoint y: 104, endPoint x: 390, endPoint y: 128, distance: 119.4
click at [390, 128] on div "Y M 5017 Deah Way Raleigh, NC27616 • Yousra Mansour" at bounding box center [403, 115] width 380 height 53
copy div "5017 Deah Way Raleigh, NC27616"
click at [327, 90] on h3 "5017 Deah Way" at bounding box center [435, 105] width 314 height 32
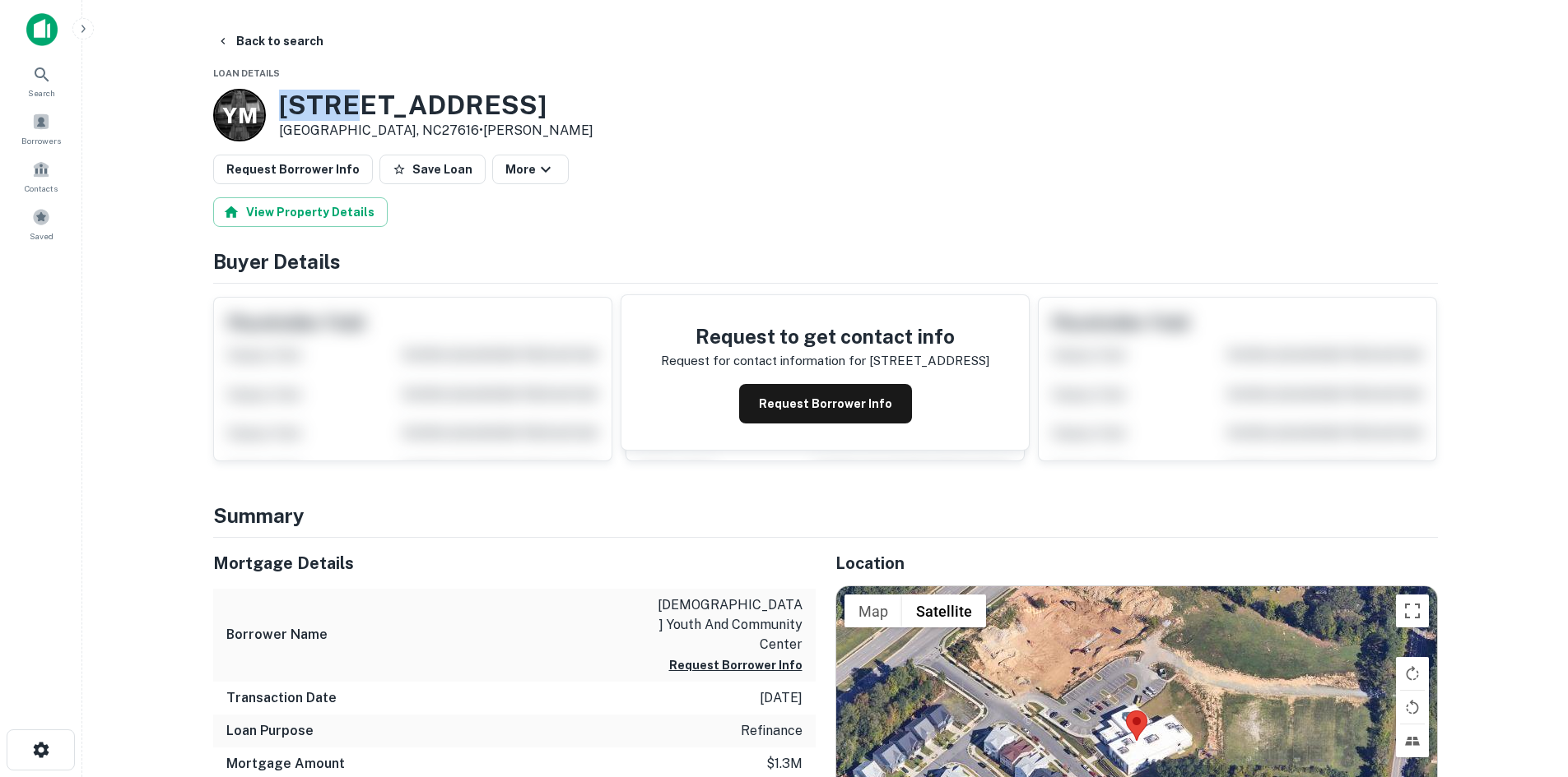
click at [306, 96] on h3 "5017 Deah Way" at bounding box center [435, 105] width 314 height 32
drag, startPoint x: 277, startPoint y: 102, endPoint x: 386, endPoint y: 134, distance: 113.6
click at [386, 134] on div "Y M 5017 Deah Way Raleigh, NC27616 • Yousra Mansour" at bounding box center [403, 115] width 380 height 53
click at [267, 159] on button "Request Borrower Info" at bounding box center [293, 170] width 160 height 30
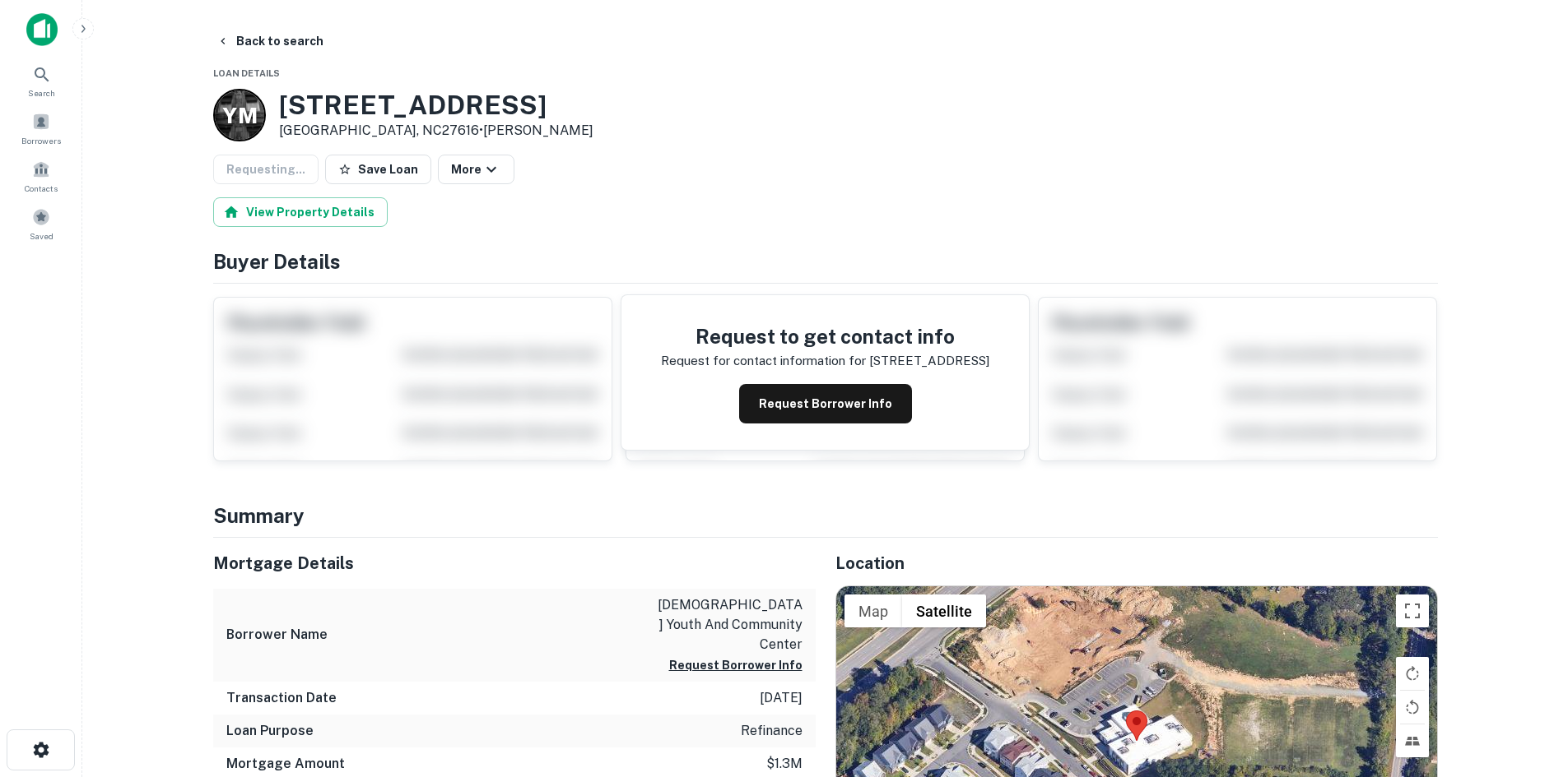
click at [270, 160] on div "Requesting... Save Loan More" at bounding box center [825, 170] width 1224 height 30
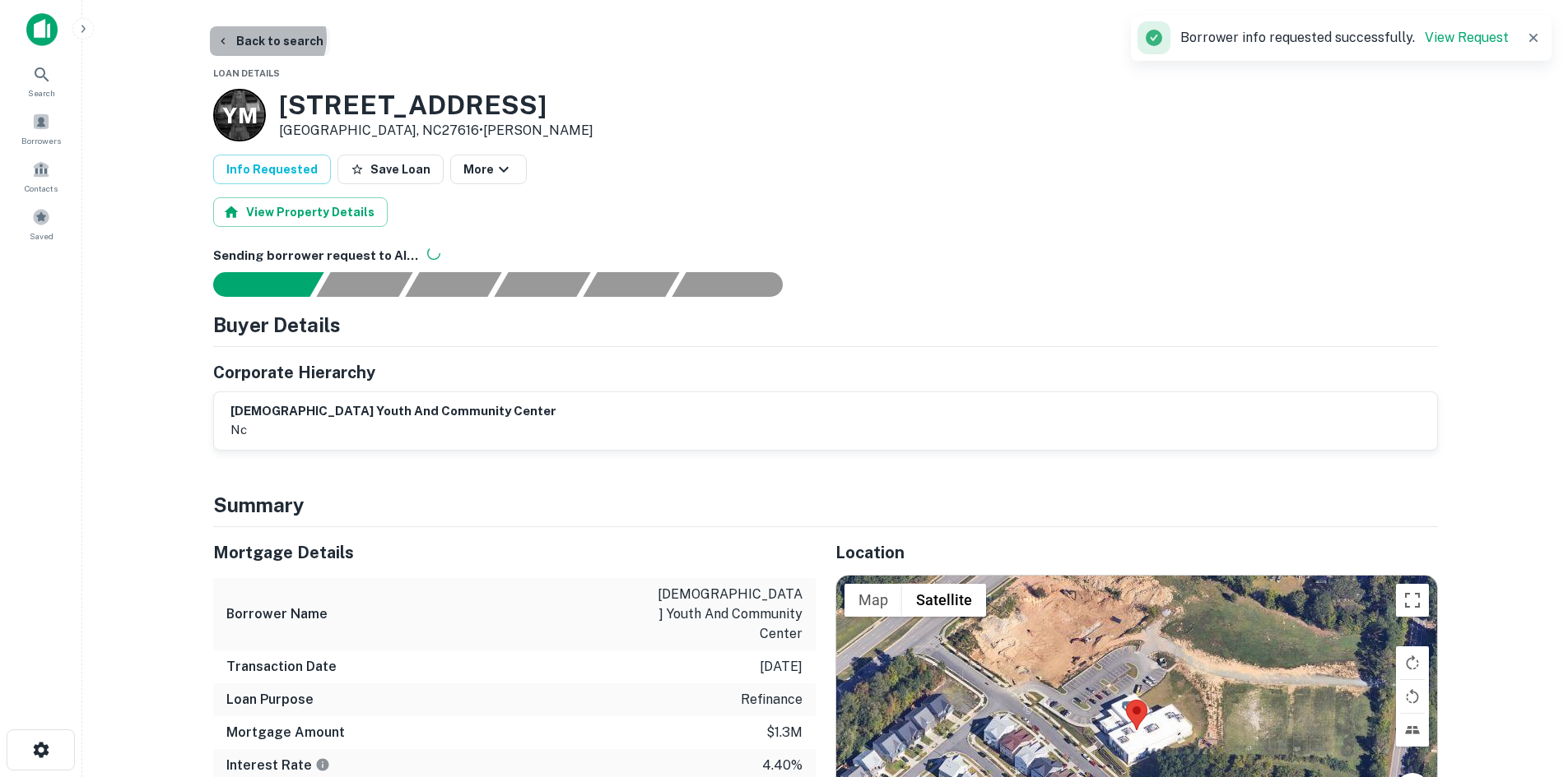
click at [266, 38] on button "Back to search" at bounding box center [270, 41] width 120 height 30
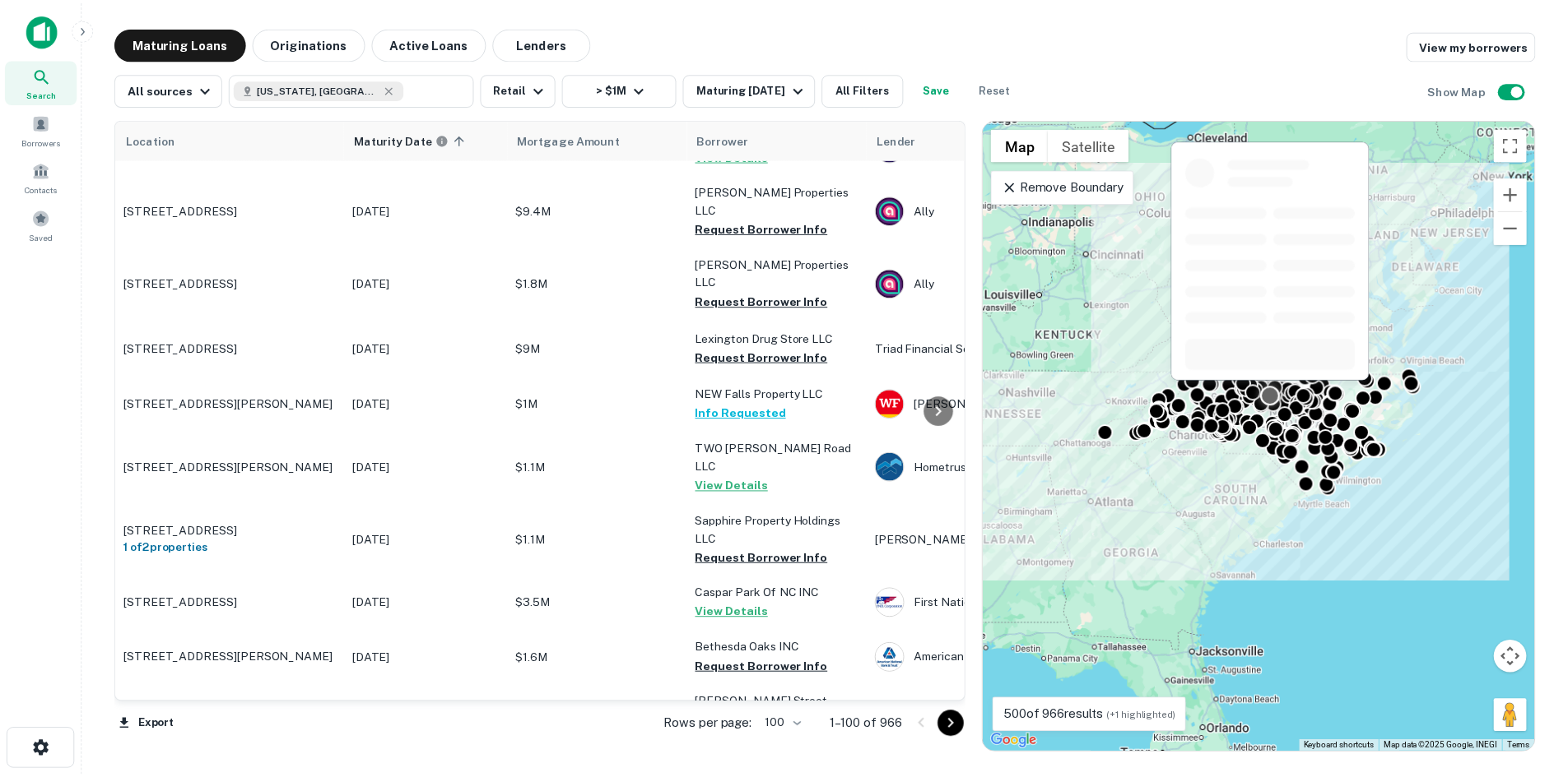
scroll to position [4404, 0]
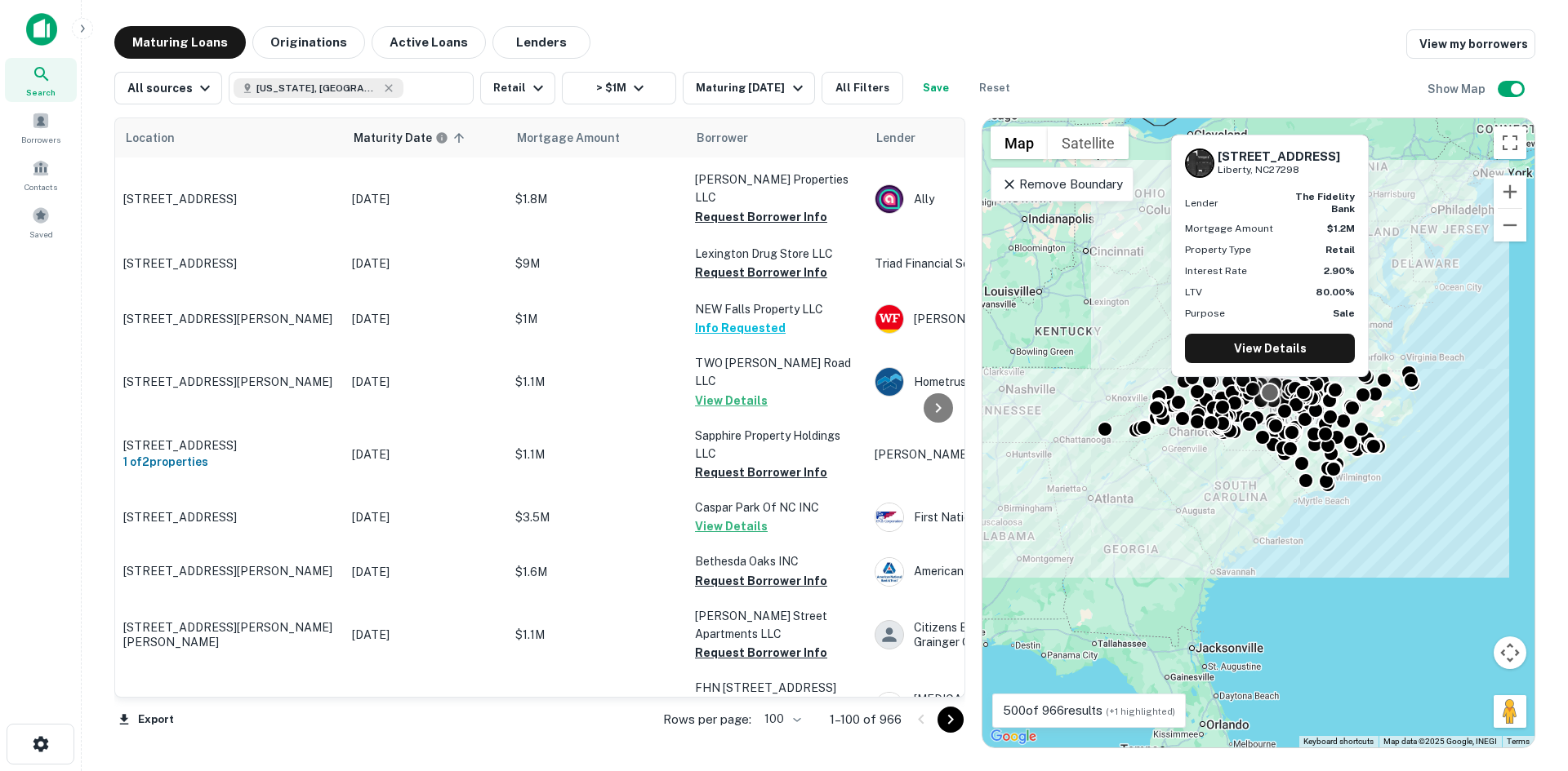
click at [276, 763] on p "[STREET_ADDRESS]" at bounding box center [229, 770] width 212 height 15
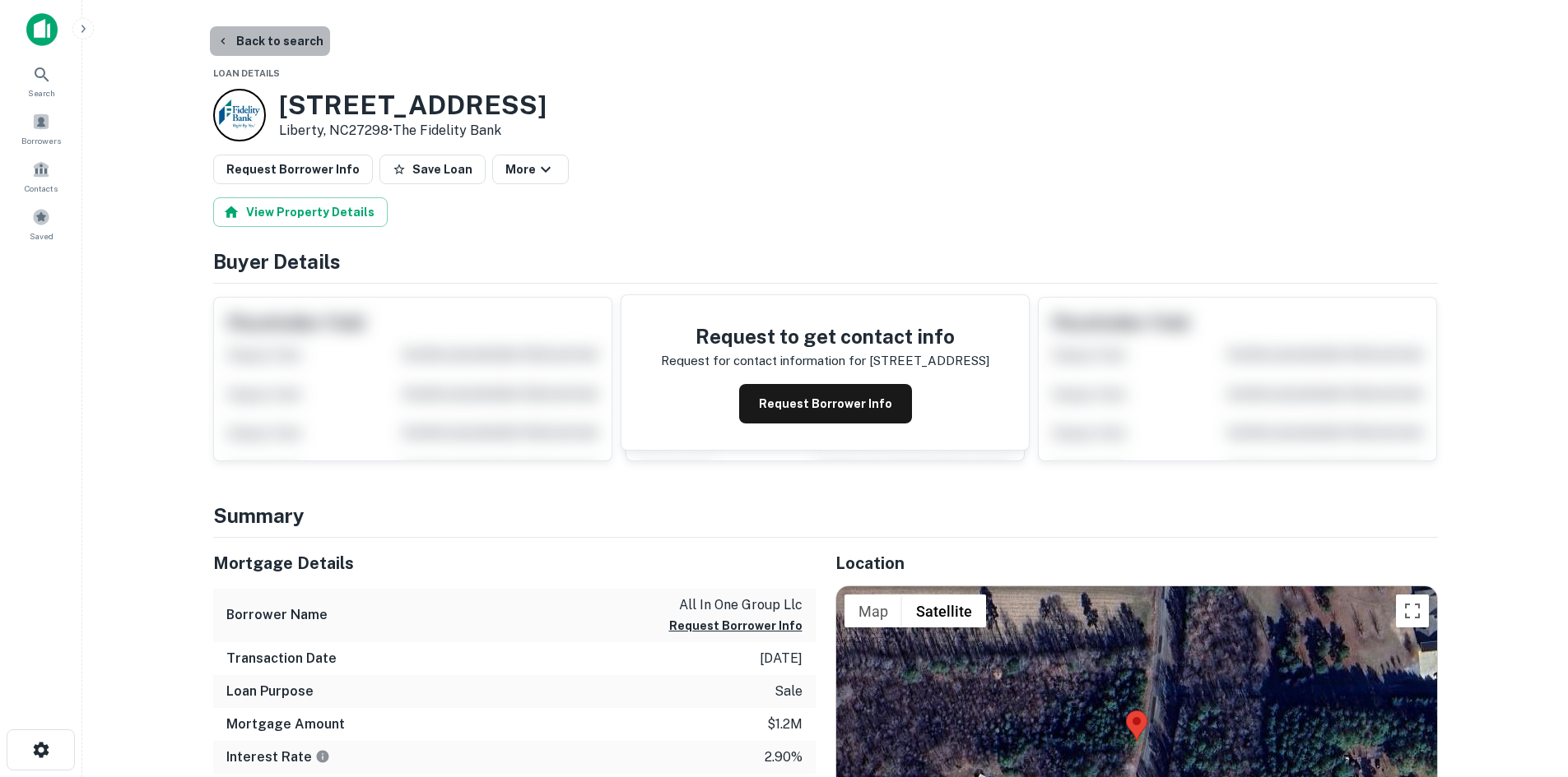
click at [302, 46] on button "Back to search" at bounding box center [270, 41] width 120 height 30
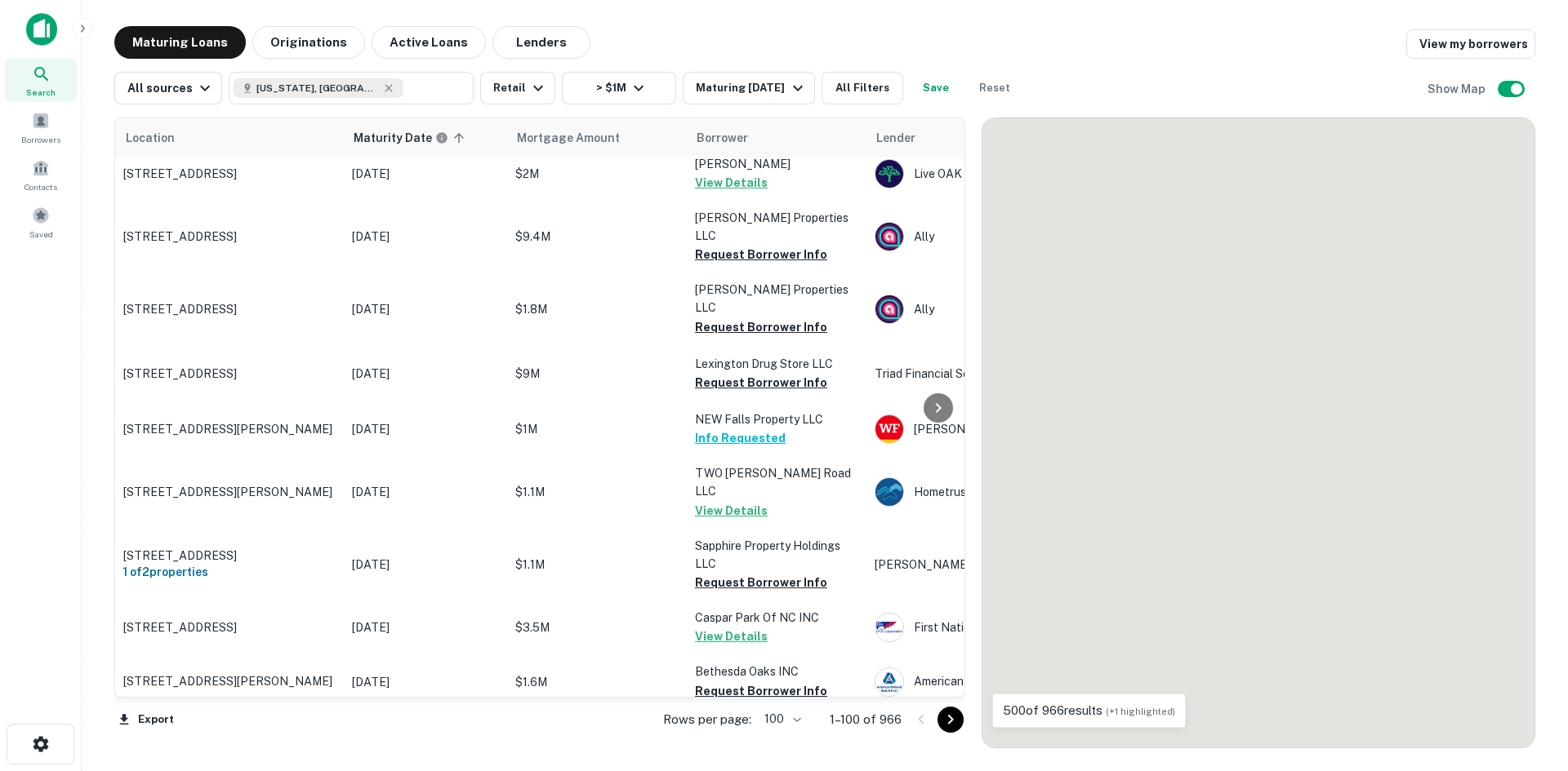
scroll to position [4370, 0]
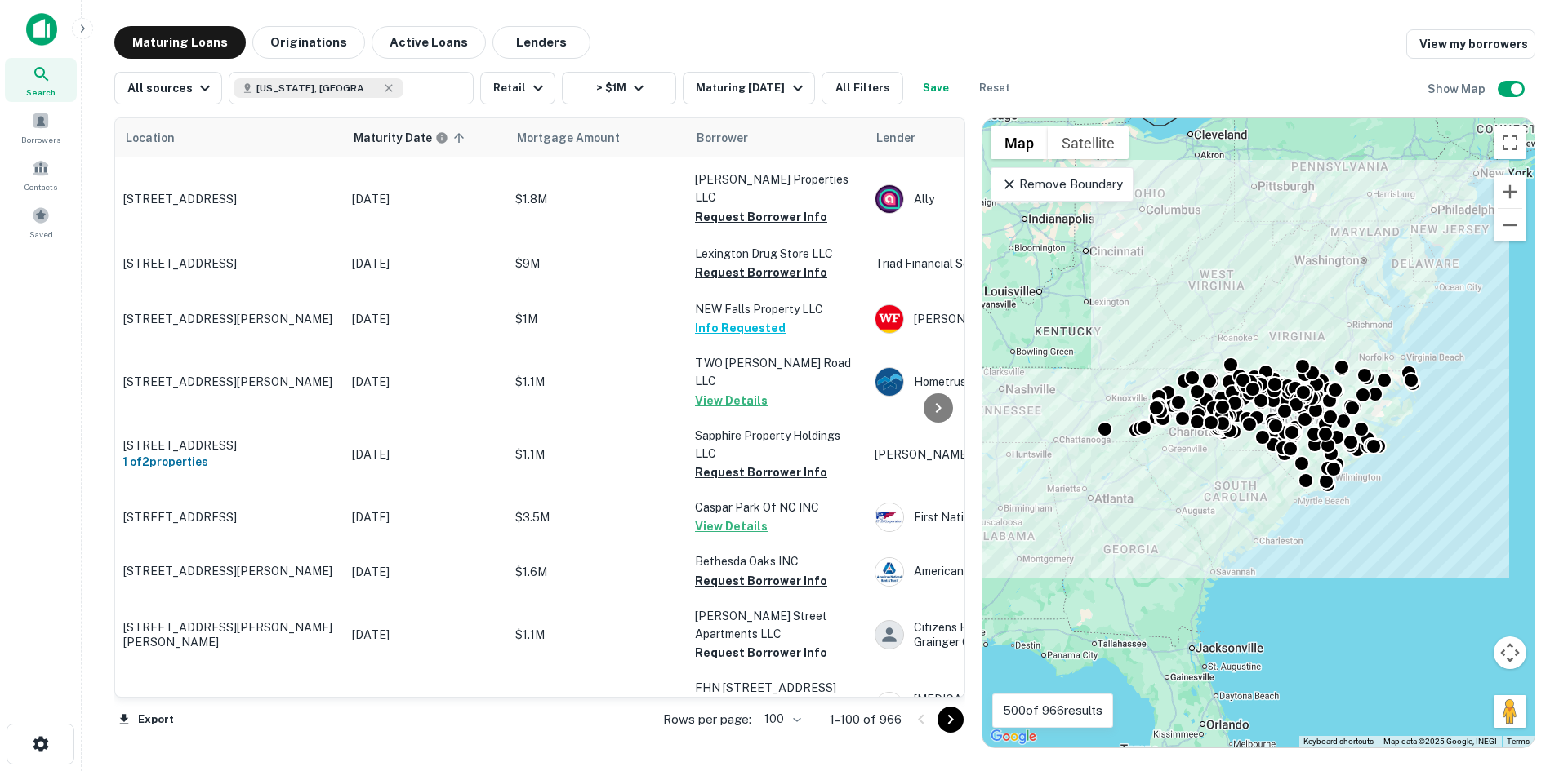
click at [946, 723] on icon "Go to next page" at bounding box center [950, 720] width 19 height 19
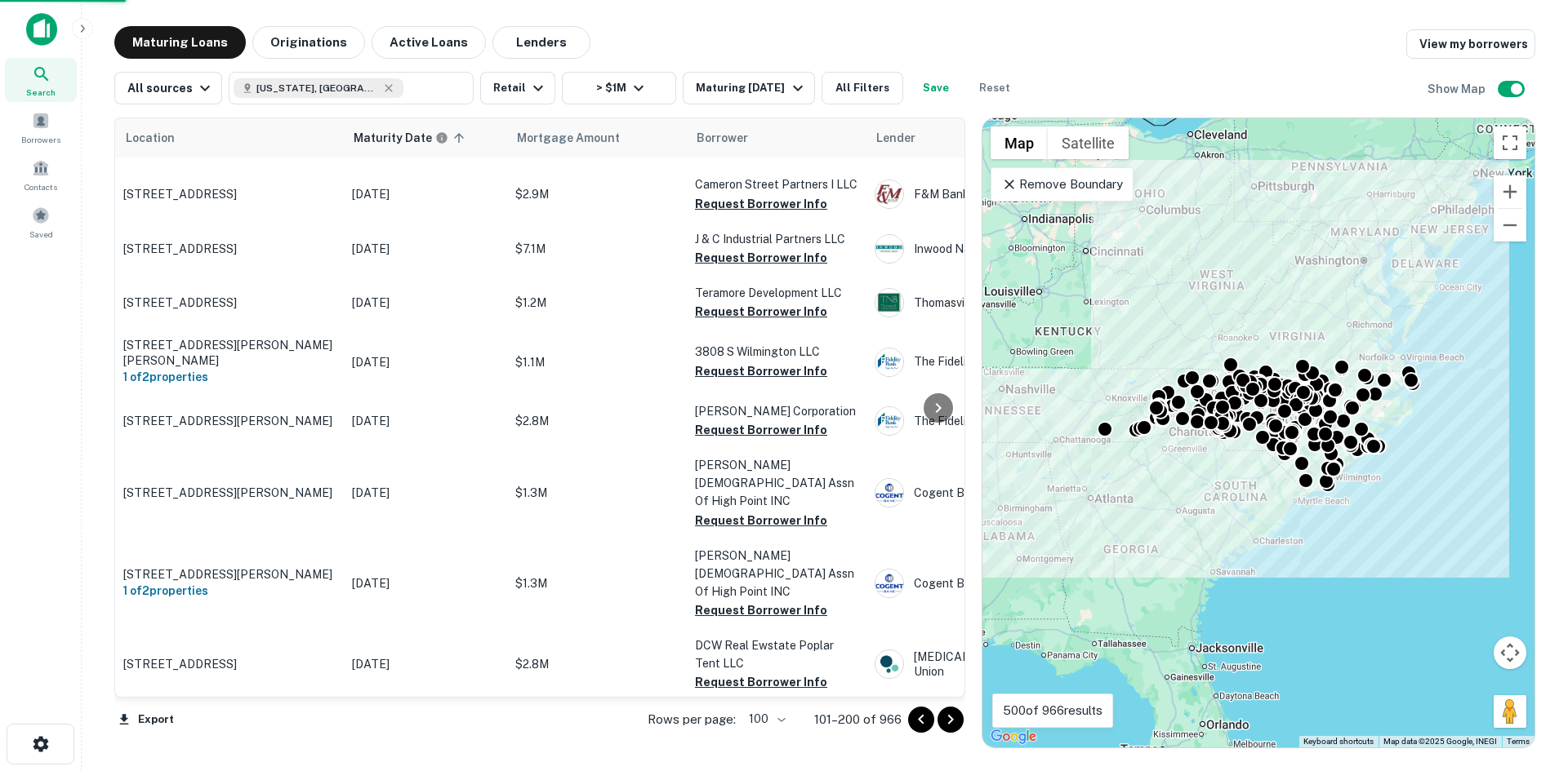
click at [947, 721] on icon "Go to next page" at bounding box center [950, 720] width 19 height 19
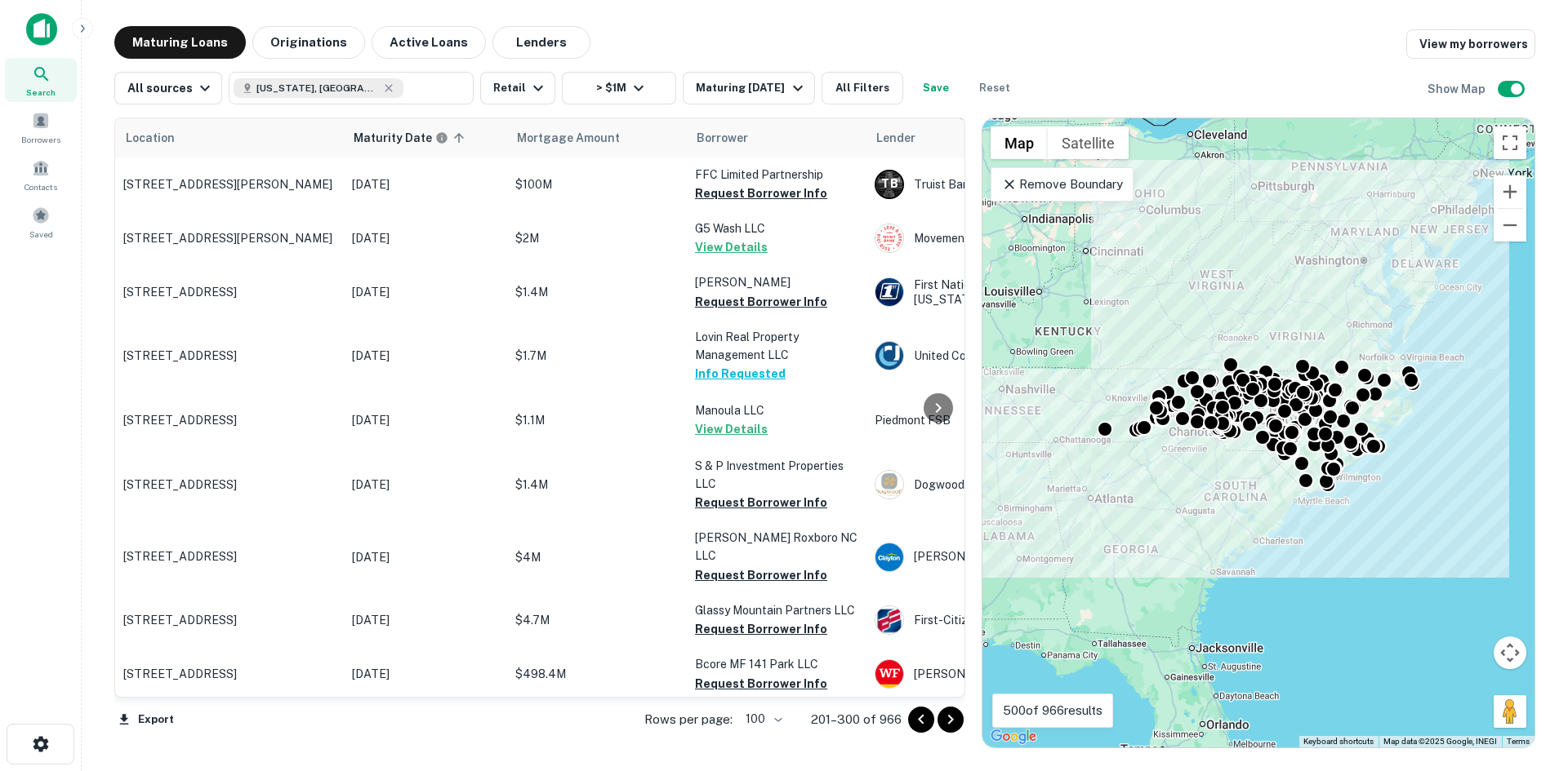
click at [947, 721] on icon "Go to next page" at bounding box center [950, 720] width 19 height 19
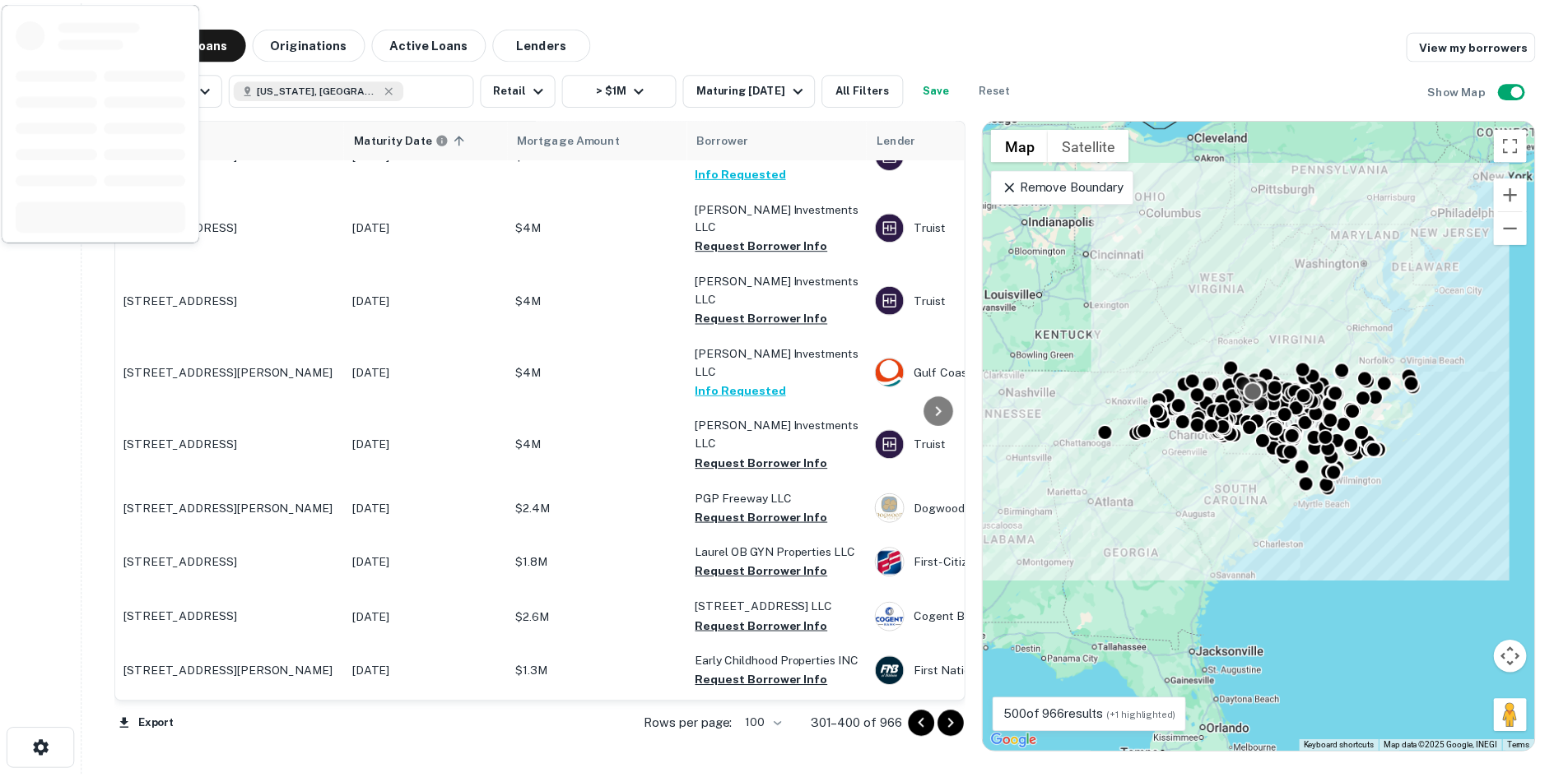
scroll to position [4404, 0]
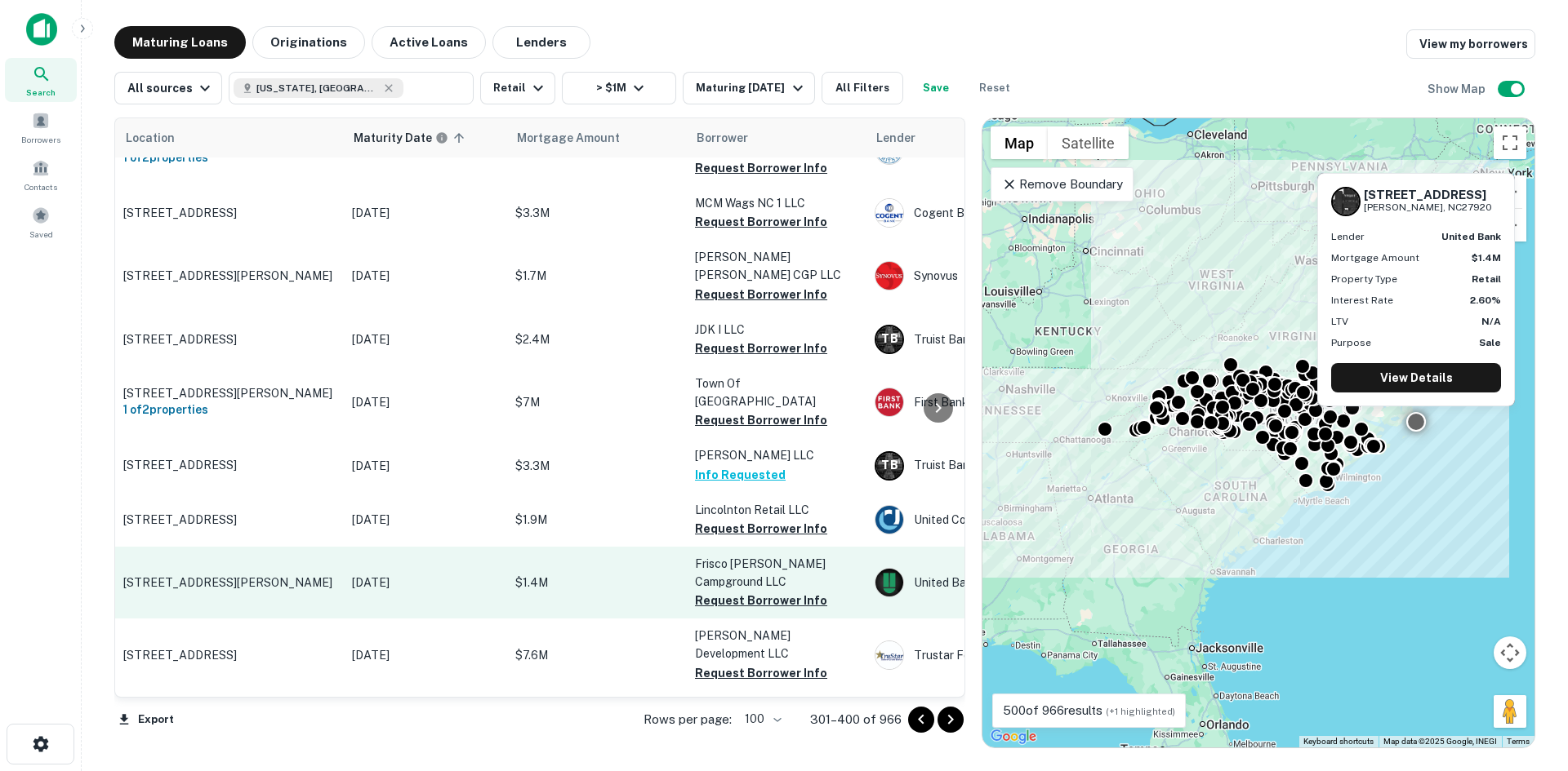
click at [241, 576] on p "53124 Nc 12 Hwy Buxton, NC27920" at bounding box center [229, 583] width 212 height 15
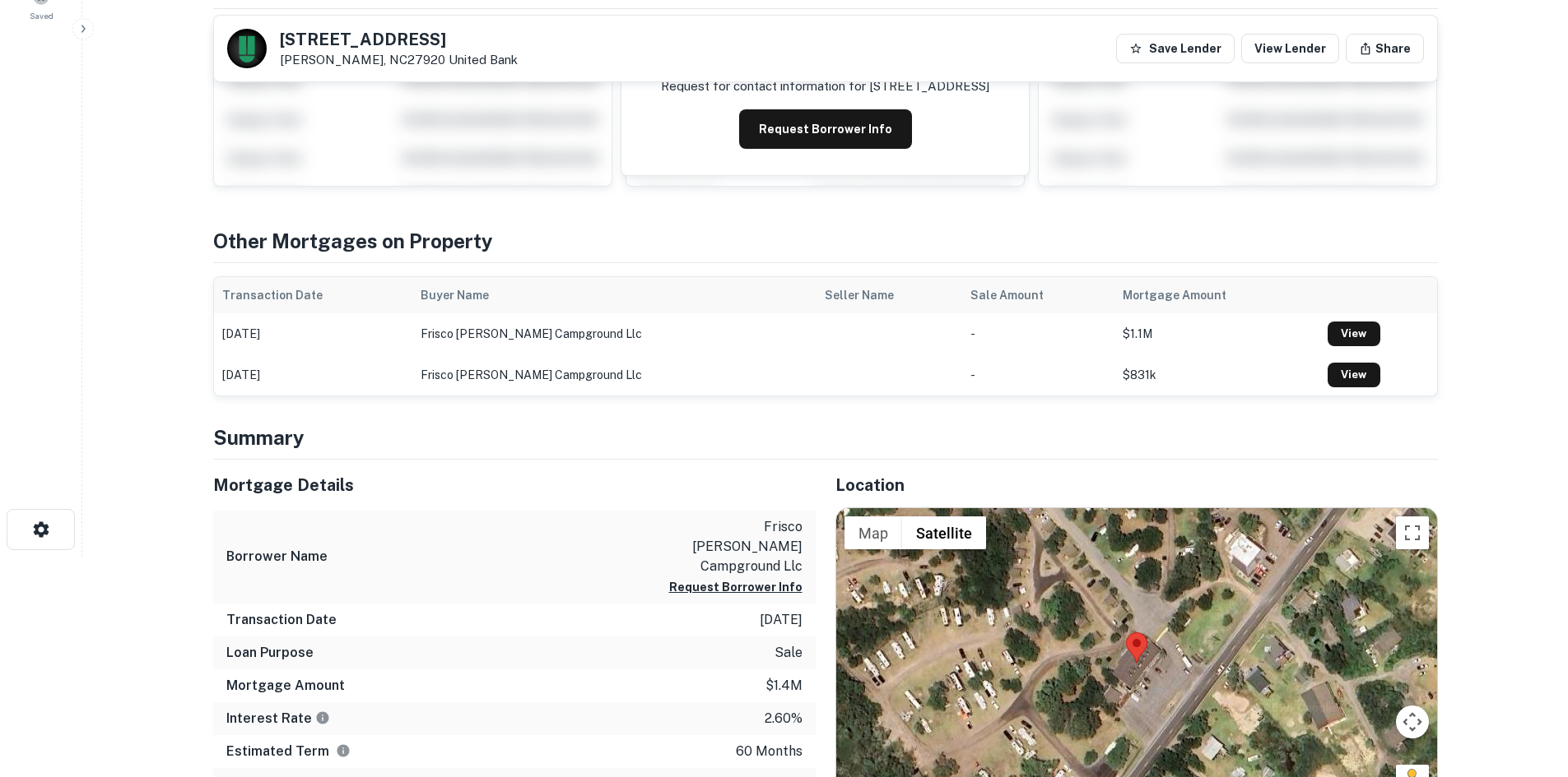
scroll to position [411, 0]
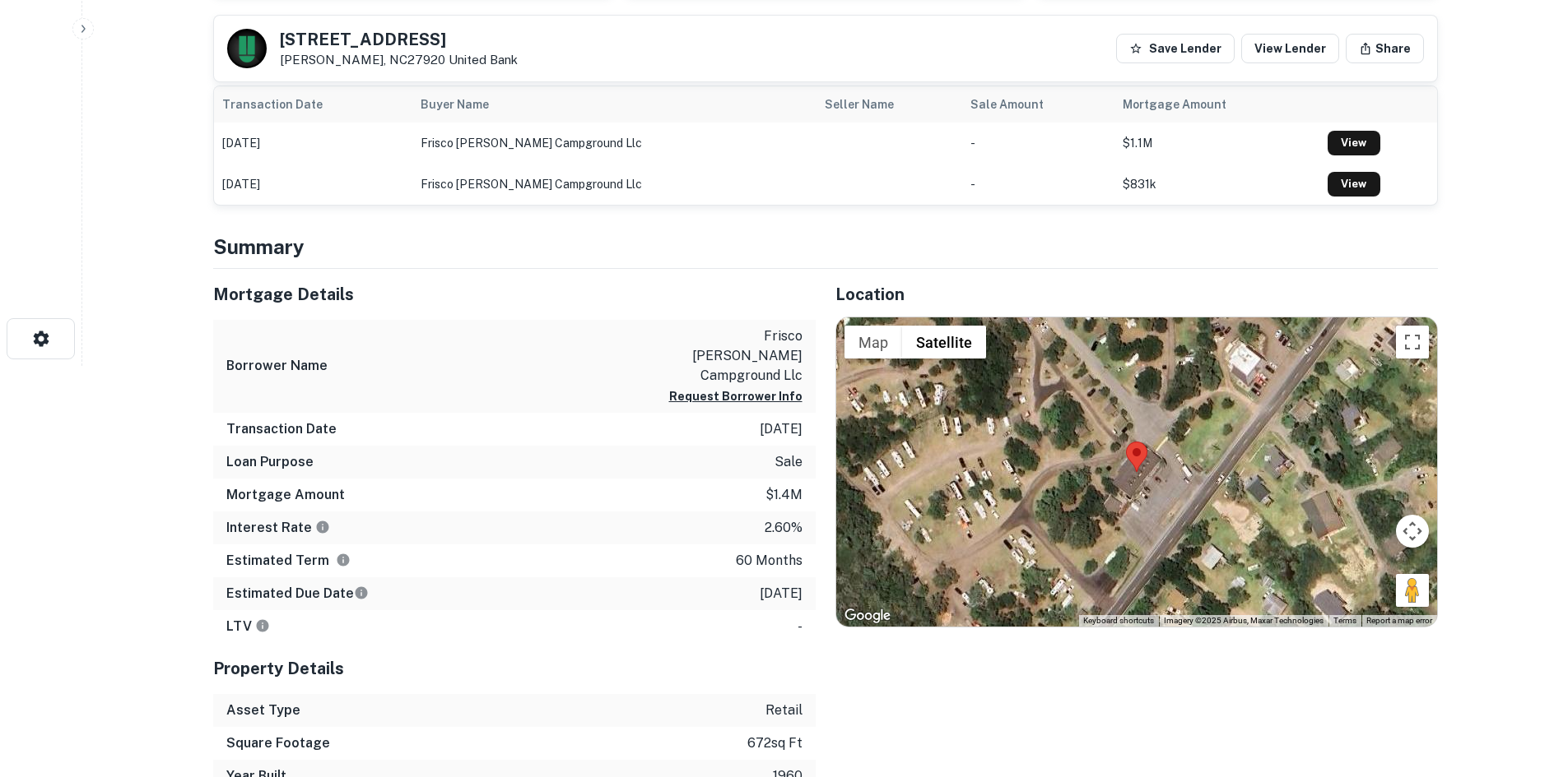
drag, startPoint x: 1411, startPoint y: 583, endPoint x: 1290, endPoint y: 535, distance: 130.2
click at [1190, 506] on div "Map Terrain Satellite Labels Keyboard shortcuts Map Data Imagery ©2025 Airbus, …" at bounding box center [1136, 472] width 601 height 309
click at [1419, 591] on button "Drag Pegman onto the map to open Street View" at bounding box center [1411, 590] width 33 height 33
click at [1418, 591] on button "Drag Pegman onto the map to open Street View" at bounding box center [1411, 590] width 33 height 33
drag, startPoint x: 1418, startPoint y: 591, endPoint x: 1212, endPoint y: 505, distance: 223.2
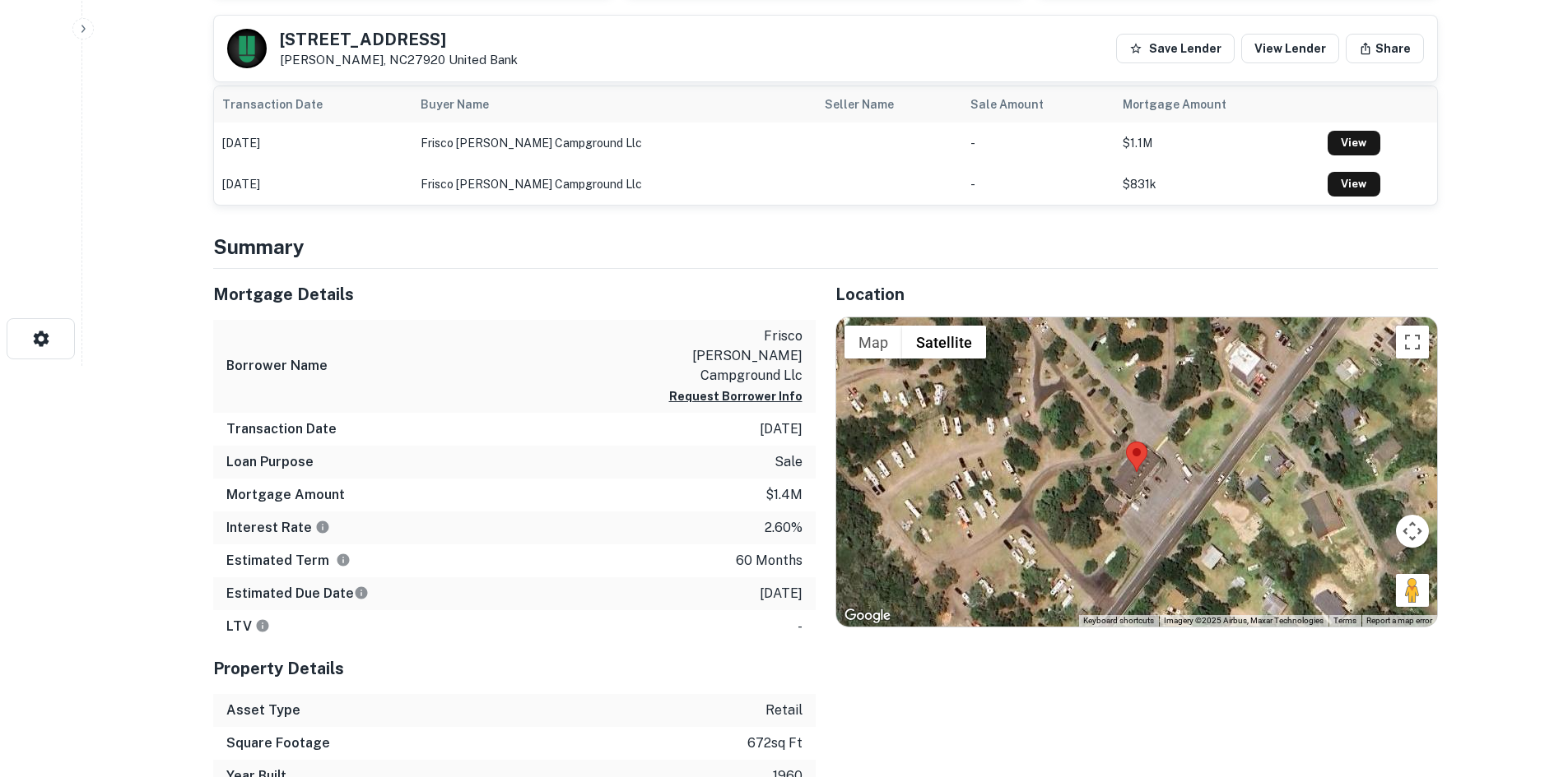
click at [1212, 505] on div "Map Terrain Satellite Labels Keyboard shortcuts Map Data Imagery ©2025 Airbus, …" at bounding box center [1136, 472] width 601 height 309
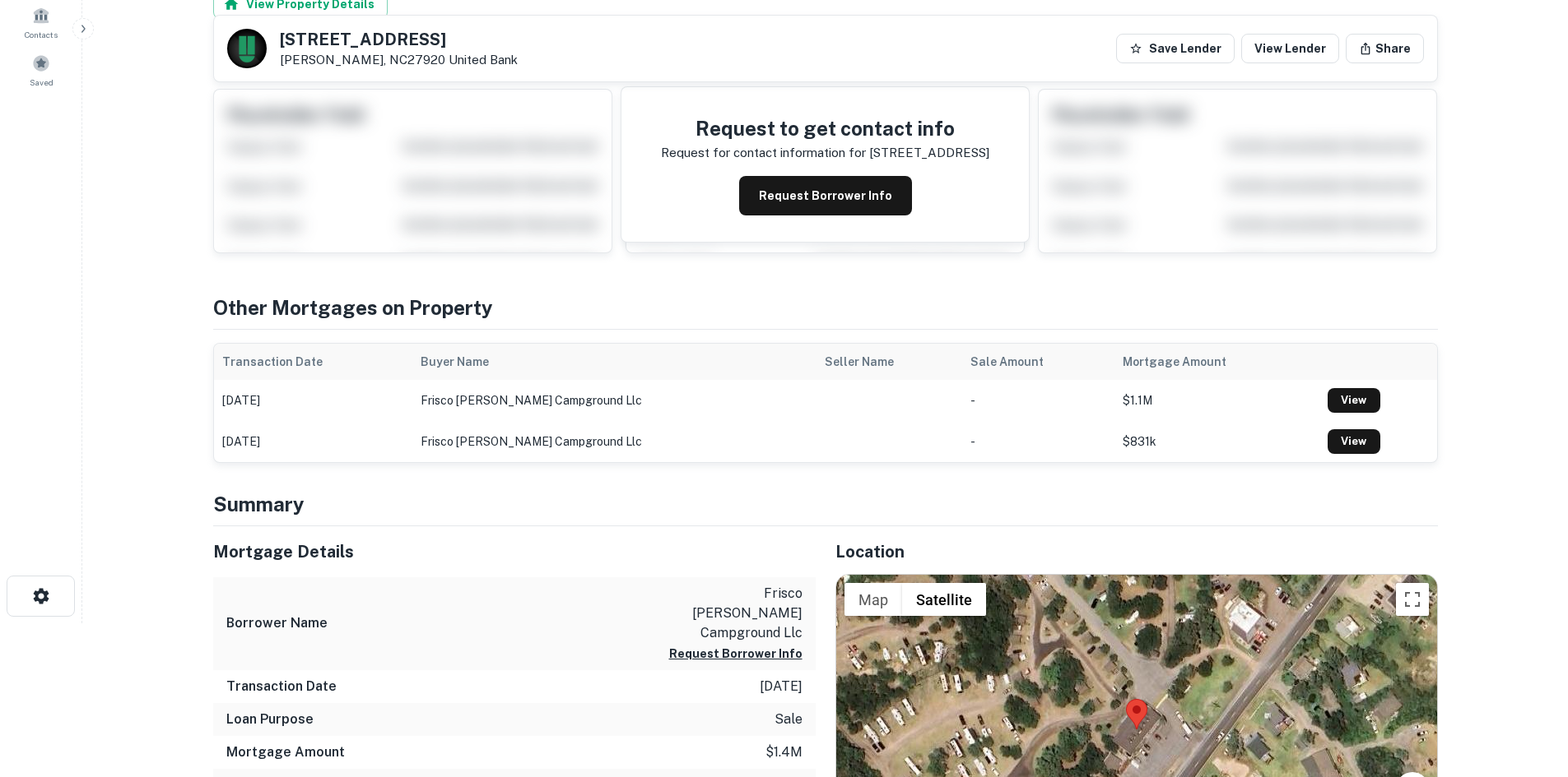
scroll to position [0, 0]
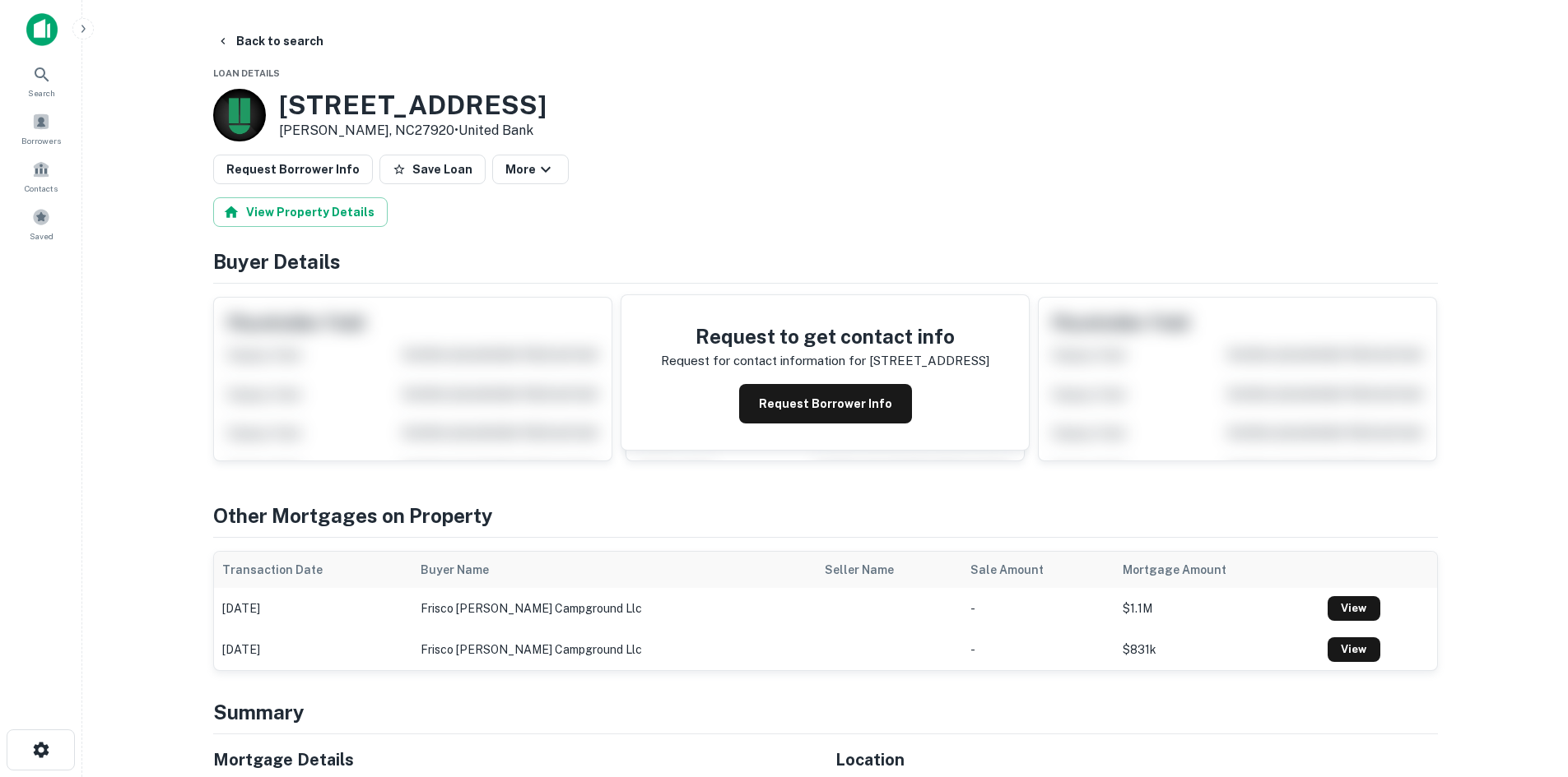
click at [282, 106] on h3 "53124 Nc 12 Hwy" at bounding box center [412, 105] width 267 height 32
copy h3 "53124 Nc 12 Hwy"
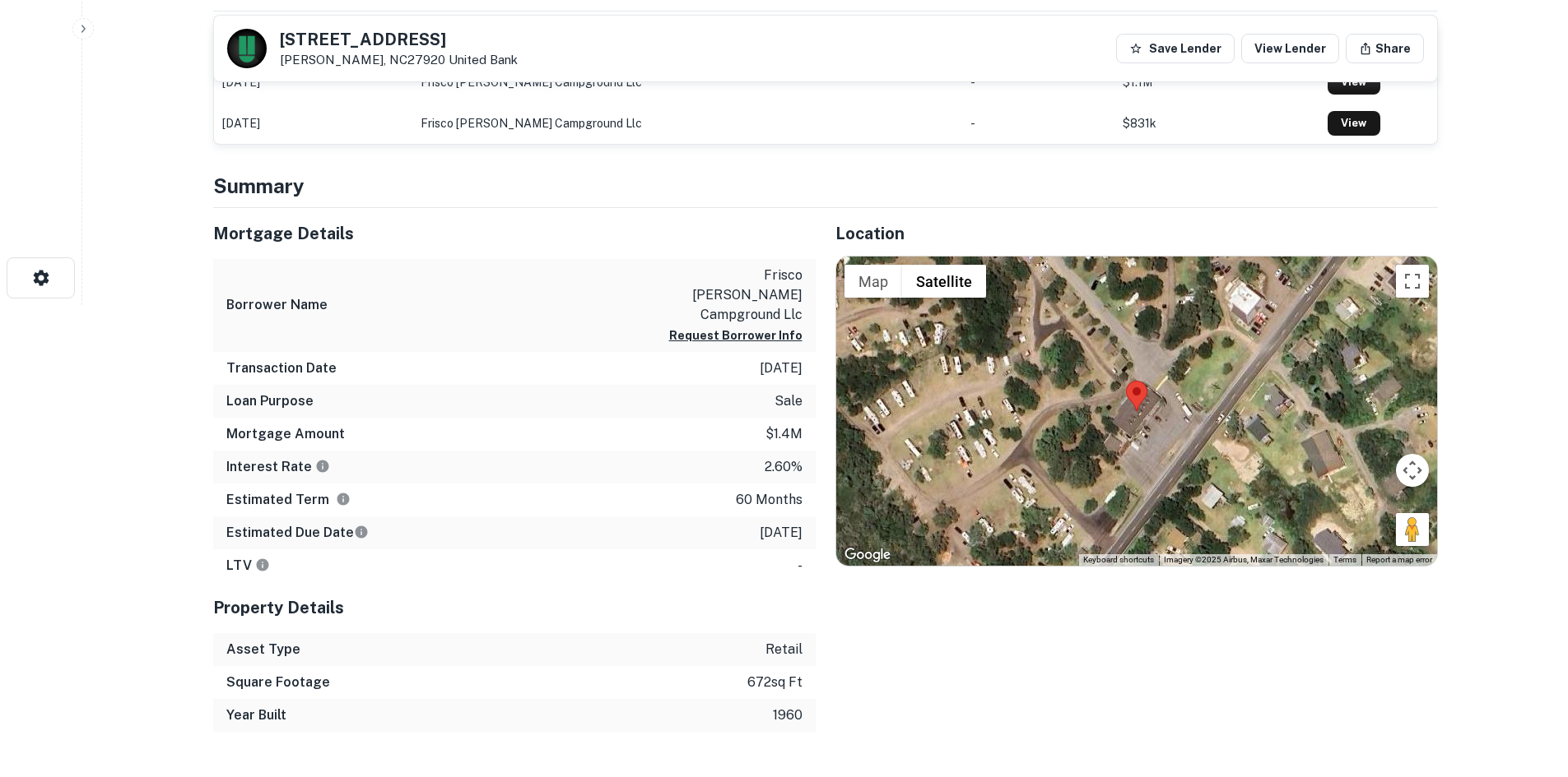
scroll to position [576, 0]
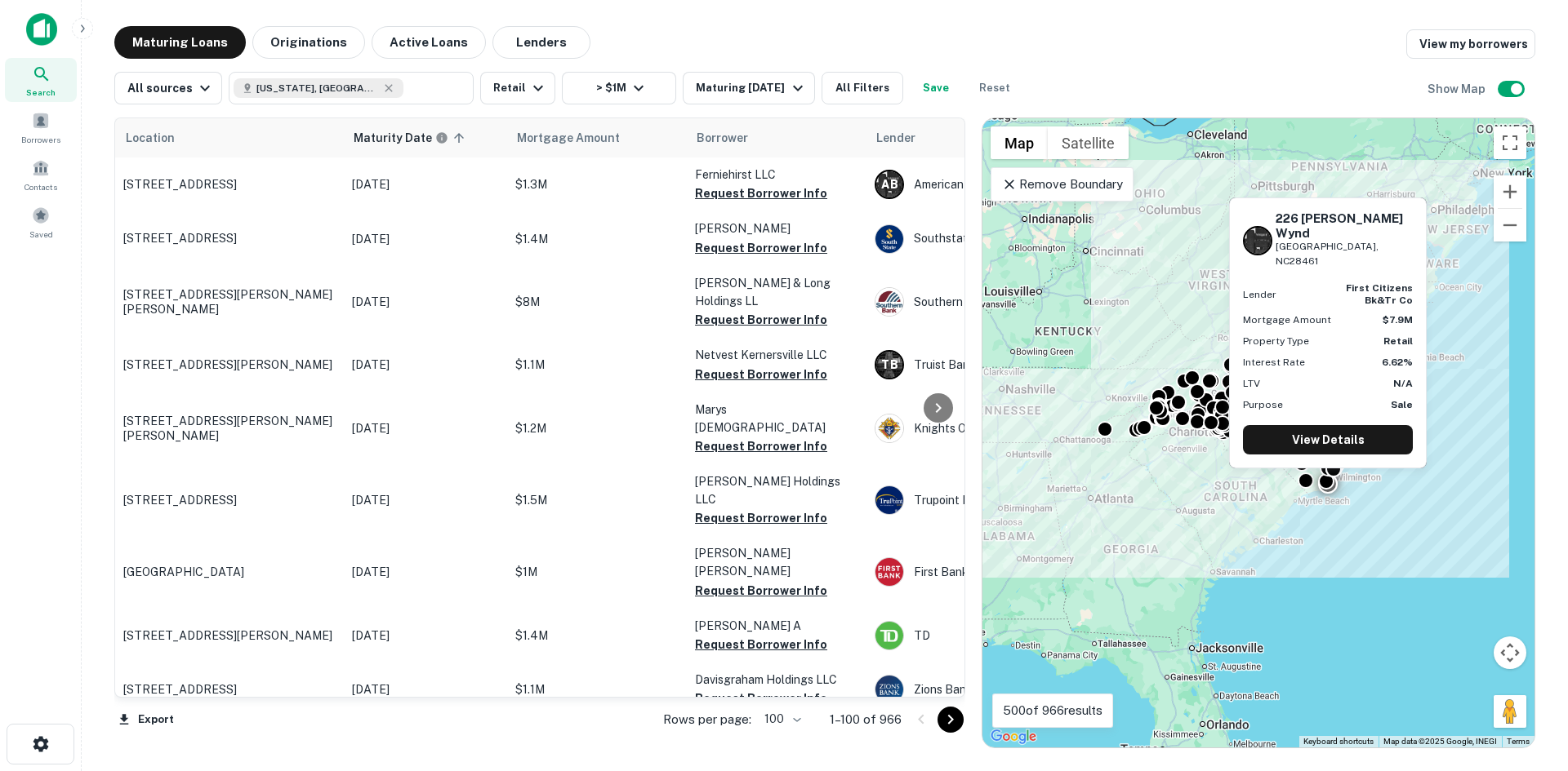
scroll to position [5104, 0]
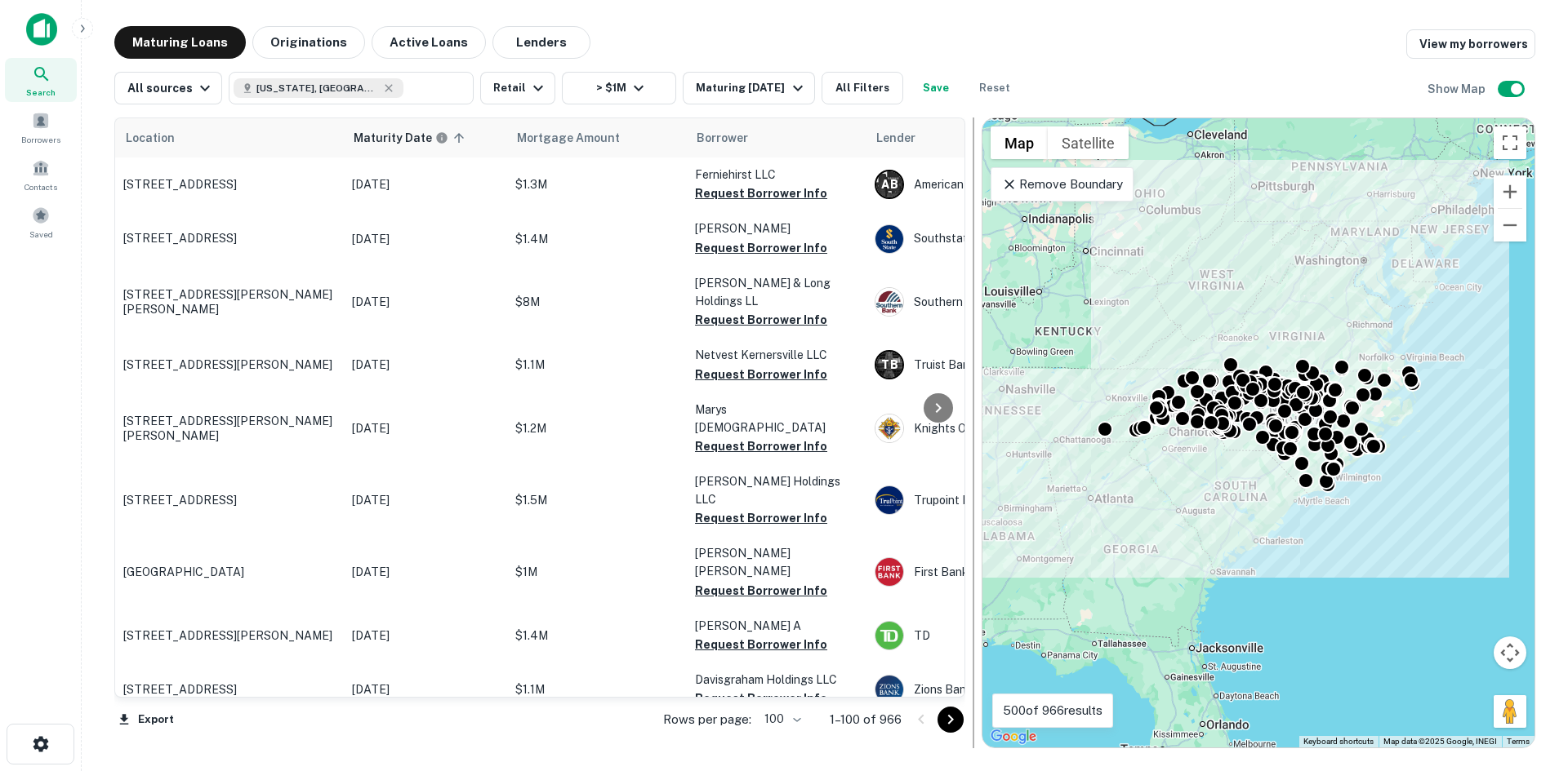
scroll to position [4125, 0]
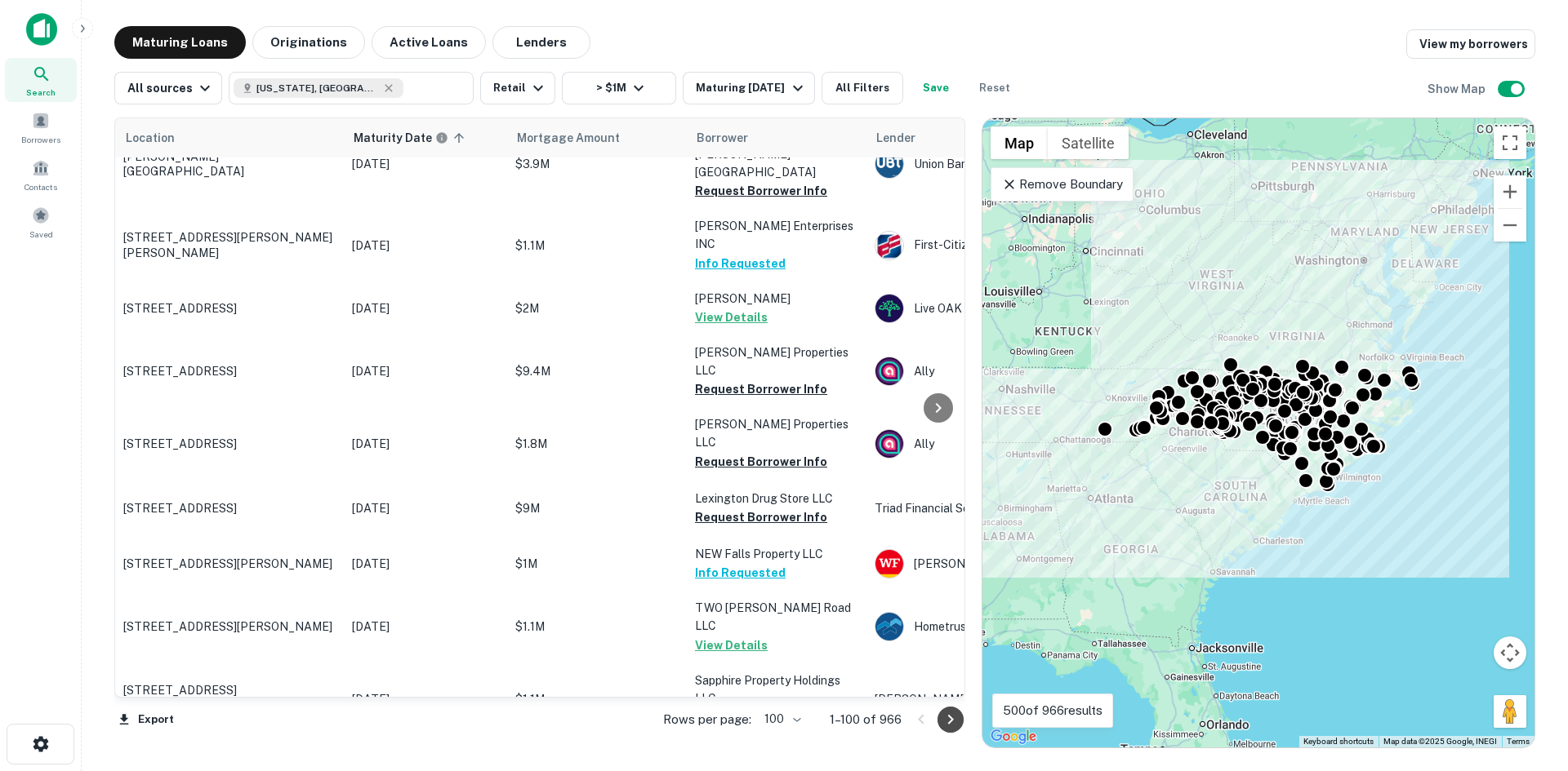
click at [955, 721] on icon "Go to next page" at bounding box center [950, 720] width 19 height 19
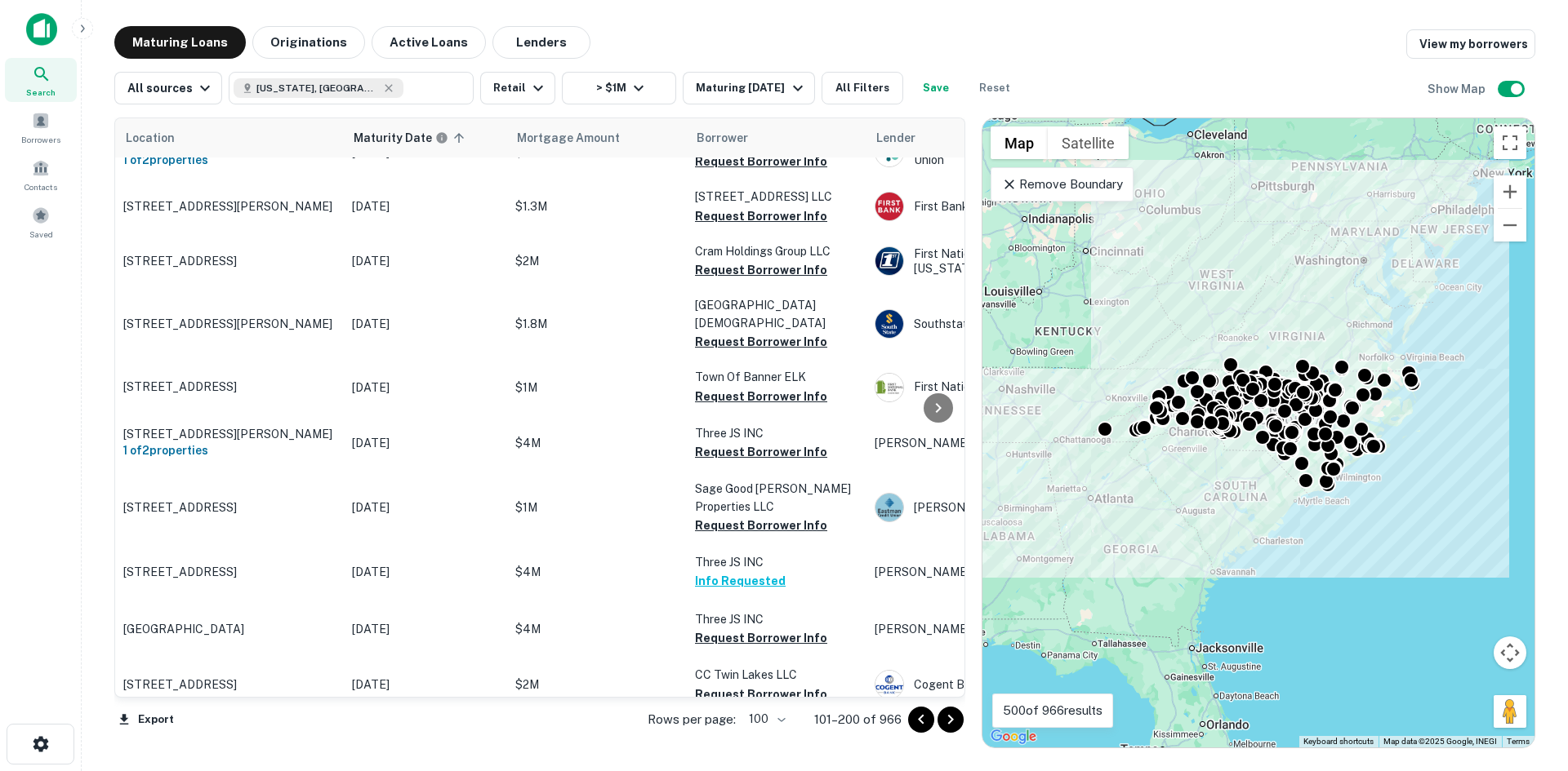
scroll to position [4125, 0]
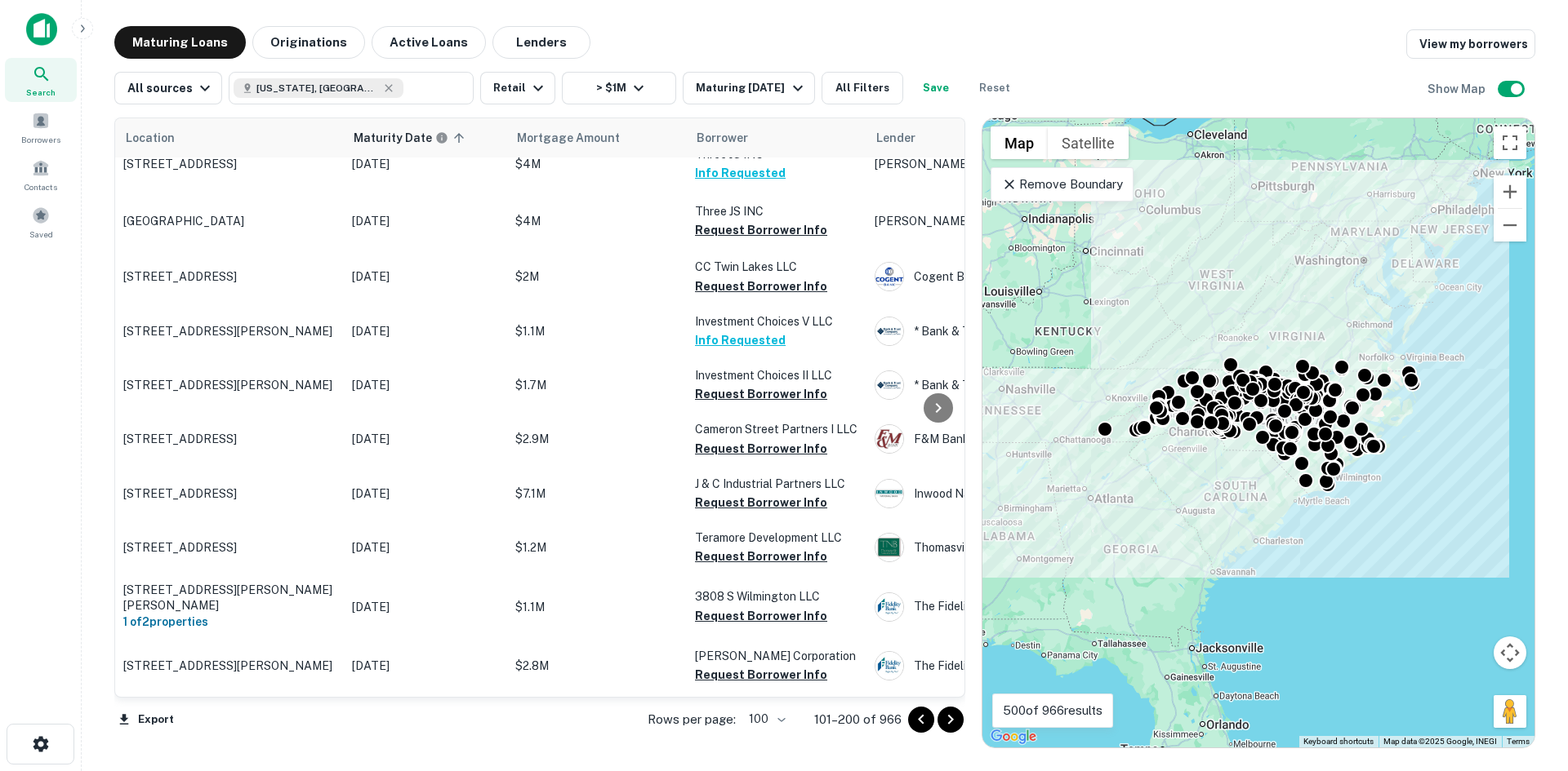
click at [955, 721] on icon "Go to next page" at bounding box center [950, 720] width 19 height 19
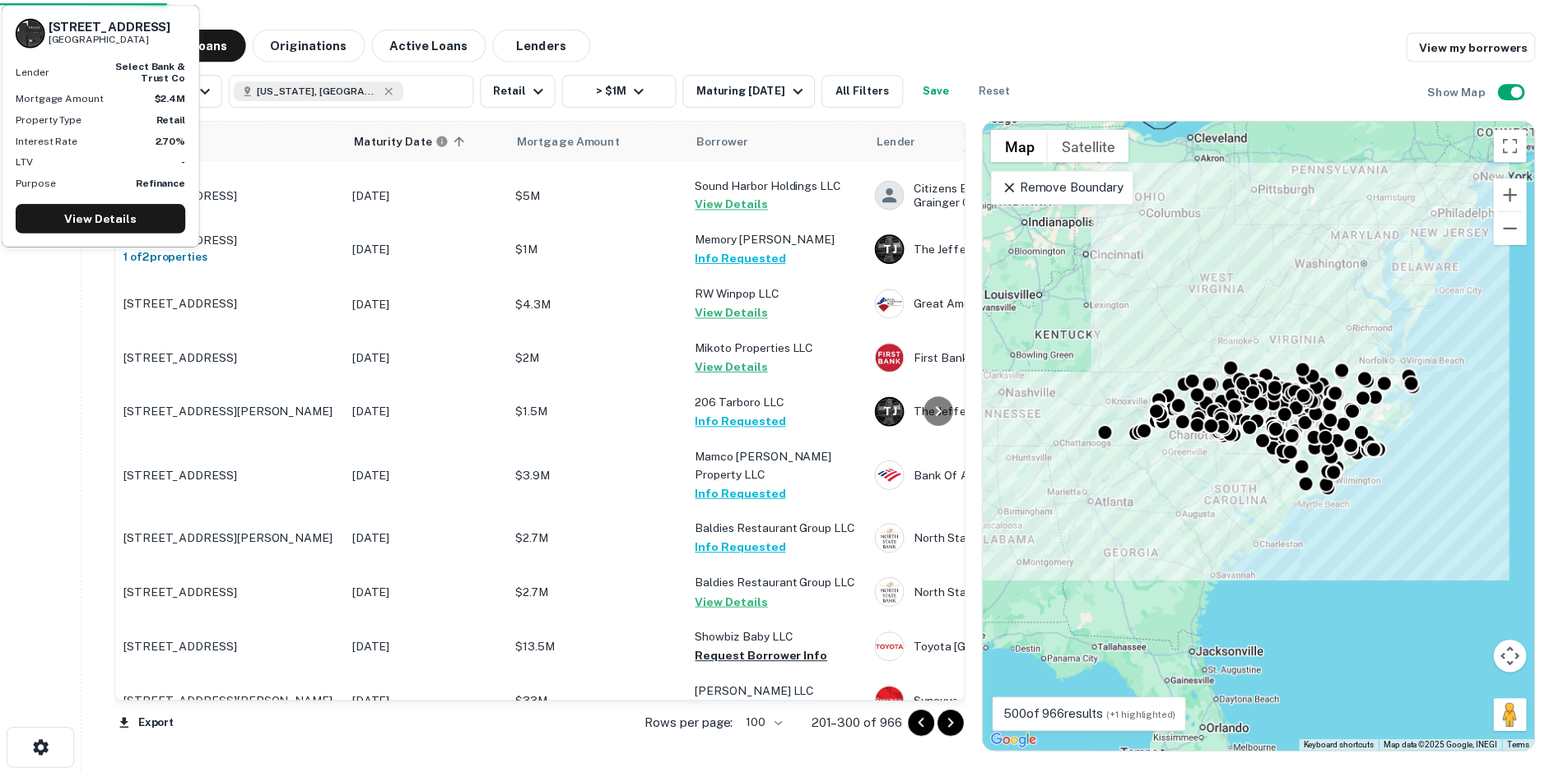
scroll to position [5364, 0]
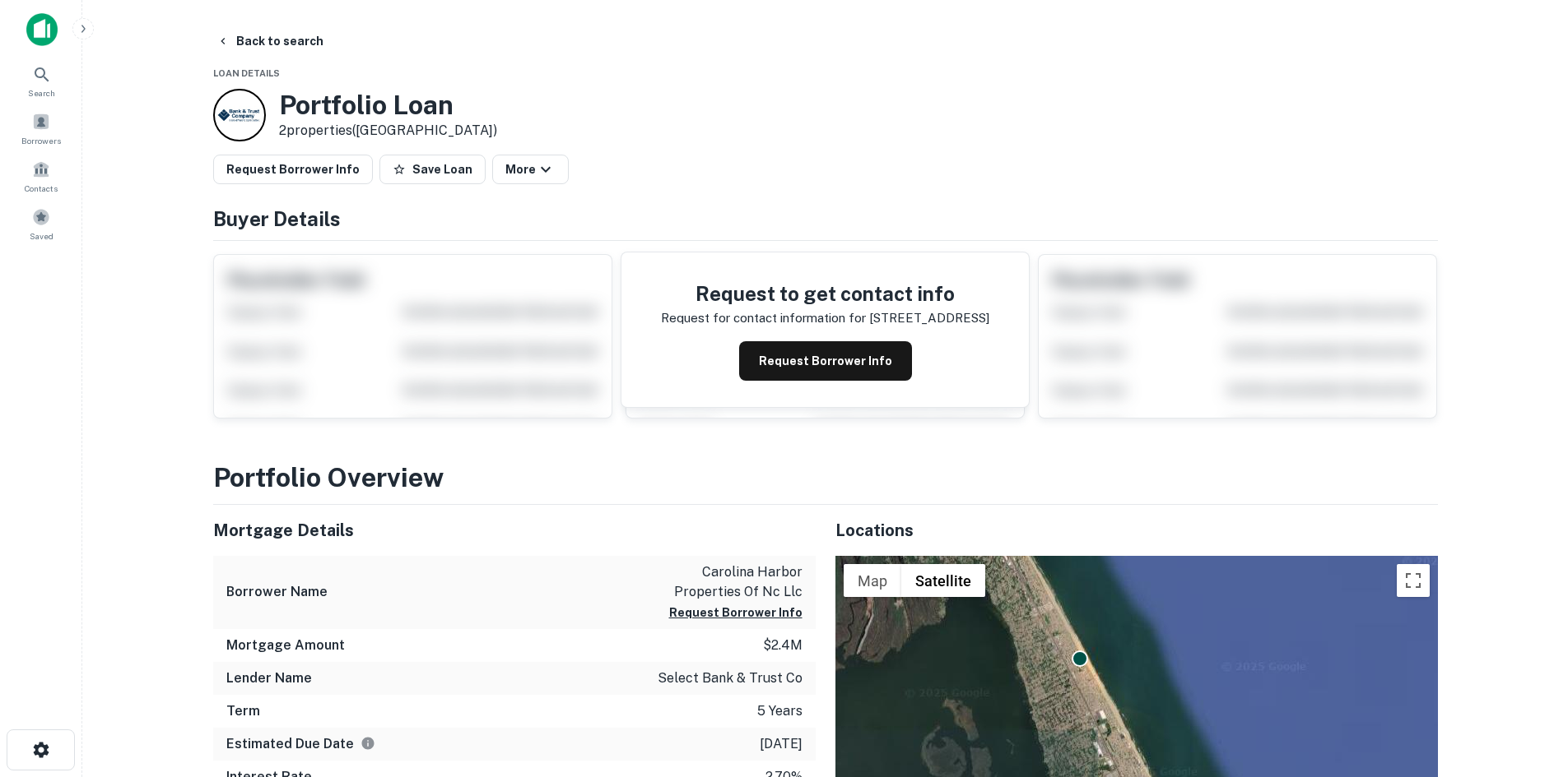
click at [254, 18] on main "Back to search Loan Details Portfolio Loan 2 properties (NC) Request Borrower I…" at bounding box center [825, 388] width 1485 height 777
click at [245, 40] on button "Back to search" at bounding box center [270, 41] width 120 height 30
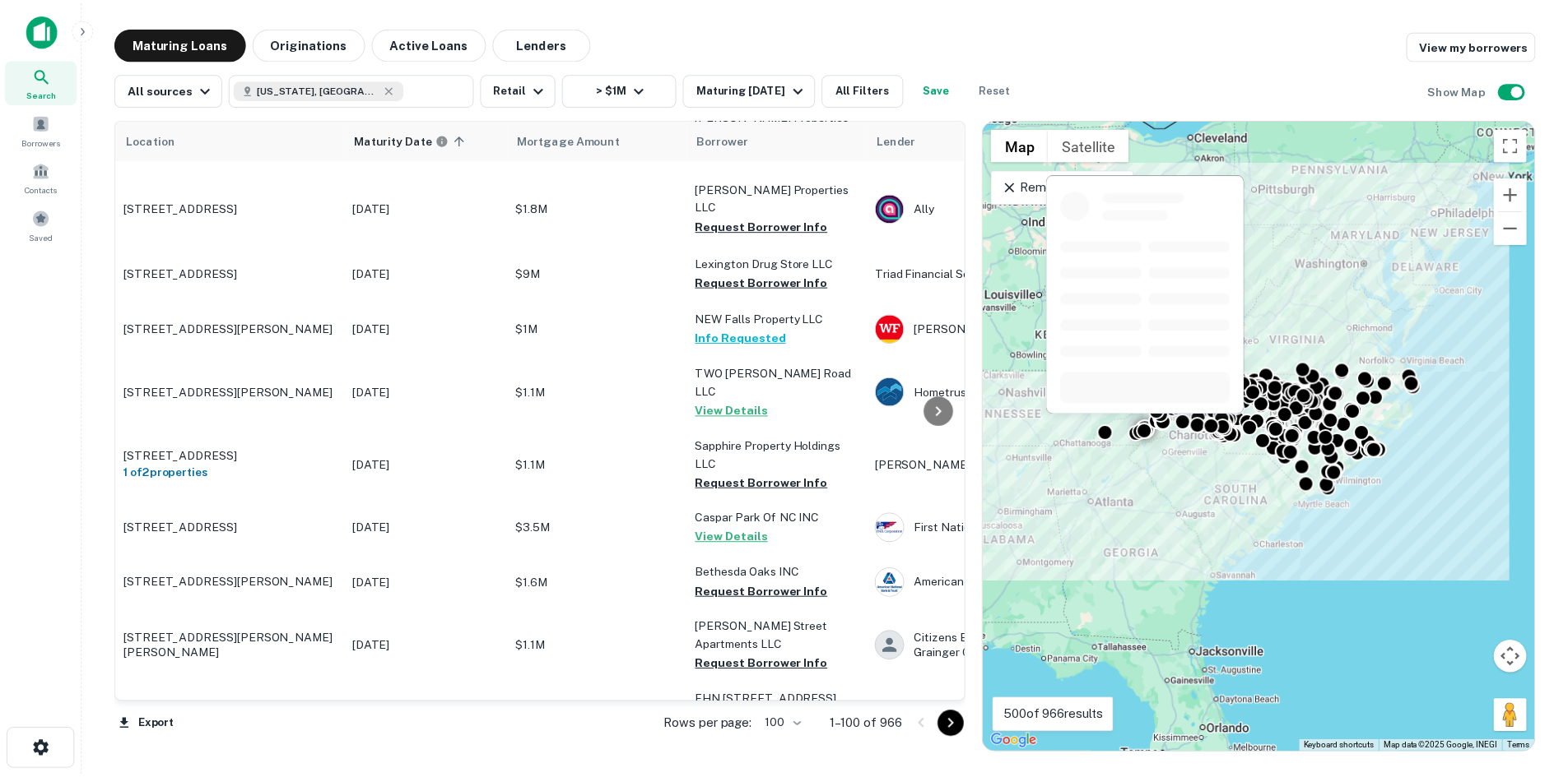
scroll to position [4486, 0]
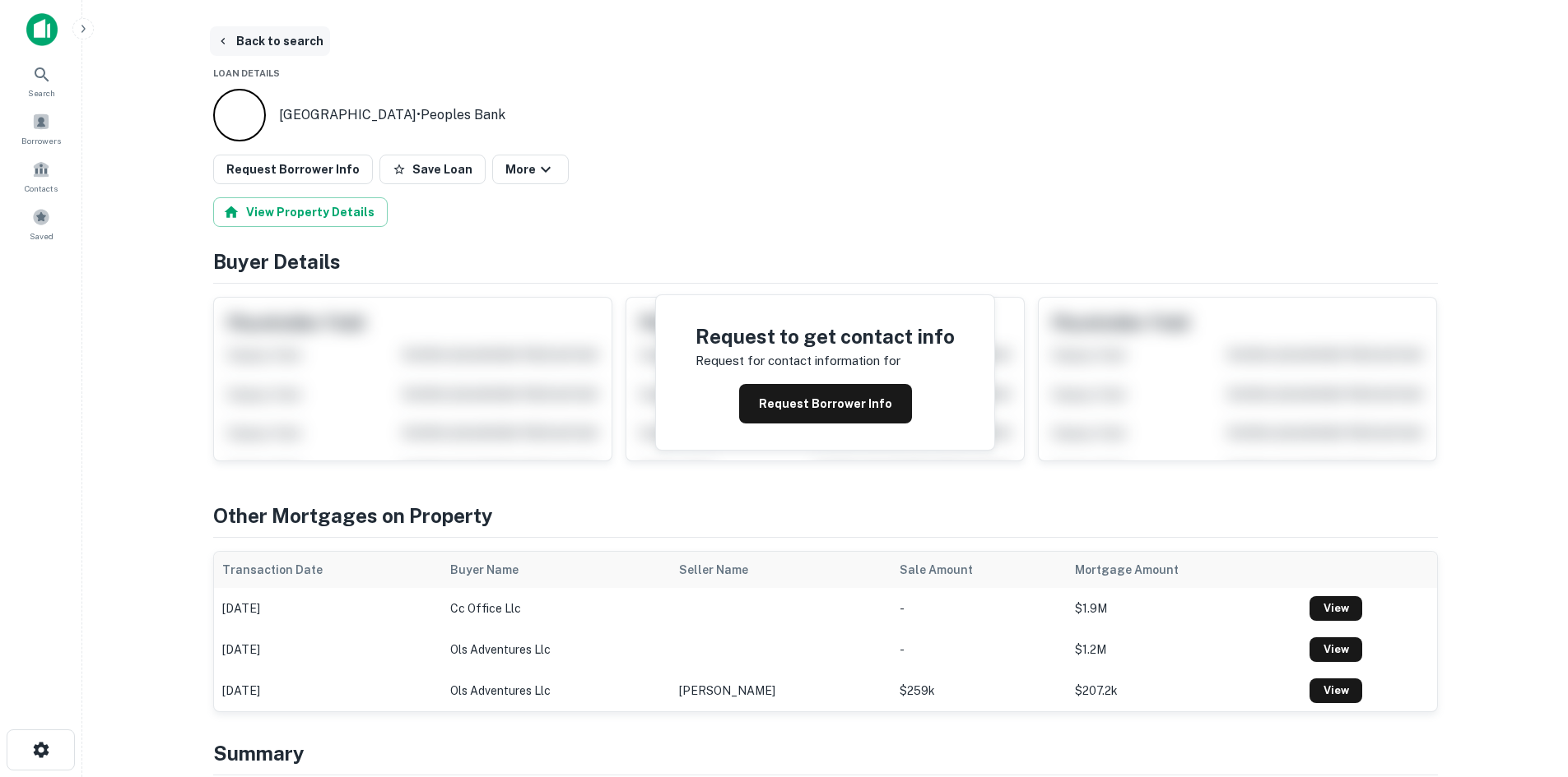
click at [266, 43] on button "Back to search" at bounding box center [270, 41] width 120 height 30
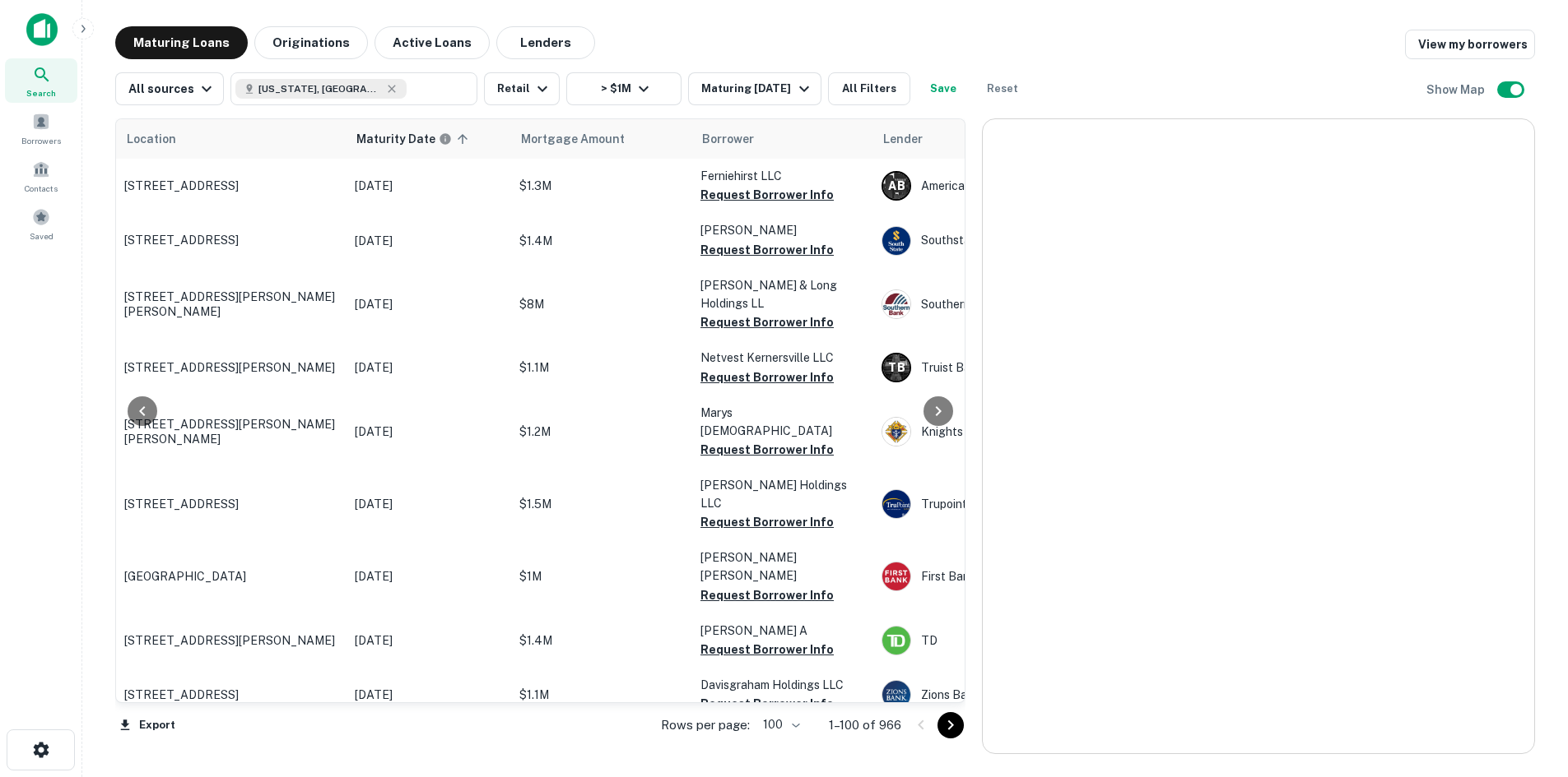
click at [952, 717] on icon "Go to next page" at bounding box center [951, 725] width 19 height 19
click at [952, 717] on icon "Go to next page" at bounding box center [951, 725] width 19 height 19
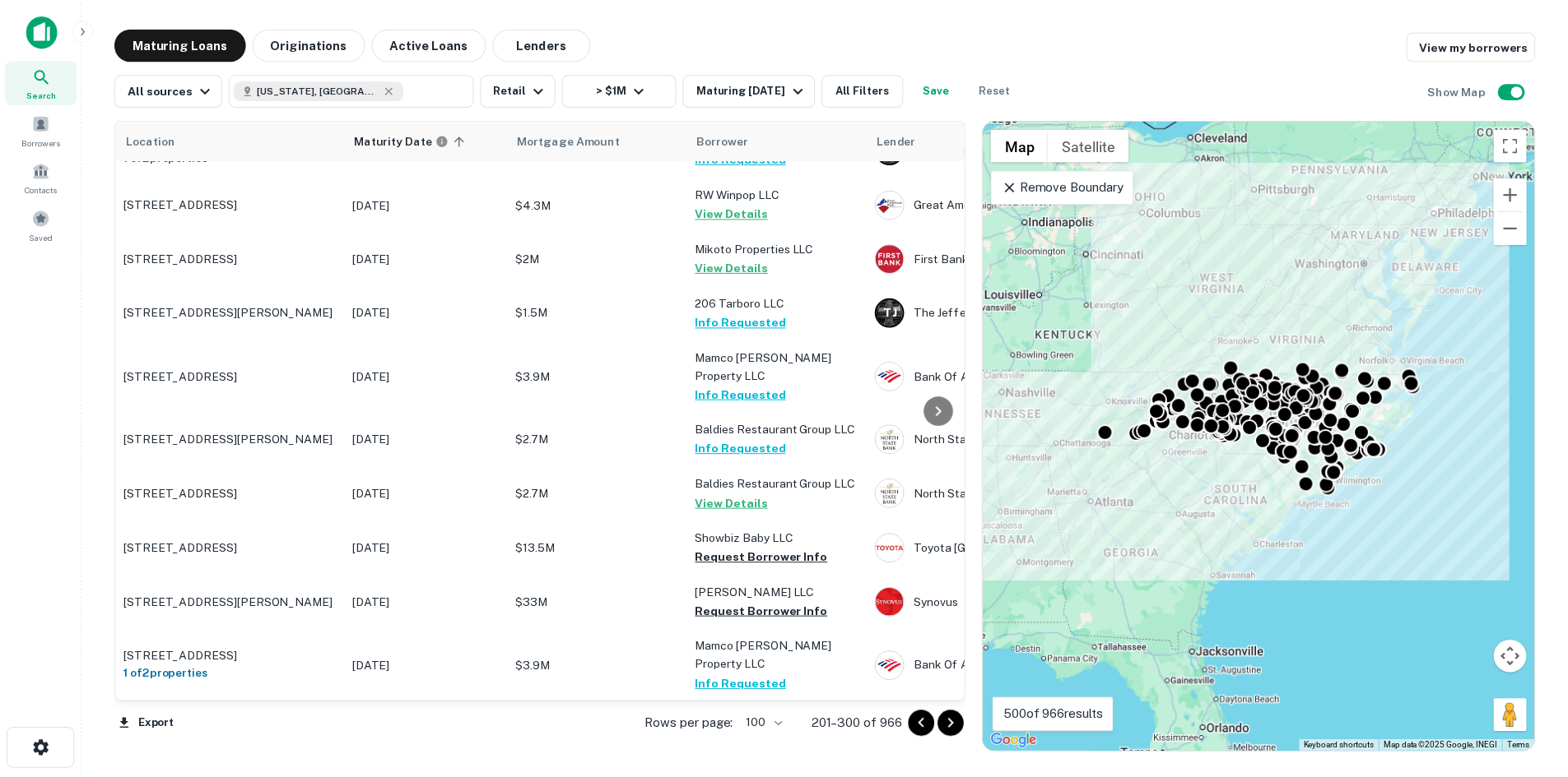
scroll to position [5364, 0]
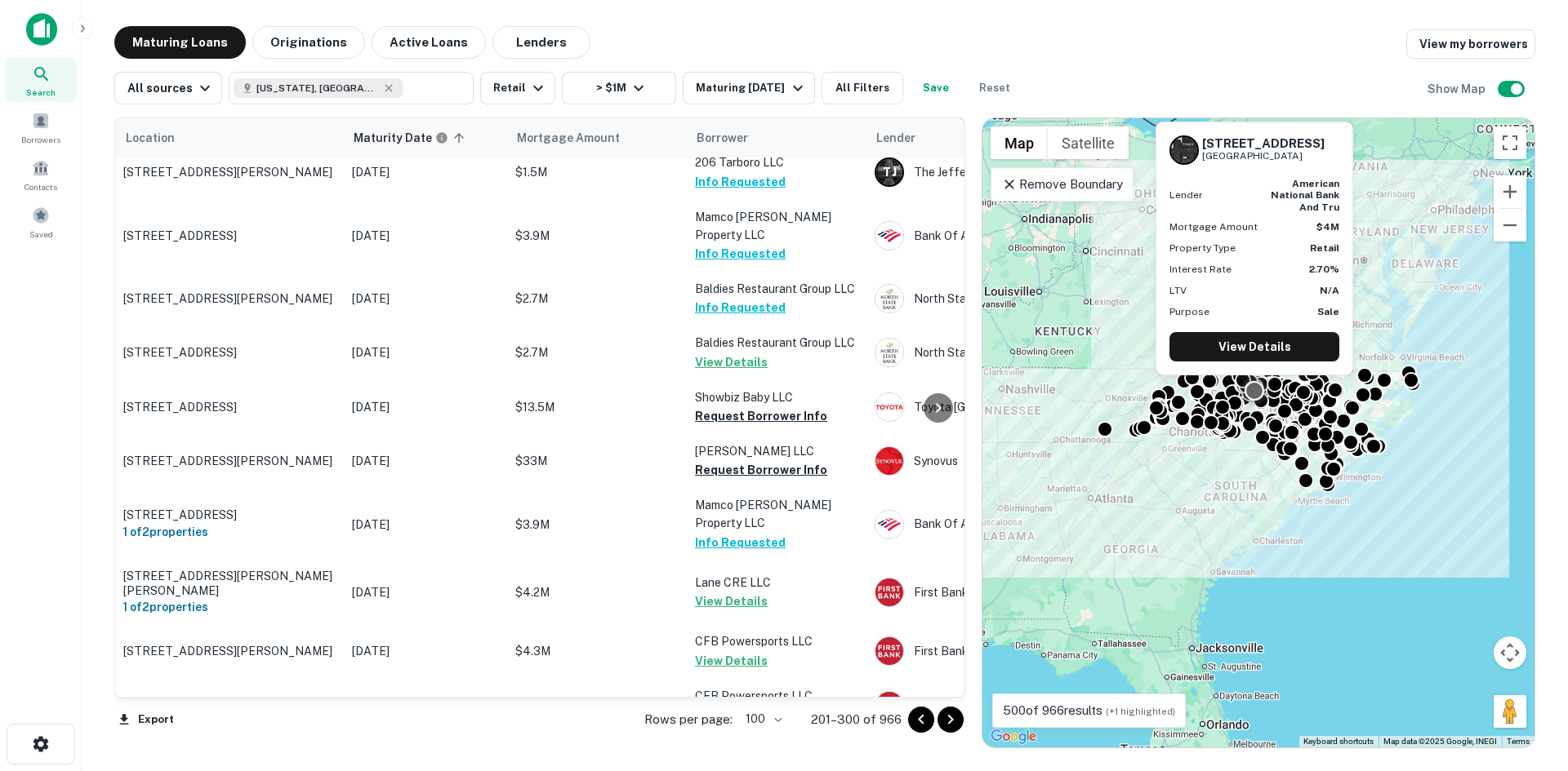
click at [264, 761] on p "2831 S Main St High Point, NC27263" at bounding box center [229, 768] width 212 height 15
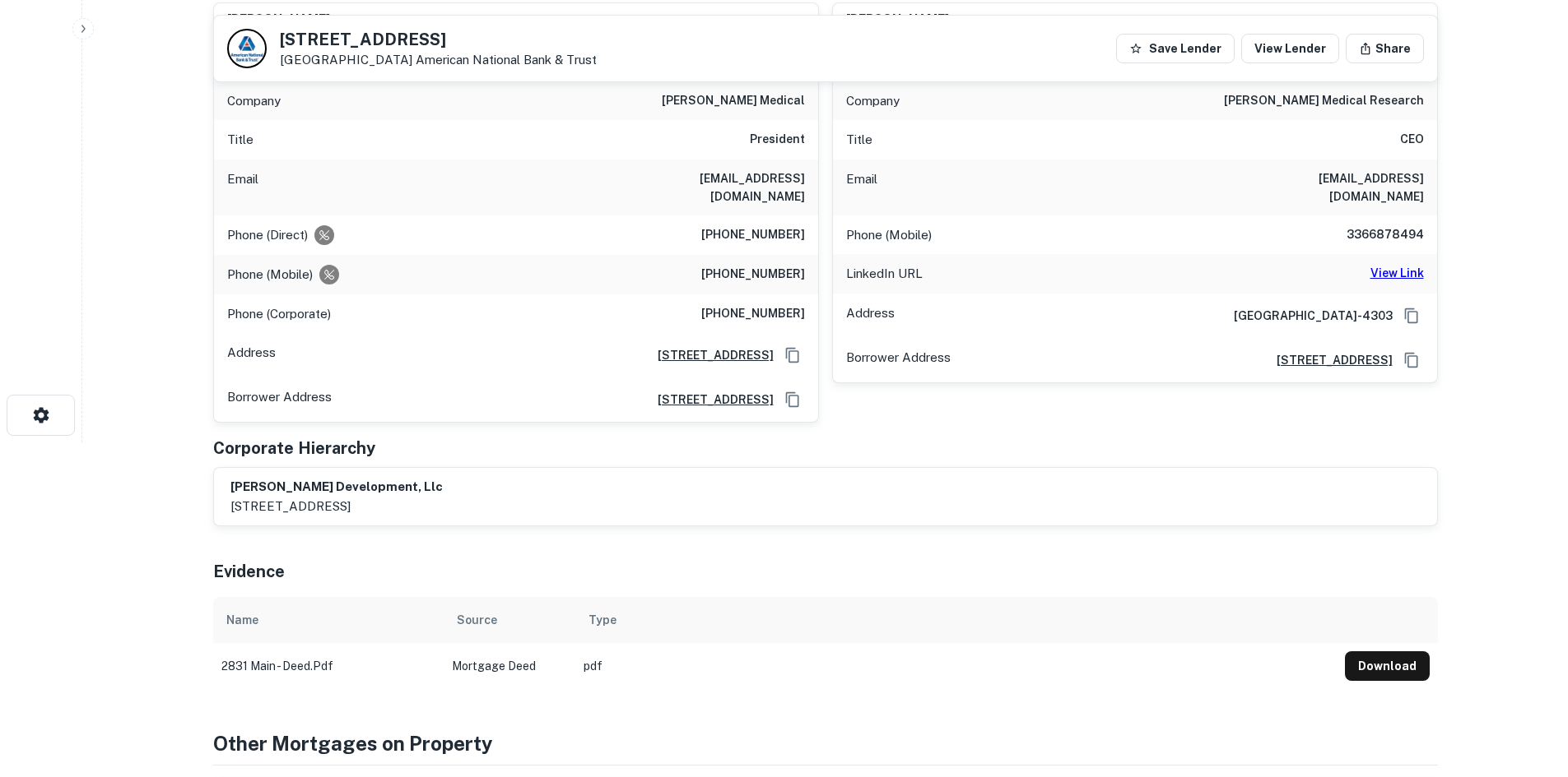
scroll to position [247, 0]
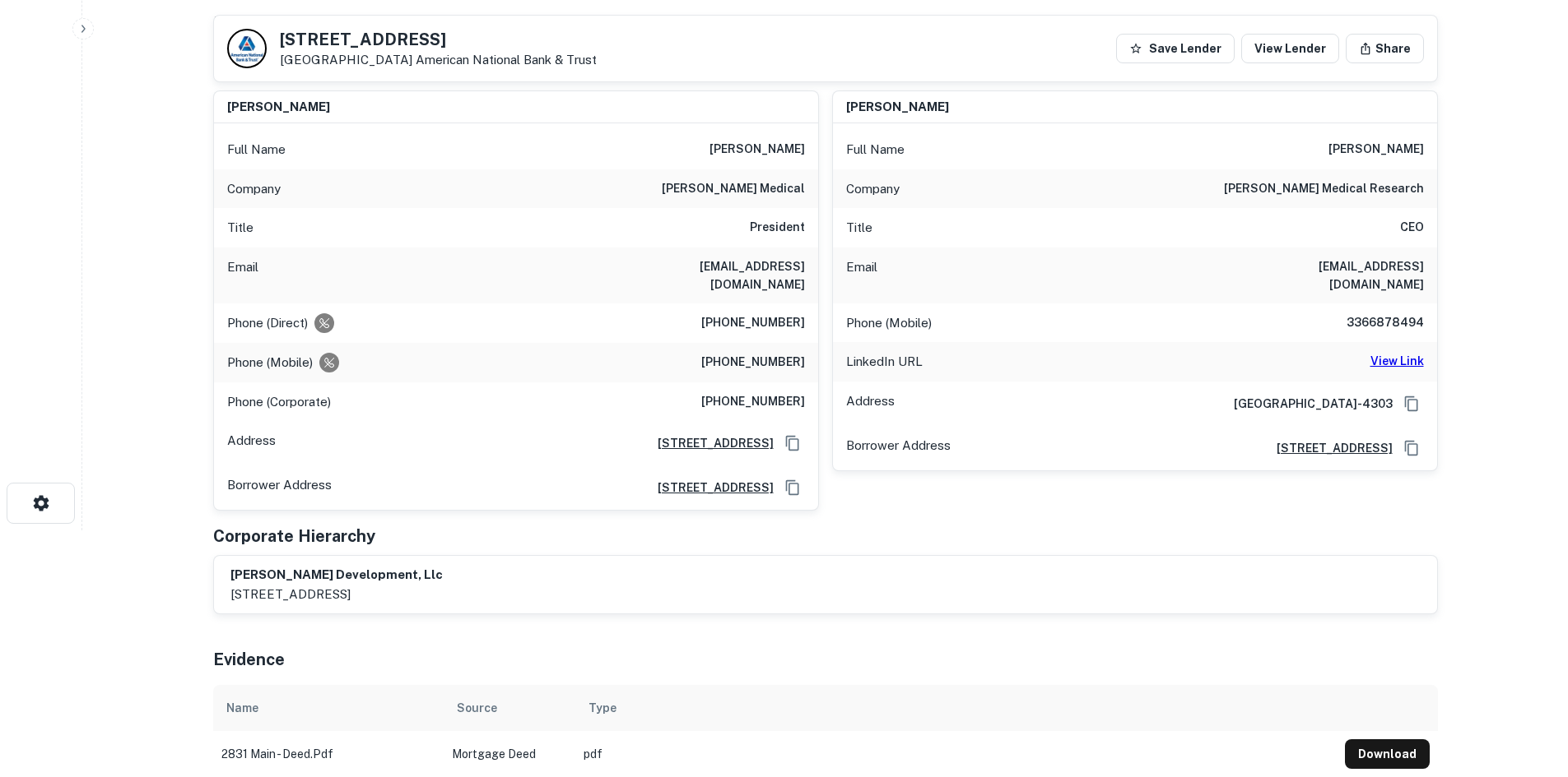
drag, startPoint x: 1221, startPoint y: 265, endPoint x: 1446, endPoint y: 256, distance: 225.2
click at [1411, 352] on h6 "View Link" at bounding box center [1397, 360] width 54 height 18
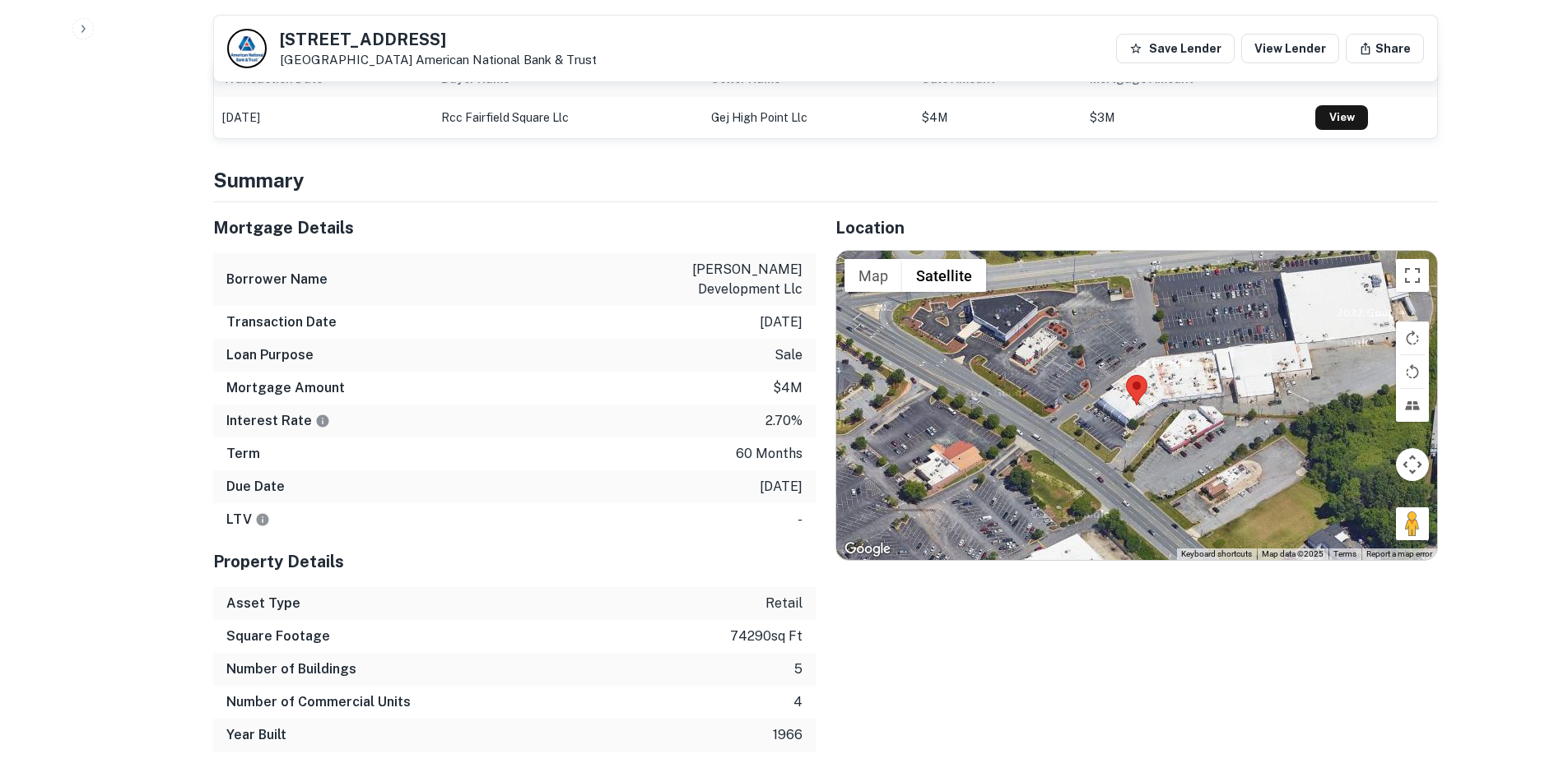
scroll to position [1151, 0]
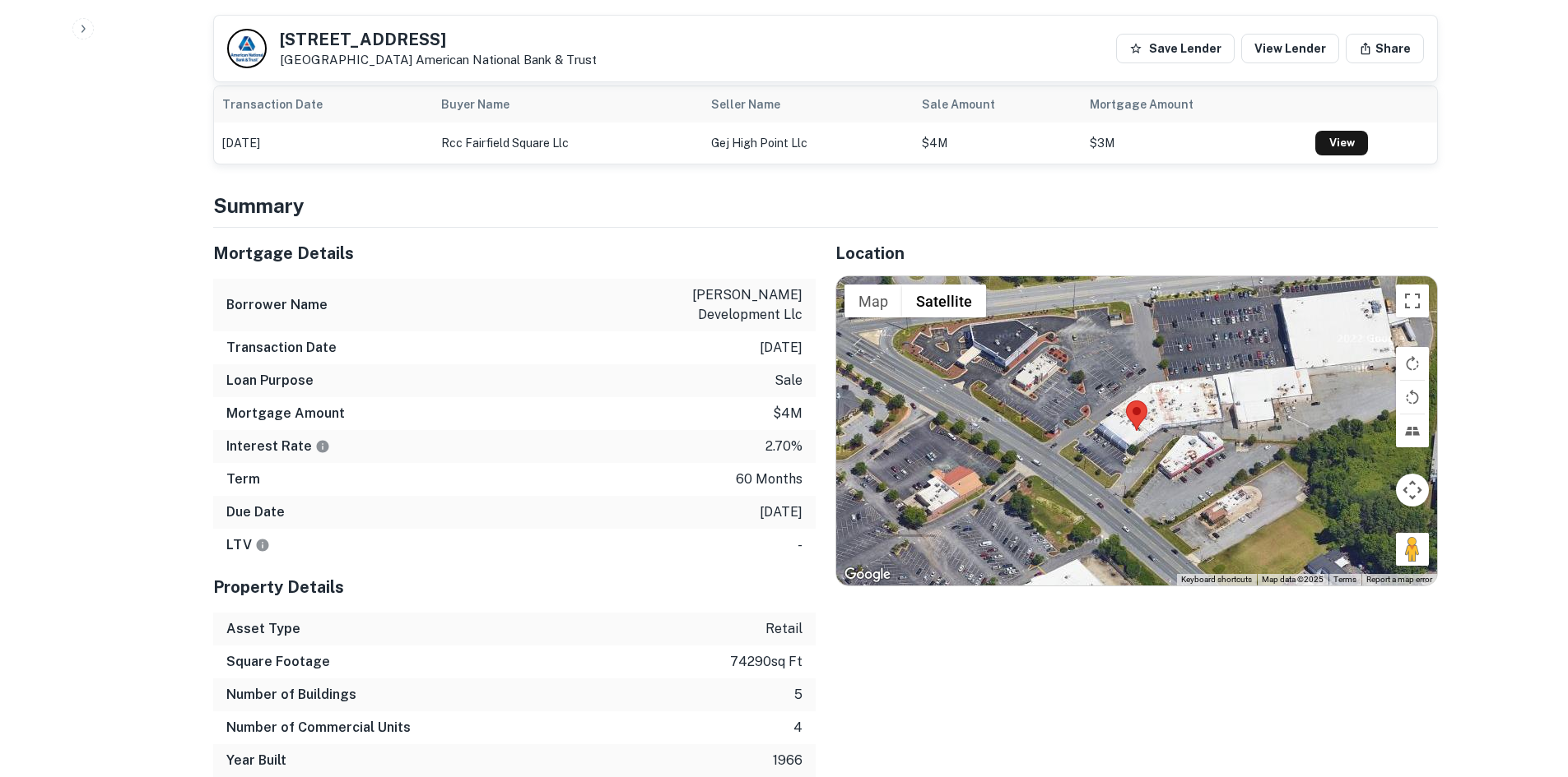
scroll to position [987, 0]
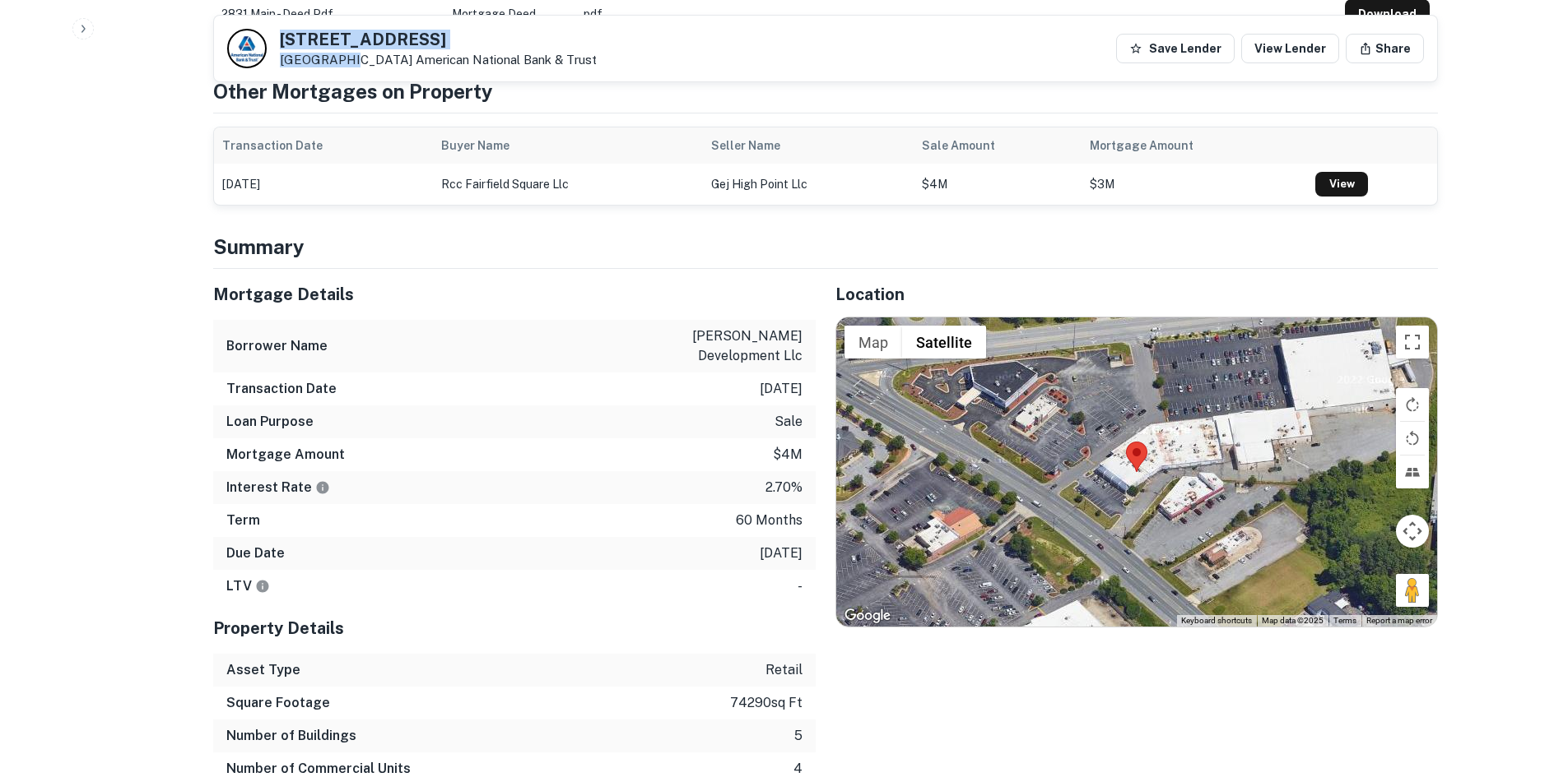
drag, startPoint x: 280, startPoint y: 35, endPoint x: 339, endPoint y: 68, distance: 67.6
click at [339, 68] on div "[STREET_ADDRESS] American National Bank & Trust" at bounding box center [438, 49] width 317 height 36
copy div "[STREET_ADDRESS]"
click at [321, 32] on h5 "2831 S Main St" at bounding box center [438, 40] width 317 height 17
drag, startPoint x: 277, startPoint y: 32, endPoint x: 402, endPoint y: 62, distance: 128.5
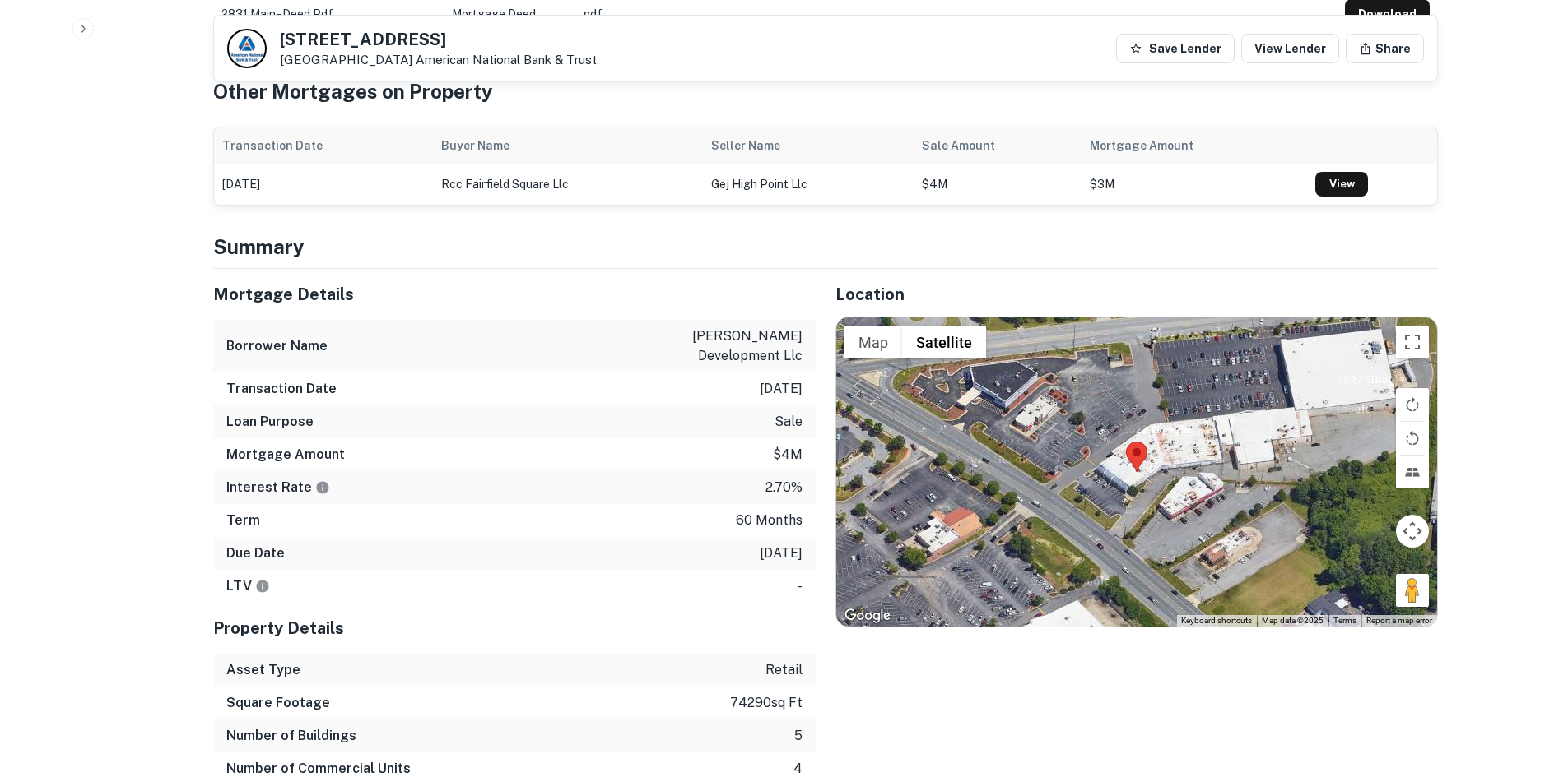
click at [402, 62] on div "2831 S Main St High Point, NC27263 American National Bank & Trust" at bounding box center [412, 48] width 369 height 40
copy div "2831 S Main St High Point, NC27263"
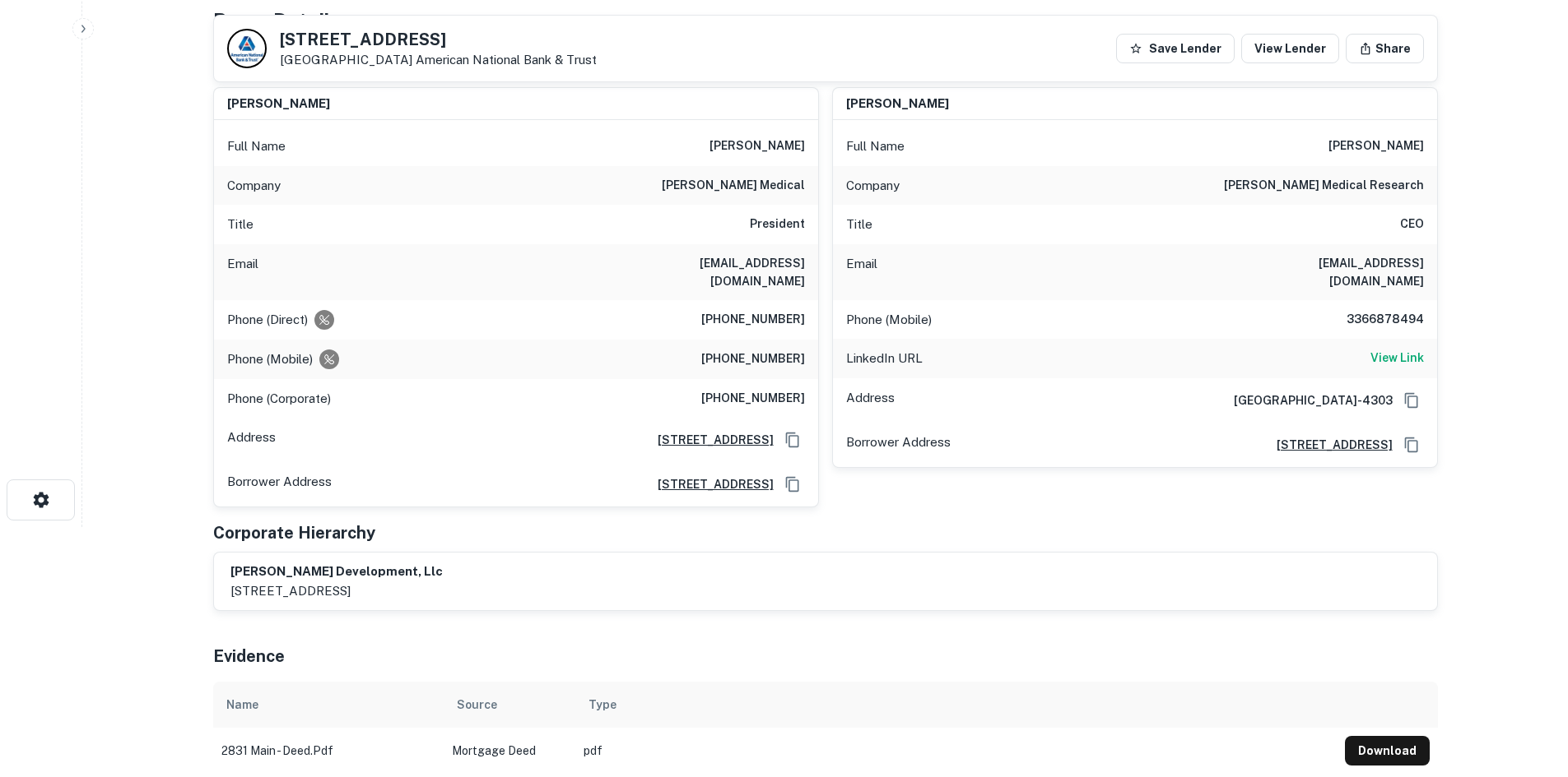
scroll to position [247, 0]
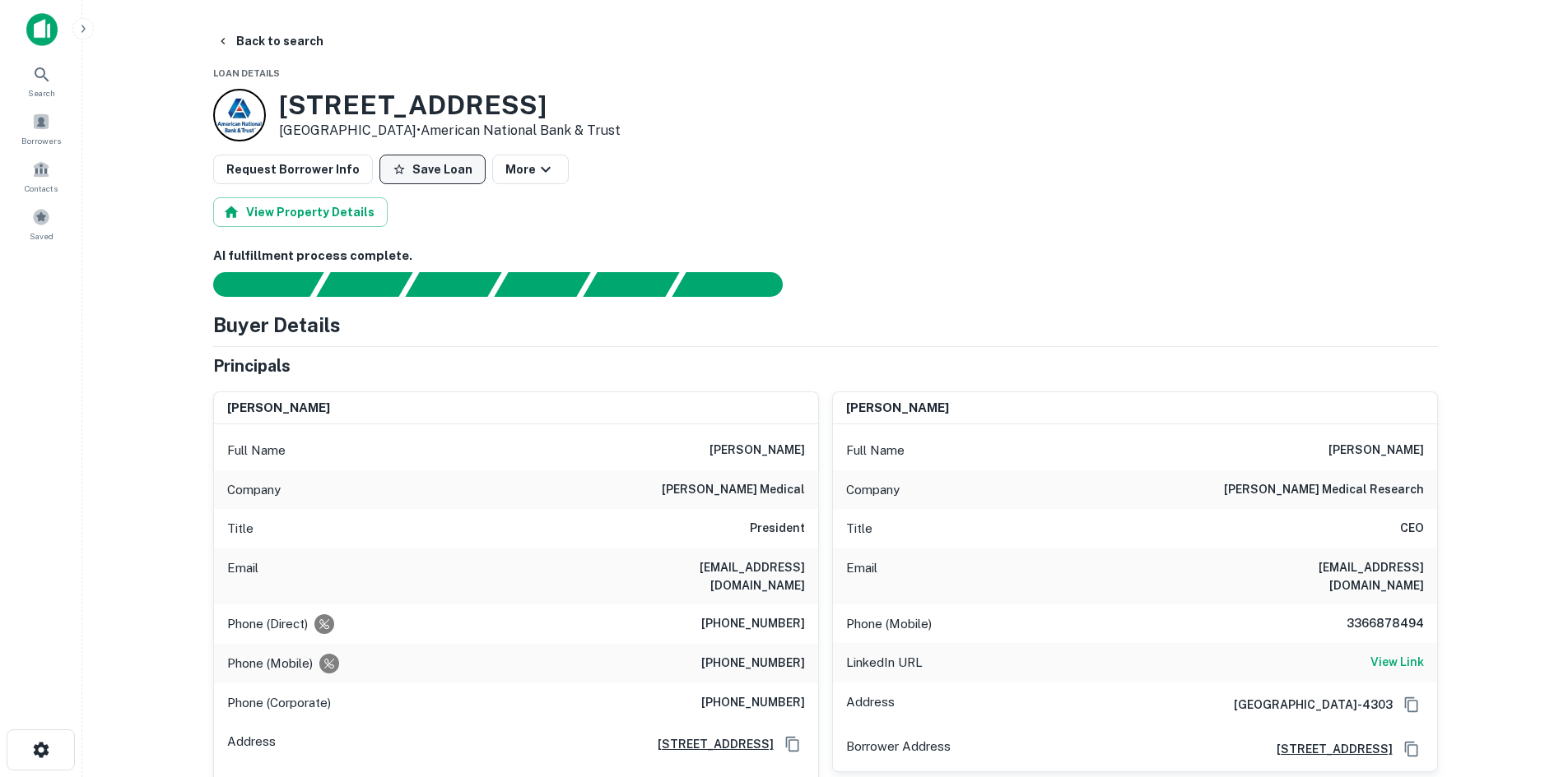
click at [392, 164] on icon "button" at bounding box center [398, 169] width 13 height 13
click at [259, 45] on button "Back to search" at bounding box center [270, 41] width 120 height 30
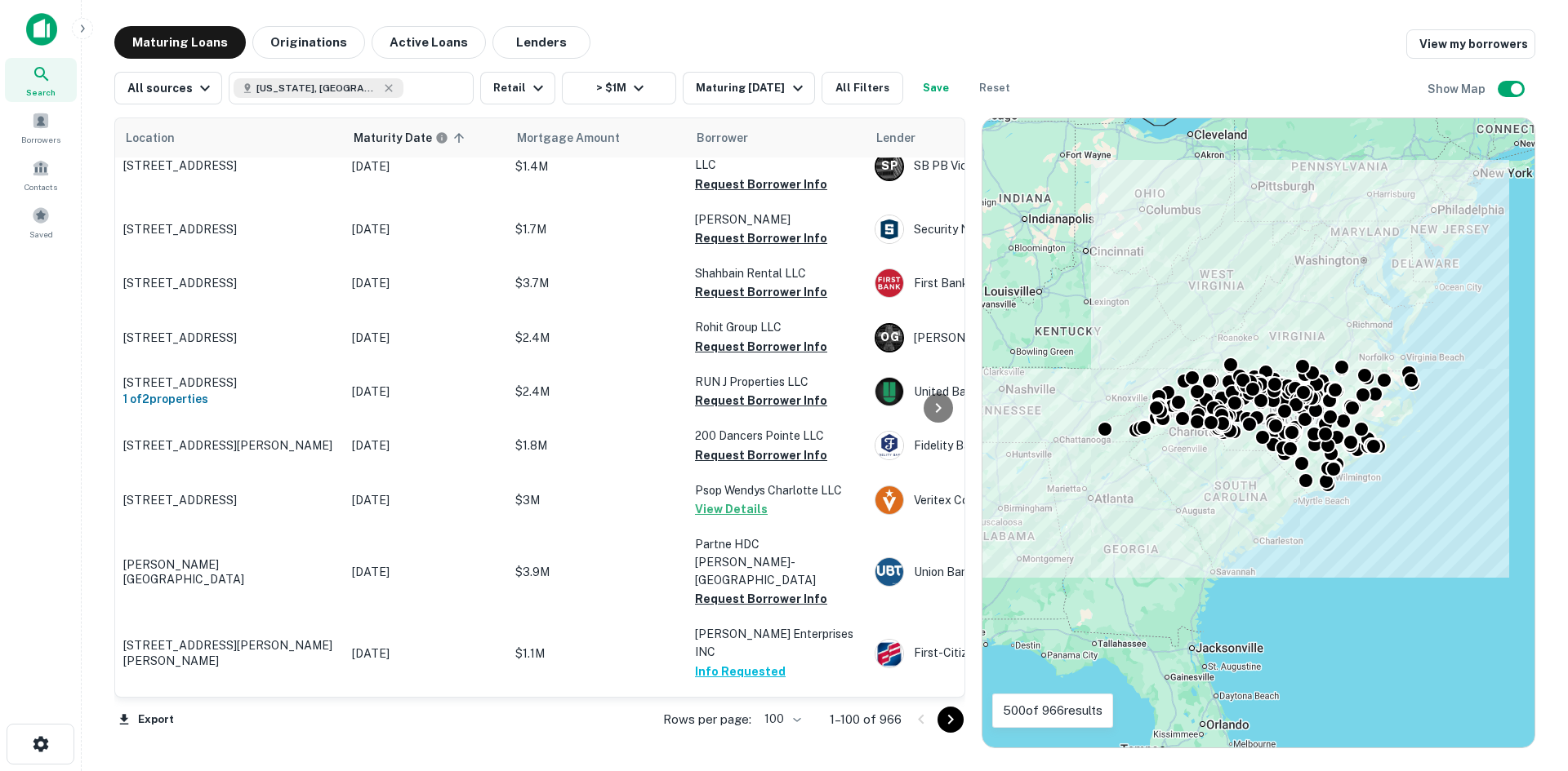
scroll to position [4696, 0]
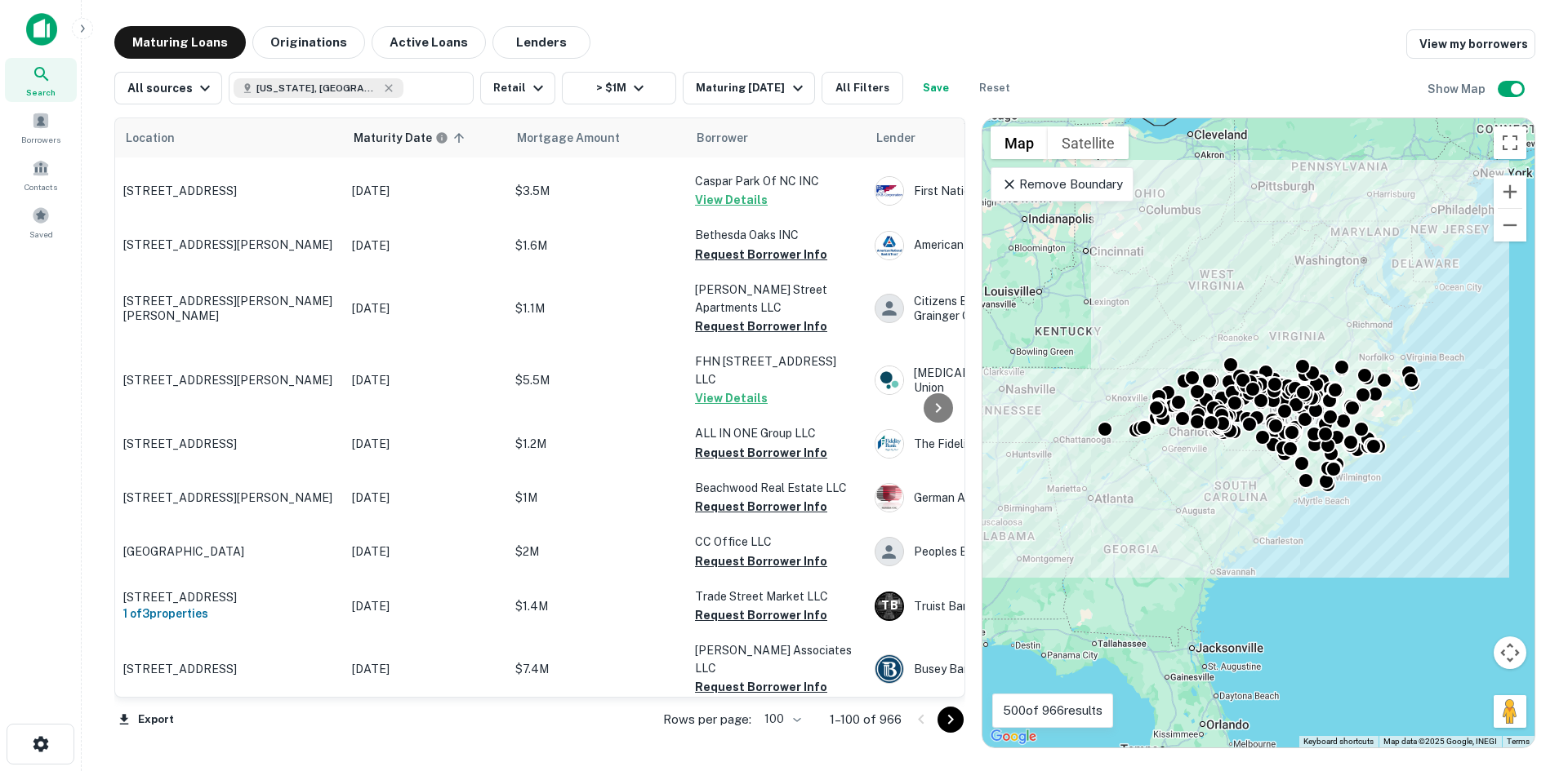
click at [935, 718] on div at bounding box center [936, 720] width 56 height 26
click at [947, 729] on icon "Go to next page" at bounding box center [950, 720] width 19 height 19
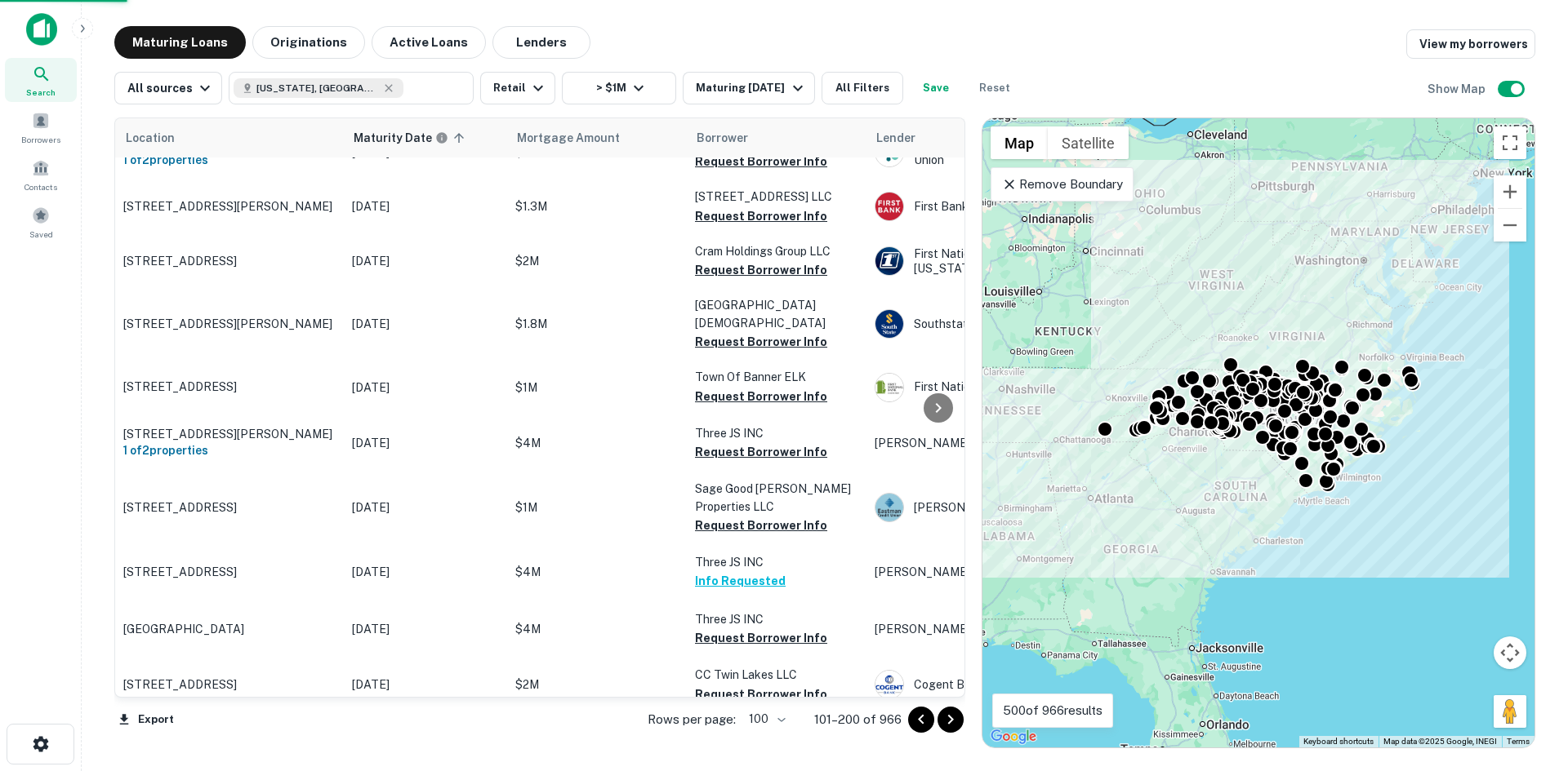
scroll to position [4696, 0]
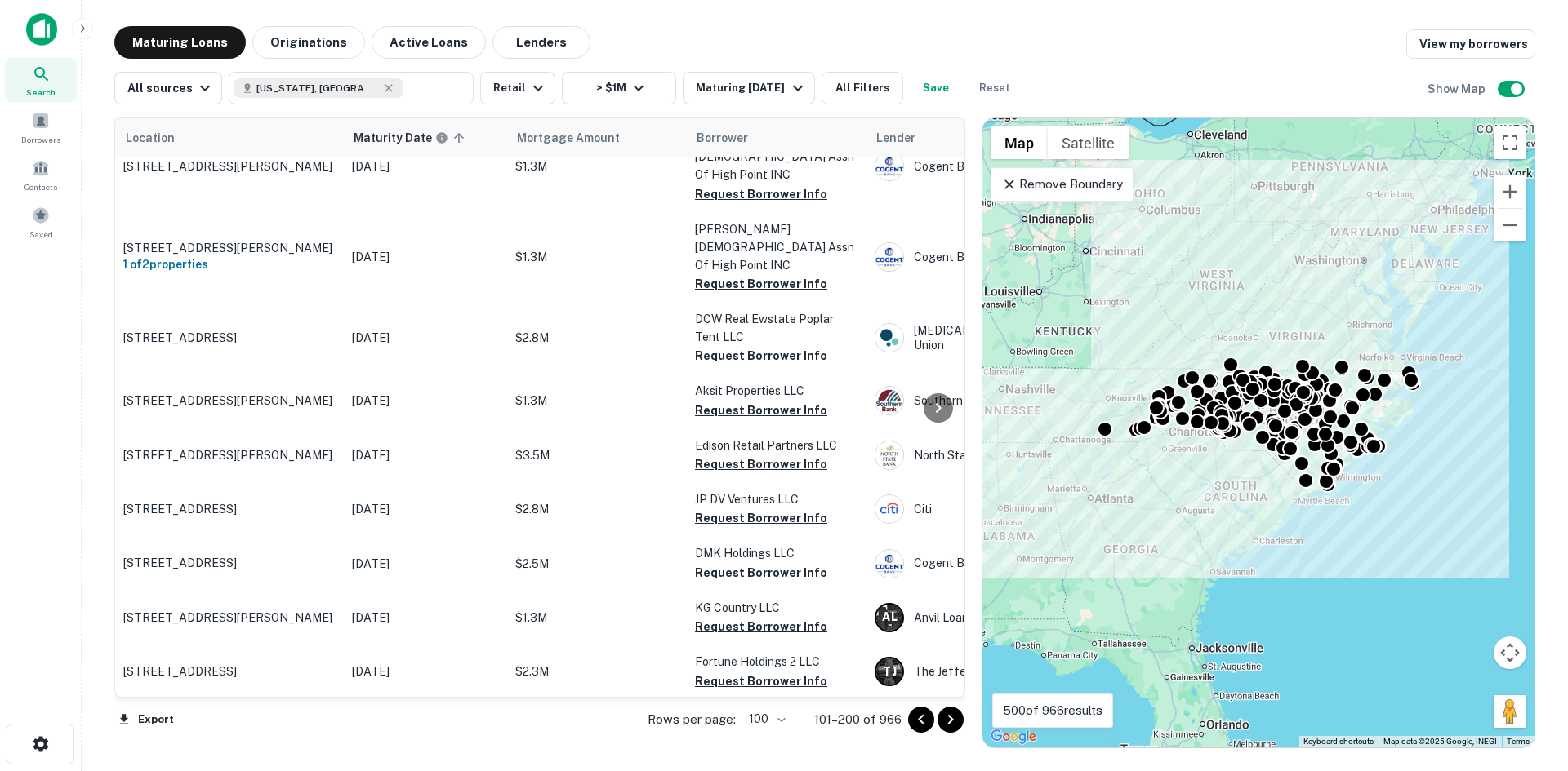
click at [947, 716] on icon "Go to next page" at bounding box center [950, 720] width 19 height 19
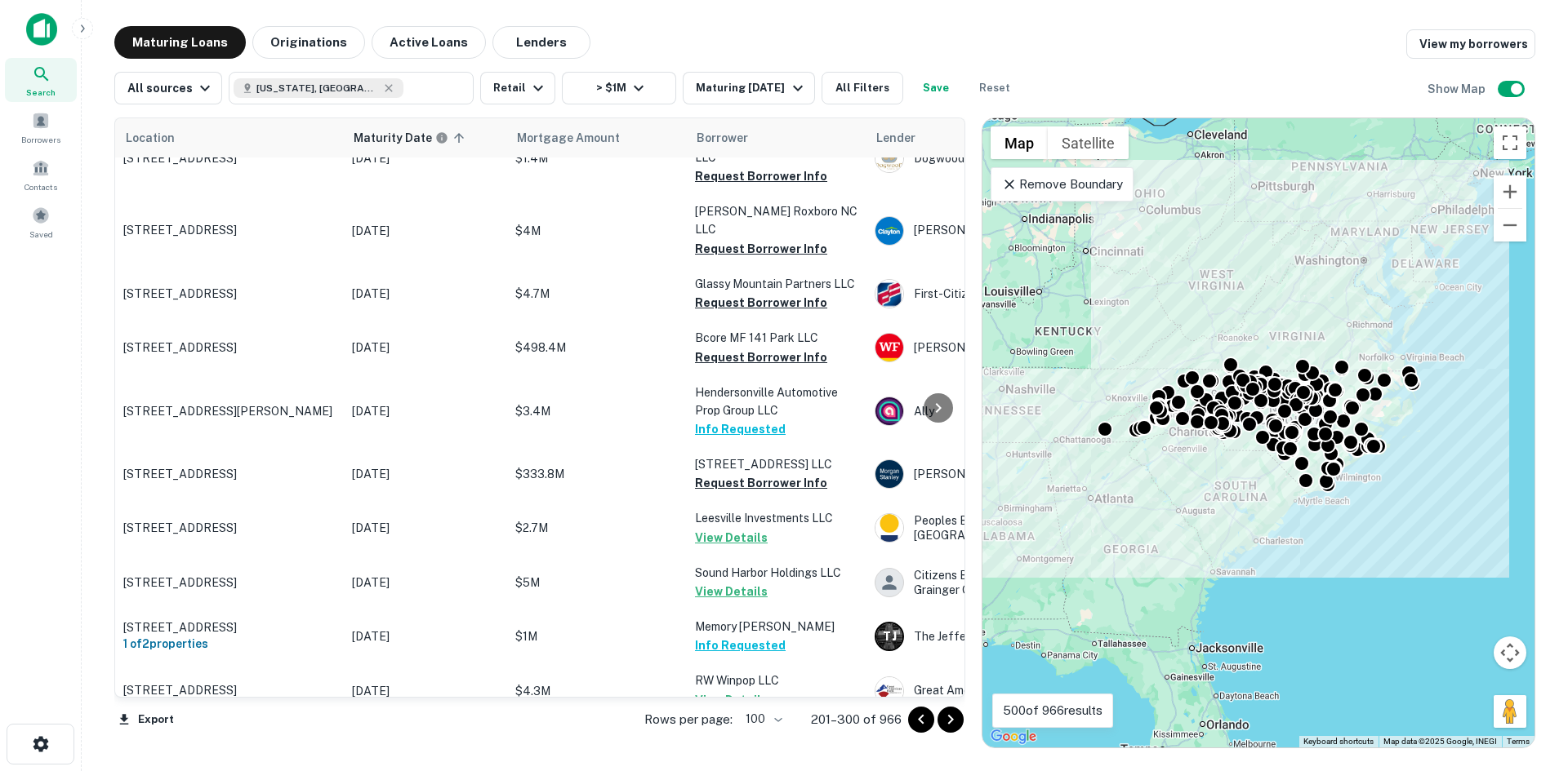
scroll to position [5023, 0]
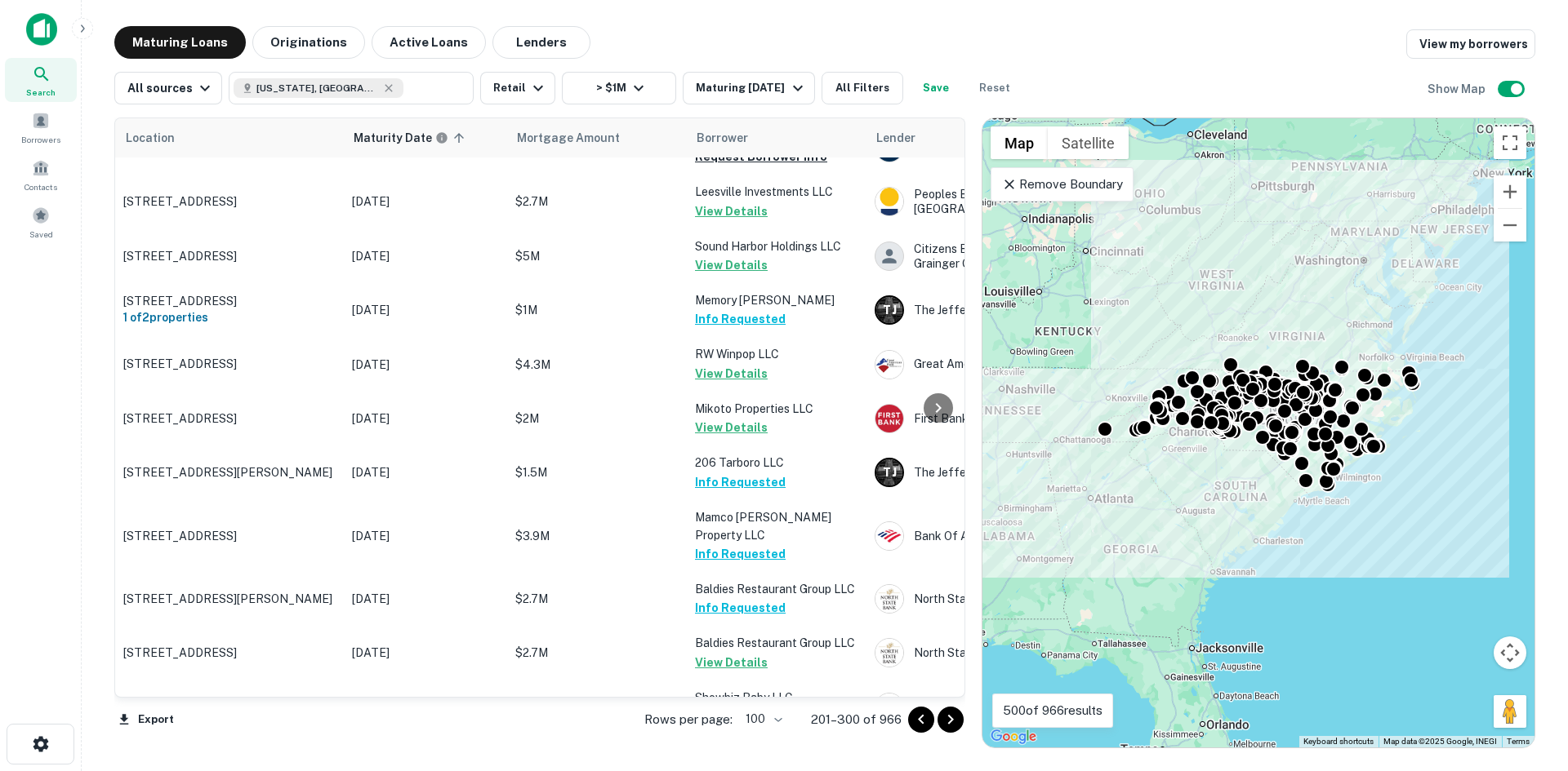
click at [964, 725] on div "Rows per page: 100 *** 201–300 of 966" at bounding box center [795, 720] width 340 height 44
click at [951, 721] on icon "Go to next page" at bounding box center [950, 720] width 6 height 10
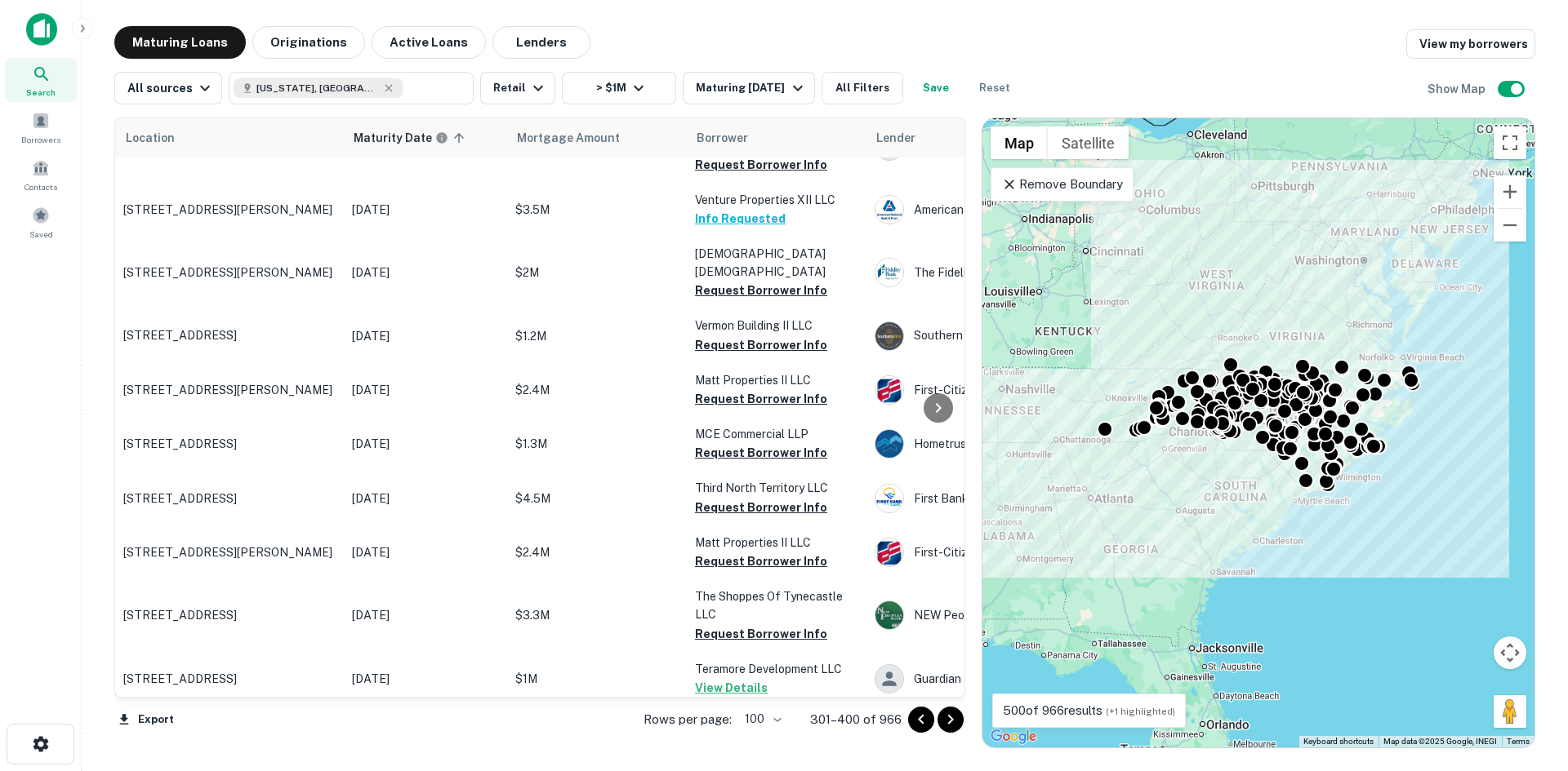
scroll to position [5261, 0]
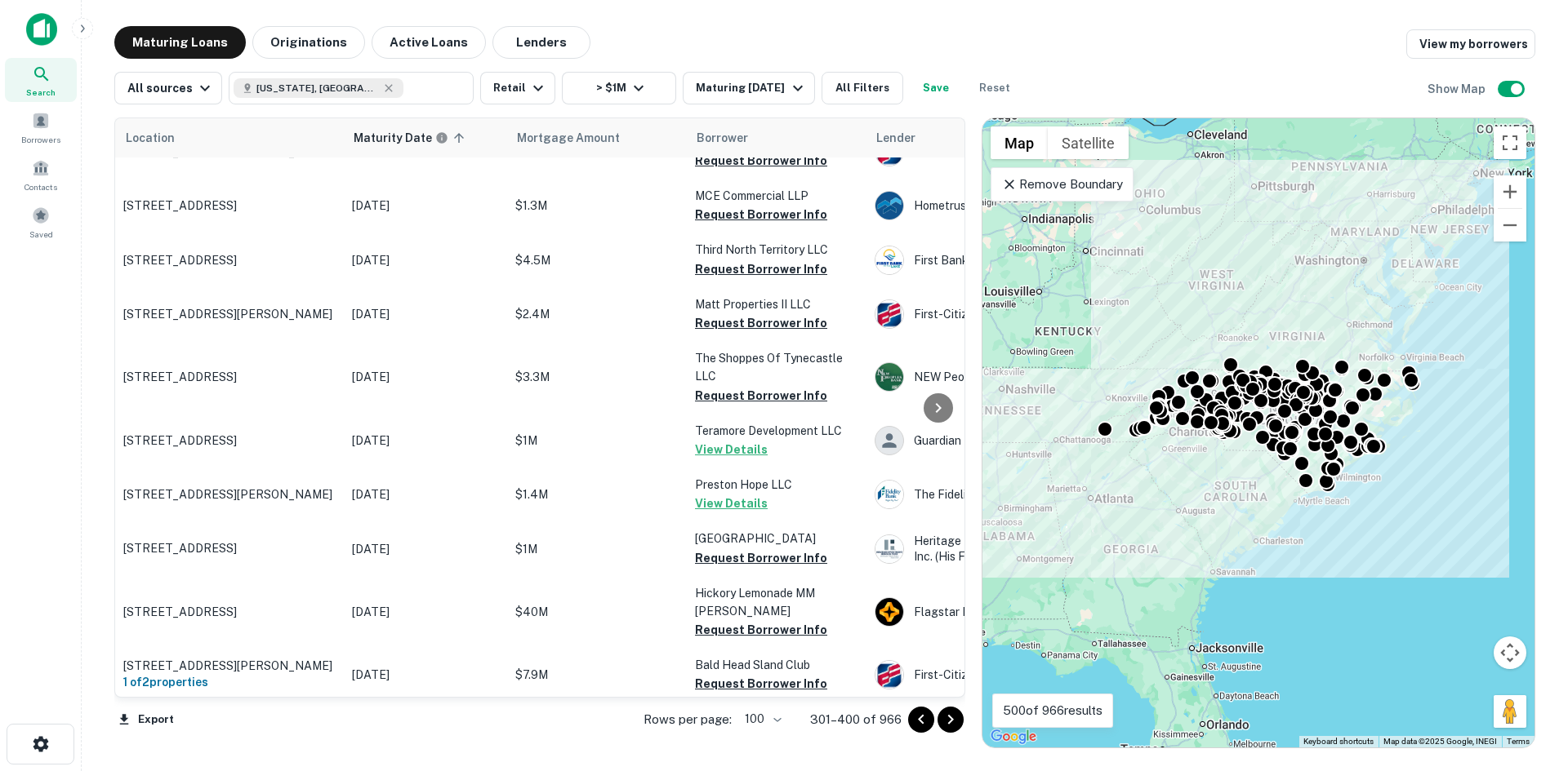
click at [946, 719] on icon "Go to next page" at bounding box center [950, 720] width 19 height 19
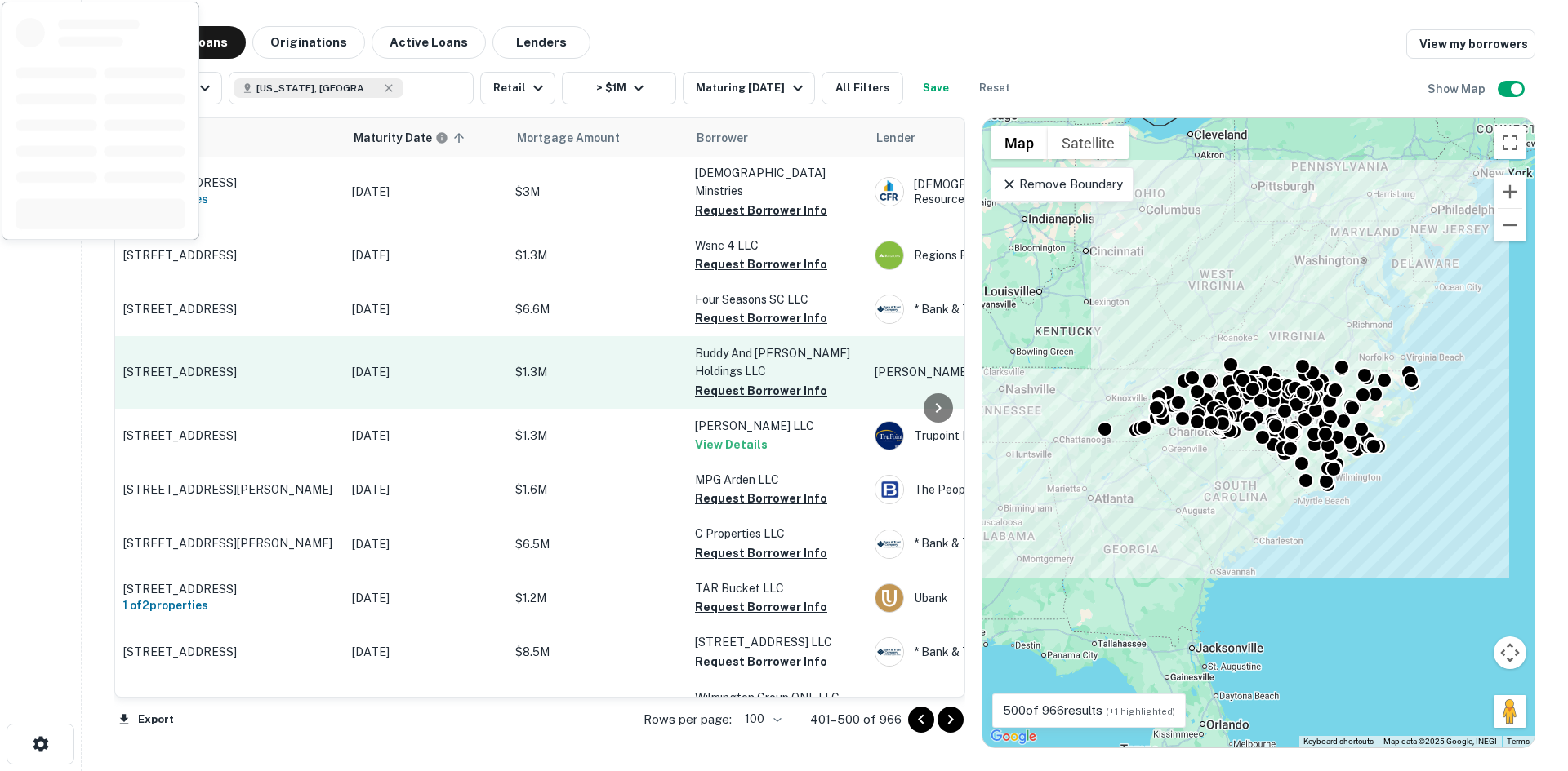
scroll to position [1554, 0]
